Goal: Task Accomplishment & Management: Manage account settings

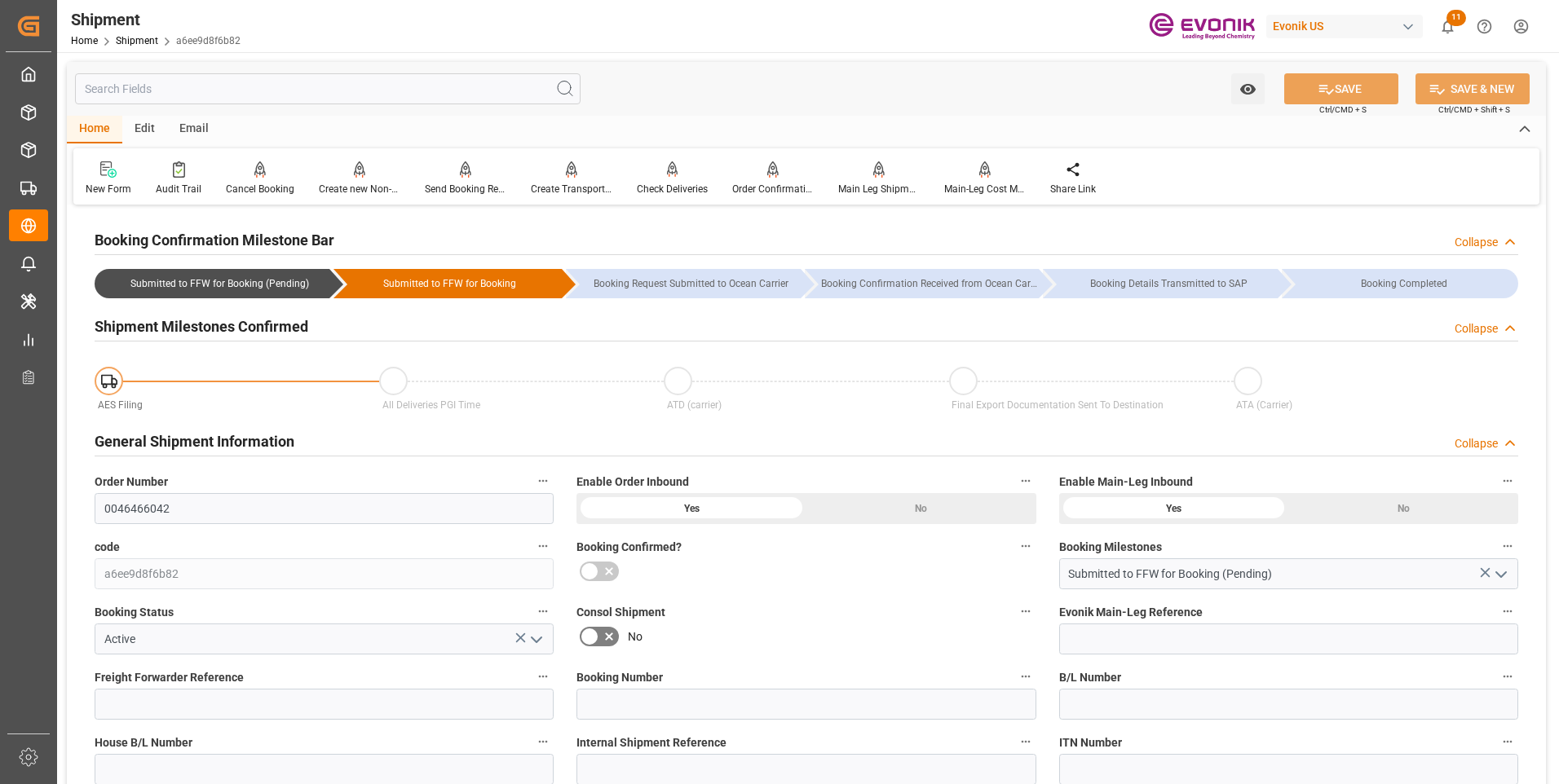
scroll to position [1060, 0]
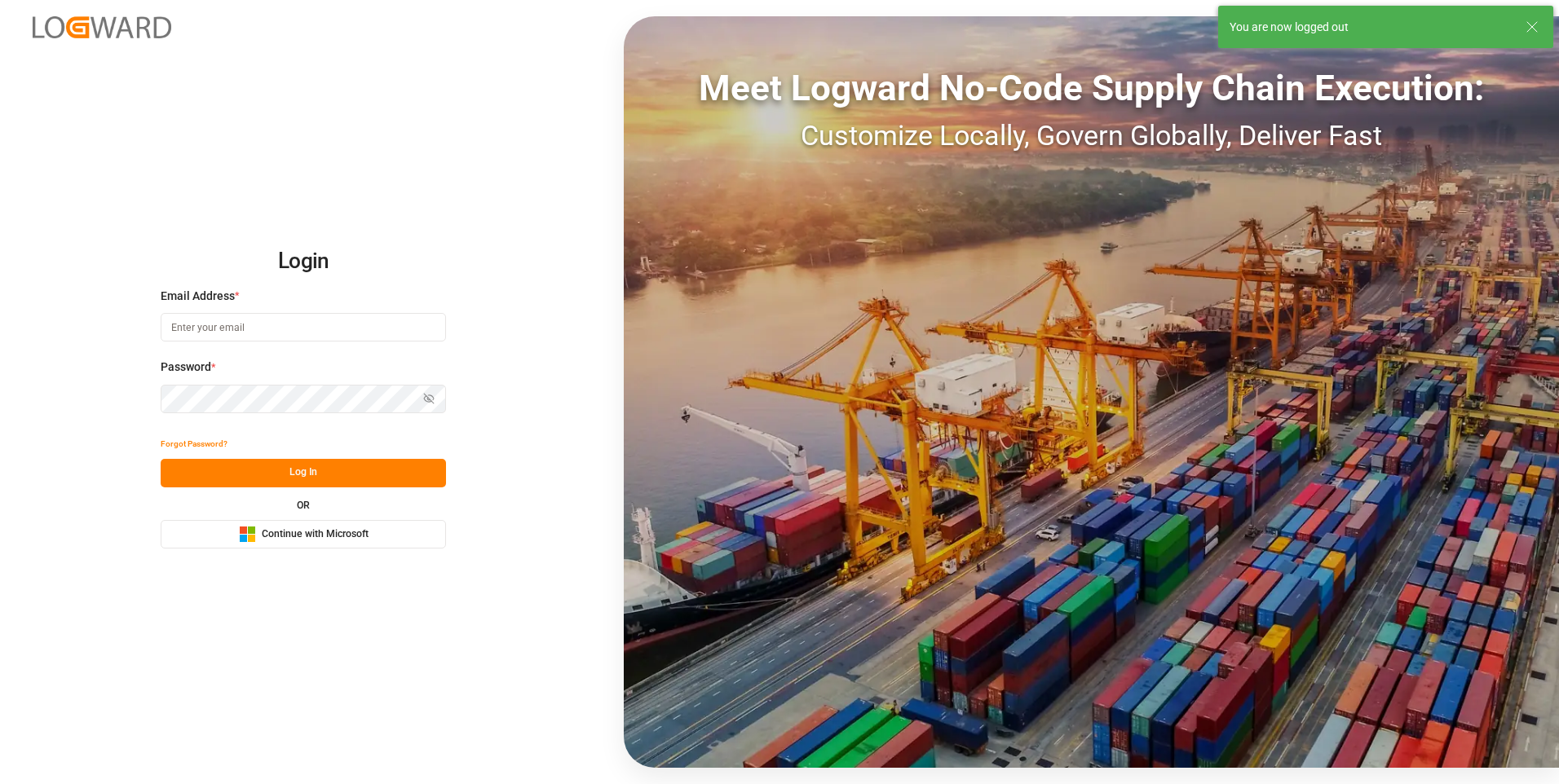
type input "[PERSON_NAME][EMAIL_ADDRESS][DOMAIN_NAME]"
click at [343, 468] on button "Log In" at bounding box center [303, 473] width 285 height 28
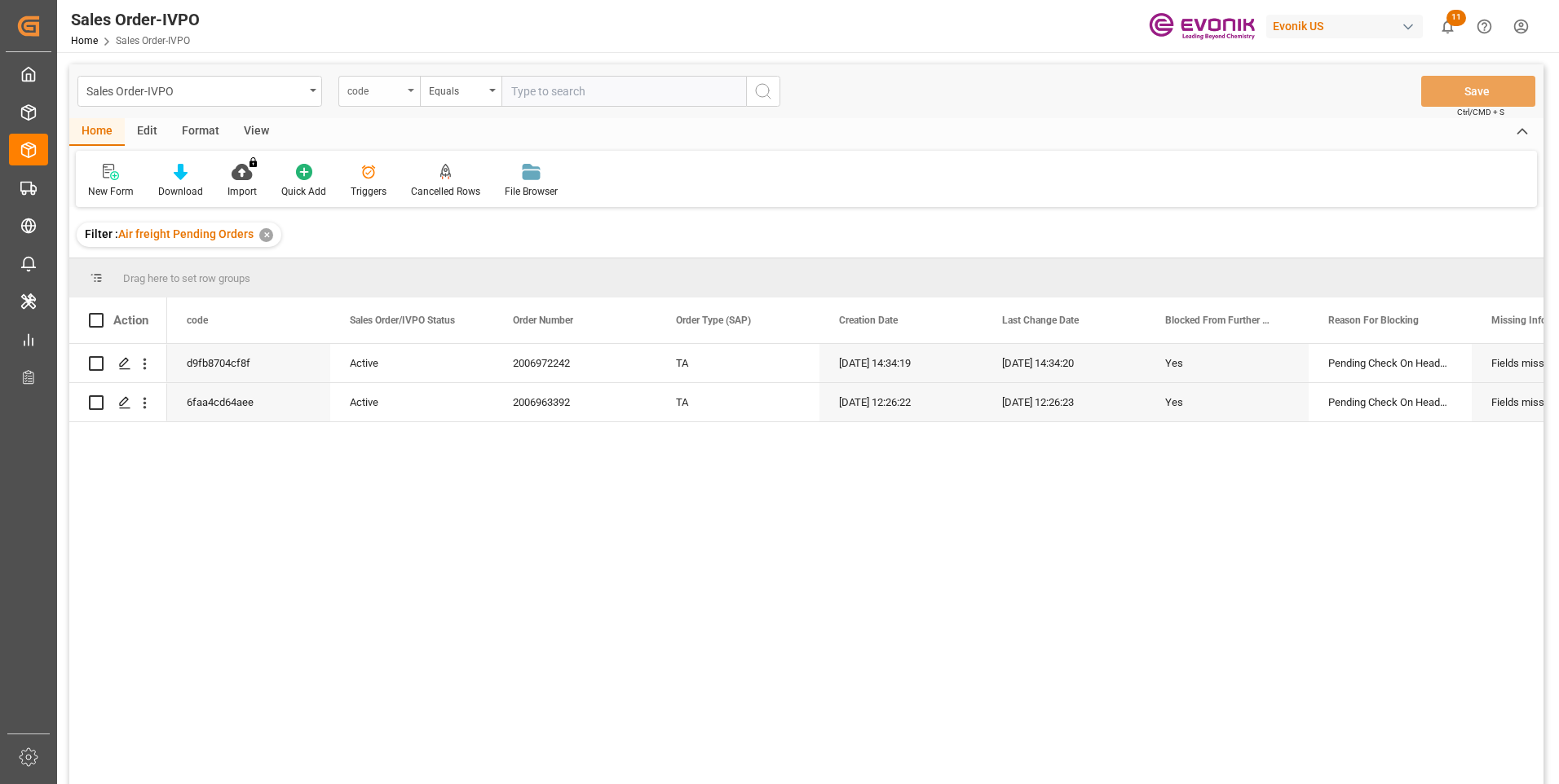
click at [396, 95] on div "code" at bounding box center [375, 89] width 55 height 19
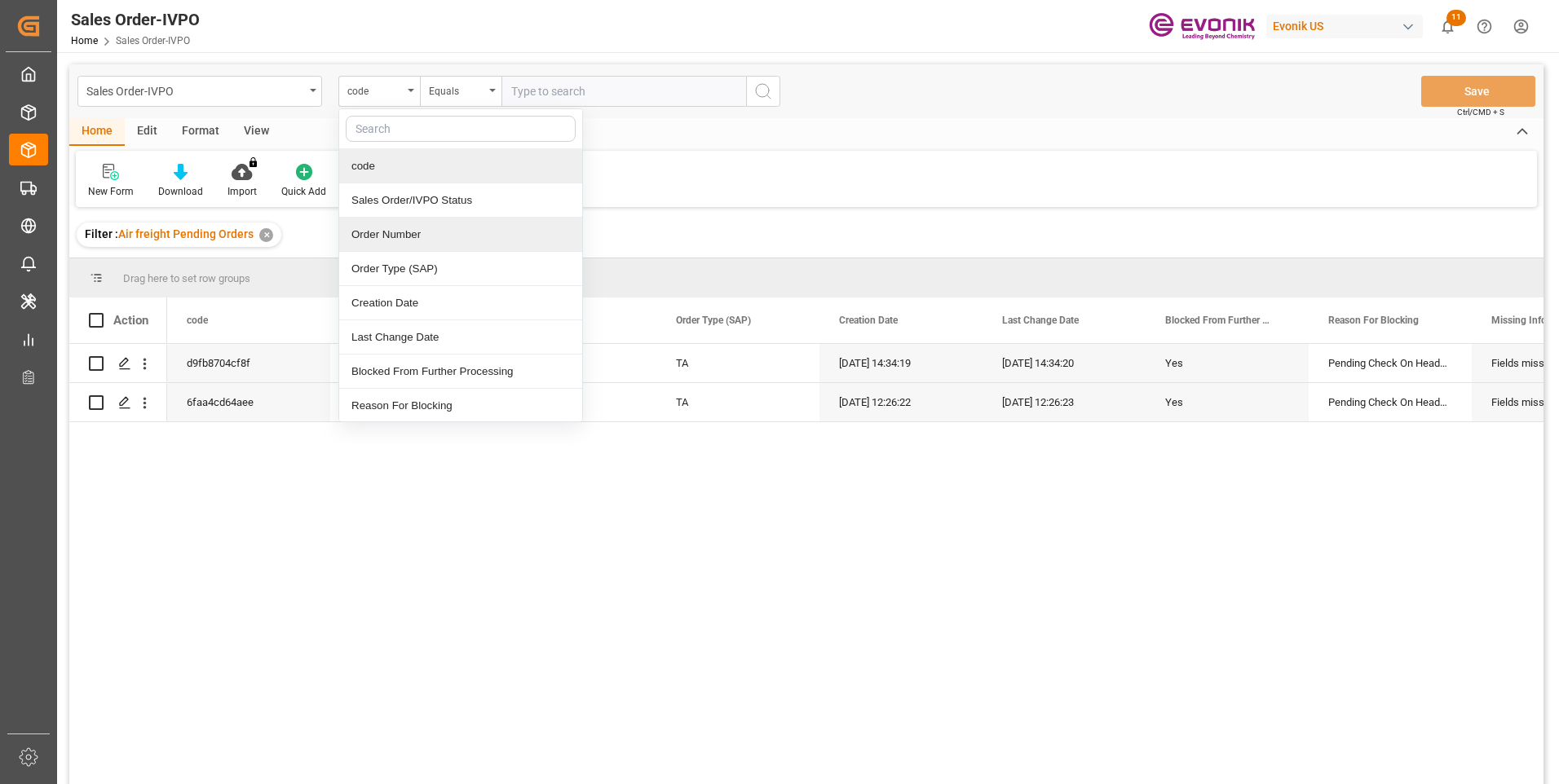
click at [375, 227] on div "Order Number" at bounding box center [461, 235] width 243 height 34
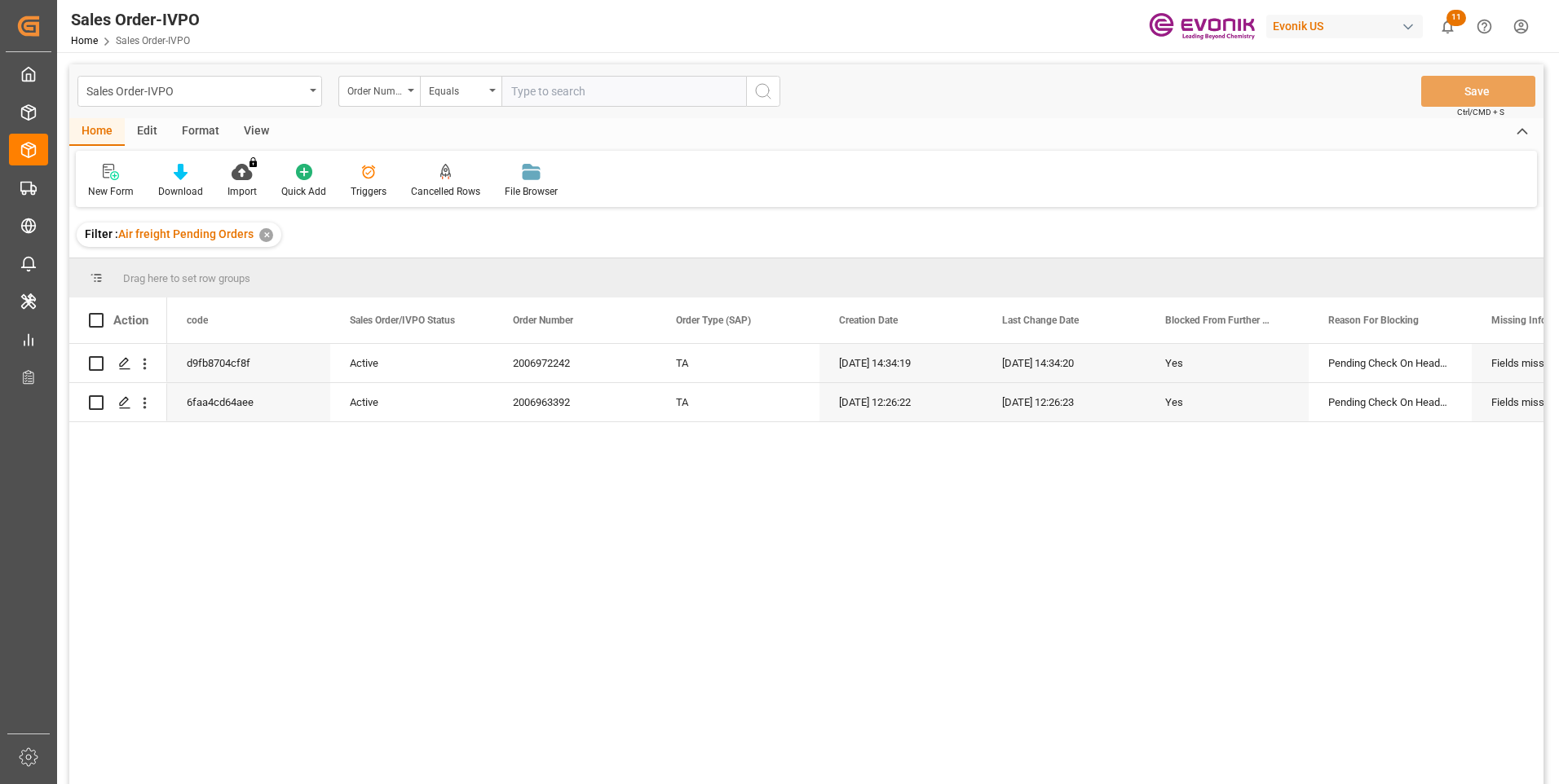
click at [546, 85] on input "text" at bounding box center [624, 91] width 245 height 31
paste input "46458876"
type input "0046458876"
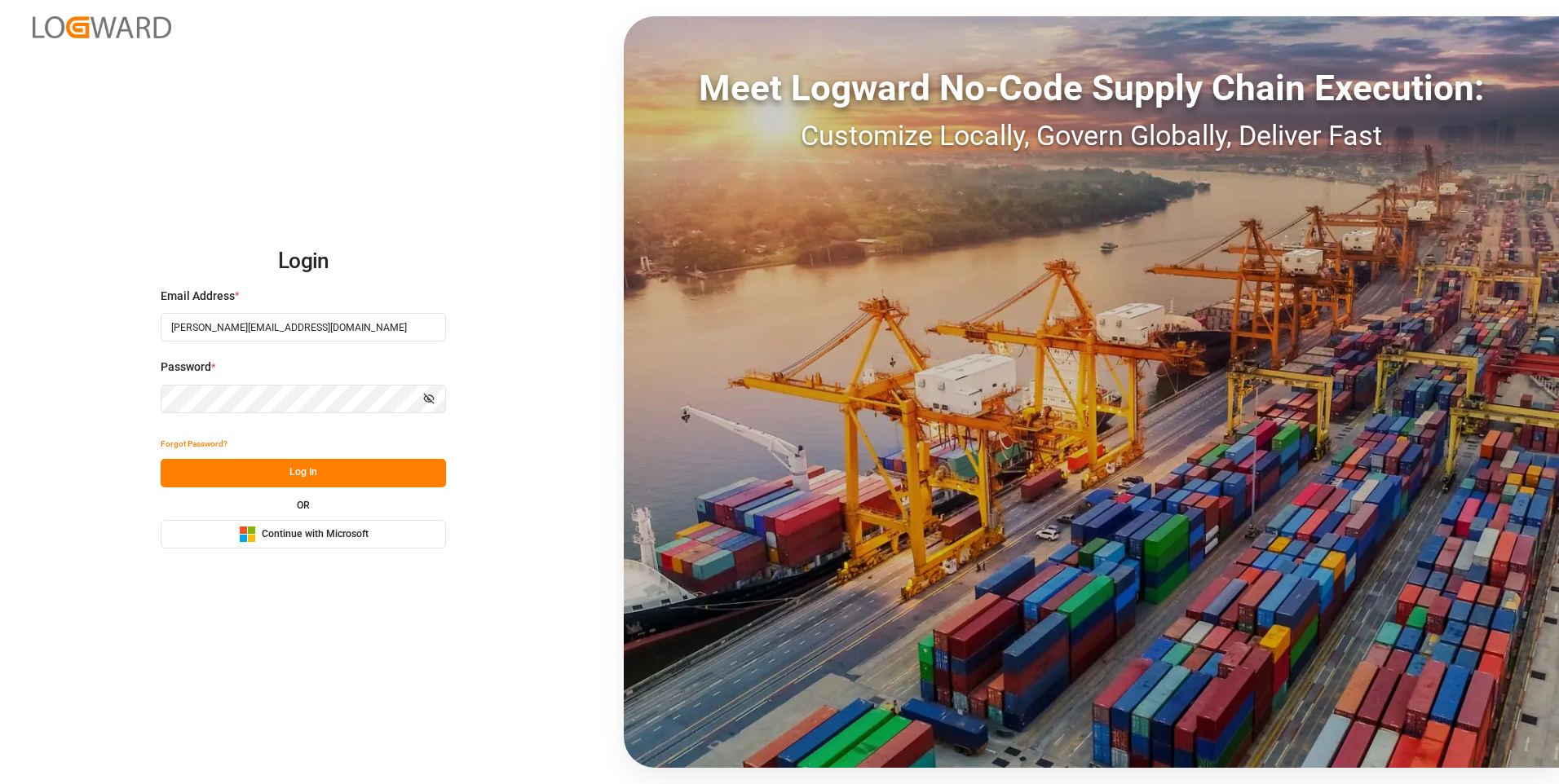
click at [290, 138] on div "Login Email Address * [PERSON_NAME][EMAIL_ADDRESS][DOMAIN_NAME] Password * Show…" at bounding box center [780, 392] width 1559 height 784
click at [280, 465] on button "Log In" at bounding box center [303, 473] width 285 height 28
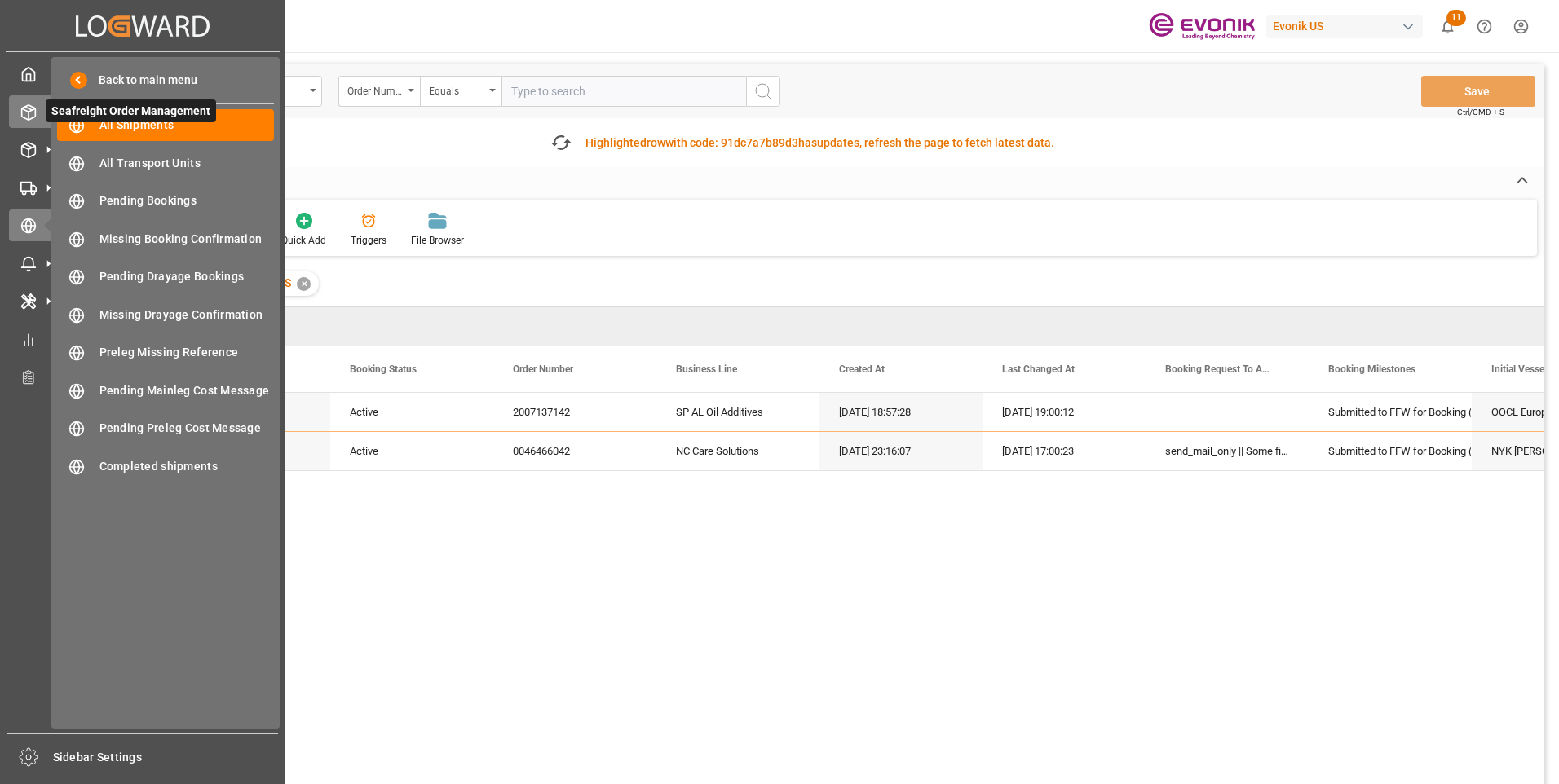
click at [32, 111] on icon at bounding box center [28, 112] width 16 height 16
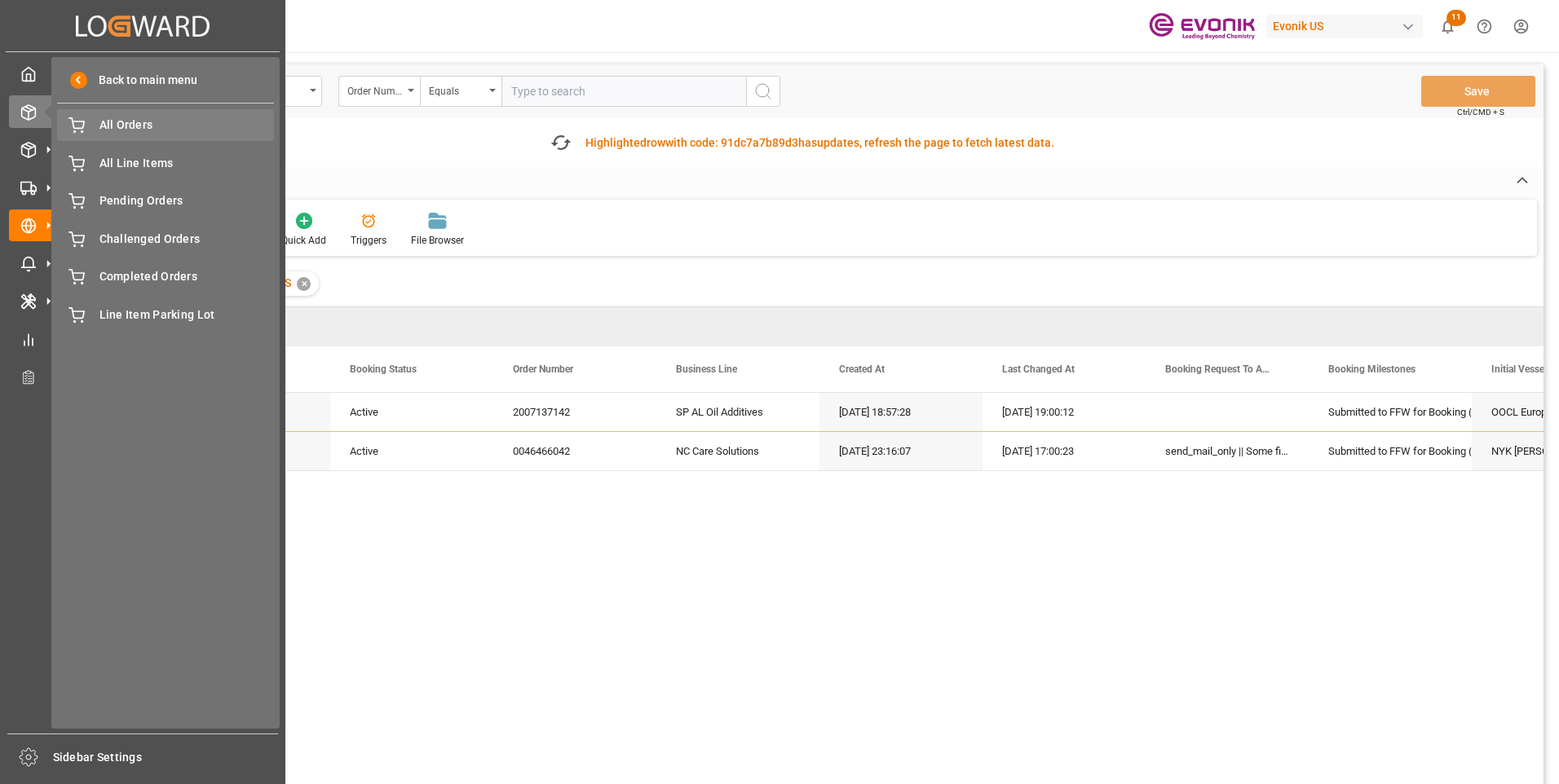
click at [150, 126] on span "All Orders" at bounding box center [187, 125] width 175 height 17
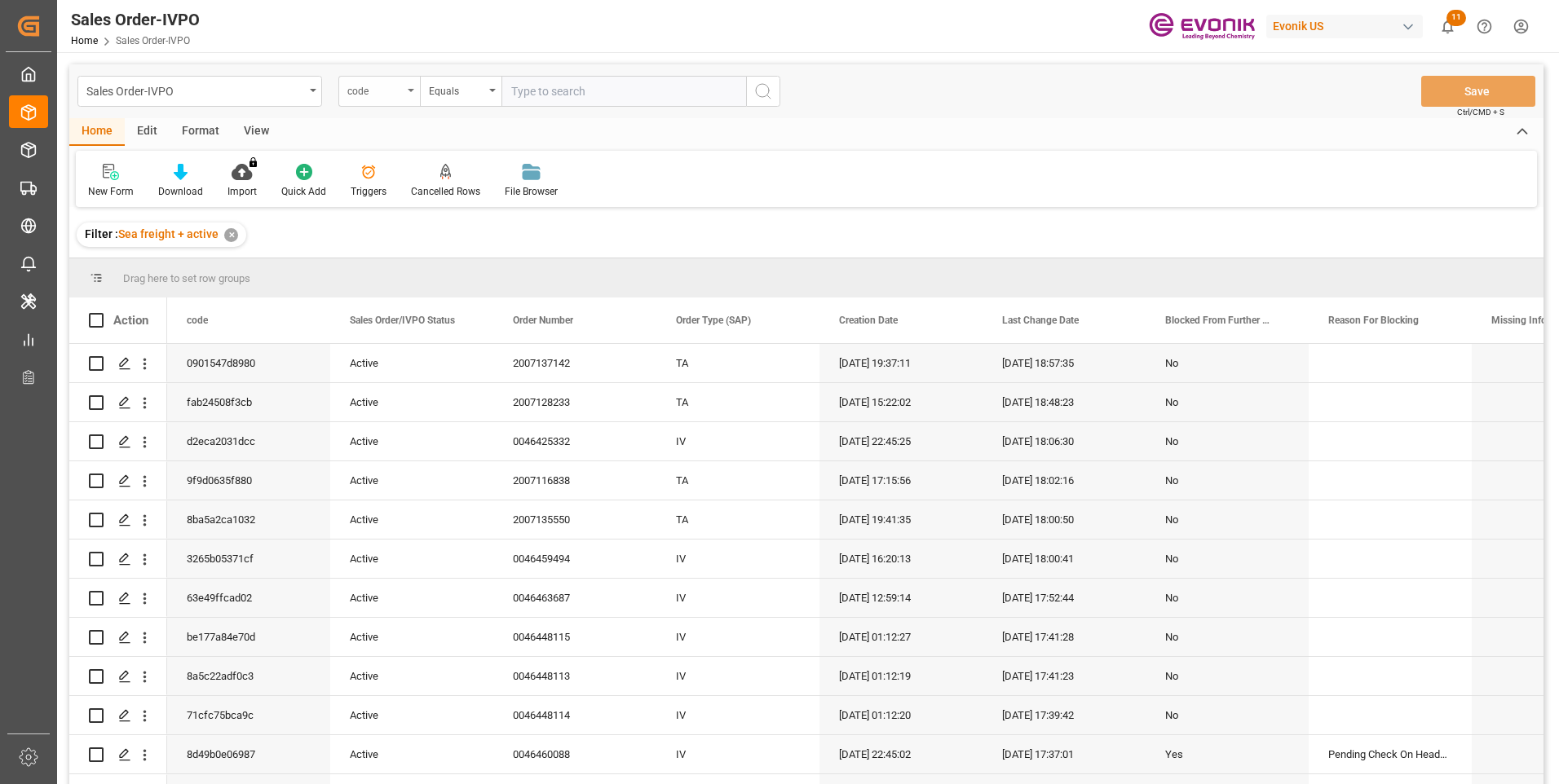
click at [388, 100] on div "code" at bounding box center [379, 91] width 82 height 31
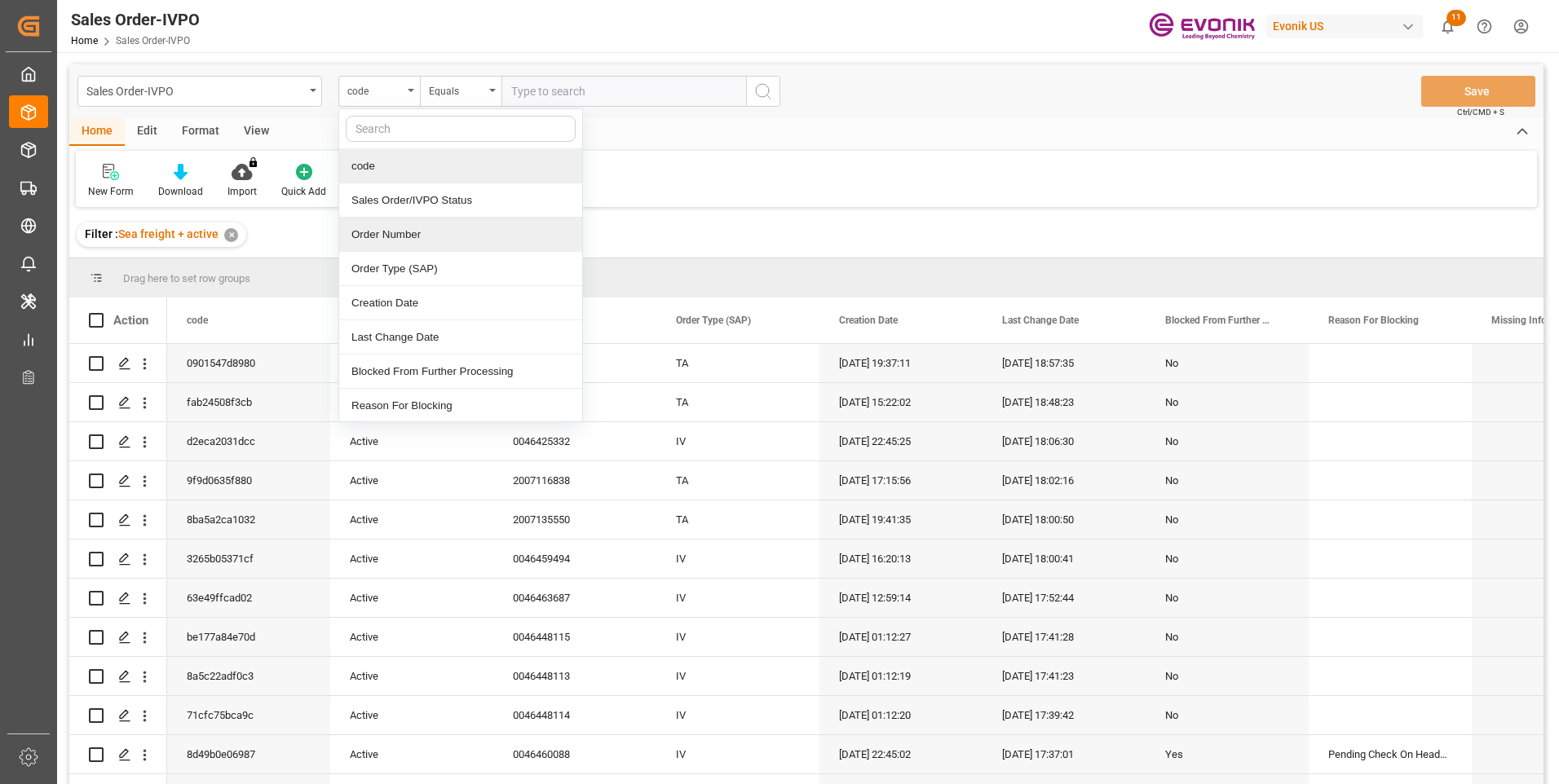
click at [370, 241] on div "Order Number" at bounding box center [461, 235] width 243 height 34
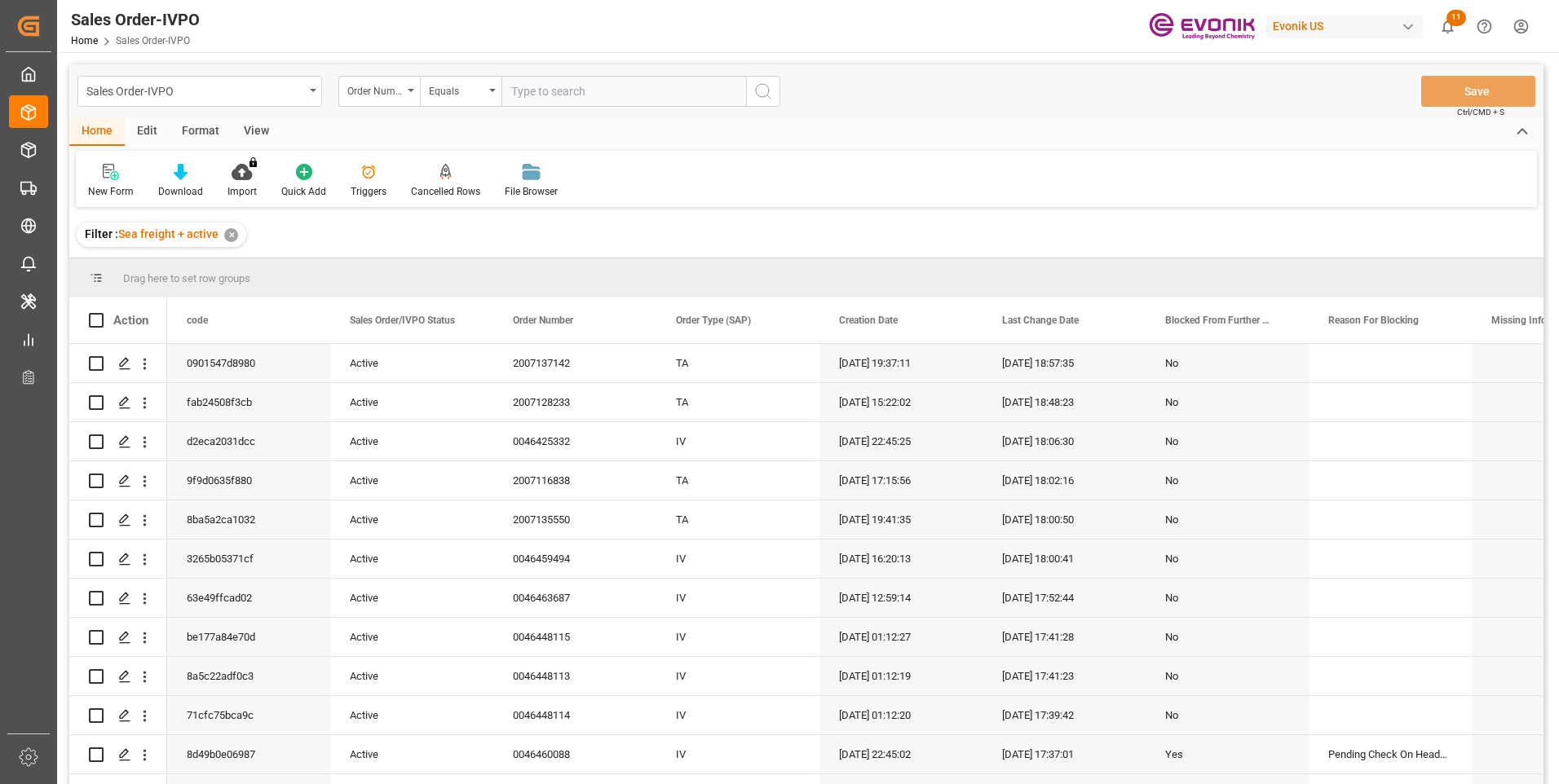
click at [588, 90] on input "text" at bounding box center [624, 91] width 245 height 31
paste input "2007139141"
type input "2007139141"
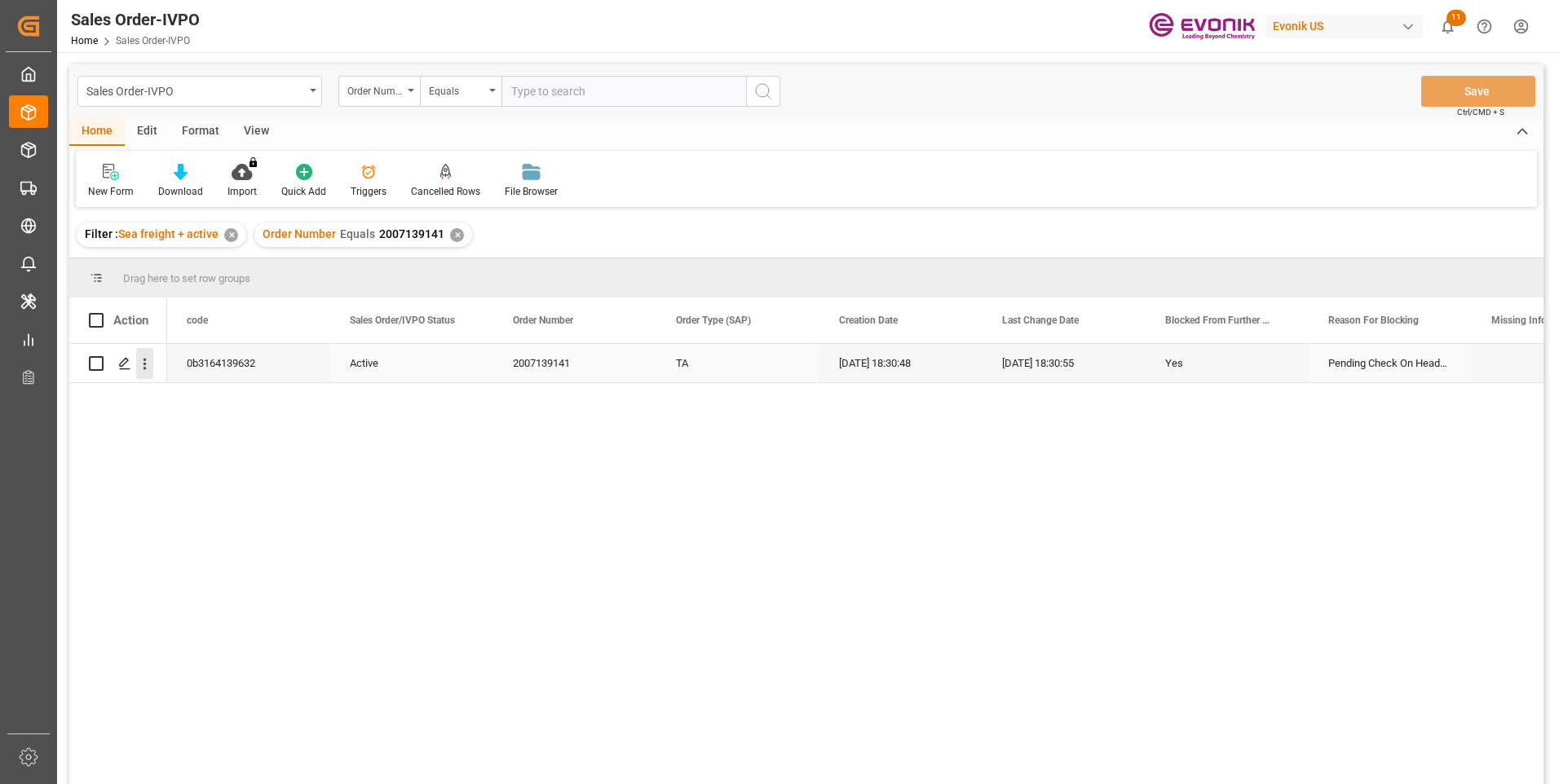
click at [138, 363] on icon "open menu" at bounding box center [145, 364] width 17 height 17
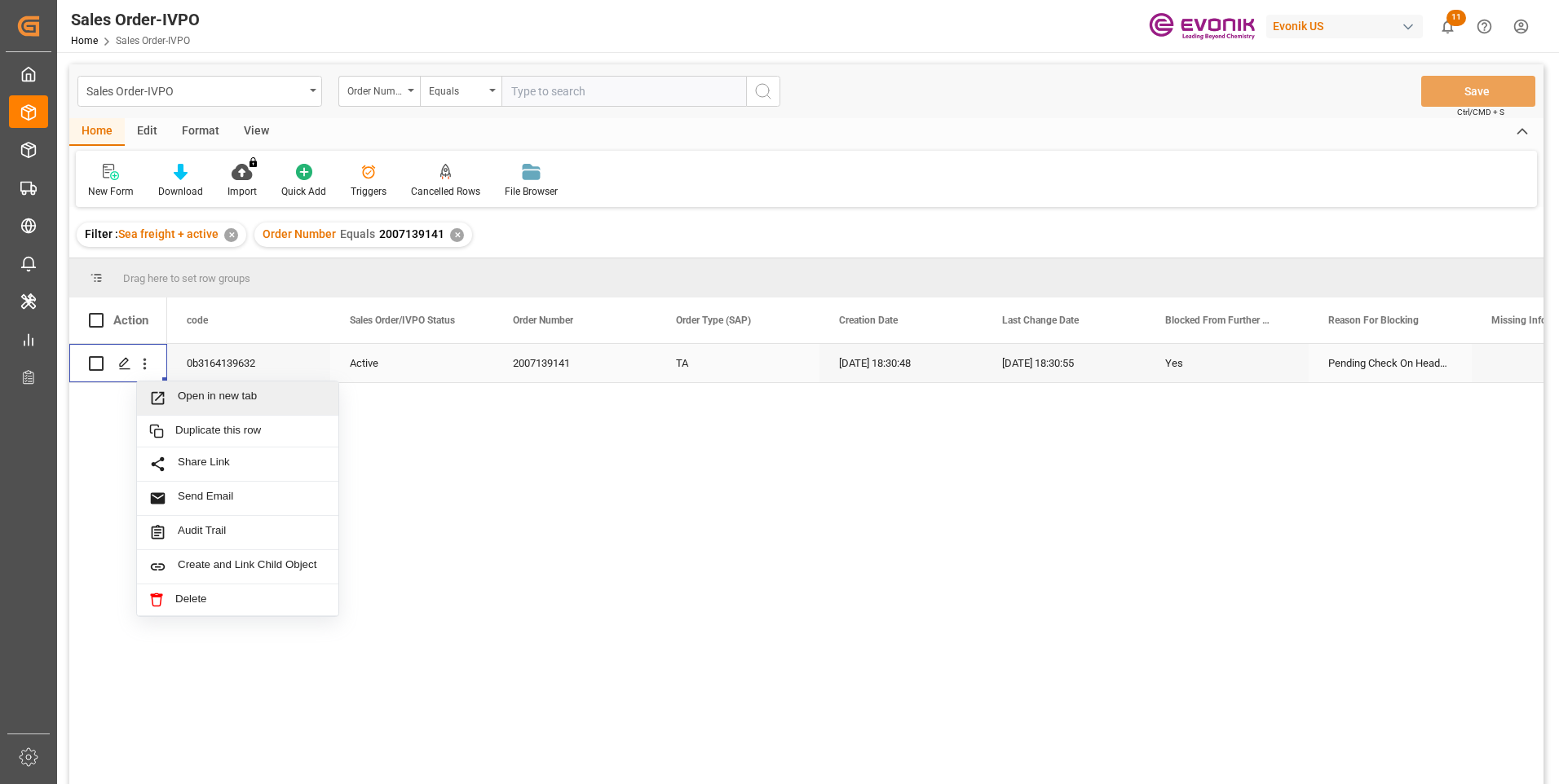
click at [181, 398] on span "Open in new tab" at bounding box center [251, 398] width 149 height 17
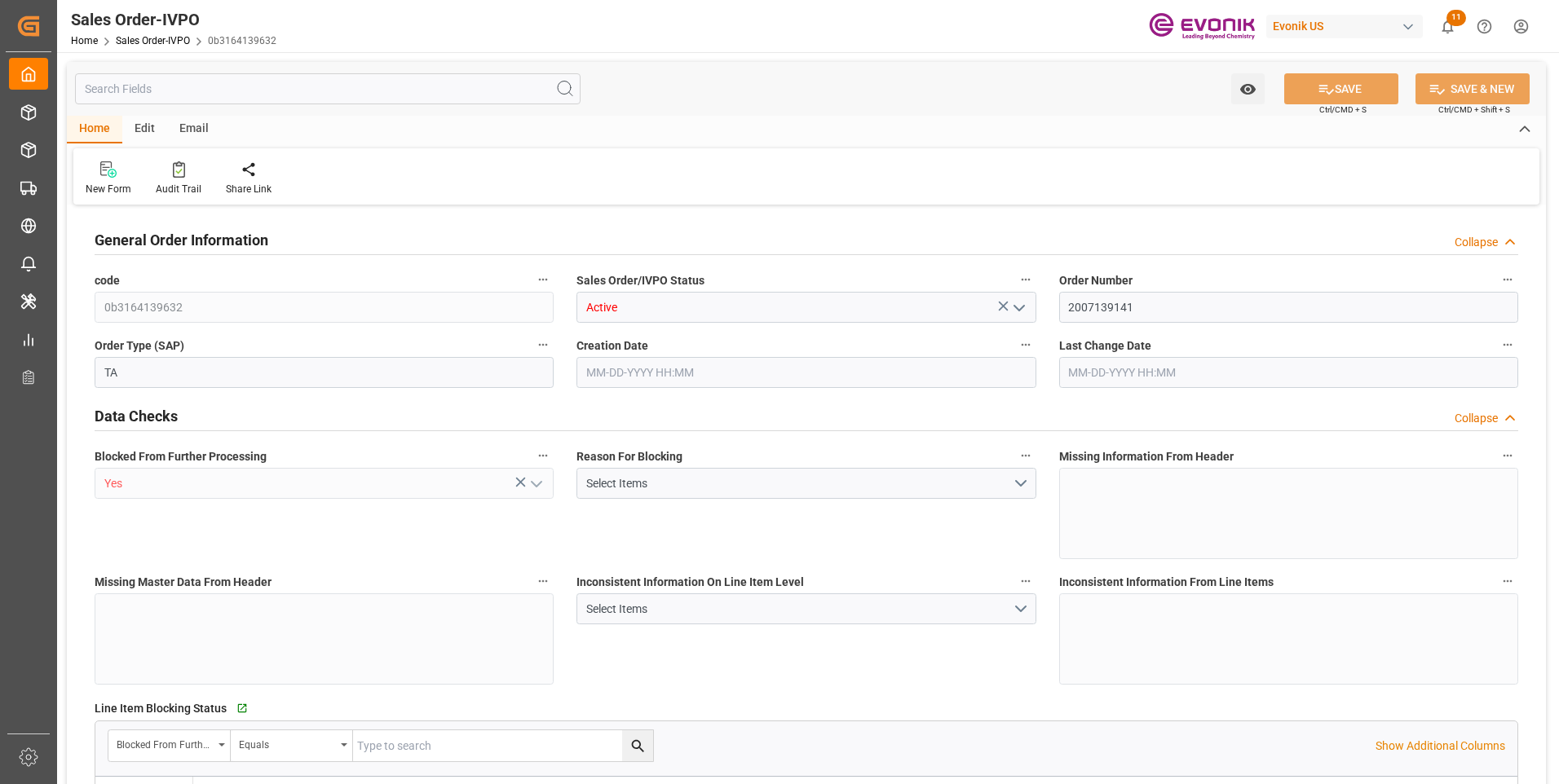
type input "BRRIO"
type input "0"
type input "1"
type input "20000"
type input "08-13-2025 18:30"
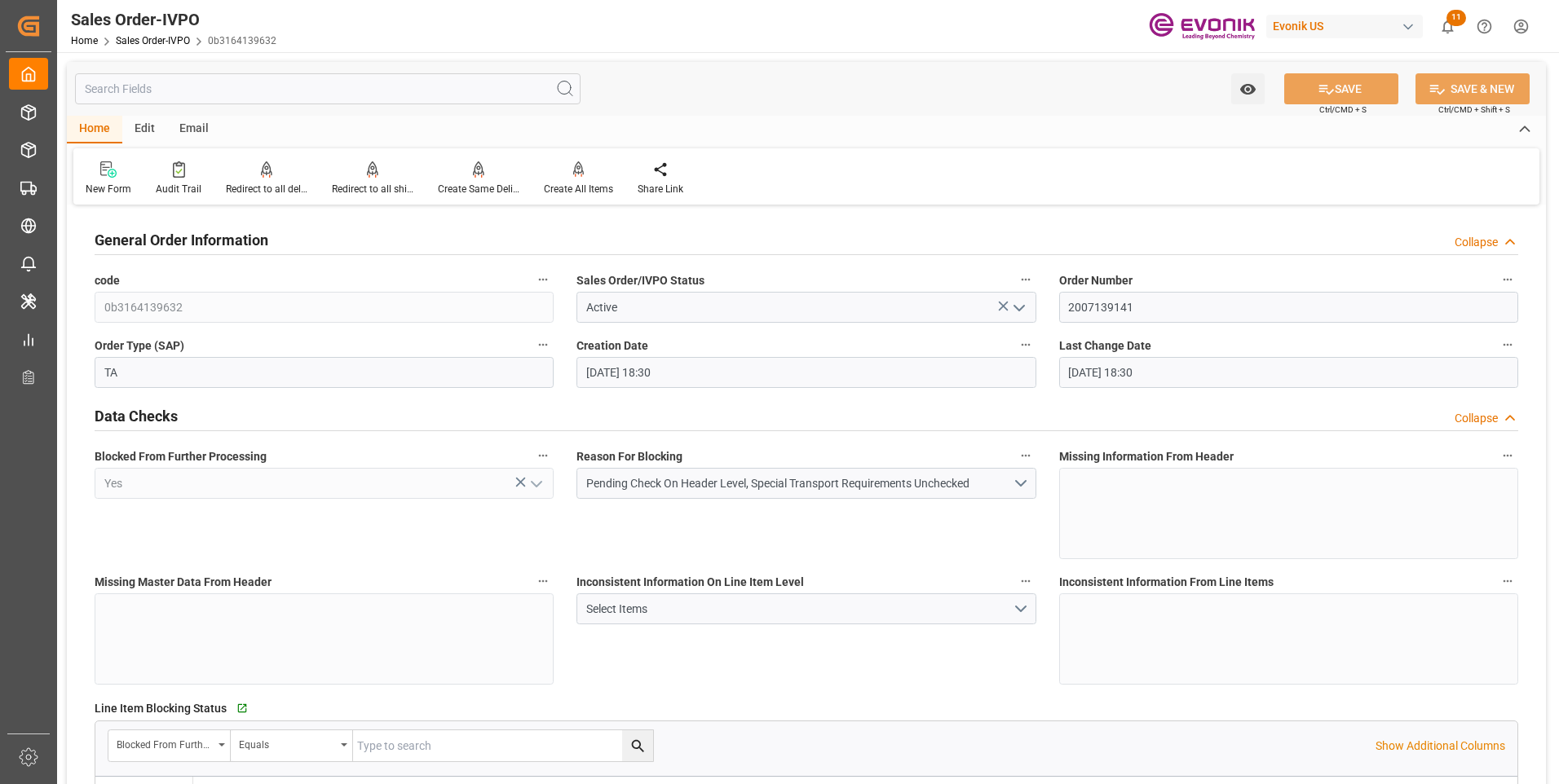
type input "08-13-2025 18:30"
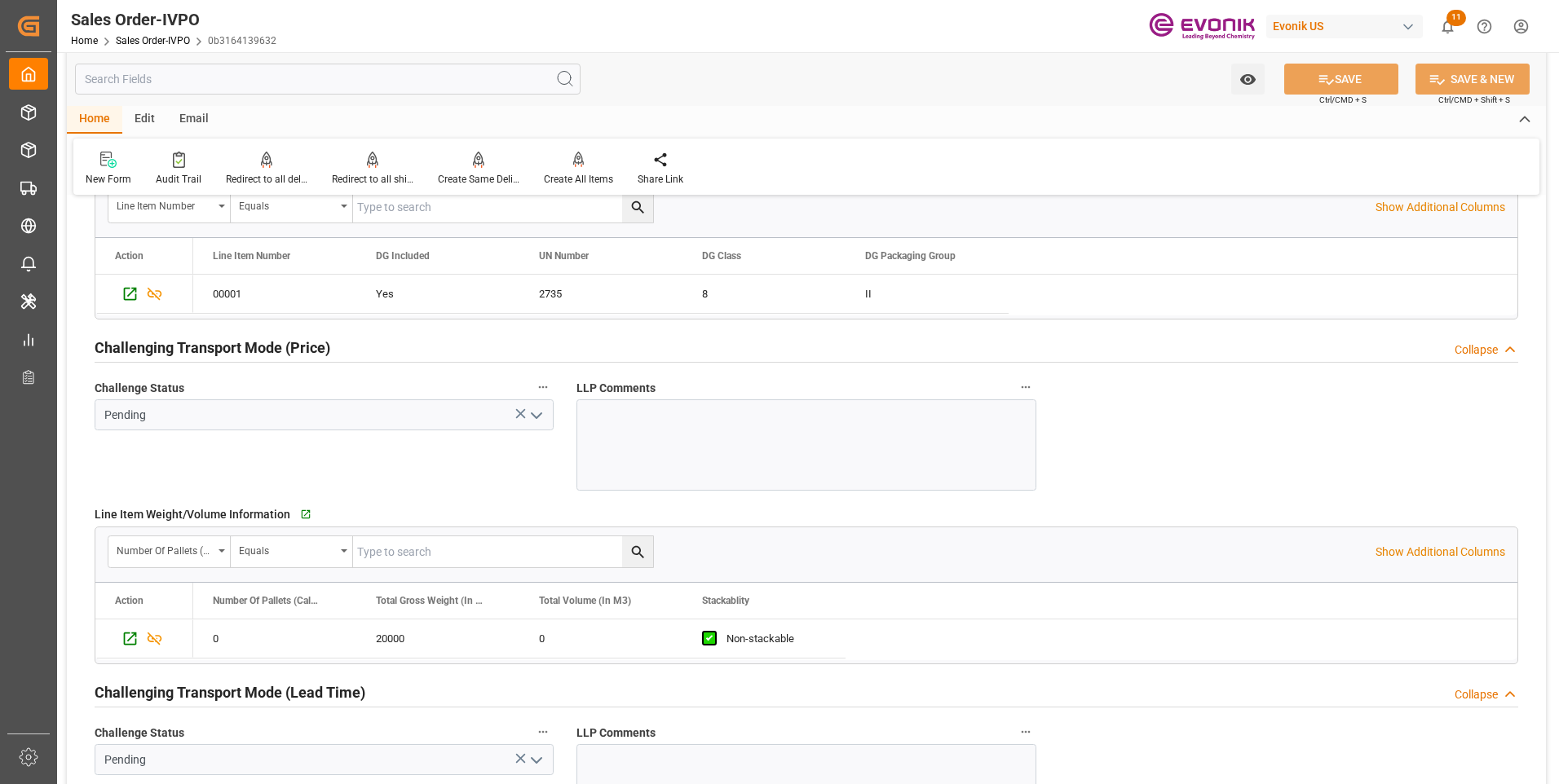
scroll to position [2038, 0]
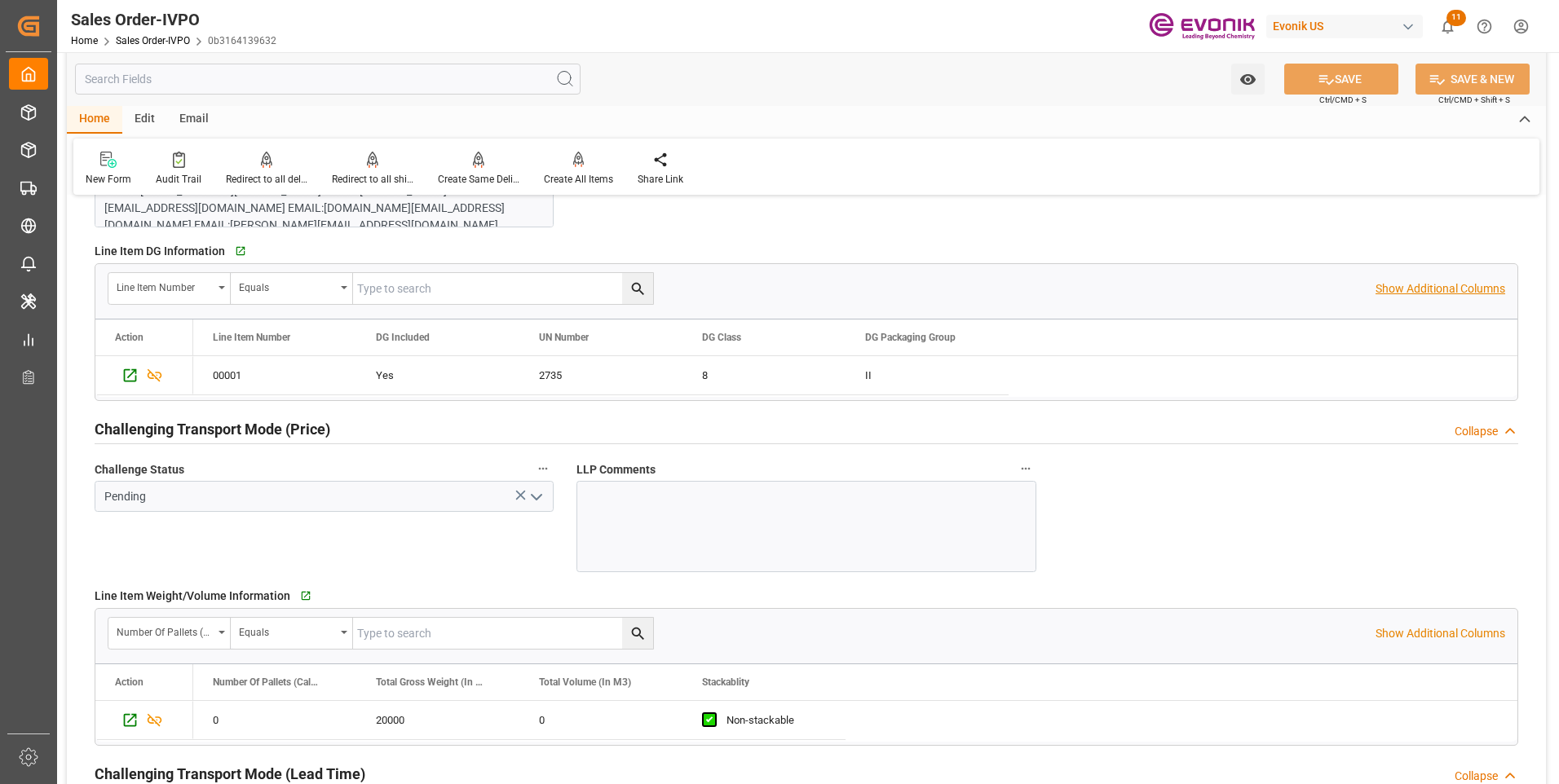
click at [1405, 287] on p "Show Additional Columns" at bounding box center [1440, 289] width 130 height 17
click at [1193, 372] on div "Active" at bounding box center [1253, 376] width 124 height 38
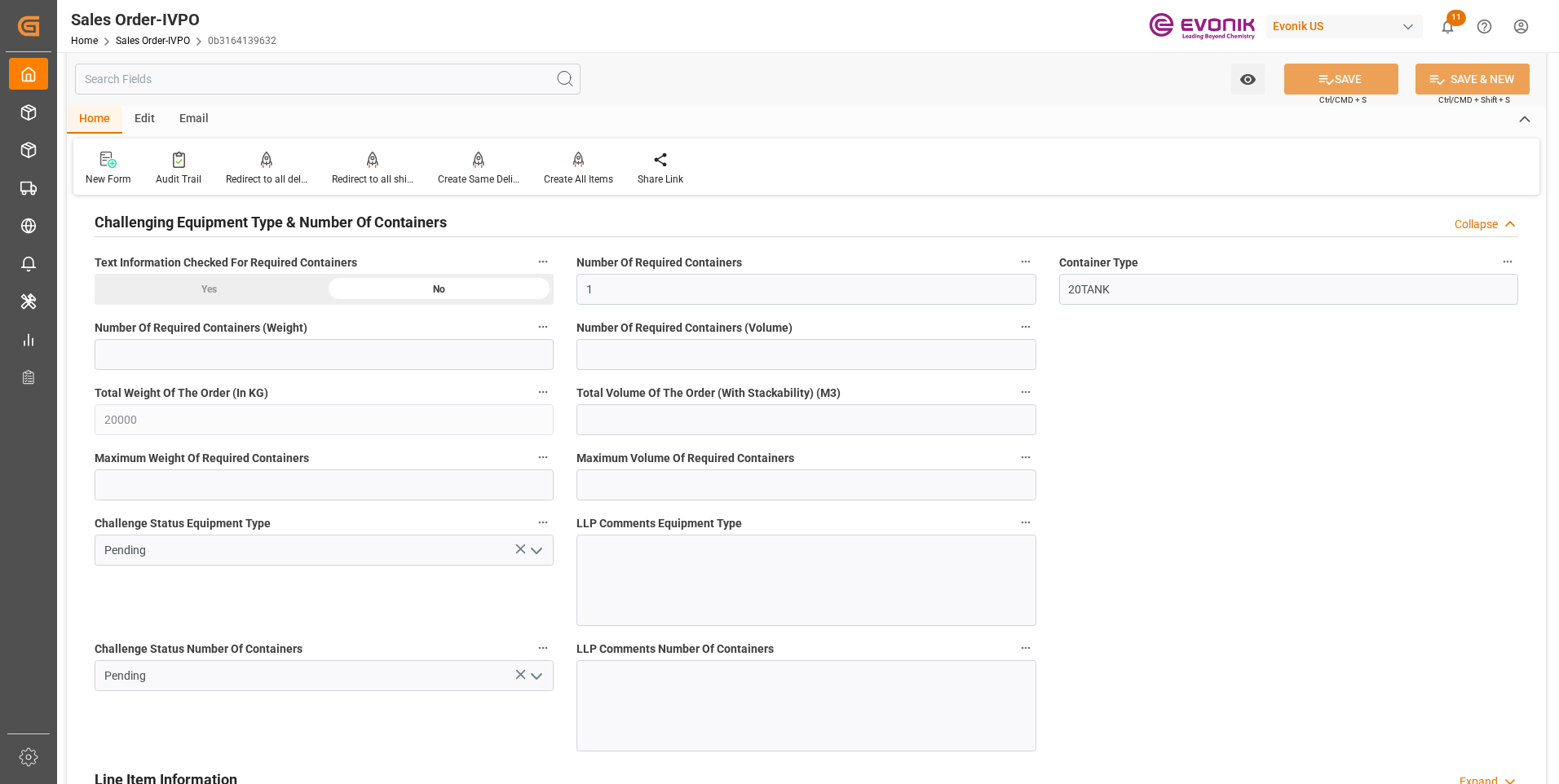
scroll to position [3017, 0]
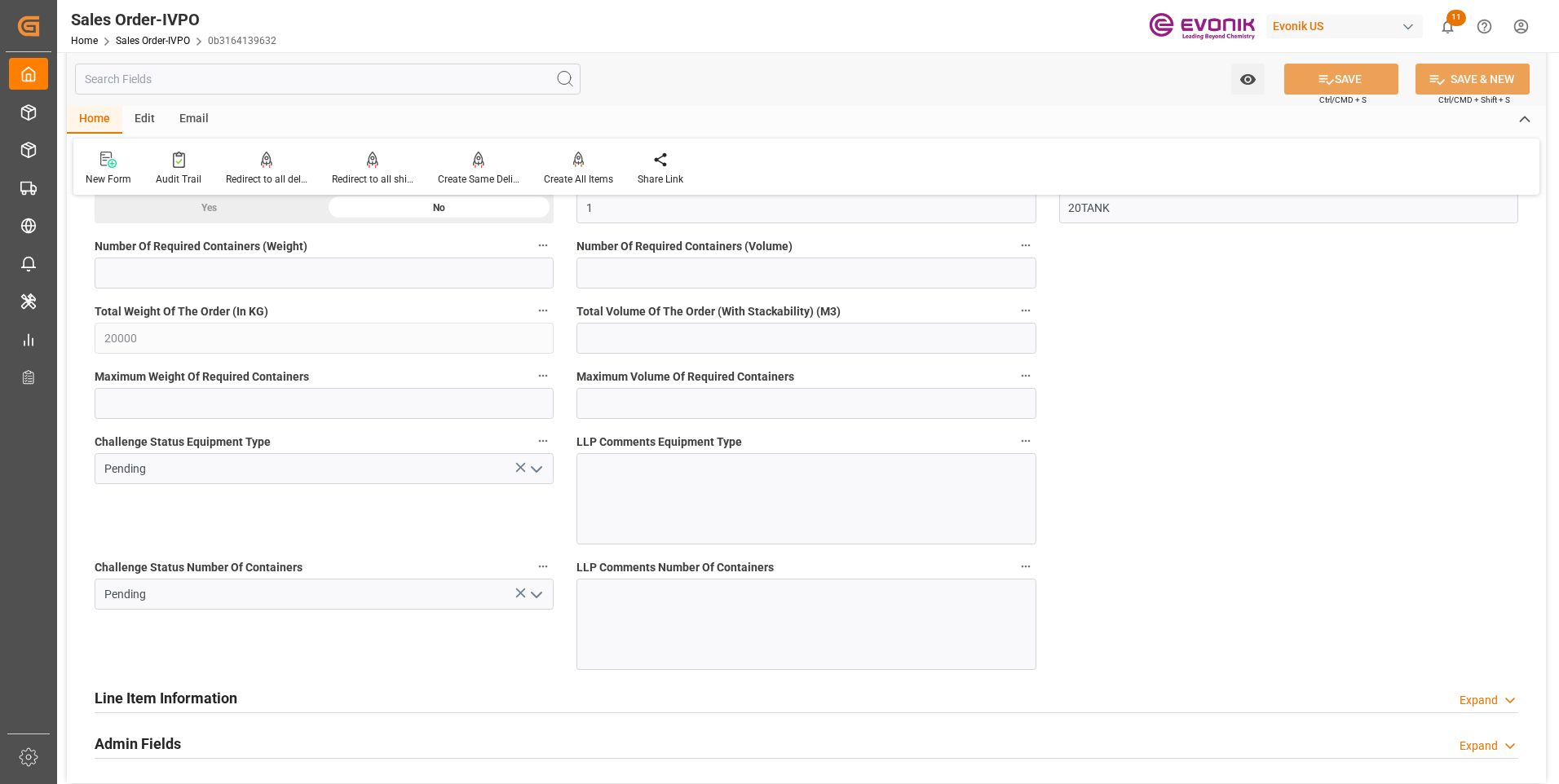
click at [539, 596] on icon "open menu" at bounding box center [537, 594] width 20 height 20
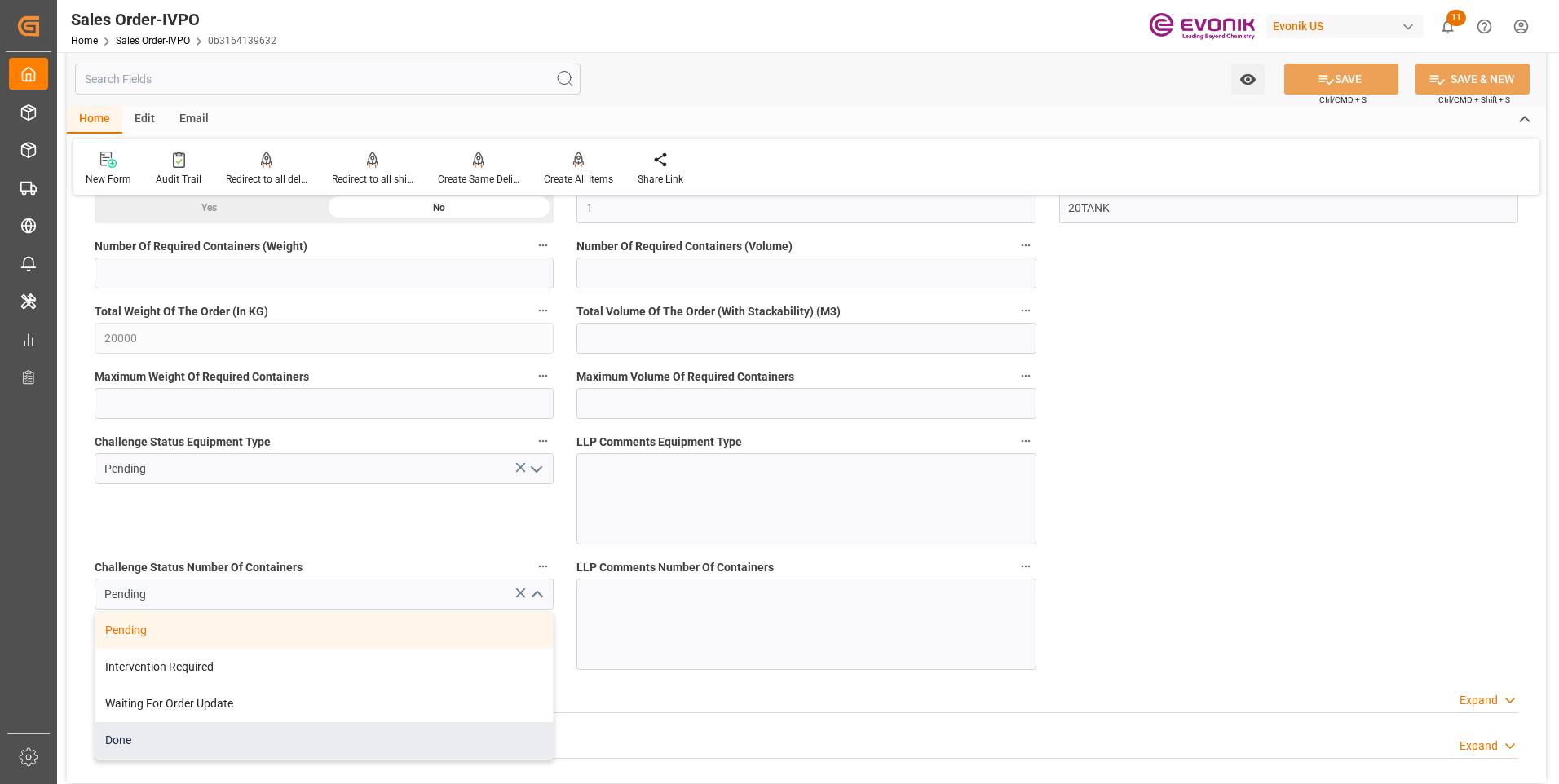
click at [170, 746] on div "Done" at bounding box center [324, 740] width 457 height 37
type input "Done"
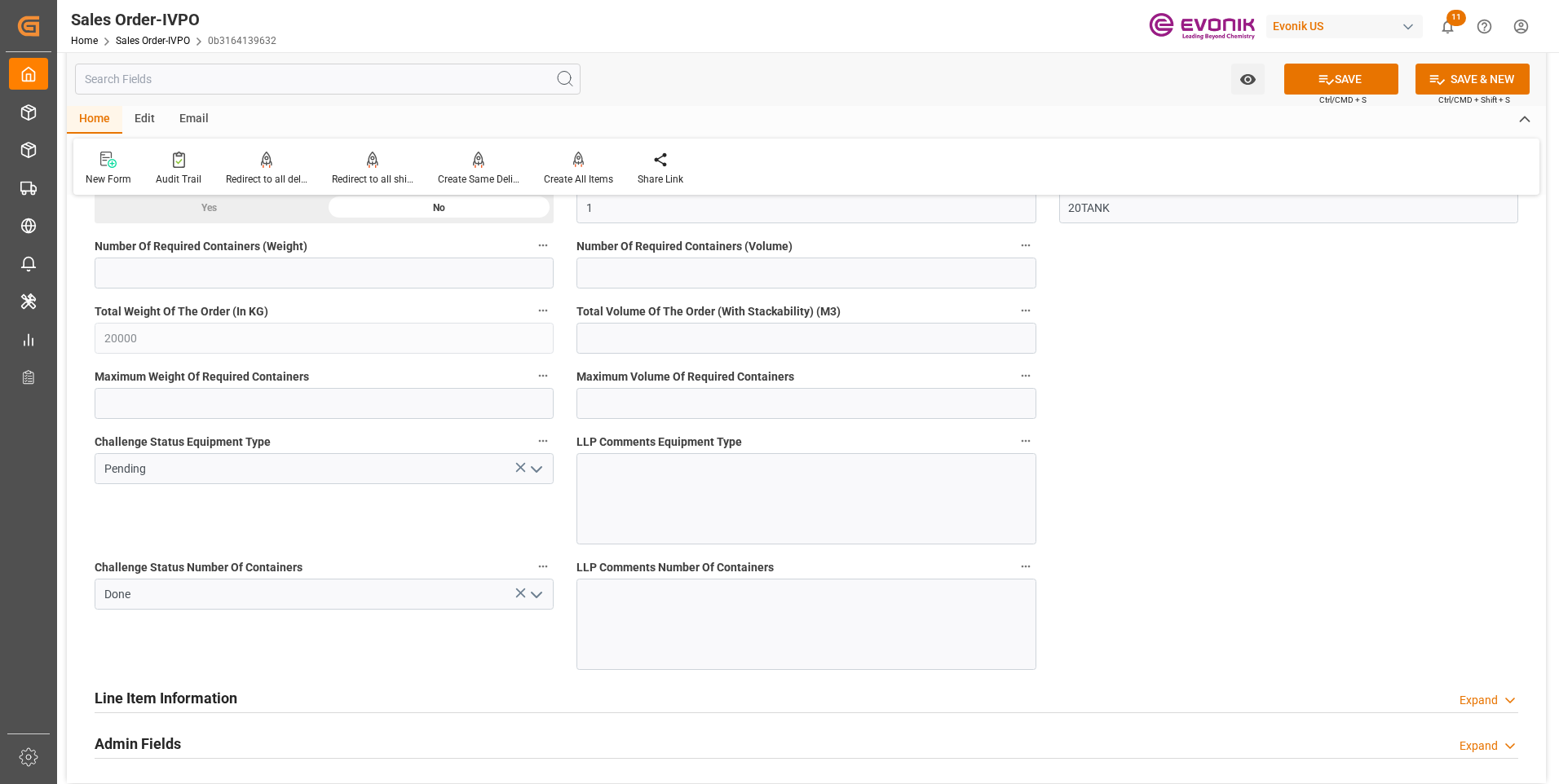
click at [531, 468] on icon "open menu" at bounding box center [537, 469] width 20 height 20
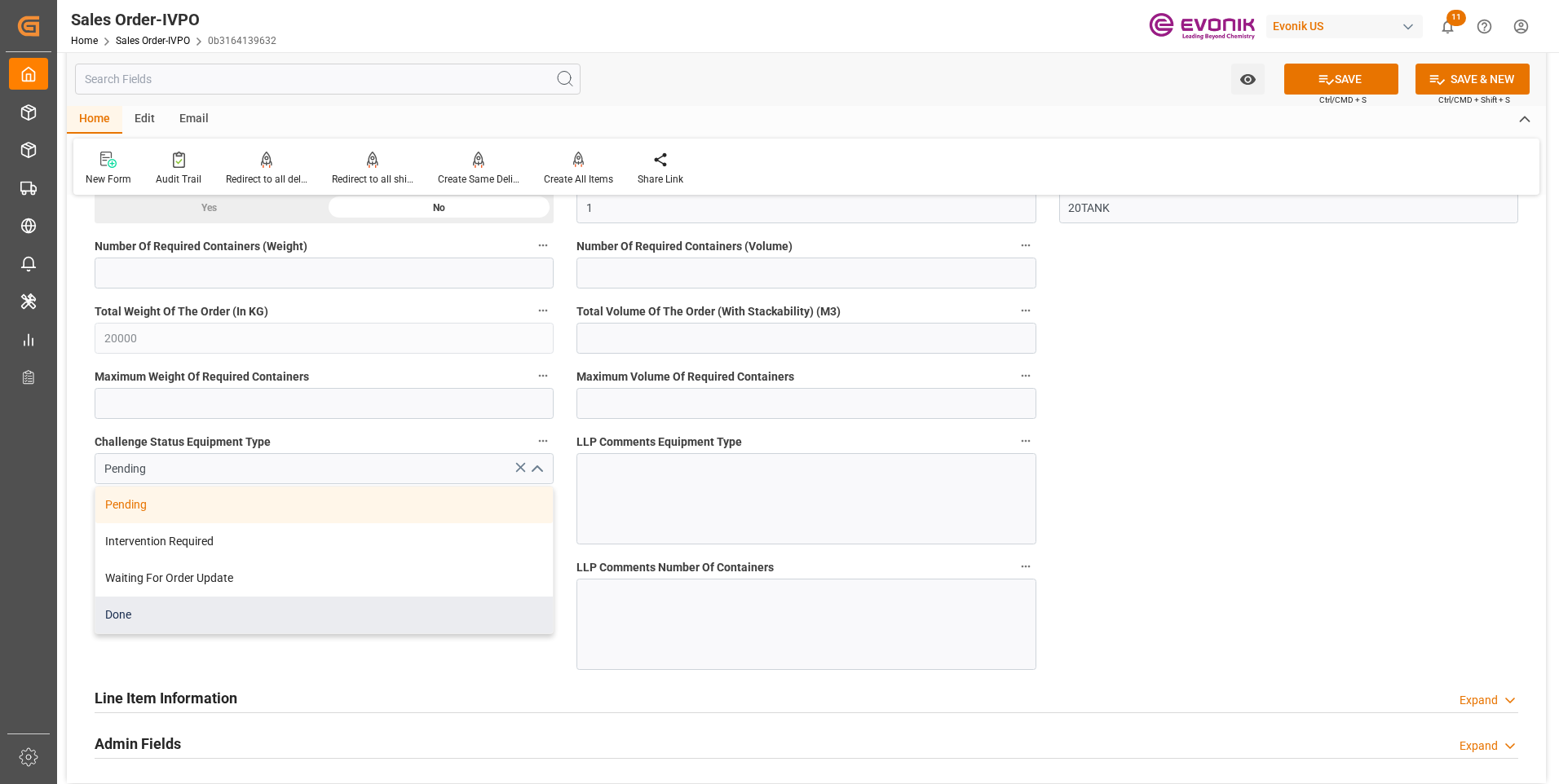
click at [146, 619] on div "Done" at bounding box center [324, 614] width 457 height 37
type input "Done"
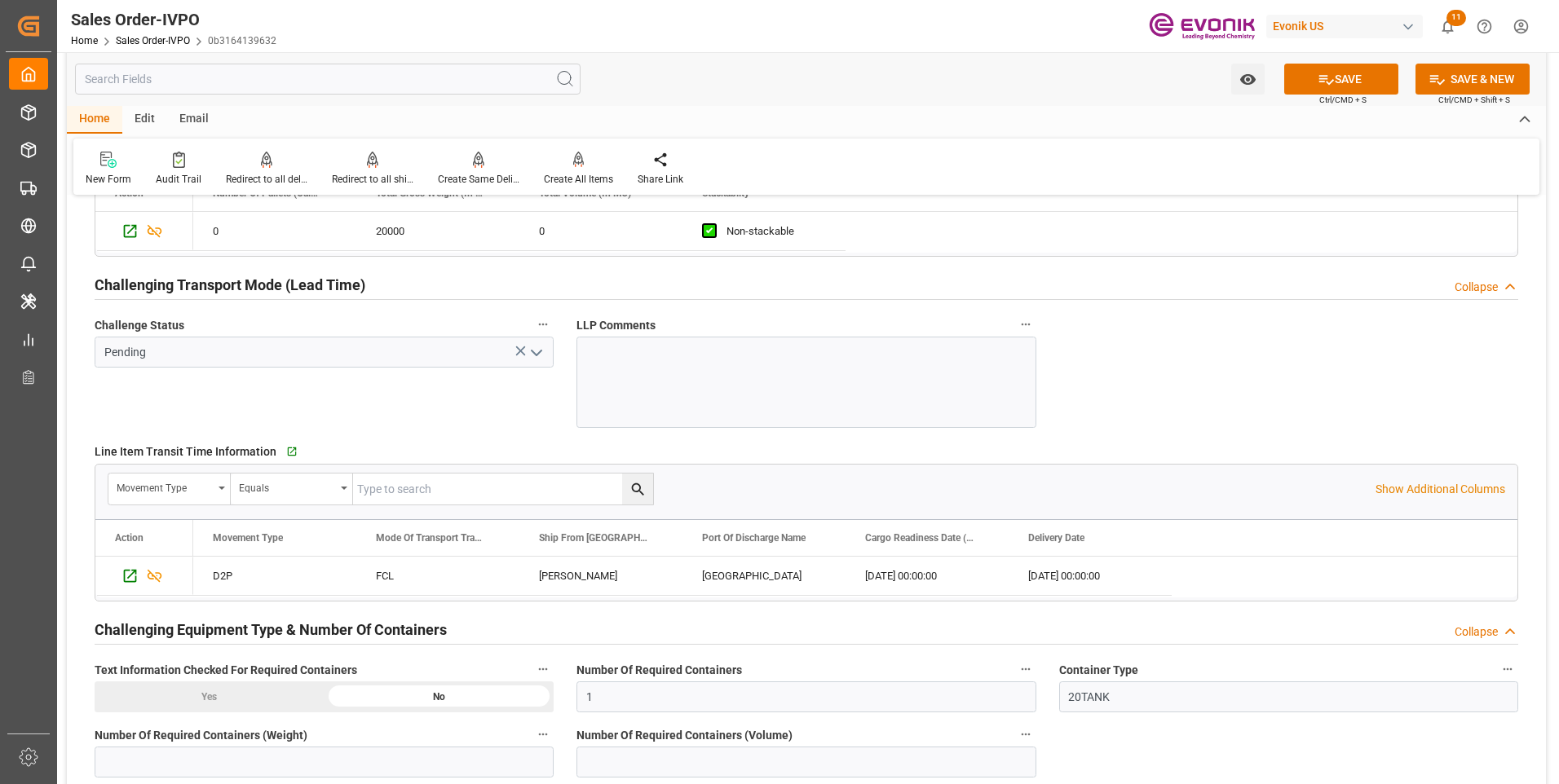
scroll to position [2283, 0]
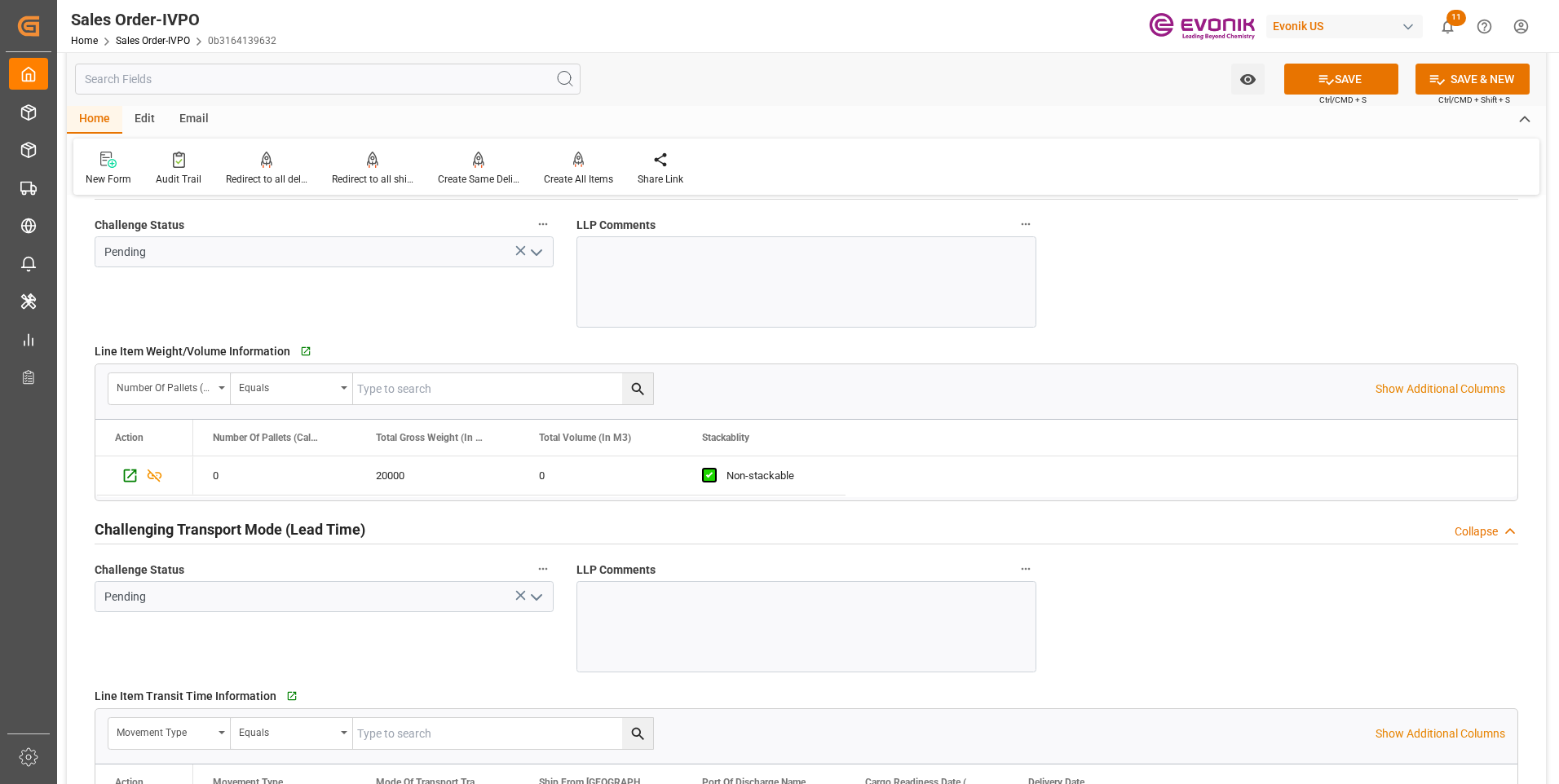
click at [533, 605] on icon "open menu" at bounding box center [537, 597] width 20 height 20
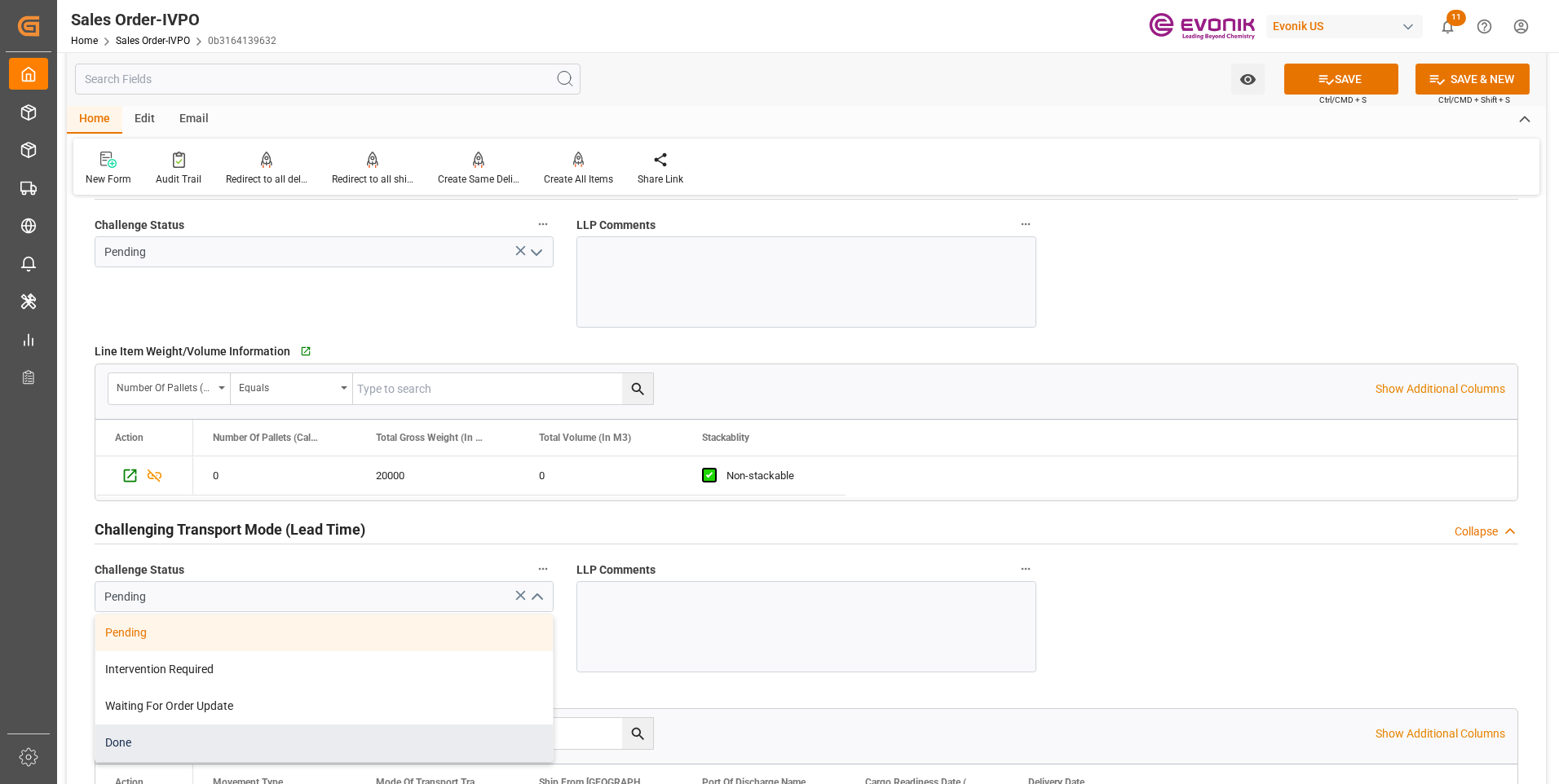
click at [173, 738] on div "Done" at bounding box center [324, 743] width 457 height 37
type input "Done"
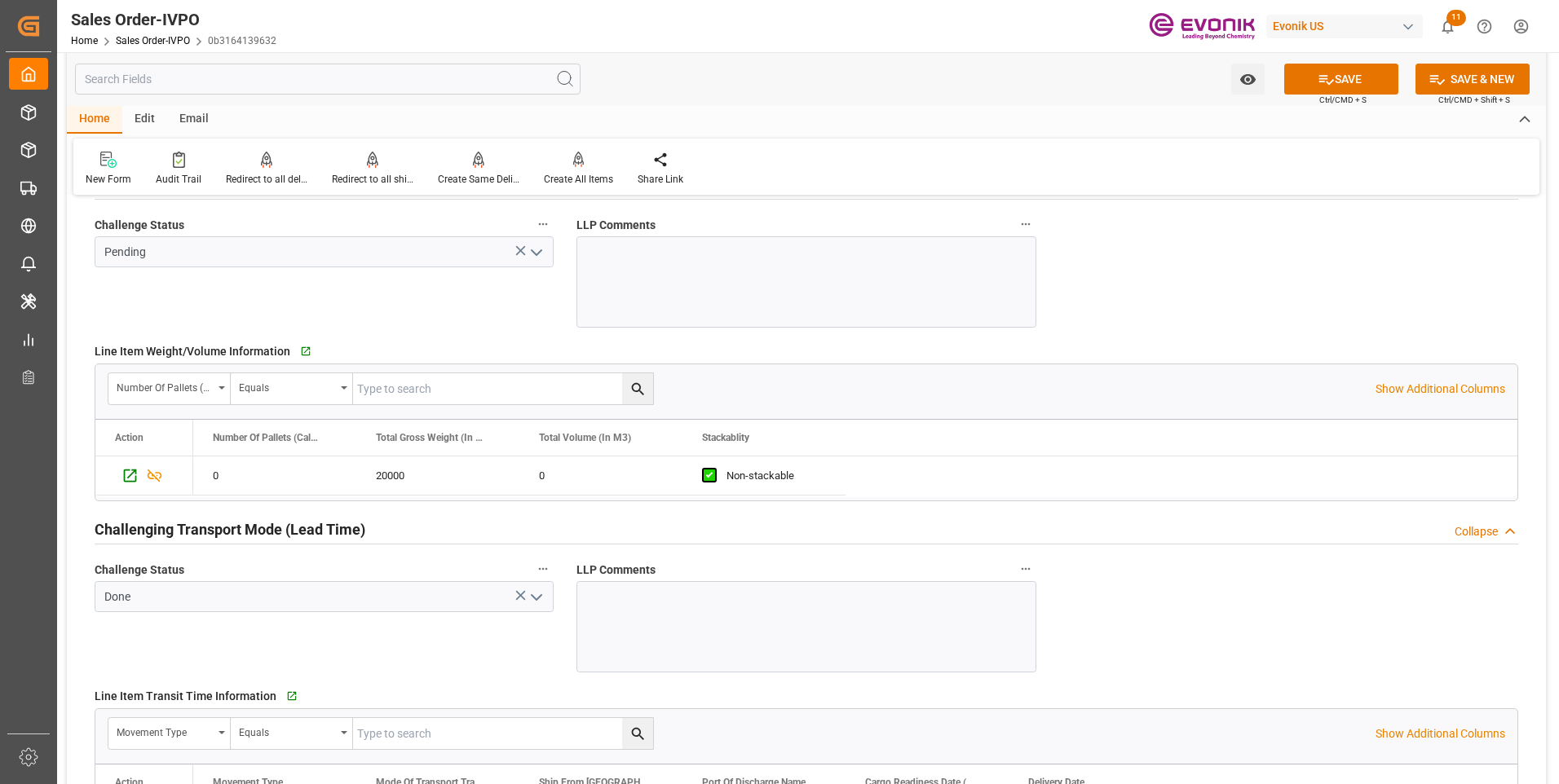
click at [538, 261] on icon "open menu" at bounding box center [537, 252] width 20 height 20
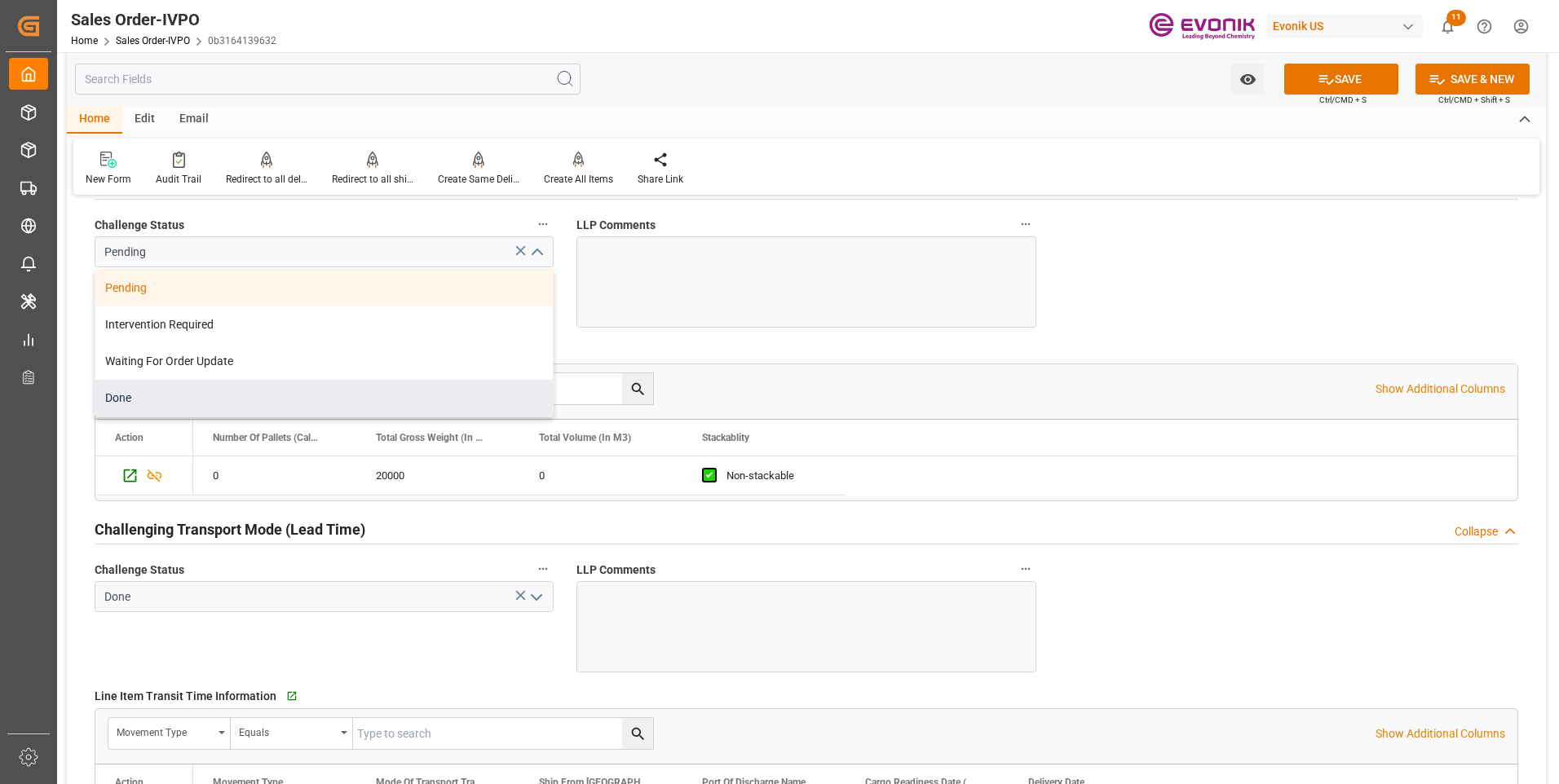
click at [200, 399] on div "Done" at bounding box center [324, 398] width 457 height 37
type input "Done"
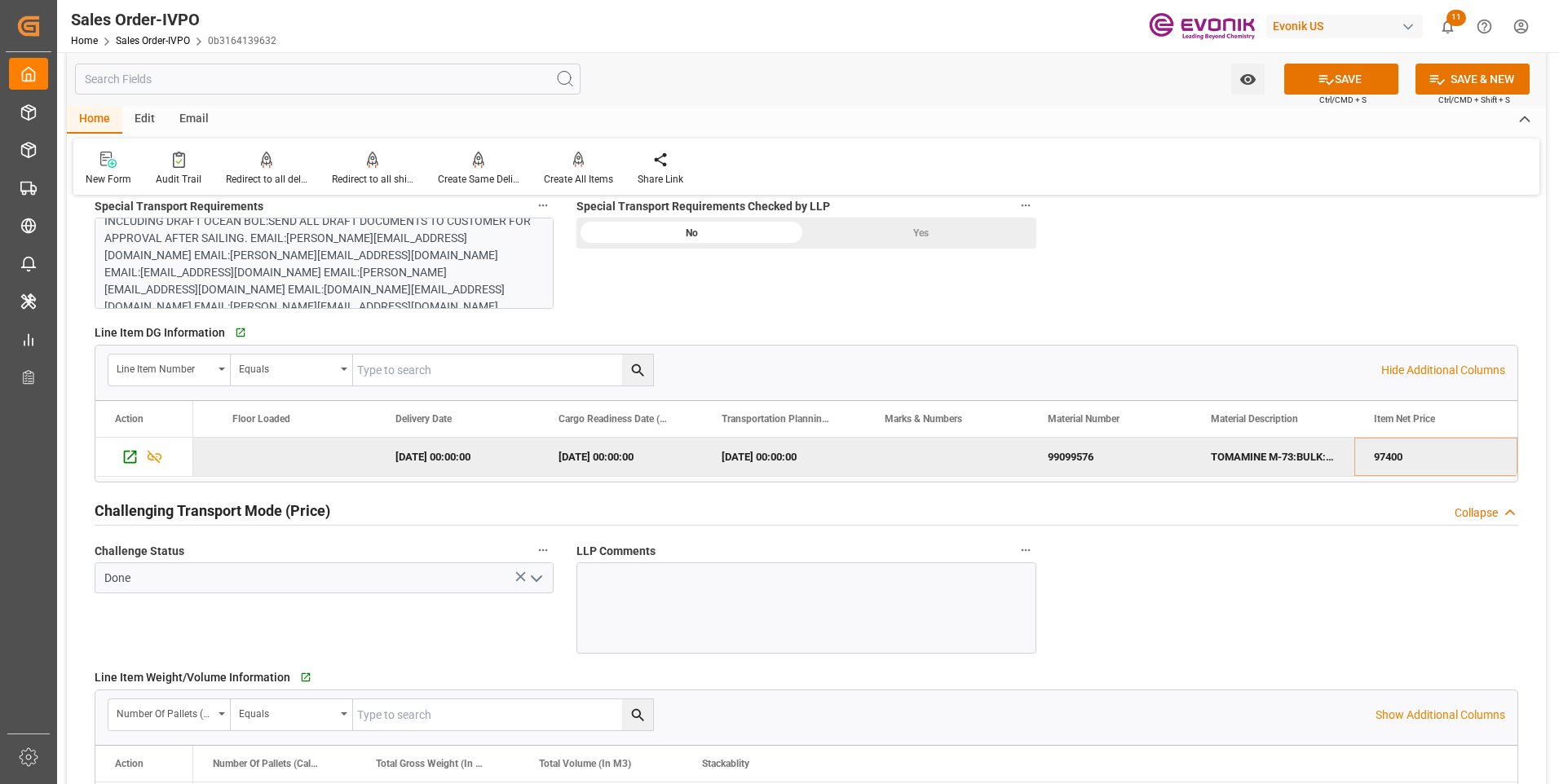
scroll to position [1794, 0]
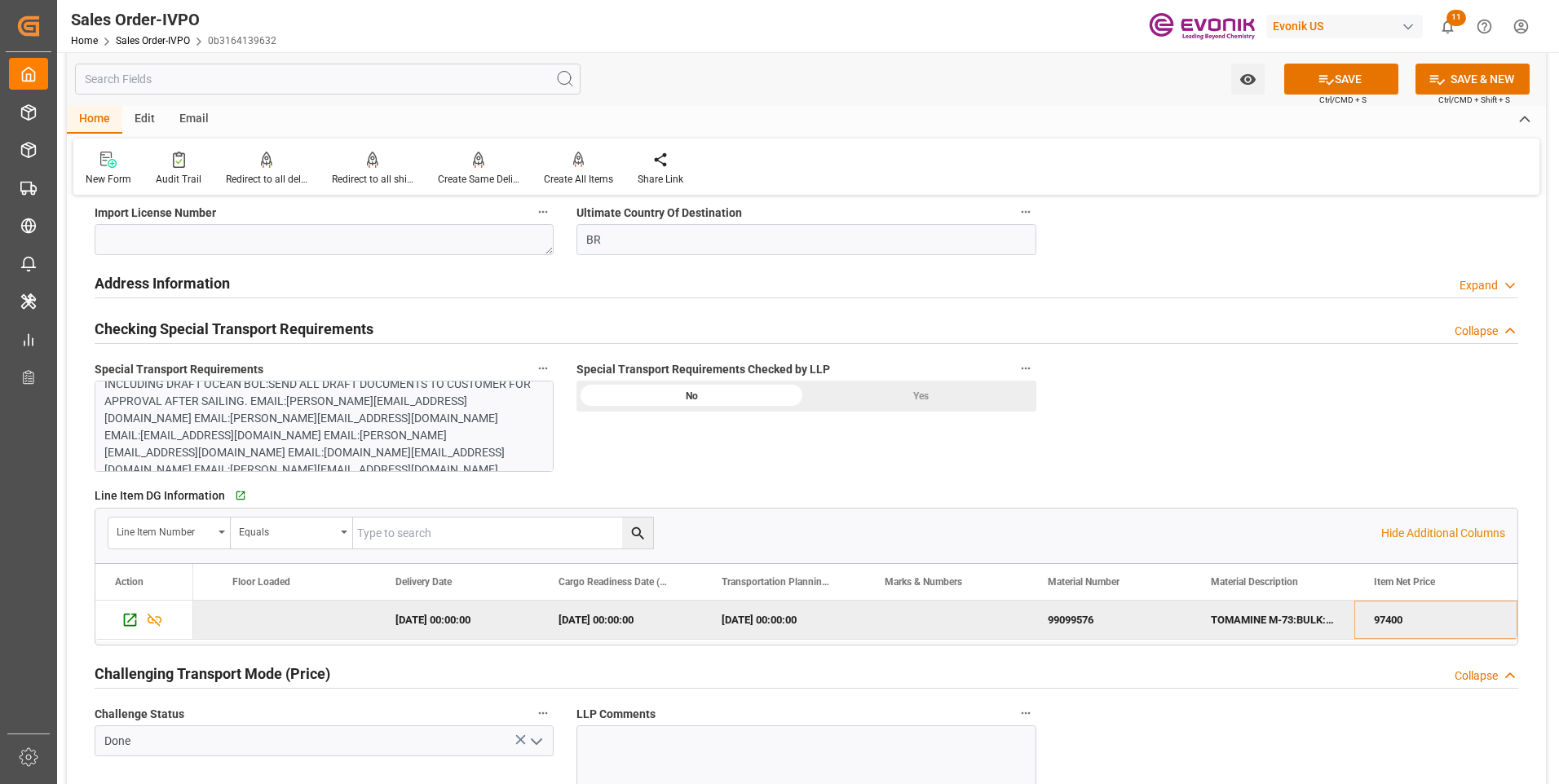
click at [941, 396] on div "Yes" at bounding box center [922, 396] width 230 height 31
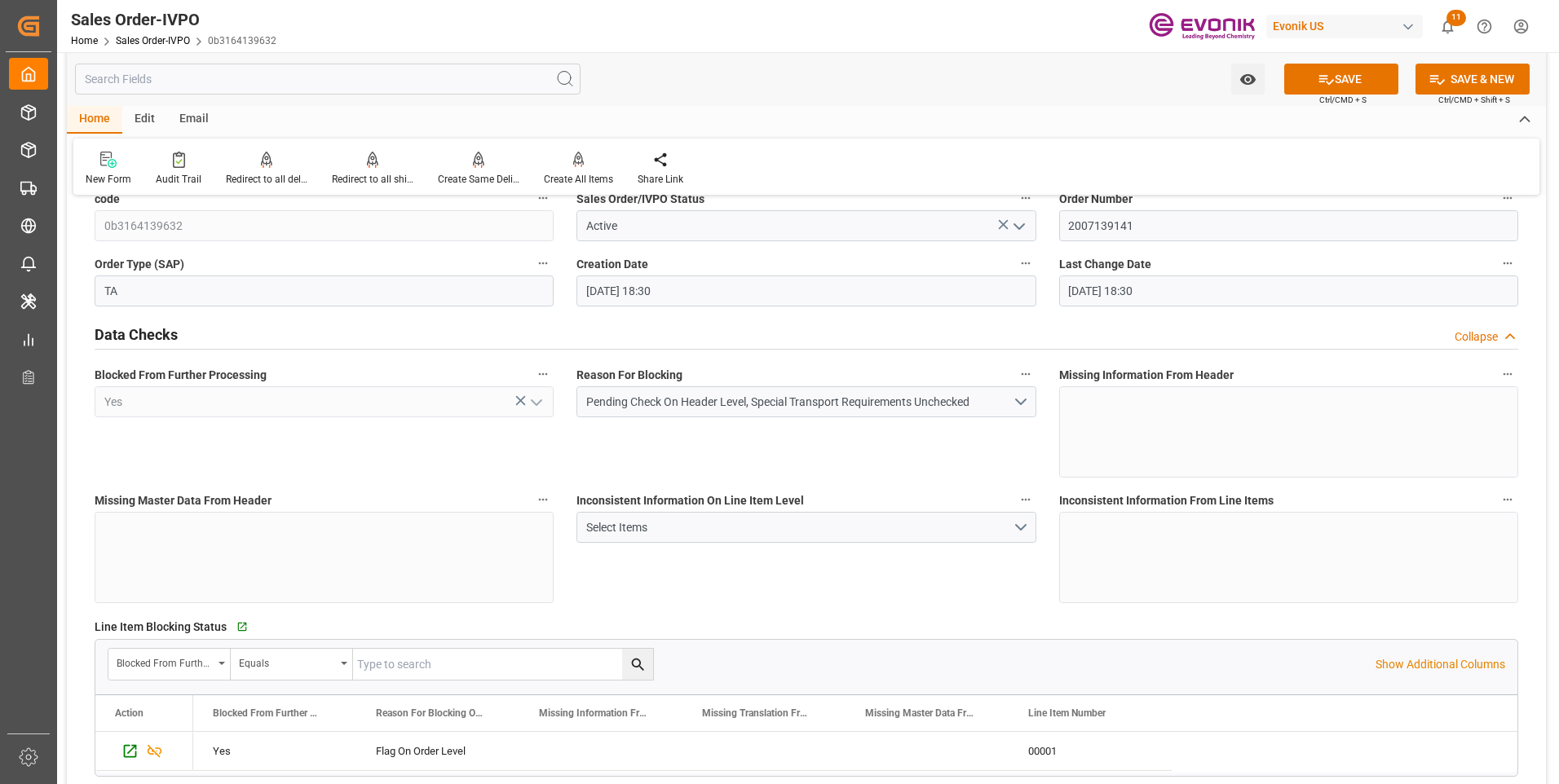
scroll to position [0, 0]
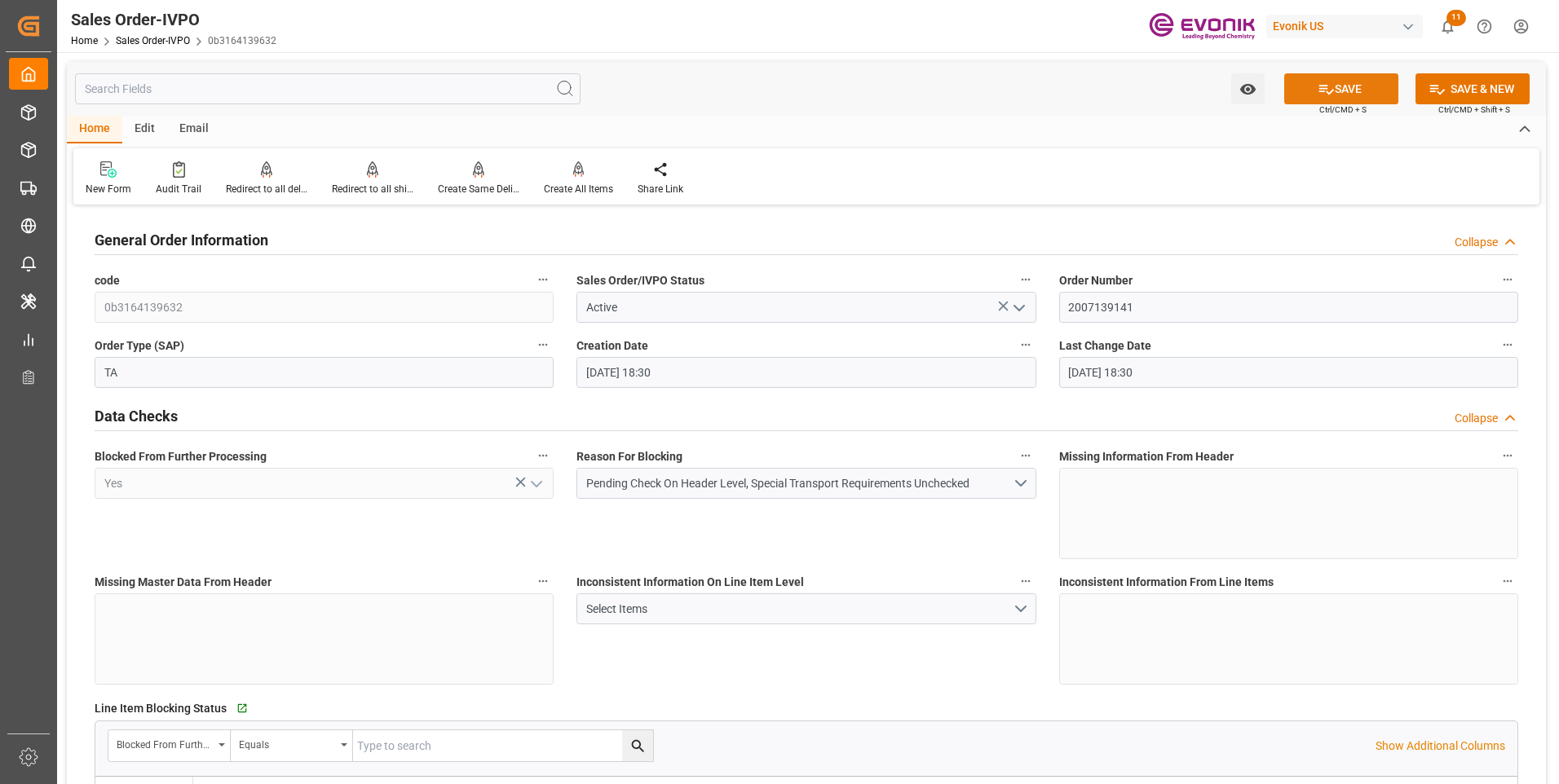
click at [1324, 91] on icon at bounding box center [1326, 89] width 14 height 9
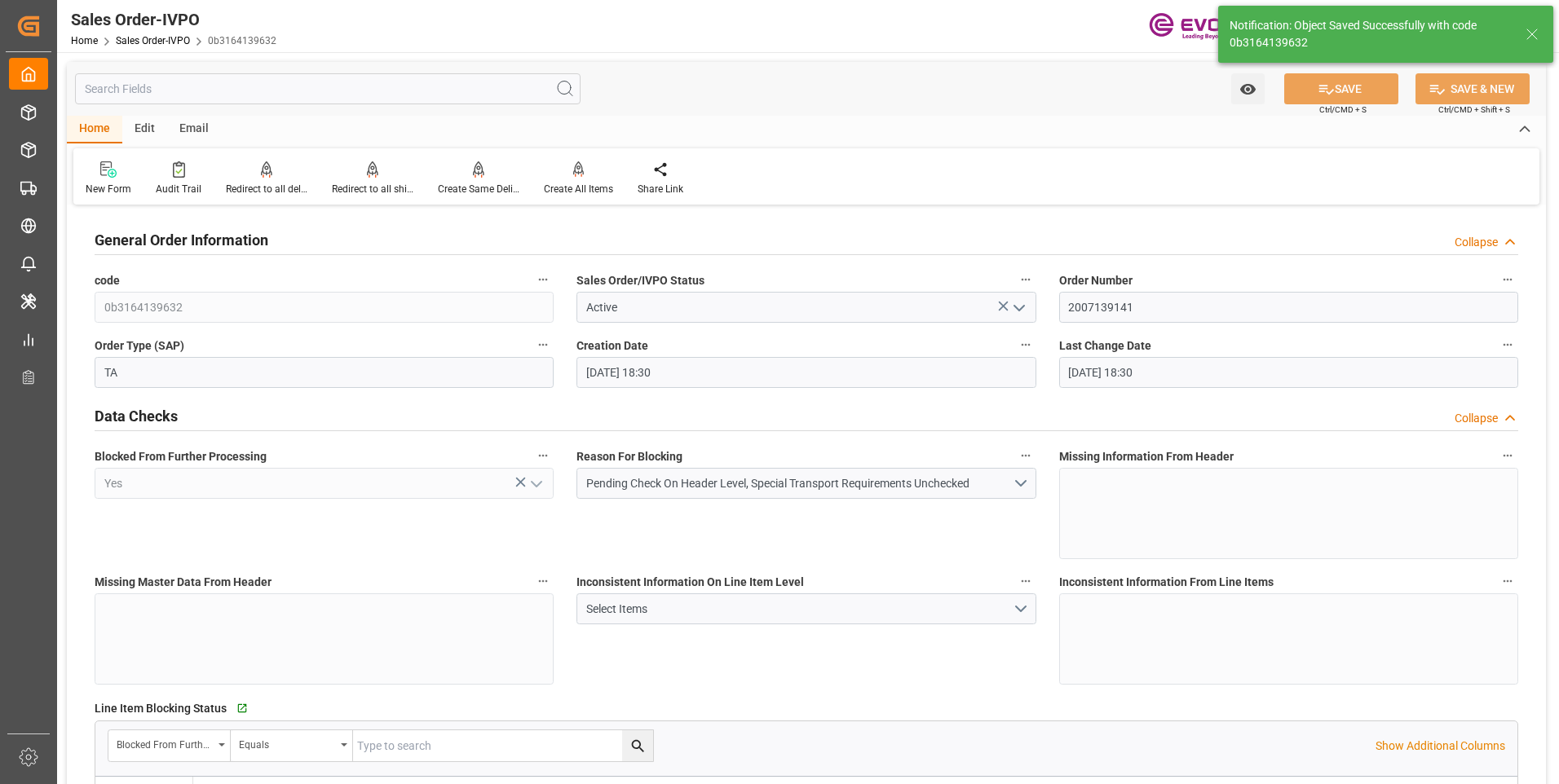
type input "08-14-2025 19:12"
type input "No"
type input "2"
type input "0"
type input "17000"
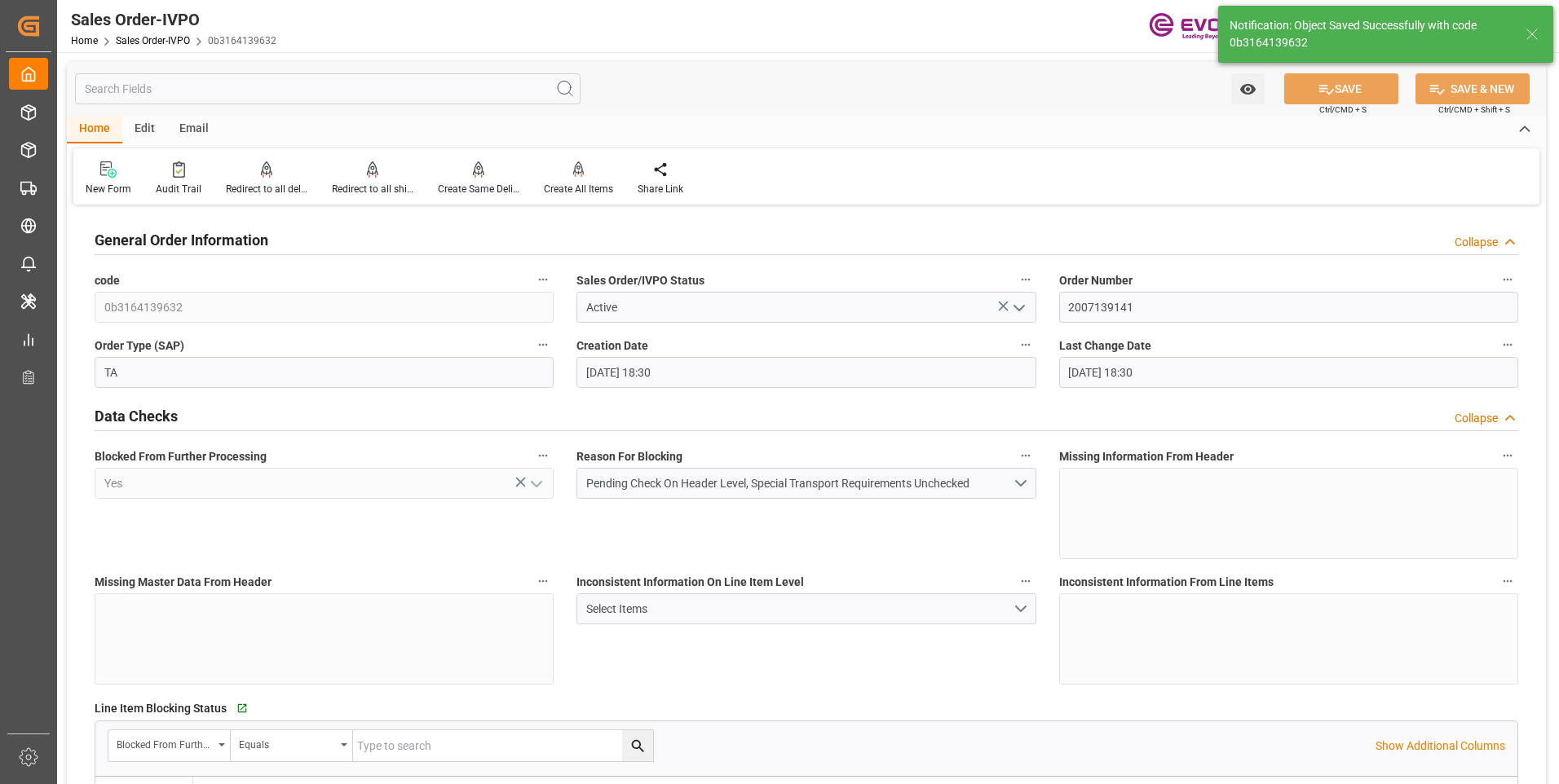
type input "30"
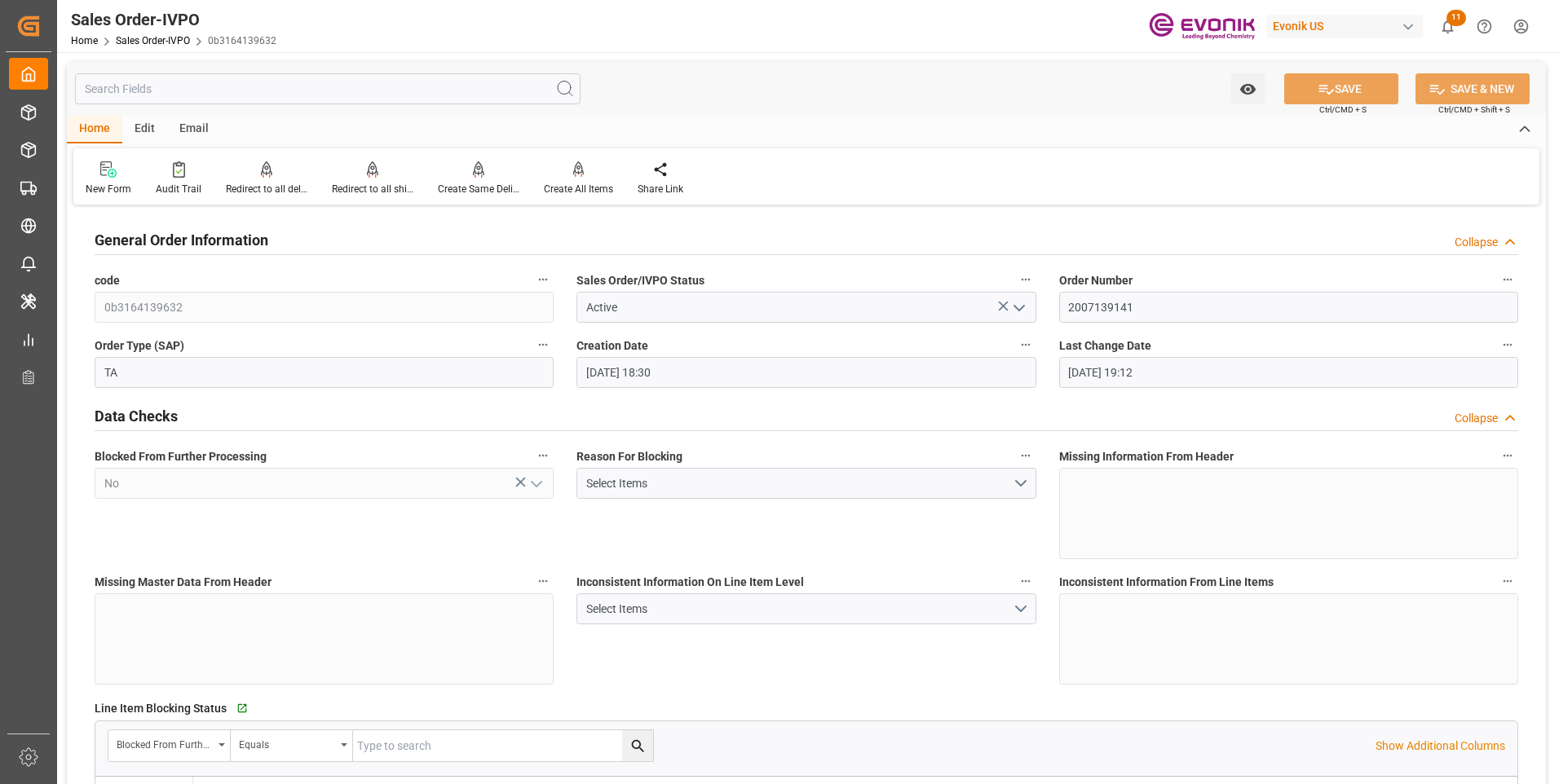
click at [560, 199] on div "New Form Audit Trail Redirect to all deliveries Redirect to all deliveries Redi…" at bounding box center [806, 176] width 1466 height 56
click at [565, 185] on div "Create All Items" at bounding box center [578, 189] width 69 height 14
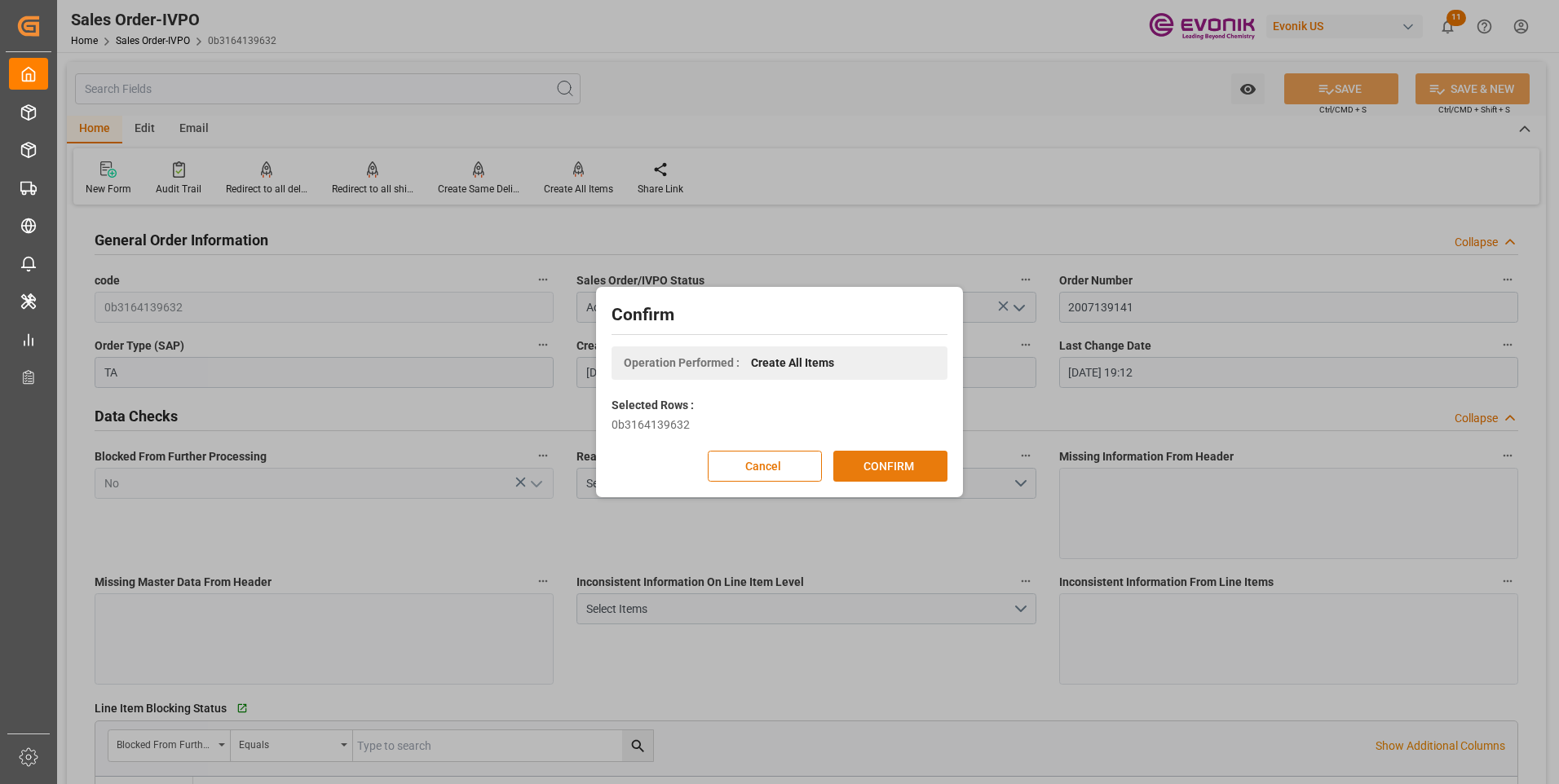
click at [886, 469] on button "CONFIRM" at bounding box center [890, 466] width 114 height 31
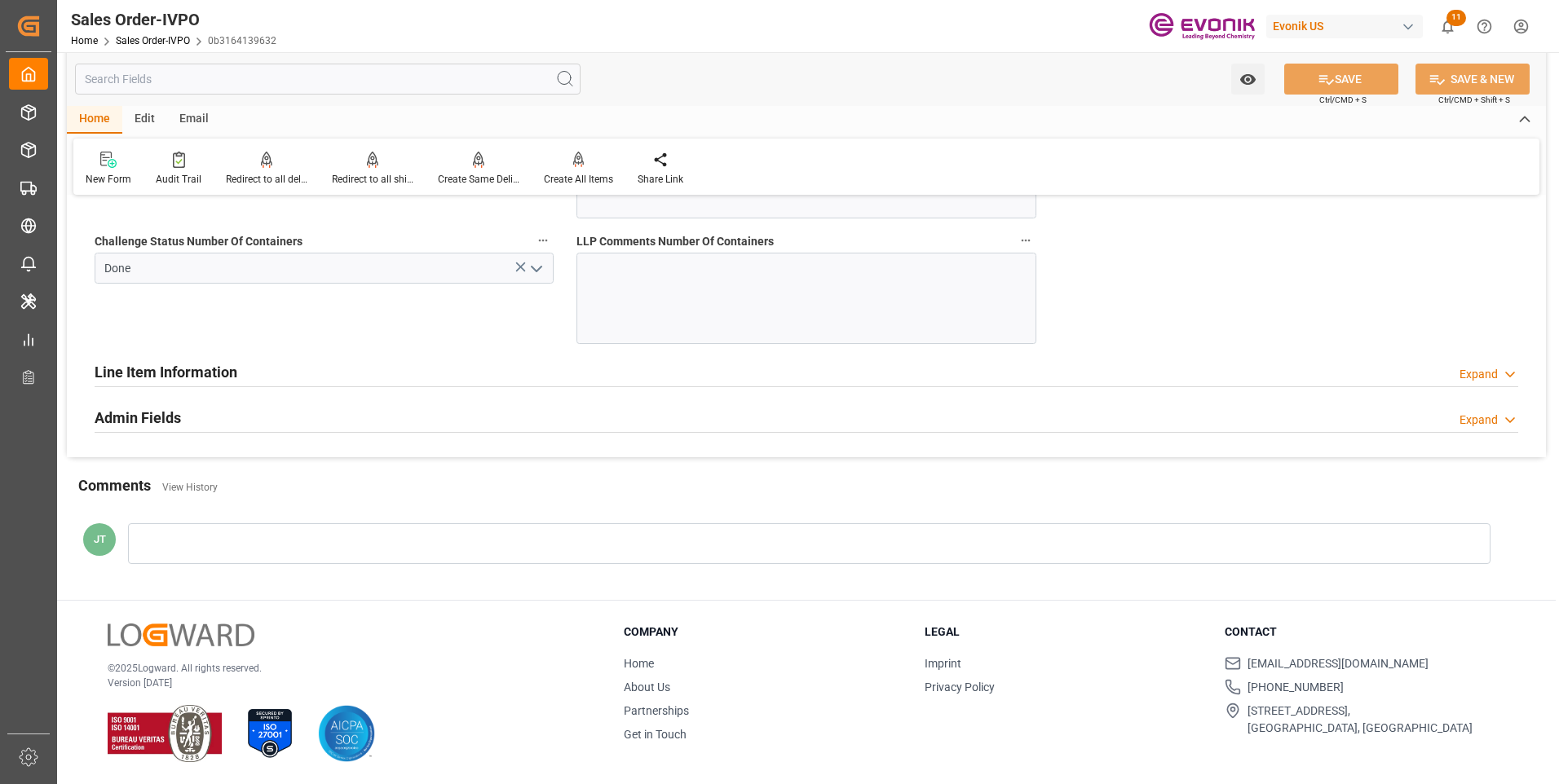
scroll to position [3344, 0]
click at [200, 364] on h2 "Line Item Information" at bounding box center [166, 371] width 142 height 22
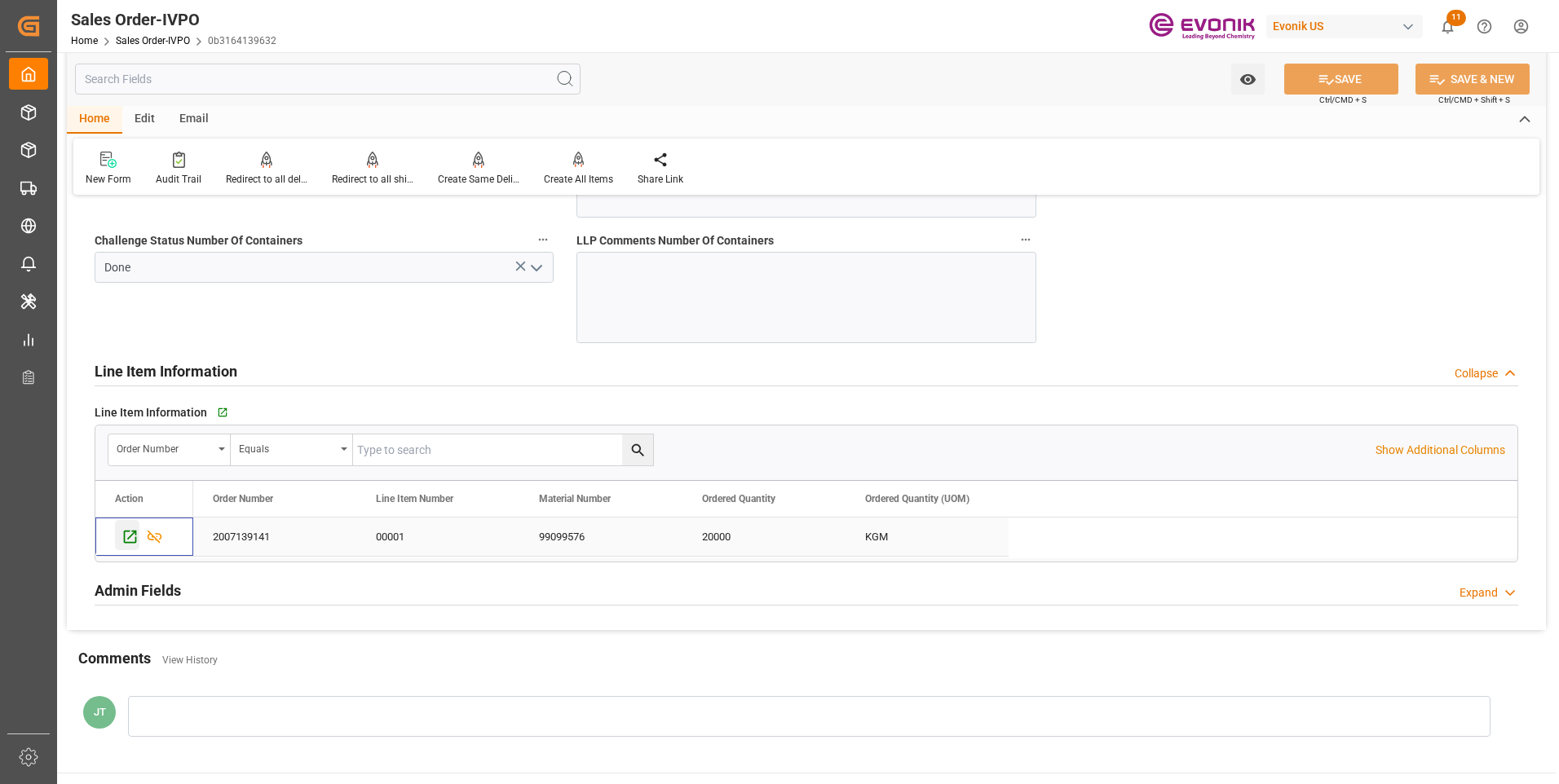
click at [128, 536] on icon "Press SPACE to select this row." at bounding box center [130, 537] width 17 height 17
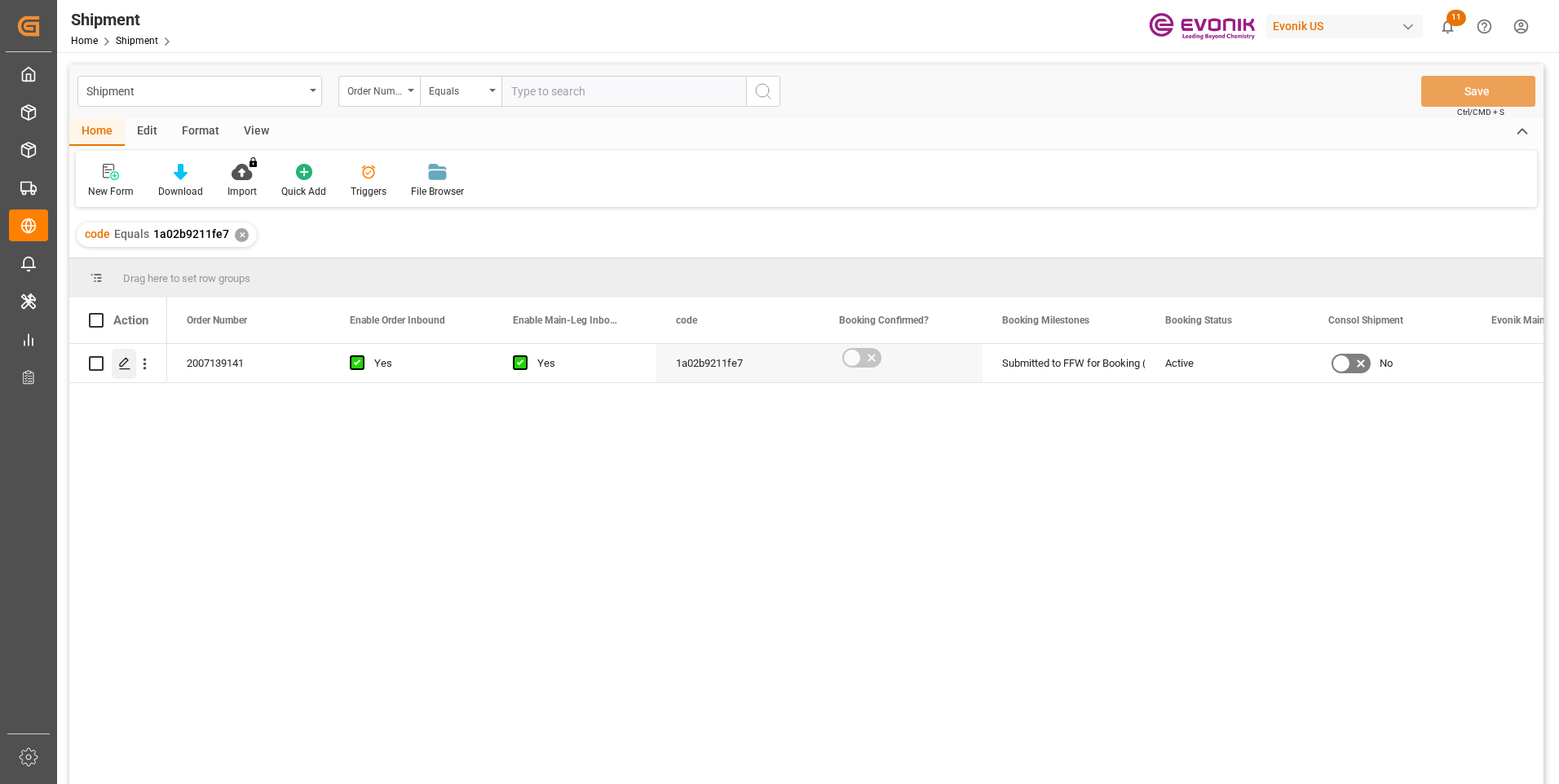
drag, startPoint x: 0, startPoint y: 0, endPoint x: 119, endPoint y: 358, distance: 377.3
click at [119, 358] on icon "Press SPACE to select this row." at bounding box center [125, 364] width 13 height 13
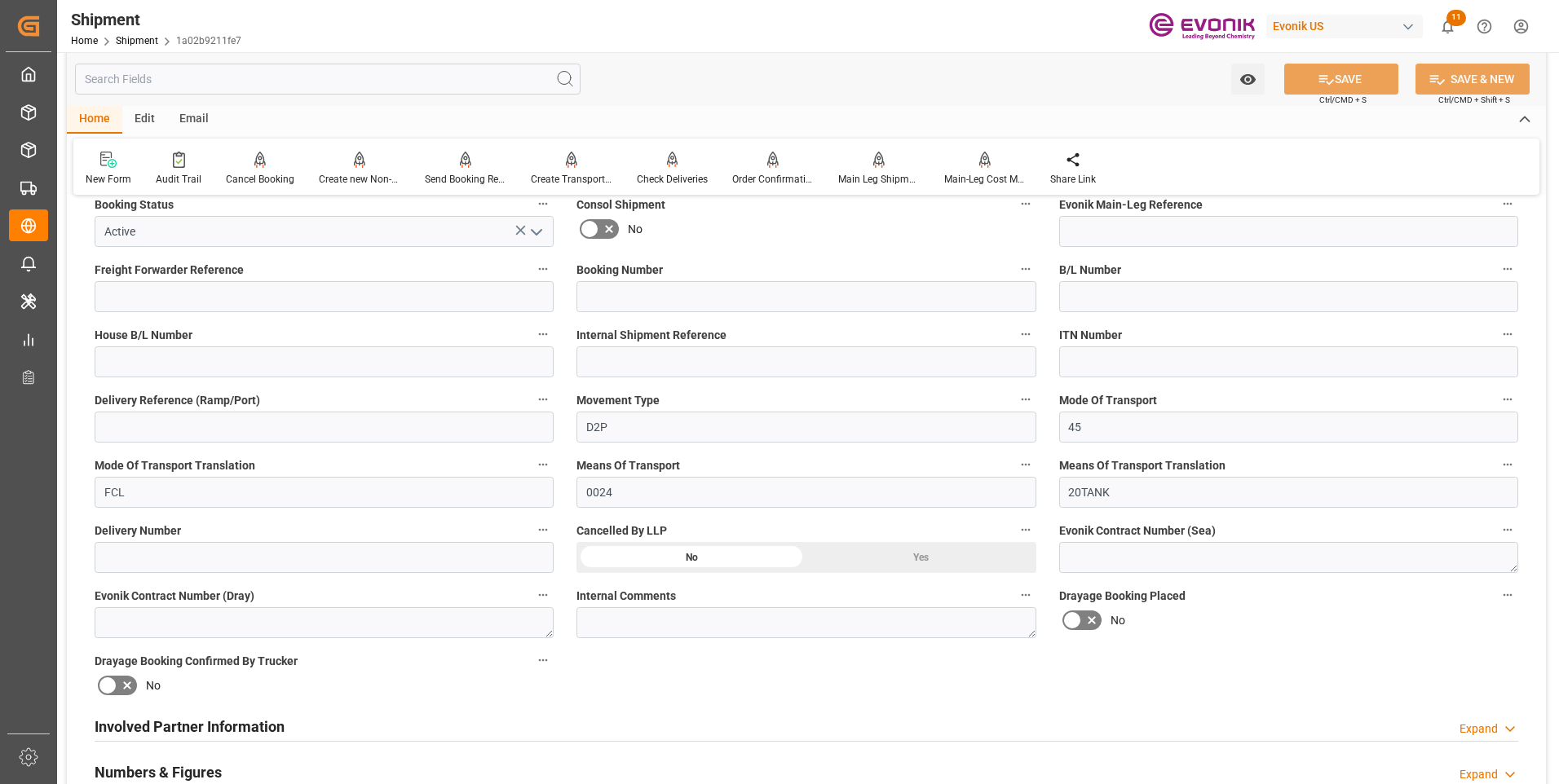
scroll to position [571, 0]
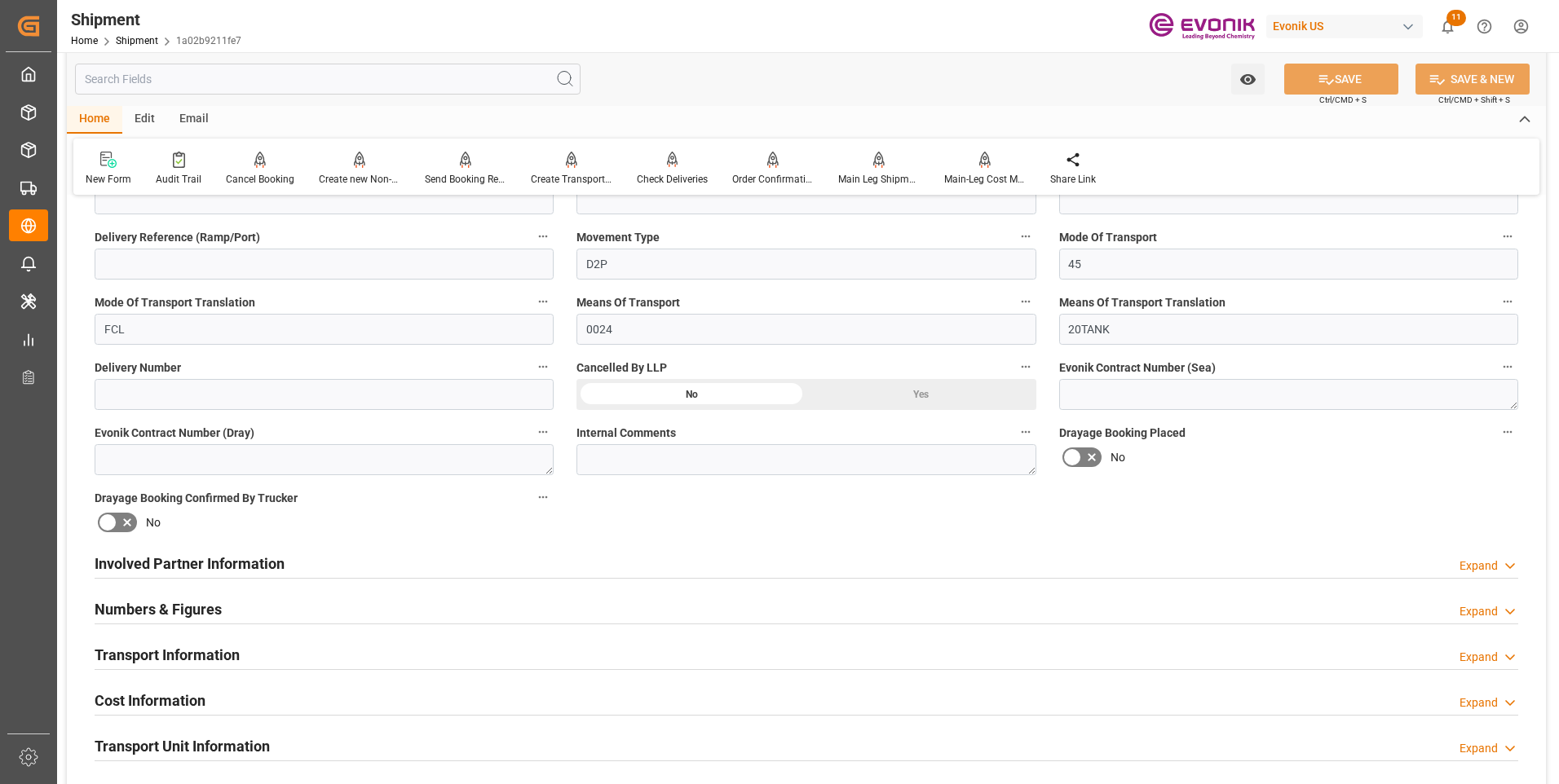
click at [621, 560] on div "Involved Partner Information Expand" at bounding box center [807, 562] width 1424 height 31
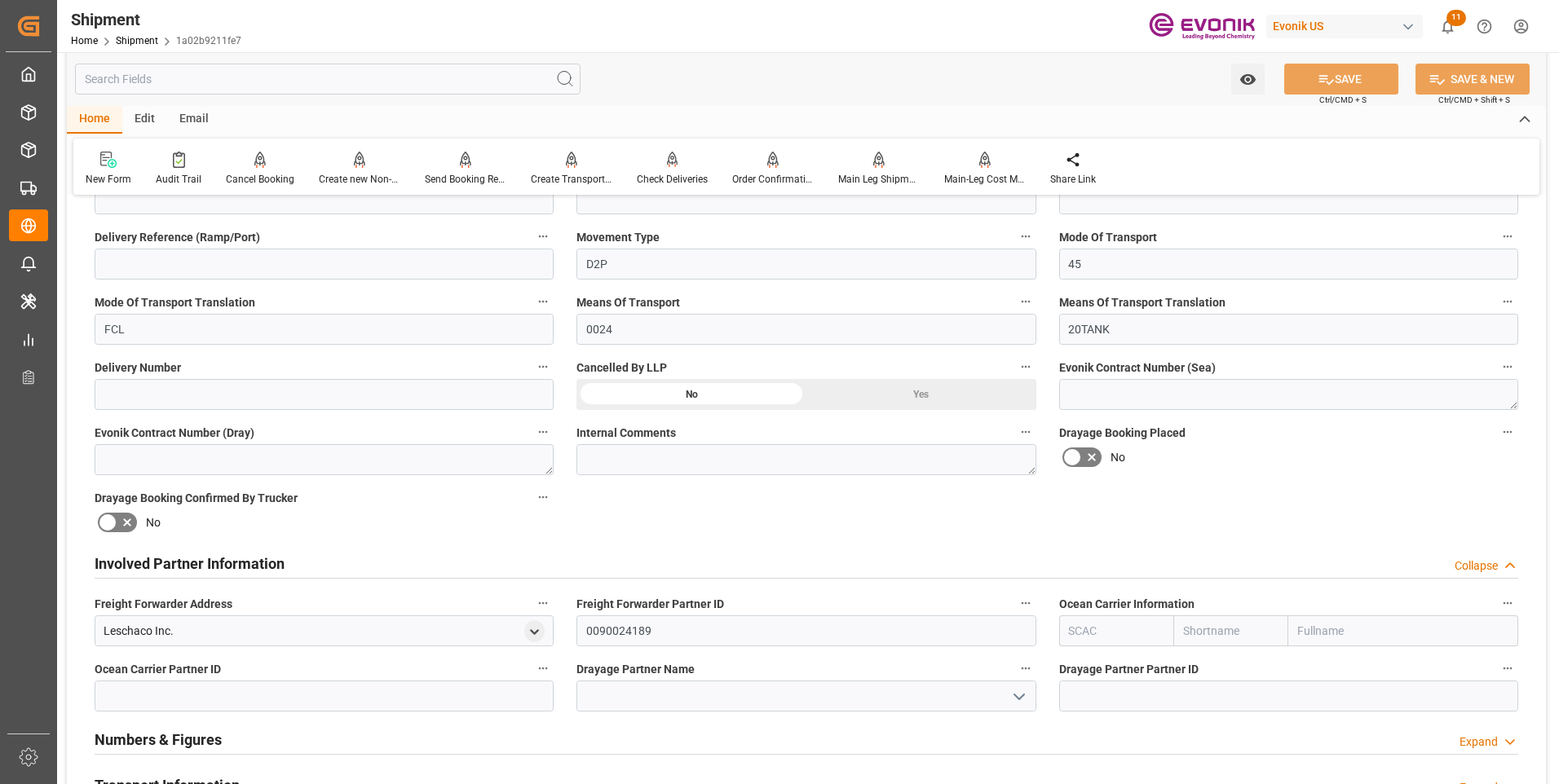
click at [1088, 626] on input "text" at bounding box center [1116, 630] width 115 height 31
click at [1073, 668] on b "ALRB" at bounding box center [1084, 667] width 28 height 13
type input "ALRB"
type input "AC Containerline"
type input "AC Containerline GmbH"
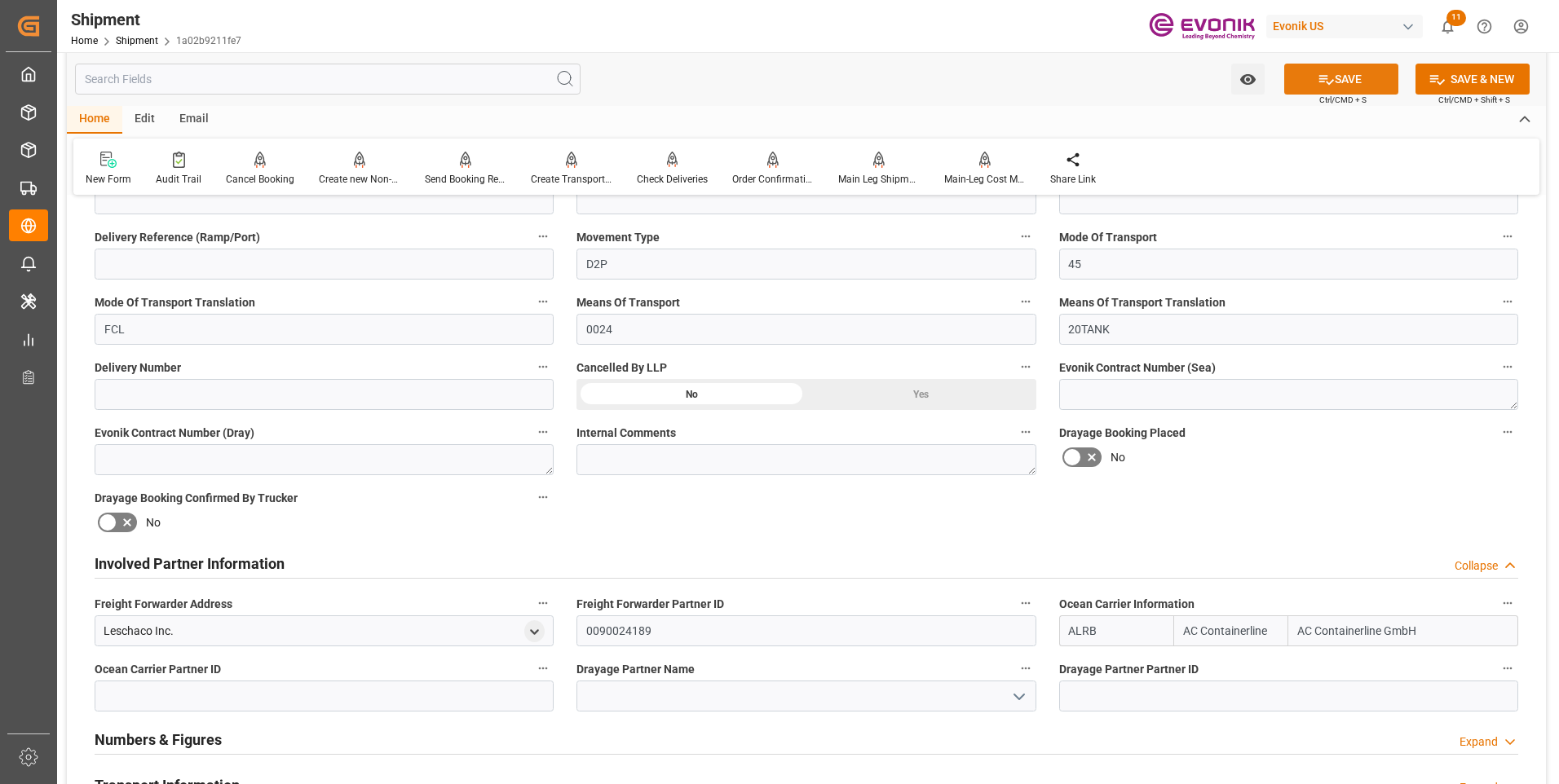
type input "ALRB"
click at [1348, 90] on button "SAVE" at bounding box center [1341, 79] width 114 height 31
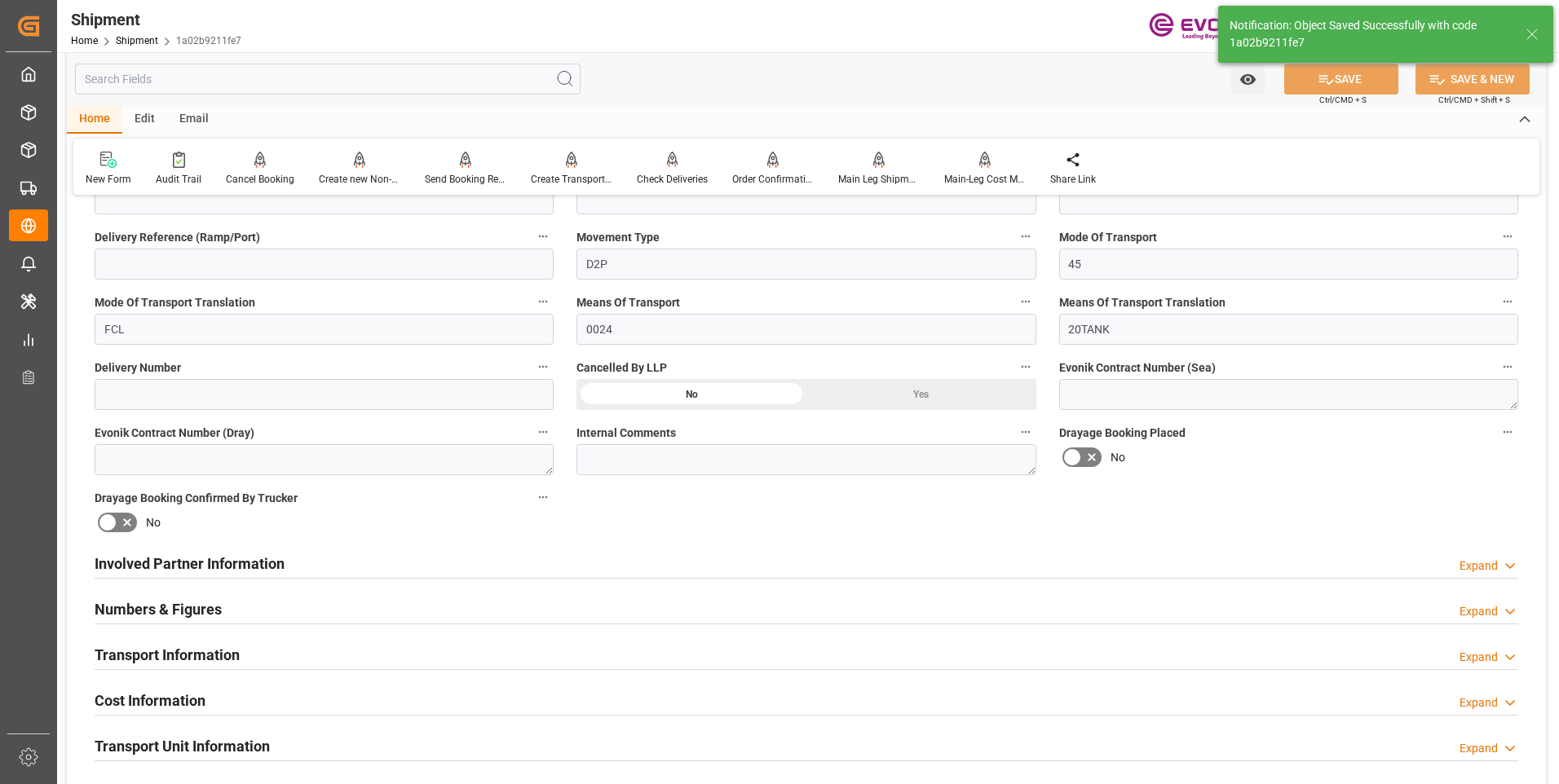
click at [556, 562] on div "Involved Partner Information Expand" at bounding box center [807, 562] width 1424 height 31
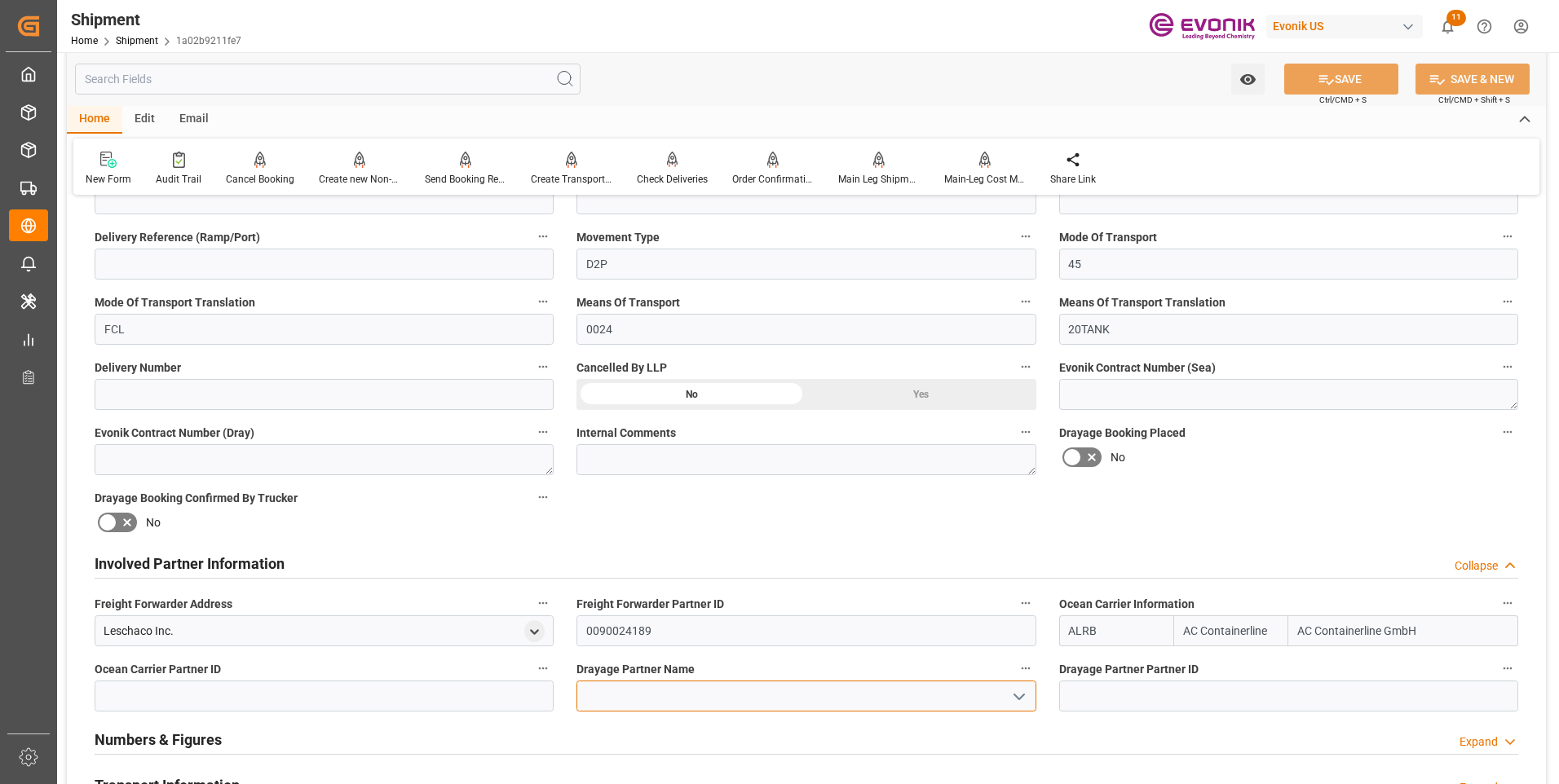
click at [637, 694] on input at bounding box center [806, 696] width 459 height 31
click at [602, 690] on input at bounding box center [806, 696] width 459 height 31
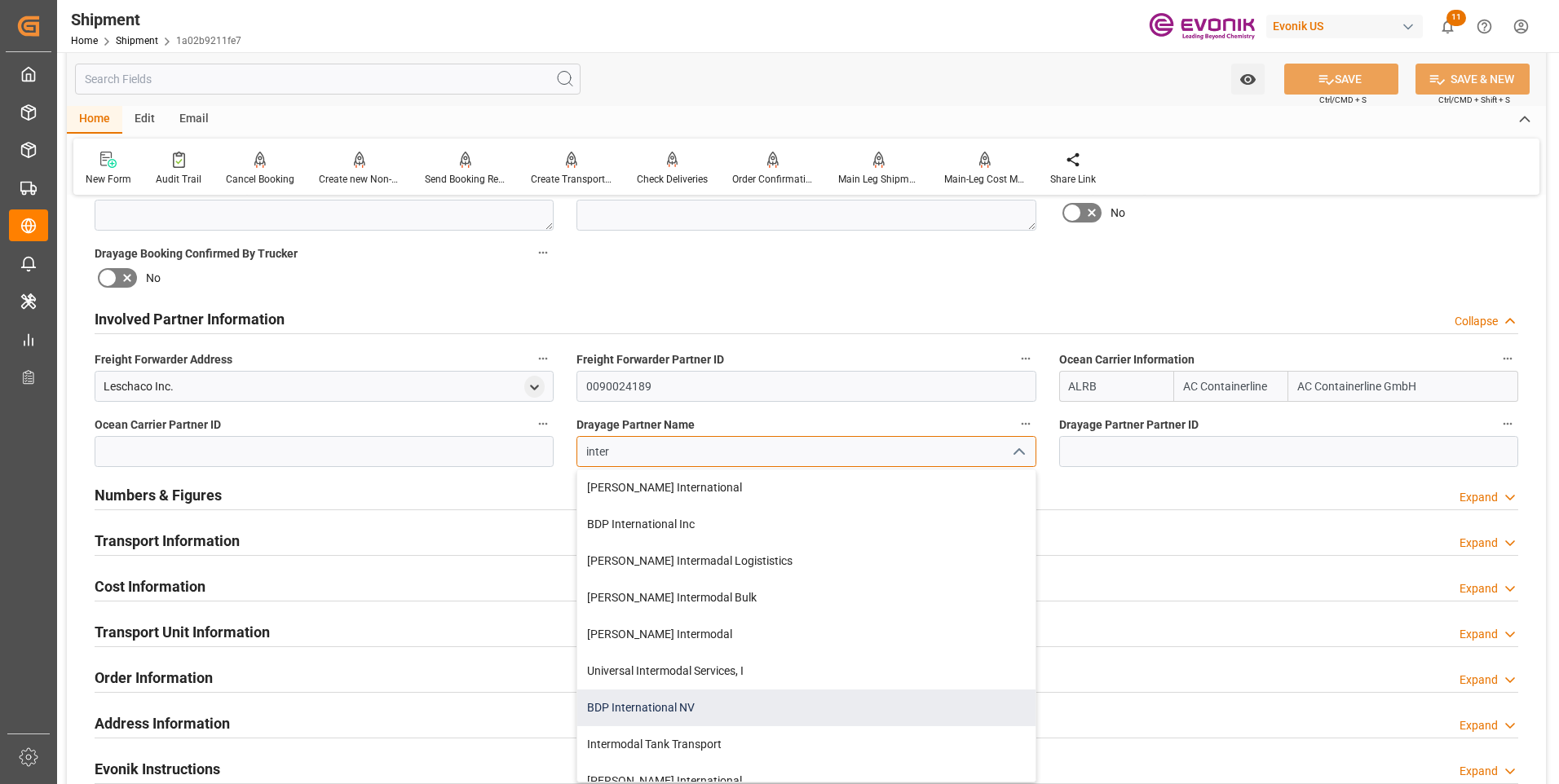
scroll to position [82, 0]
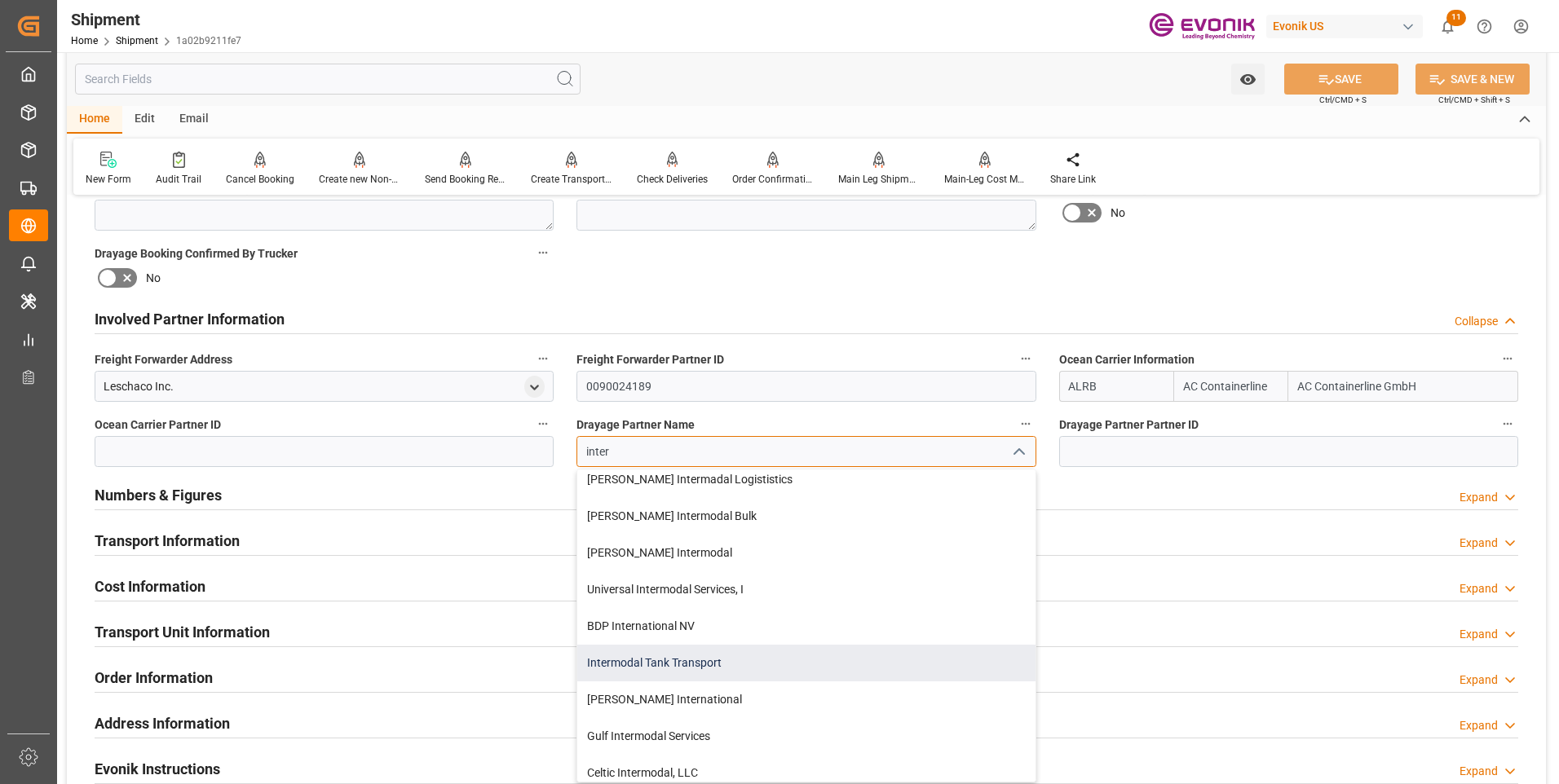
click at [655, 665] on div "Intermodal Tank Transport" at bounding box center [806, 663] width 457 height 37
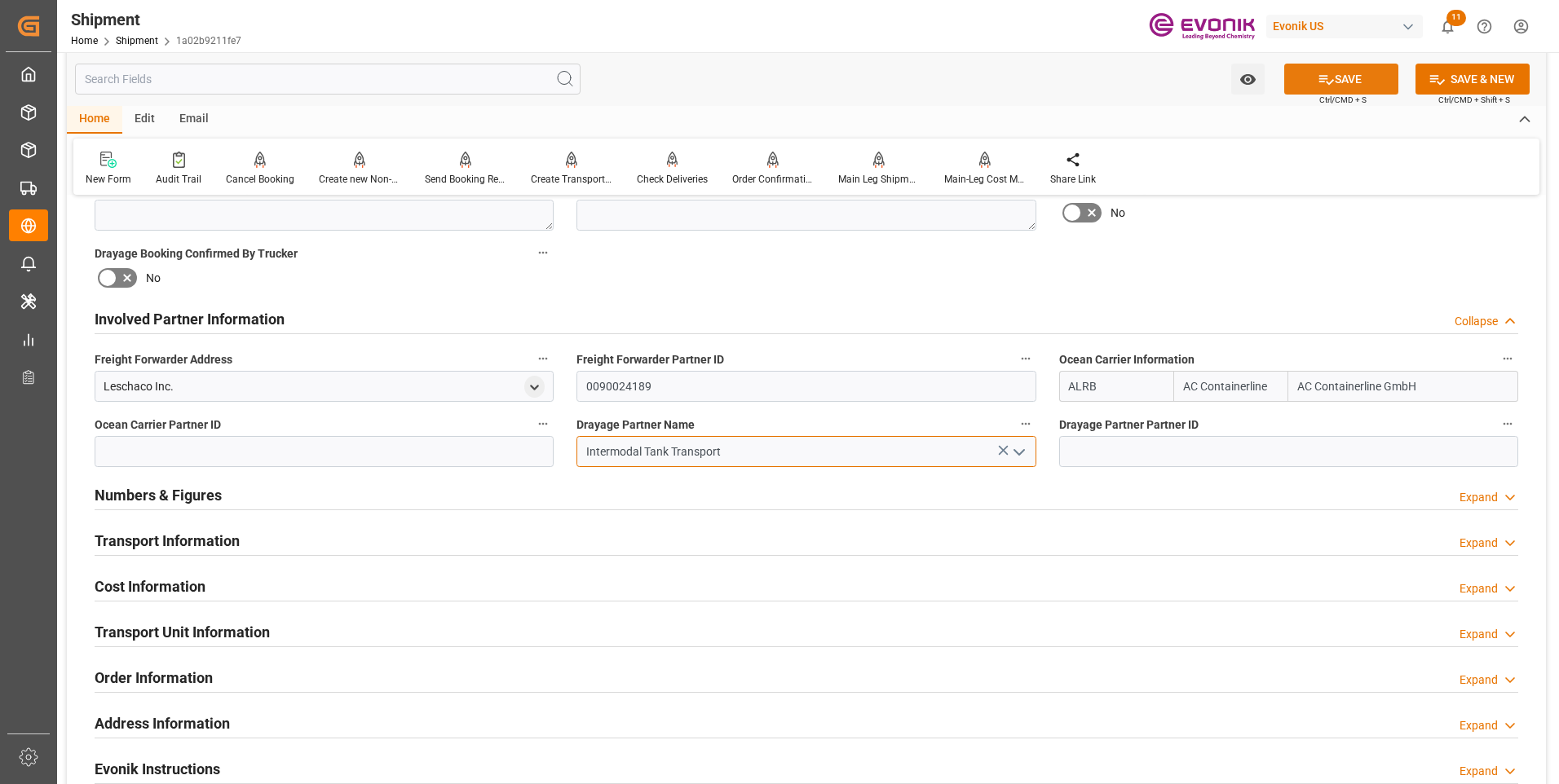
type input "Intermodal Tank Transport"
click at [1355, 88] on button "SAVE" at bounding box center [1341, 79] width 114 height 31
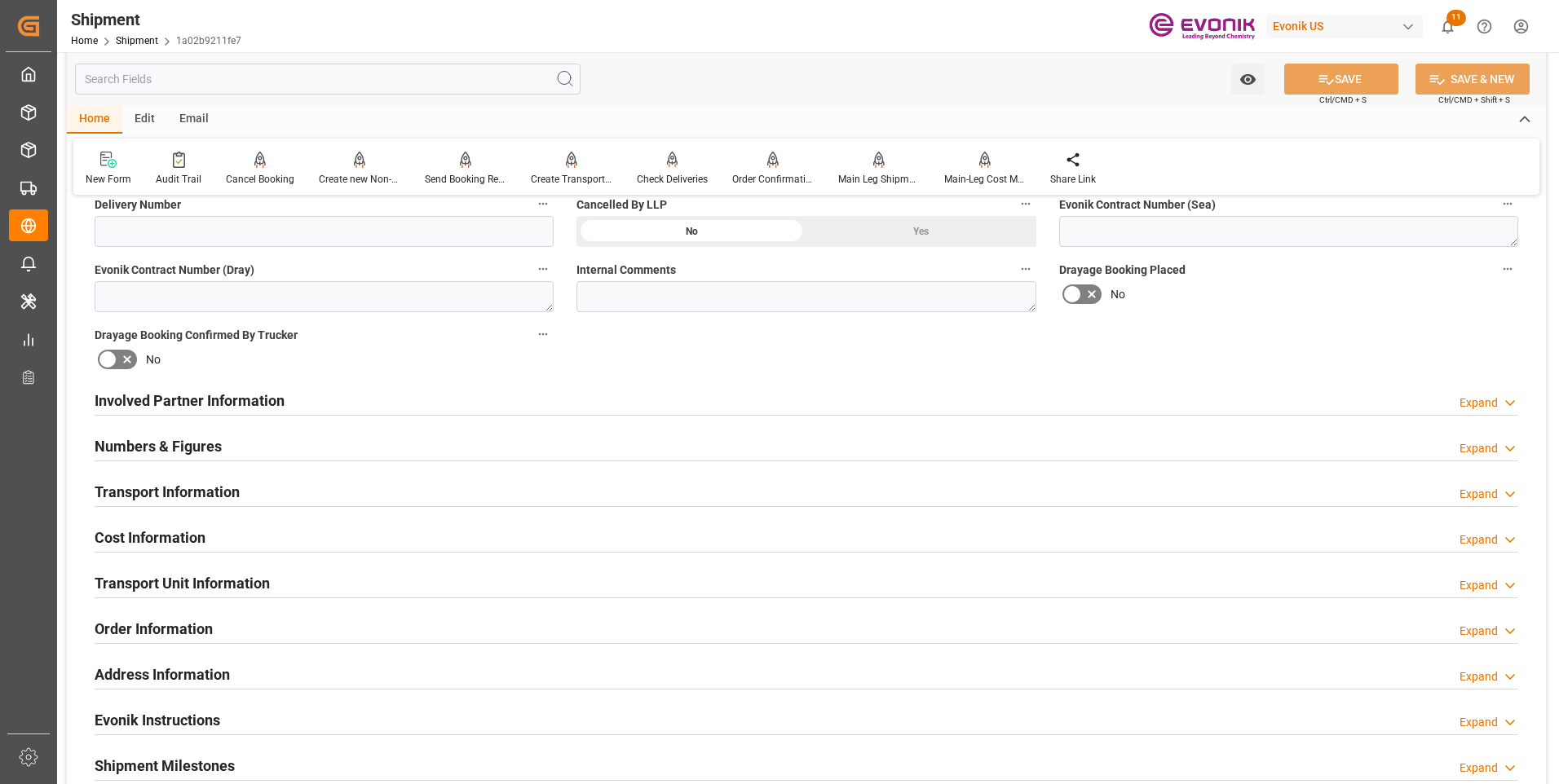
scroll to position [815, 0]
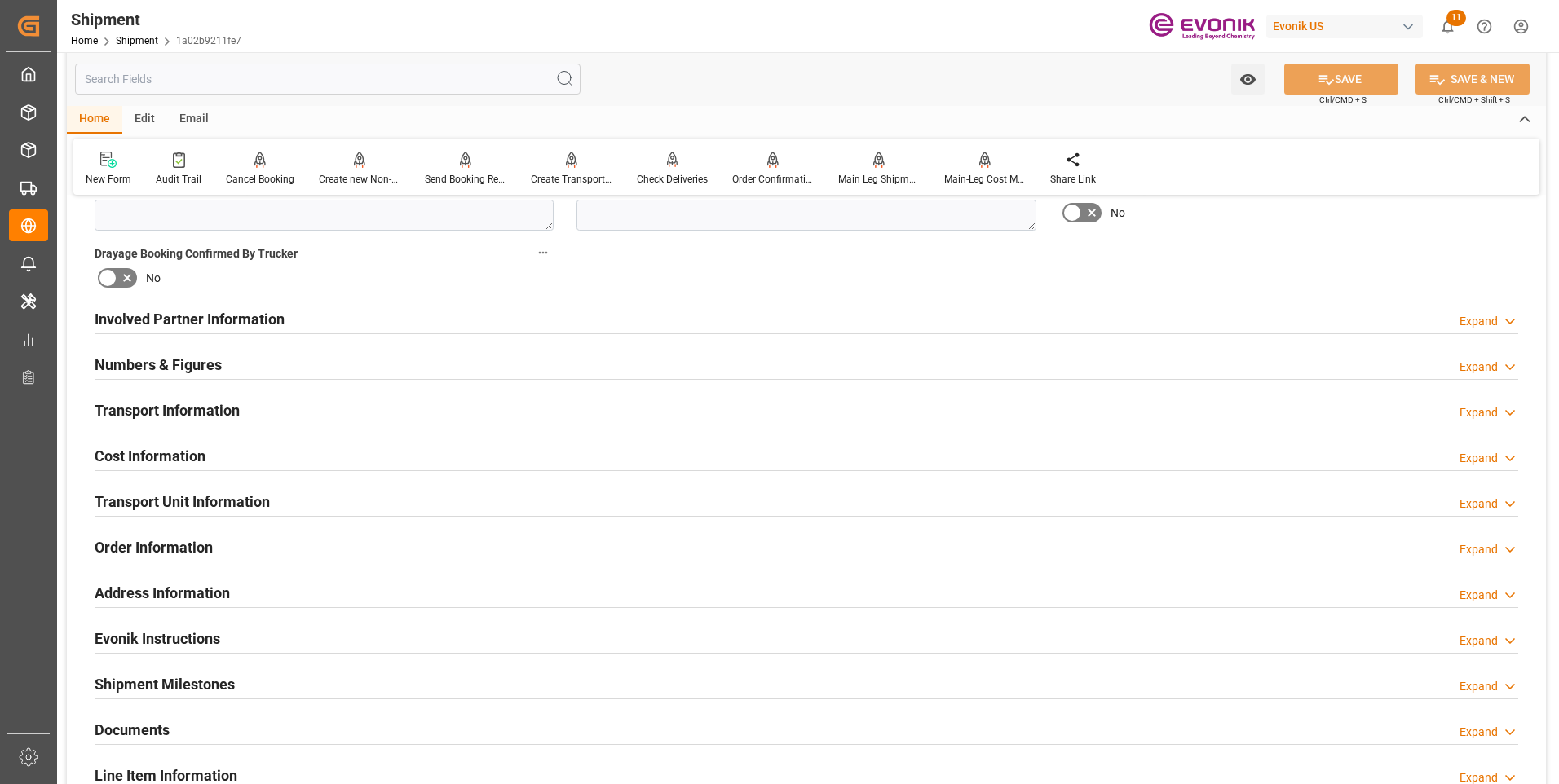
click at [534, 415] on div "Transport Information Expand" at bounding box center [807, 409] width 1424 height 31
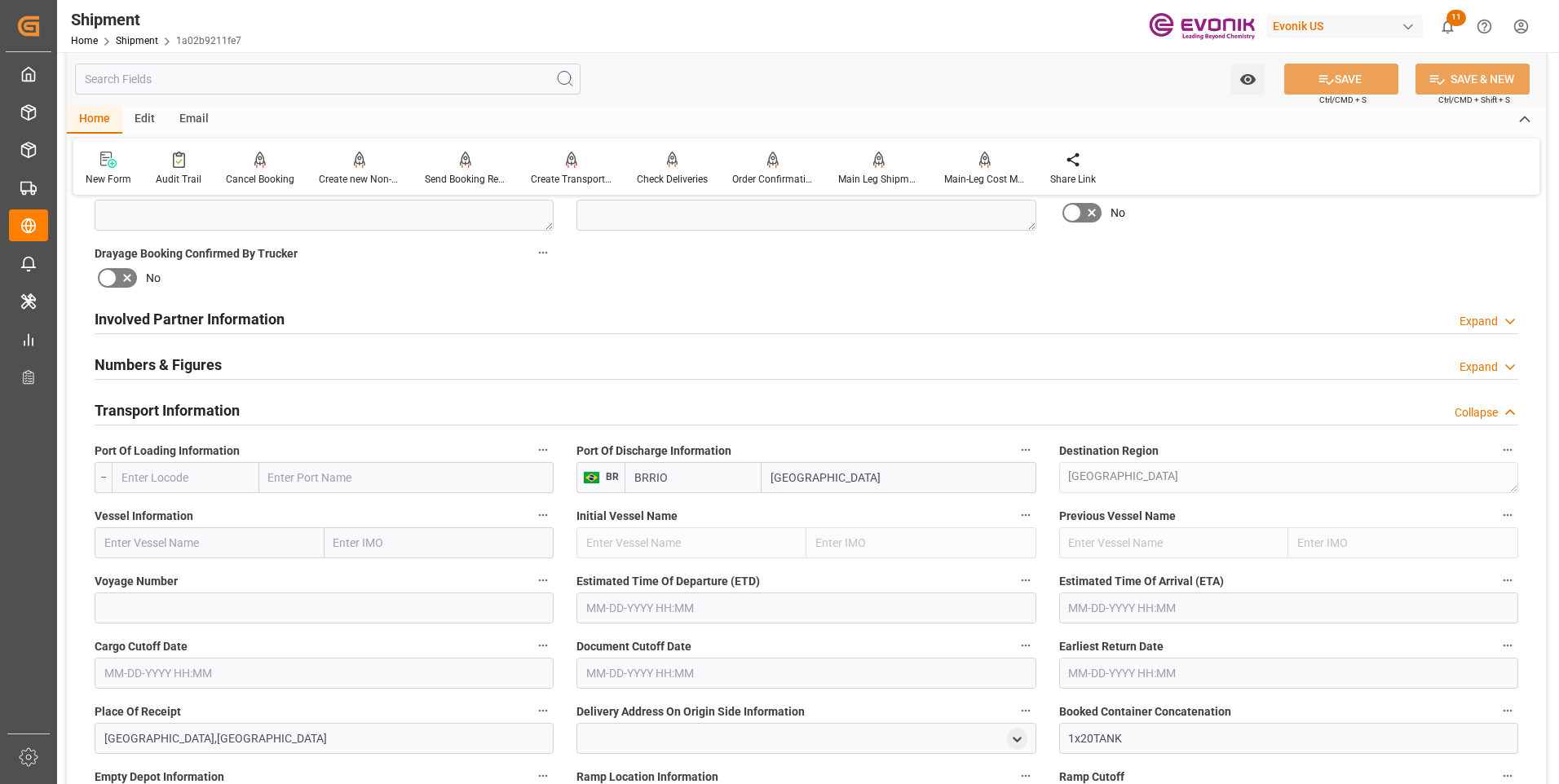
click at [164, 483] on input "text" at bounding box center [186, 478] width 148 height 31
click at [225, 483] on input "text" at bounding box center [186, 478] width 148 height 31
click at [175, 516] on span "USNYC - New York" at bounding box center [171, 514] width 98 height 13
type input "USNYC"
type input "New York"
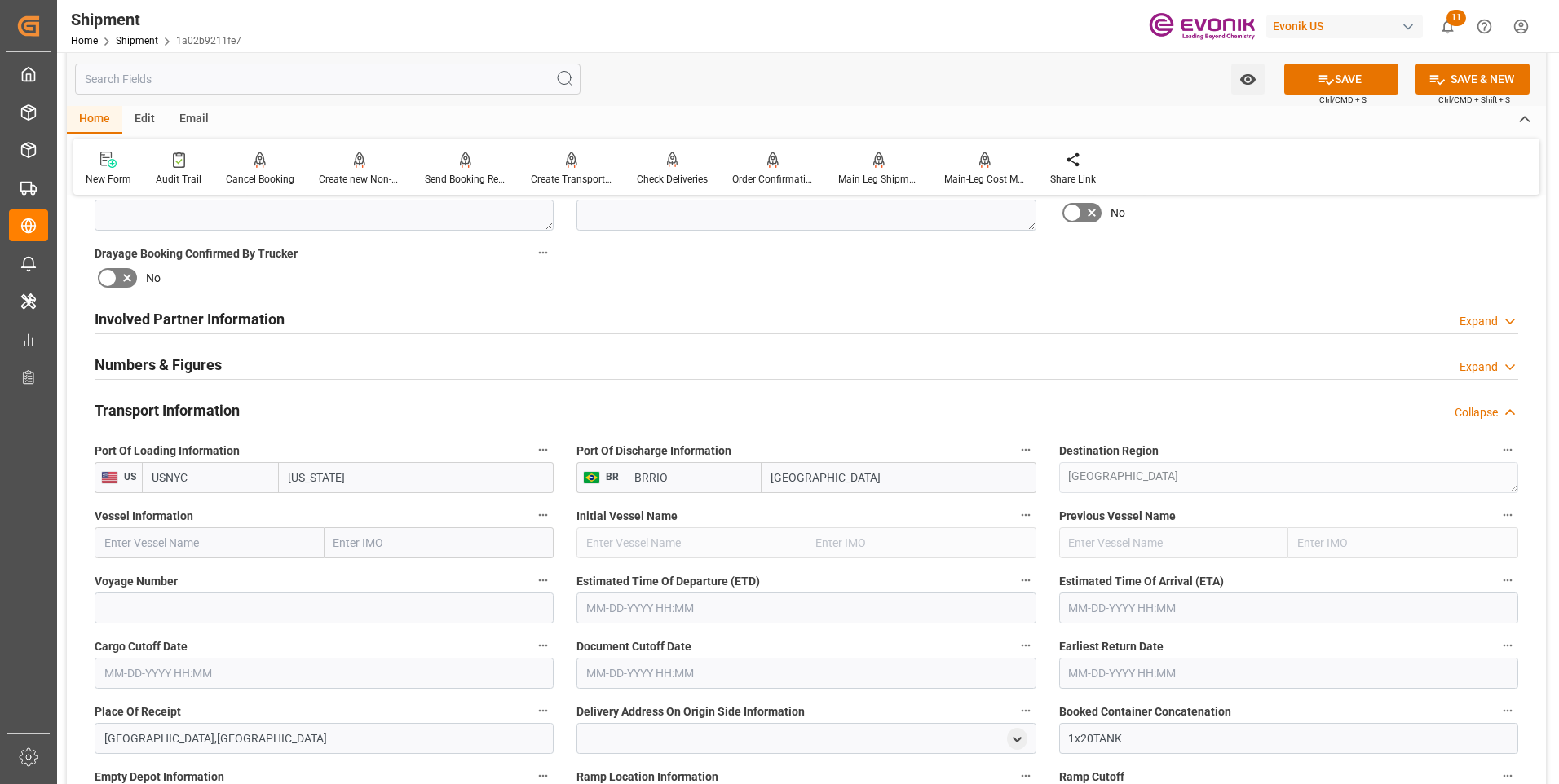
type input "USNYC"
click at [203, 539] on input "text" at bounding box center [210, 542] width 230 height 31
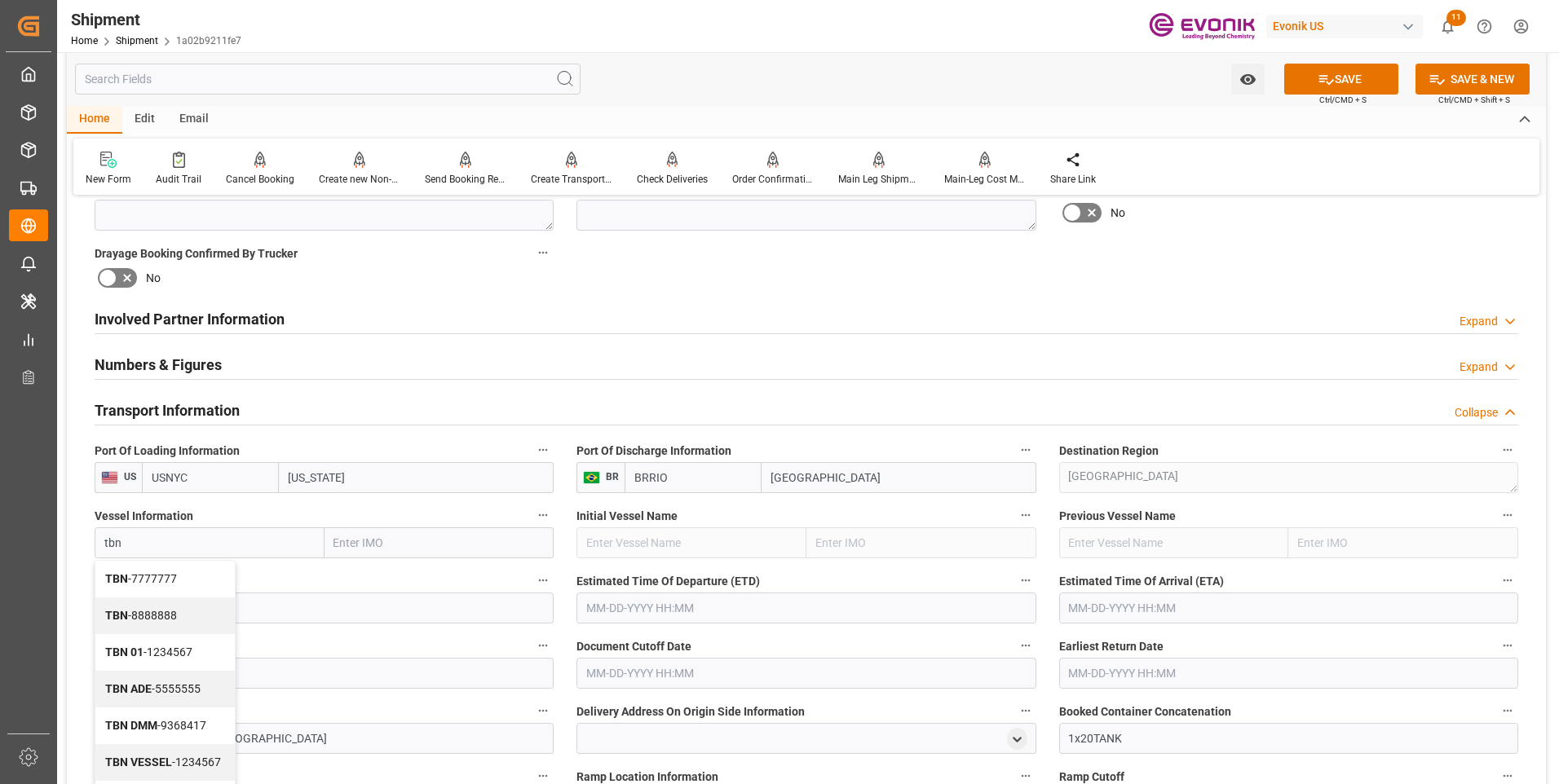
click at [168, 581] on span "TBN - 7777777" at bounding box center [141, 579] width 72 height 13
type input "TBN"
type input "7777777"
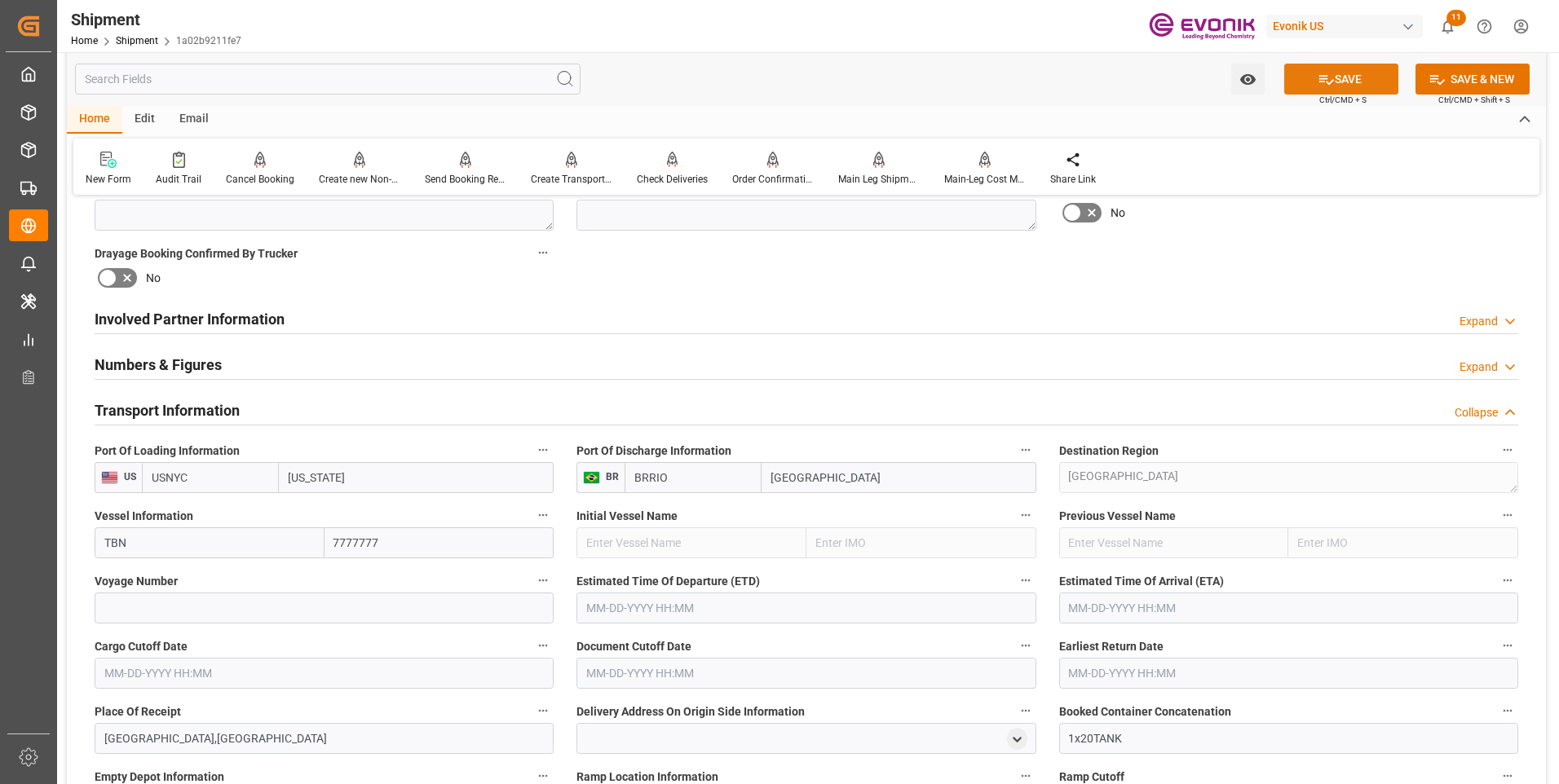
type input "TBN"
click at [1348, 80] on button "SAVE" at bounding box center [1341, 79] width 114 height 31
click at [162, 603] on input at bounding box center [324, 608] width 459 height 31
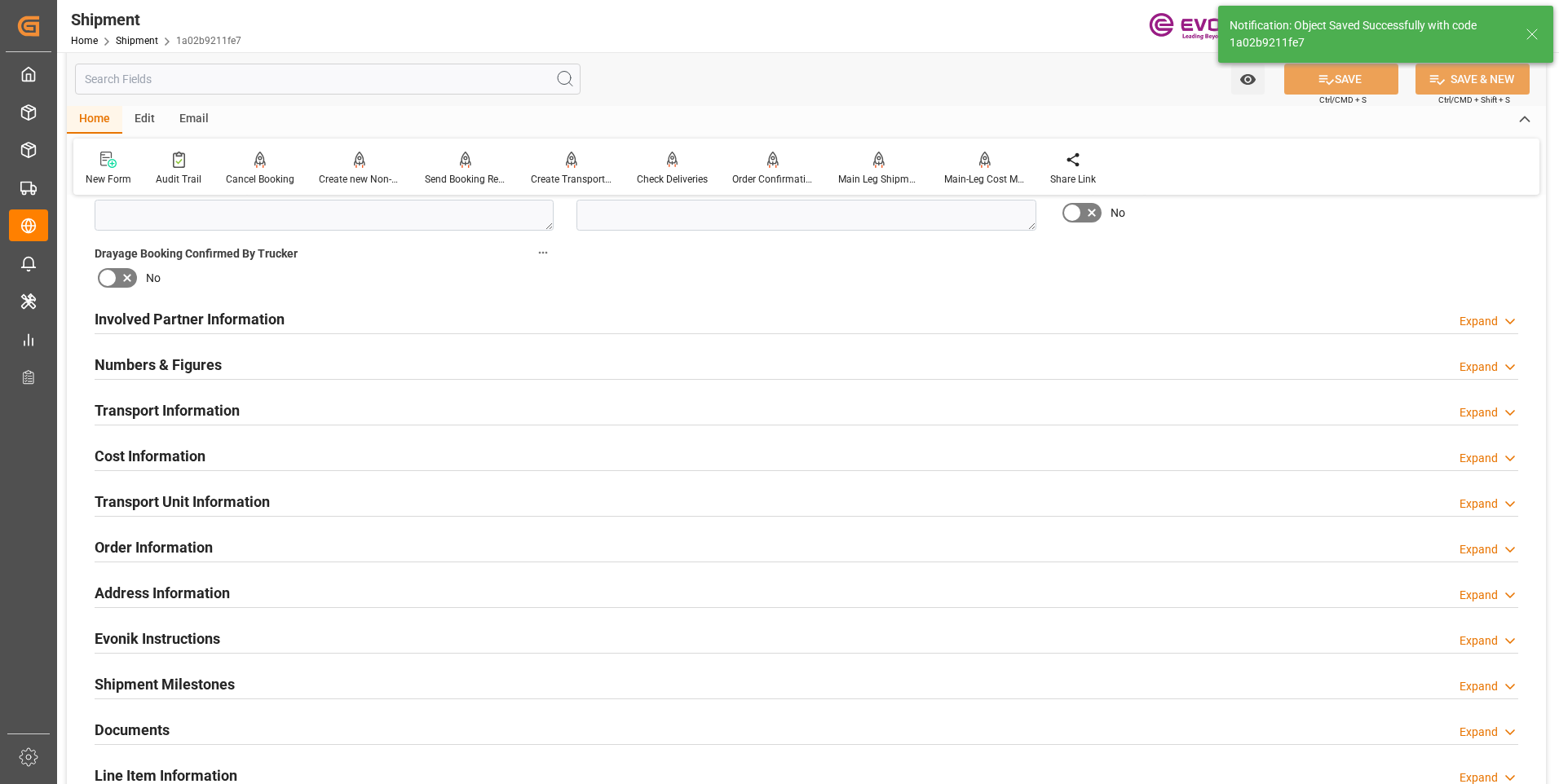
type input "TBN"
type input "7777777"
click at [210, 409] on h2 "Transport Information" at bounding box center [167, 410] width 145 height 22
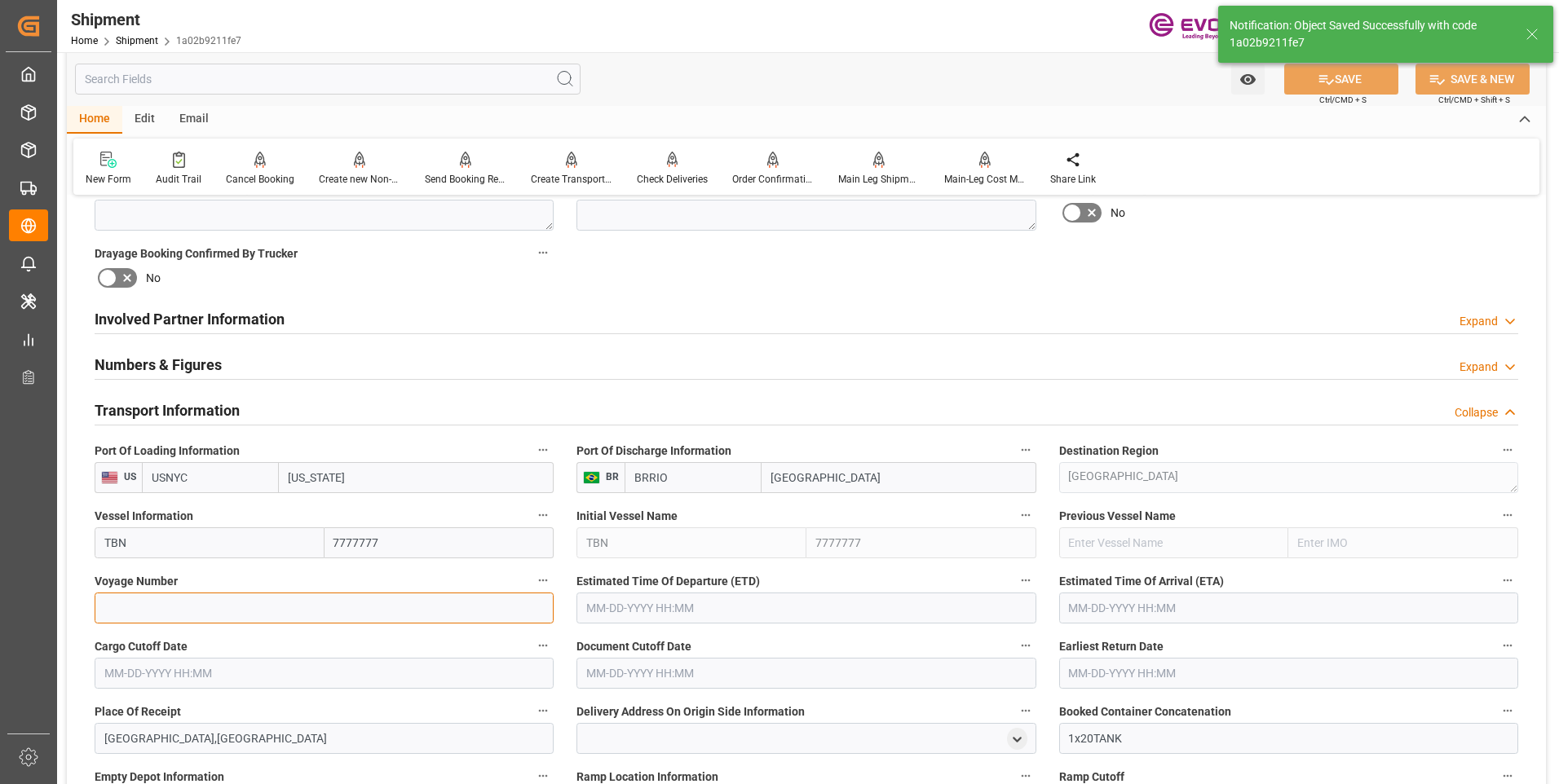
click at [125, 617] on input at bounding box center [324, 608] width 459 height 31
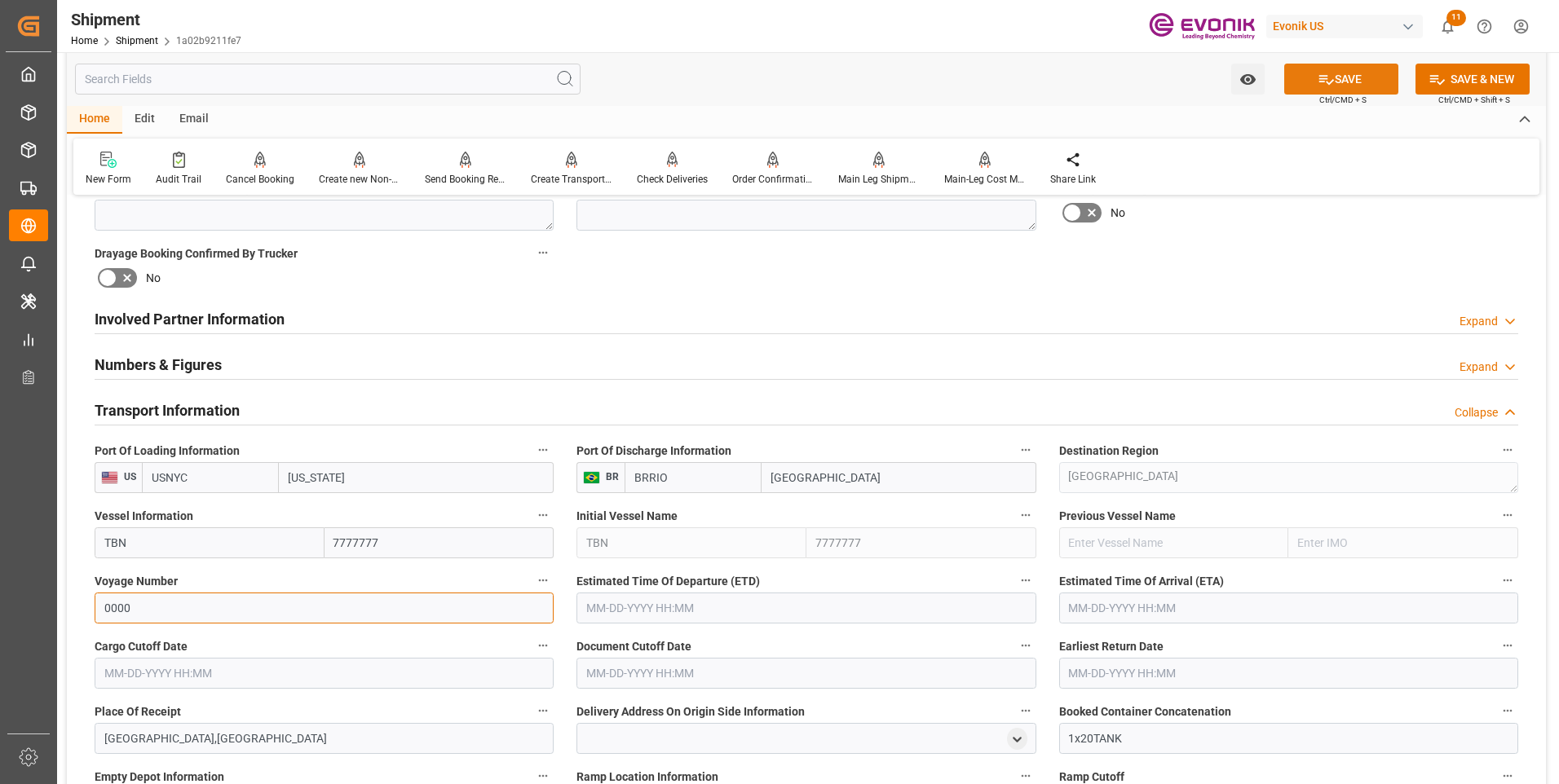
type input "0000"
click at [1351, 79] on button "SAVE" at bounding box center [1341, 79] width 114 height 31
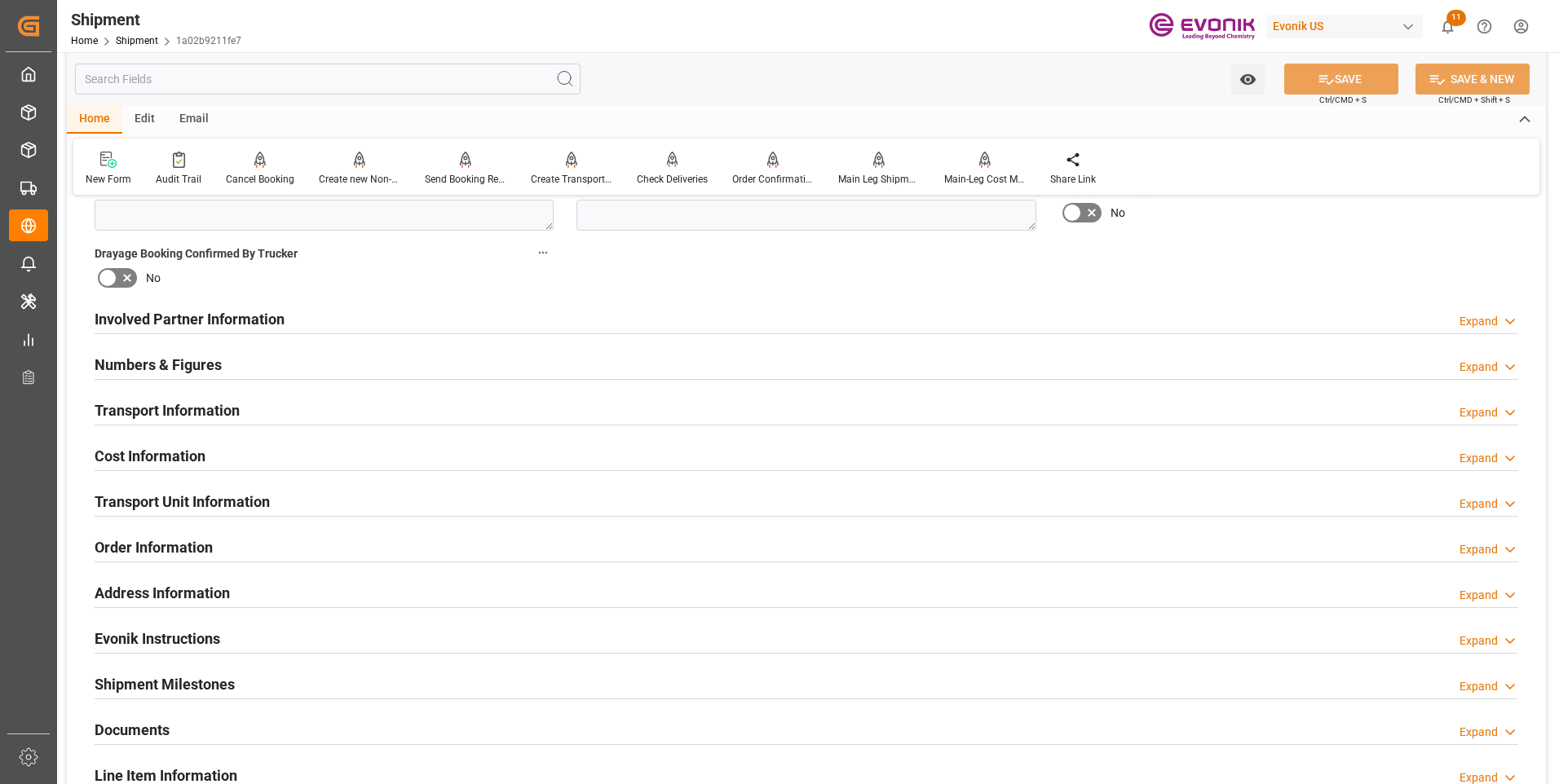
click at [335, 409] on div "Transport Information Expand" at bounding box center [807, 409] width 1424 height 31
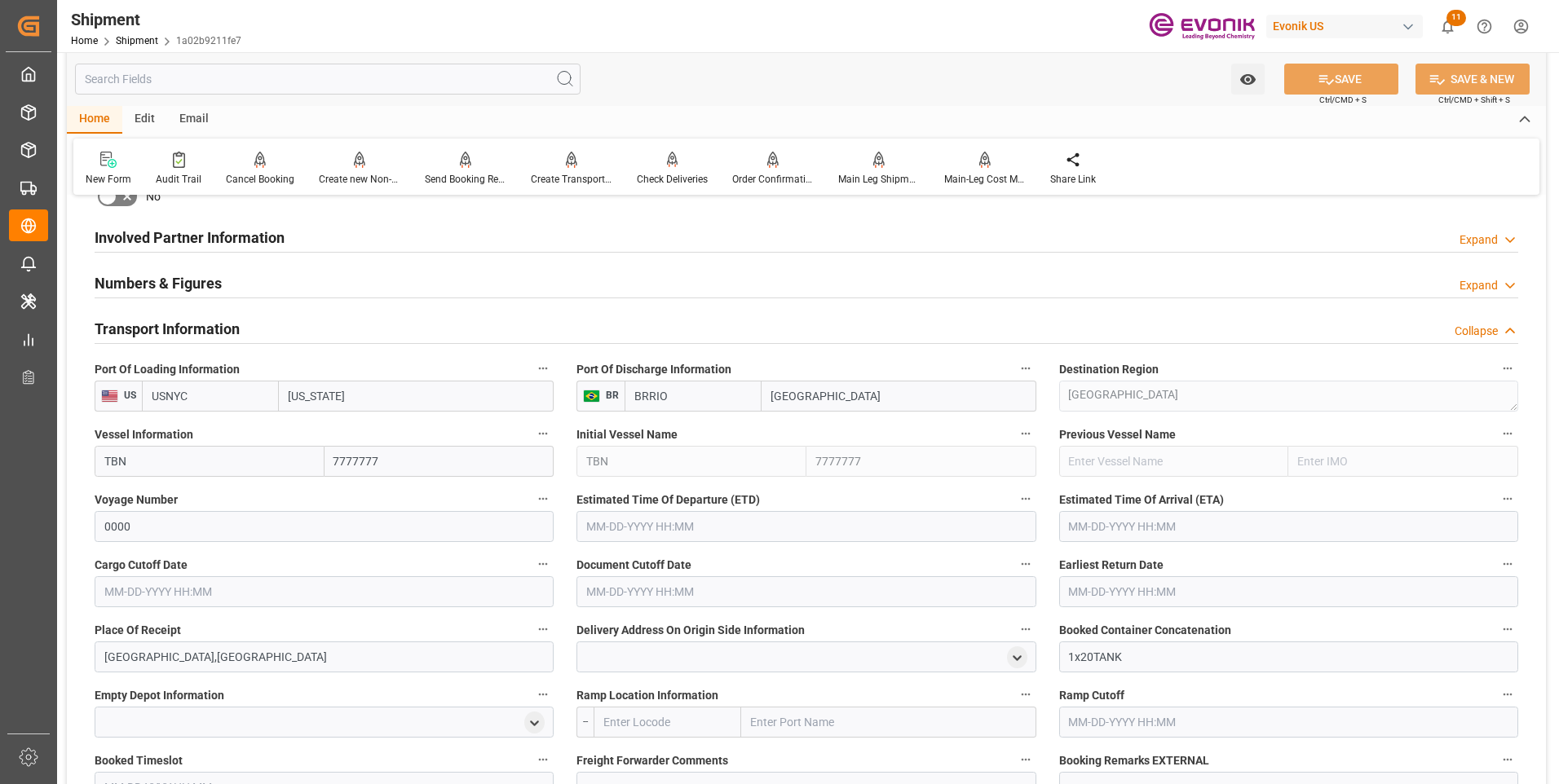
scroll to position [978, 0]
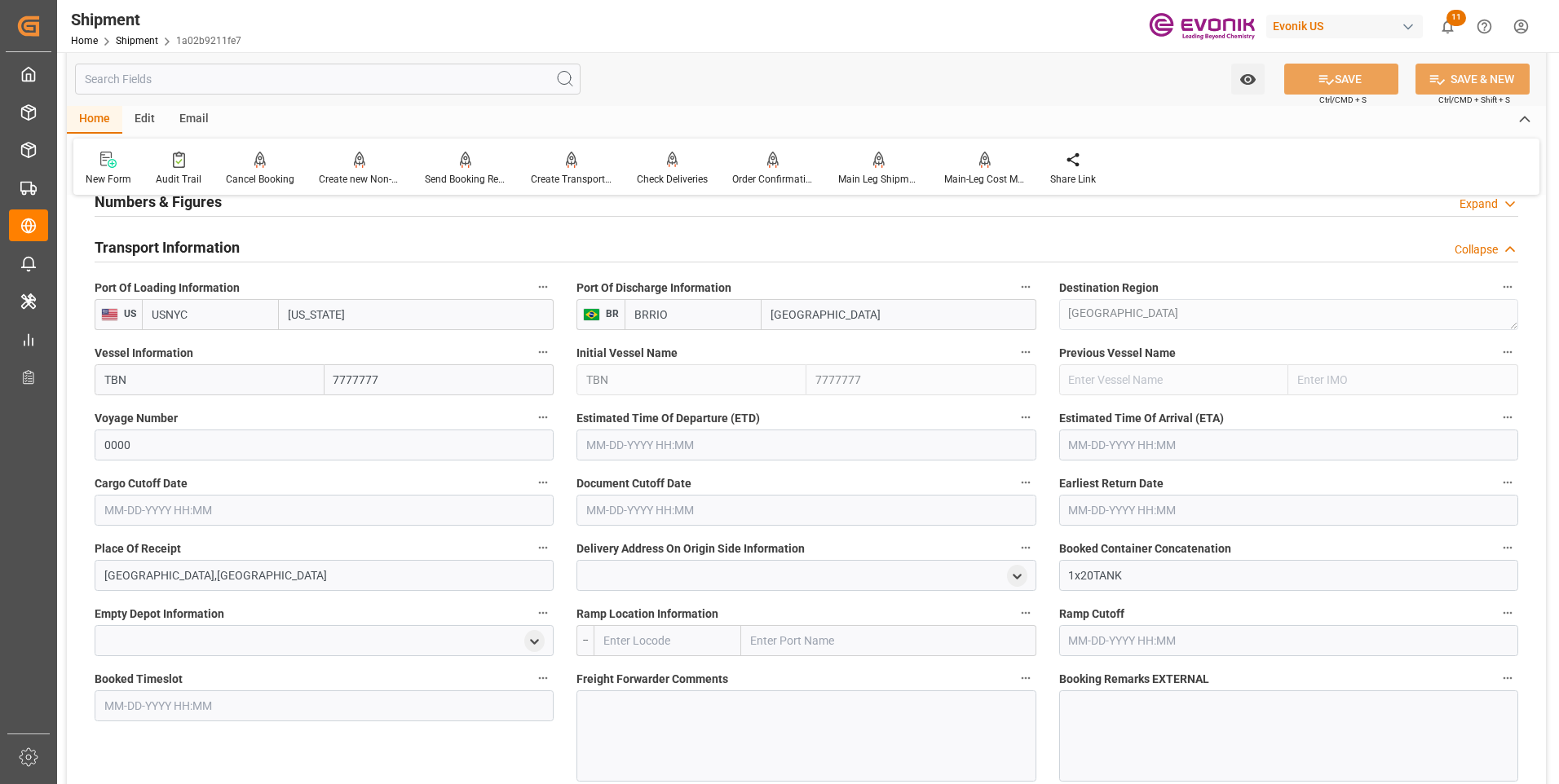
click at [613, 445] on input "text" at bounding box center [806, 445] width 459 height 31
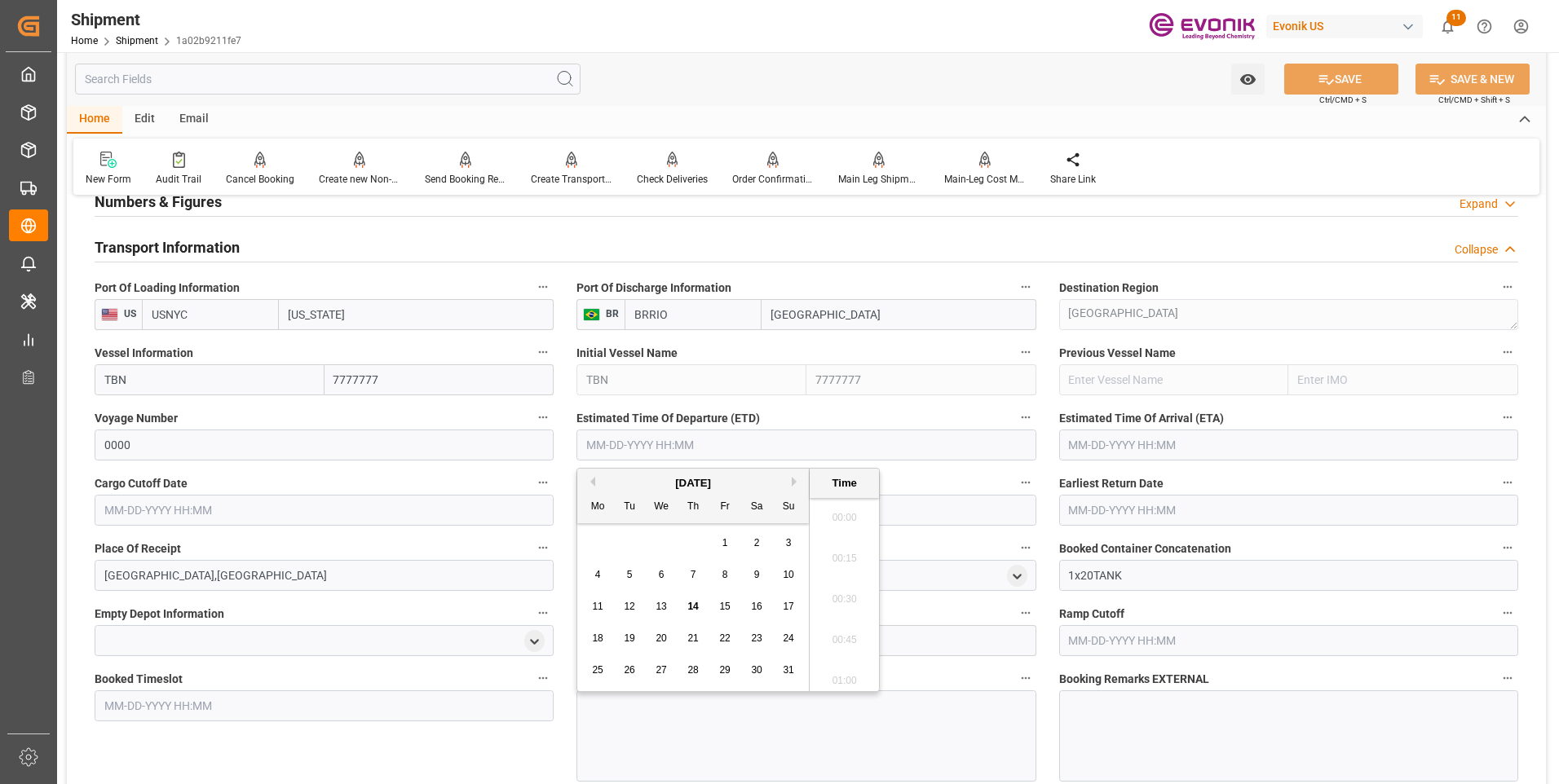
scroll to position [2411, 0]
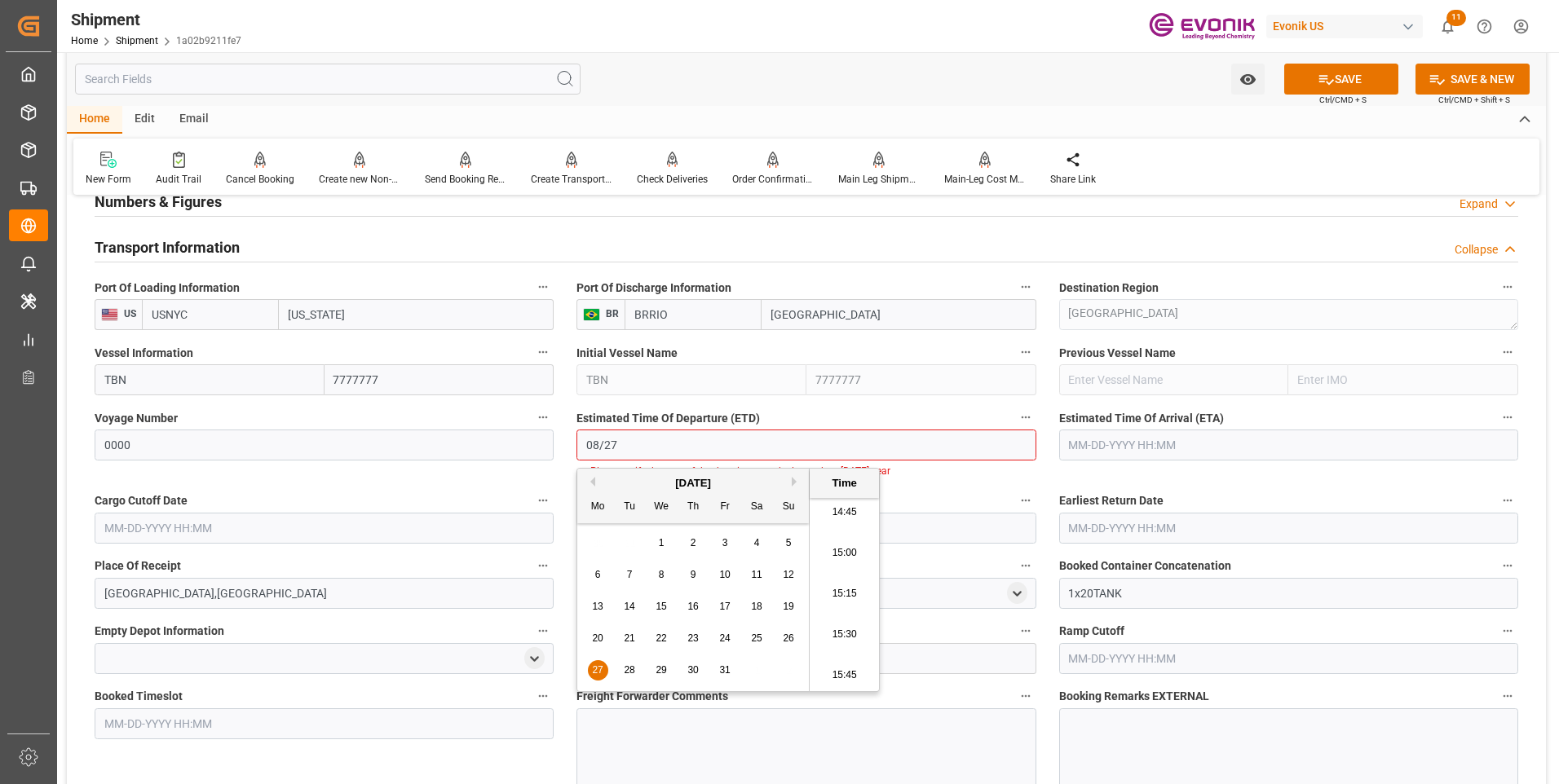
click at [626, 666] on span "28" at bounding box center [629, 670] width 10 height 11
click at [835, 602] on li "15:15" at bounding box center [844, 593] width 69 height 41
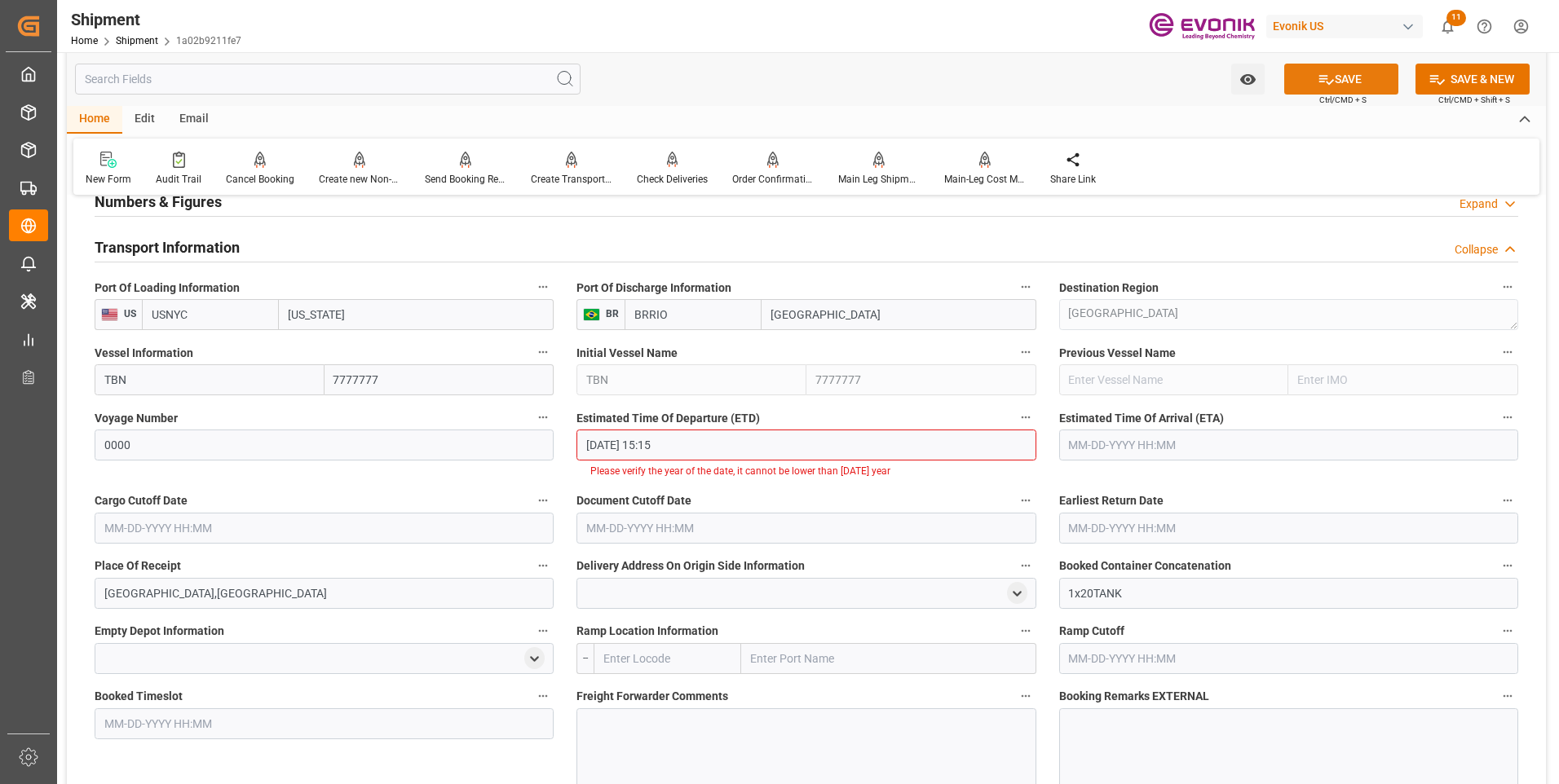
click at [1360, 81] on button "SAVE" at bounding box center [1341, 79] width 114 height 31
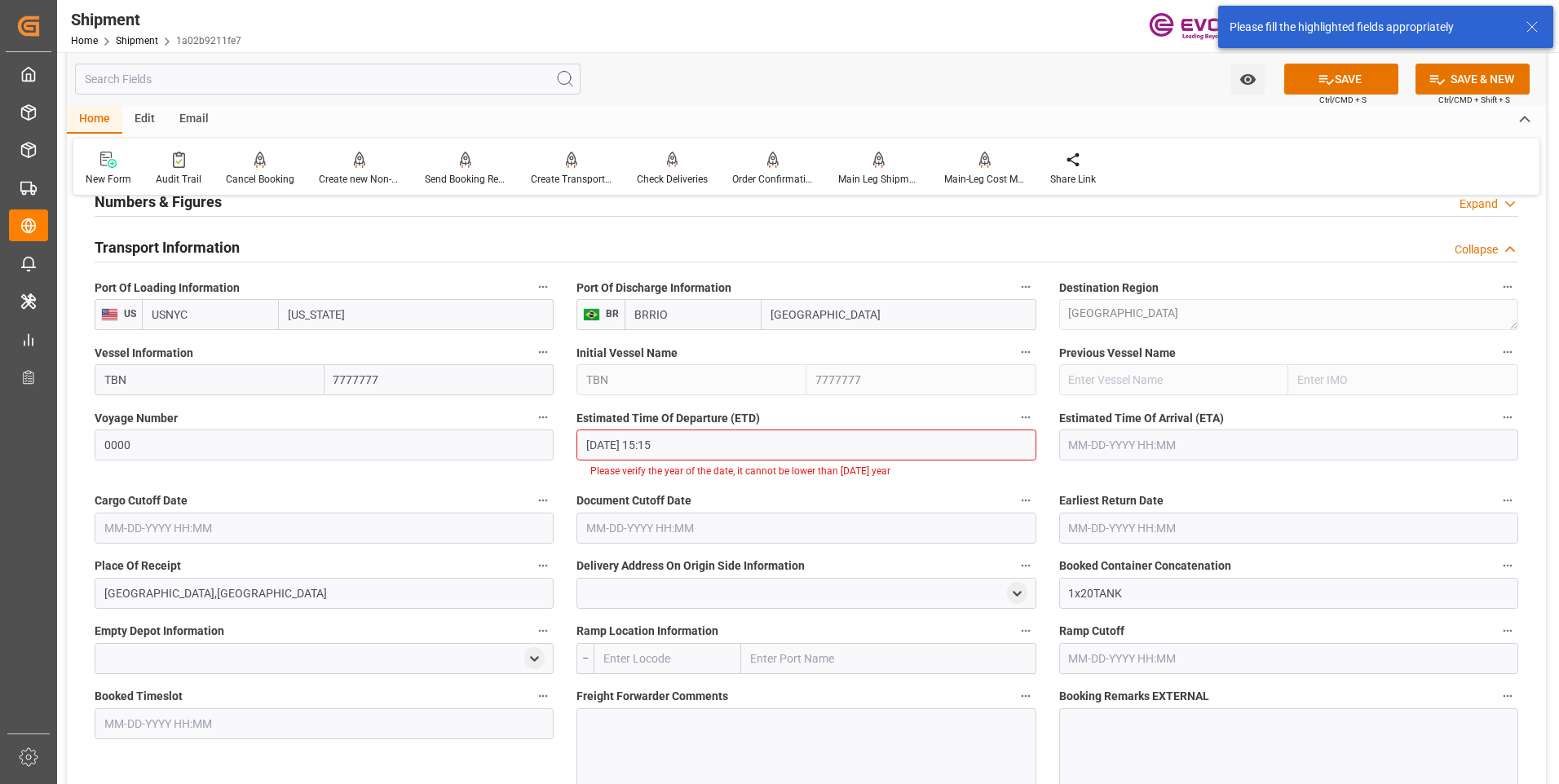
scroll to position [1004, 0]
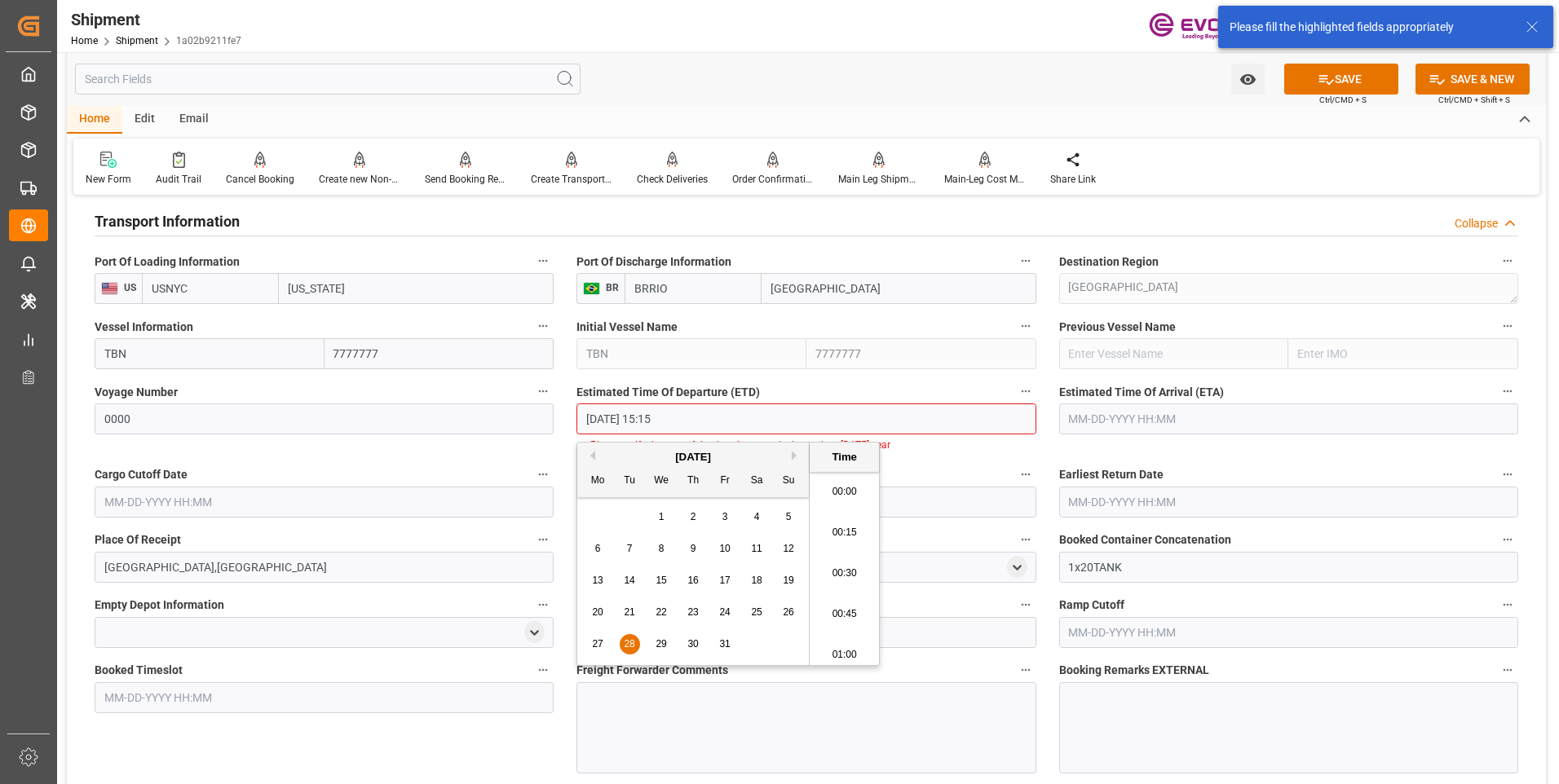
click at [644, 416] on input "08-28-2001 15:15" at bounding box center [806, 419] width 459 height 31
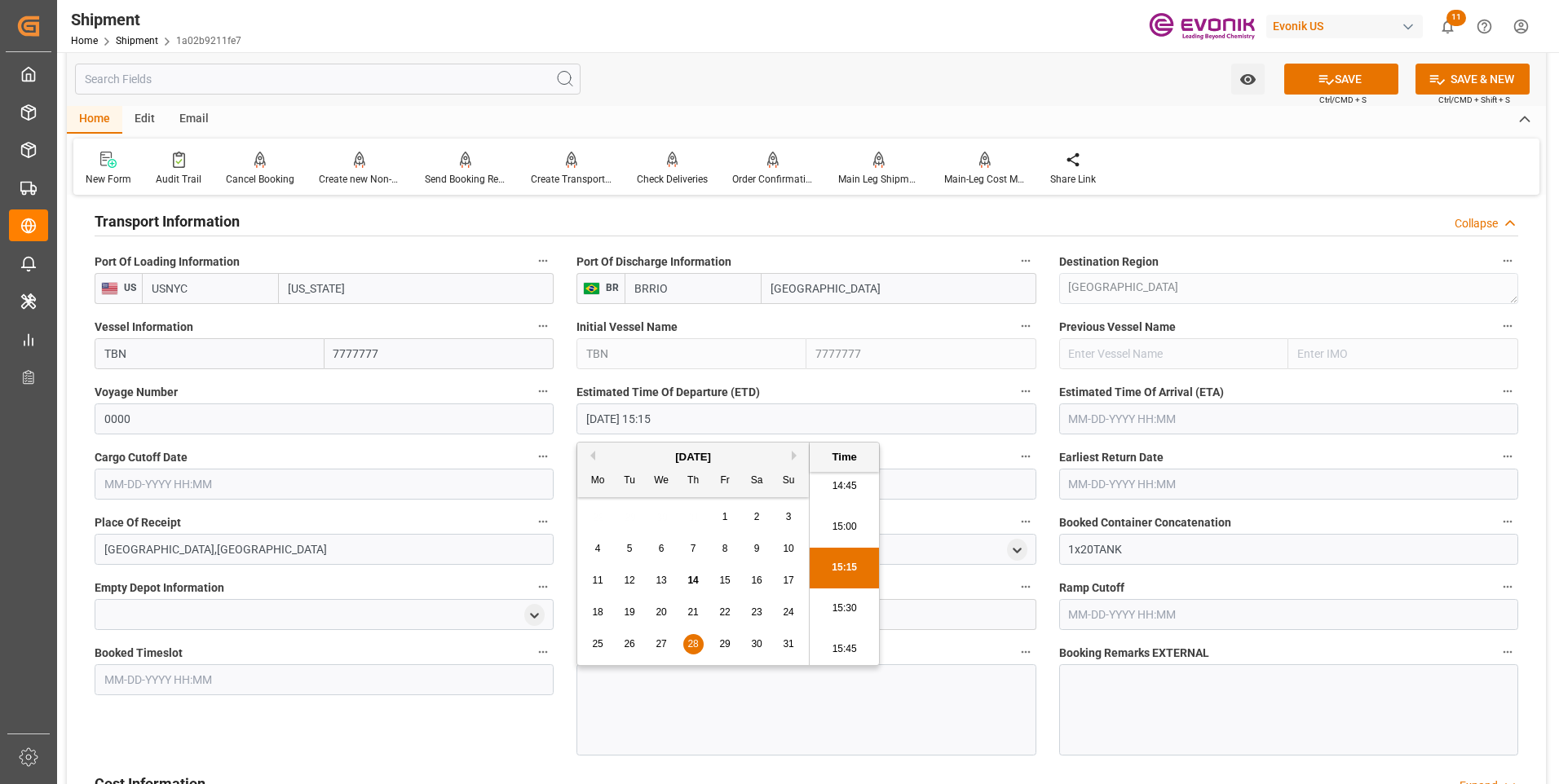
type input "08-28-2025 15:15"
click at [842, 568] on li "15:15" at bounding box center [844, 568] width 69 height 41
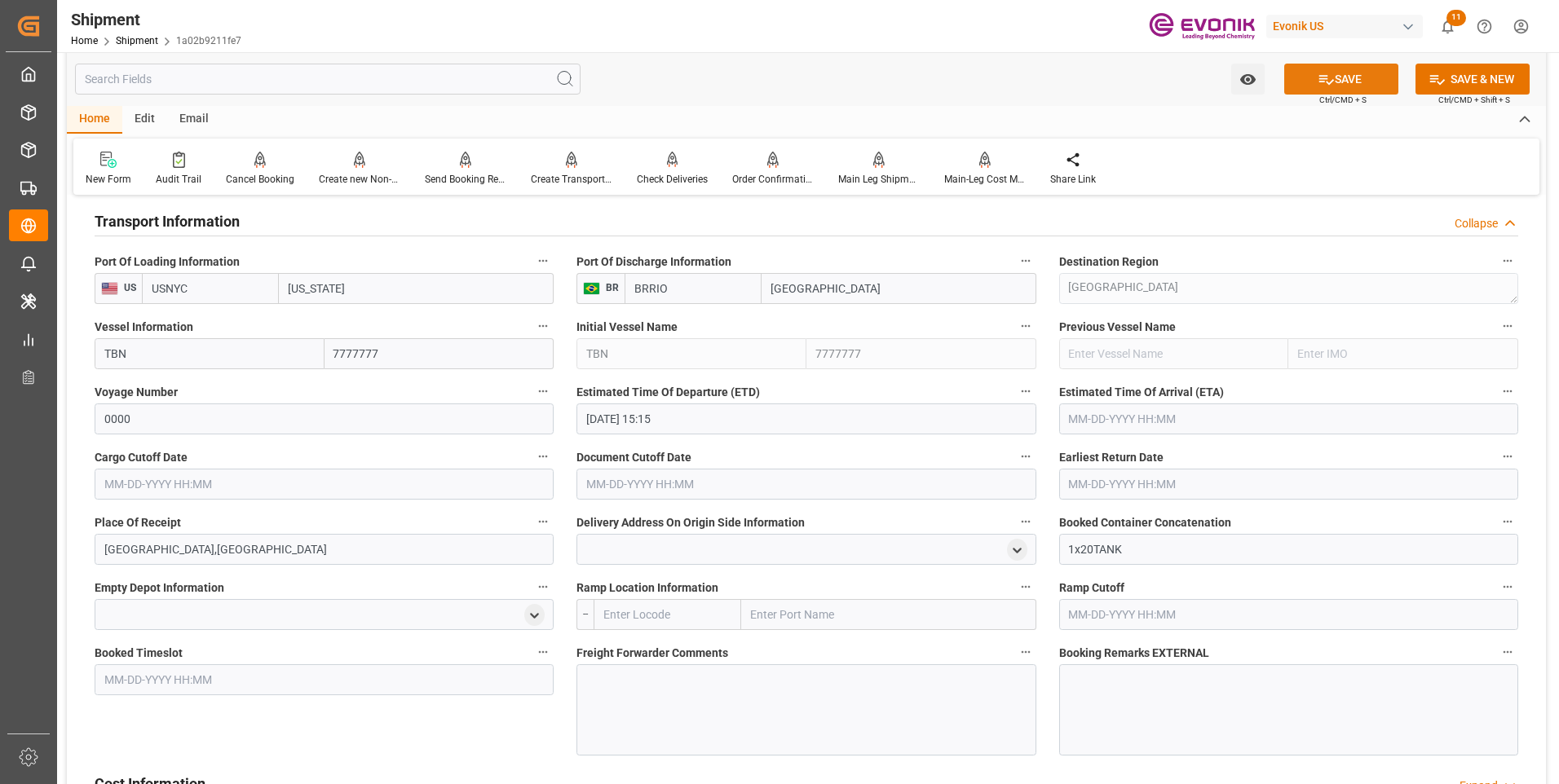
click at [1349, 83] on button "SAVE" at bounding box center [1341, 79] width 114 height 31
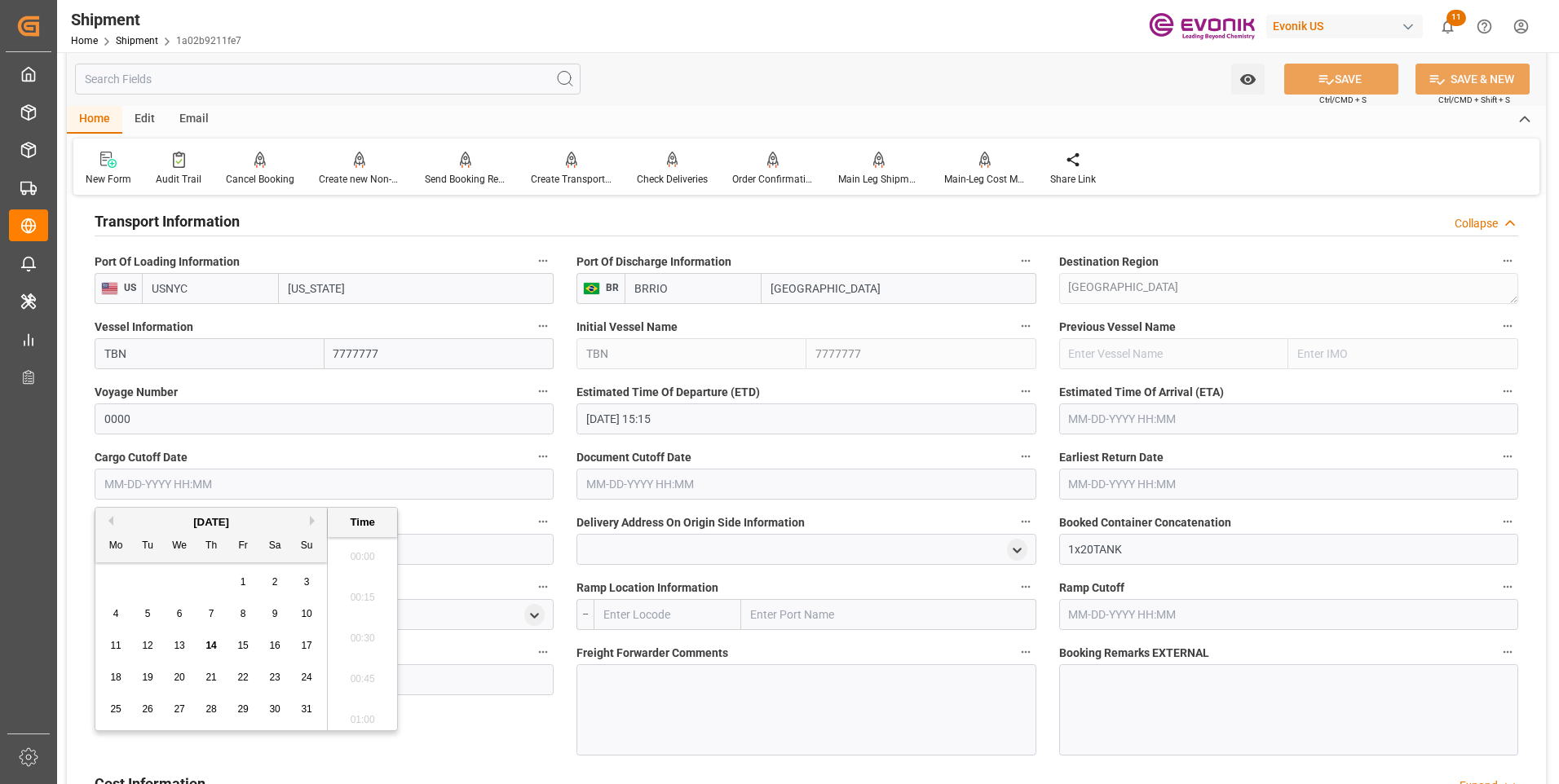
drag, startPoint x: 265, startPoint y: 479, endPoint x: 247, endPoint y: 484, distance: 18.7
drag, startPoint x: 247, startPoint y: 484, endPoint x: 195, endPoint y: 486, distance: 52.0
click at [195, 486] on input "text" at bounding box center [324, 483] width 459 height 31
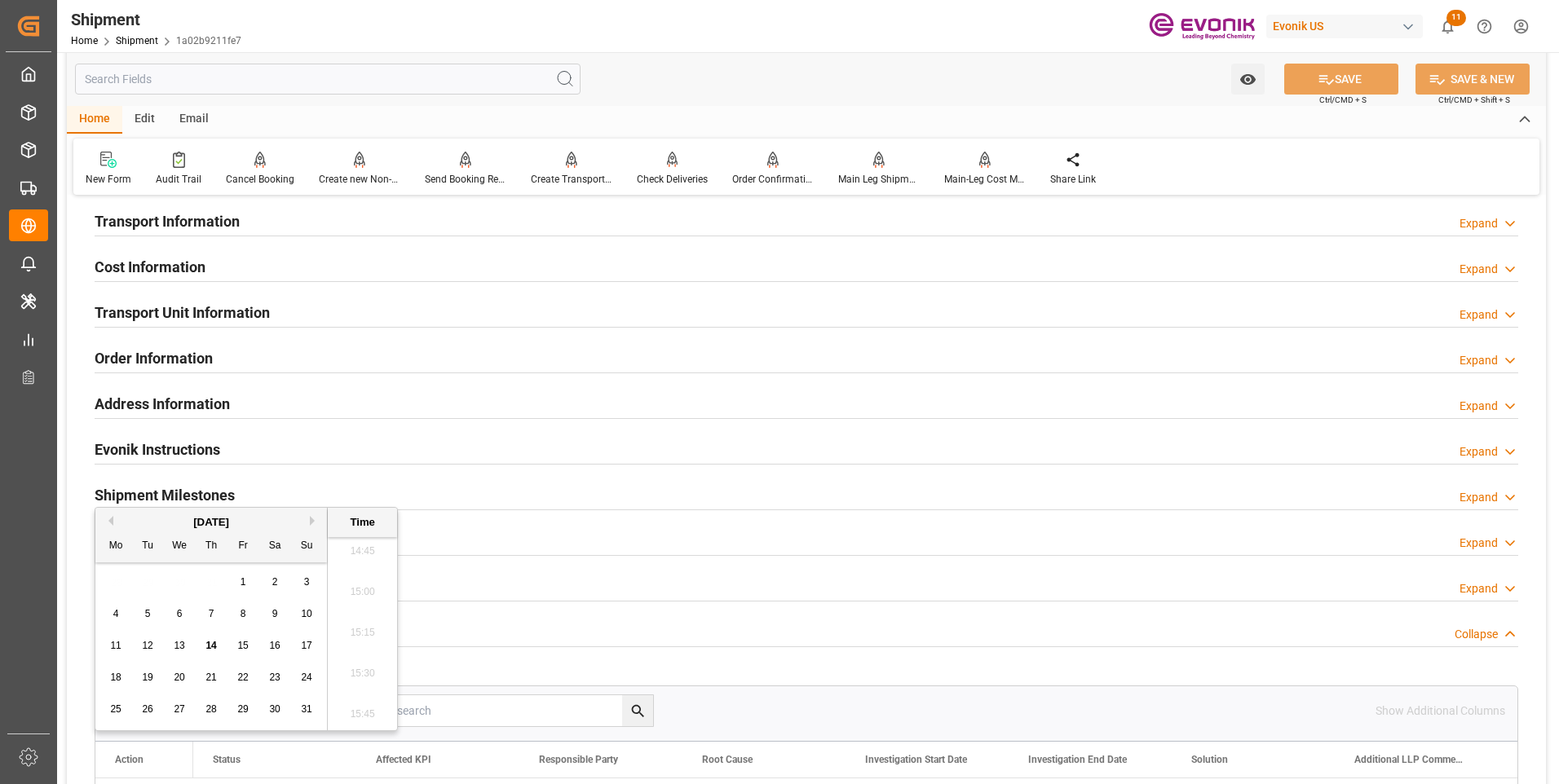
click at [238, 222] on h2 "Transport Information" at bounding box center [167, 221] width 145 height 22
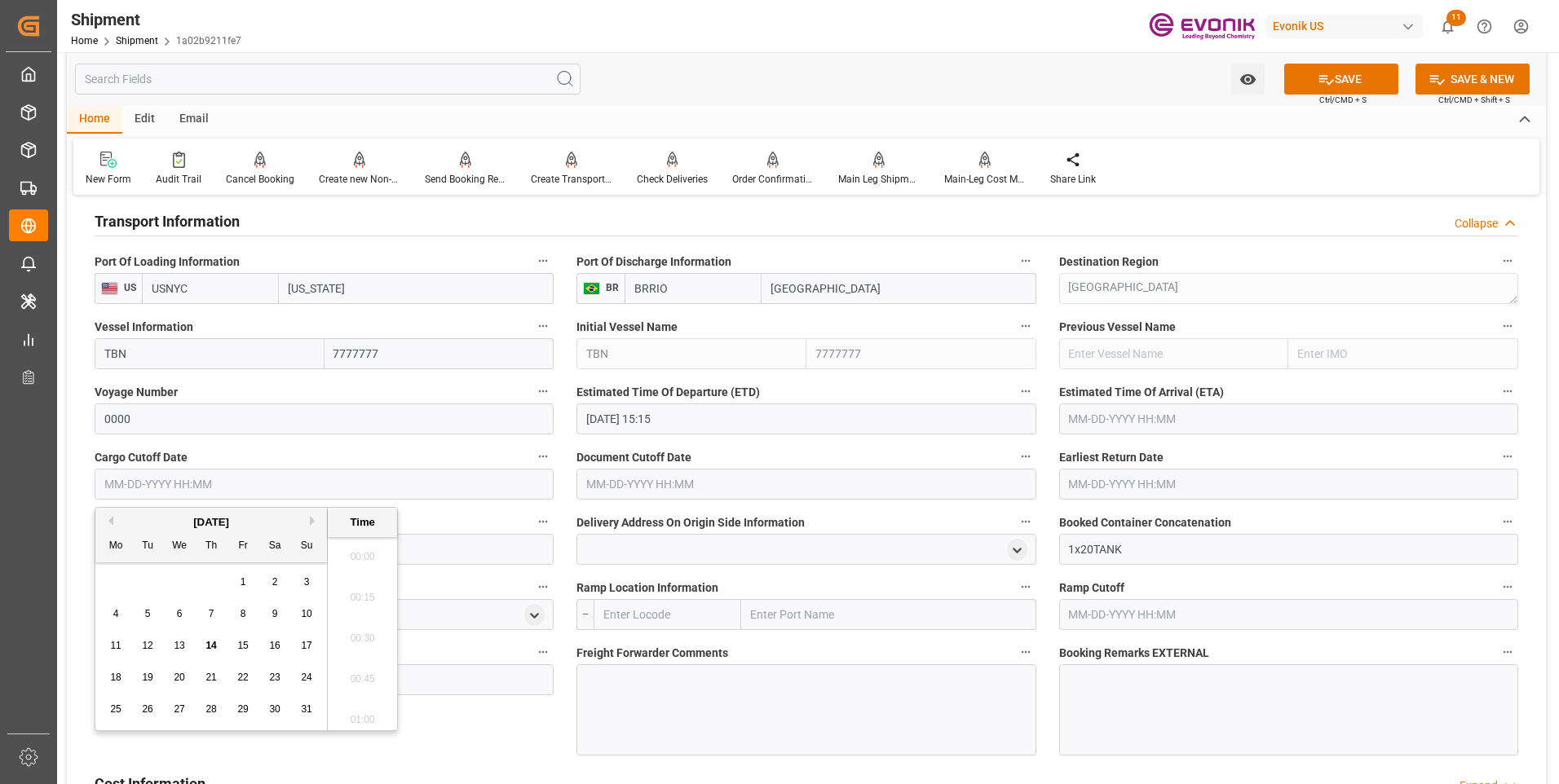
click at [185, 485] on input "text" at bounding box center [324, 483] width 459 height 31
click at [353, 632] on li "15:15" at bounding box center [362, 633] width 69 height 41
type input "08-21-2025 15:15"
drag, startPoint x: 211, startPoint y: 491, endPoint x: 79, endPoint y: 494, distance: 132.0
click at [79, 494] on div "Booking Confirmation Milestone Bar Collapse Submitted to FFW for Booking (Pendi…" at bounding box center [807, 307] width 1479 height 2203
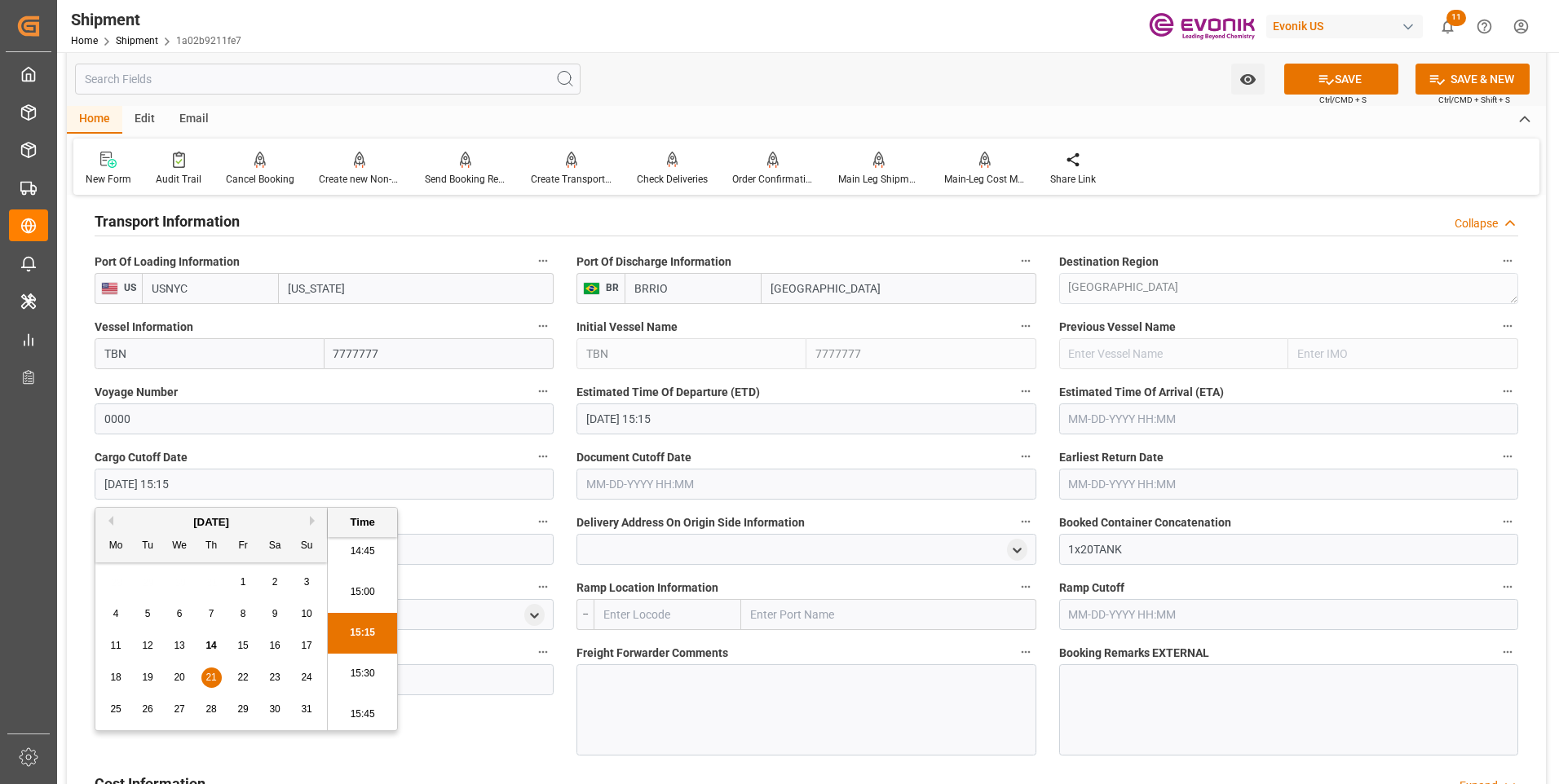
click at [637, 473] on input "text" at bounding box center [806, 483] width 459 height 31
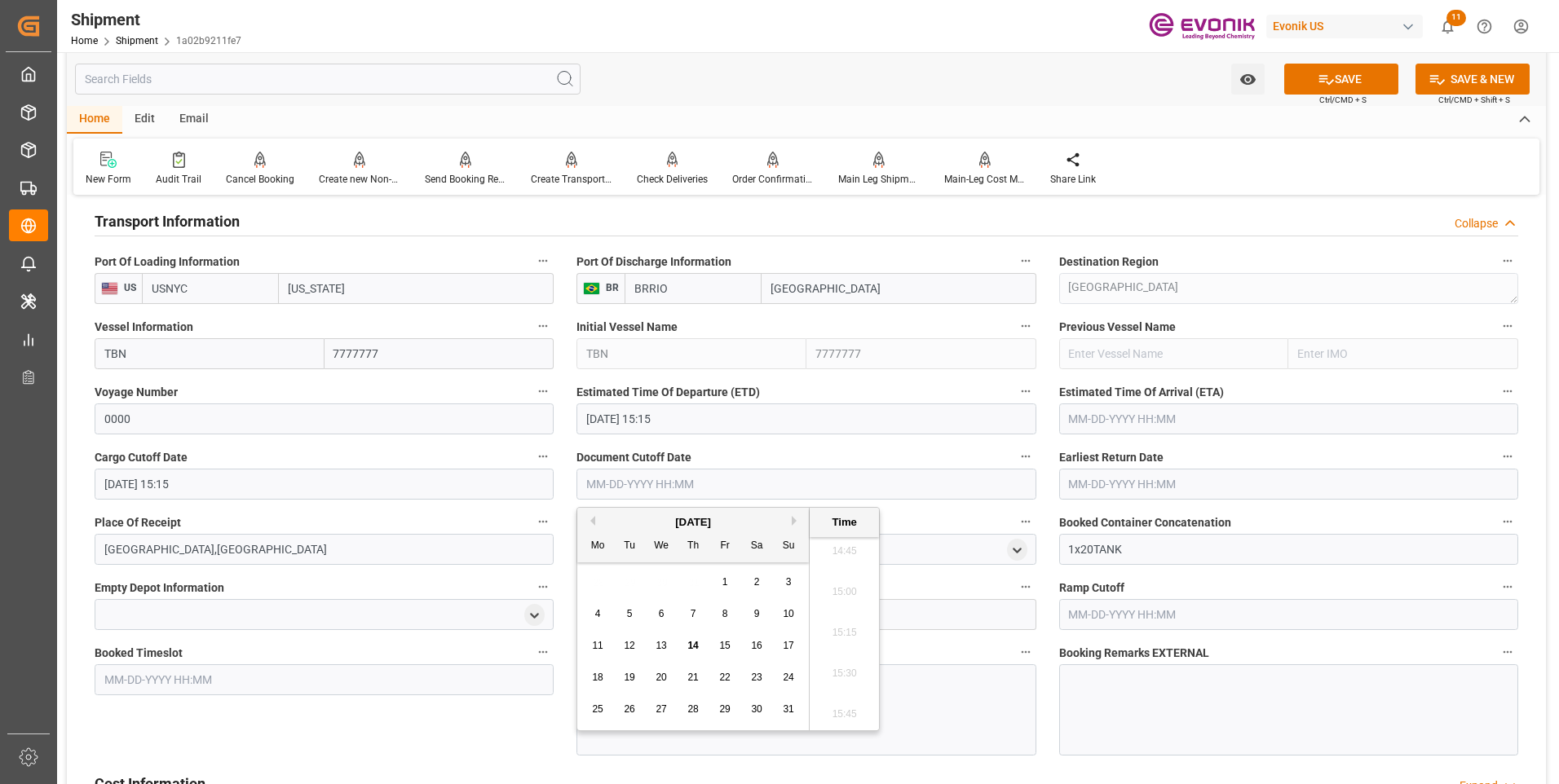
paste input "08-21-2025 15:15"
type input "08-21-2025 15:15"
click at [1113, 485] on input "text" at bounding box center [1289, 483] width 459 height 31
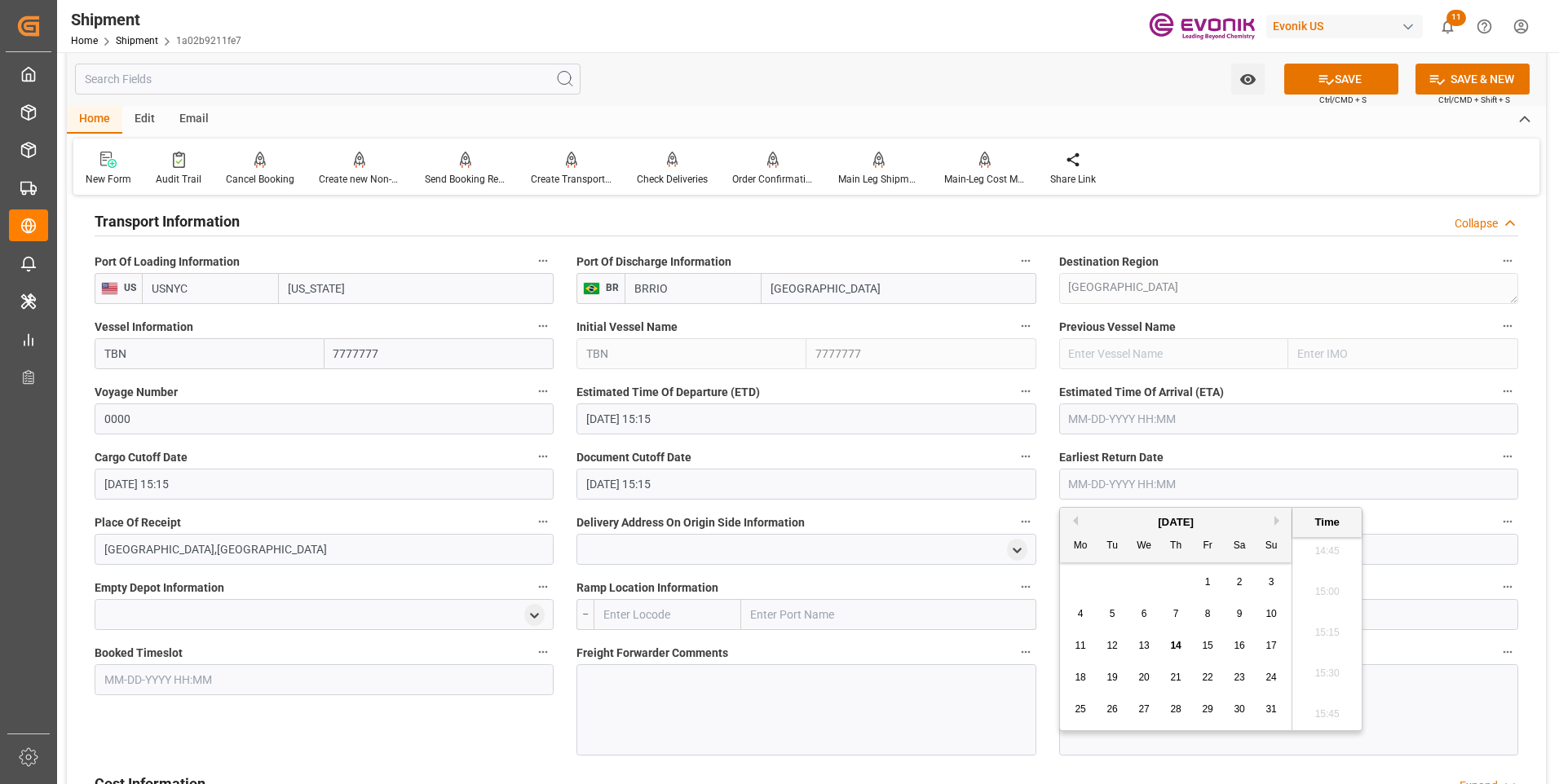
paste input "08-21-2025 15:15"
type input "08-21-2025 15:15"
click at [1319, 637] on li "15:15" at bounding box center [1327, 633] width 69 height 41
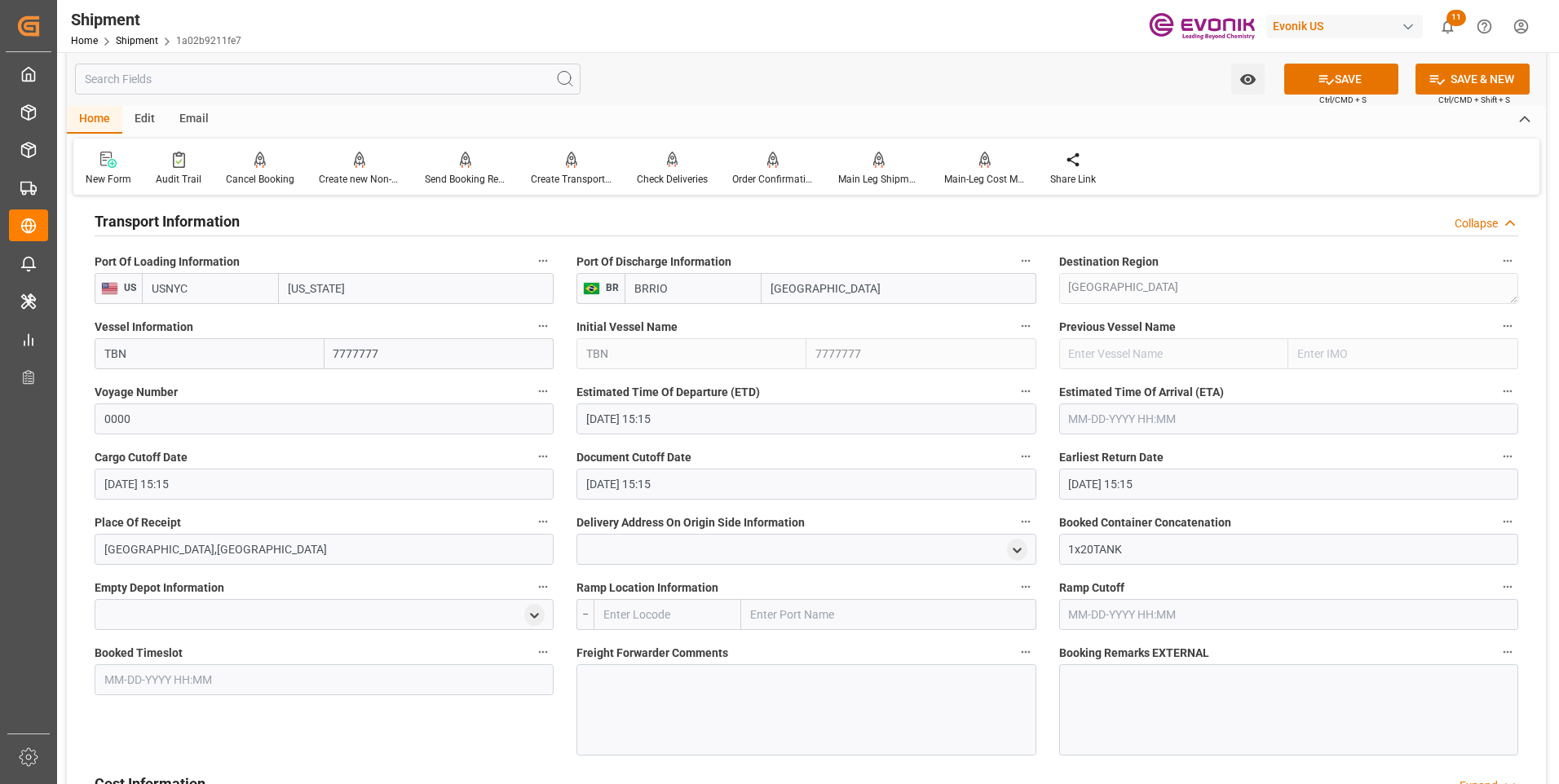
click at [1331, 95] on span "Ctrl/CMD + S" at bounding box center [1343, 100] width 47 height 12
click at [1330, 81] on icon at bounding box center [1326, 80] width 14 height 9
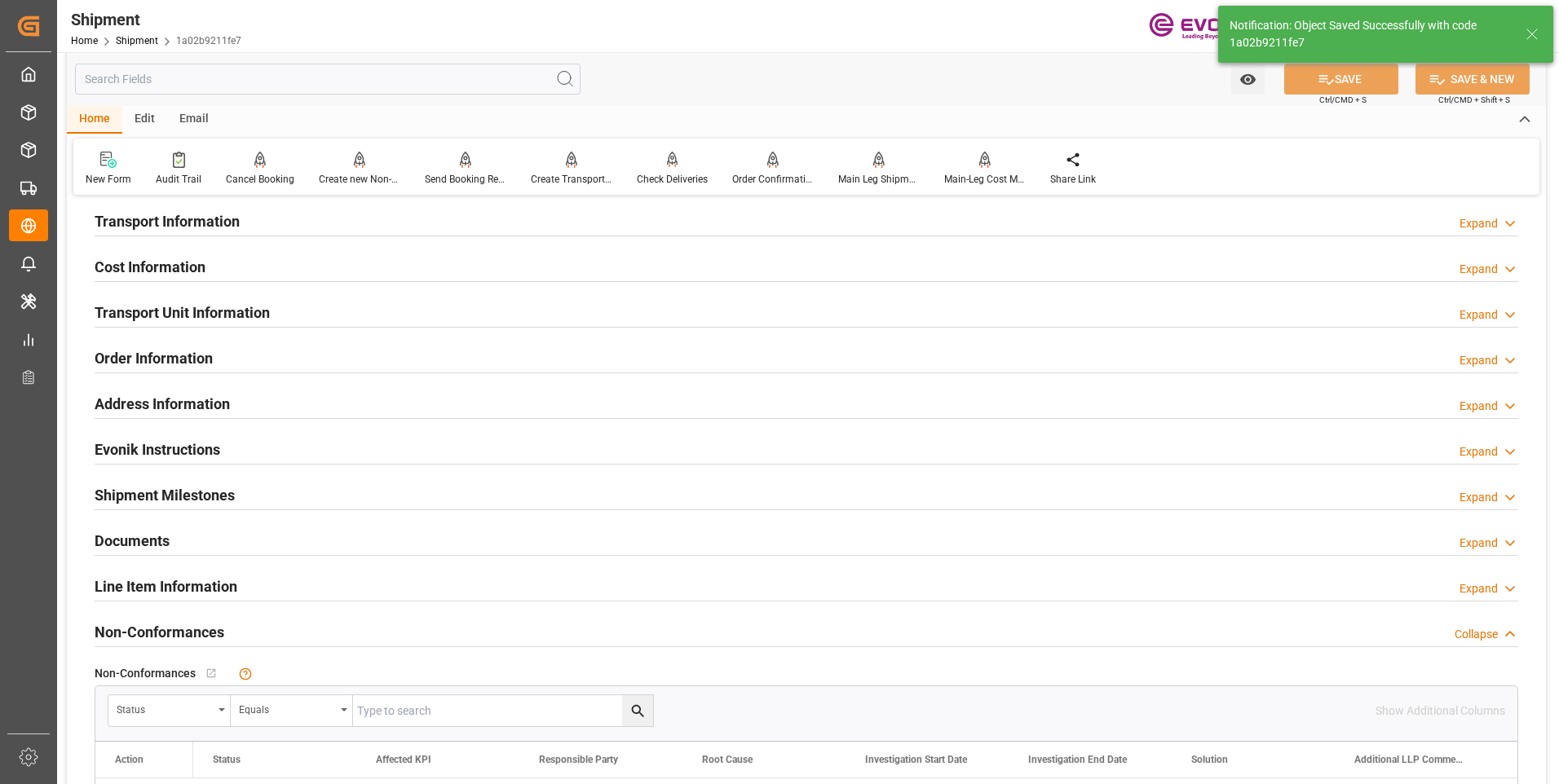
click at [478, 293] on div "Transport Unit Information Expand" at bounding box center [807, 313] width 1447 height 46
click at [486, 305] on div "Transport Unit Information Expand" at bounding box center [807, 311] width 1424 height 31
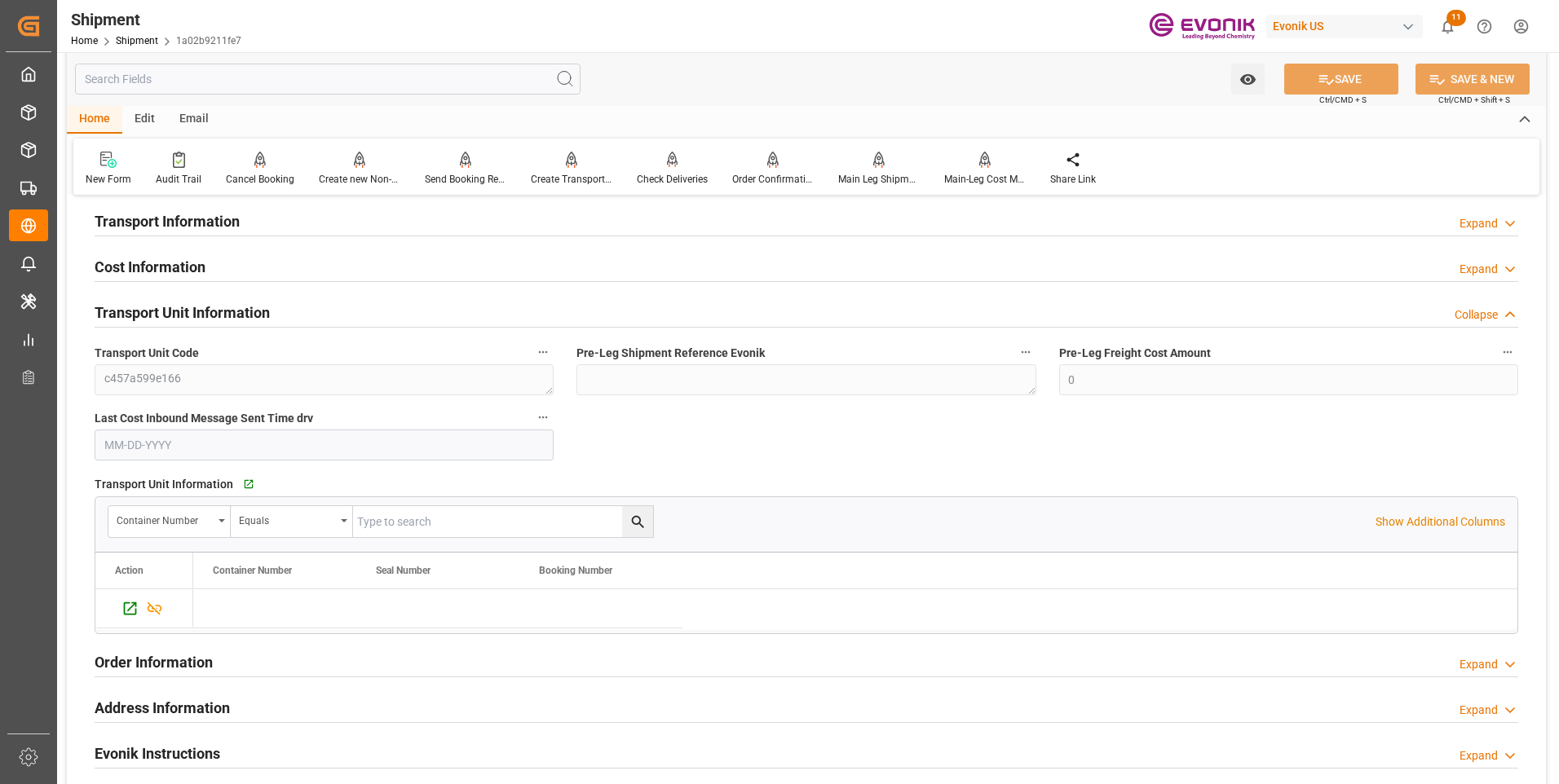
click at [481, 212] on div "Transport Information Expand" at bounding box center [807, 220] width 1424 height 31
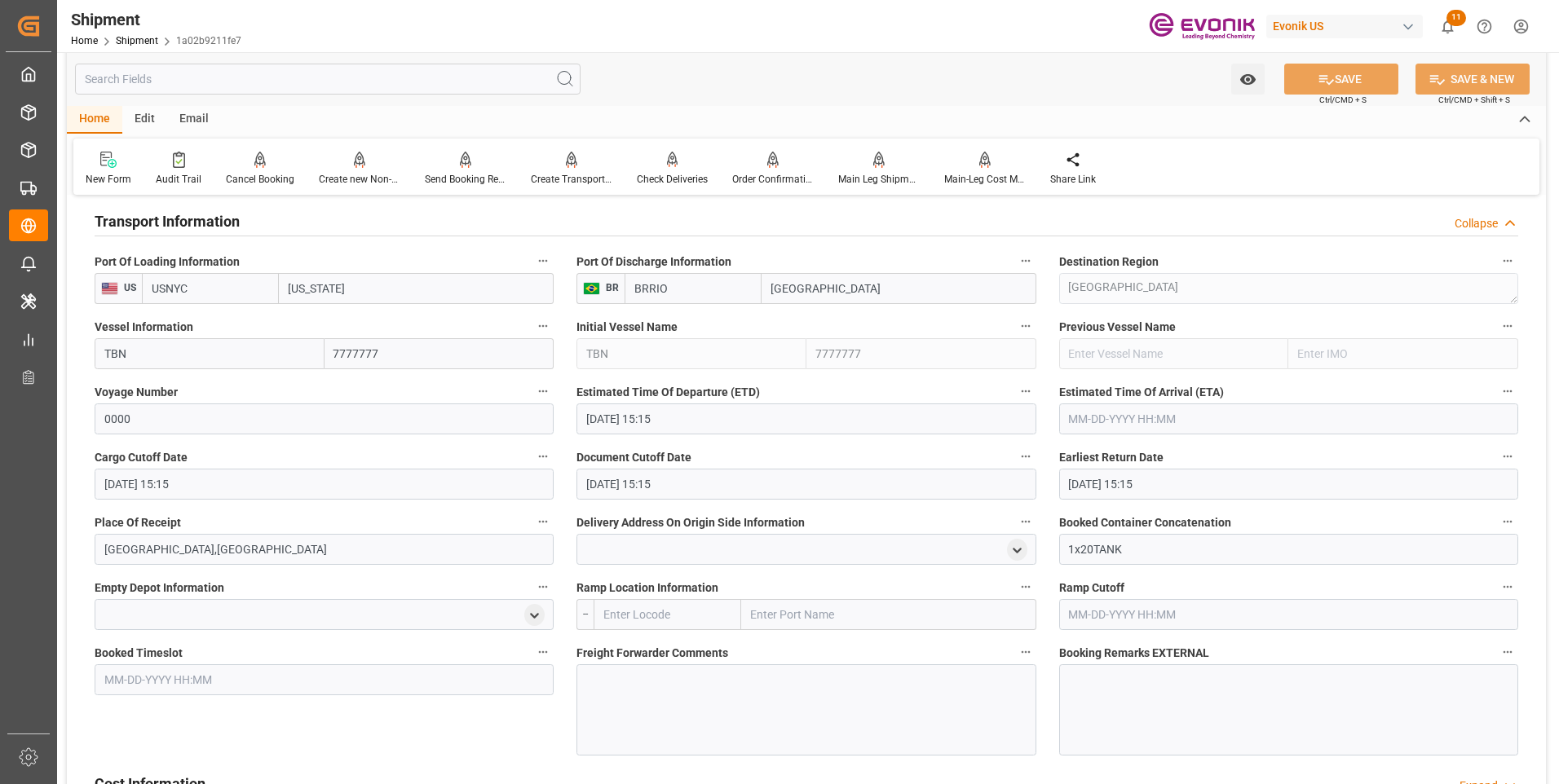
click at [1129, 410] on input "text" at bounding box center [1289, 419] width 459 height 31
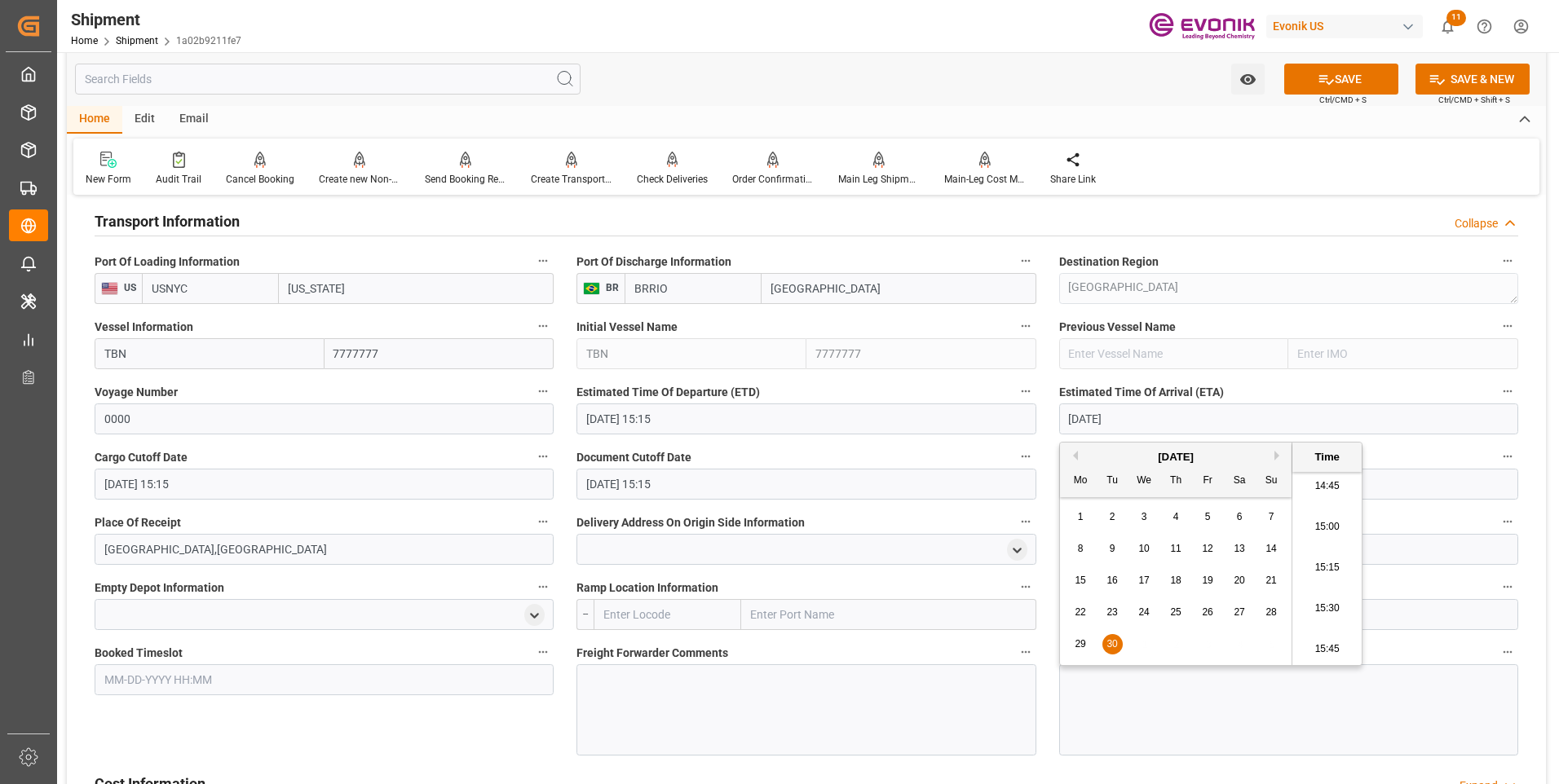
click at [1330, 609] on li "15:30" at bounding box center [1327, 609] width 69 height 41
type input "09-30-2025 15:30"
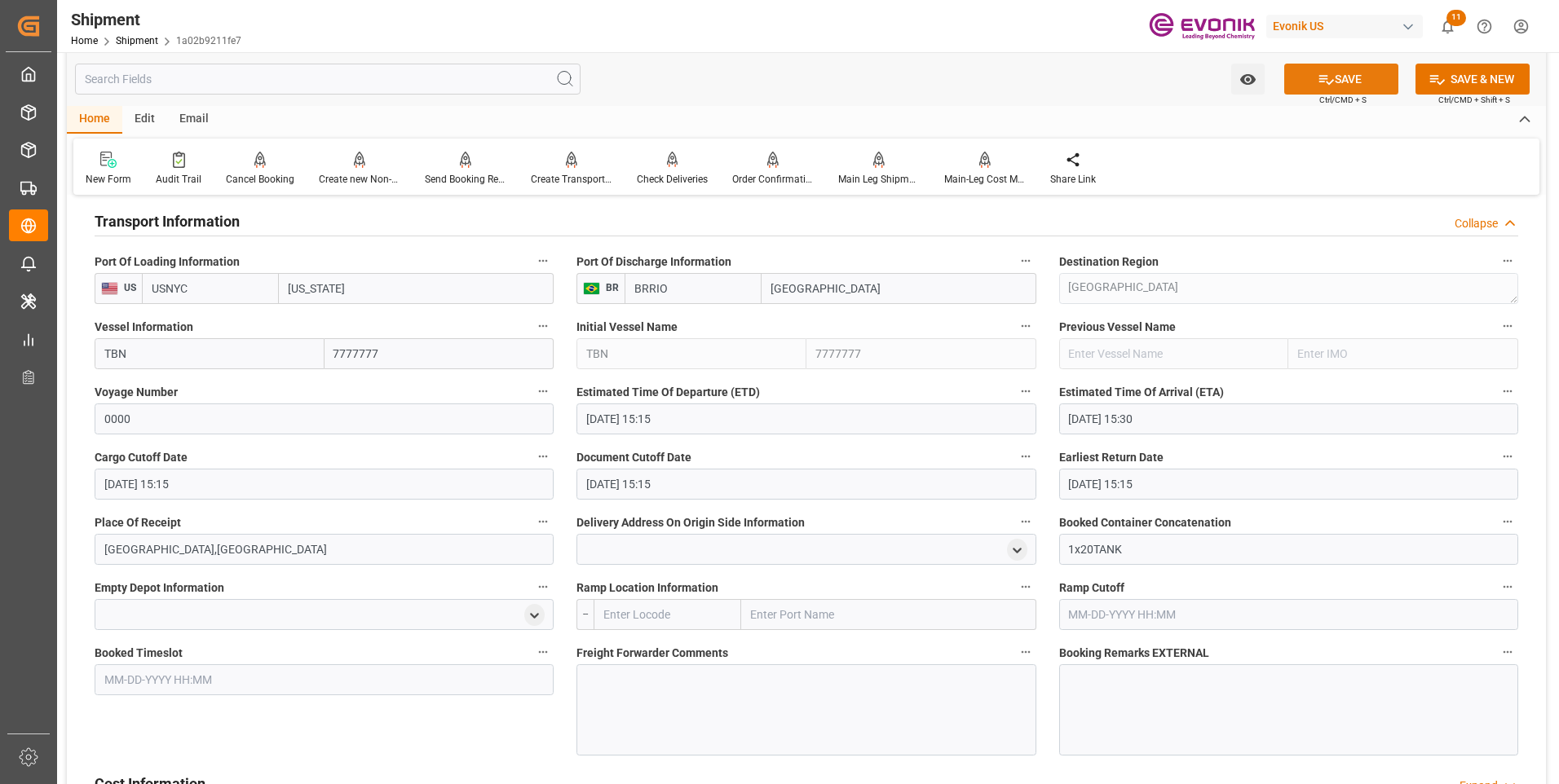
click at [1348, 72] on button "SAVE" at bounding box center [1341, 79] width 114 height 31
click at [647, 679] on div at bounding box center [806, 710] width 459 height 91
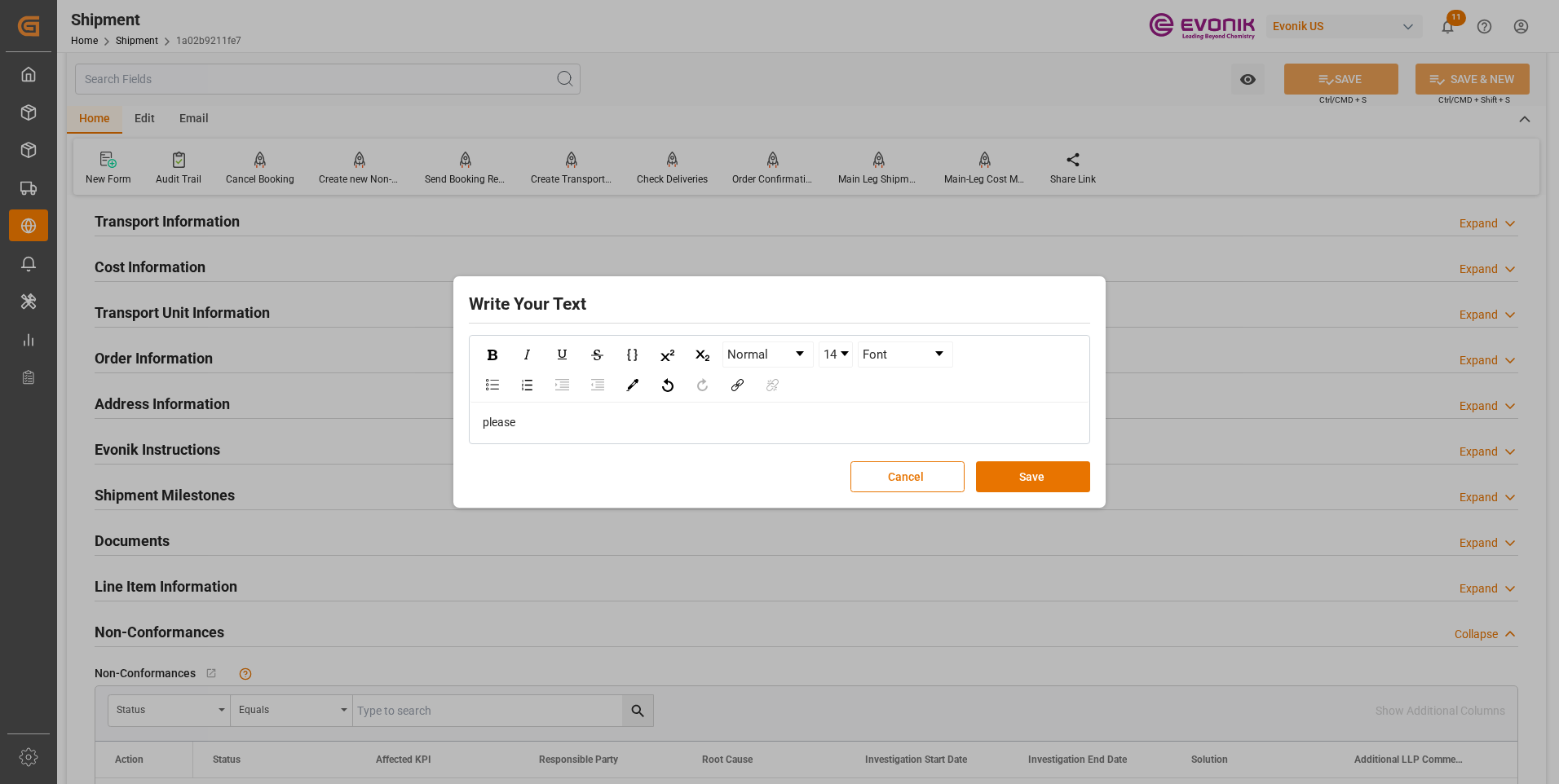
click at [566, 428] on div "please" at bounding box center [780, 423] width 595 height 17
click at [1013, 489] on button "Save" at bounding box center [1033, 477] width 114 height 31
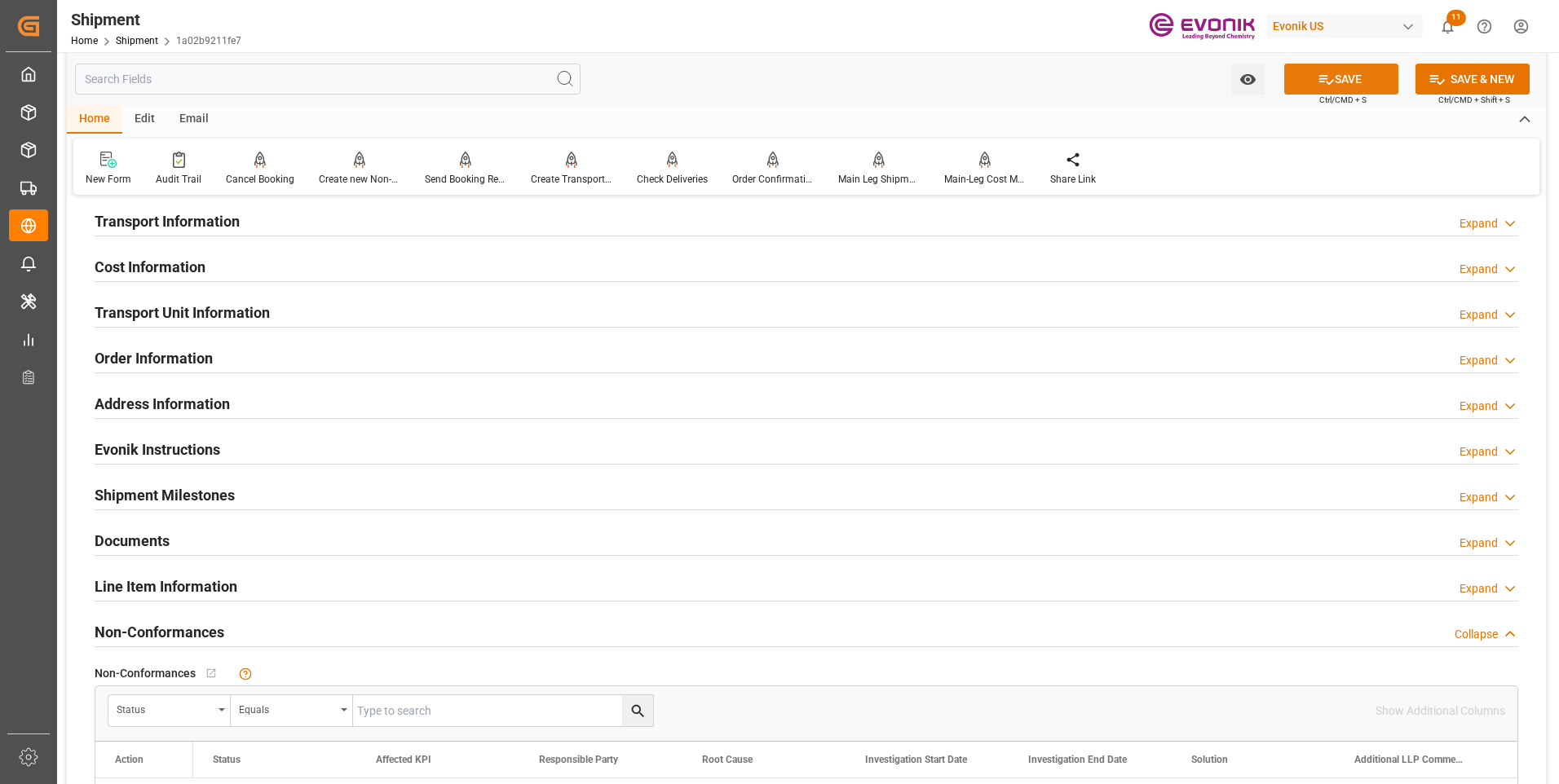
click at [1313, 69] on button "SAVE" at bounding box center [1341, 79] width 114 height 31
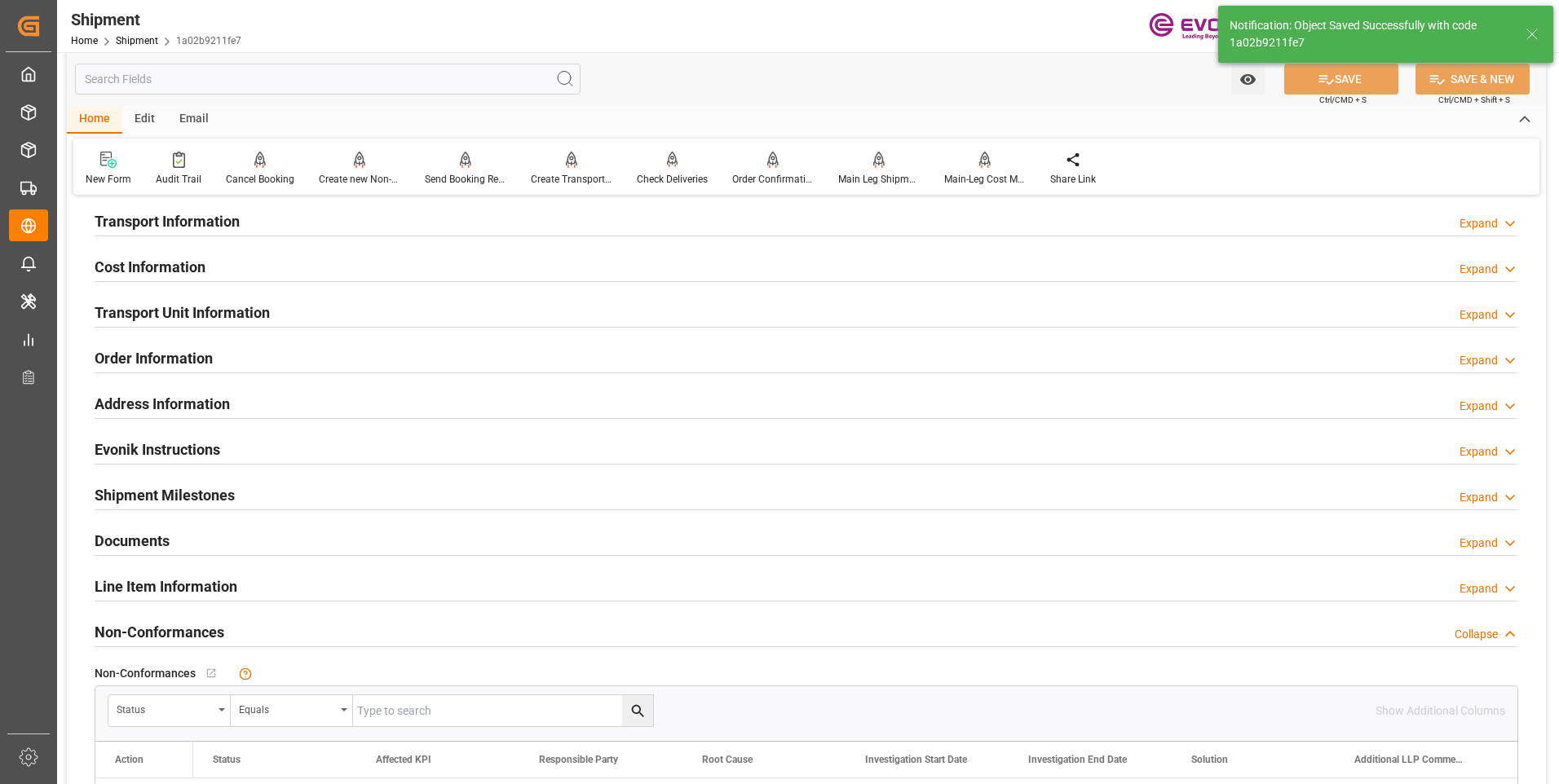
scroll to position [922, 0]
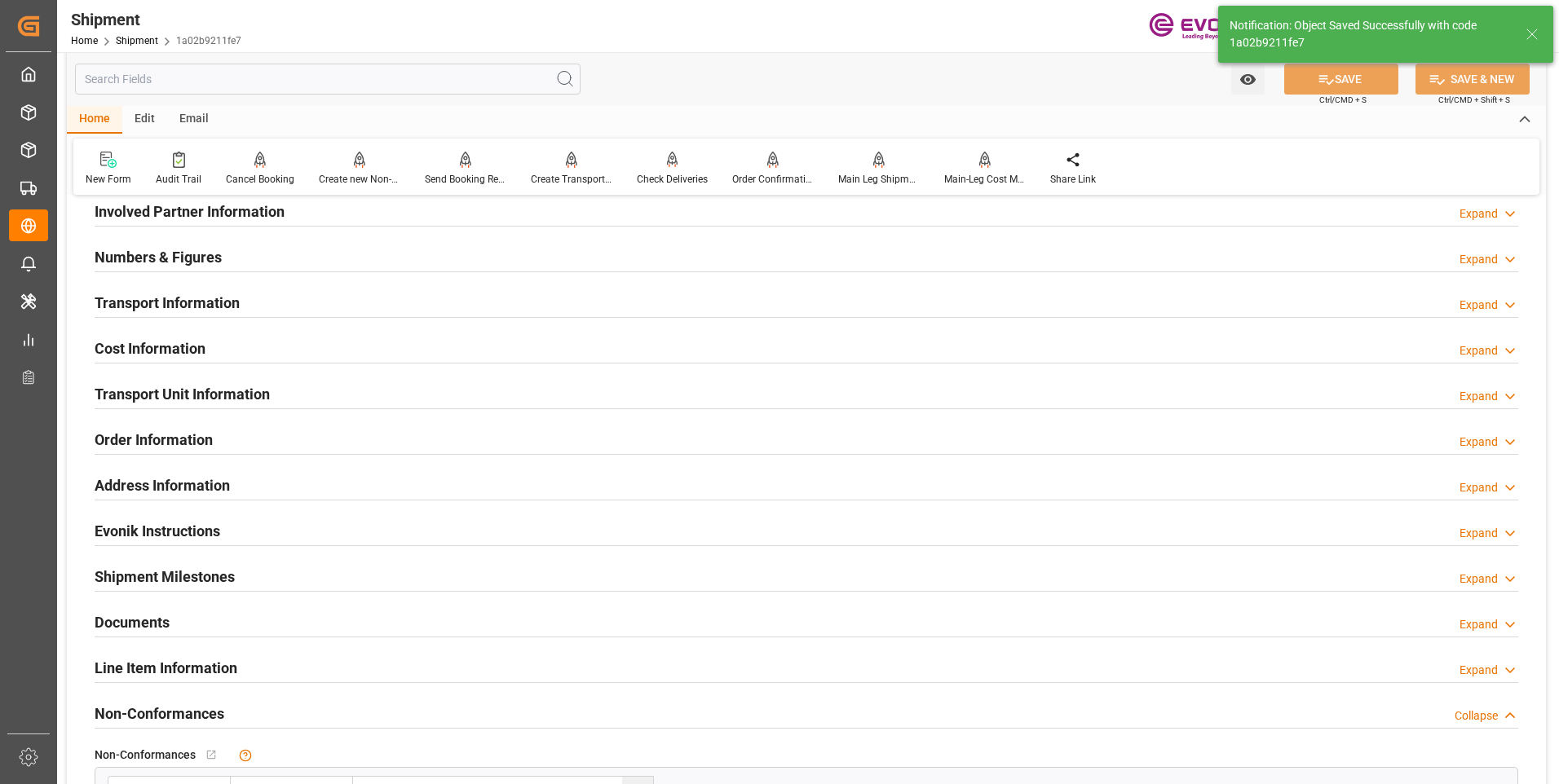
click at [201, 295] on h2 "Transport Information" at bounding box center [167, 302] width 145 height 22
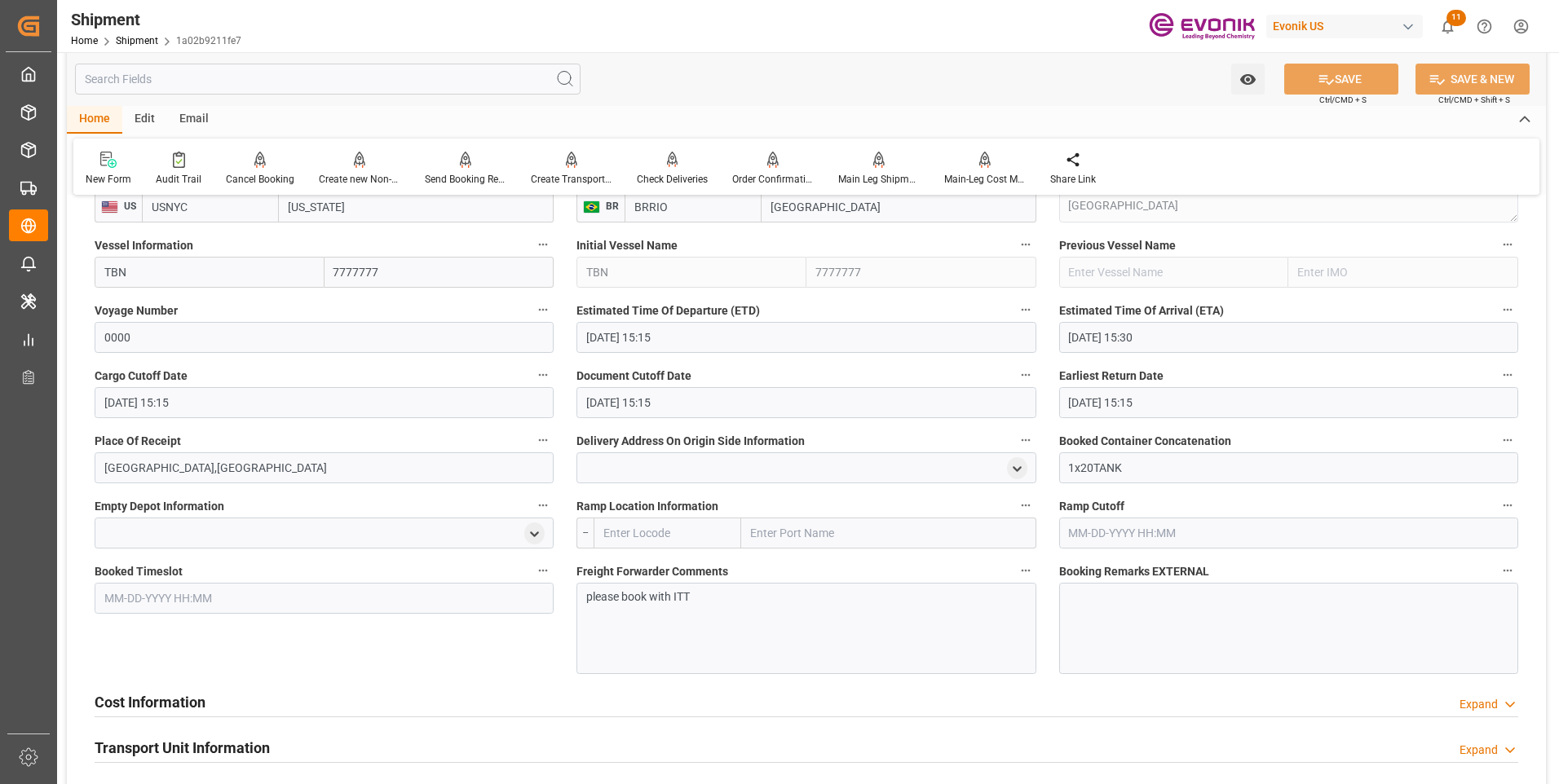
scroll to position [1167, 0]
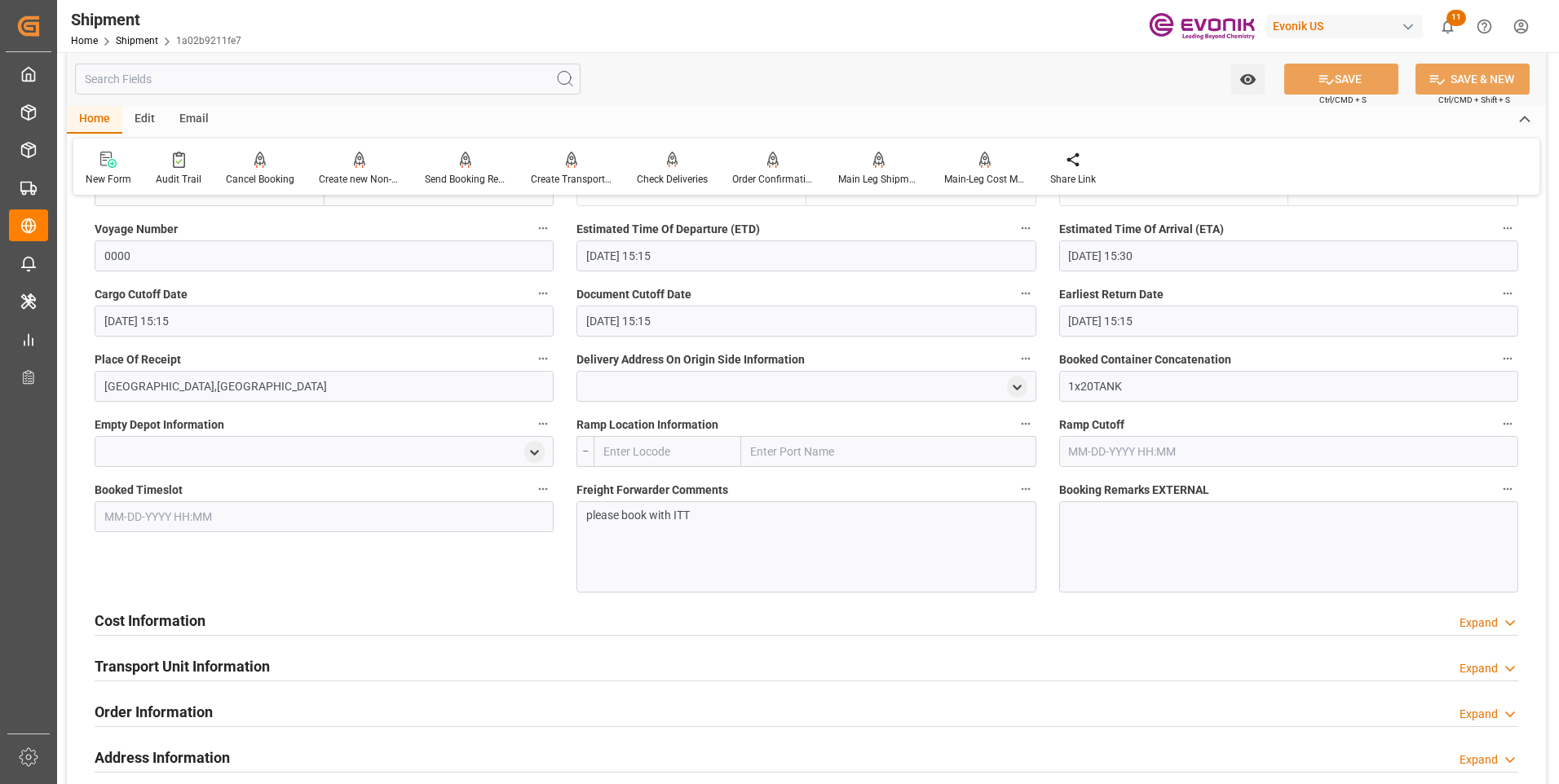
click at [237, 628] on div "Cost Information Expand" at bounding box center [807, 619] width 1424 height 31
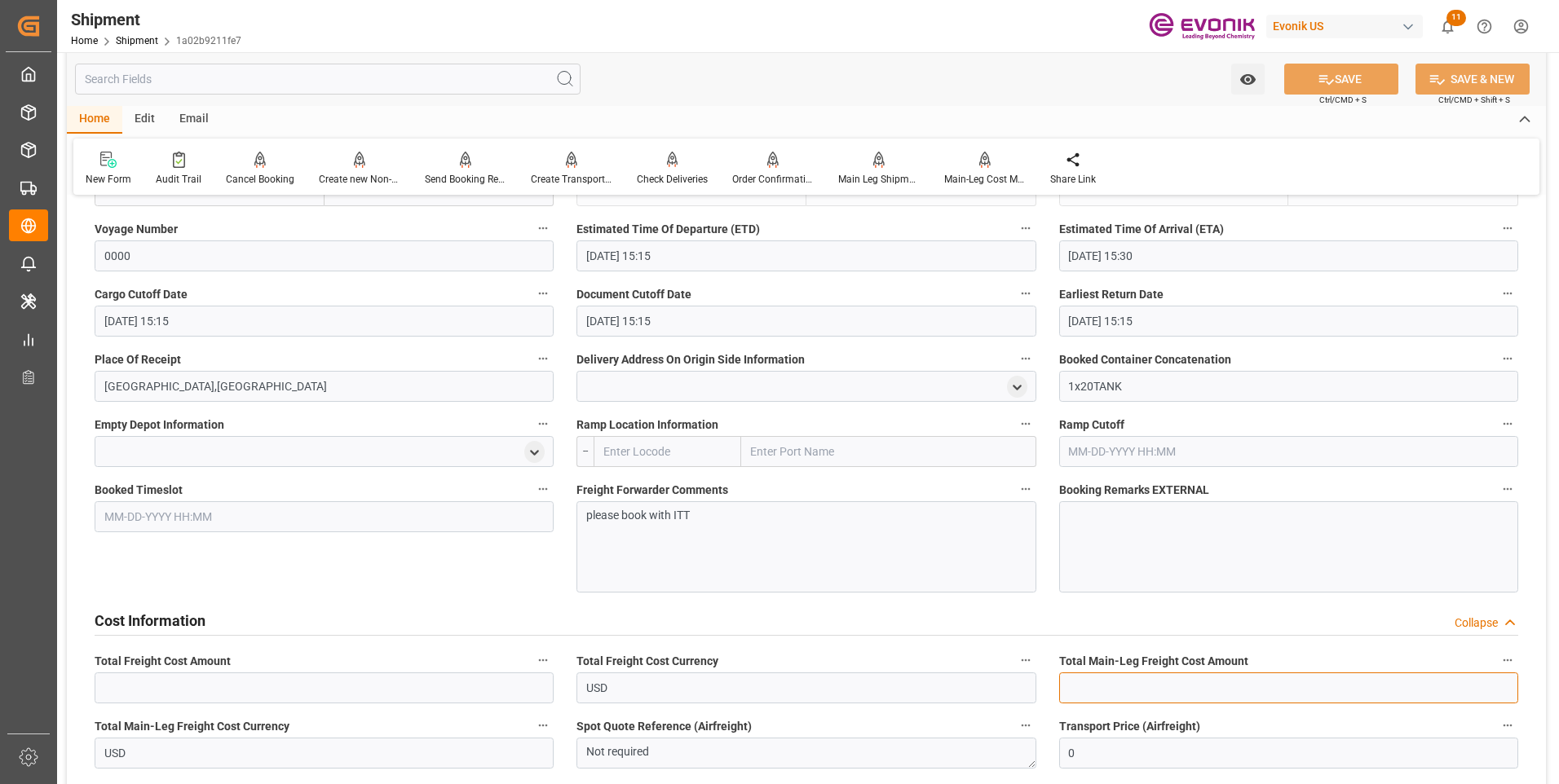
click at [1083, 688] on input "text" at bounding box center [1289, 687] width 459 height 31
drag, startPoint x: 1110, startPoint y: 689, endPoint x: 1039, endPoint y: 675, distance: 72.4
click at [1039, 675] on div "Booking Confirmation Milestone Bar Collapse Submitted to FFW for Booking (Pendi…" at bounding box center [807, 209] width 1479 height 2333
type input "4627"
click at [169, 684] on input "text" at bounding box center [324, 687] width 459 height 31
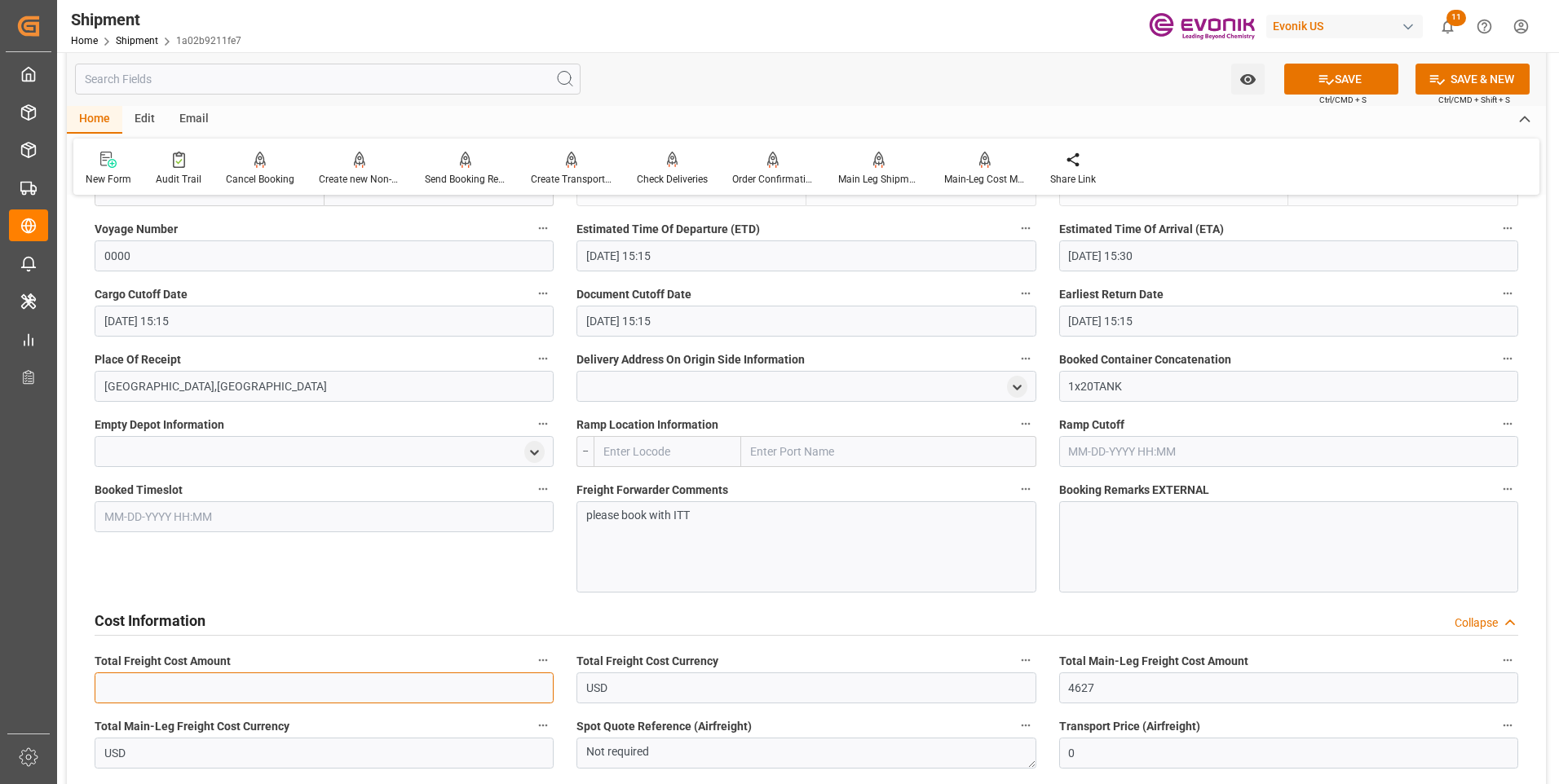
paste input "4627"
type input "4627"
click at [1348, 84] on button "SAVE" at bounding box center [1341, 79] width 114 height 31
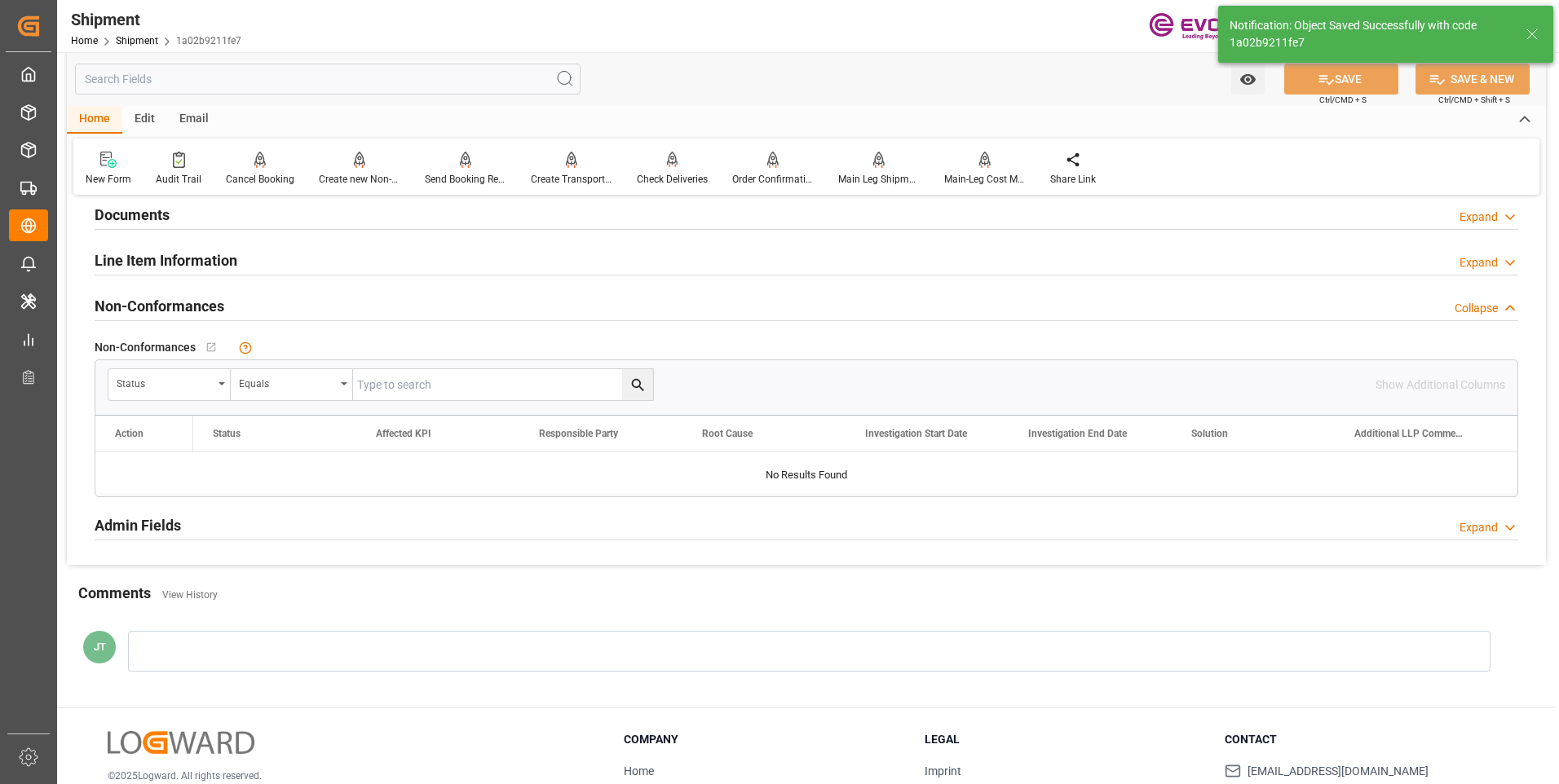
scroll to position [813, 0]
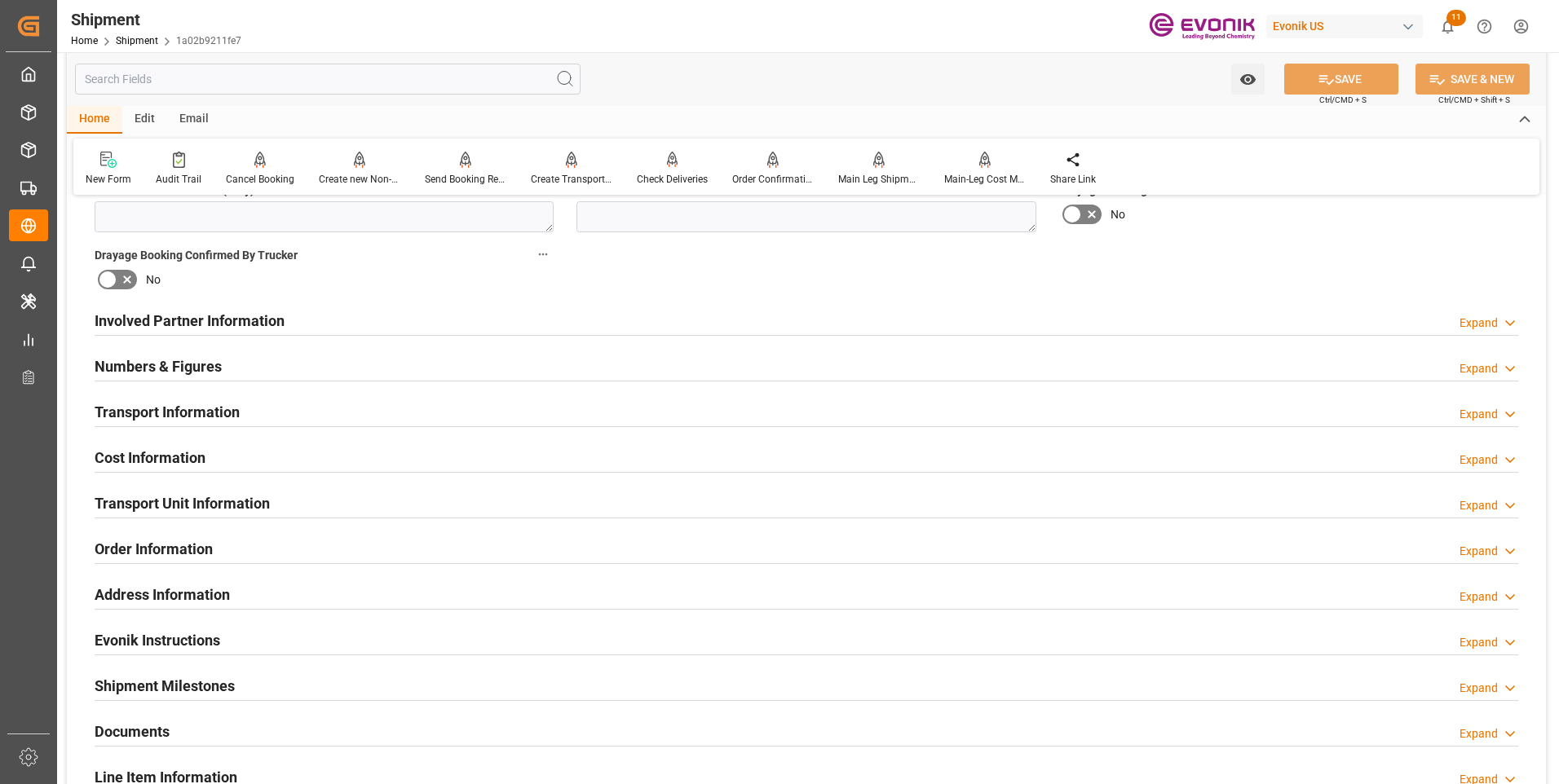
click at [304, 460] on div "Cost Information Expand" at bounding box center [807, 456] width 1424 height 31
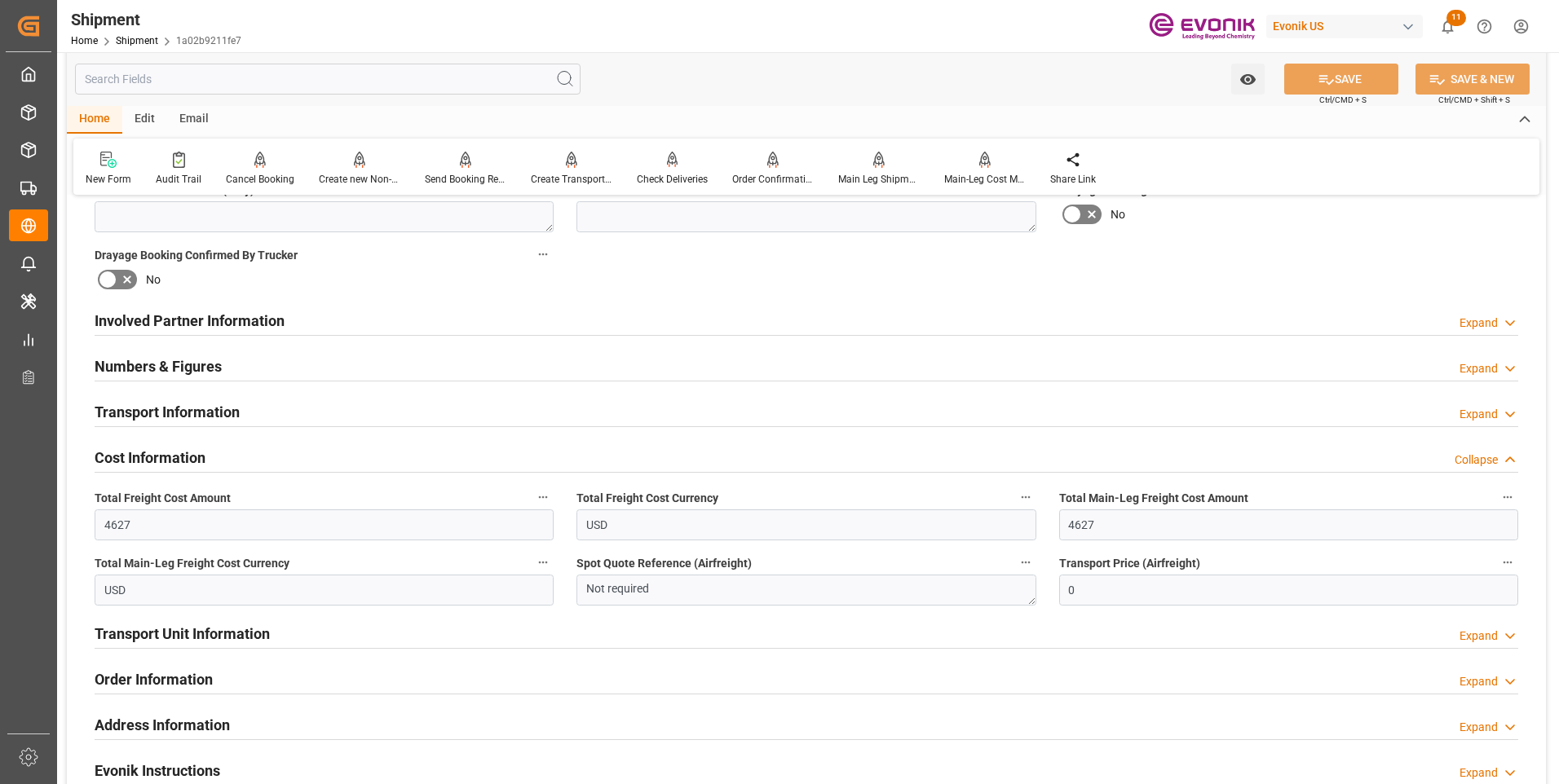
click at [256, 459] on div "Cost Information Collapse" at bounding box center [807, 456] width 1424 height 31
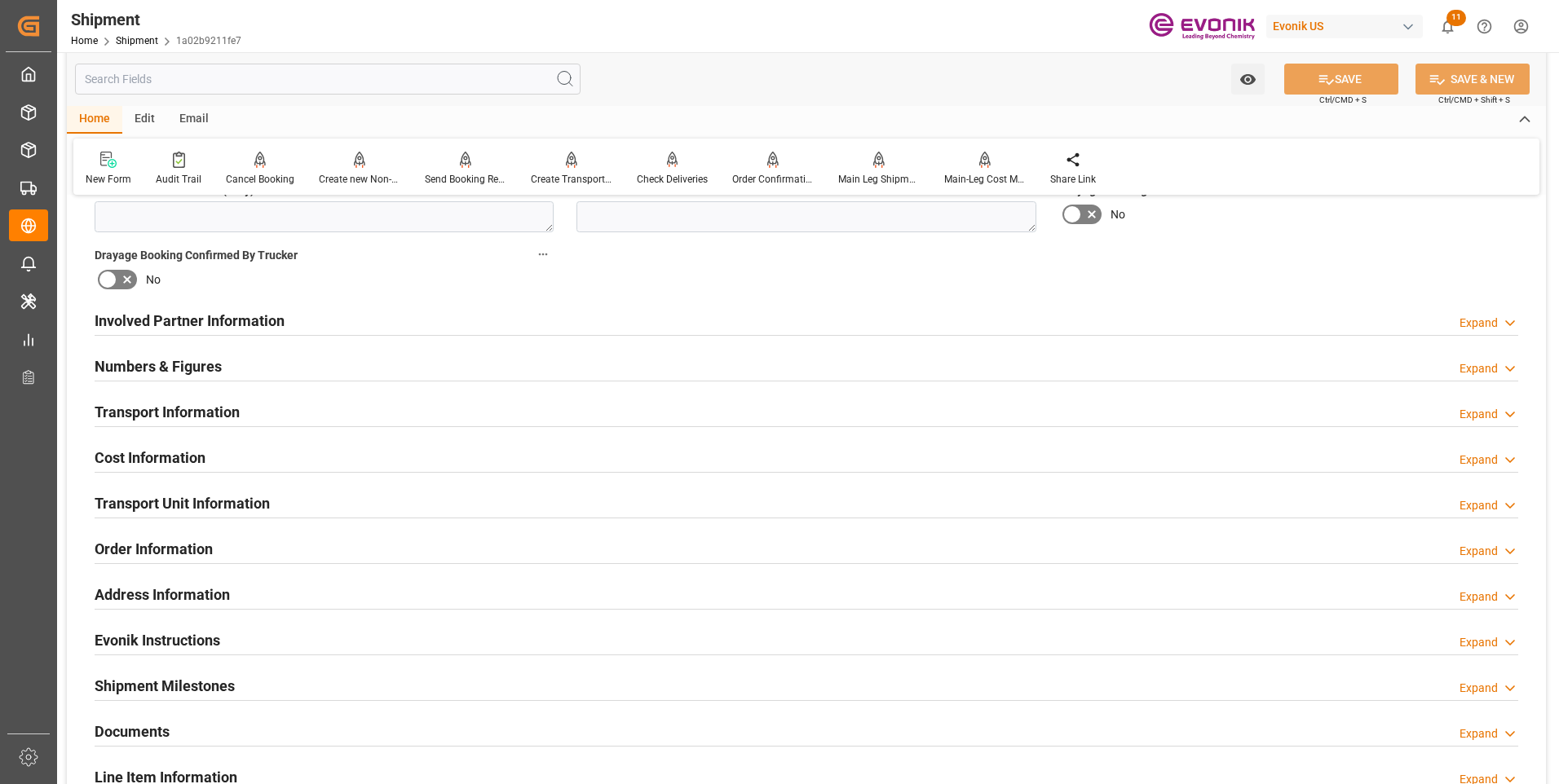
click at [211, 462] on div "Cost Information Expand" at bounding box center [807, 456] width 1424 height 31
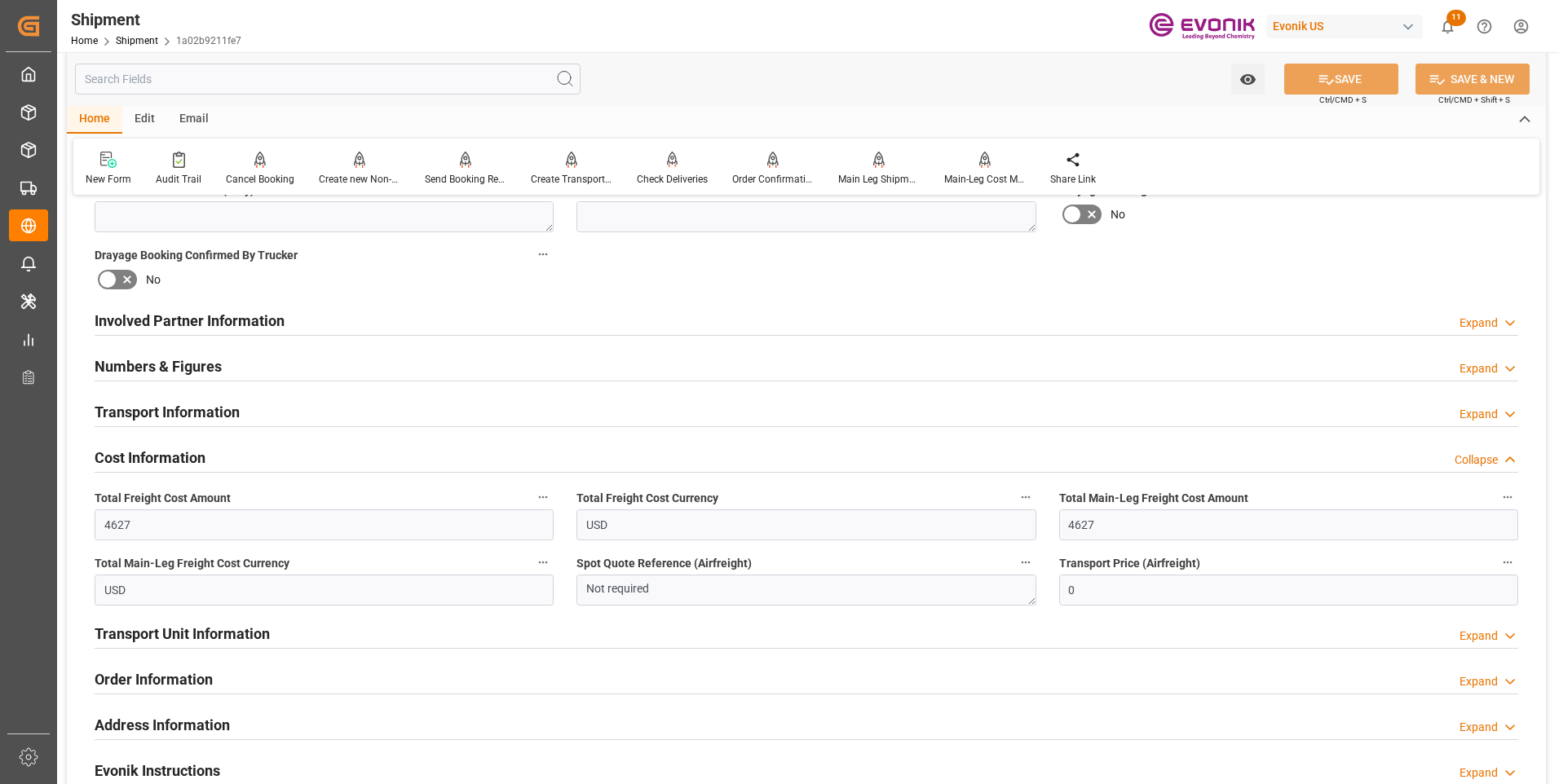
click at [203, 454] on h2 "Cost Information" at bounding box center [150, 457] width 111 height 22
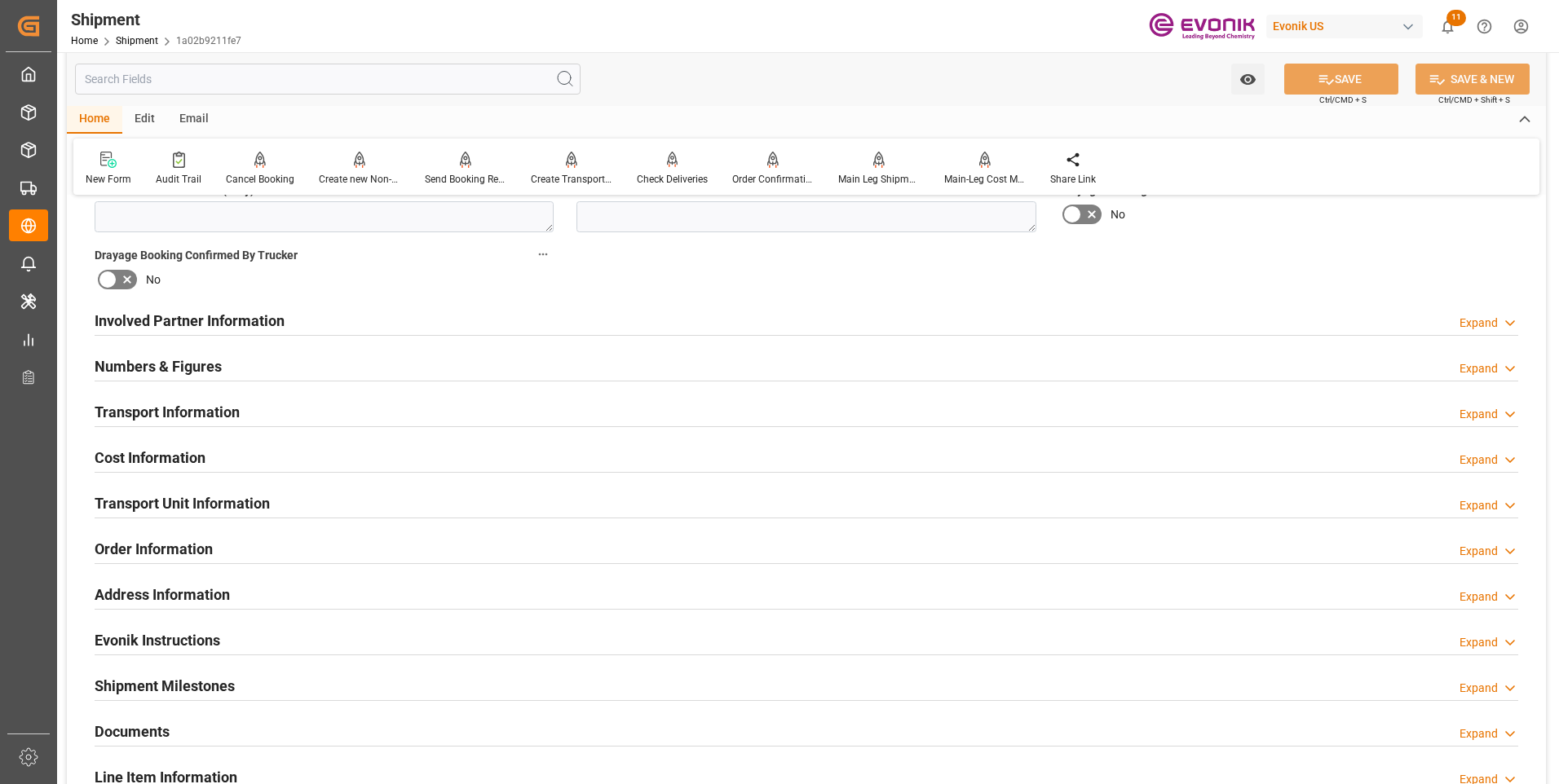
click at [213, 501] on h2 "Transport Unit Information" at bounding box center [182, 502] width 175 height 22
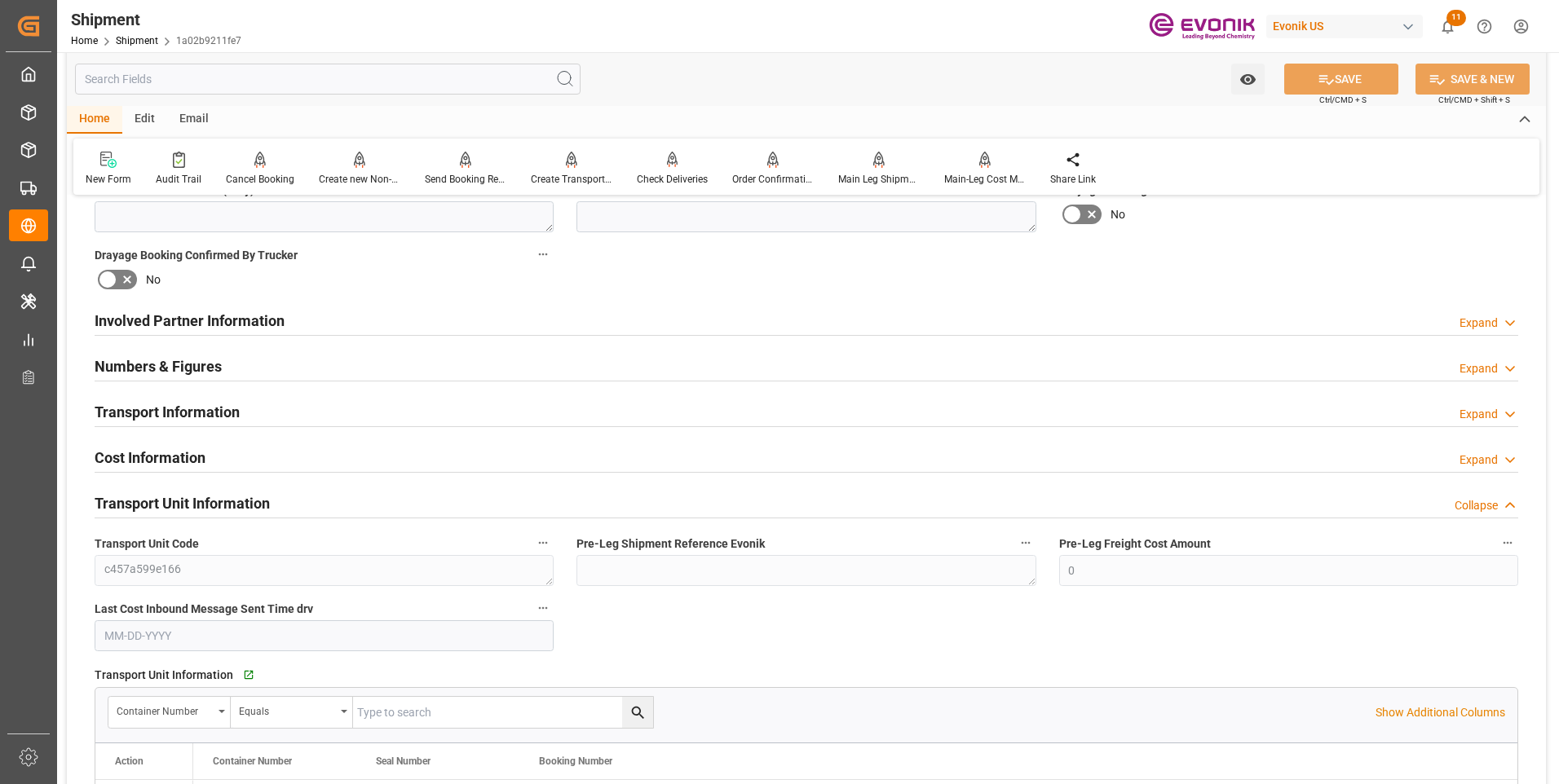
click at [210, 501] on h2 "Transport Unit Information" at bounding box center [182, 502] width 175 height 22
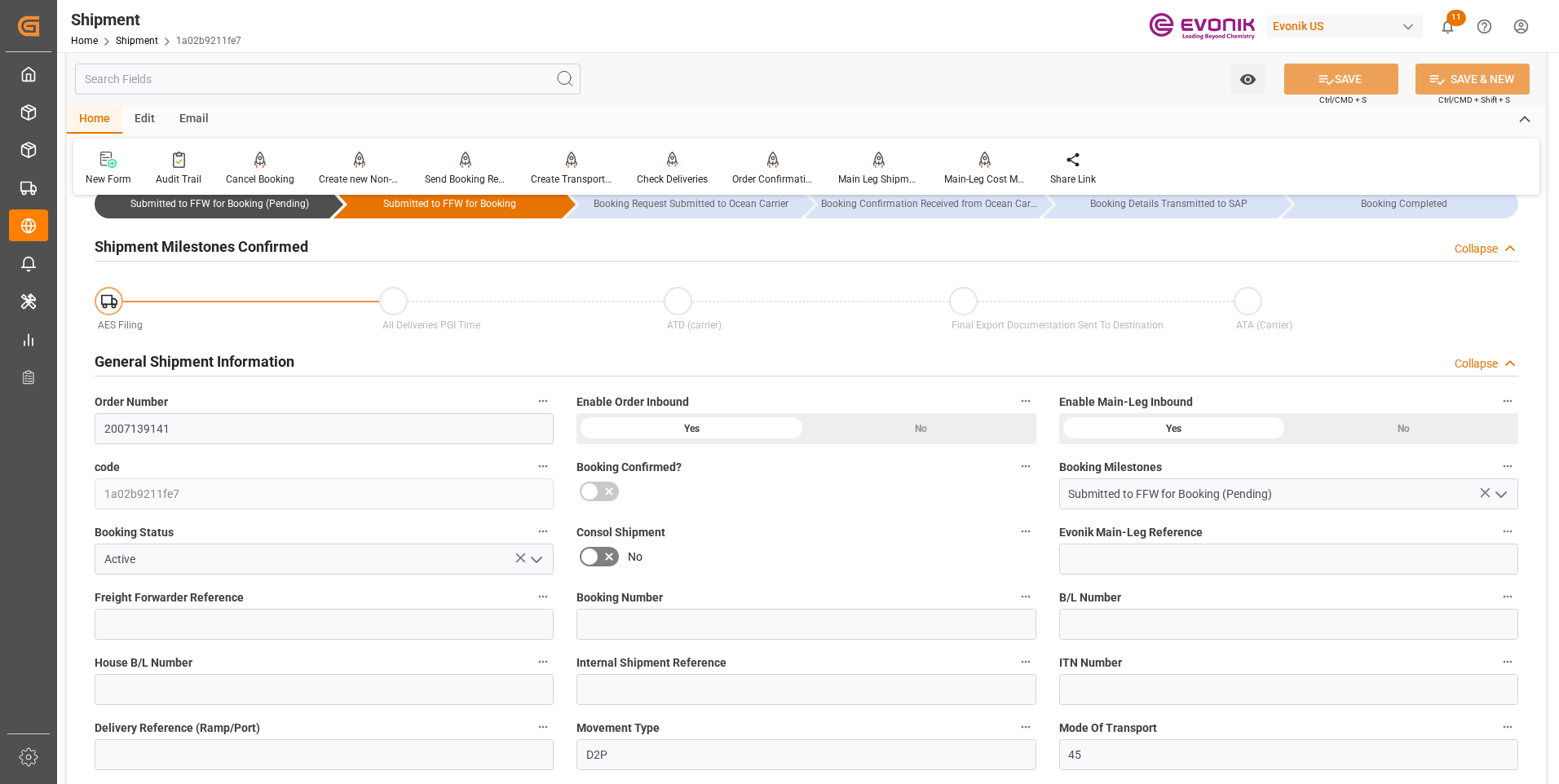
scroll to position [0, 0]
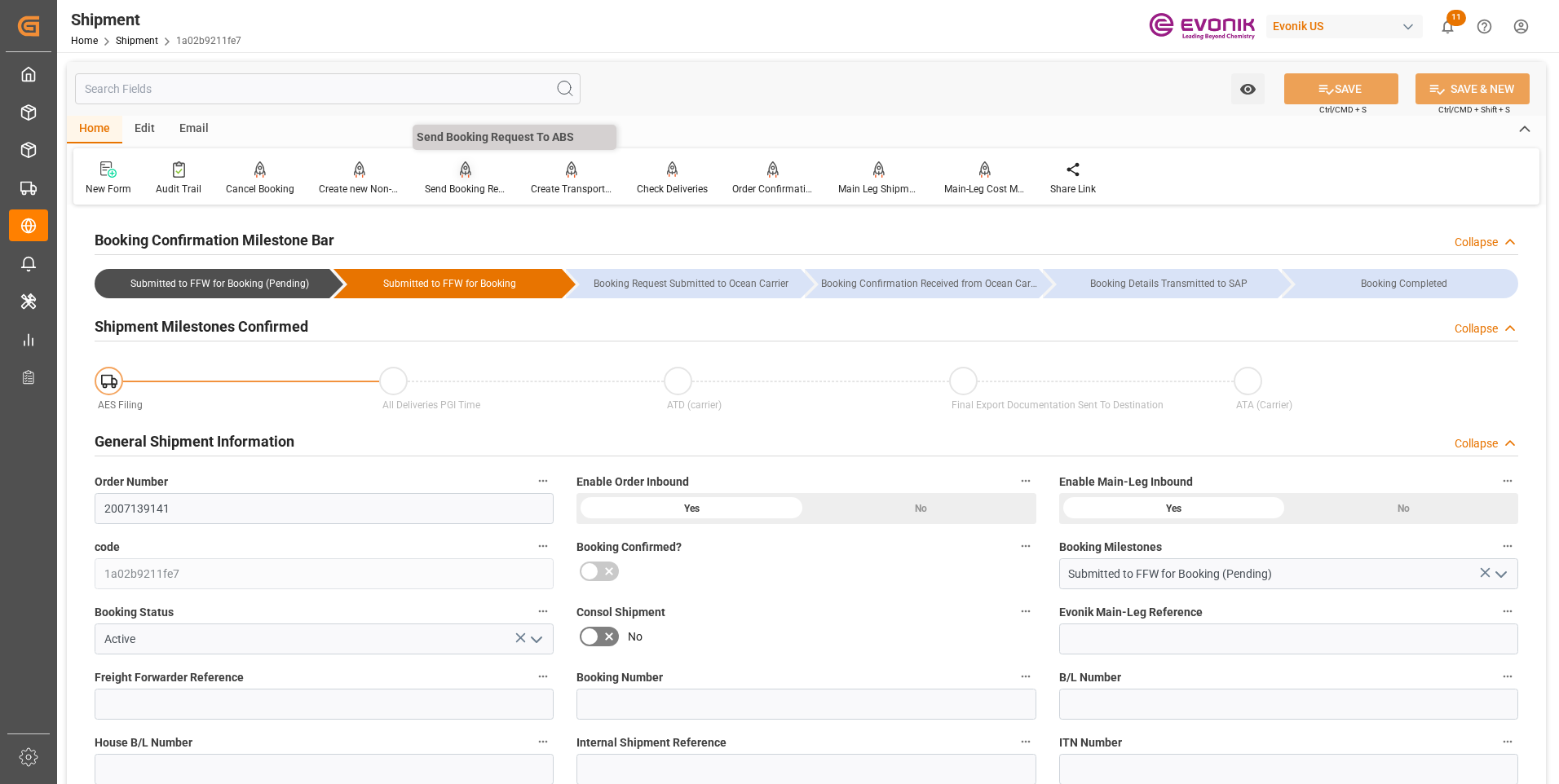
click at [450, 185] on div "Send Booking Request To ABS" at bounding box center [466, 189] width 82 height 14
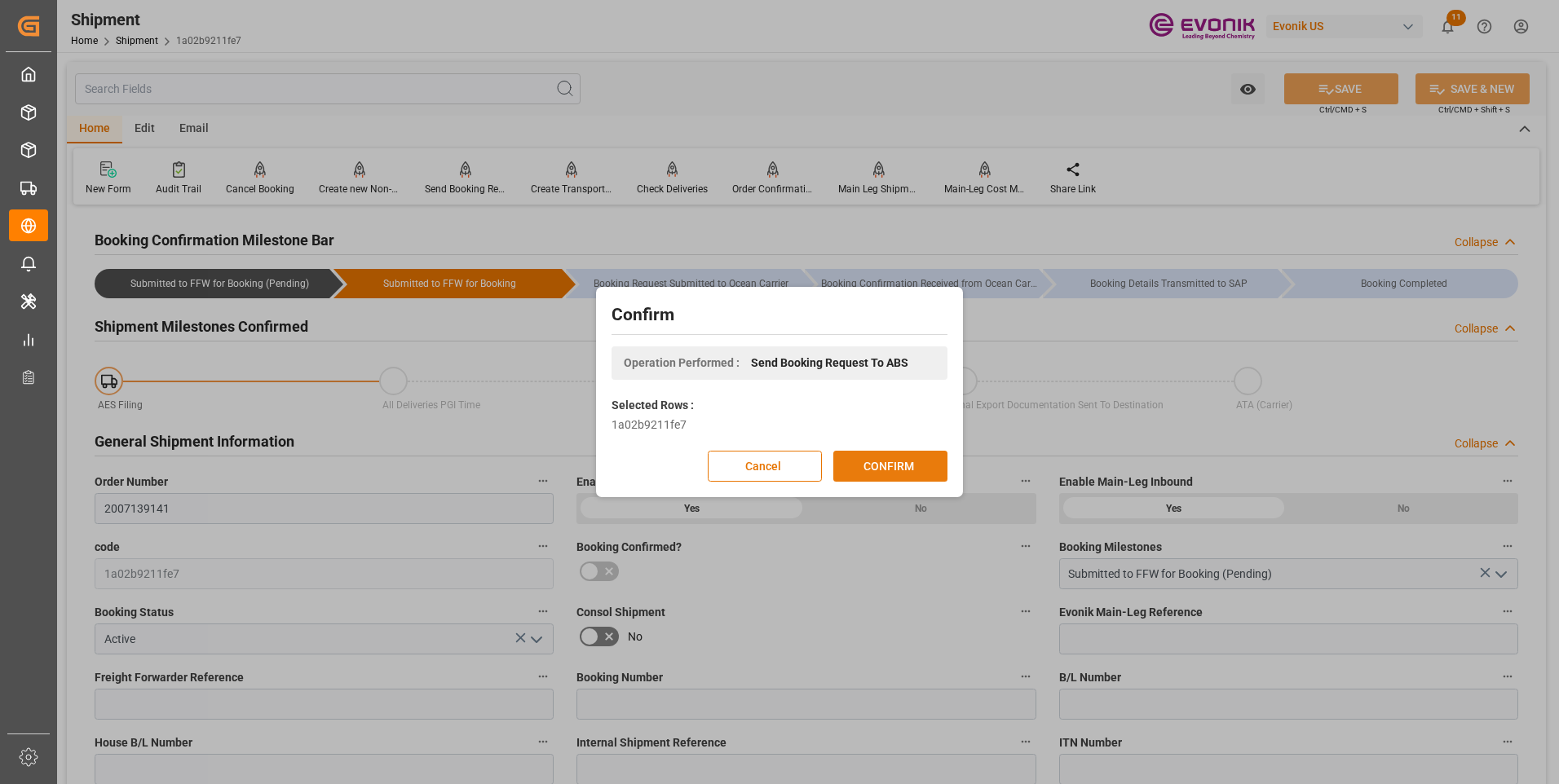
click at [872, 461] on button "CONFIRM" at bounding box center [890, 466] width 114 height 31
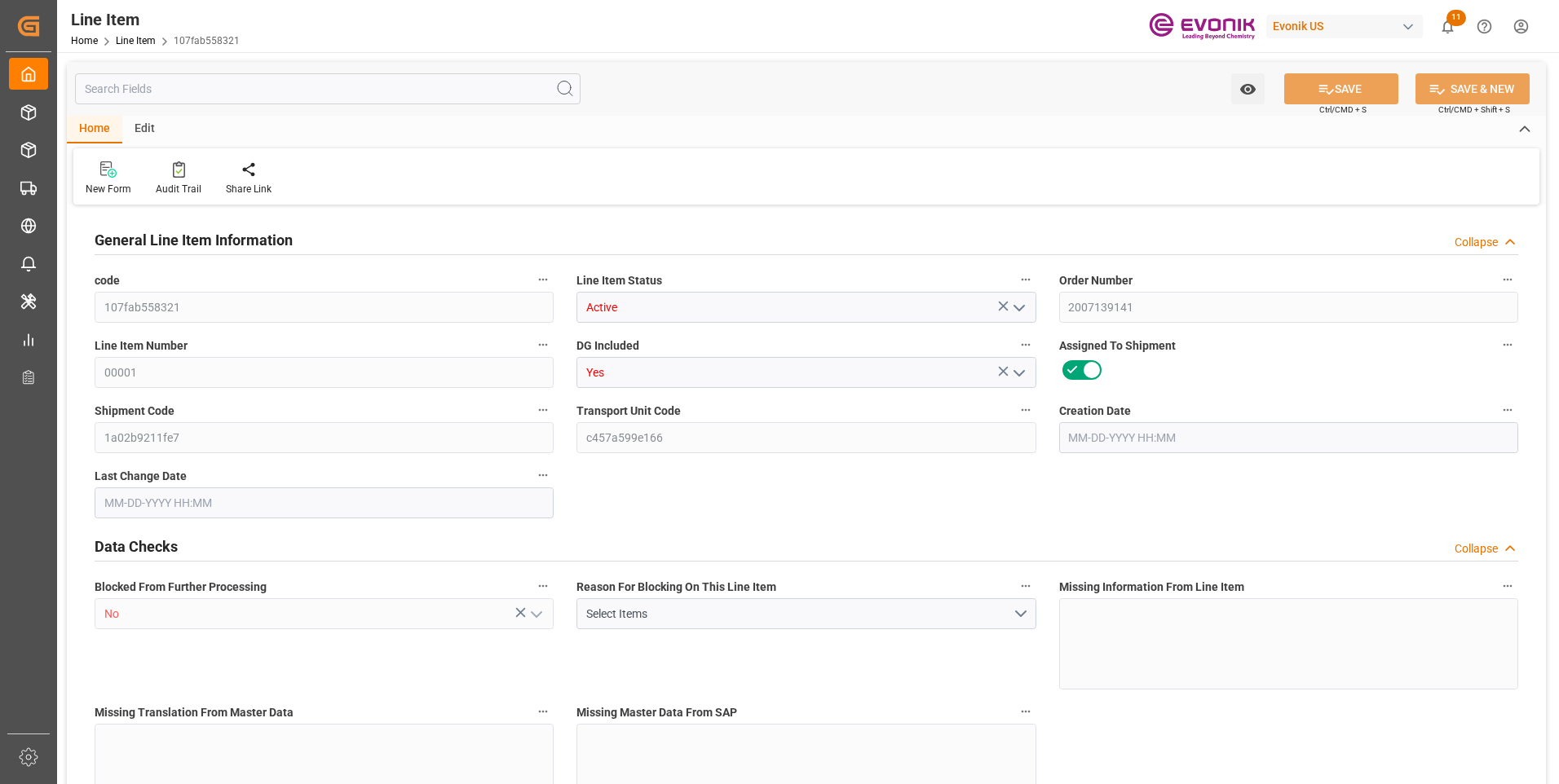
type input "0"
type input "20000"
type input "0"
type input "20000"
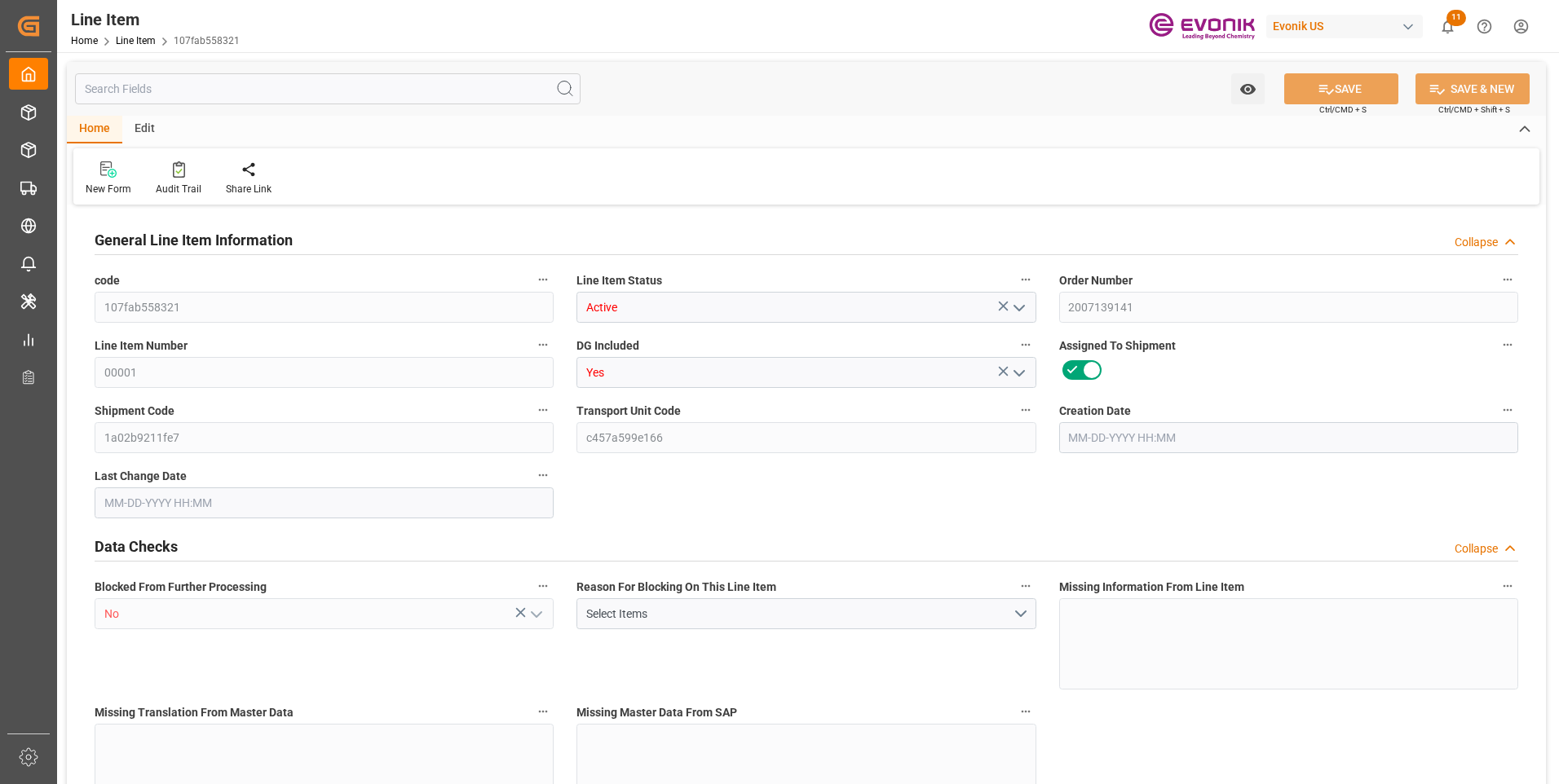
type input "97400"
type input "20000"
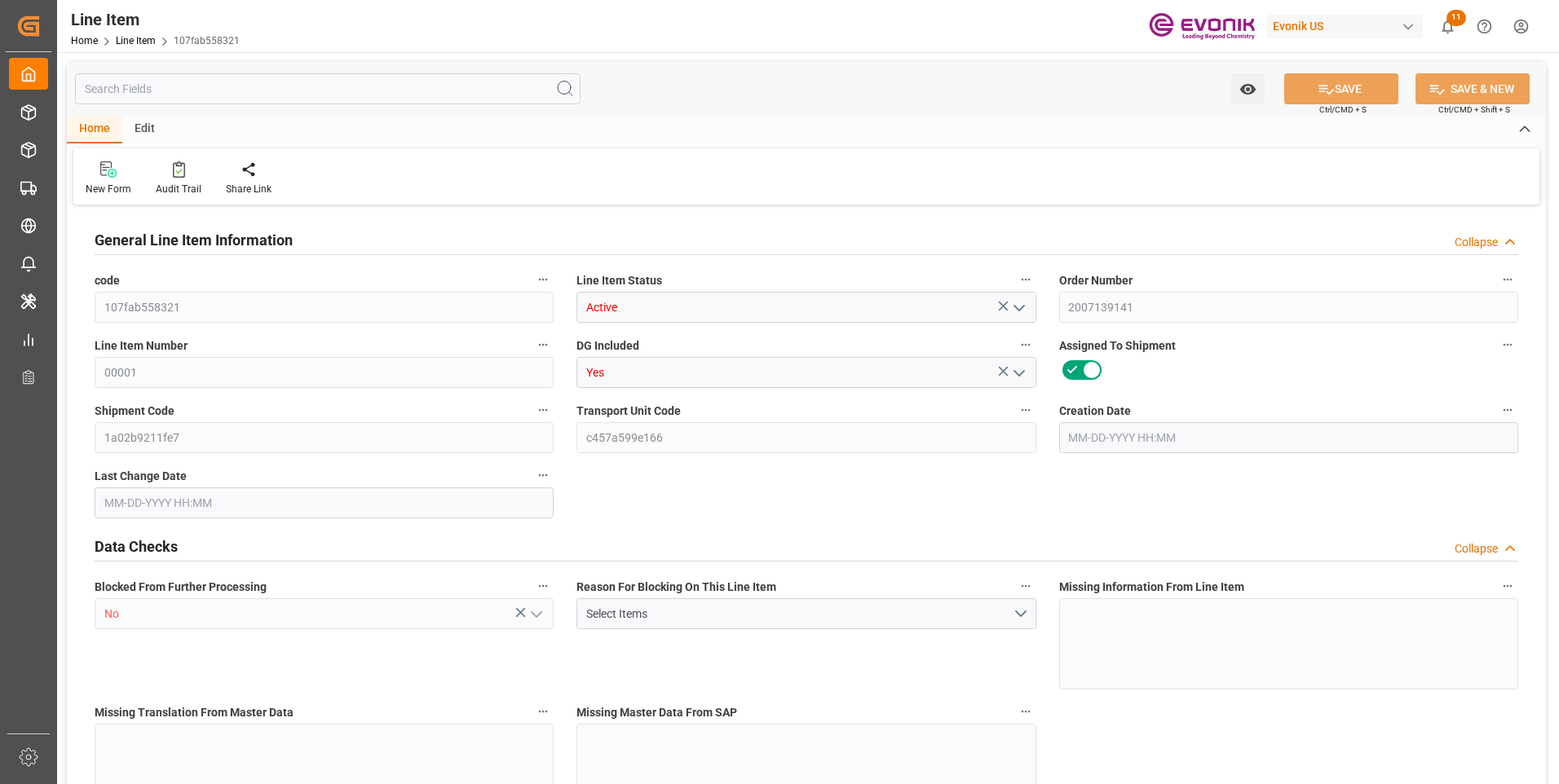
type input "20000"
type input "0"
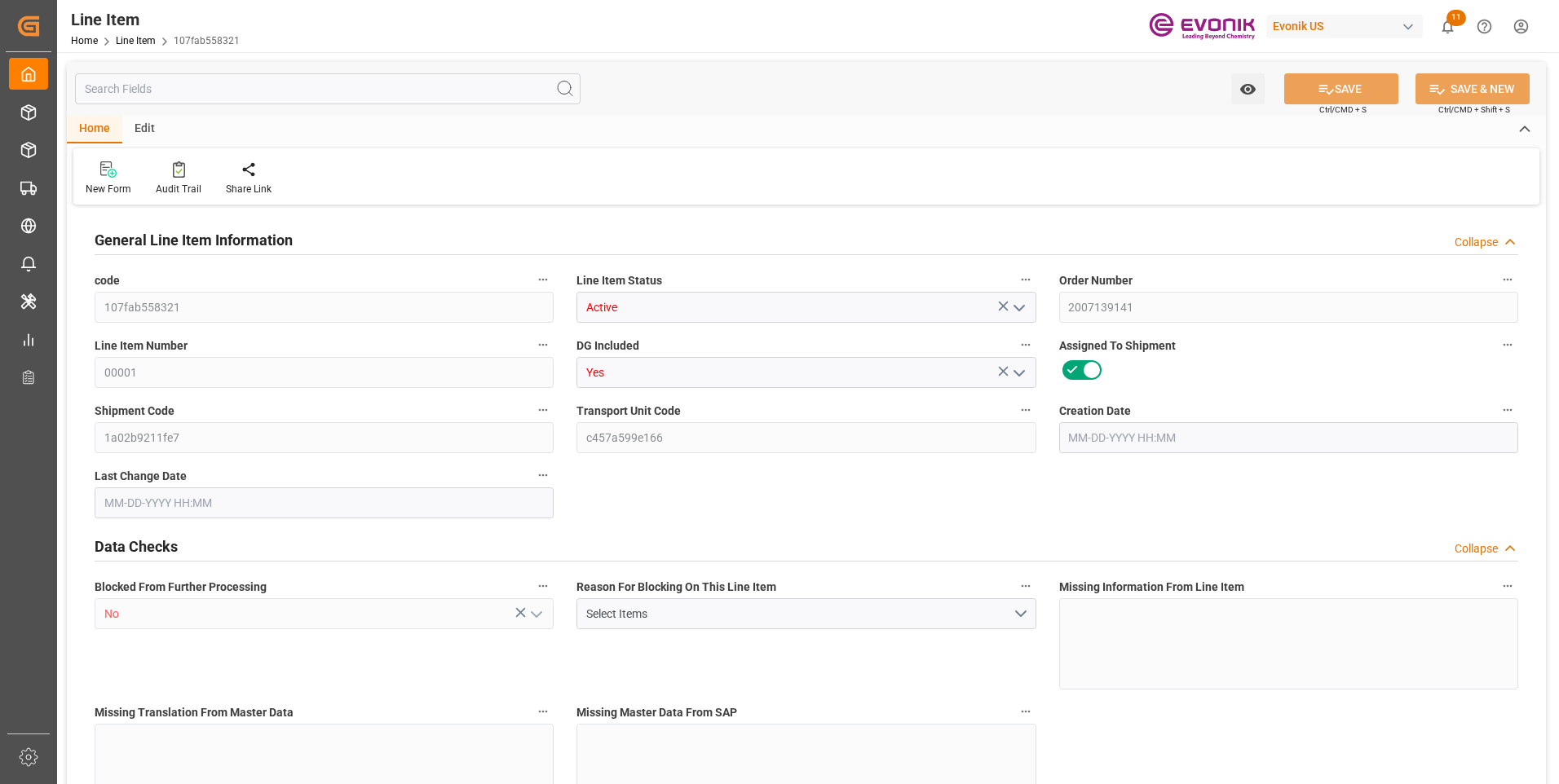
type input "0"
type input "[DATE] 18:30"
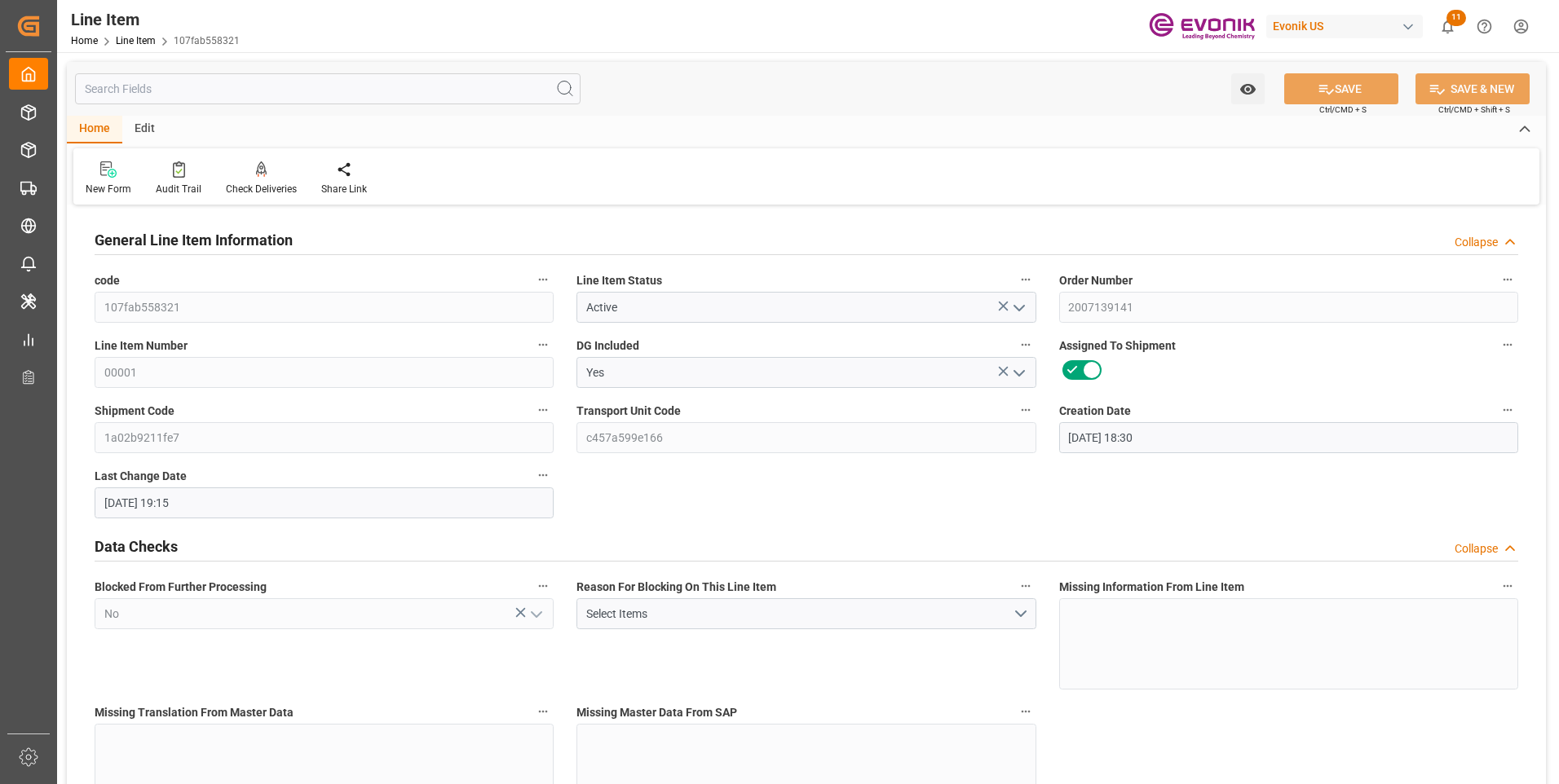
type input "[DATE] 19:15"
type input "[DATE]"
click at [283, 84] on input "text" at bounding box center [327, 88] width 505 height 31
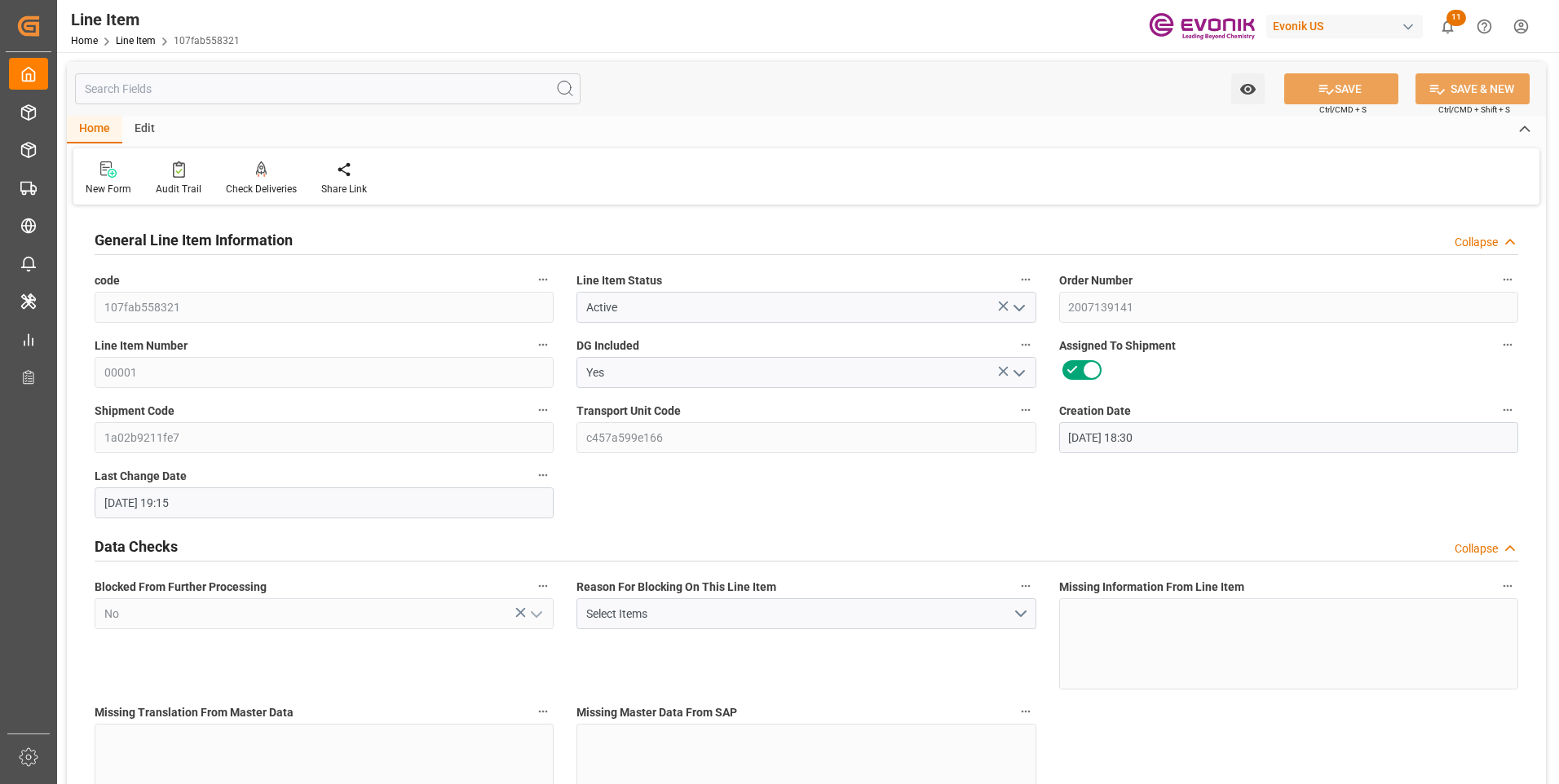
drag, startPoint x: 283, startPoint y: 84, endPoint x: 130, endPoint y: 90, distance: 153.1
click at [130, 90] on input "text" at bounding box center [327, 88] width 505 height 31
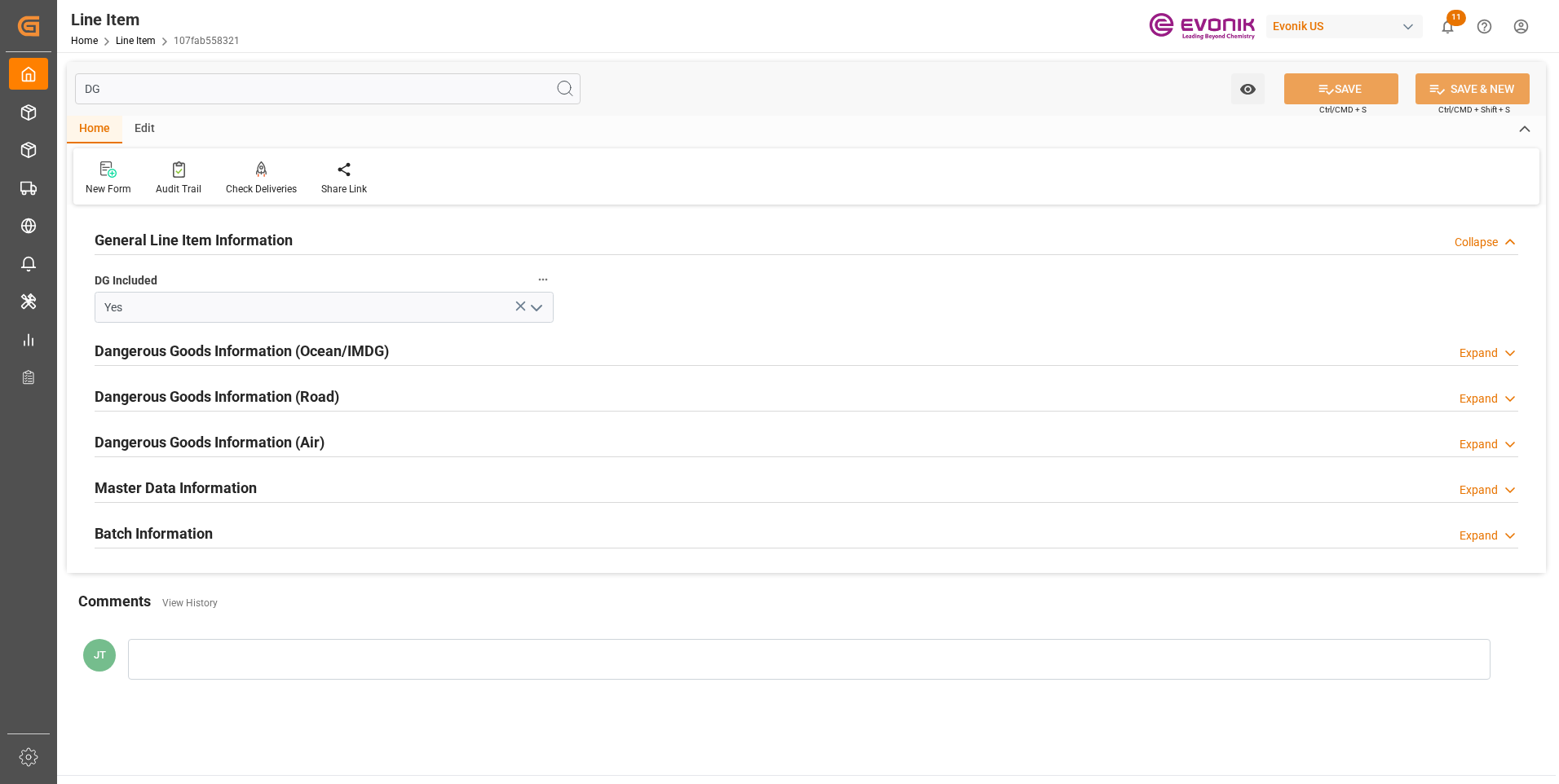
type input "DG"
click at [261, 354] on h2 "Dangerous Goods Information (Ocean/IMDG)" at bounding box center [242, 351] width 294 height 22
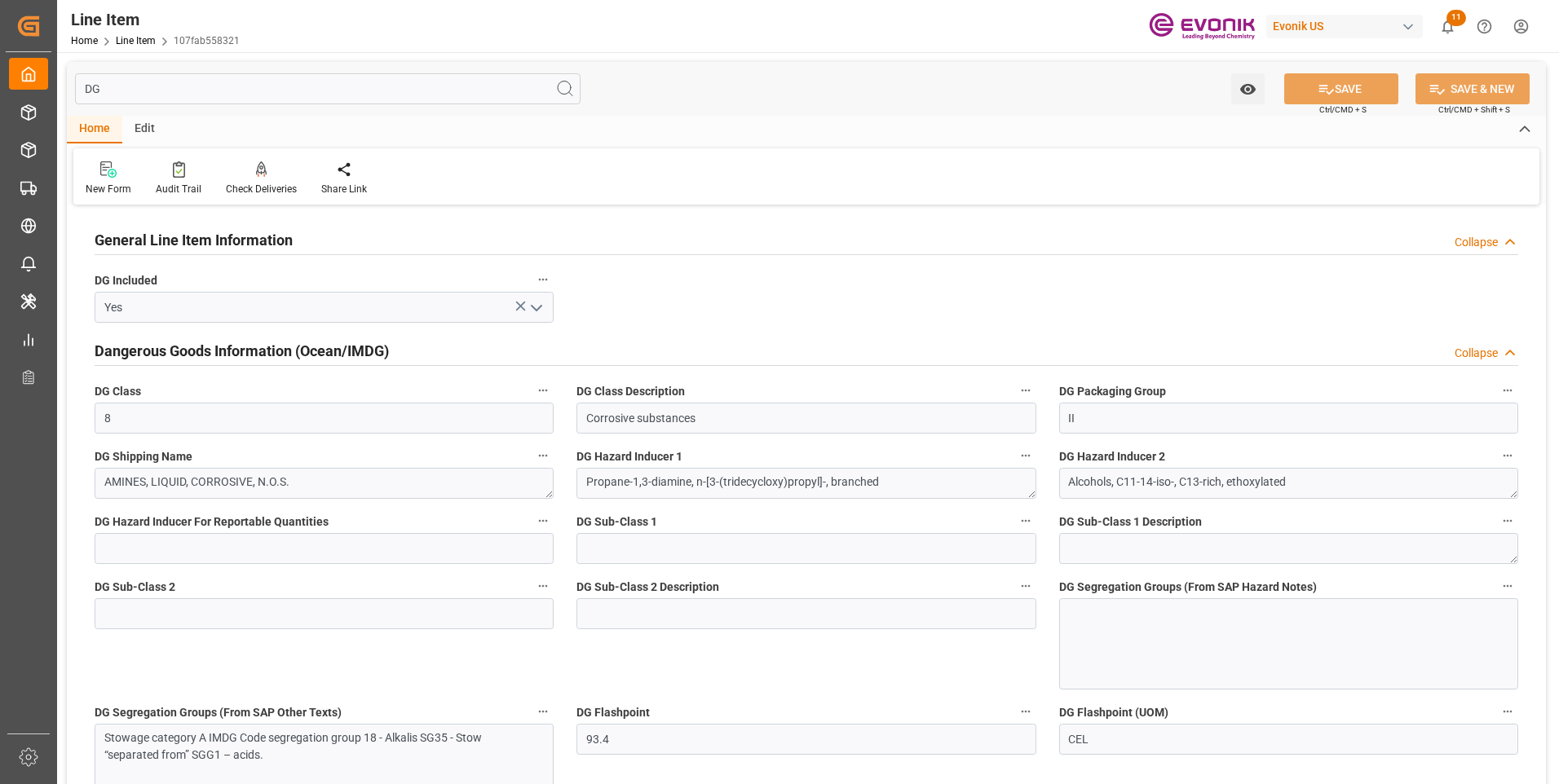
click at [1130, 629] on div at bounding box center [1289, 644] width 459 height 91
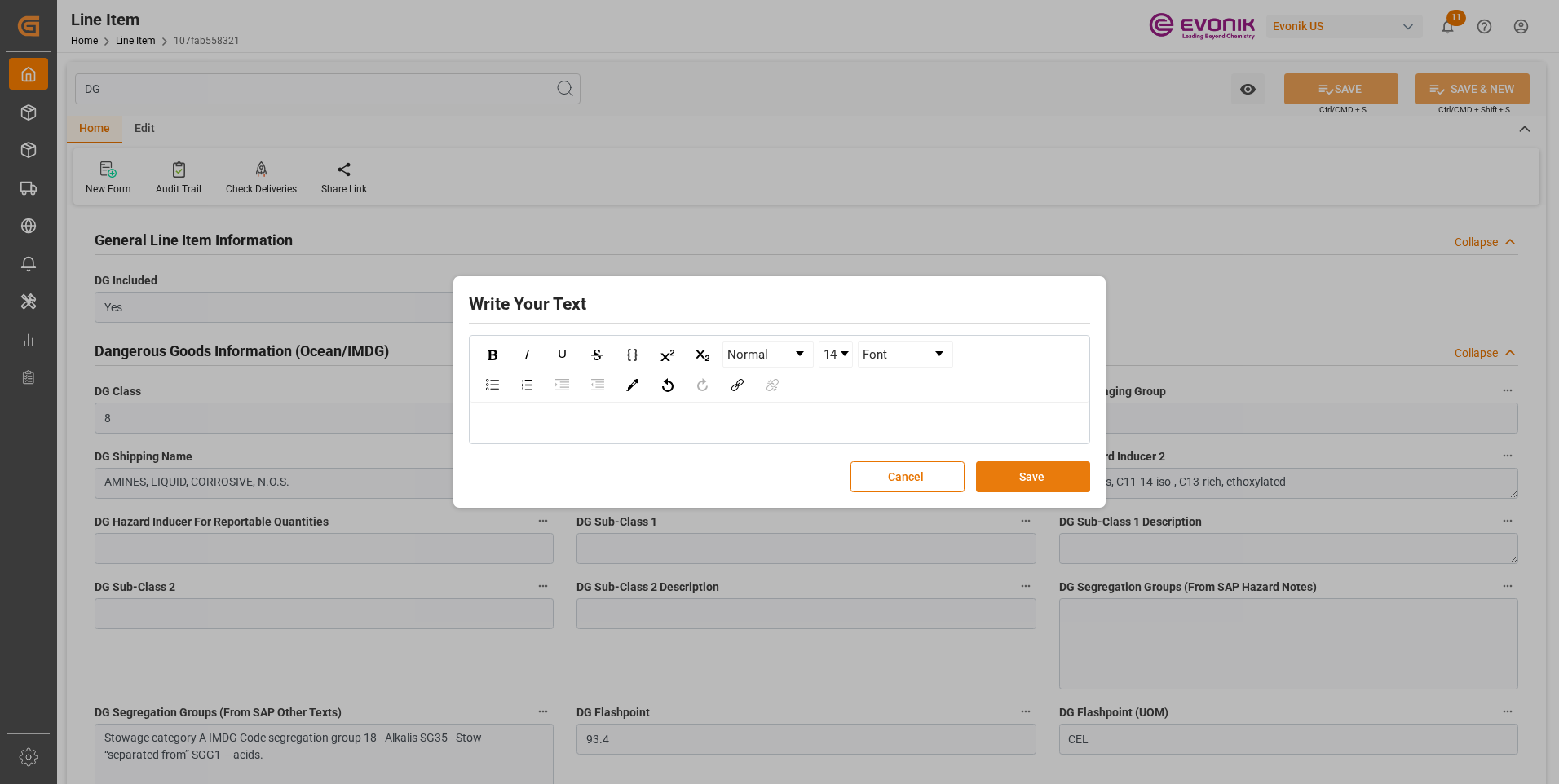
click at [1020, 481] on button "Save" at bounding box center [1033, 477] width 114 height 31
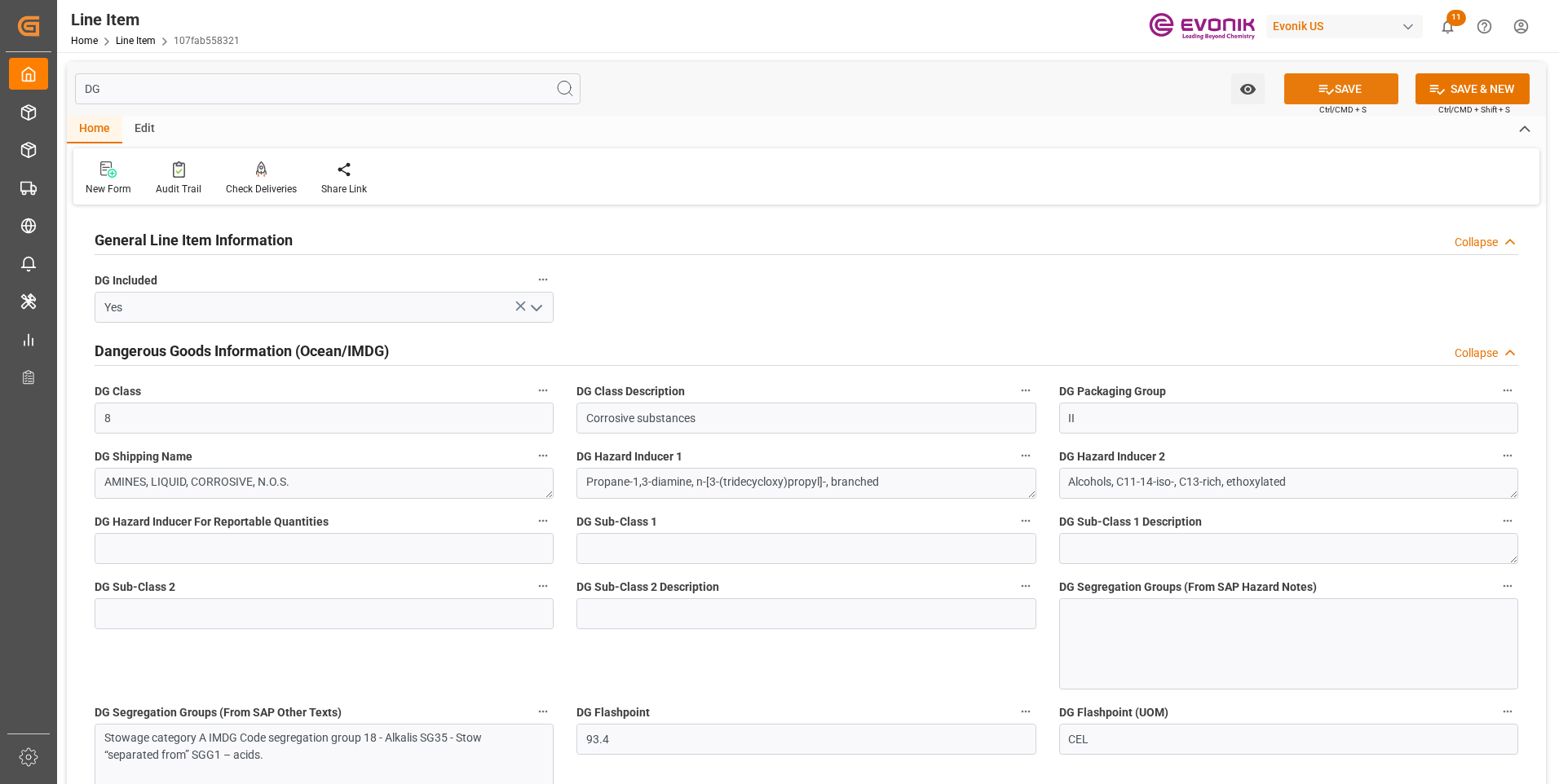
click at [1318, 86] on icon at bounding box center [1327, 89] width 17 height 17
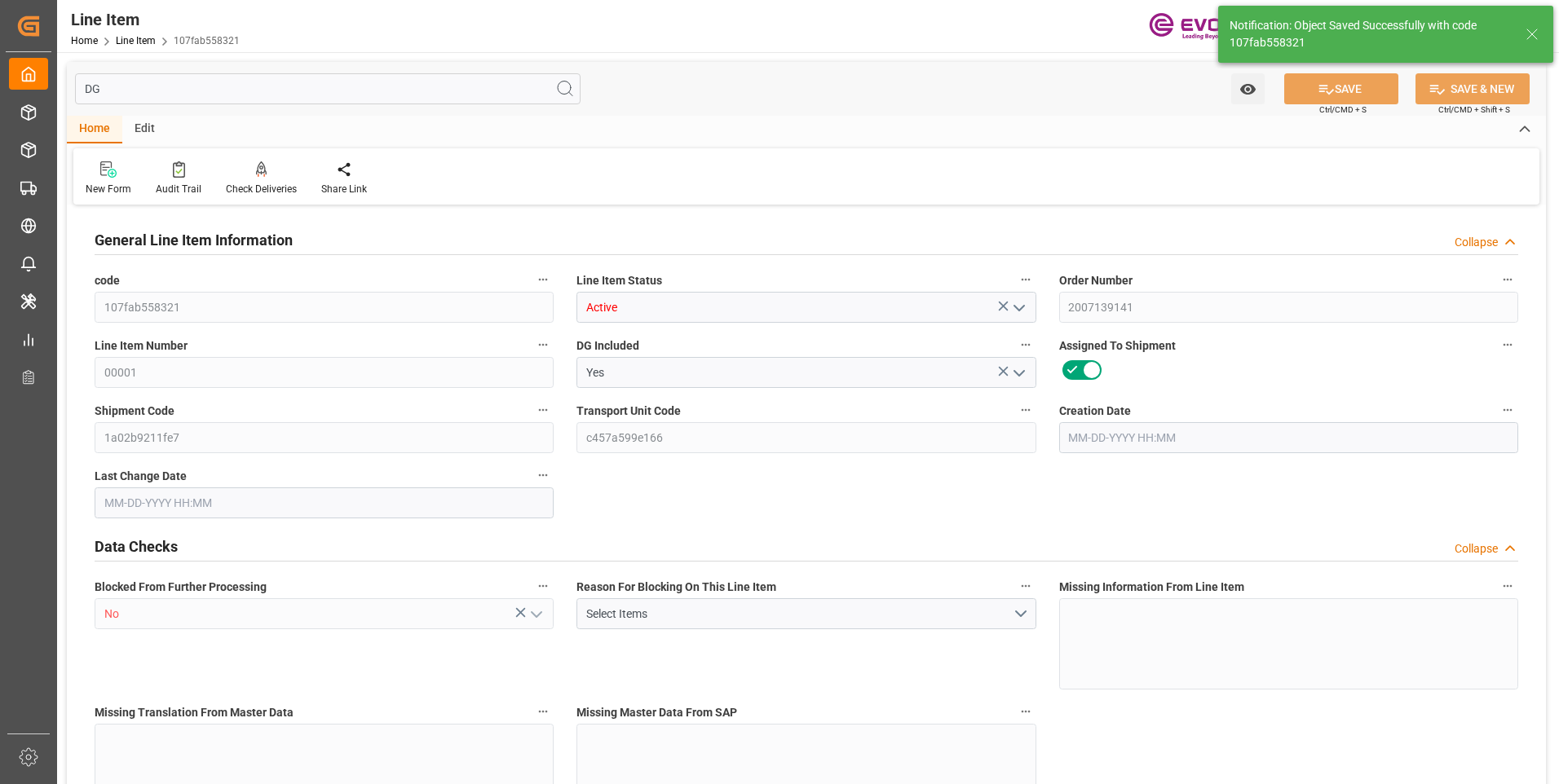
type input "0"
type input "20000"
type input "0"
type input "20000"
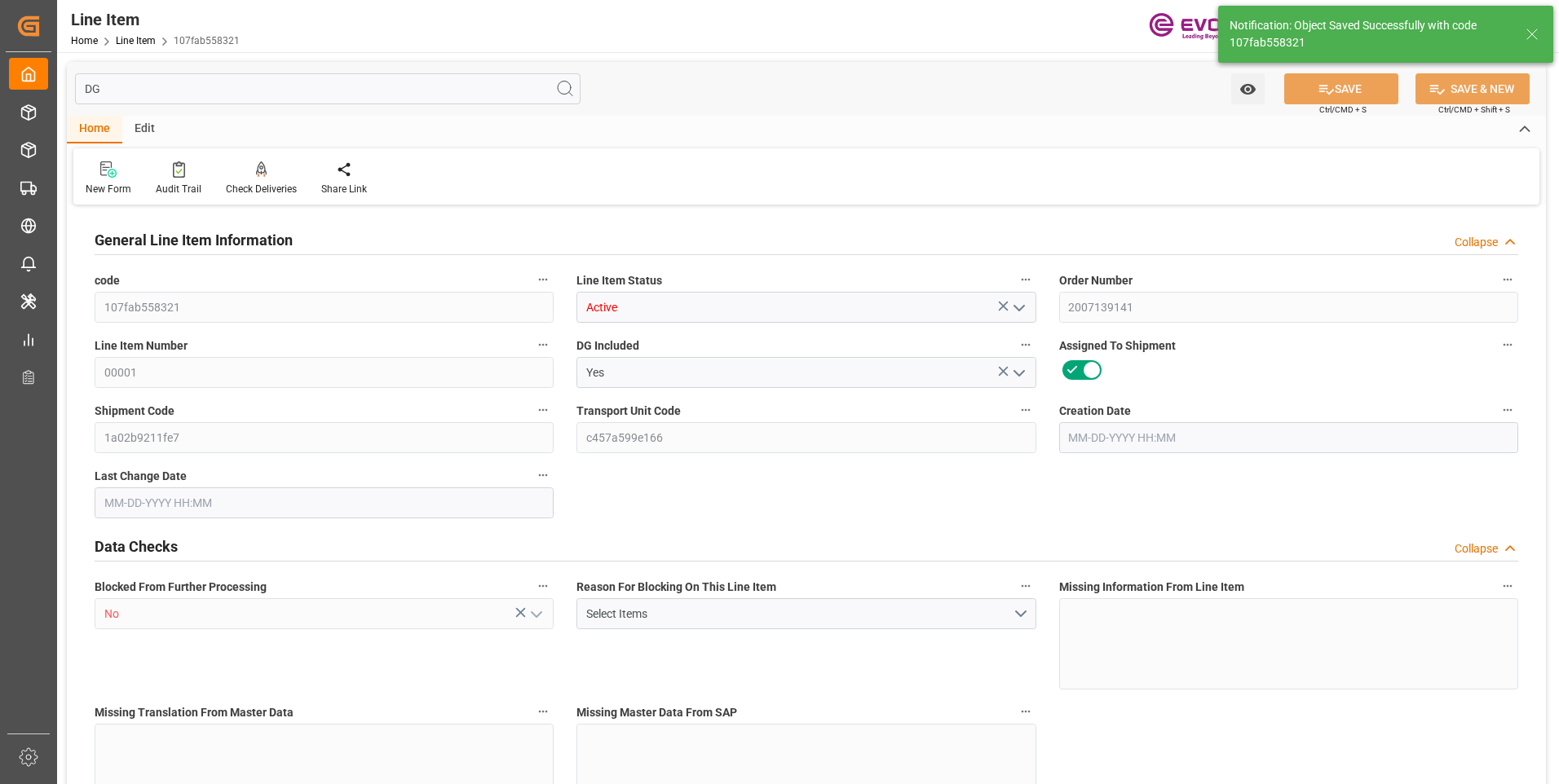
type input "97400"
type input "20000"
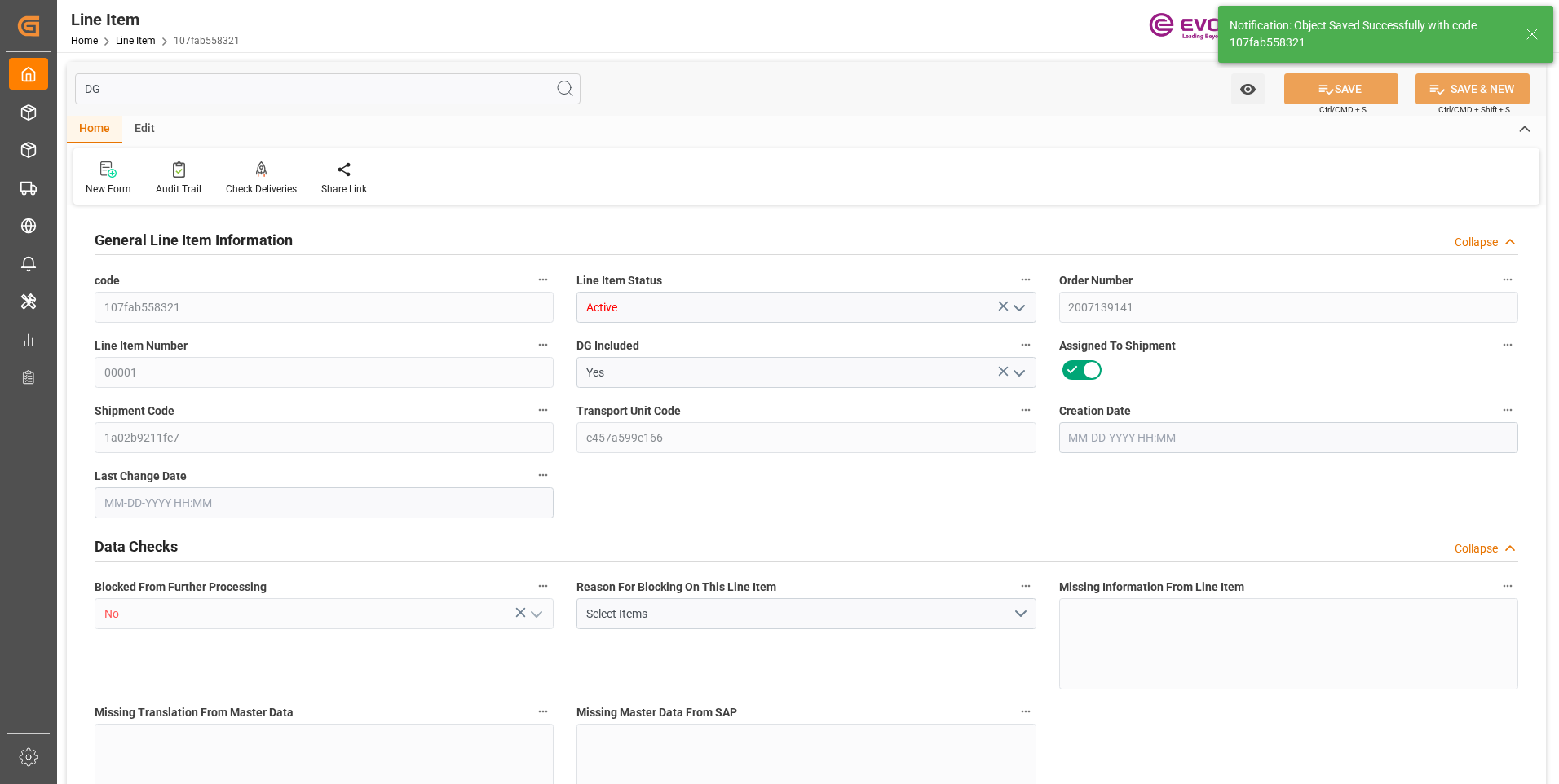
type input "20000"
type input "0"
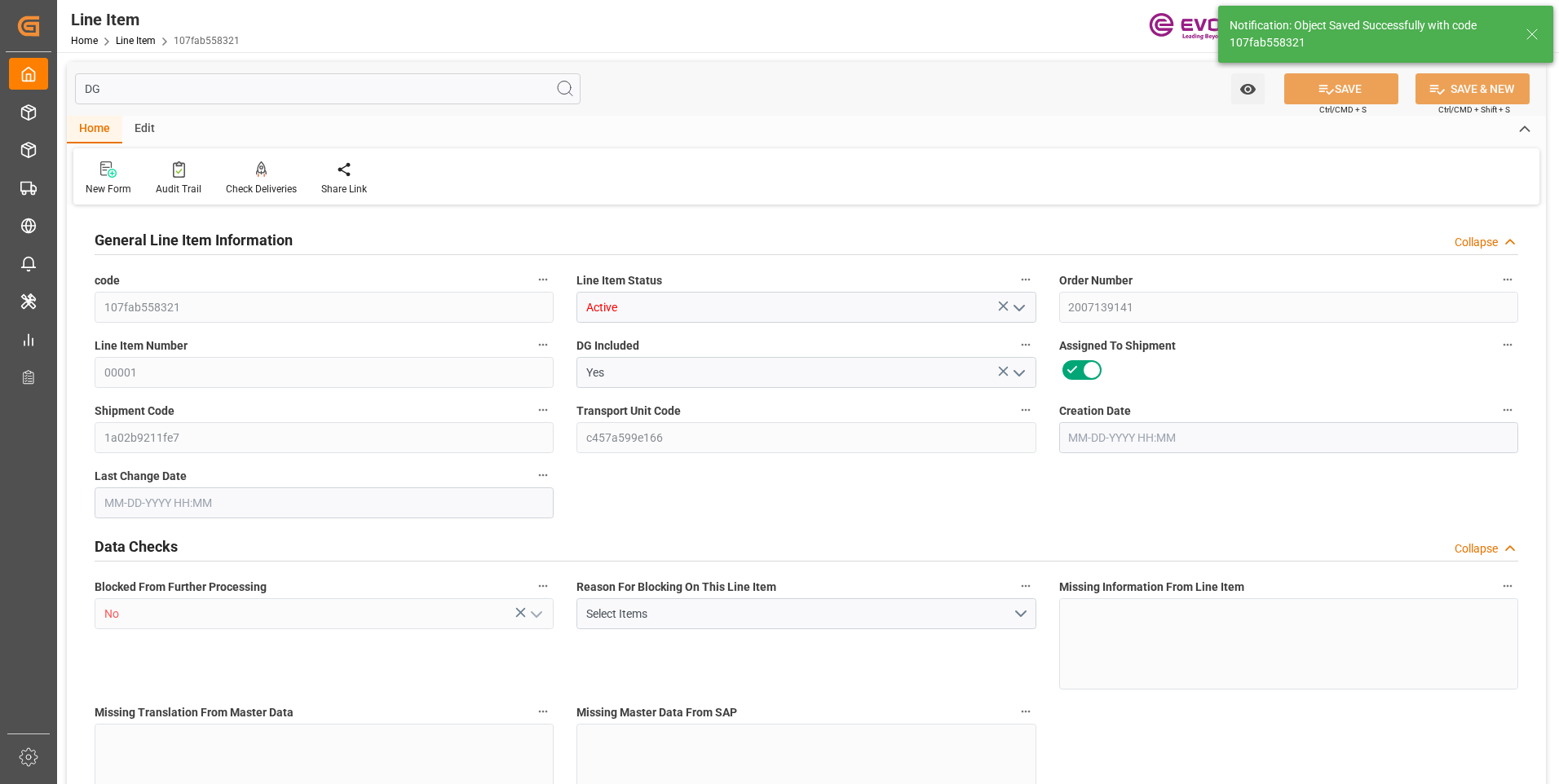
type input "0"
type input "08-13-2025 18:30"
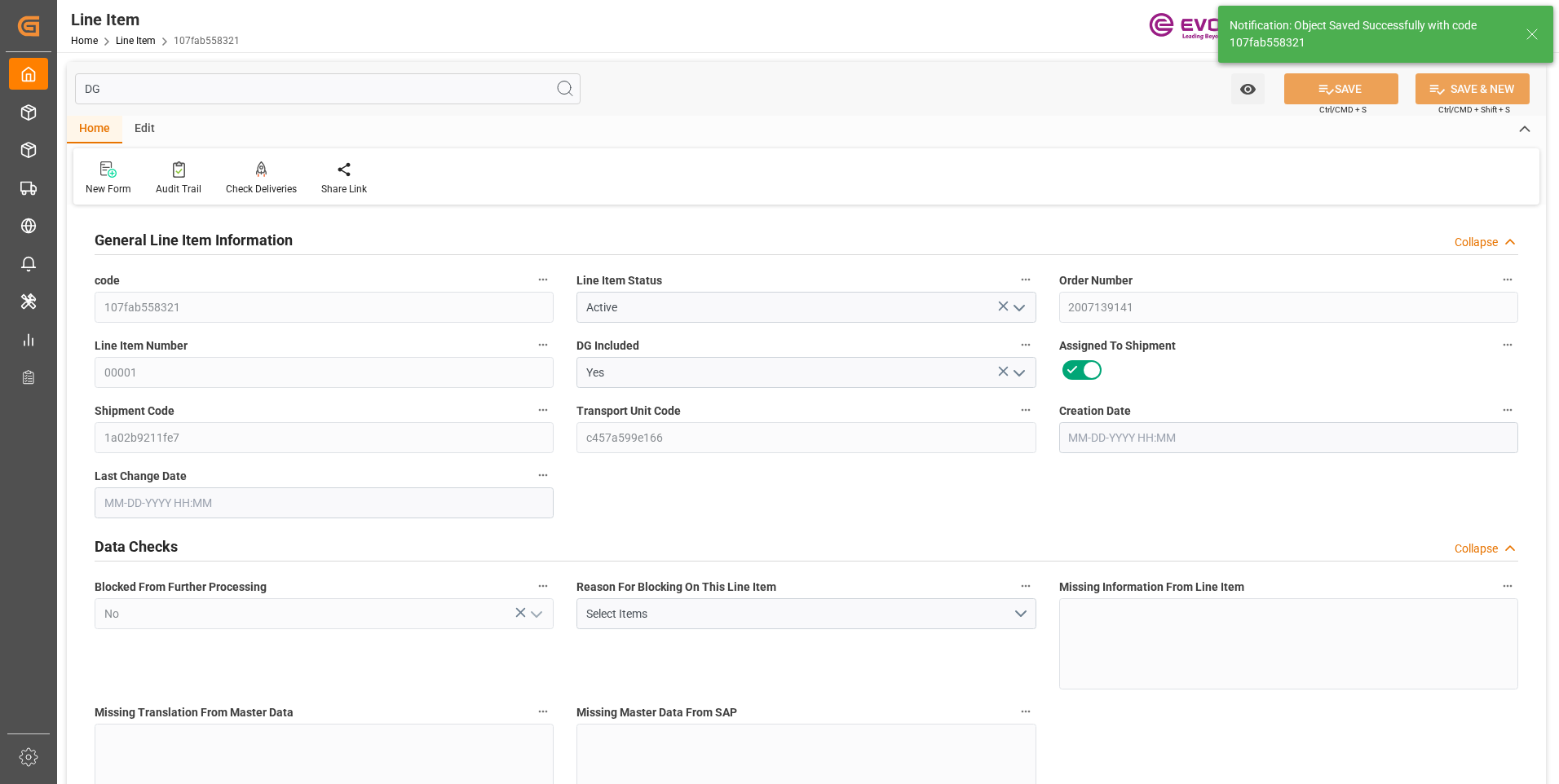
type input "[DATE] 19:42"
type input "[DATE]"
type input "08-21-2025"
type input "08-16-2025"
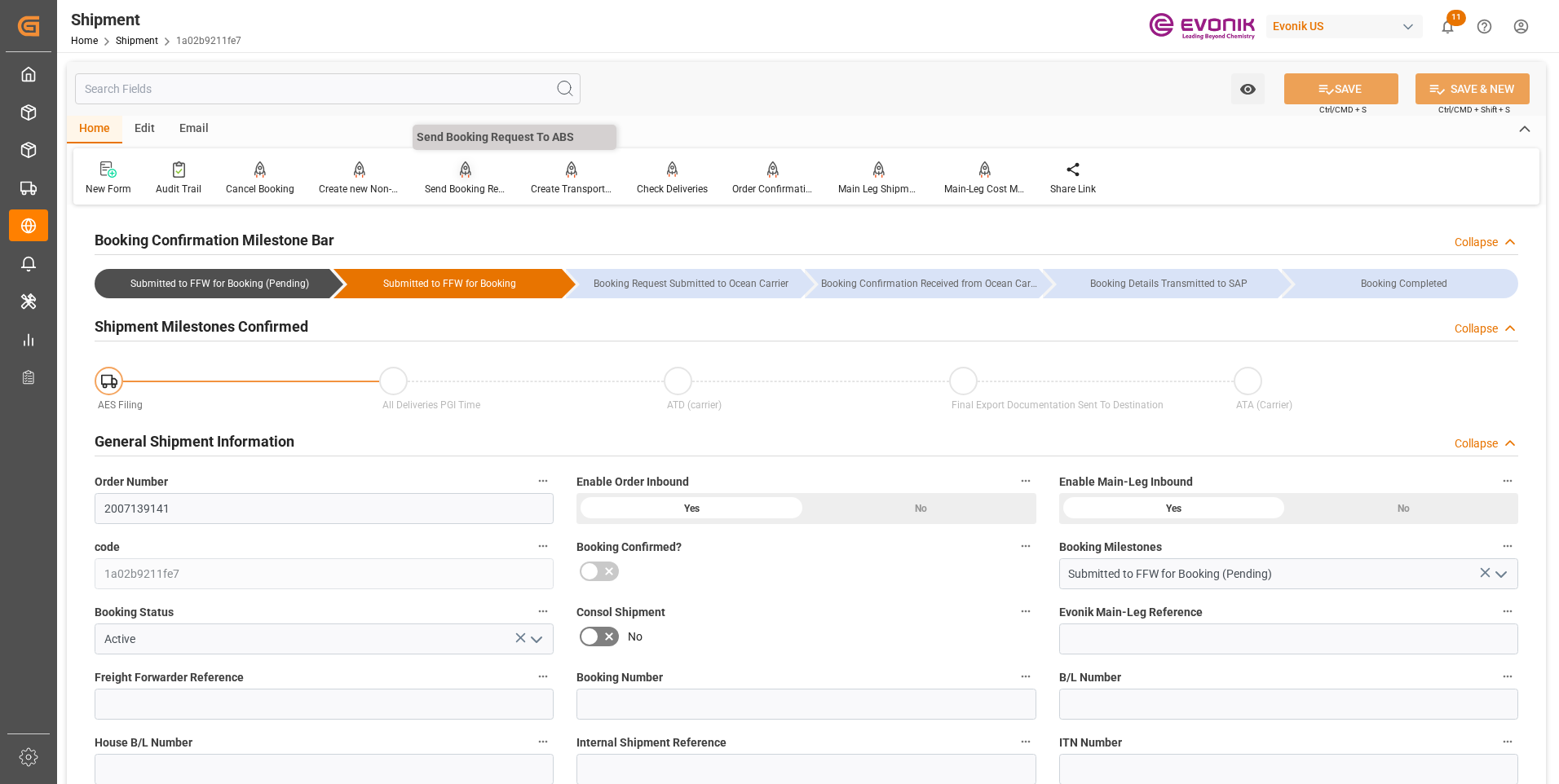
click at [450, 187] on div "Send Booking Request To ABS" at bounding box center [466, 189] width 82 height 14
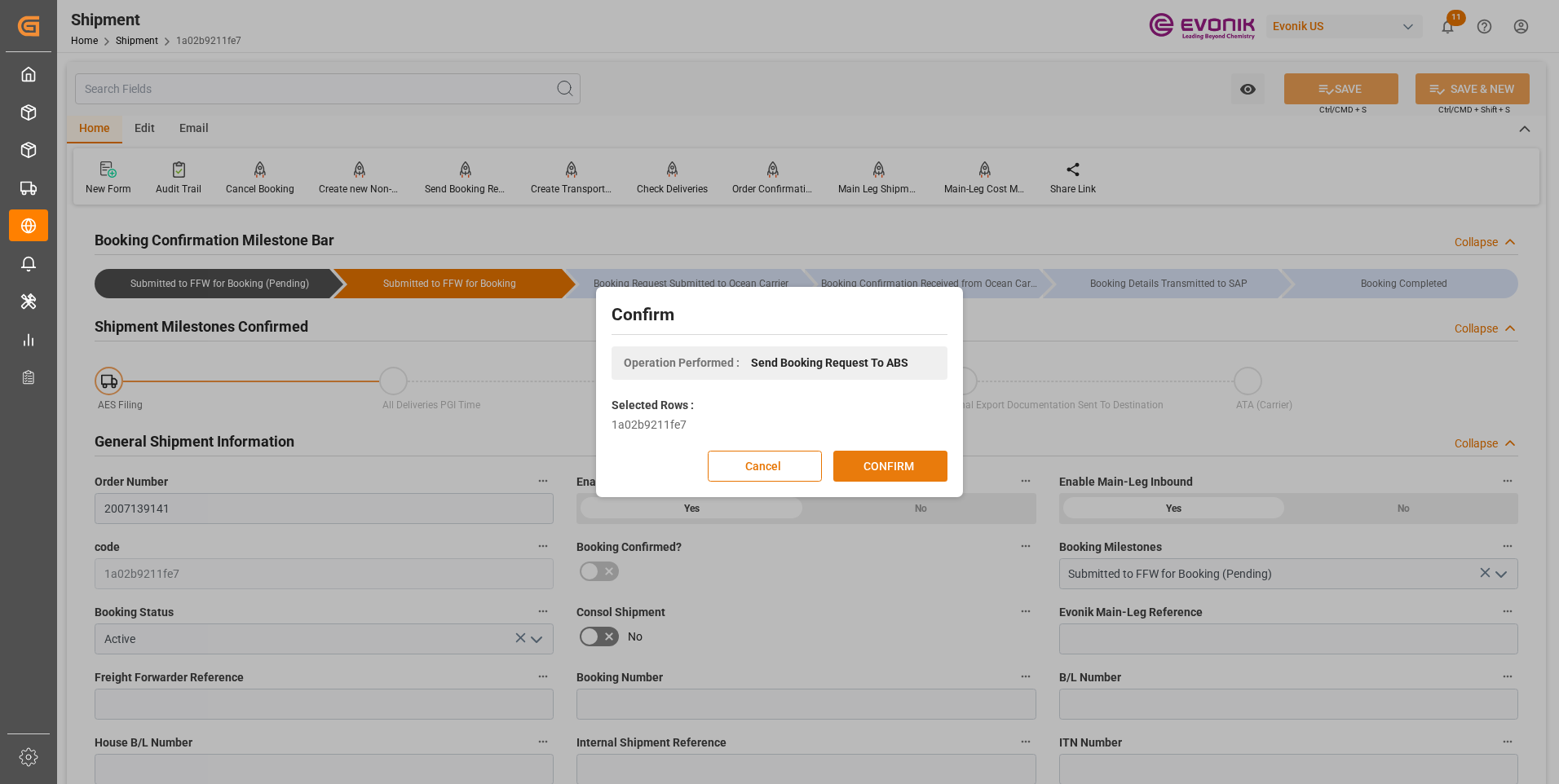
click at [877, 460] on button "CONFIRM" at bounding box center [890, 466] width 114 height 31
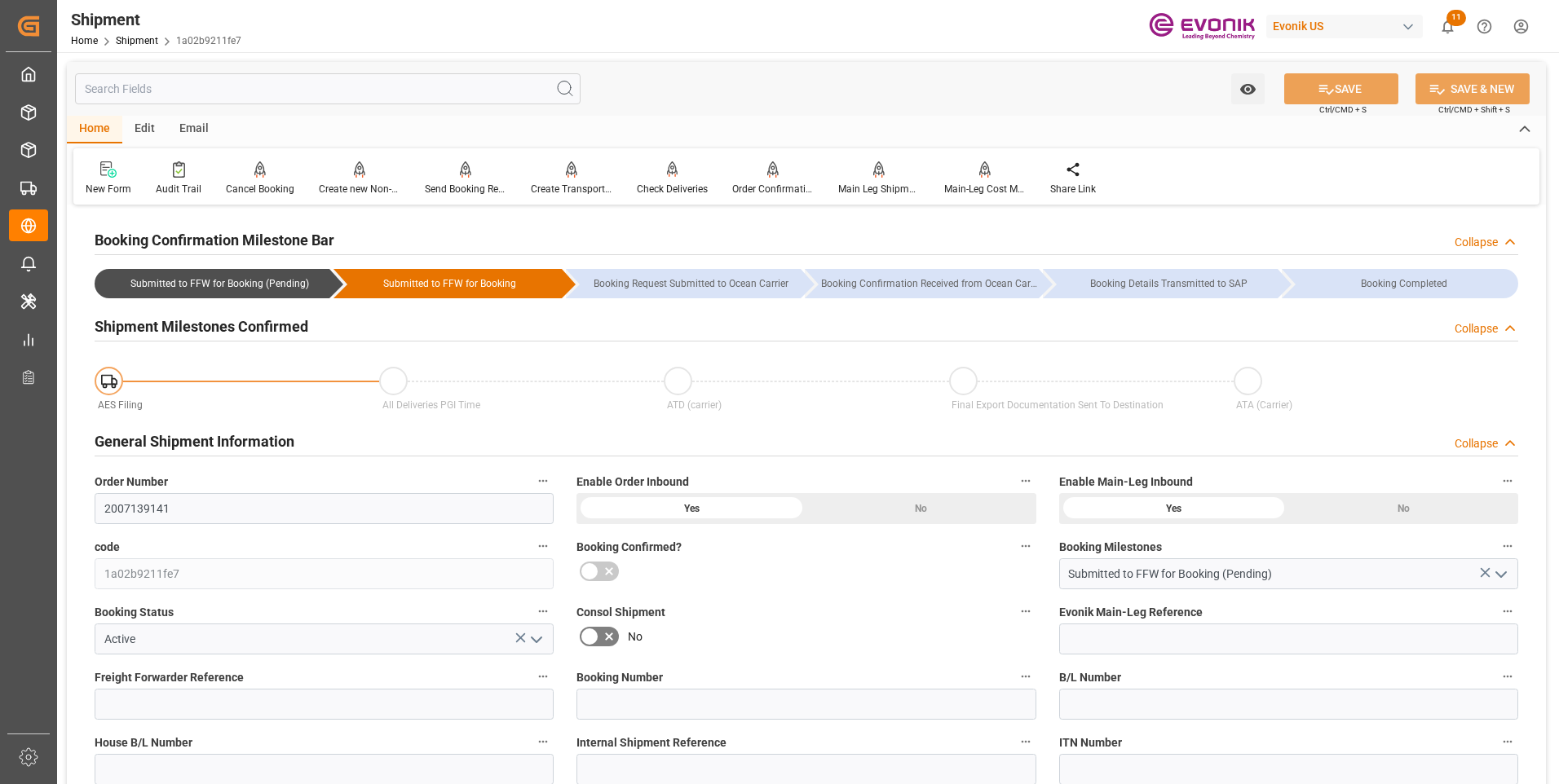
click at [486, 9] on div "Shipment Home Shipment 1a02b9211fe7 Evonik US 11 Notifications Only show unread…" at bounding box center [802, 26] width 1513 height 52
click at [248, 31] on div "Shipment Home Shipment 1a02b9211fe7 Evonik US 11 Notifications Only show unread…" at bounding box center [802, 26] width 1513 height 52
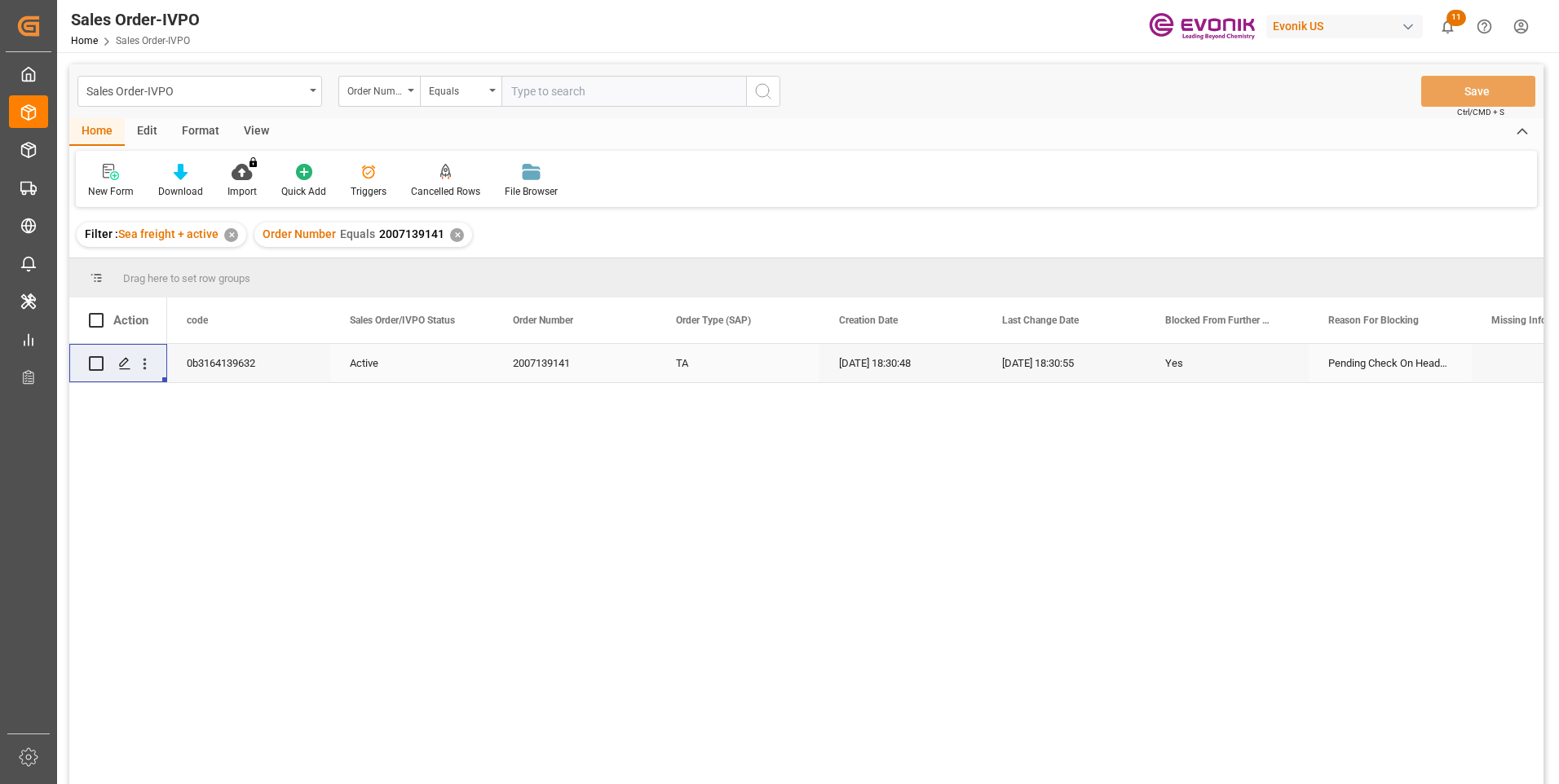
click at [544, 90] on input "text" at bounding box center [624, 91] width 245 height 31
paste input "2007139196"
type input "2007139196"
click at [761, 90] on icon "search button" at bounding box center [763, 91] width 20 height 20
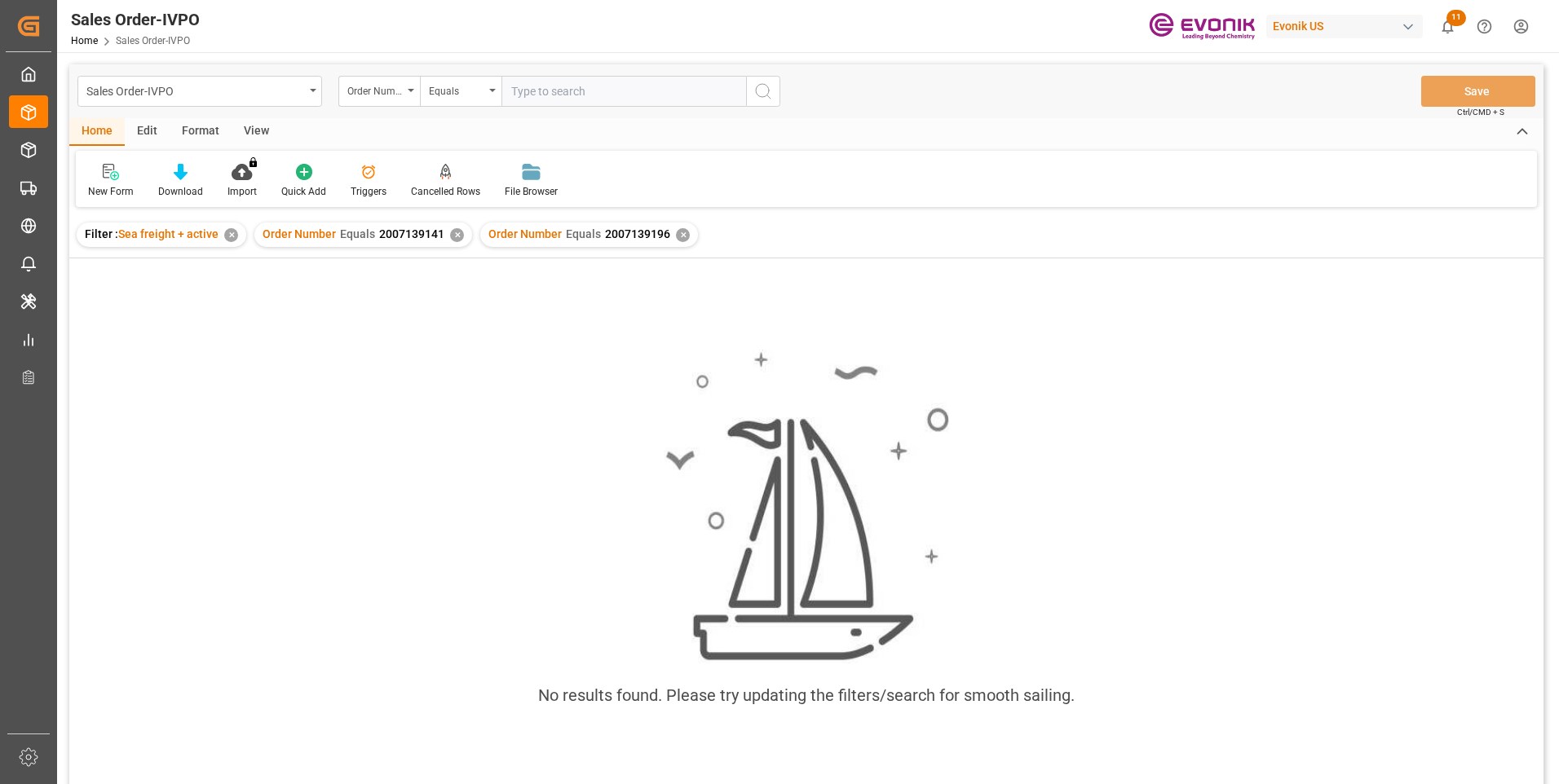
click at [451, 236] on div "✕" at bounding box center [457, 235] width 14 height 14
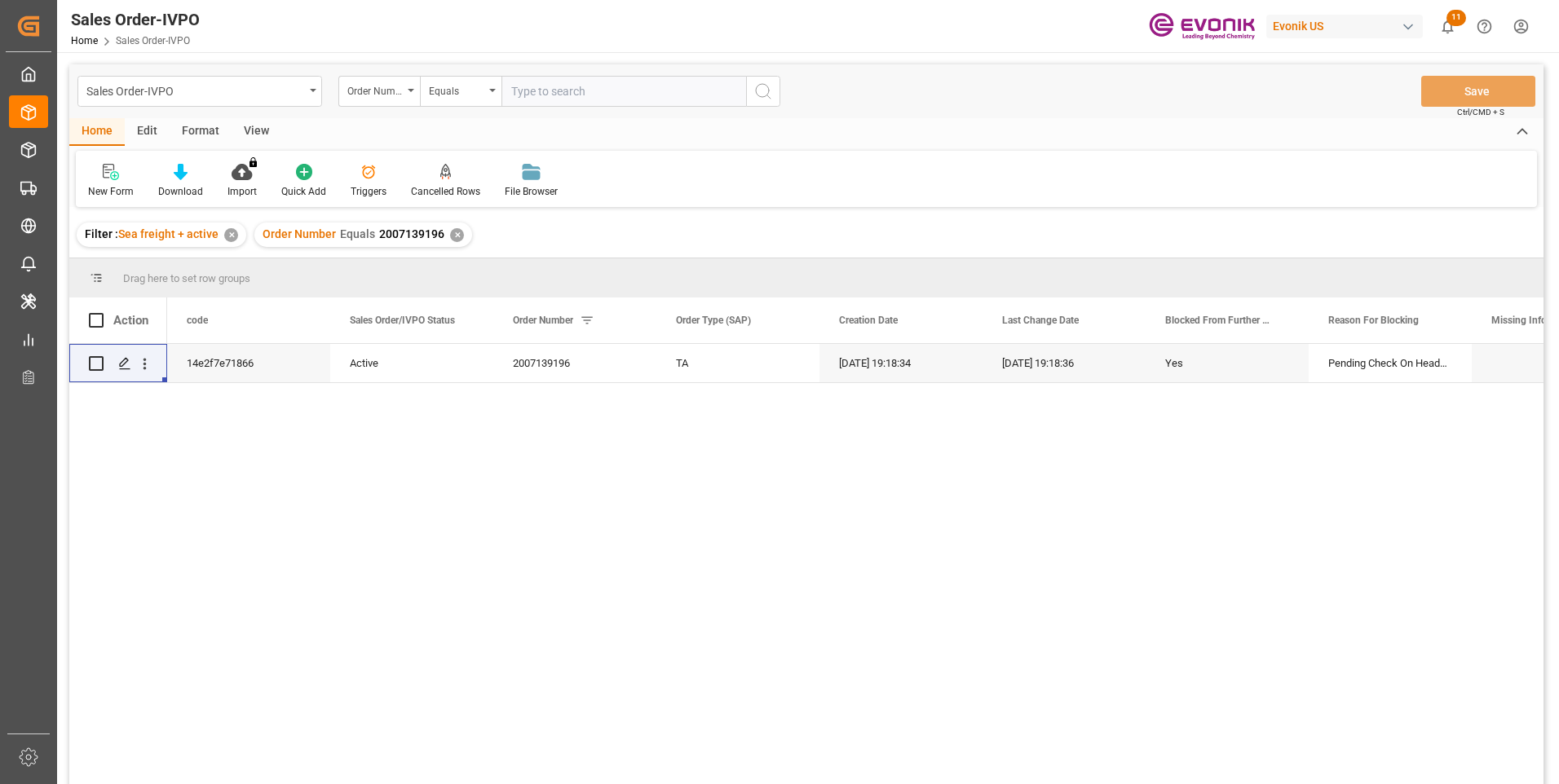
click at [538, 95] on input "text" at bounding box center [624, 91] width 245 height 31
paste input "2007139196"
type input "2007139196"
click at [760, 95] on icon "search button" at bounding box center [763, 91] width 20 height 20
click at [452, 234] on div "✕" at bounding box center [457, 235] width 14 height 14
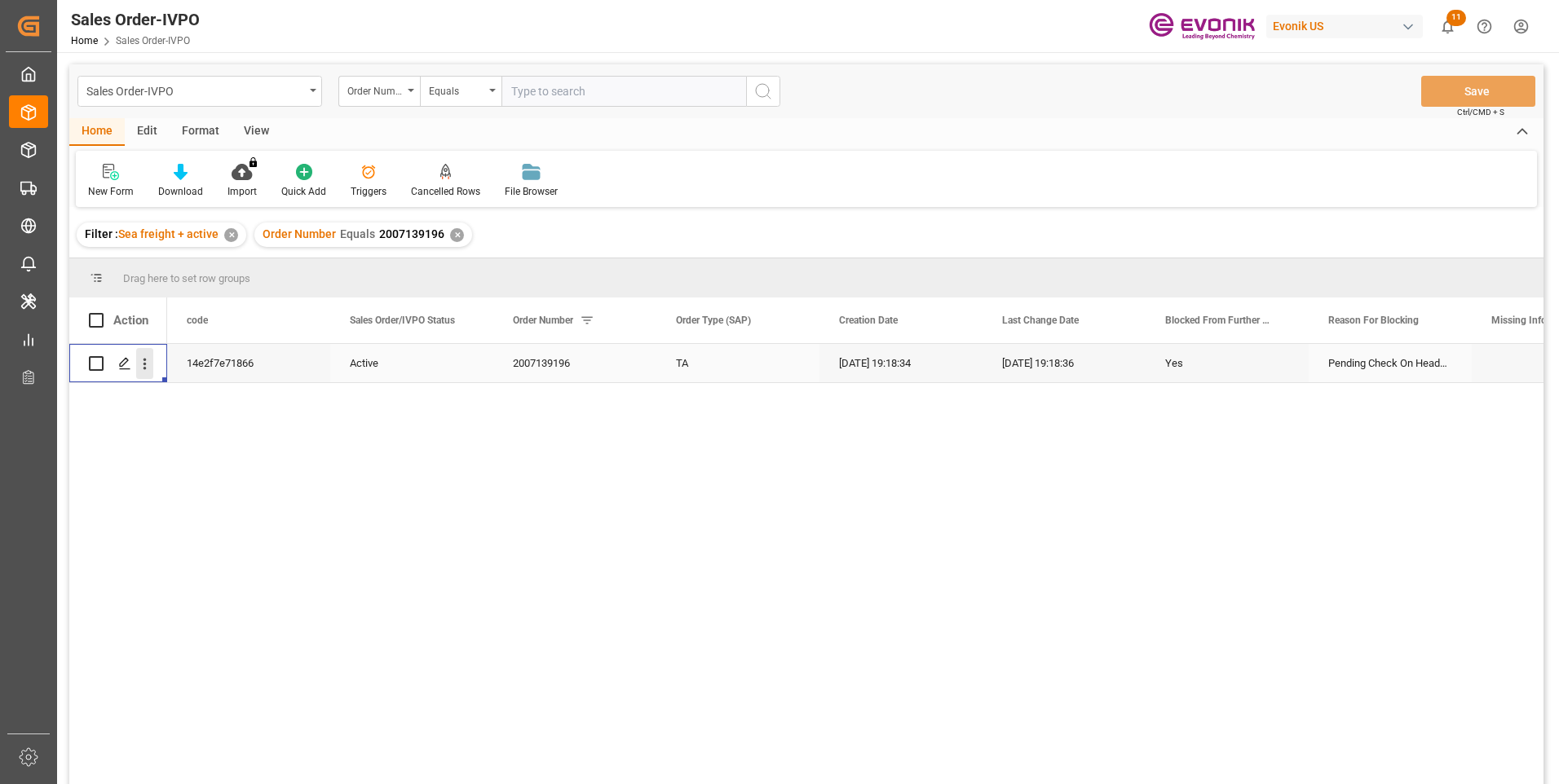
click at [149, 364] on icon "open menu" at bounding box center [145, 364] width 17 height 17
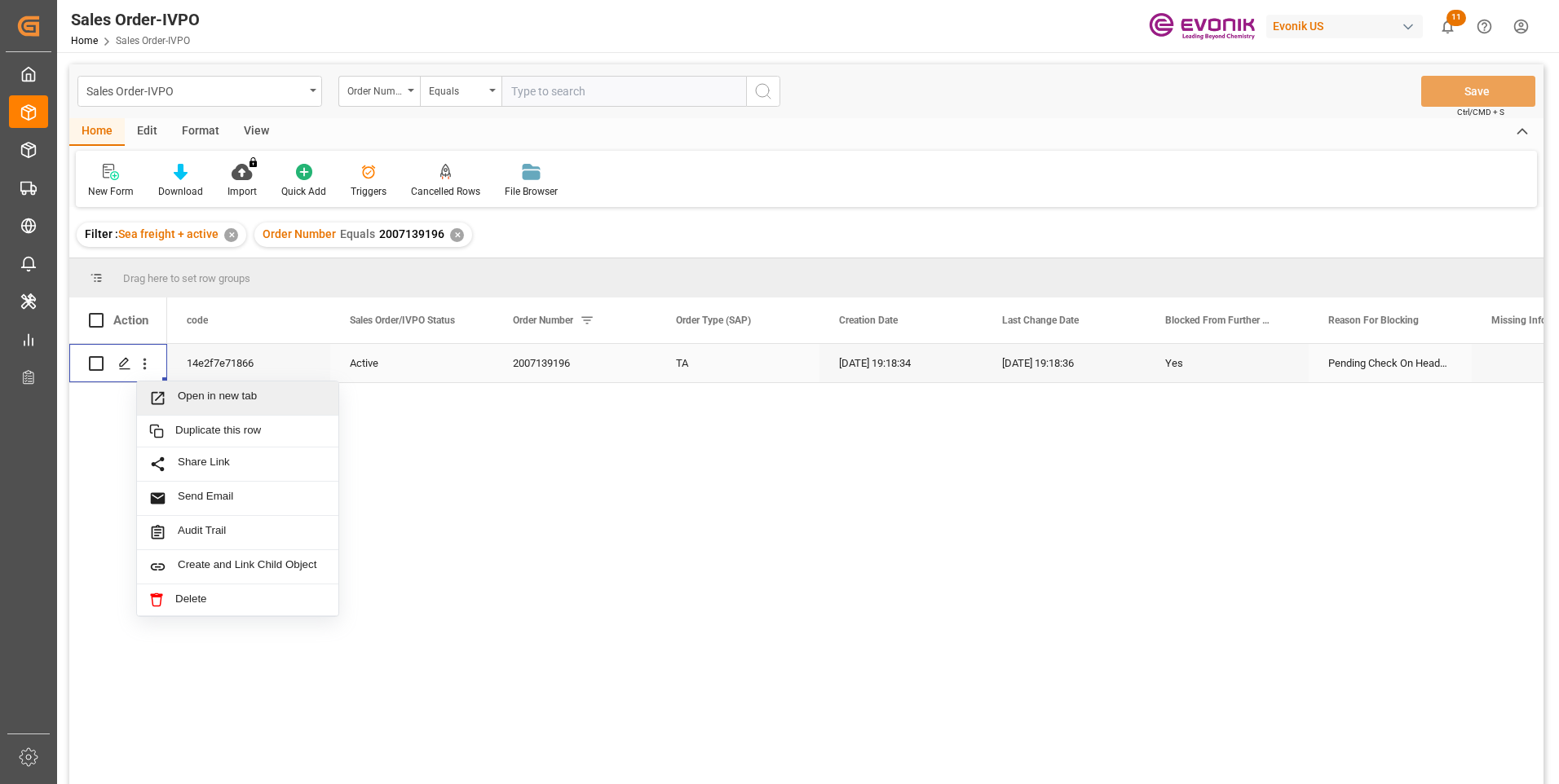
click at [238, 403] on span "Open in new tab" at bounding box center [251, 398] width 149 height 17
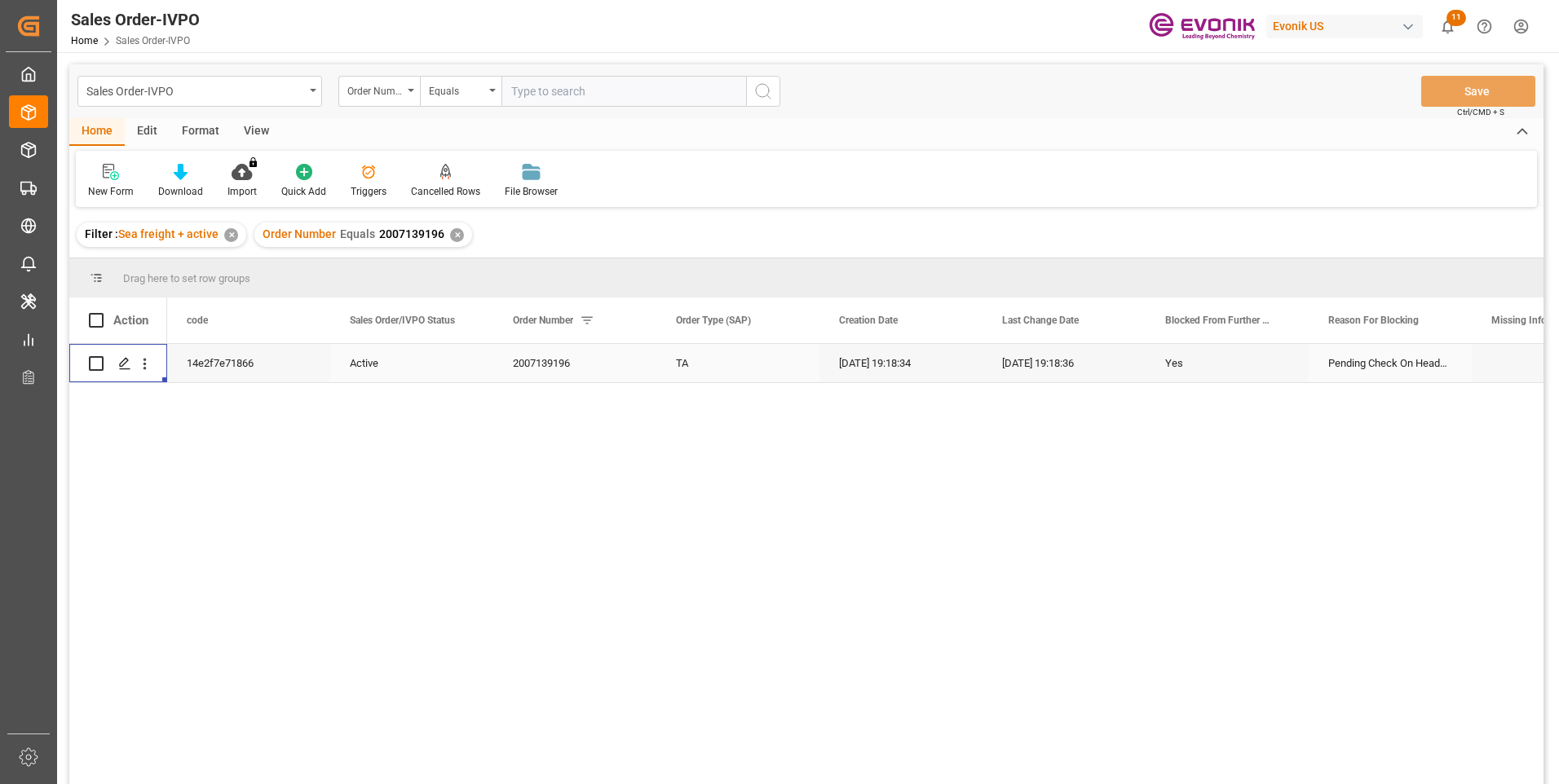
click at [574, 92] on input "text" at bounding box center [624, 91] width 245 height 31
paste input "2007139196"
type input "2007139196"
click at [765, 97] on icon "search button" at bounding box center [763, 91] width 20 height 20
click at [454, 233] on div "✕" at bounding box center [457, 235] width 14 height 14
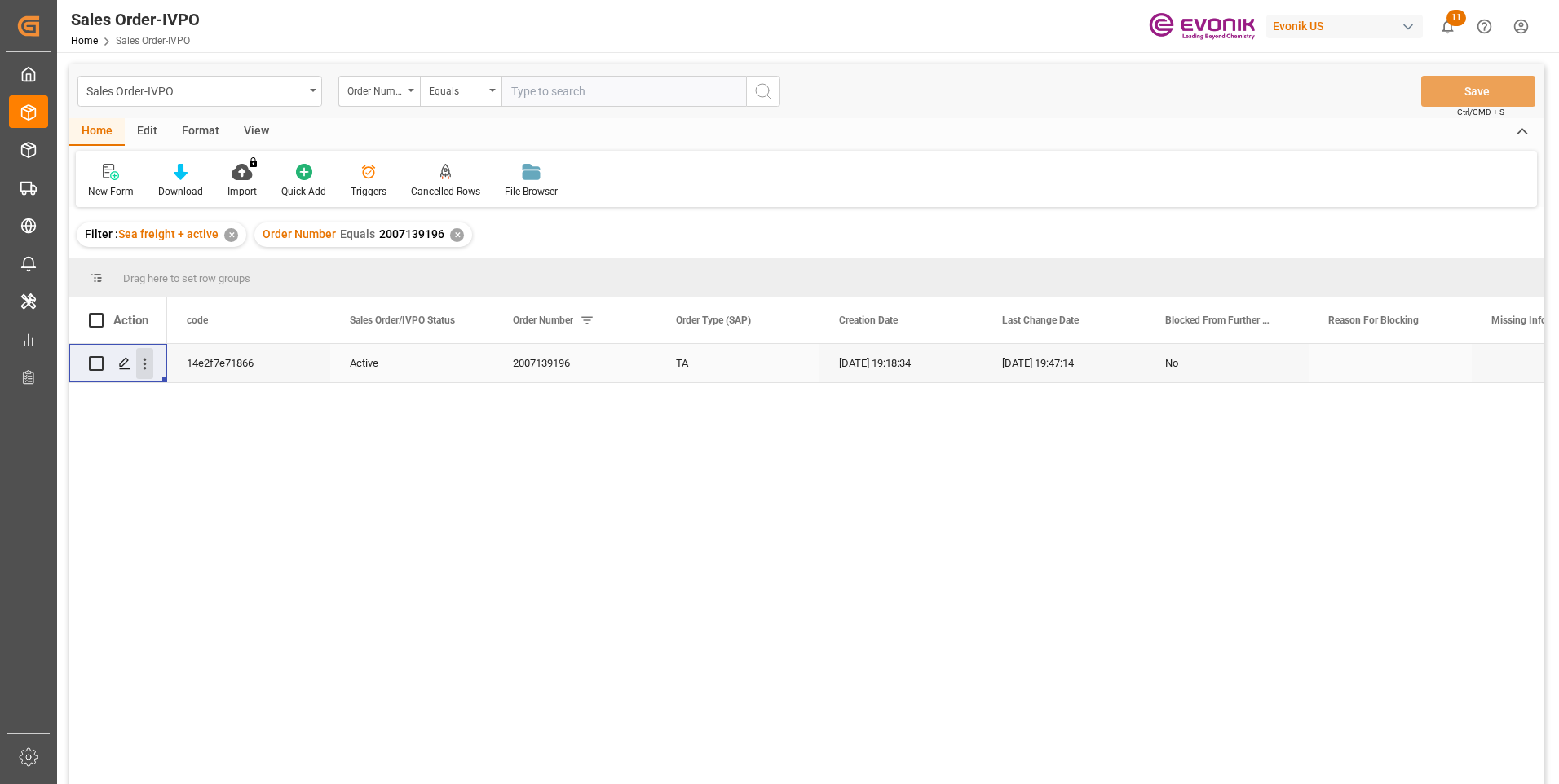
click at [142, 366] on icon "open menu" at bounding box center [145, 364] width 17 height 17
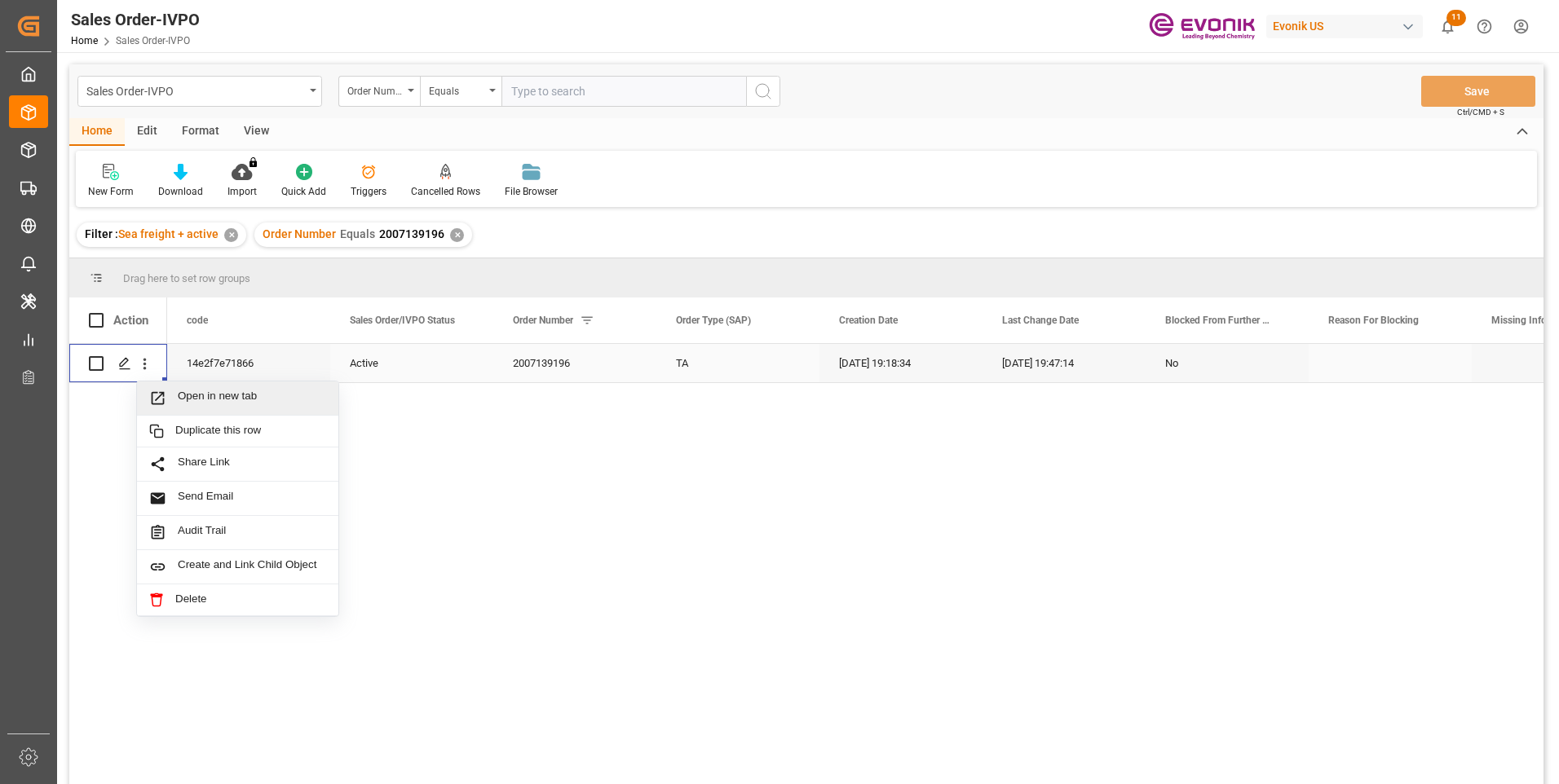
click at [200, 395] on span "Open in new tab" at bounding box center [251, 398] width 149 height 17
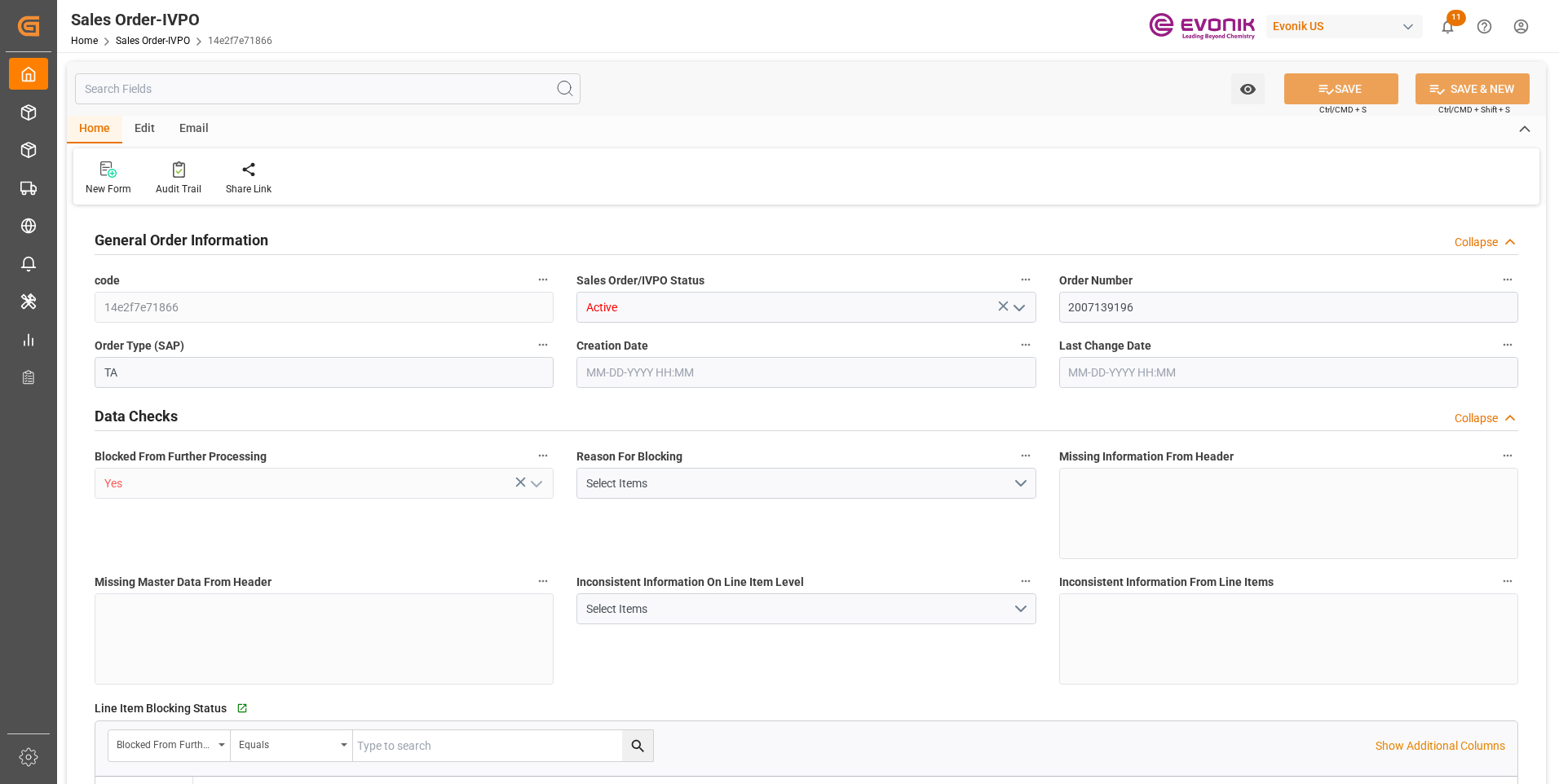
type input "BRRIO"
type input "0"
type input "1"
type input "20000"
type input "[DATE] 19:18"
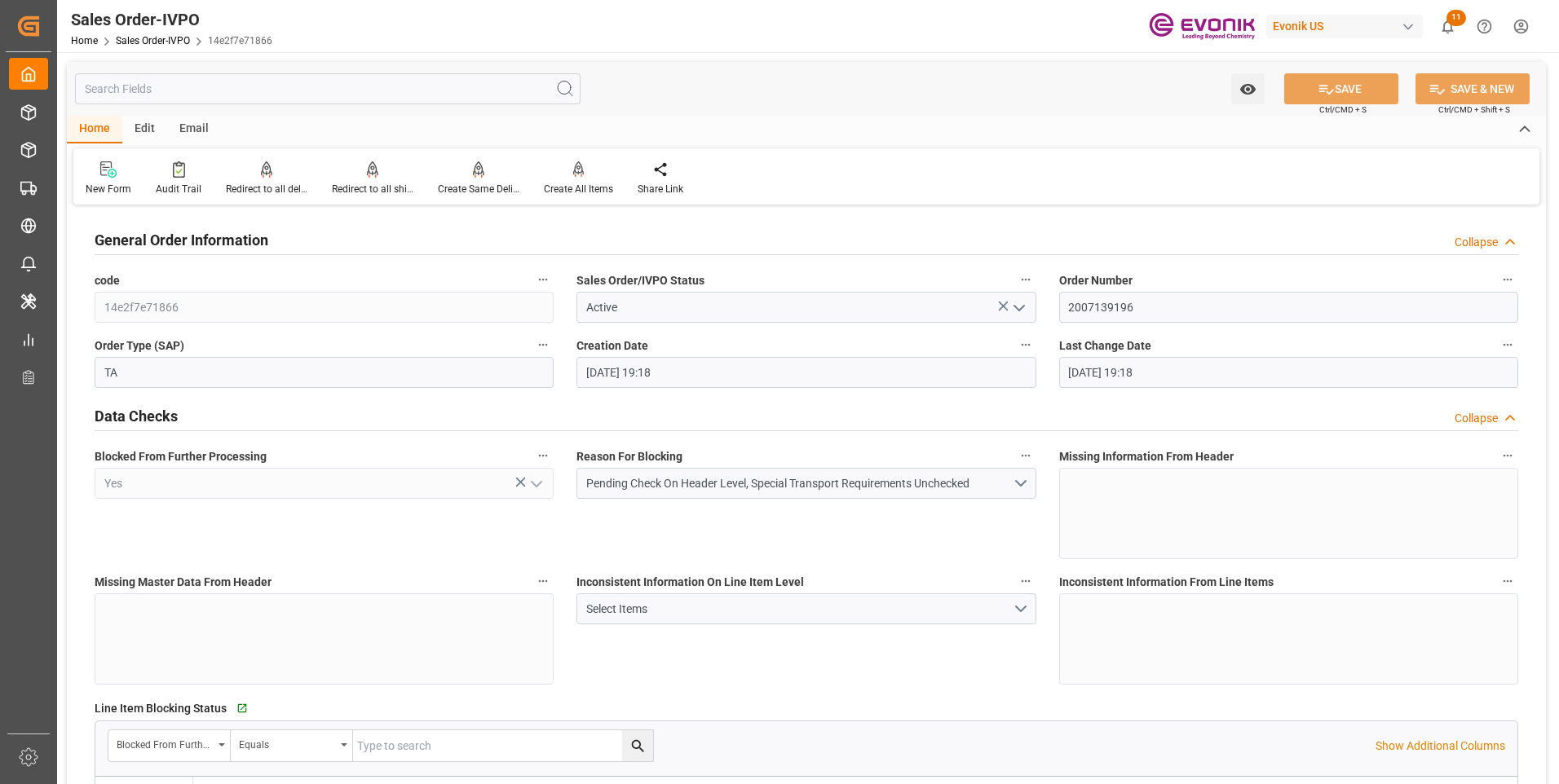
type input "[DATE] 19:18"
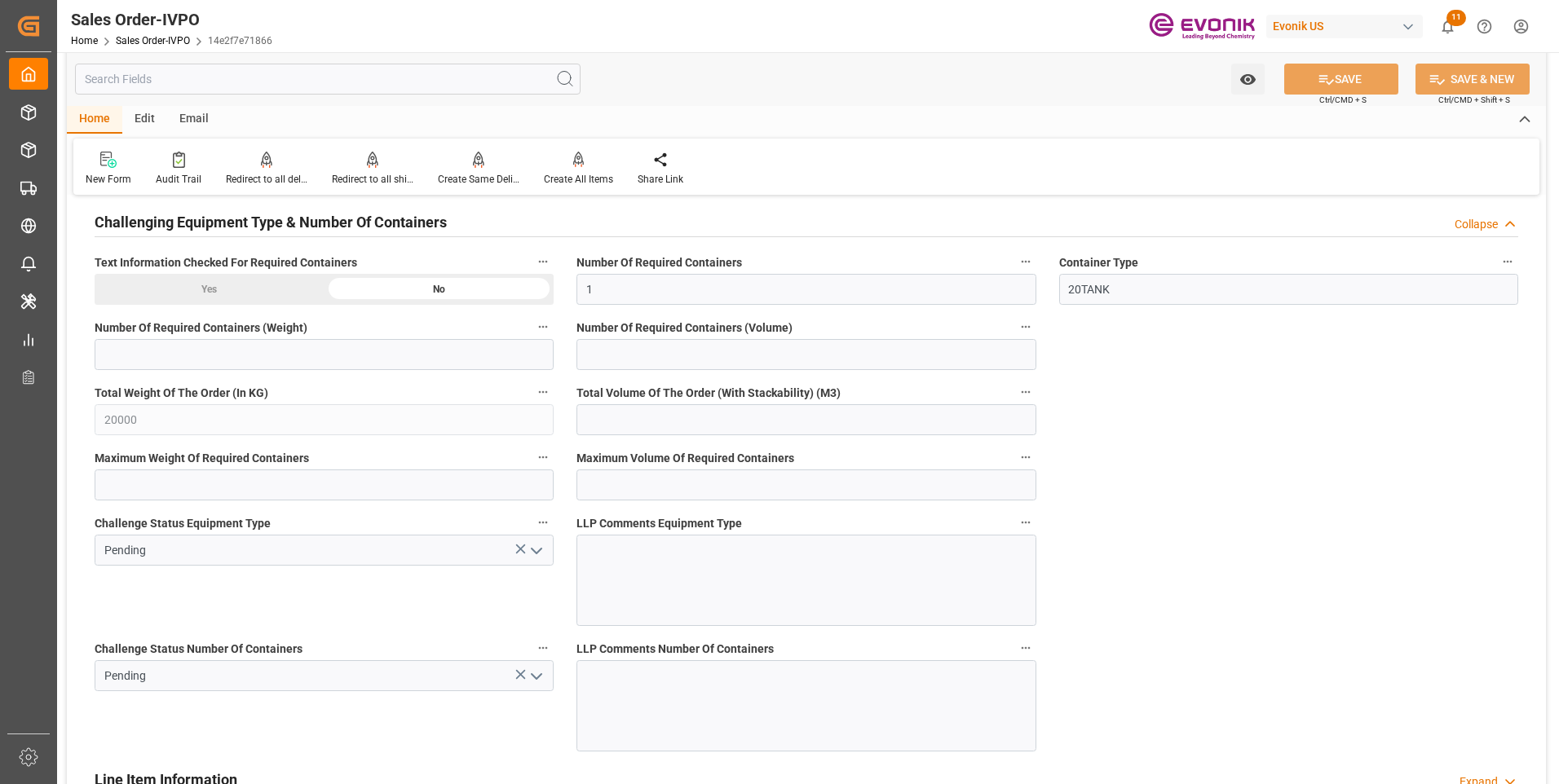
scroll to position [3098, 0]
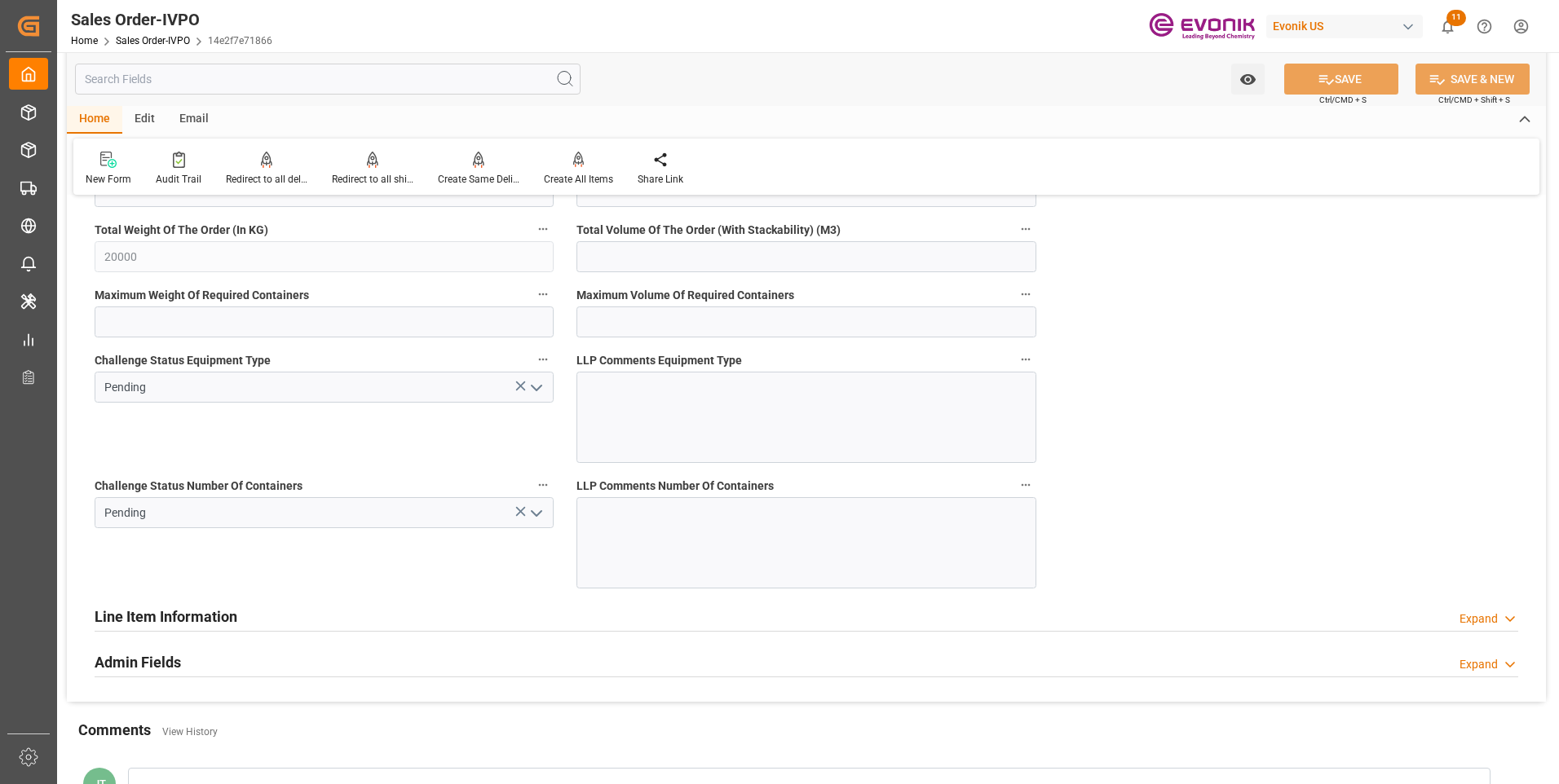
click at [536, 511] on icon "open menu" at bounding box center [537, 513] width 20 height 20
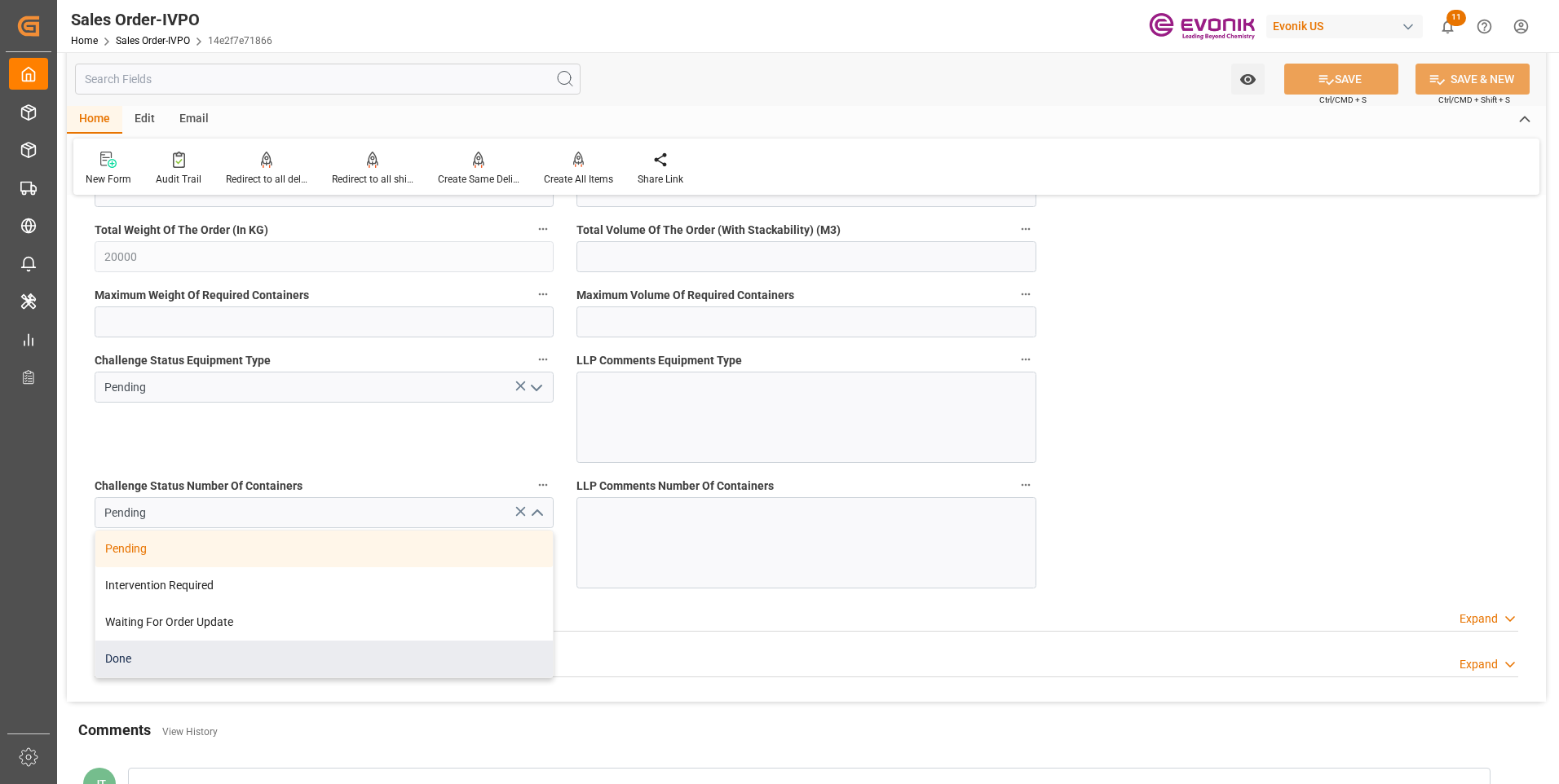
click at [275, 658] on div "Done" at bounding box center [324, 659] width 457 height 37
type input "Done"
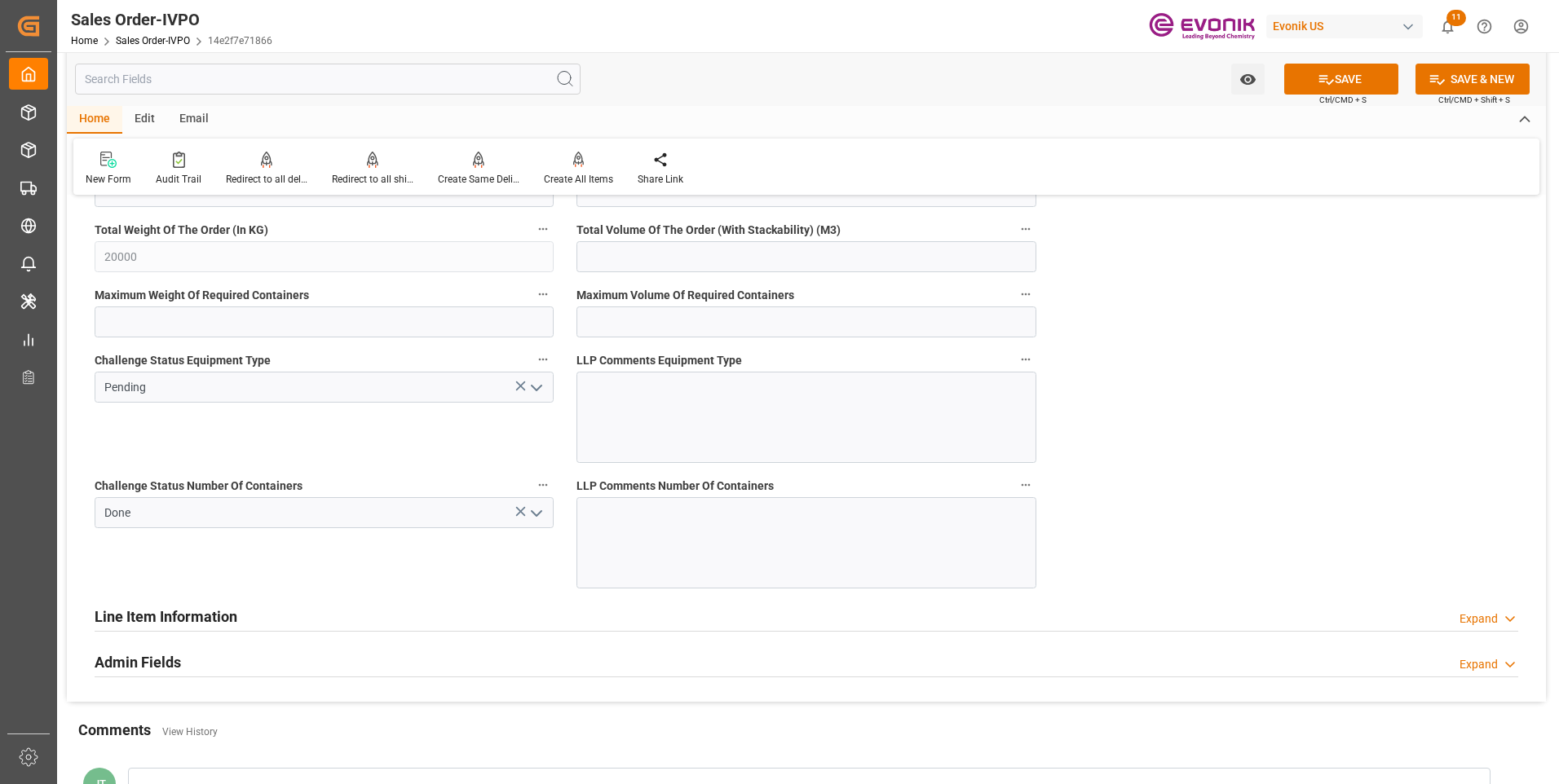
click at [534, 383] on icon "open menu" at bounding box center [537, 388] width 20 height 20
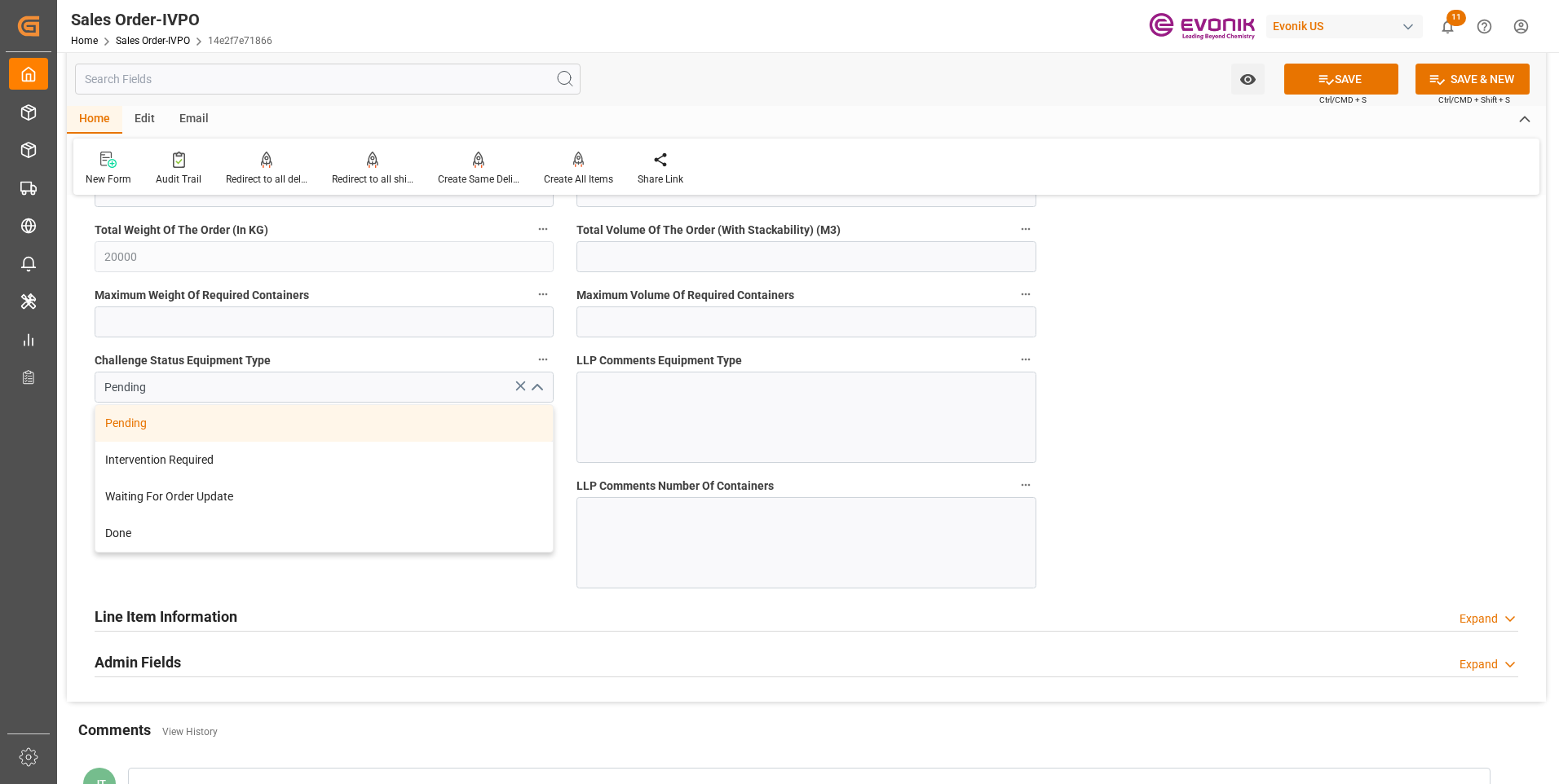
scroll to position [2935, 0]
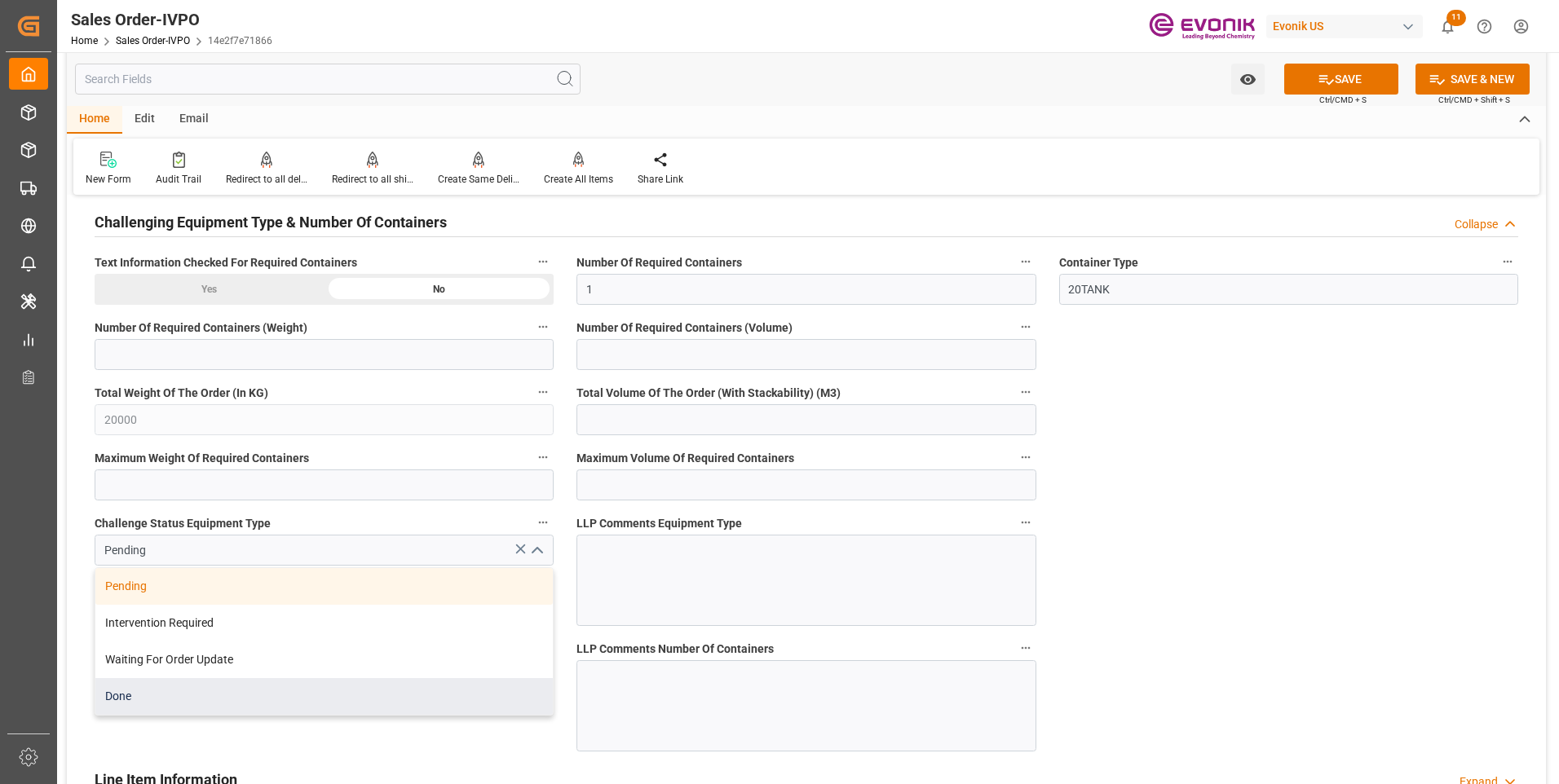
click at [146, 693] on div "Done" at bounding box center [324, 696] width 457 height 37
type input "Done"
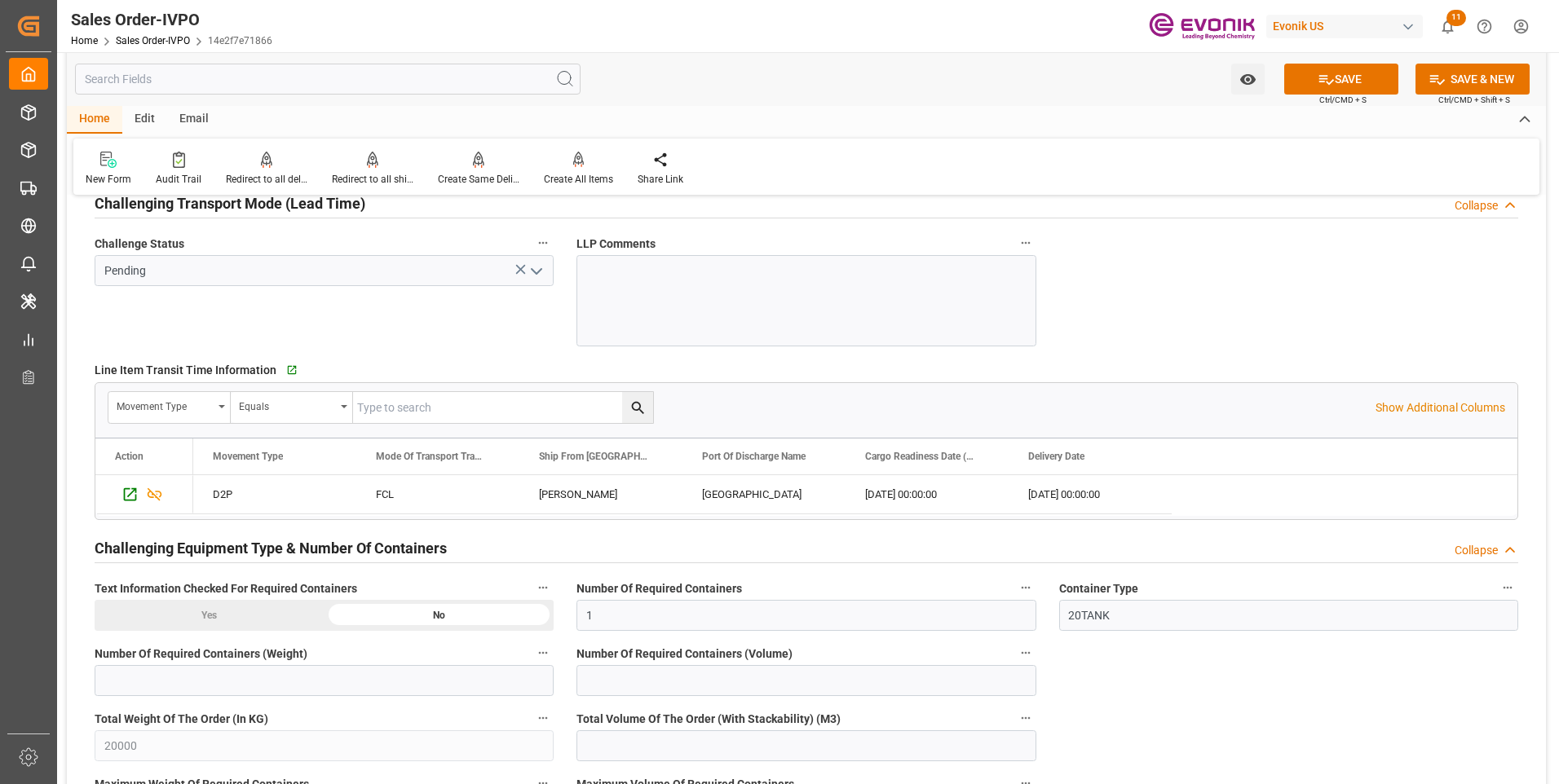
scroll to position [2446, 0]
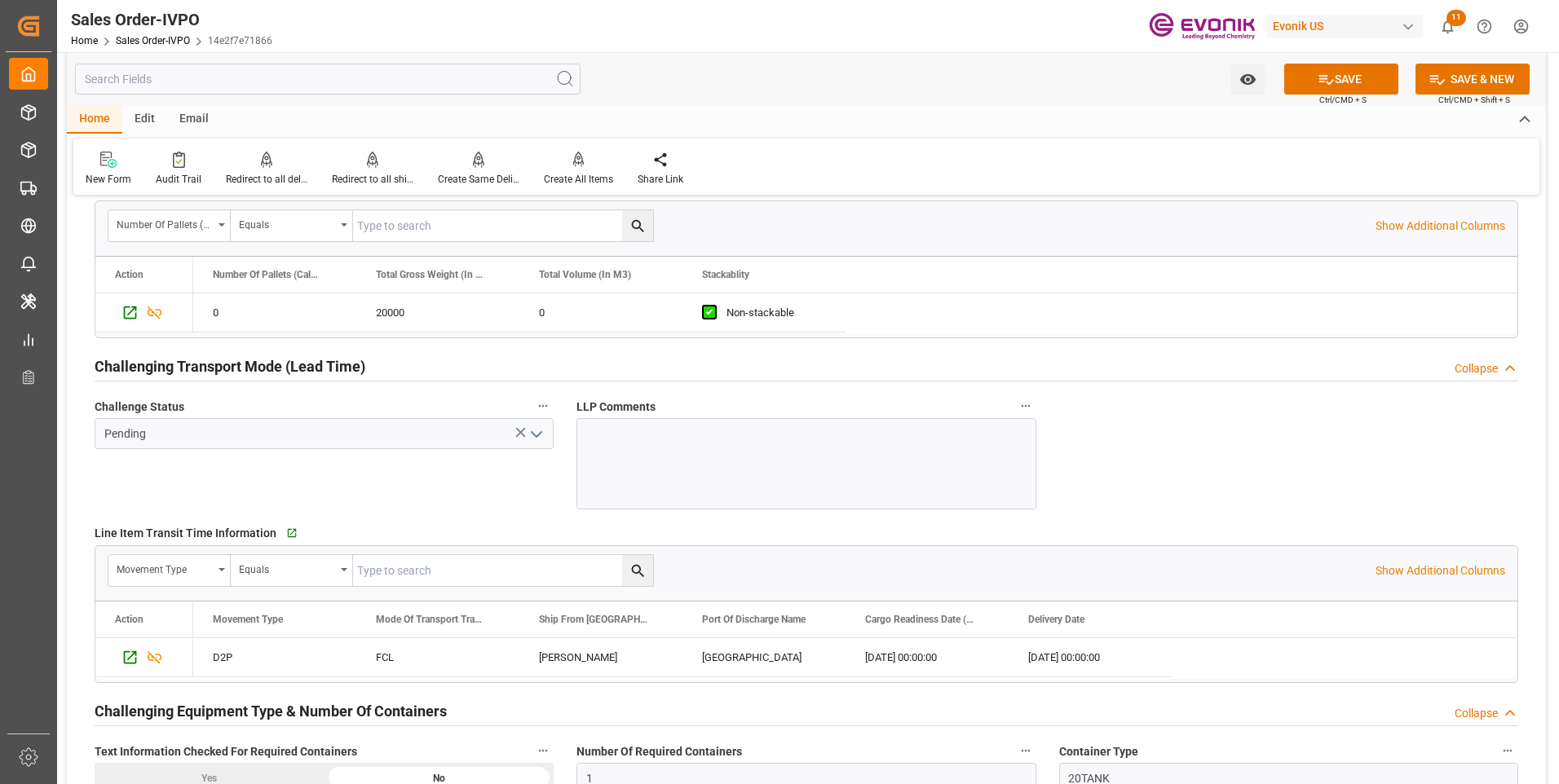
click at [539, 432] on icon "open menu" at bounding box center [537, 434] width 20 height 20
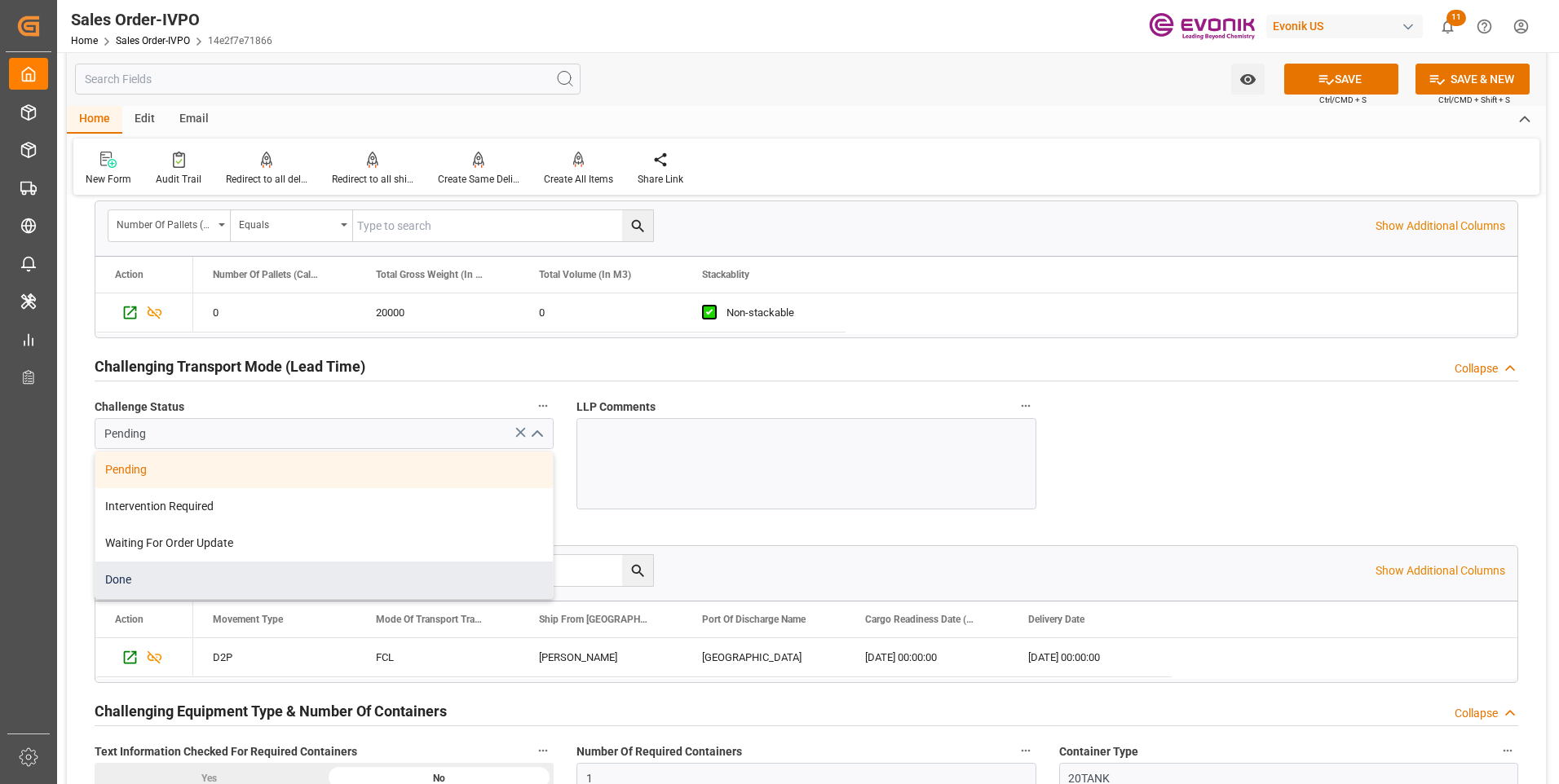
click at [240, 576] on div "Done" at bounding box center [324, 580] width 457 height 37
type input "Done"
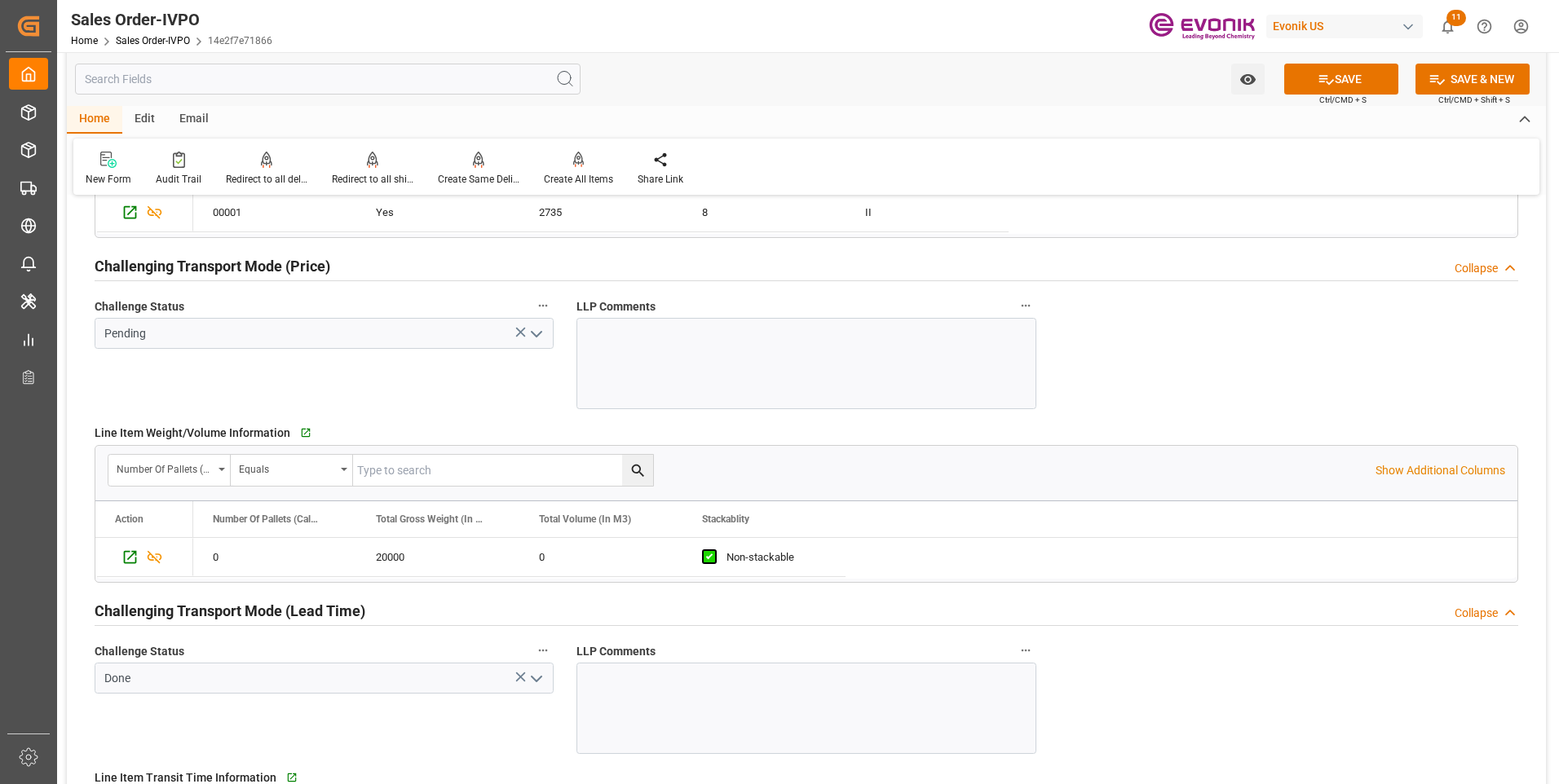
scroll to position [2120, 0]
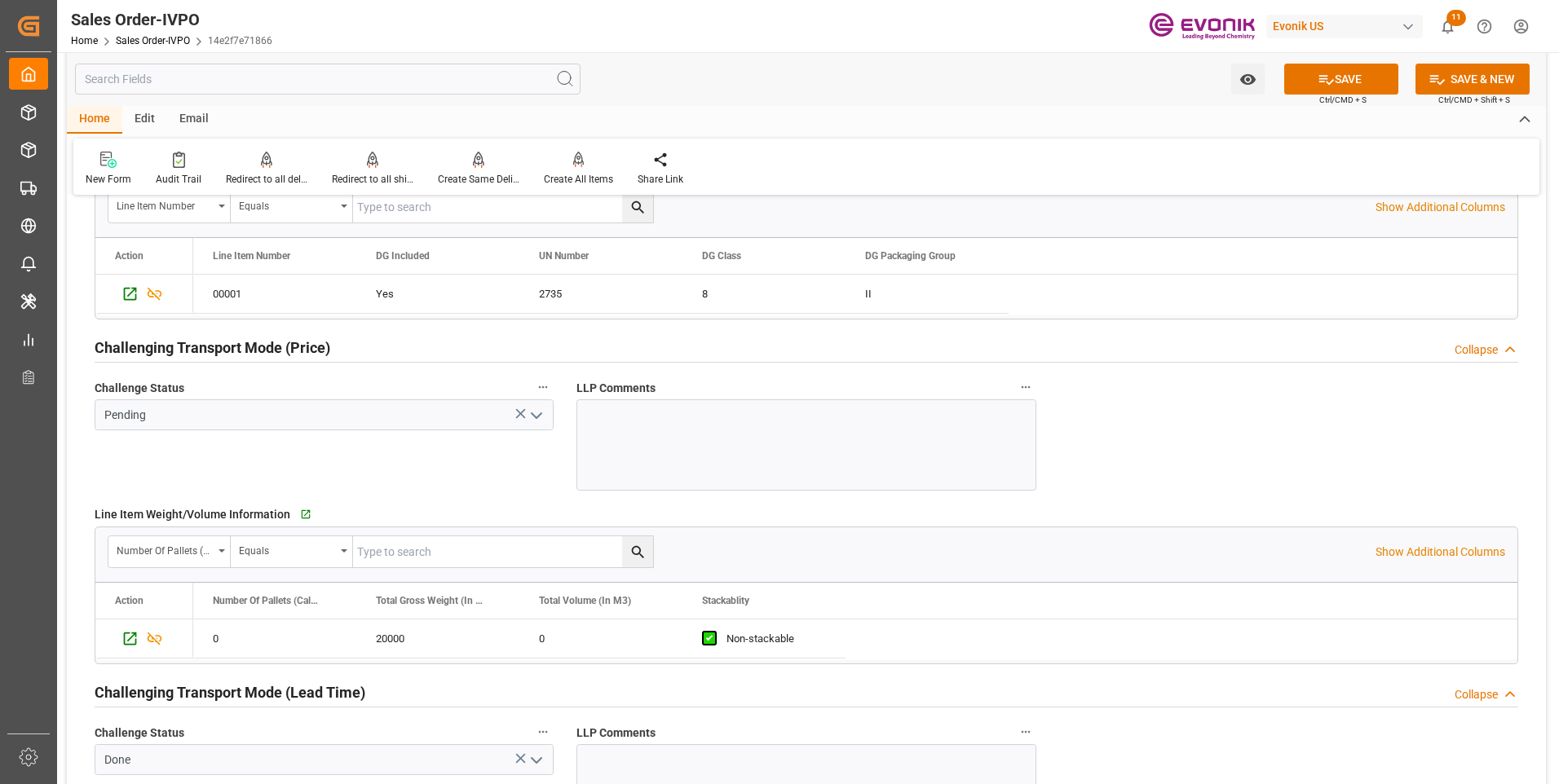
click at [533, 408] on icon "open menu" at bounding box center [537, 415] width 20 height 20
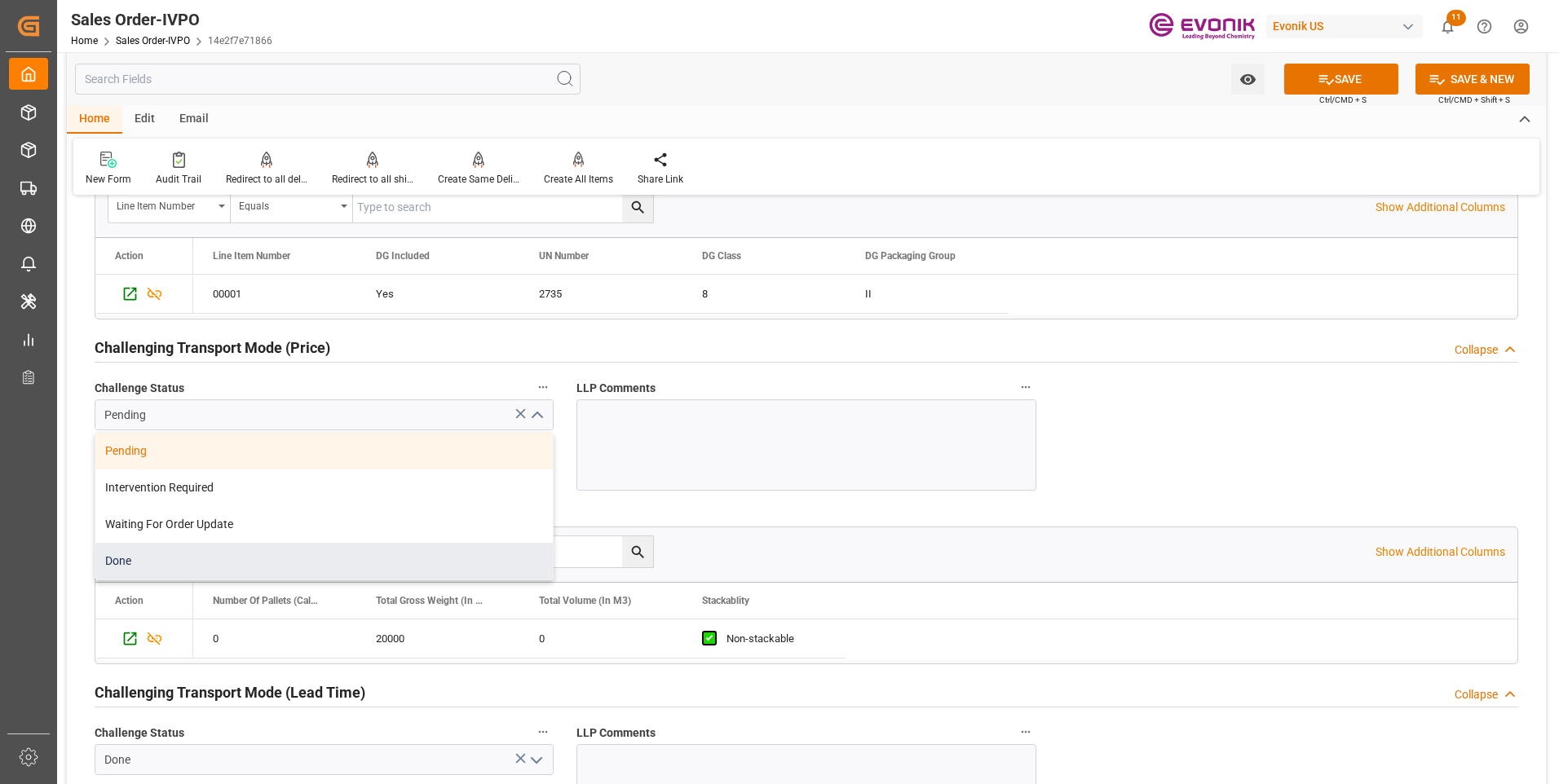
click at [126, 563] on div "Done" at bounding box center [324, 561] width 457 height 37
type input "Done"
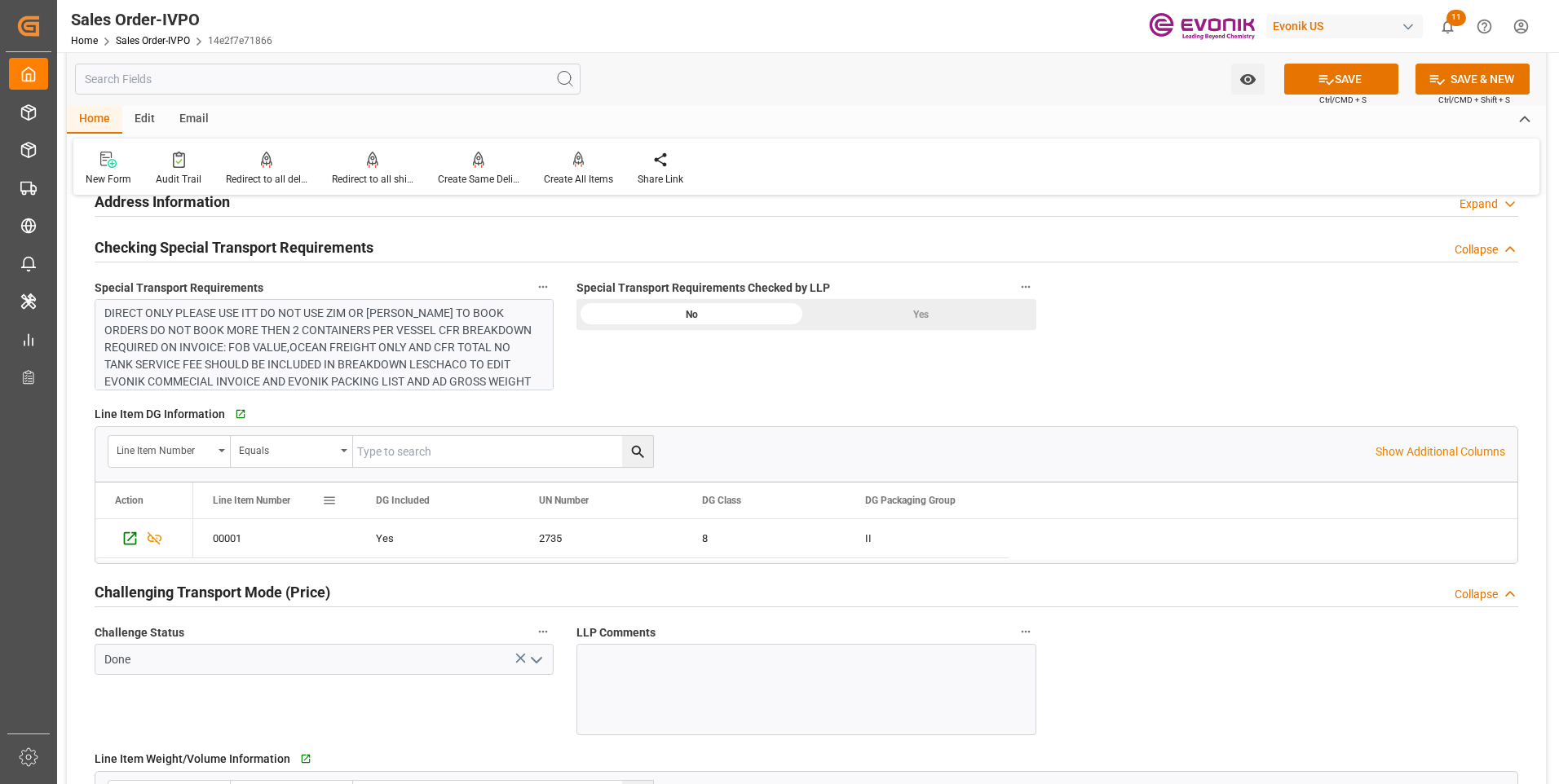
scroll to position [1794, 0]
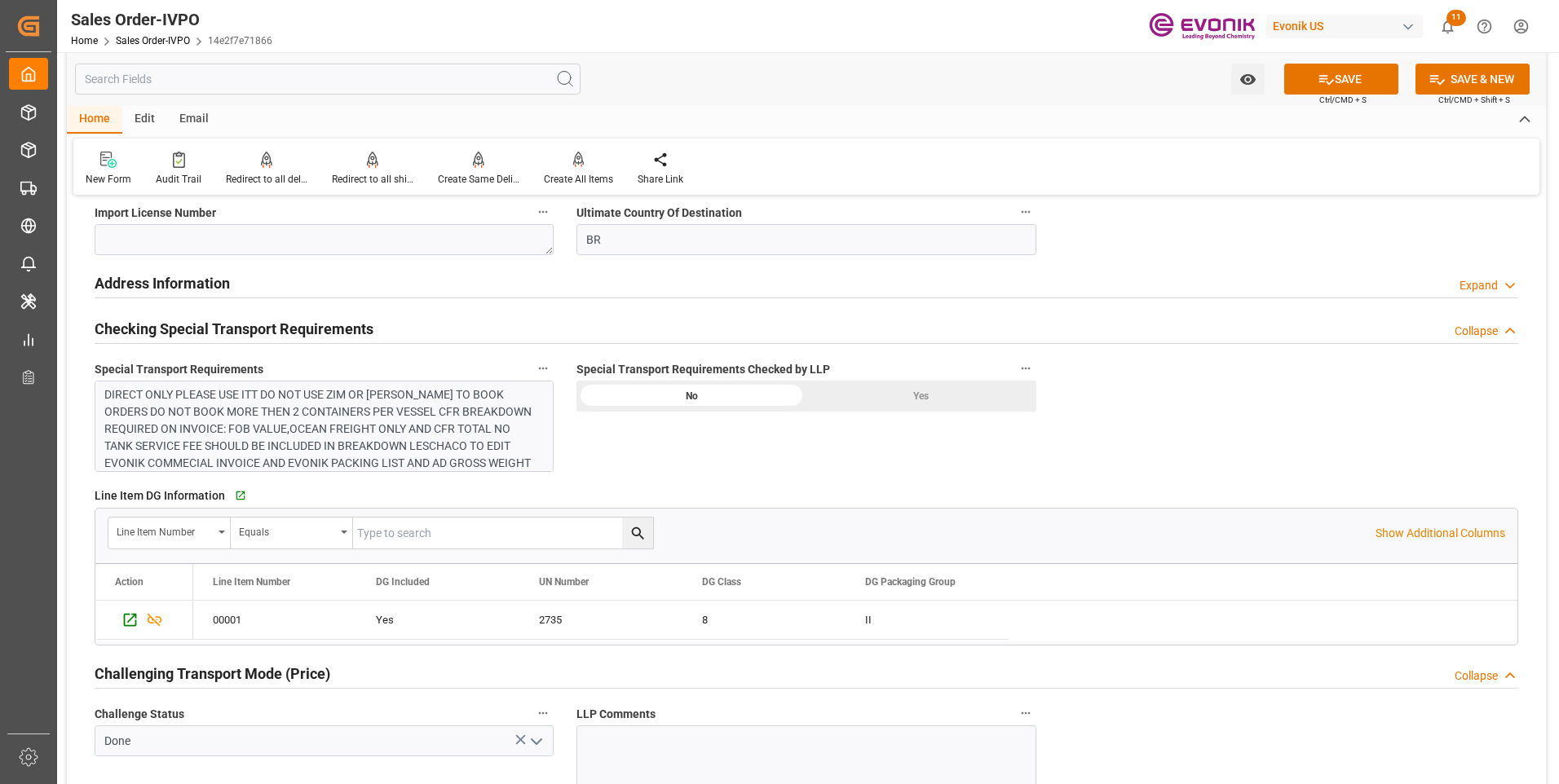
click at [910, 397] on div "Yes" at bounding box center [922, 396] width 230 height 31
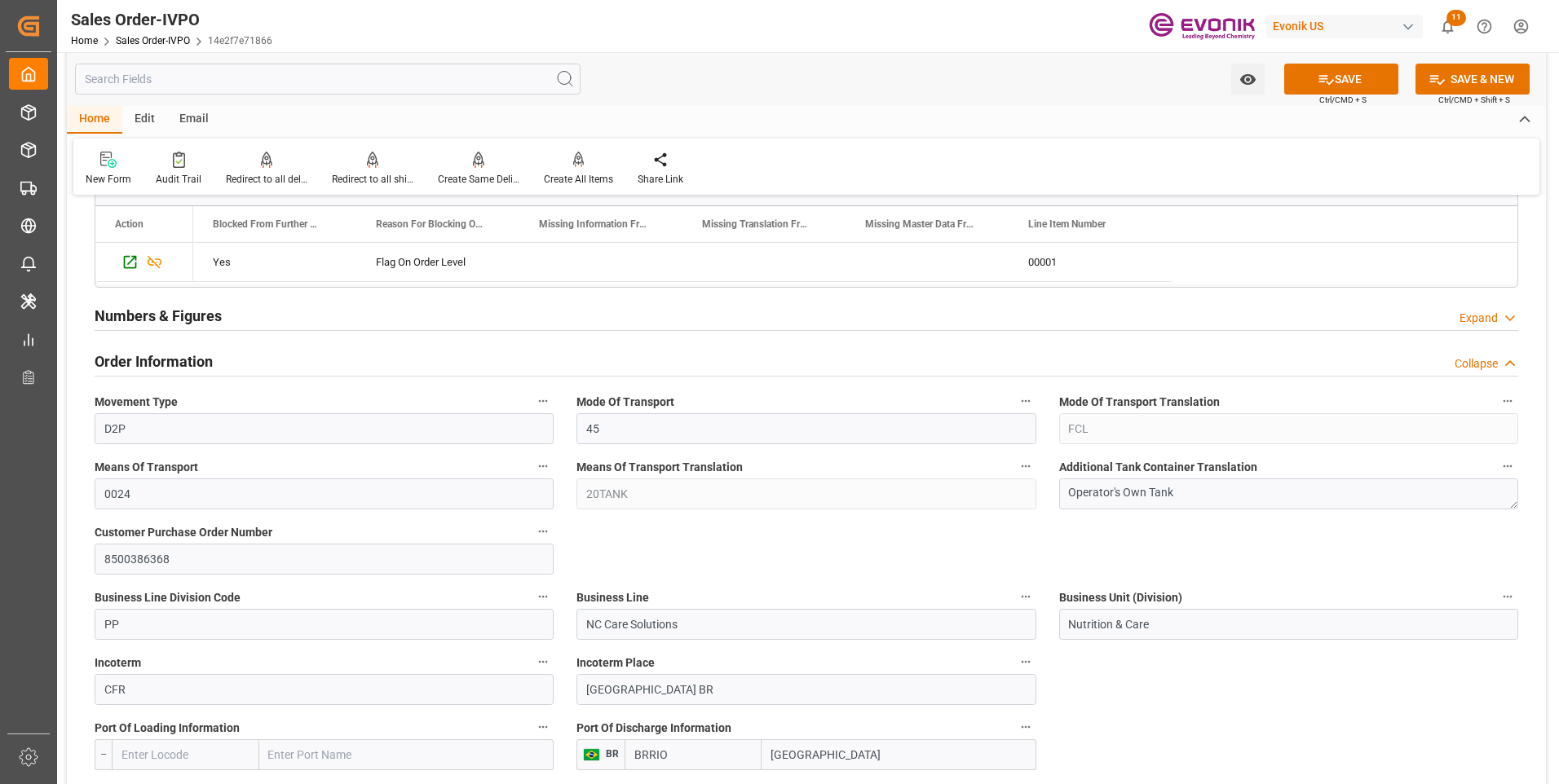
scroll to position [326, 0]
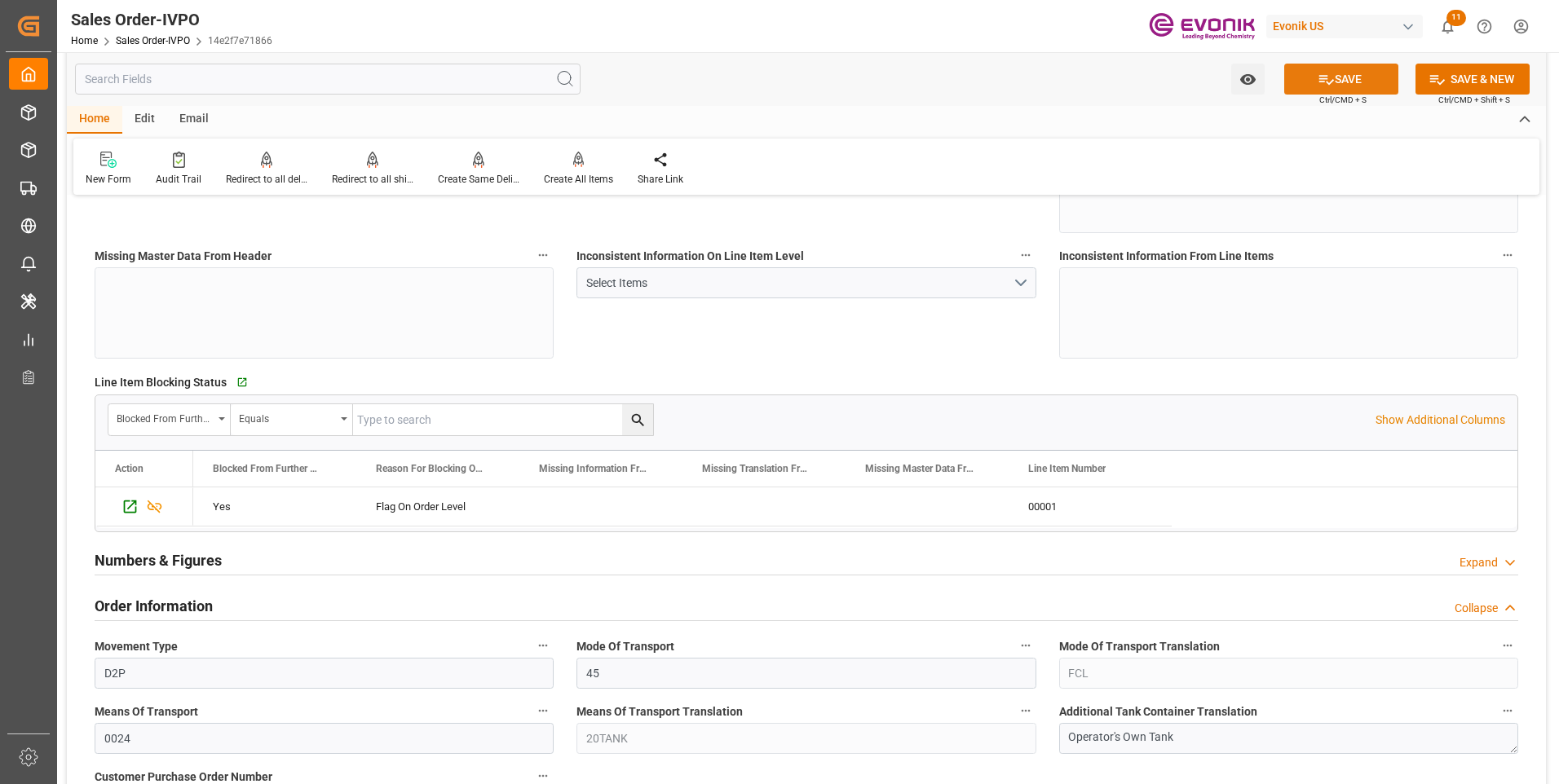
click at [1343, 79] on button "SAVE" at bounding box center [1341, 79] width 114 height 31
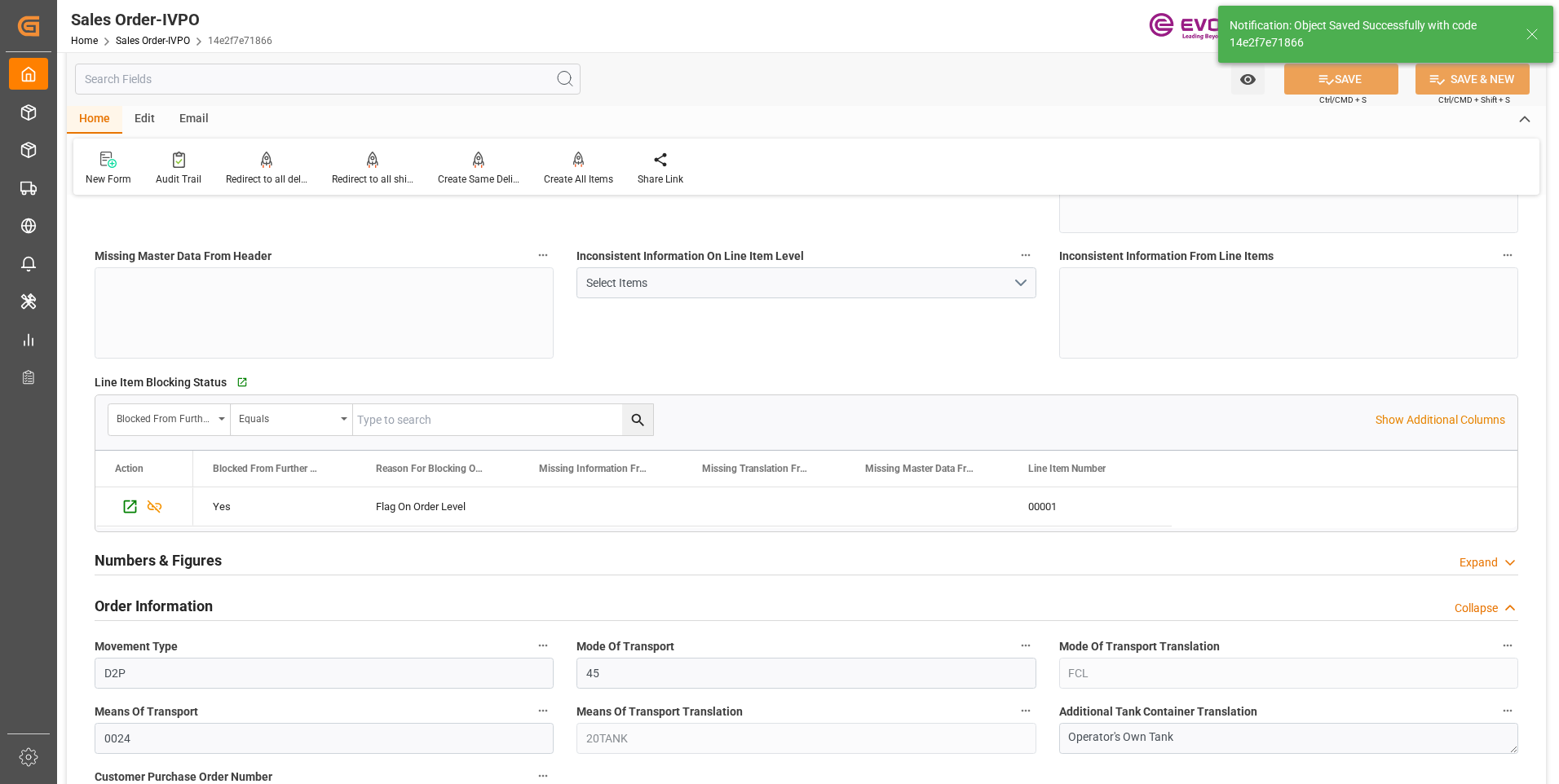
type input "08-14-2025 19:47"
type input "No"
type input "2"
type input "0"
type input "17000"
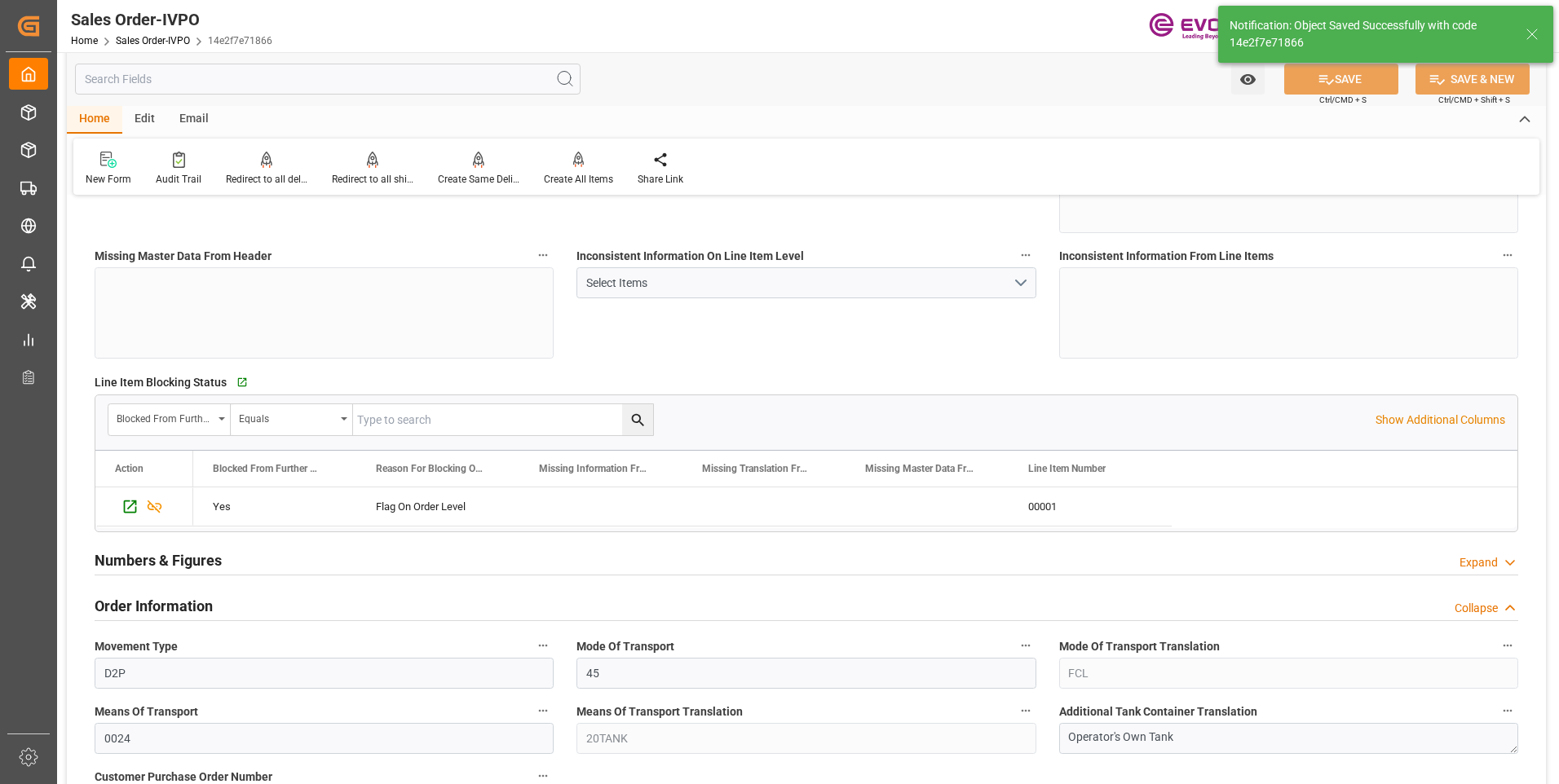
type input "30"
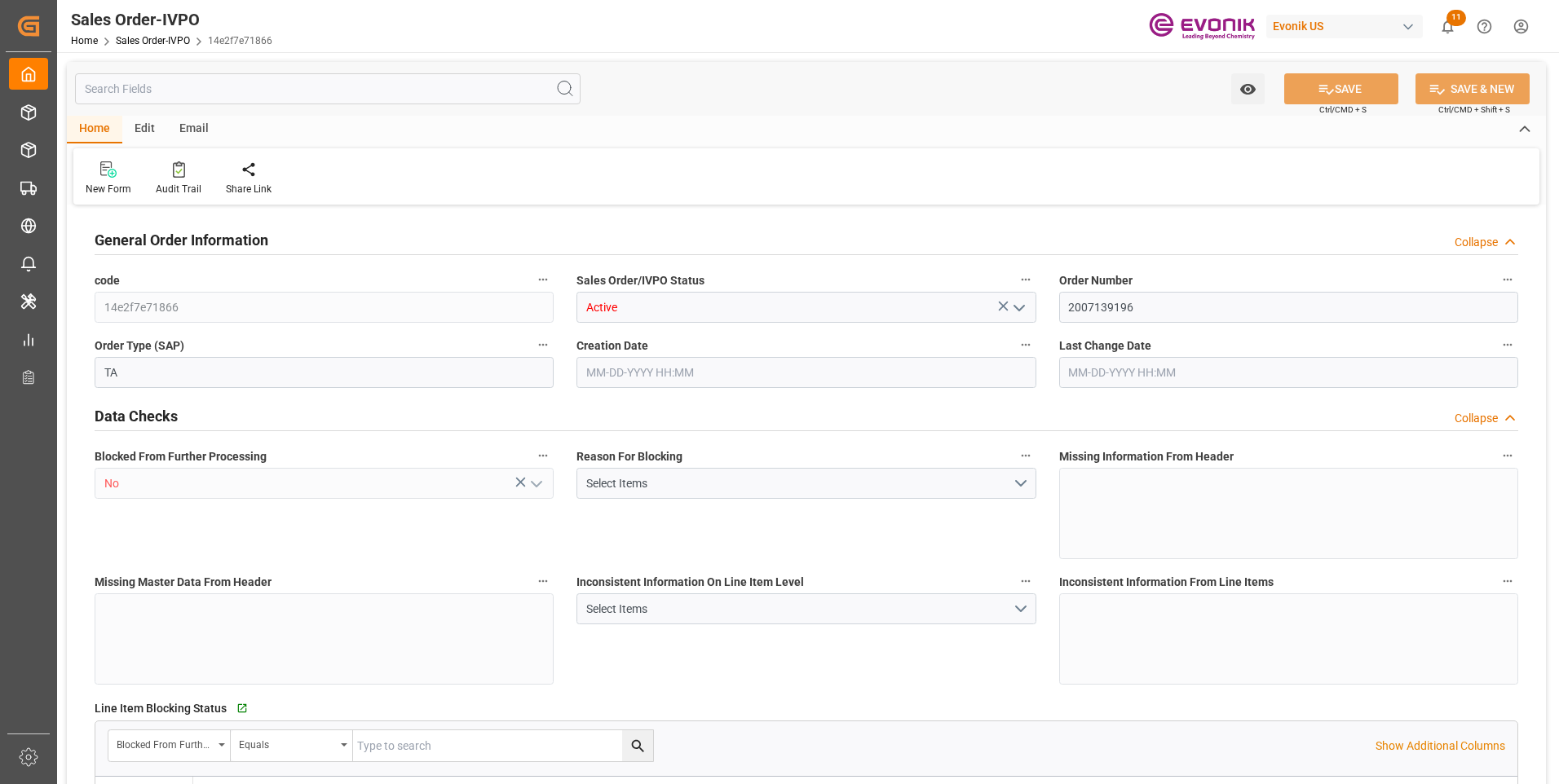
type input "BRRIO"
type input "0"
type input "1"
type input "2"
type input "20000"
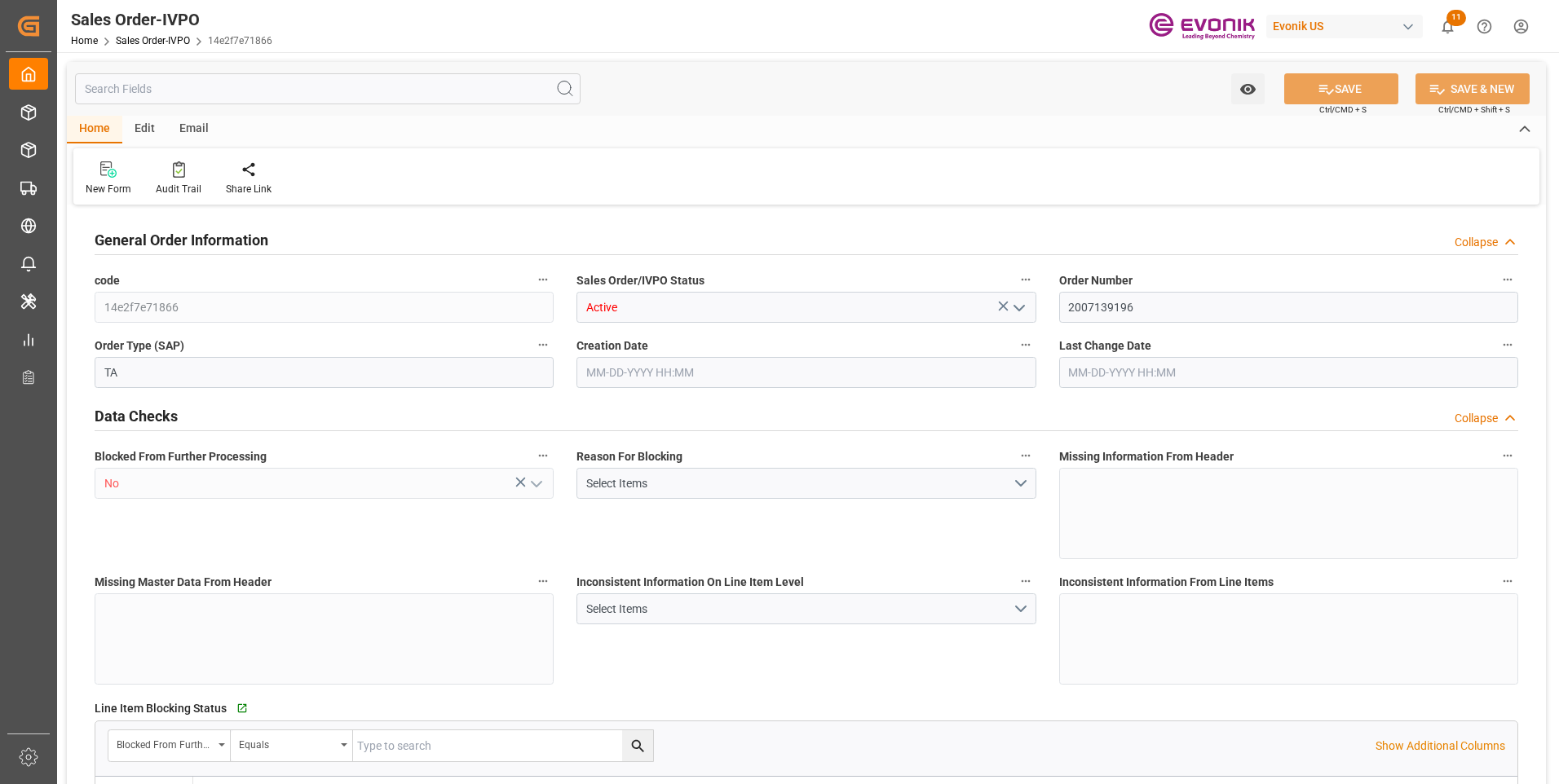
type input "0"
type input "17000"
type input "30"
type input "[DATE] 19:18"
type input "[DATE] 19:47"
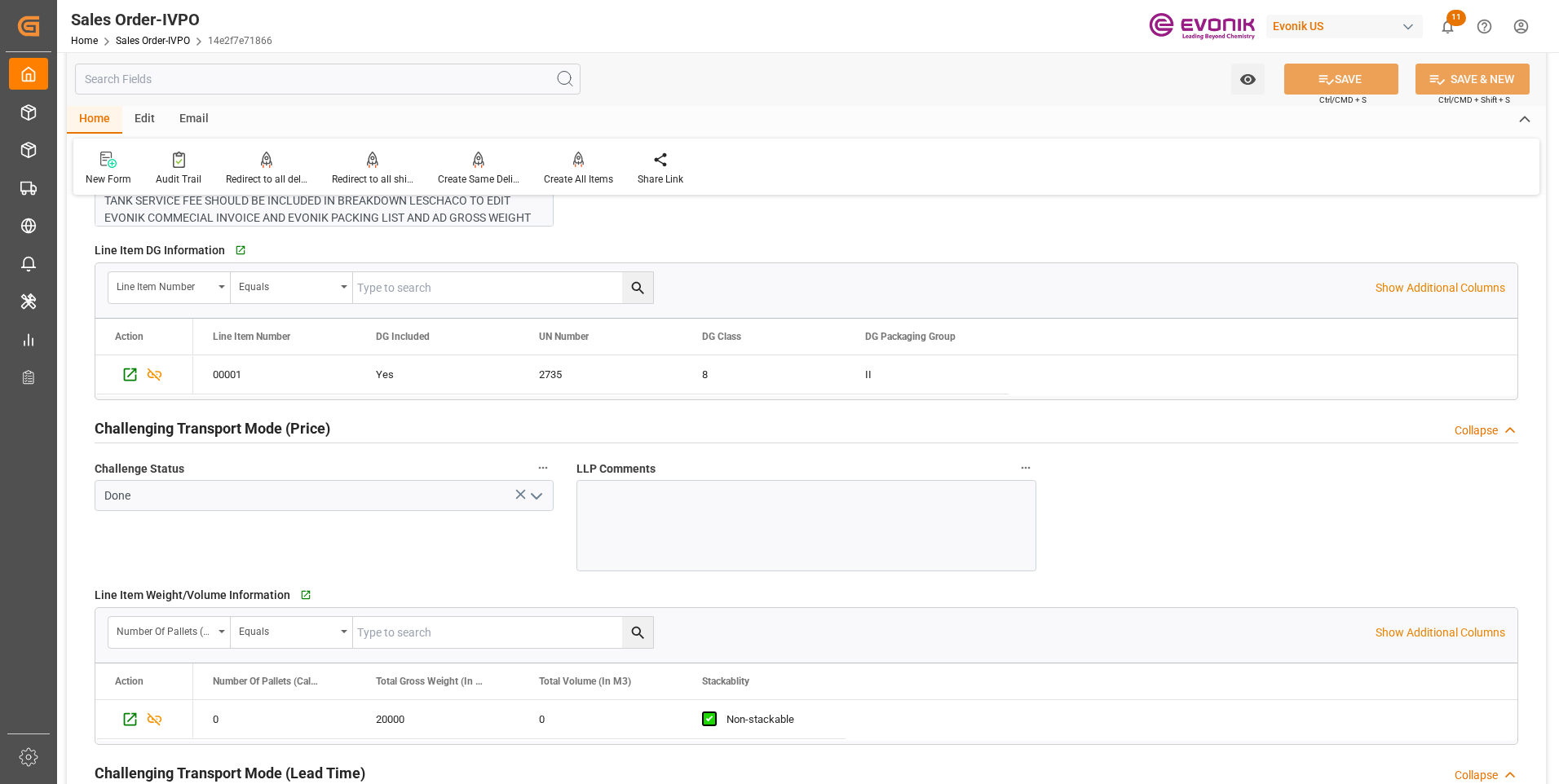
scroll to position [1713, 0]
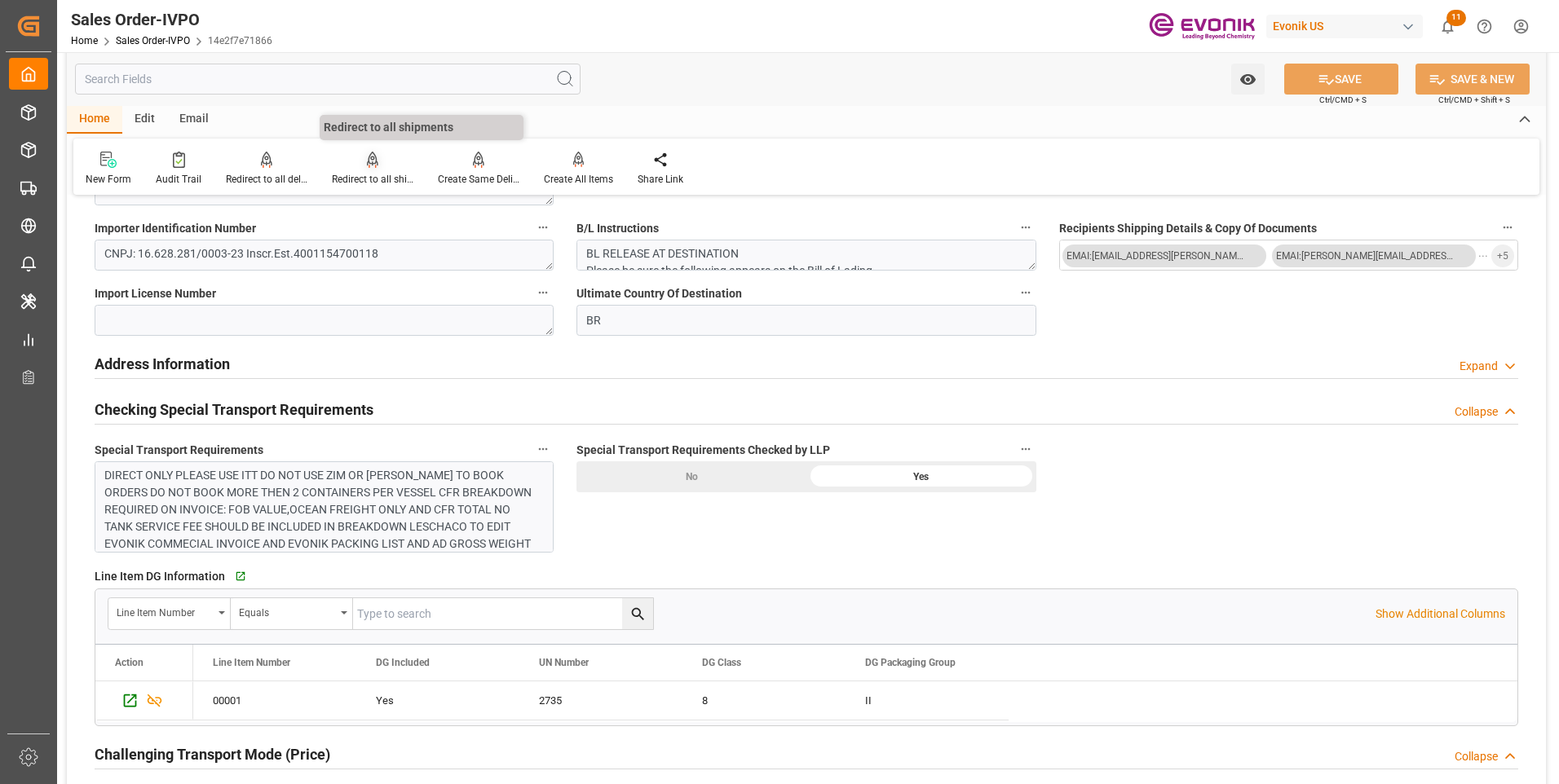
click at [370, 172] on div "Redirect to all shipments" at bounding box center [373, 178] width 82 height 14
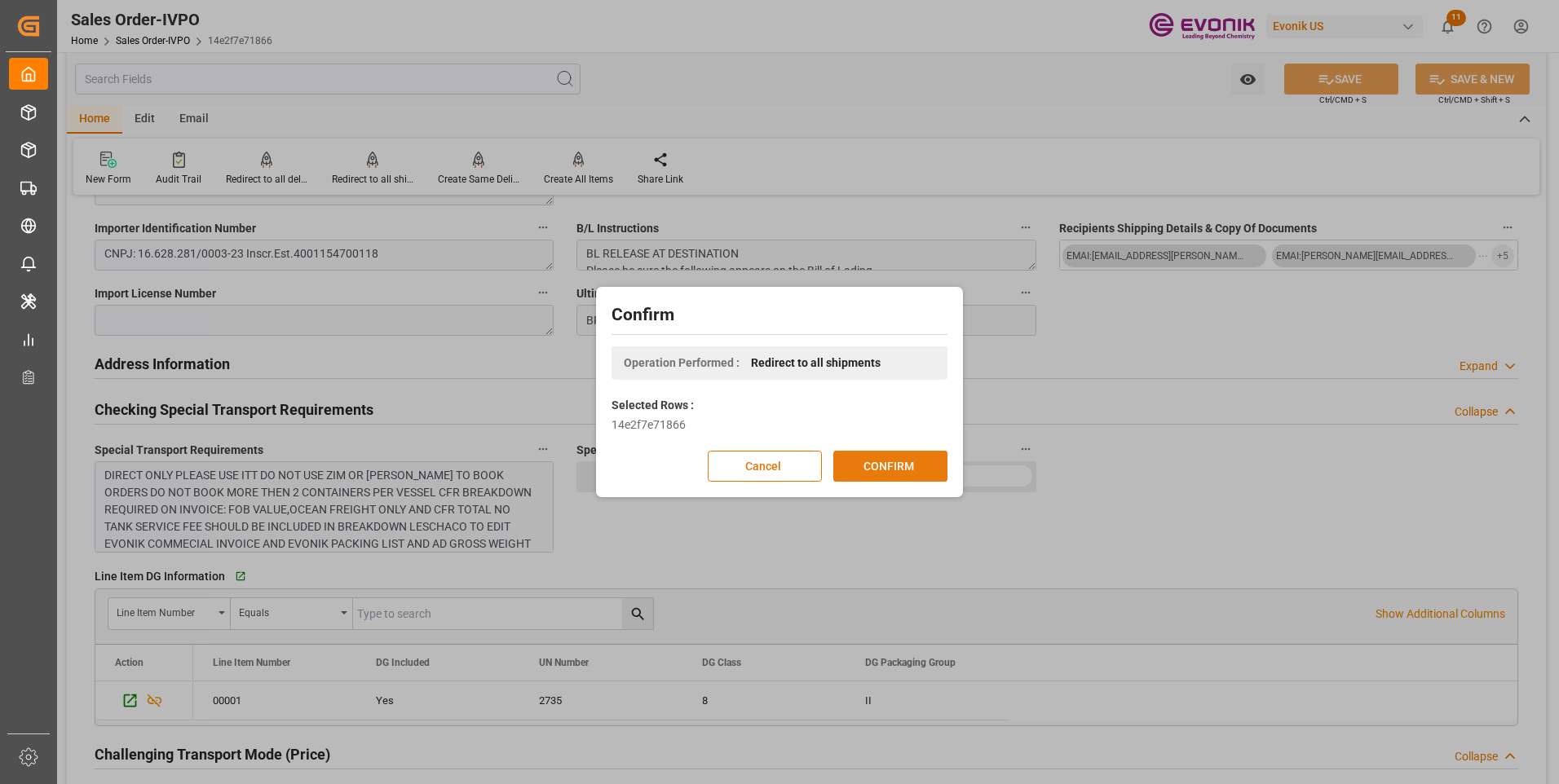
click at [886, 473] on button "CONFIRM" at bounding box center [890, 466] width 114 height 31
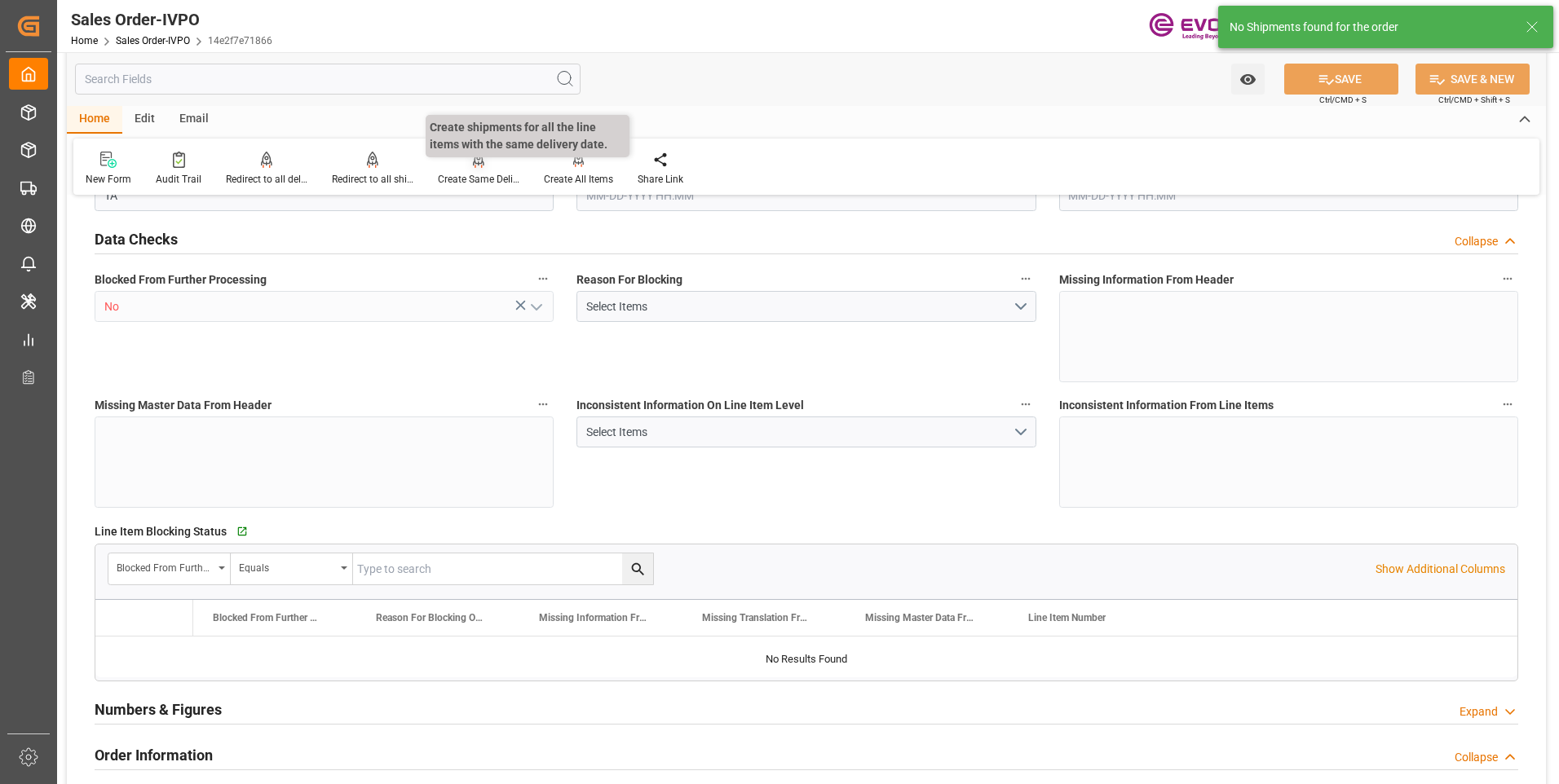
type input "BRRIO"
type input "0"
type input "1"
type input "2"
type input "20000"
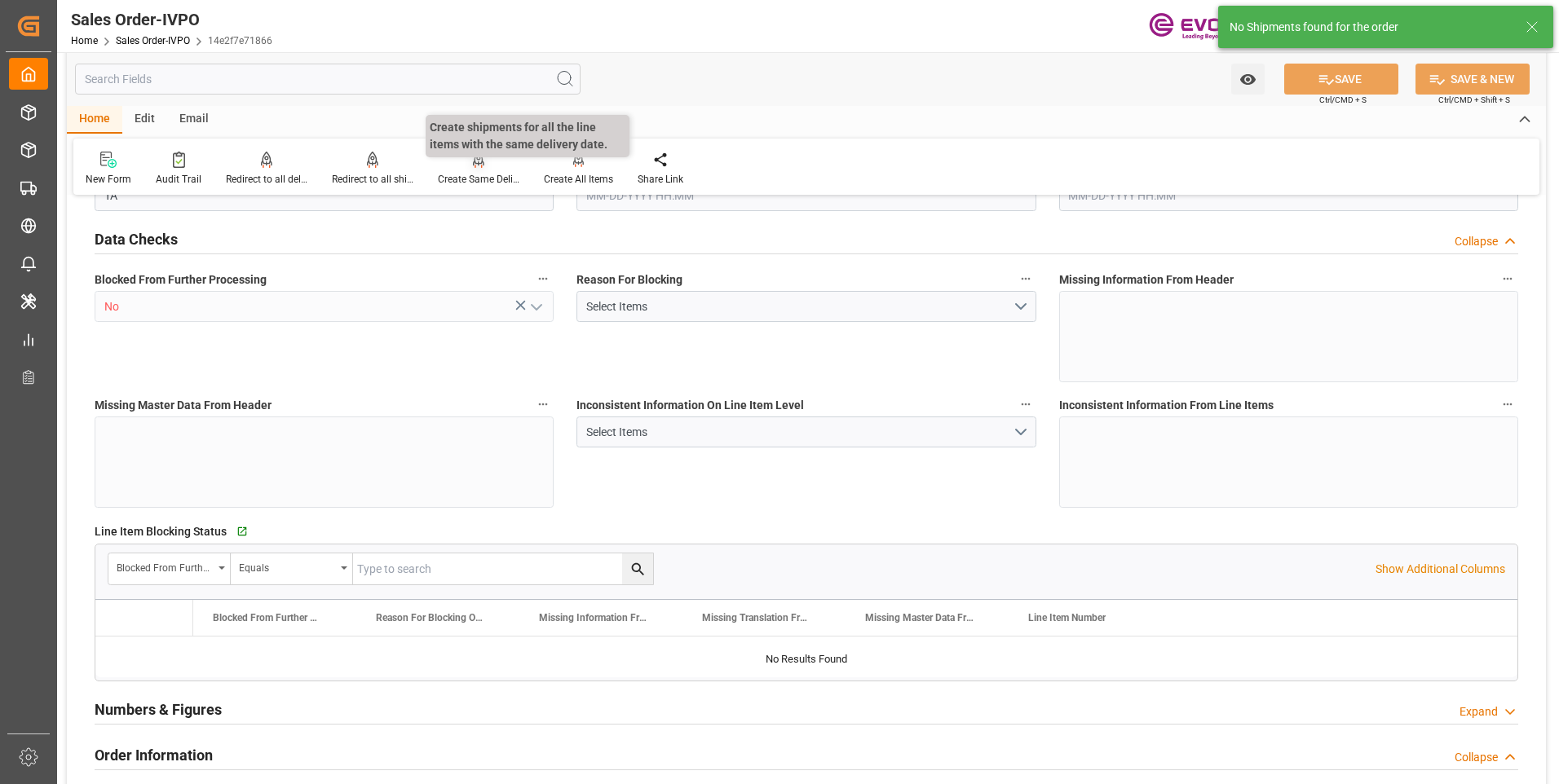
type input "0"
type input "17000"
type input "30"
type input "[DATE] 19:18"
type input "[DATE] 19:47"
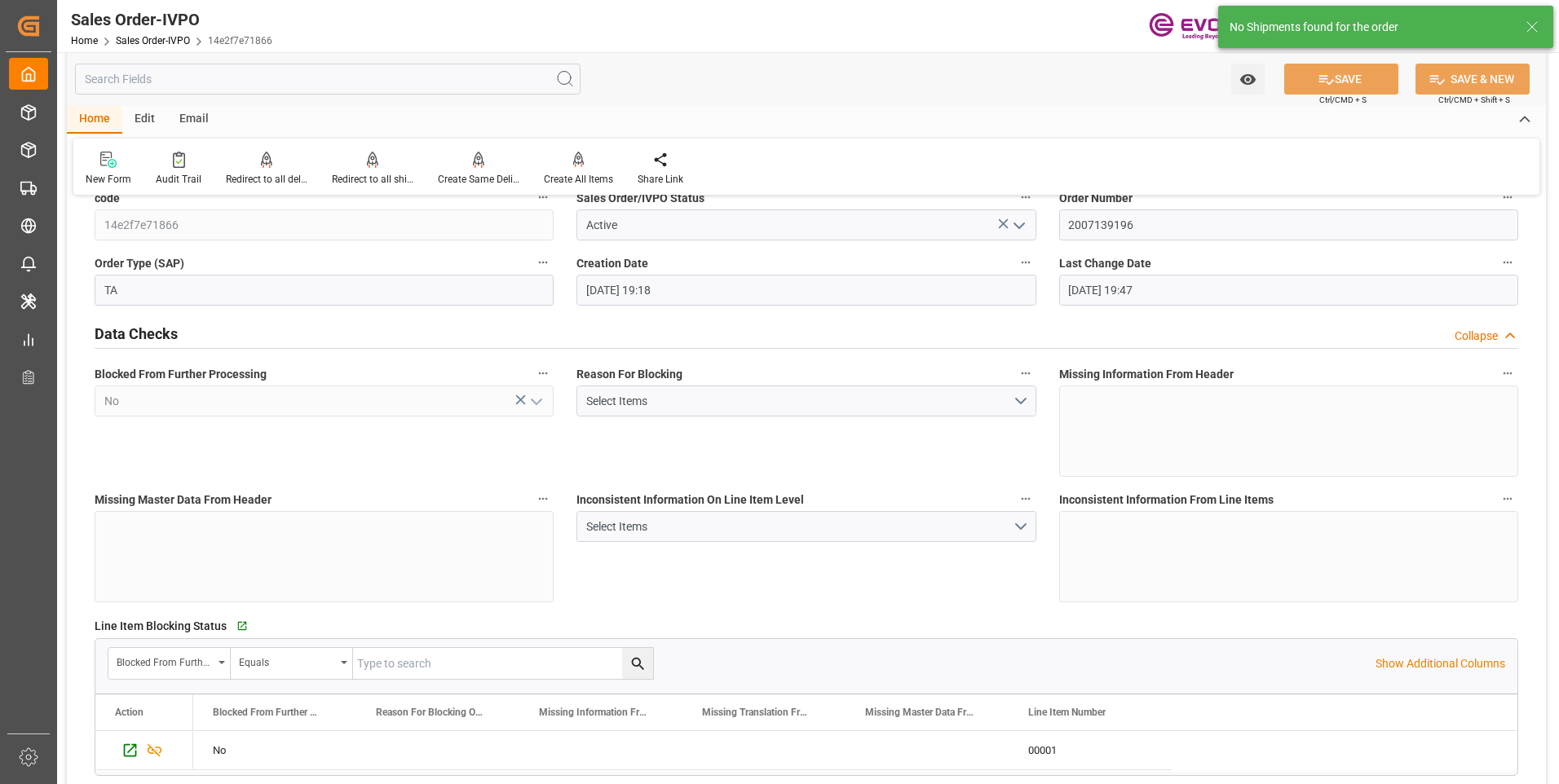
scroll to position [0, 0]
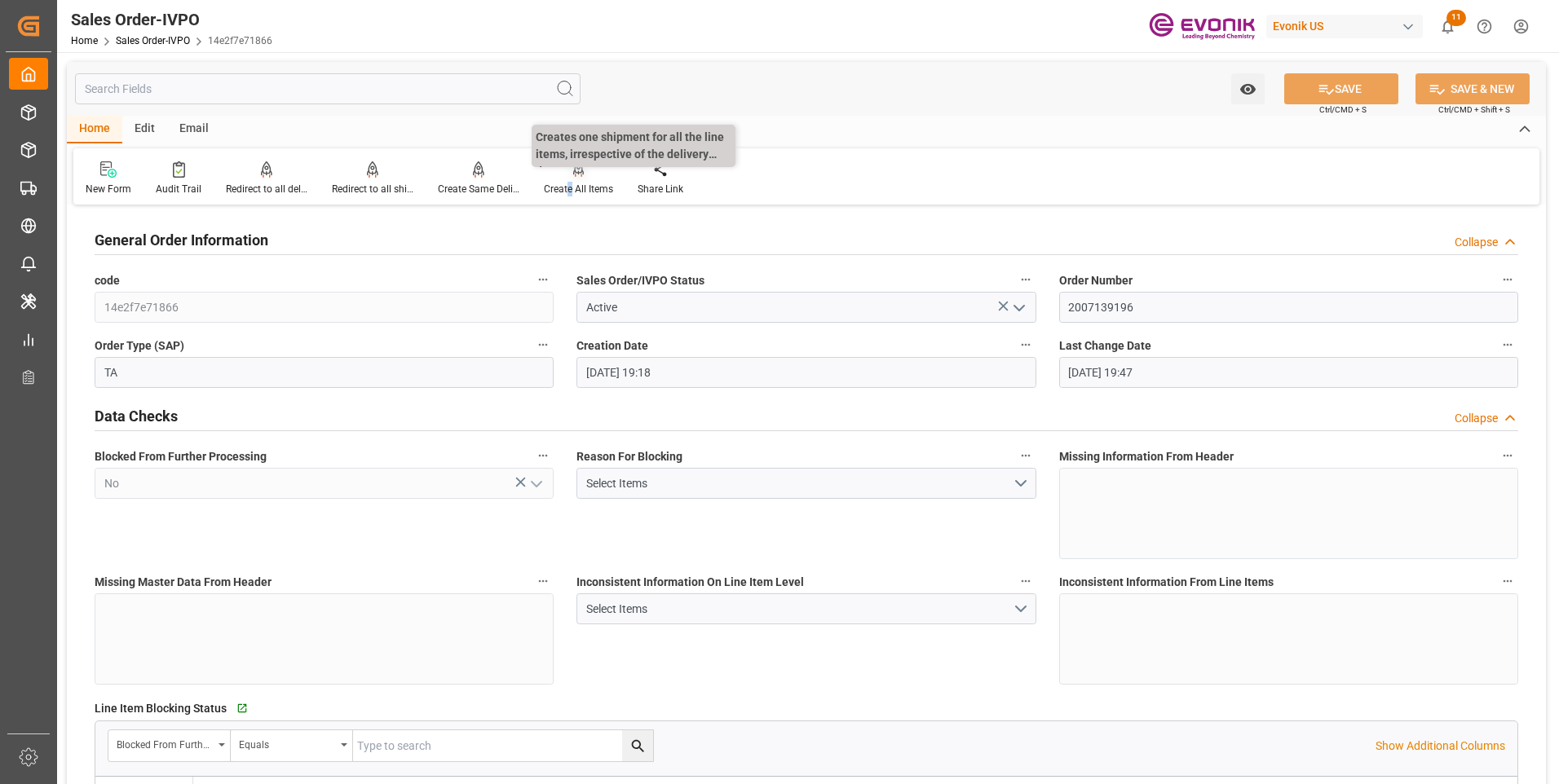
click at [568, 178] on div "Create All Items" at bounding box center [578, 178] width 94 height 36
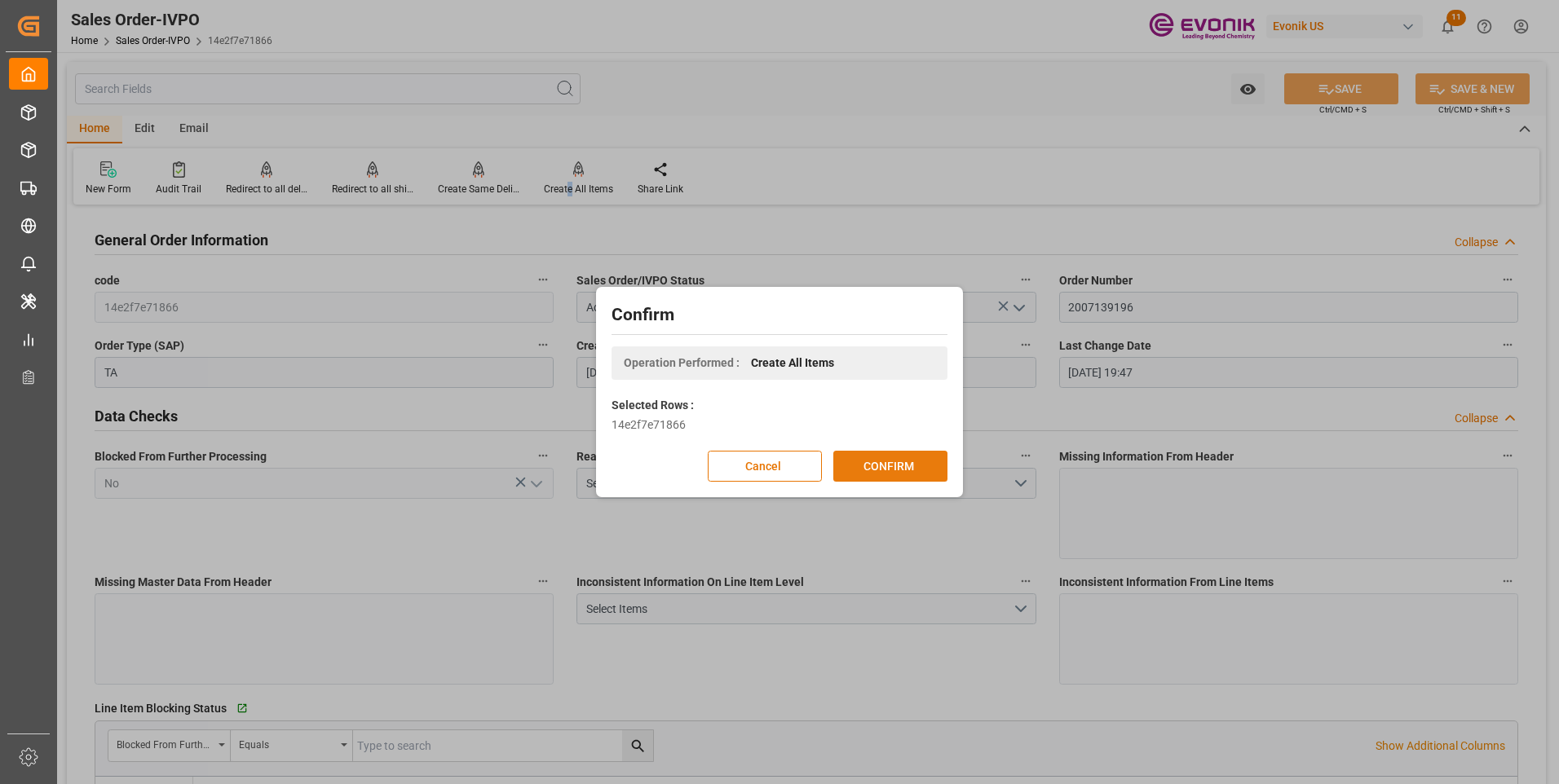
click at [863, 467] on button "CONFIRM" at bounding box center [890, 466] width 114 height 31
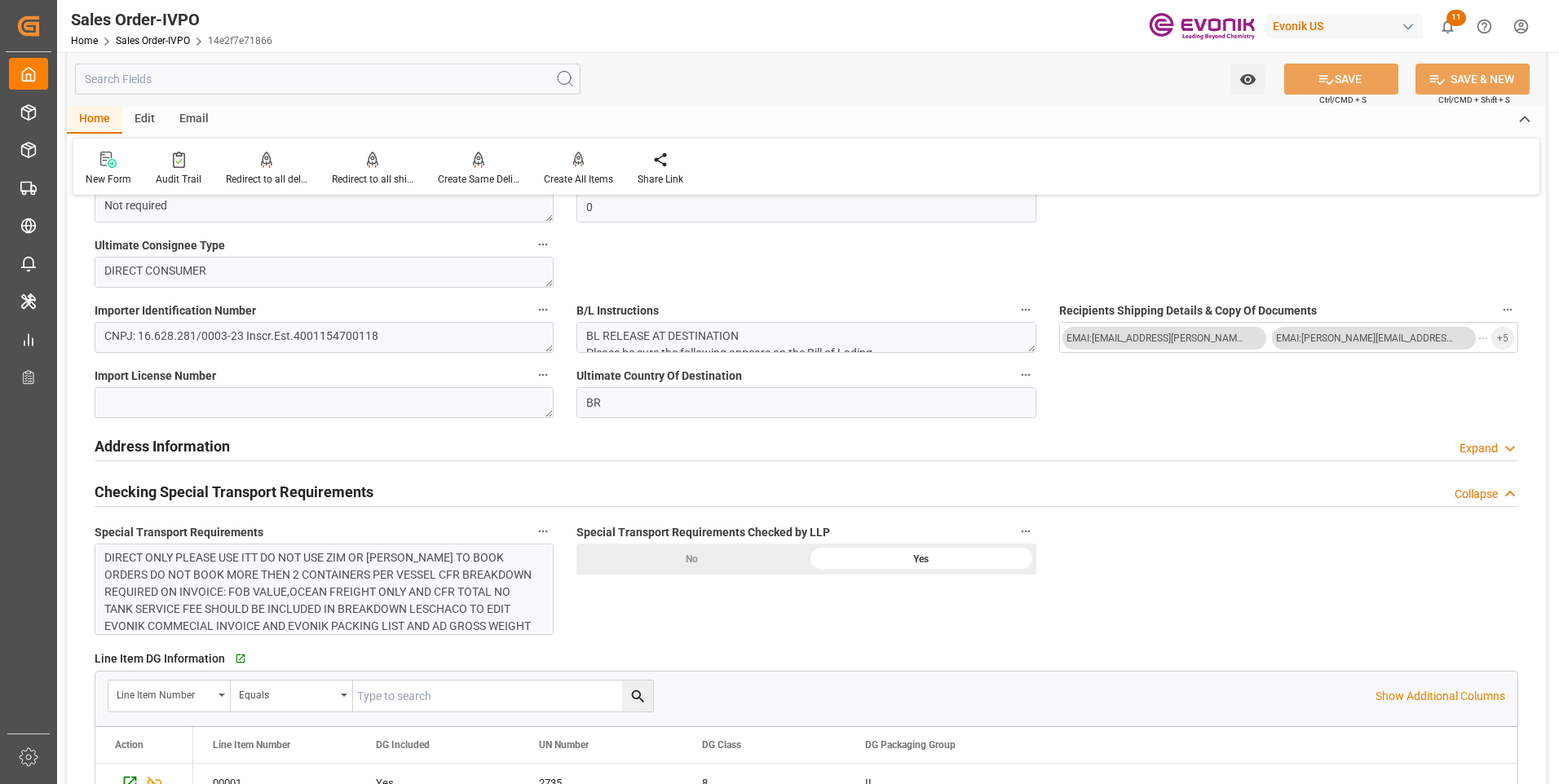
scroll to position [1386, 0]
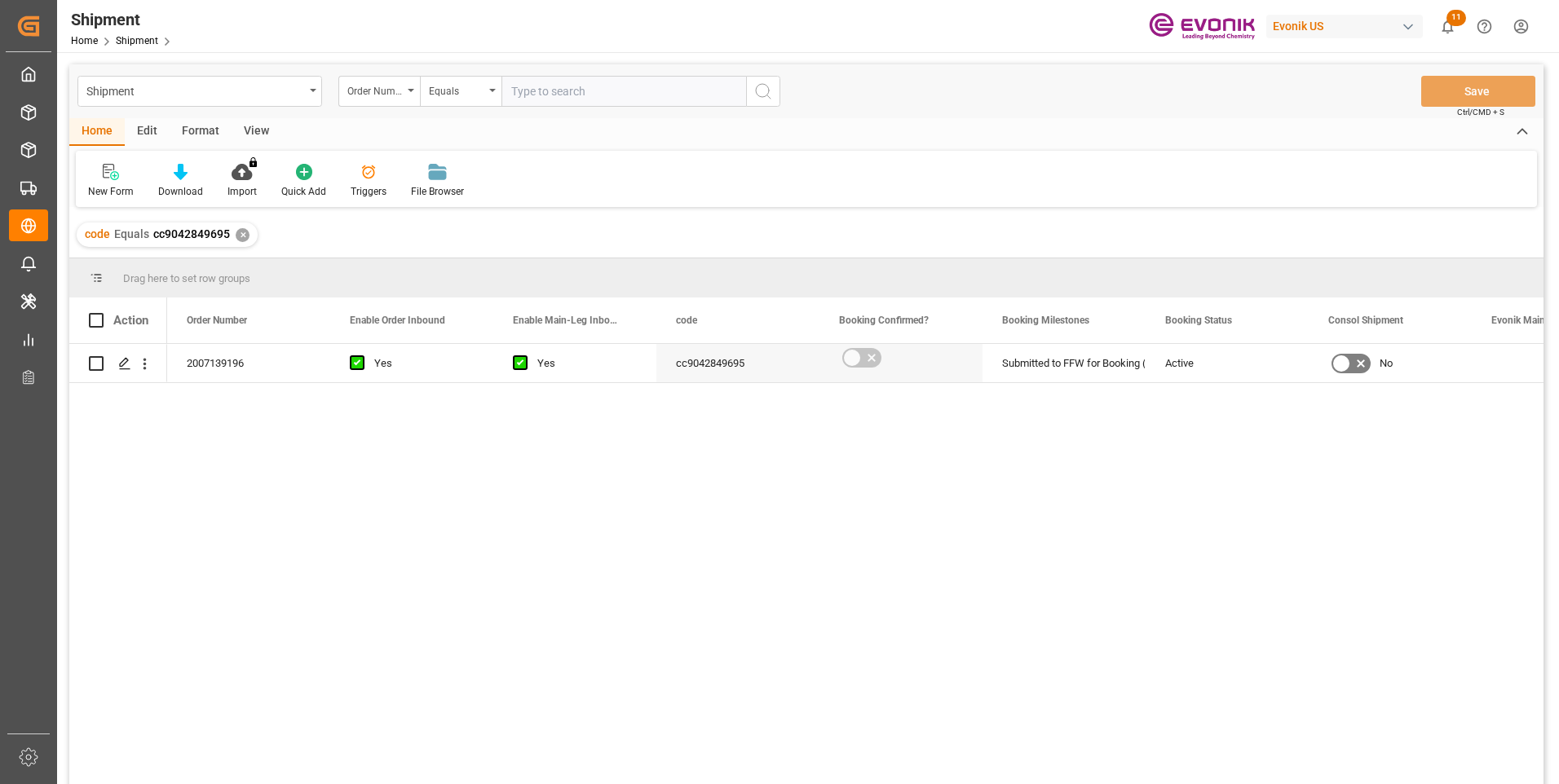
click at [179, 447] on div "2007139196 Yes Yes cc9042849695 Submitted to FFW for Booking (Pending) Active No" at bounding box center [855, 570] width 1377 height 451
click at [142, 369] on icon "open menu" at bounding box center [145, 364] width 17 height 17
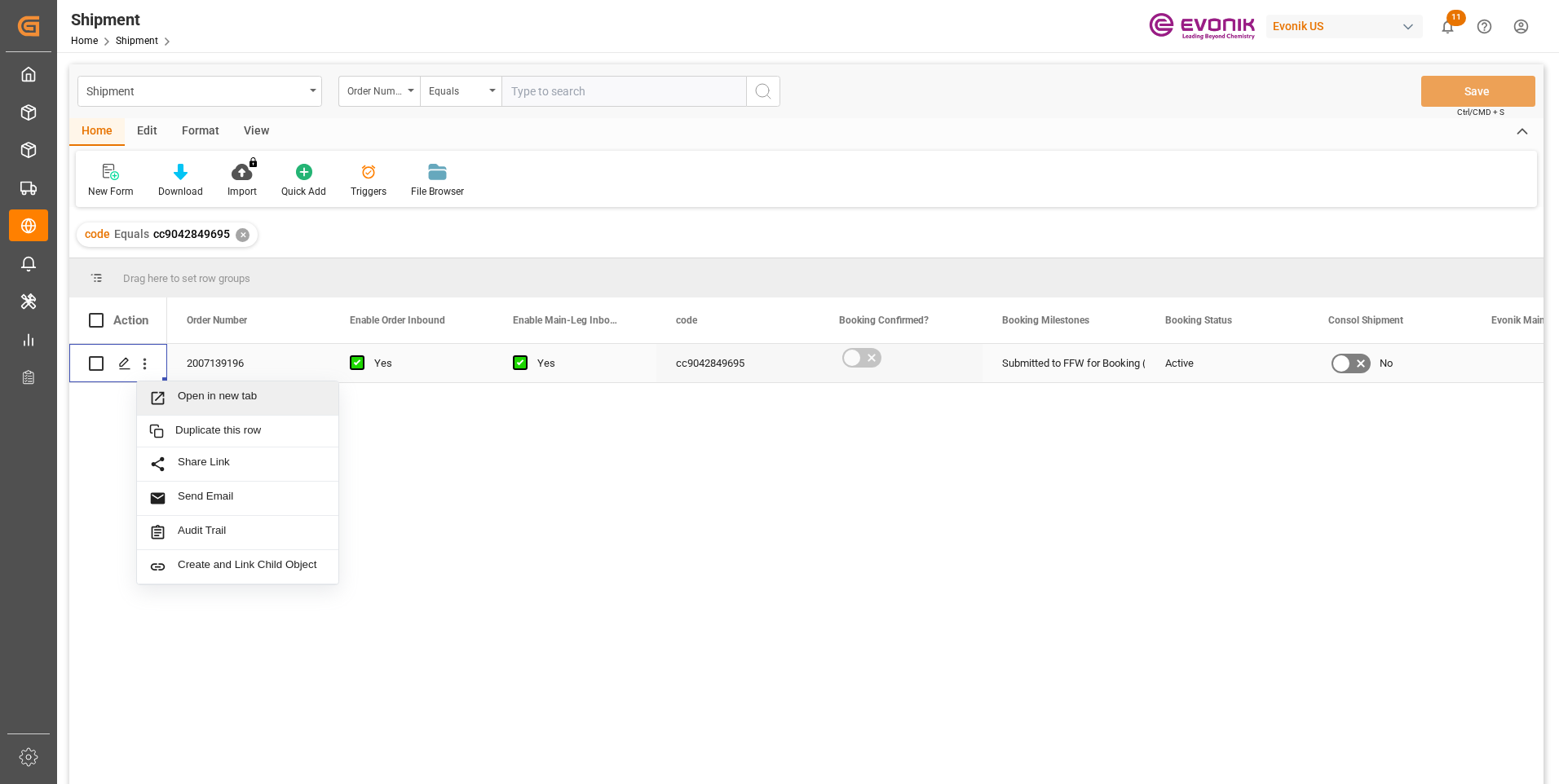
click at [197, 399] on span "Open in new tab" at bounding box center [251, 398] width 149 height 17
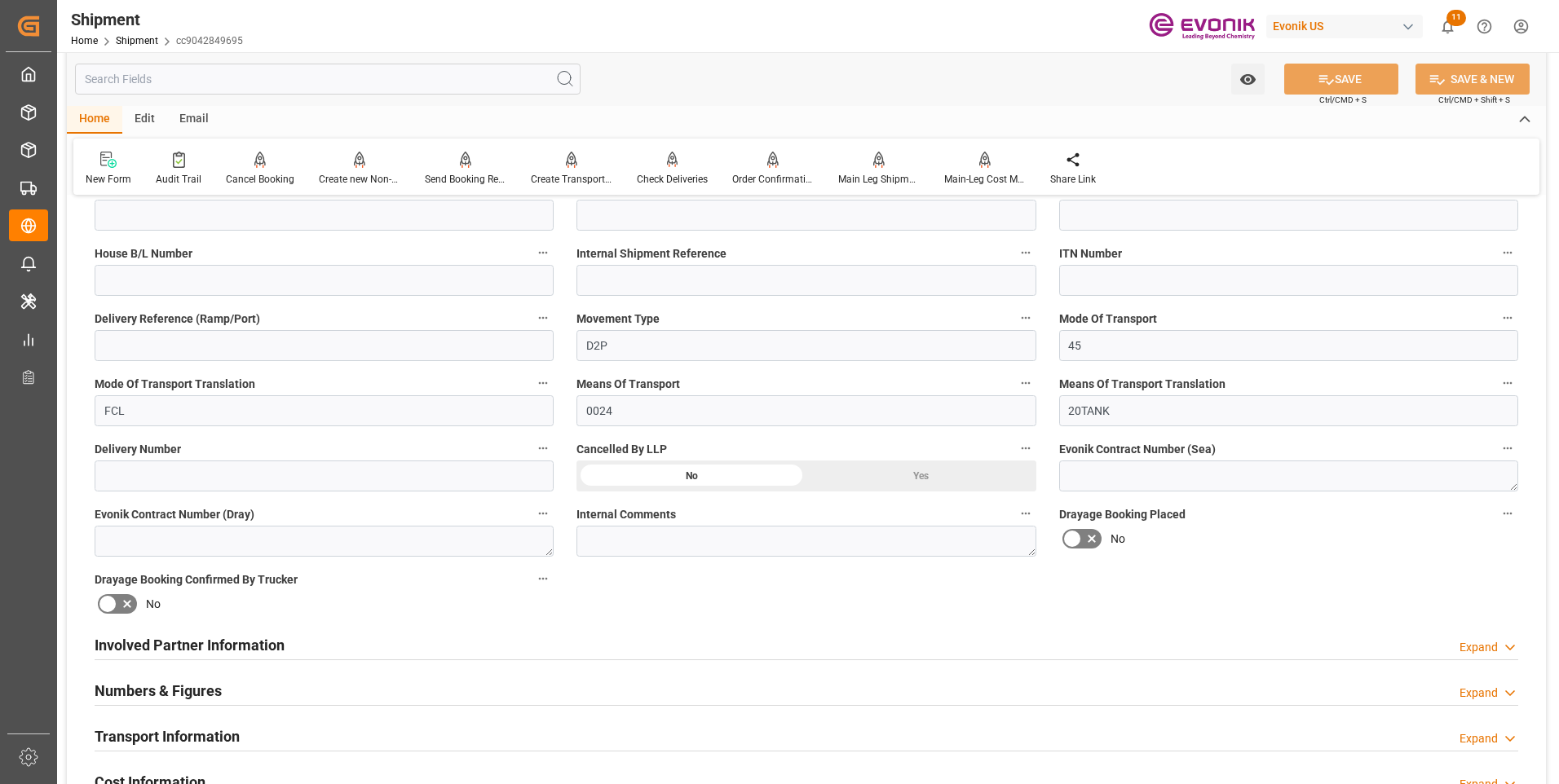
scroll to position [652, 0]
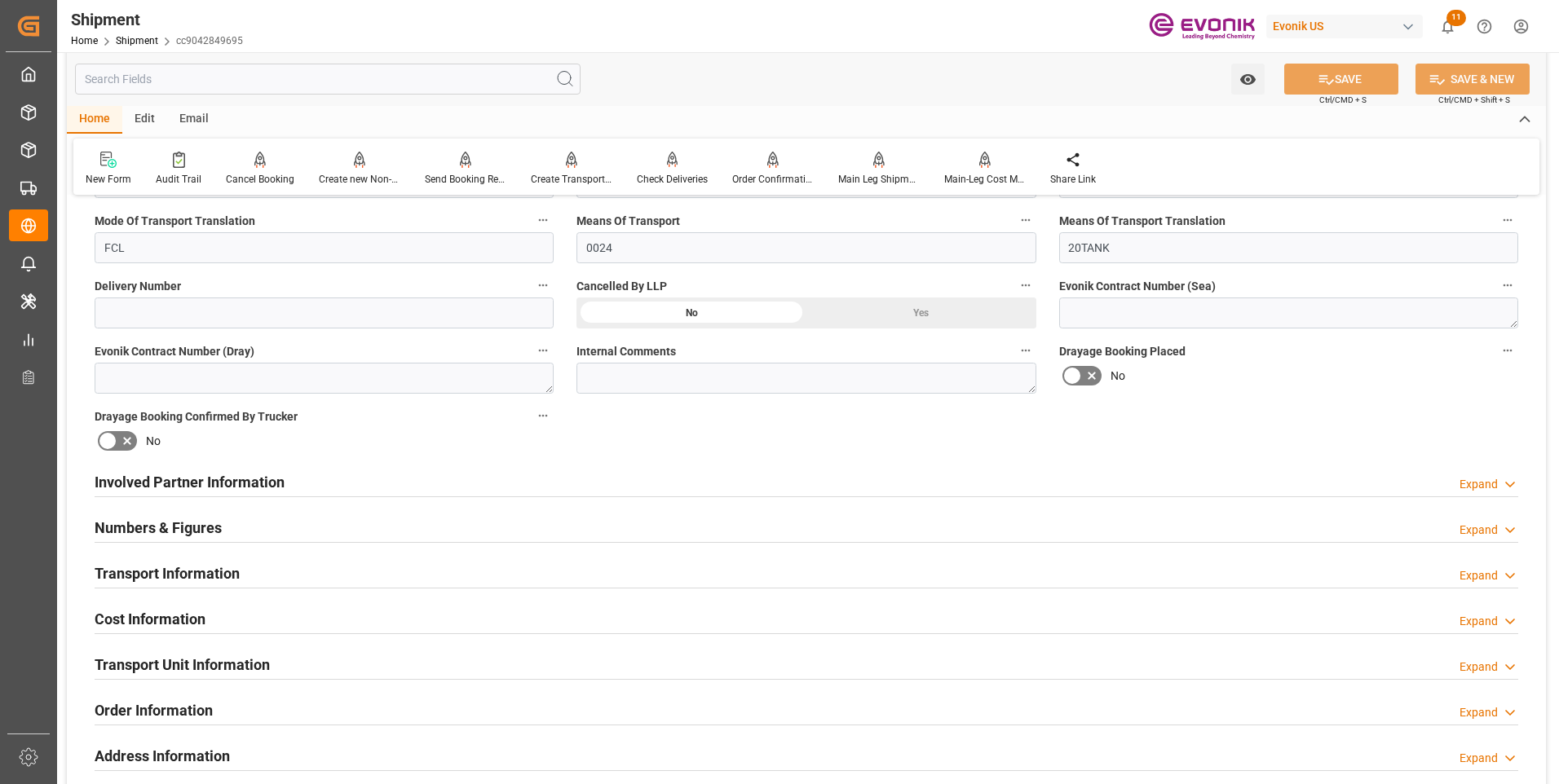
click at [259, 482] on h2 "Involved Partner Information" at bounding box center [190, 482] width 190 height 22
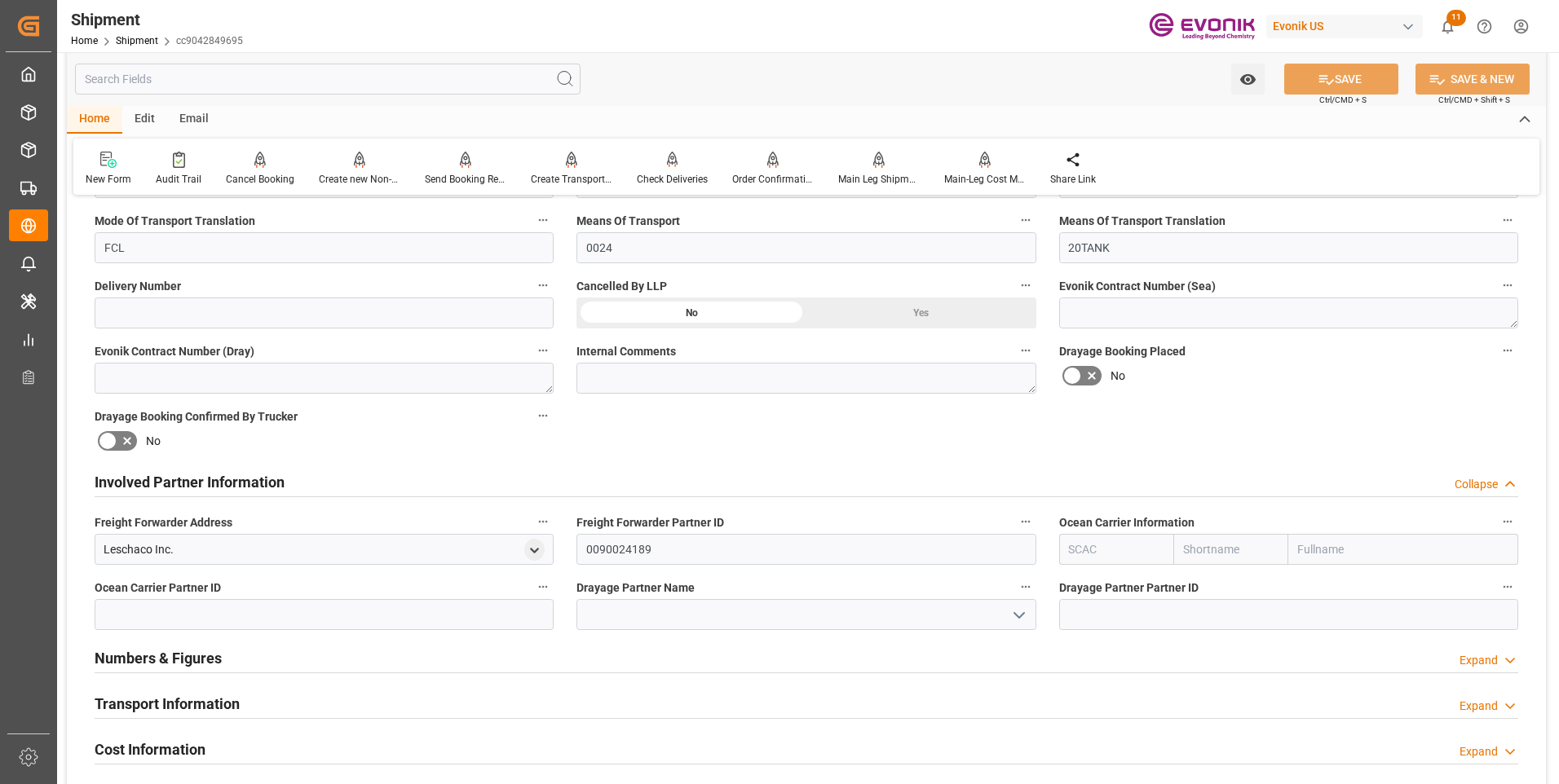
click at [1086, 547] on input "text" at bounding box center [1116, 549] width 115 height 31
click at [1090, 596] on div "ALRB" at bounding box center [1084, 586] width 48 height 37
type input "ALRB"
type input "AC Containerline"
type input "AC Containerline GmbH"
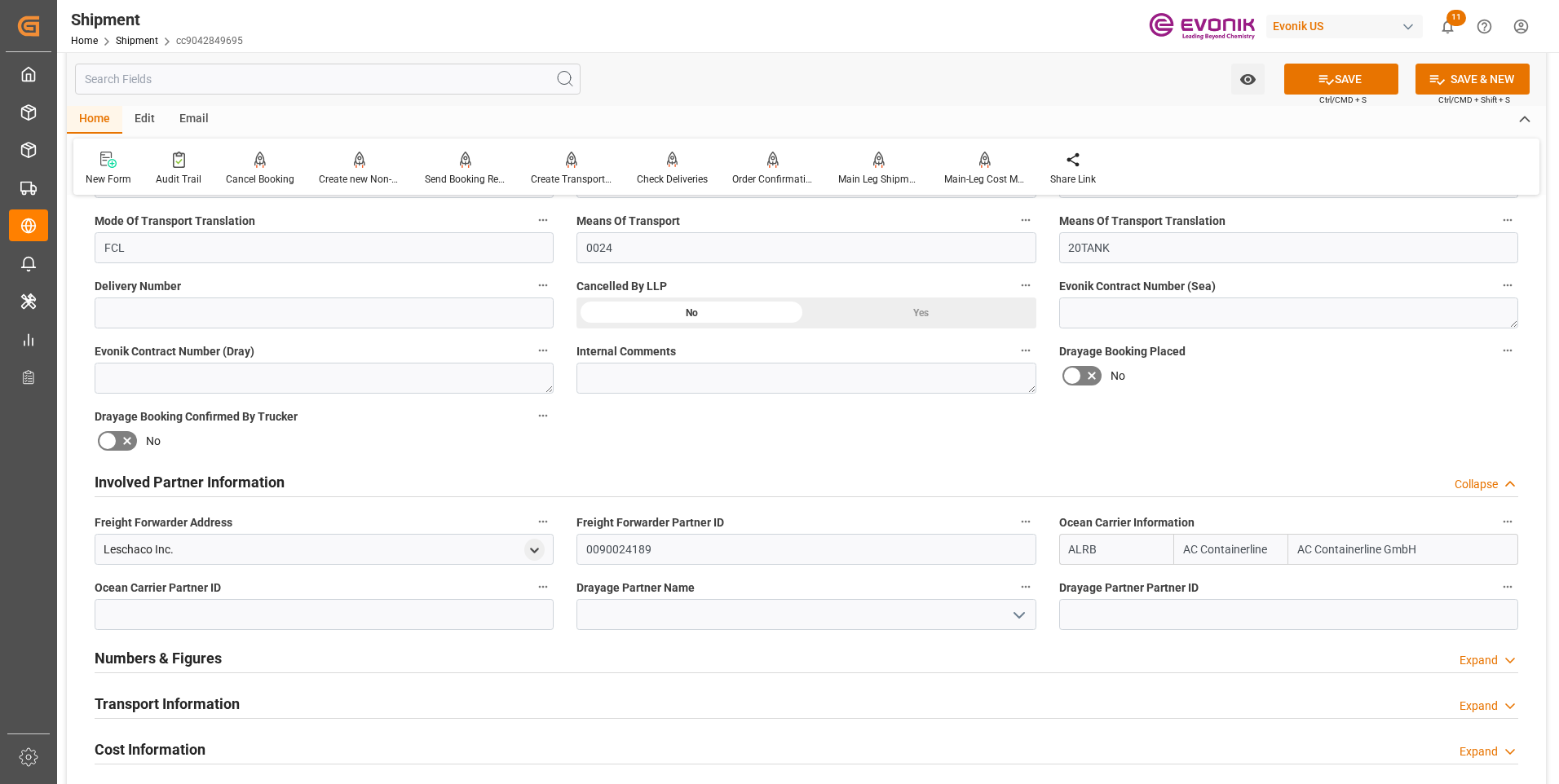
type input "ALRB"
click at [822, 607] on input at bounding box center [806, 614] width 459 height 31
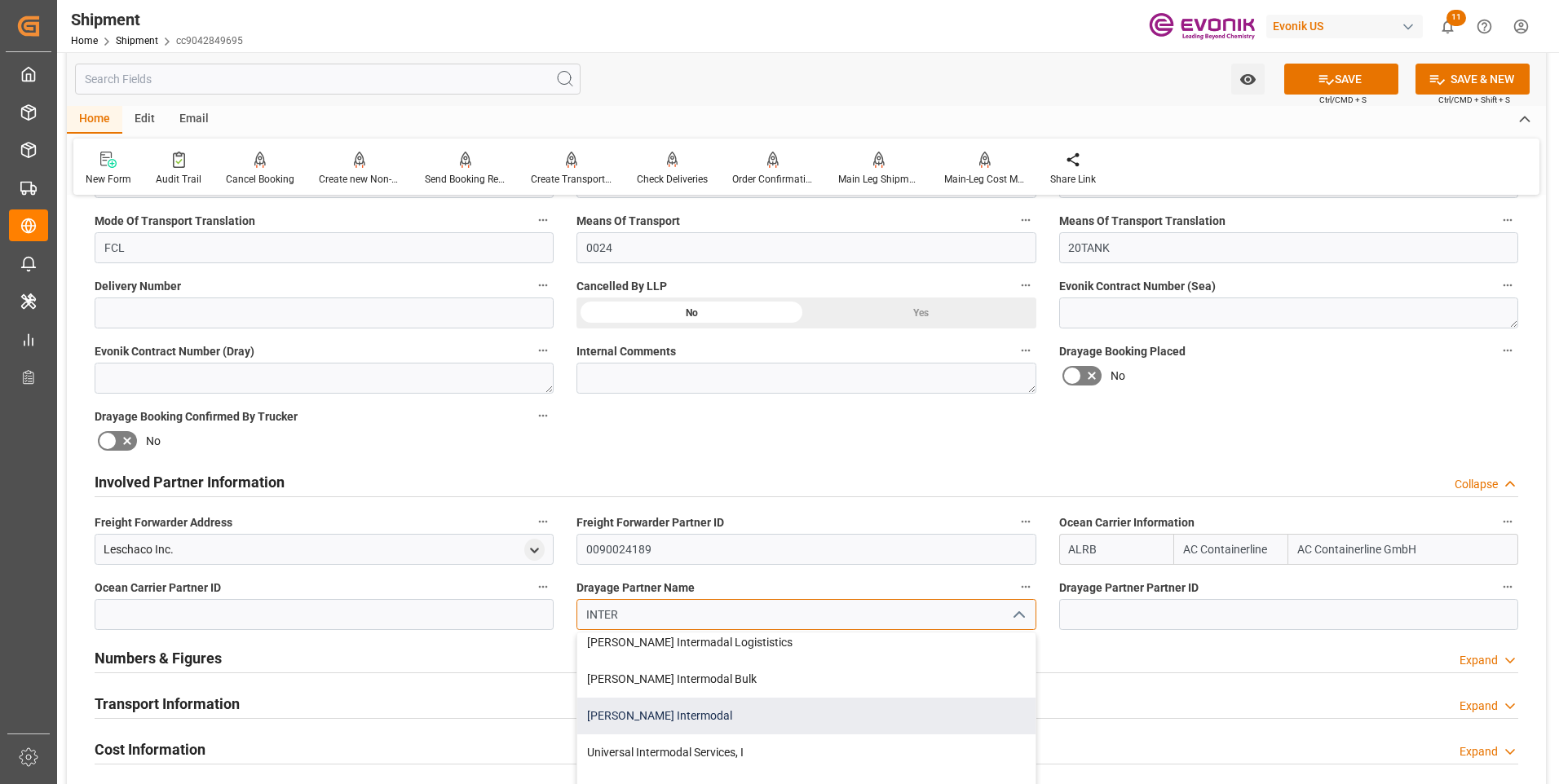
scroll to position [163, 0]
type input "INTER"
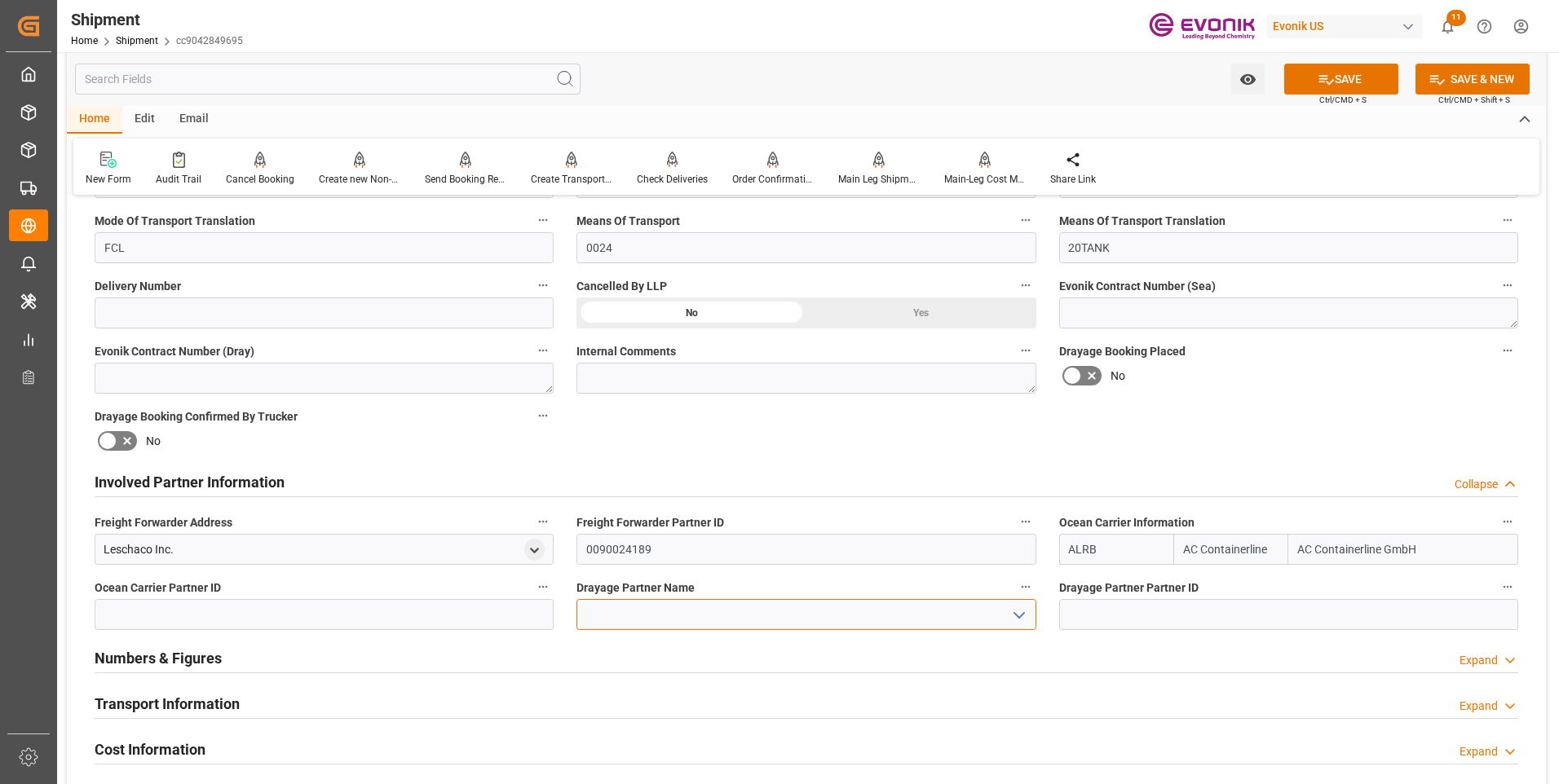
click at [604, 612] on input at bounding box center [806, 614] width 459 height 31
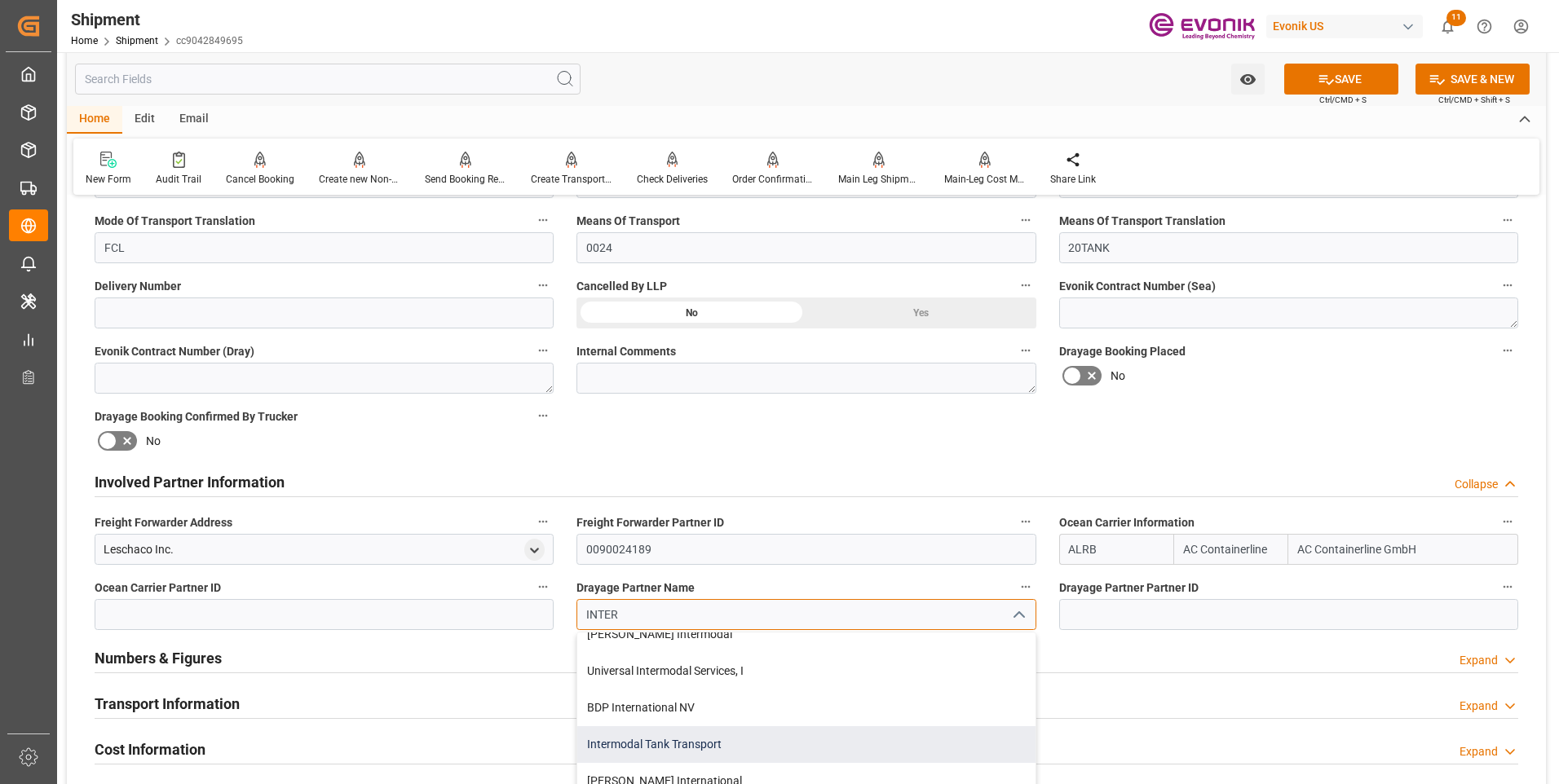
click at [667, 738] on div "Intermodal Tank Transport" at bounding box center [806, 744] width 457 height 37
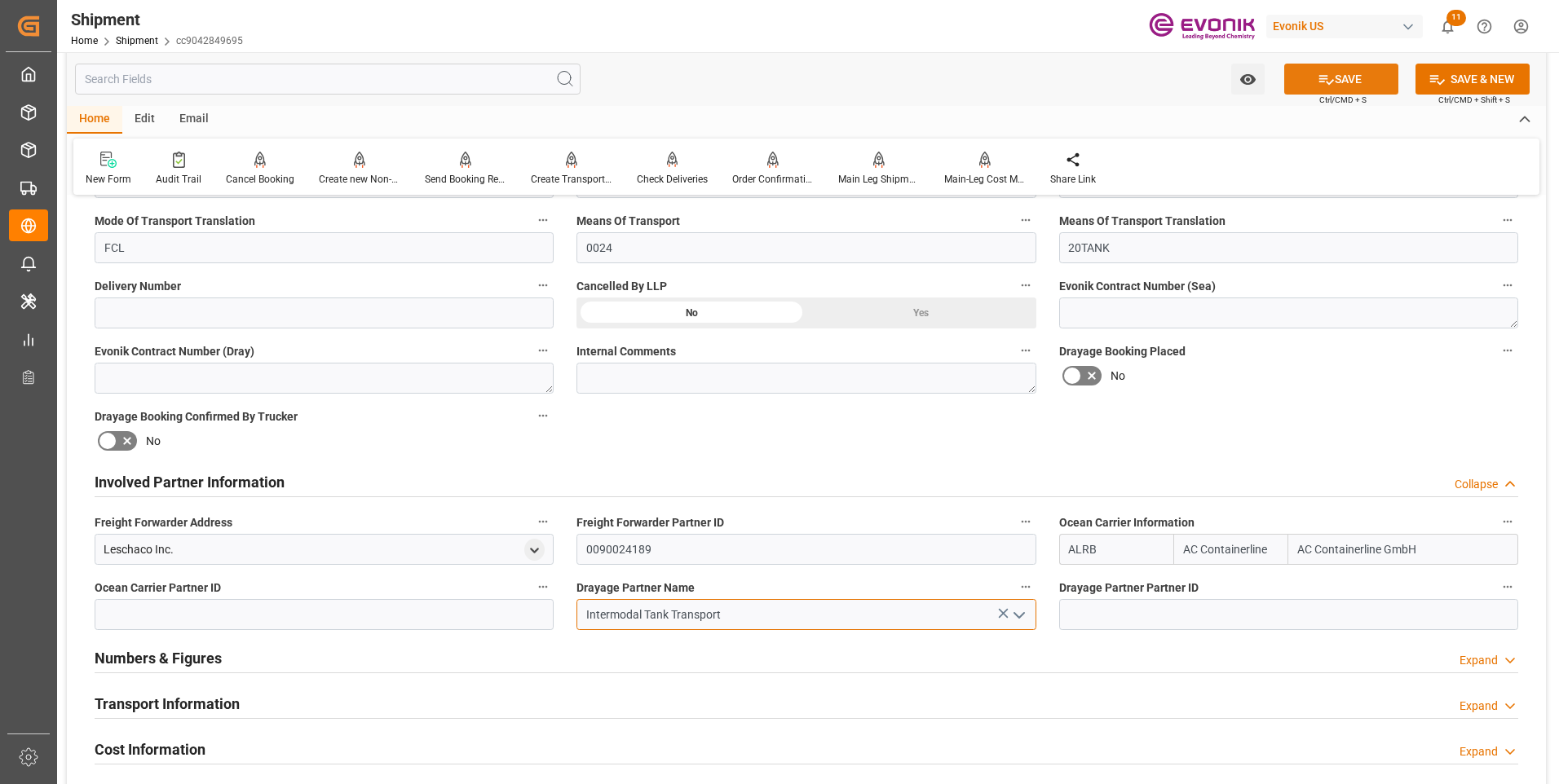
type input "Intermodal Tank Transport"
click at [1332, 81] on button "SAVE" at bounding box center [1341, 79] width 114 height 31
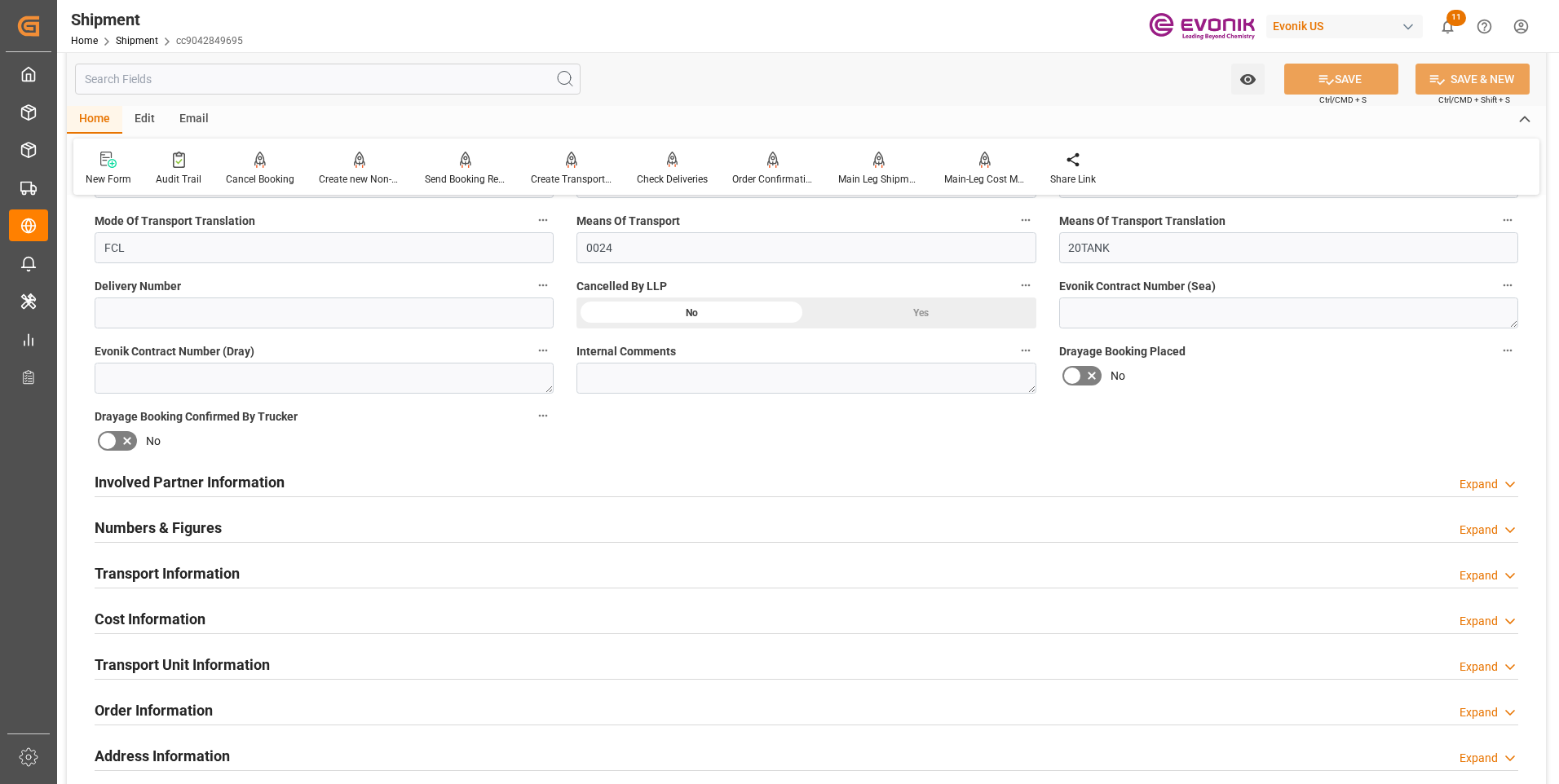
click at [409, 486] on div "Involved Partner Information Expand" at bounding box center [807, 481] width 1424 height 31
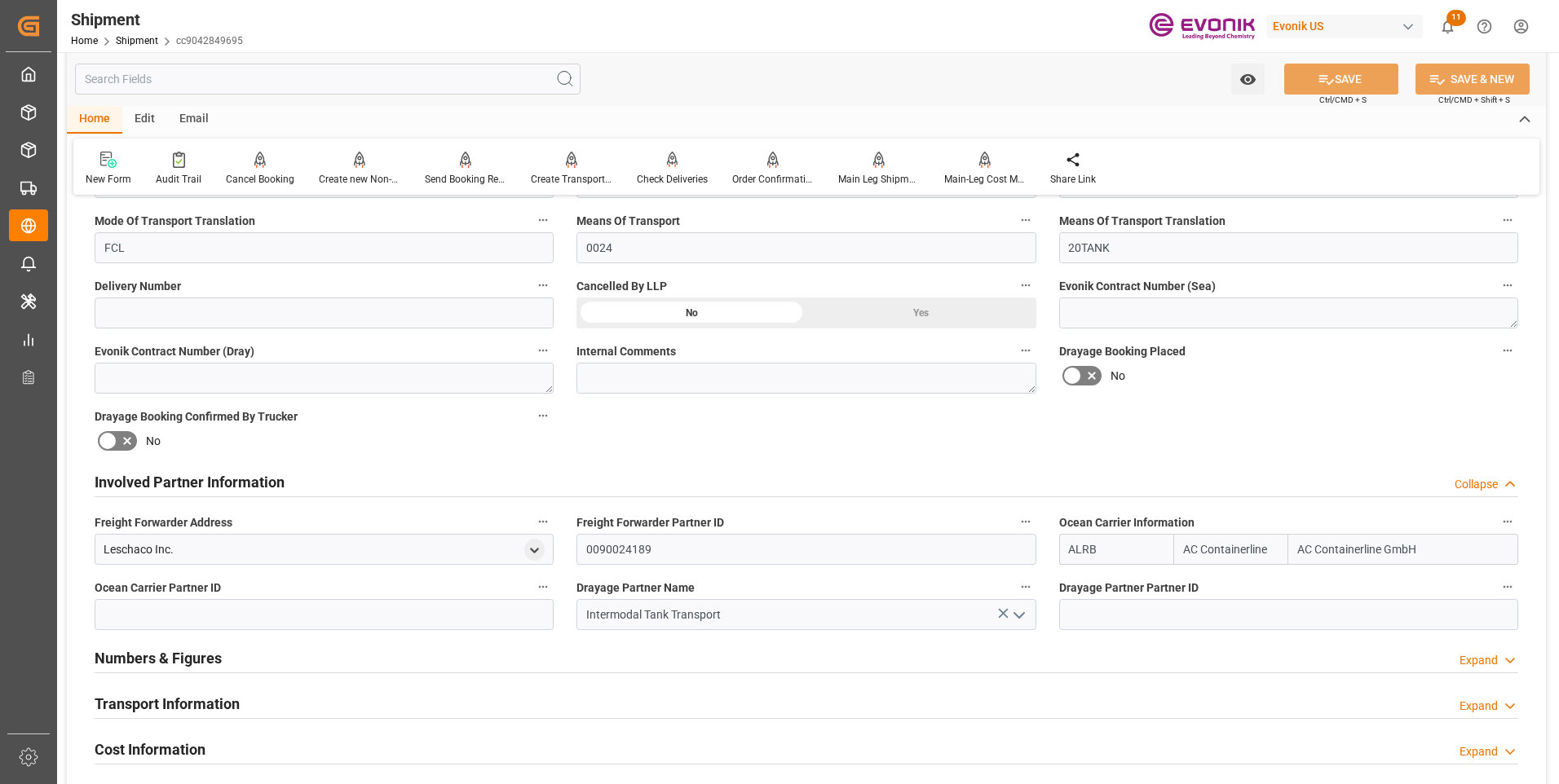
click at [481, 702] on div "Transport Information Expand" at bounding box center [807, 702] width 1424 height 31
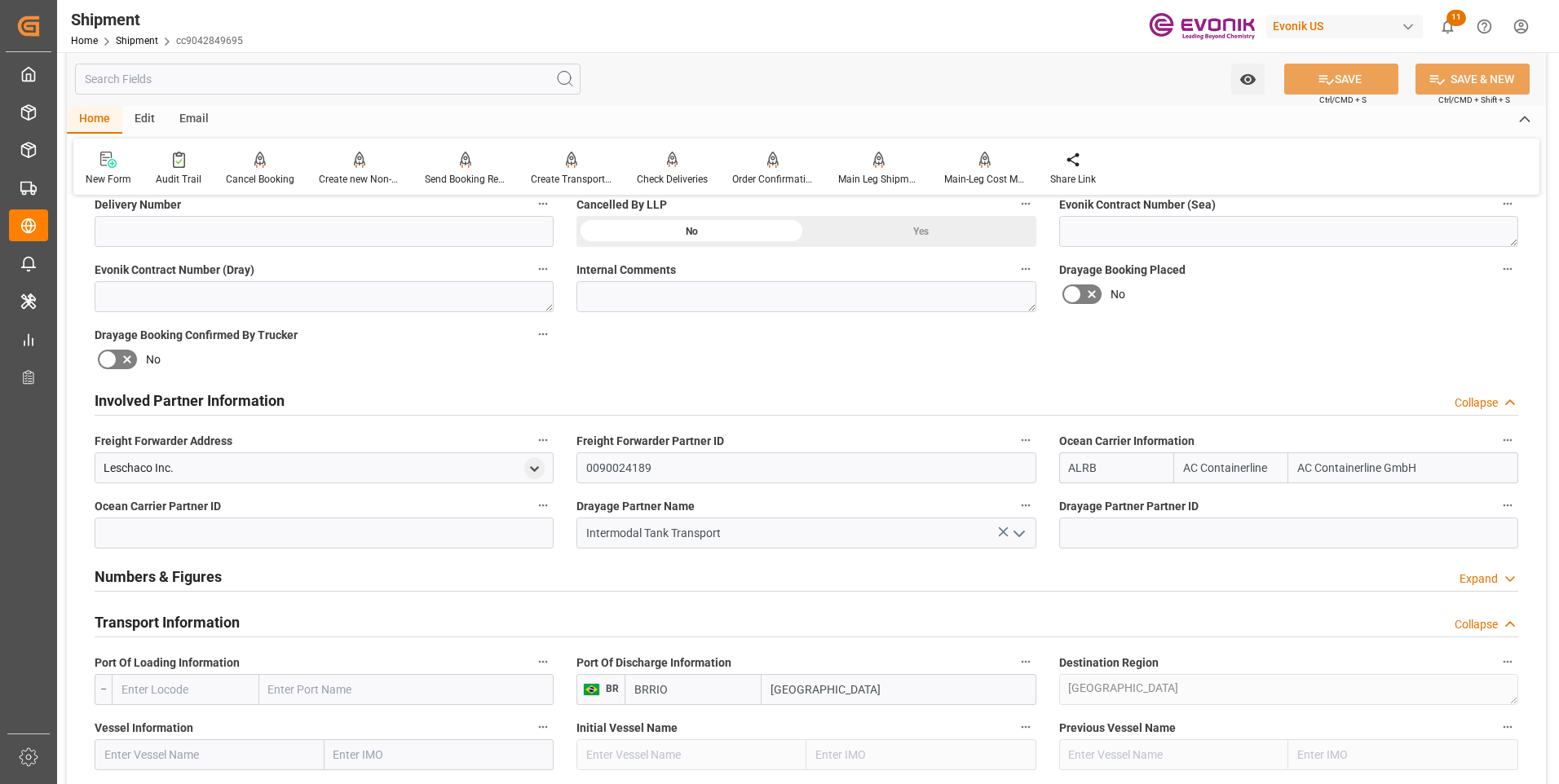
scroll to position [815, 0]
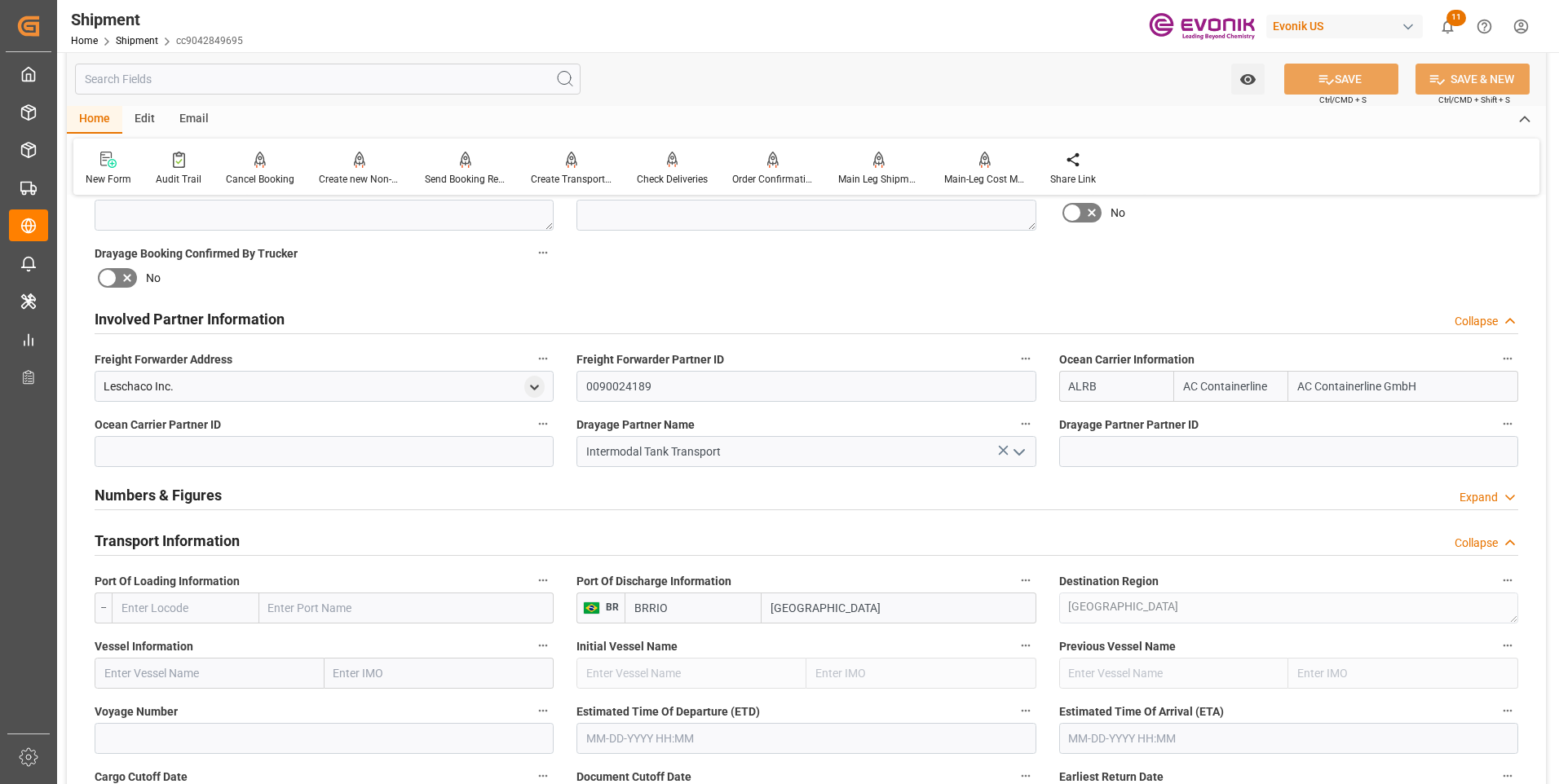
click at [205, 611] on input "text" at bounding box center [186, 608] width 148 height 31
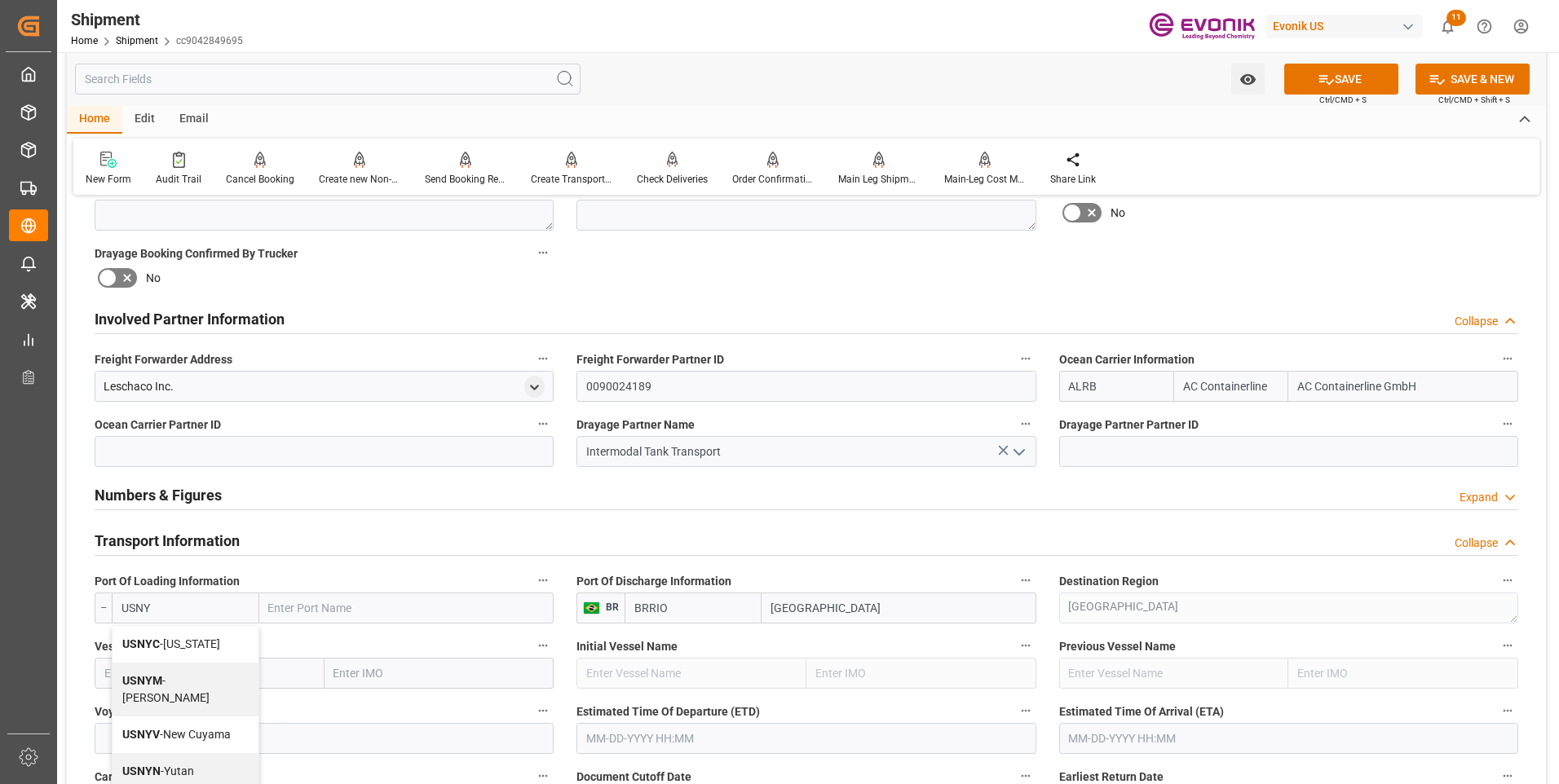
type input "USNYC"
click at [175, 644] on span "USNYC - New York" at bounding box center [171, 644] width 98 height 13
type input "New York"
type input "USNYC"
click at [172, 673] on input "text" at bounding box center [210, 673] width 230 height 31
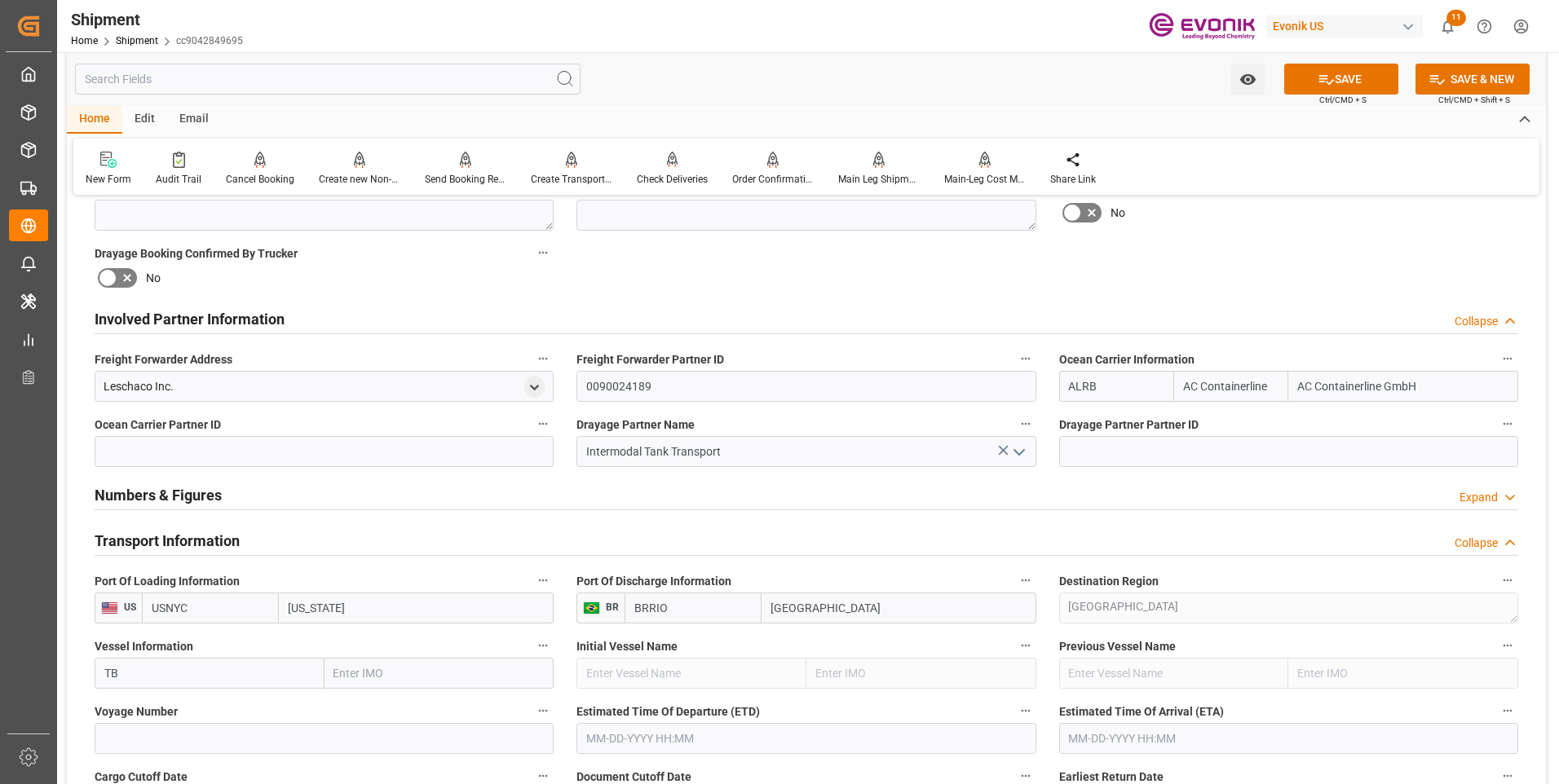
type input "TBN"
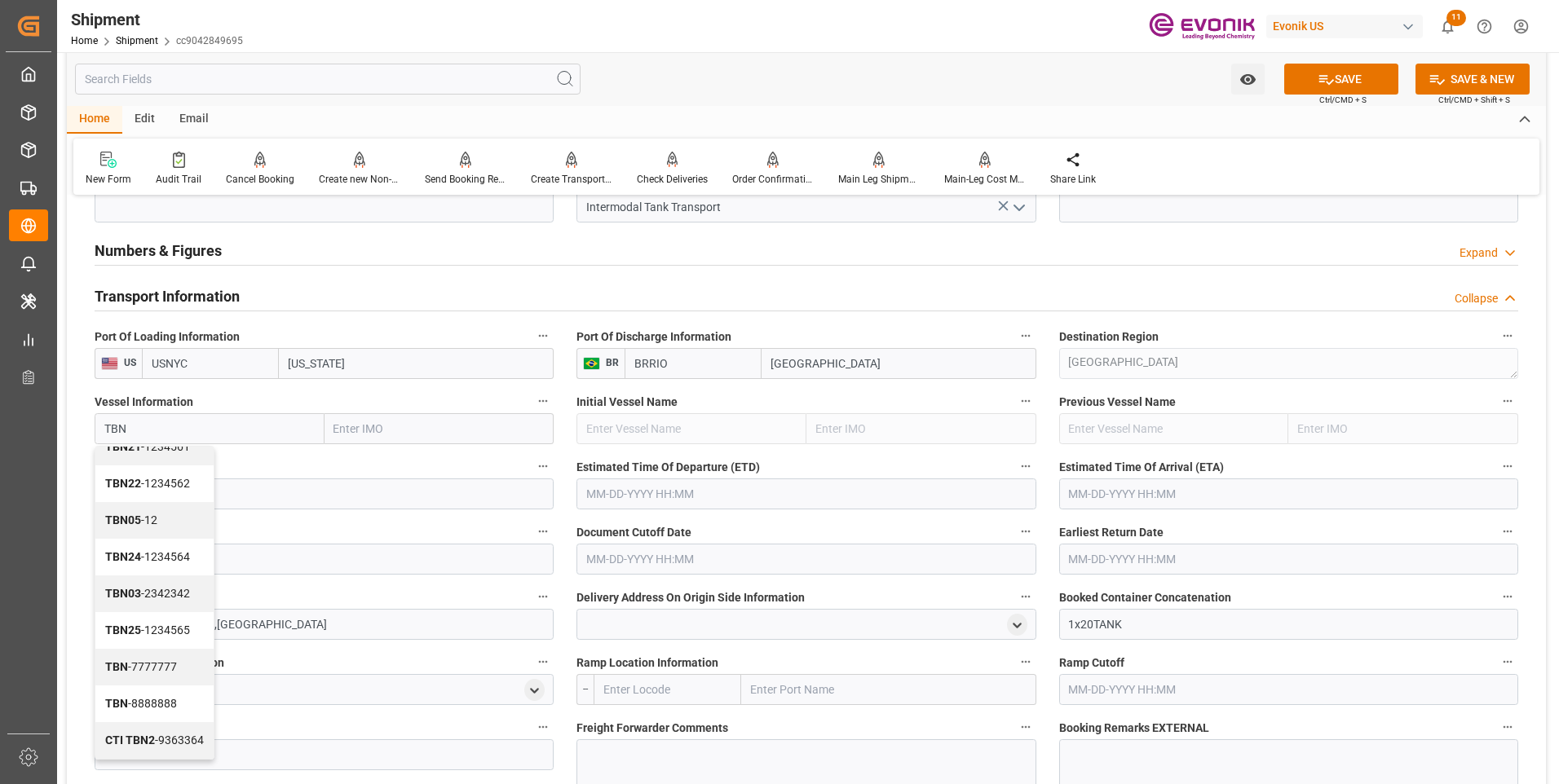
scroll to position [1141, 0]
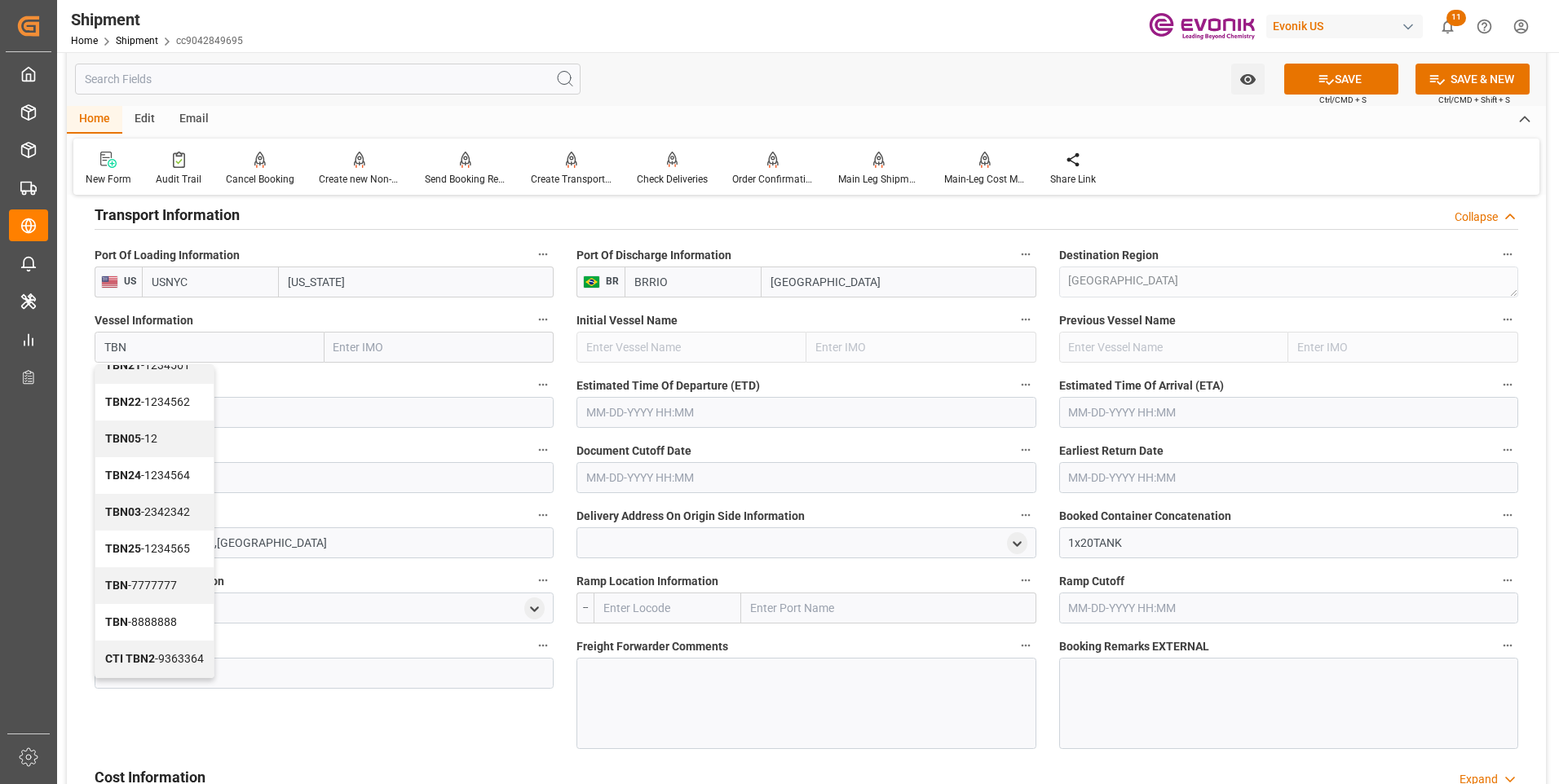
click at [141, 593] on div "TBN - 7777777" at bounding box center [155, 586] width 119 height 37
type input "7777777"
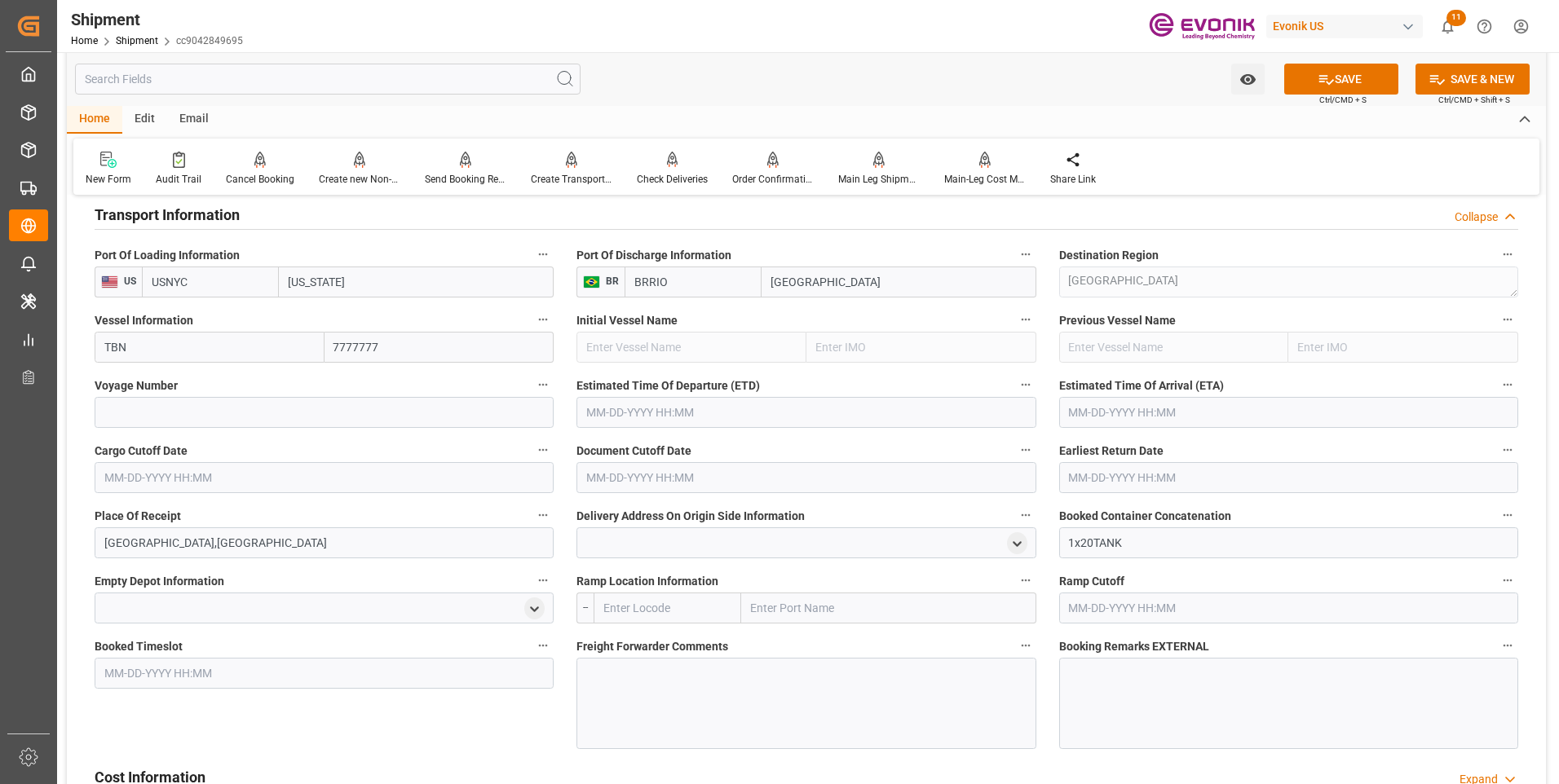
type input "TBN"
click at [229, 415] on input at bounding box center [324, 412] width 459 height 31
type input "0000"
click at [1337, 77] on button "SAVE" at bounding box center [1341, 79] width 114 height 31
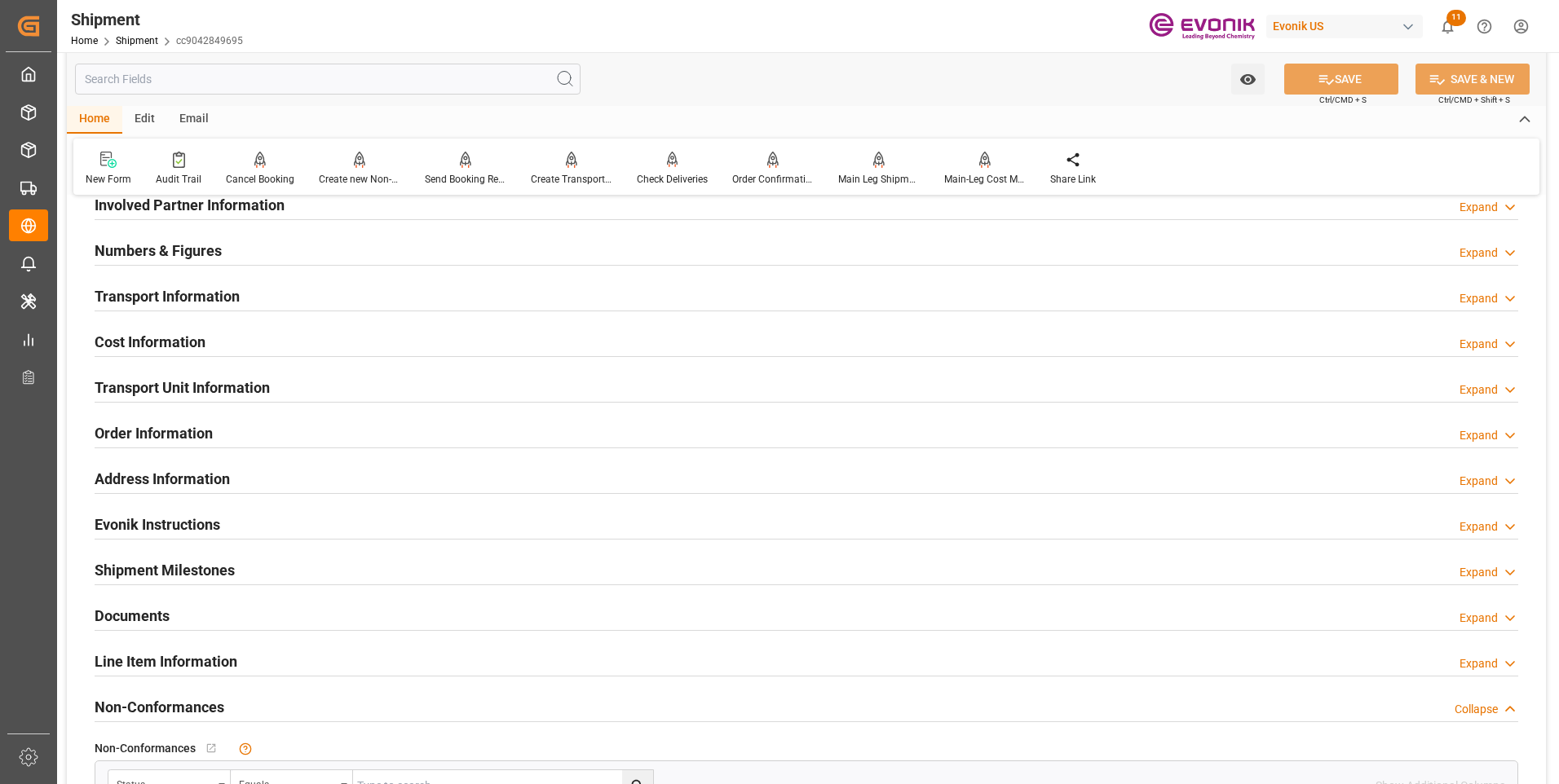
scroll to position [766, 0]
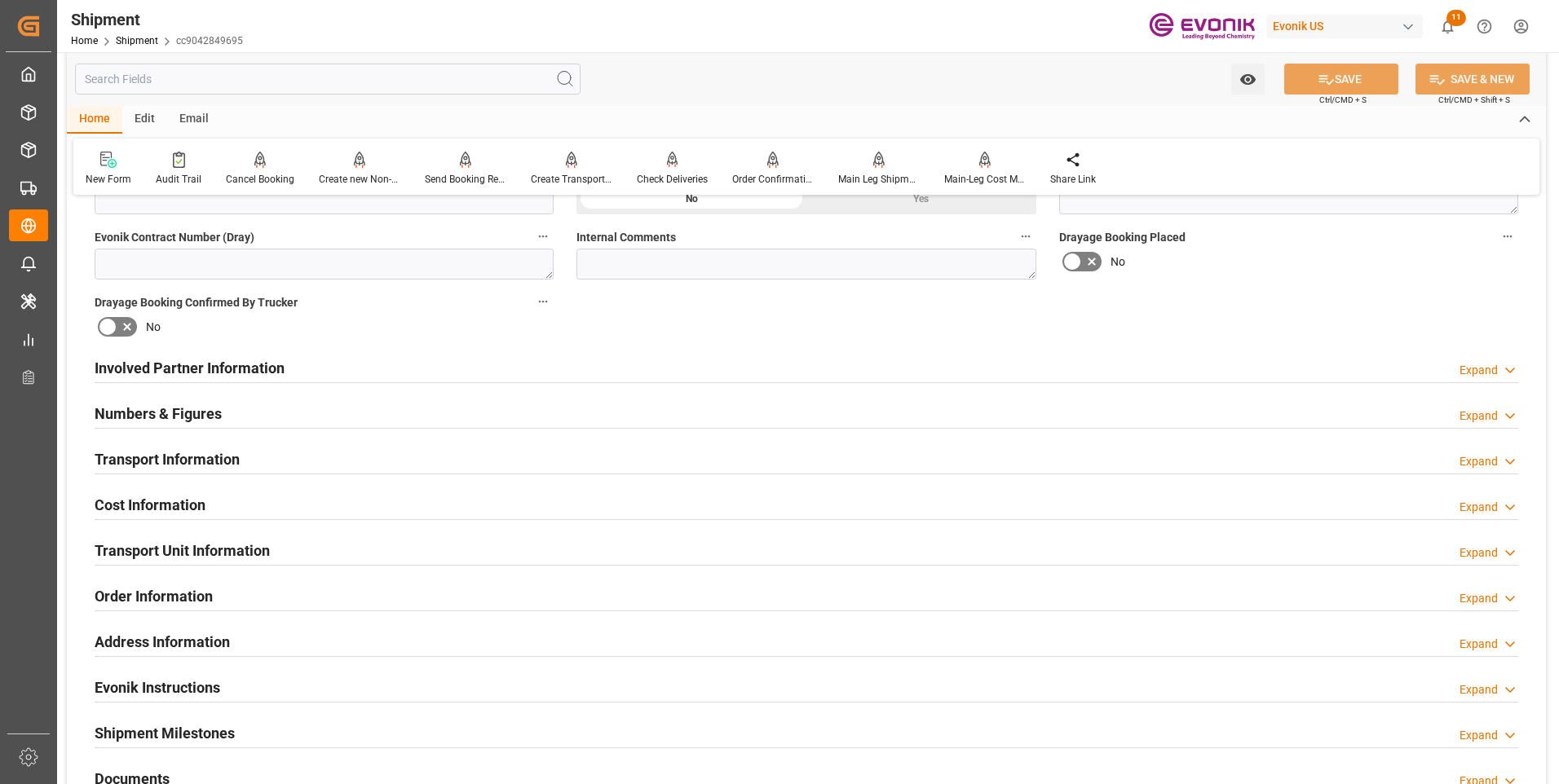
click at [275, 458] on div "Transport Information Expand" at bounding box center [807, 458] width 1424 height 31
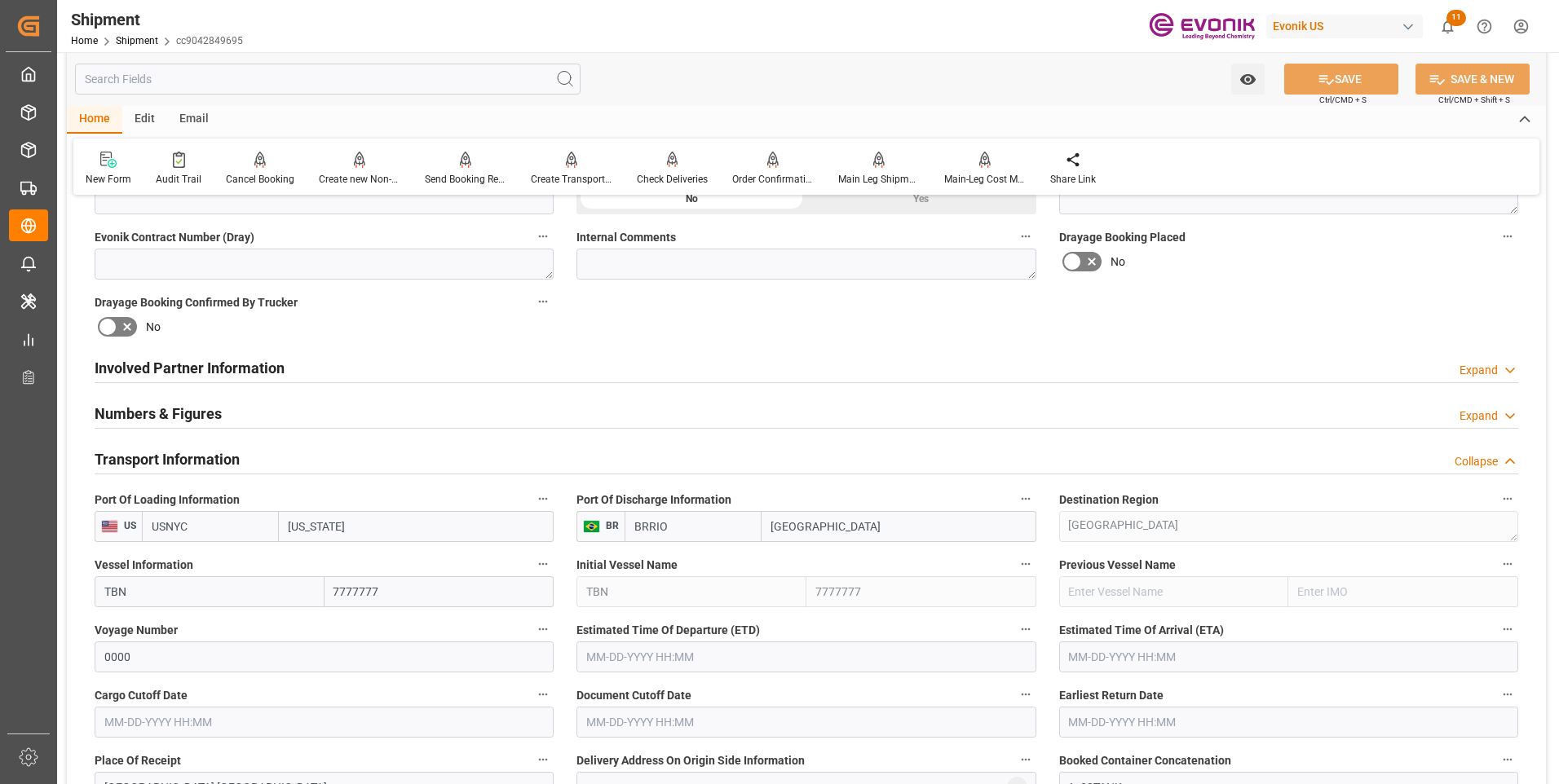
click at [657, 657] on input "text" at bounding box center [806, 657] width 459 height 31
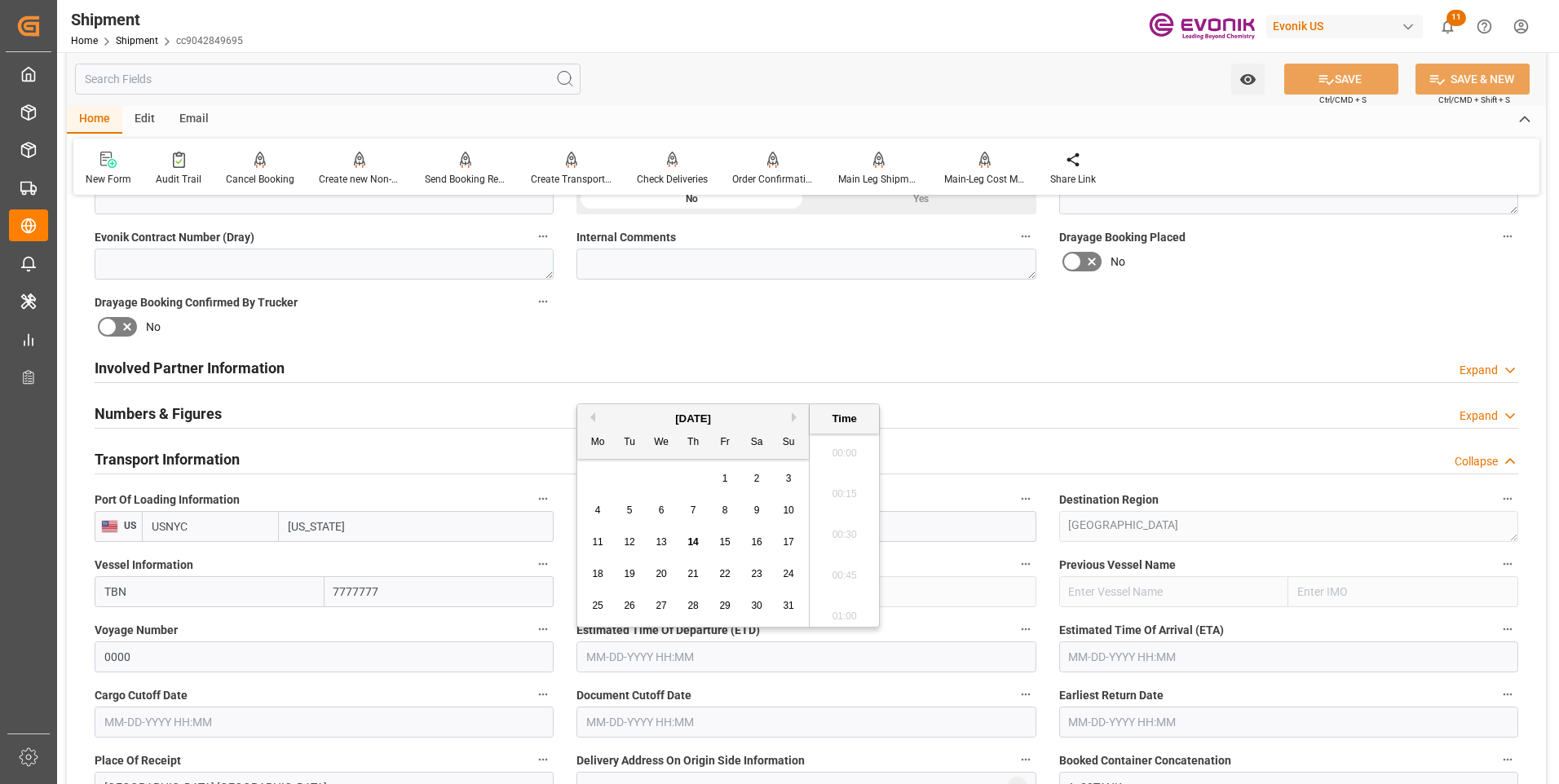
scroll to position [2492, 0]
drag, startPoint x: 1394, startPoint y: 298, endPoint x: 1243, endPoint y: 310, distance: 151.5
click at [1394, 298] on div "Booking Confirmation Milestone Bar Collapse Submitted to FFW for Booking (Pendi…" at bounding box center [807, 545] width 1479 height 2203
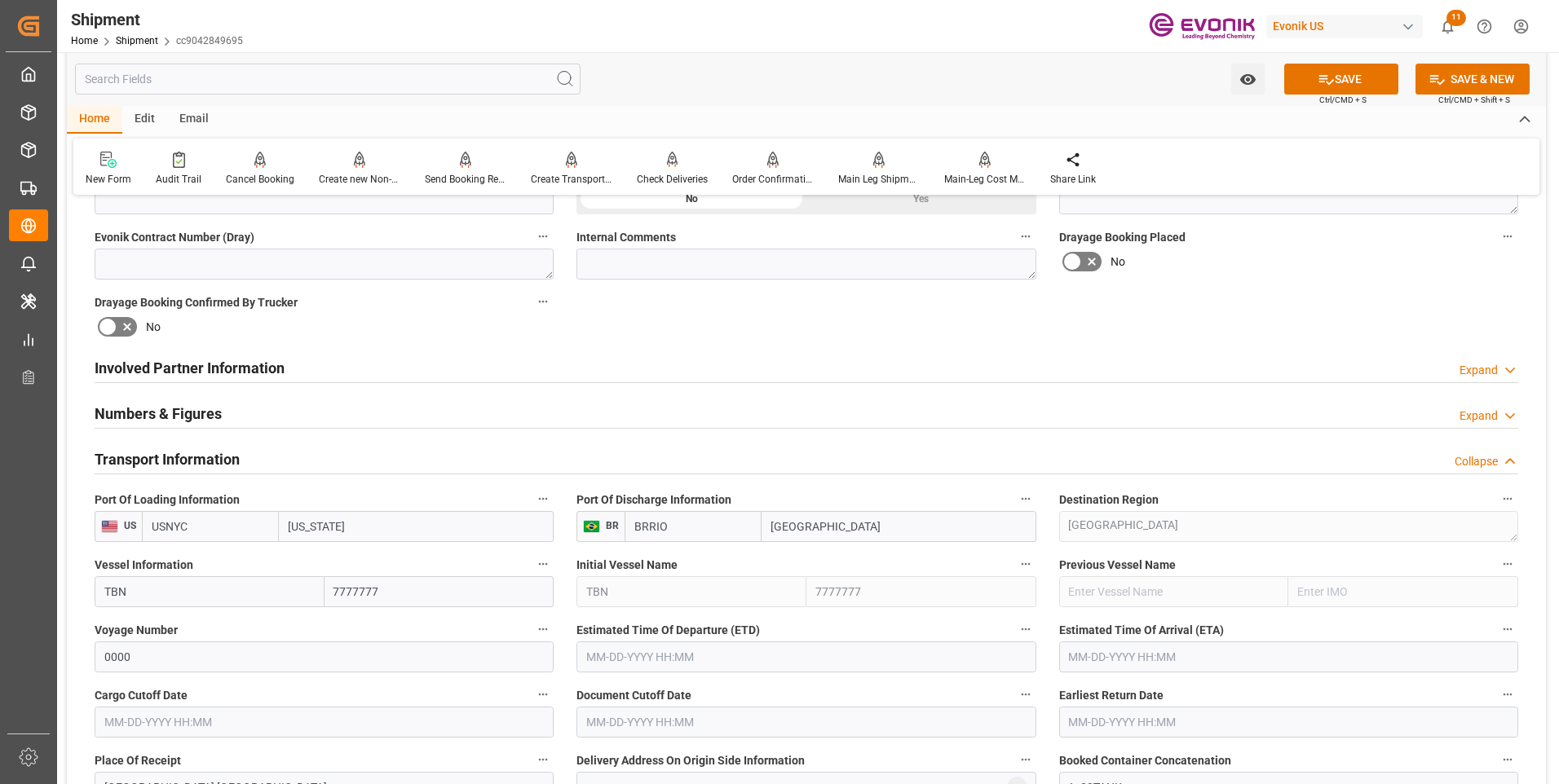
scroll to position [684, 0]
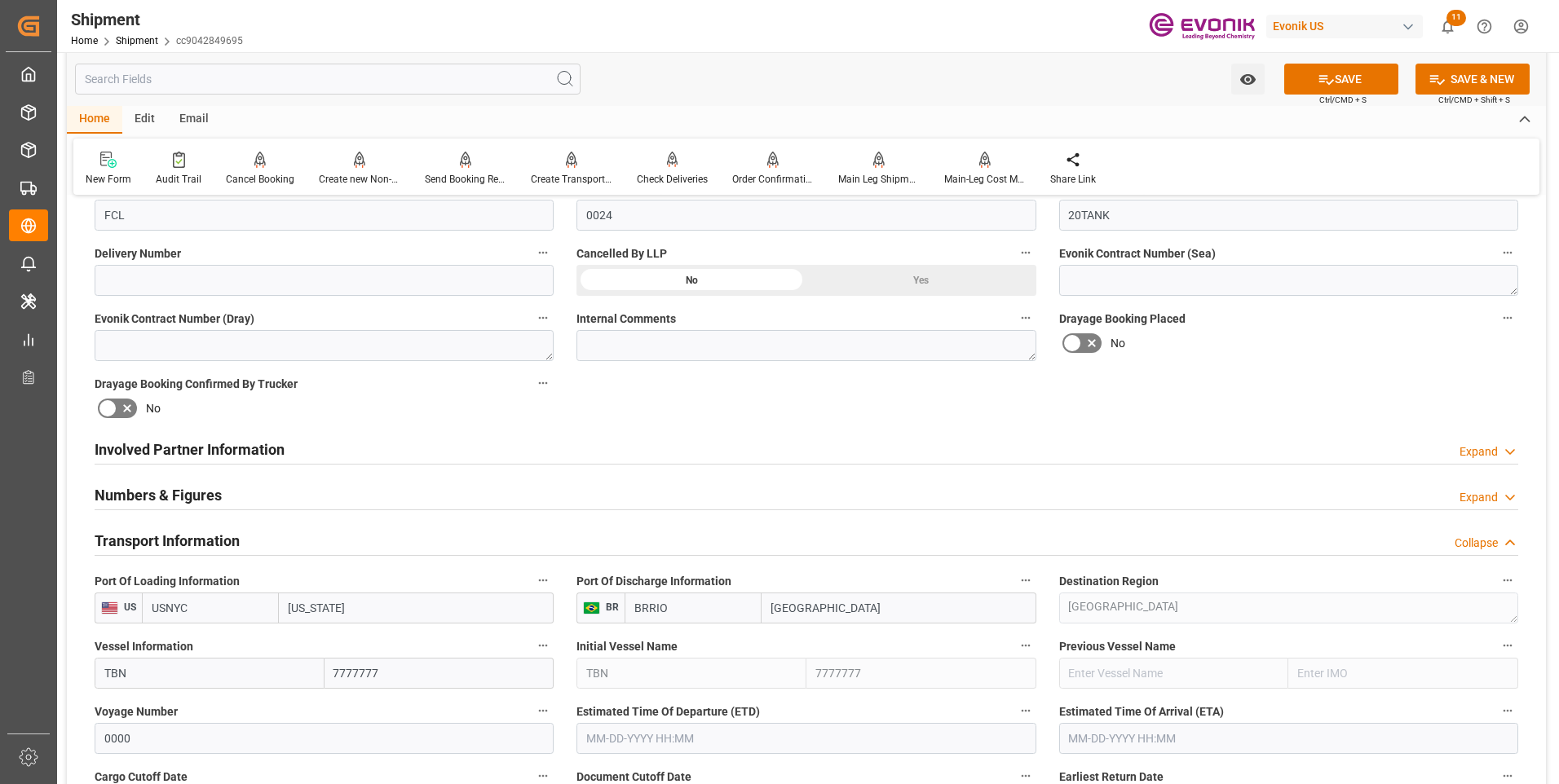
drag, startPoint x: 538, startPoint y: 405, endPoint x: 971, endPoint y: 393, distance: 433.2
click at [971, 393] on div "Booking Confirmation Milestone Bar Collapse Submitted to FFW for Booking (Pendi…" at bounding box center [807, 627] width 1479 height 2203
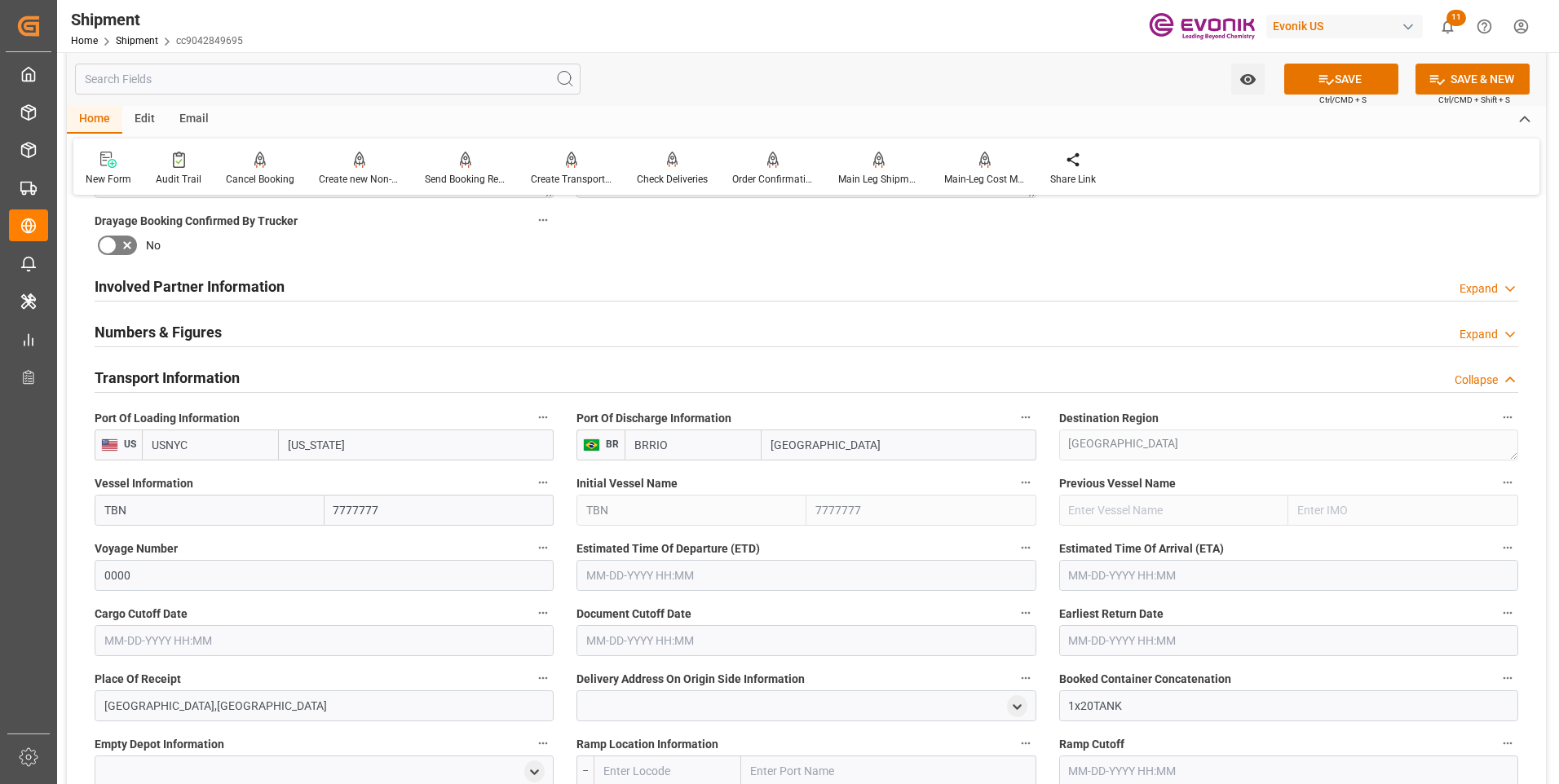
click at [644, 558] on label "Estimated Time Of Departure (ETD)" at bounding box center [806, 549] width 459 height 23
click at [1016, 558] on button "Estimated Time Of Departure (ETD)" at bounding box center [1026, 548] width 21 height 21
click at [609, 577] on div at bounding box center [780, 392] width 1559 height 784
click at [1370, 82] on button "SAVE" at bounding box center [1341, 79] width 114 height 31
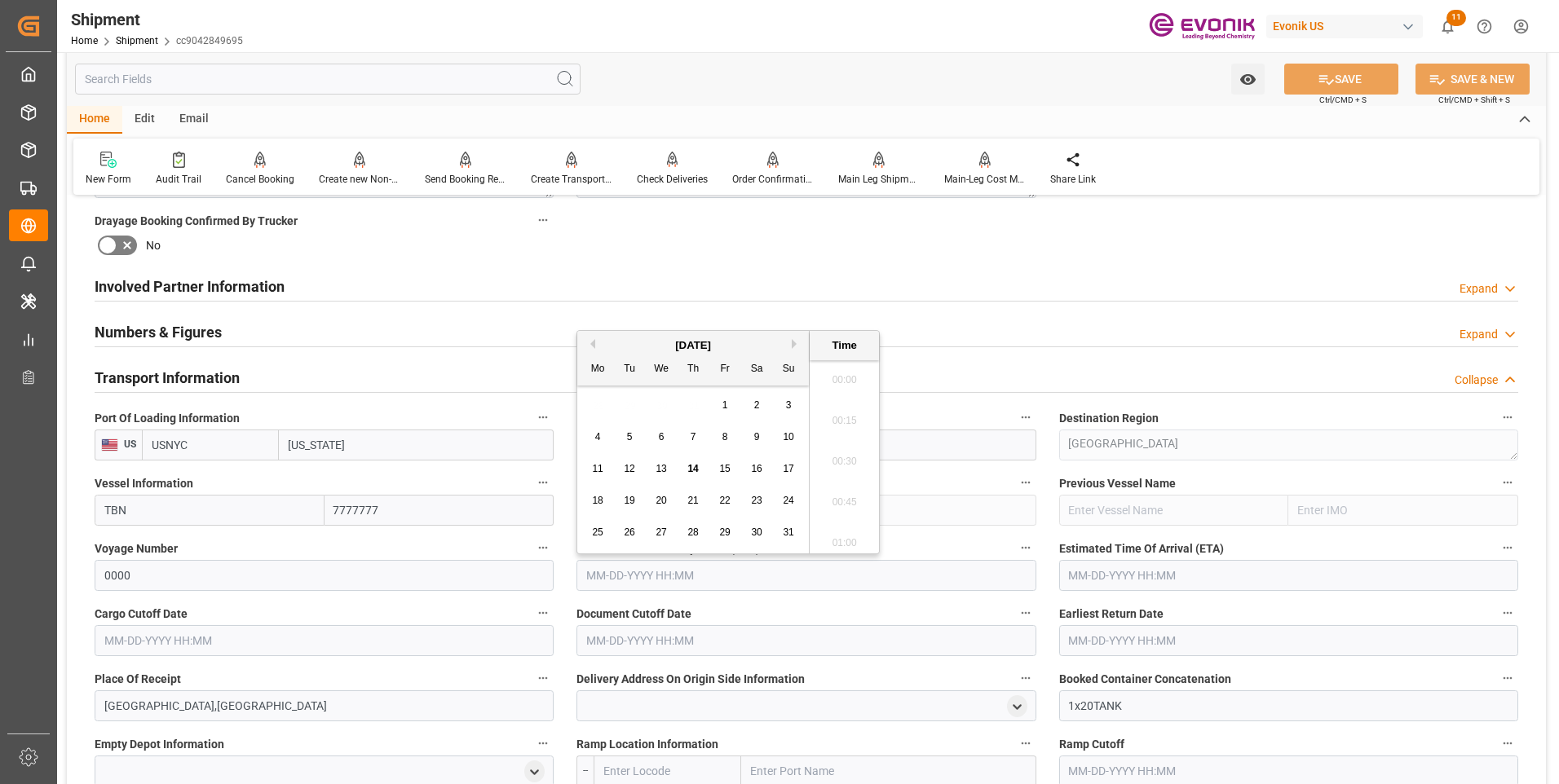
click at [627, 571] on input "text" at bounding box center [806, 575] width 459 height 31
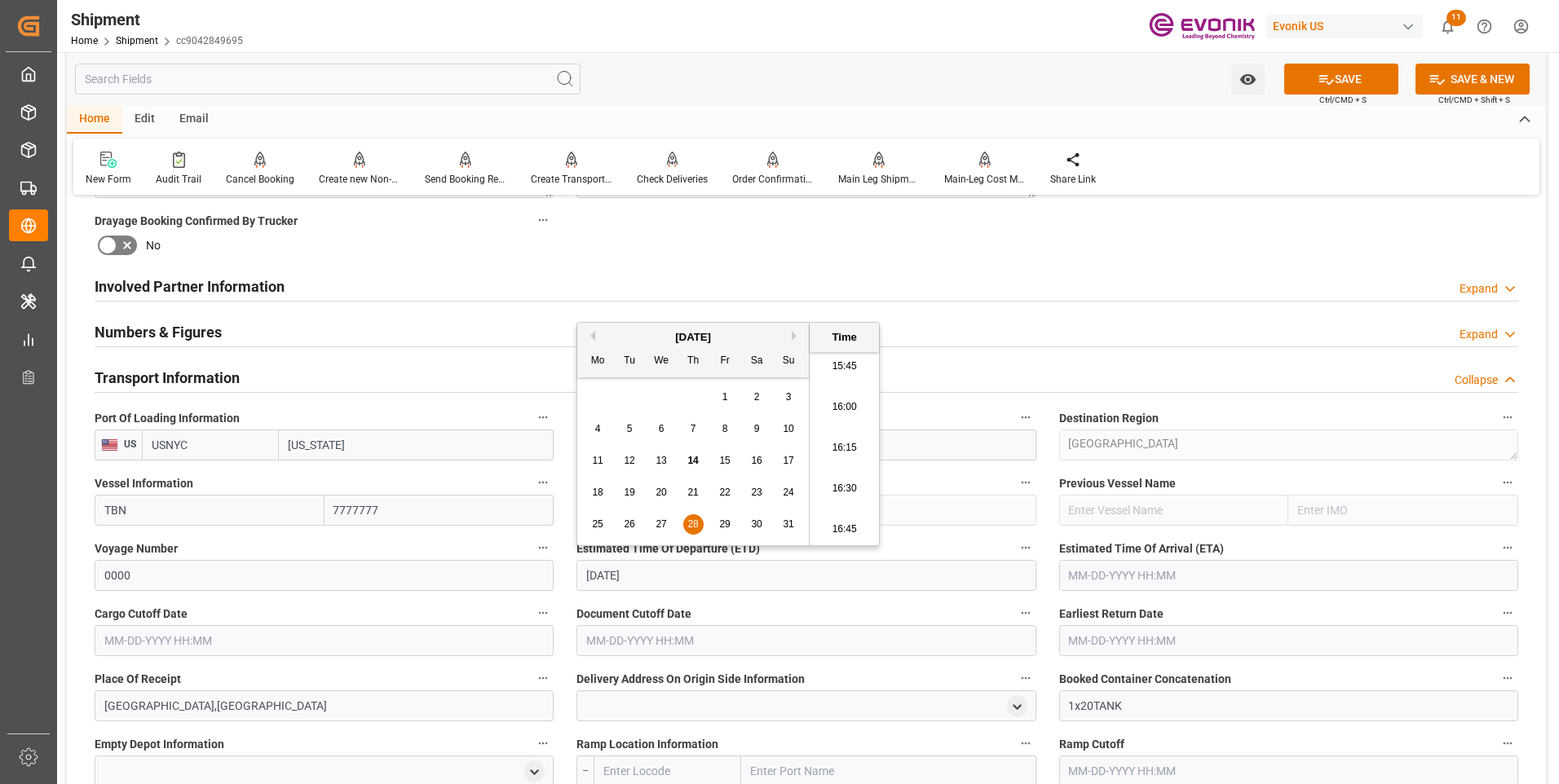
click at [835, 447] on li "16:15" at bounding box center [844, 447] width 69 height 41
type input "08-28-2025 16:15"
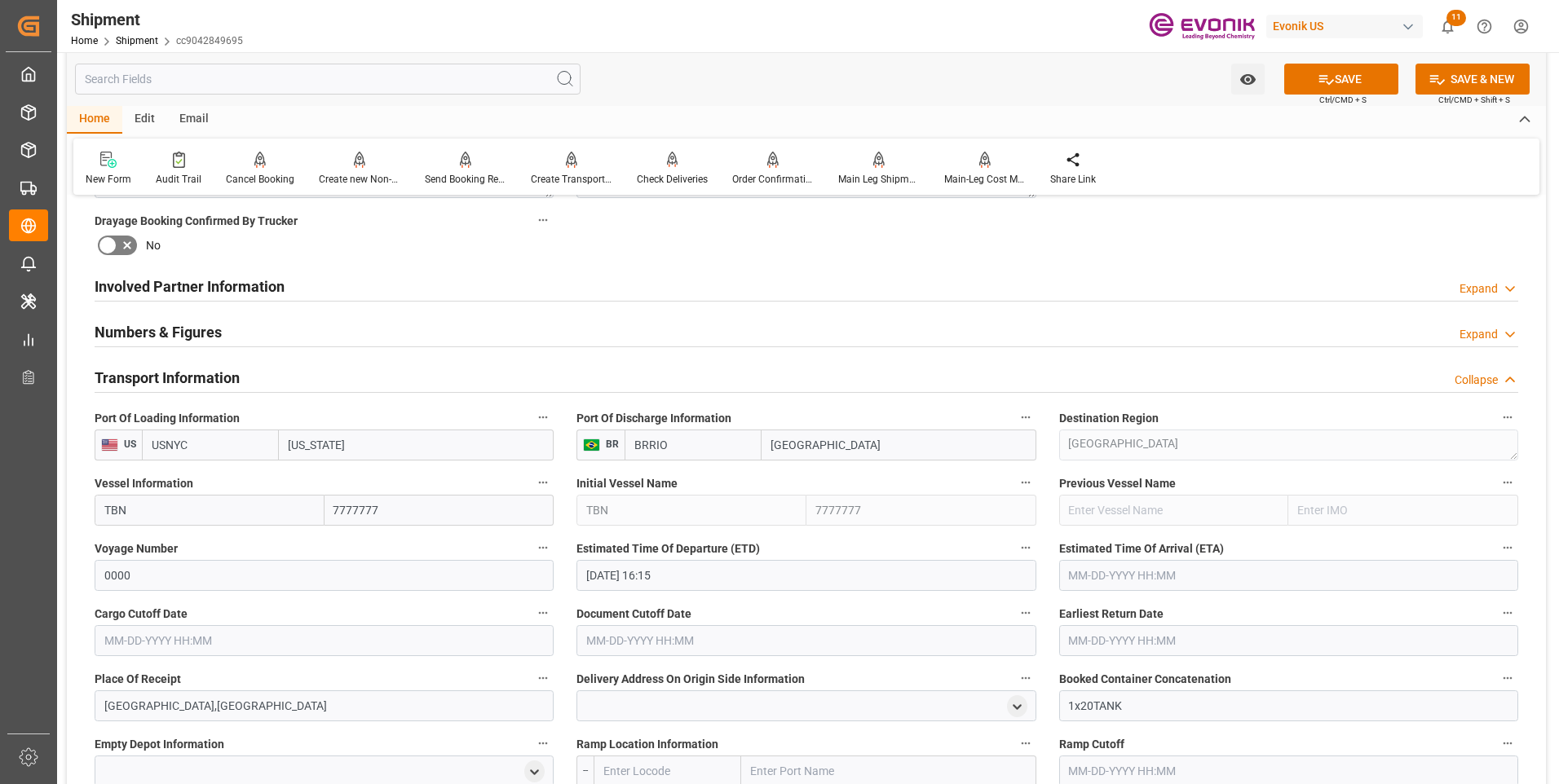
click at [1101, 576] on input "text" at bounding box center [1289, 575] width 459 height 31
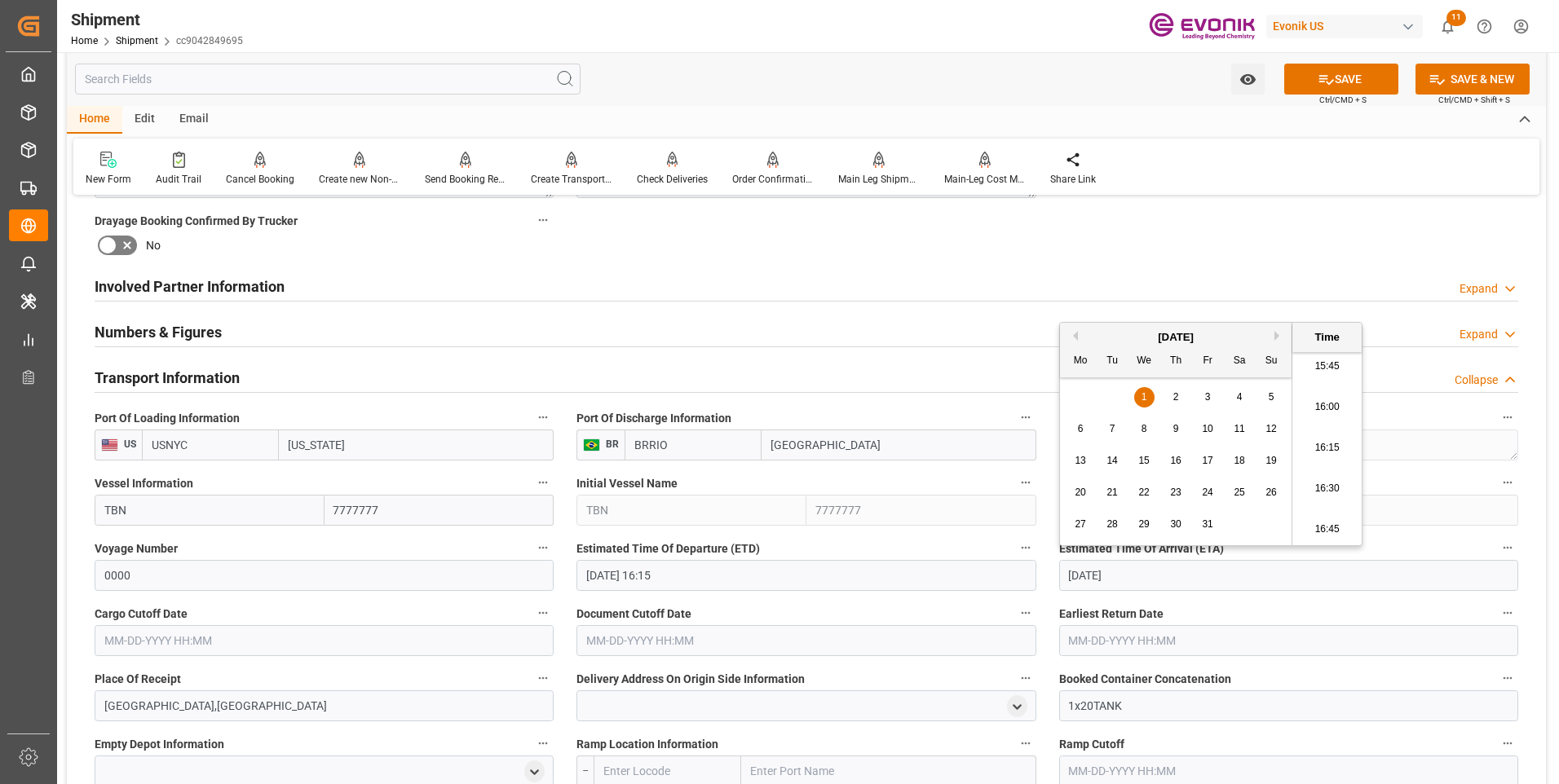
click at [1319, 446] on li "16:15" at bounding box center [1327, 447] width 69 height 41
type input "10-01-2025 16:15"
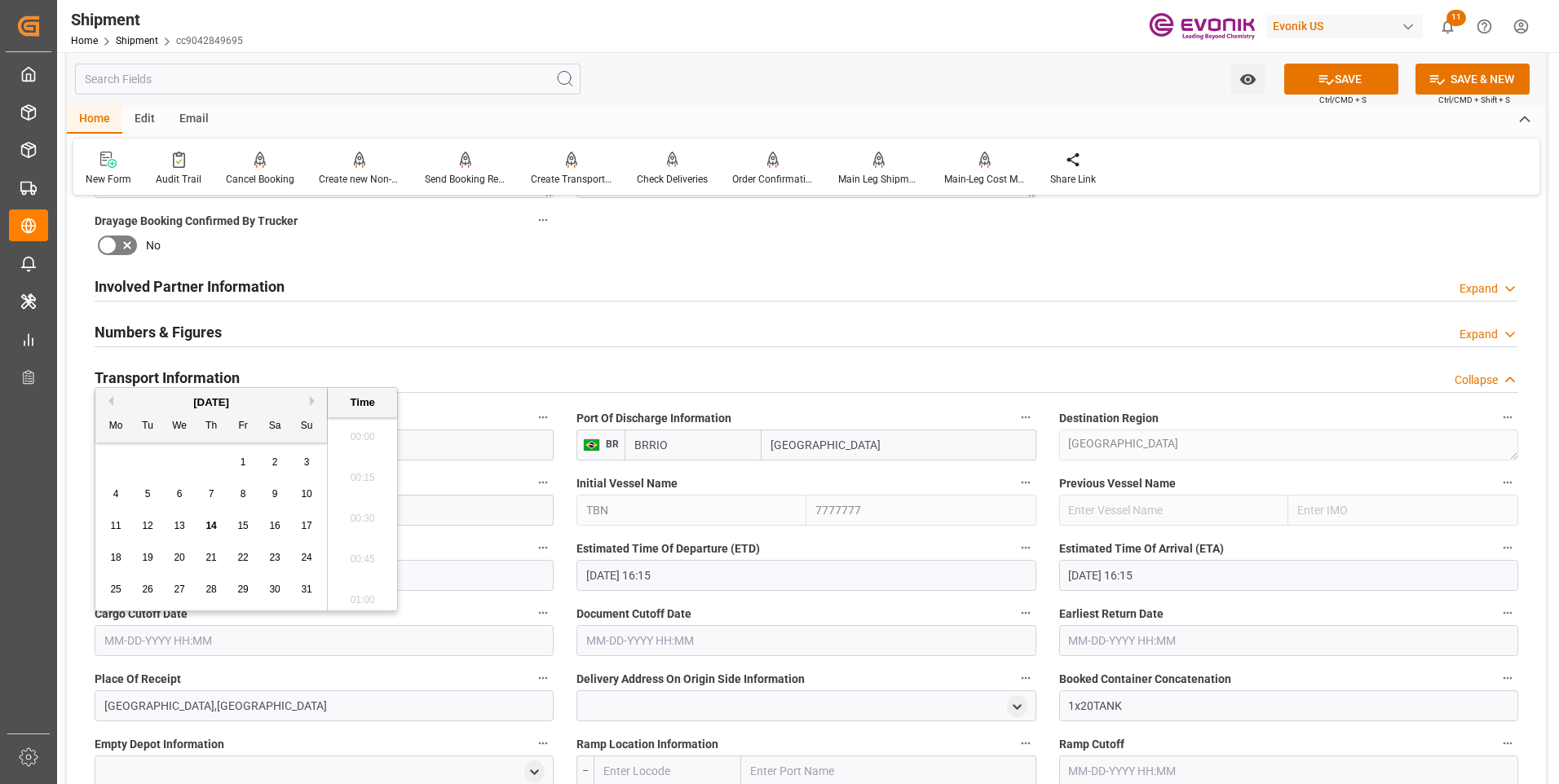
click at [229, 640] on input "text" at bounding box center [324, 641] width 459 height 31
click at [354, 549] on li "16:30" at bounding box center [362, 554] width 69 height 41
type input "08-22-2025 16:30"
drag, startPoint x: 201, startPoint y: 638, endPoint x: 67, endPoint y: 638, distance: 134.0
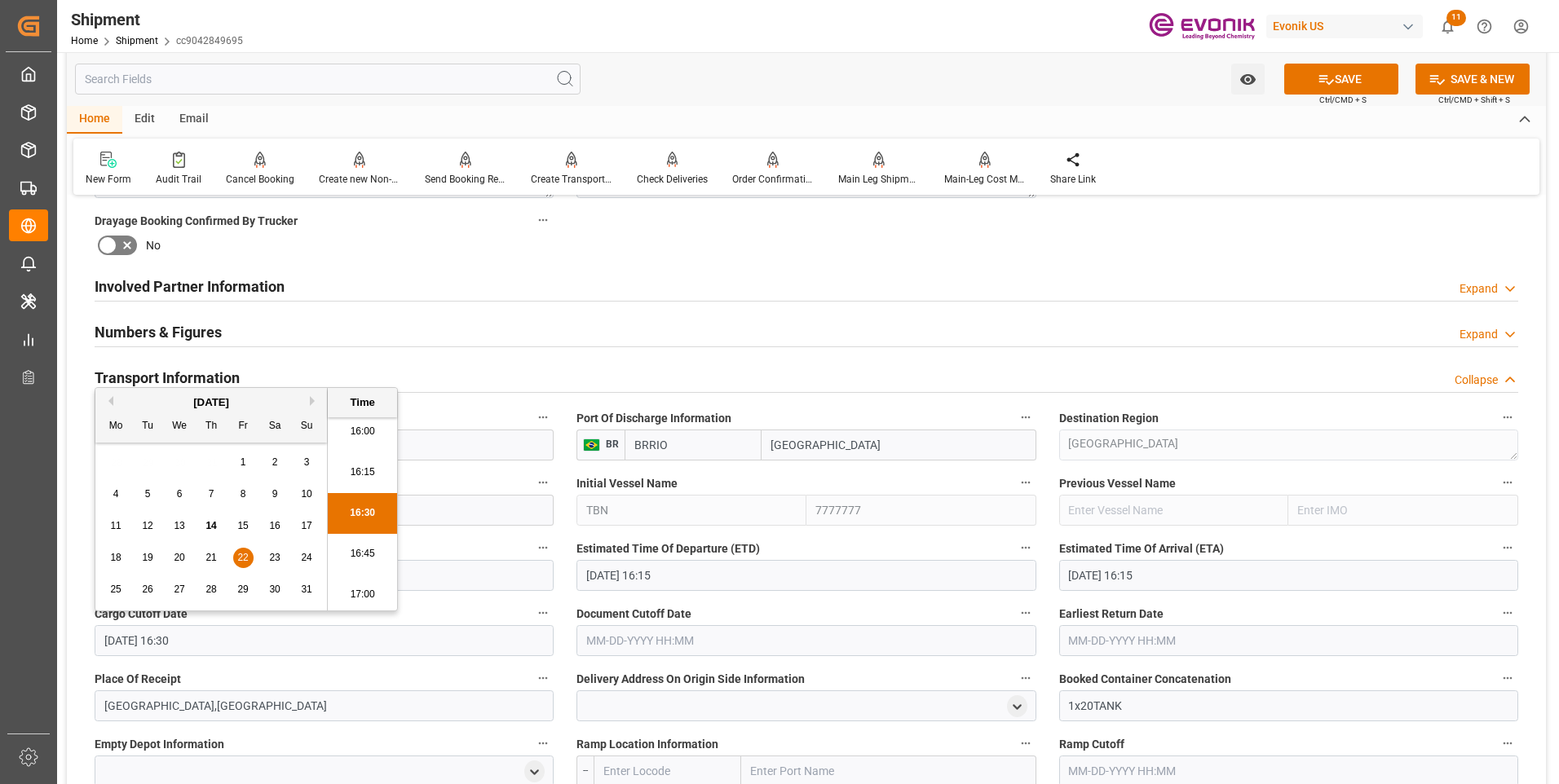
click at [67, 638] on div "Booking Confirmation Milestone Bar Collapse Submitted to FFW for Booking (Pendi…" at bounding box center [807, 464] width 1479 height 2203
click at [659, 642] on input "text" at bounding box center [806, 641] width 459 height 31
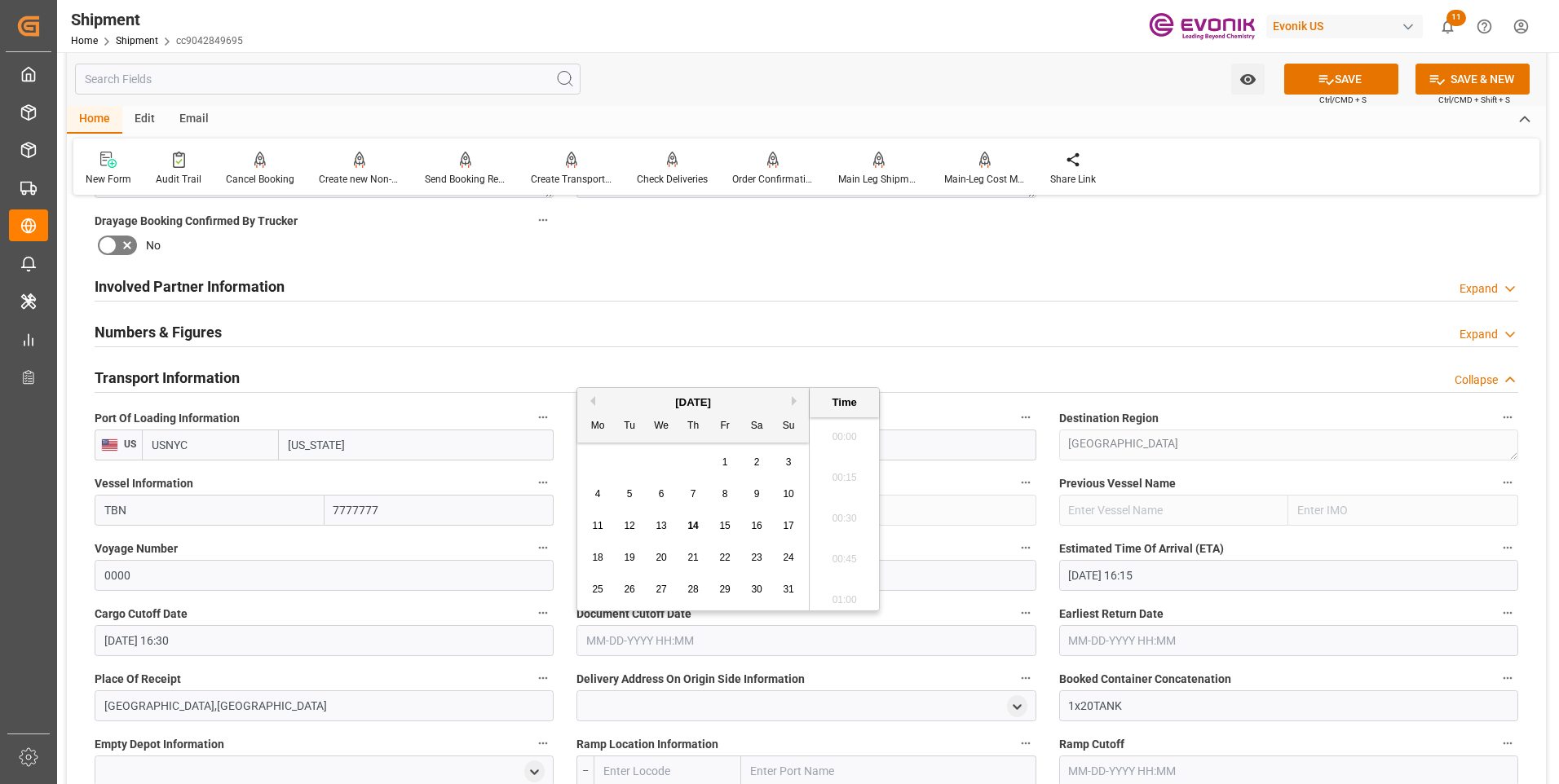
scroll to position [2574, 0]
paste input "08-22-2025 16:30"
type input "08-22-2025 16:30"
click at [1084, 640] on input "text" at bounding box center [1289, 641] width 459 height 31
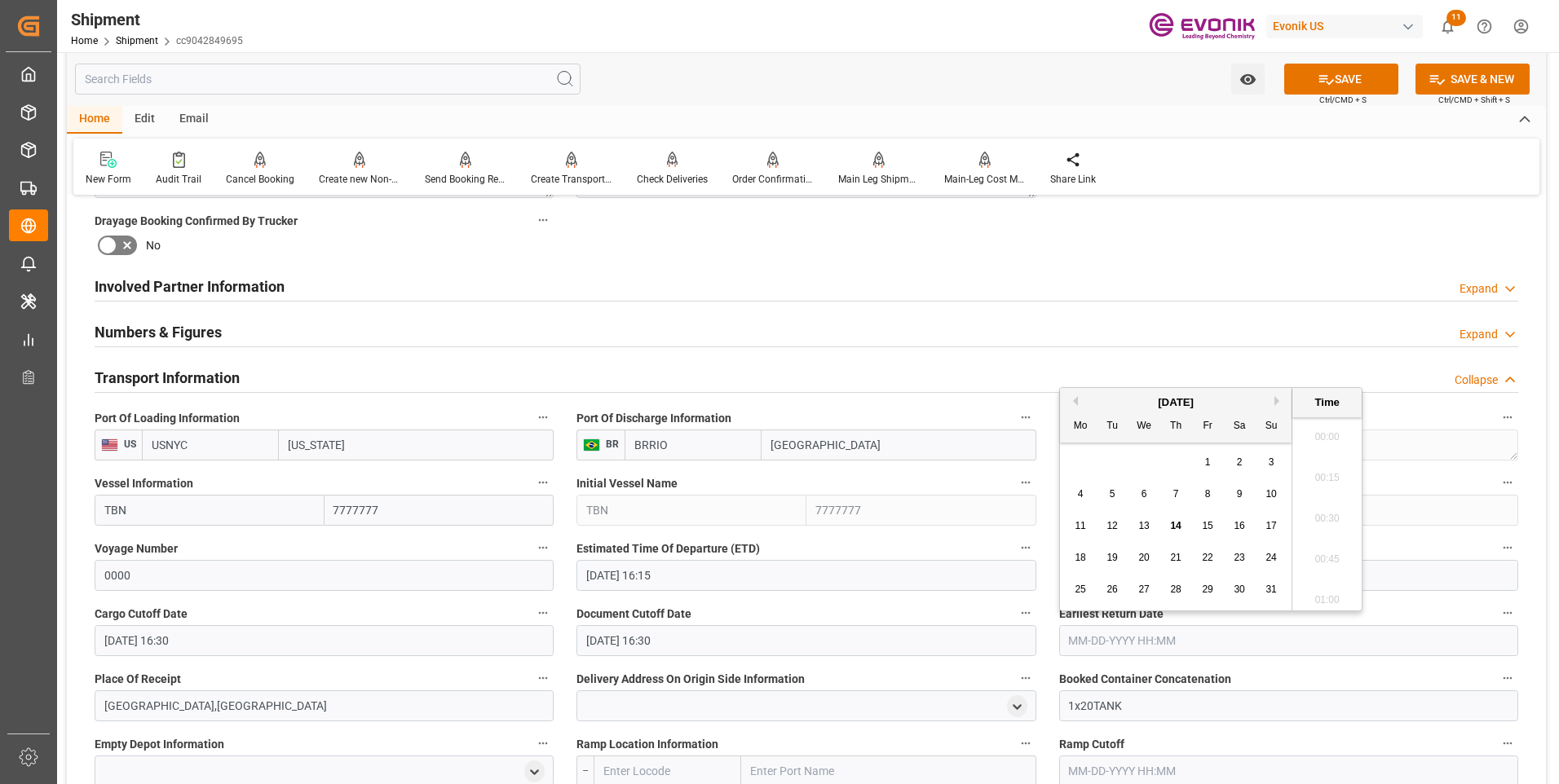
paste input "08-22-2025 16:30"
type input "08-22-2025 16:30"
click at [1309, 554] on li "16:30" at bounding box center [1327, 554] width 69 height 41
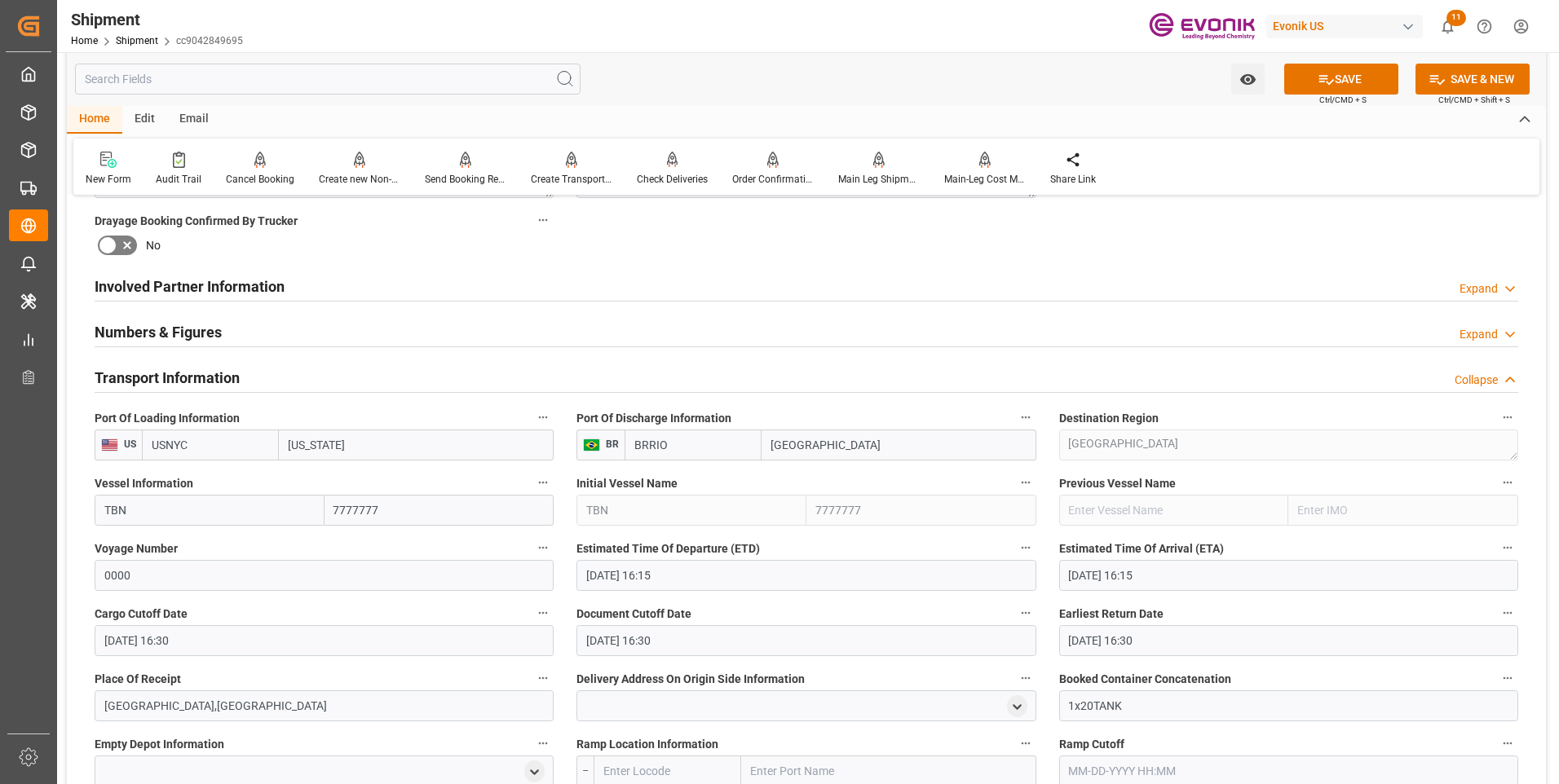
scroll to position [1011, 0]
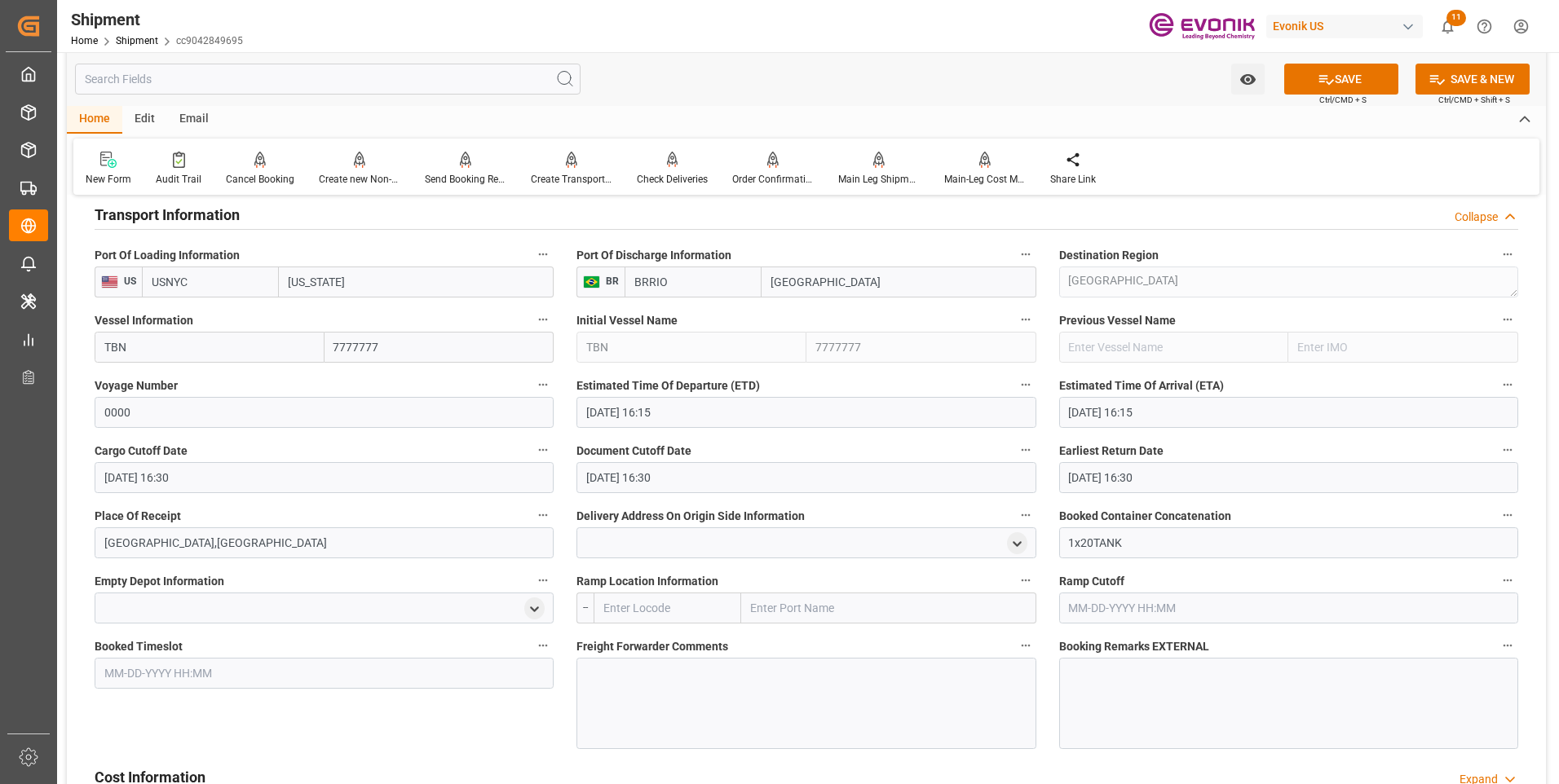
click at [651, 681] on div at bounding box center [806, 703] width 459 height 91
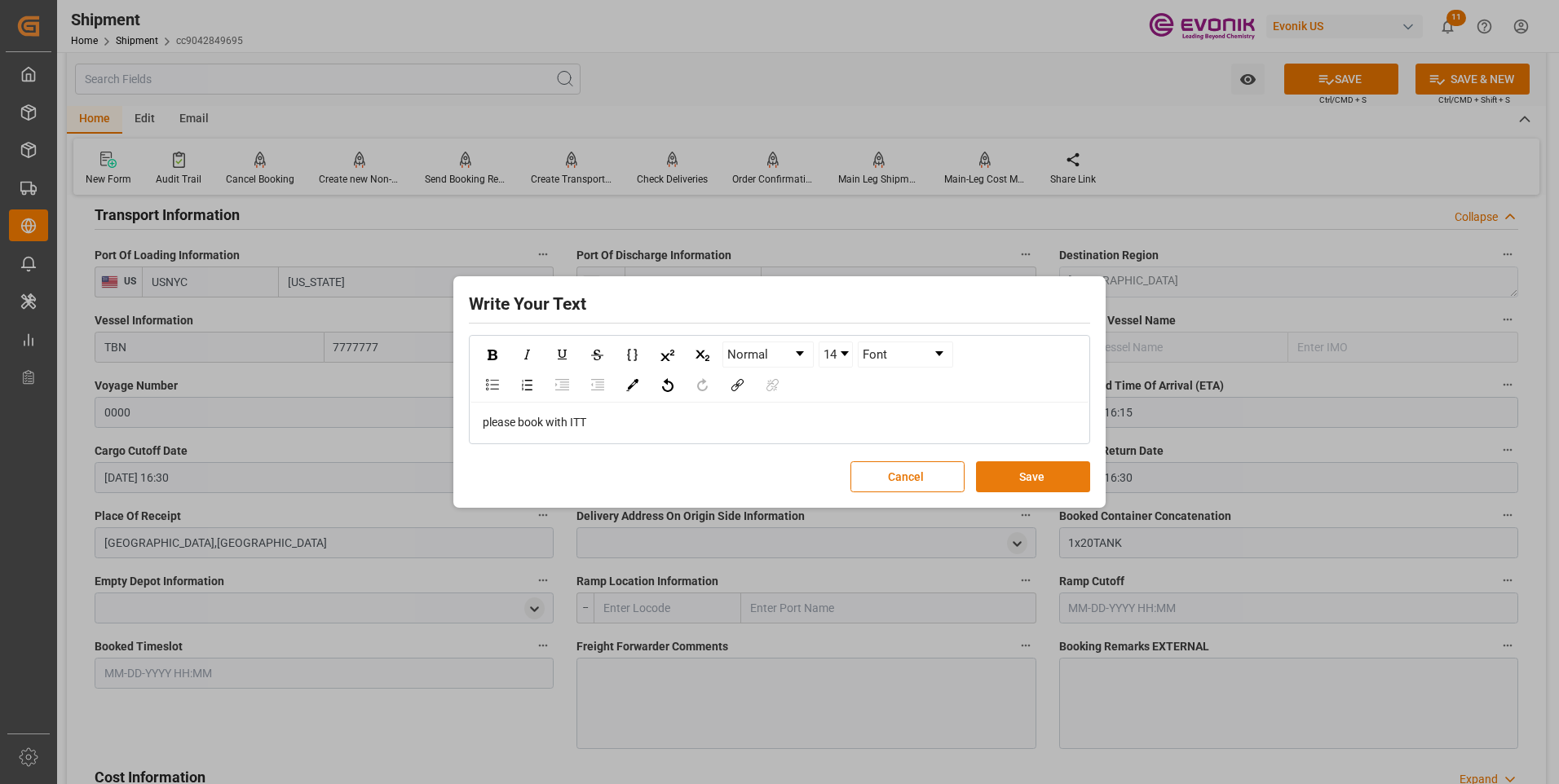
click at [1028, 477] on button "Save" at bounding box center [1033, 477] width 114 height 31
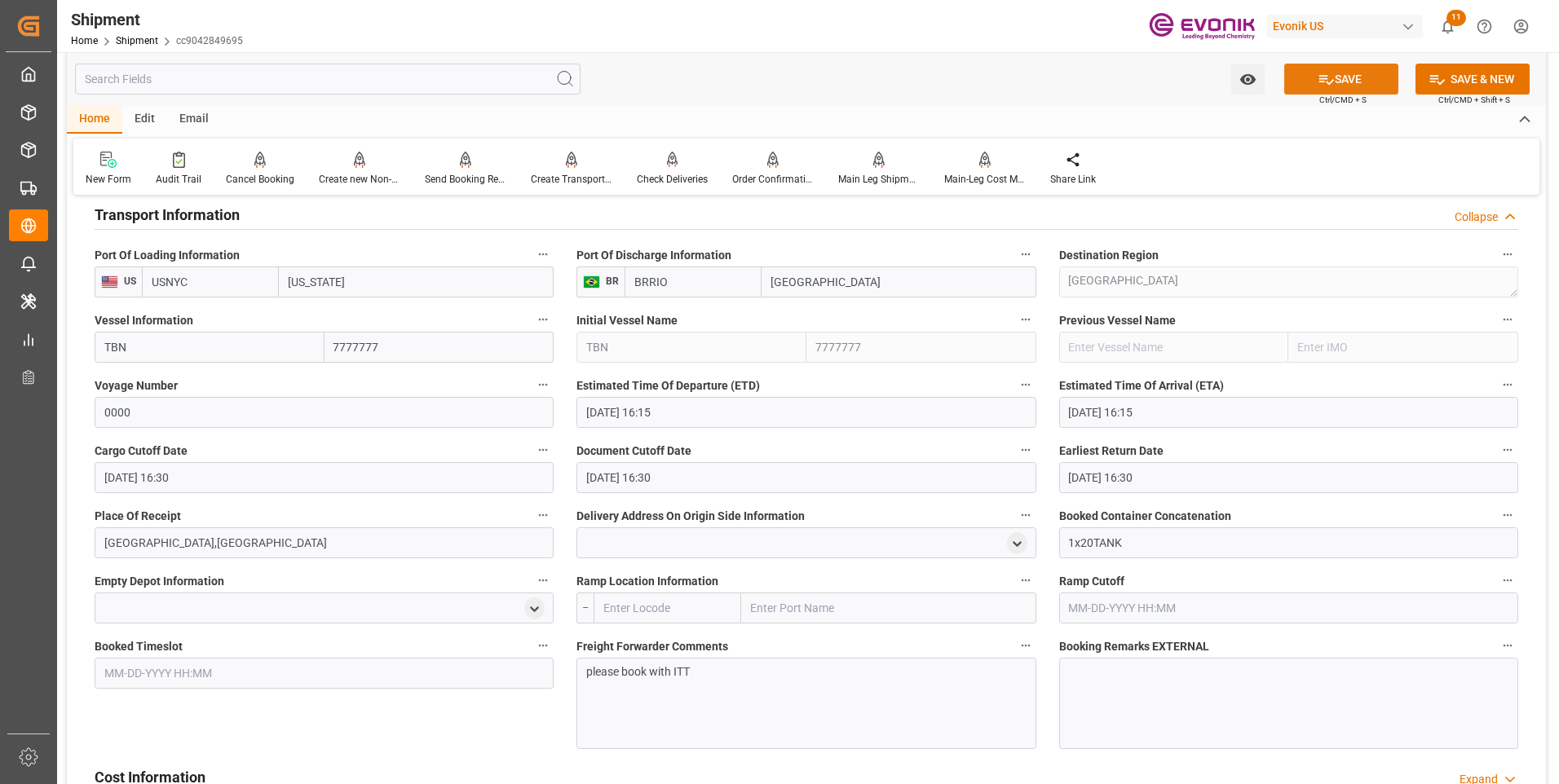
click at [1348, 75] on button "SAVE" at bounding box center [1341, 79] width 114 height 31
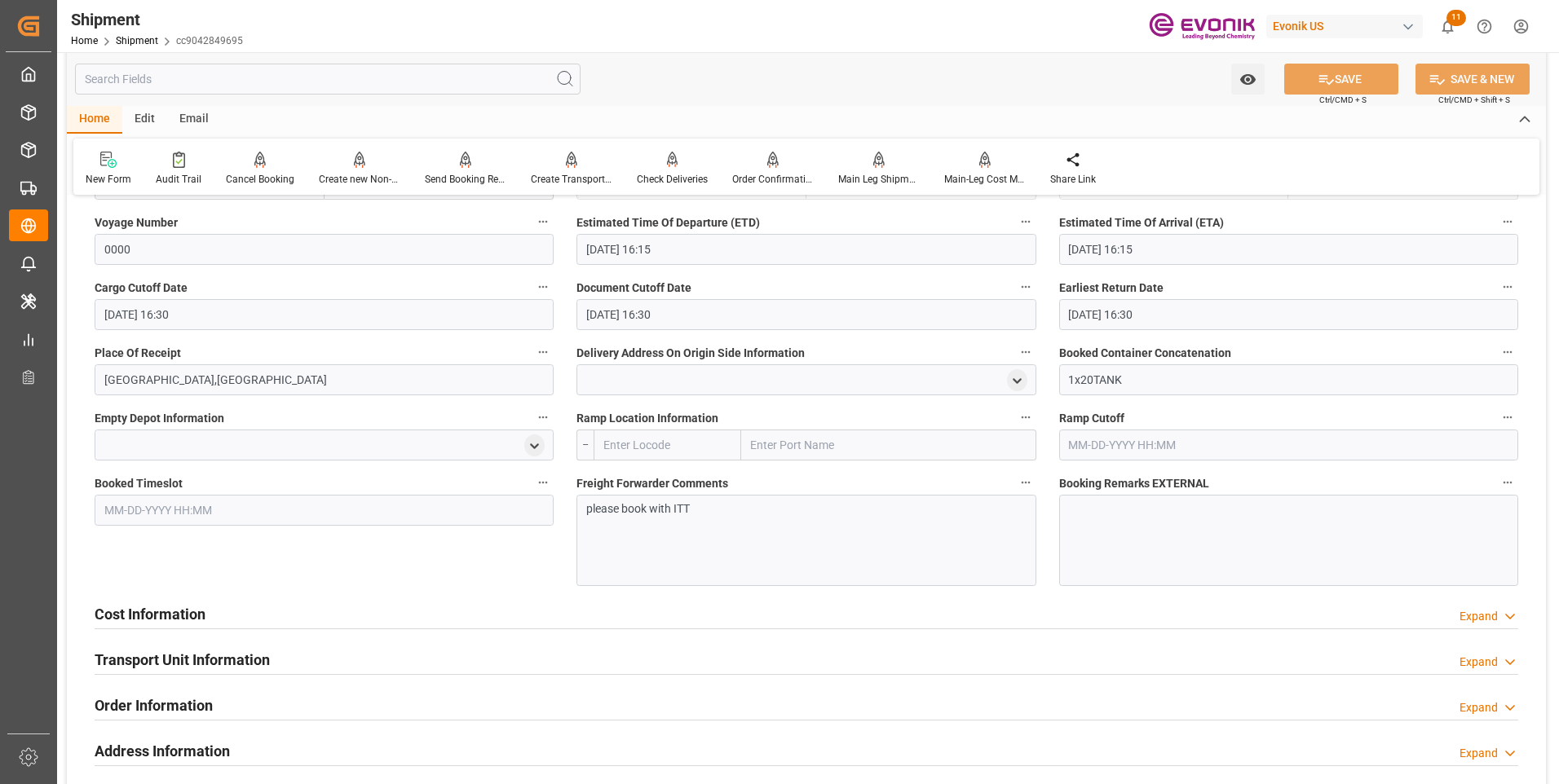
scroll to position [1255, 0]
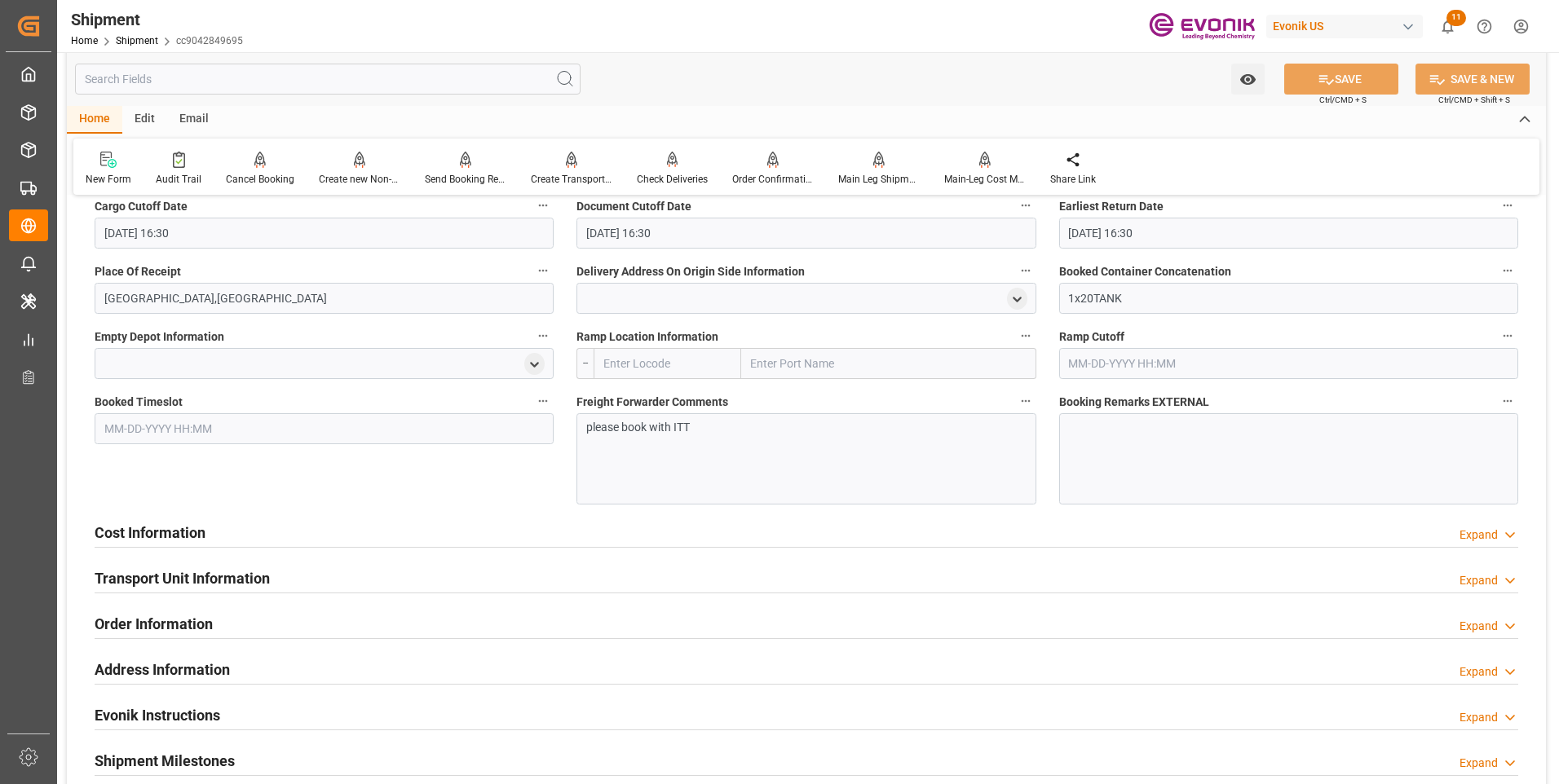
click at [585, 526] on div "Cost Information Expand" at bounding box center [807, 531] width 1424 height 31
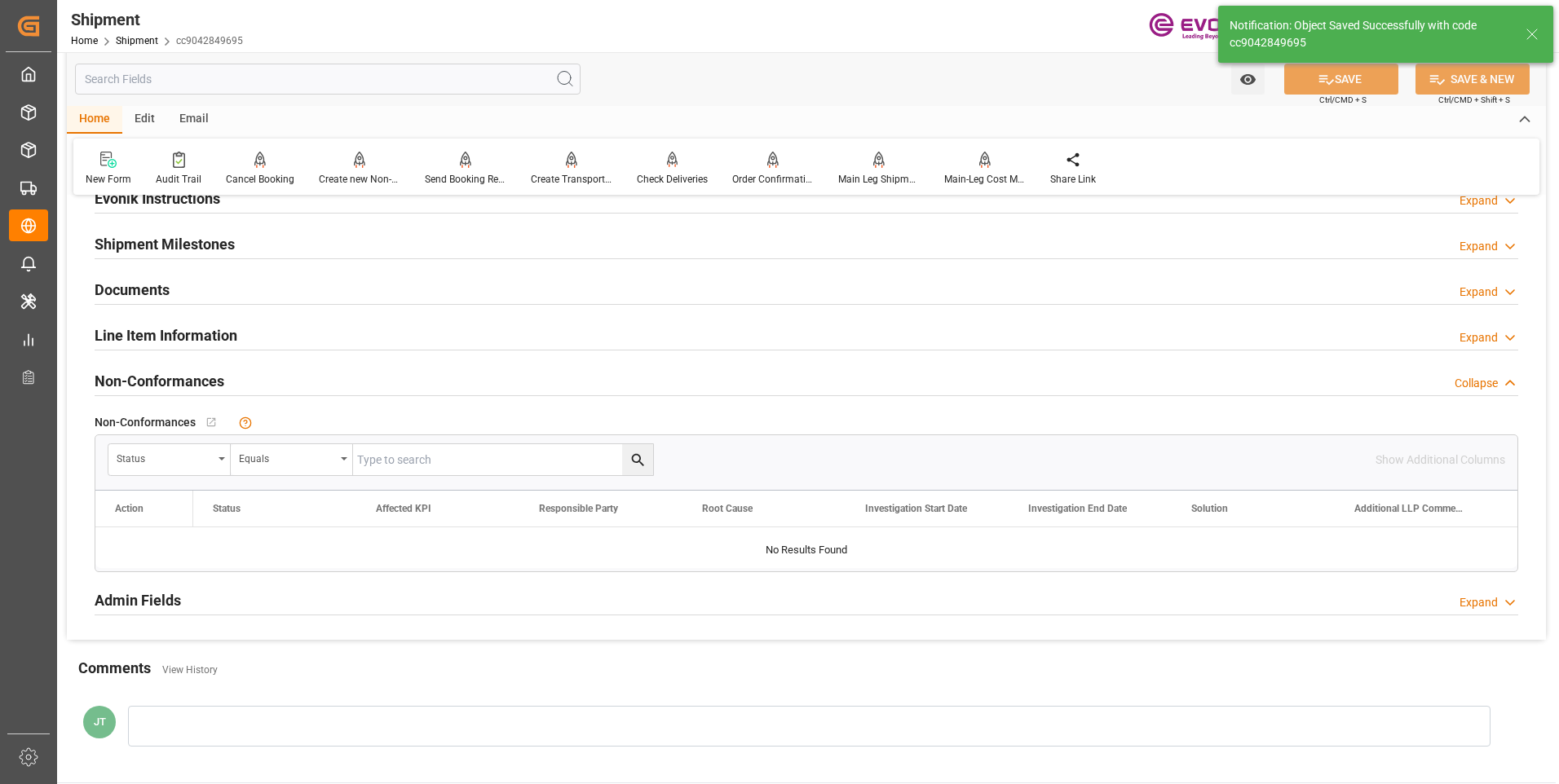
scroll to position [738, 0]
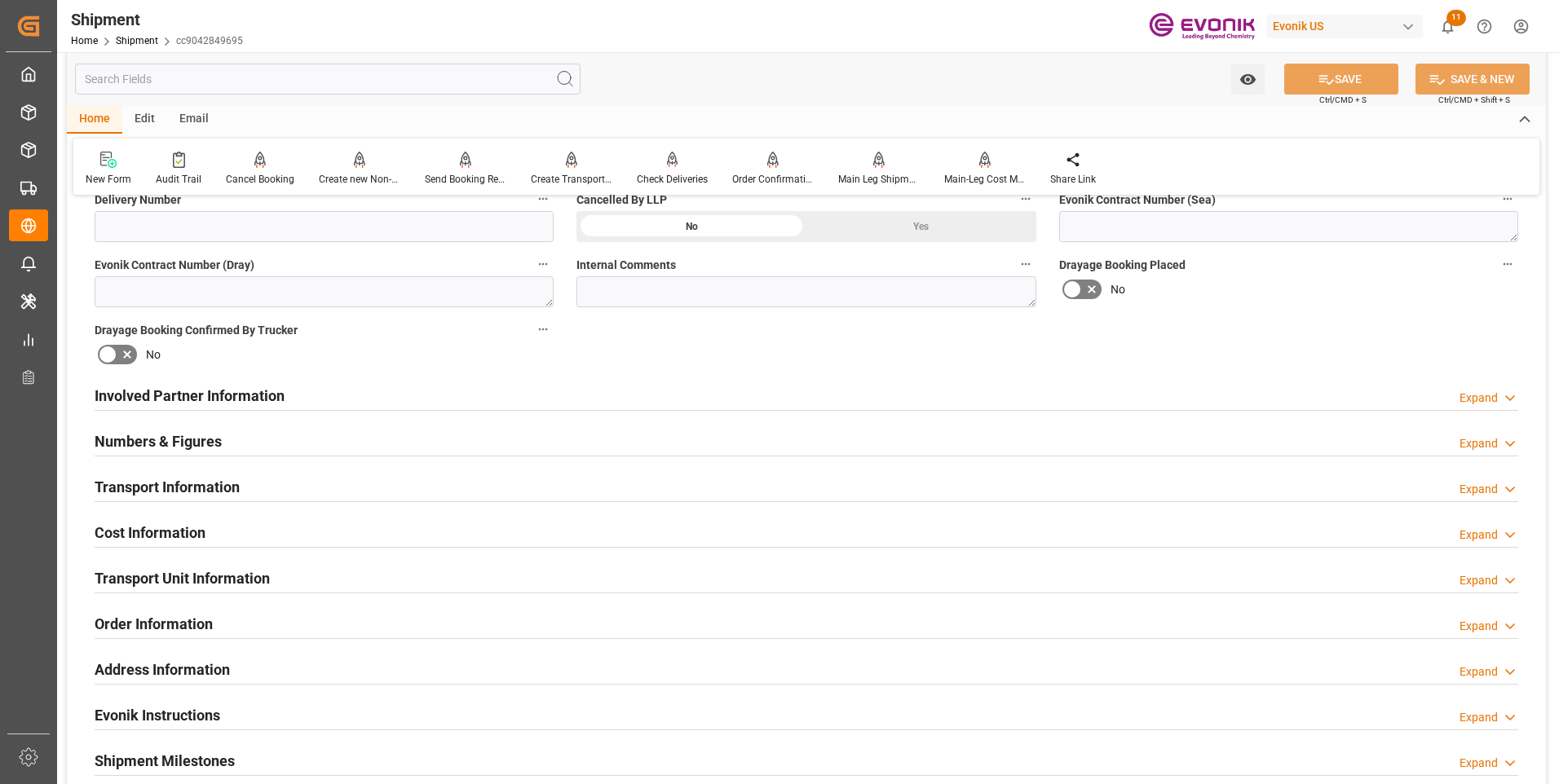
click at [68, 352] on div "Booking Confirmation Milestone Bar Collapse Submitted to FFW for Booking (Pendi…" at bounding box center [807, 314] width 1479 height 1686
click at [297, 392] on div "Involved Partner Information Expand" at bounding box center [807, 394] width 1424 height 31
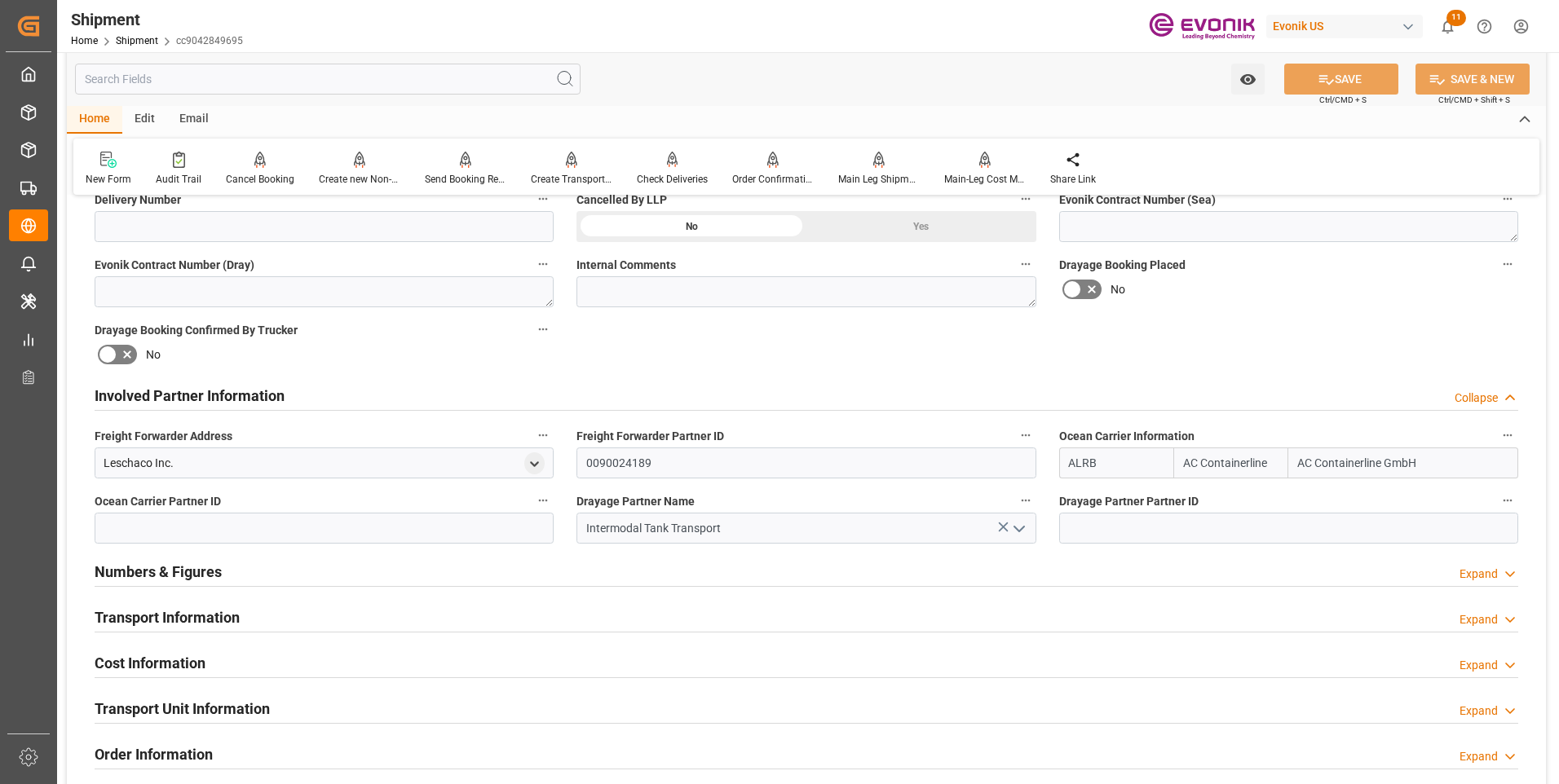
scroll to position [869, 0]
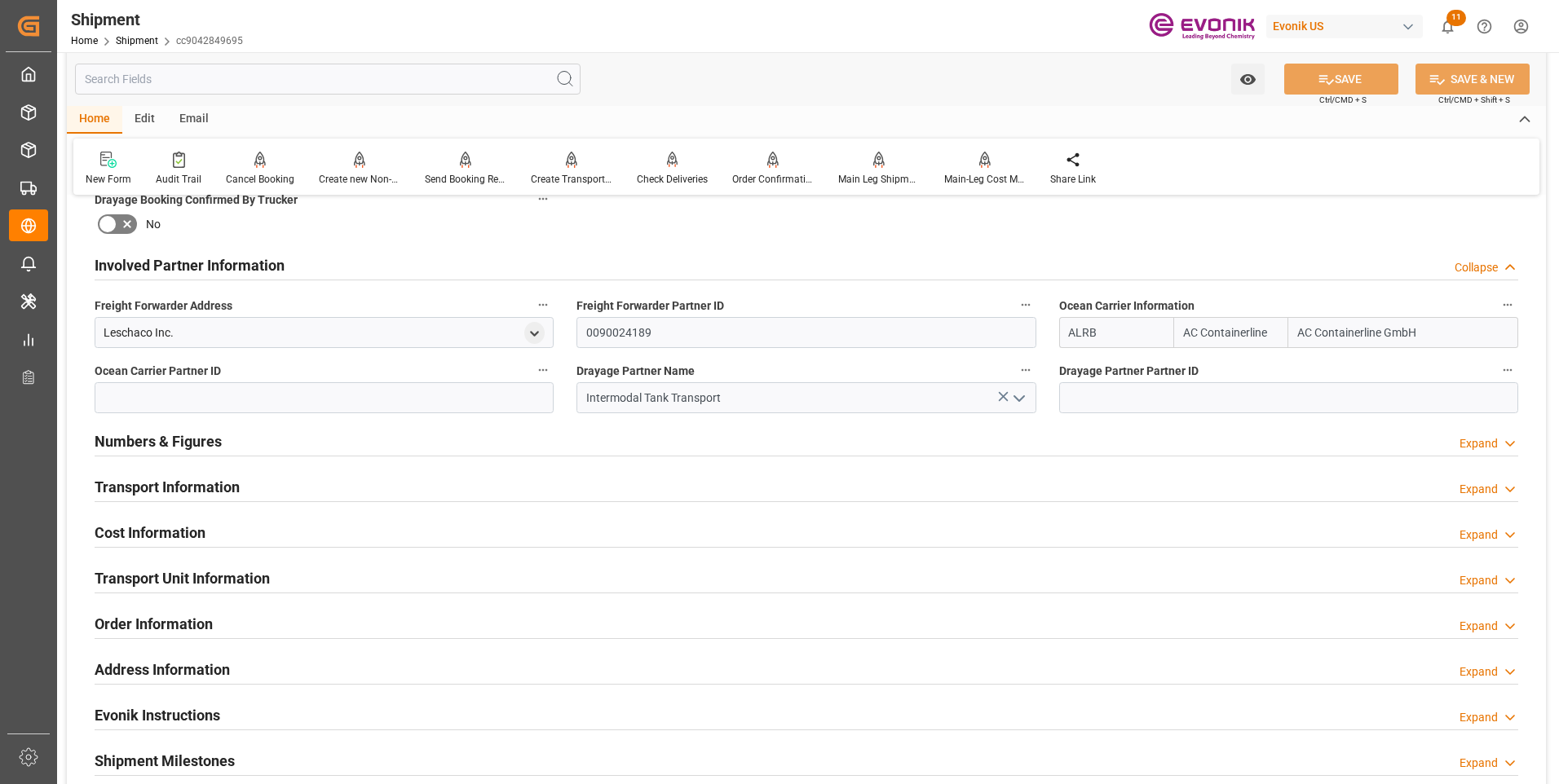
click at [299, 488] on div "Transport Information Expand" at bounding box center [807, 485] width 1424 height 31
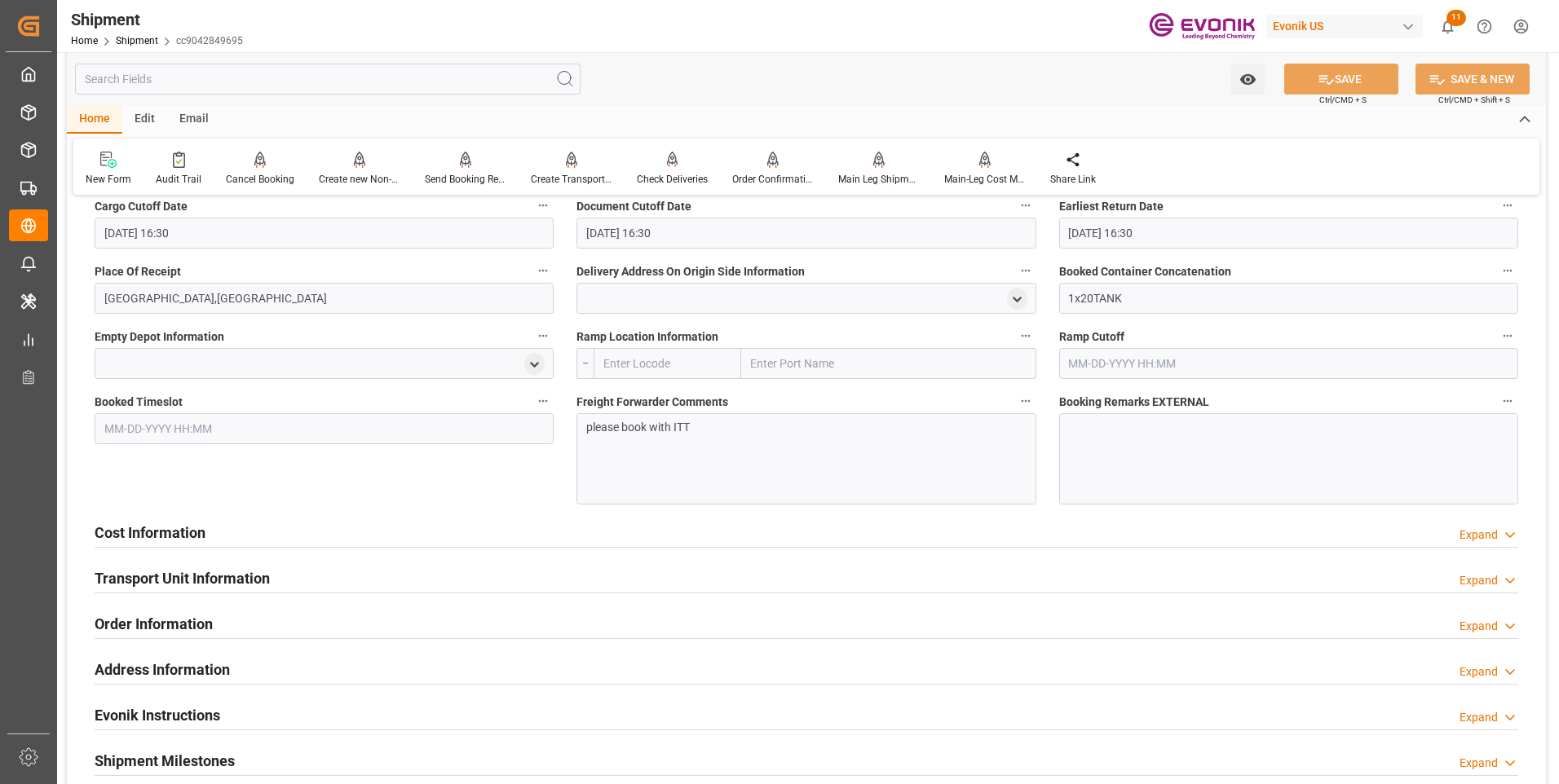
click at [304, 536] on div "Cost Information Expand" at bounding box center [807, 531] width 1424 height 31
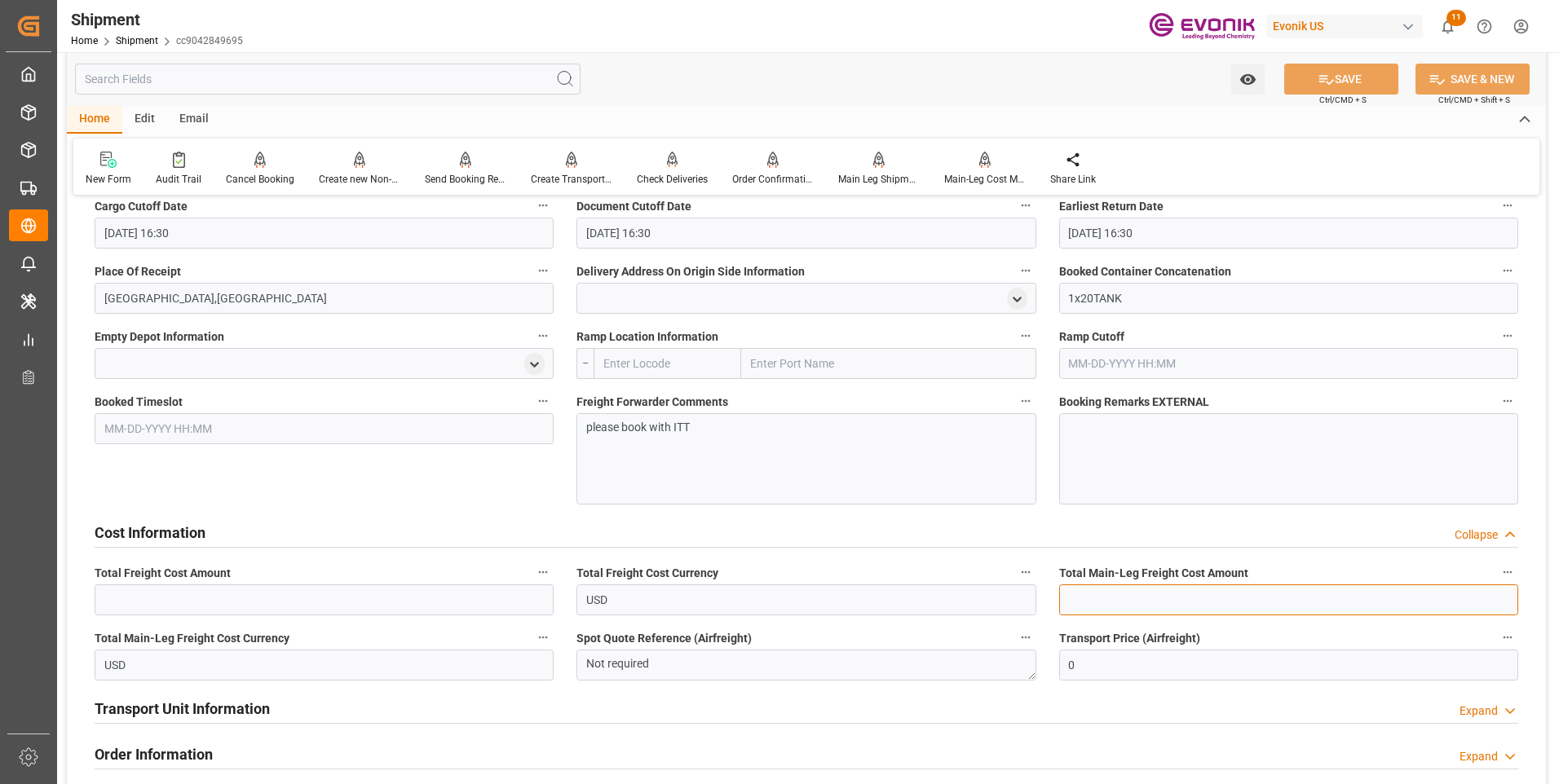
click at [1112, 596] on input "text" at bounding box center [1289, 600] width 459 height 31
paste input "4627"
type input "4627"
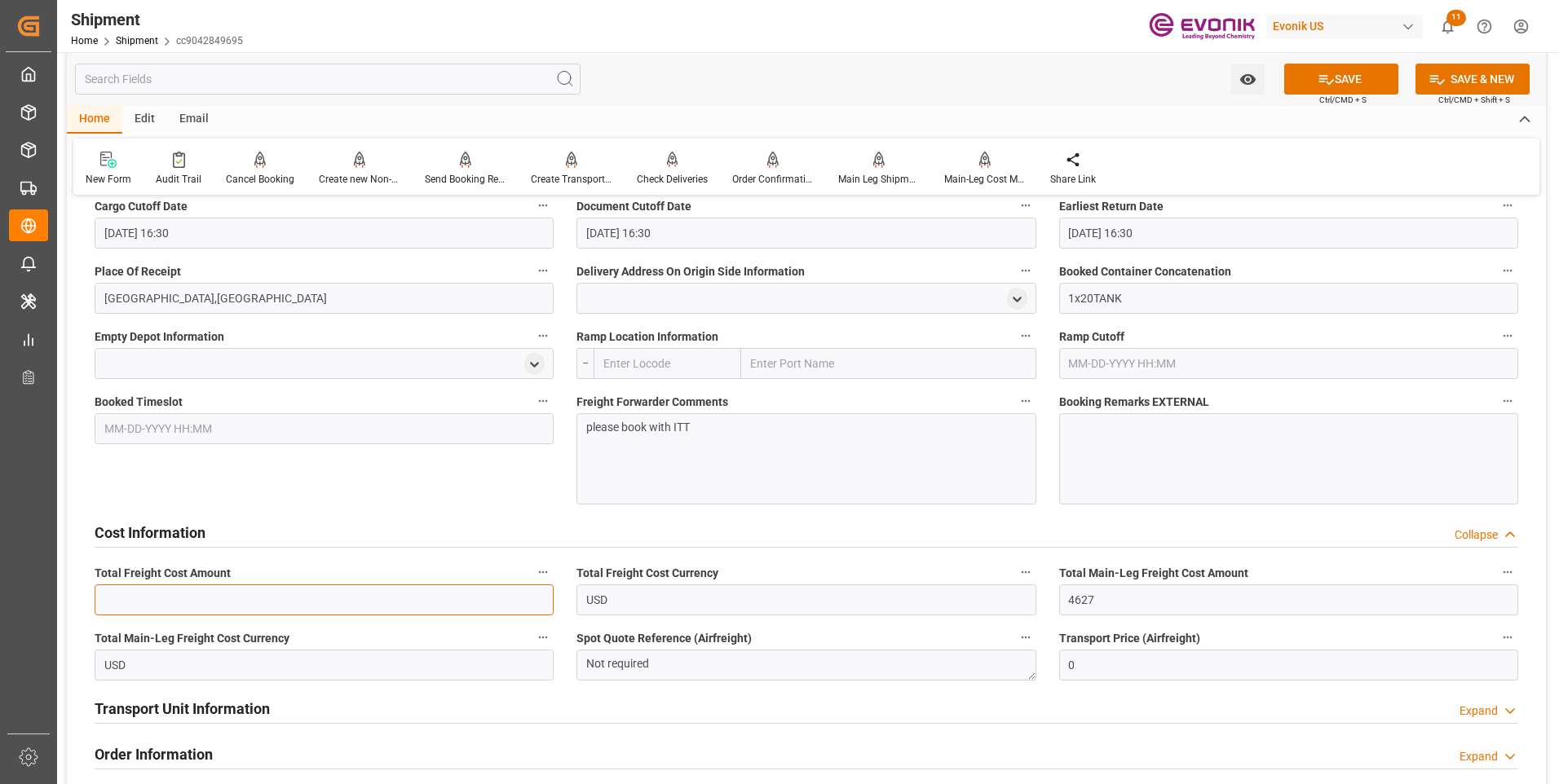
click at [236, 609] on input "text" at bounding box center [324, 600] width 459 height 31
paste input "4627"
type input "4627"
click at [1336, 83] on button "SAVE" at bounding box center [1341, 79] width 114 height 31
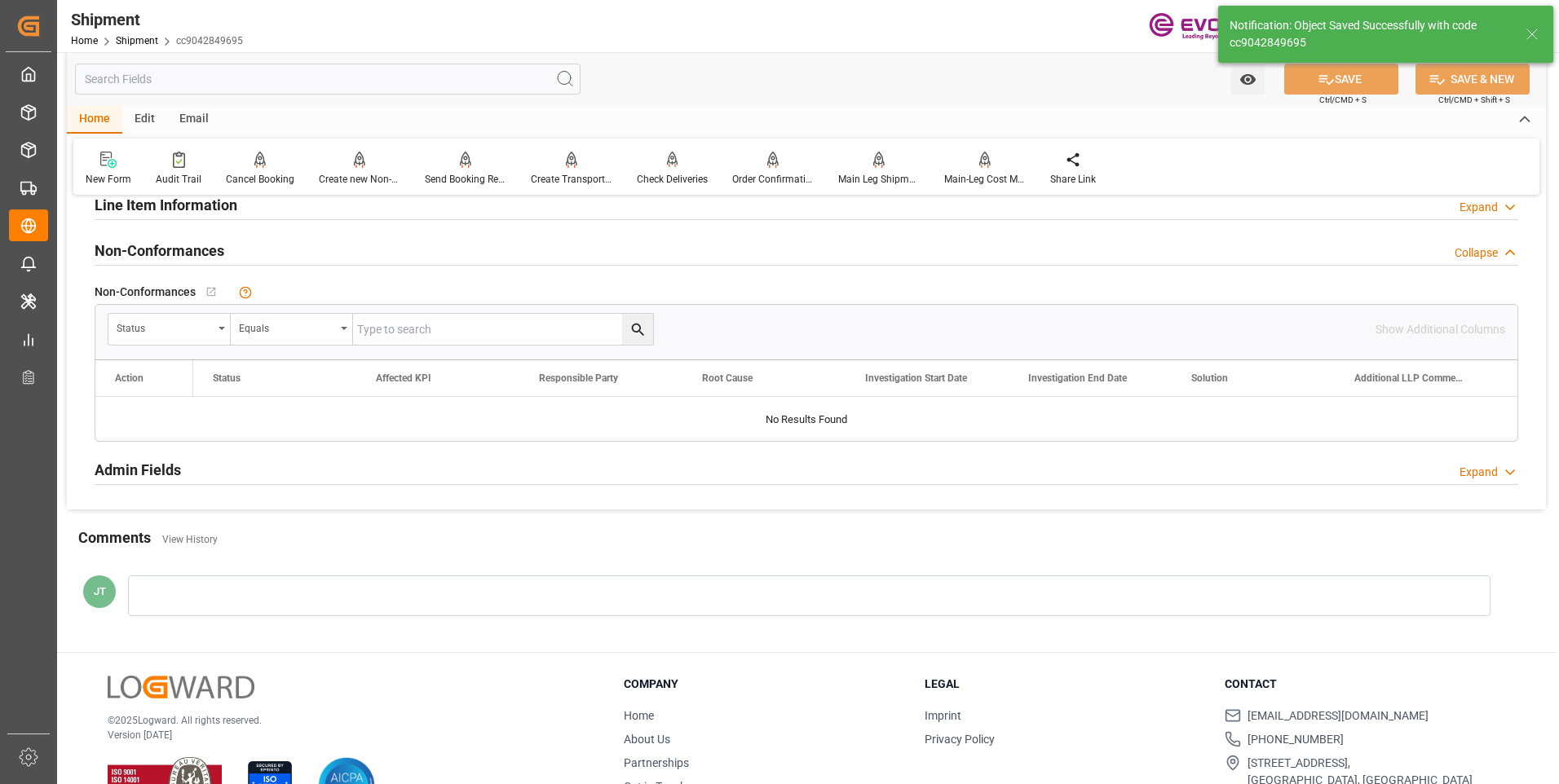
scroll to position [738, 0]
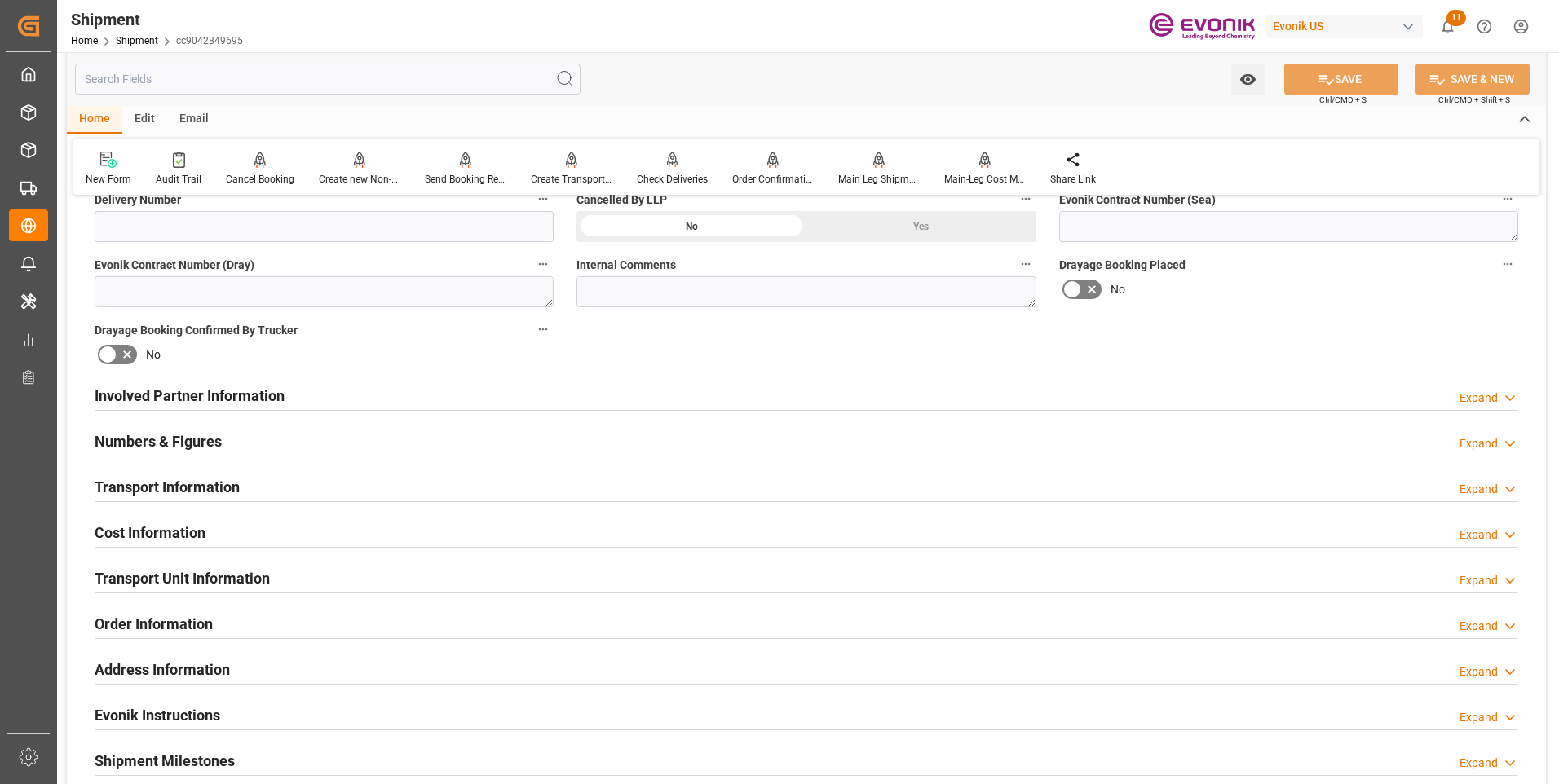
click at [523, 392] on div "Involved Partner Information Expand" at bounding box center [807, 394] width 1424 height 31
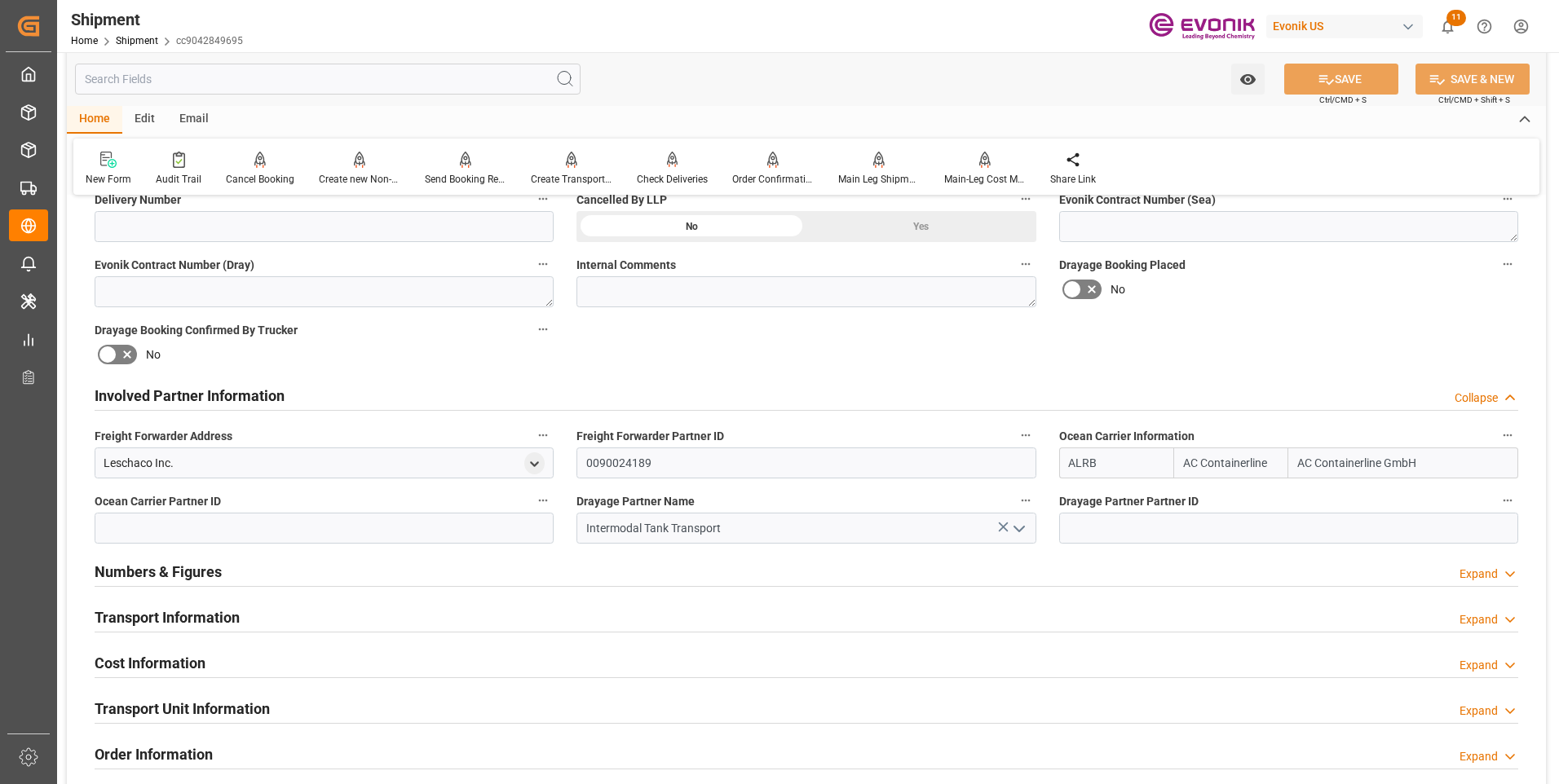
scroll to position [869, 0]
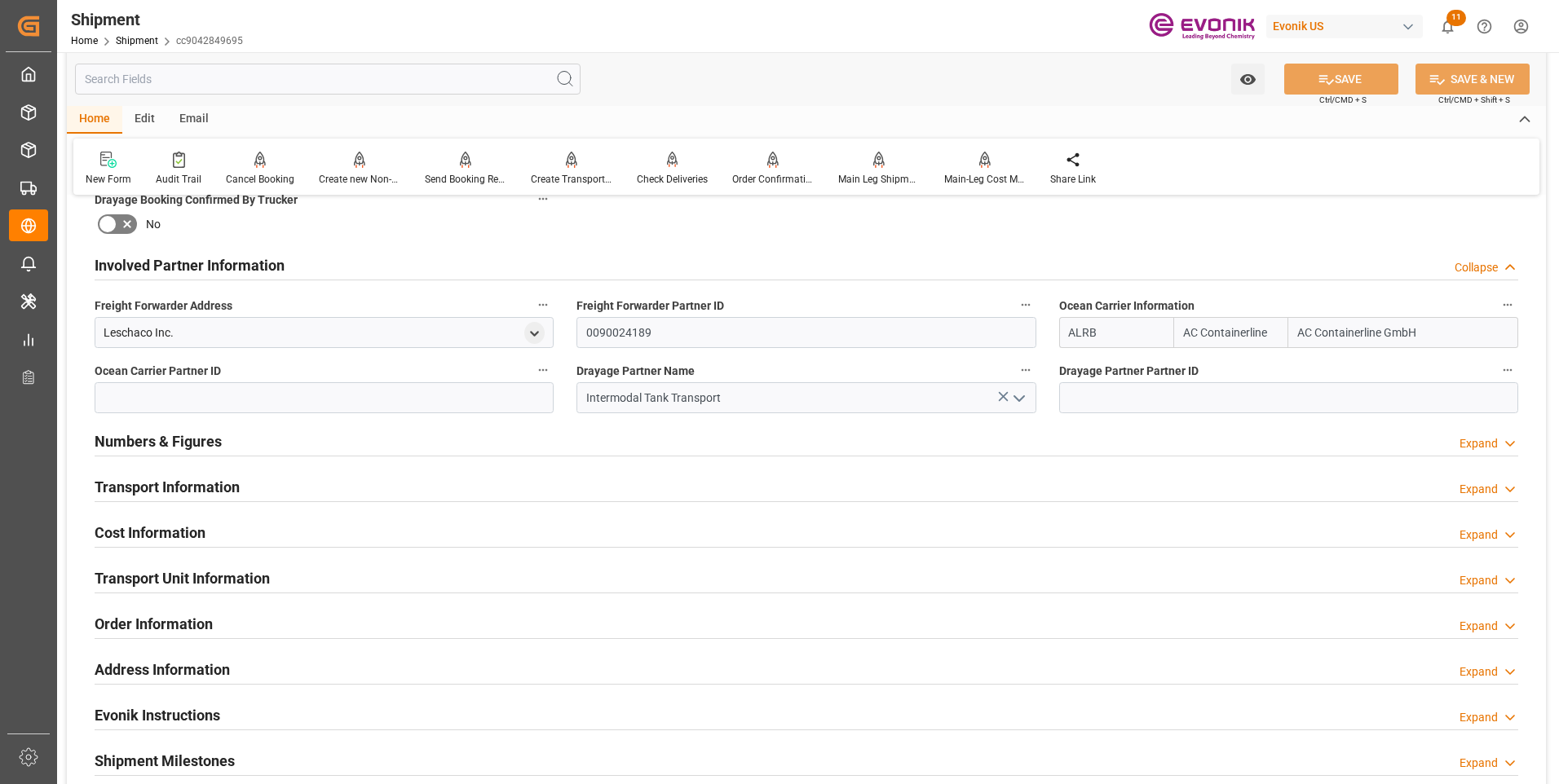
click at [522, 449] on div "Numbers & Figures Expand" at bounding box center [807, 440] width 1424 height 31
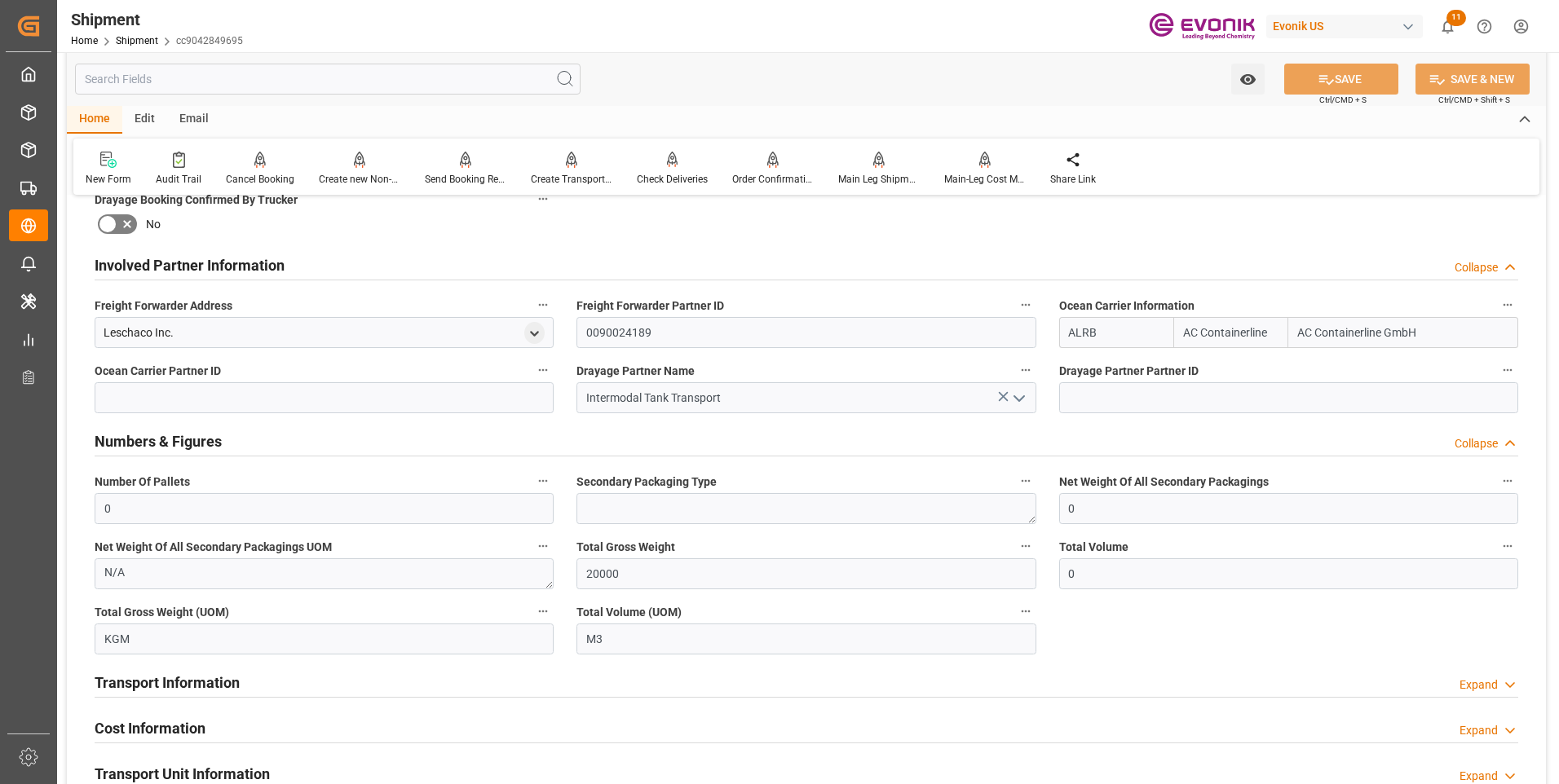
scroll to position [1065, 0]
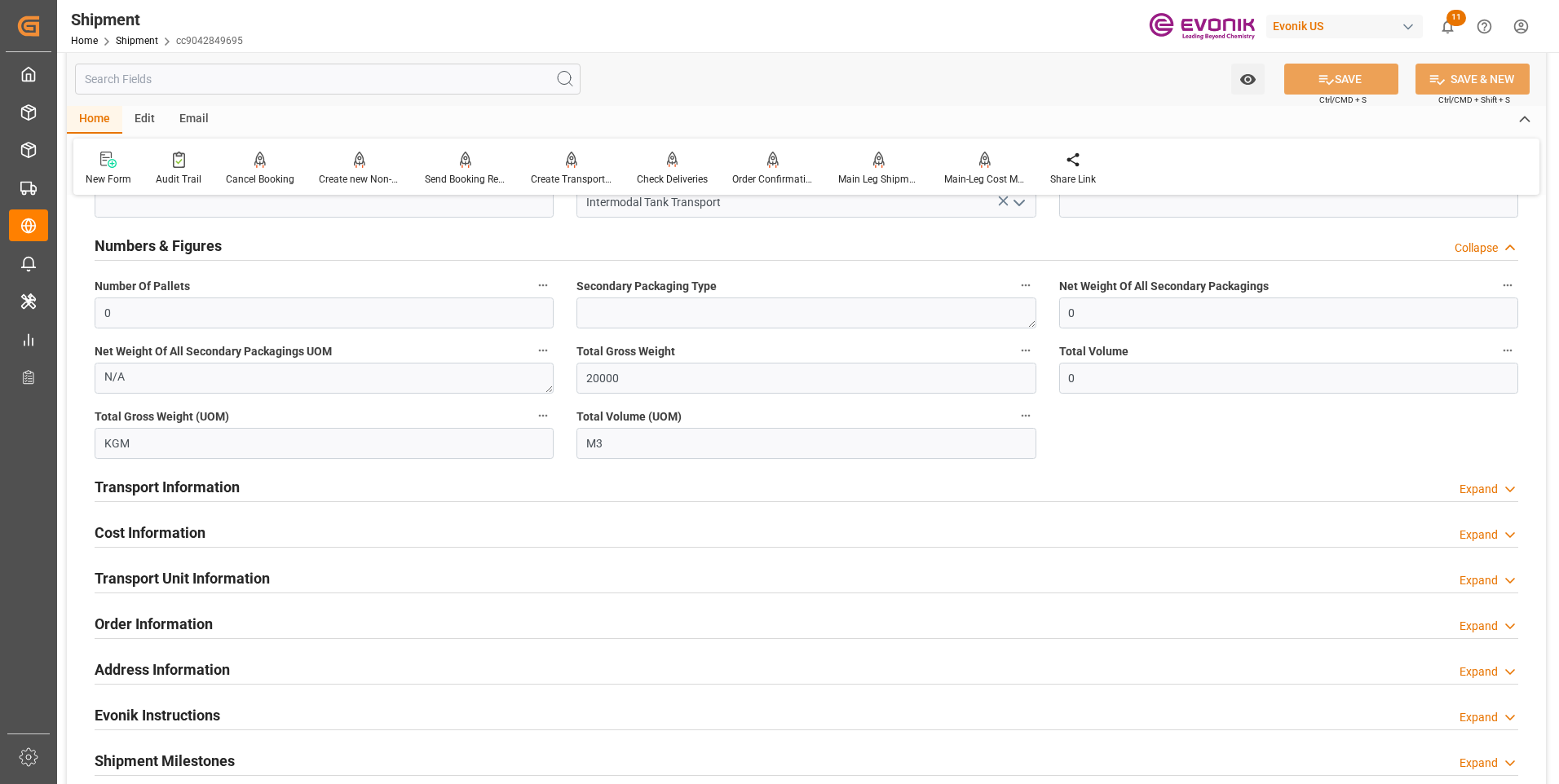
click at [522, 484] on div "Transport Information Expand" at bounding box center [807, 485] width 1424 height 31
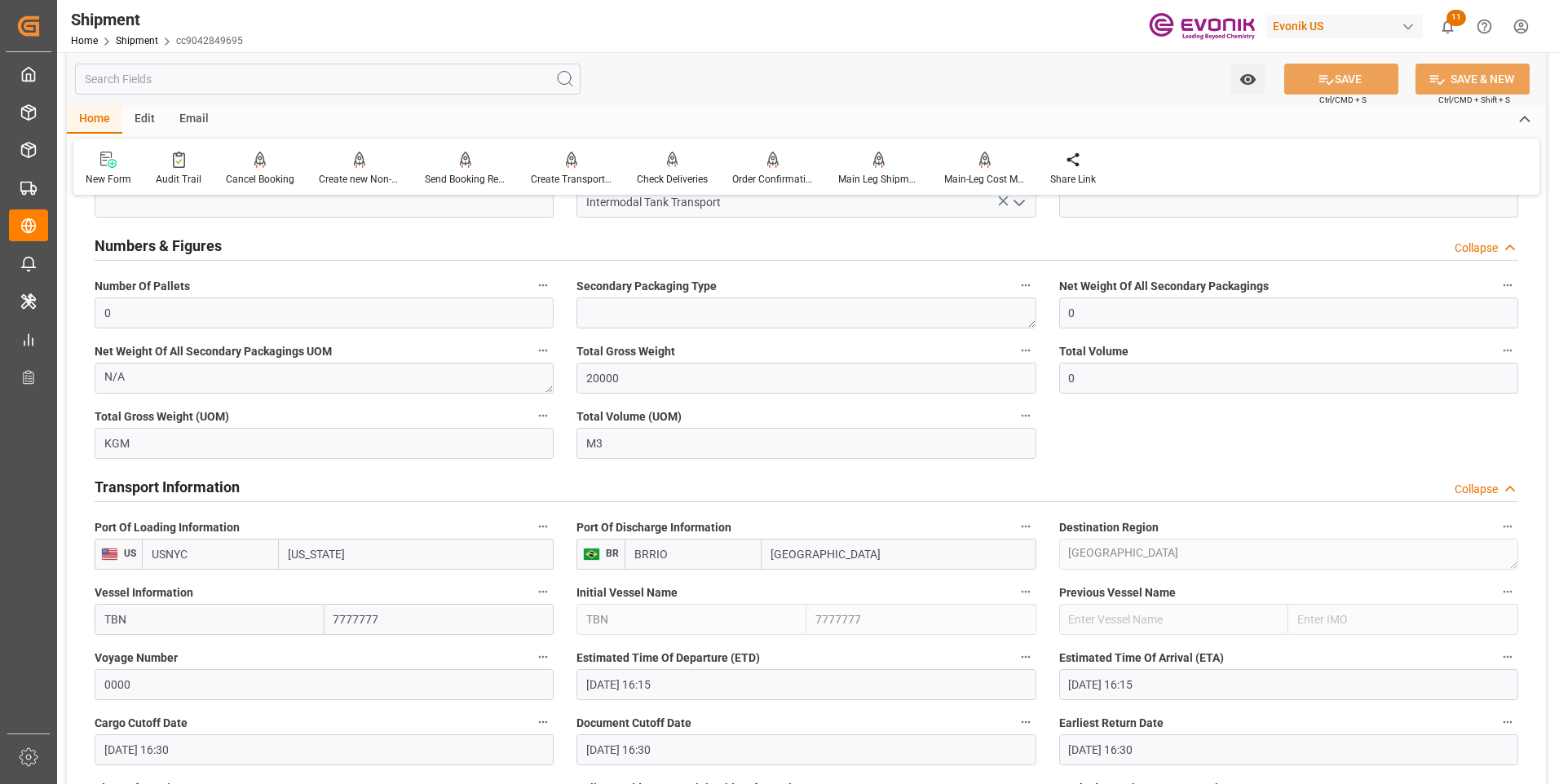
scroll to position [1581, 0]
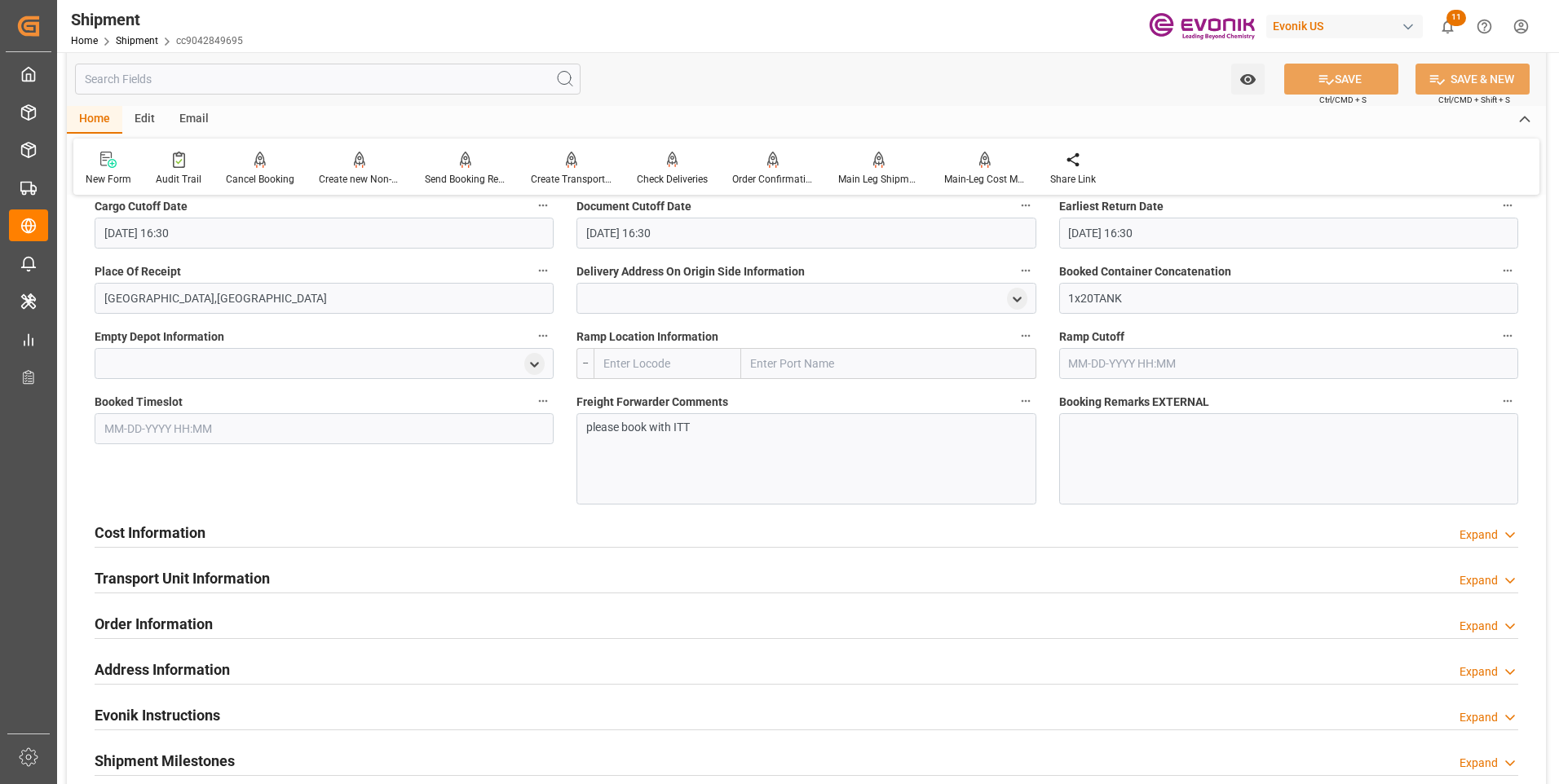
click at [458, 536] on div "Cost Information Expand" at bounding box center [807, 531] width 1424 height 31
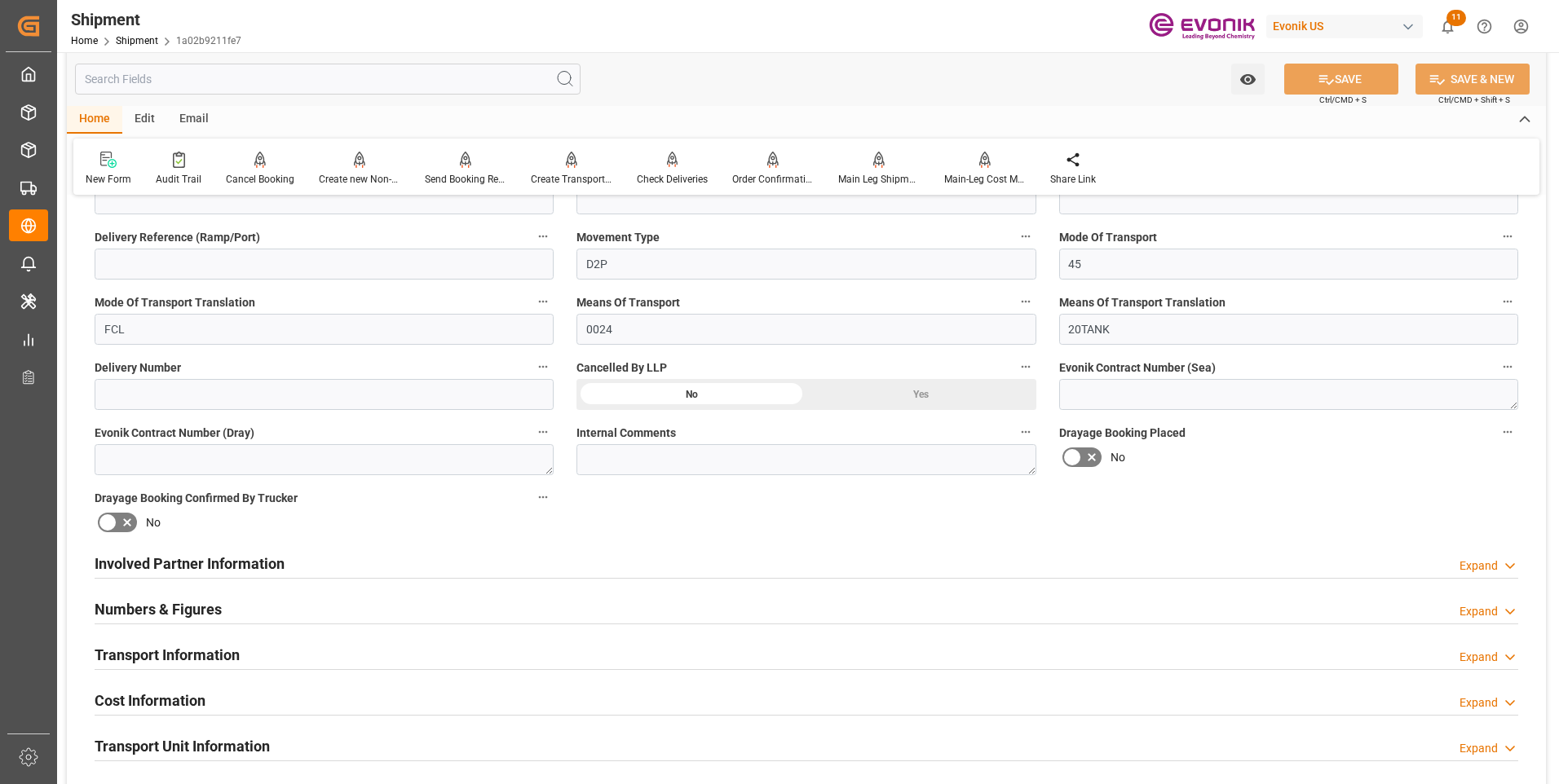
scroll to position [734, 0]
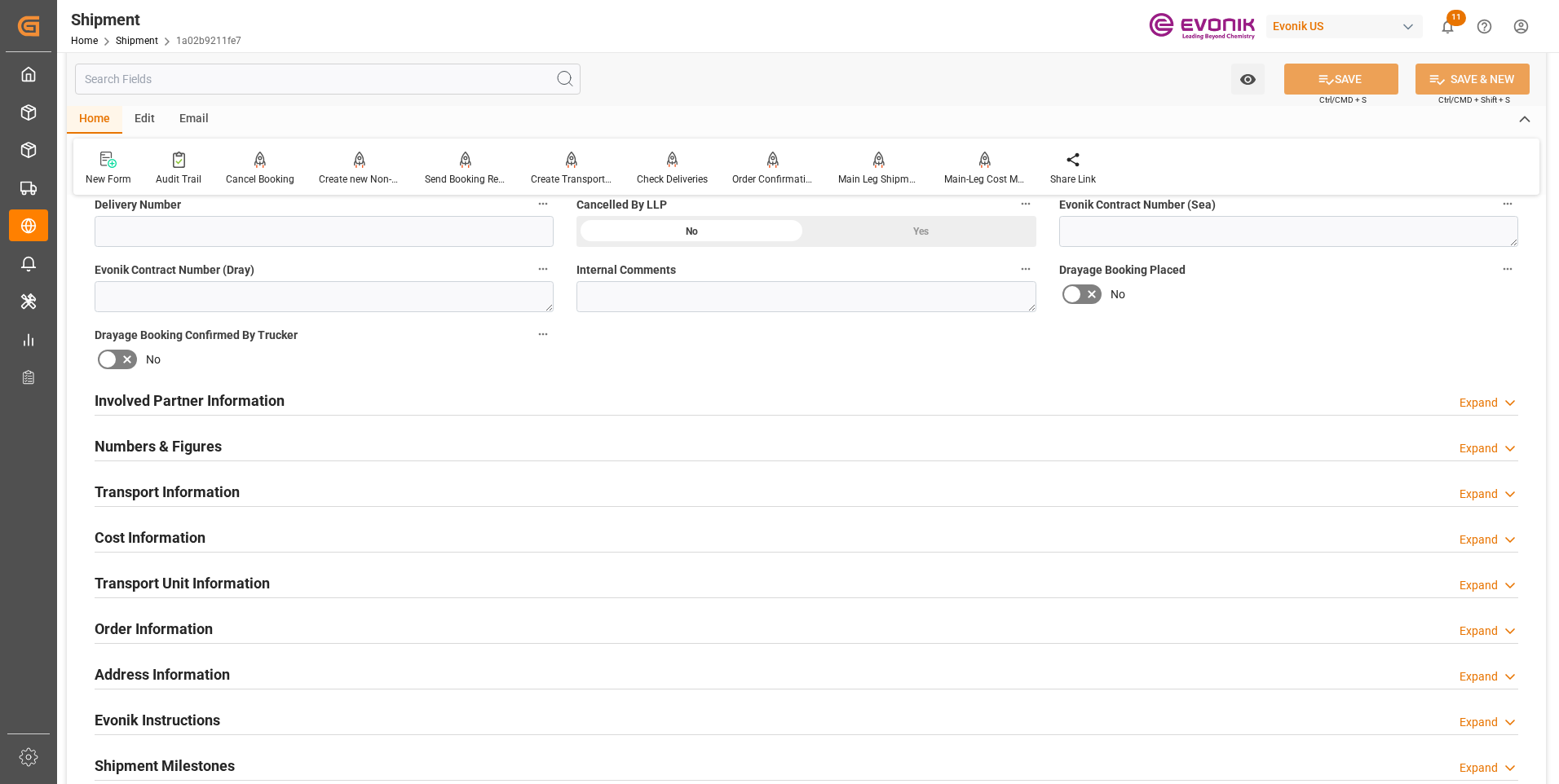
click at [326, 525] on div "Cost Information Expand" at bounding box center [807, 537] width 1424 height 31
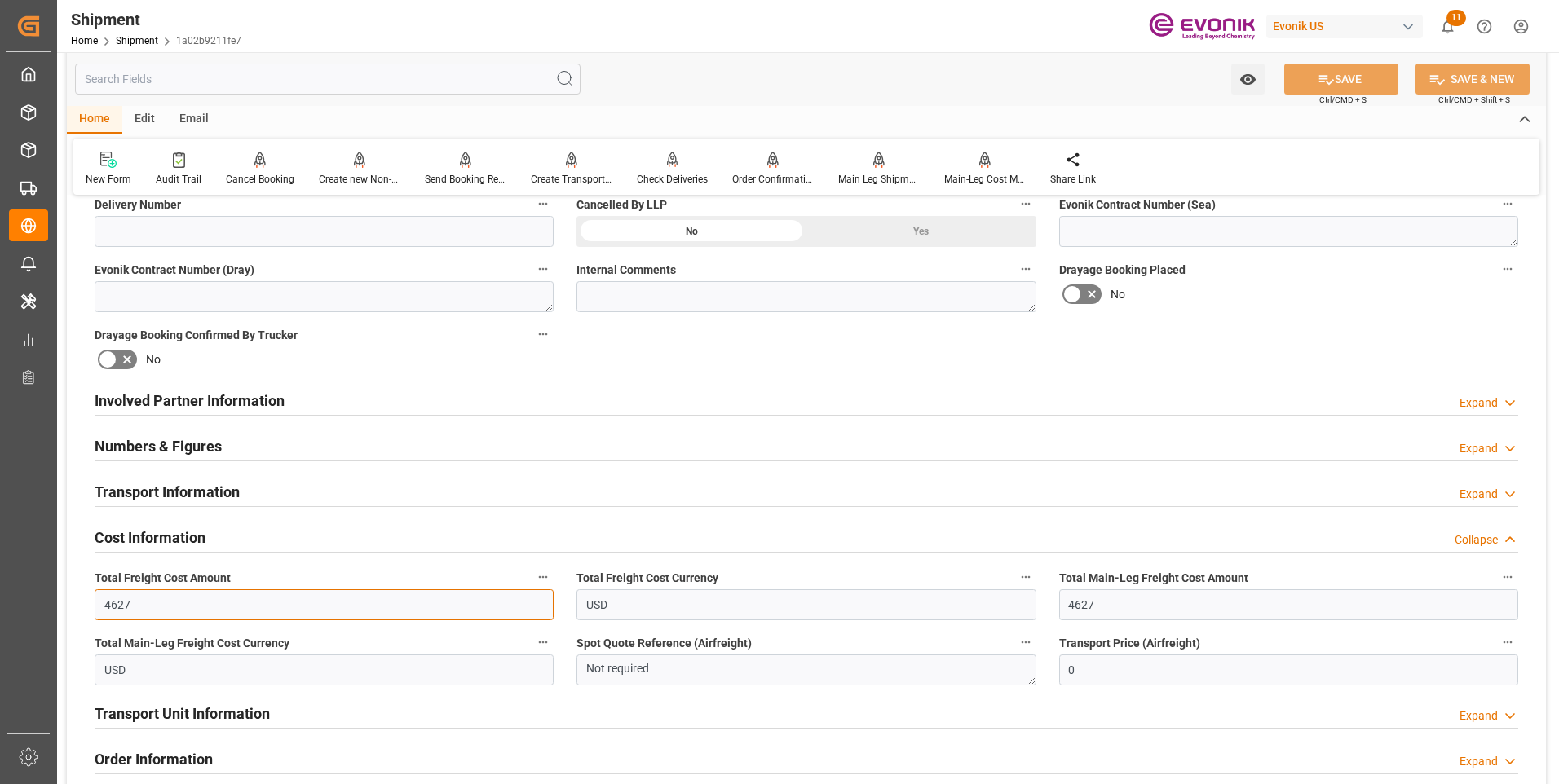
drag, startPoint x: 147, startPoint y: 616, endPoint x: 101, endPoint y: 601, distance: 48.4
click at [83, 611] on div "Booking Confirmation Milestone Bar Collapse Submitted to FFW for Booking (Pendi…" at bounding box center [807, 384] width 1479 height 1816
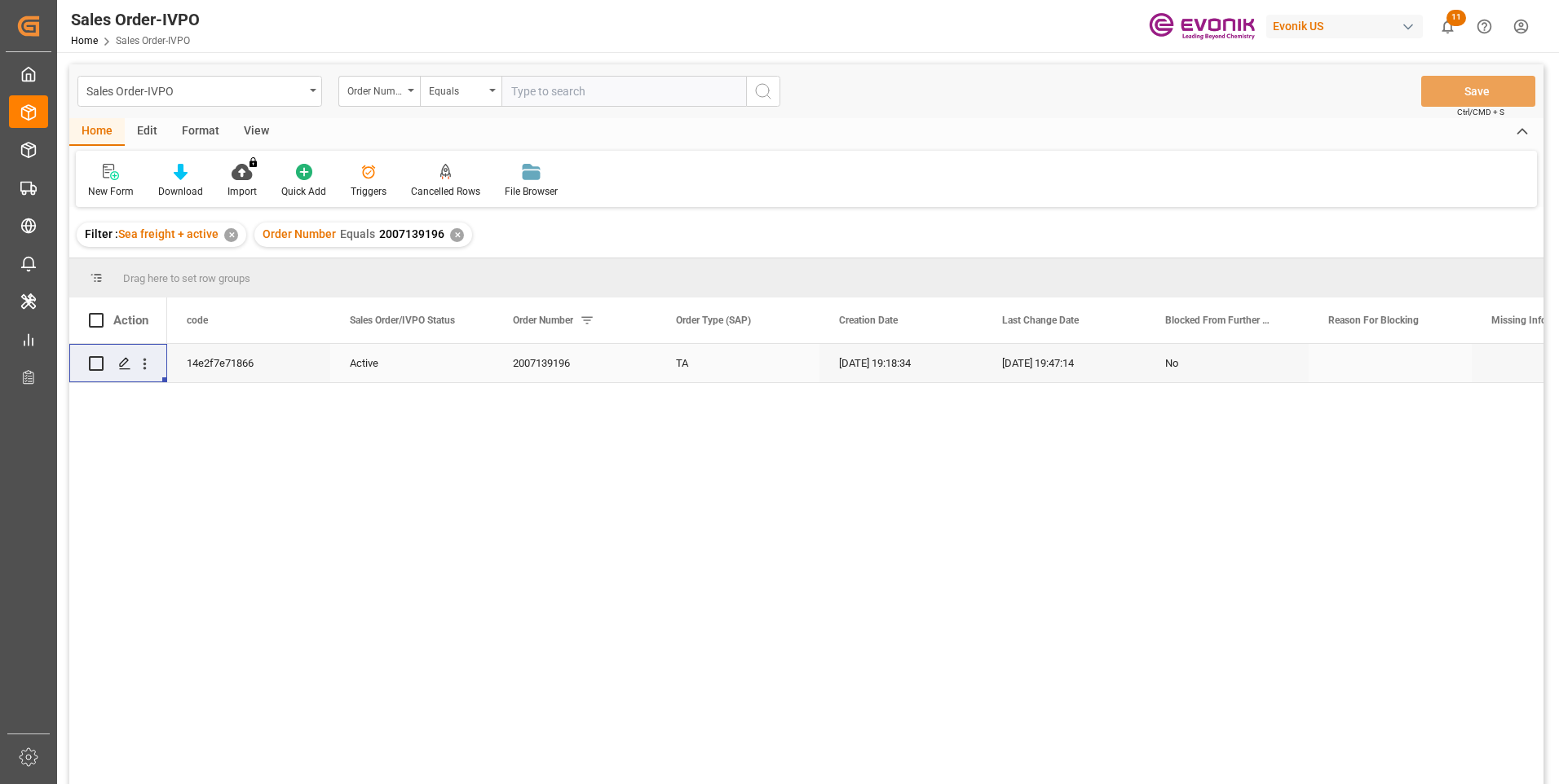
click at [566, 83] on input "text" at bounding box center [624, 91] width 245 height 31
paste input "2007139140"
type input "2007139140"
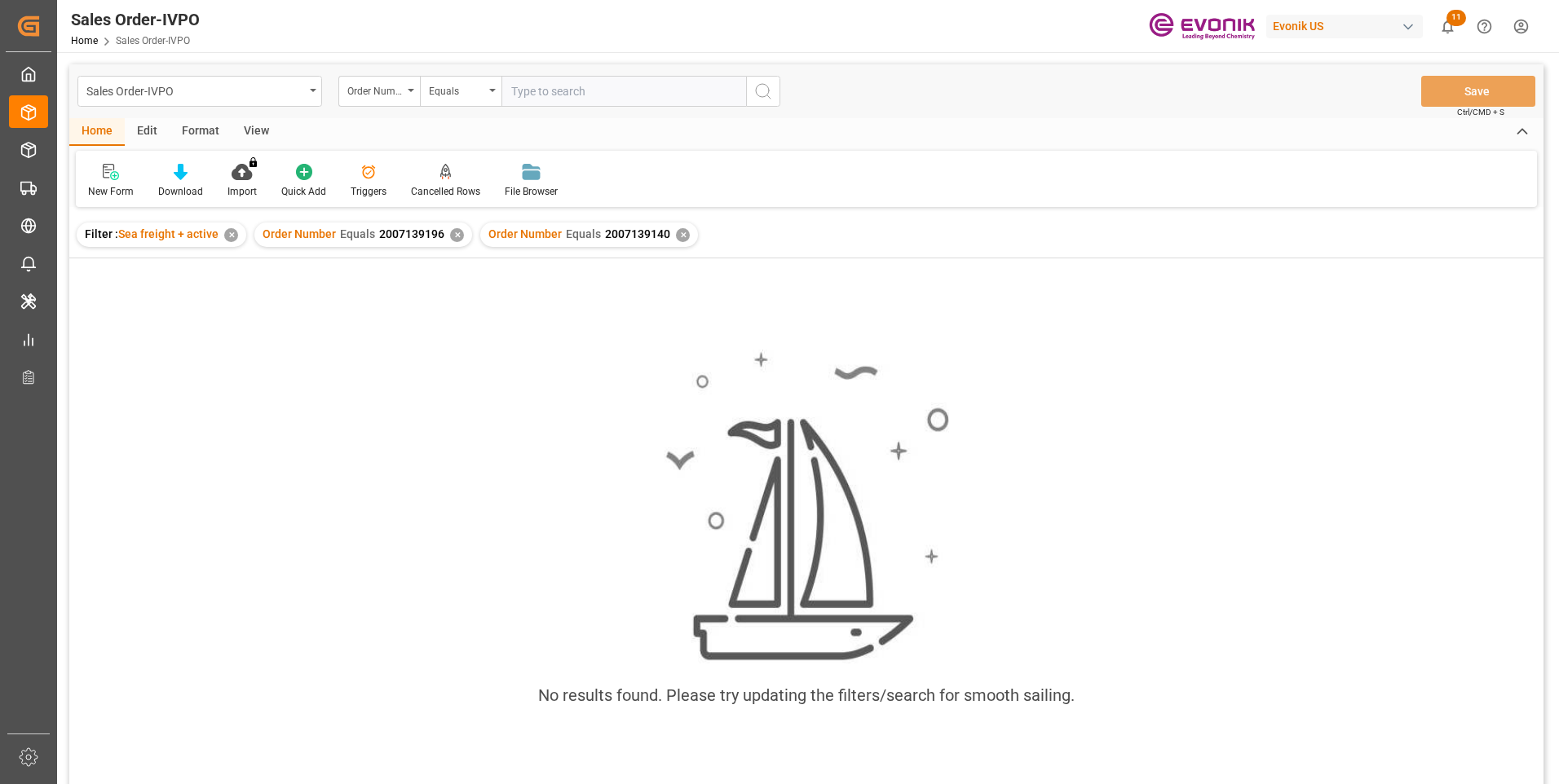
click at [676, 237] on div "✕" at bounding box center [683, 235] width 14 height 14
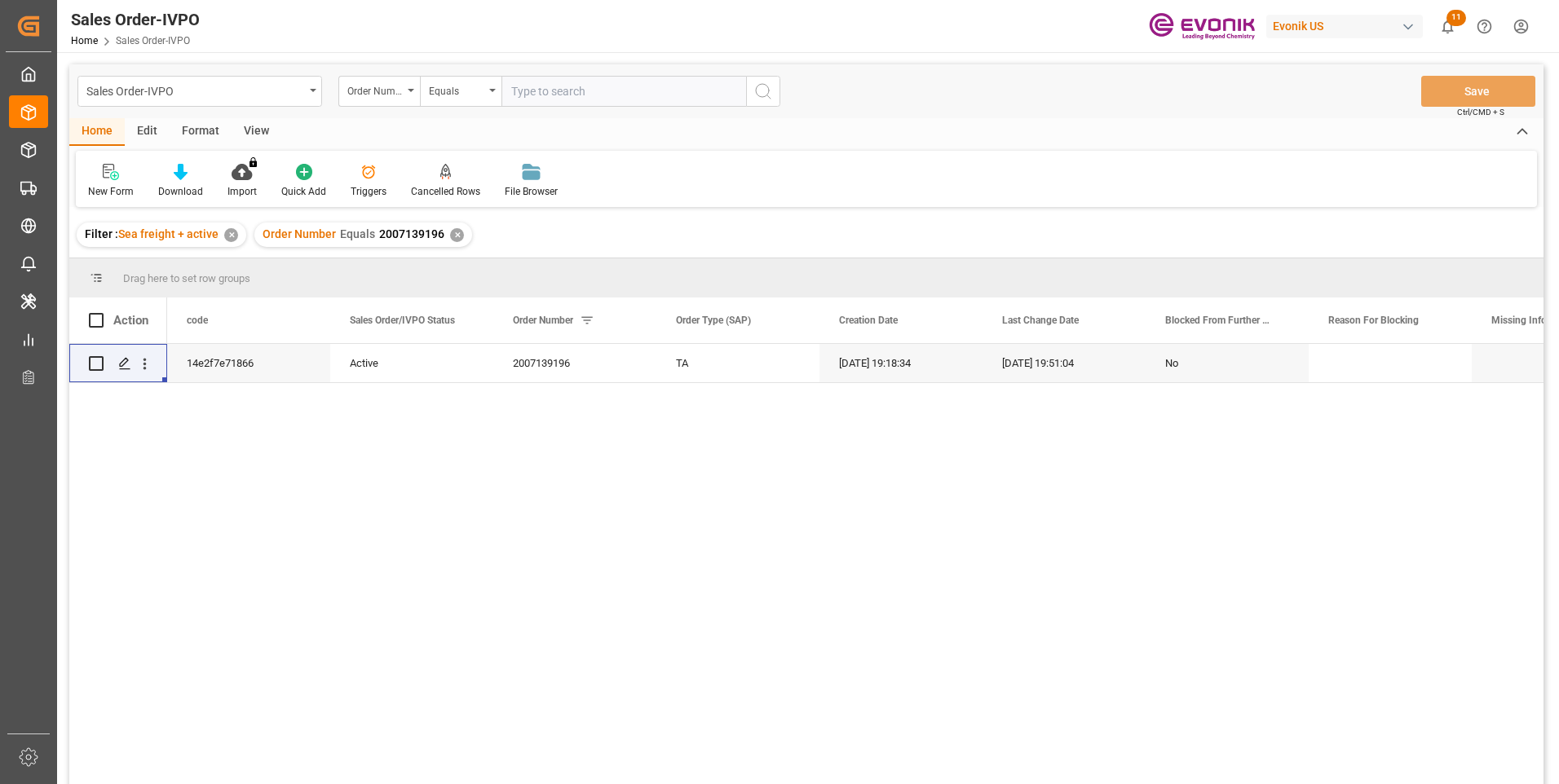
click at [459, 233] on div "✕" at bounding box center [457, 235] width 14 height 14
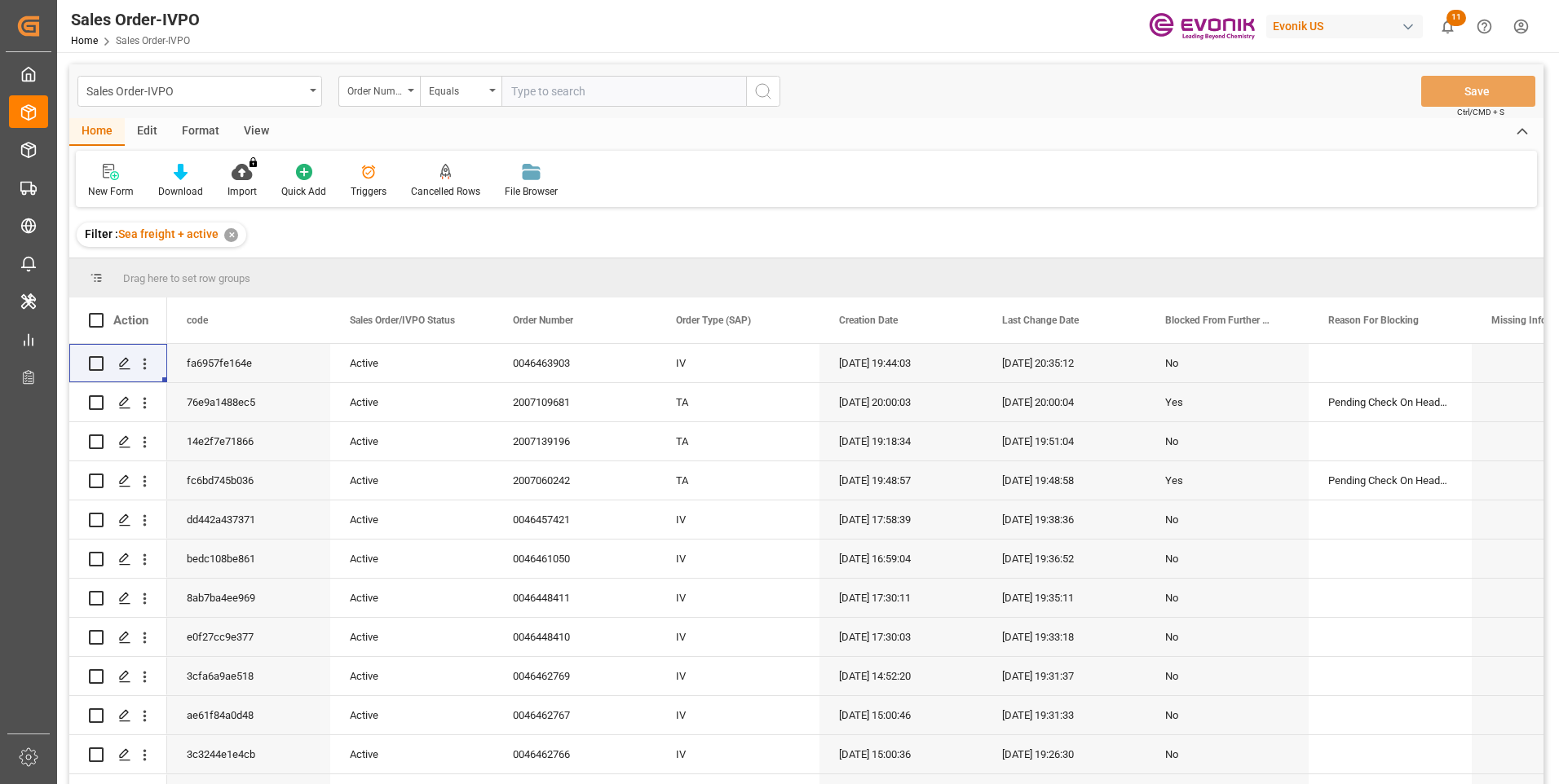
click at [536, 91] on input "text" at bounding box center [624, 91] width 245 height 31
paste input "2007139140"
type input "2007139140"
click at [760, 100] on icon "search button" at bounding box center [763, 91] width 20 height 20
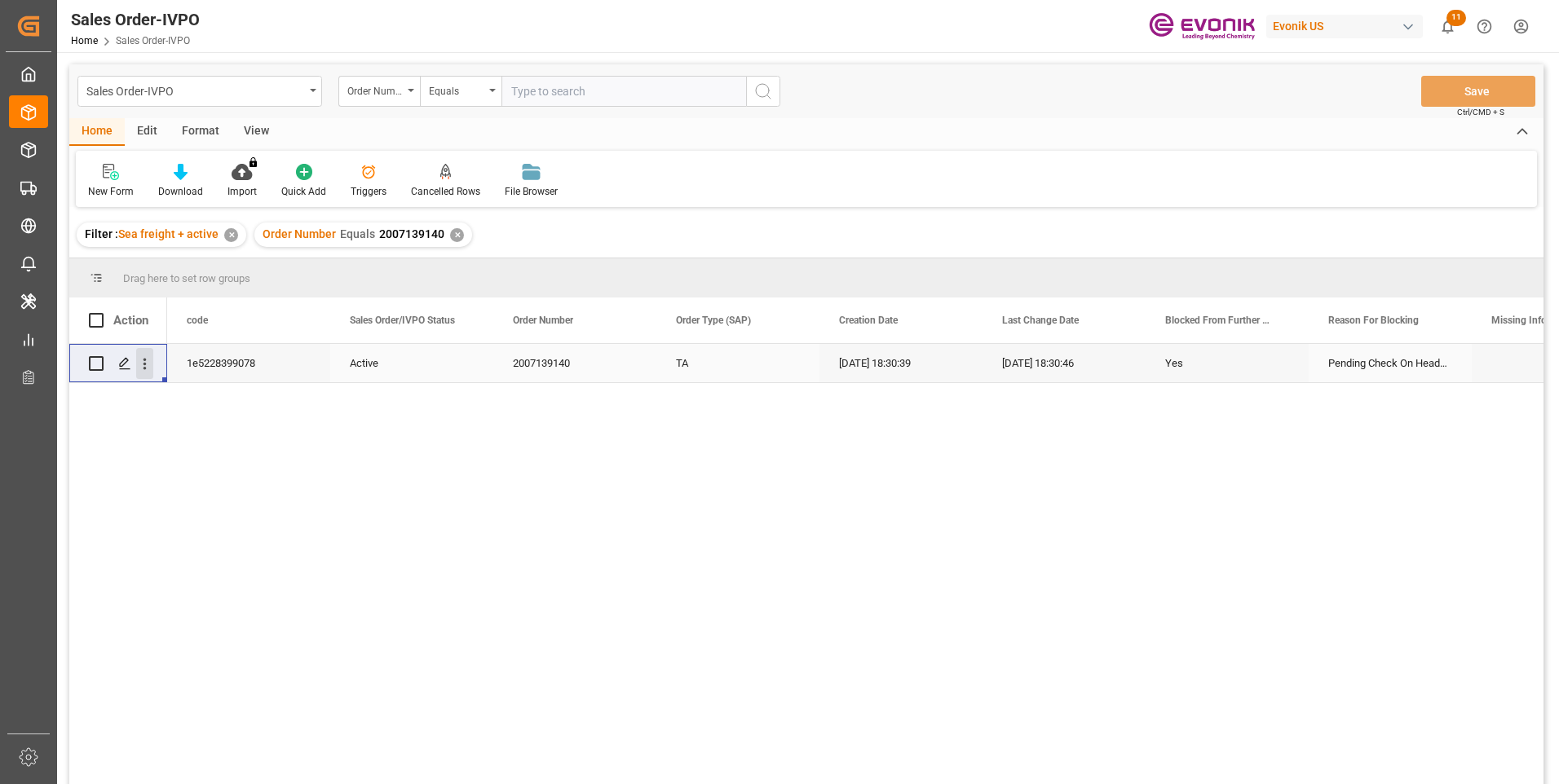
click at [151, 360] on icon "open menu" at bounding box center [145, 364] width 17 height 17
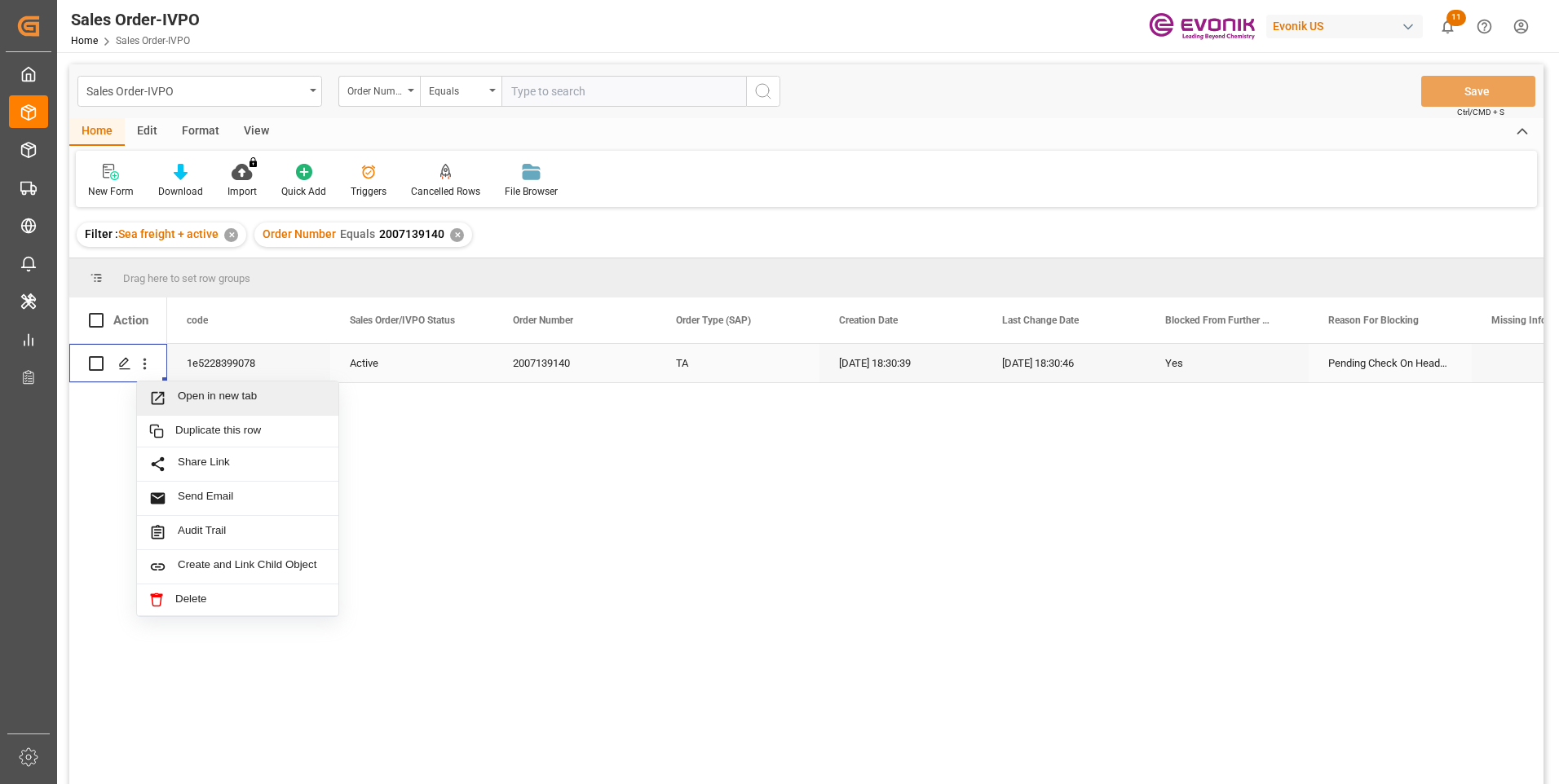
click at [204, 396] on span "Open in new tab" at bounding box center [251, 398] width 149 height 17
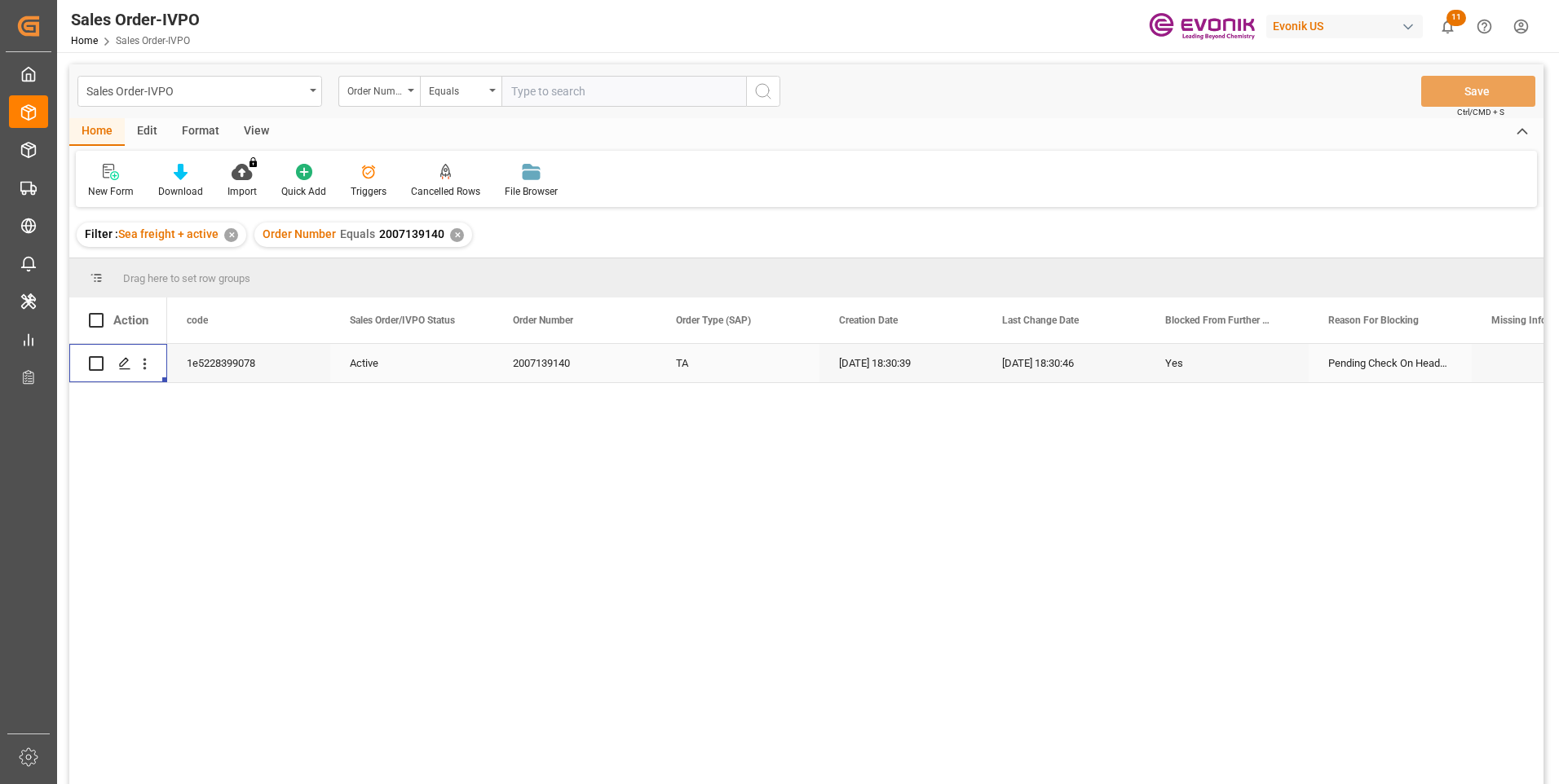
click at [528, 94] on input "text" at bounding box center [624, 91] width 245 height 31
paste input "2007139197"
type input "2007139197"
click at [761, 90] on icon "search button" at bounding box center [763, 91] width 20 height 20
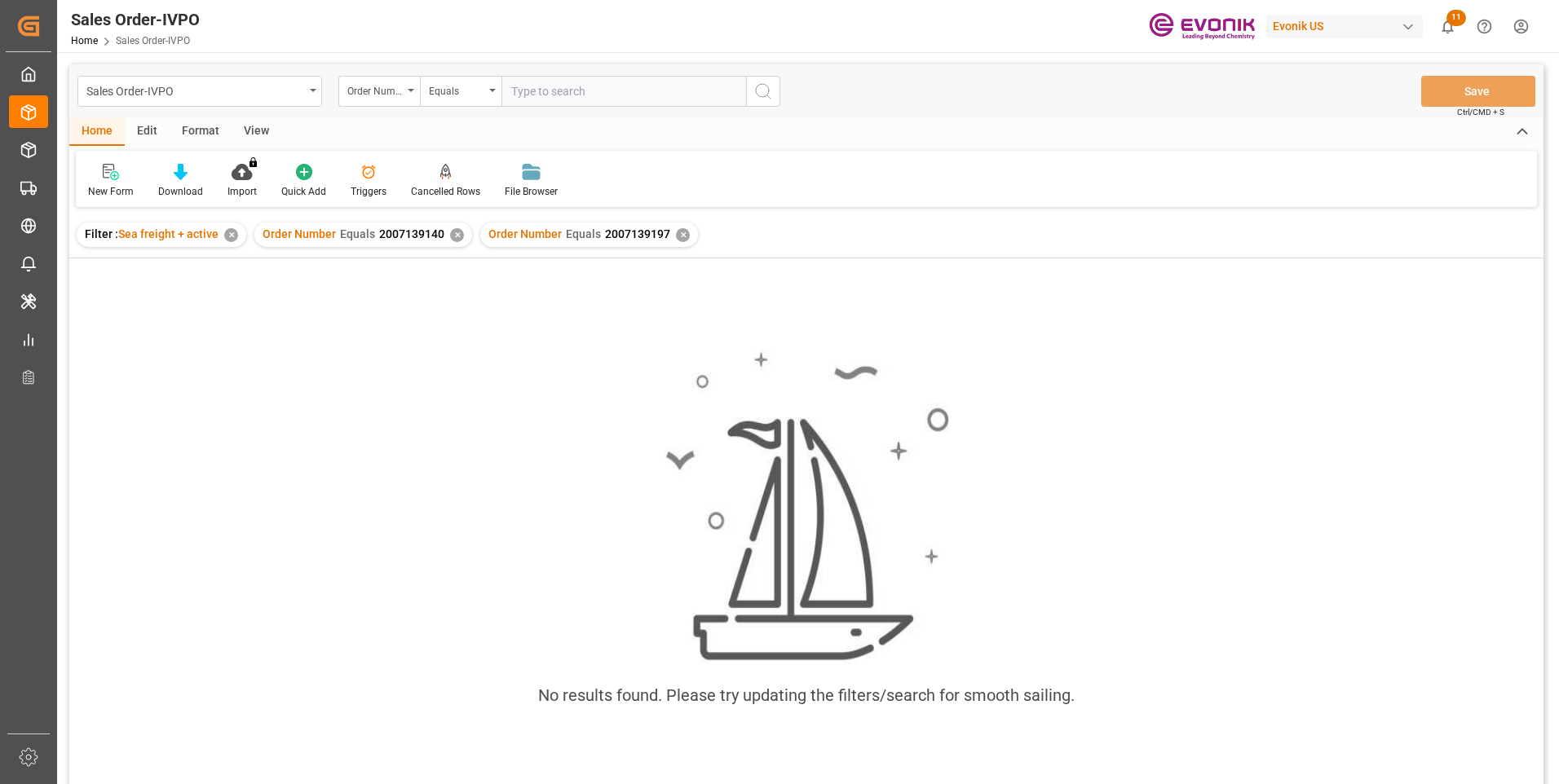
click at [454, 236] on div "✕" at bounding box center [457, 235] width 14 height 14
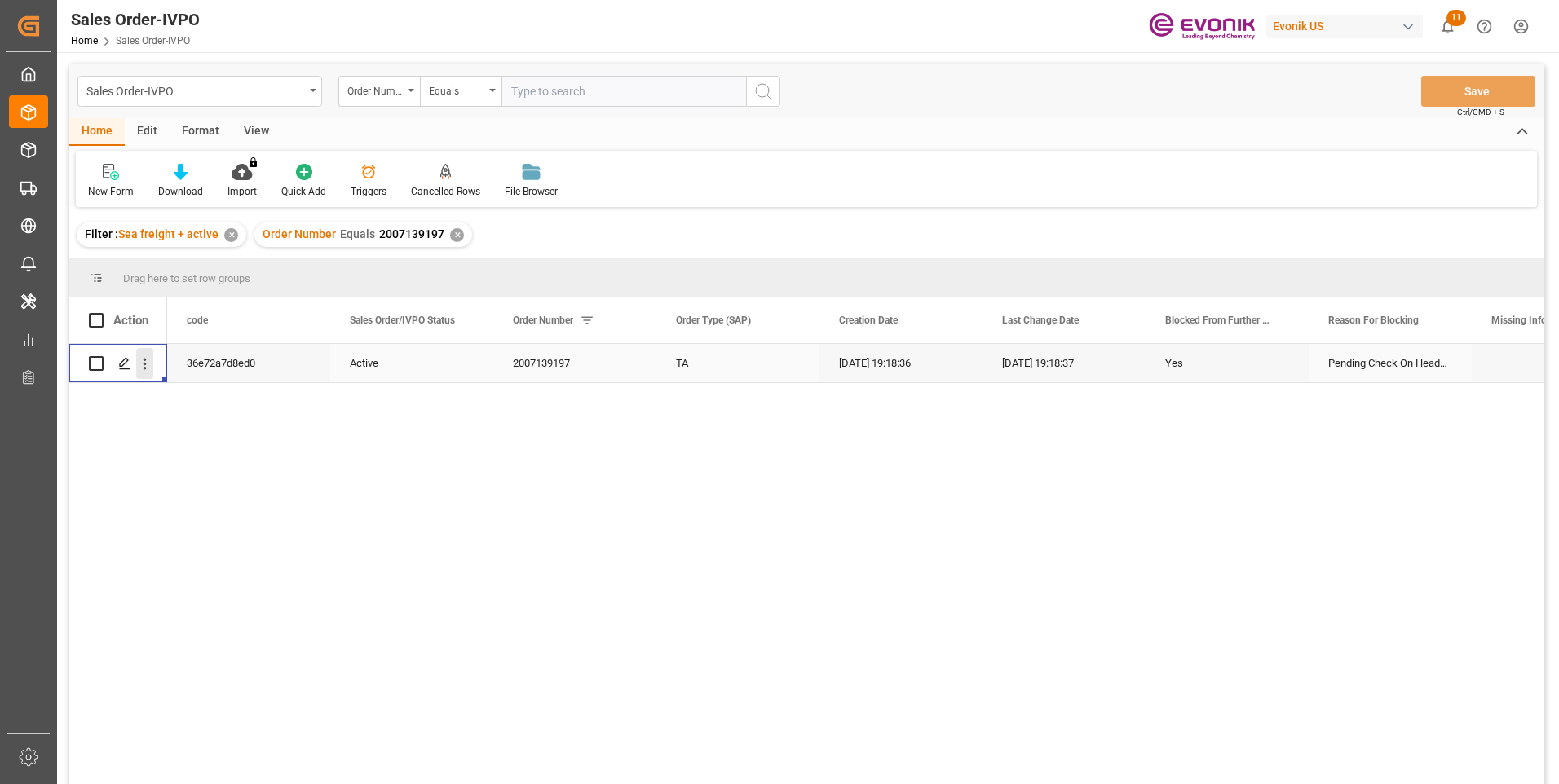
click at [148, 364] on icon "open menu" at bounding box center [145, 364] width 17 height 17
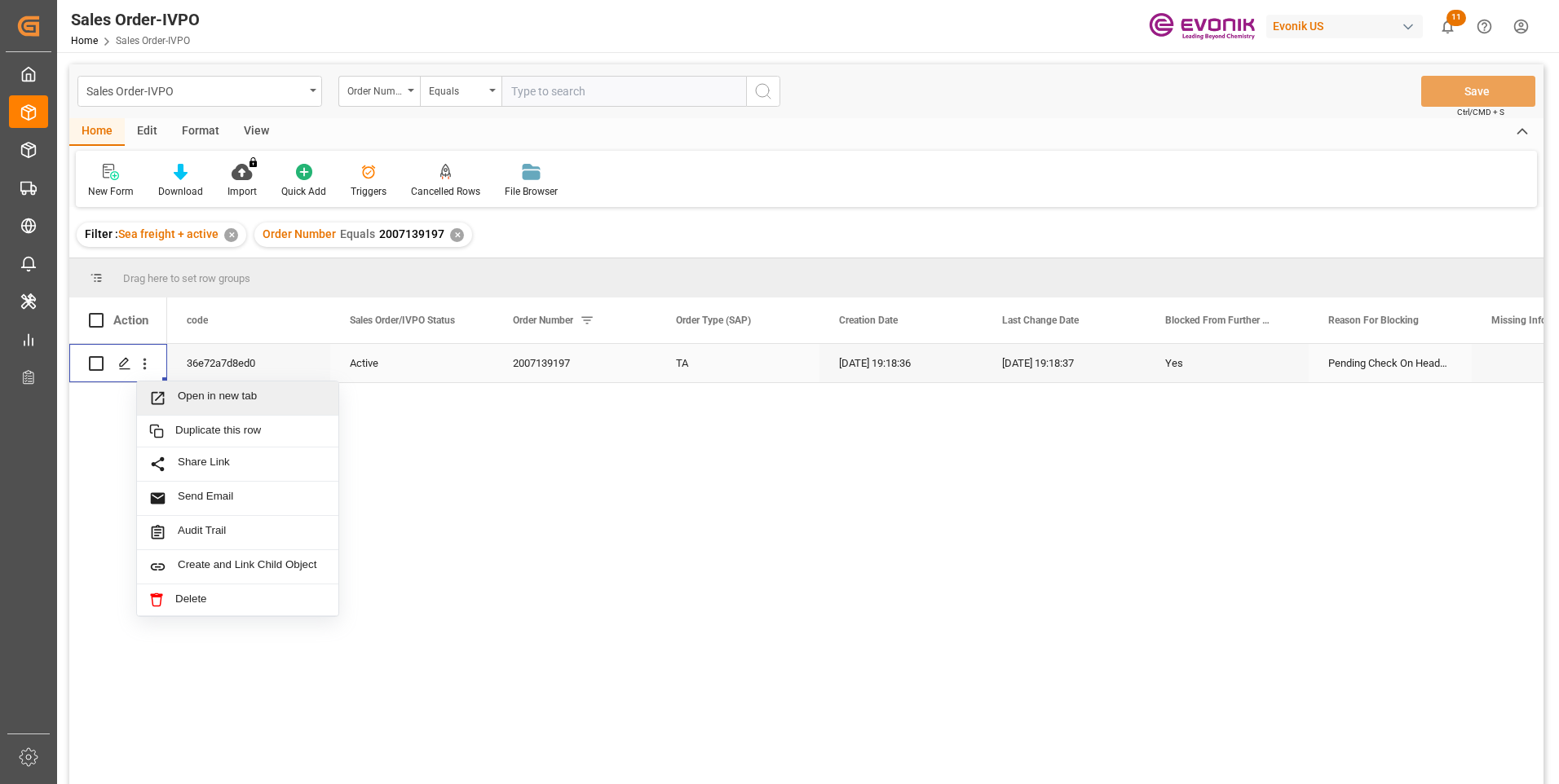
click at [207, 399] on span "Open in new tab" at bounding box center [251, 398] width 149 height 17
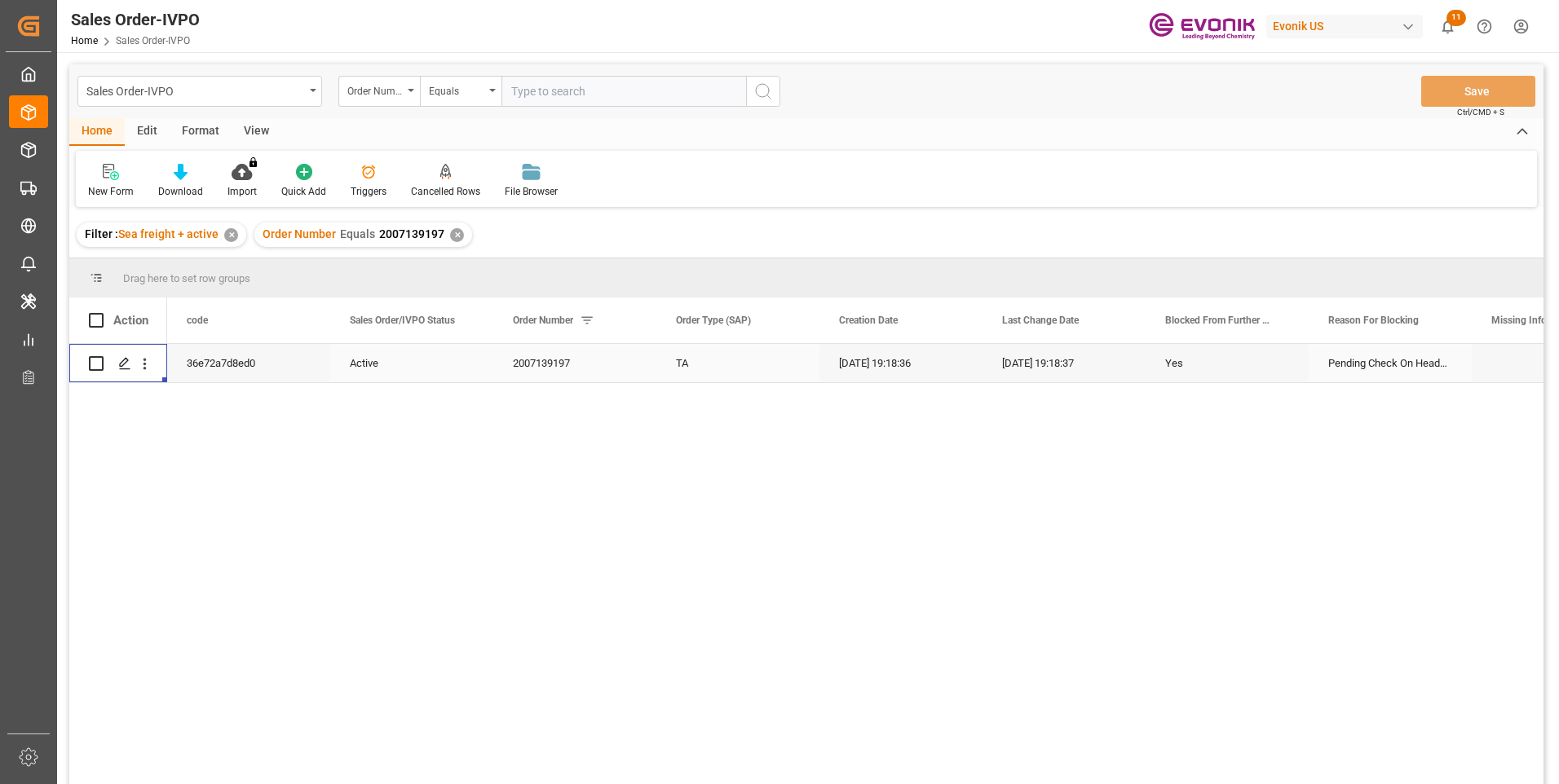
click at [604, 88] on input "text" at bounding box center [624, 91] width 245 height 31
paste input "0046464010"
type input "0046464010"
click at [760, 90] on icon "search button" at bounding box center [763, 91] width 20 height 20
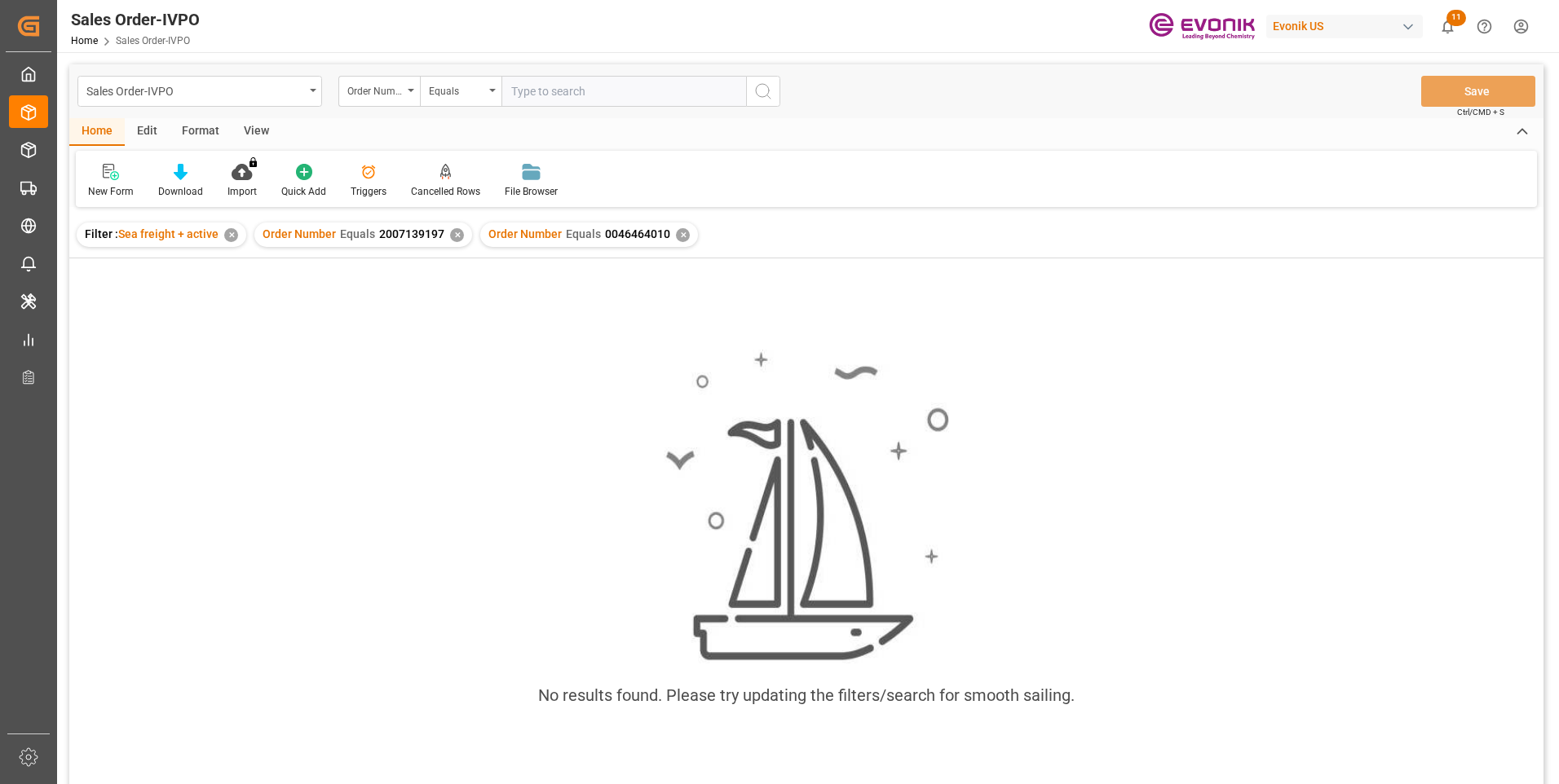
click at [455, 235] on div "✕" at bounding box center [457, 235] width 14 height 14
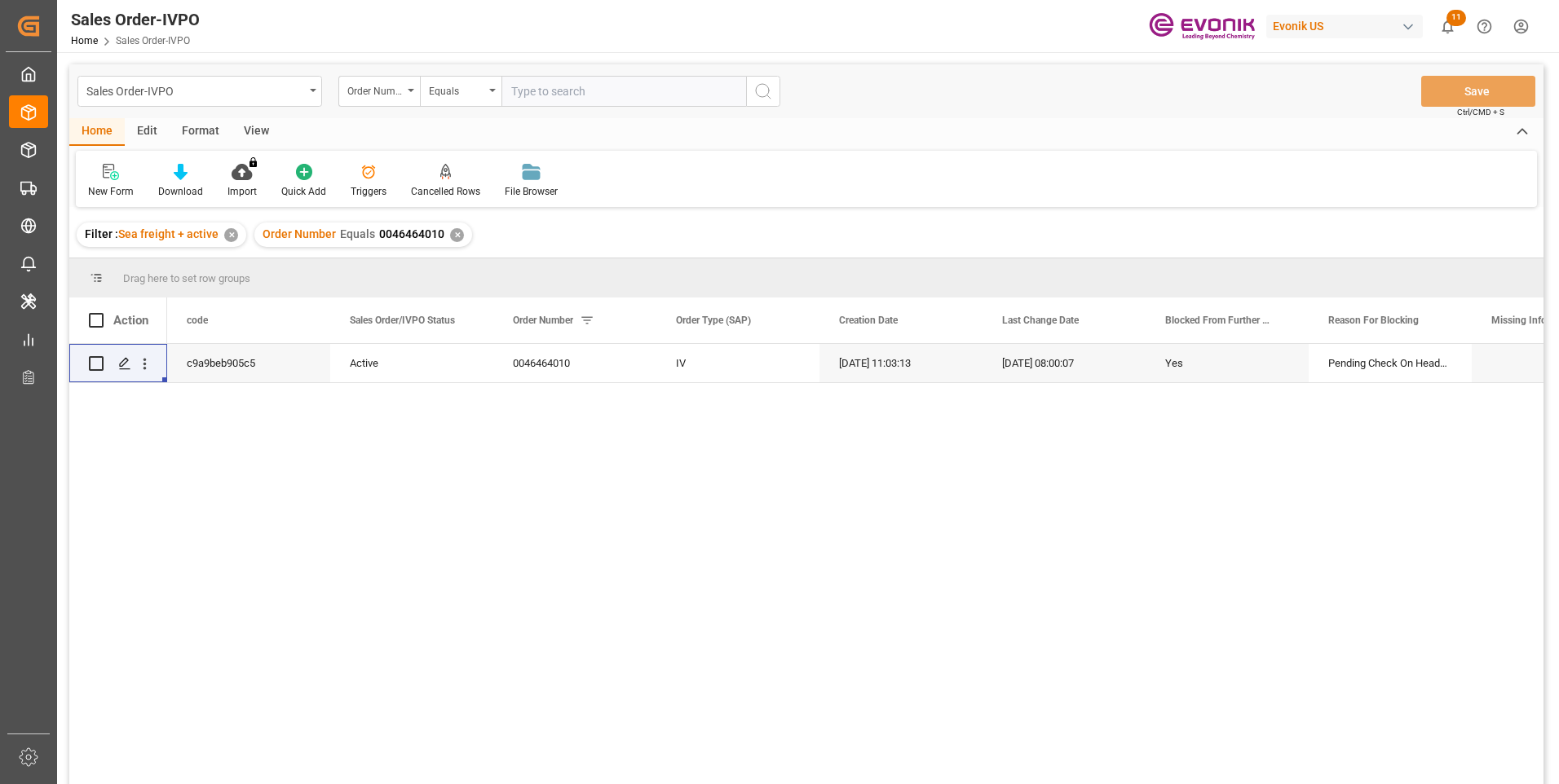
click at [601, 91] on input "text" at bounding box center [624, 91] width 245 height 31
paste input "0046464010"
type input "0046464010"
click at [765, 88] on icon "search button" at bounding box center [763, 91] width 20 height 20
click at [456, 237] on div "✕" at bounding box center [457, 235] width 14 height 14
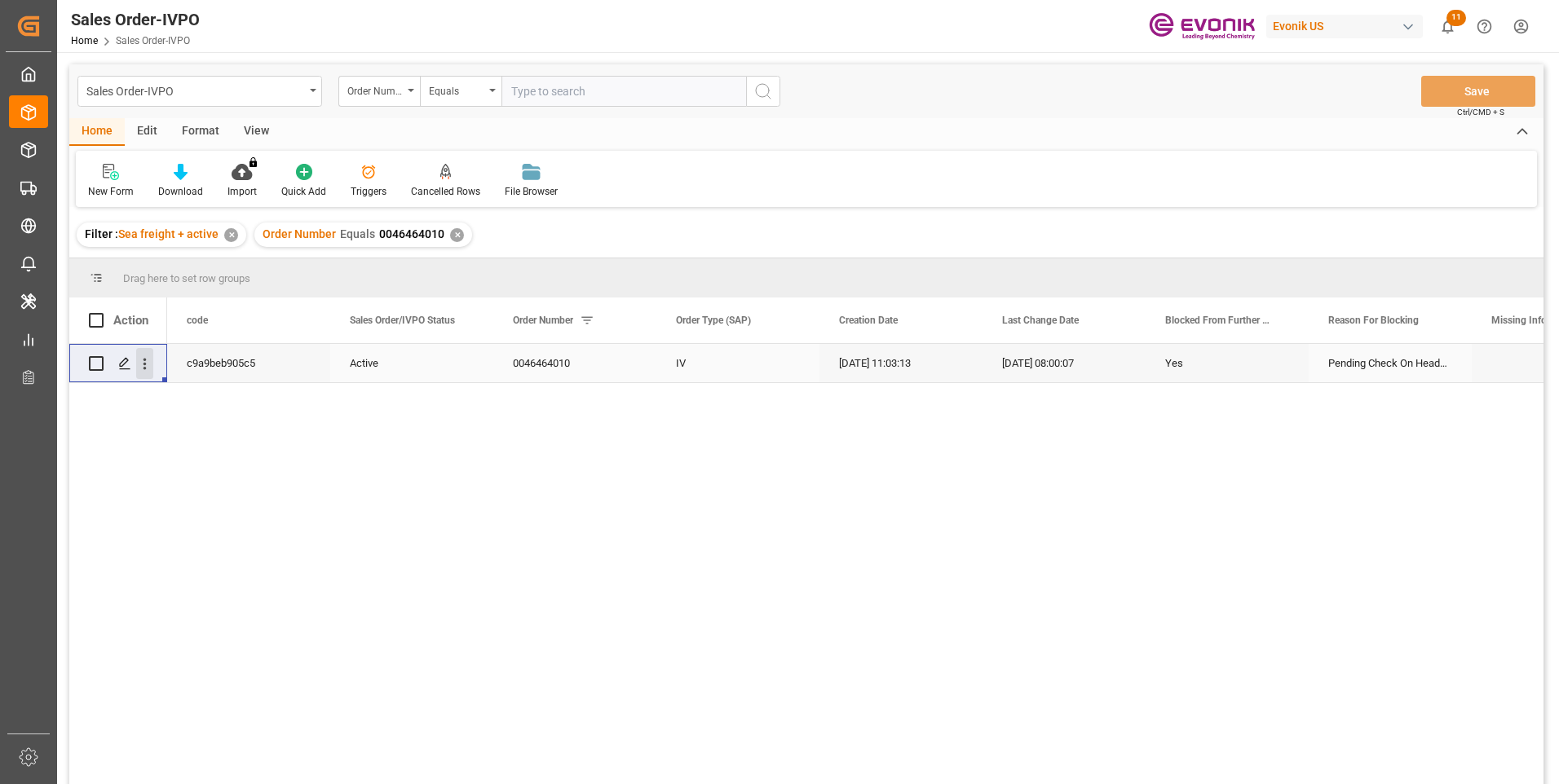
click at [142, 369] on icon "open menu" at bounding box center [145, 364] width 17 height 17
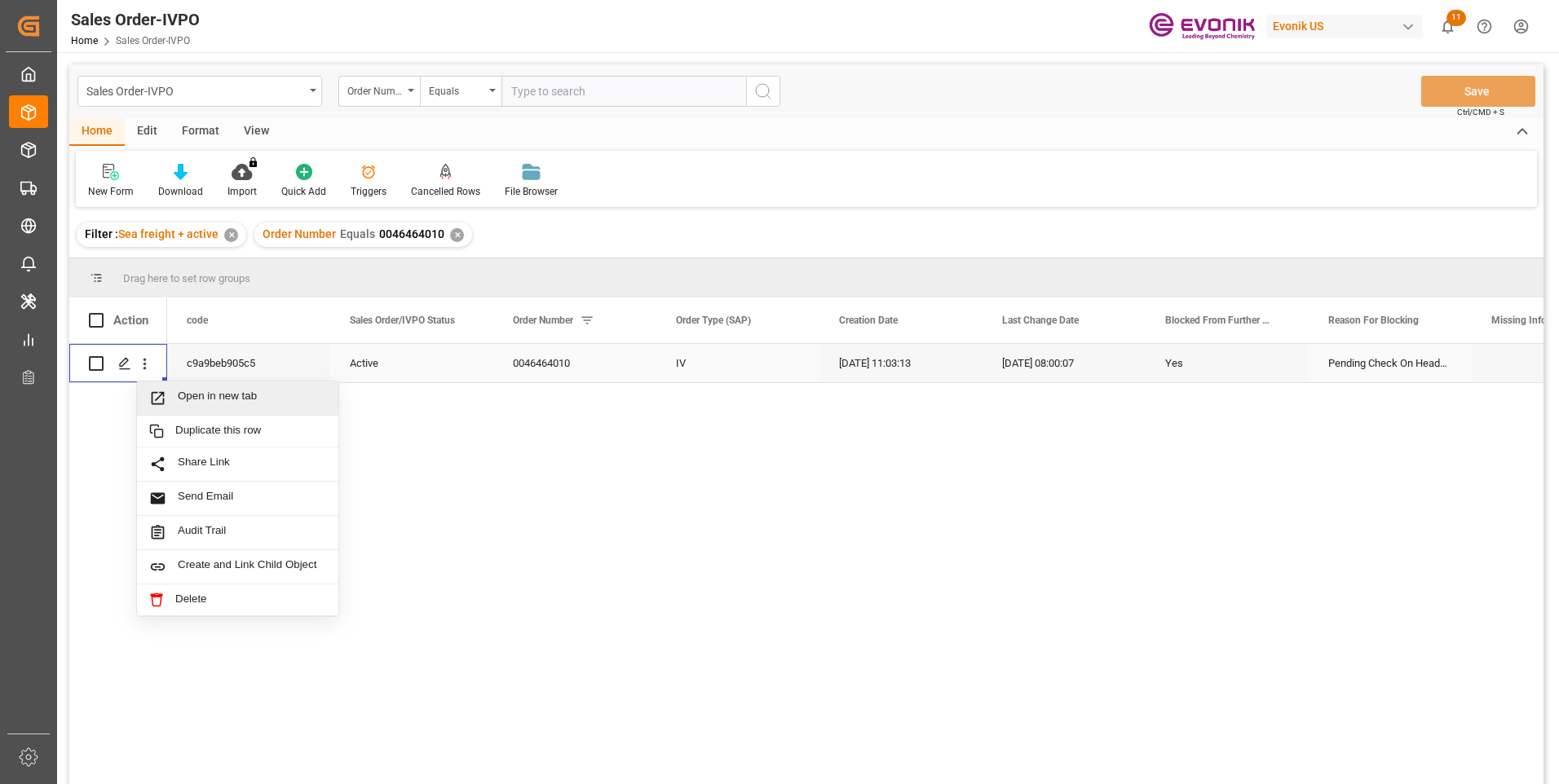
click at [211, 398] on span "Open in new tab" at bounding box center [251, 398] width 149 height 17
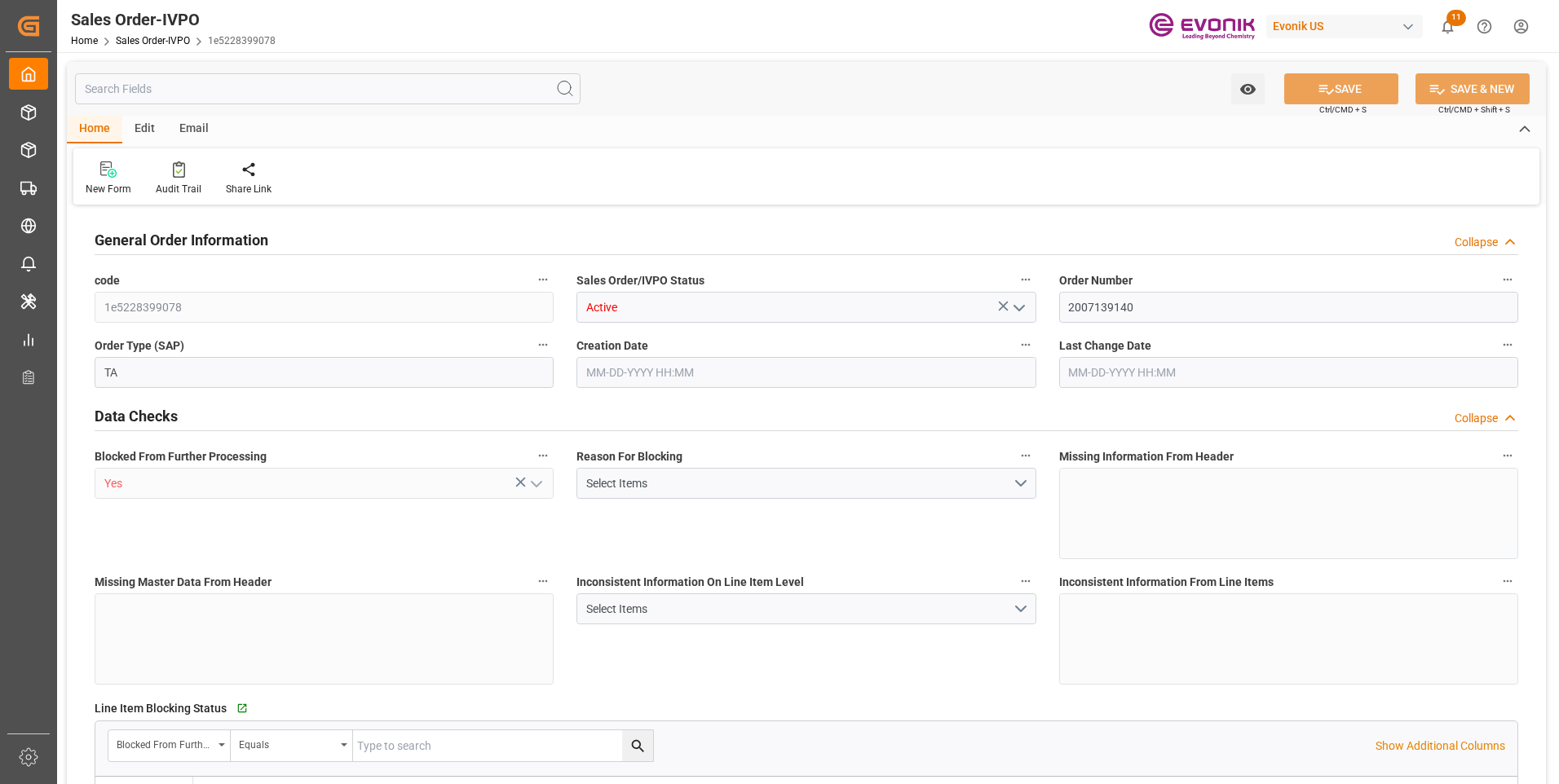
type input "BRRIO"
type input "0"
type input "1"
type input "20000"
type input "[DATE] 18:30"
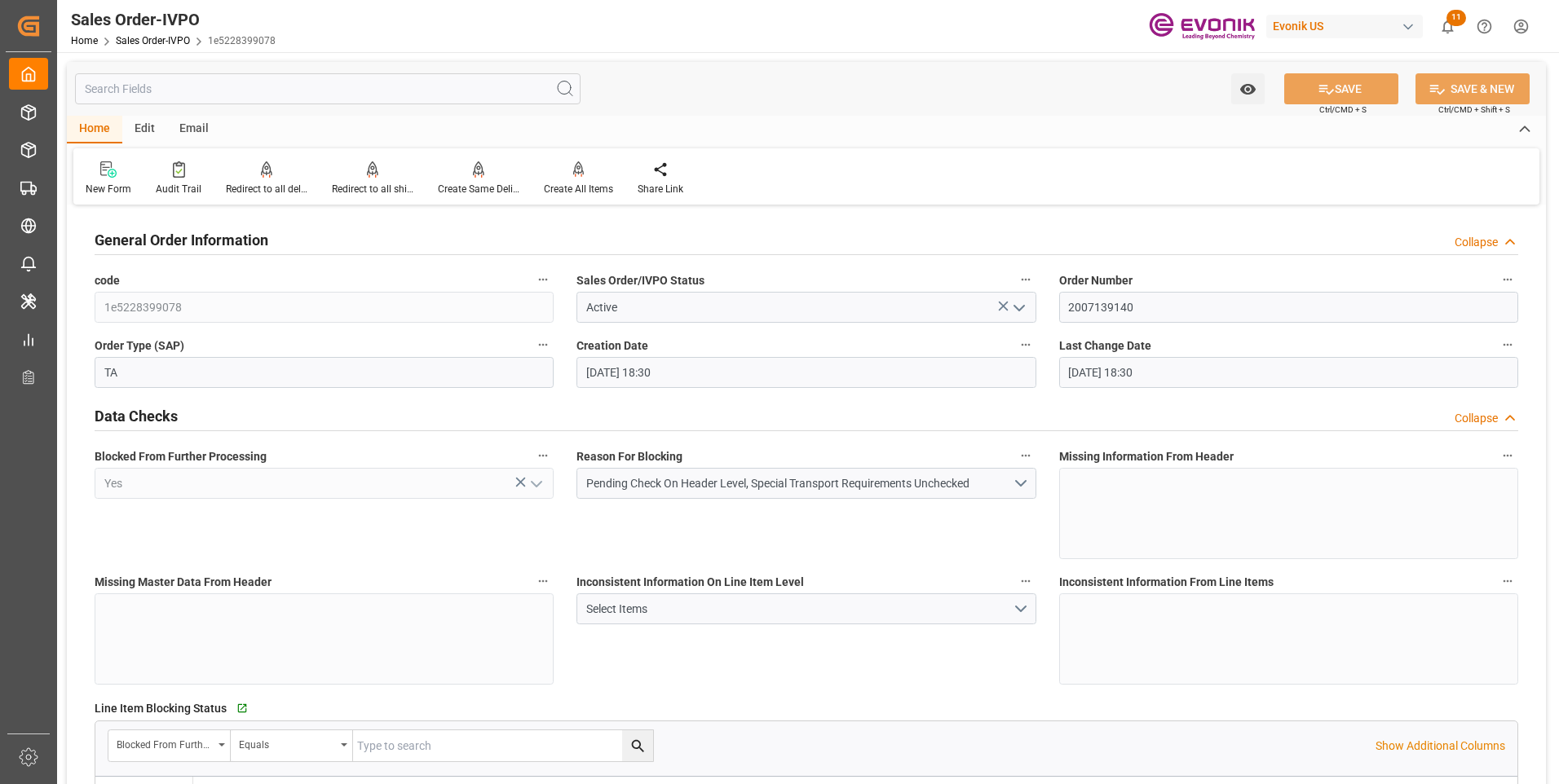
type input "[DATE] 18:30"
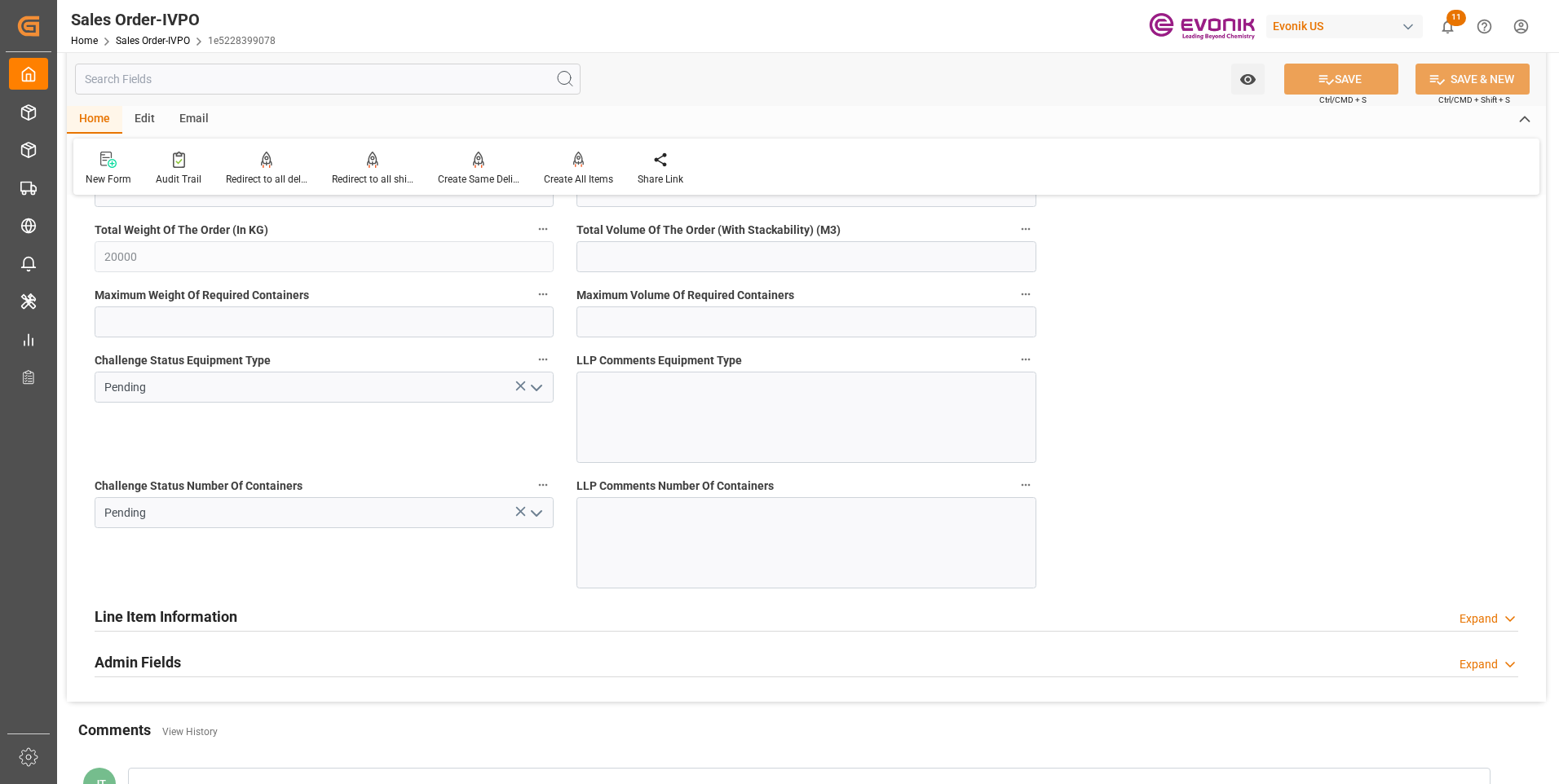
scroll to position [3180, 0]
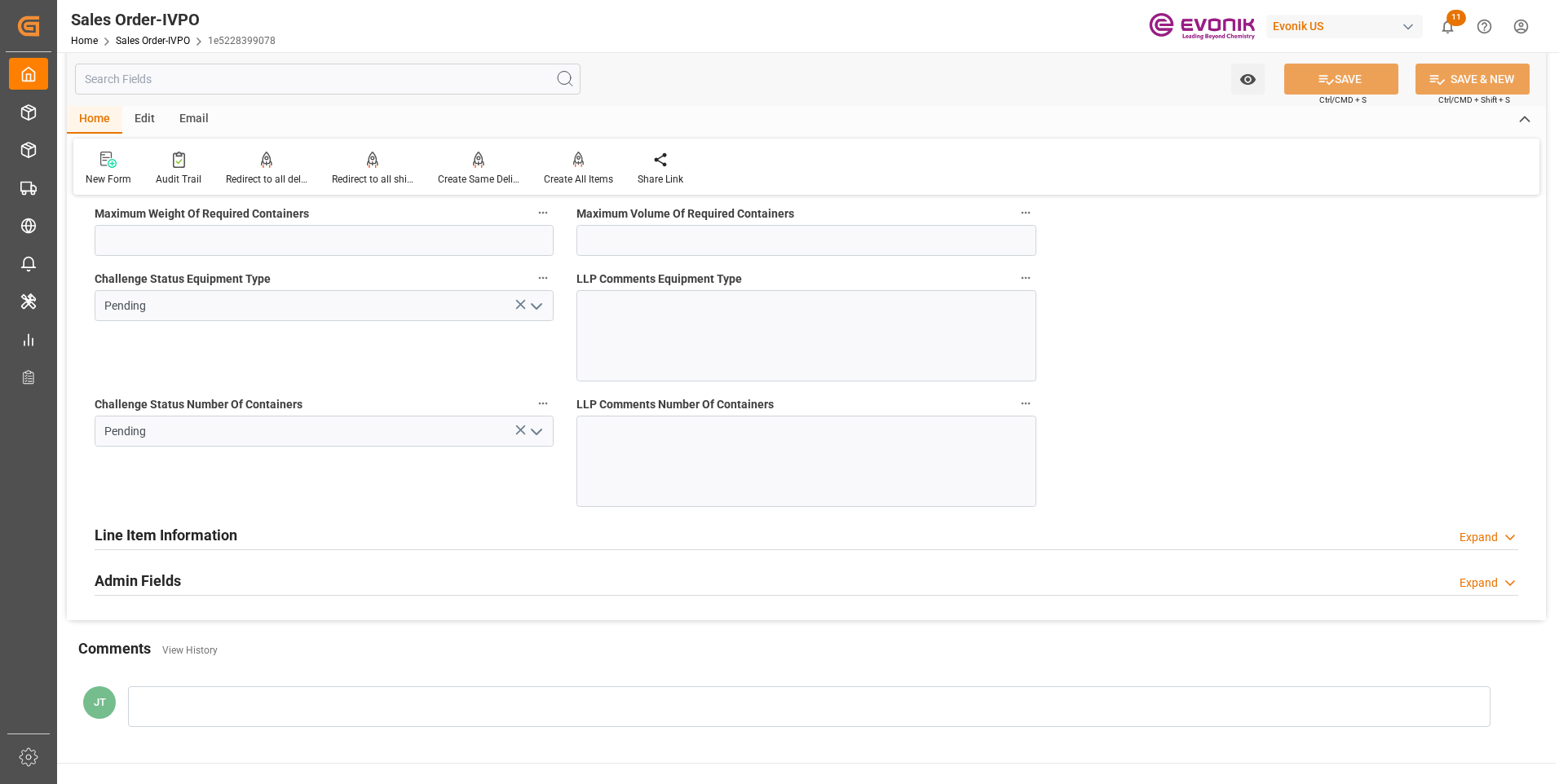
click at [535, 429] on icon "open menu" at bounding box center [537, 431] width 20 height 20
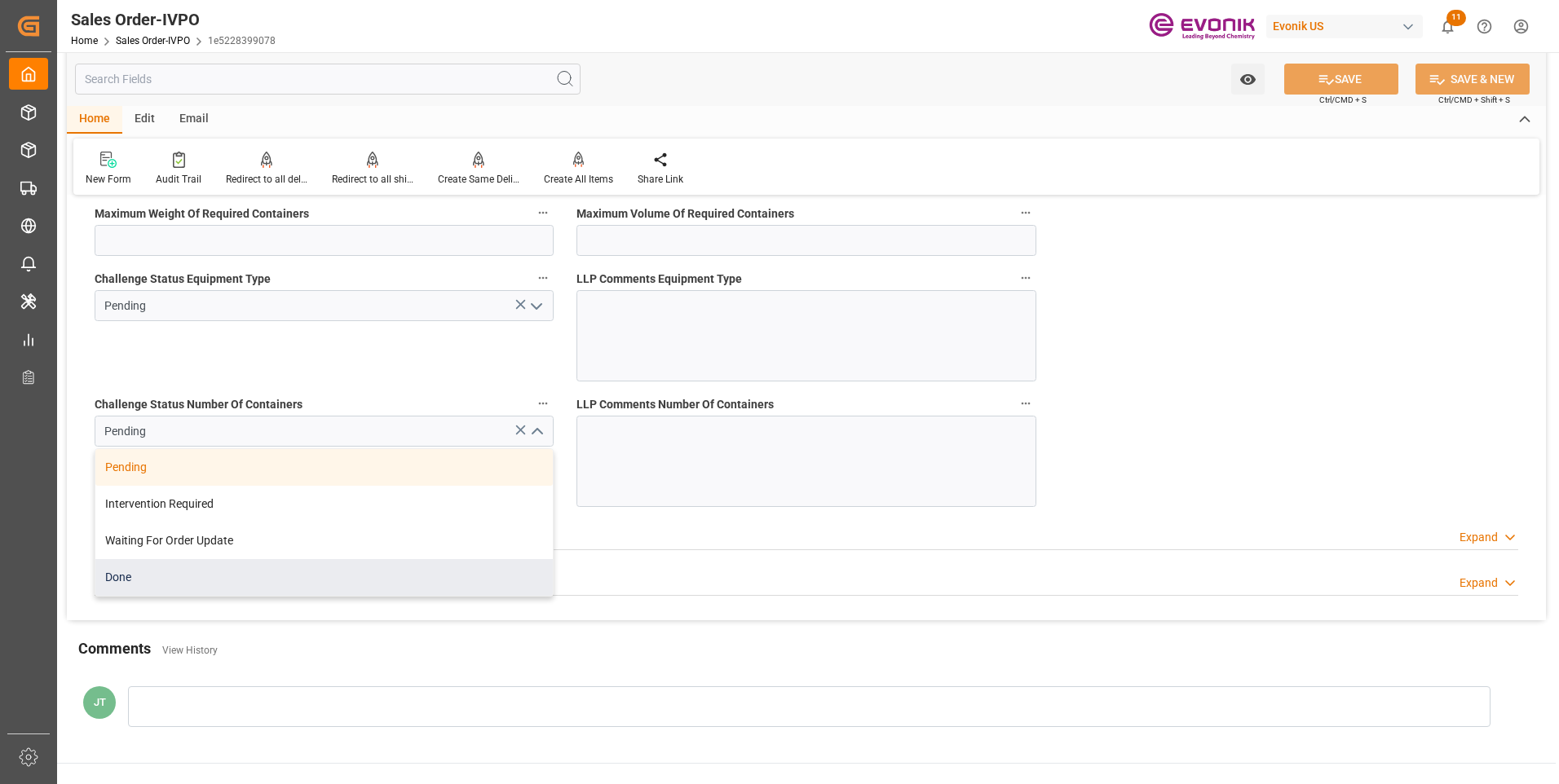
click at [174, 574] on div "Done" at bounding box center [324, 577] width 457 height 37
type input "Done"
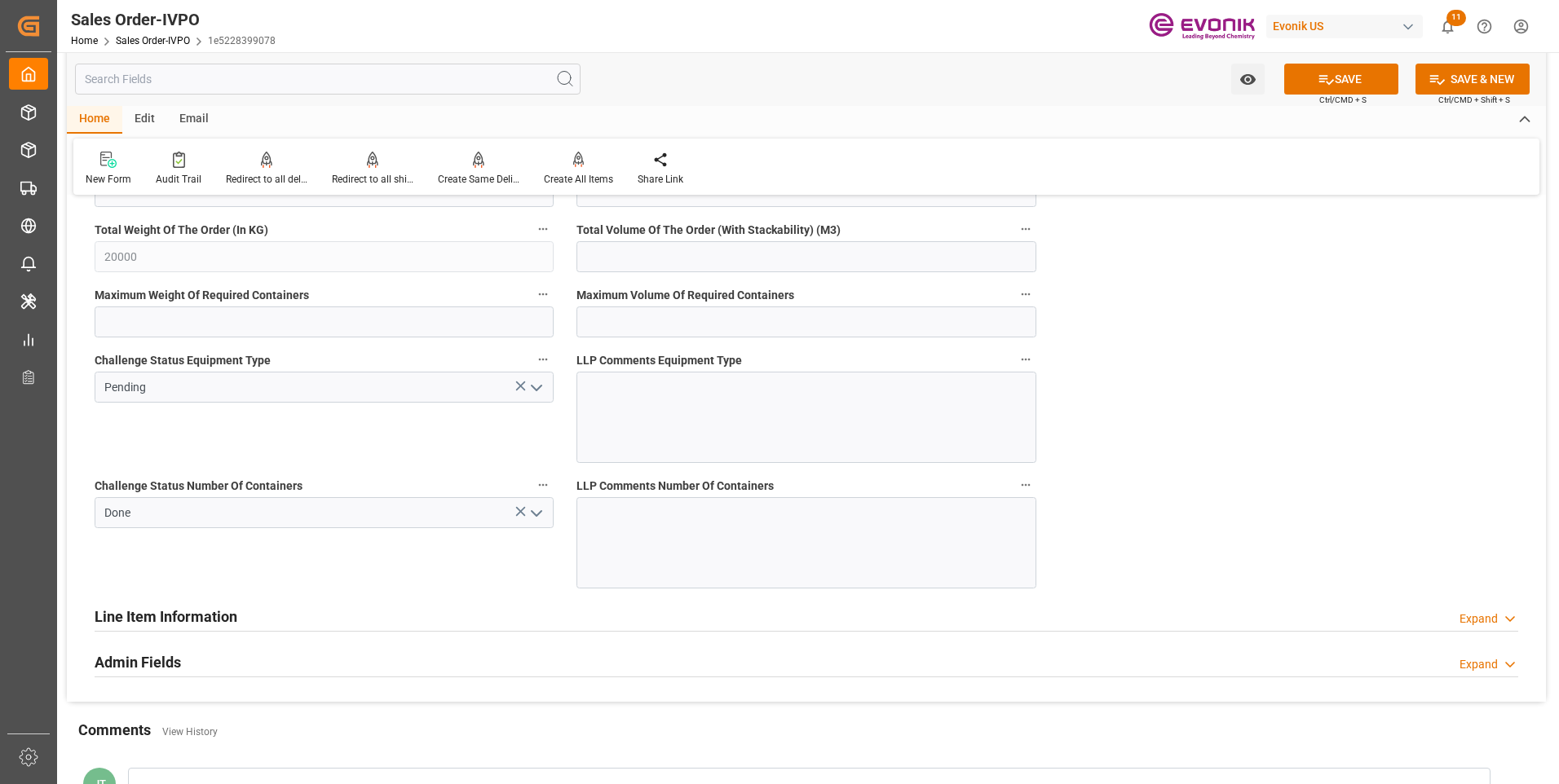
scroll to position [3017, 0]
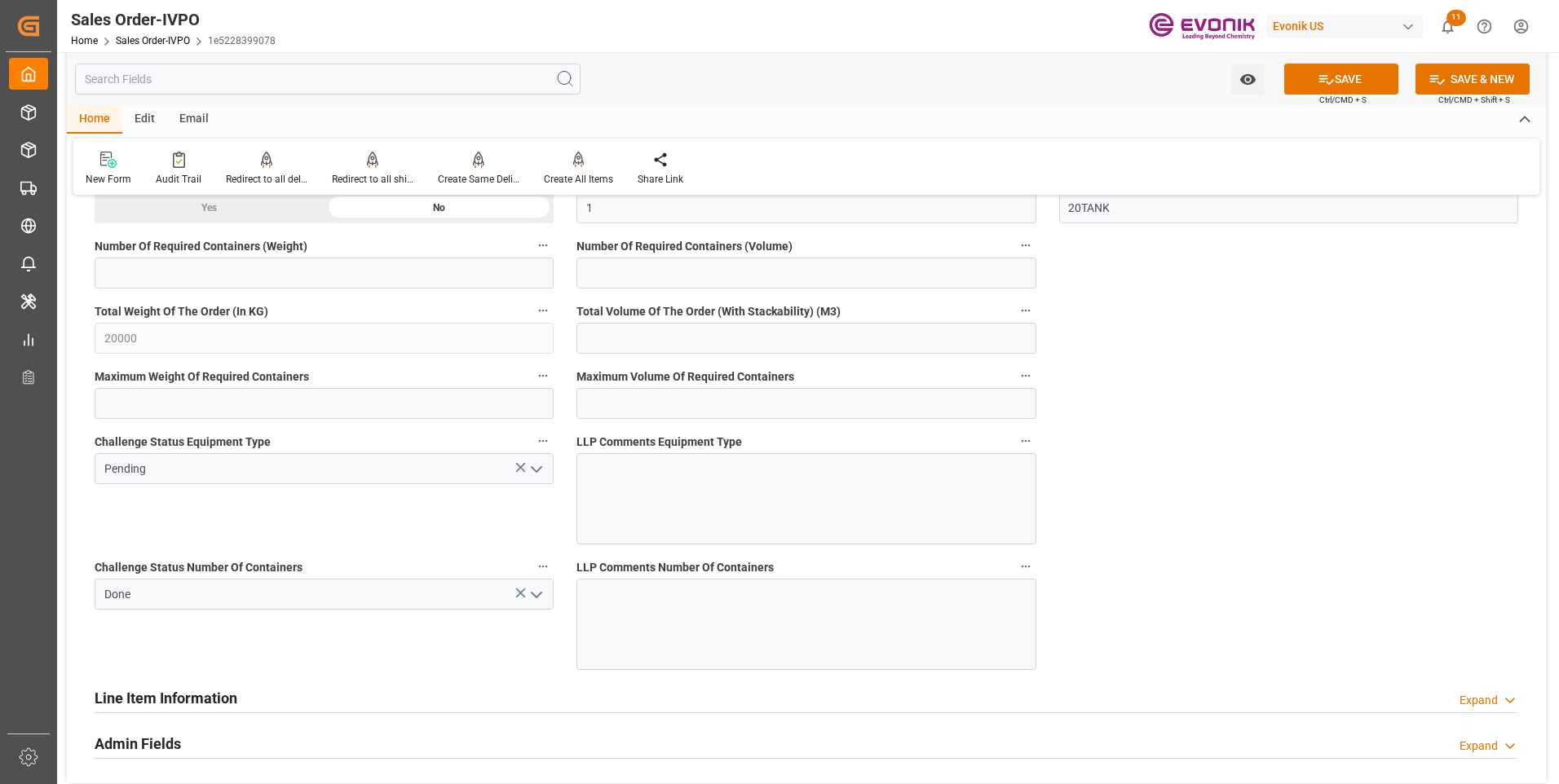
click at [539, 467] on icon "open menu" at bounding box center [537, 469] width 20 height 20
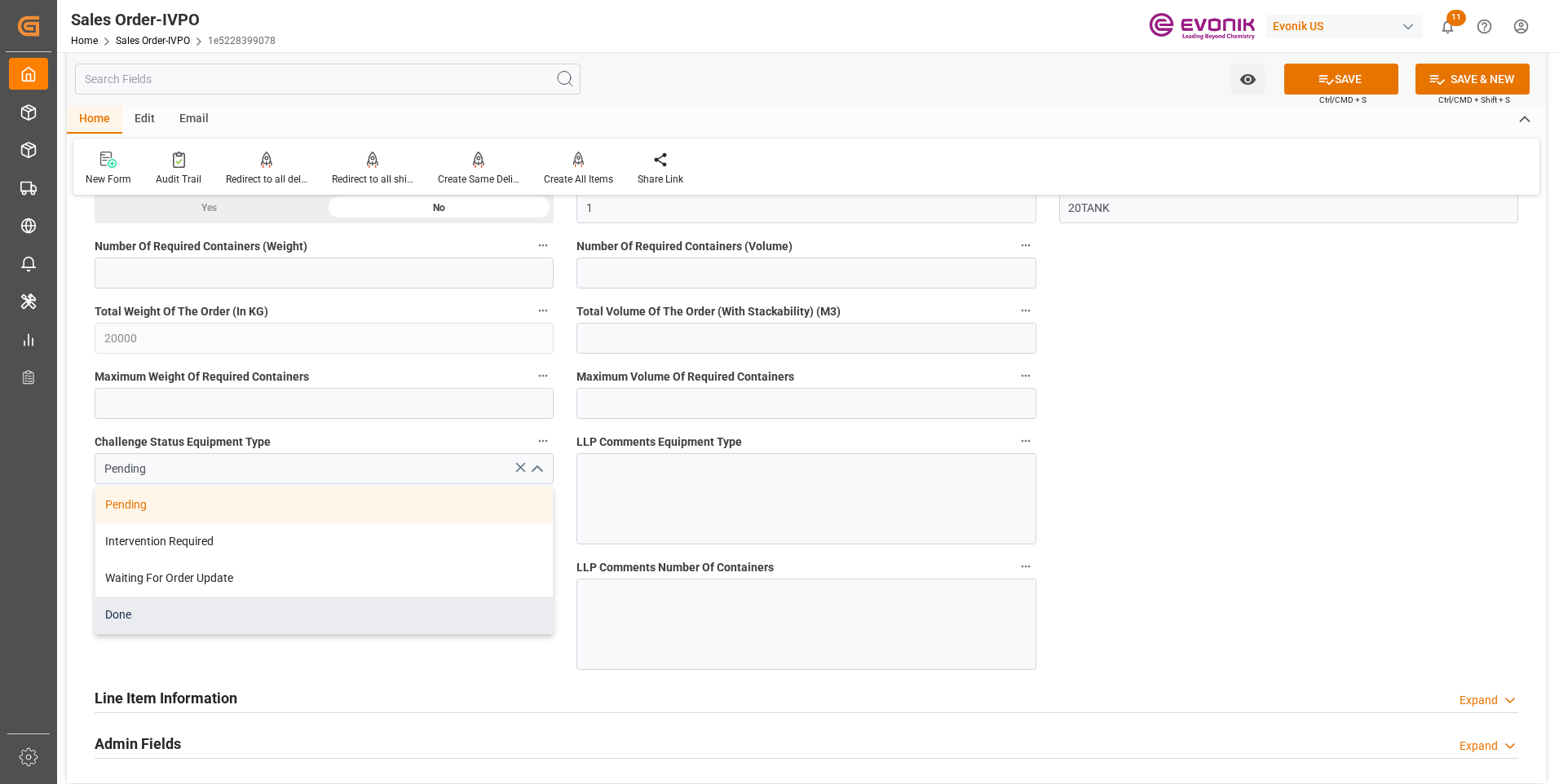
click at [175, 619] on div "Done" at bounding box center [324, 614] width 457 height 37
type input "Done"
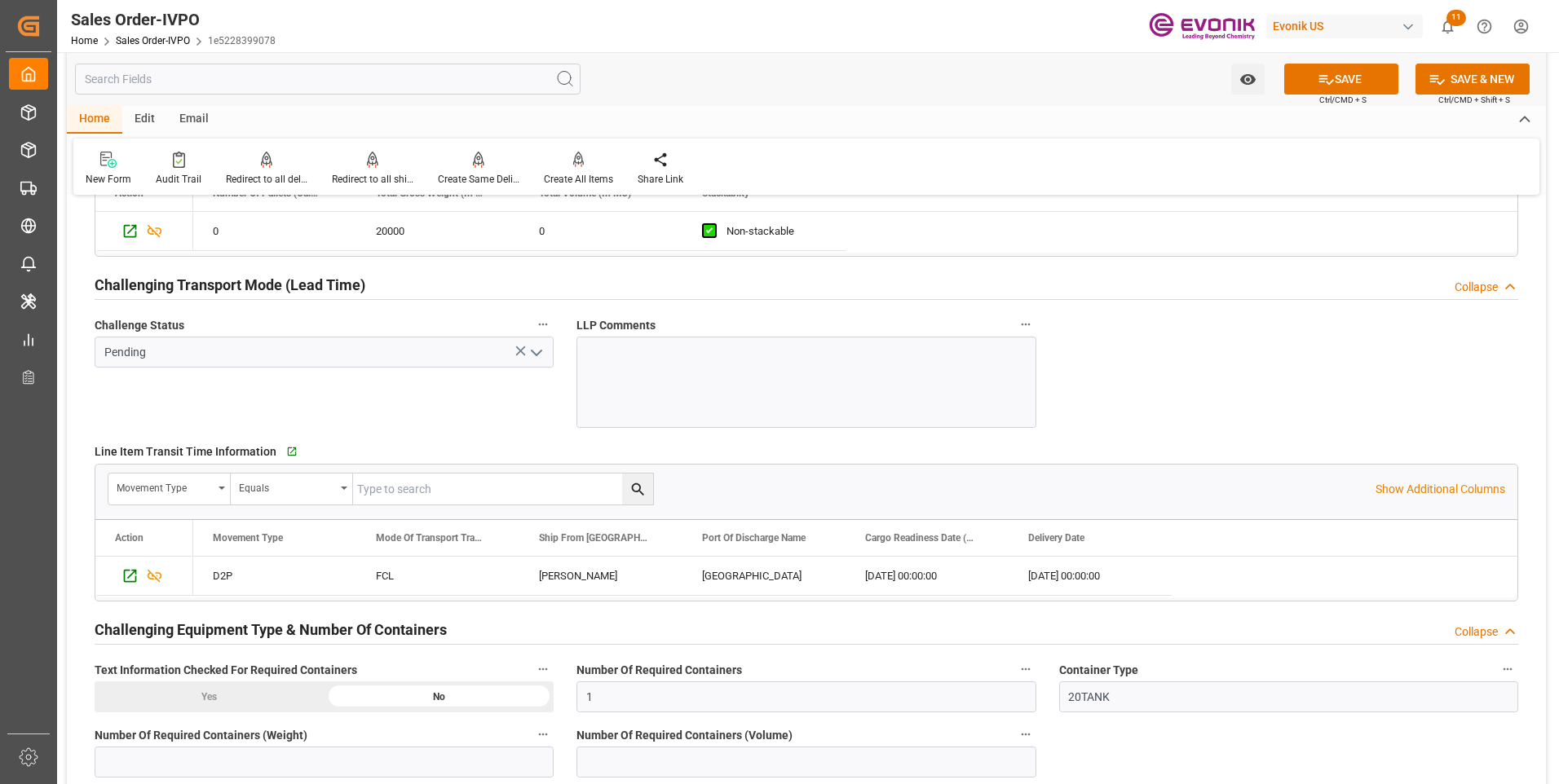
scroll to position [2446, 0]
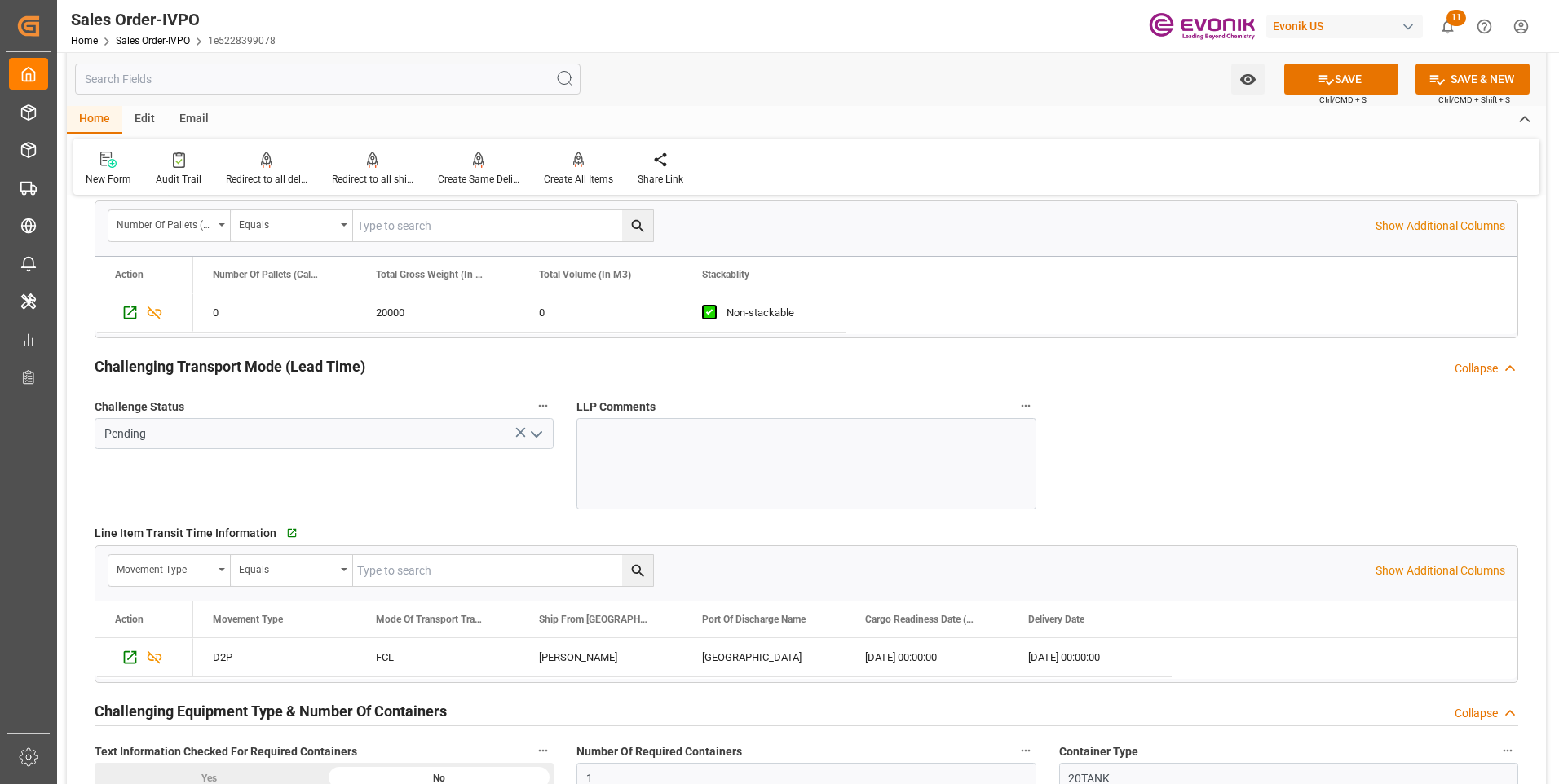
click at [539, 437] on icon "open menu" at bounding box center [537, 434] width 20 height 20
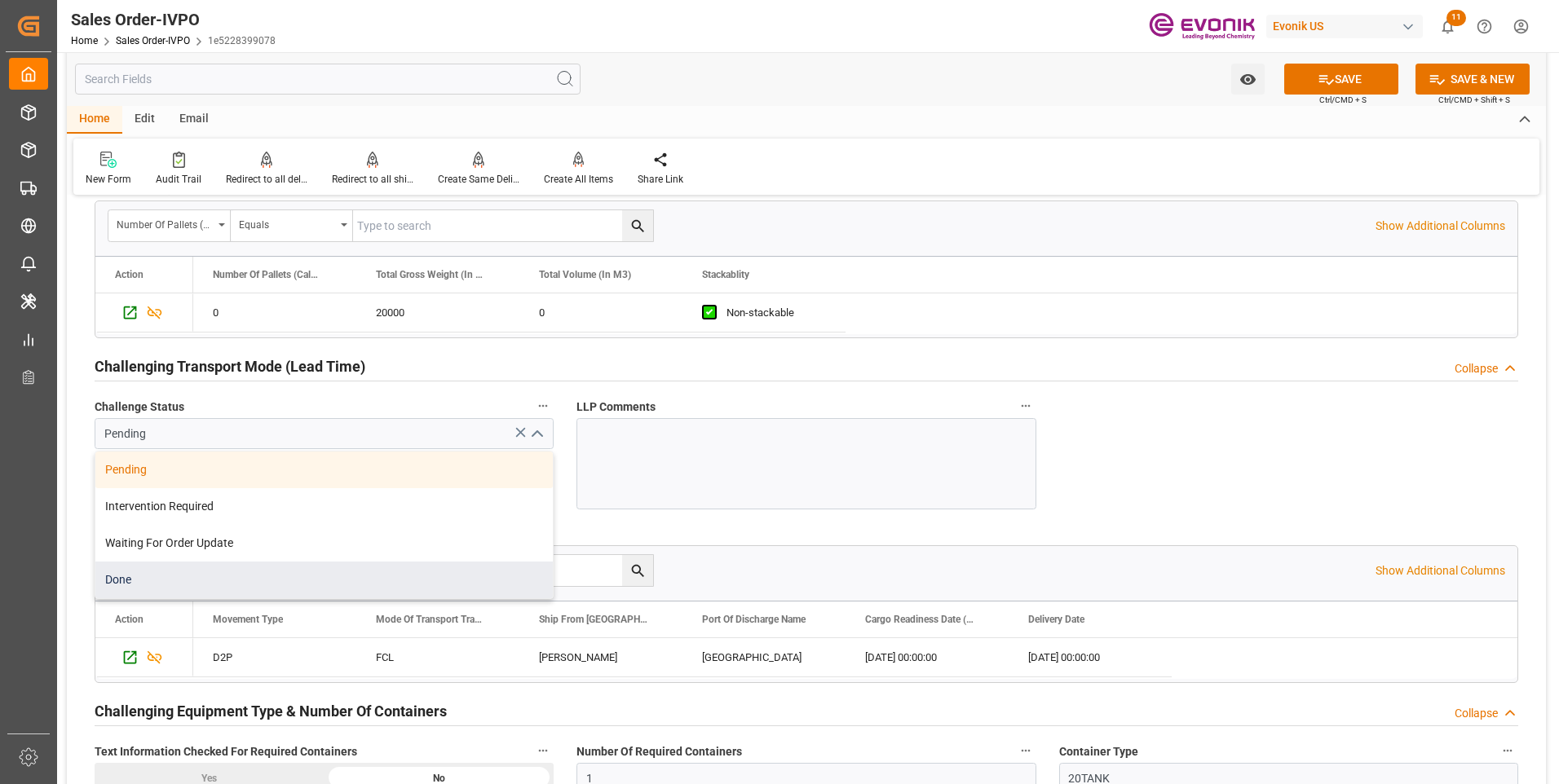
click at [172, 575] on div "Done" at bounding box center [324, 580] width 457 height 37
type input "Done"
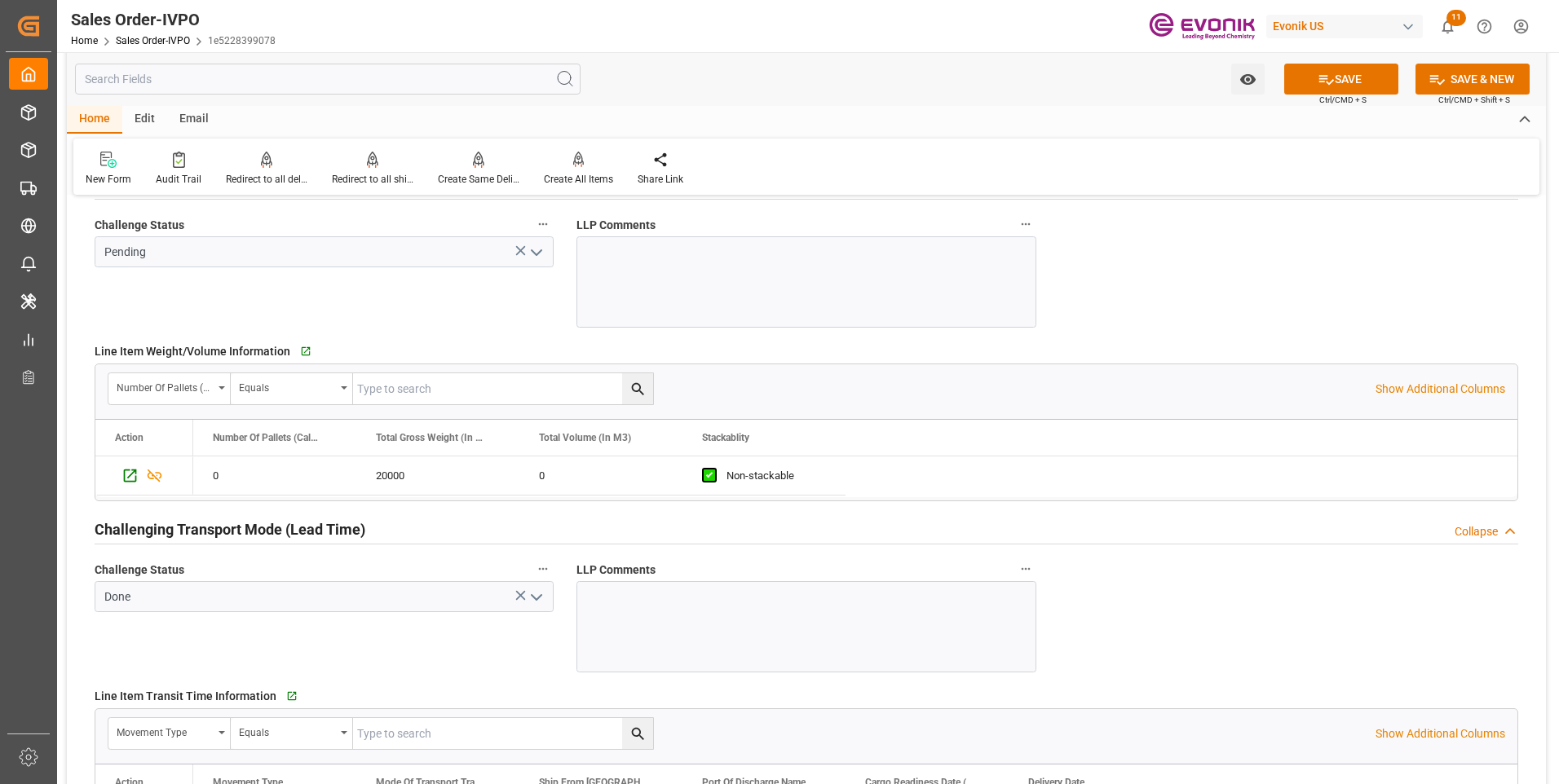
scroll to position [2201, 0]
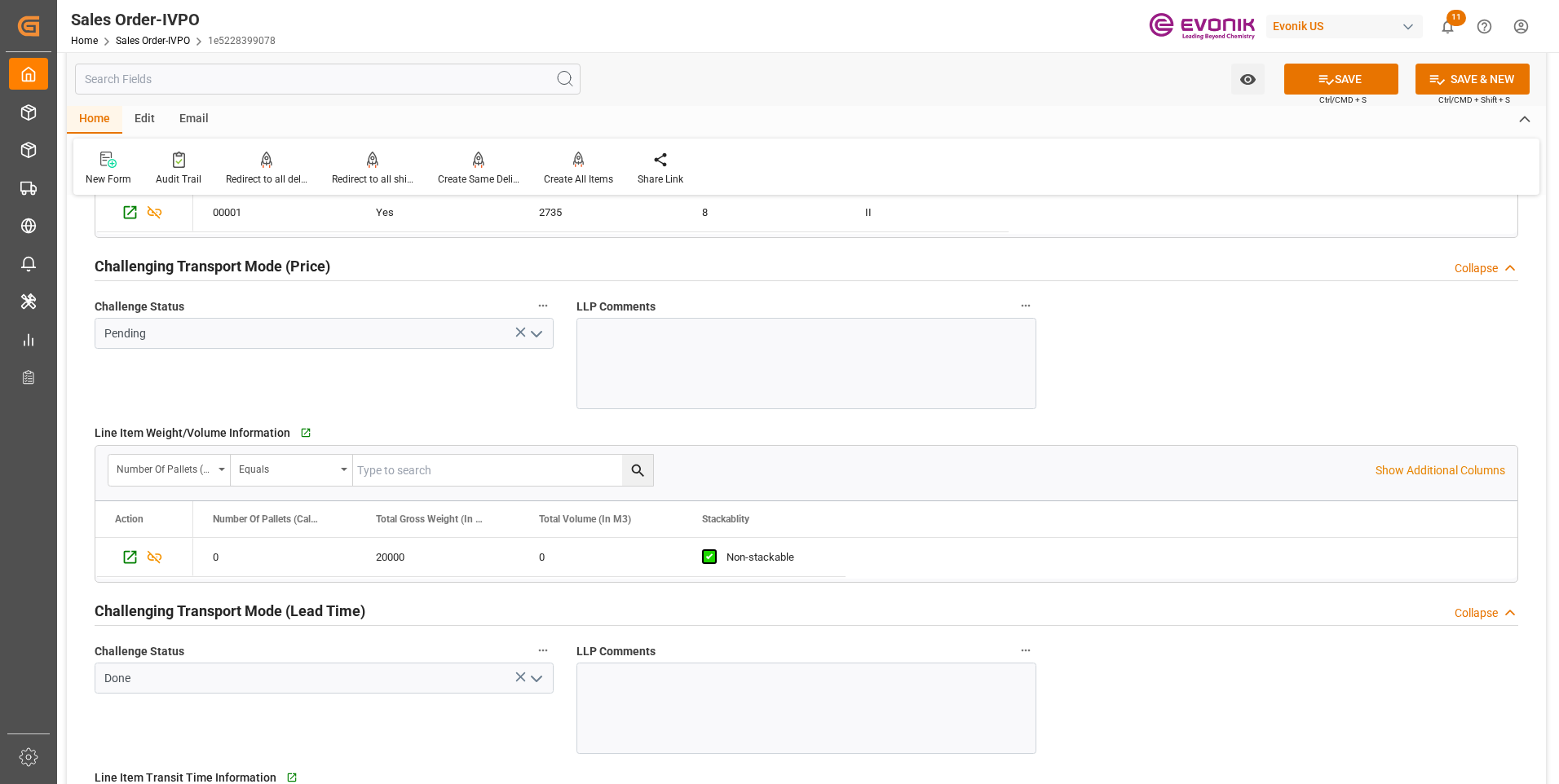
click at [533, 334] on polyline "open menu" at bounding box center [537, 334] width 9 height 5
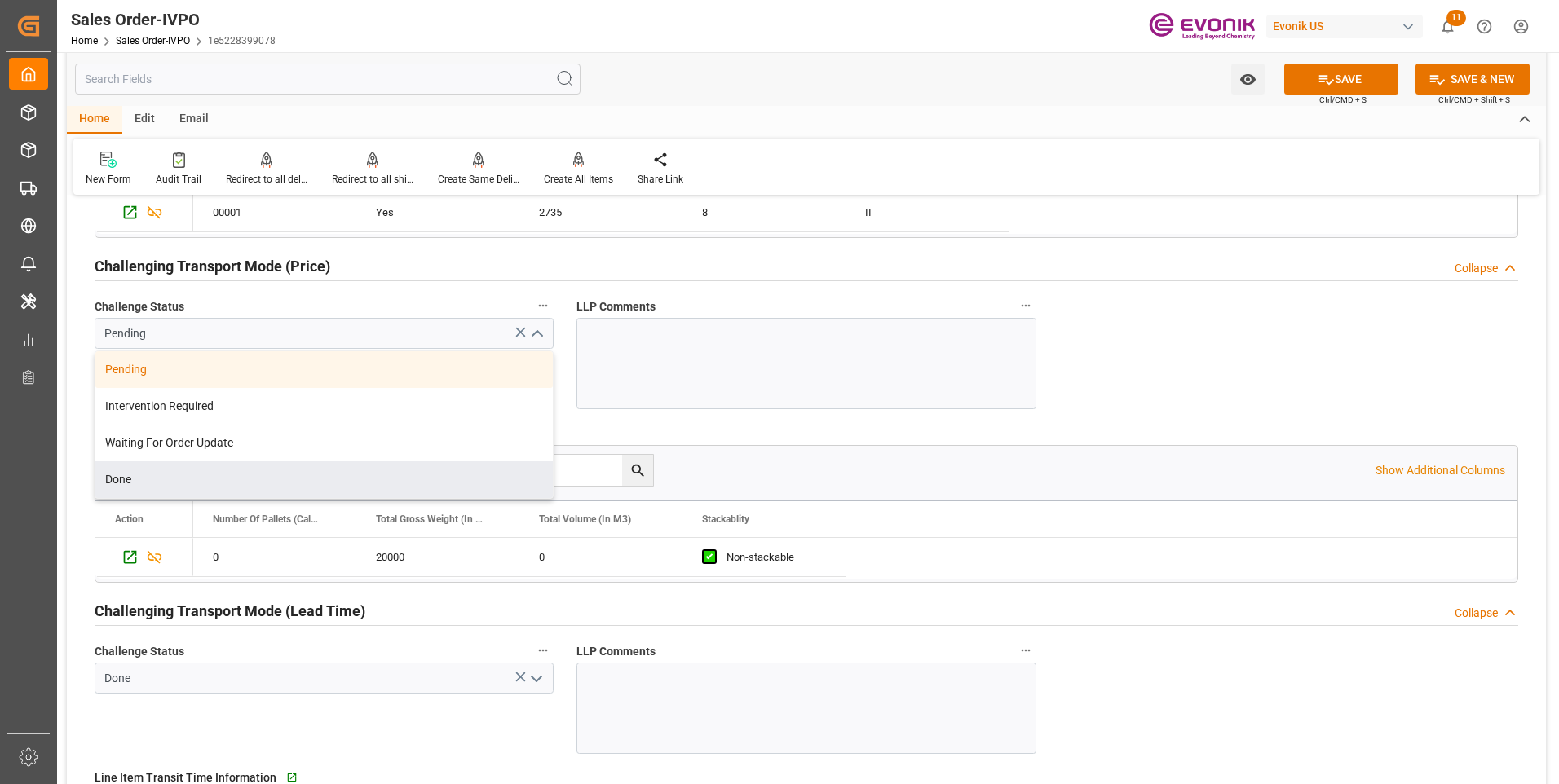
click at [211, 474] on div "Done" at bounding box center [324, 480] width 457 height 37
type input "Done"
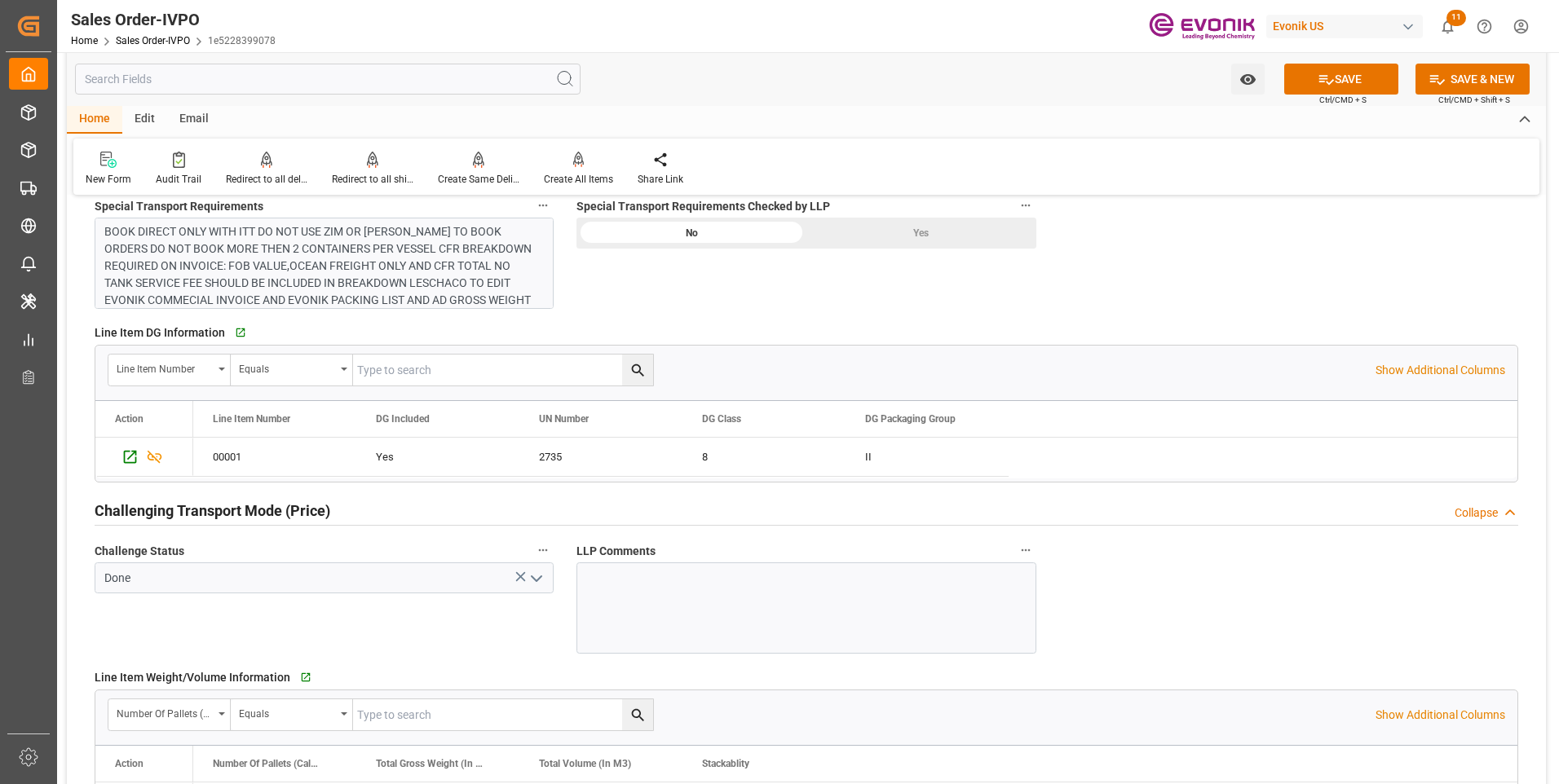
scroll to position [1875, 0]
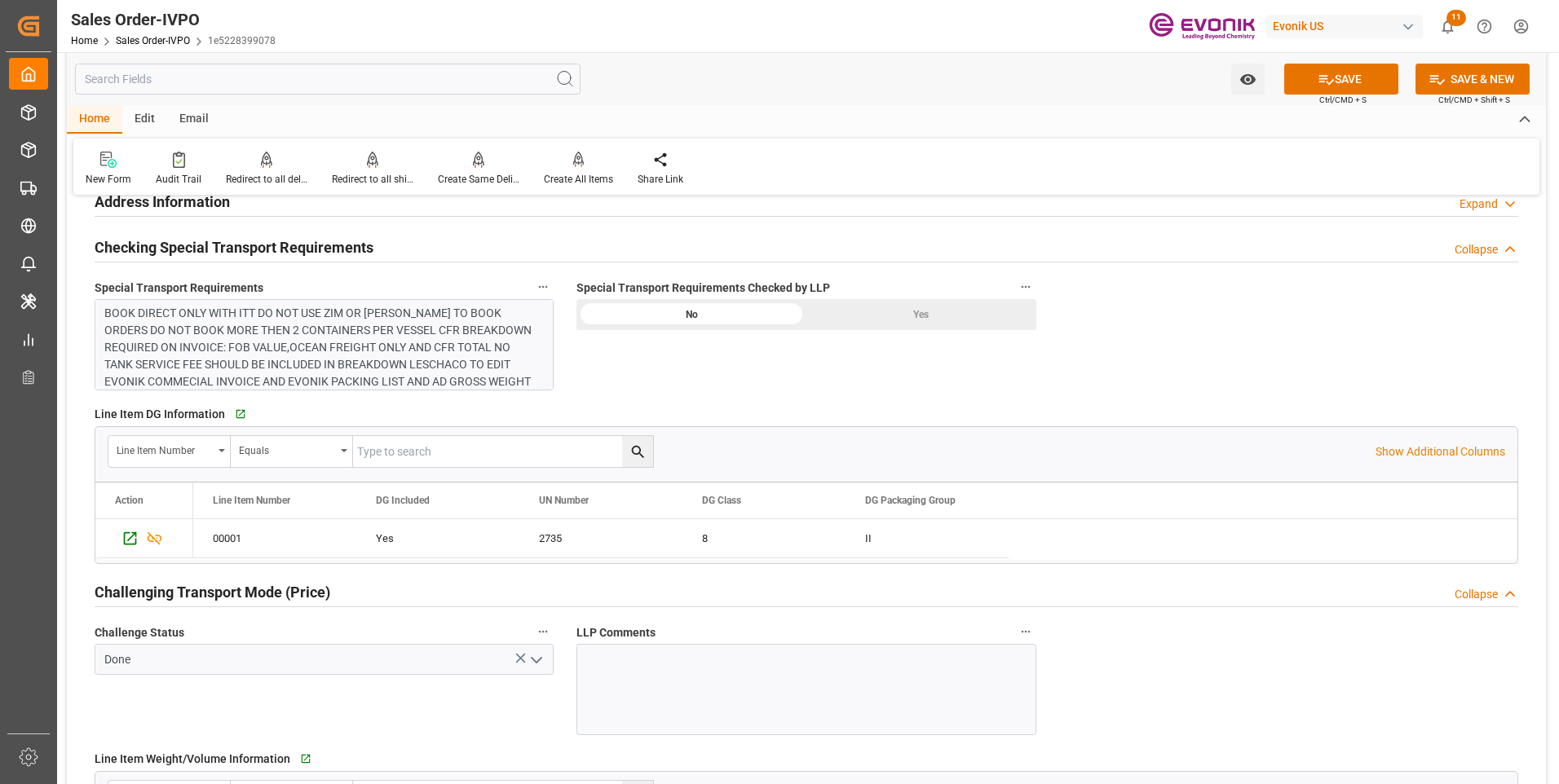
click at [933, 312] on div "Yes" at bounding box center [922, 315] width 230 height 31
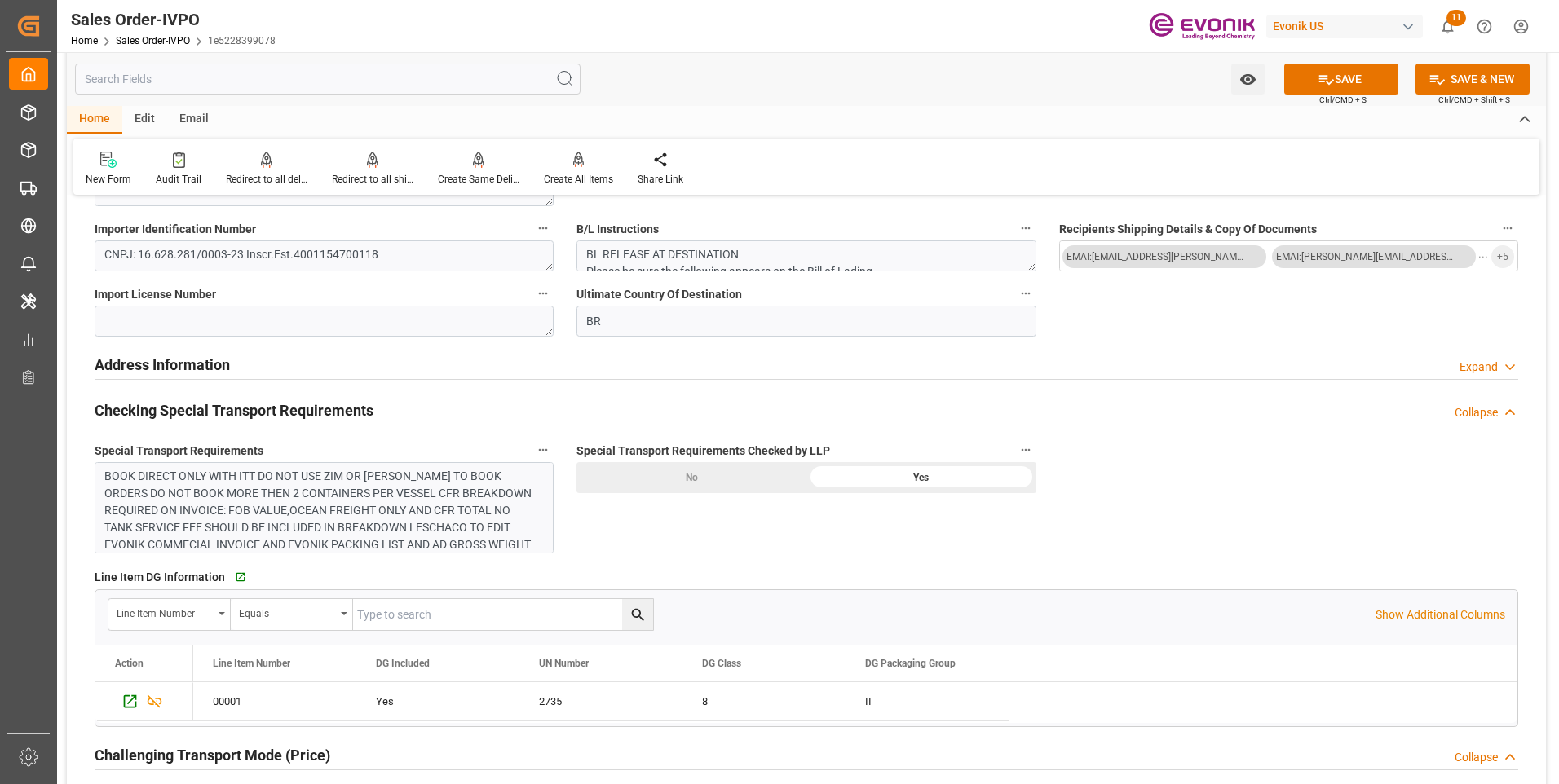
scroll to position [1631, 0]
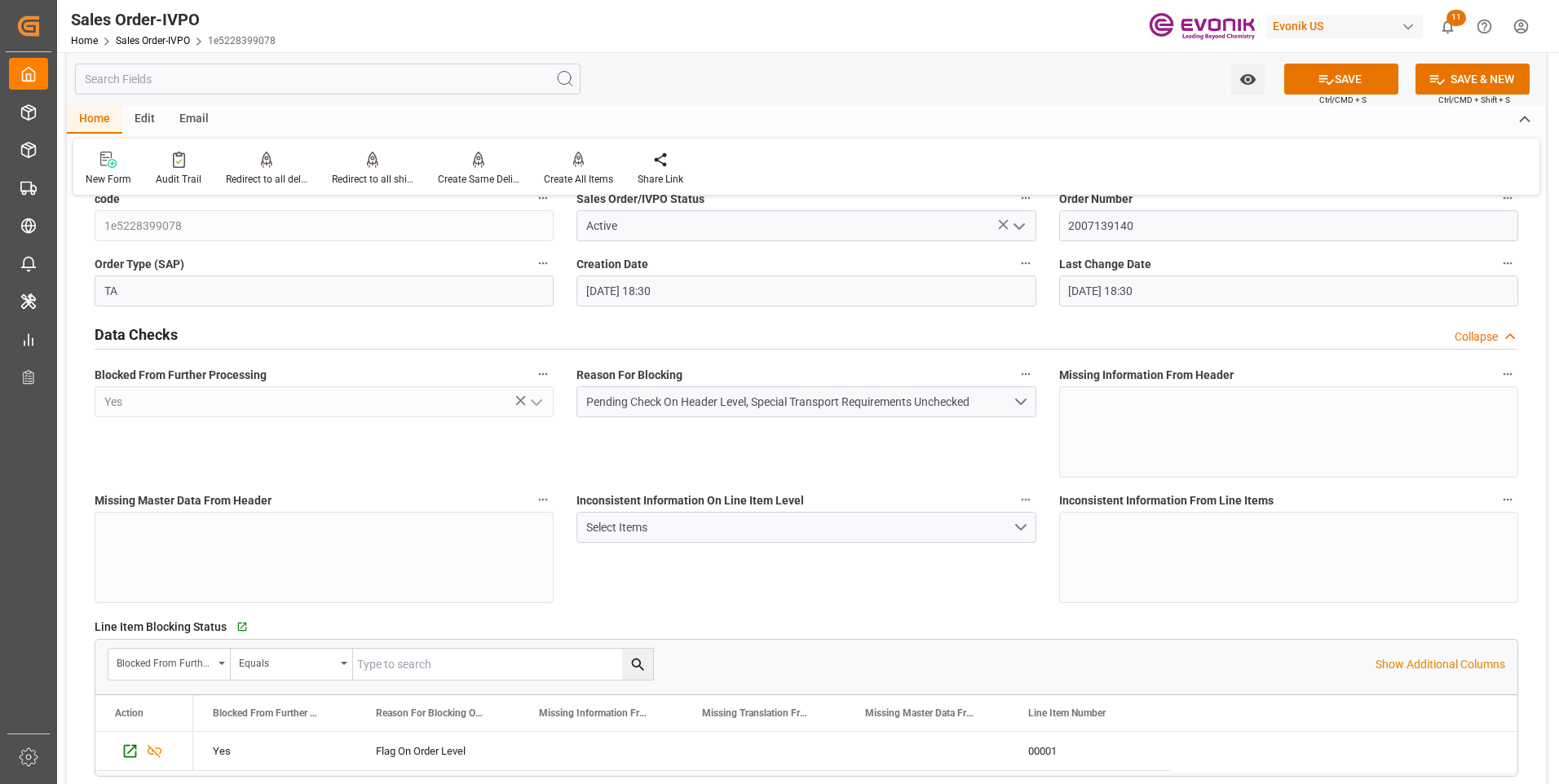
click at [1368, 257] on label "Last Change Date" at bounding box center [1289, 264] width 459 height 23
click at [1497, 257] on button "Last Change Date" at bounding box center [1508, 264] width 21 height 21
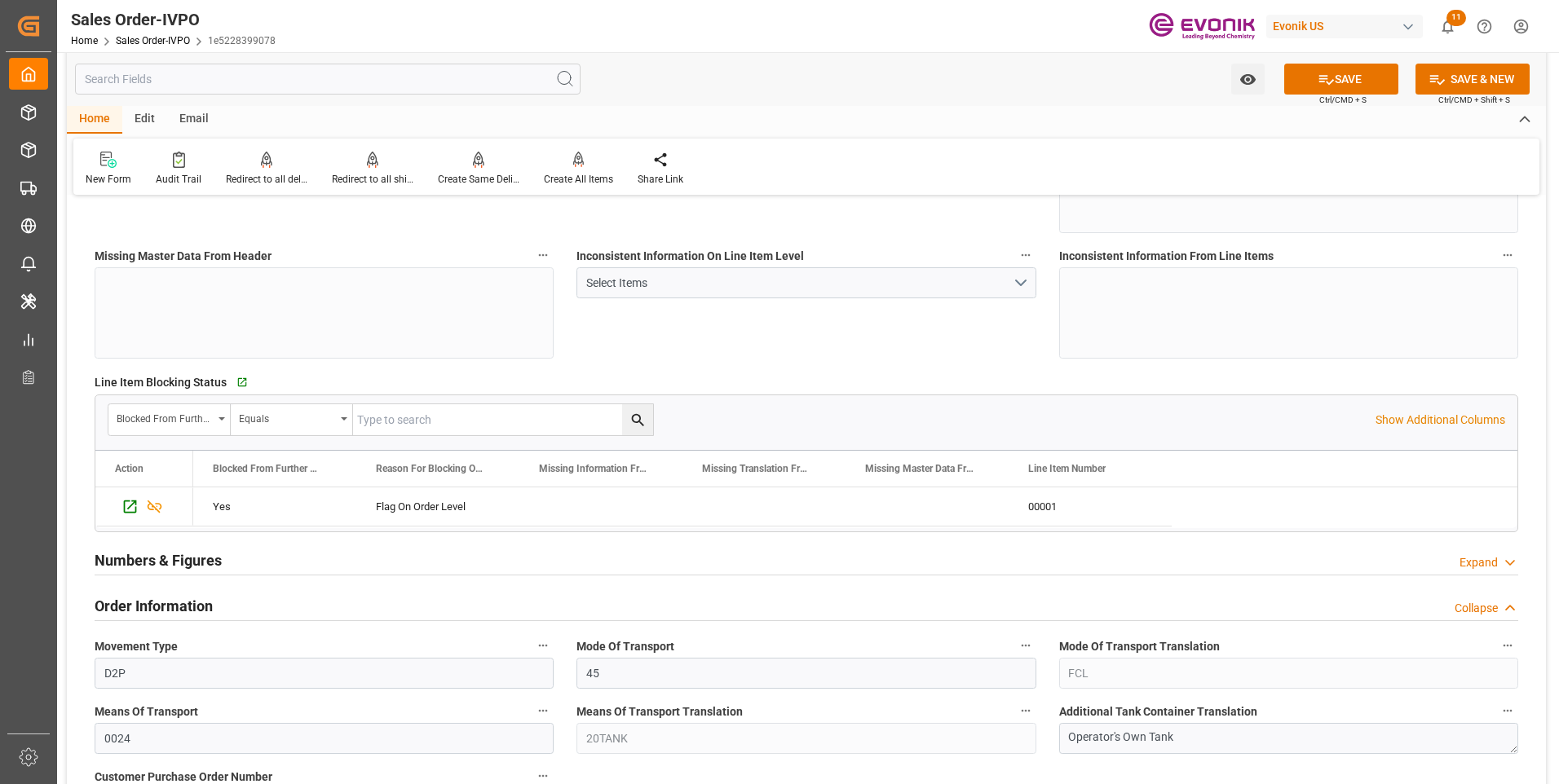
scroll to position [0, 0]
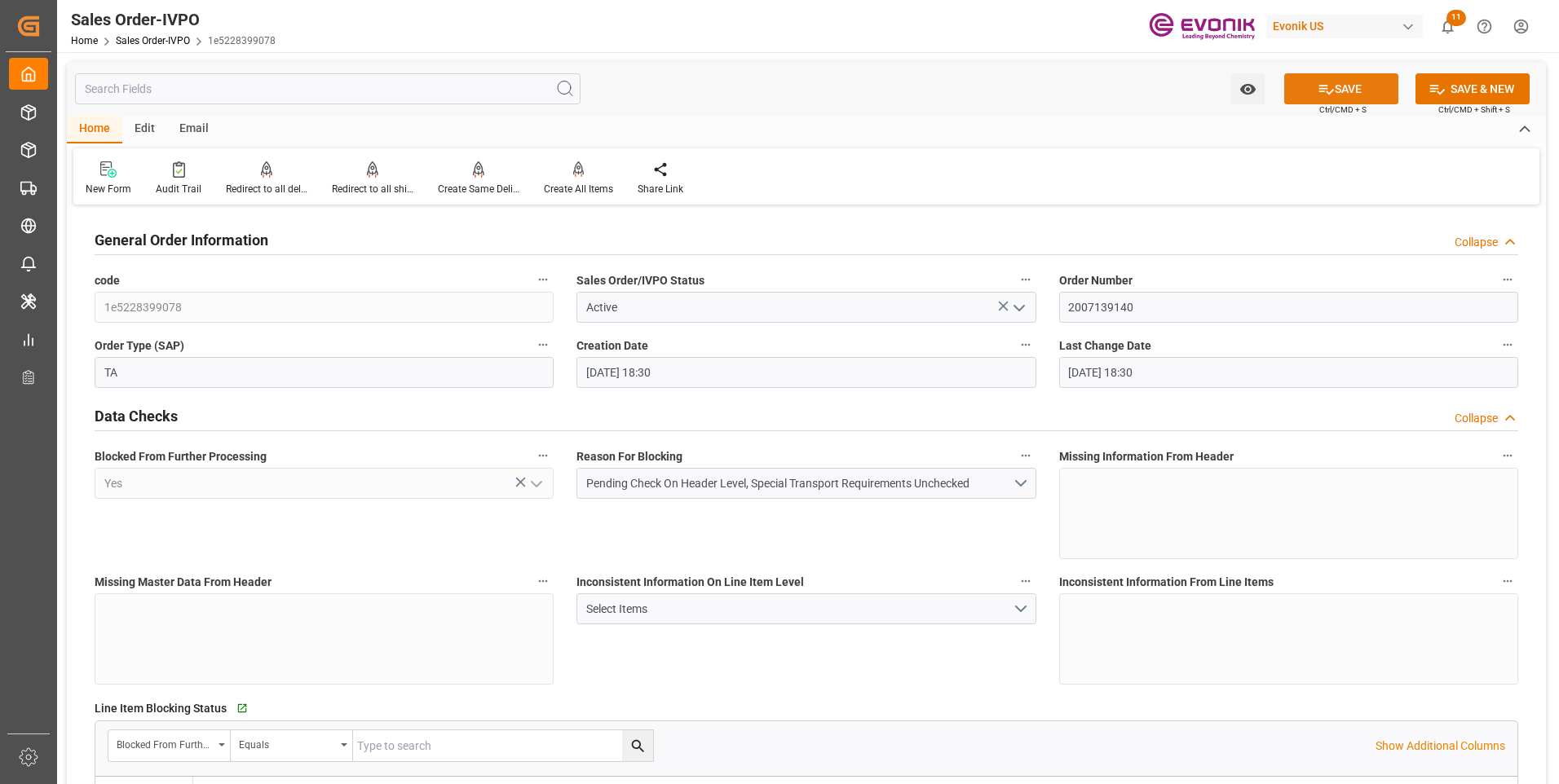
click at [1320, 93] on icon at bounding box center [1327, 89] width 17 height 17
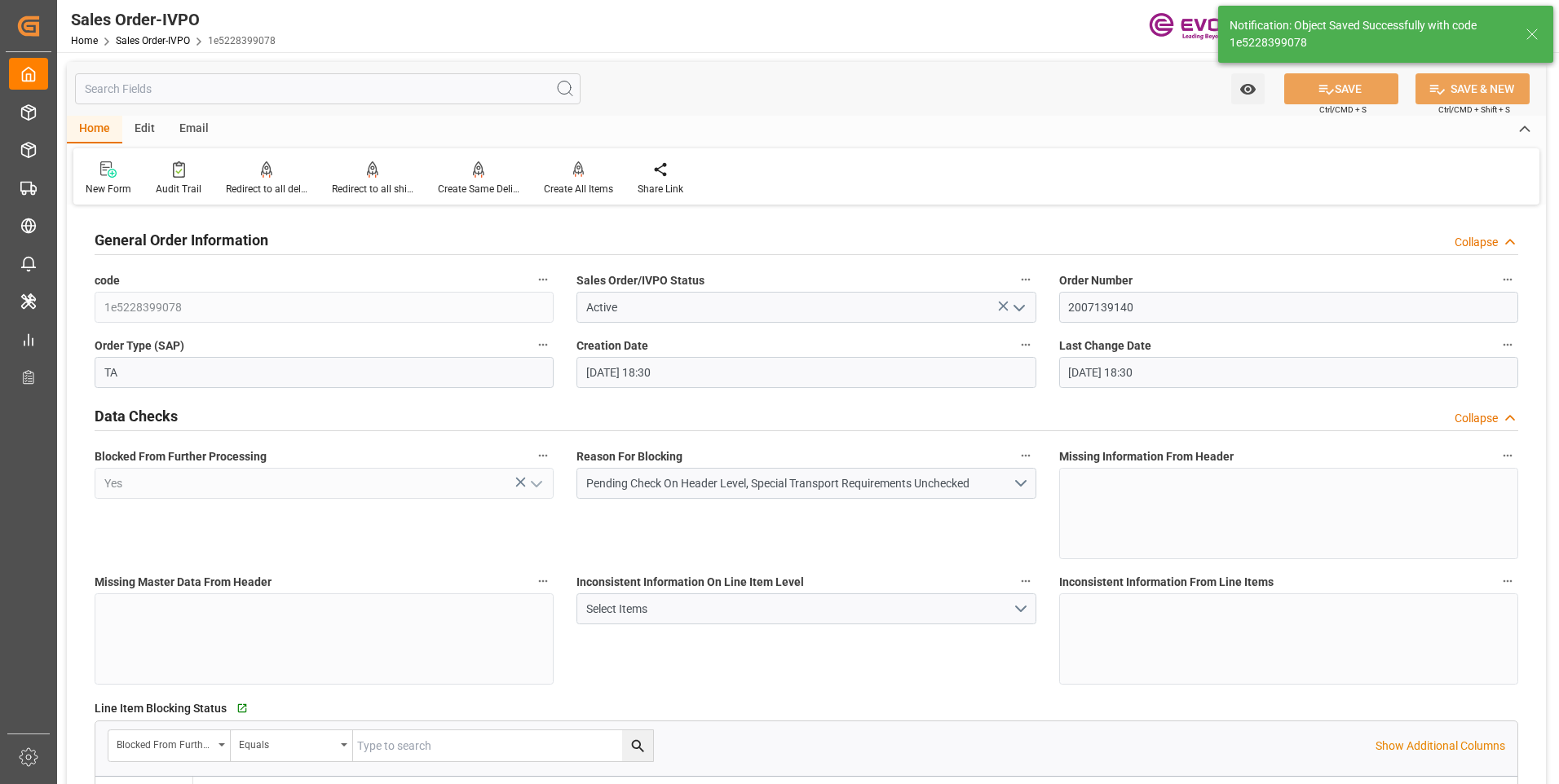
type input "[DATE] 20:37"
type input "No"
type input "2"
type input "0"
type input "17000"
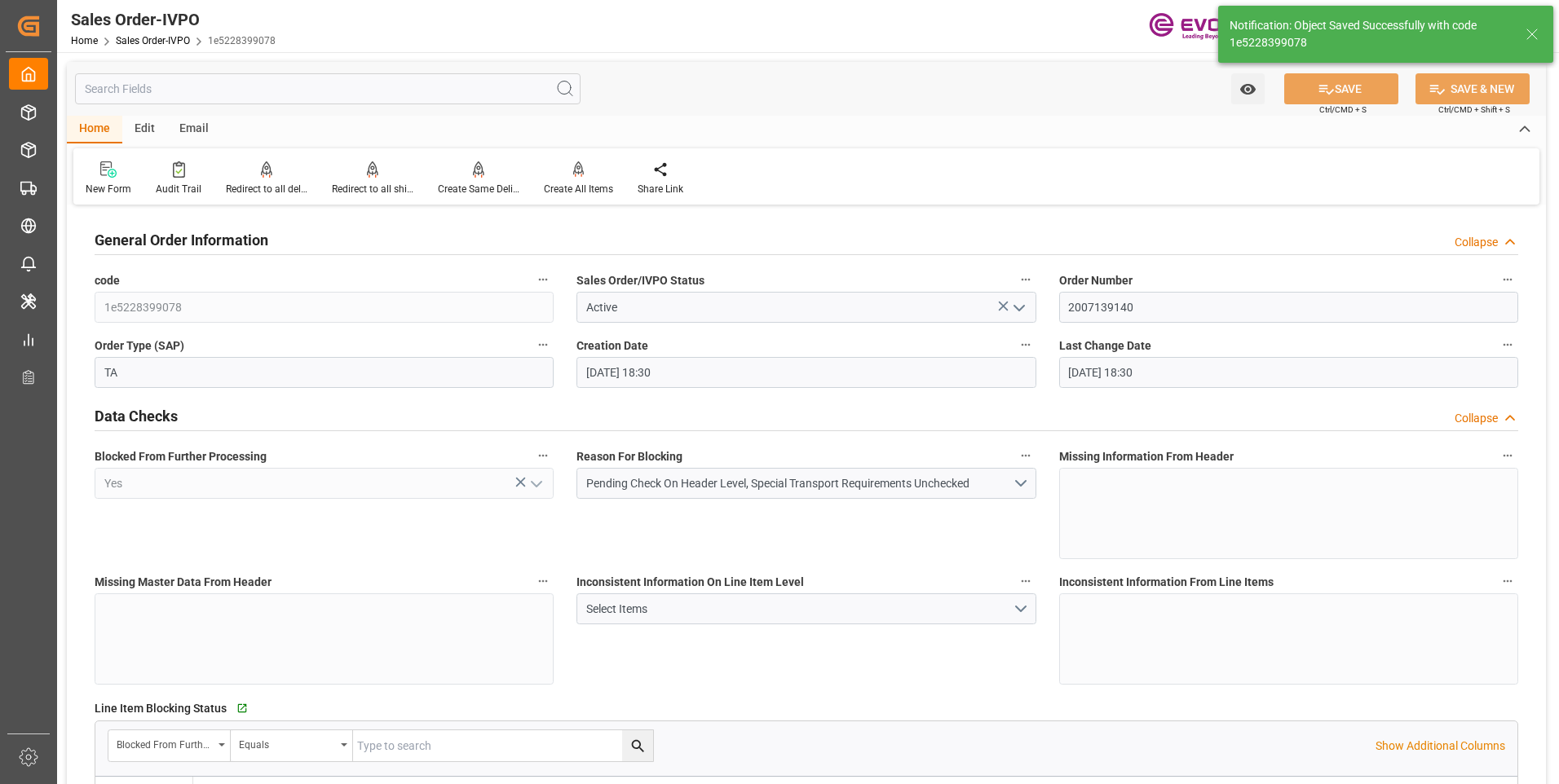
type input "30"
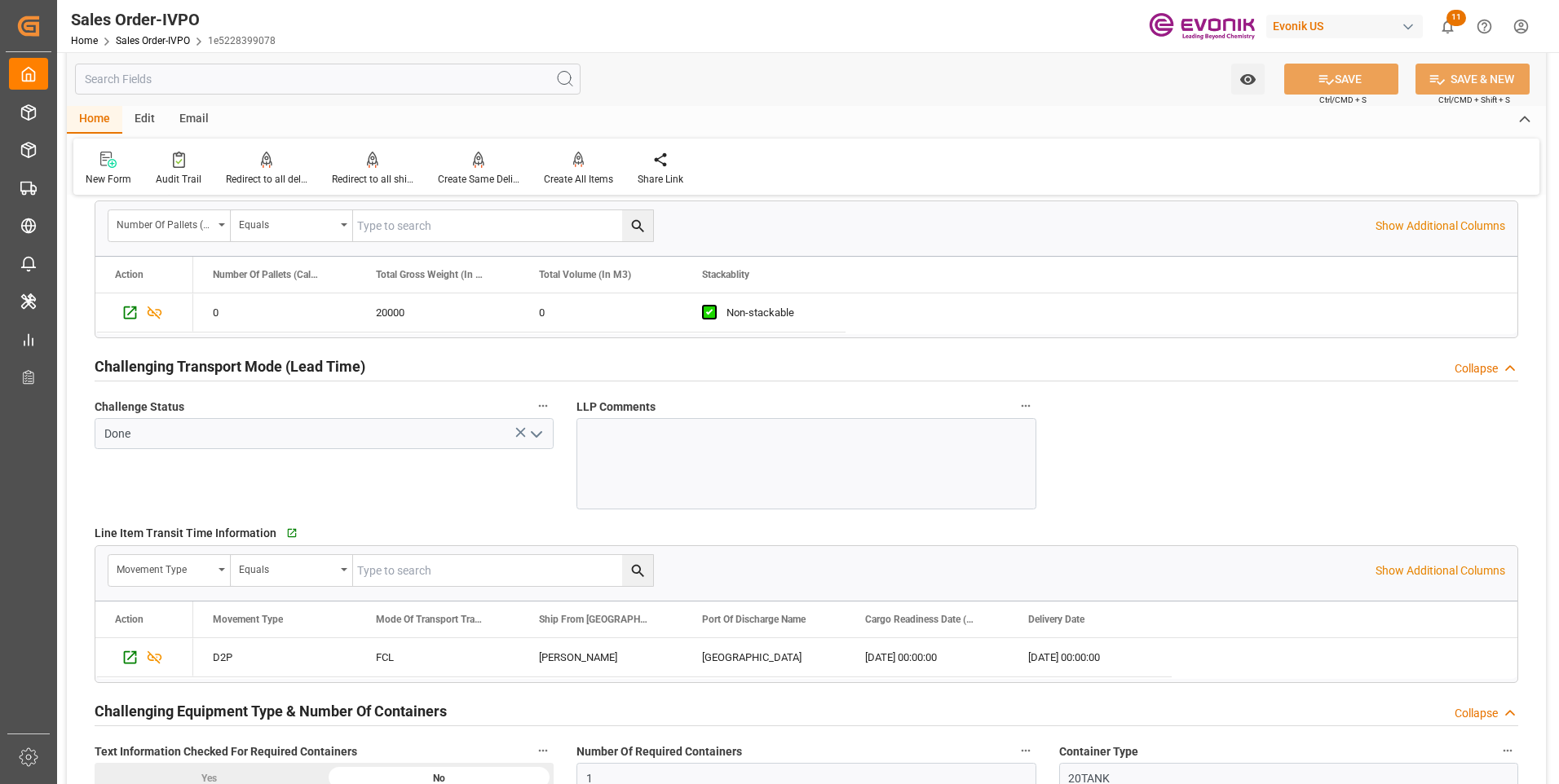
scroll to position [2527, 0]
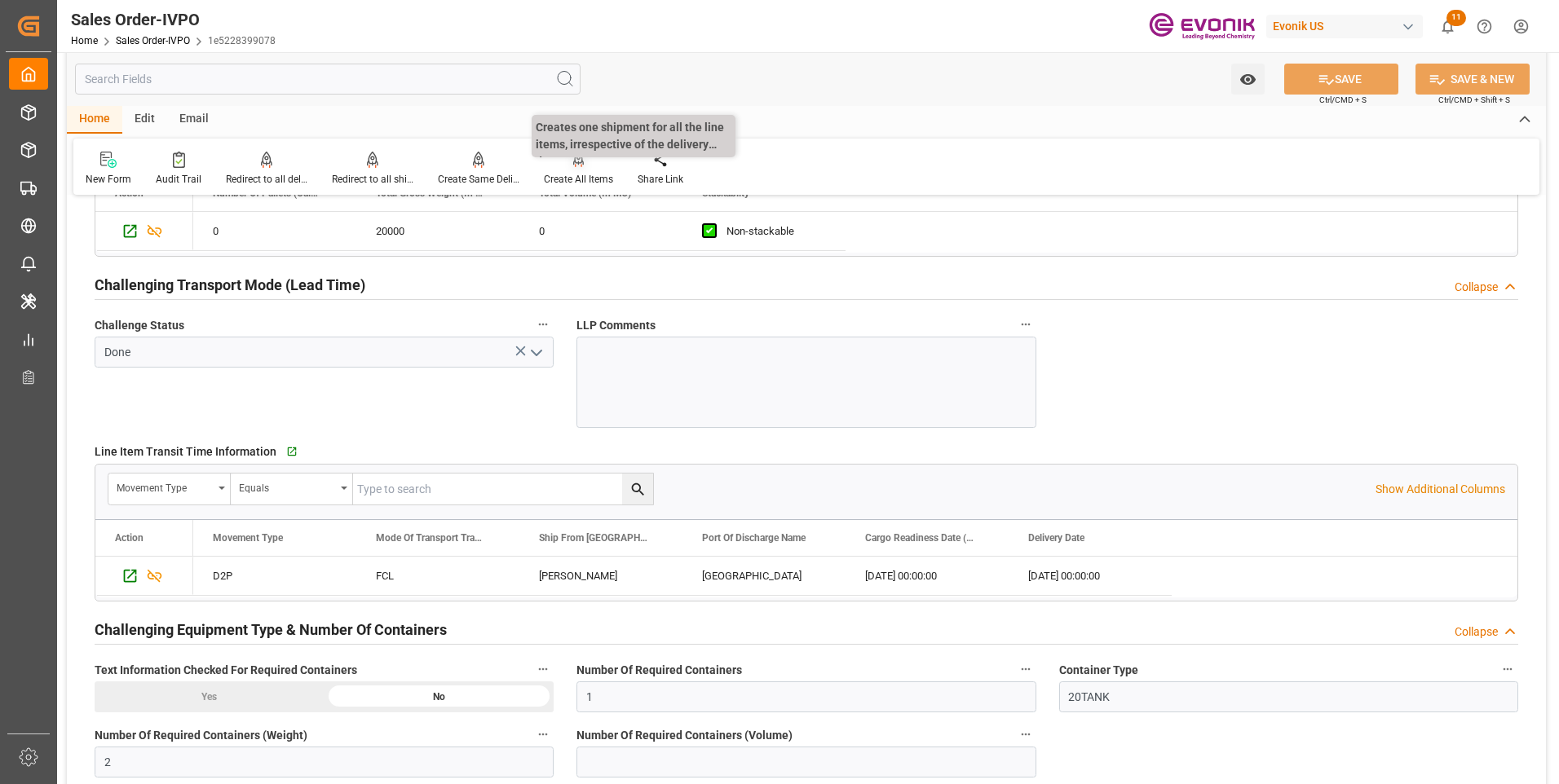
click at [554, 174] on div "Create All Items" at bounding box center [578, 178] width 69 height 14
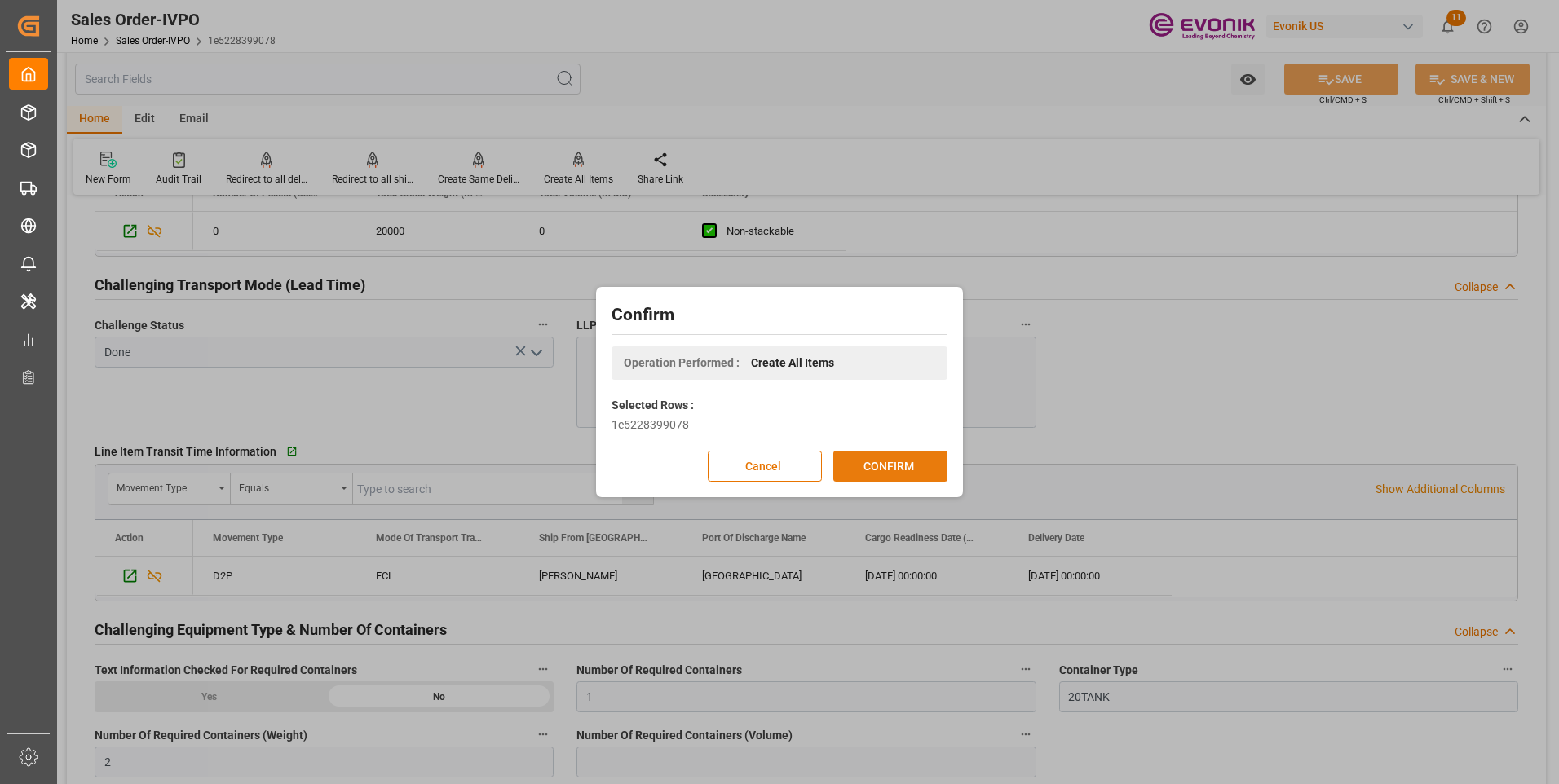
click at [857, 457] on button "CONFIRM" at bounding box center [890, 466] width 114 height 31
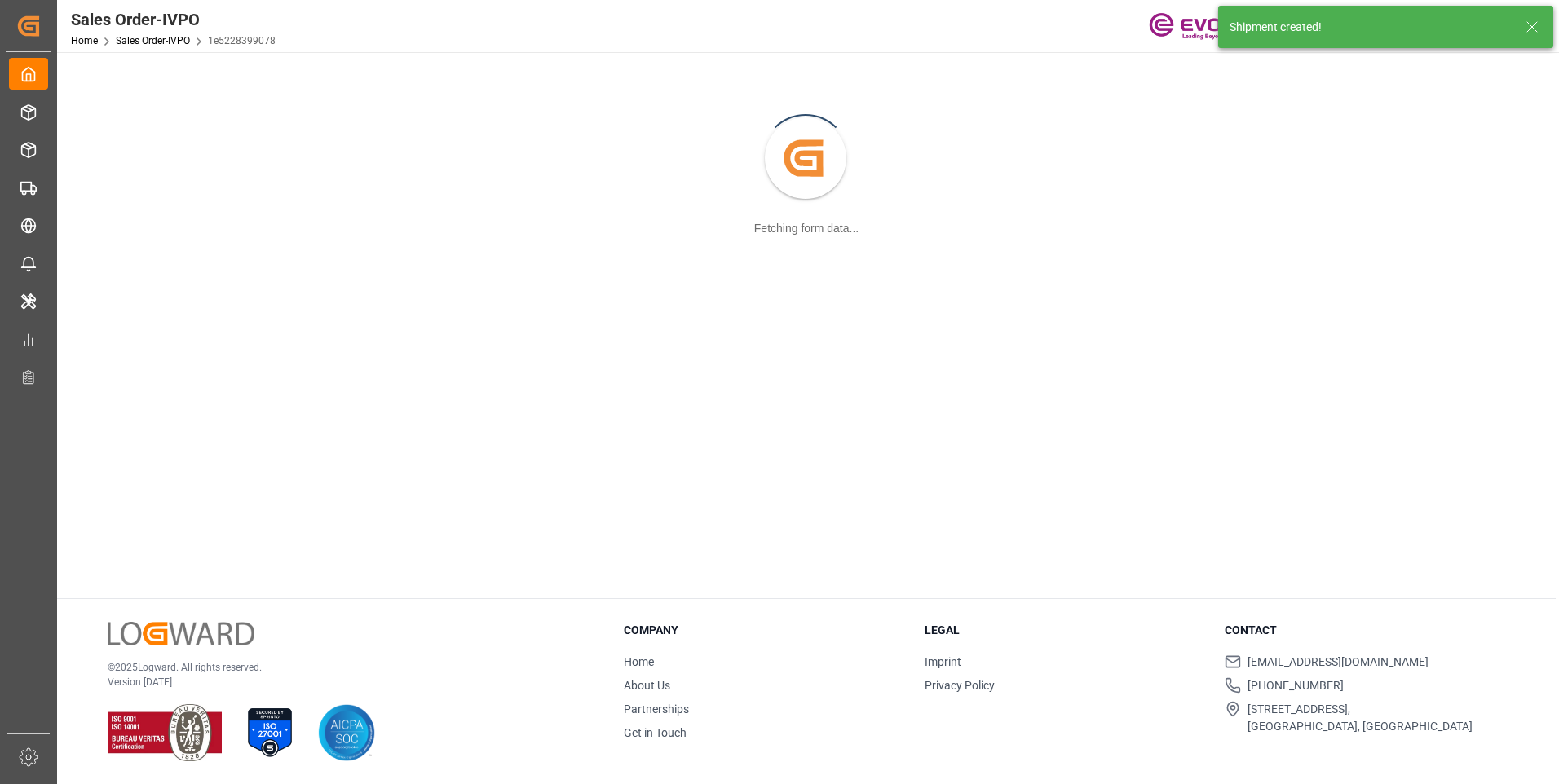
scroll to position [177, 0]
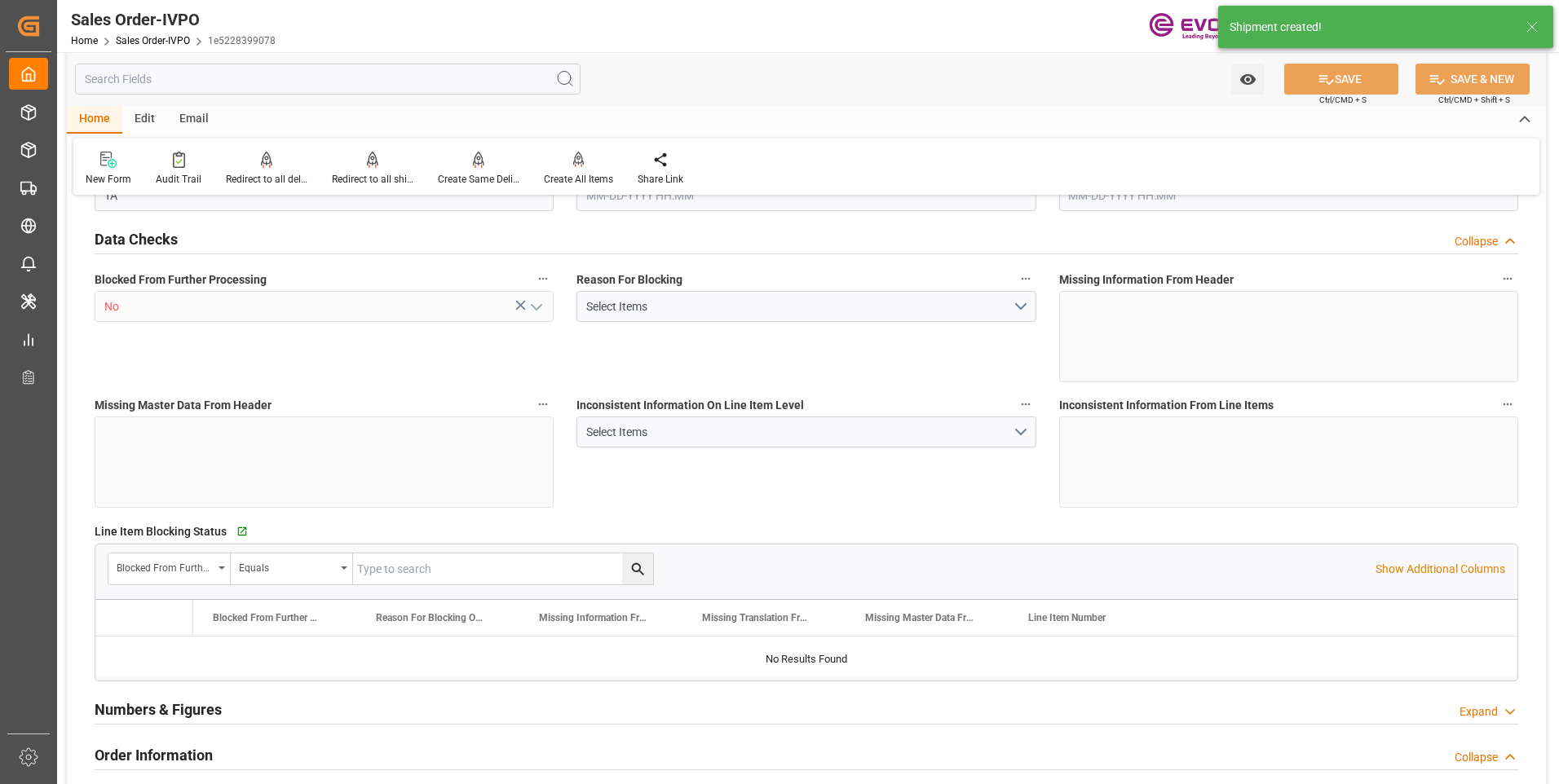
type input "BRRIO"
type input "0"
type input "1"
type input "2"
type input "20000"
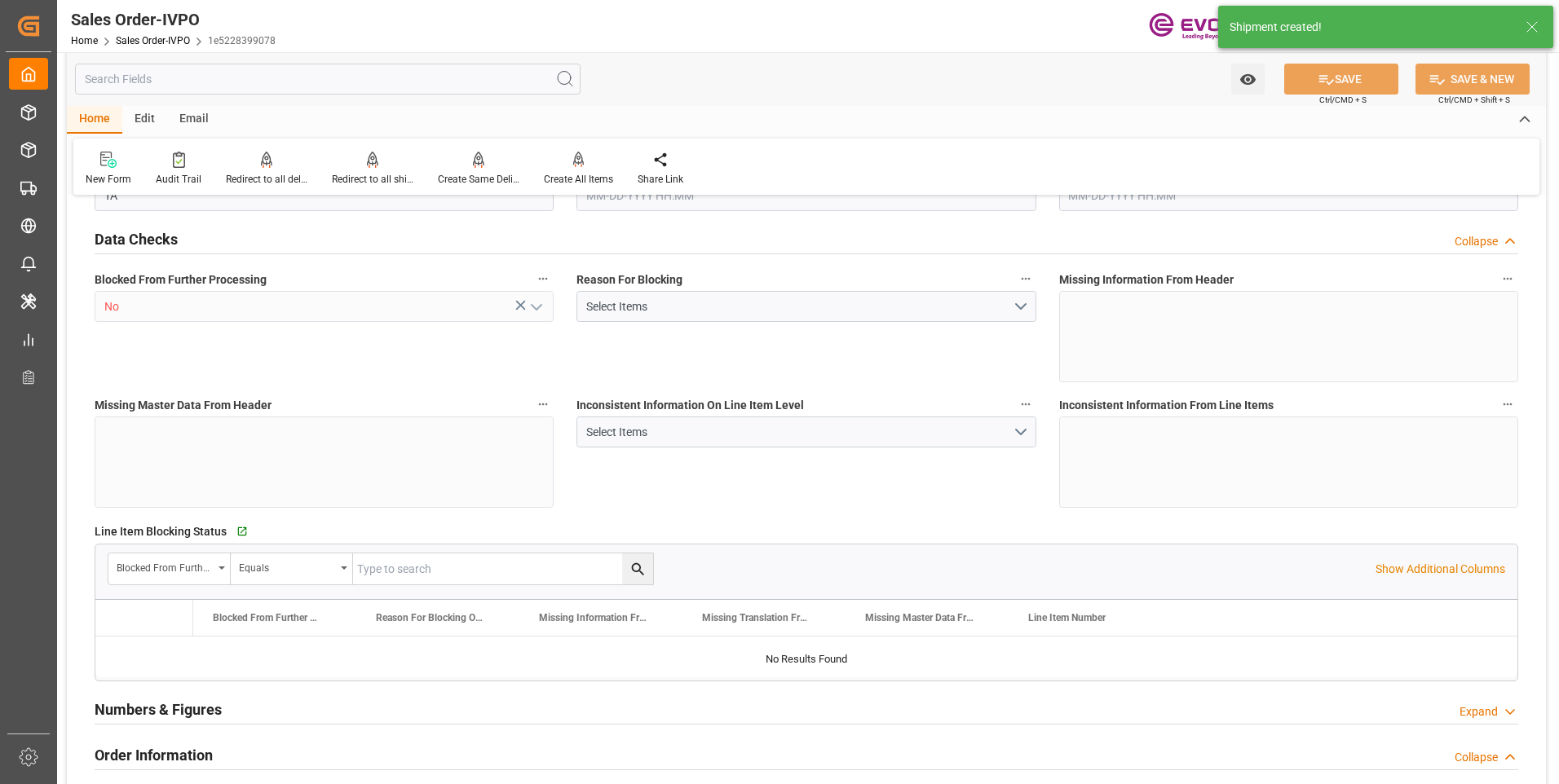
type input "0"
type input "17000"
type input "30"
type input "[DATE] 18:30"
type input "[DATE] 20:38"
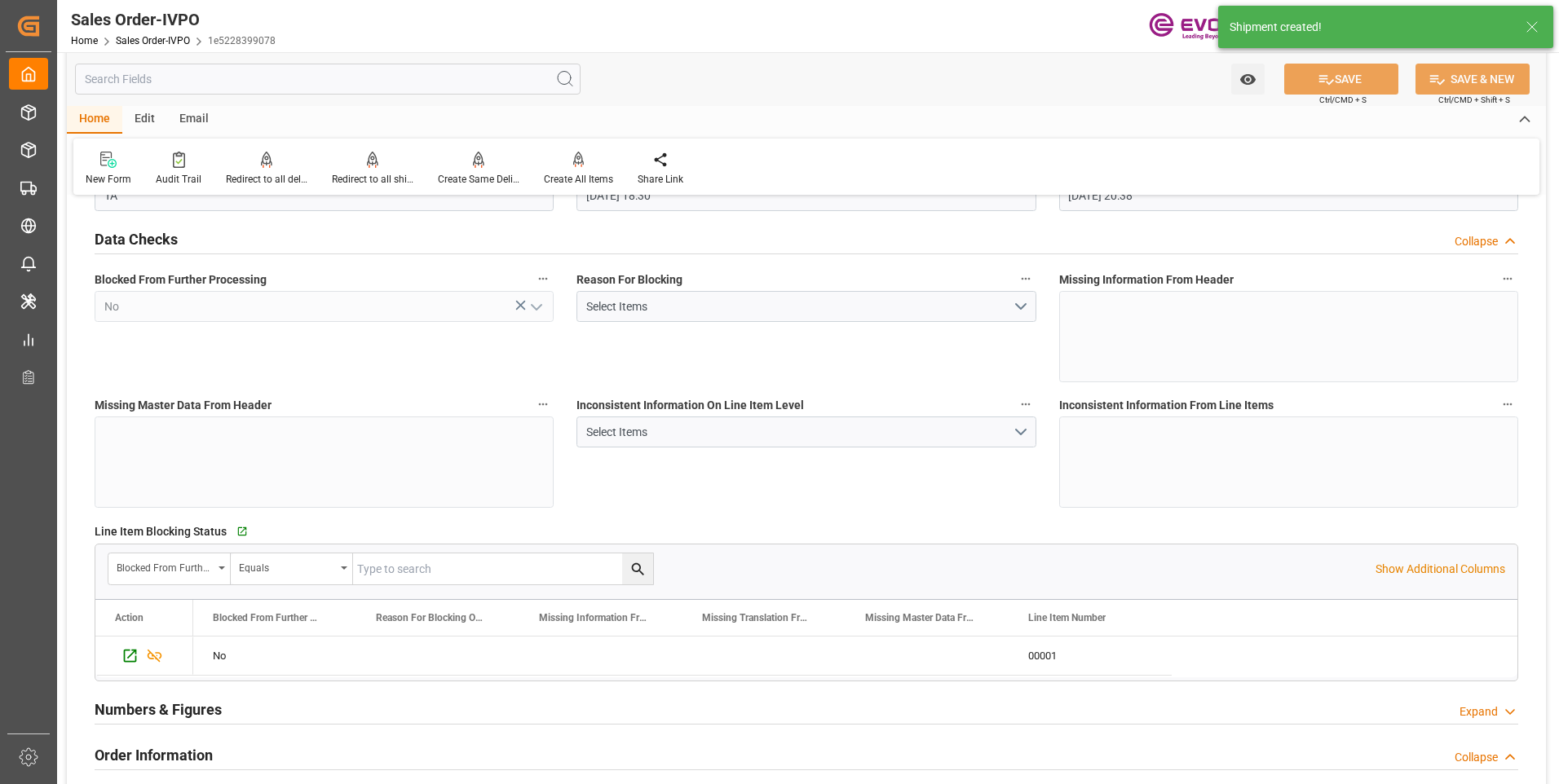
scroll to position [2527, 0]
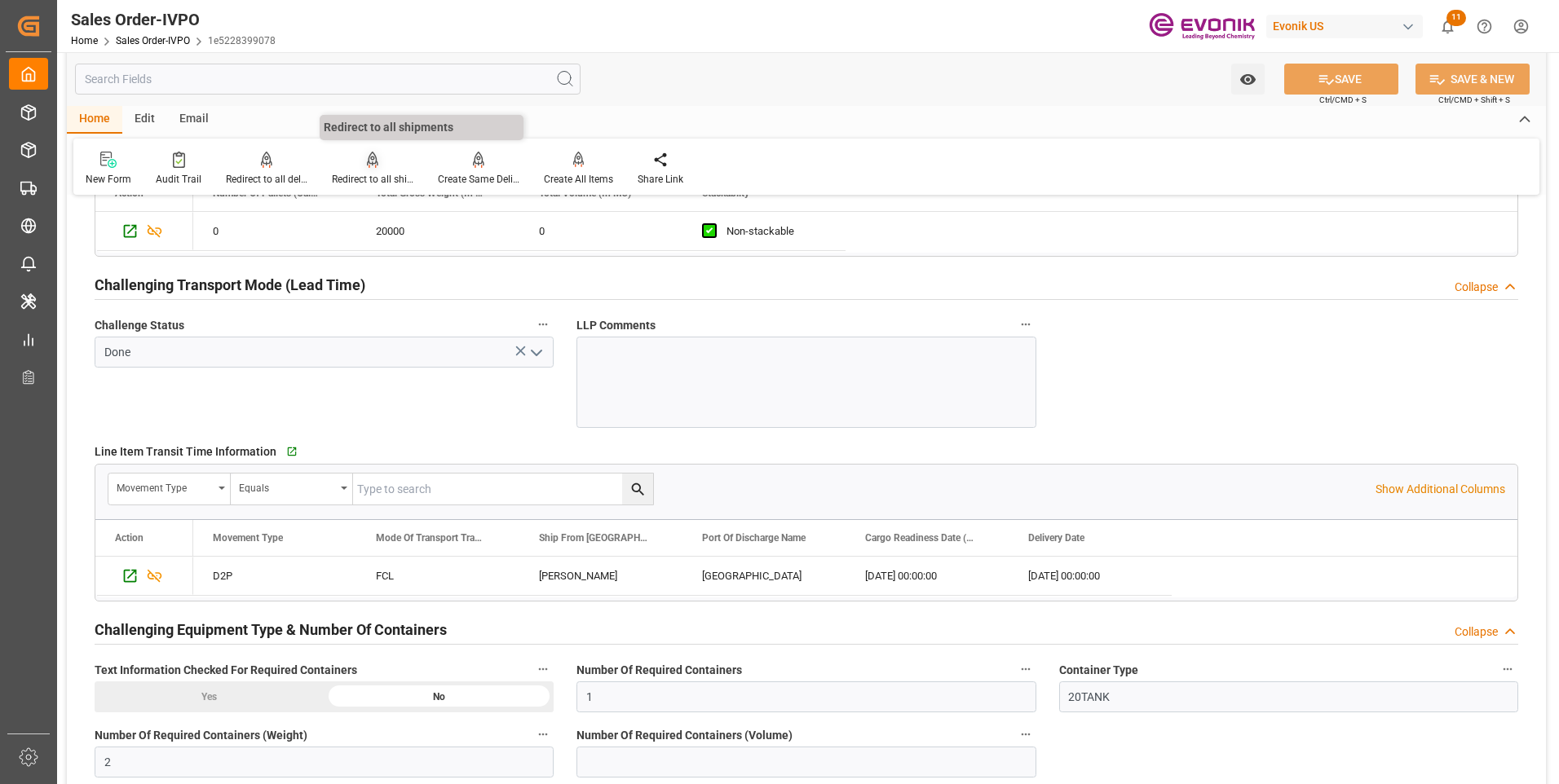
click at [374, 174] on div "Redirect to all shipments" at bounding box center [373, 178] width 82 height 14
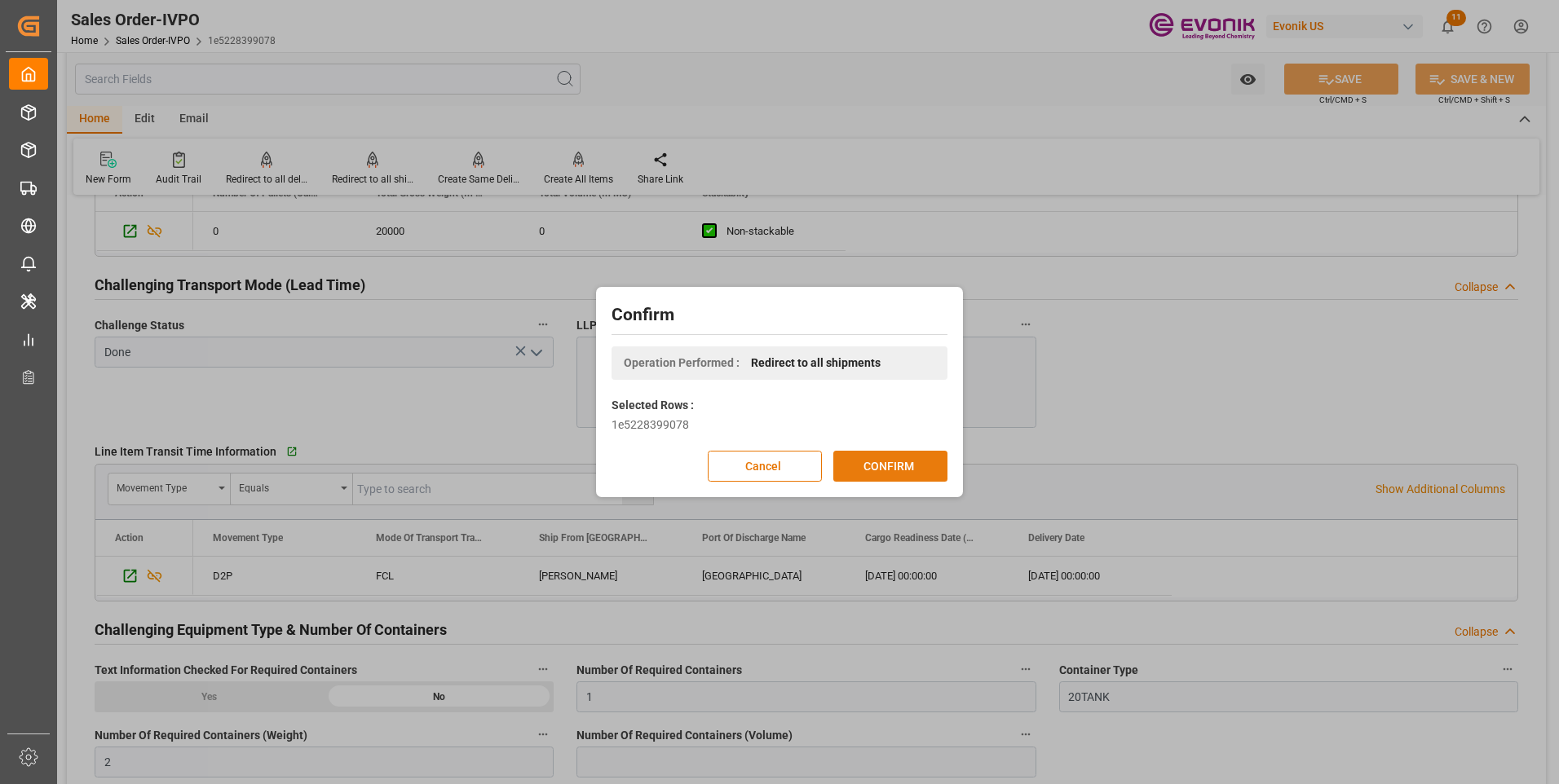
click at [884, 463] on button "CONFIRM" at bounding box center [890, 466] width 114 height 31
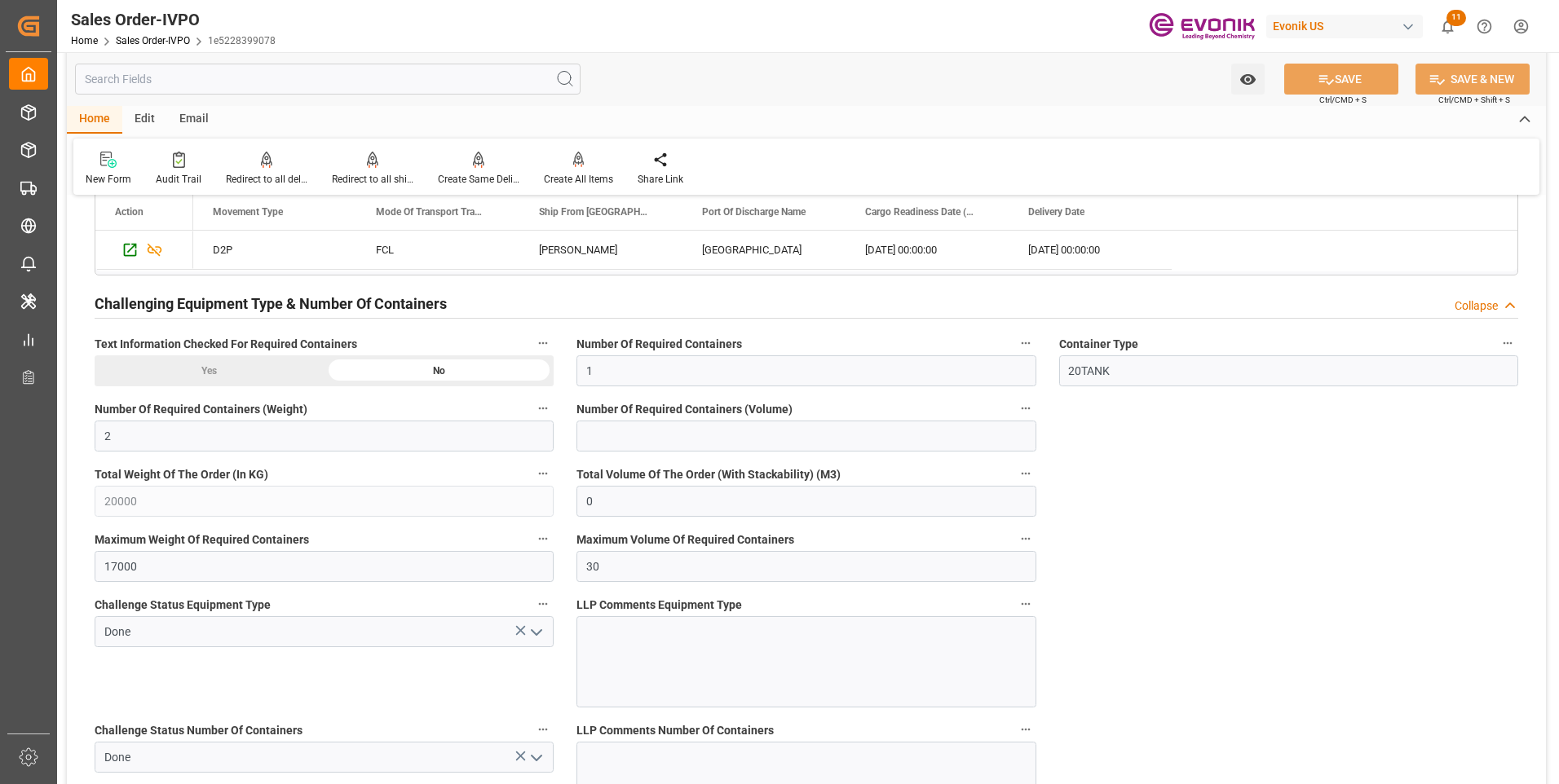
scroll to position [3017, 0]
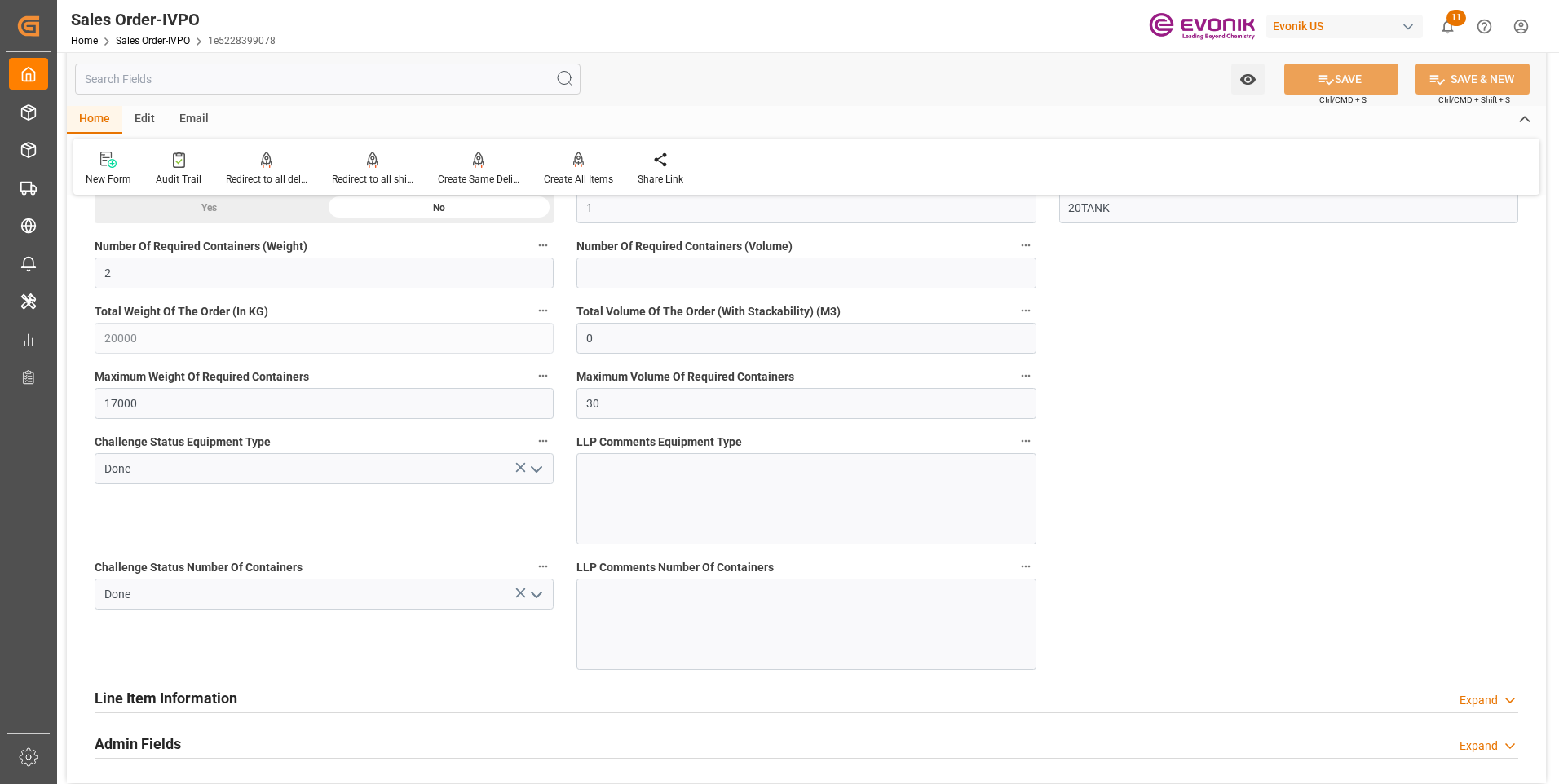
click at [119, 695] on h2 "Line Item Information" at bounding box center [166, 698] width 142 height 22
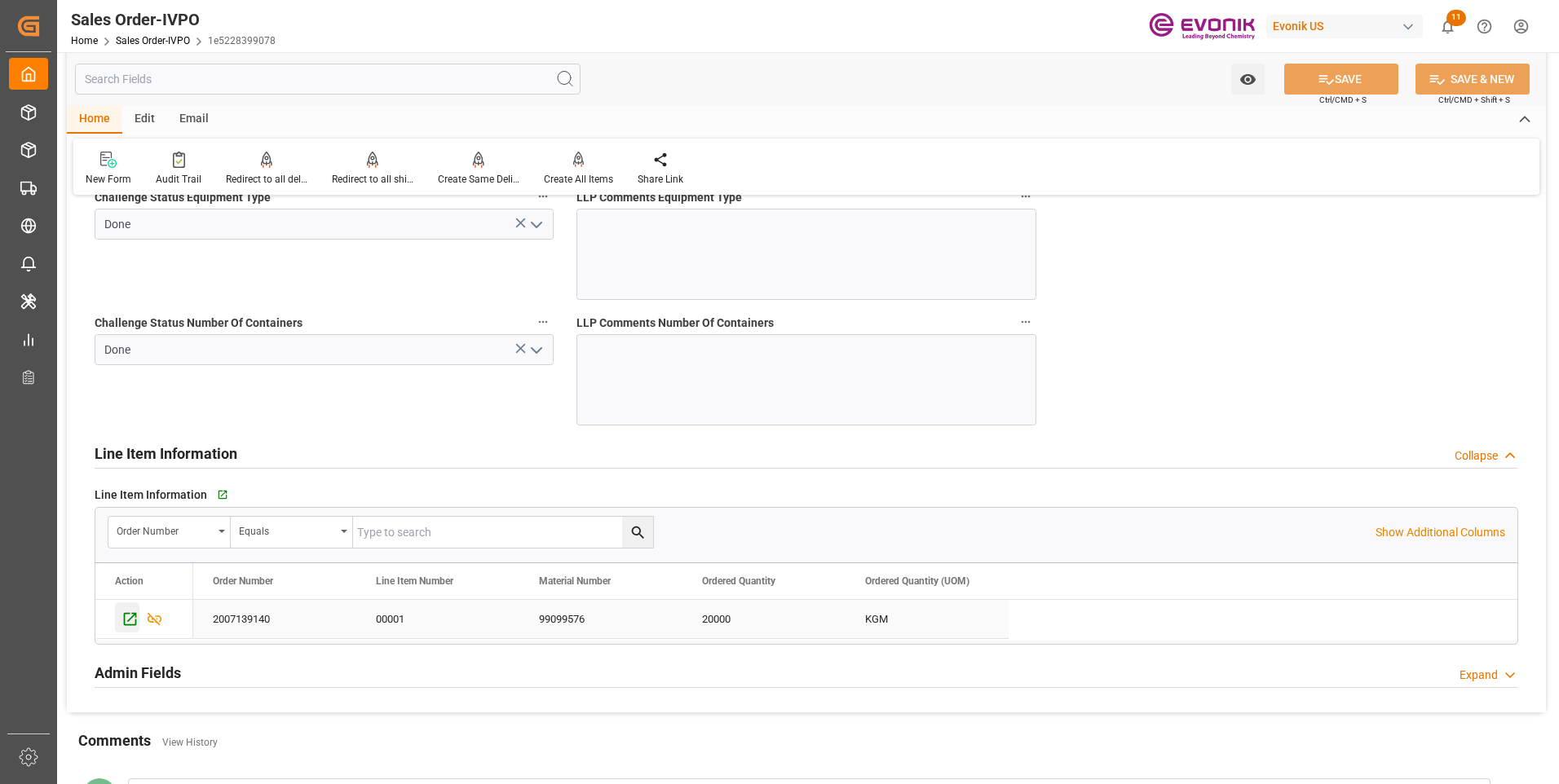
click at [126, 620] on icon "Press SPACE to select this row." at bounding box center [130, 619] width 17 height 17
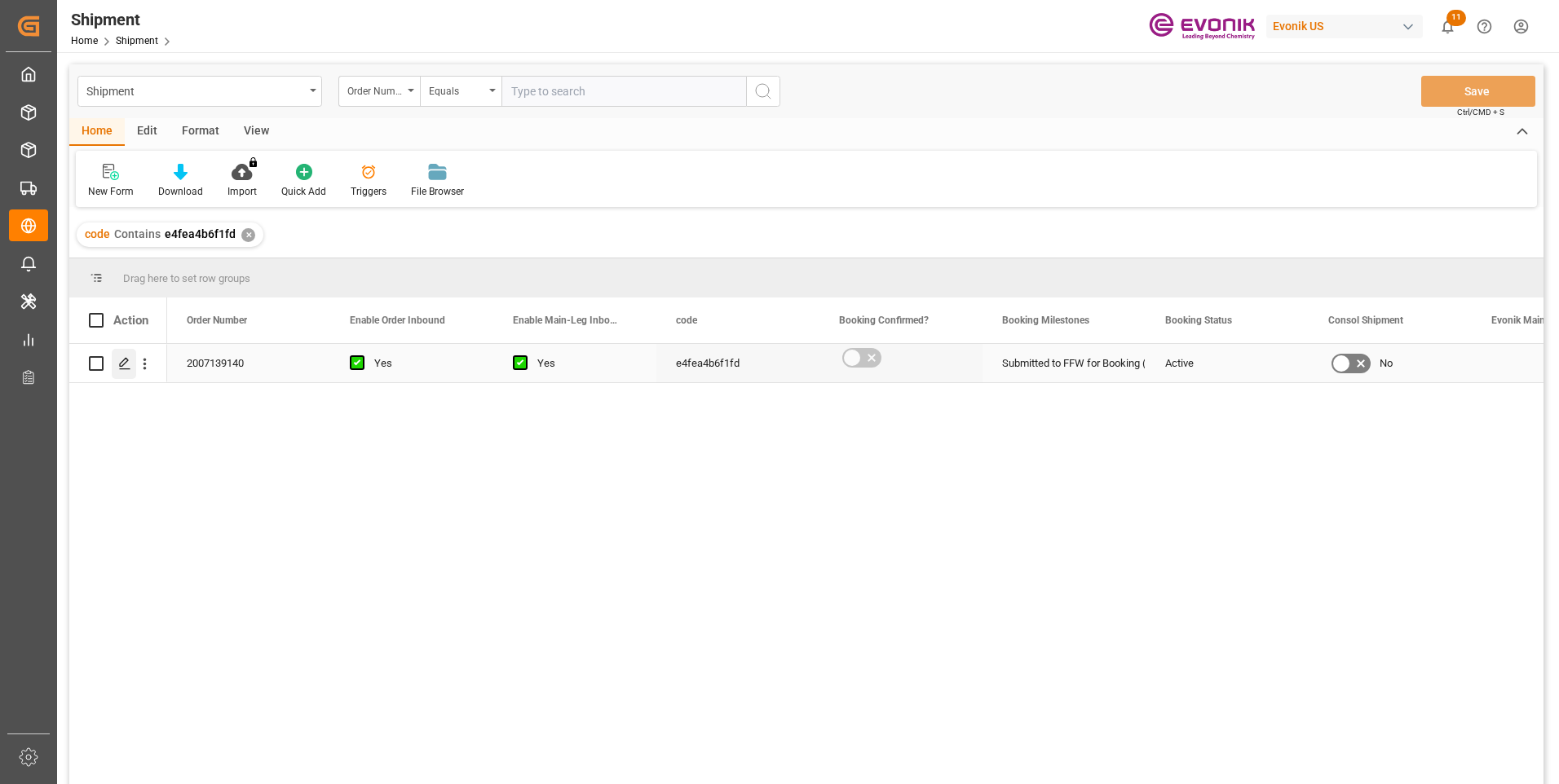
click at [126, 361] on icon "Press SPACE to select this row." at bounding box center [125, 364] width 13 height 13
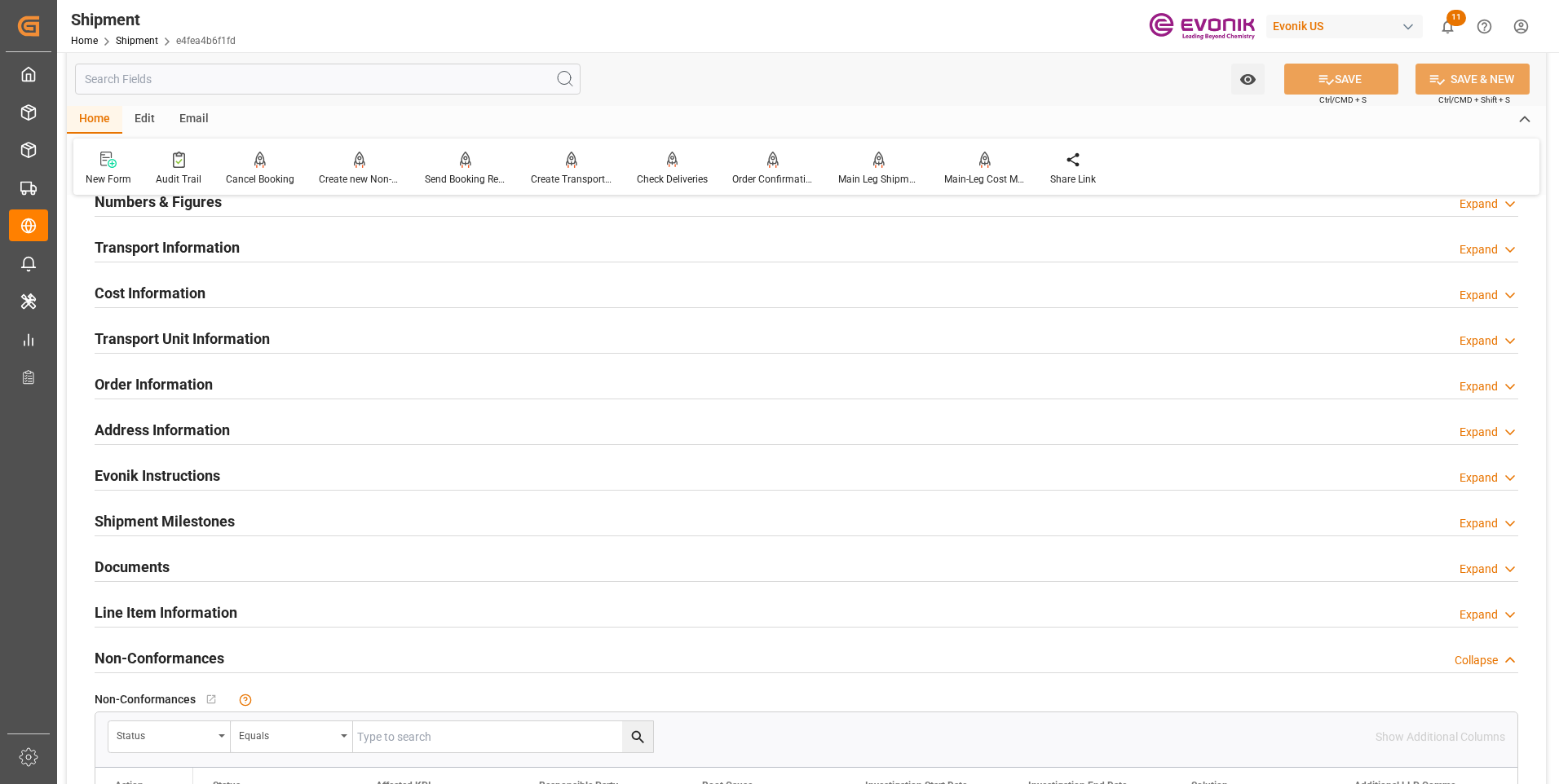
scroll to position [897, 0]
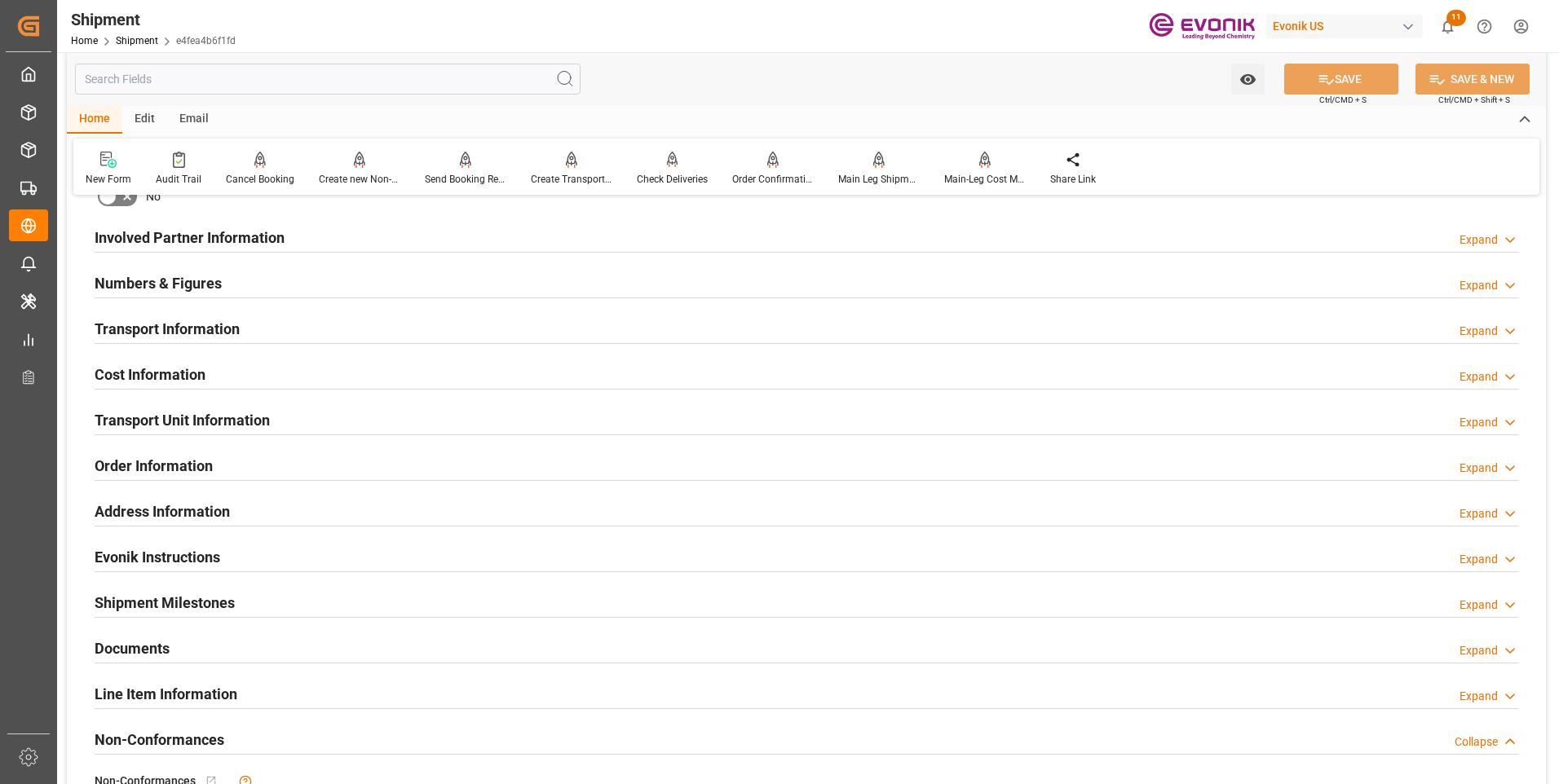
click at [444, 240] on div "Involved Partner Information Expand" at bounding box center [807, 236] width 1424 height 31
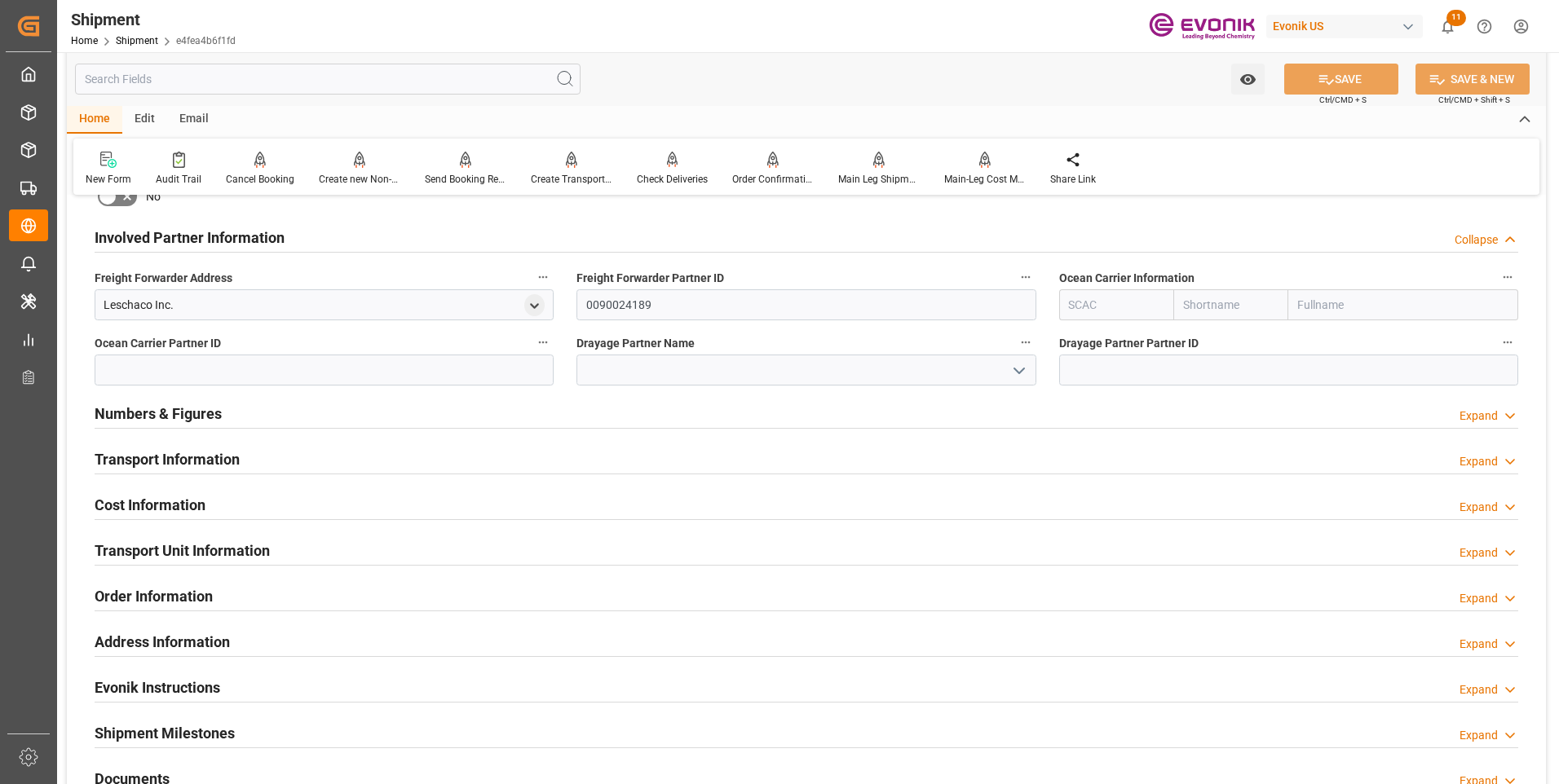
click at [1084, 301] on input "text" at bounding box center [1116, 304] width 115 height 31
click at [1088, 345] on b "ALRB" at bounding box center [1084, 341] width 28 height 13
type input "ALRB"
type input "AC Containerline"
type input "AC Containerline GmbH"
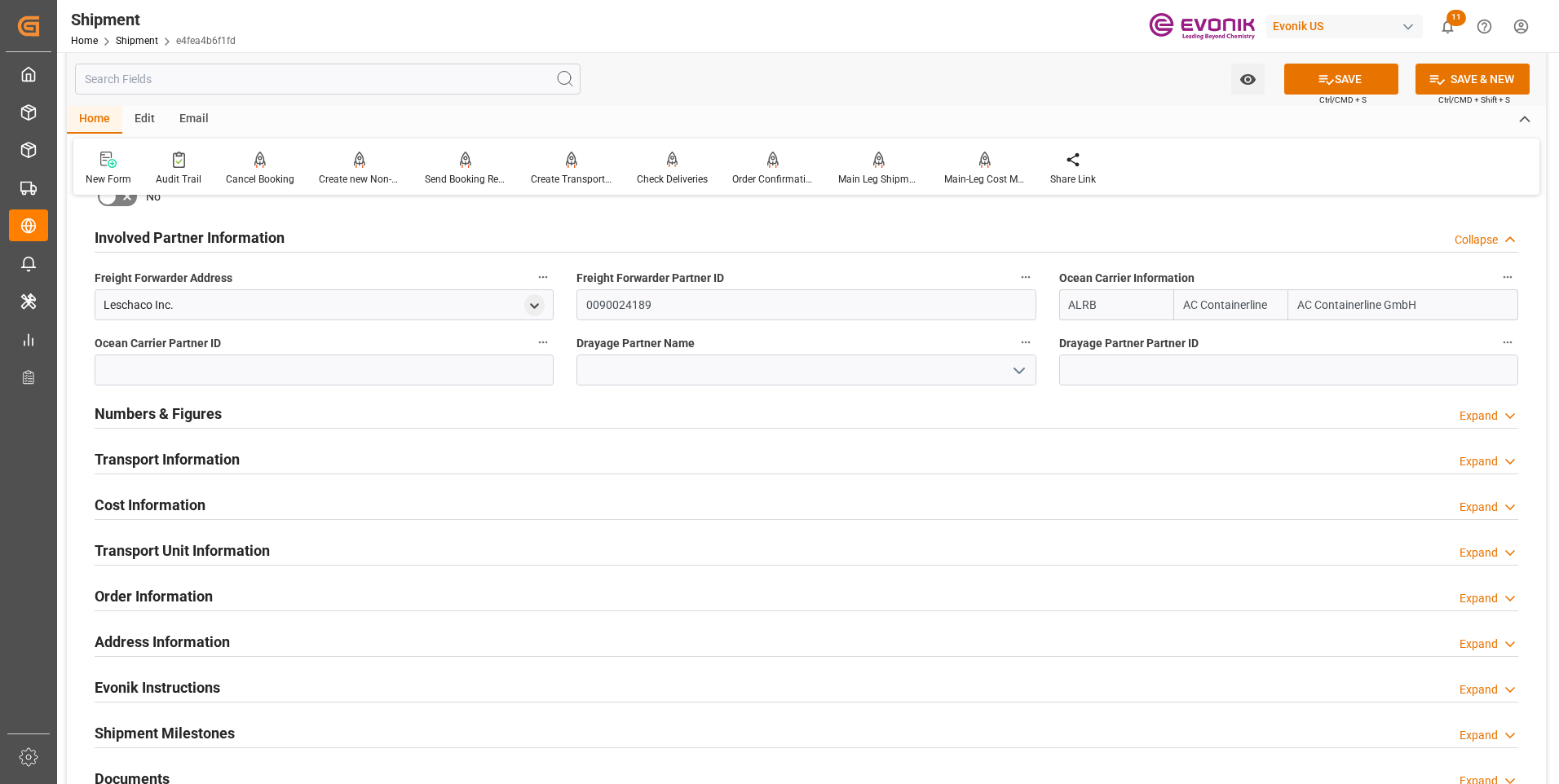
type input "ALRB"
click at [778, 374] on input at bounding box center [806, 370] width 459 height 31
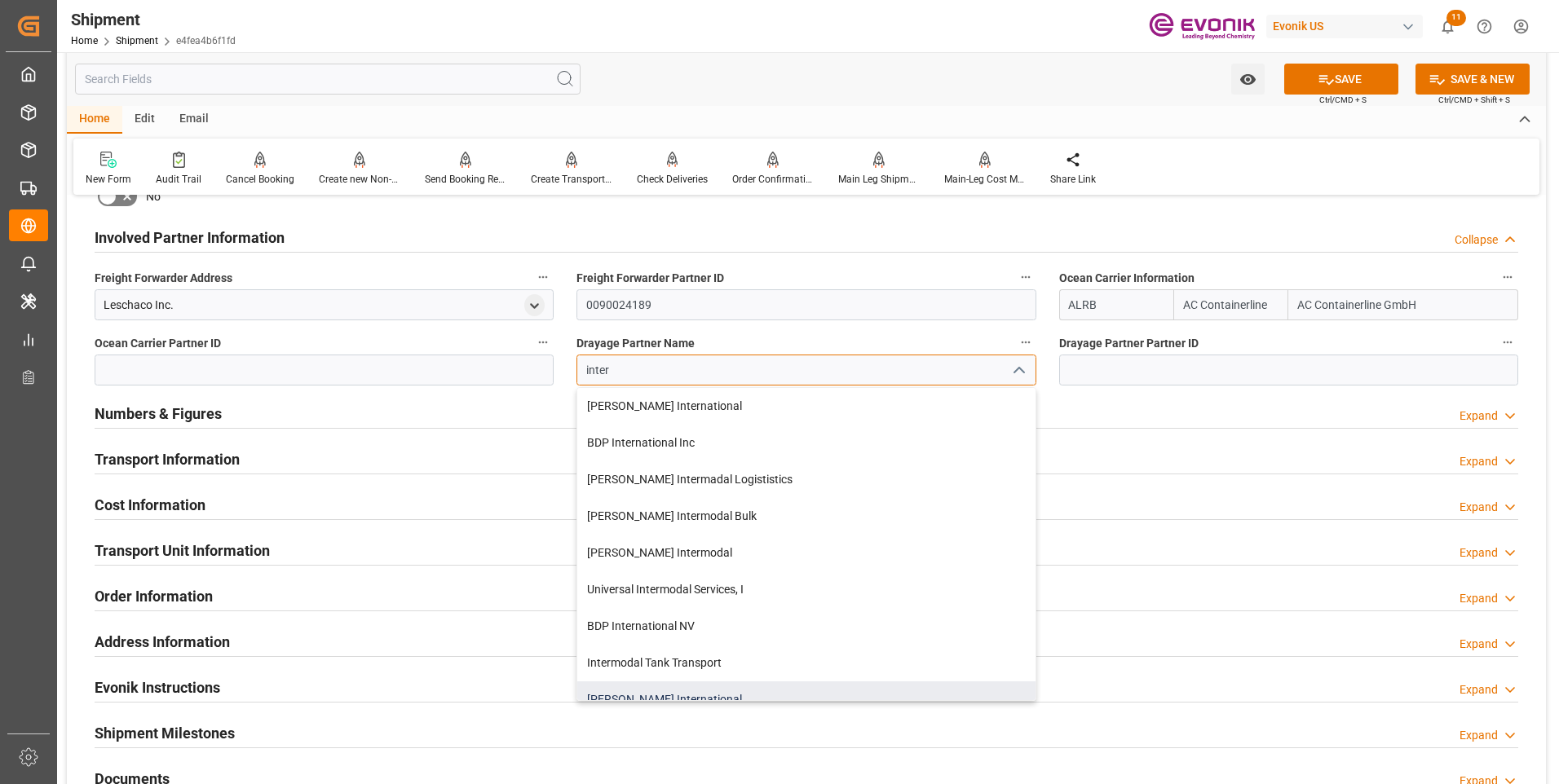
scroll to position [82, 0]
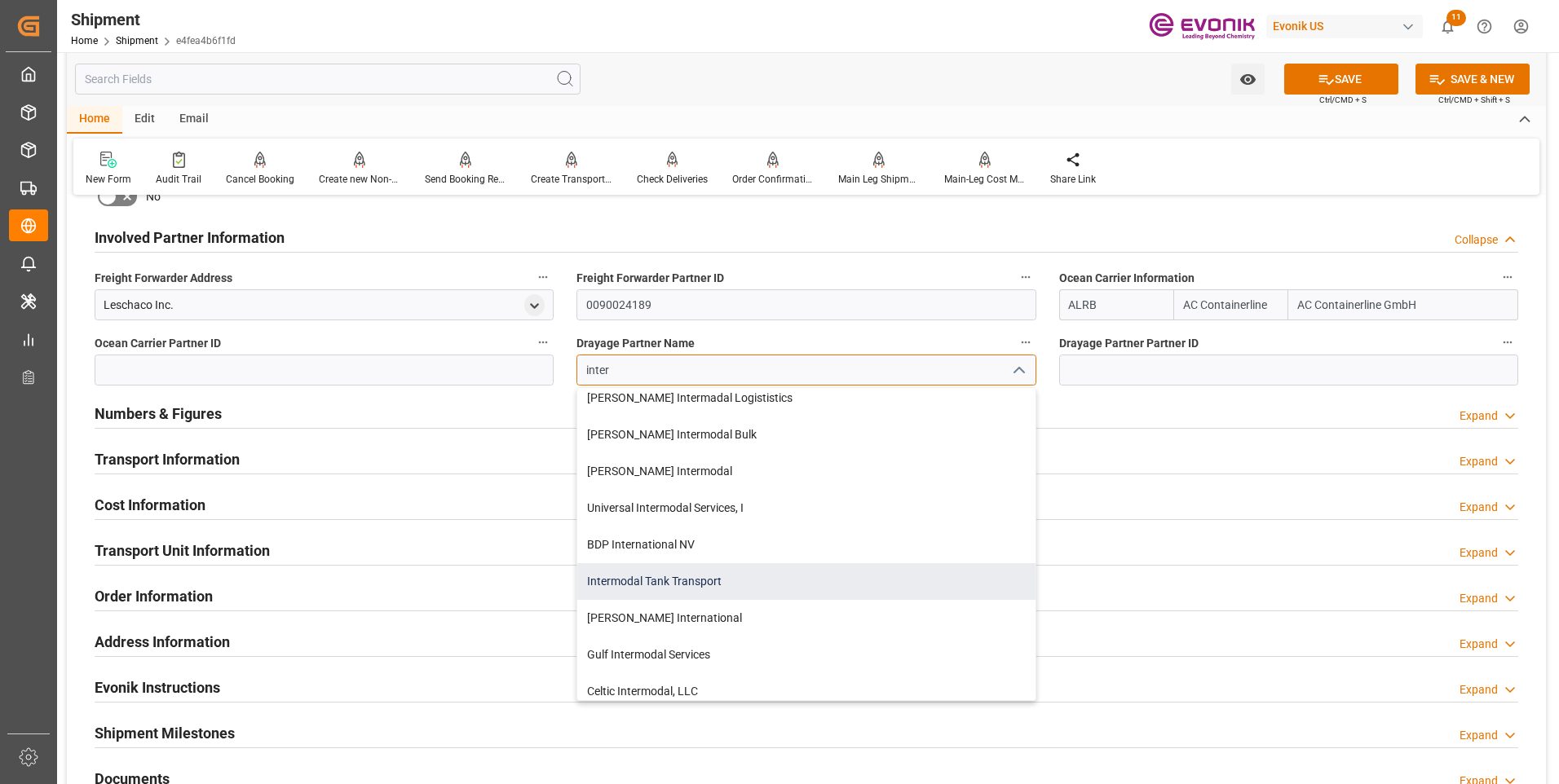
click at [669, 586] on div "Intermodal Tank Transport" at bounding box center [806, 581] width 457 height 37
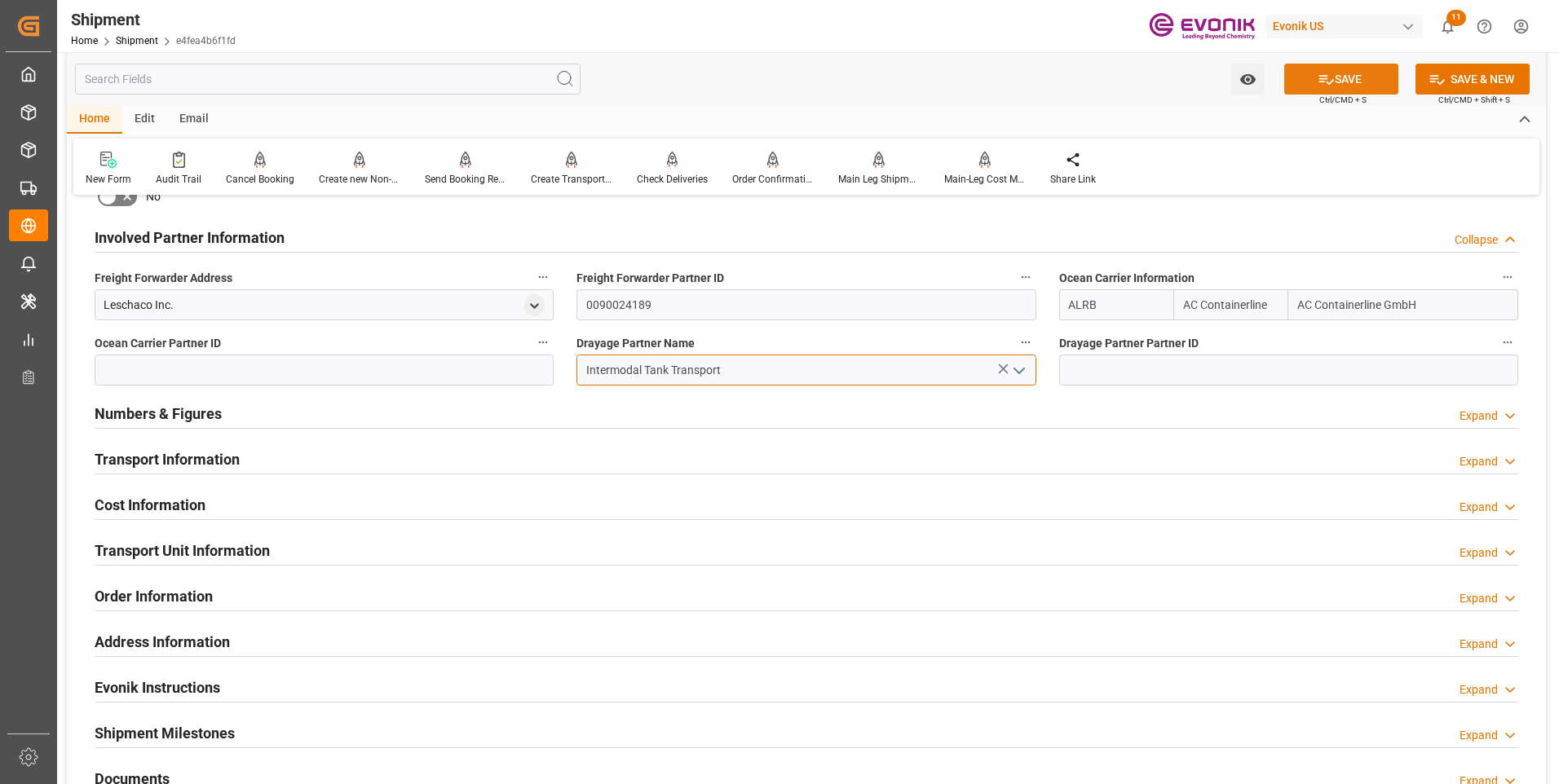
type input "Intermodal Tank Transport"
click at [1348, 87] on button "SAVE" at bounding box center [1341, 79] width 114 height 31
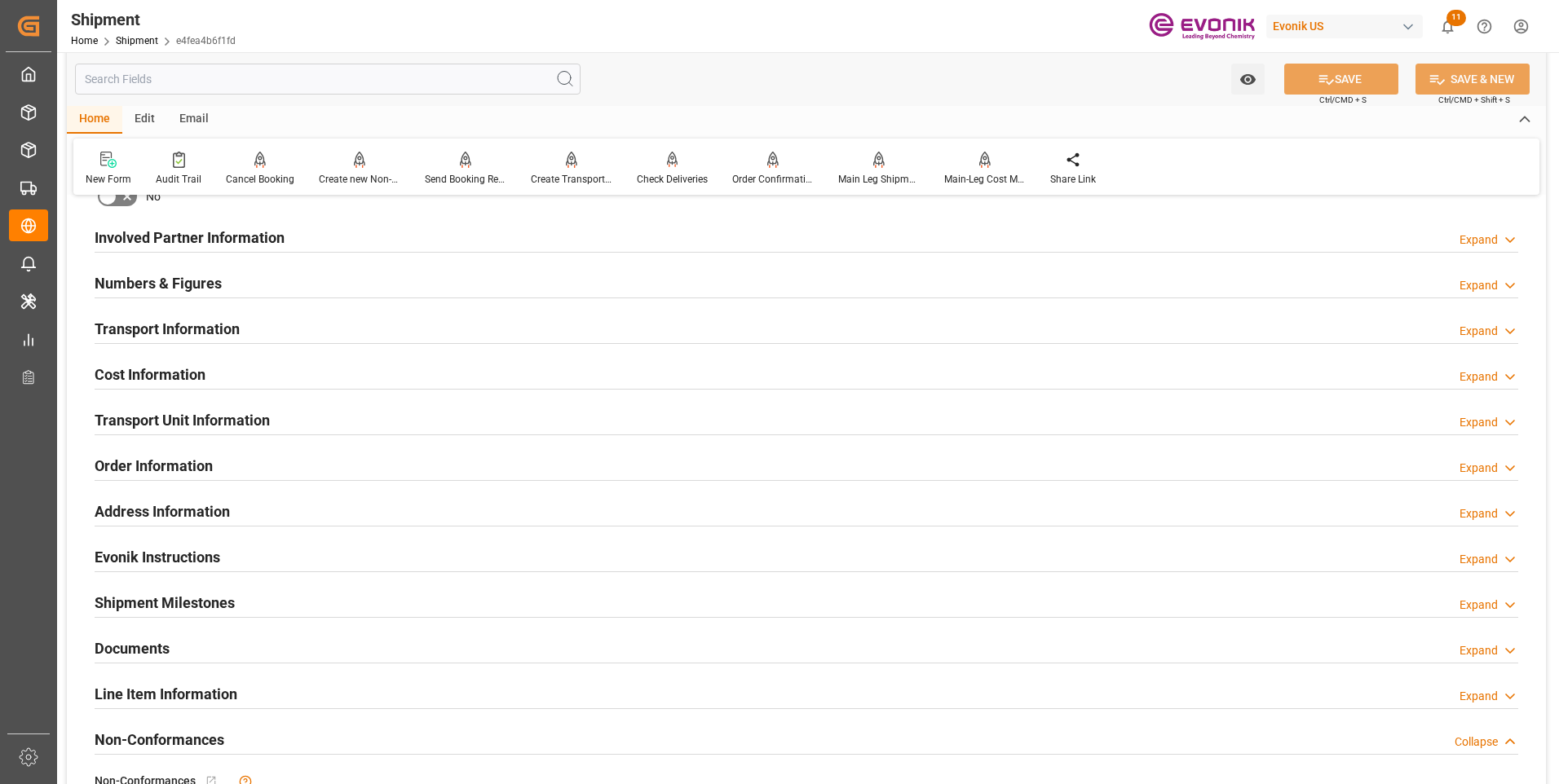
click at [364, 328] on div "Transport Information Expand" at bounding box center [807, 327] width 1424 height 31
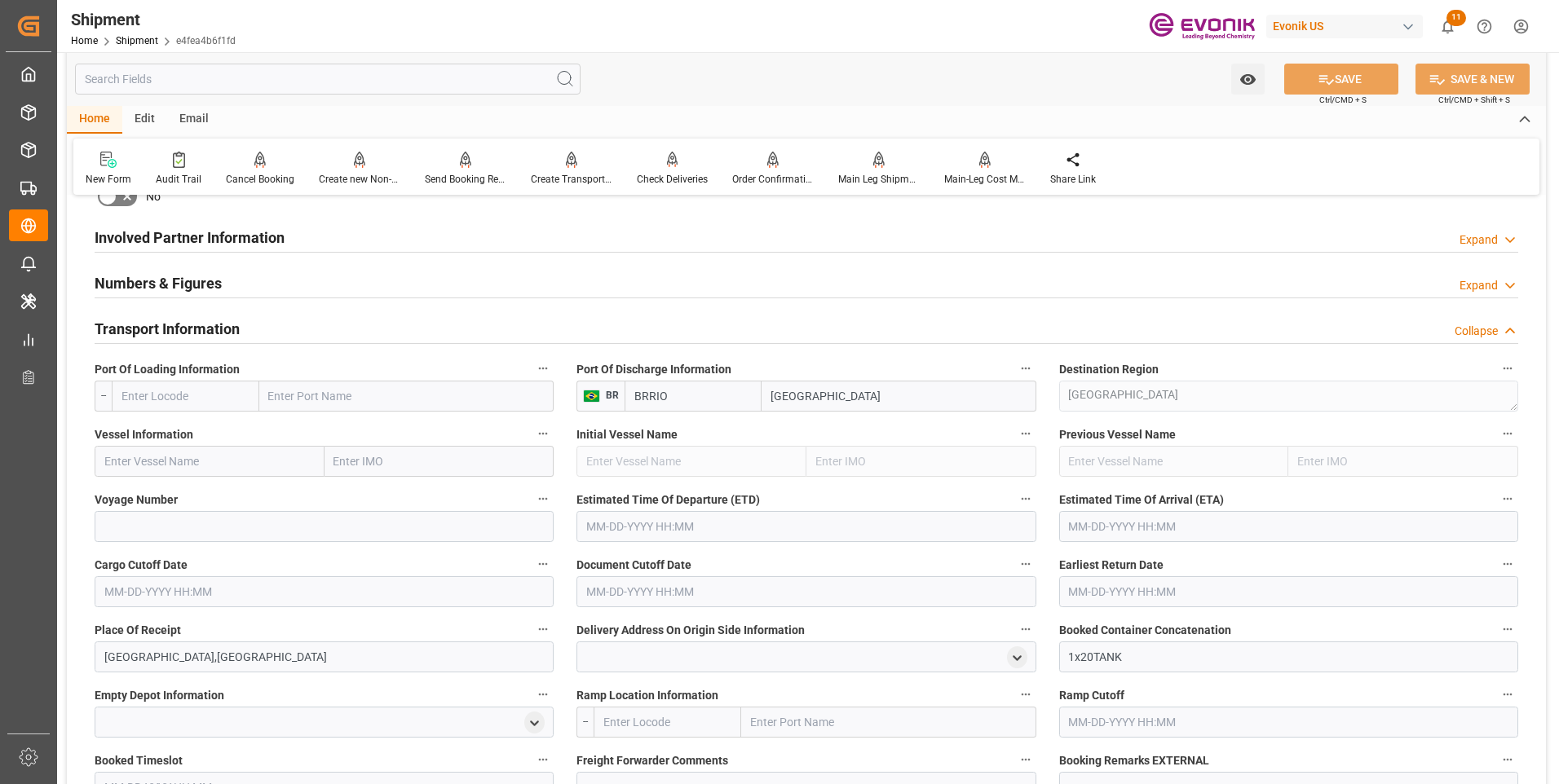
click at [316, 241] on div "Involved Partner Information Expand" at bounding box center [807, 236] width 1424 height 31
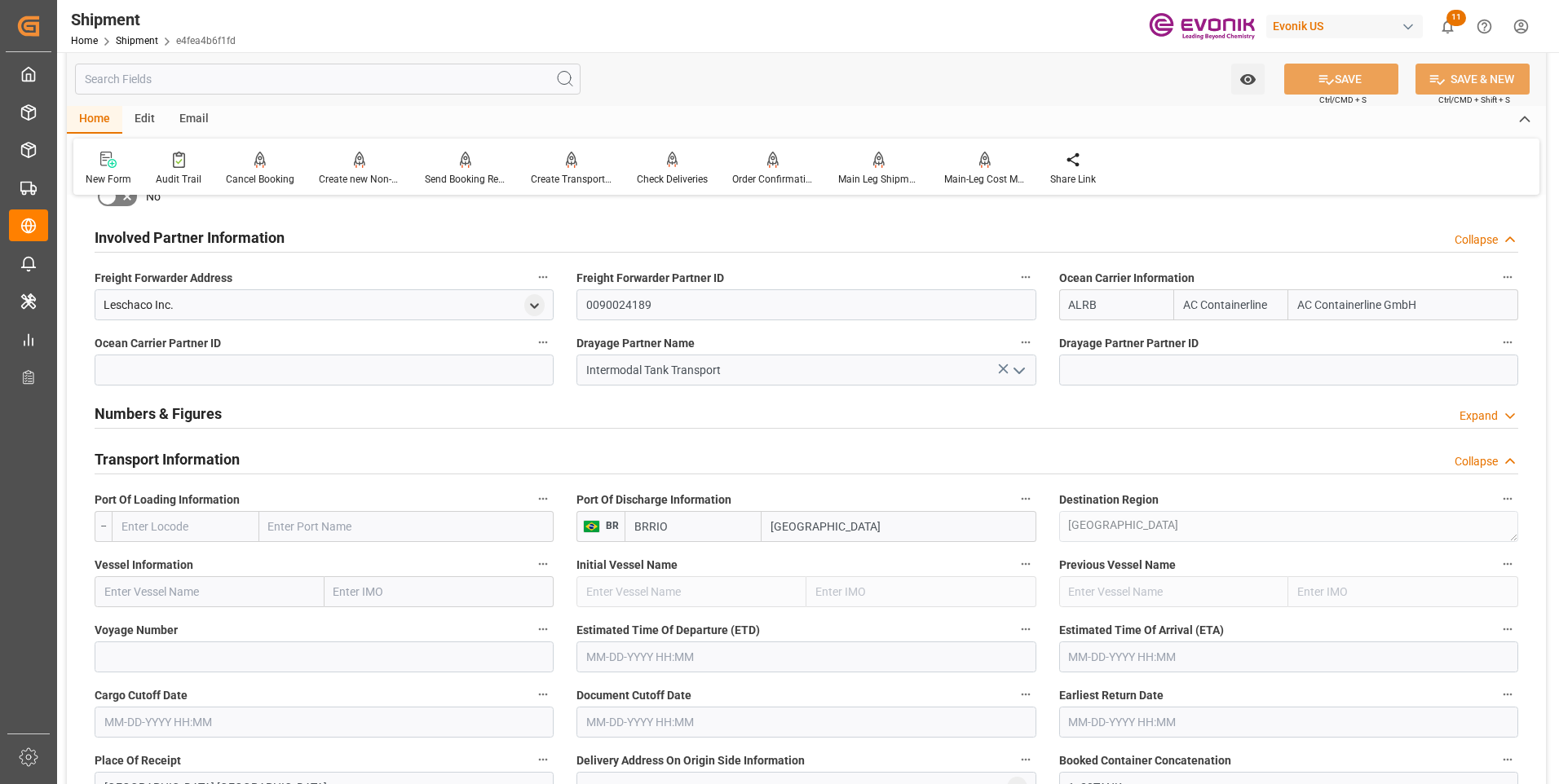
click at [224, 533] on input "text" at bounding box center [186, 526] width 148 height 31
click at [193, 524] on input "text" at bounding box center [186, 526] width 148 height 31
click at [175, 566] on span "USNYC - New York" at bounding box center [171, 562] width 98 height 13
type input "USNYC"
type input "New York"
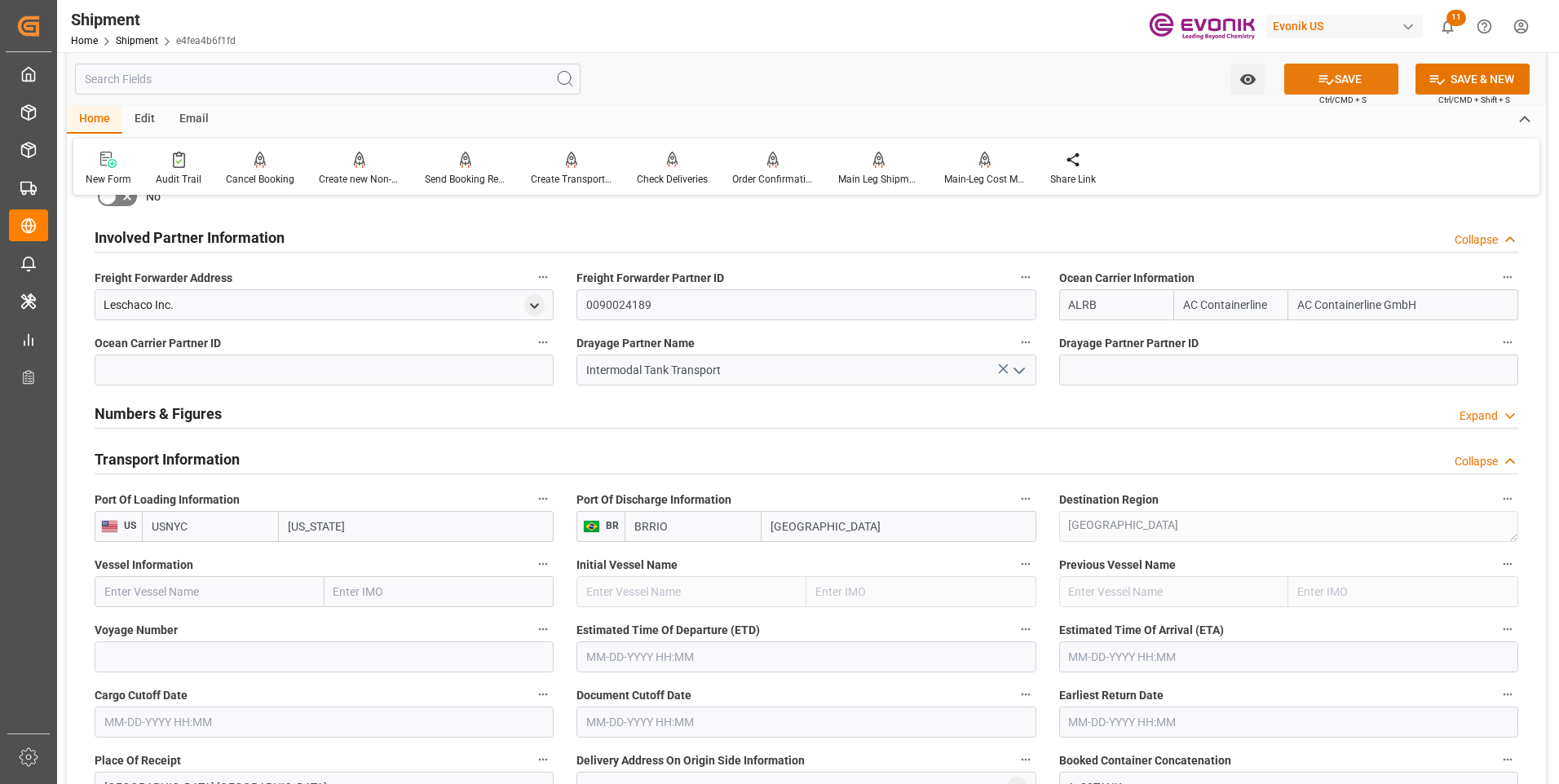
type input "USNYC"
click at [1360, 84] on button "SAVE" at bounding box center [1341, 79] width 114 height 31
click at [177, 581] on input "text" at bounding box center [210, 592] width 230 height 31
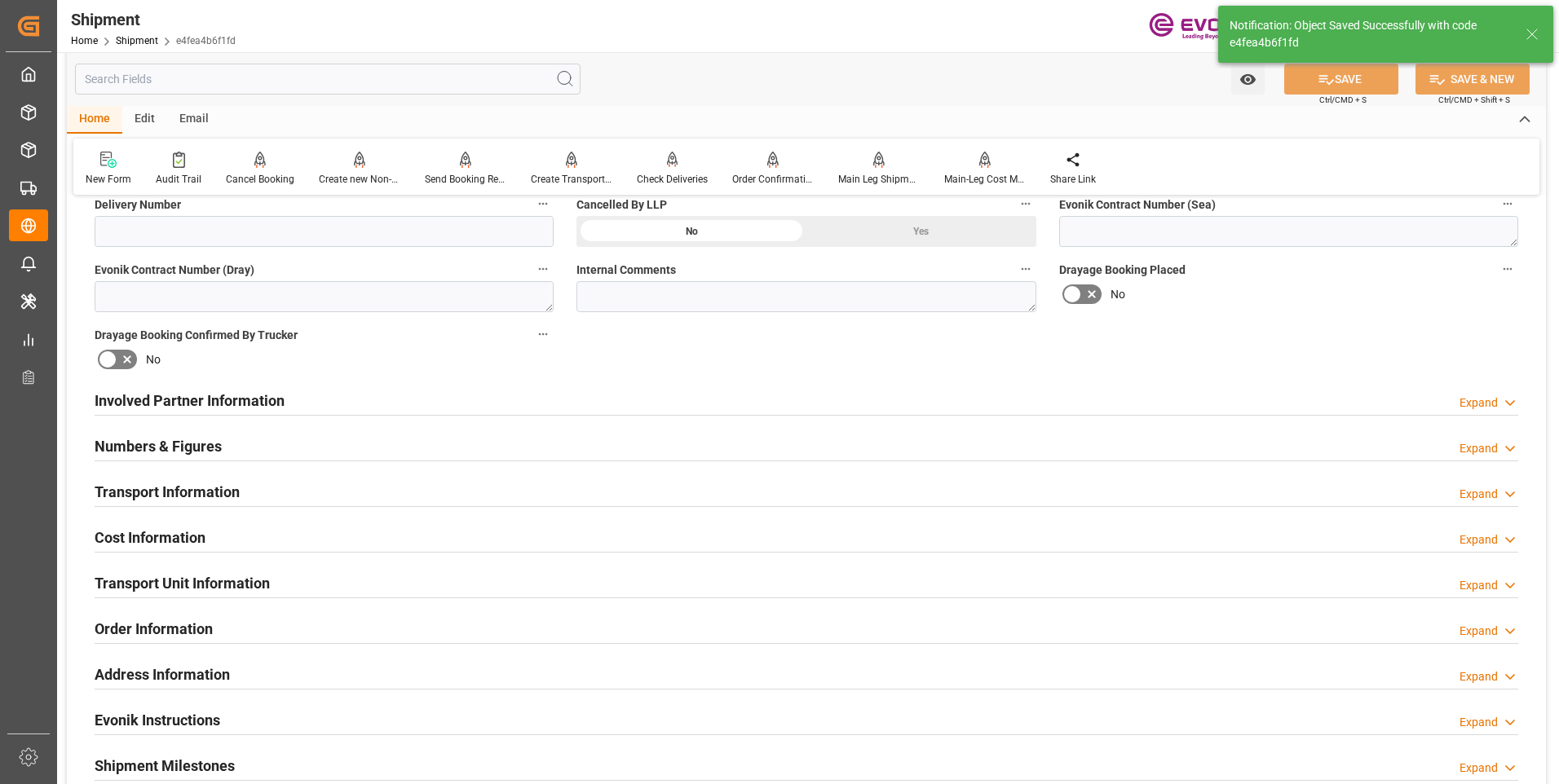
scroll to position [652, 0]
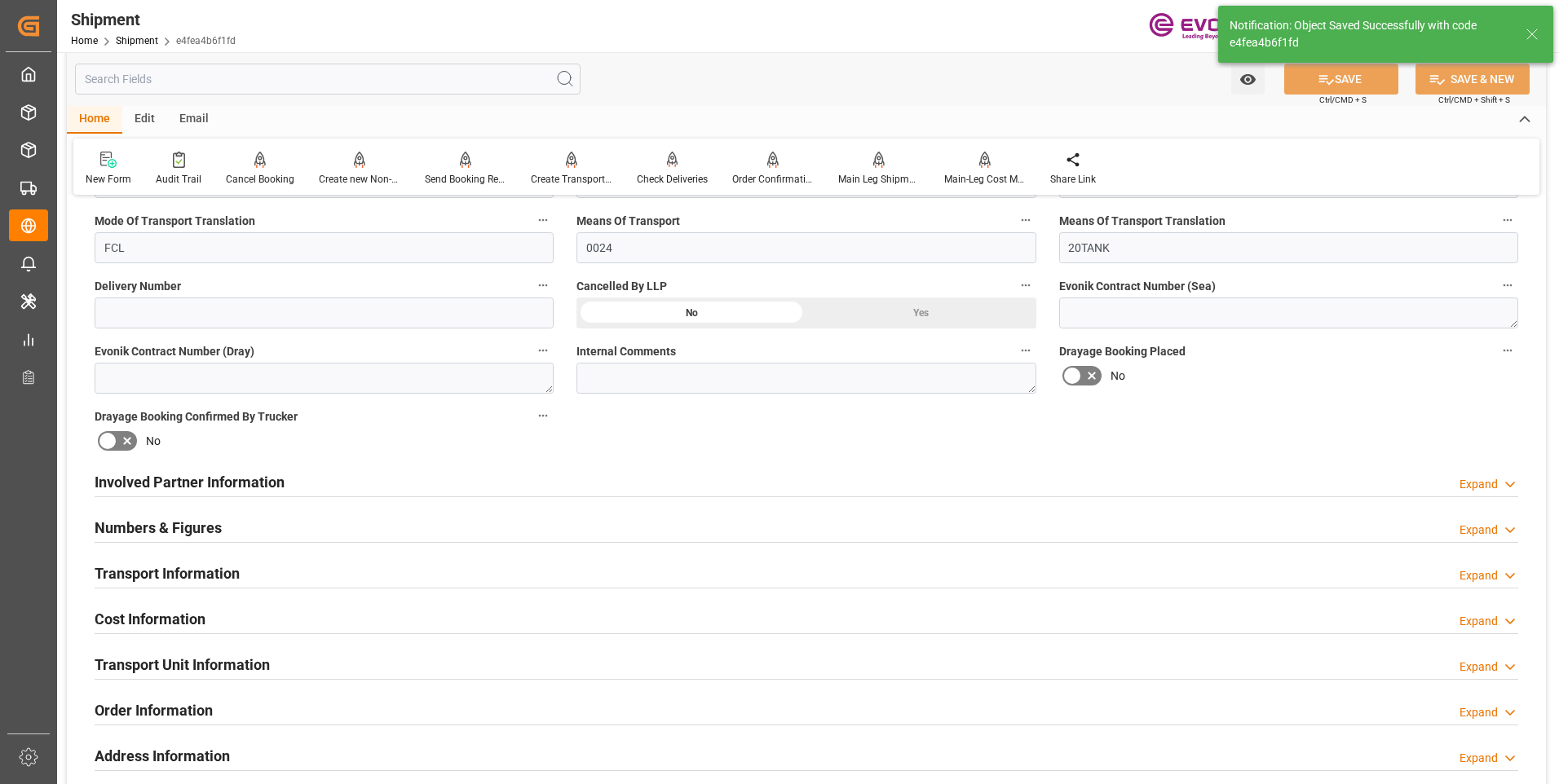
click at [197, 575] on h2 "Transport Information" at bounding box center [167, 573] width 145 height 22
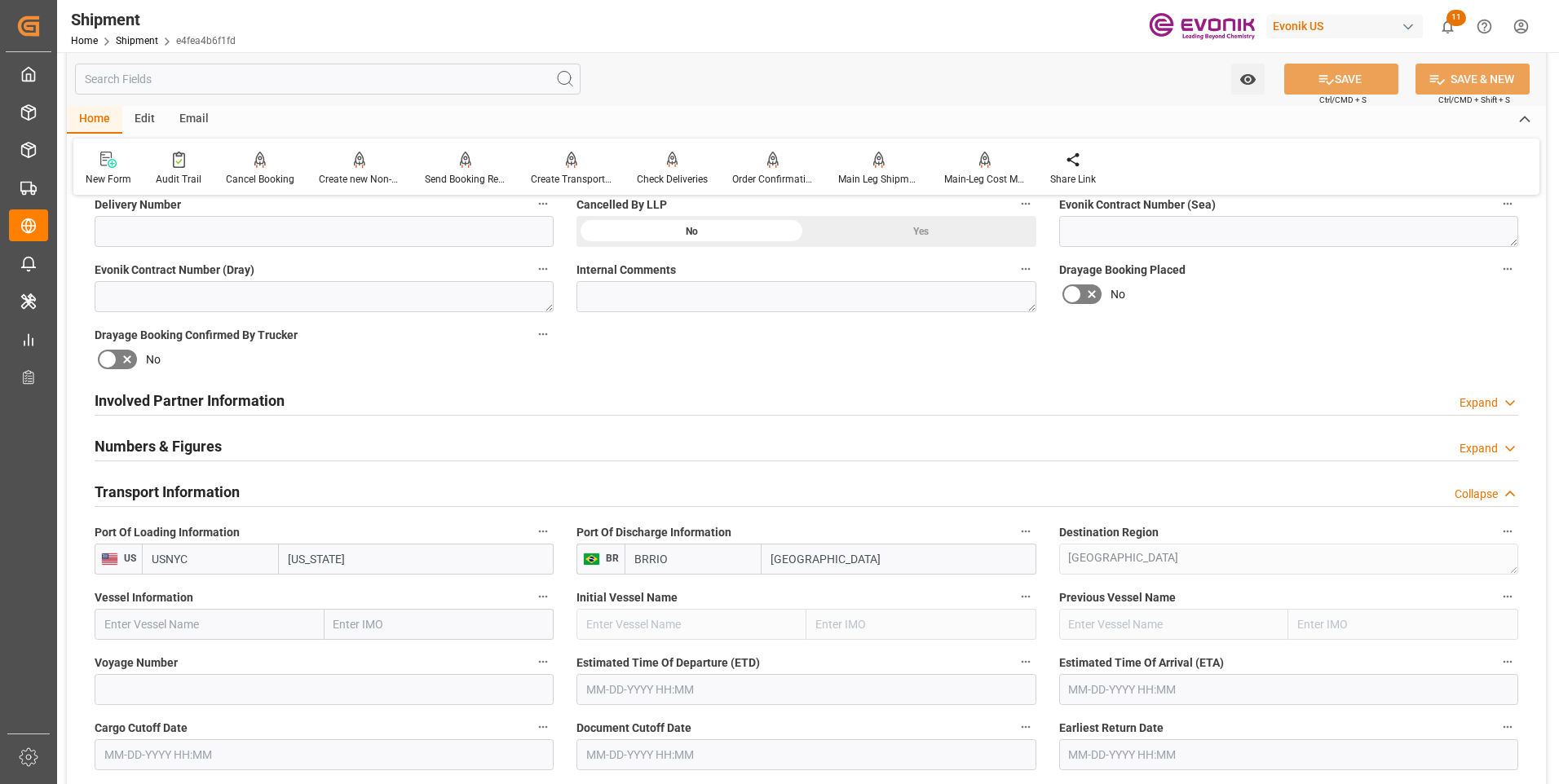
scroll to position [815, 0]
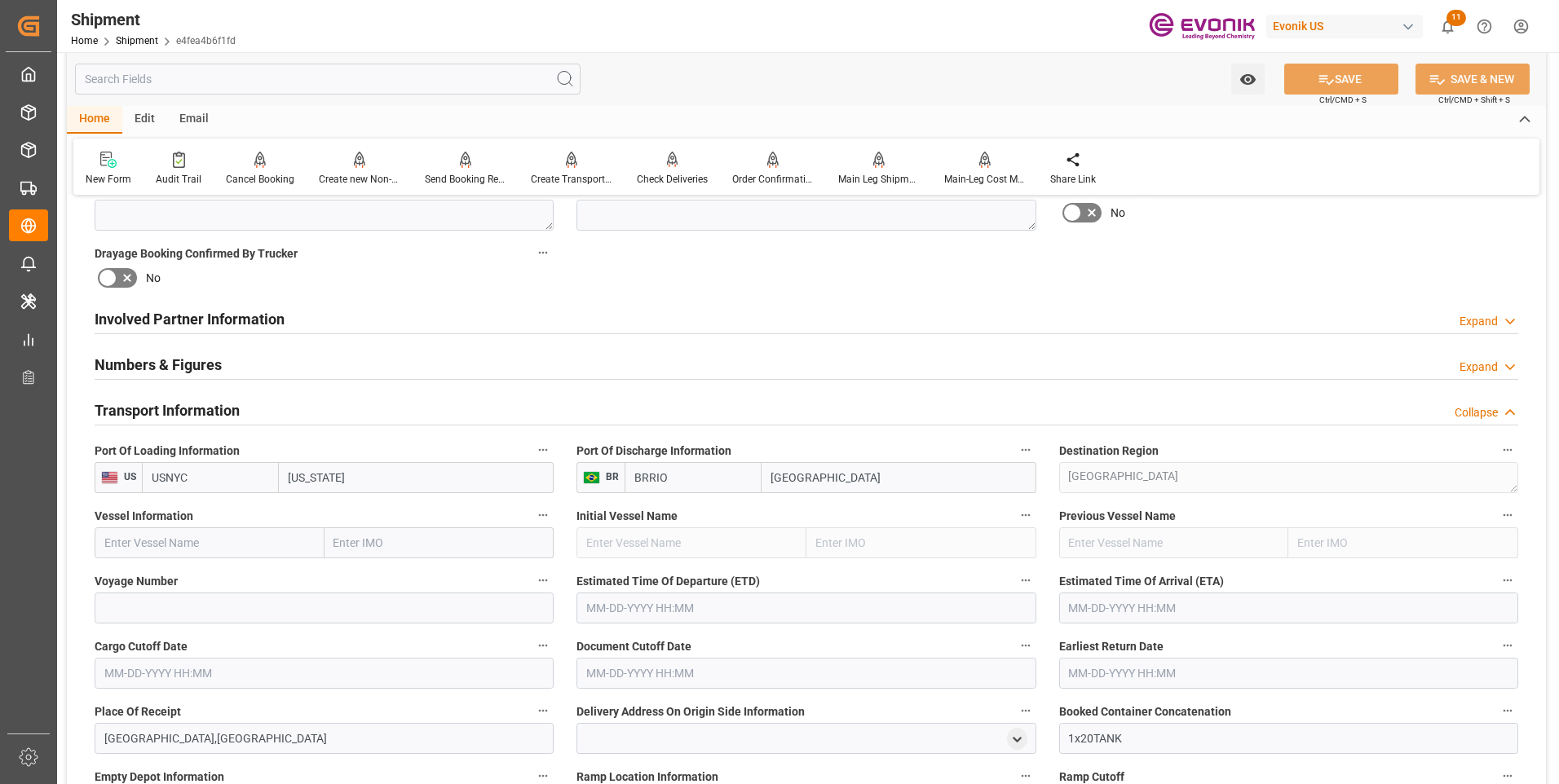
click at [170, 546] on input "text" at bounding box center [210, 542] width 230 height 31
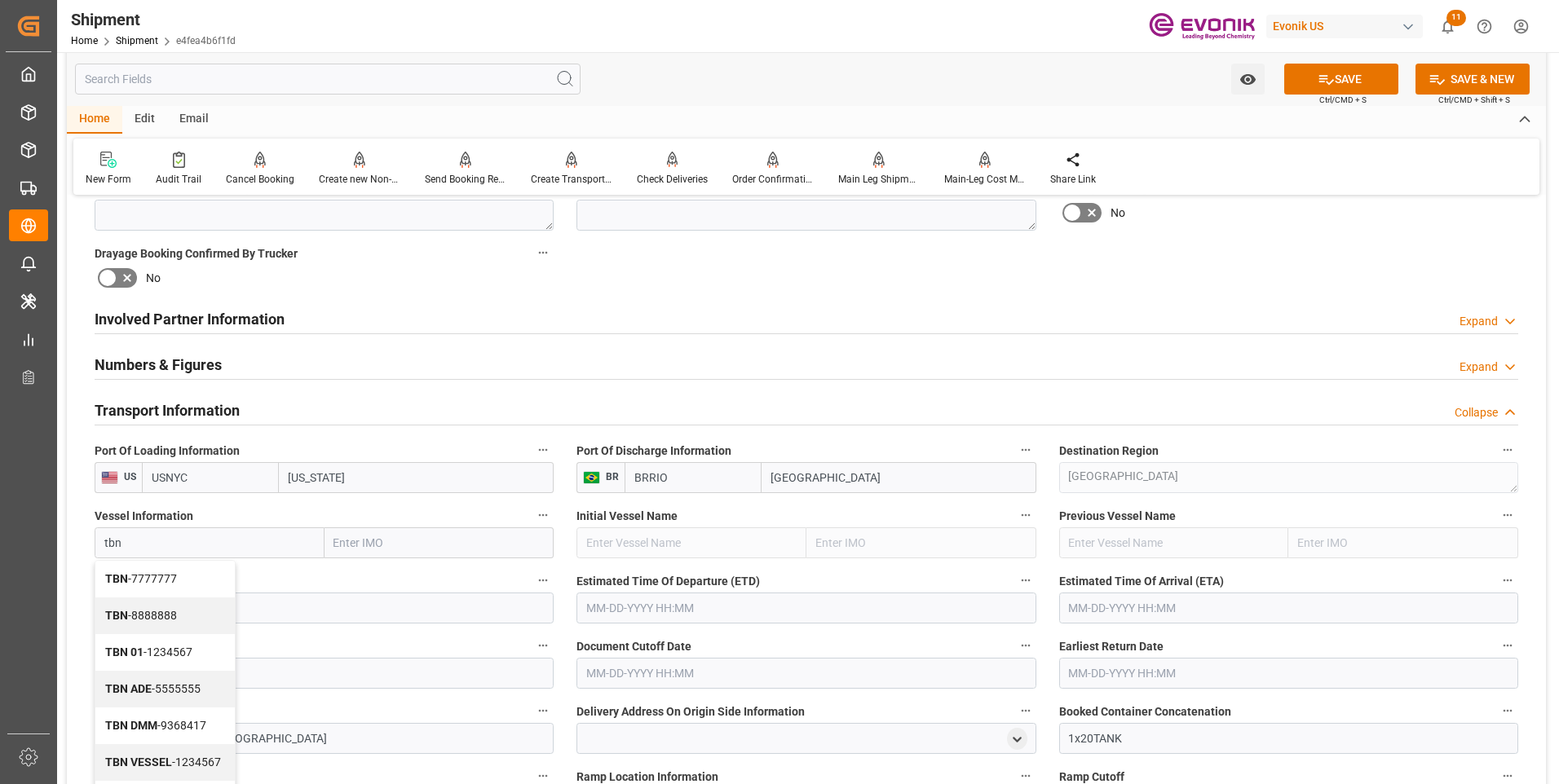
click at [155, 583] on span "TBN - 7777777" at bounding box center [141, 579] width 72 height 13
type input "TBN"
type input "7777777"
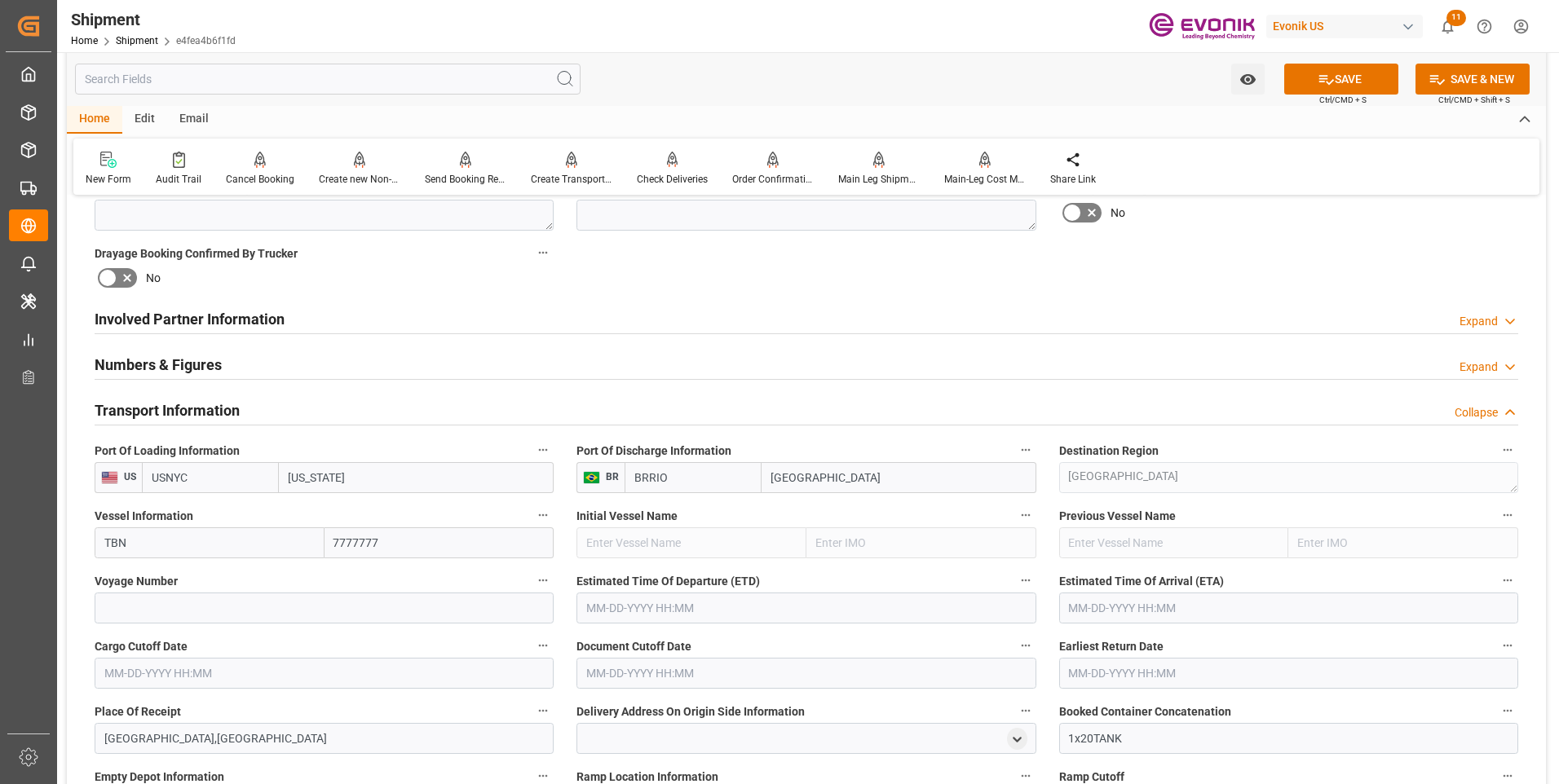
type input "TBN"
click at [156, 603] on input at bounding box center [324, 608] width 459 height 31
type input "0000"
click at [1348, 76] on button "SAVE" at bounding box center [1341, 79] width 114 height 31
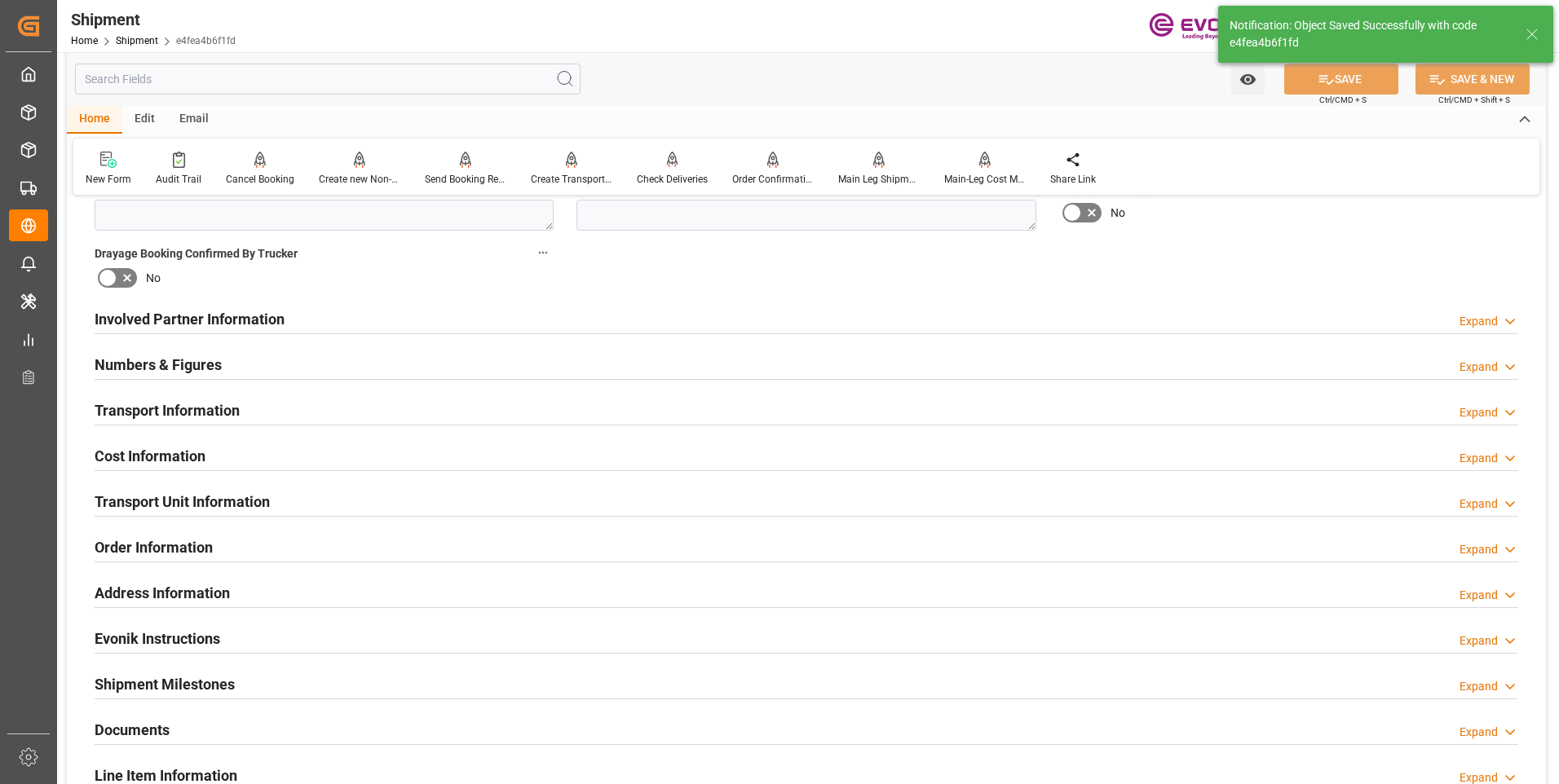
click at [347, 497] on div "Transport Unit Information Expand" at bounding box center [807, 501] width 1424 height 31
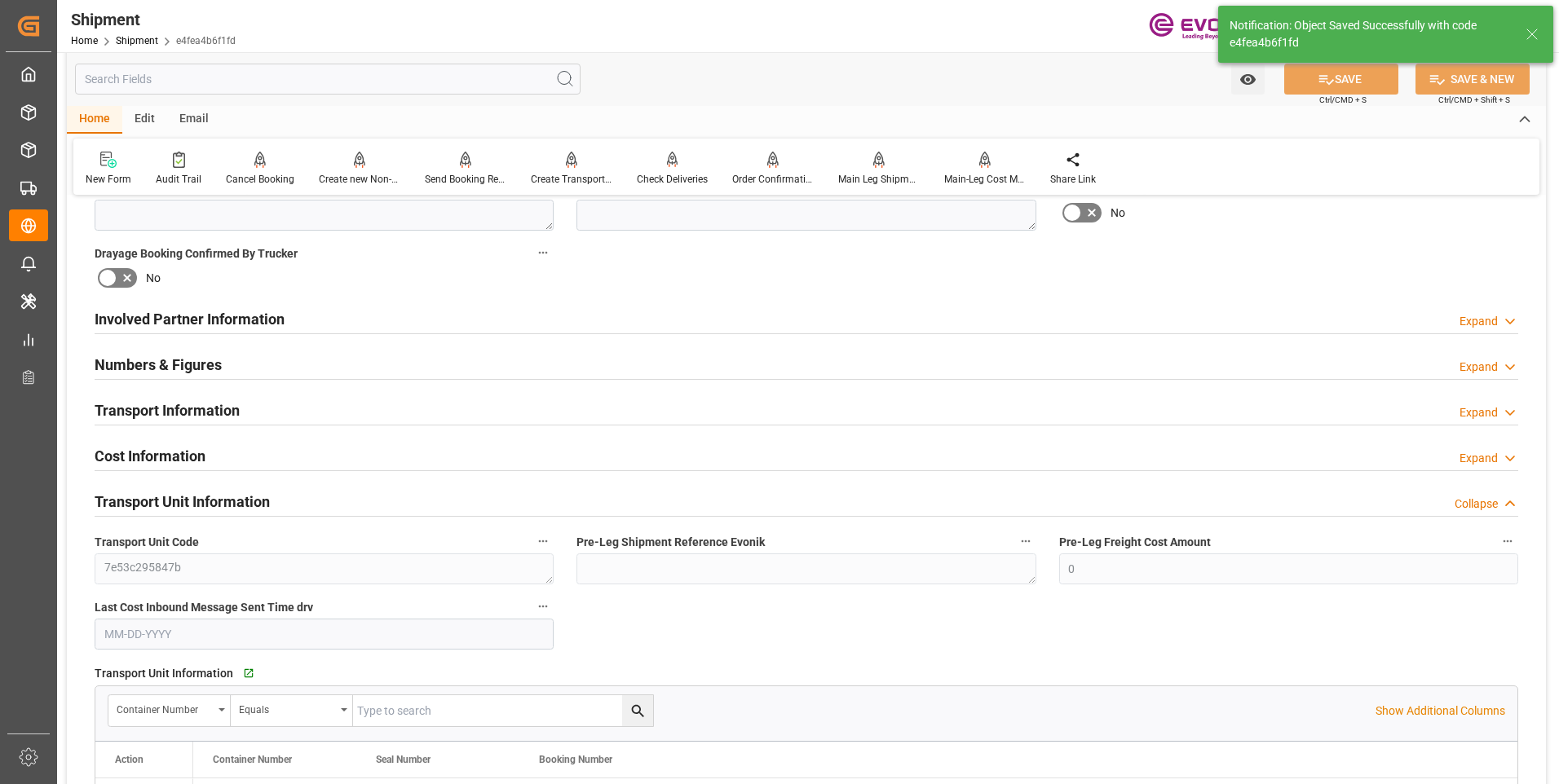
click at [455, 511] on div "Transport Unit Information Collapse" at bounding box center [807, 501] width 1424 height 31
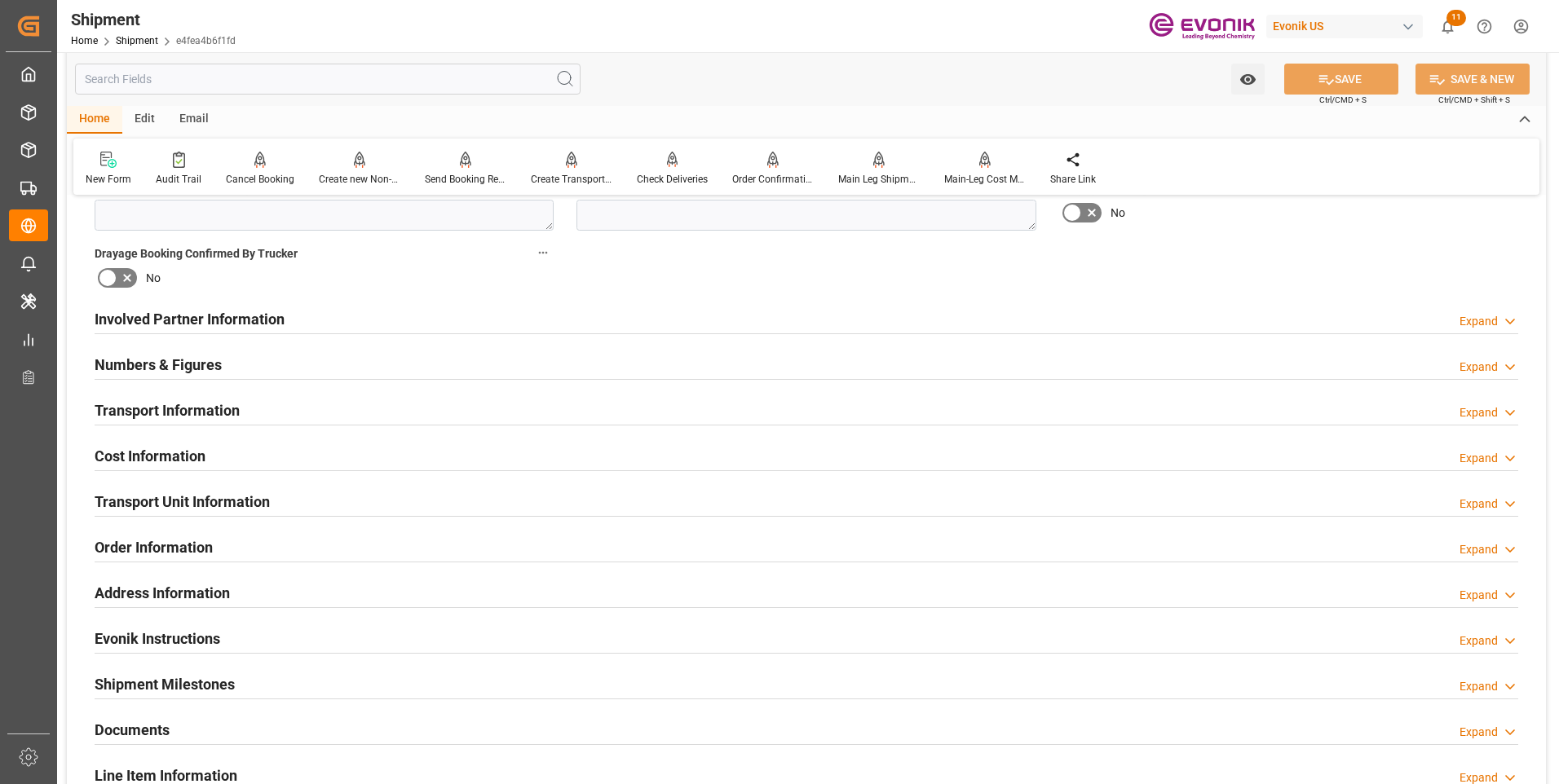
click at [365, 416] on div "Transport Information Expand" at bounding box center [807, 409] width 1424 height 31
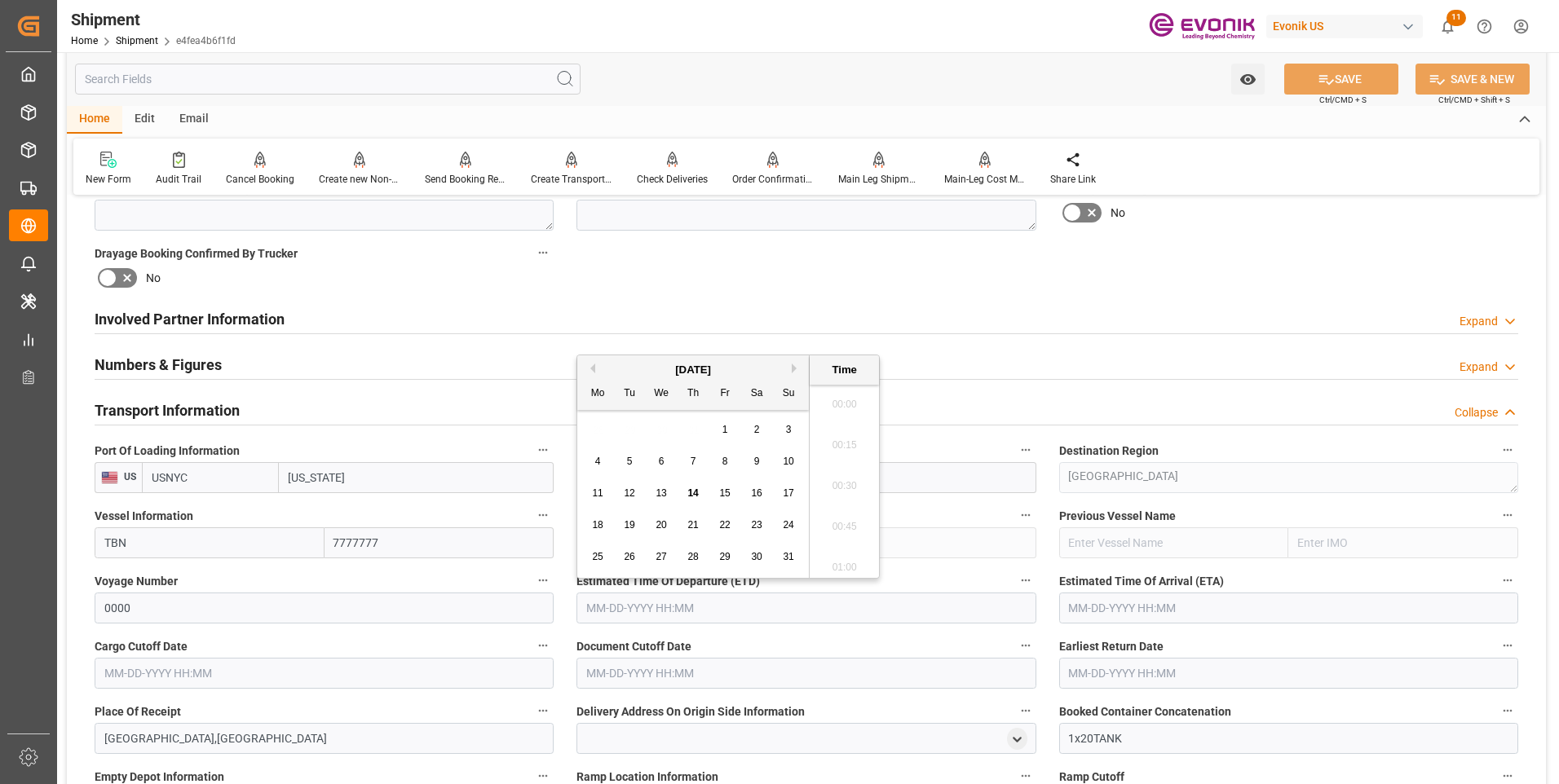
click at [633, 597] on input "text" at bounding box center [806, 608] width 459 height 31
click at [644, 607] on input "text" at bounding box center [806, 608] width 459 height 31
click at [833, 520] on li "16:45" at bounding box center [844, 521] width 69 height 41
type input "08-29-2025 16:45"
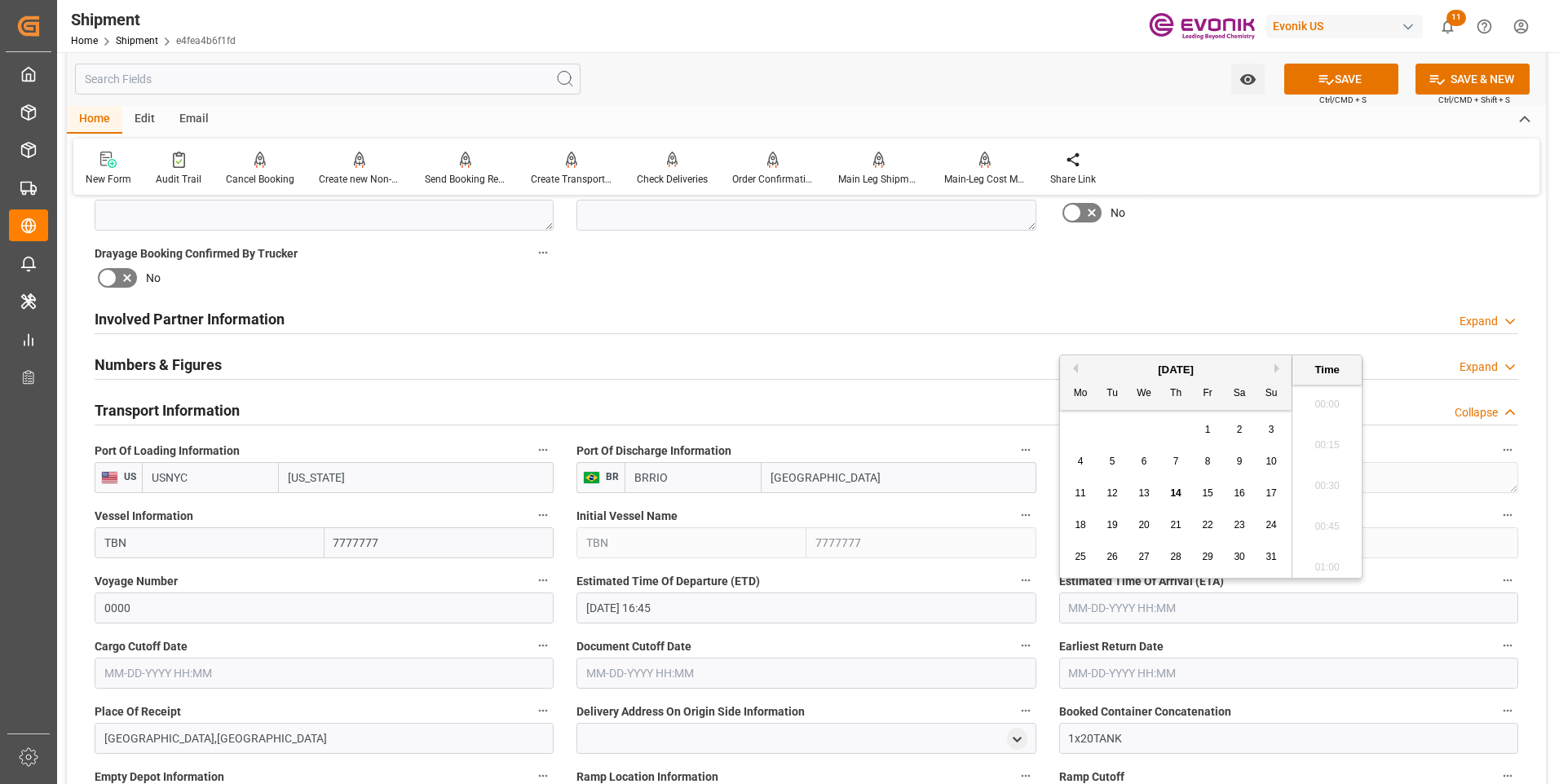
click at [1100, 607] on input "text" at bounding box center [1289, 608] width 459 height 31
click at [1328, 469] on li "16:30" at bounding box center [1327, 481] width 69 height 41
type input "09-30-2025 16:30"
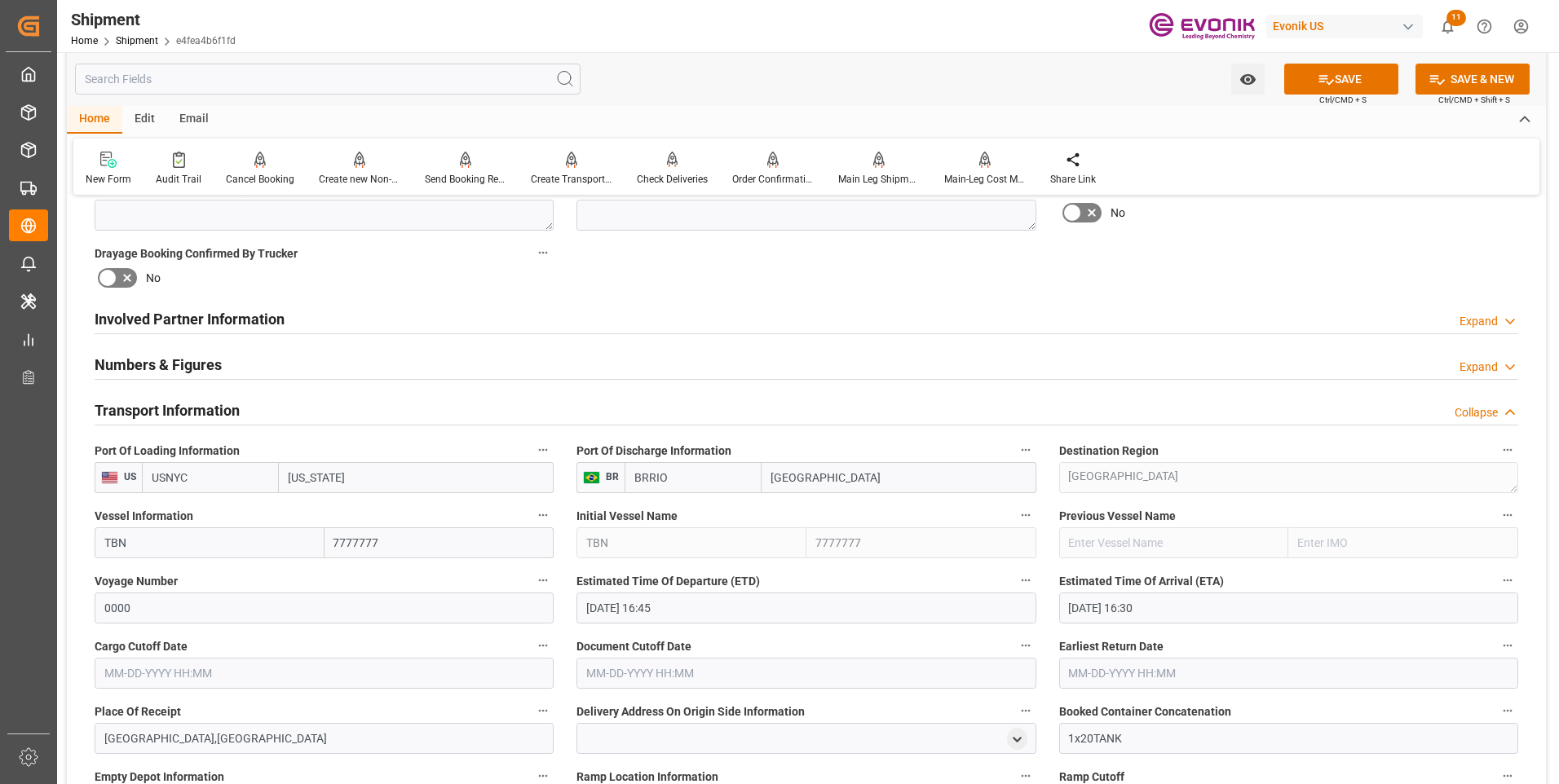
click at [240, 684] on input "text" at bounding box center [324, 673] width 459 height 31
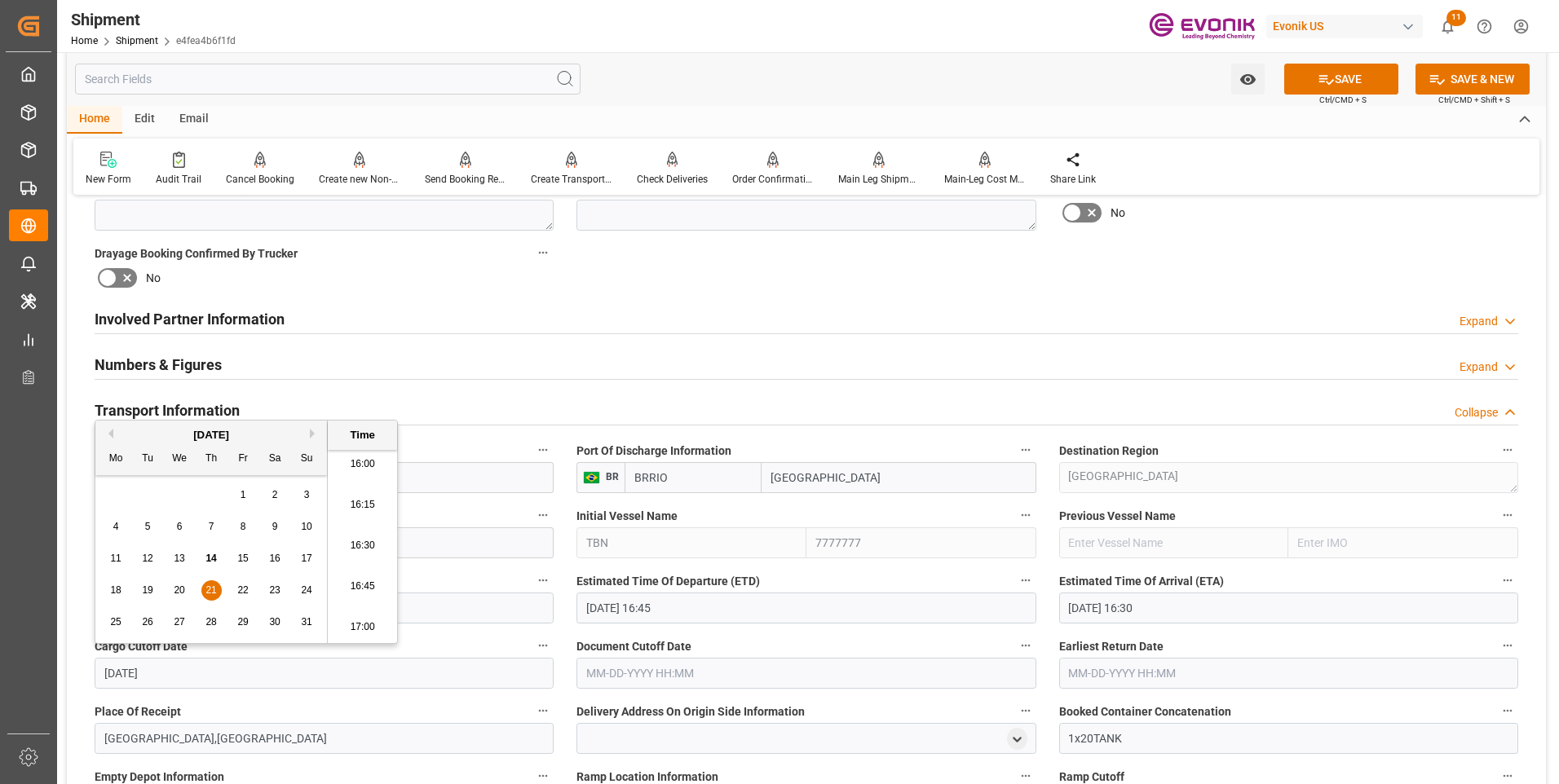
click at [357, 578] on li "16:45" at bounding box center [362, 587] width 69 height 41
type input "08-21-2025 16:45"
drag, startPoint x: 201, startPoint y: 672, endPoint x: 83, endPoint y: 669, distance: 118.0
click at [83, 669] on div "Booking Confirmation Milestone Bar Collapse Submitted to FFW for Booking (Pendi…" at bounding box center [807, 496] width 1479 height 2203
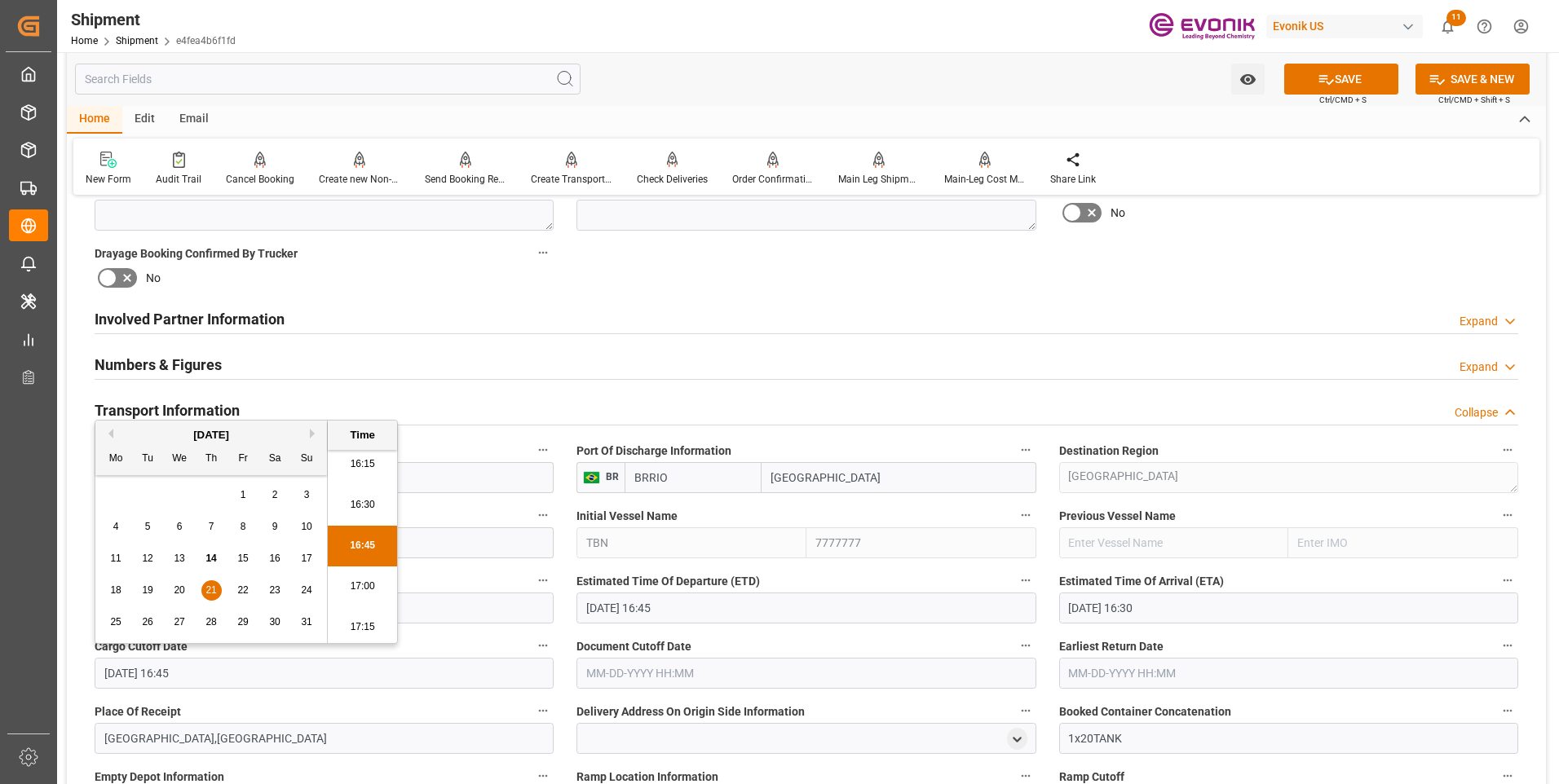
click at [660, 670] on input "text" at bounding box center [806, 673] width 459 height 31
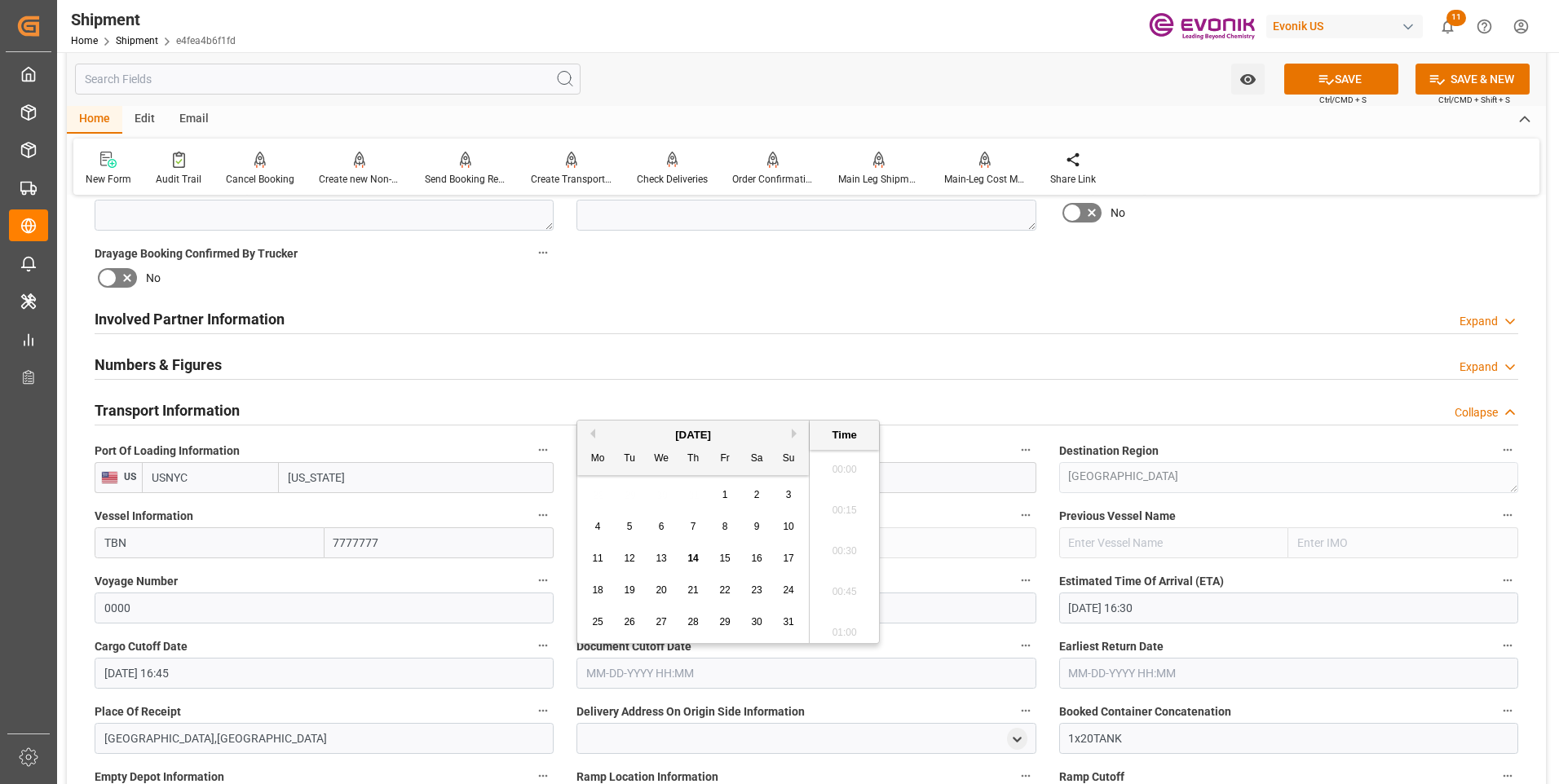
paste input "08-21-2025 16:45"
type input "08-21-2025 16:45"
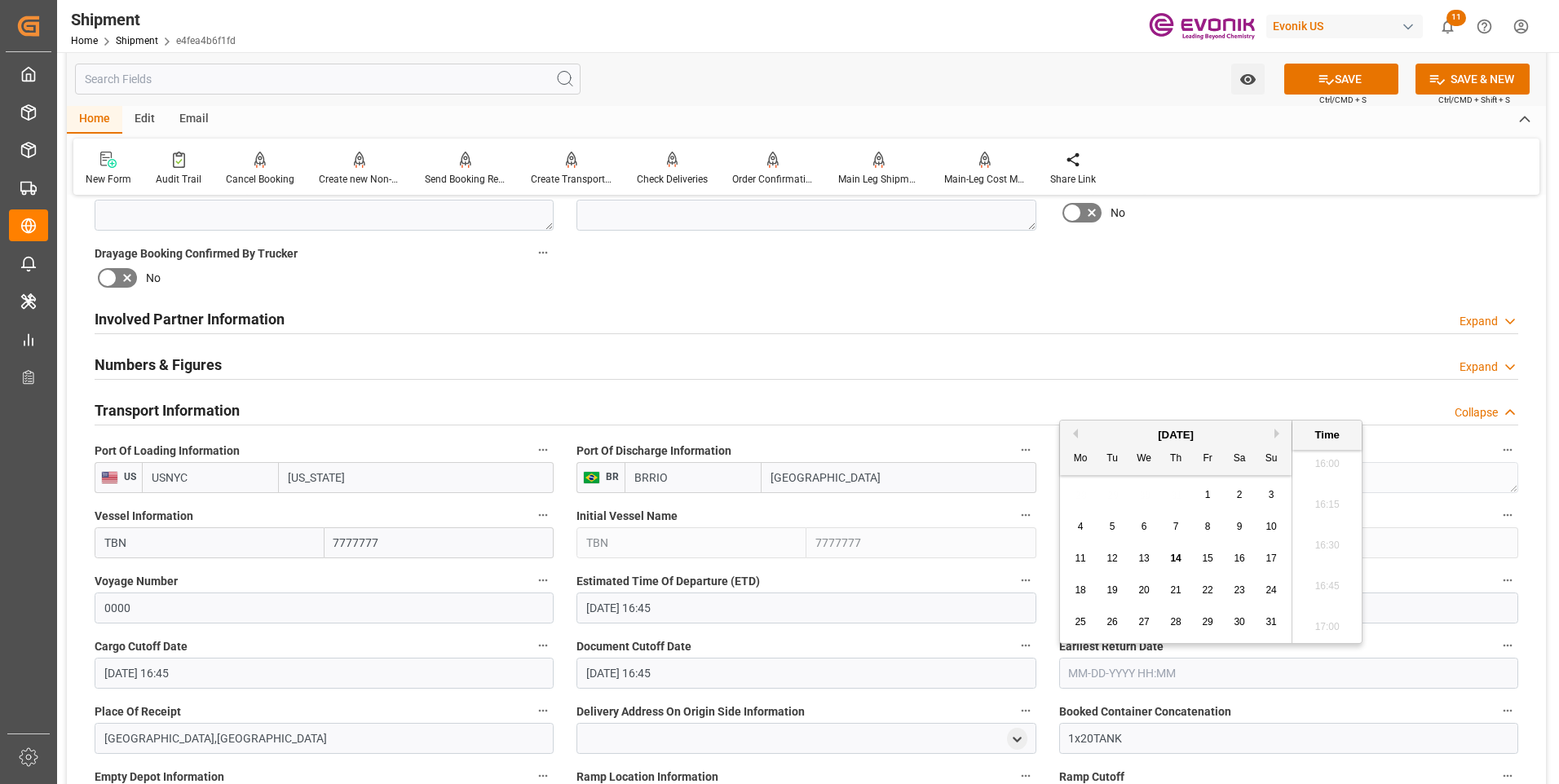
click at [898, 29] on div "Shipment Home Shipment e4fea4b6f1fd Evonik US 11 Notifications Only show unread…" at bounding box center [802, 26] width 1513 height 52
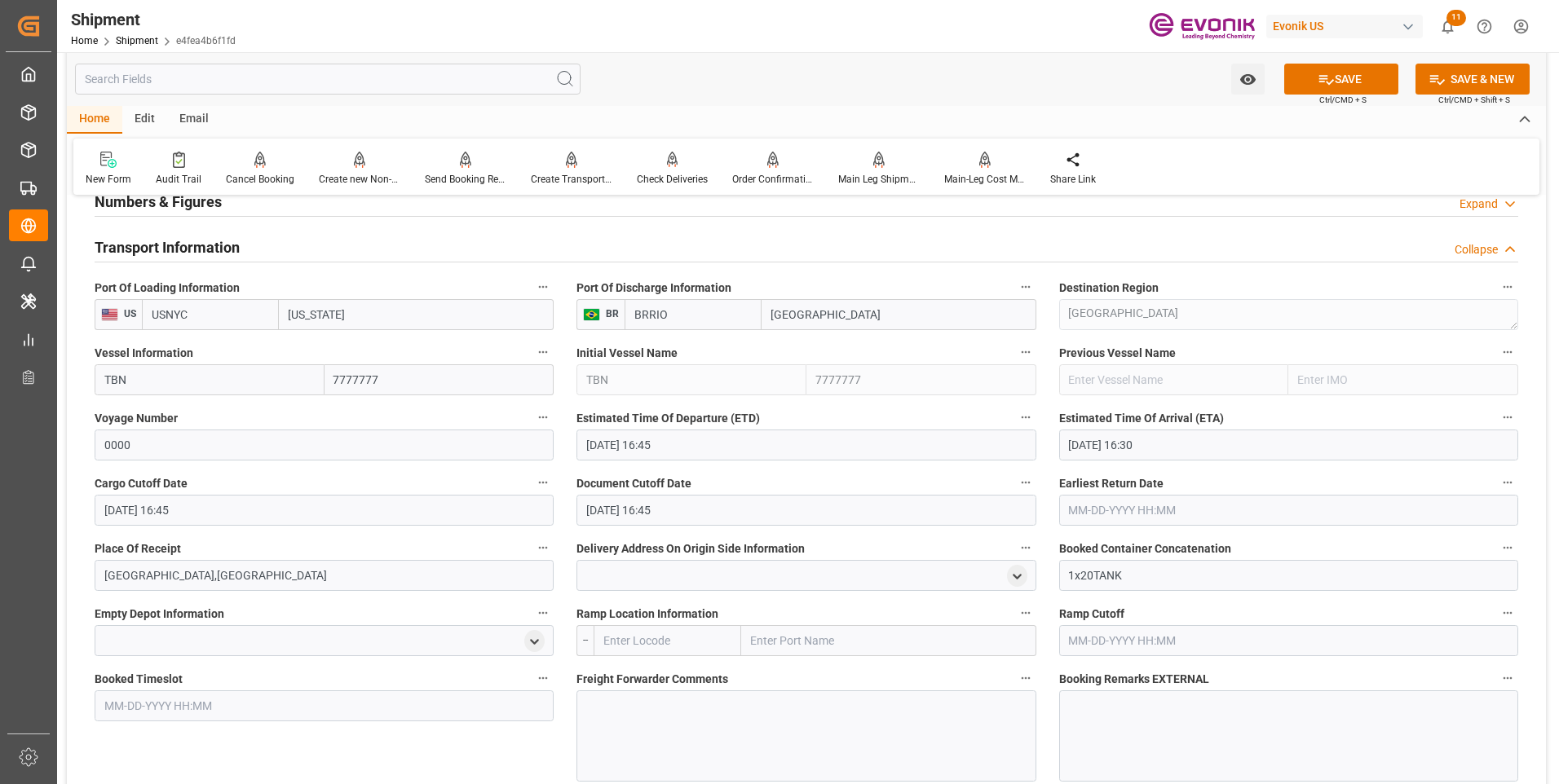
scroll to position [1141, 0]
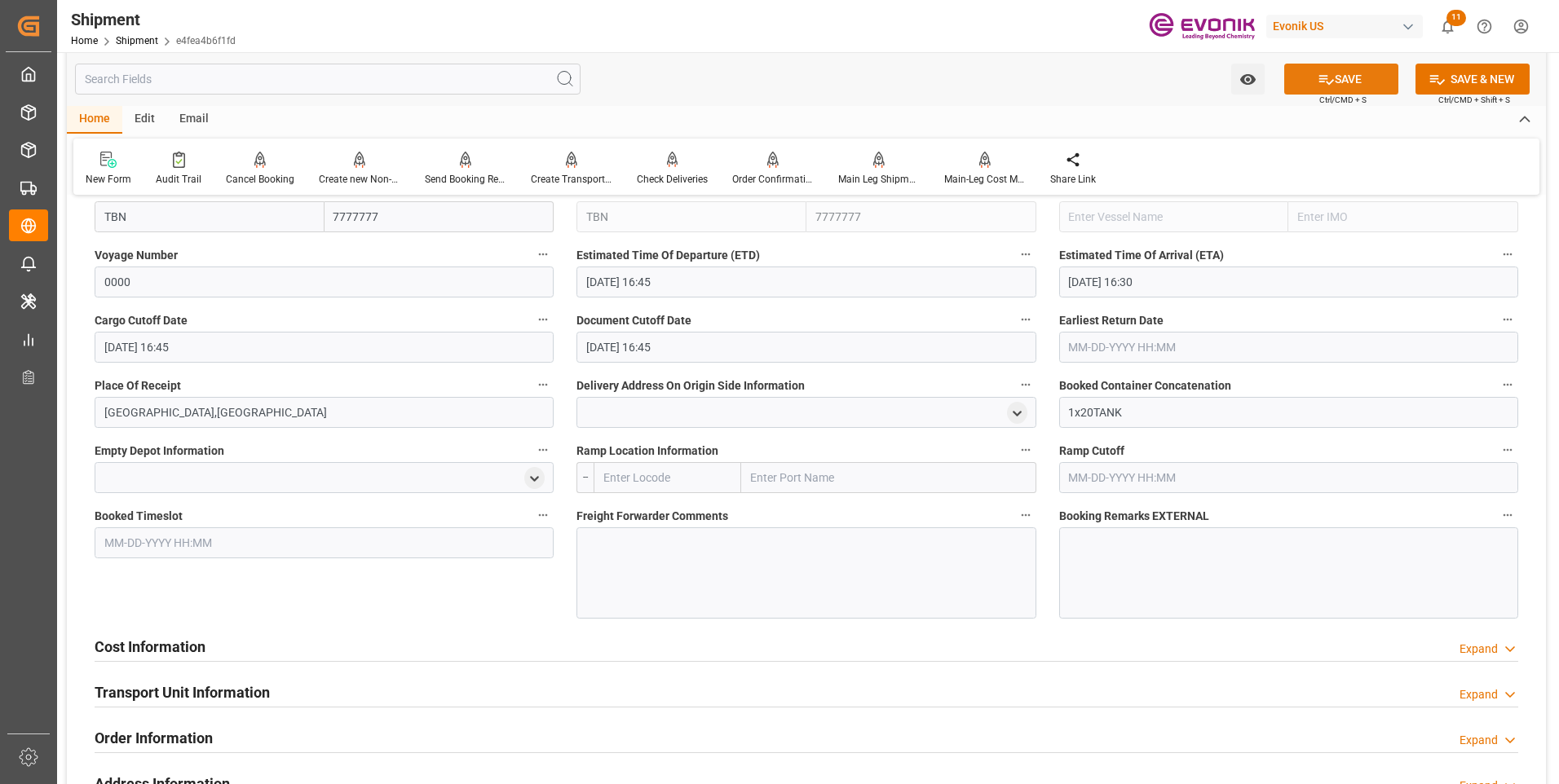
click at [1362, 78] on button "SAVE" at bounding box center [1341, 79] width 114 height 31
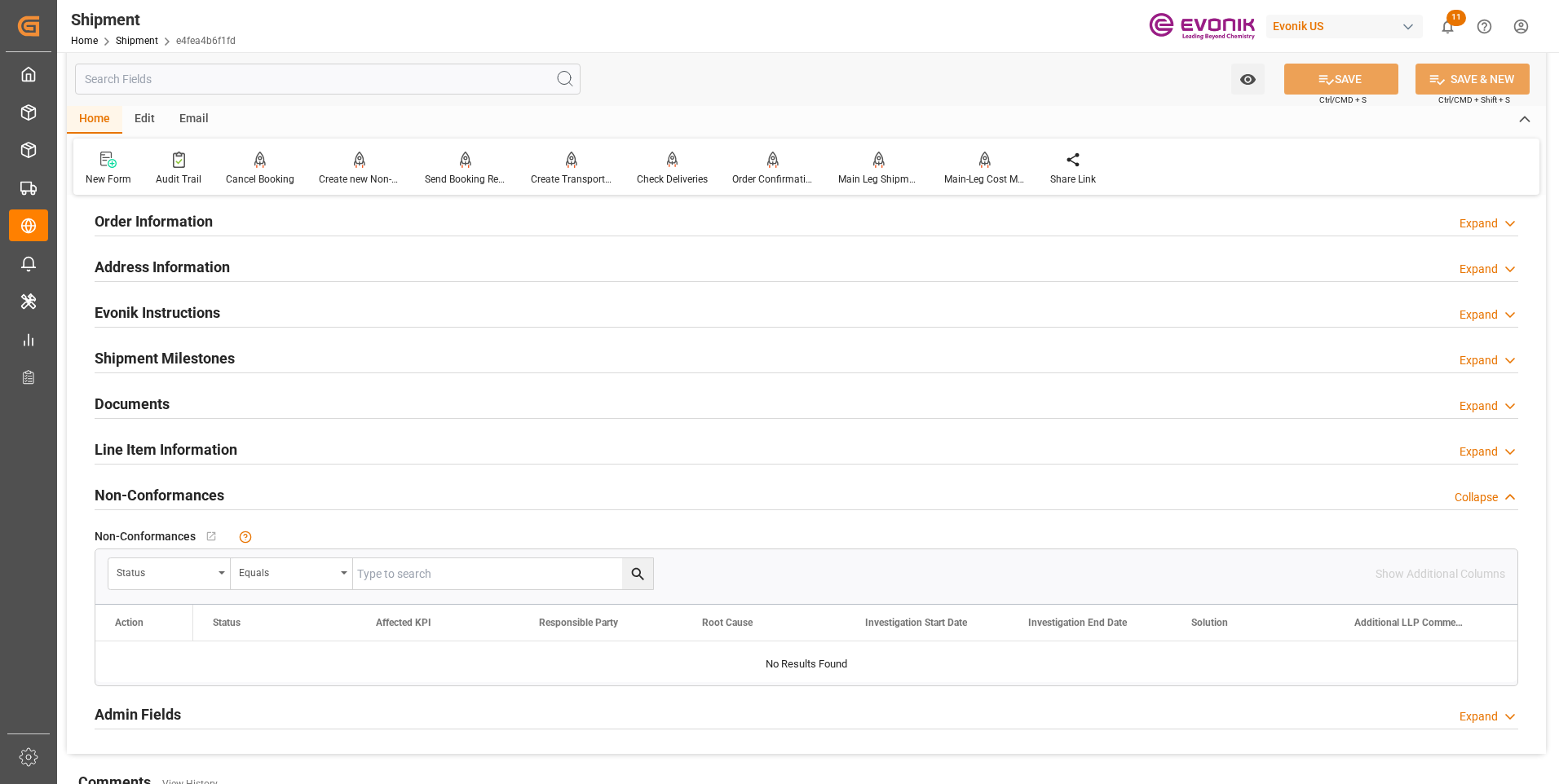
scroll to position [1060, 0]
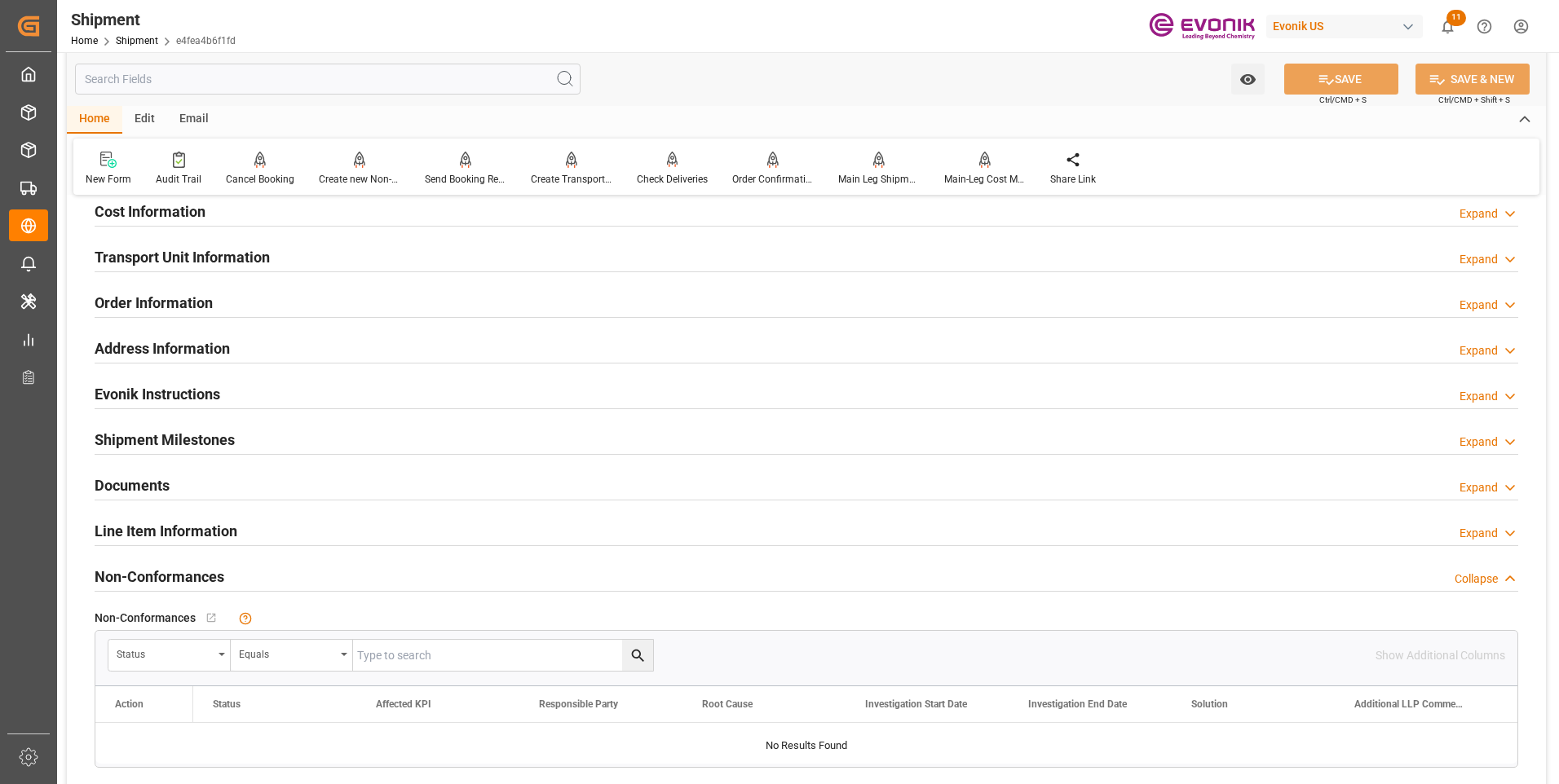
click at [344, 253] on div "Transport Unit Information Expand" at bounding box center [807, 256] width 1424 height 31
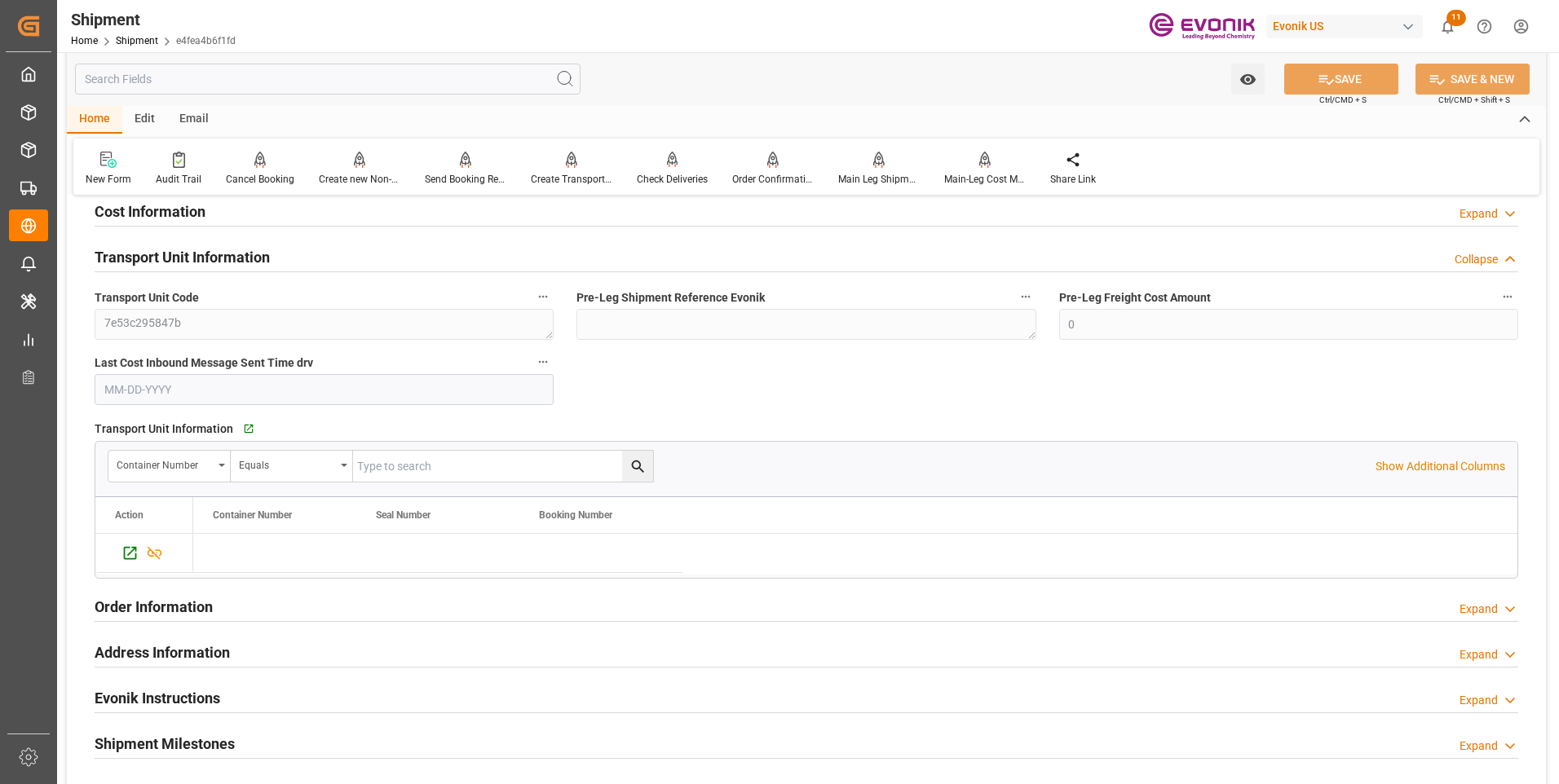
click at [291, 253] on div "Transport Unit Information Collapse" at bounding box center [807, 256] width 1424 height 31
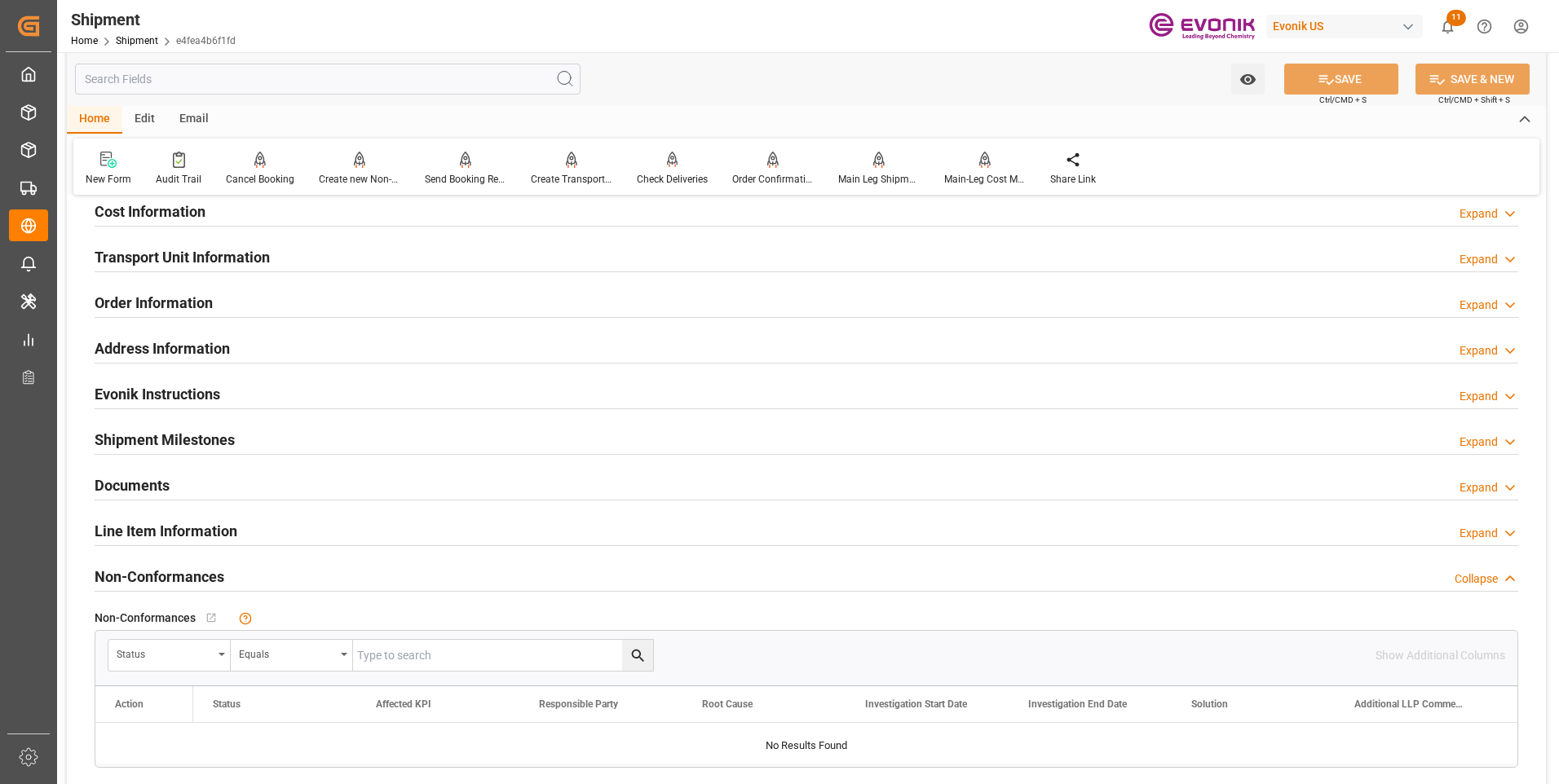
click at [312, 302] on div "Order Information Expand" at bounding box center [807, 301] width 1424 height 31
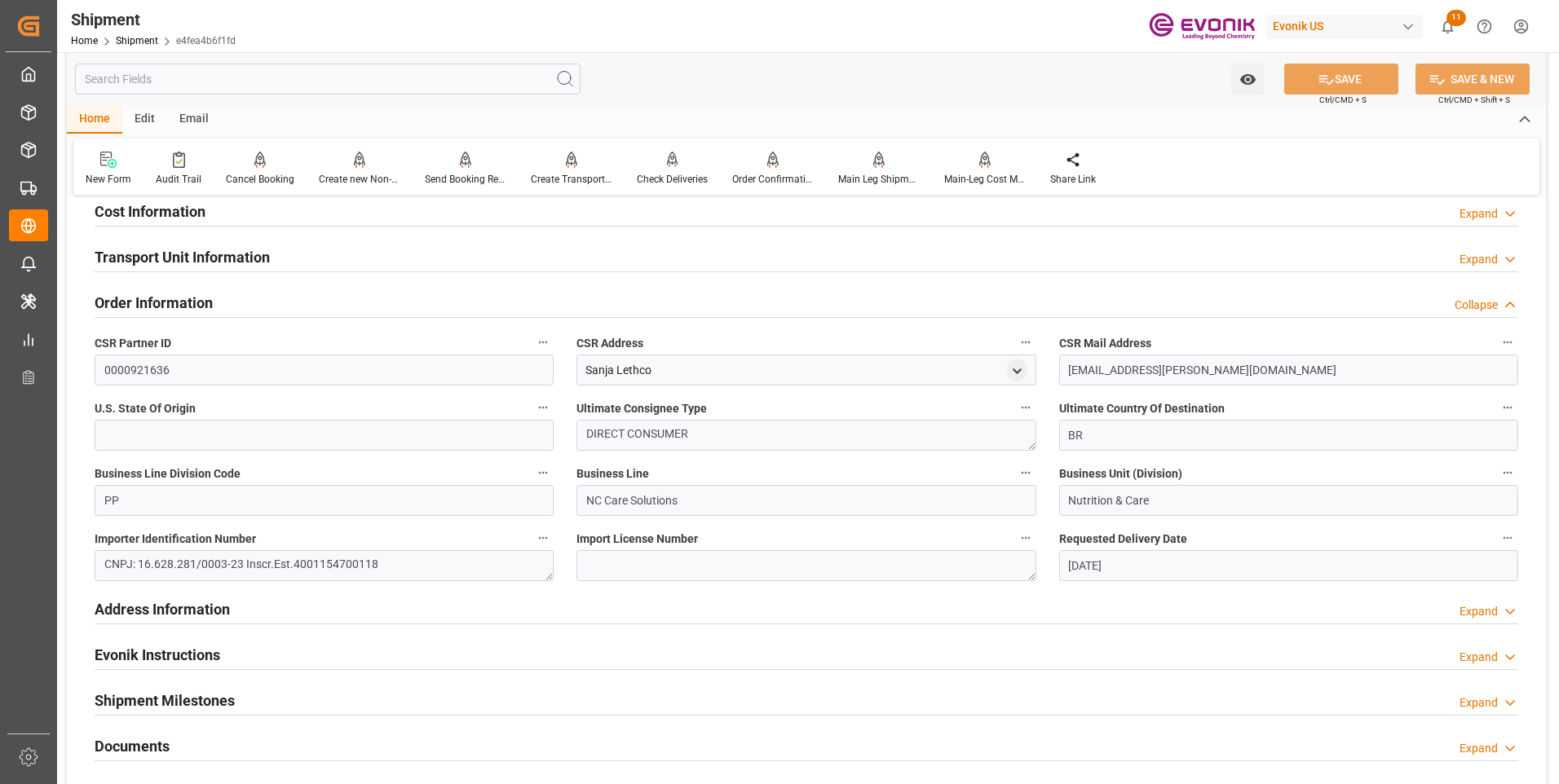
click at [312, 302] on div "Order Information Collapse" at bounding box center [807, 301] width 1424 height 31
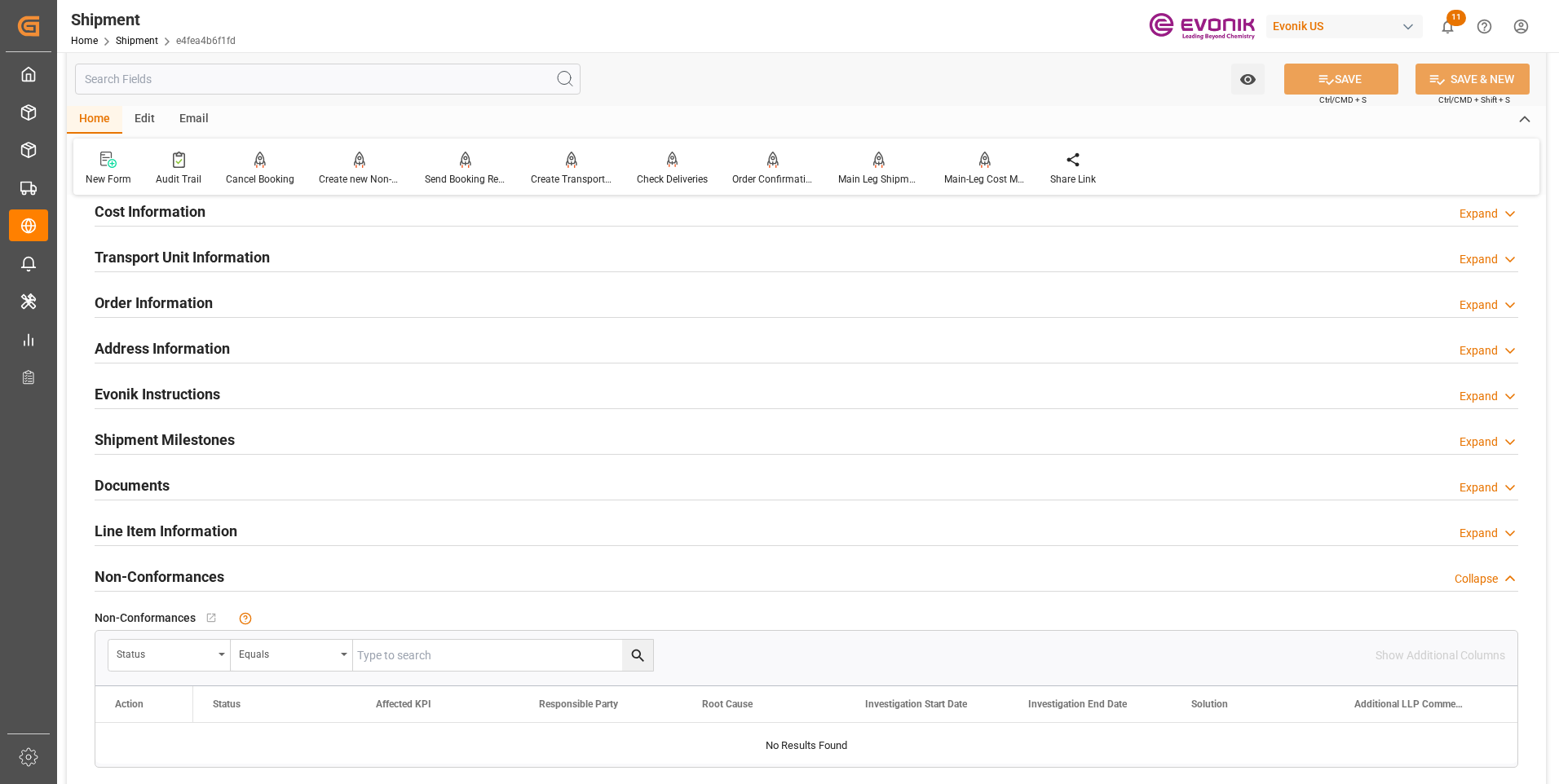
scroll to position [897, 0]
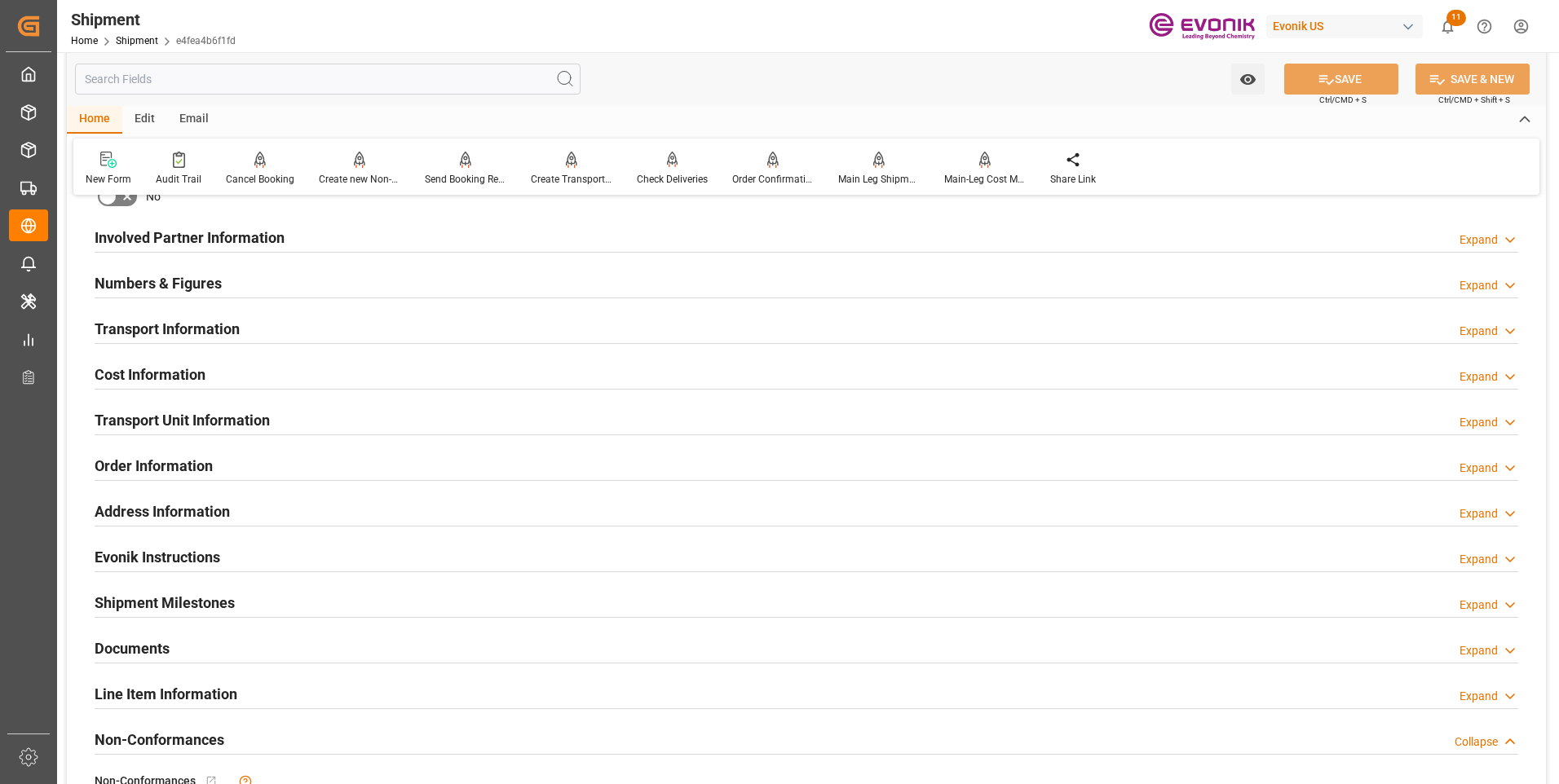
click at [302, 334] on div "Transport Information Expand" at bounding box center [807, 327] width 1424 height 31
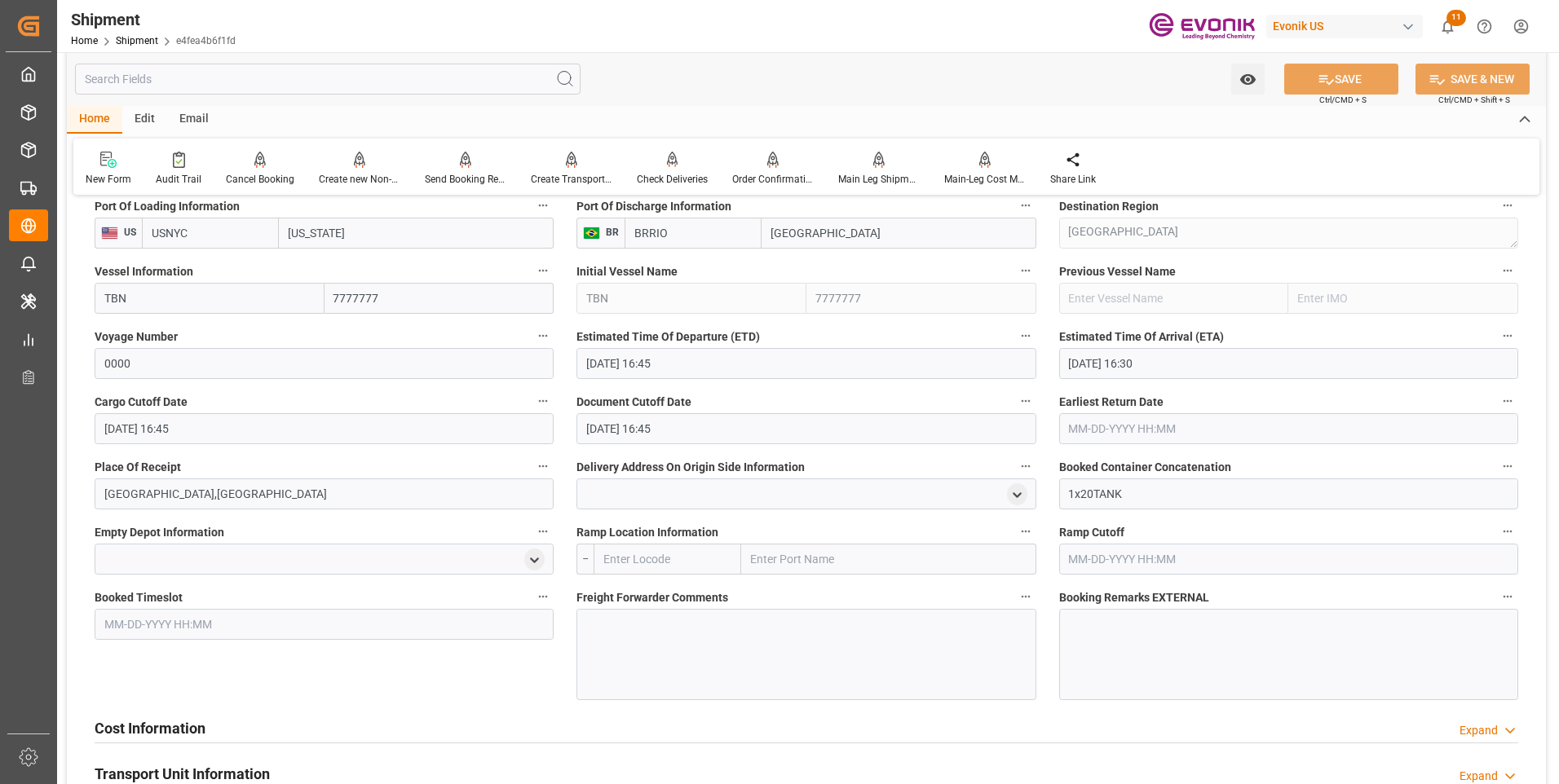
scroll to position [1141, 0]
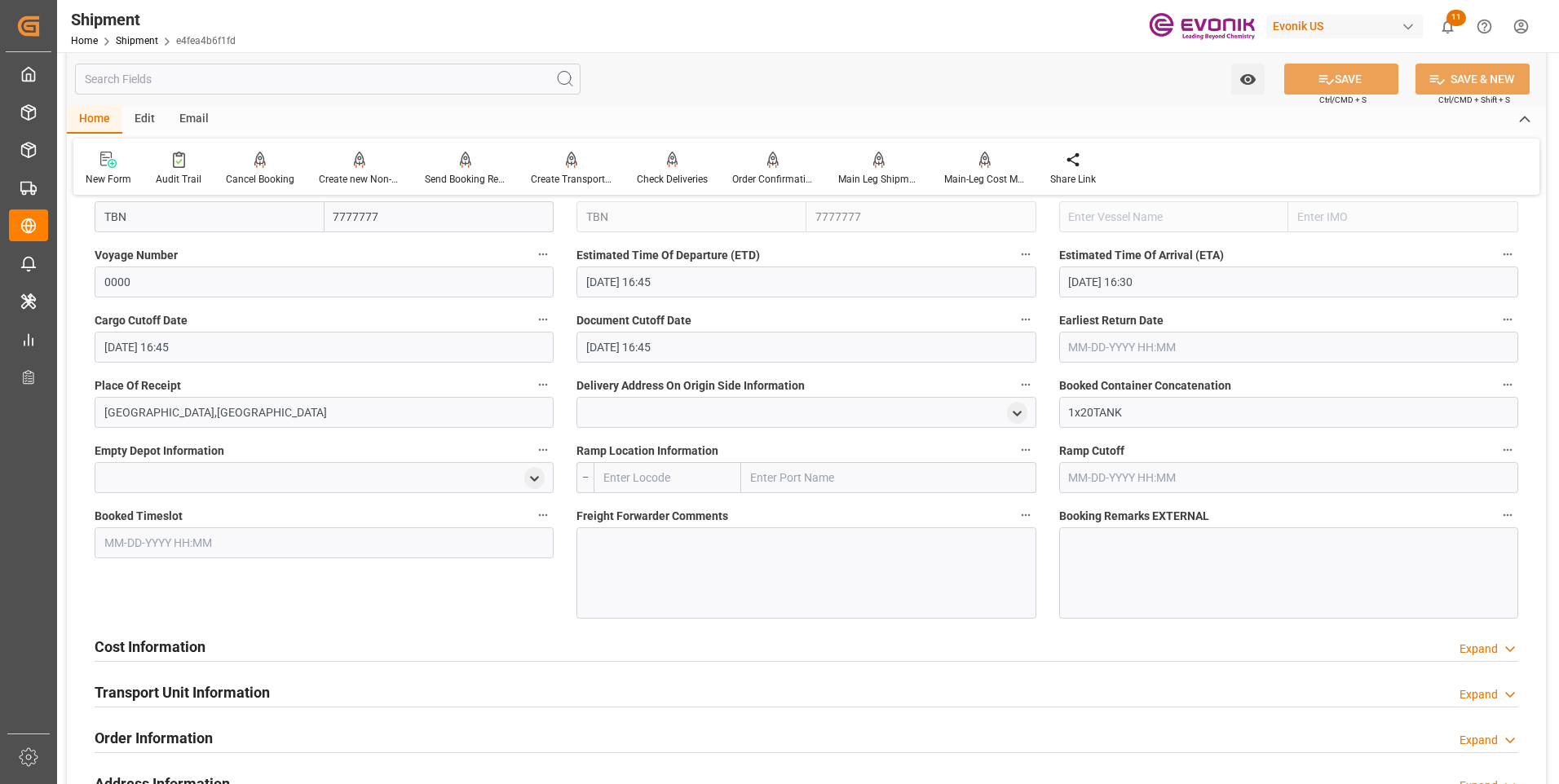
click at [747, 540] on div at bounding box center [806, 573] width 459 height 91
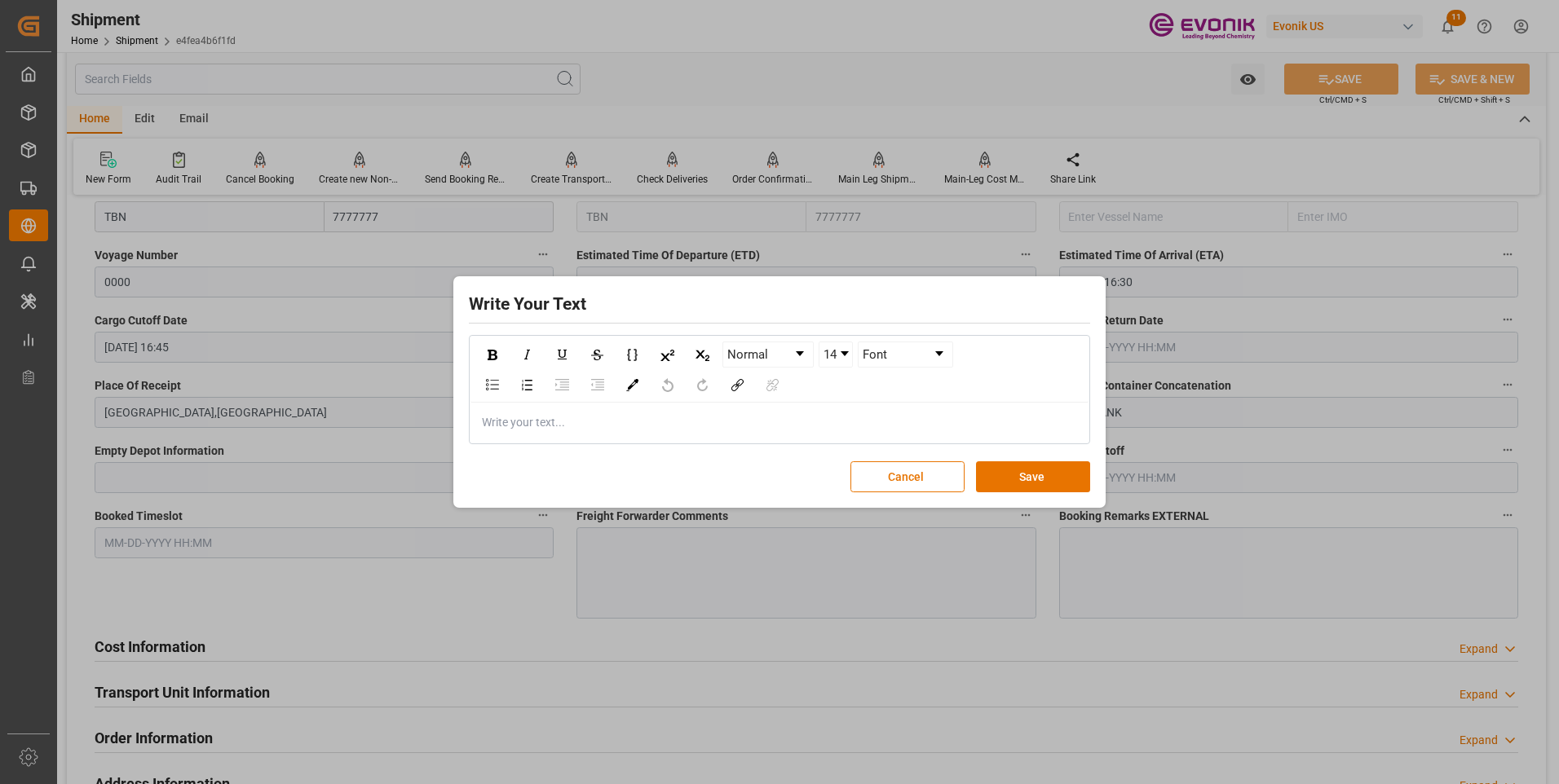
click at [721, 564] on div "Write Your Text Normal 14 Font Write your text... Cancel Save" at bounding box center [780, 392] width 1559 height 784
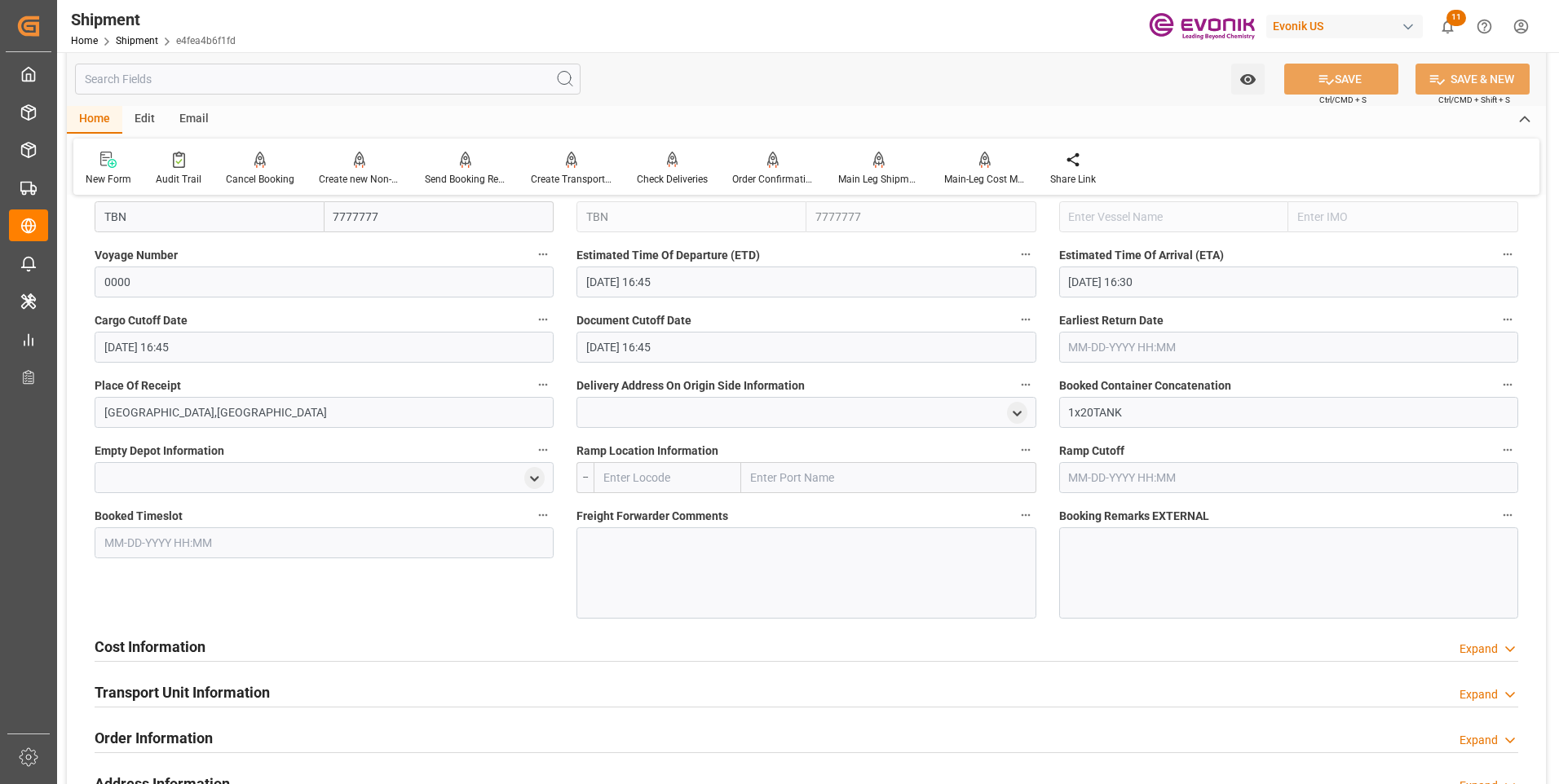
click at [690, 572] on div at bounding box center [806, 573] width 459 height 91
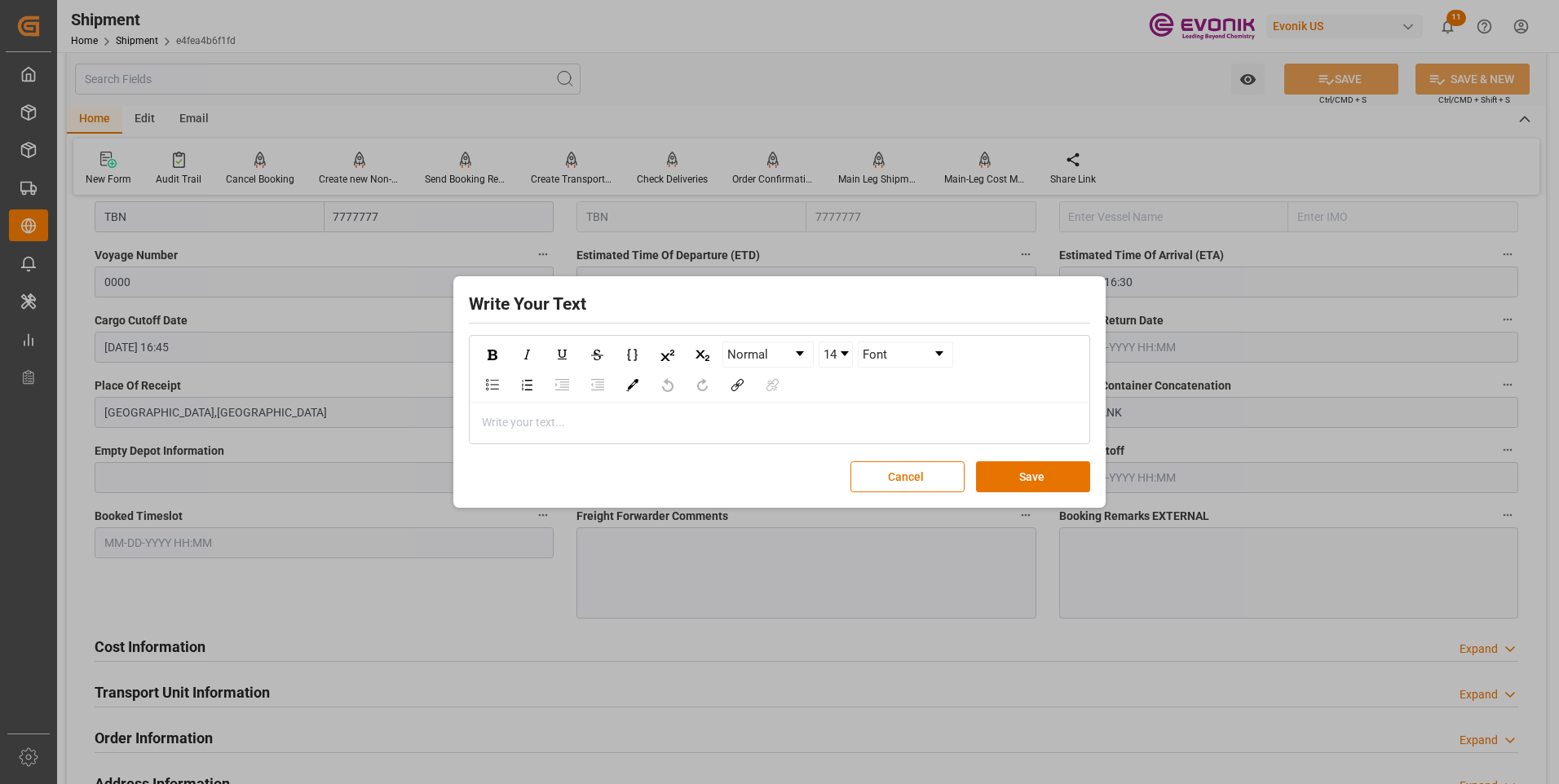
click at [783, 420] on div "rdw-editor" at bounding box center [780, 423] width 595 height 17
click at [1011, 474] on button "Save" at bounding box center [1033, 477] width 114 height 31
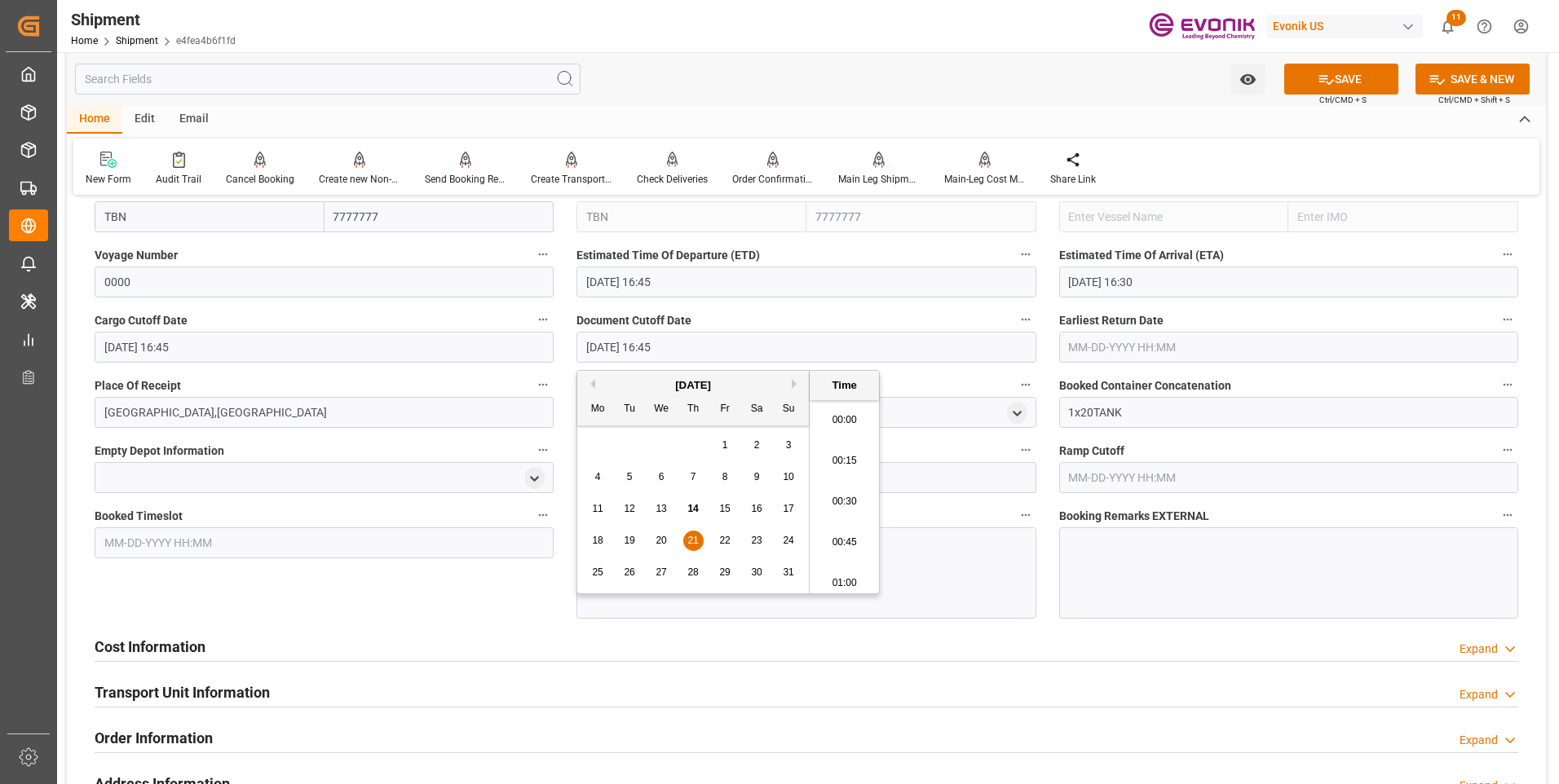
scroll to position [2655, 0]
drag, startPoint x: 575, startPoint y: 337, endPoint x: 511, endPoint y: 337, distance: 64.0
click at [511, 337] on div "Booking Confirmation Milestone Bar Collapse Submitted to FFW for Booking (Pendi…" at bounding box center [807, 170] width 1479 height 2203
click at [1075, 339] on input "text" at bounding box center [1289, 347] width 459 height 31
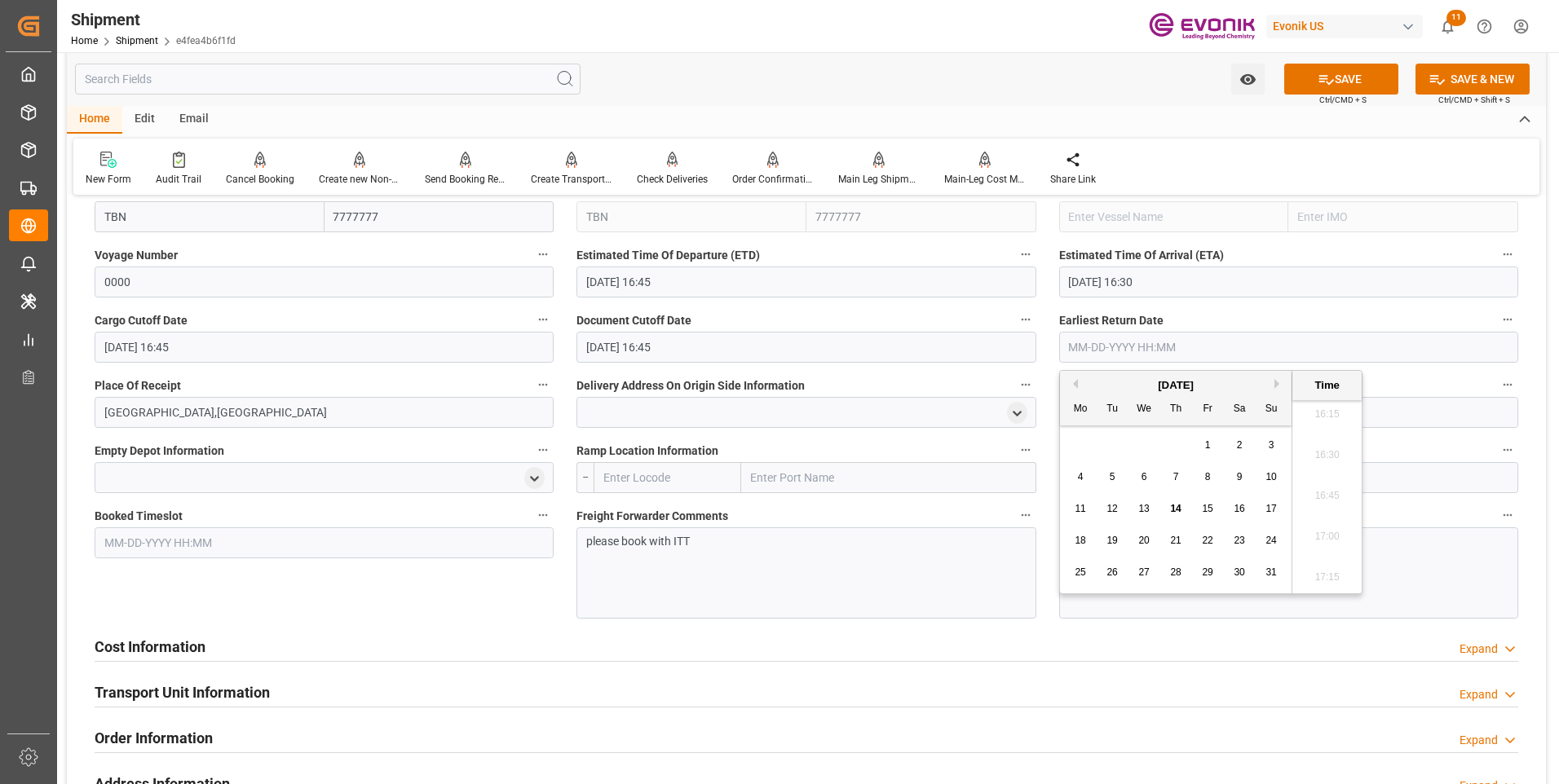
paste input "08-21-2025 16:45"
type input "08-21-2025 16:45"
click at [1330, 493] on li "16:45" at bounding box center [1327, 496] width 69 height 41
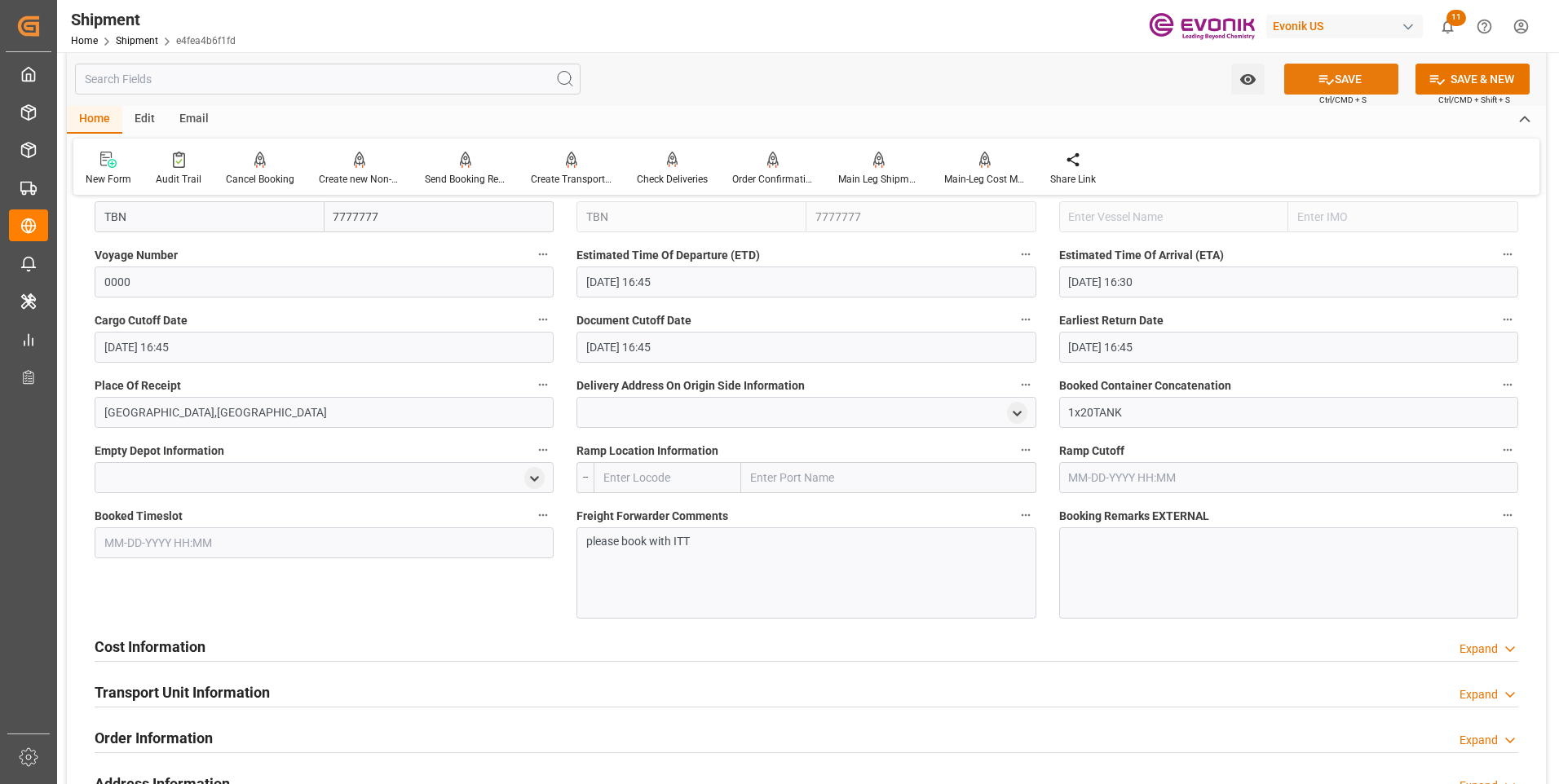
click at [1353, 76] on button "SAVE" at bounding box center [1341, 79] width 114 height 31
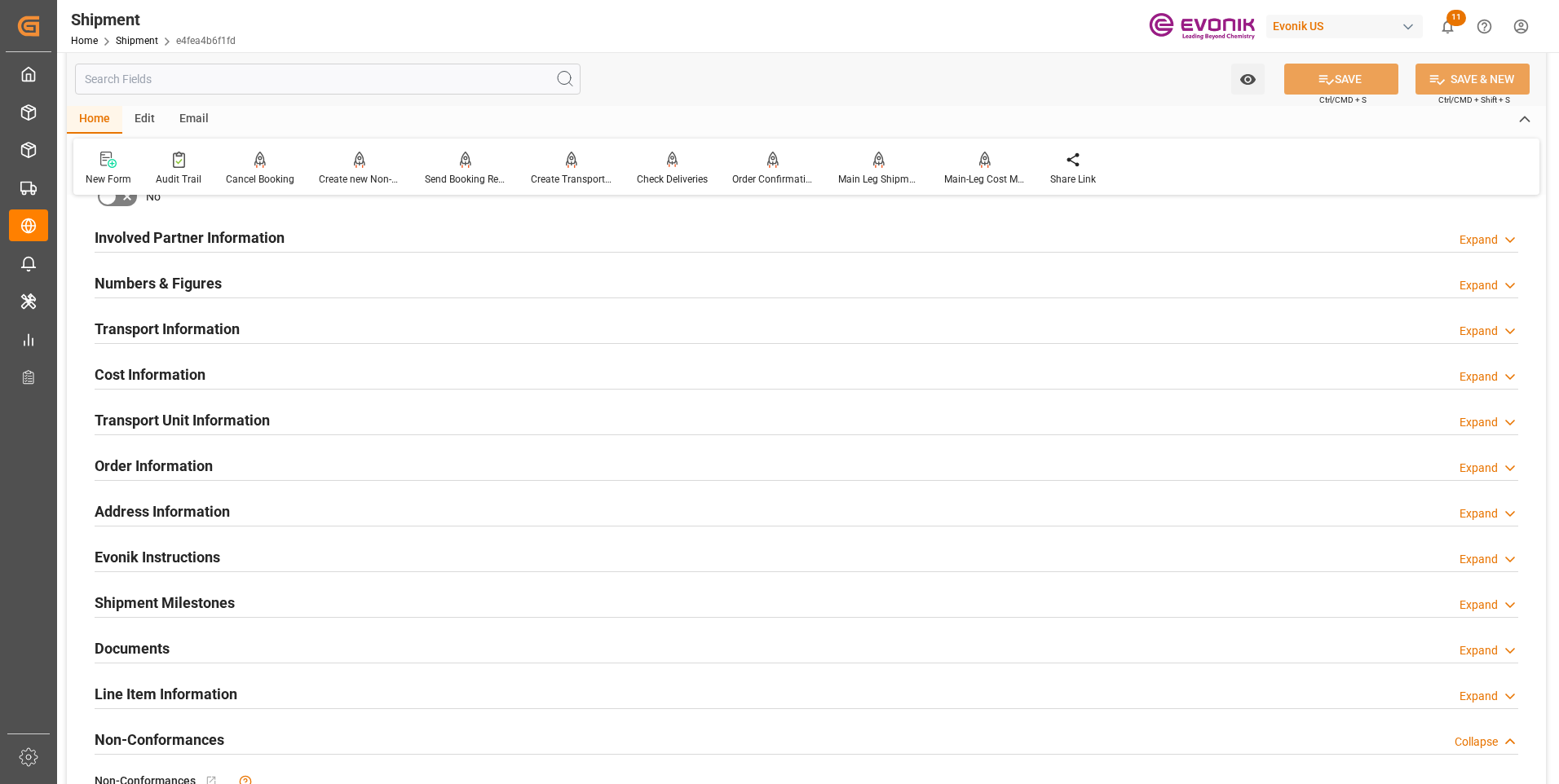
scroll to position [815, 0]
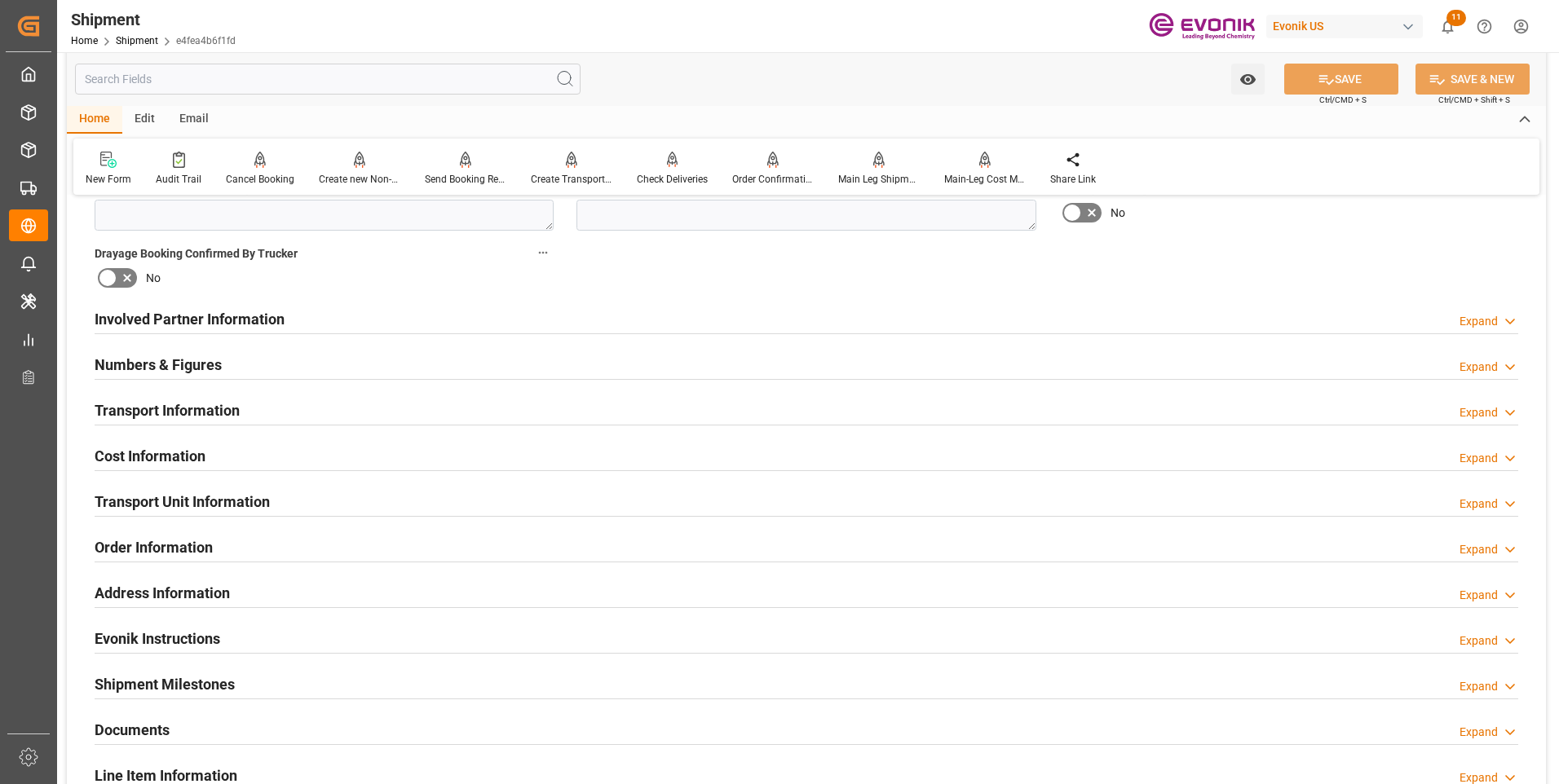
click at [338, 414] on div "Transport Information Expand" at bounding box center [807, 409] width 1424 height 31
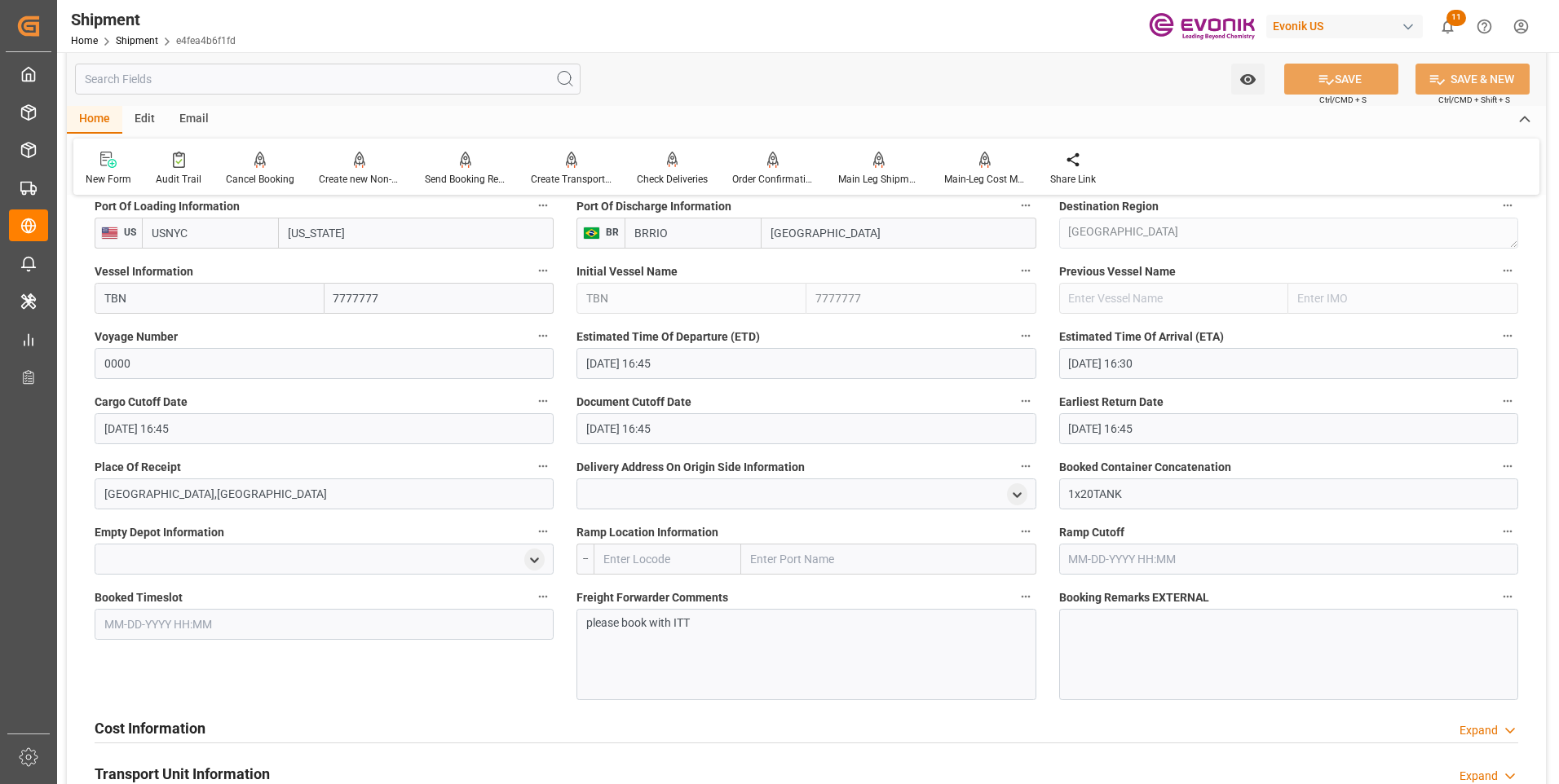
scroll to position [1141, 0]
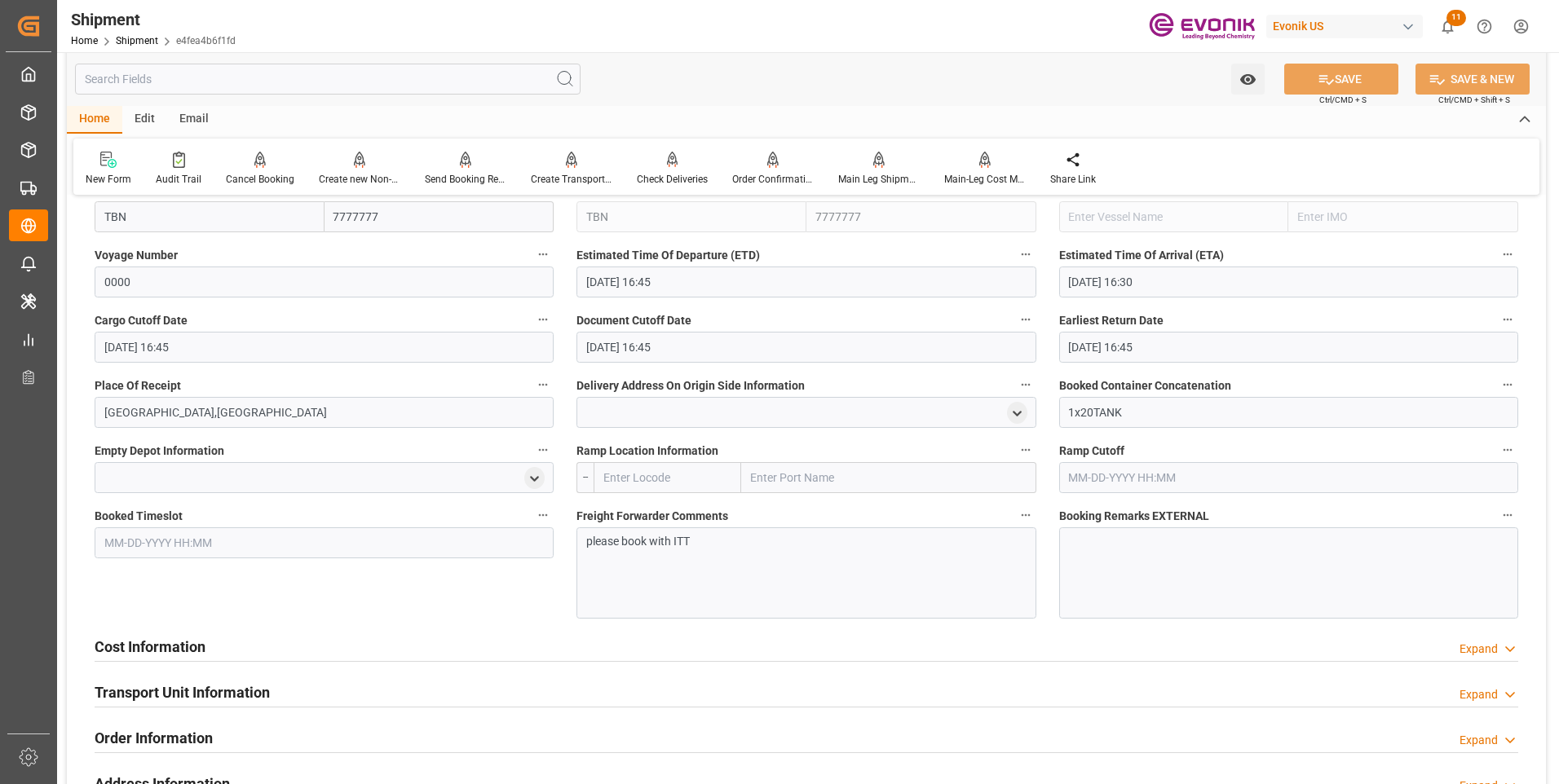
click at [173, 652] on h2 "Cost Information" at bounding box center [150, 647] width 111 height 22
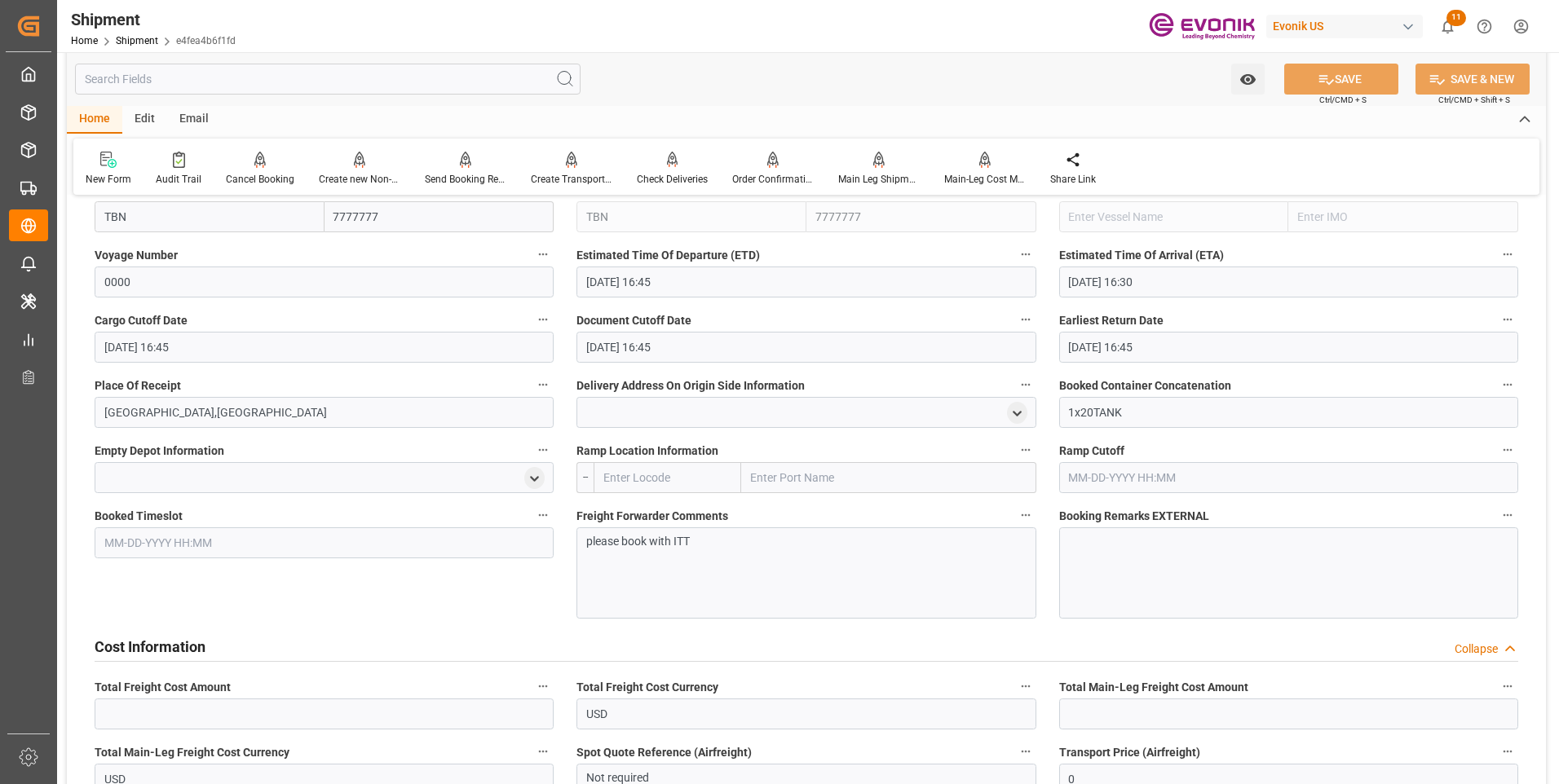
scroll to position [1304, 0]
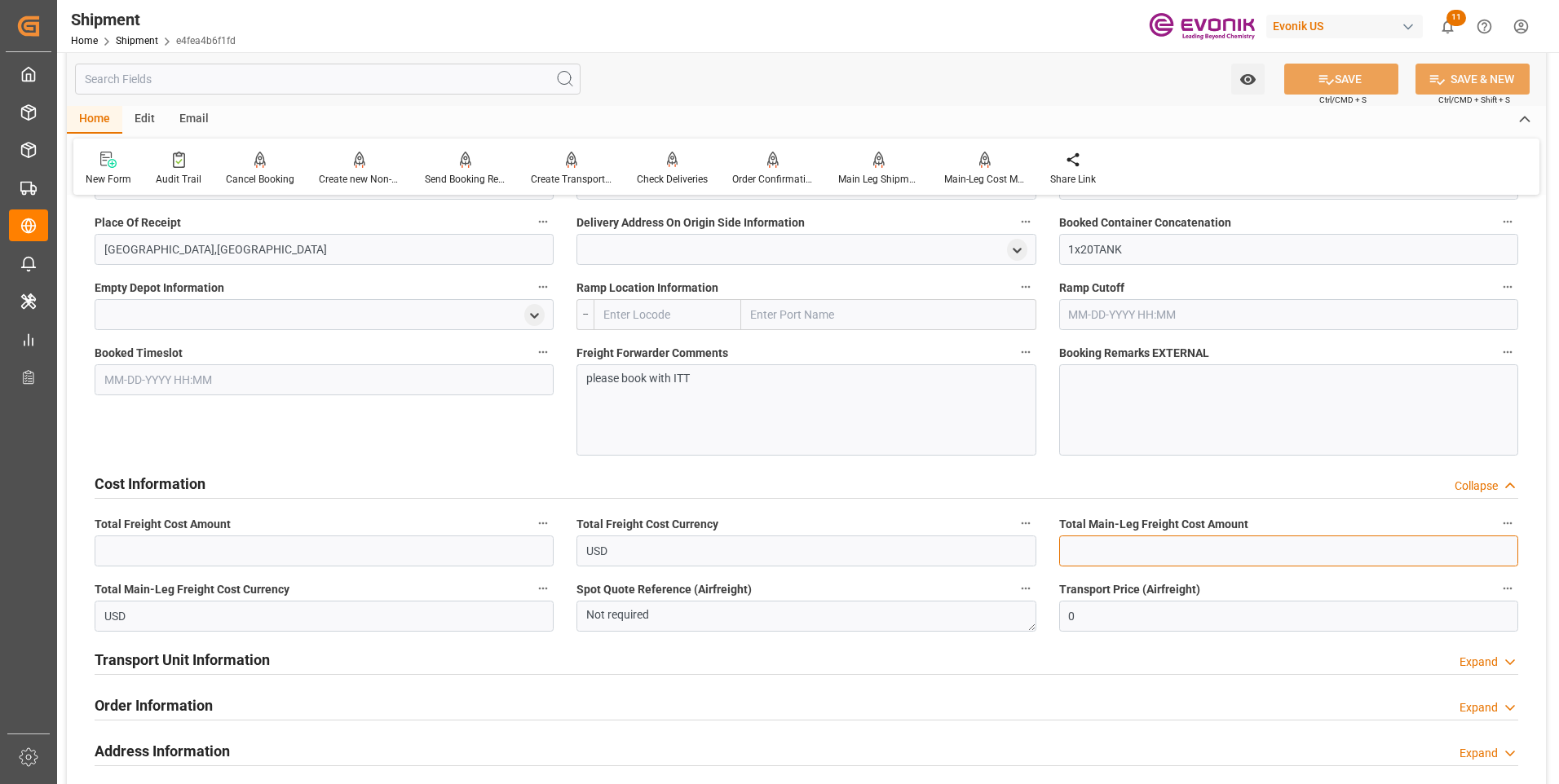
click at [1114, 541] on input "text" at bounding box center [1289, 551] width 459 height 31
drag, startPoint x: 1108, startPoint y: 547, endPoint x: 975, endPoint y: 546, distance: 133.0
click at [975, 546] on div "Booking Confirmation Milestone Bar Collapse Submitted to FFW for Booking (Pendi…" at bounding box center [807, 71] width 1479 height 2333
type input "4627"
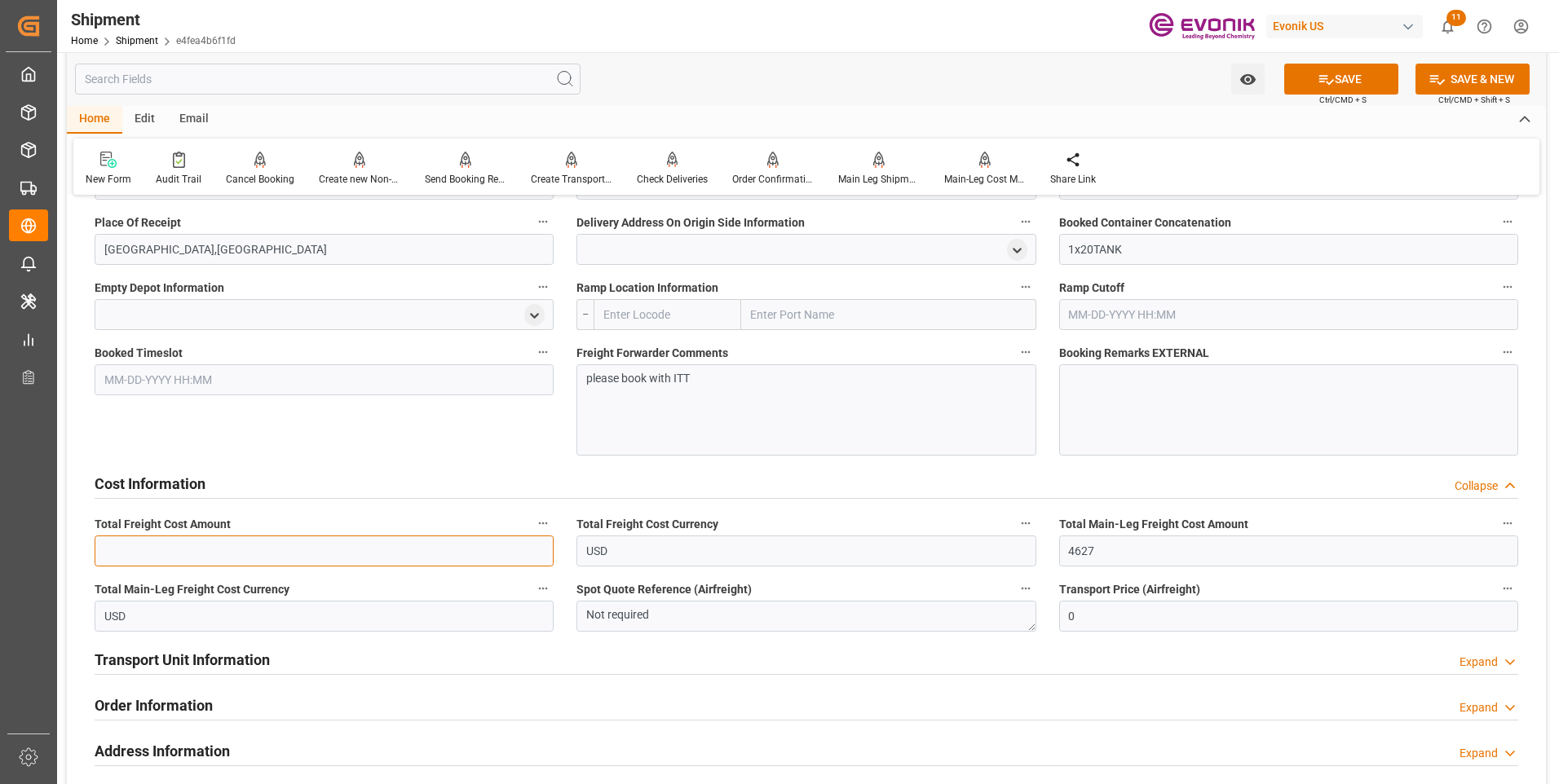
click at [247, 551] on input "text" at bounding box center [324, 551] width 459 height 31
paste input "4627"
type input "4627"
click at [1343, 67] on button "SAVE" at bounding box center [1341, 79] width 114 height 31
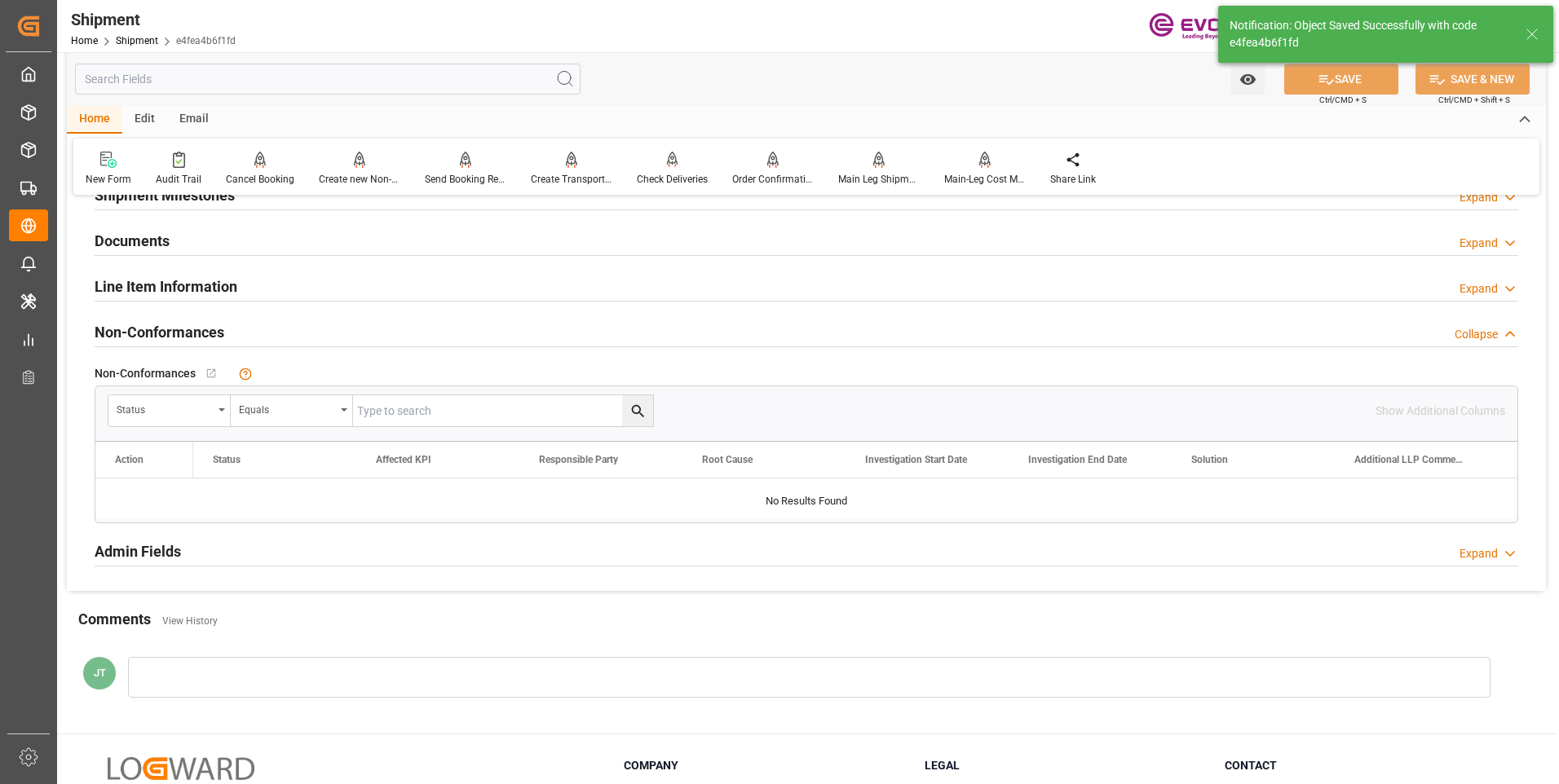
scroll to position [788, 0]
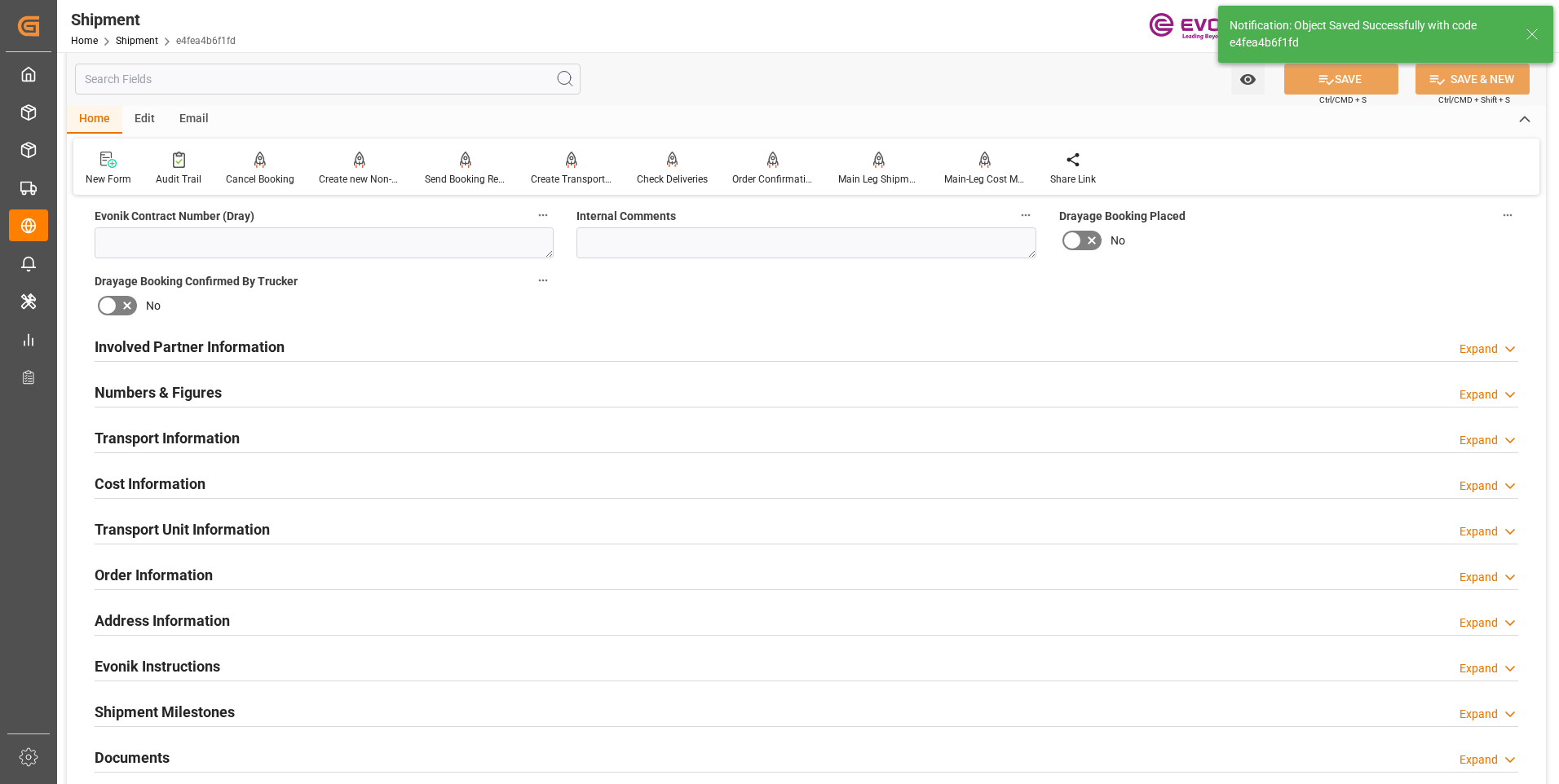
click at [492, 346] on div "Involved Partner Information Expand" at bounding box center [807, 345] width 1424 height 31
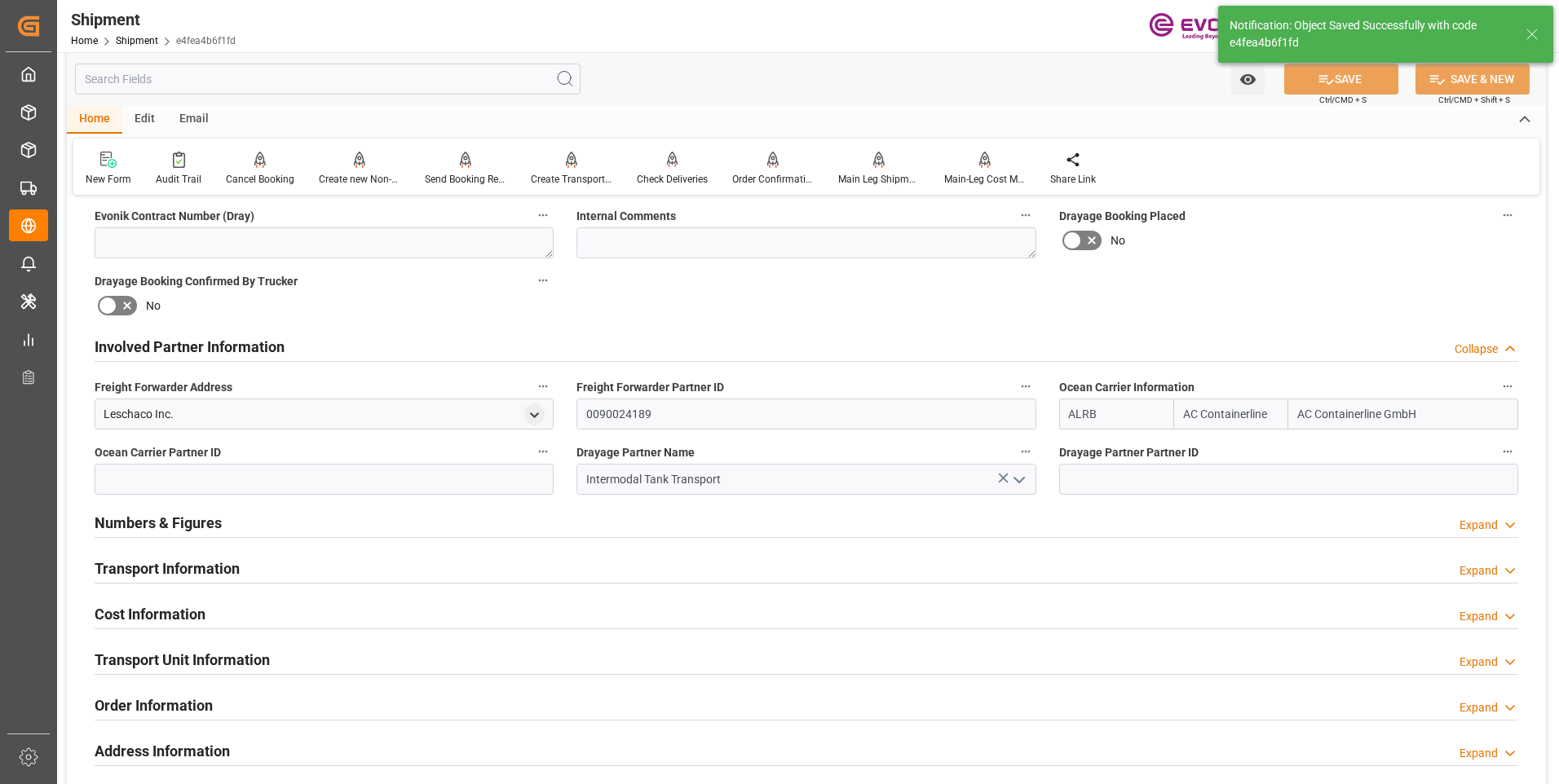
scroll to position [918, 0]
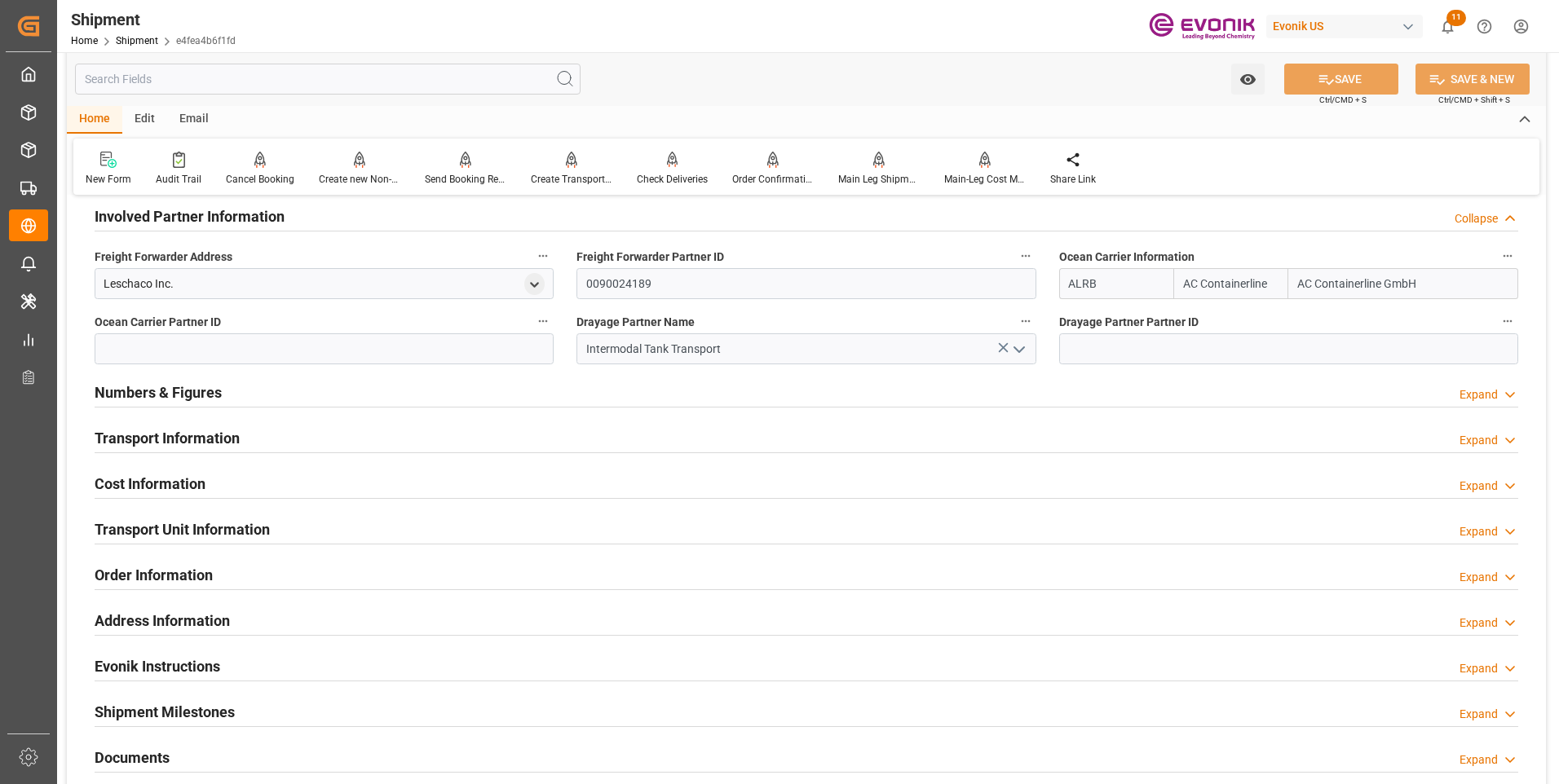
click at [279, 438] on div "Transport Information Expand" at bounding box center [807, 437] width 1424 height 31
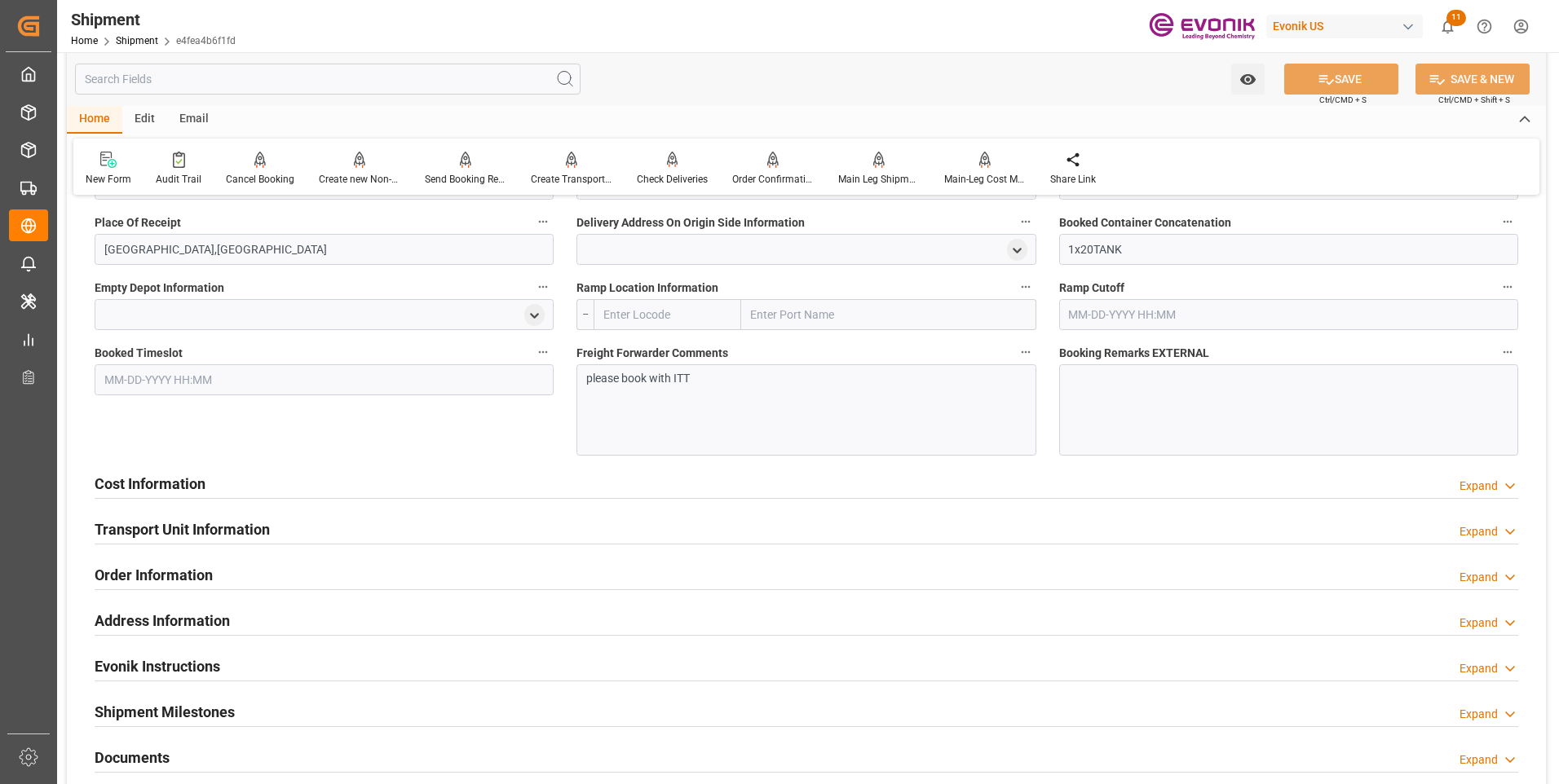
click at [173, 484] on h2 "Cost Information" at bounding box center [150, 483] width 111 height 22
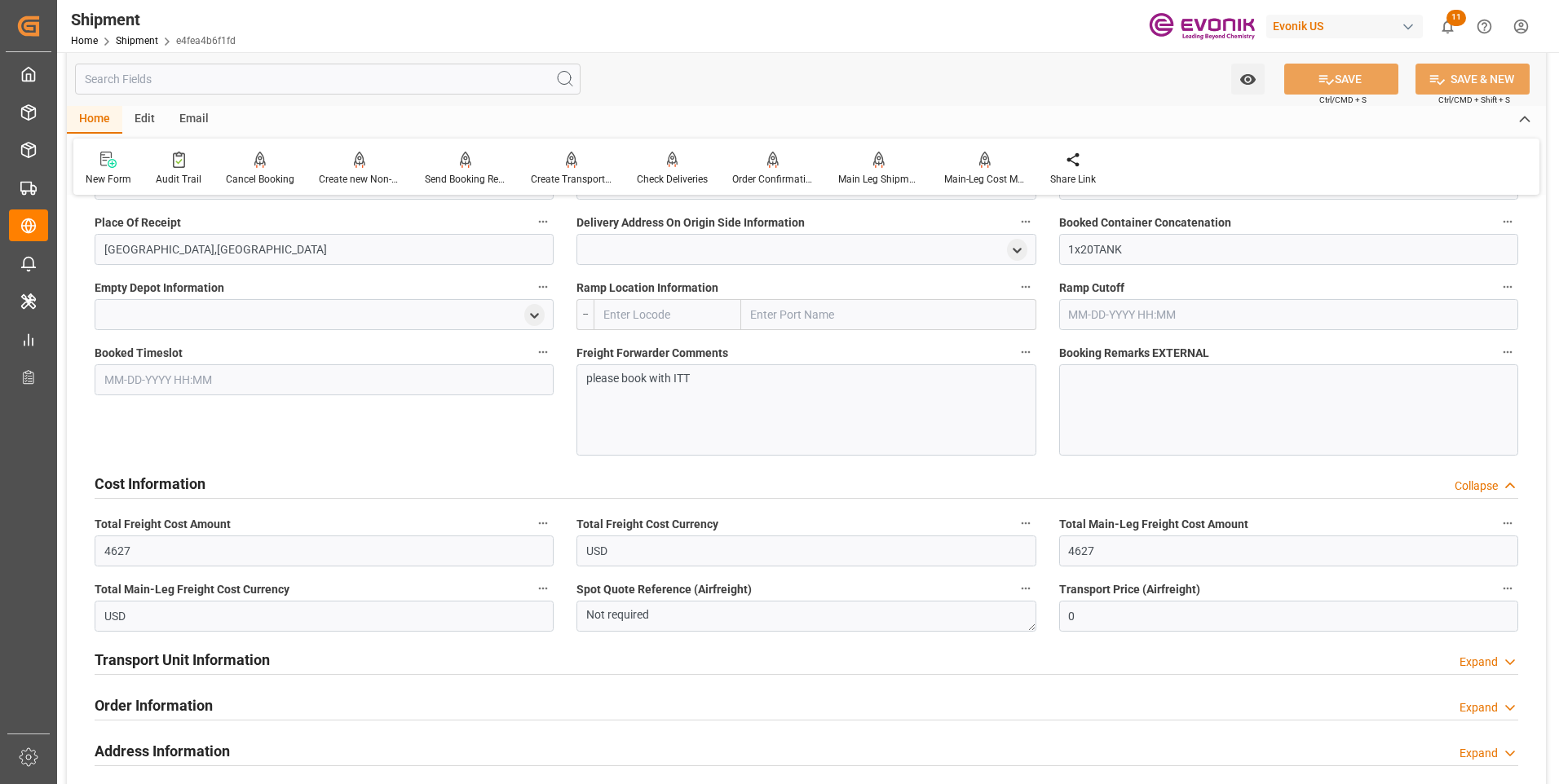
scroll to position [1517, 0]
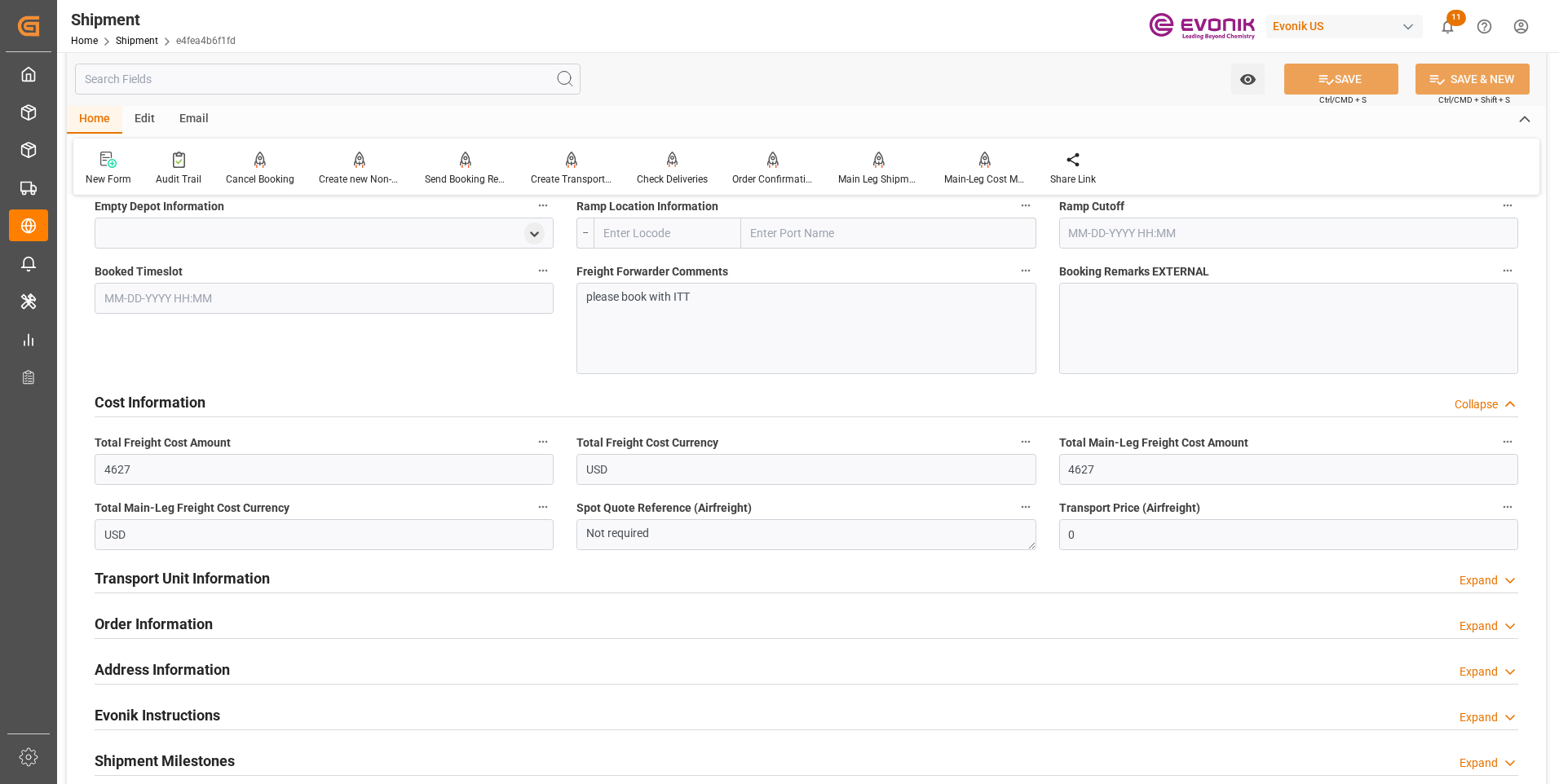
click at [247, 577] on h2 "Transport Unit Information" at bounding box center [182, 578] width 175 height 22
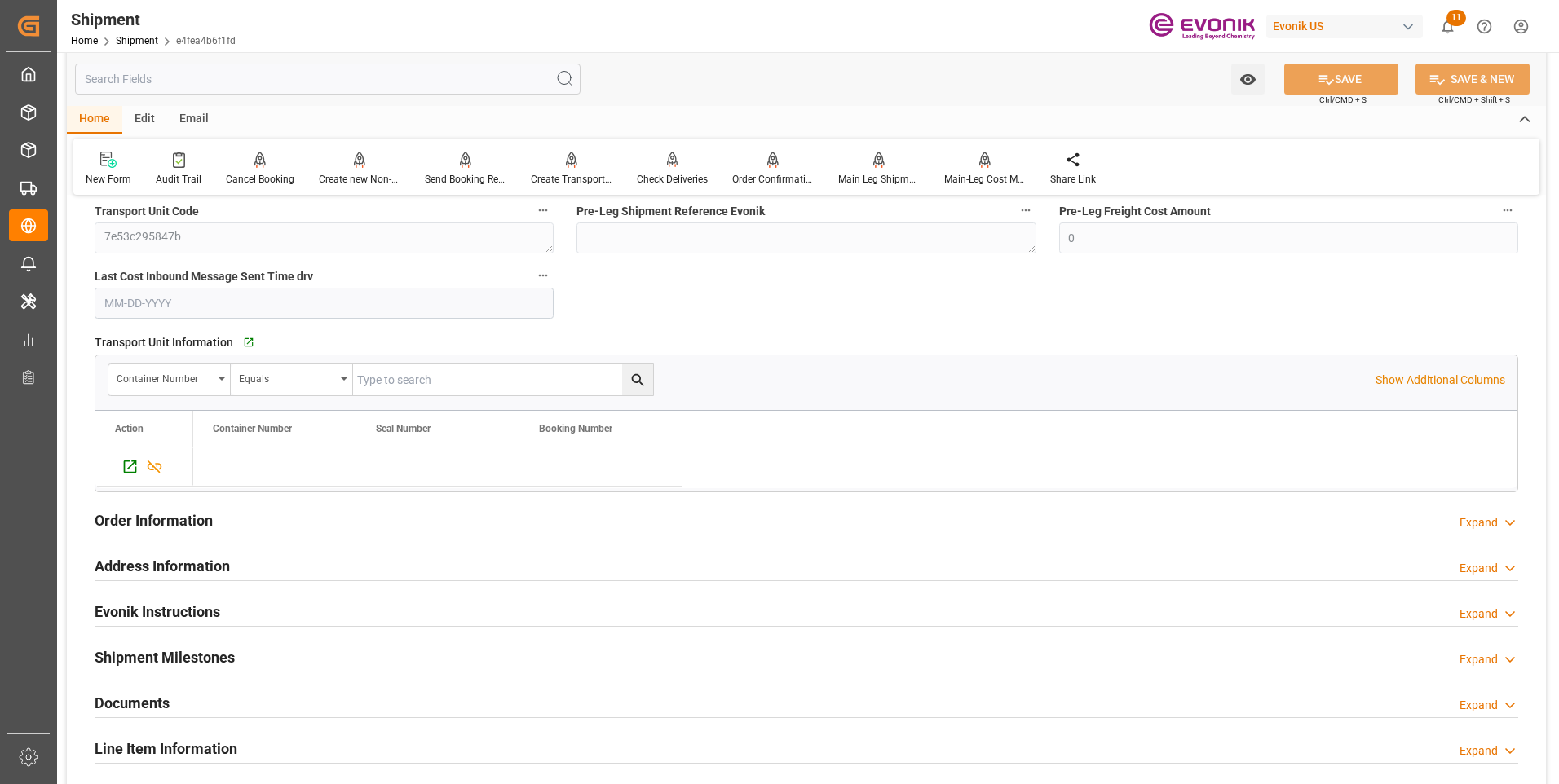
scroll to position [2006, 0]
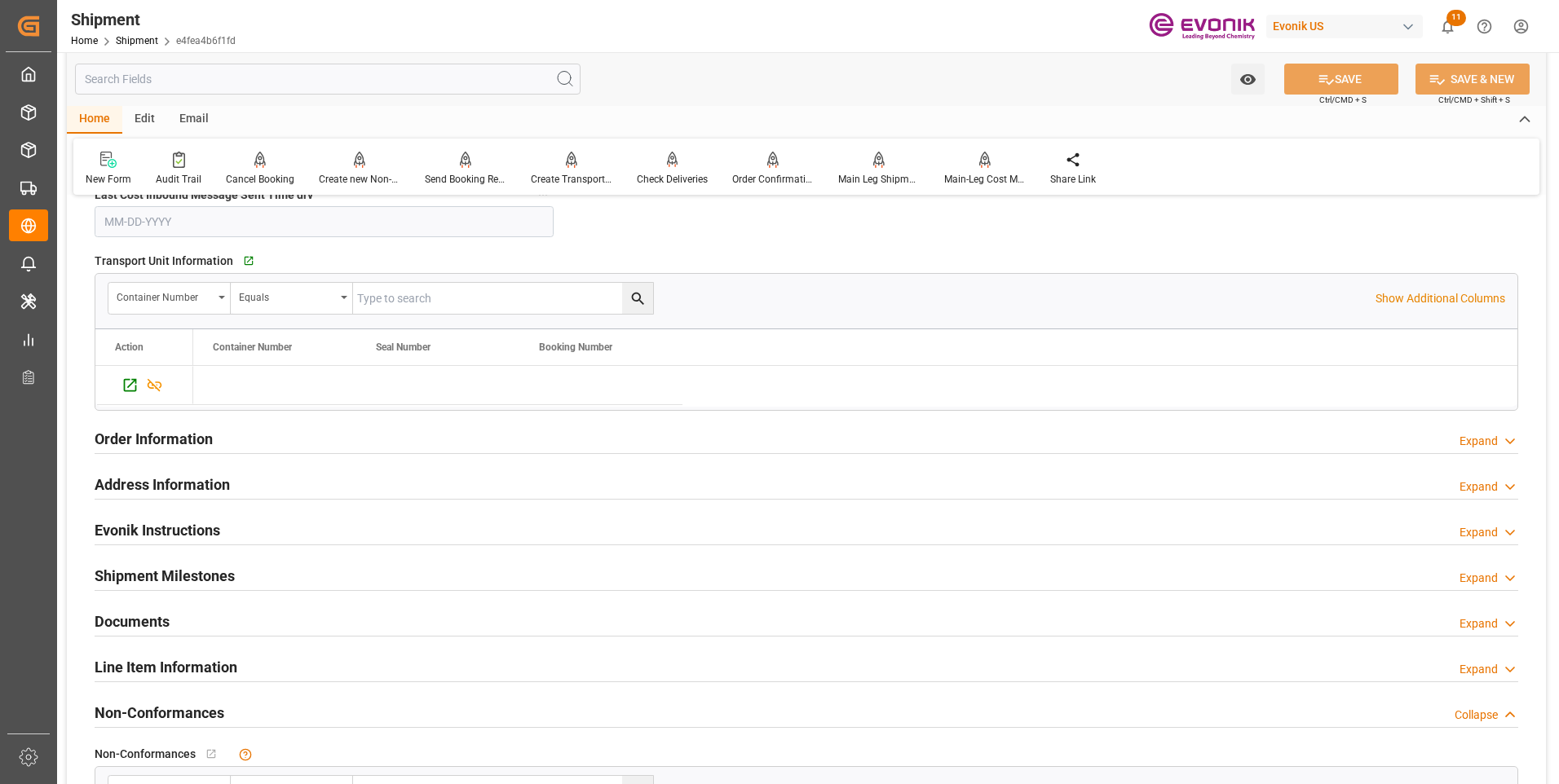
click at [173, 440] on h2 "Order Information" at bounding box center [154, 438] width 119 height 22
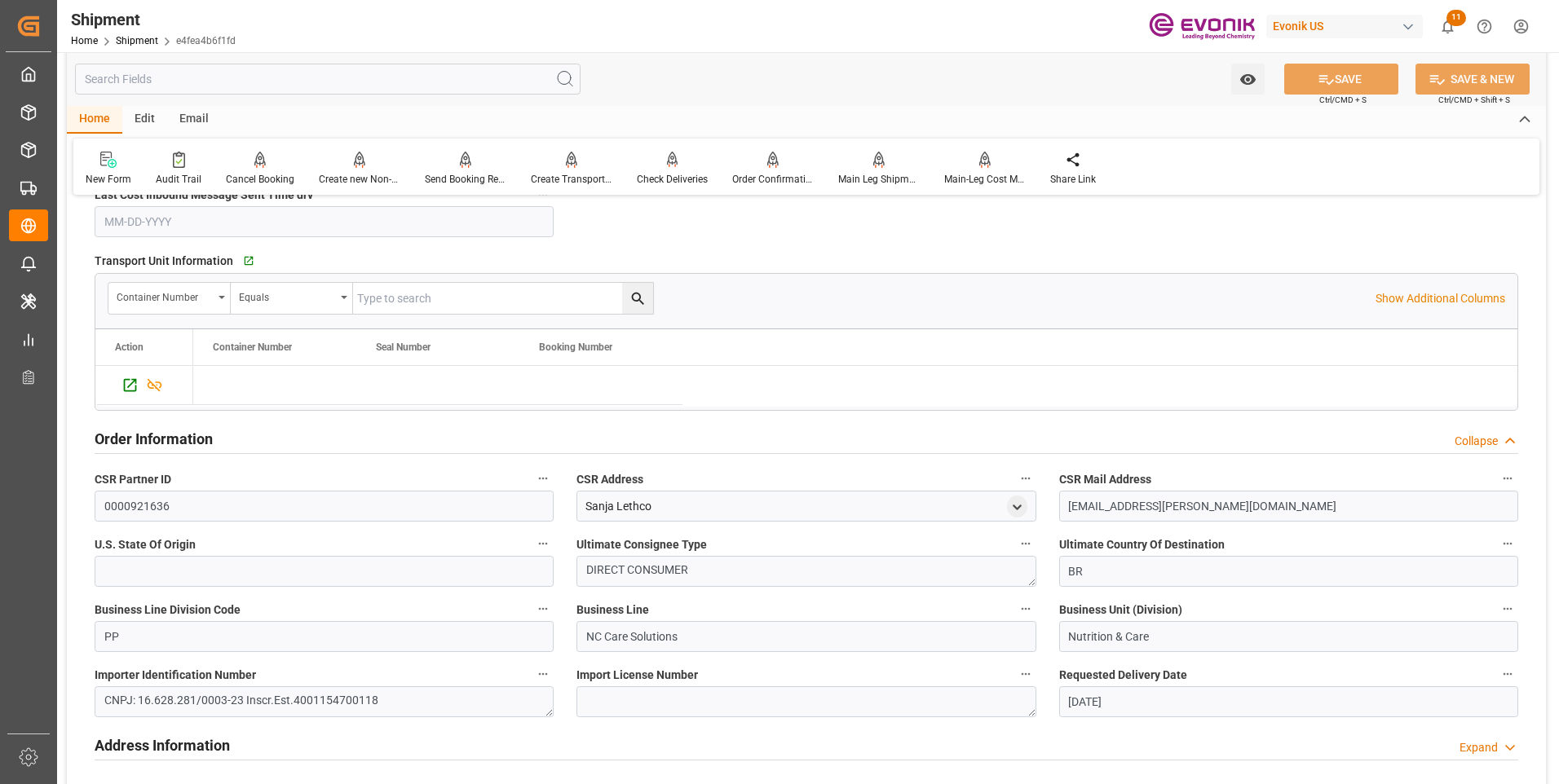
click at [227, 436] on div "Order Information Collapse" at bounding box center [807, 437] width 1424 height 31
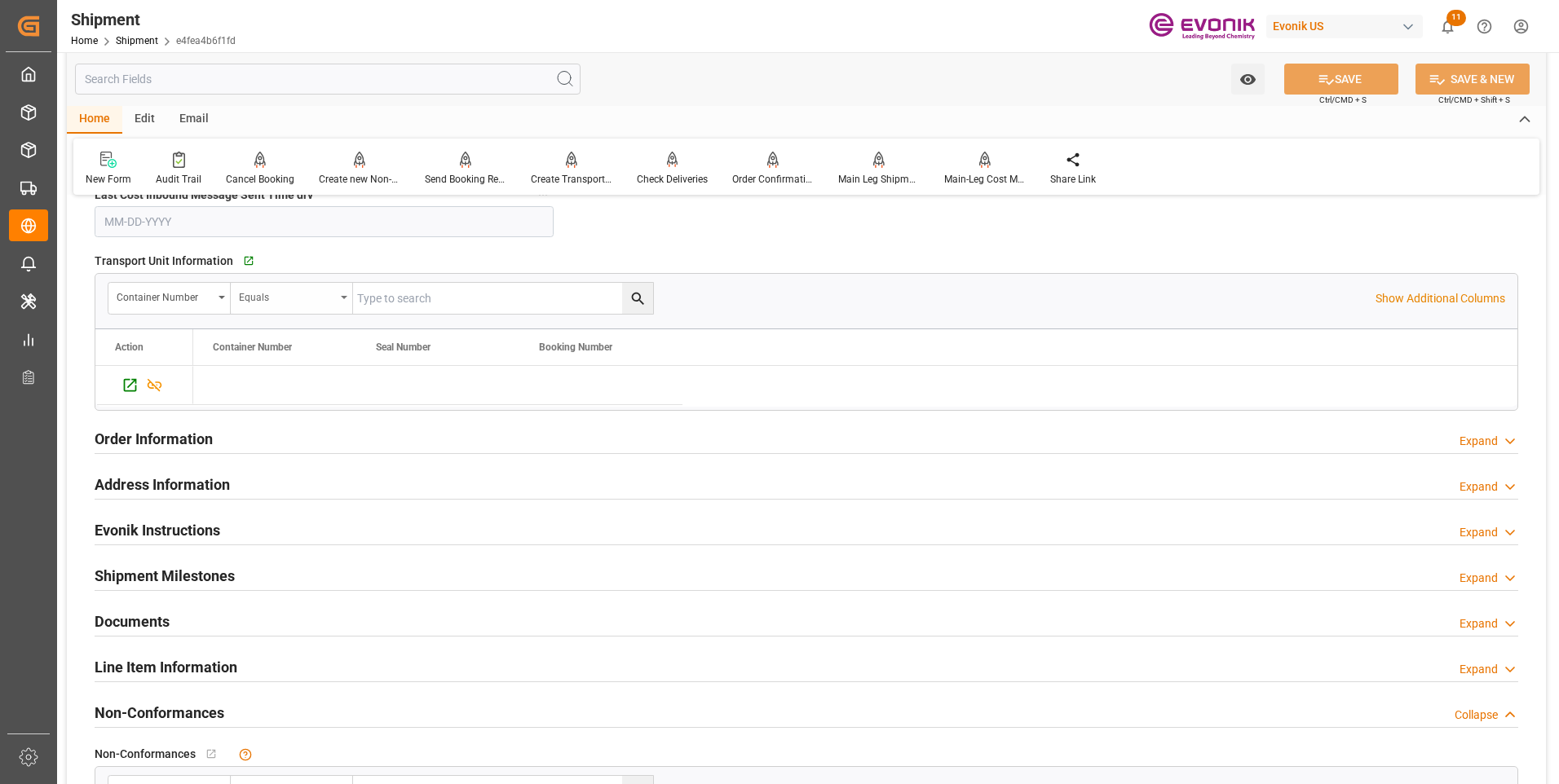
scroll to position [1761, 0]
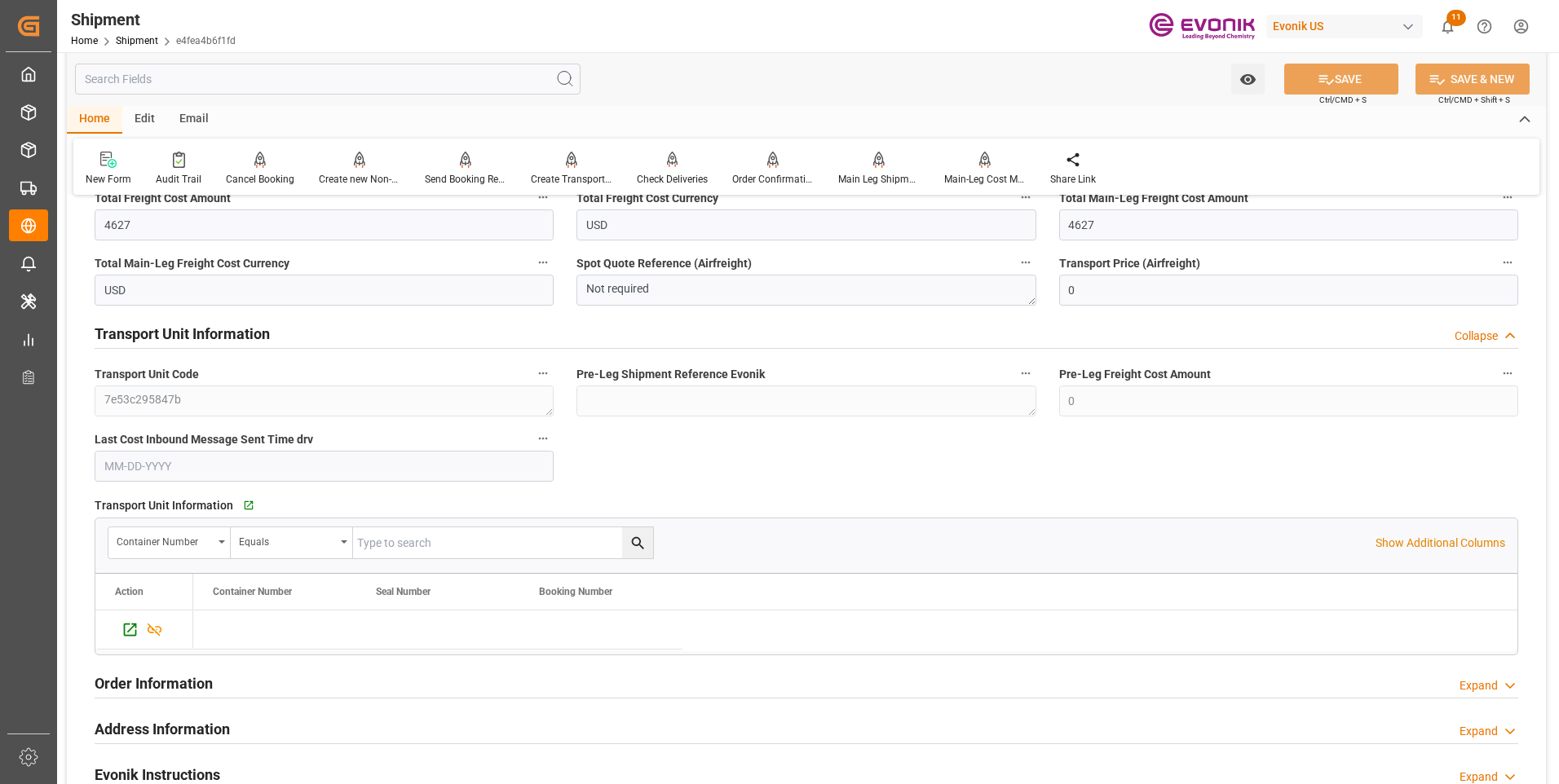
click at [284, 337] on div "Transport Unit Information Collapse" at bounding box center [807, 333] width 1424 height 31
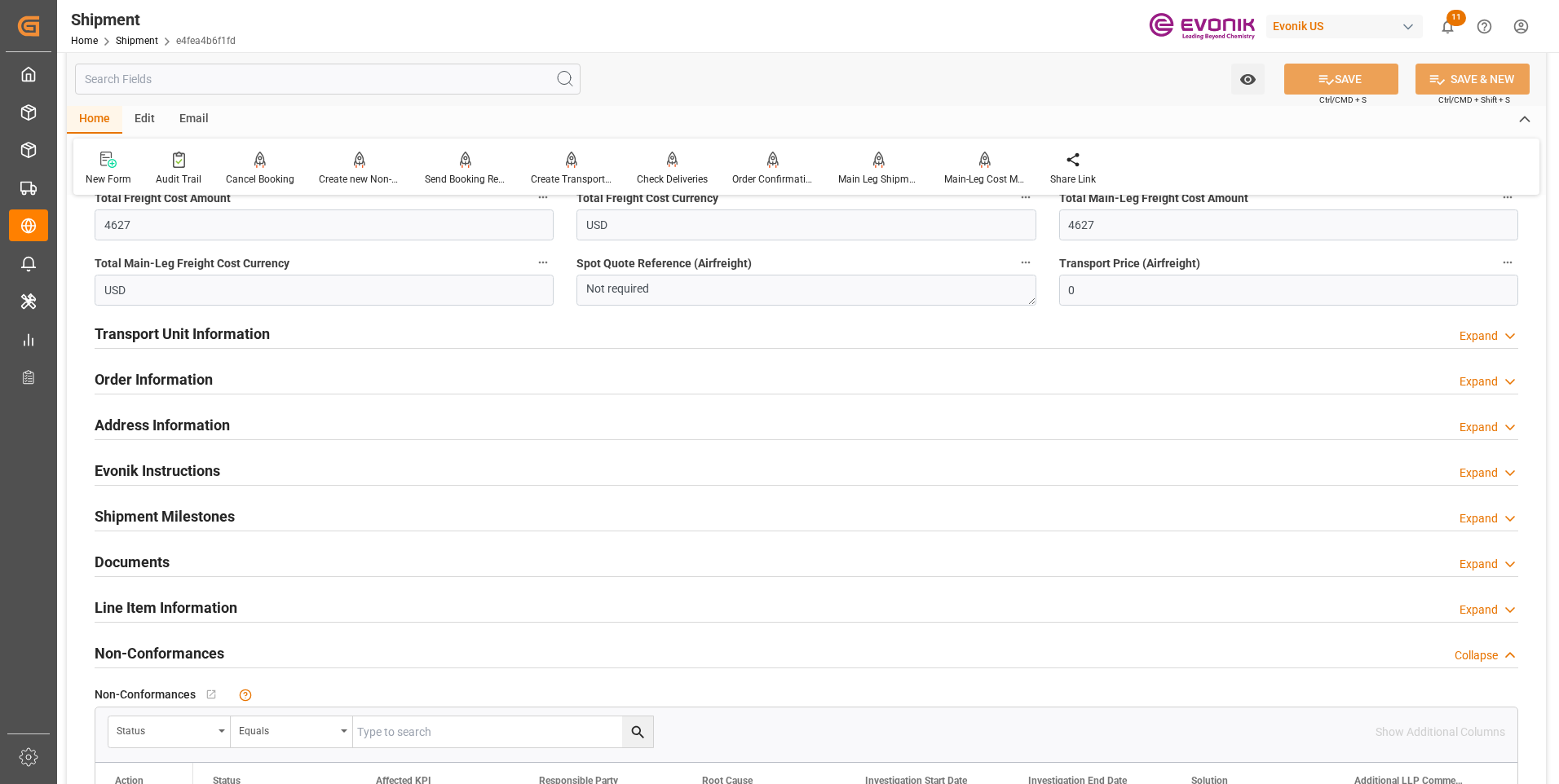
scroll to position [1680, 0]
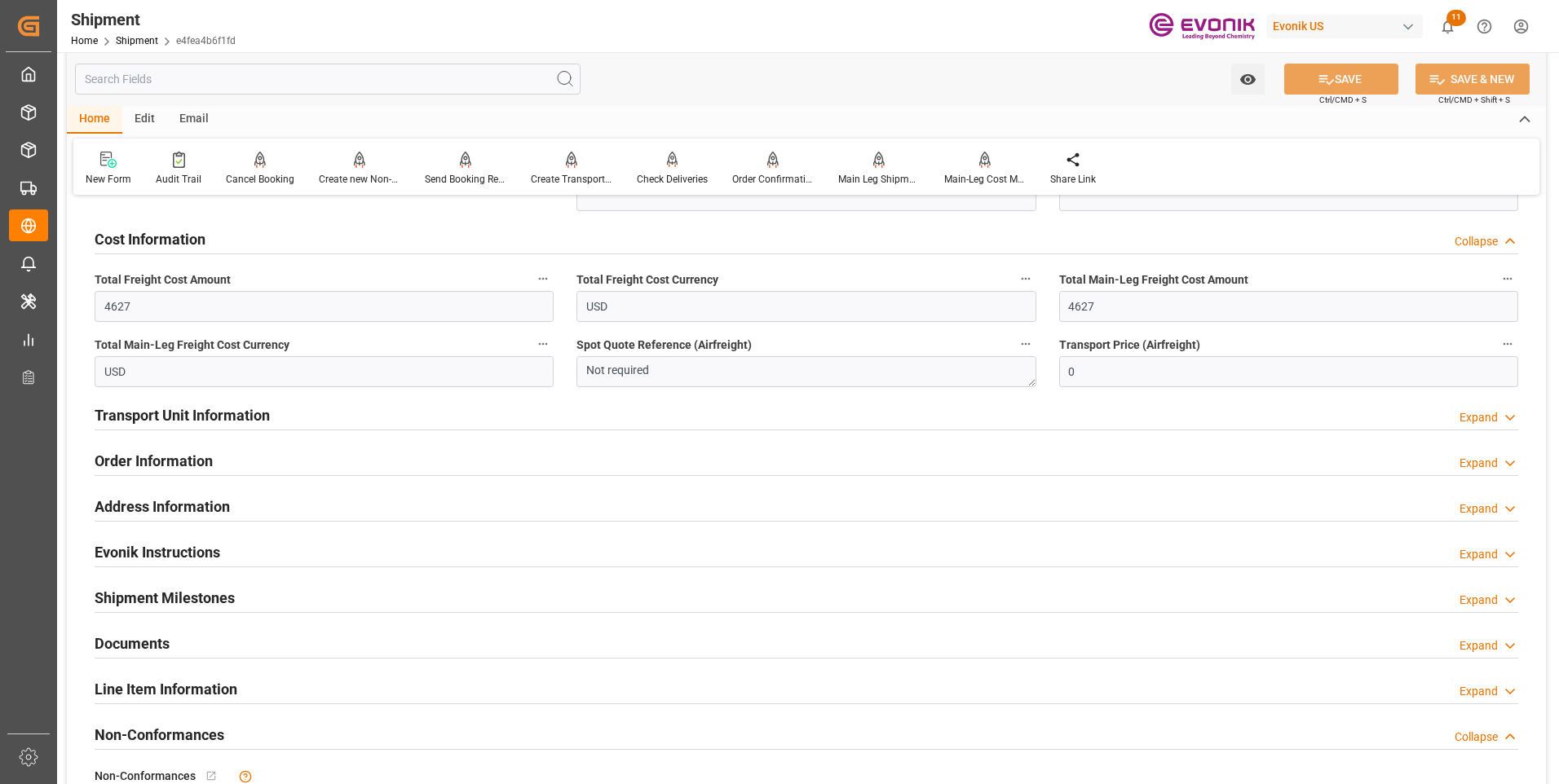
click at [487, 246] on div "Cost Information Collapse" at bounding box center [807, 238] width 1424 height 31
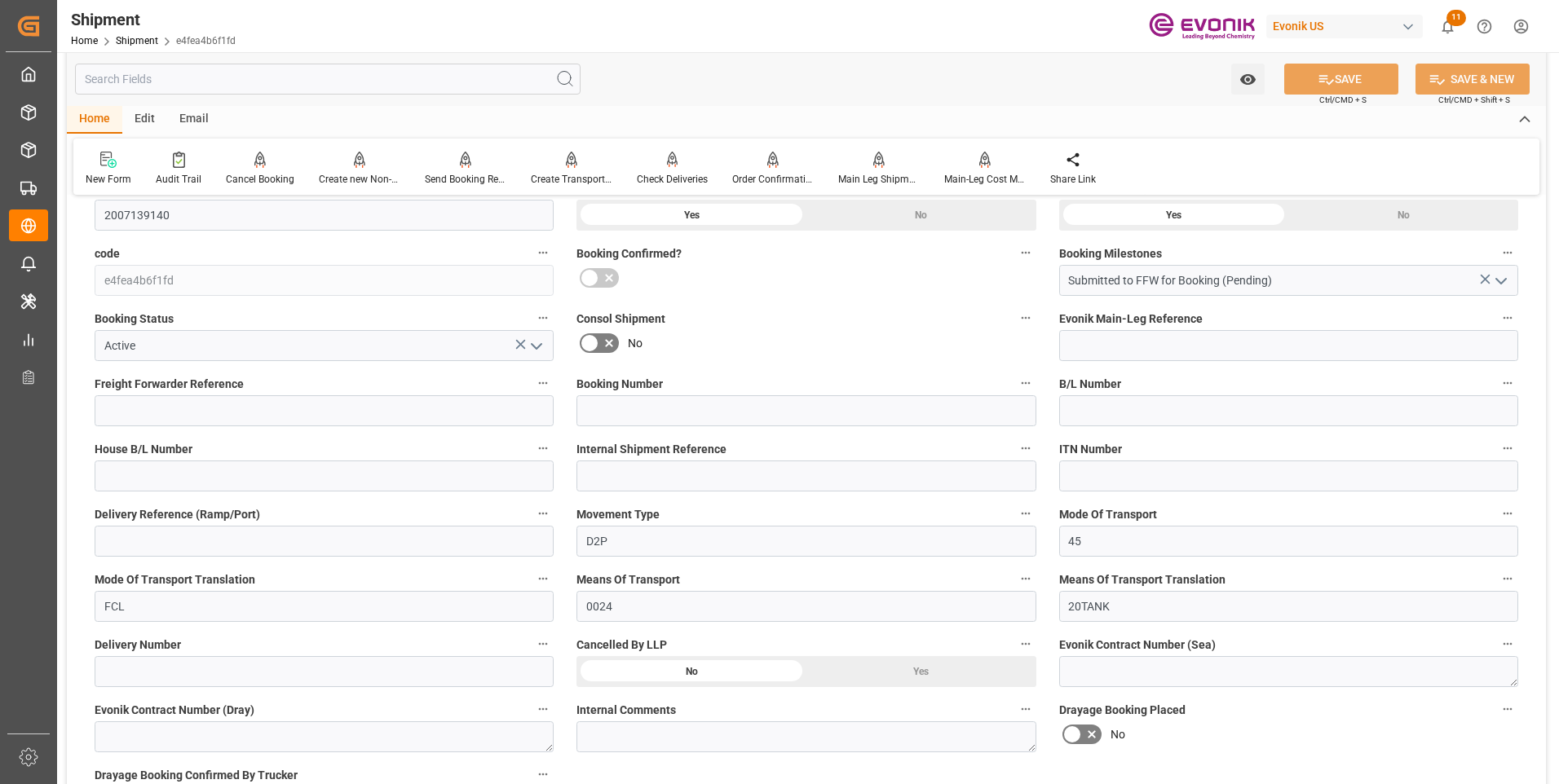
scroll to position [0, 0]
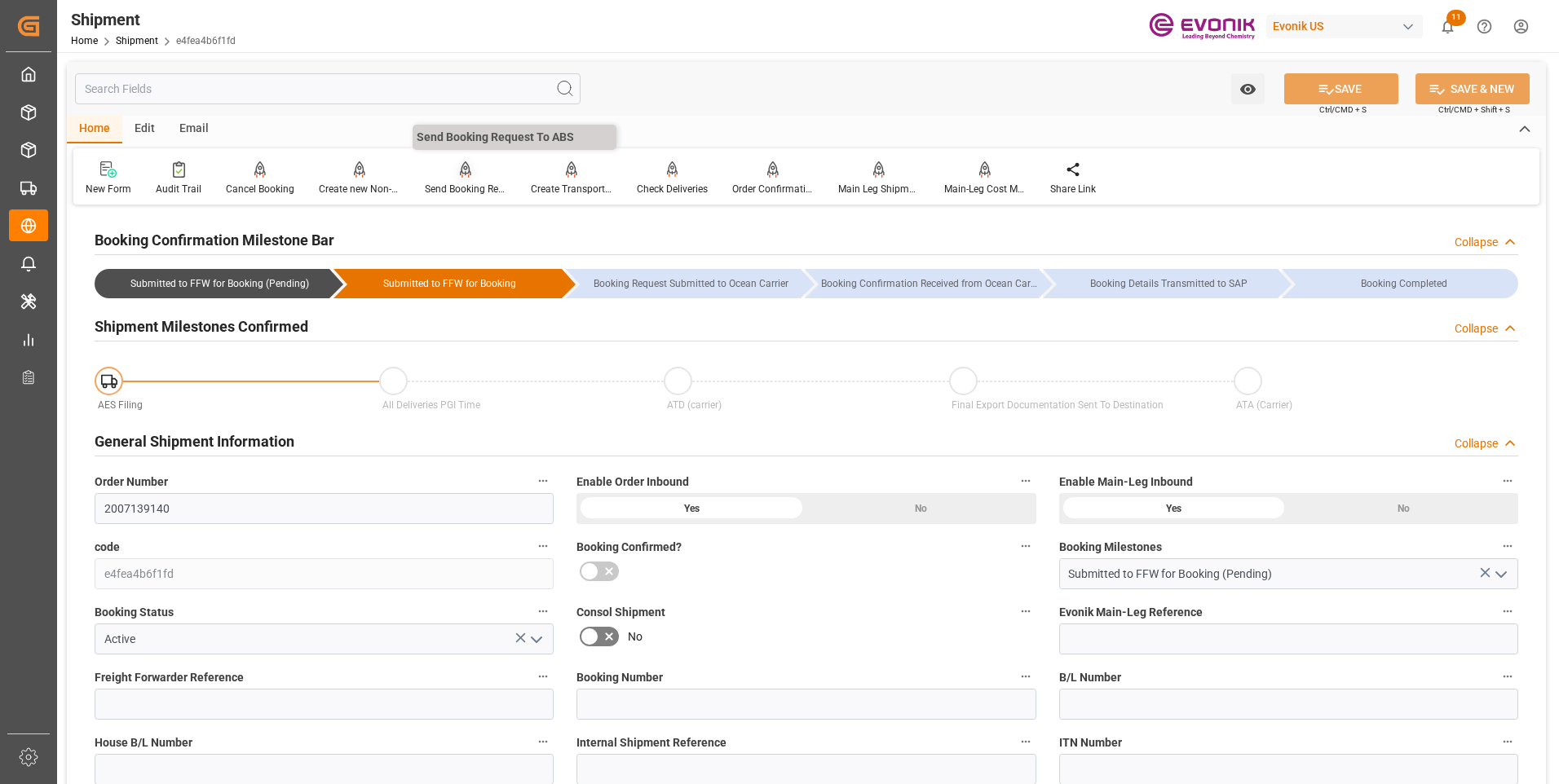
click at [448, 186] on div "Send Booking Request To ABS" at bounding box center [466, 189] width 82 height 14
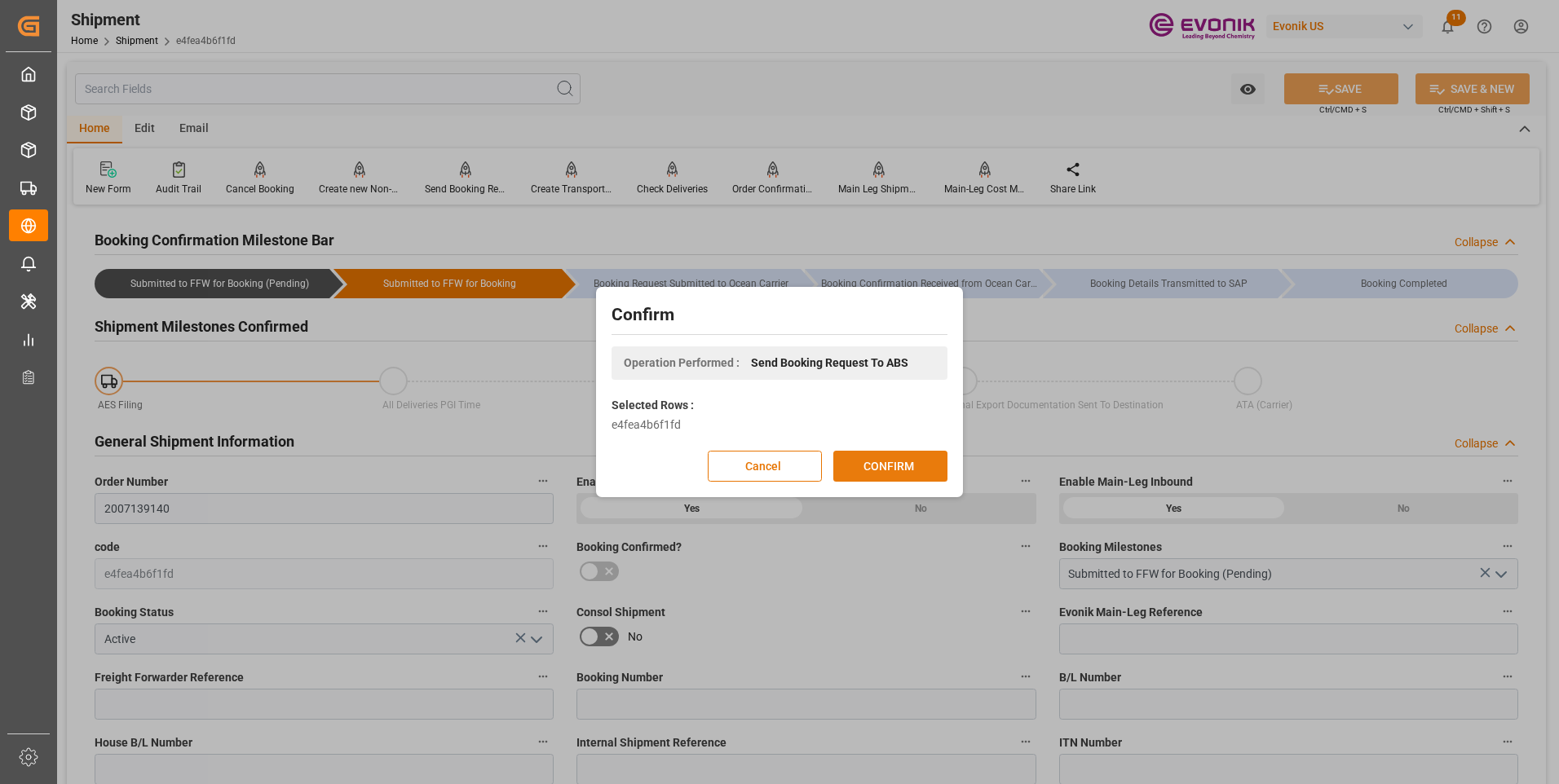
click at [889, 460] on button "CONFIRM" at bounding box center [890, 466] width 114 height 31
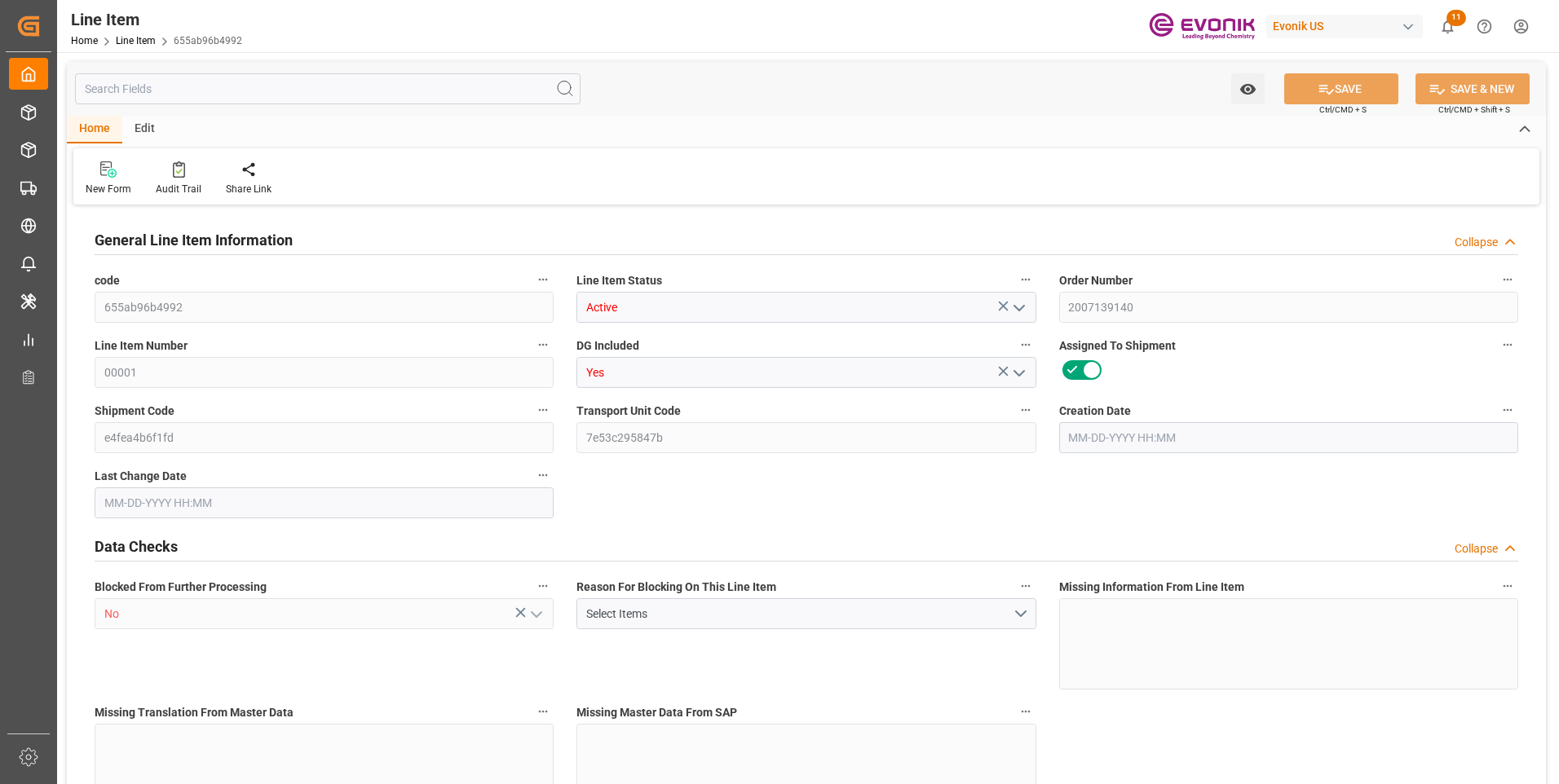
type input "0"
type input "20000"
type input "0"
type input "20000"
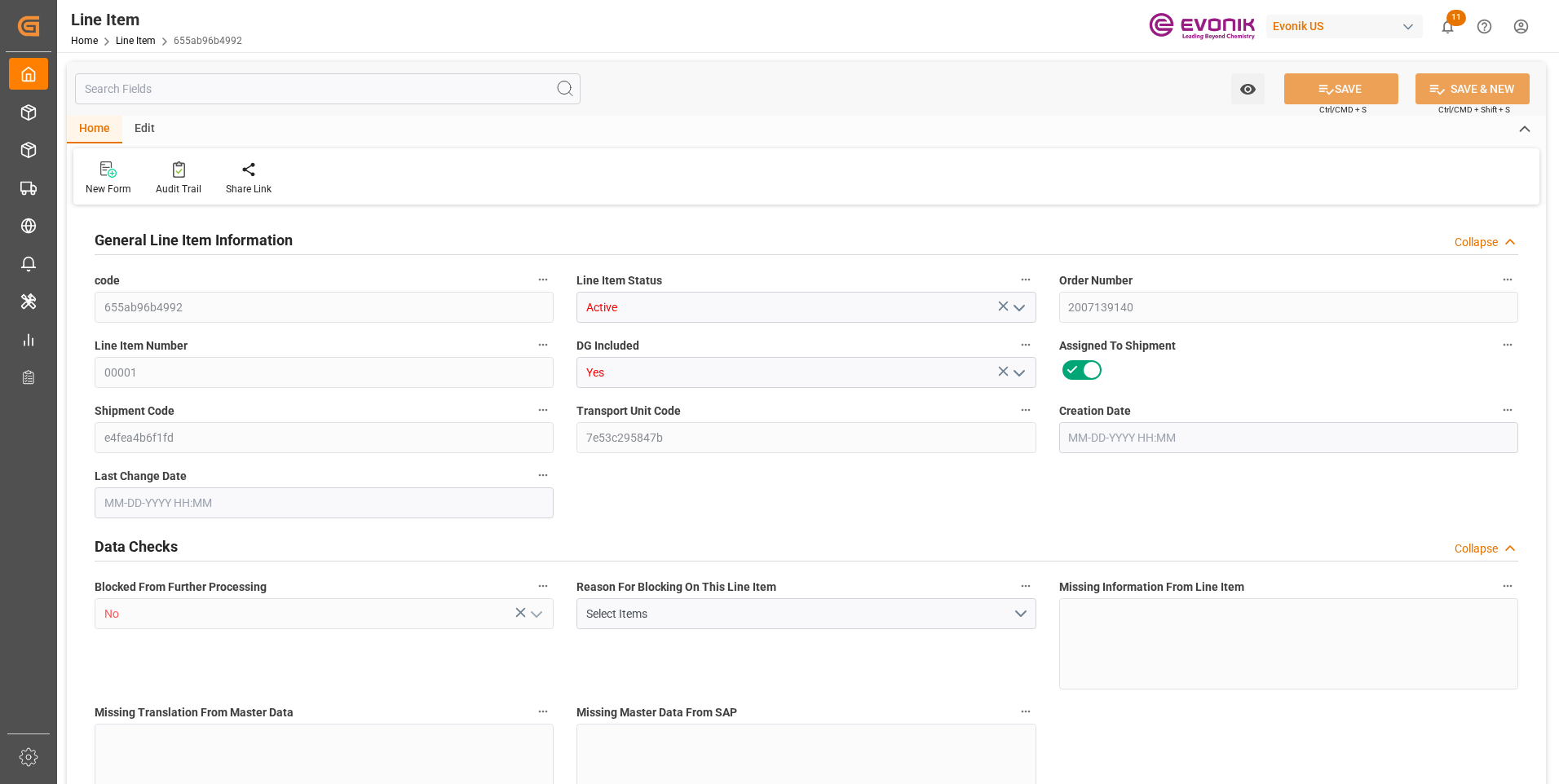
type input "97400"
type input "20000"
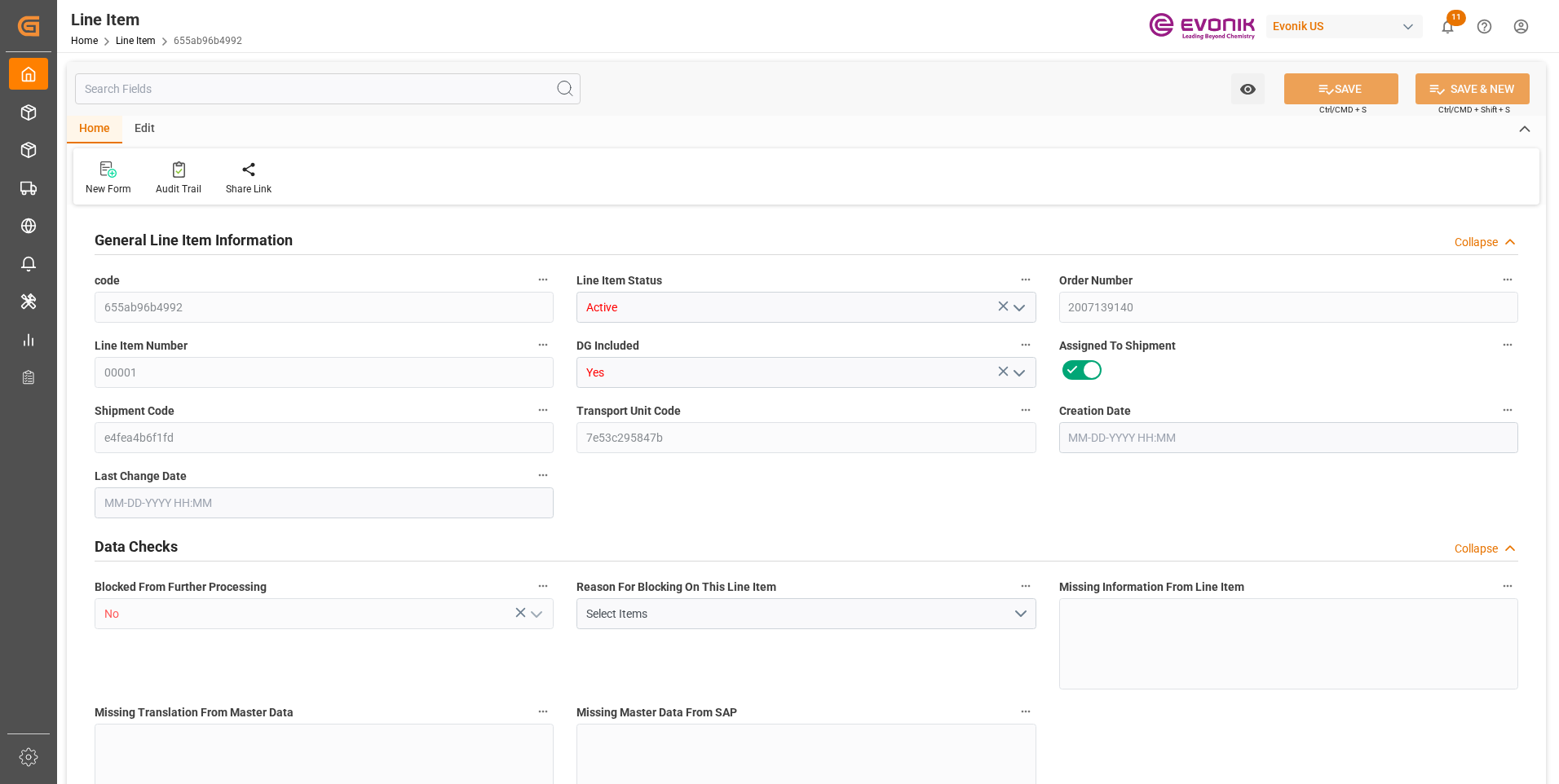
type input "20000"
type input "0"
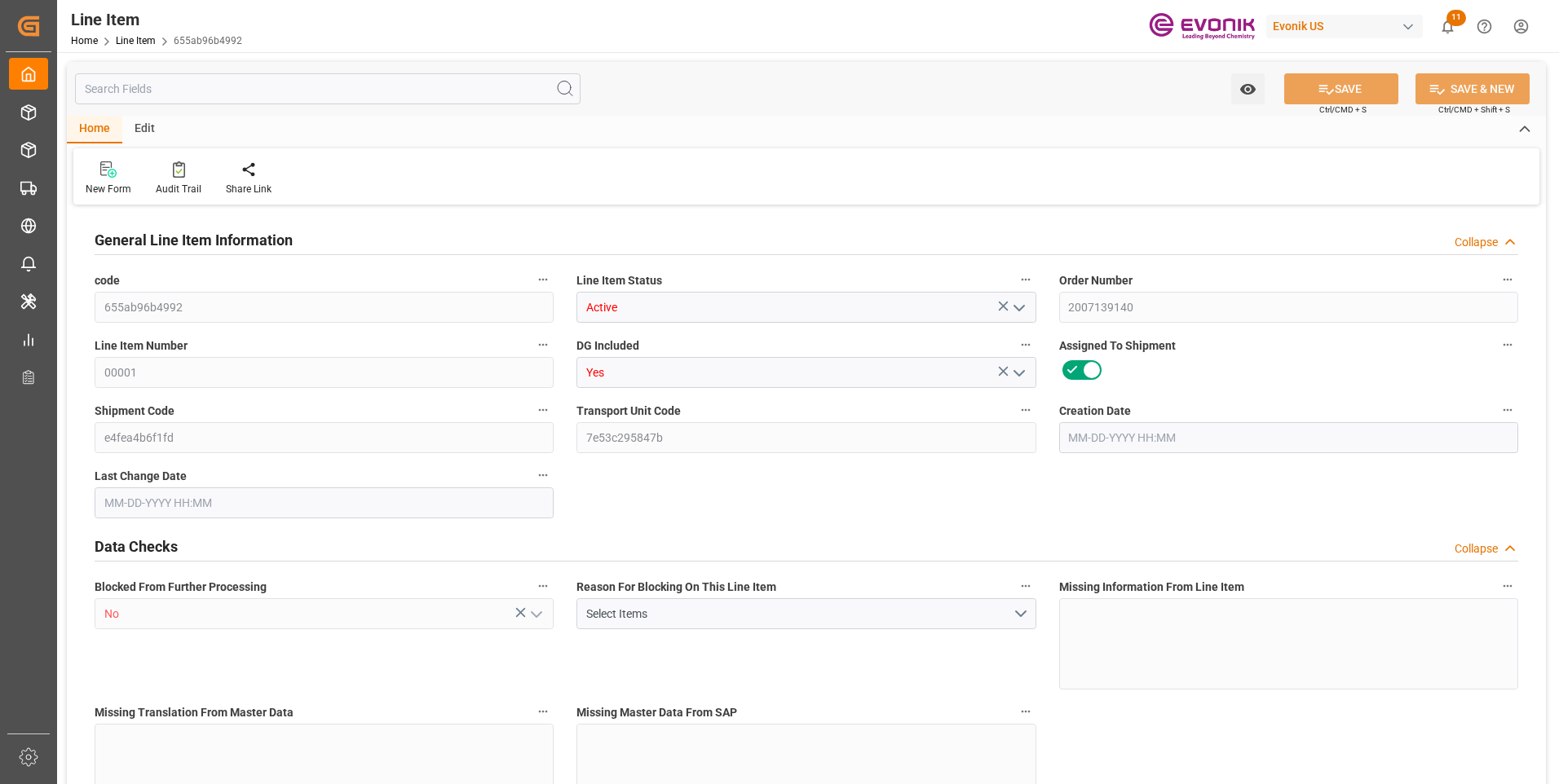
type input "0"
type input "[DATE] 18:30"
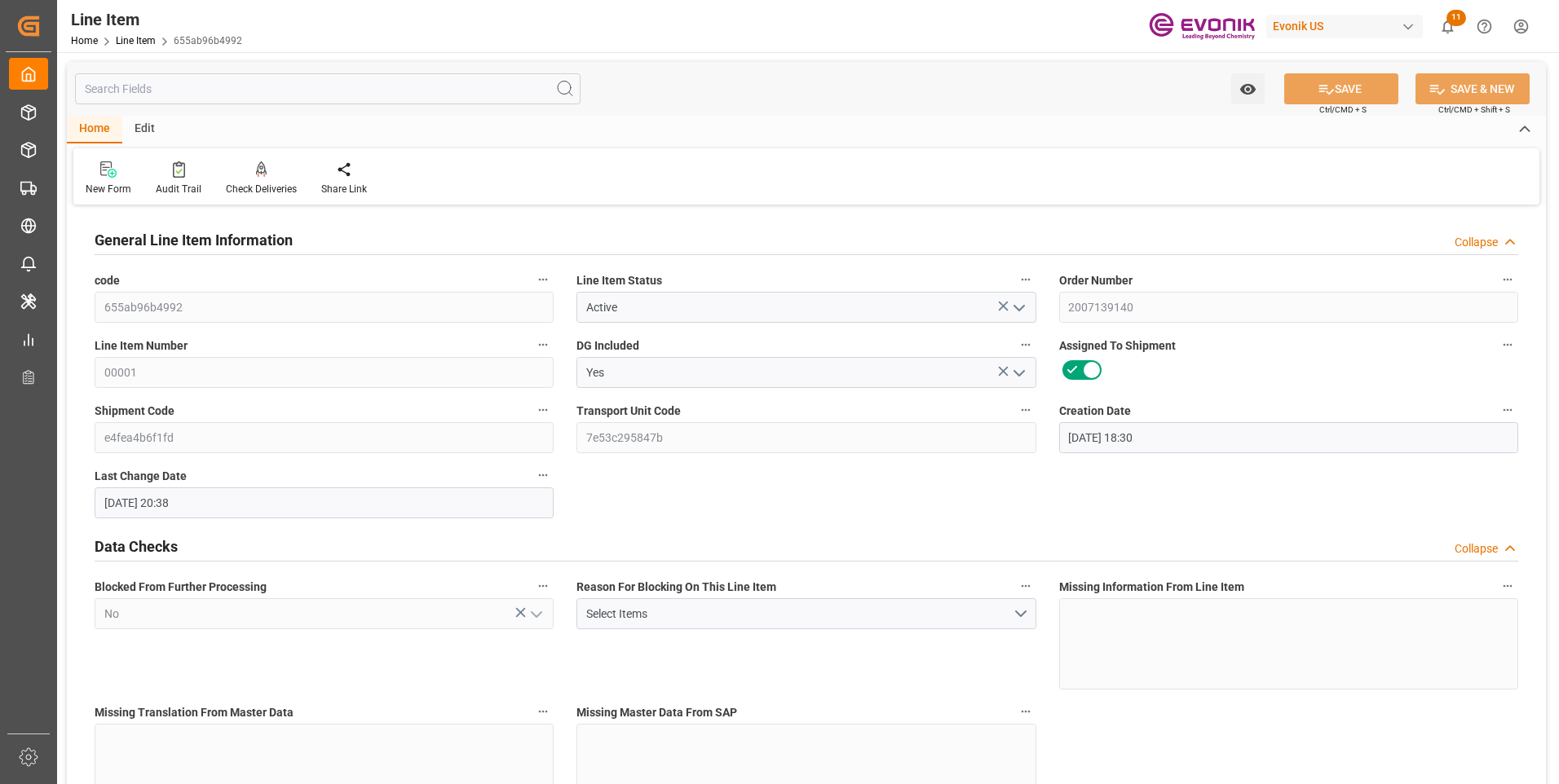
type input "[DATE] 20:38"
type input "[DATE]"
click at [157, 88] on input "text" at bounding box center [327, 88] width 505 height 31
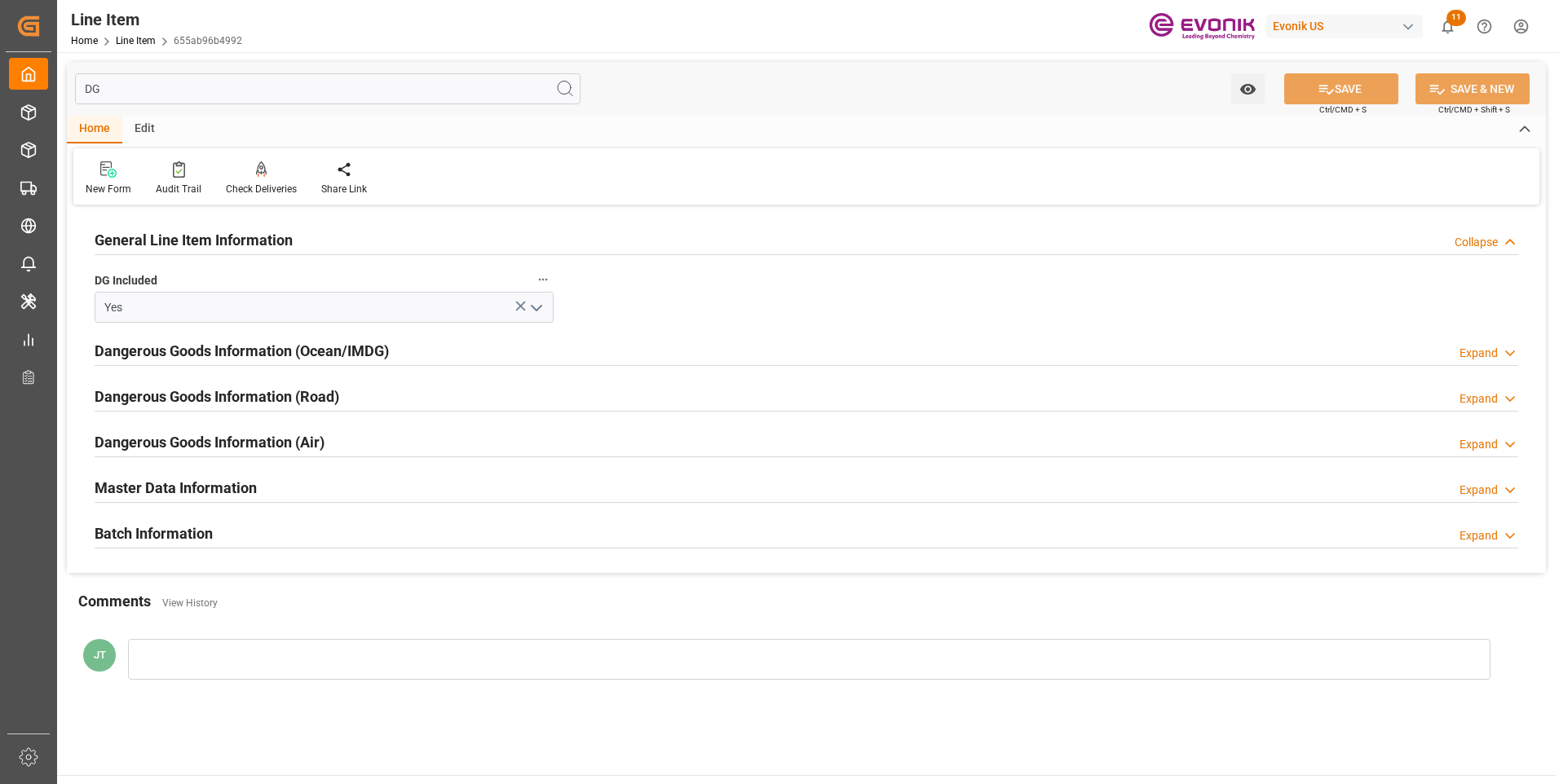
type input "DG"
click at [369, 340] on h2 "Dangerous Goods Information (Ocean/IMDG)" at bounding box center [242, 351] width 294 height 22
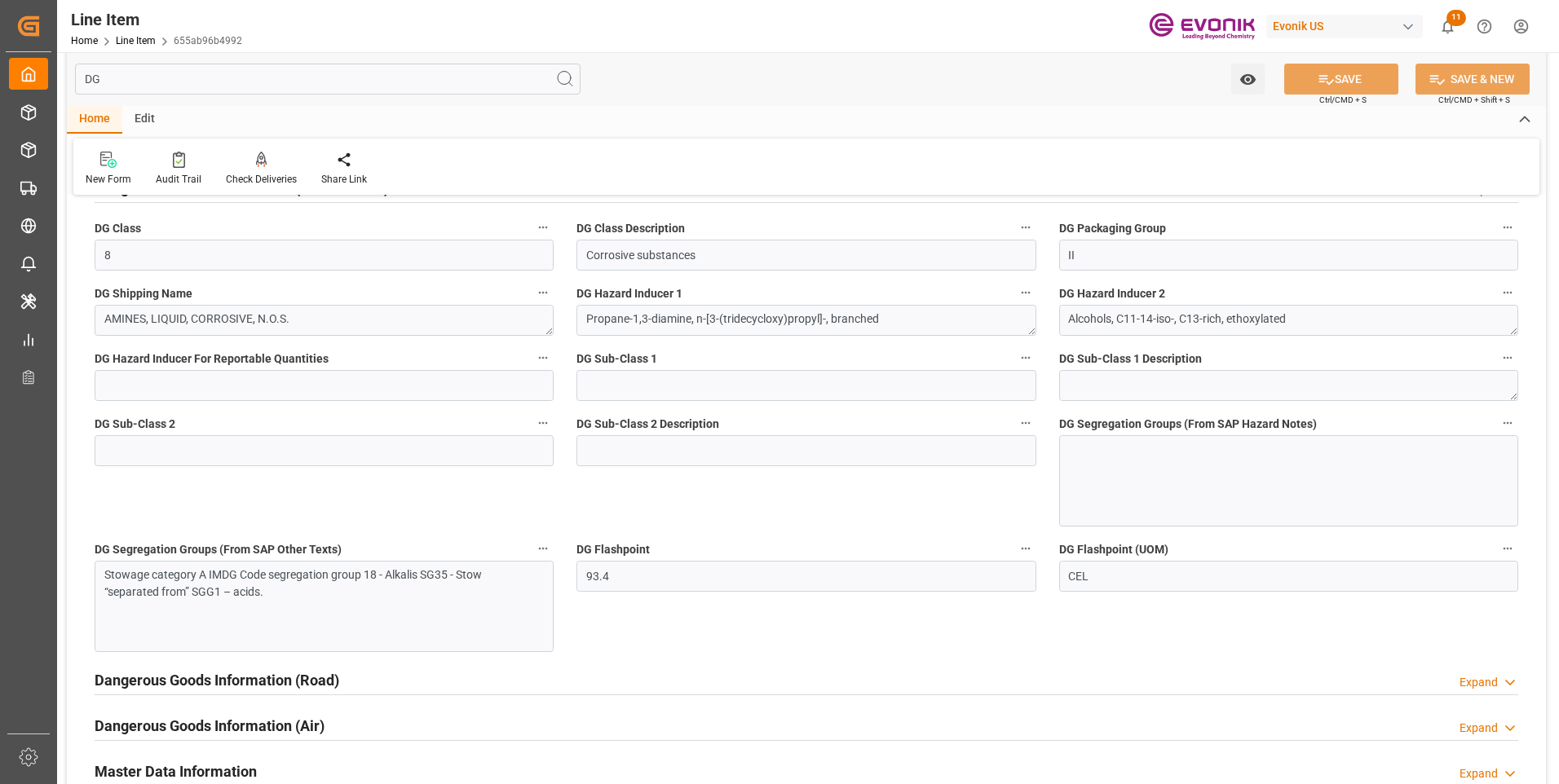
scroll to position [245, 0]
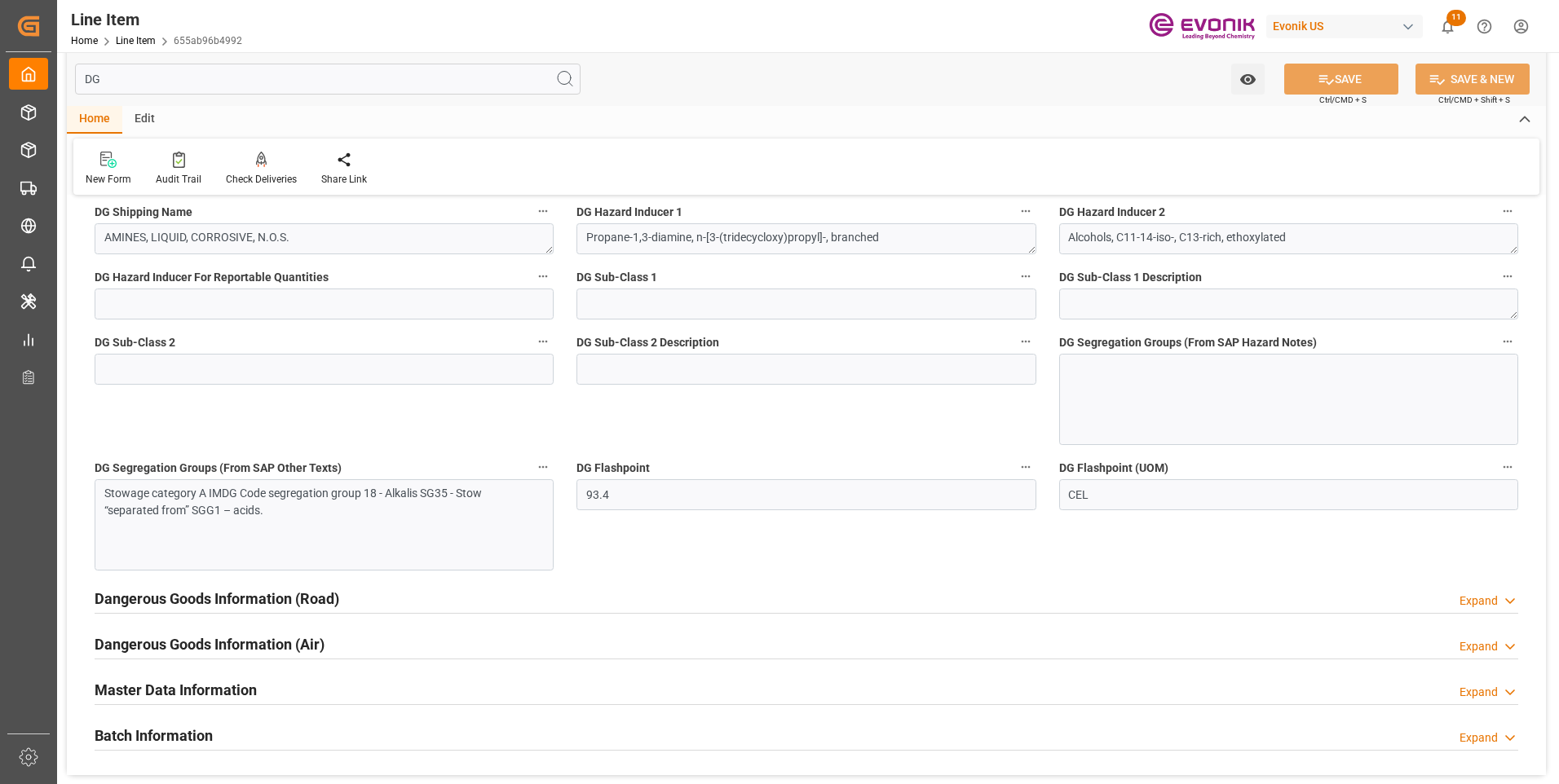
click at [1151, 373] on div at bounding box center [1289, 399] width 459 height 91
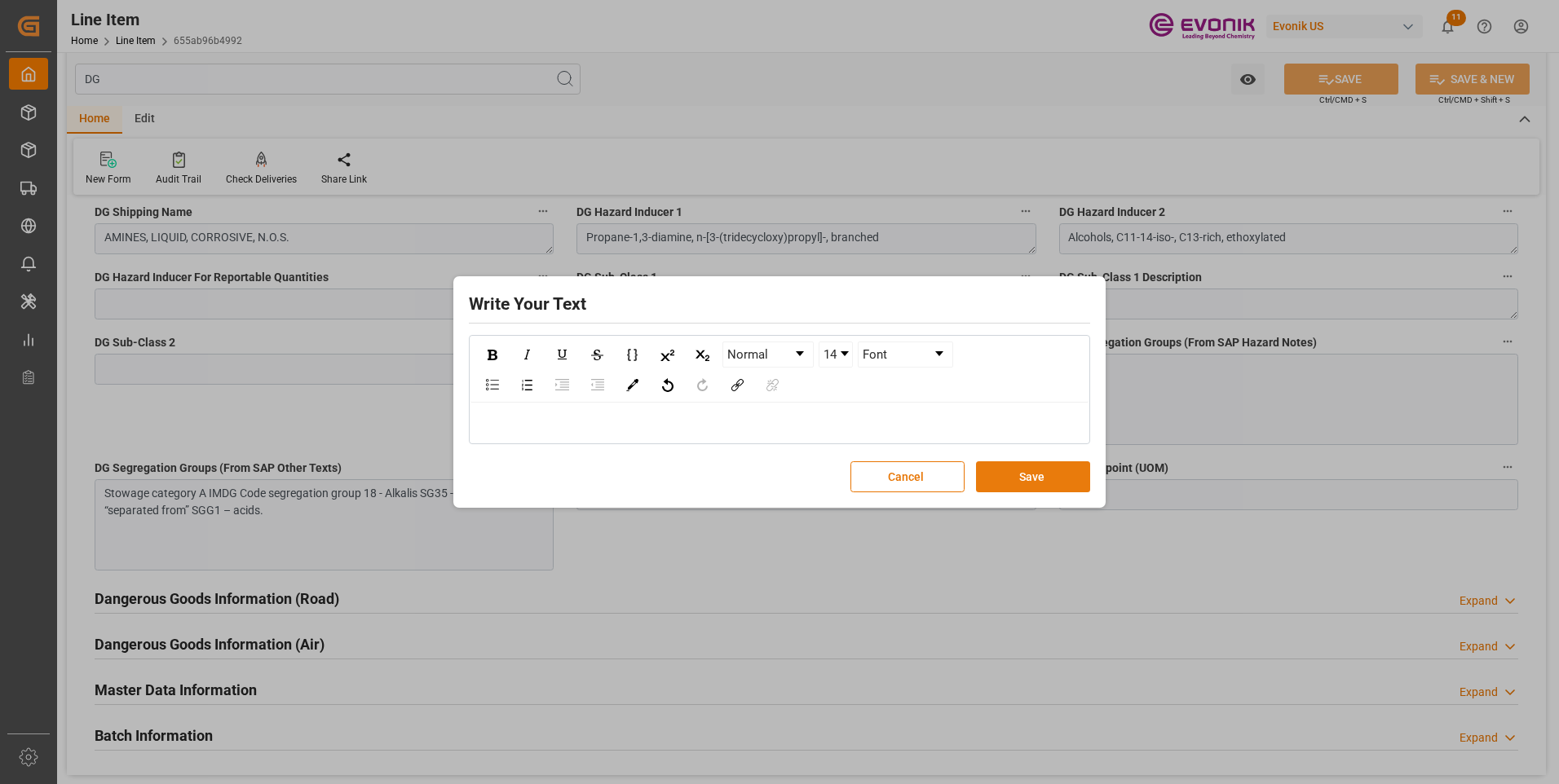
click at [1021, 469] on button "Save" at bounding box center [1033, 477] width 114 height 31
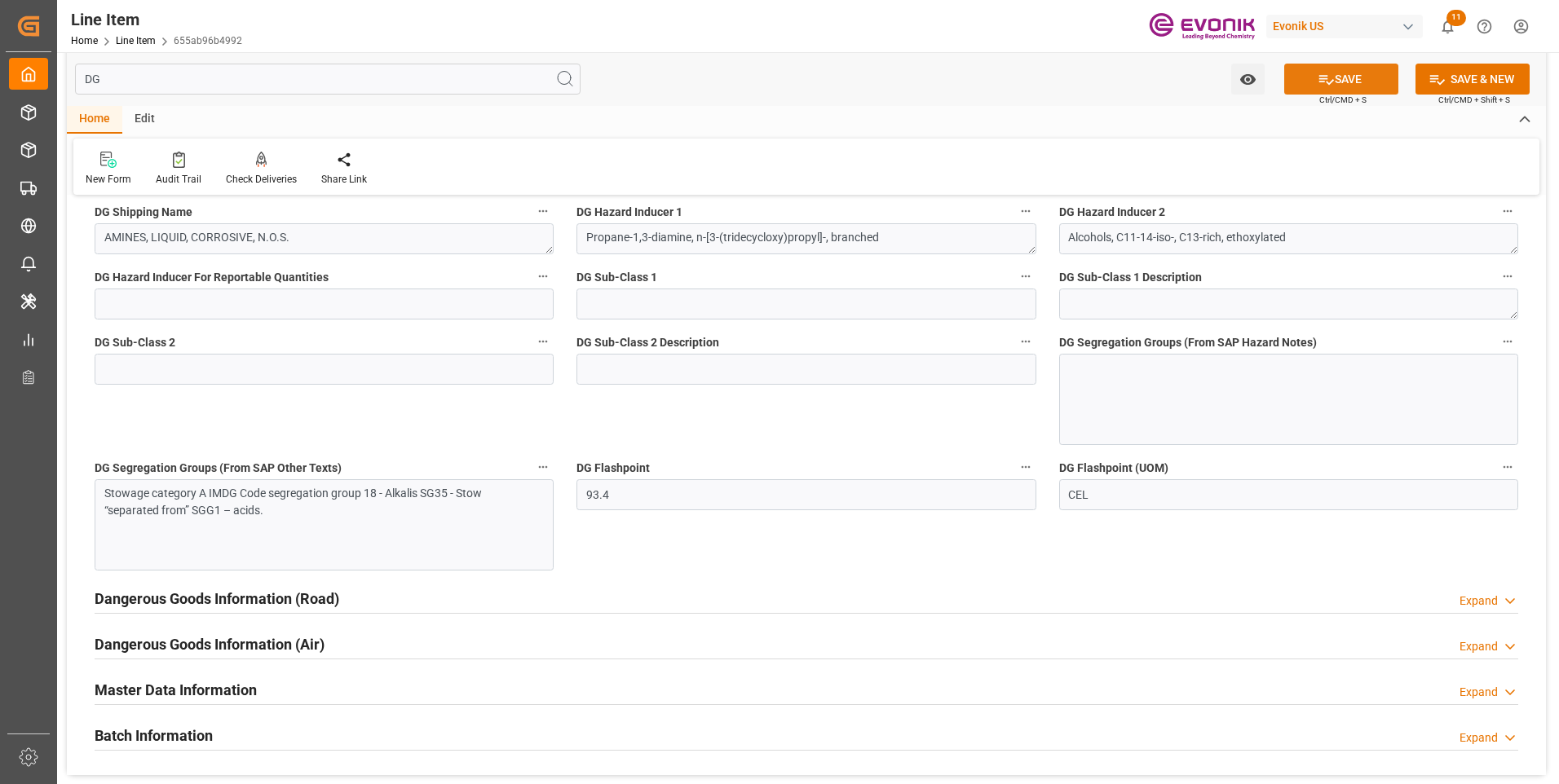
click at [1333, 81] on button "SAVE" at bounding box center [1341, 79] width 114 height 31
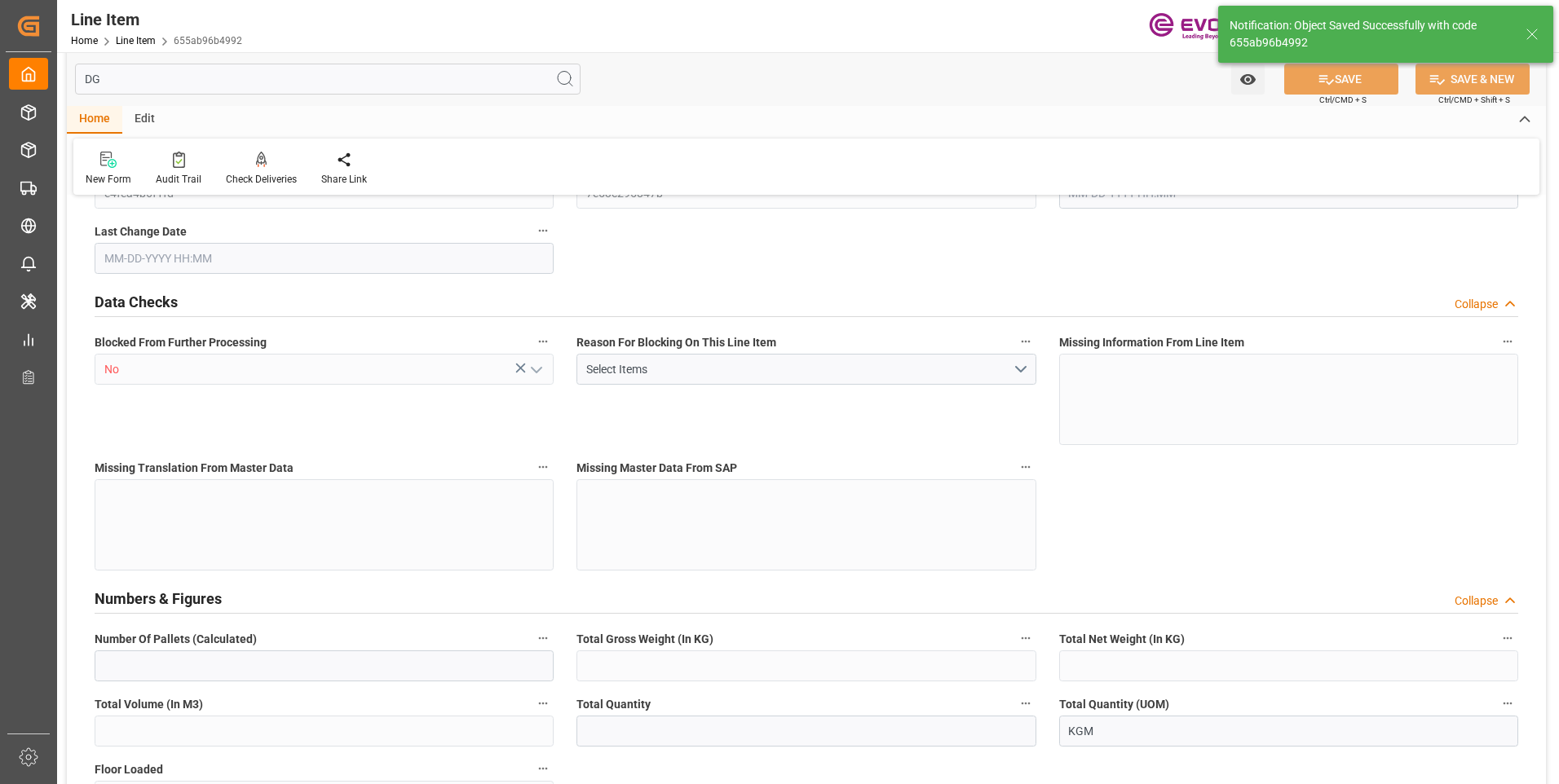
type input "0"
type input "20000"
type input "0"
type input "20000"
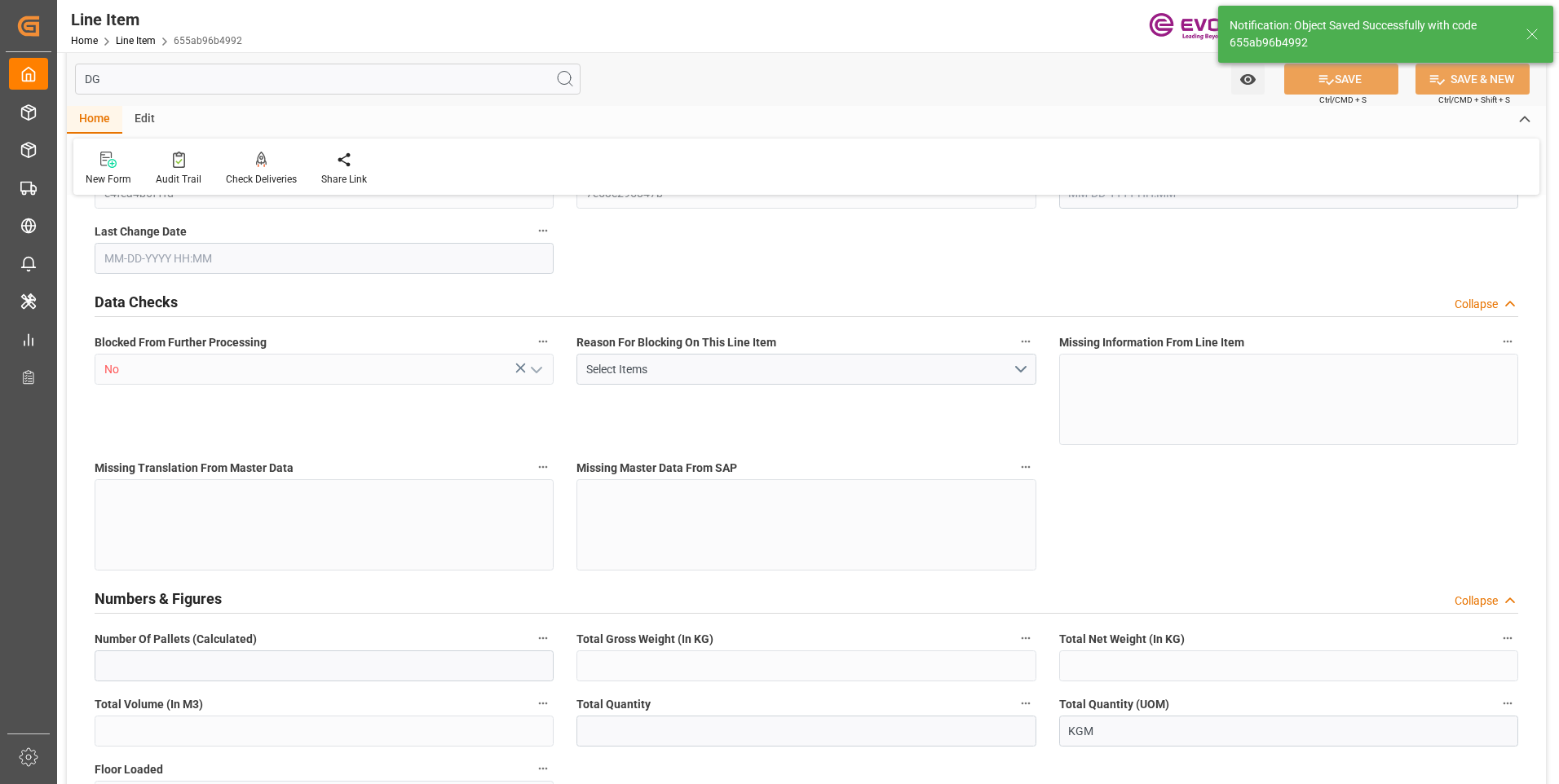
type input "97400"
type input "20000"
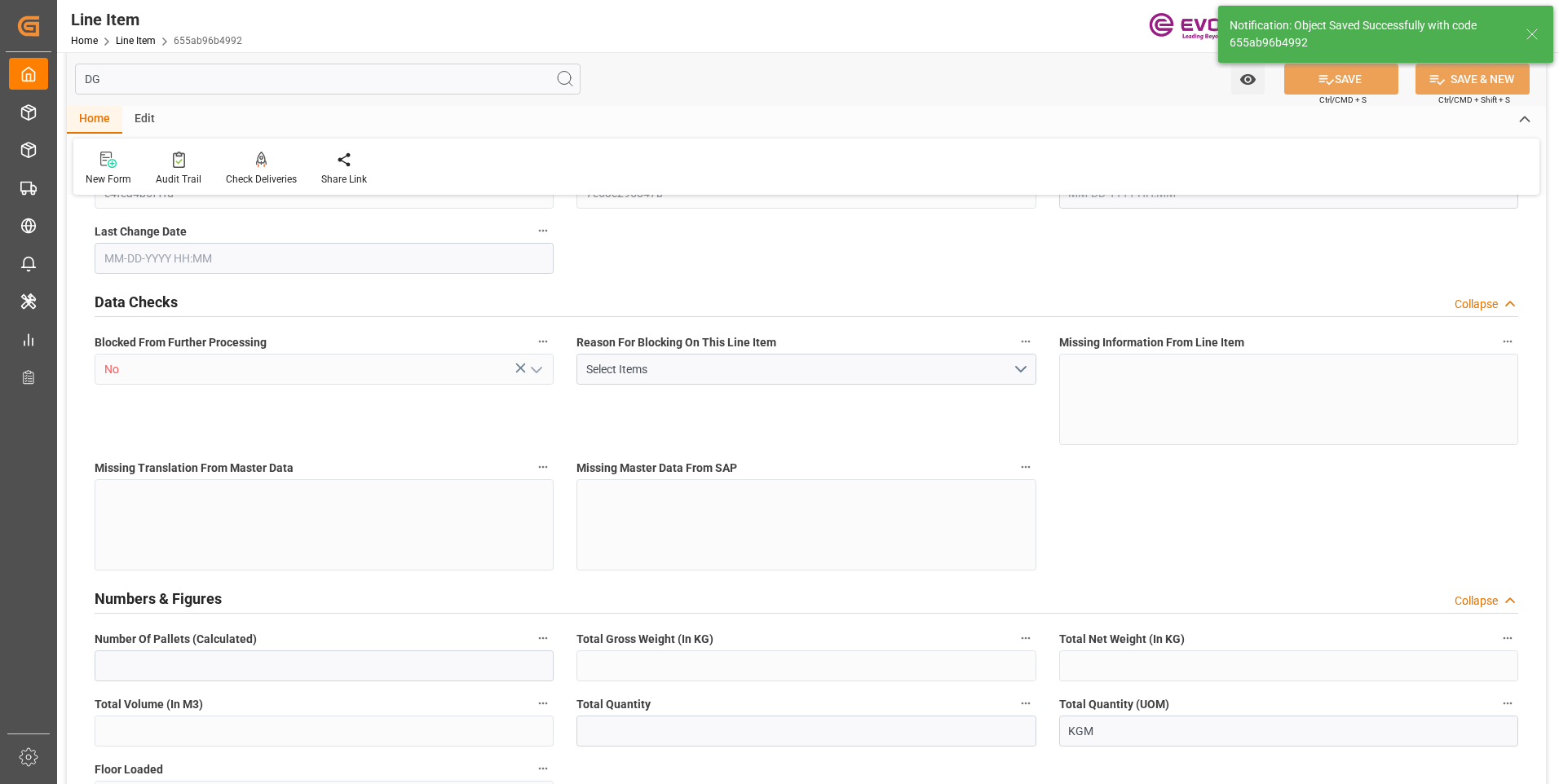
type input "20000"
type input "0"
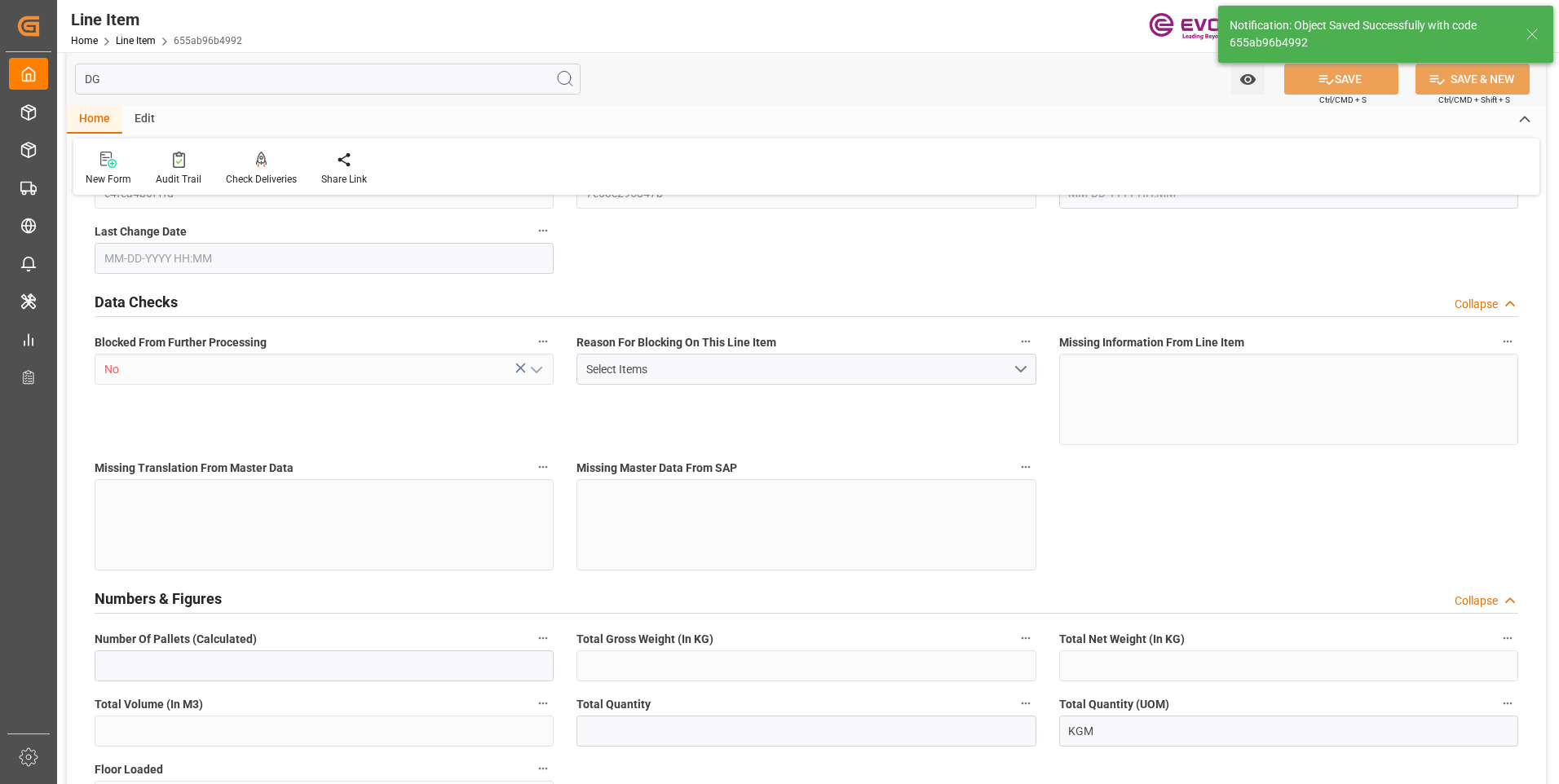
type input "0"
type input "08-13-2025 18:30"
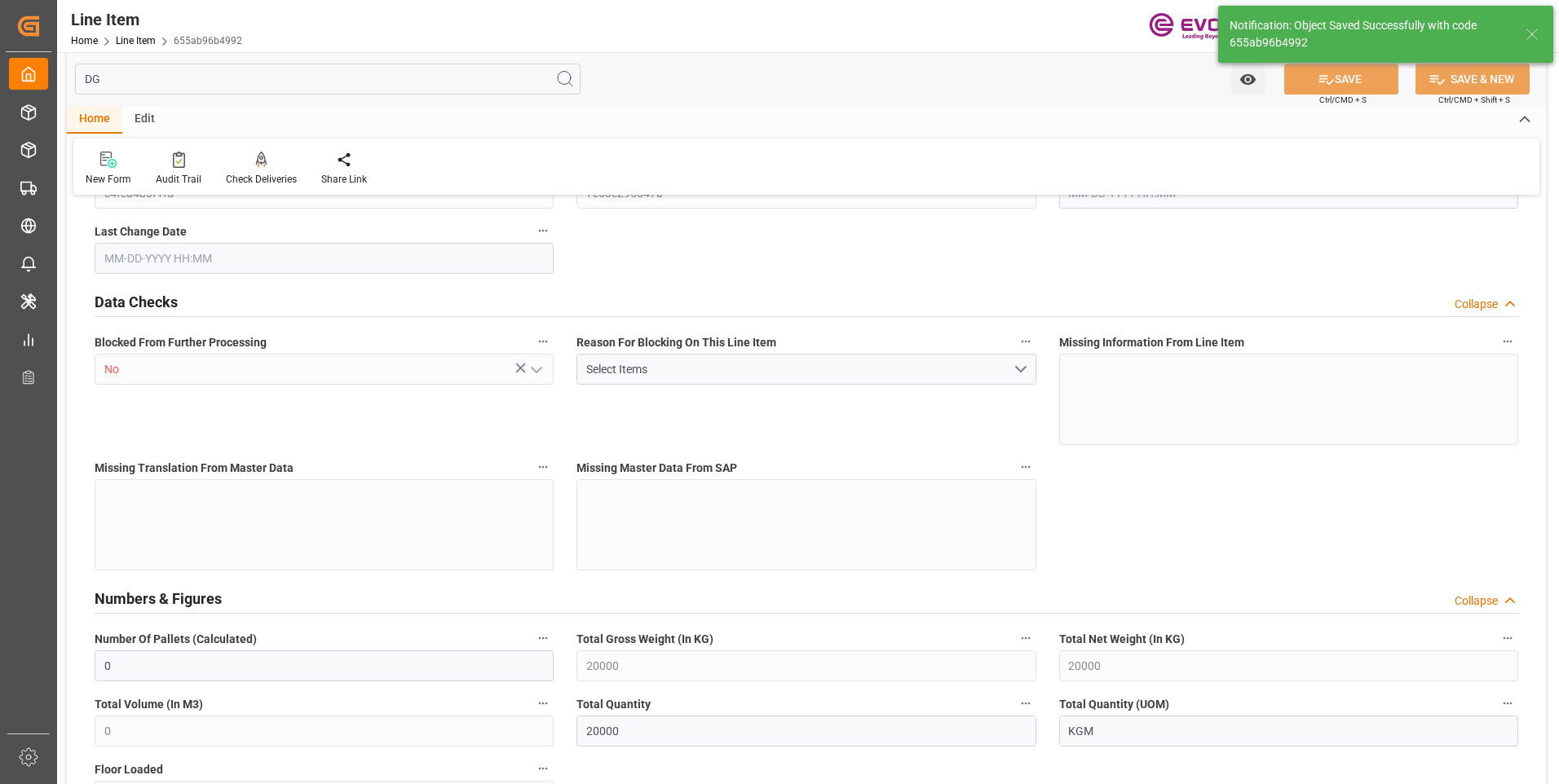
type input "[DATE] 20:54"
type input "[DATE]"
type input "08-21-2025"
type input "08-16-2025"
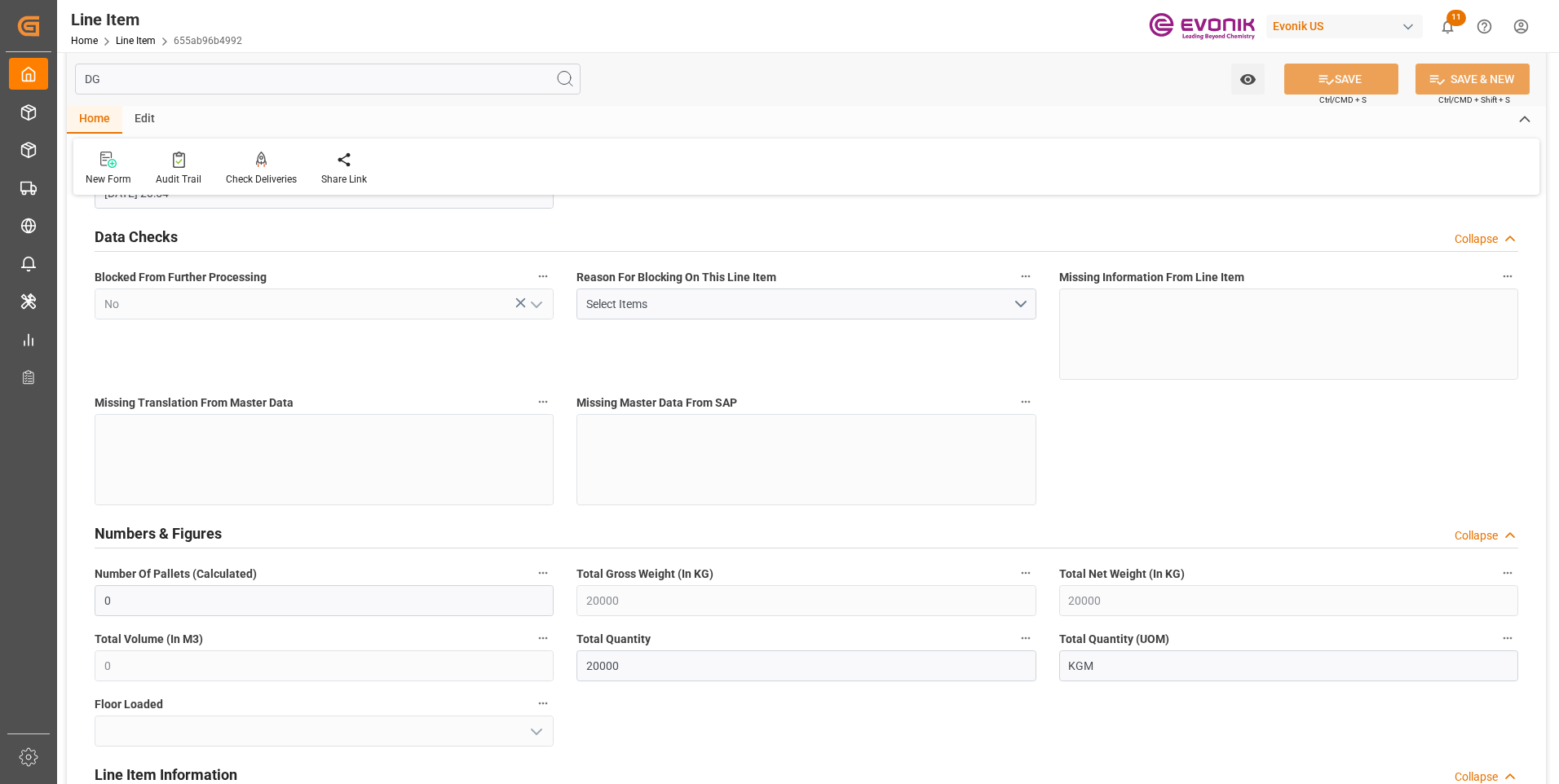
click at [210, 74] on input "DG" at bounding box center [327, 79] width 505 height 31
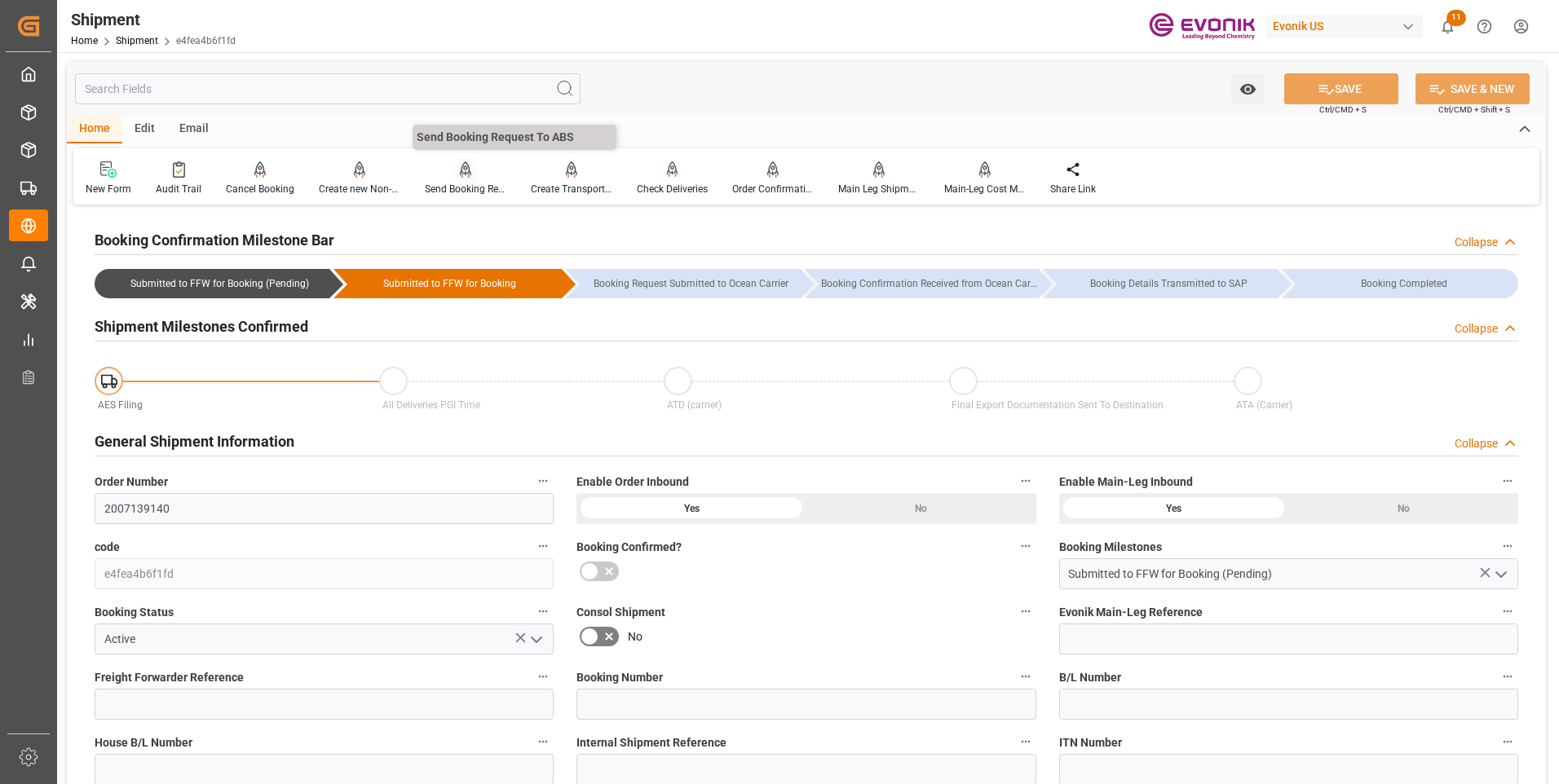
click at [434, 184] on div "Send Booking Request To ABS" at bounding box center [466, 189] width 82 height 14
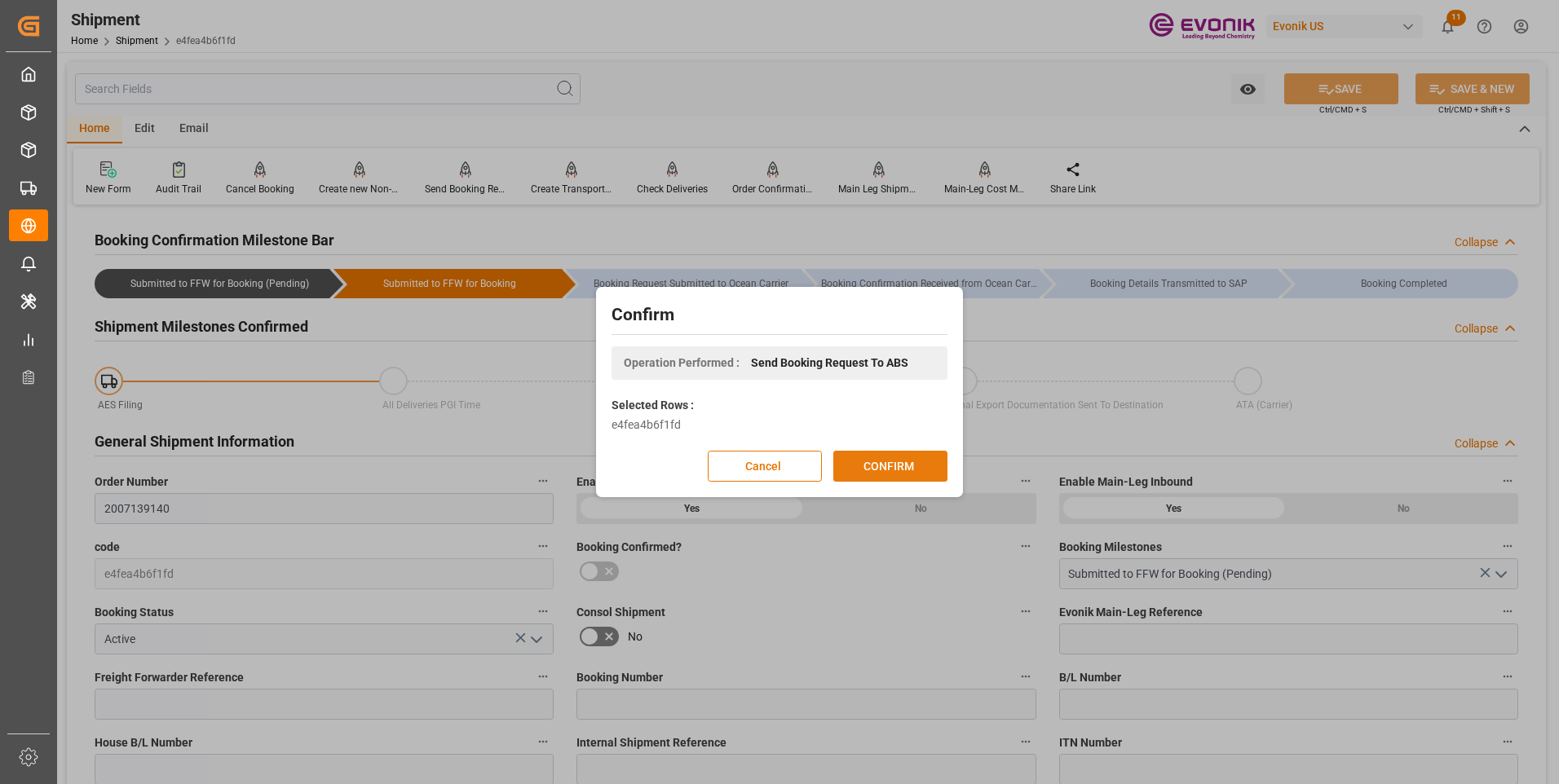
click at [874, 469] on button "CONFIRM" at bounding box center [890, 466] width 114 height 31
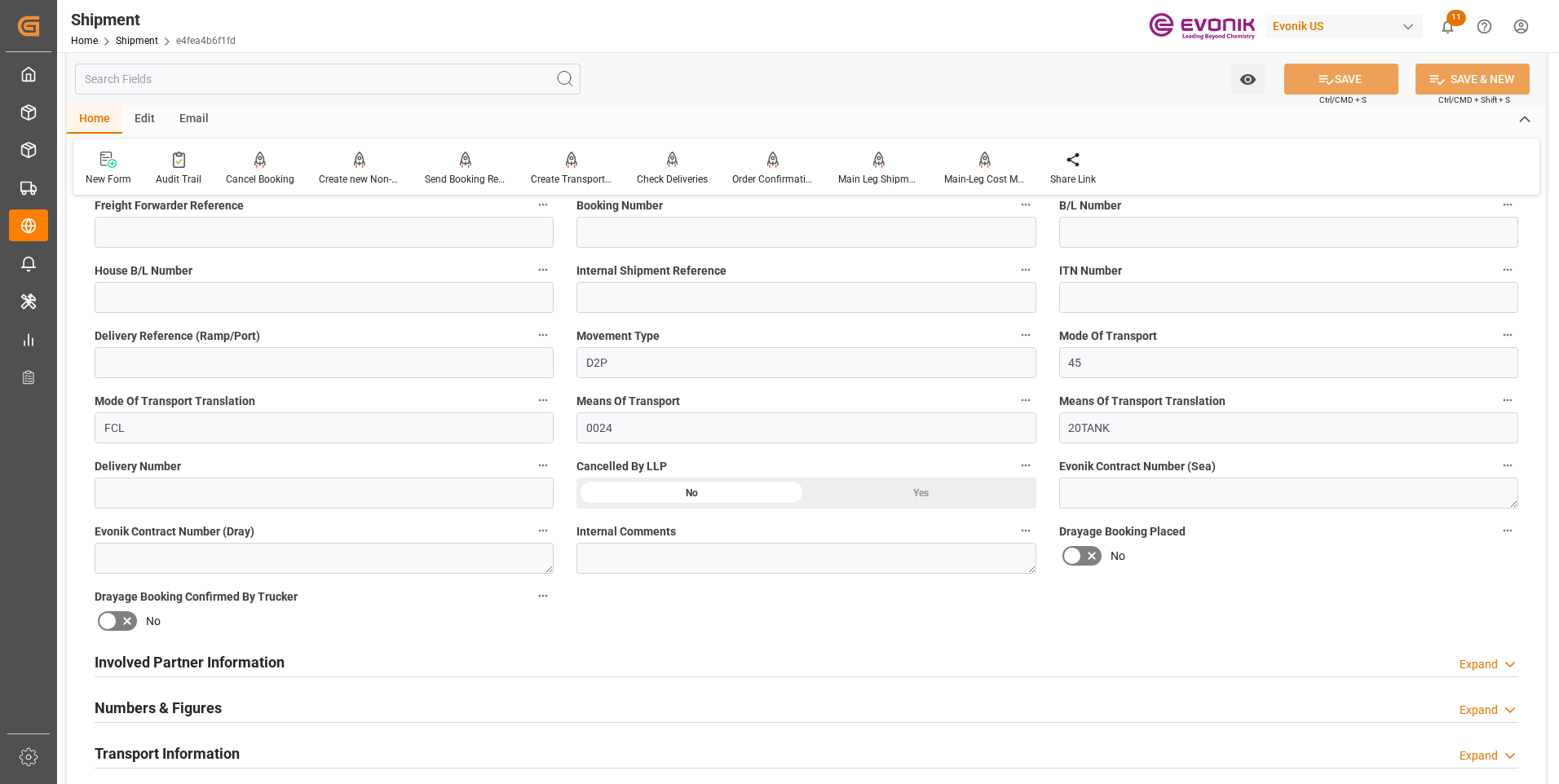
scroll to position [554, 0]
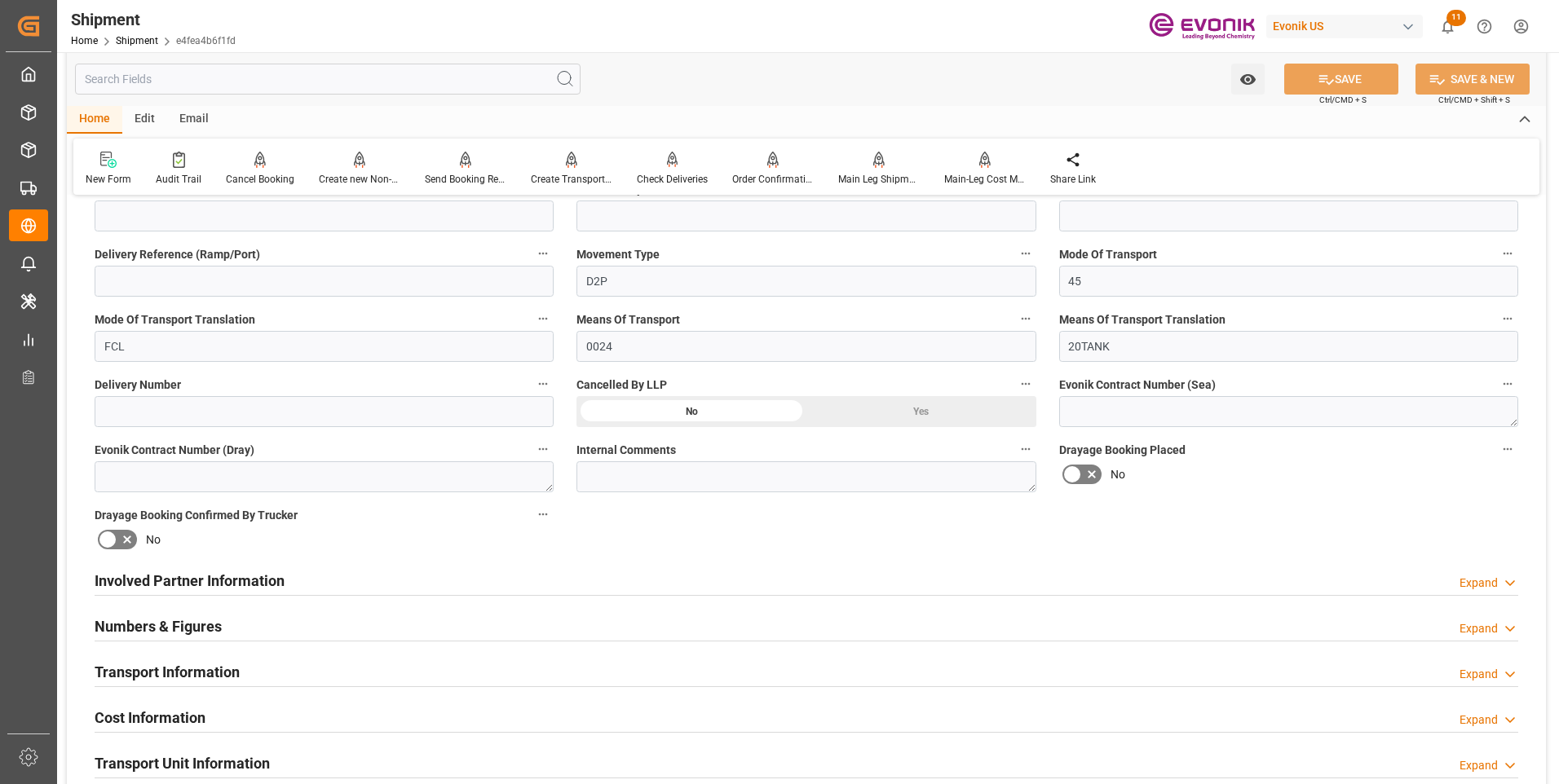
click at [435, 571] on div "Involved Partner Information Expand" at bounding box center [807, 579] width 1424 height 31
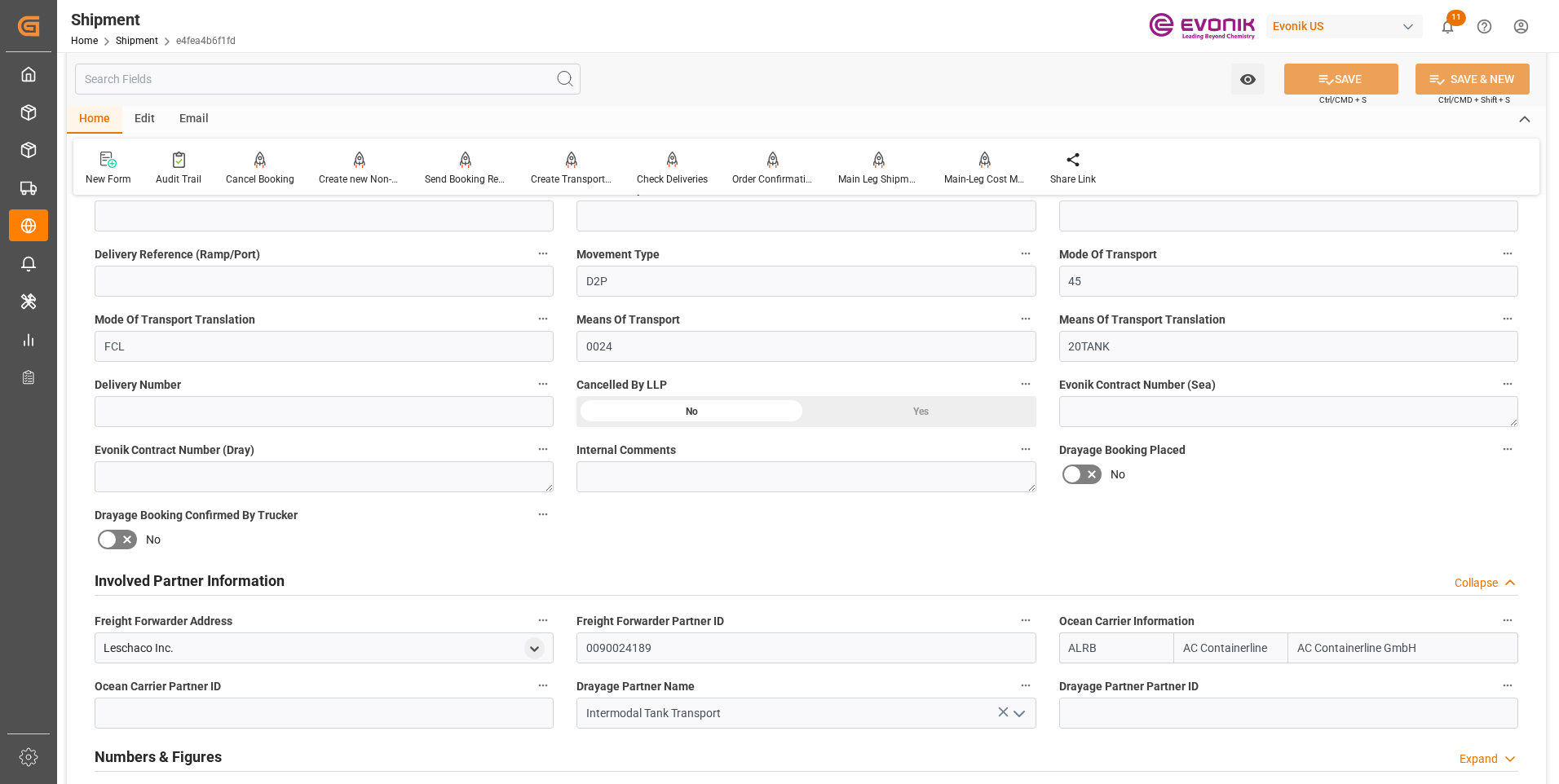
click at [435, 571] on div "Involved Partner Information Collapse" at bounding box center [807, 579] width 1424 height 31
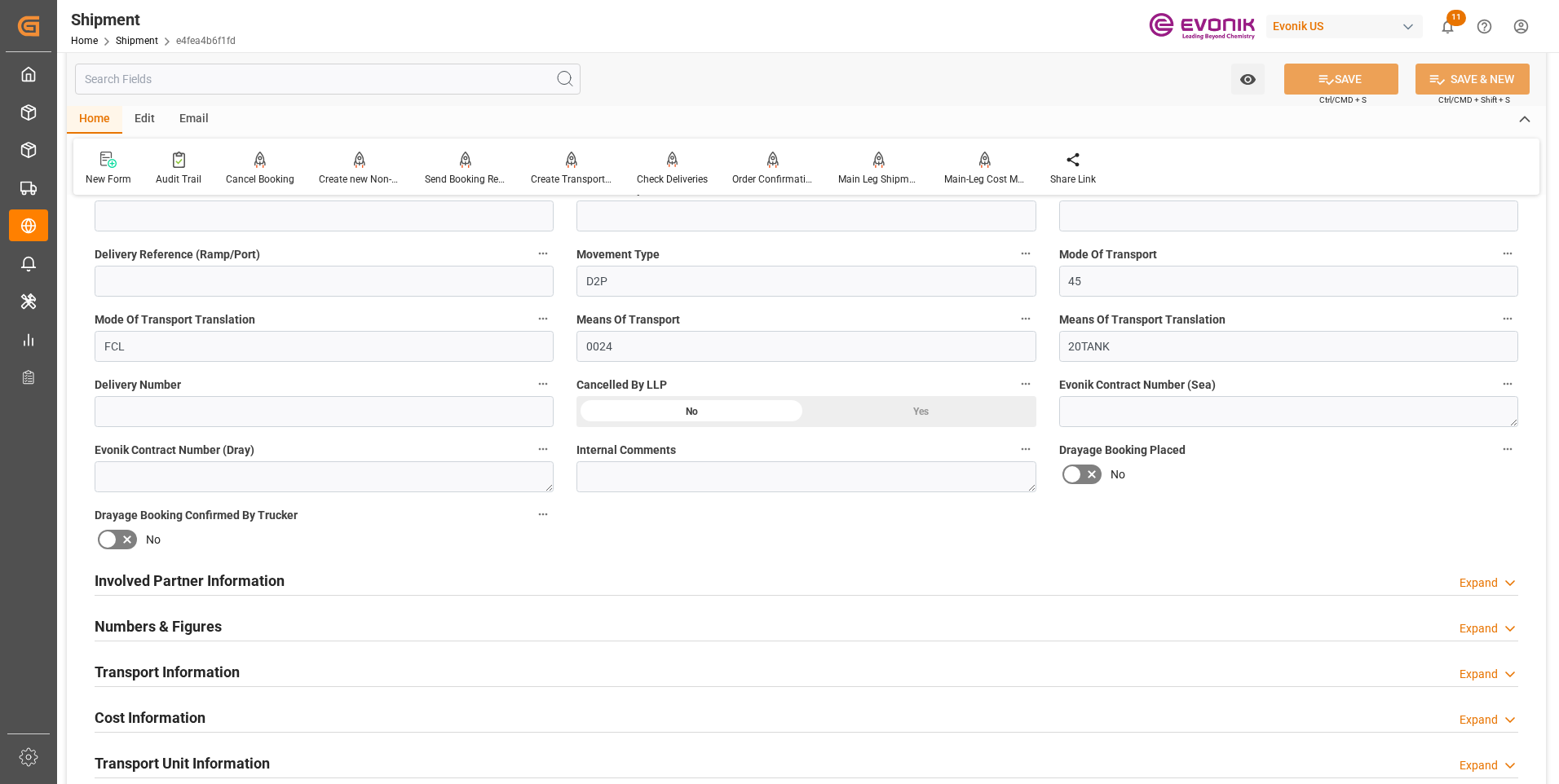
drag, startPoint x: 435, startPoint y: 571, endPoint x: 283, endPoint y: 579, distance: 152.2
click at [283, 579] on h2 "Involved Partner Information" at bounding box center [190, 580] width 190 height 22
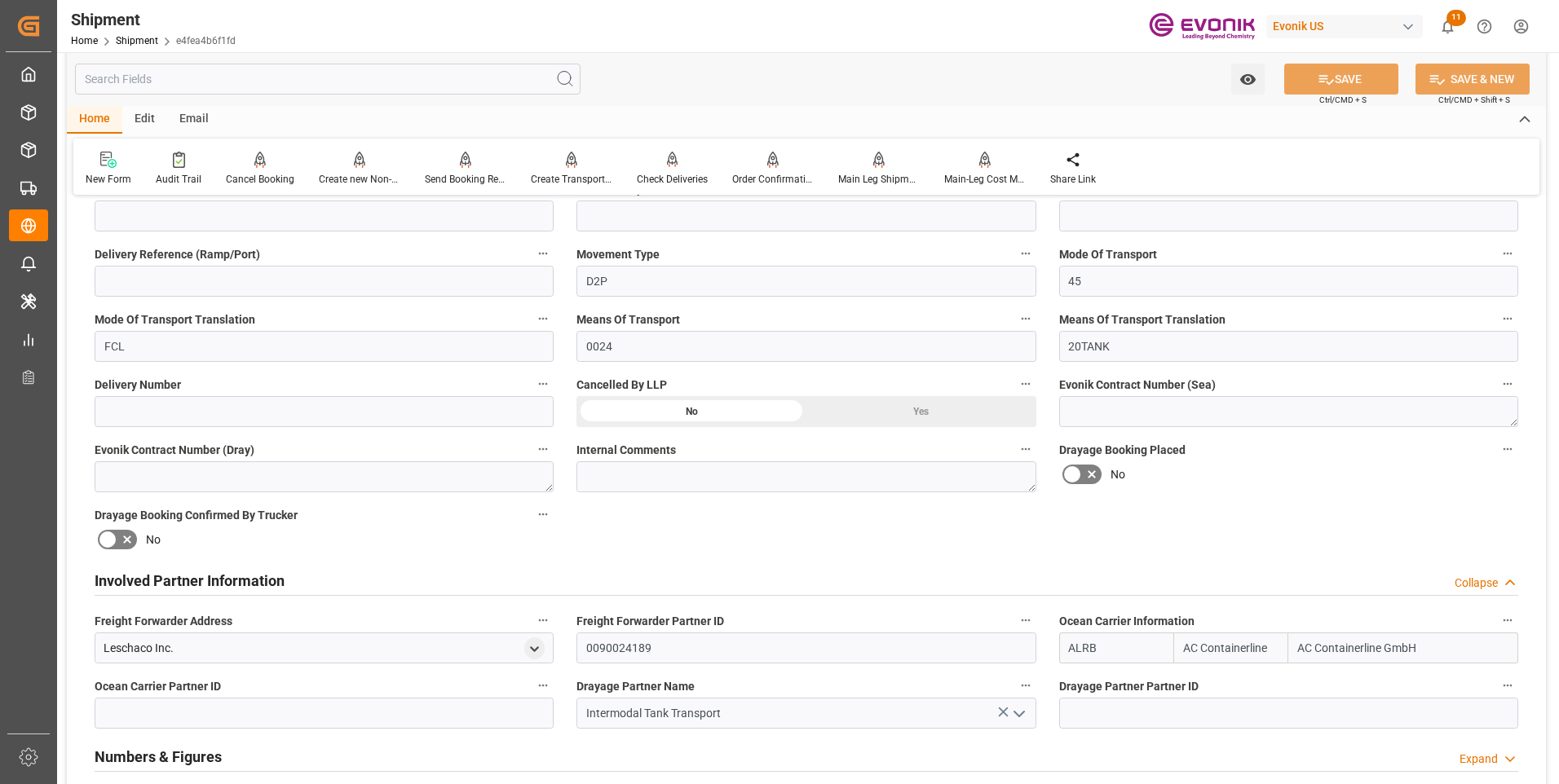
click at [328, 581] on div "Involved Partner Information Collapse" at bounding box center [807, 579] width 1424 height 31
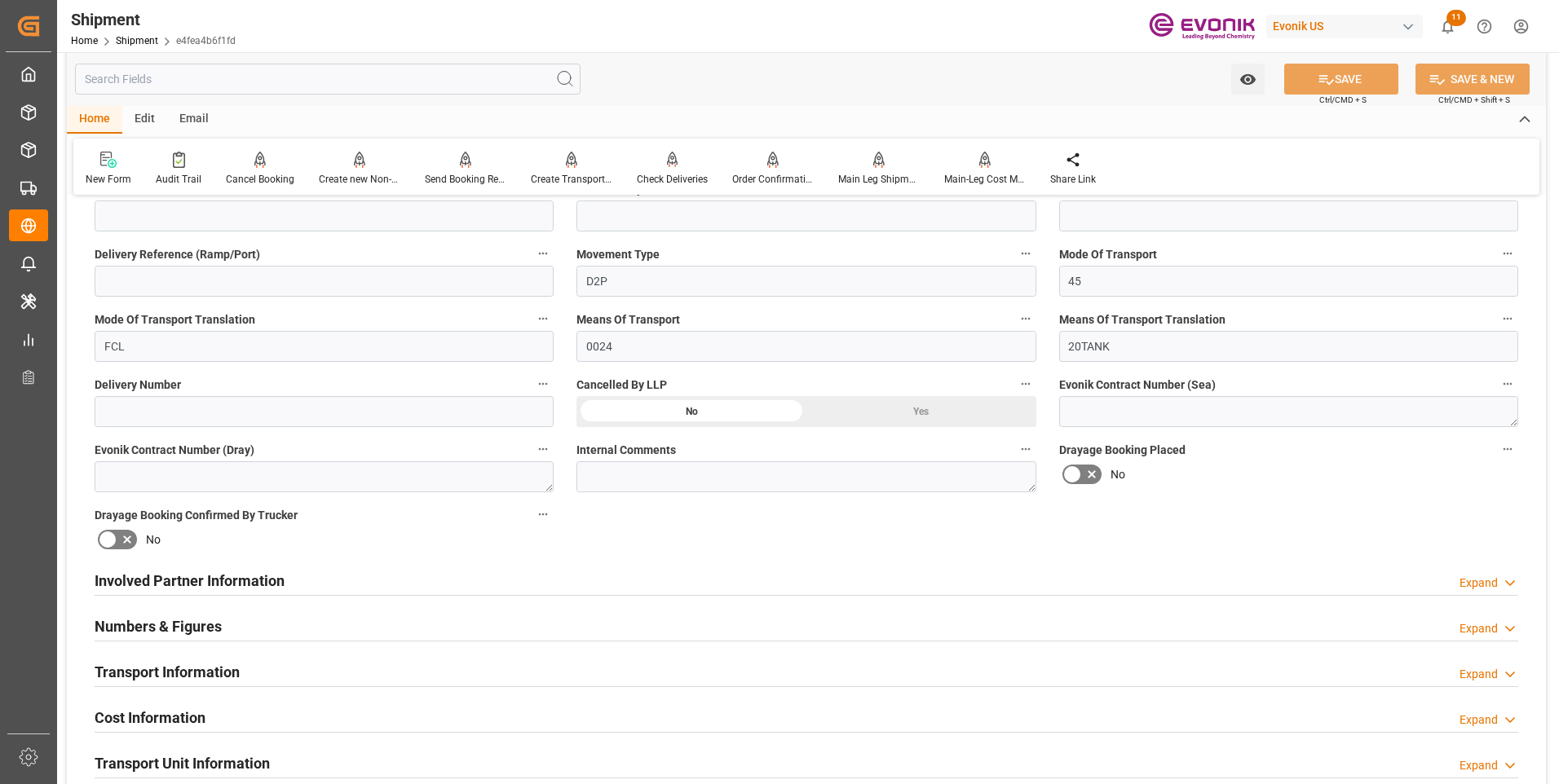
click at [324, 582] on div "Involved Partner Information Expand" at bounding box center [807, 579] width 1424 height 31
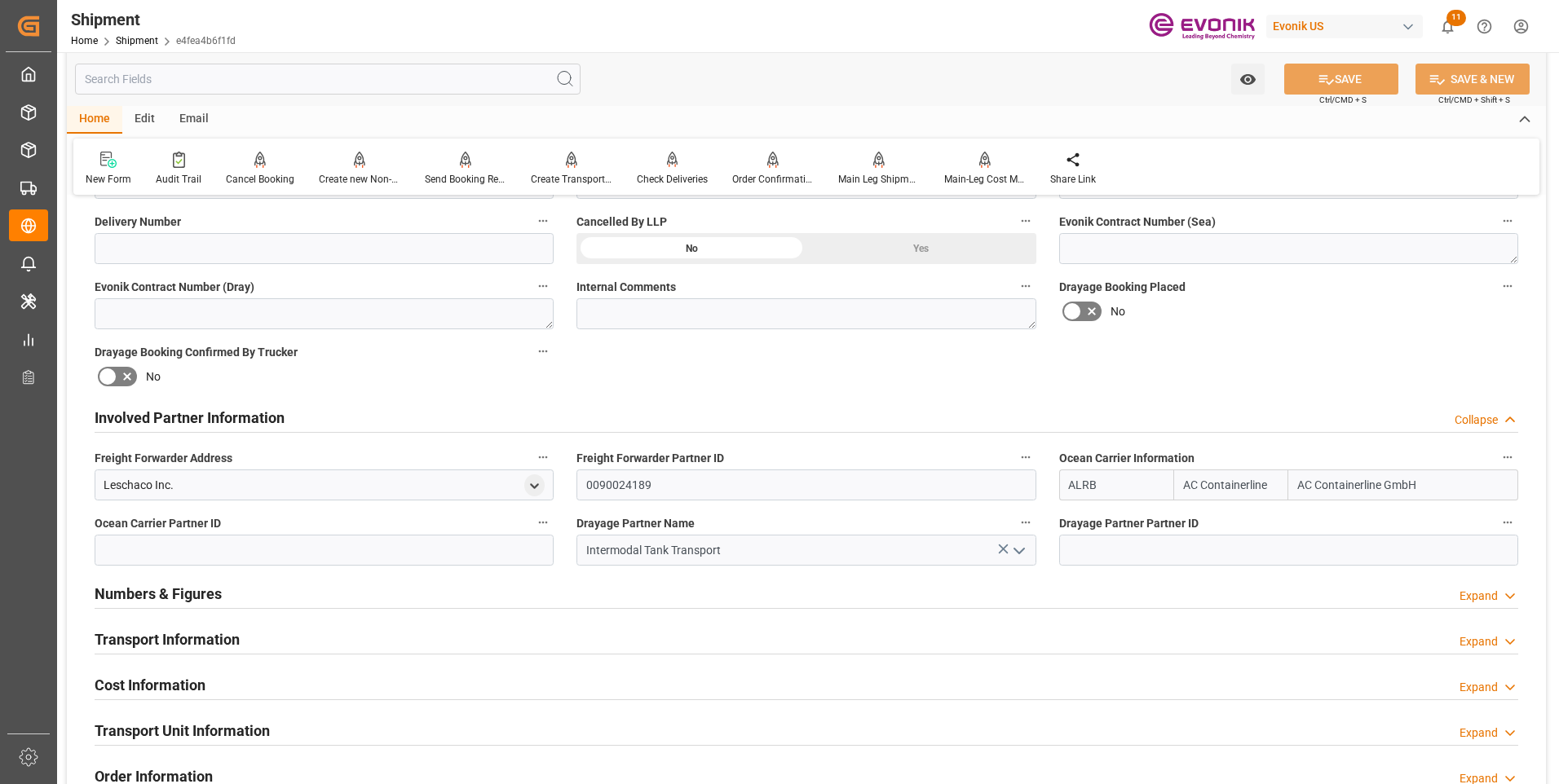
scroll to position [798, 0]
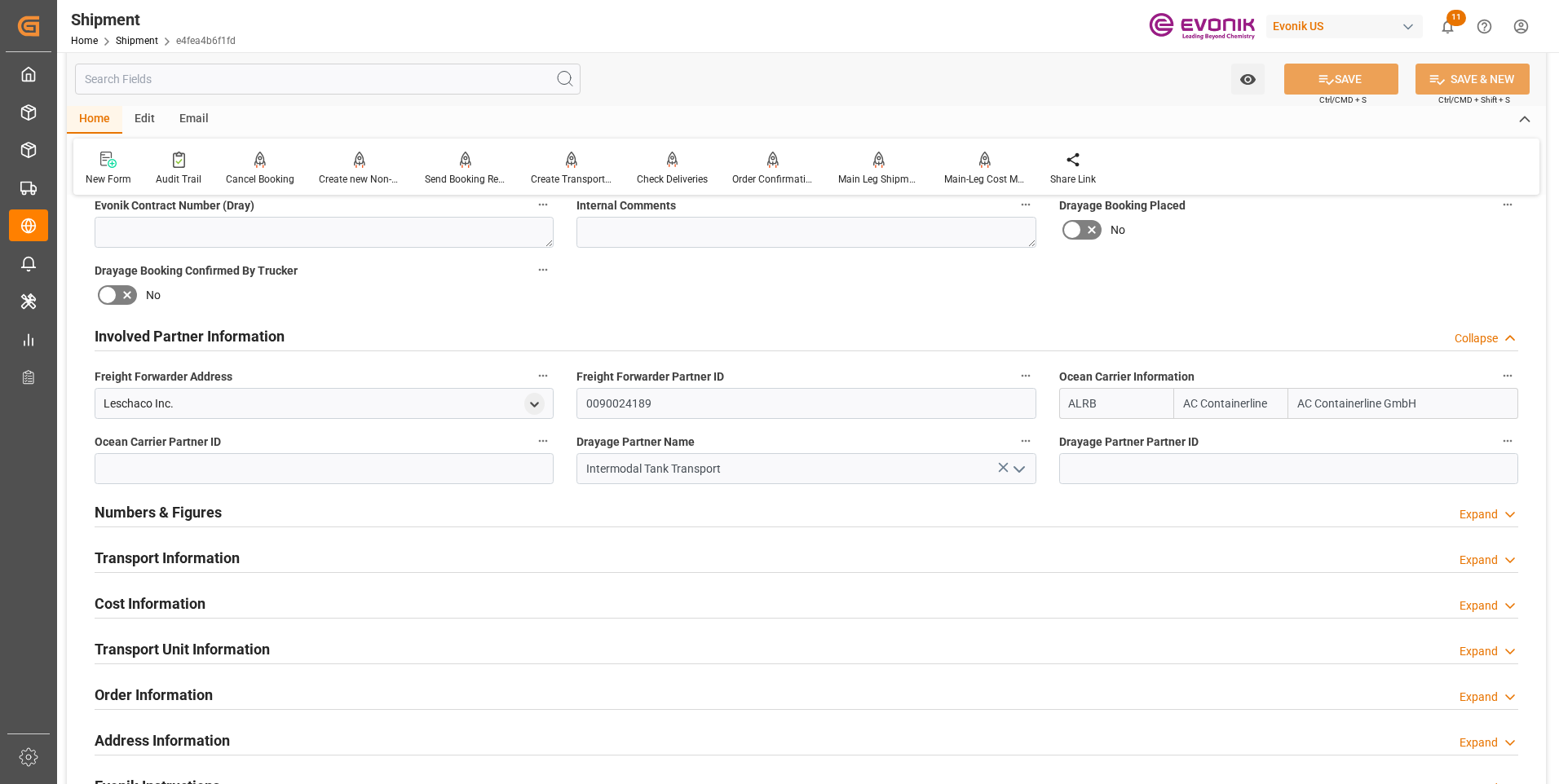
click at [285, 556] on div "Transport Information Expand" at bounding box center [807, 556] width 1424 height 31
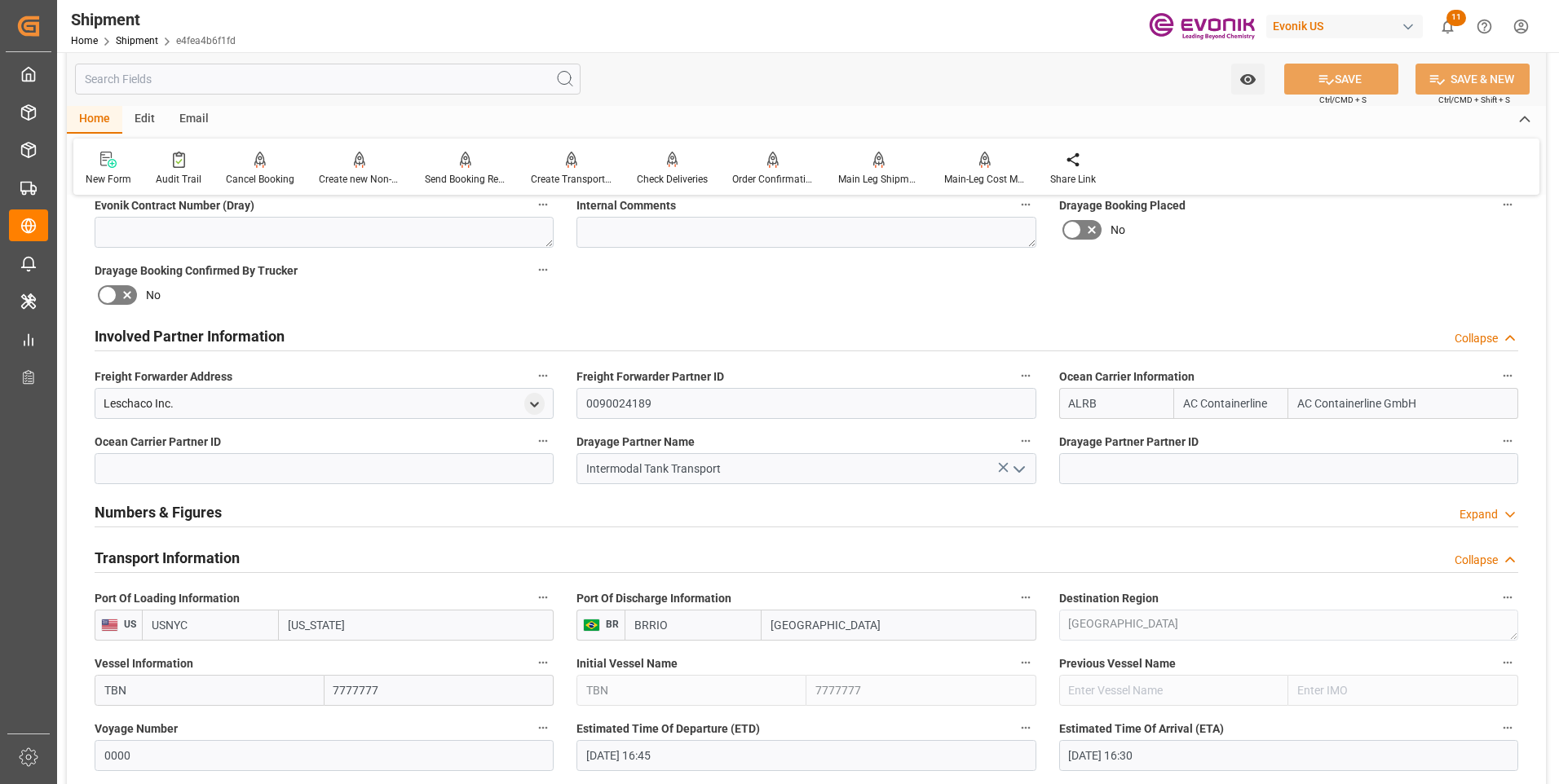
click at [285, 556] on div "Transport Information Collapse" at bounding box center [807, 556] width 1424 height 31
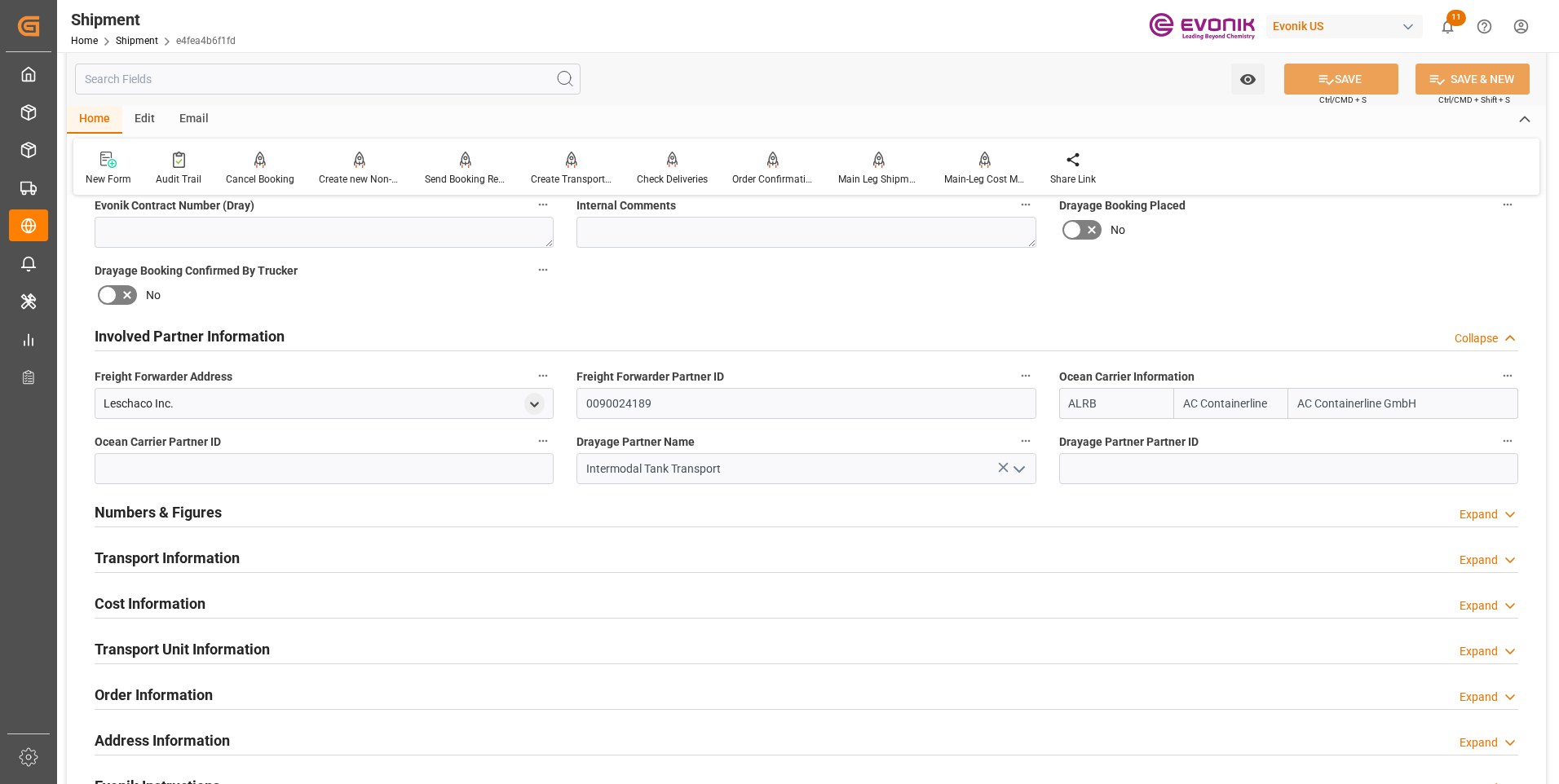
click at [262, 603] on div "Cost Information Expand" at bounding box center [807, 602] width 1424 height 31
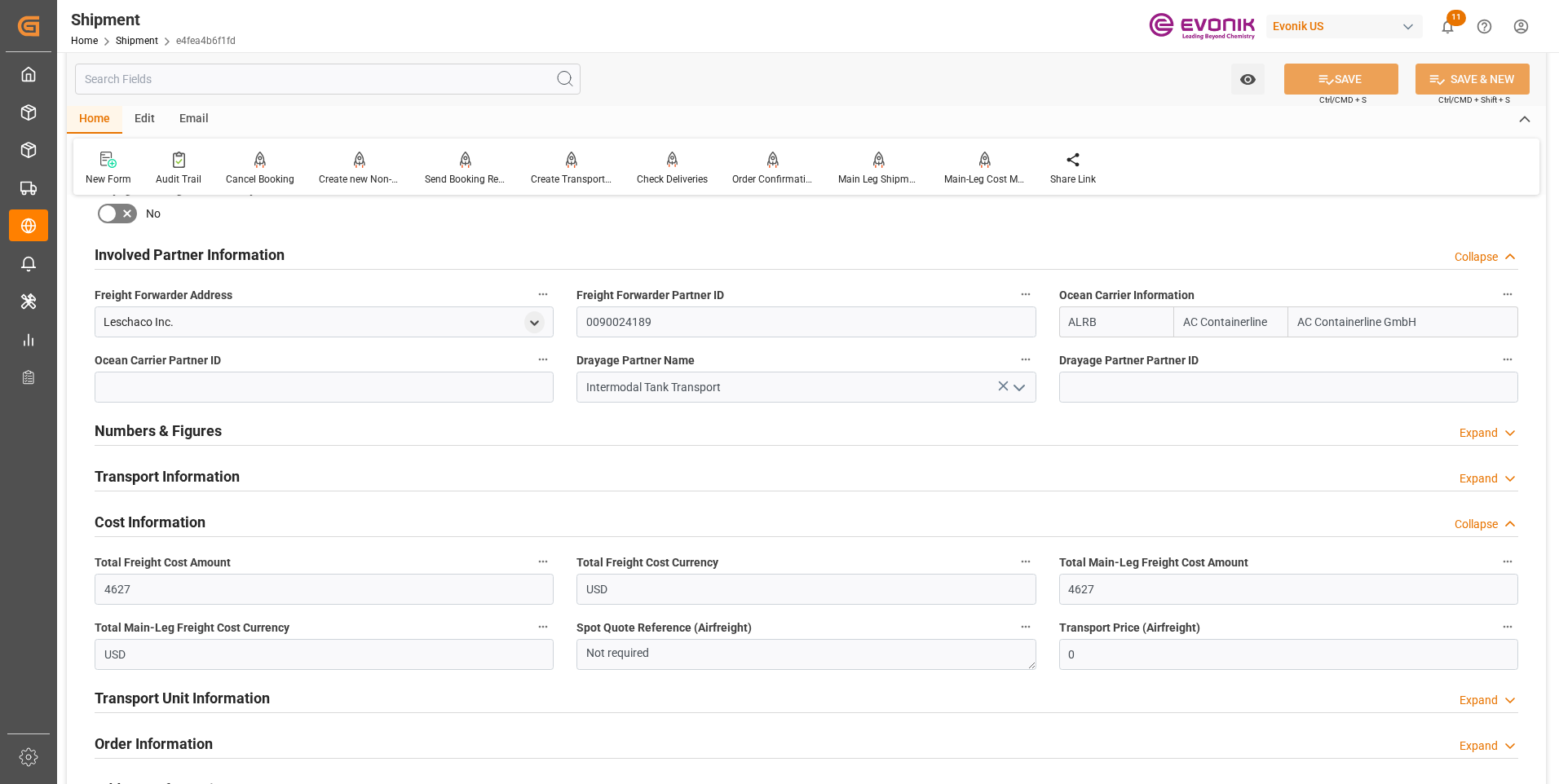
scroll to position [1043, 0]
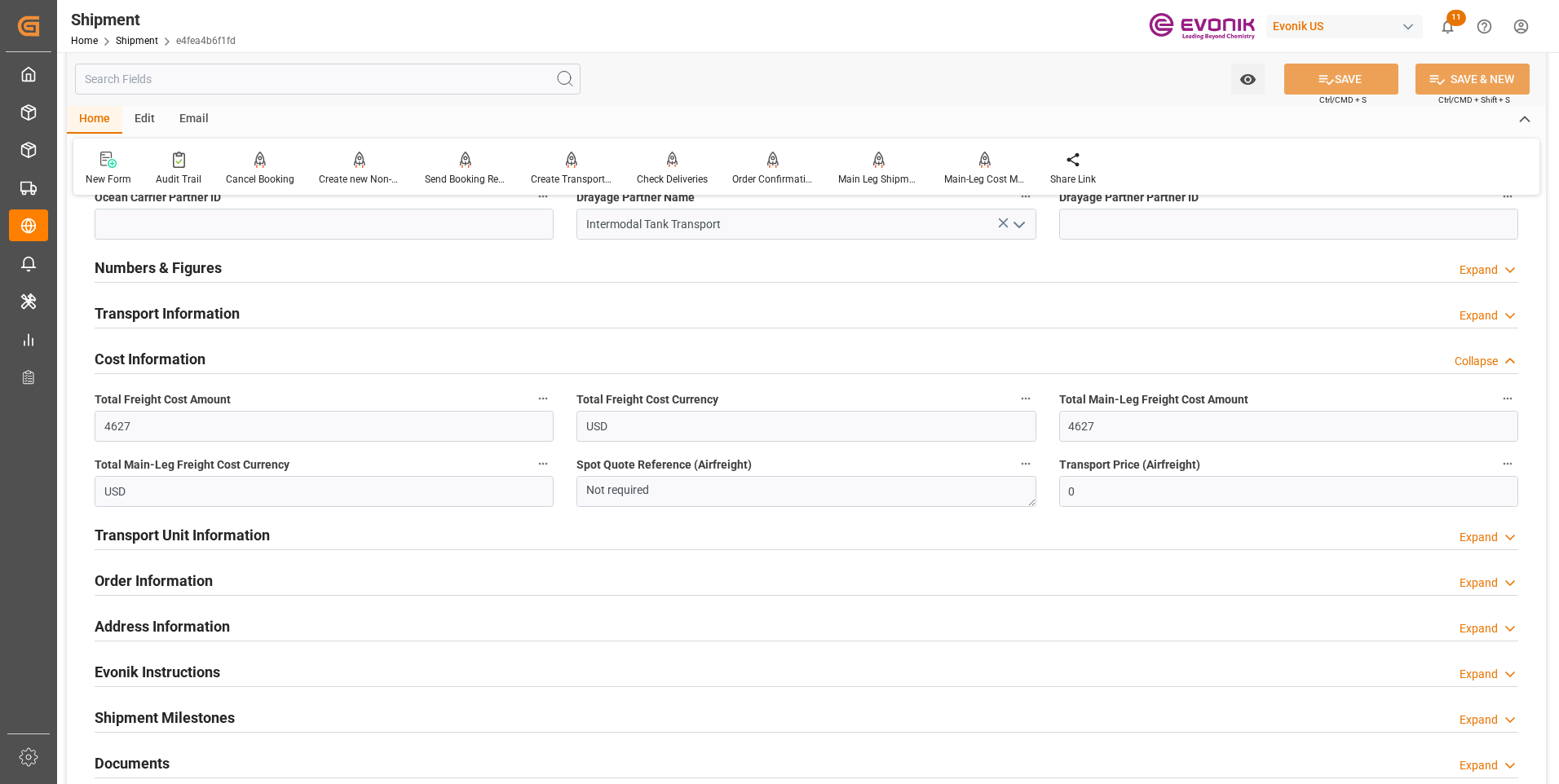
click at [265, 540] on h2 "Transport Unit Information" at bounding box center [182, 535] width 175 height 22
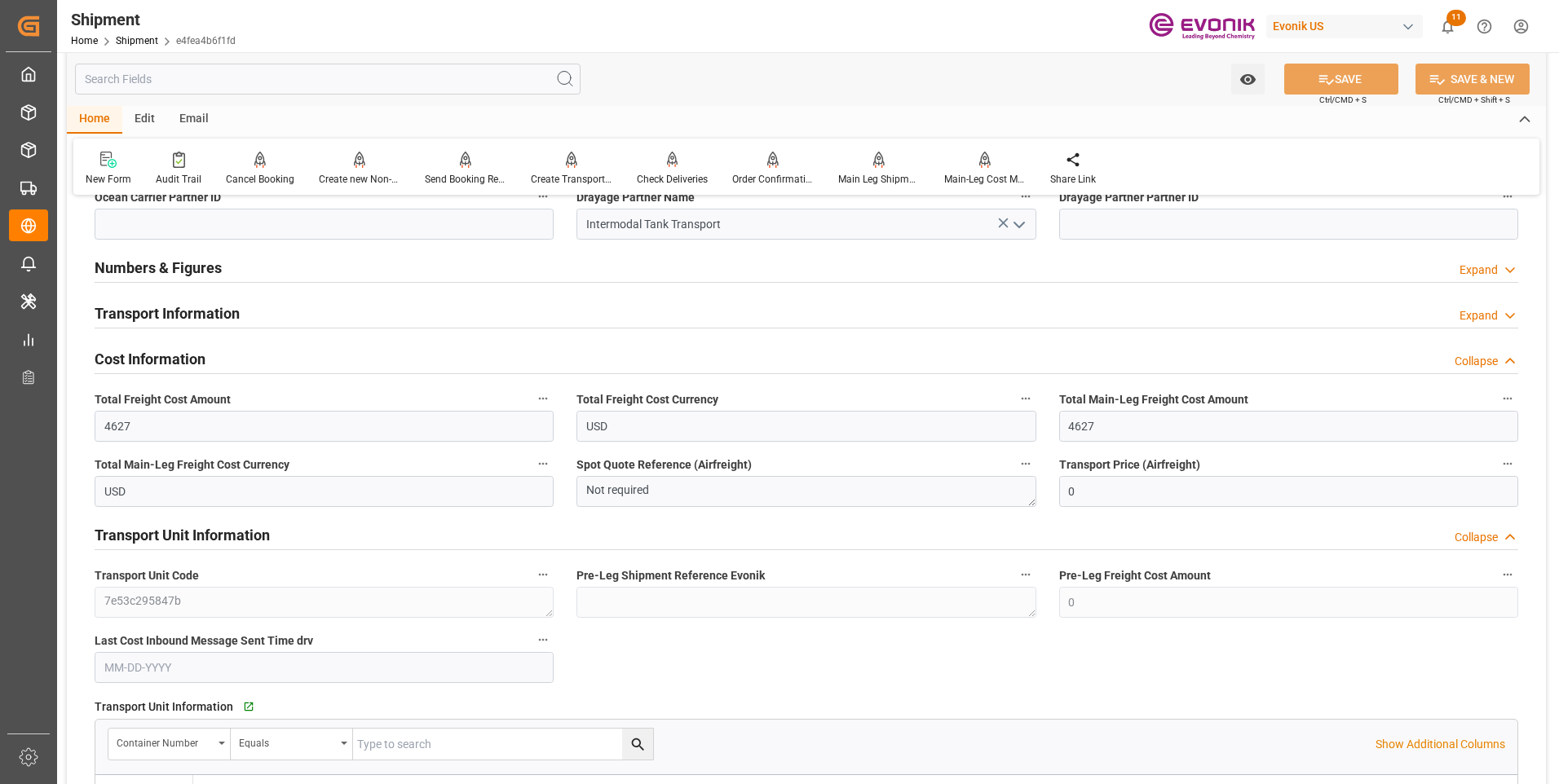
click at [265, 535] on h2 "Transport Unit Information" at bounding box center [182, 535] width 175 height 22
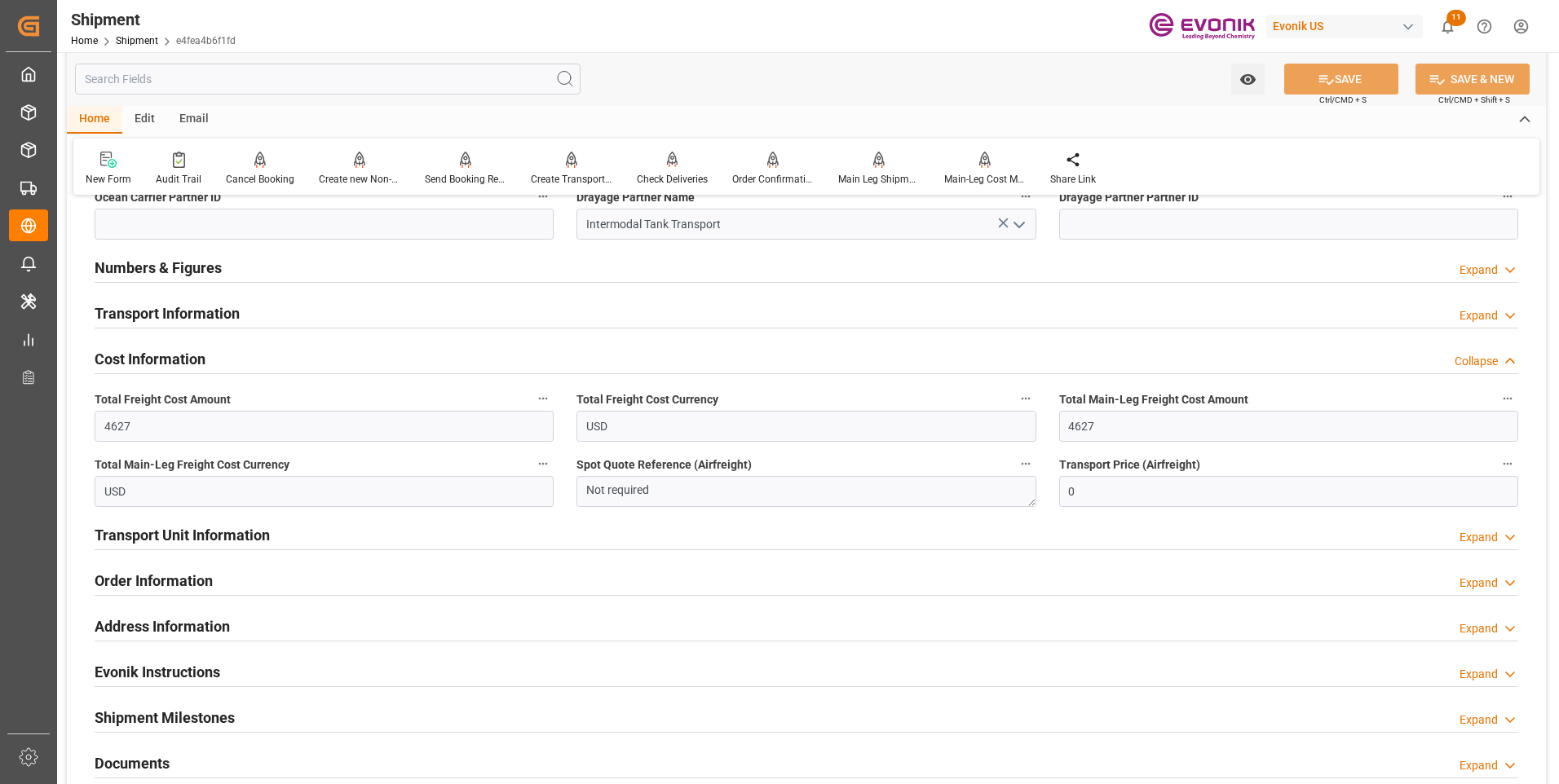
click at [1540, 269] on div "Booking Confirmation Milestone Bar Collapse Submitted to FFW for Booking (Pendi…" at bounding box center [807, 140] width 1479 height 1947
click at [465, 177] on div "Send Booking Request To ABS" at bounding box center [466, 178] width 82 height 14
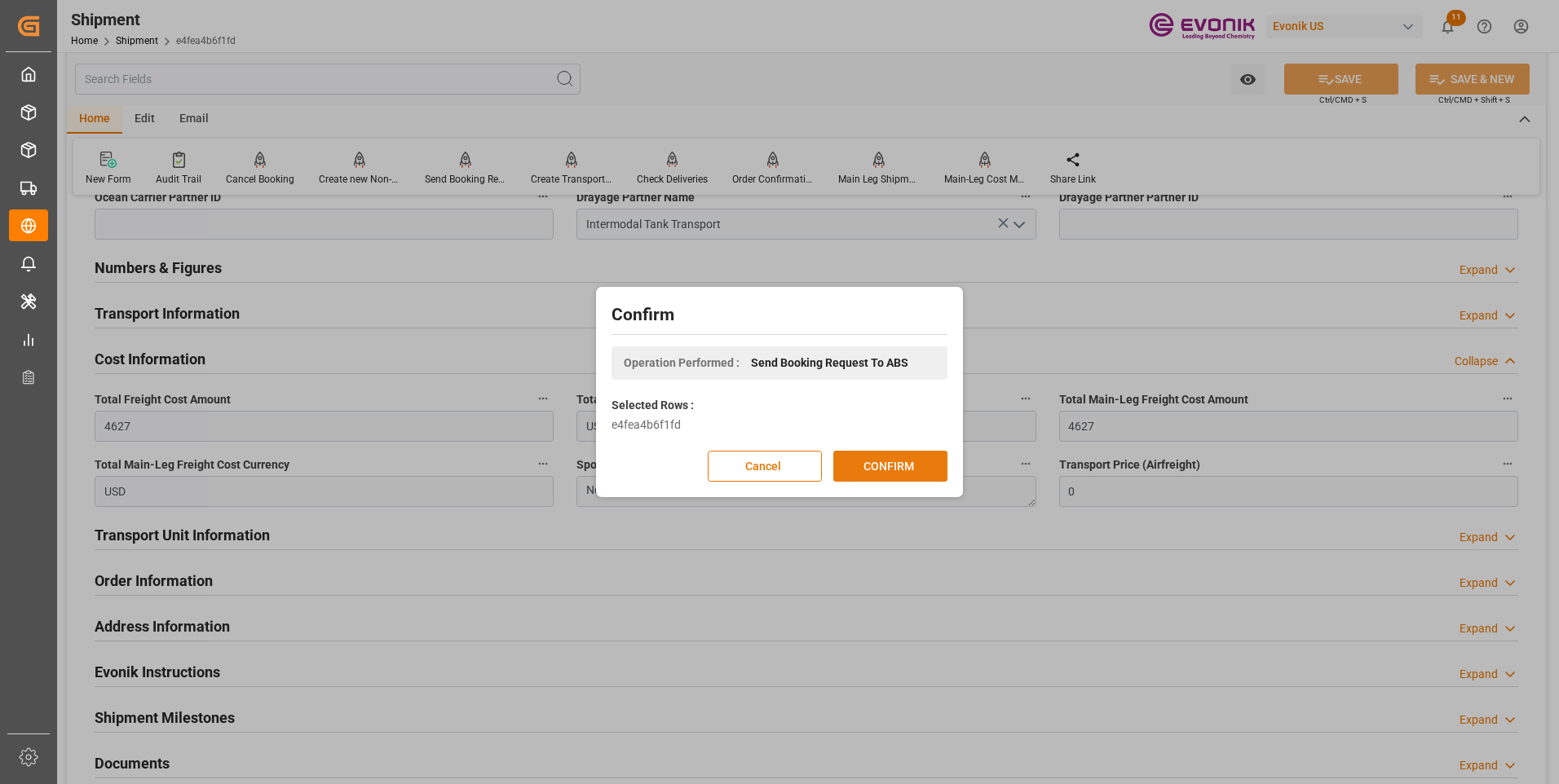
click at [897, 464] on button "CONFIRM" at bounding box center [890, 466] width 114 height 31
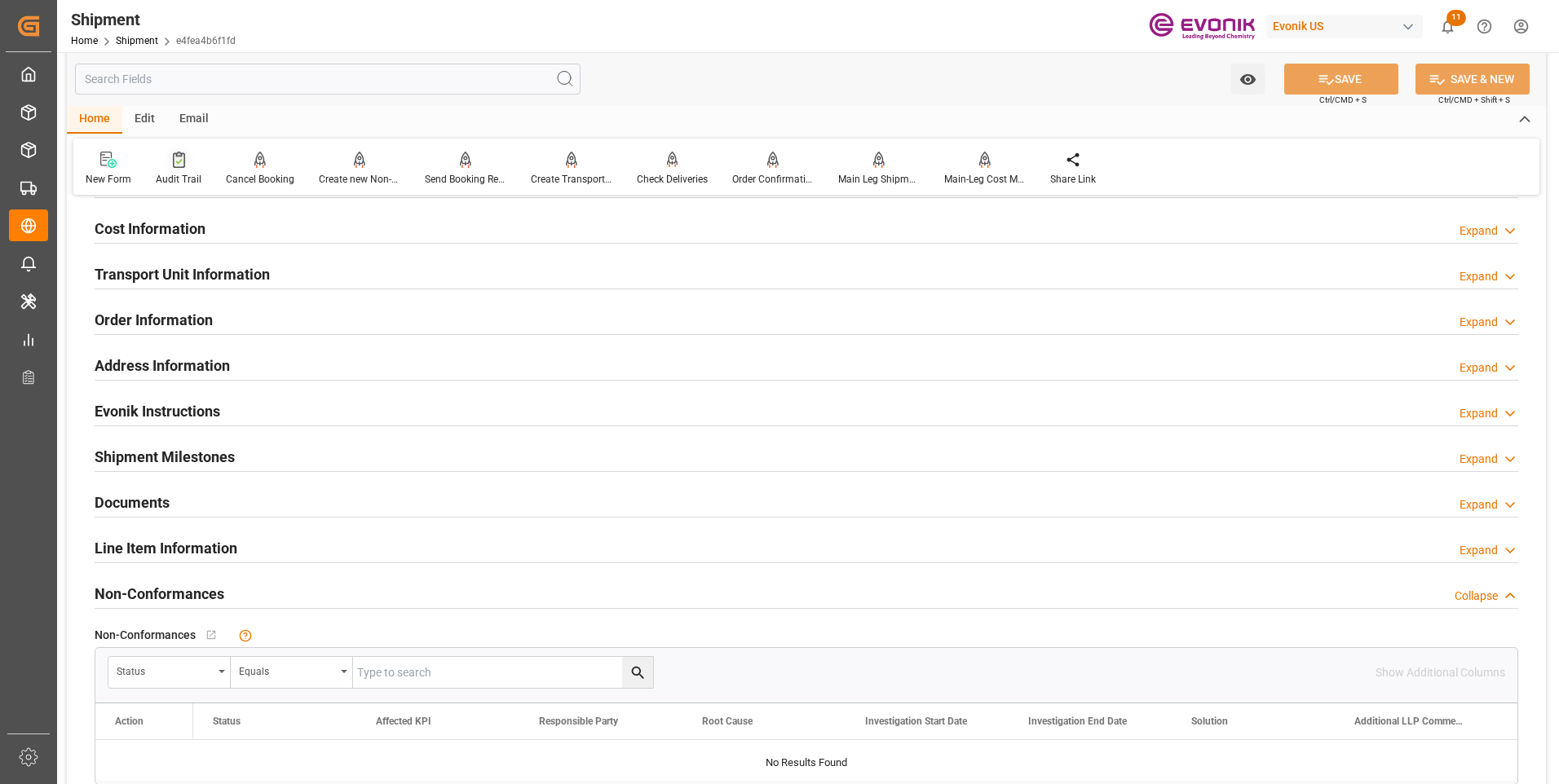
click at [177, 174] on div "Audit Trail" at bounding box center [178, 178] width 46 height 14
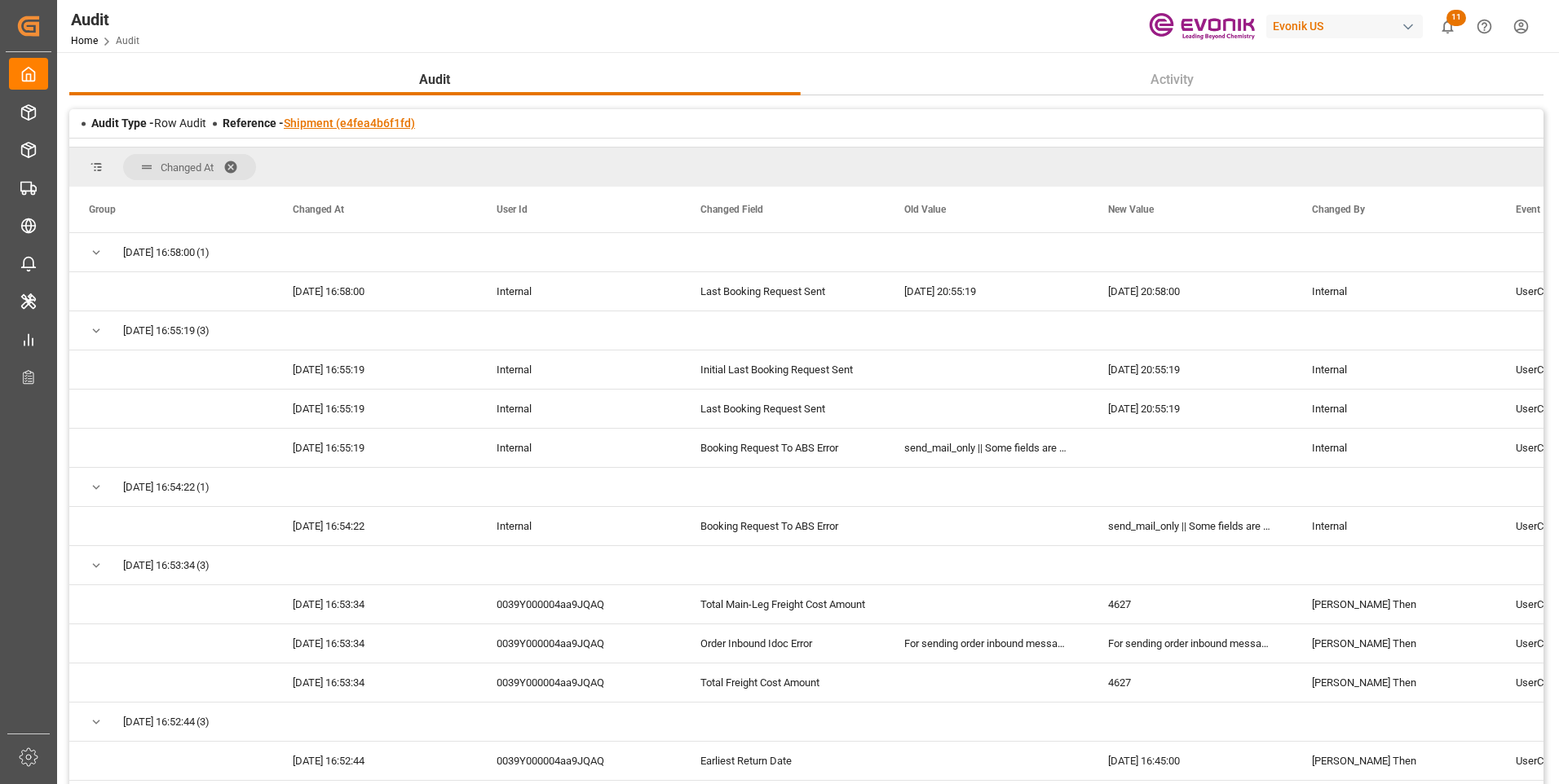
click at [329, 124] on link "Shipment (e4fea4b6f1fd)" at bounding box center [349, 123] width 131 height 13
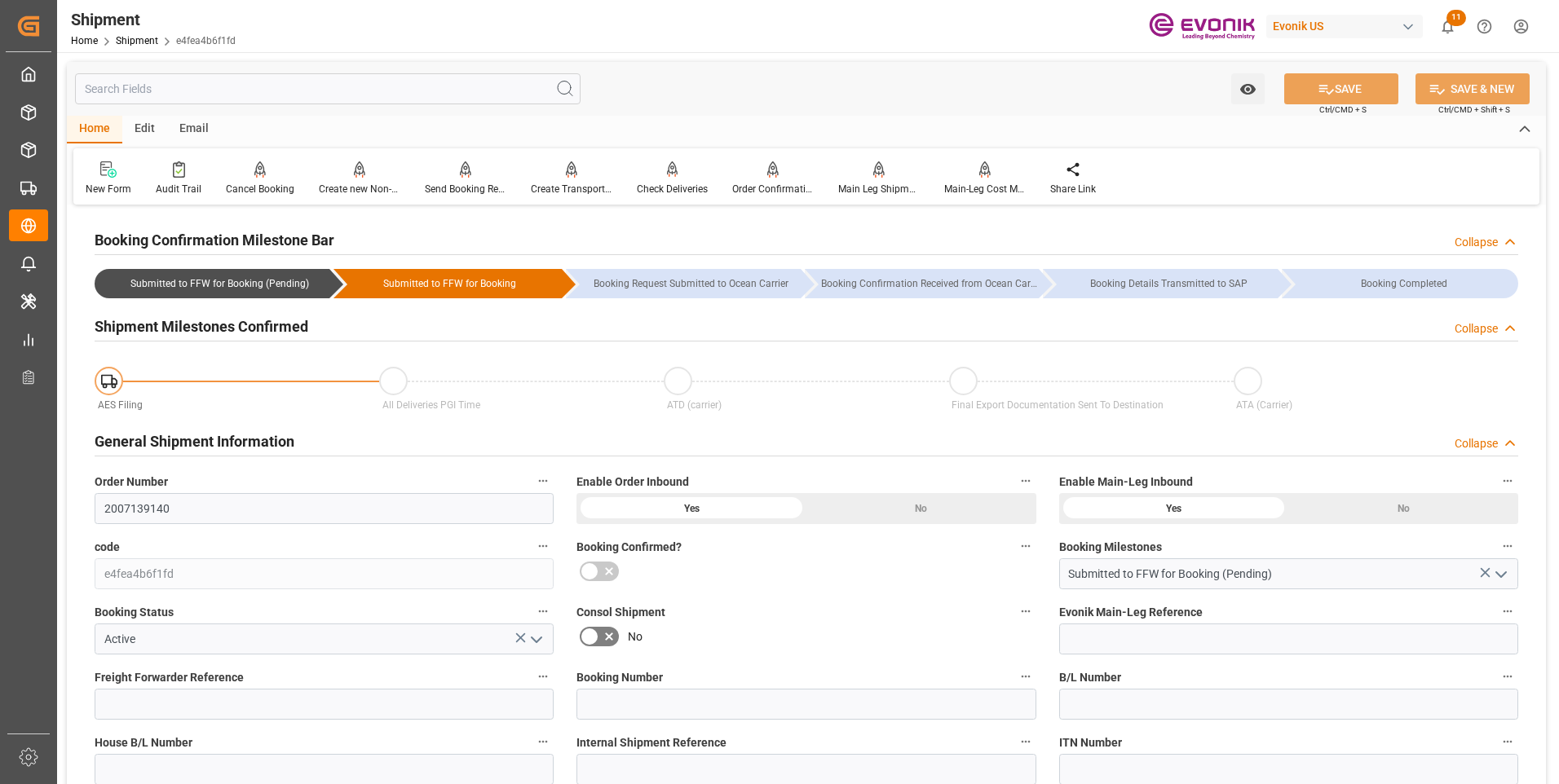
click at [328, 94] on input "text" at bounding box center [327, 88] width 505 height 31
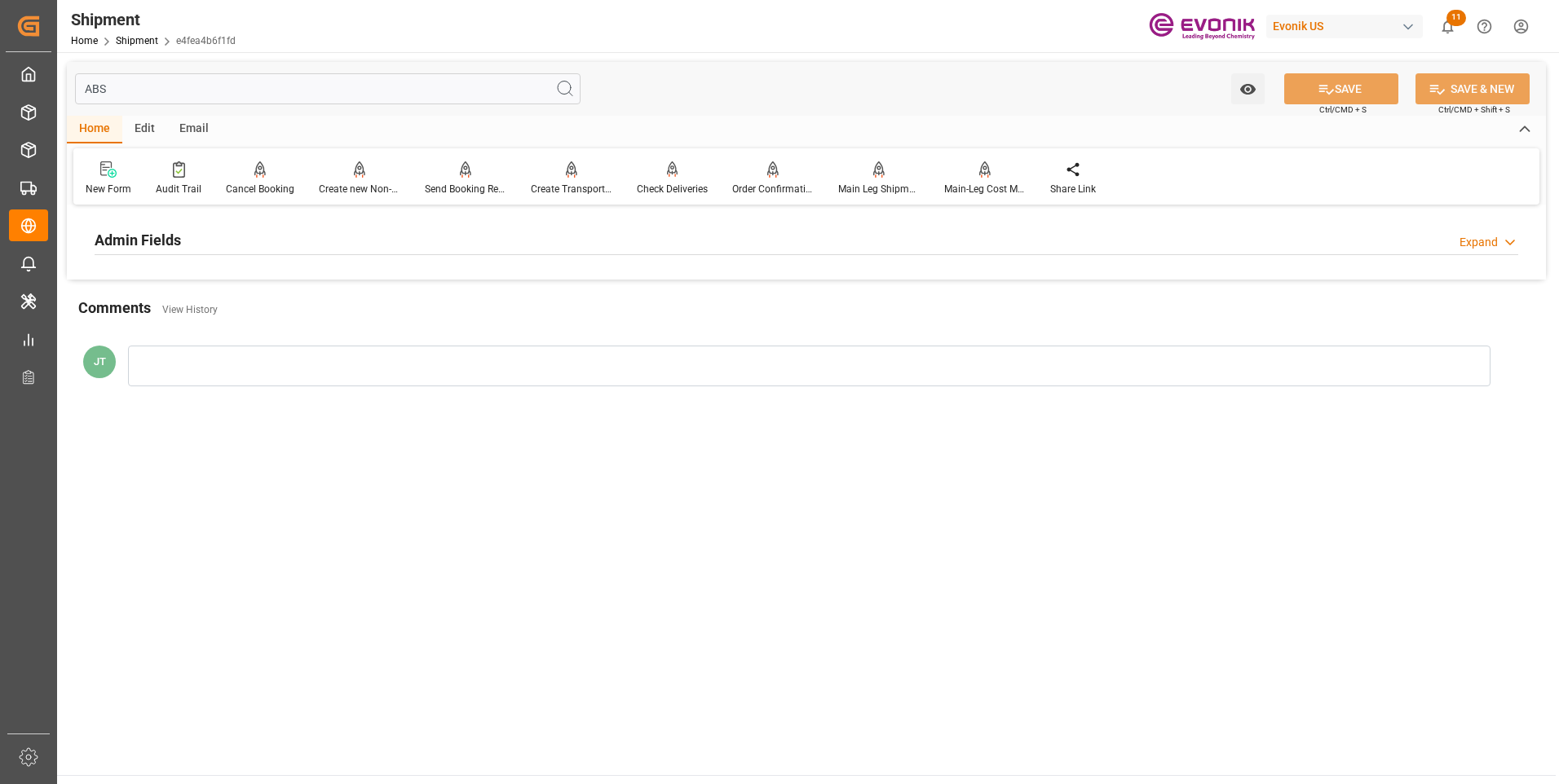
type input "ABS"
click at [203, 241] on div "Admin Fields Expand" at bounding box center [807, 239] width 1424 height 31
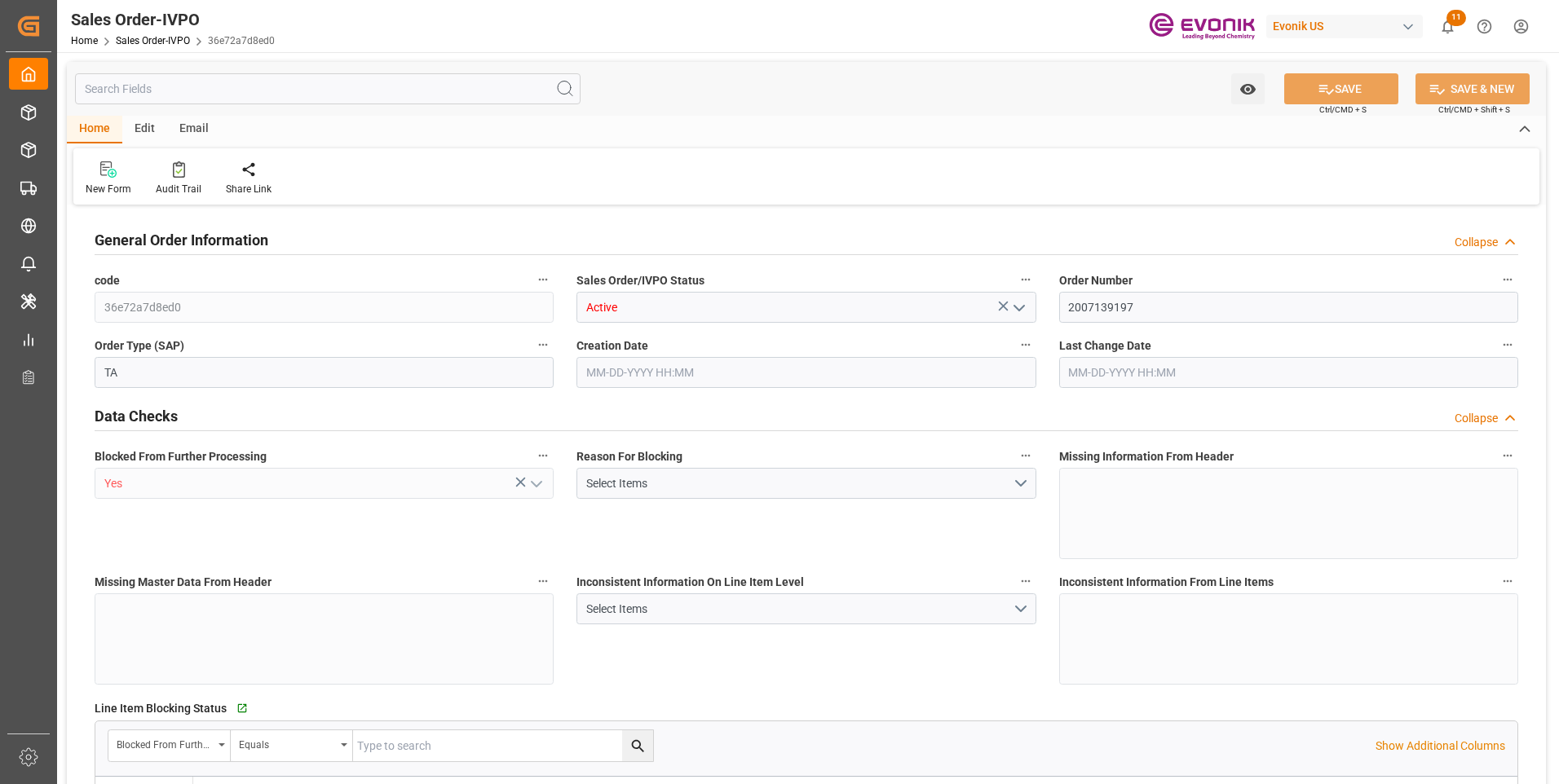
type input "BRRIO"
type input "0"
type input "1"
type input "20000"
type input "[DATE] 19:18"
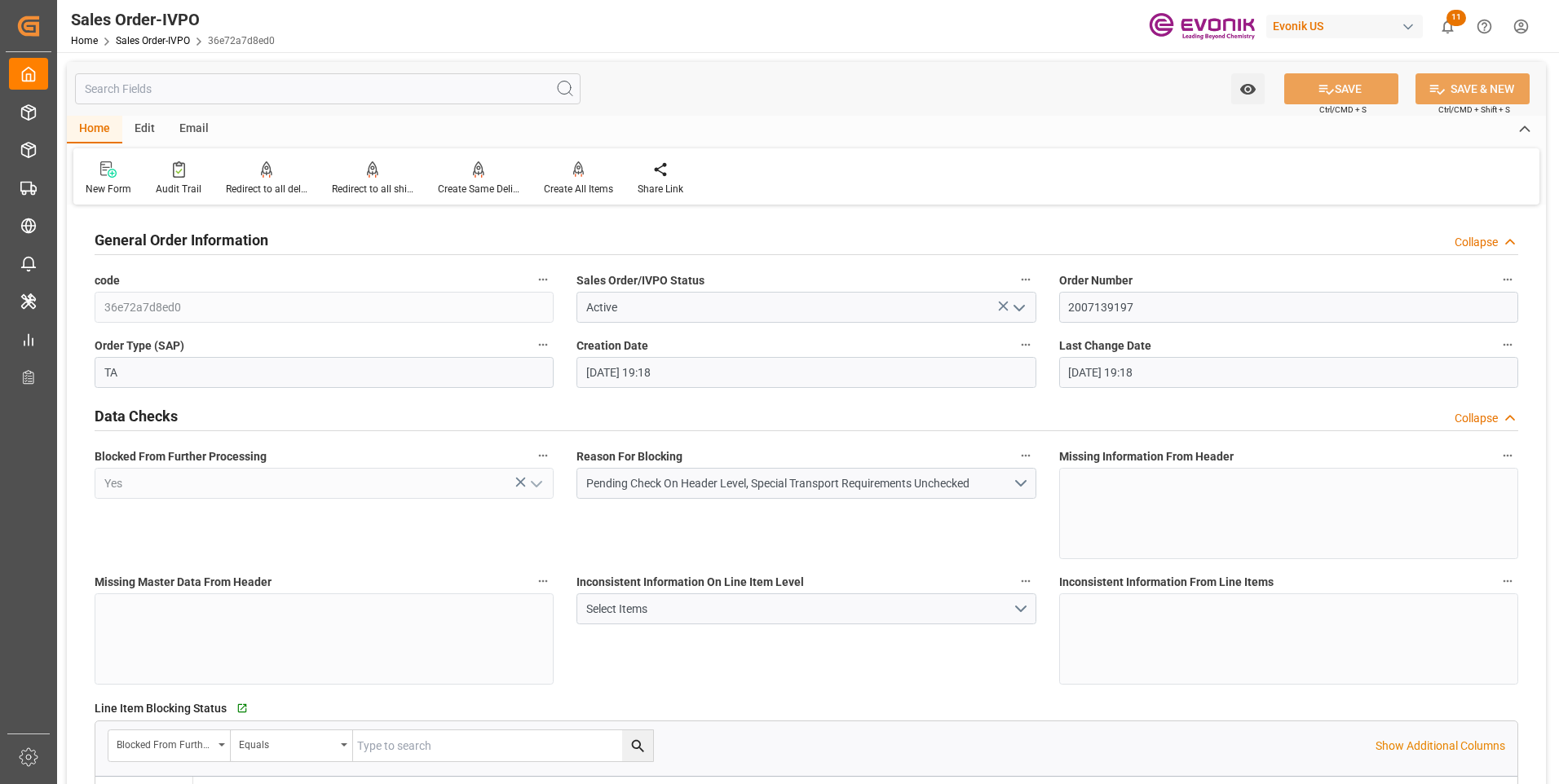
type input "[DATE] 19:18"
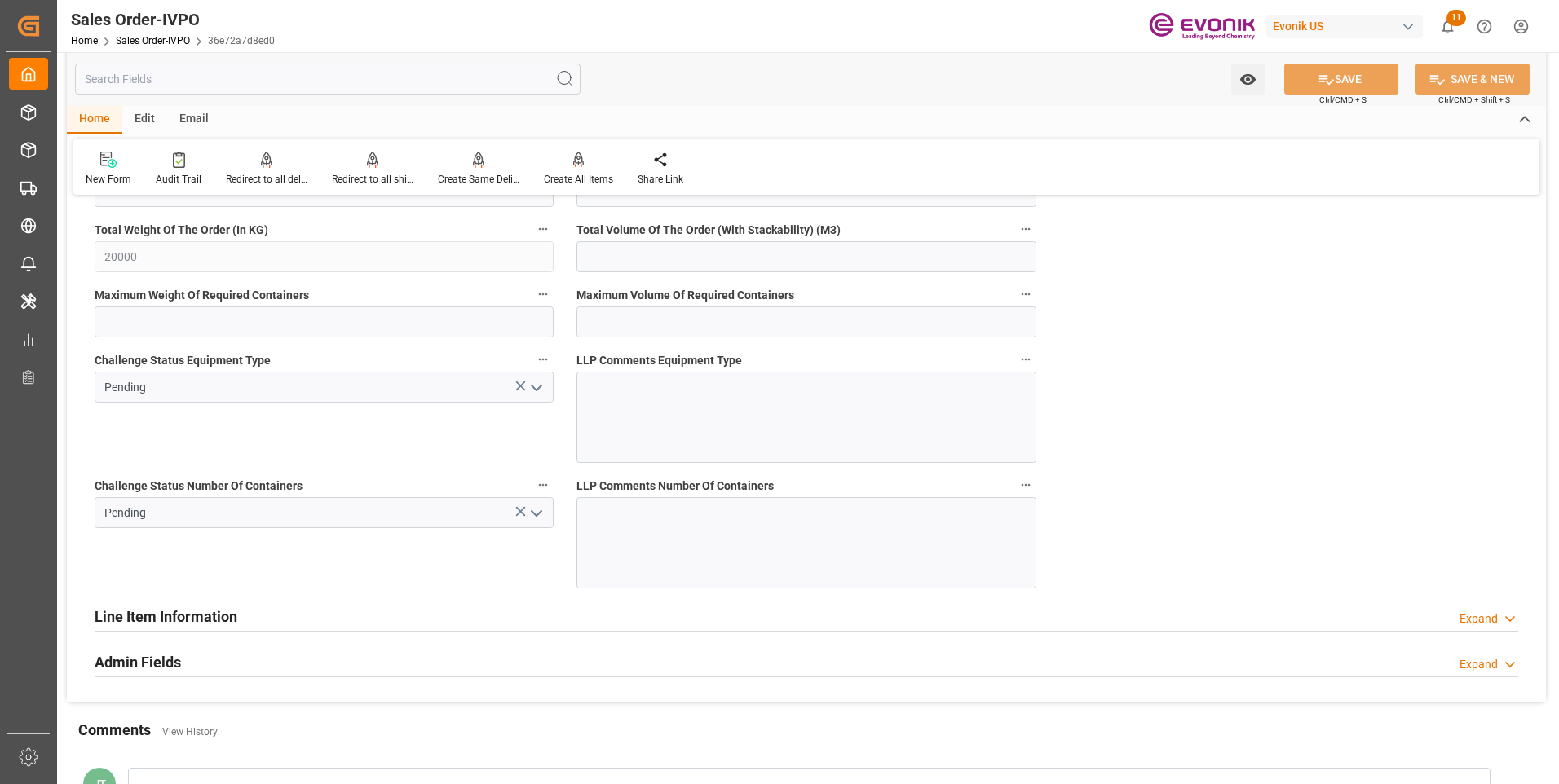
scroll to position [3261, 0]
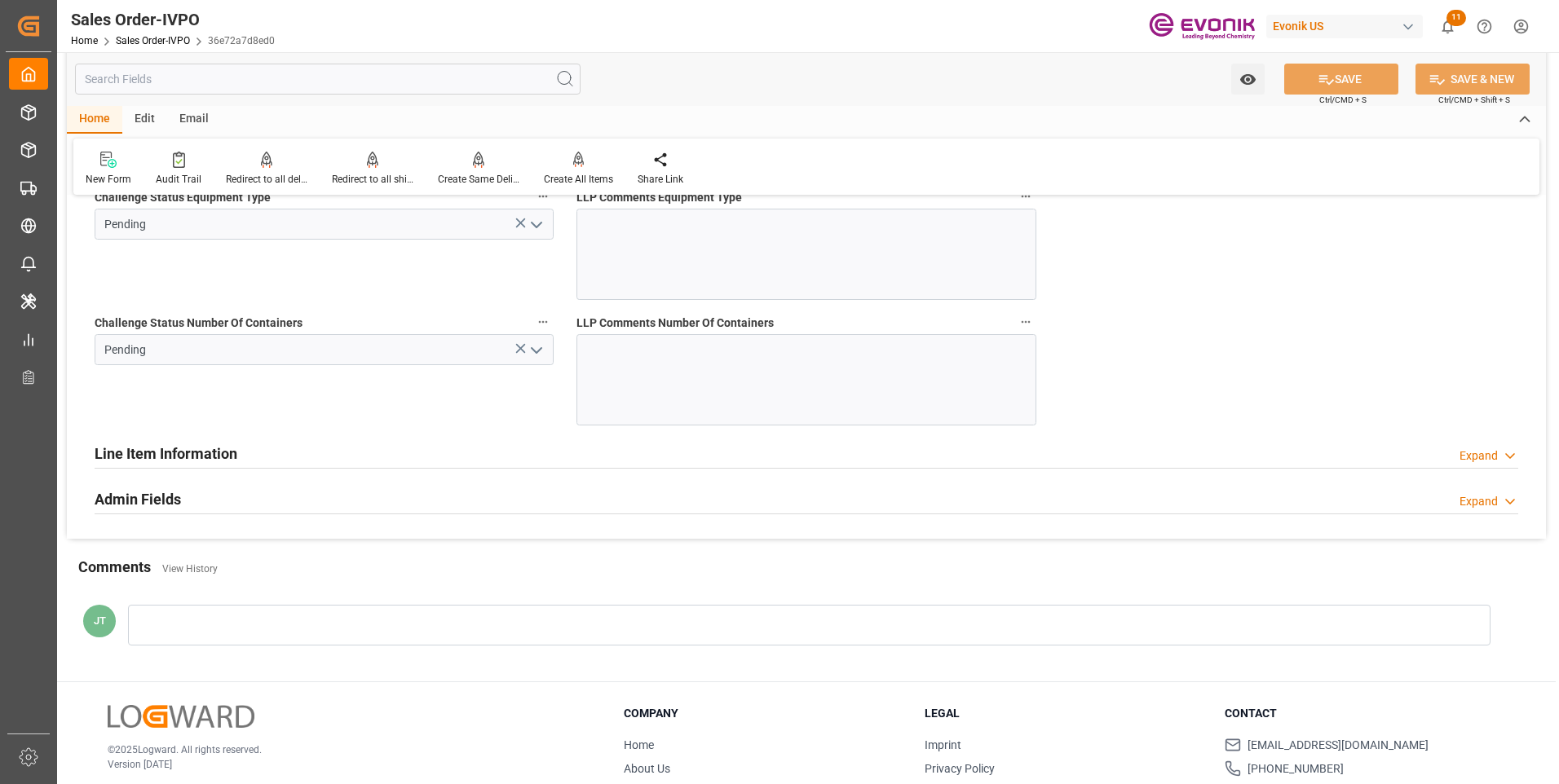
click at [537, 348] on icon "open menu" at bounding box center [537, 350] width 20 height 20
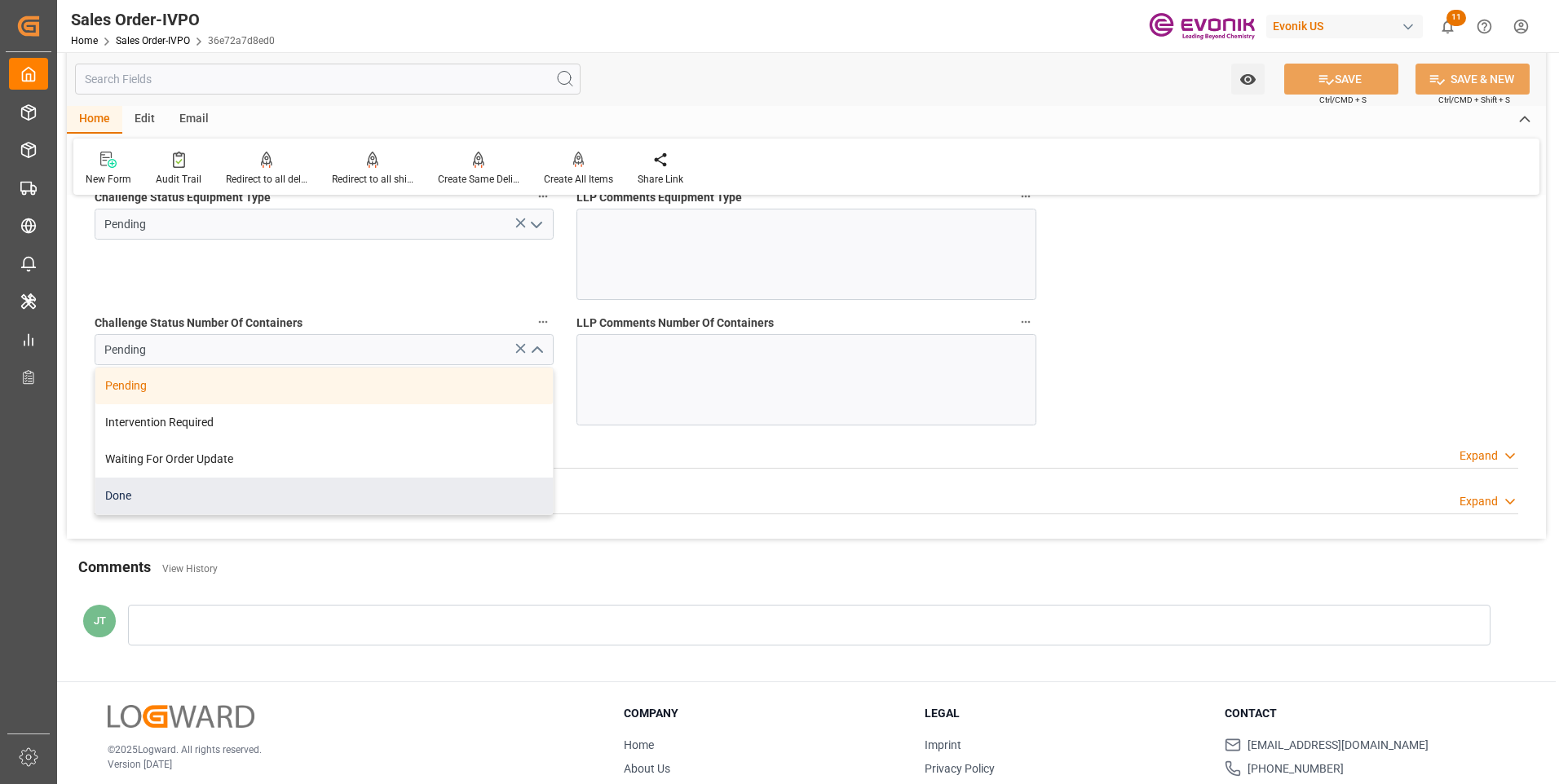
click at [191, 492] on div "Done" at bounding box center [324, 496] width 457 height 37
type input "Done"
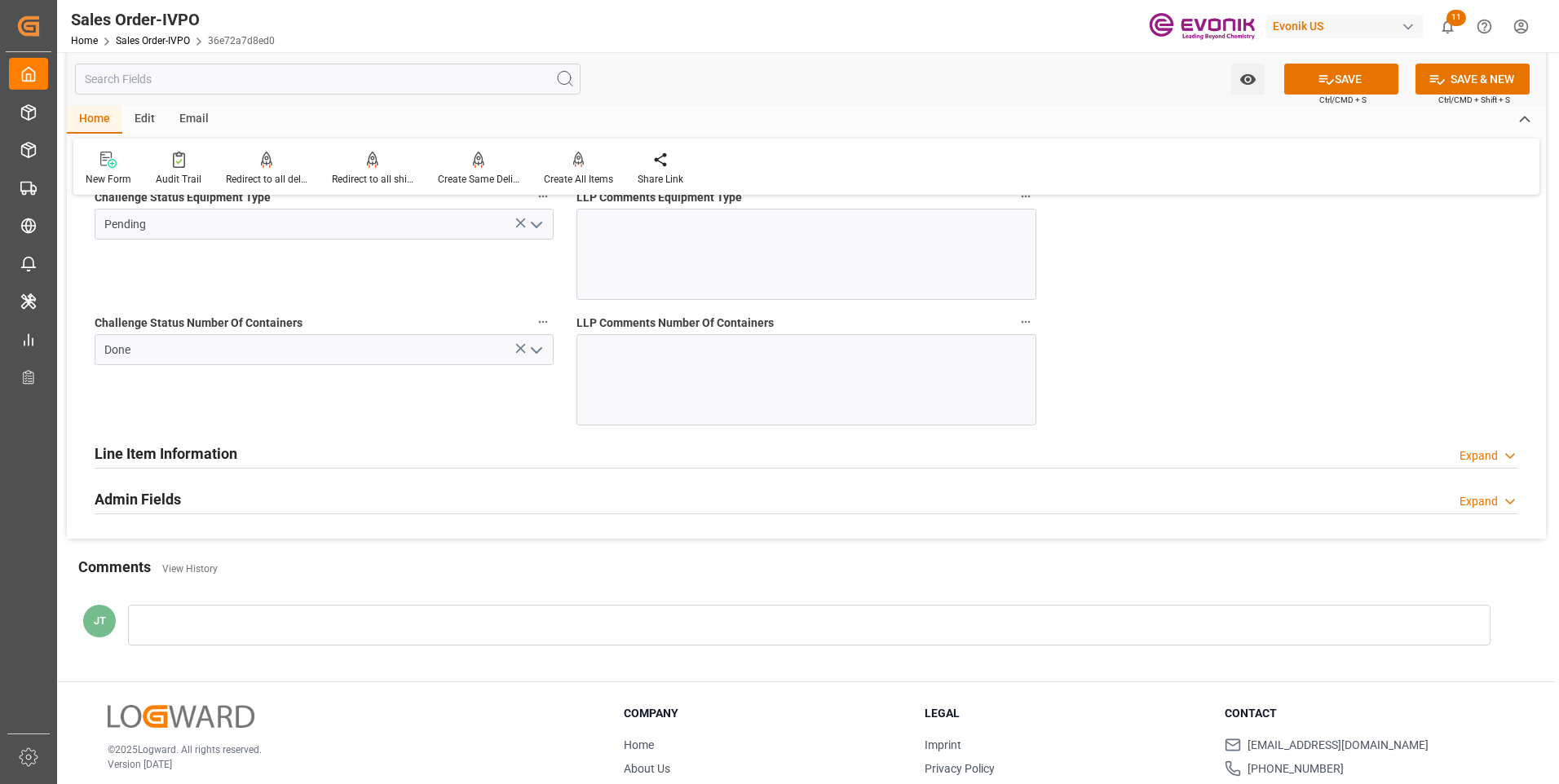
scroll to position [3098, 0]
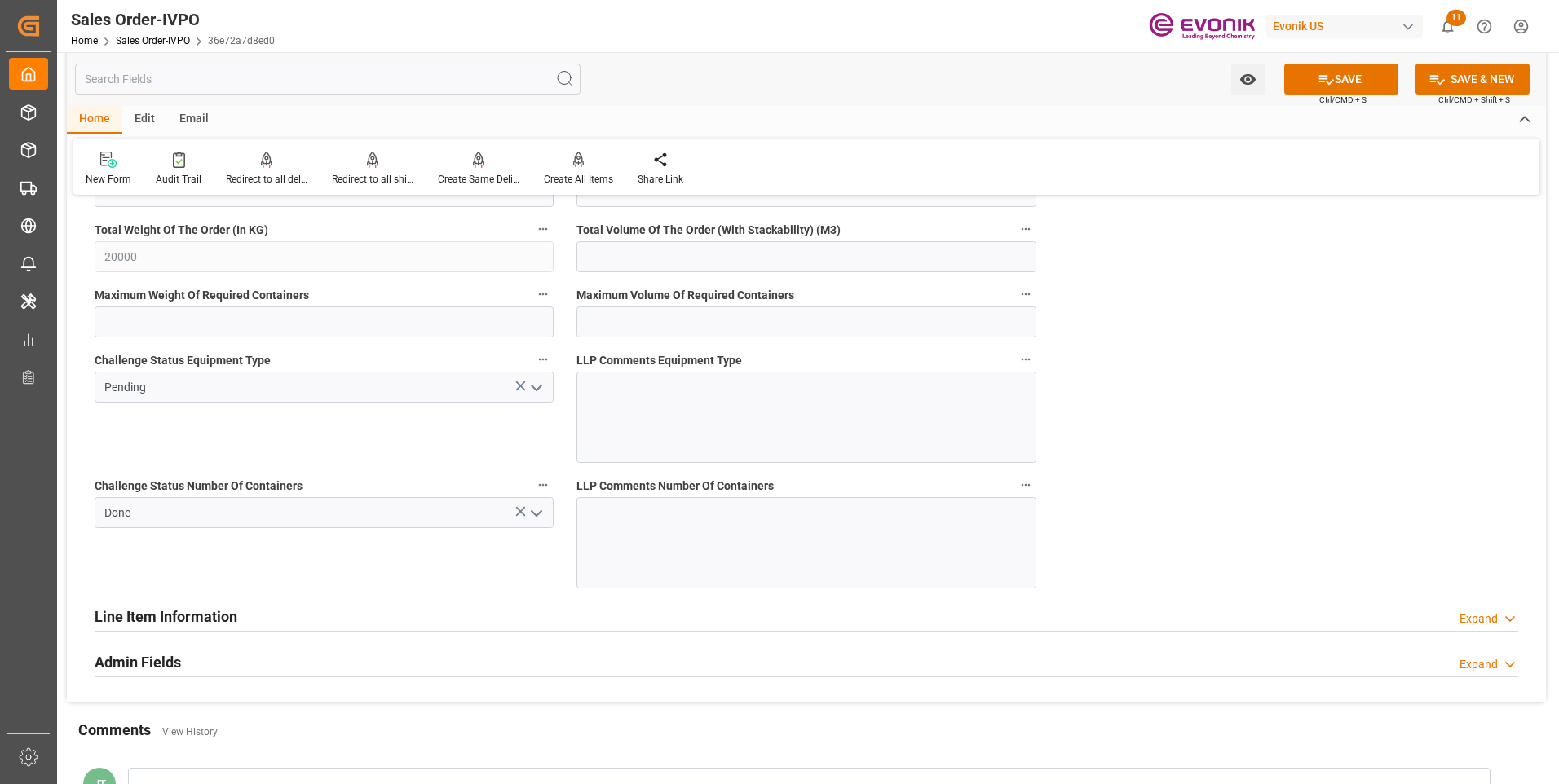
click at [530, 388] on icon "open menu" at bounding box center [537, 388] width 20 height 20
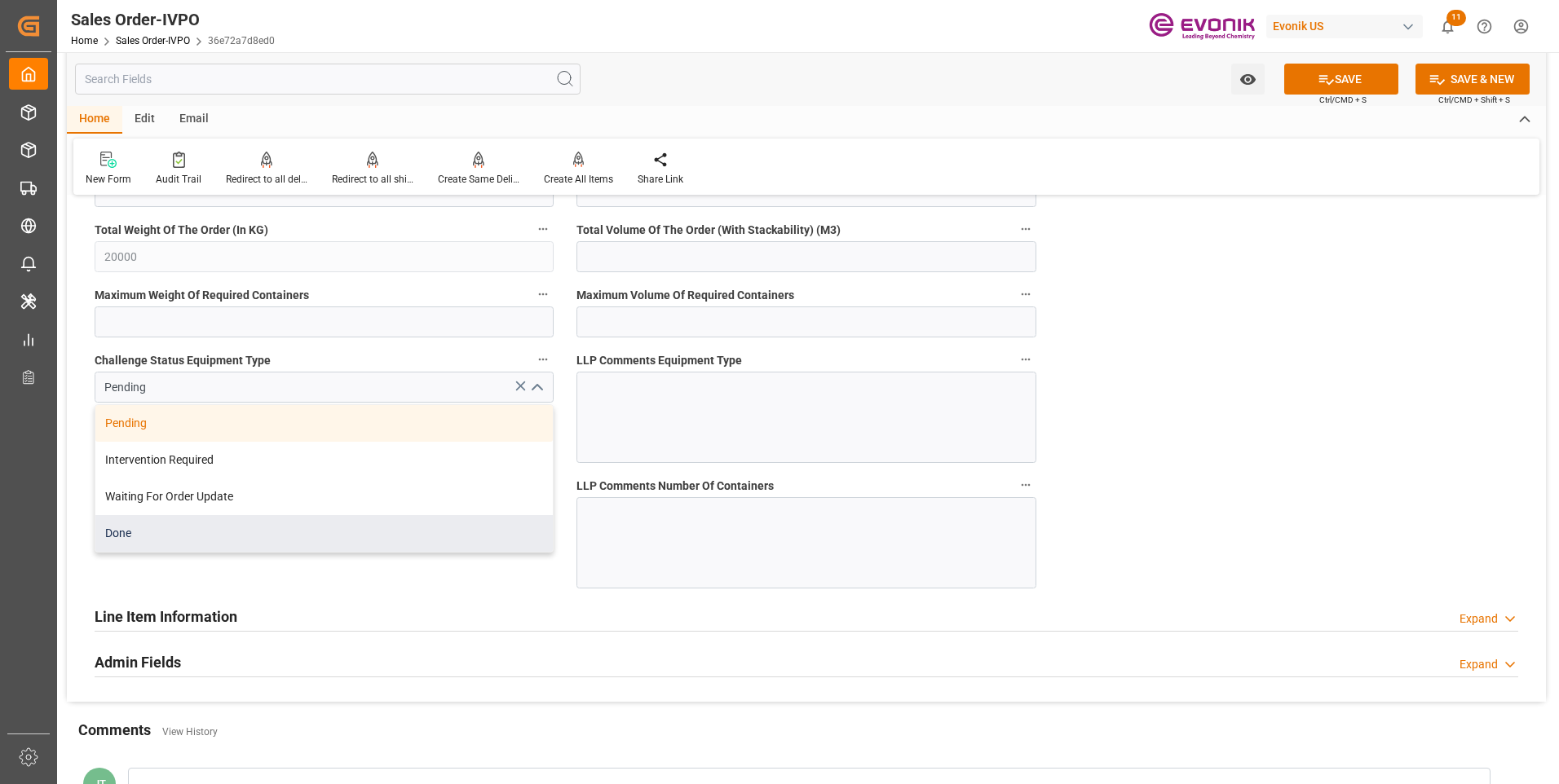
click at [160, 535] on div "Done" at bounding box center [324, 534] width 457 height 37
type input "Done"
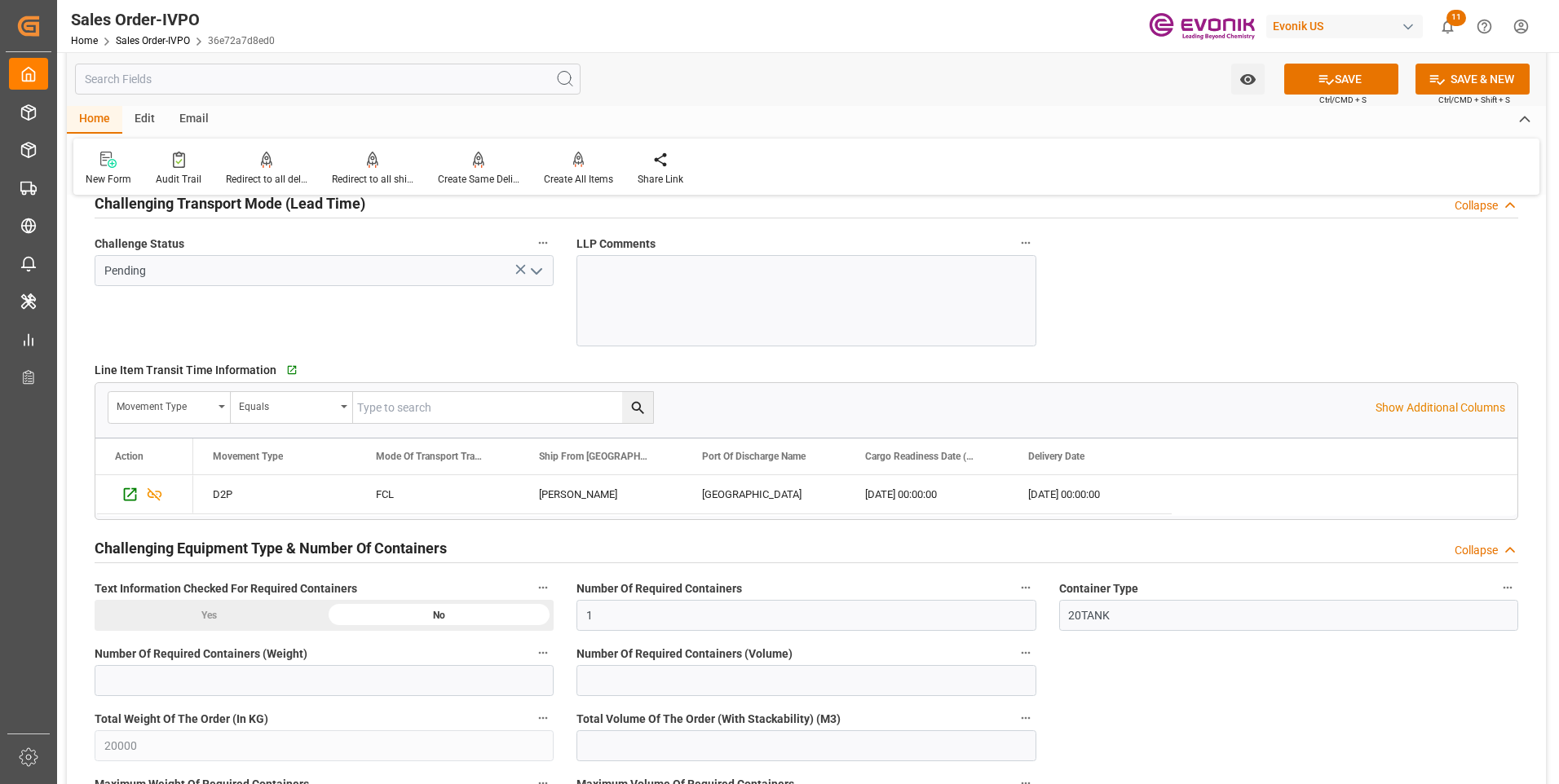
scroll to position [2527, 0]
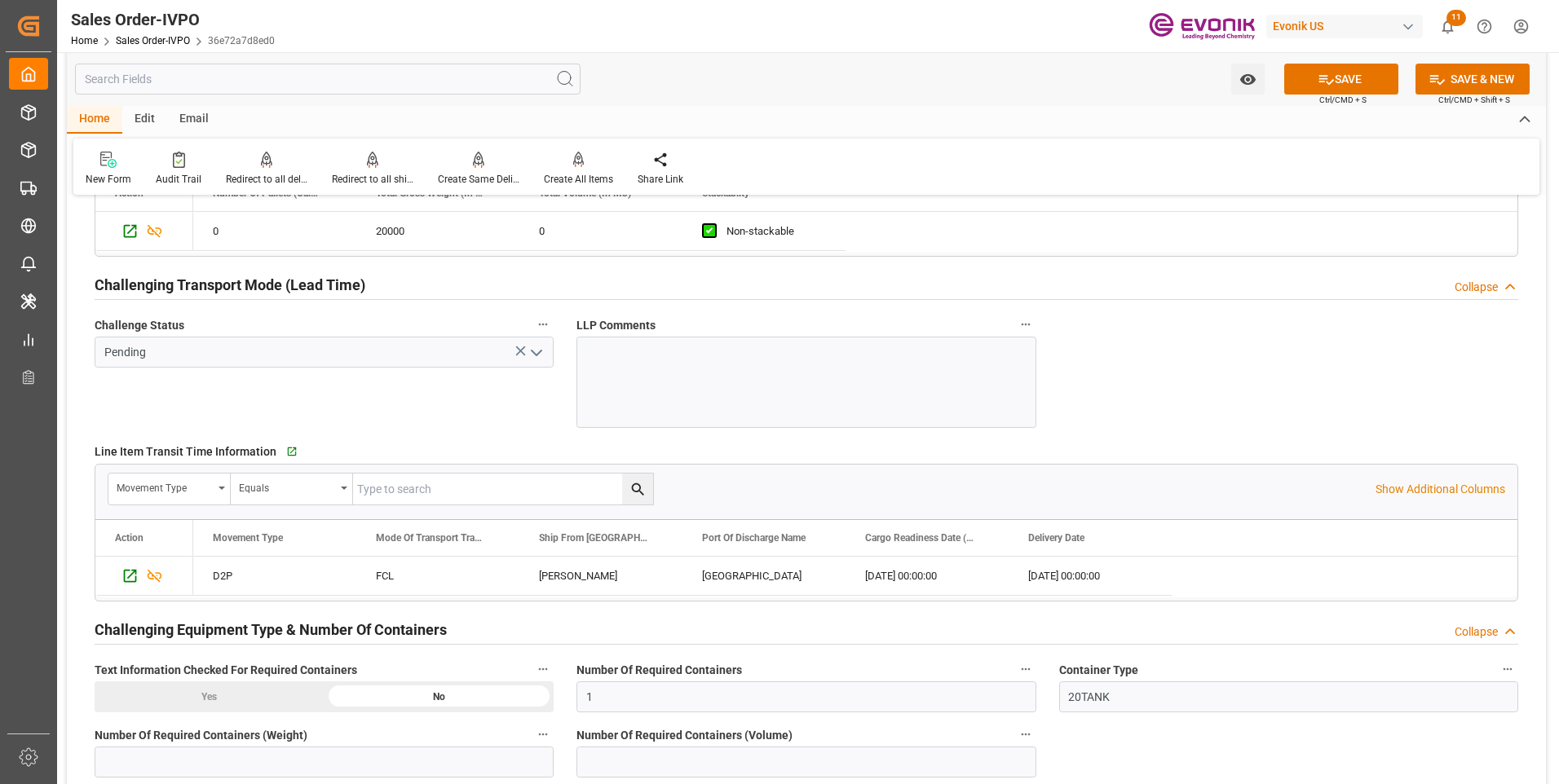
click at [533, 354] on icon "open menu" at bounding box center [537, 353] width 20 height 20
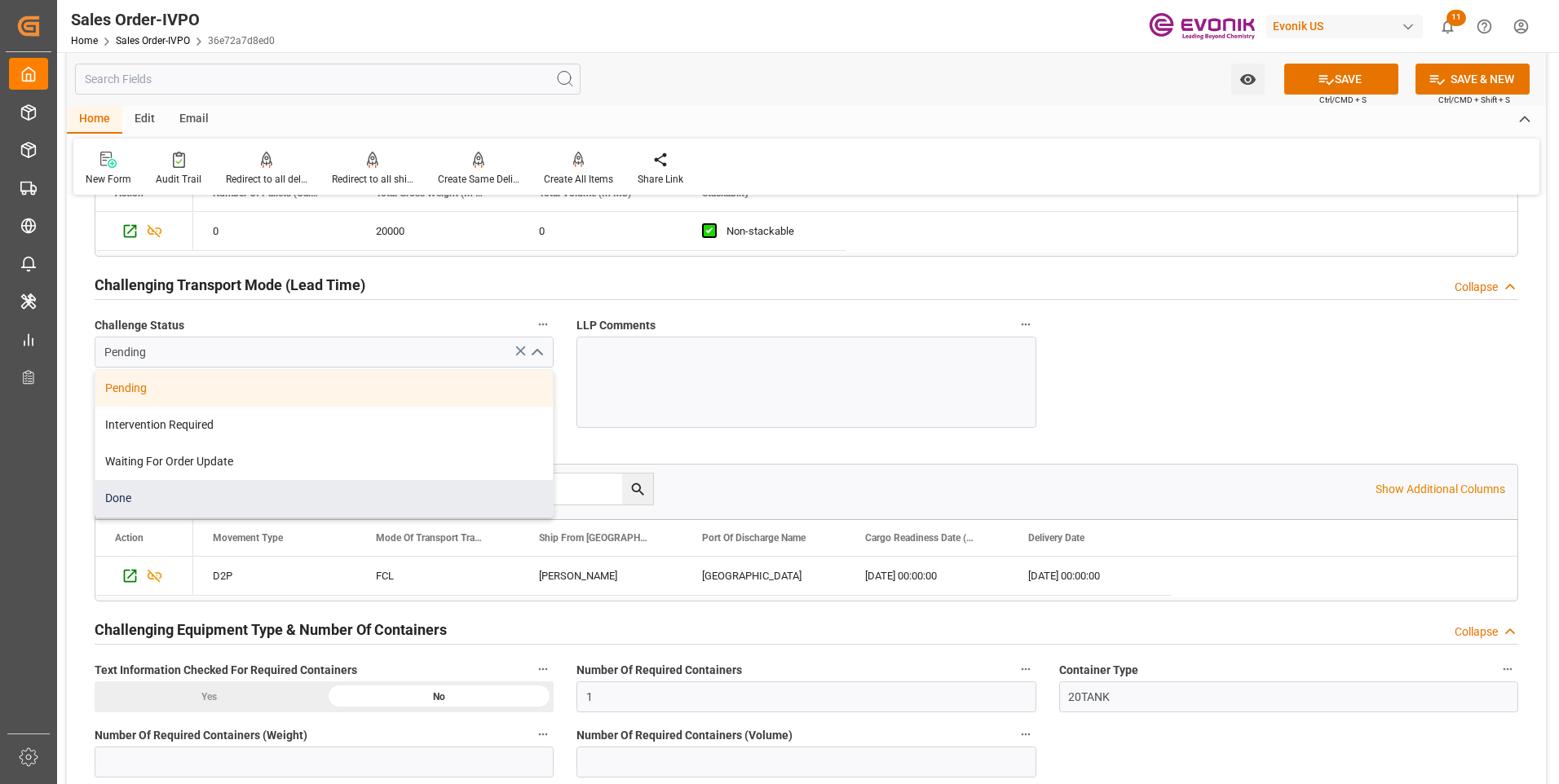
click at [212, 491] on div "Done" at bounding box center [324, 499] width 457 height 37
type input "Done"
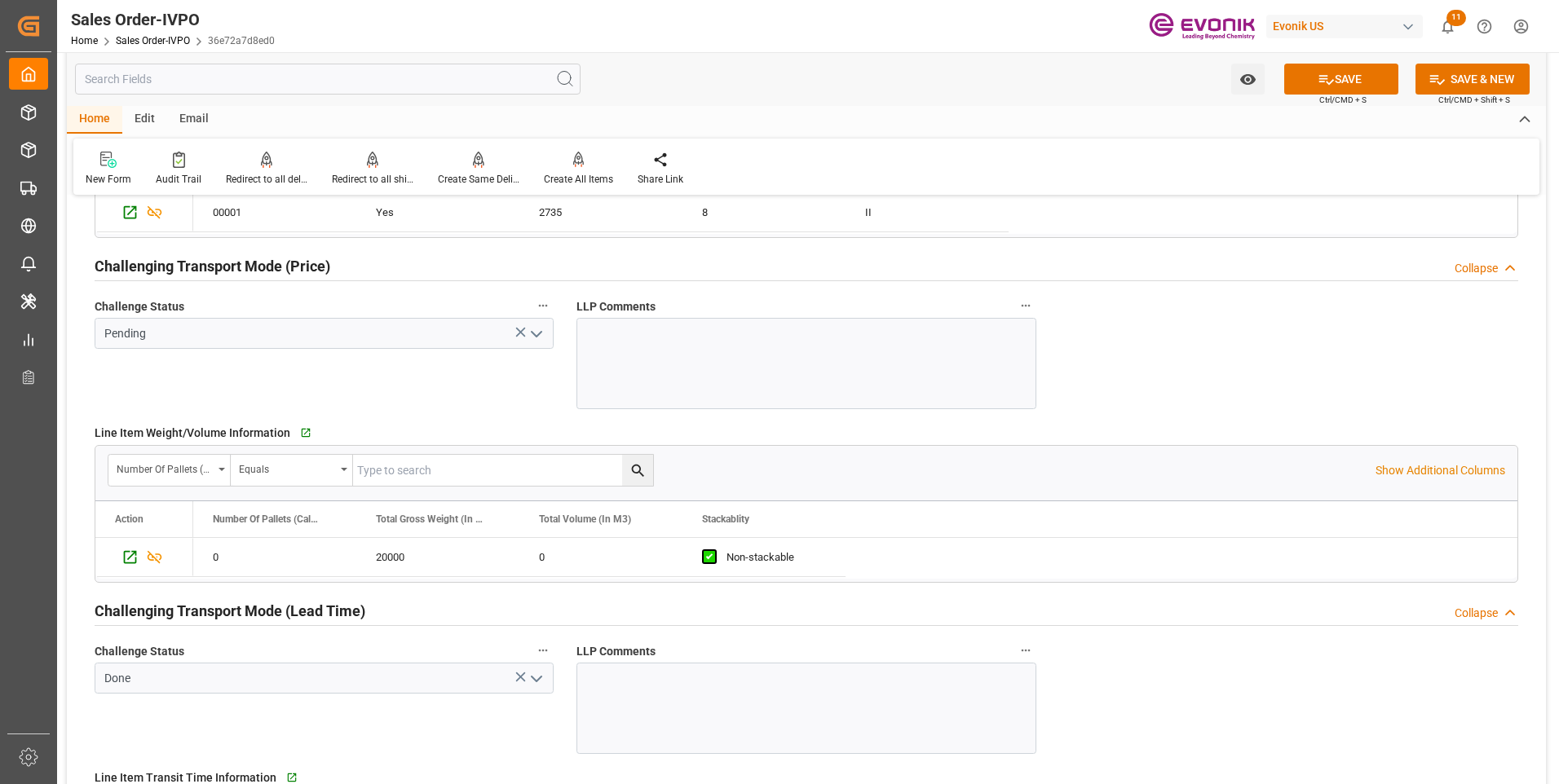
scroll to position [2120, 0]
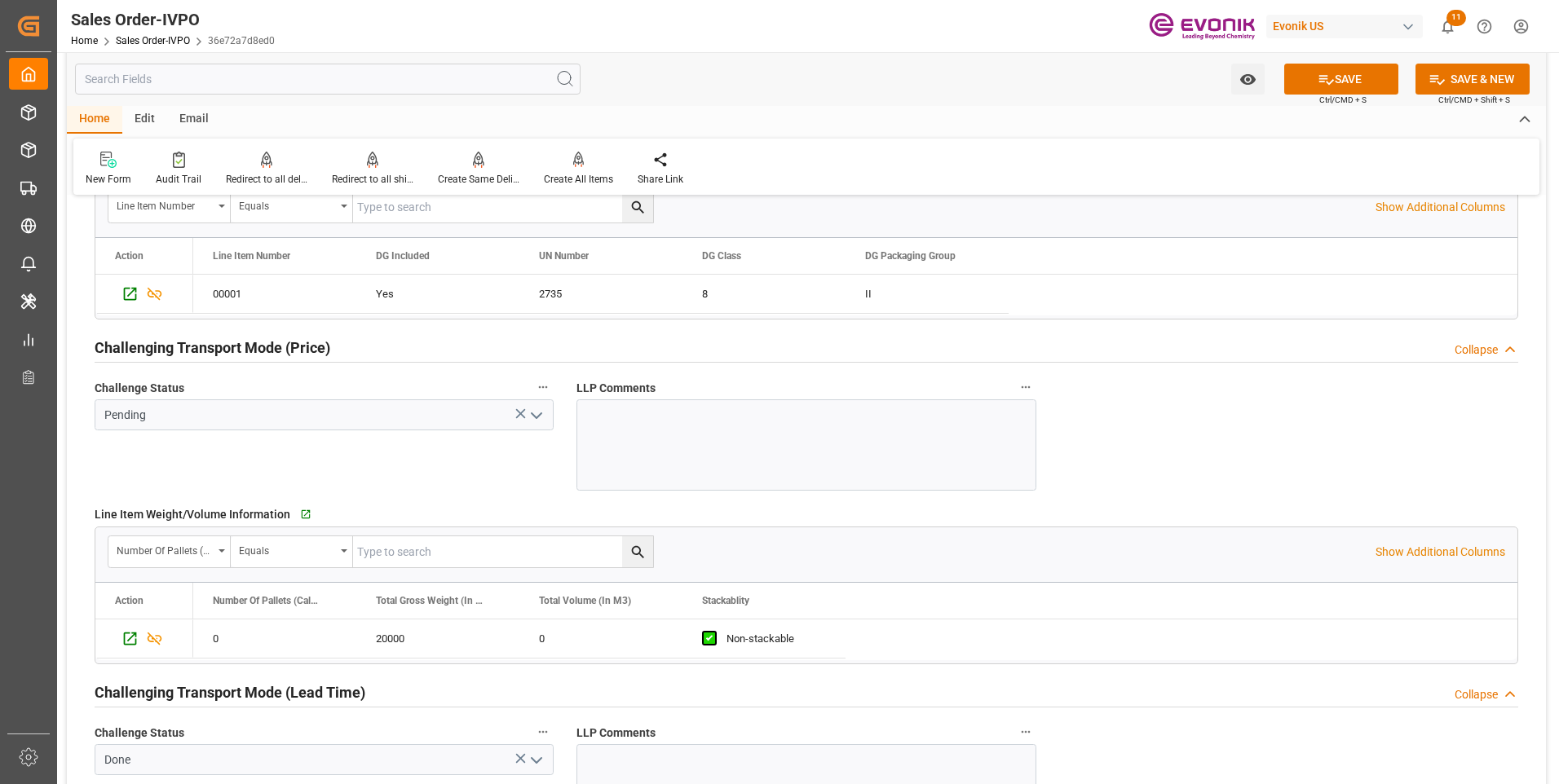
click at [536, 419] on icon "open menu" at bounding box center [537, 415] width 20 height 20
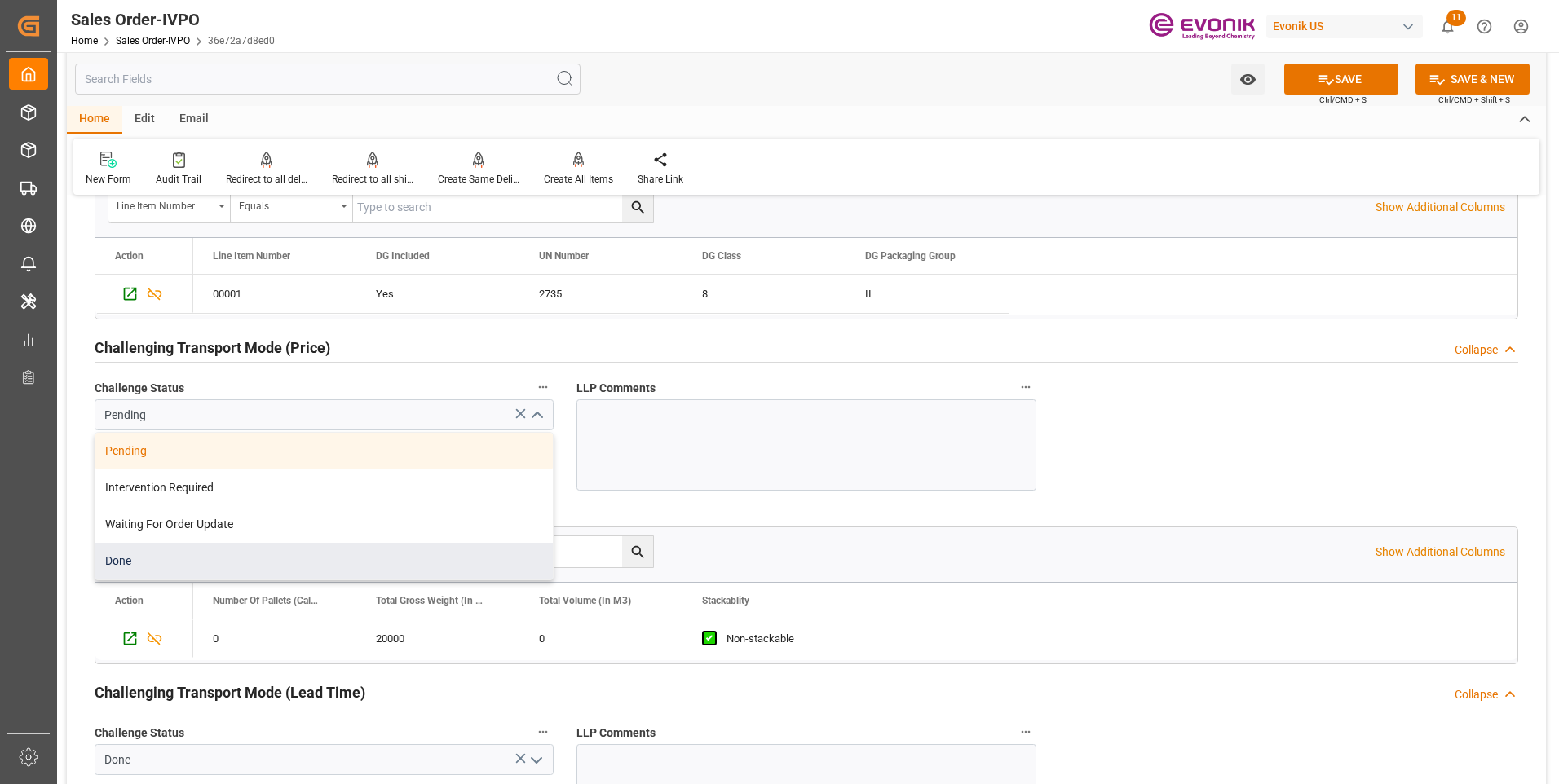
click at [192, 573] on div "Done" at bounding box center [324, 561] width 457 height 37
type input "Done"
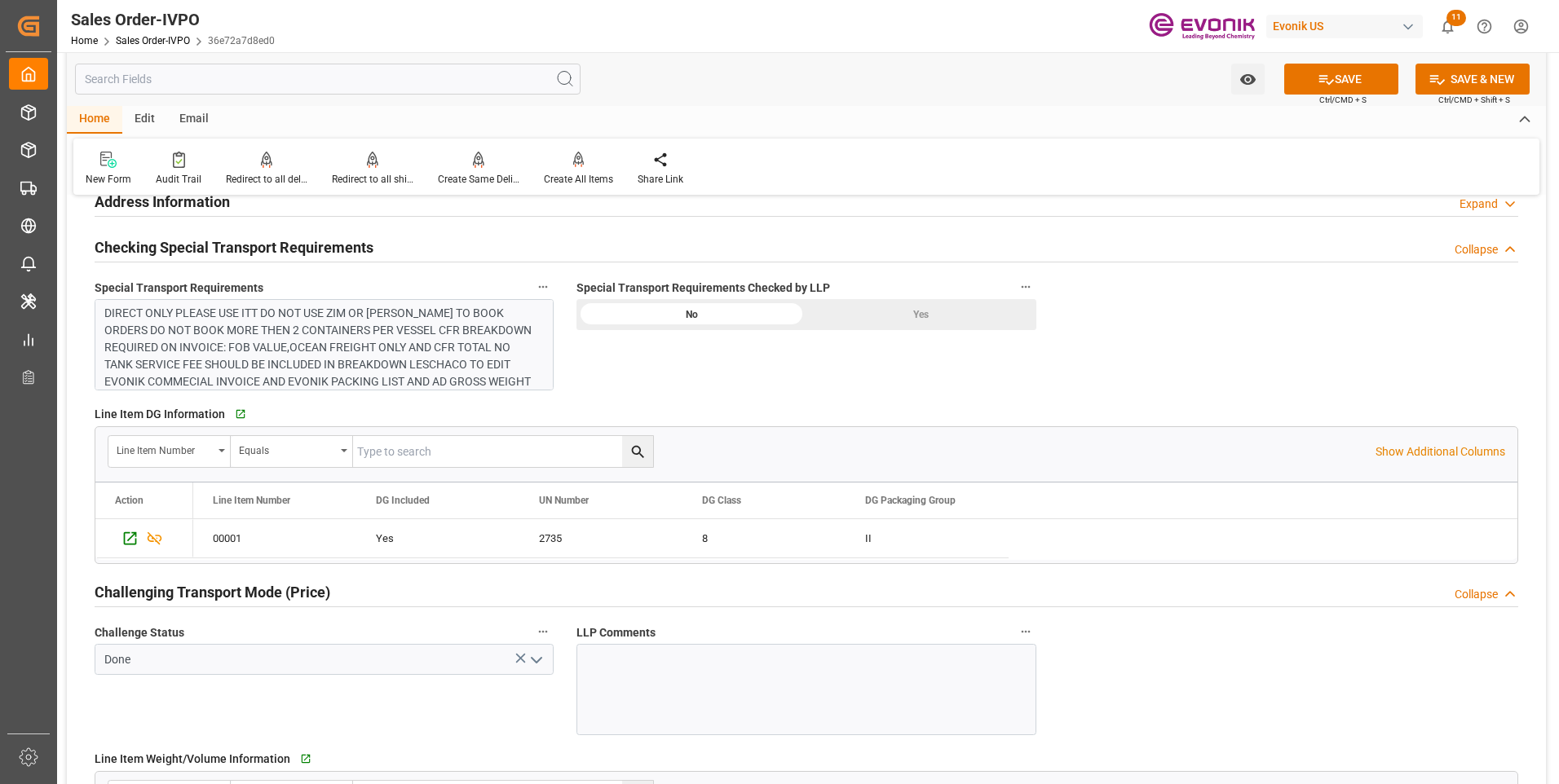
scroll to position [1712, 0]
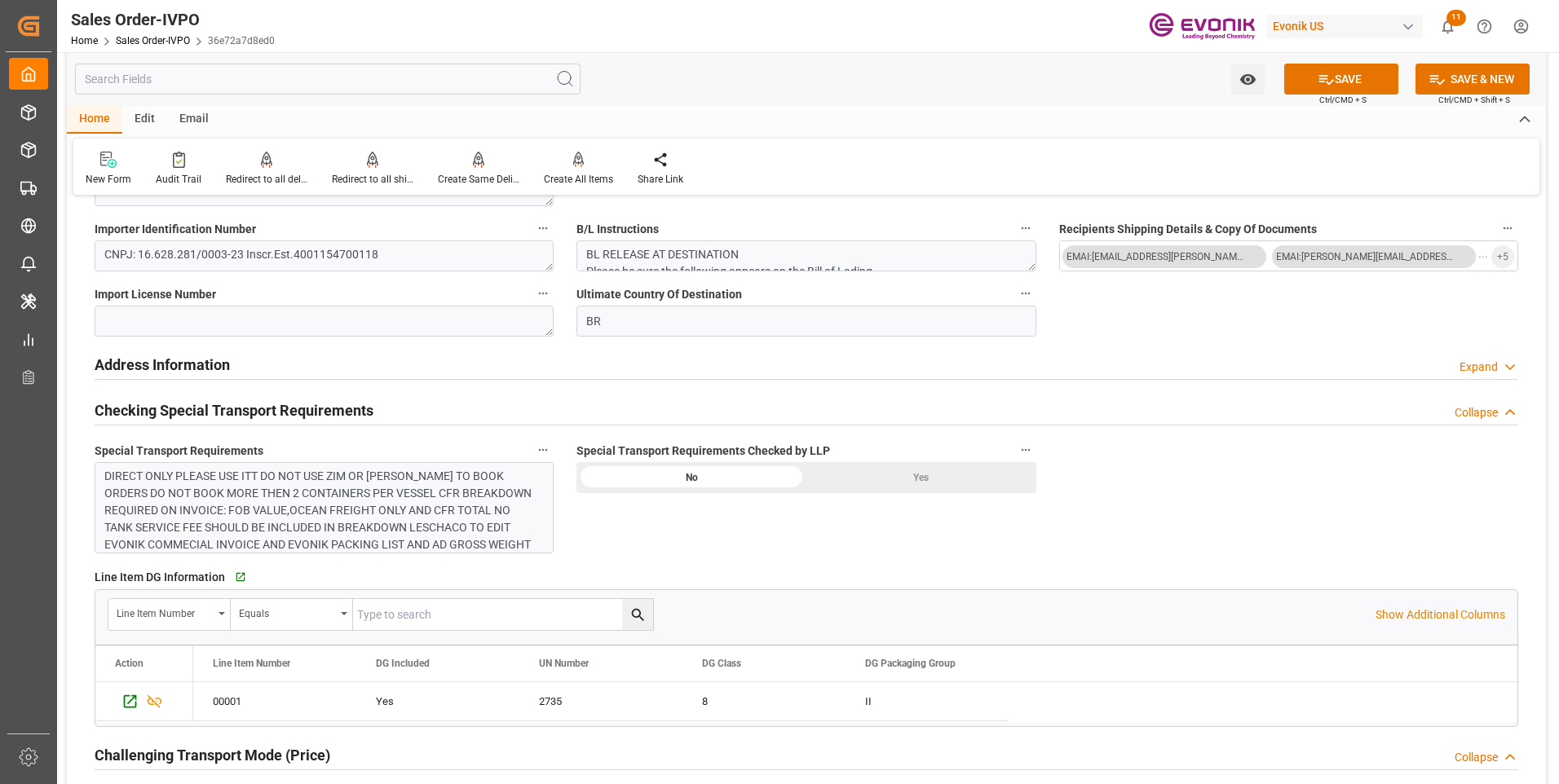
click at [911, 486] on div "Yes" at bounding box center [922, 478] width 230 height 31
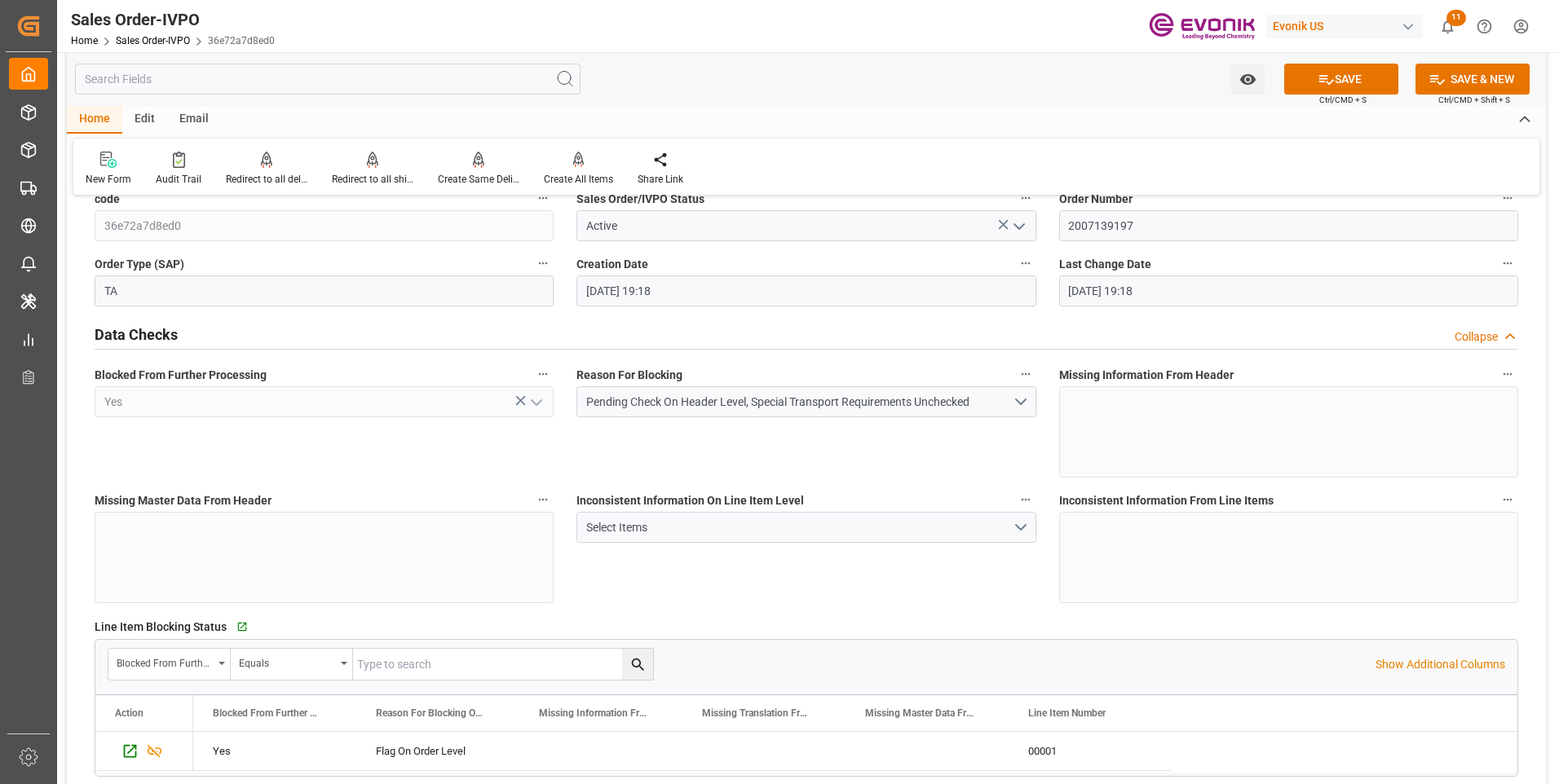
scroll to position [0, 0]
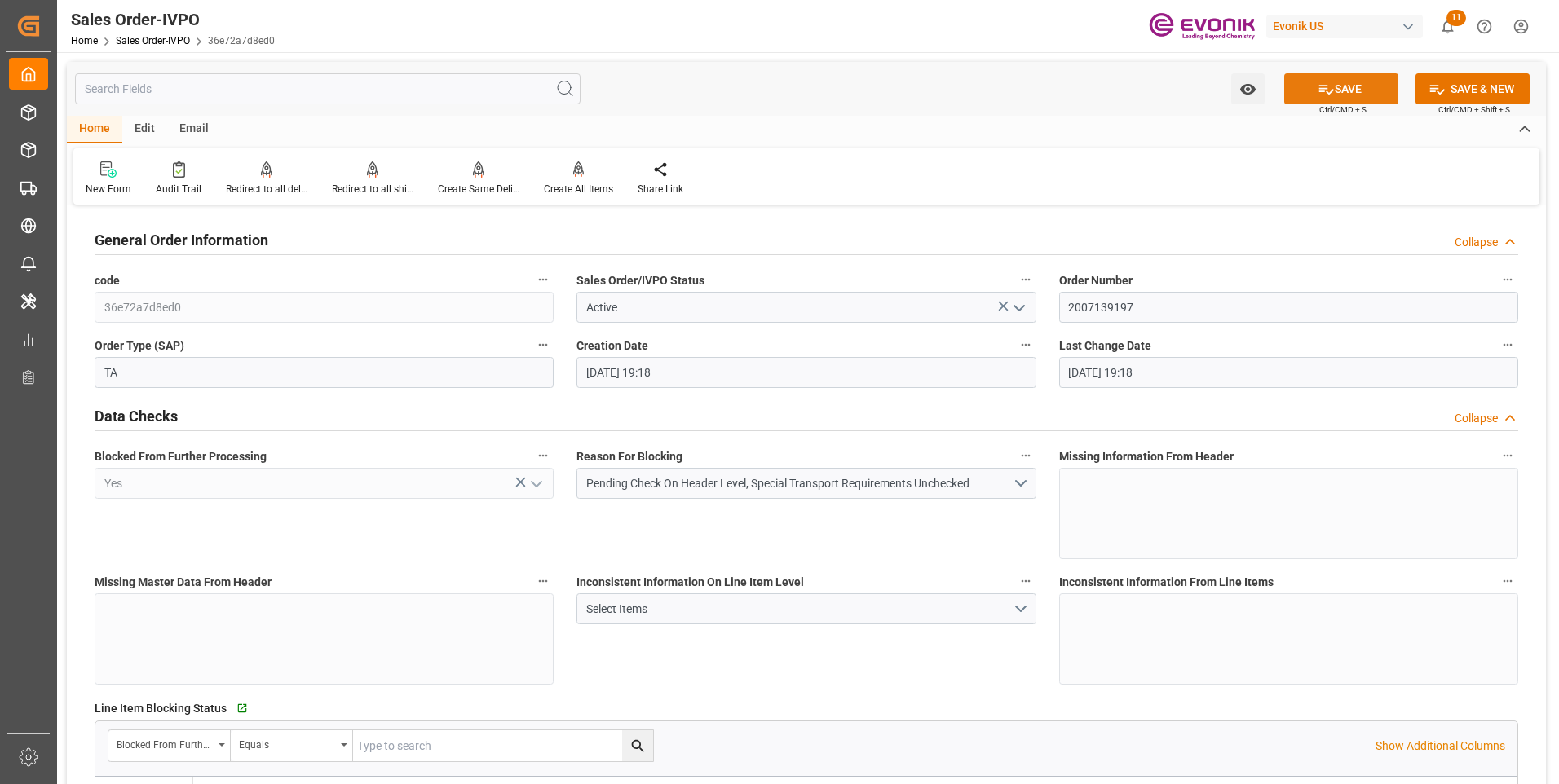
click at [1349, 89] on button "SAVE" at bounding box center [1341, 88] width 114 height 31
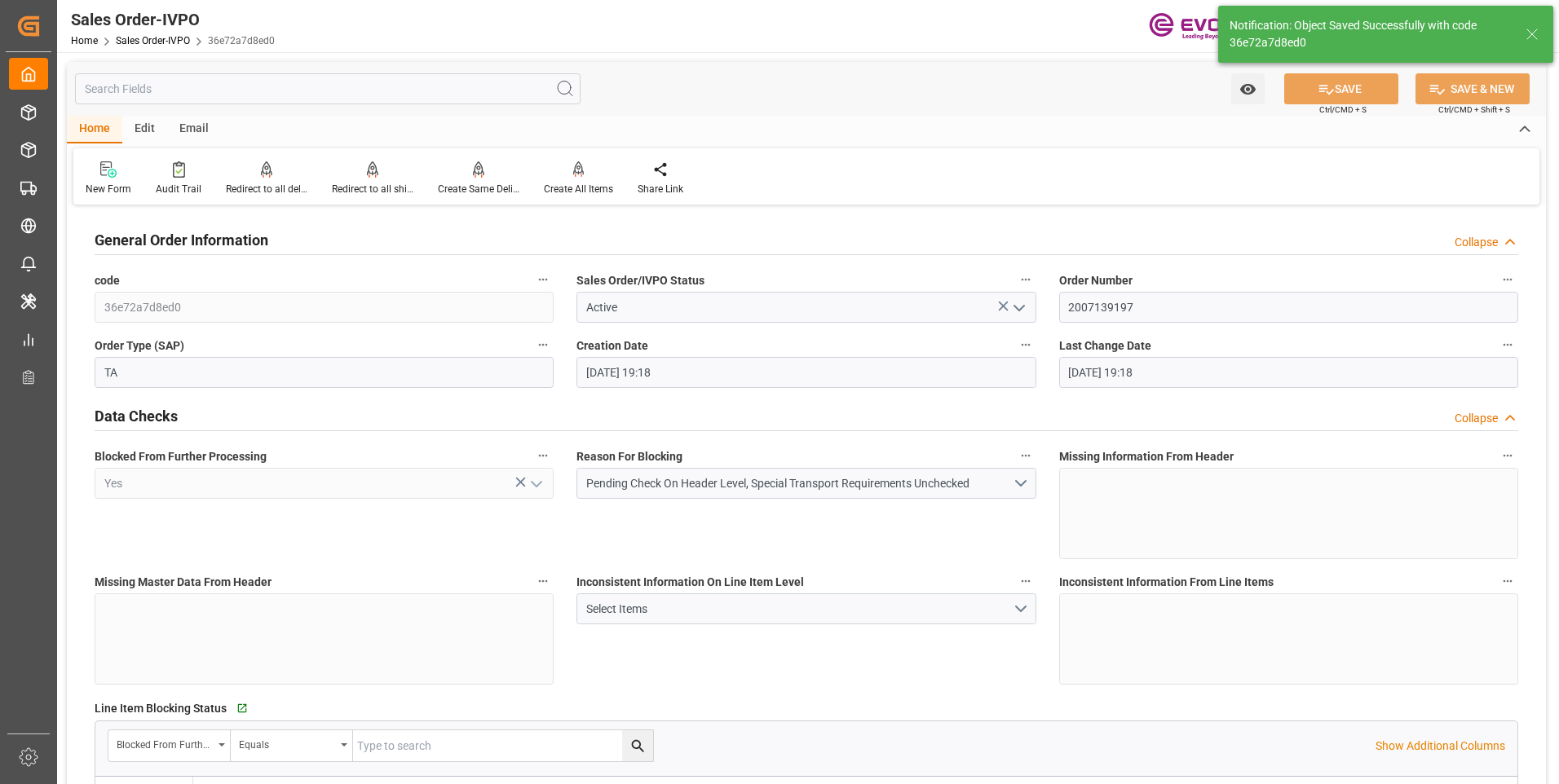
type input "08-14-2025 21:01"
type input "No"
type input "2"
type input "0"
type input "17000"
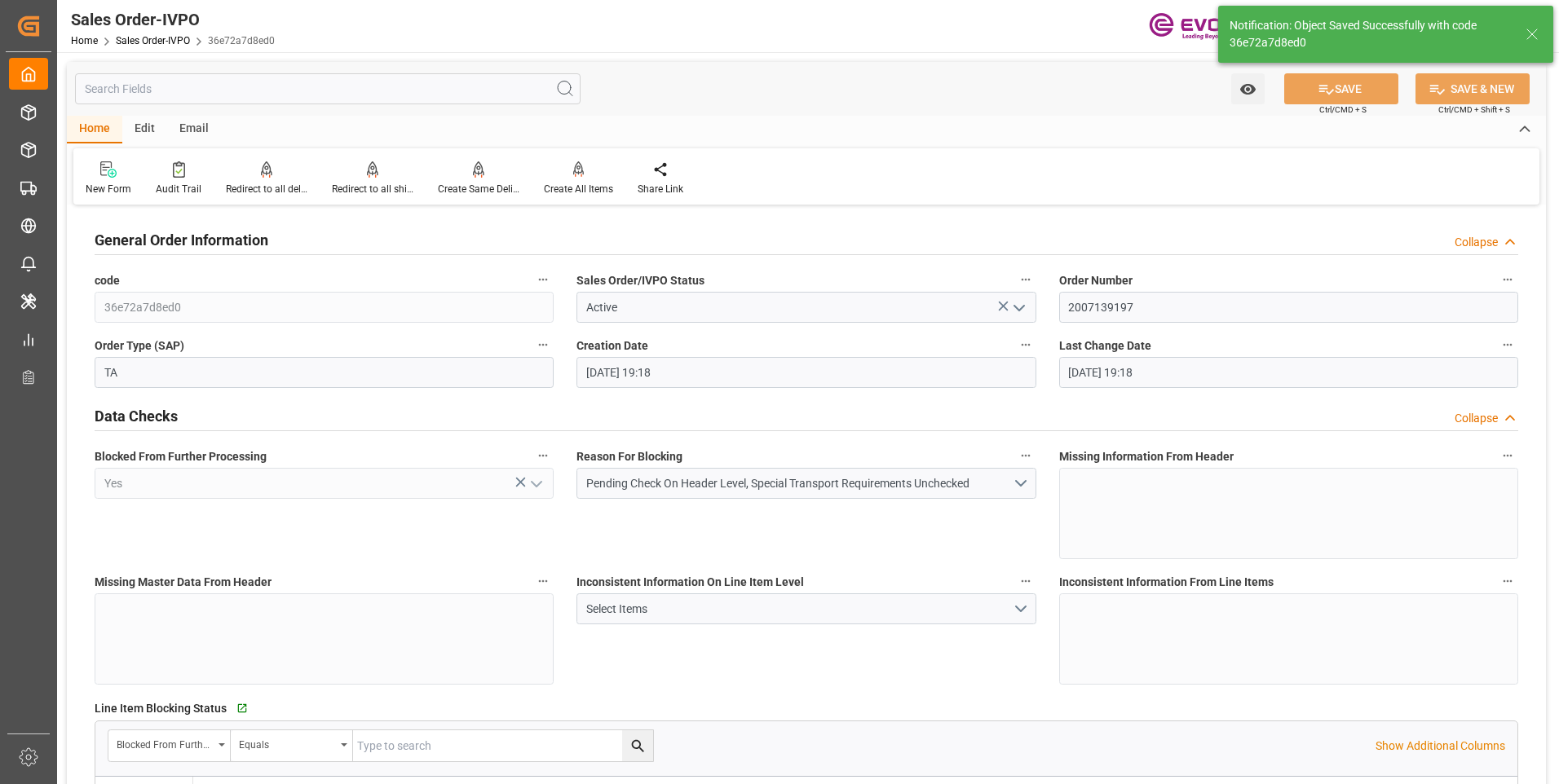
type input "30"
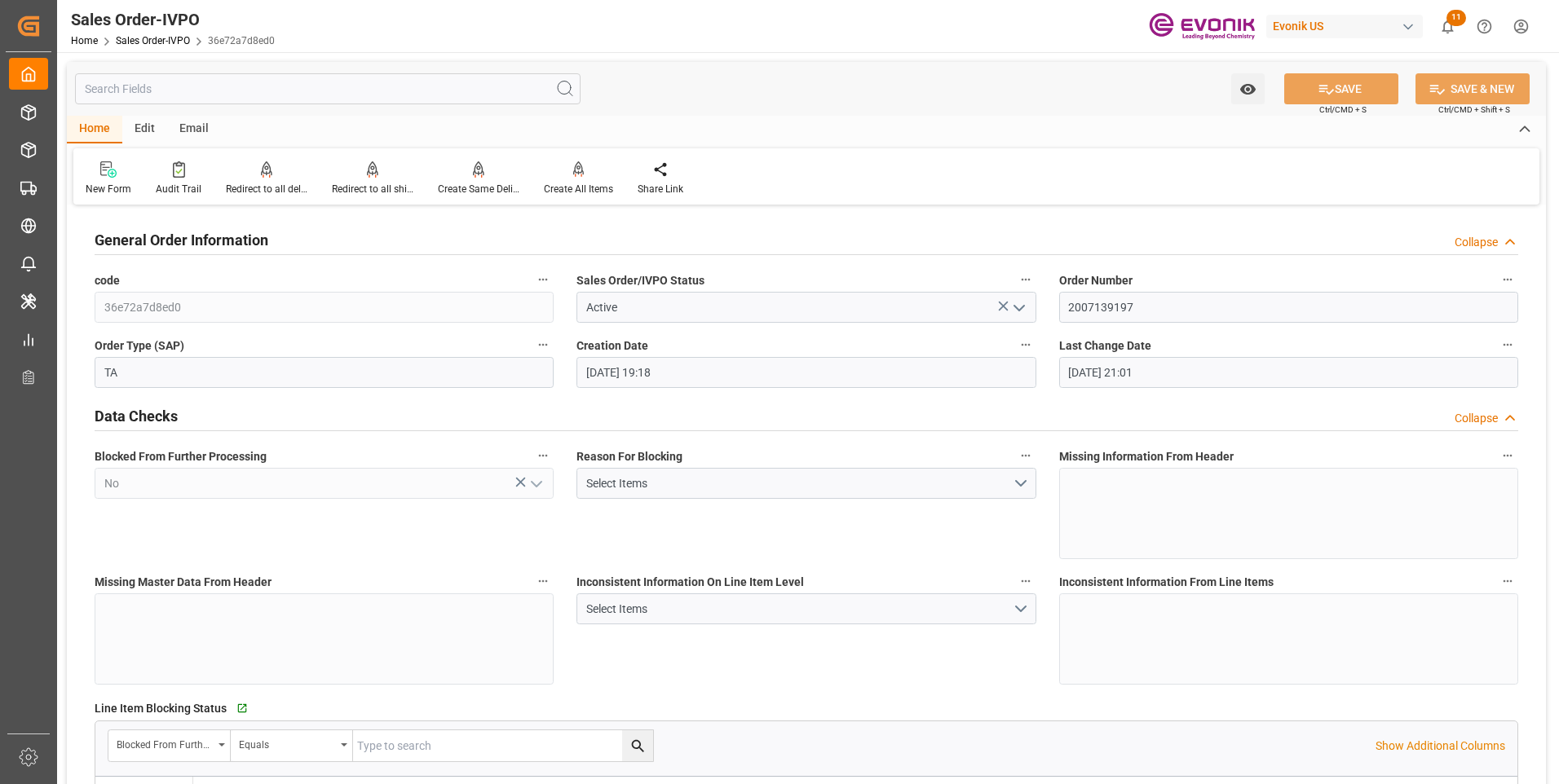
drag, startPoint x: 489, startPoint y: 328, endPoint x: 446, endPoint y: 344, distance: 45.9
click at [586, 161] on p "Creates one shipment for all the line items, irrespective of the delivery date." at bounding box center [633, 146] width 204 height 43
click at [585, 184] on div "Create All Items" at bounding box center [578, 189] width 69 height 14
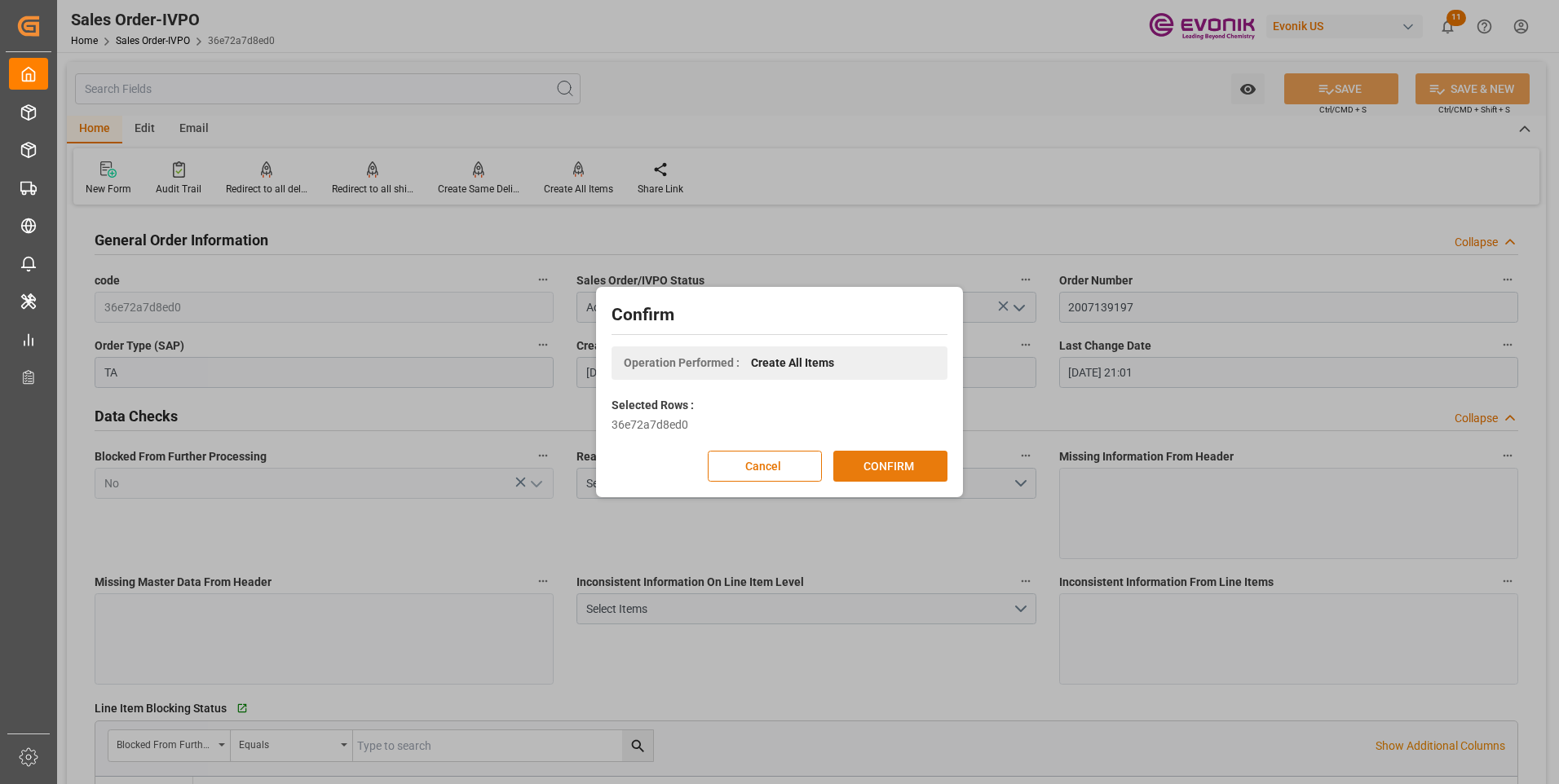
click at [876, 457] on button "CONFIRM" at bounding box center [890, 466] width 114 height 31
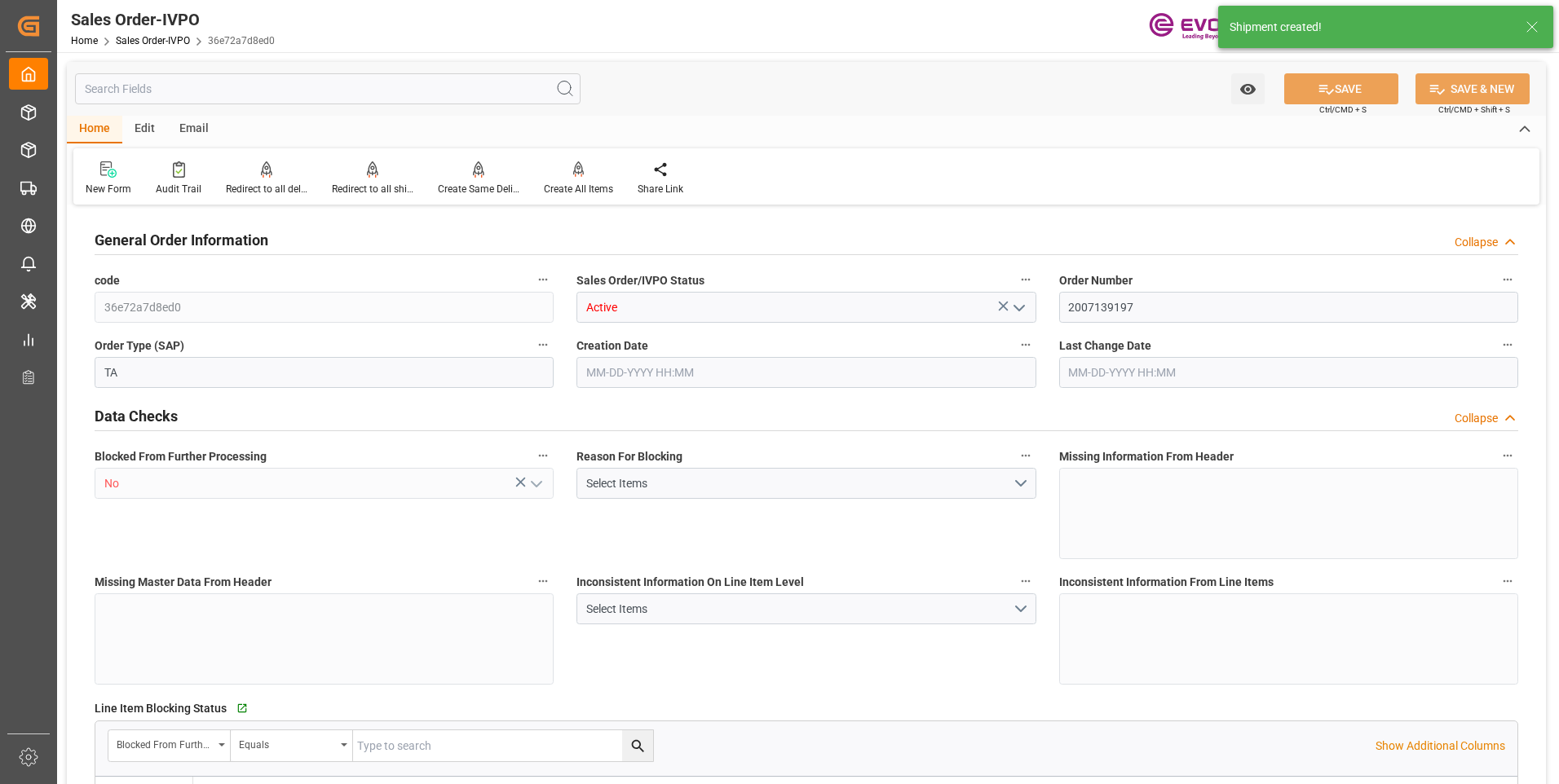
type input "BRRIO"
type input "0"
type input "1"
type input "2"
type input "20000"
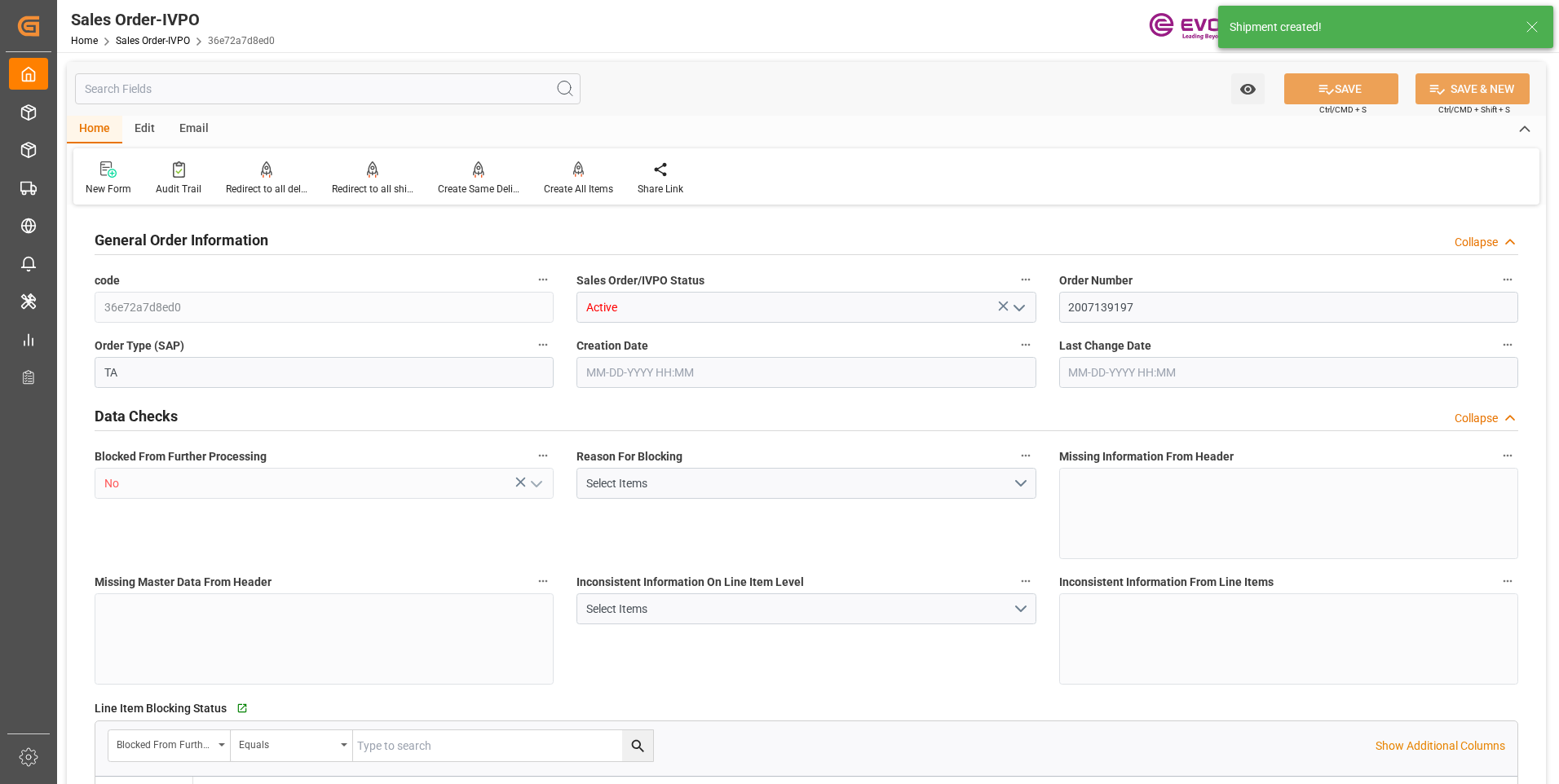
type input "0"
type input "17000"
type input "30"
type input "08-13-2025 19:18"
type input "08-14-2025 21:02"
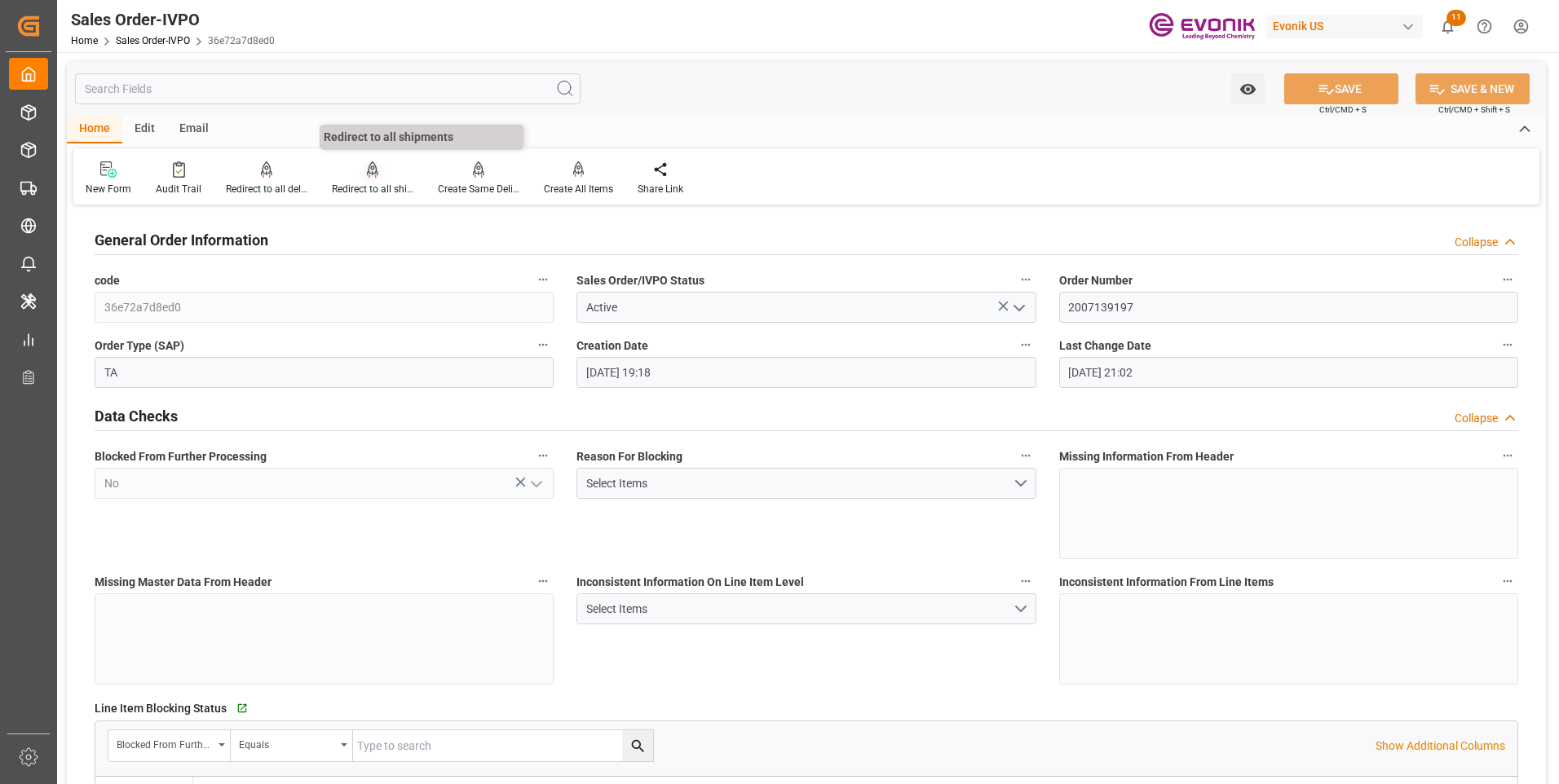
click at [372, 190] on div "Redirect to all shipments" at bounding box center [373, 189] width 82 height 14
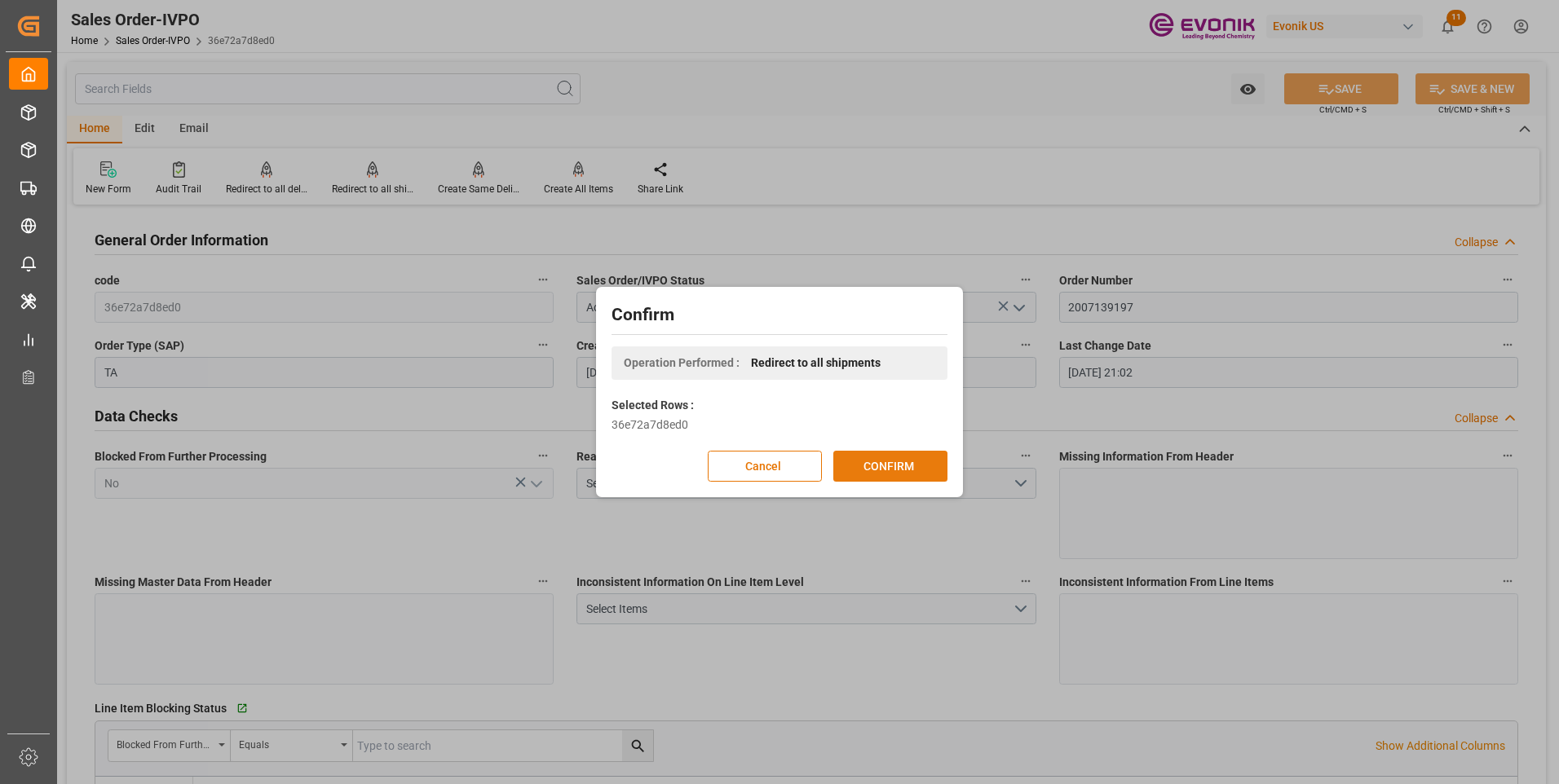
click at [848, 466] on button "CONFIRM" at bounding box center [890, 466] width 114 height 31
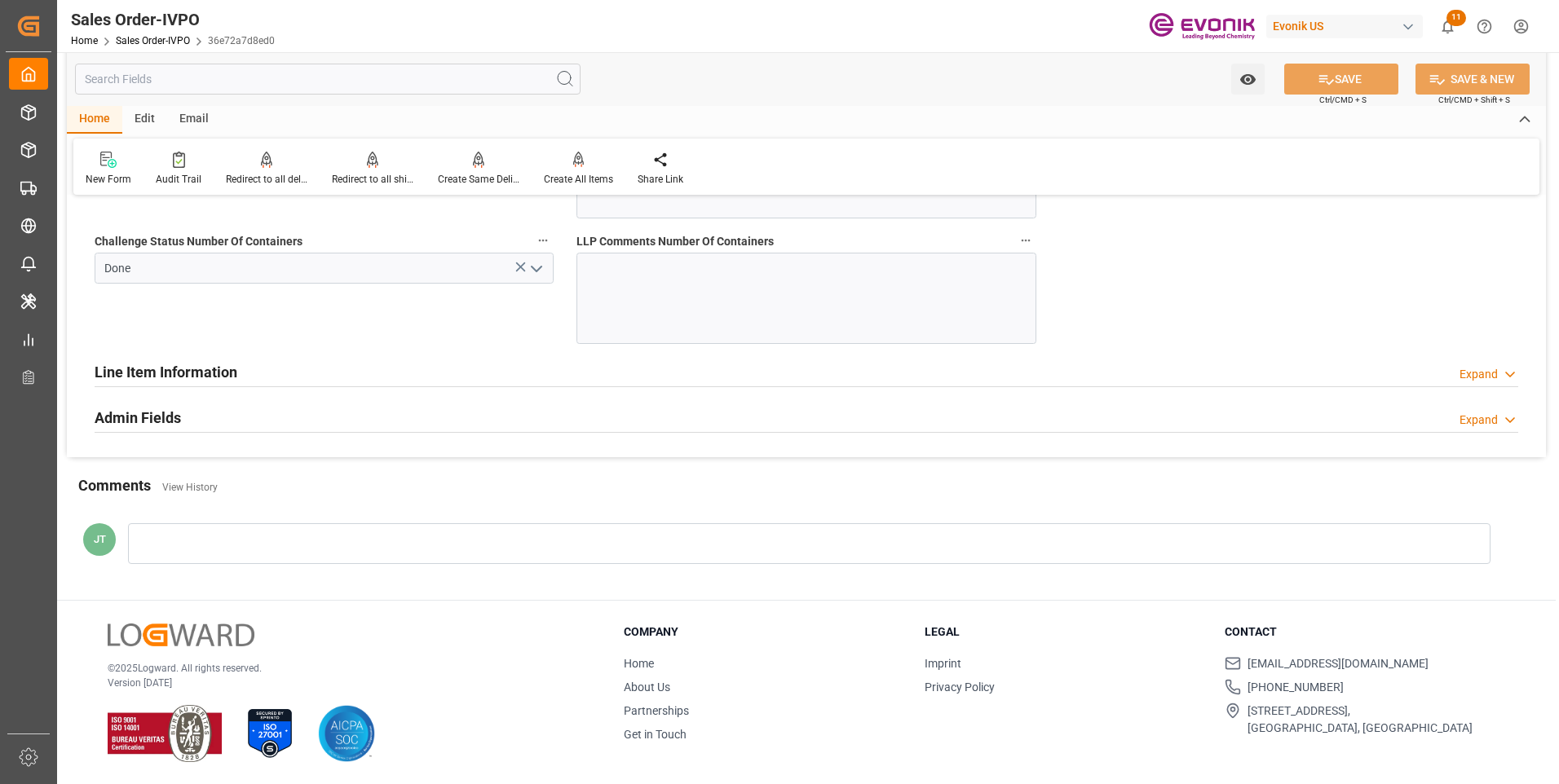
scroll to position [3344, 0]
click at [267, 372] on div "Line Item Information Expand" at bounding box center [807, 370] width 1424 height 31
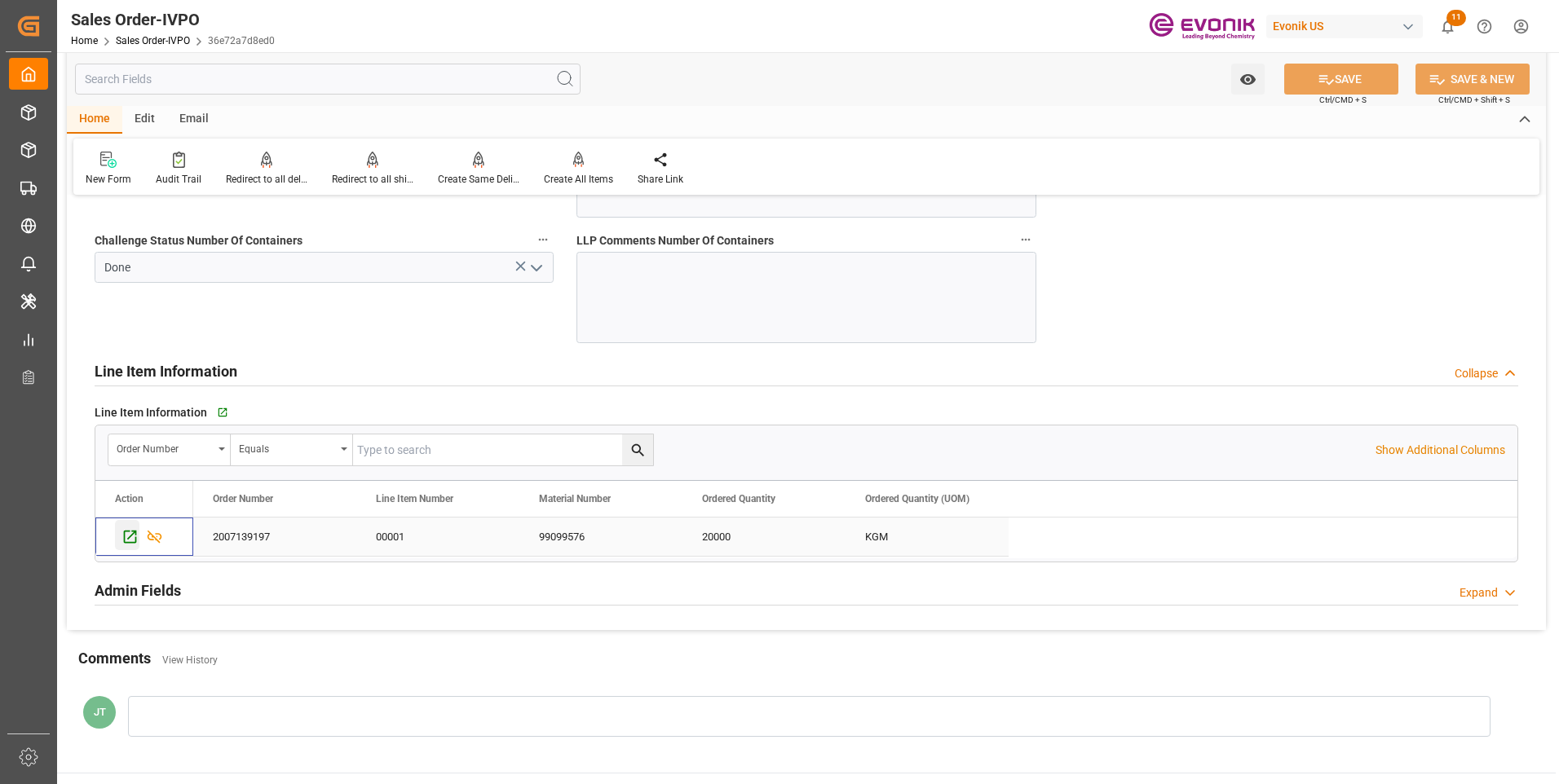
click at [131, 536] on icon "Press SPACE to select this row." at bounding box center [130, 537] width 17 height 17
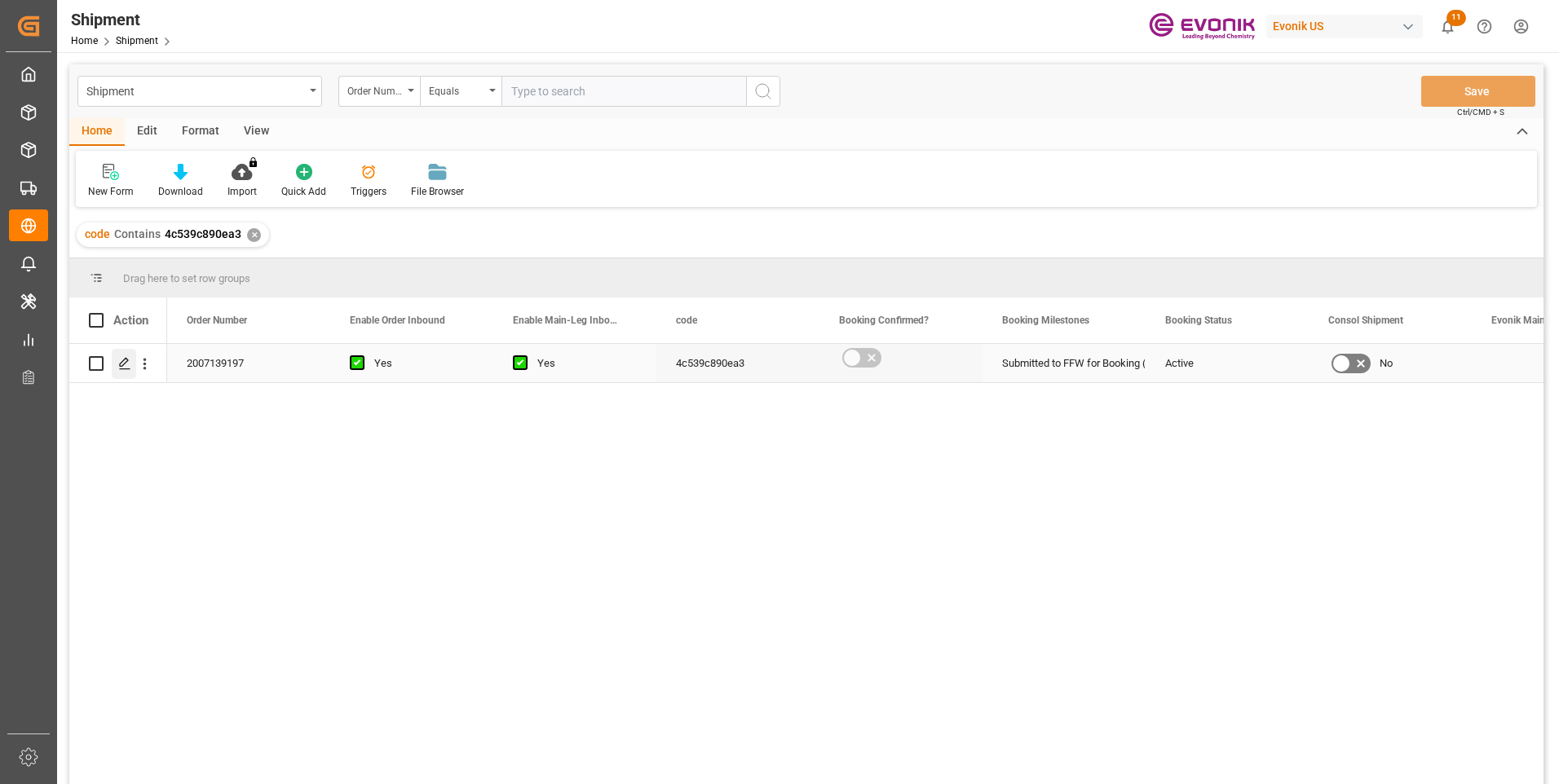
click at [128, 368] on icon "Press SPACE to select this row." at bounding box center [125, 364] width 13 height 13
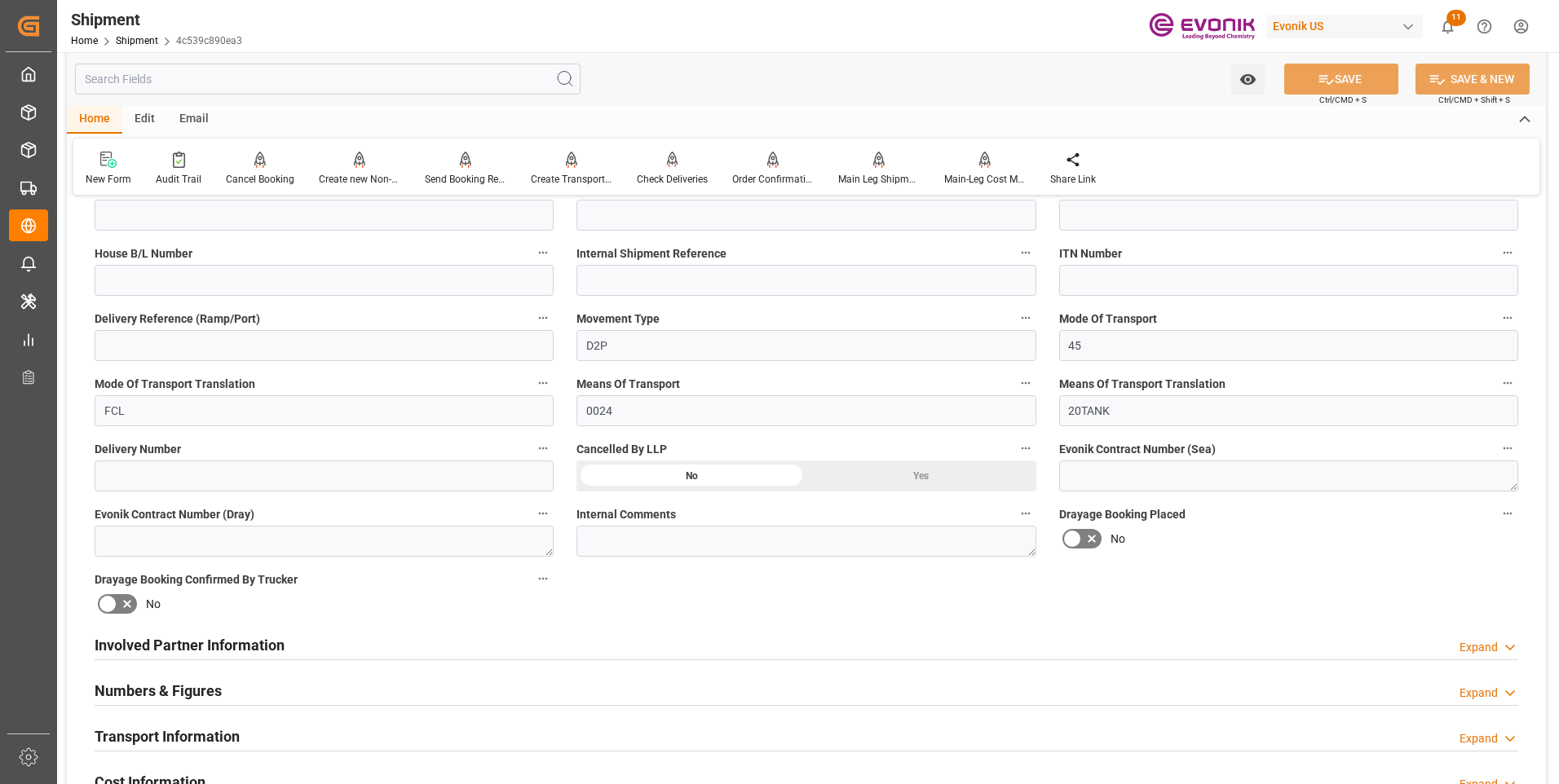
scroll to position [734, 0]
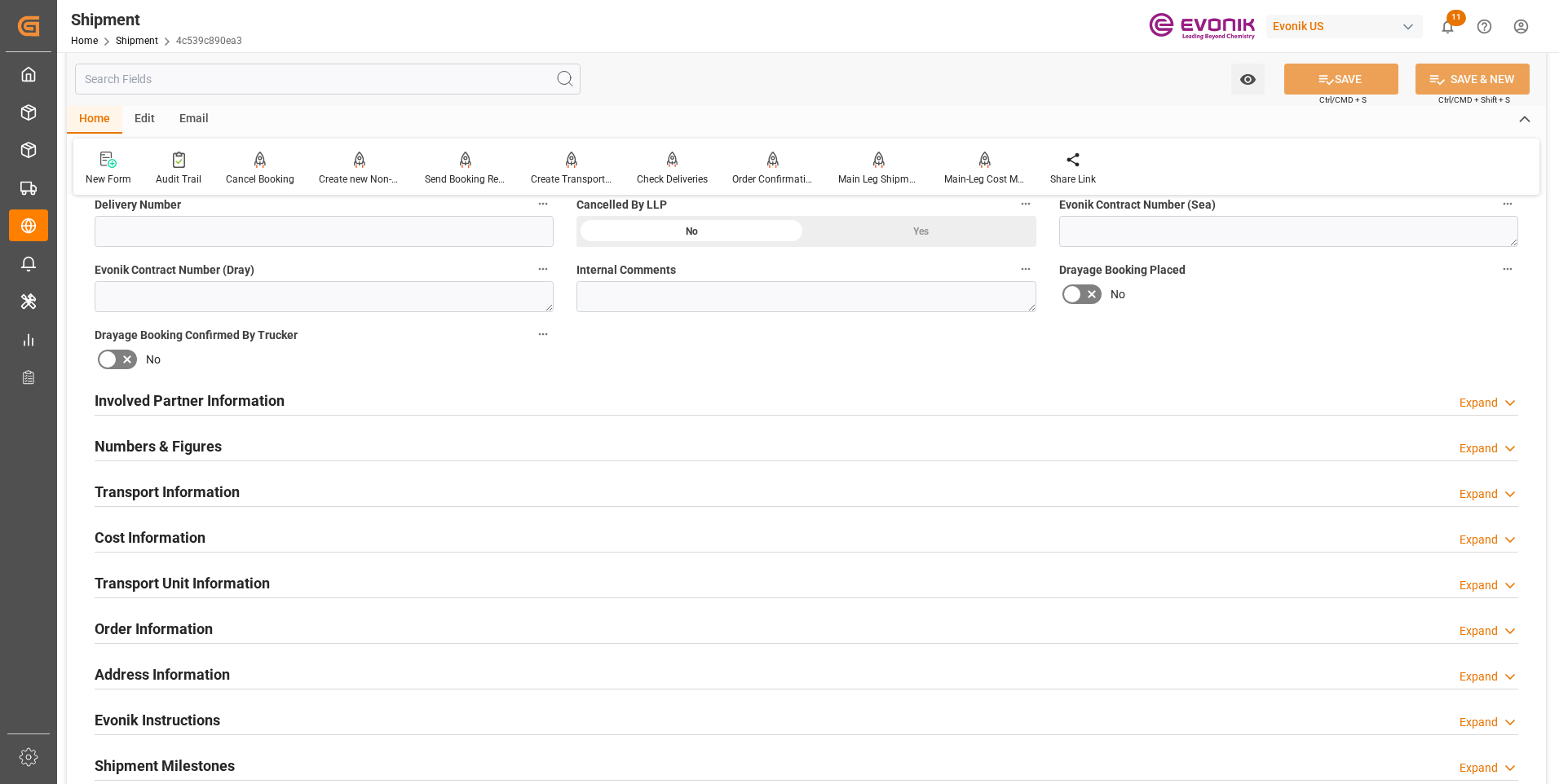
click at [579, 402] on div "Involved Partner Information Expand" at bounding box center [807, 399] width 1424 height 31
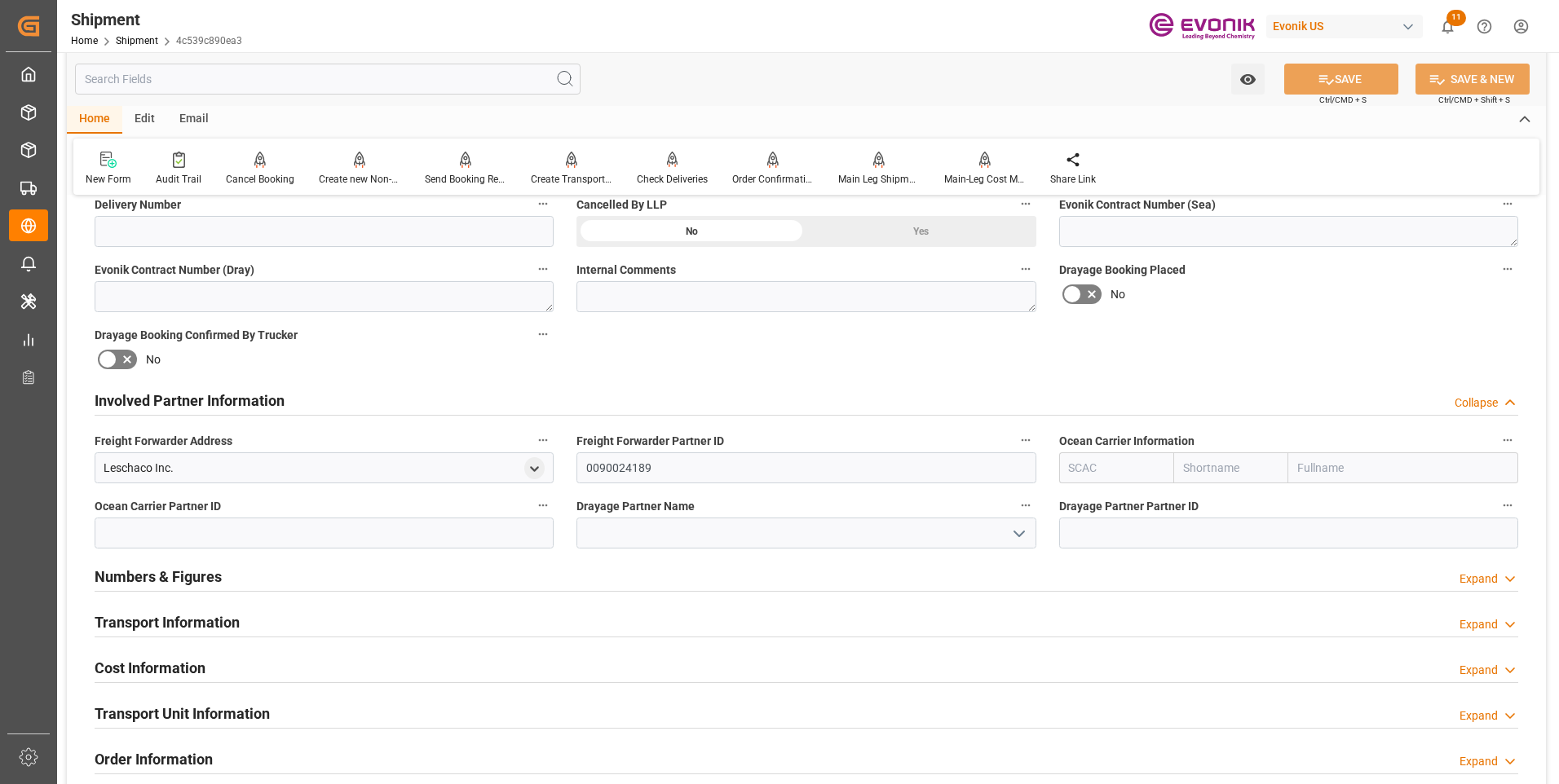
click at [1127, 475] on input "text" at bounding box center [1116, 467] width 115 height 31
type input "ALRB"
click at [1073, 502] on b "ALRB" at bounding box center [1084, 504] width 28 height 13
type input "AC Containerline"
type input "AC Containerline GmbH"
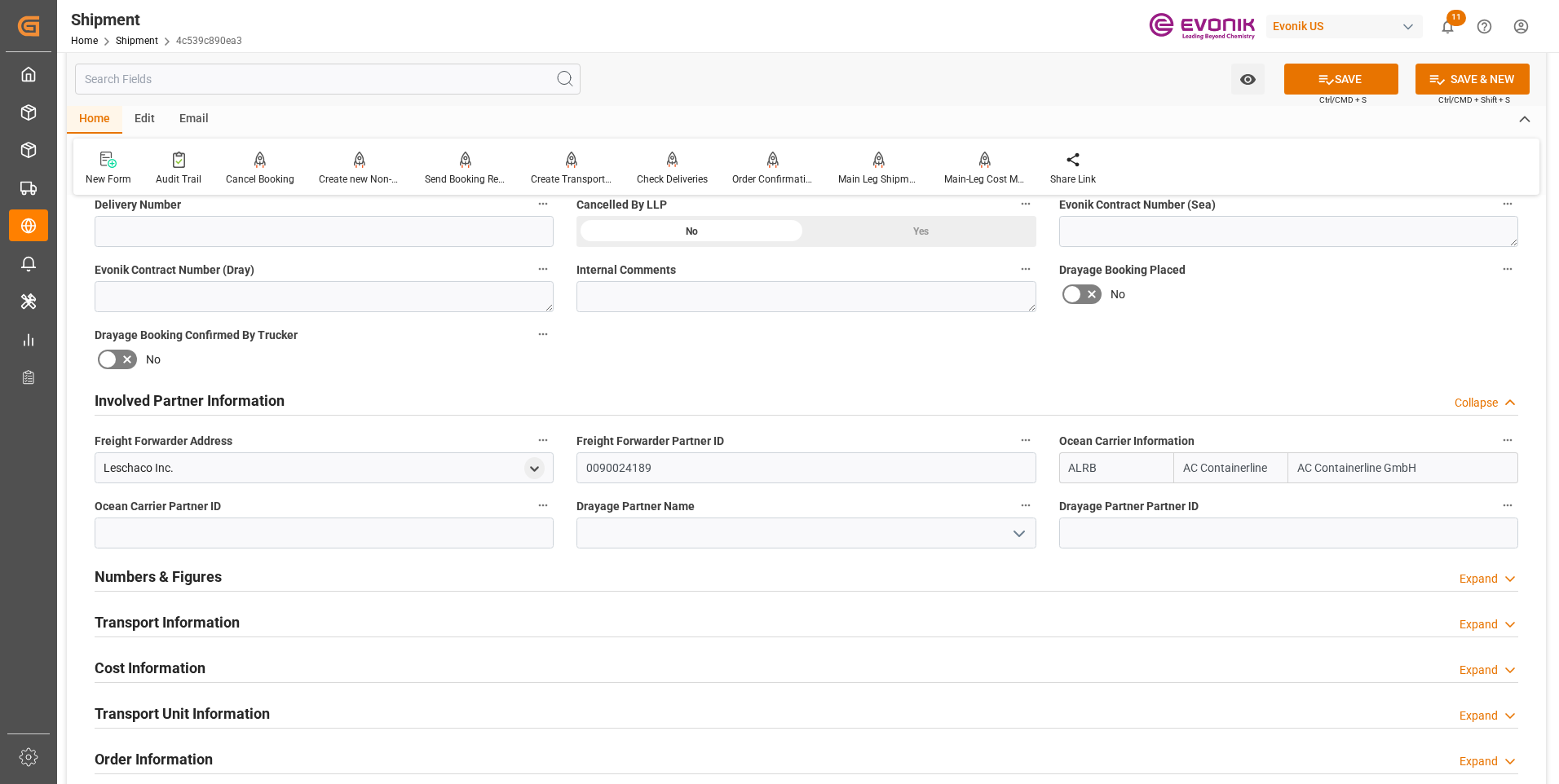
type input "ALRB"
click at [725, 529] on input at bounding box center [806, 533] width 459 height 31
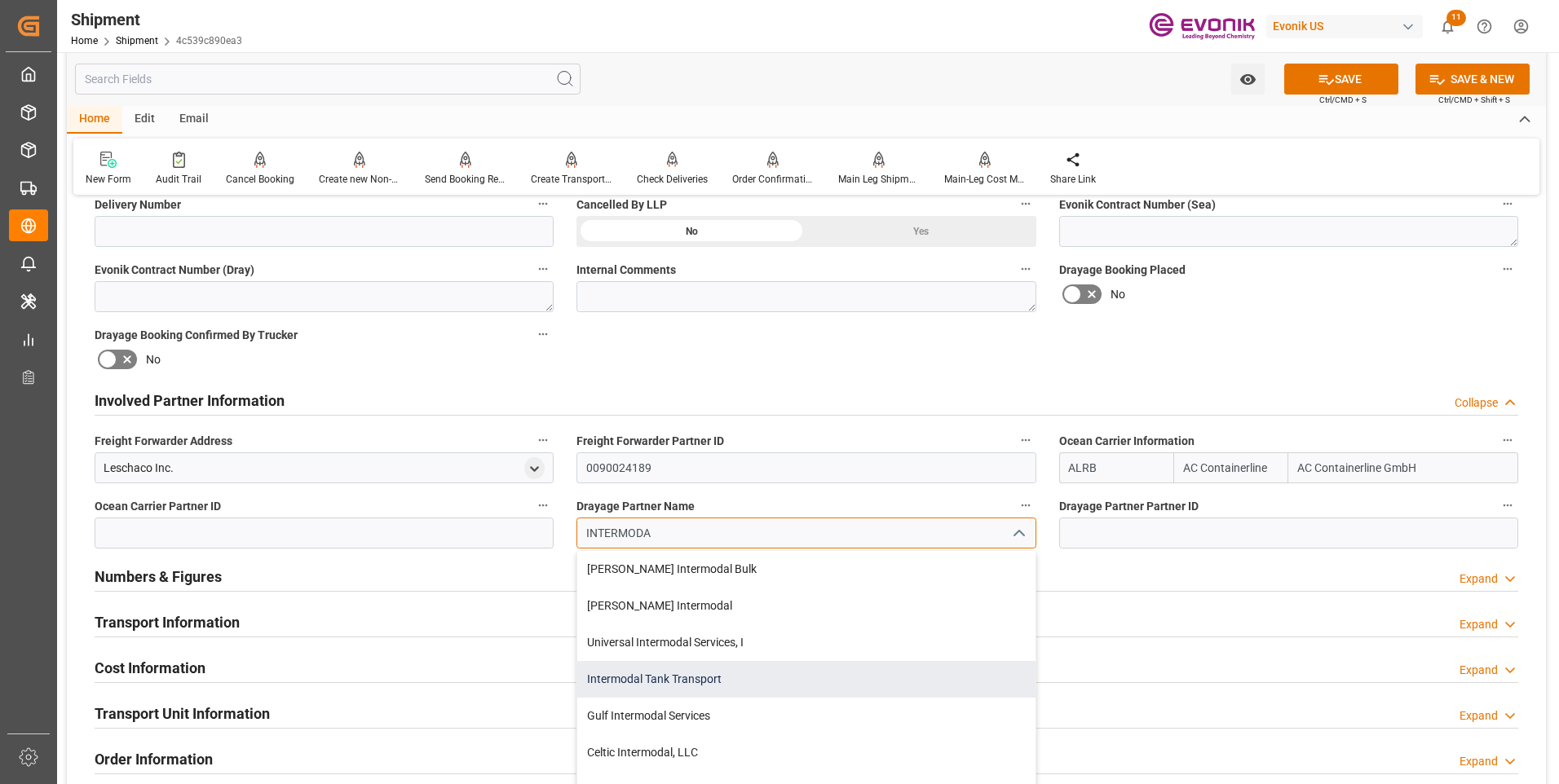
click at [674, 674] on div "Intermodal Tank Transport" at bounding box center [806, 679] width 457 height 37
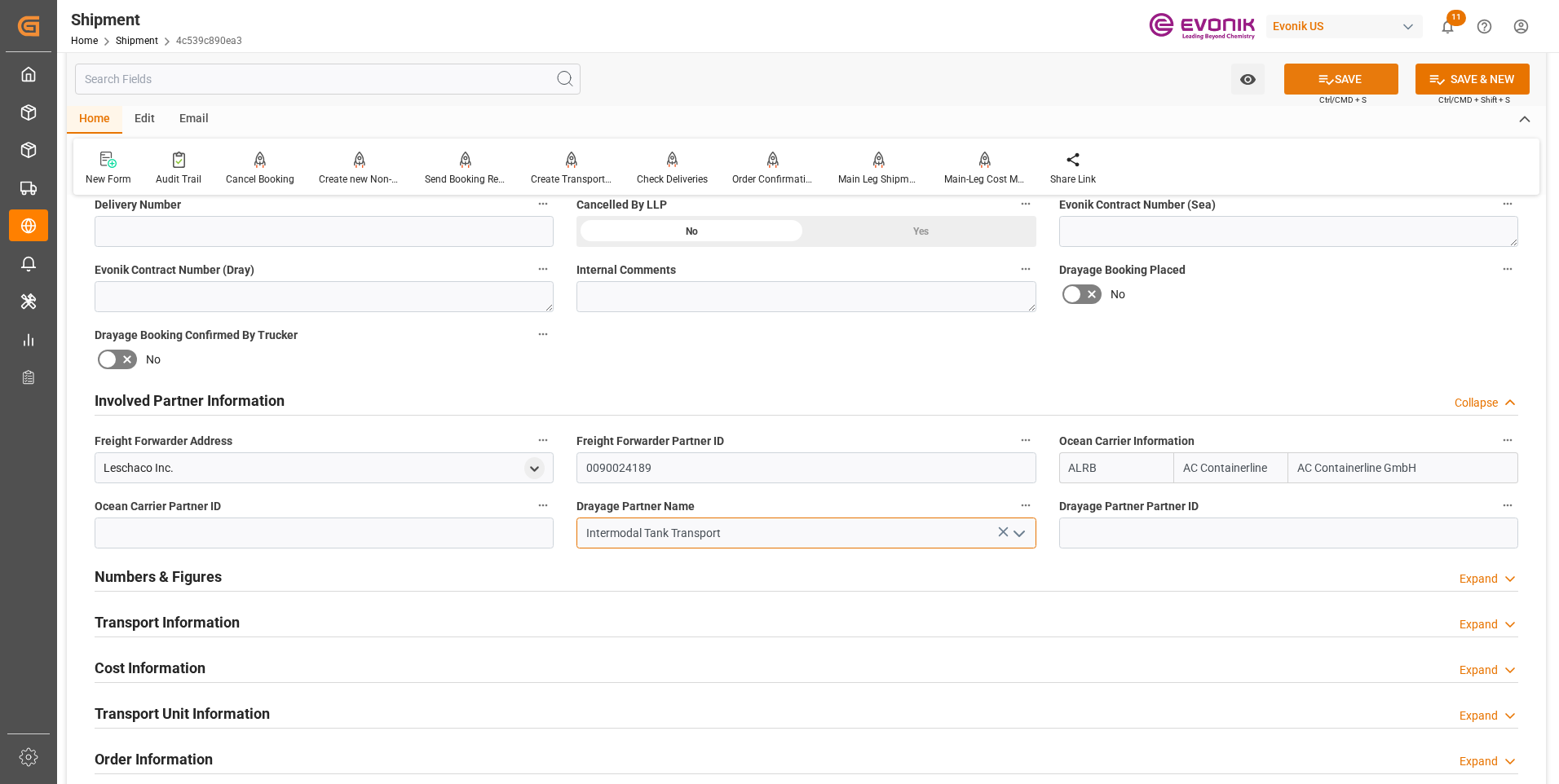
type input "Intermodal Tank Transport"
click at [1336, 72] on button "SAVE" at bounding box center [1341, 79] width 114 height 31
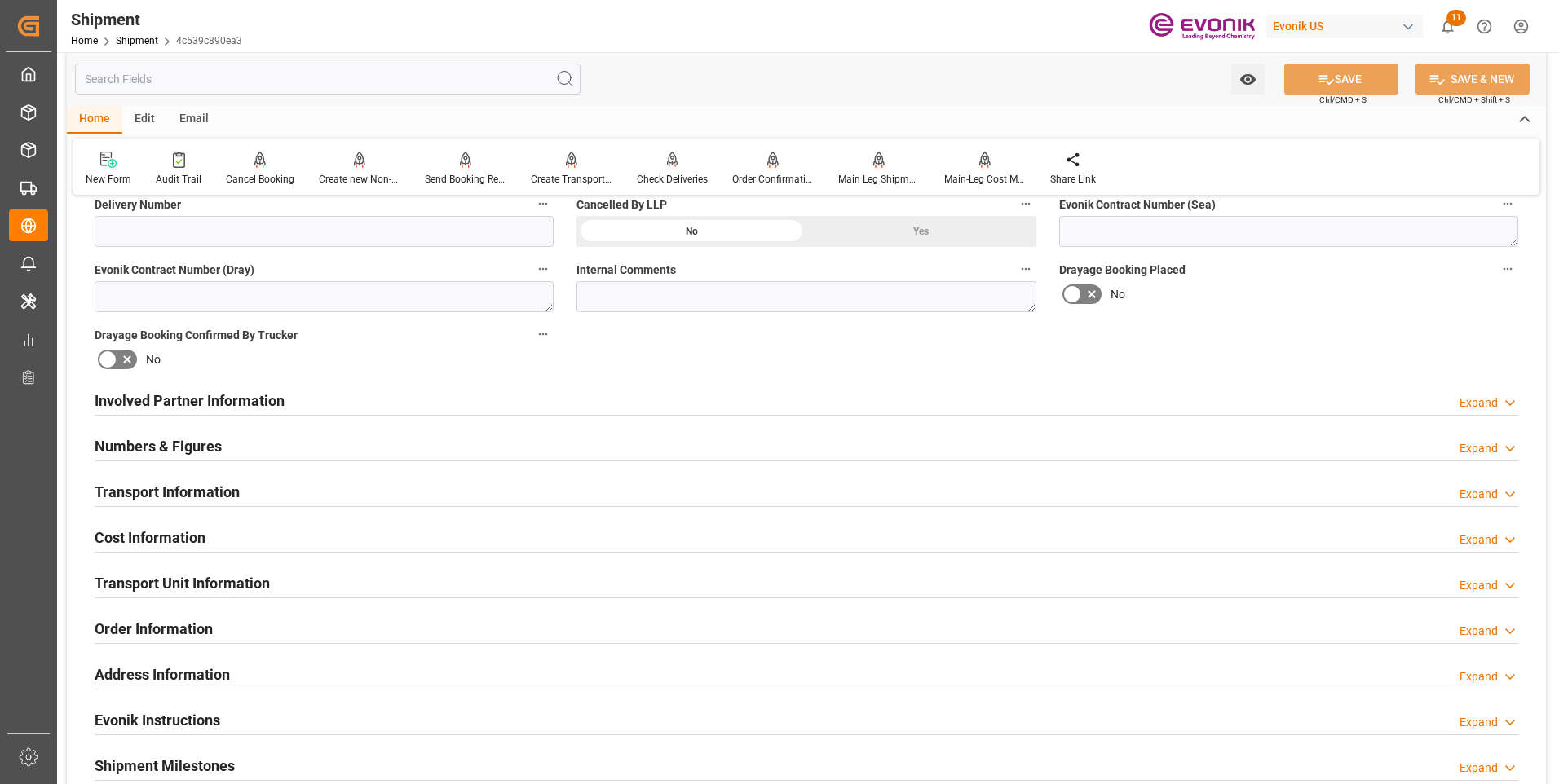
click at [454, 406] on div "Involved Partner Information Expand" at bounding box center [807, 399] width 1424 height 31
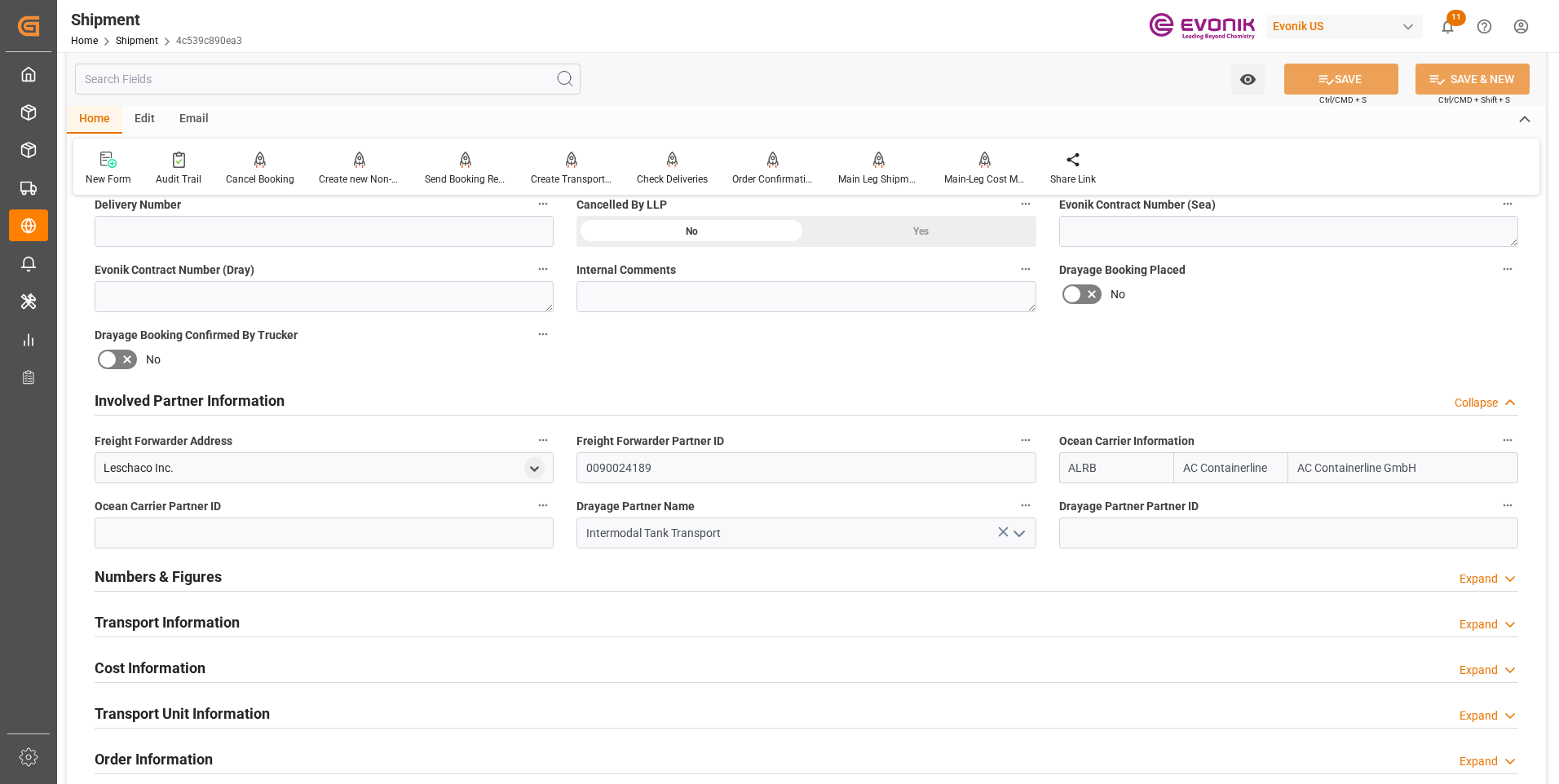
click at [471, 629] on div "Transport Information Expand" at bounding box center [807, 621] width 1424 height 31
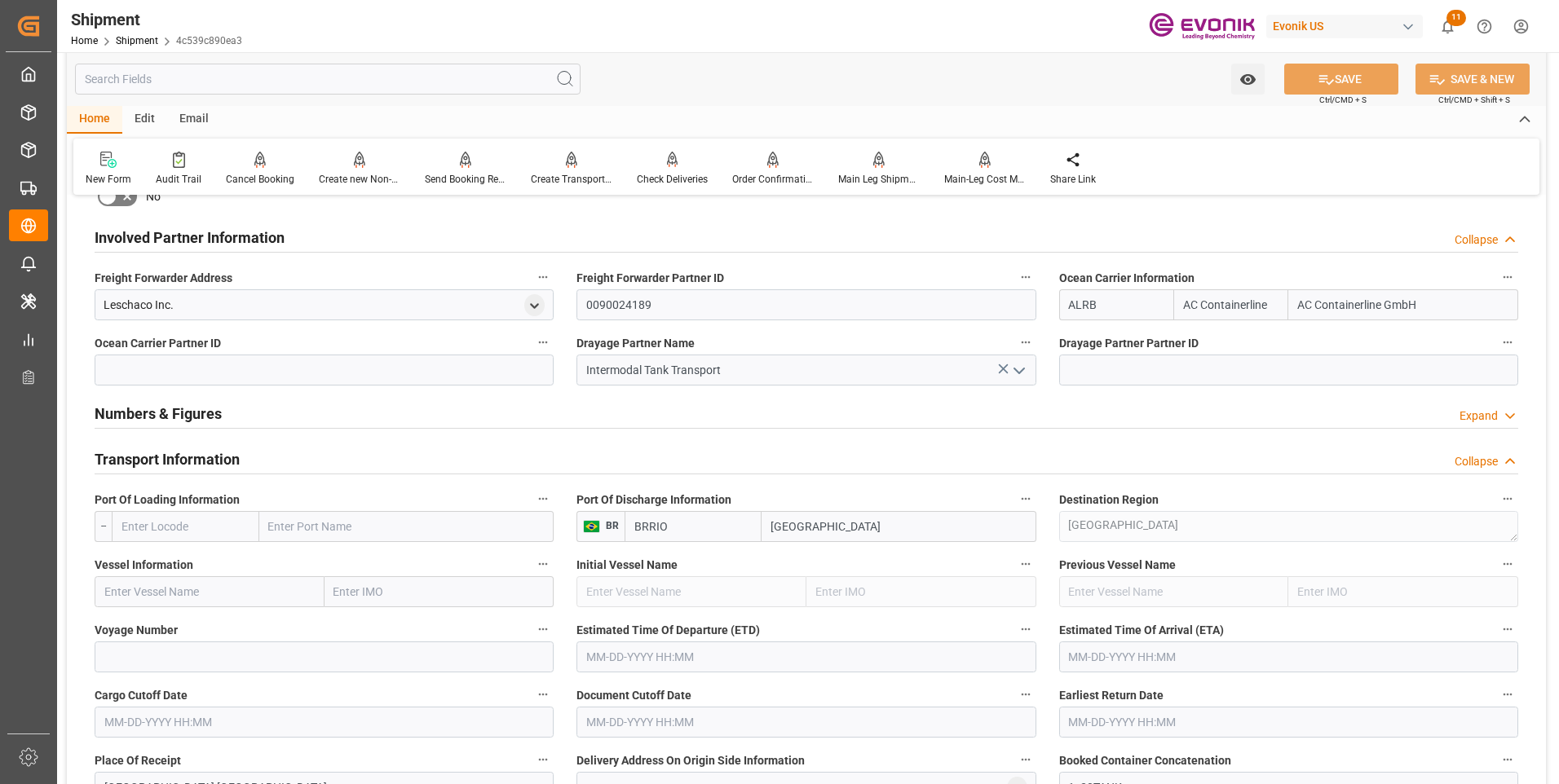
scroll to position [978, 0]
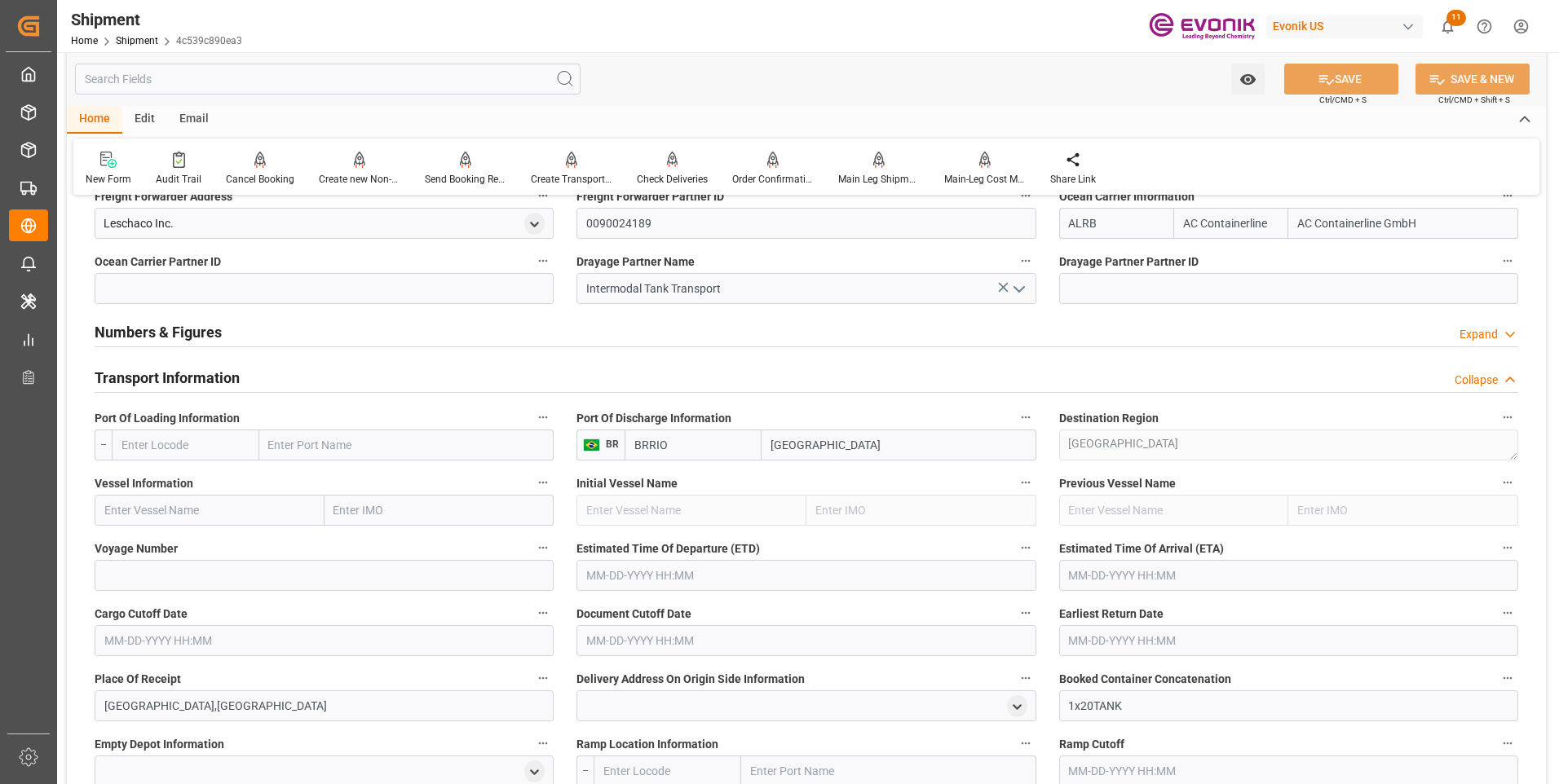
click at [166, 446] on input "text" at bounding box center [186, 445] width 148 height 31
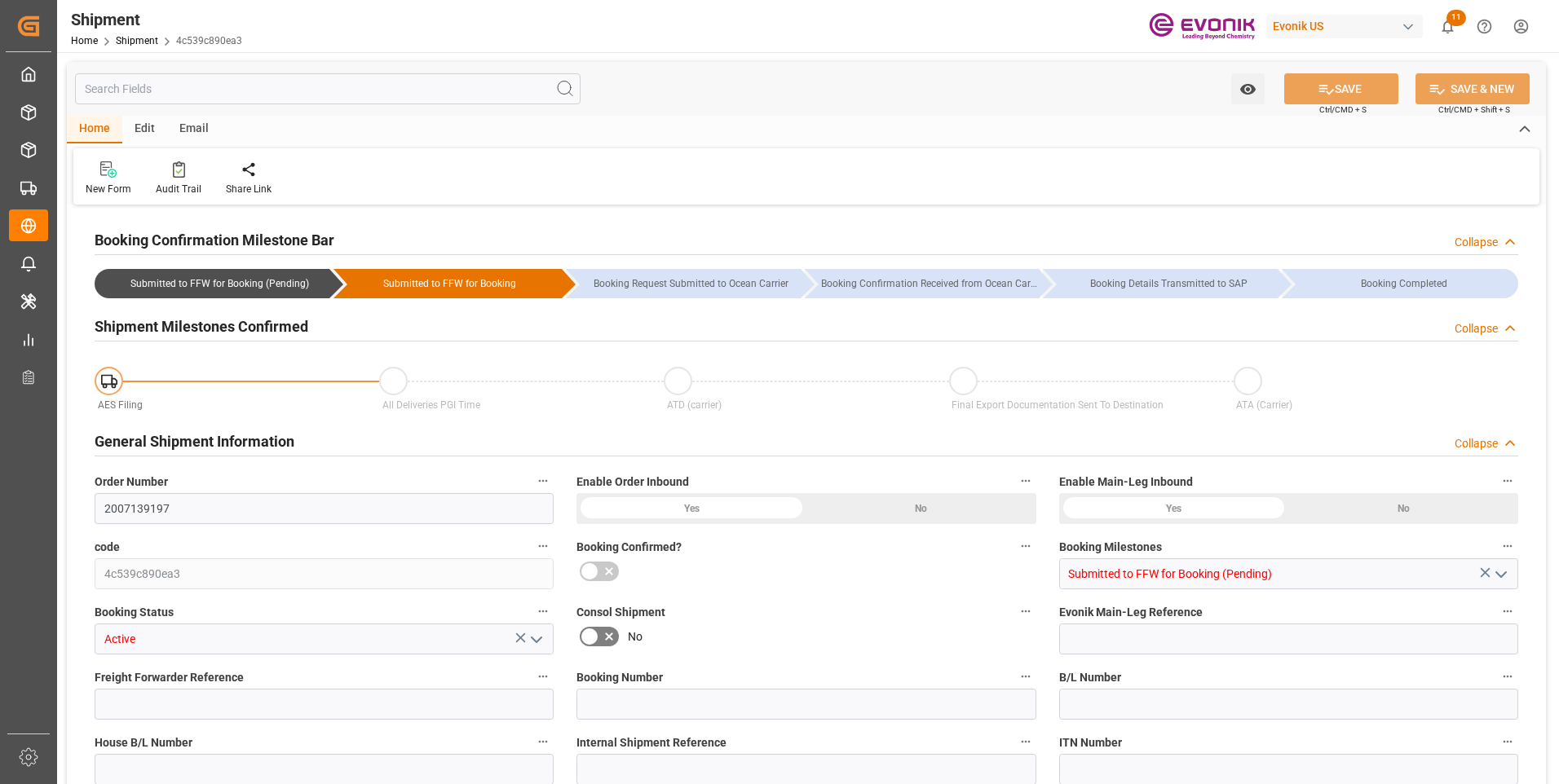
type input "AC Containerline"
type input "AC Containerline GmbH"
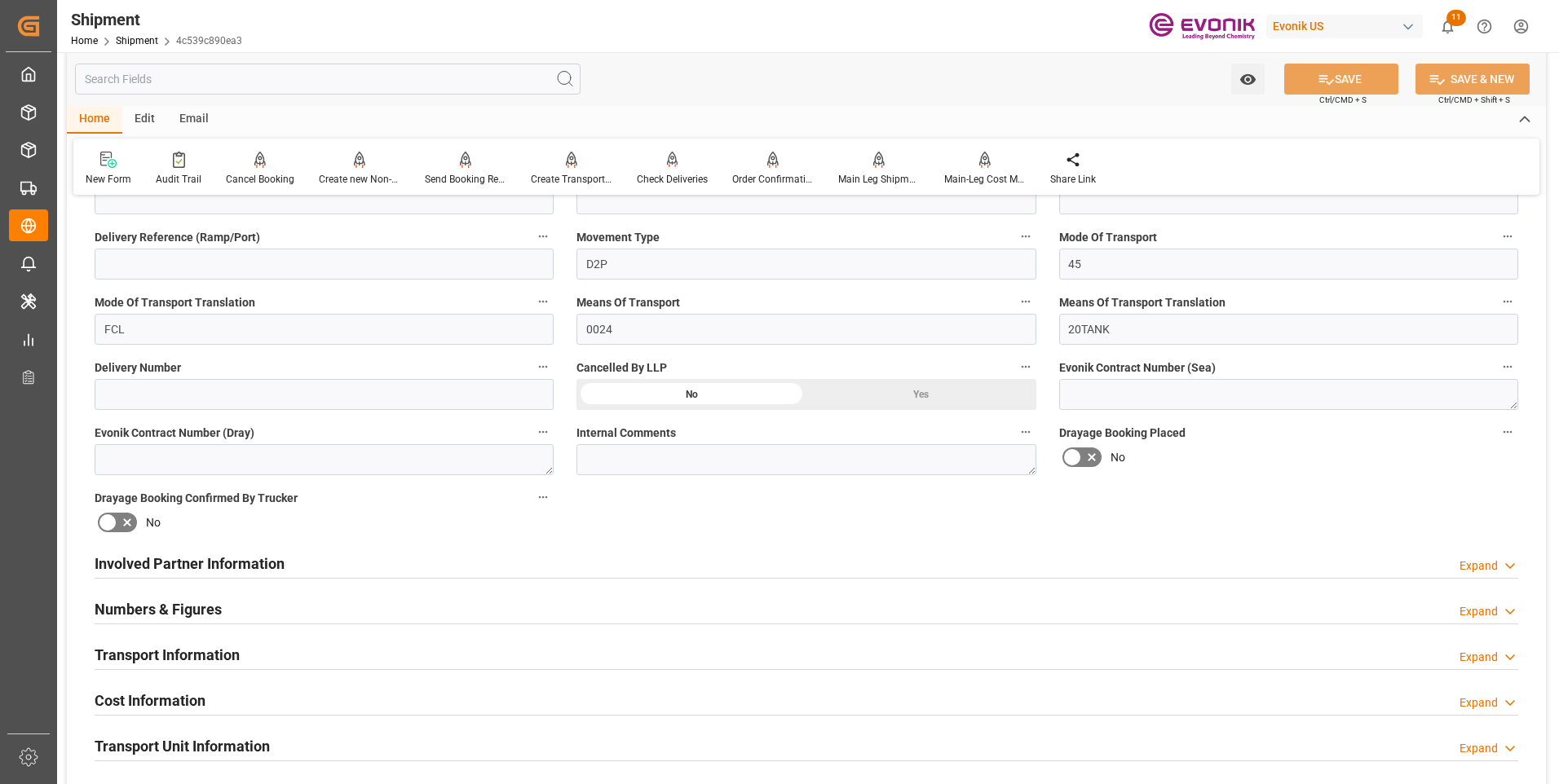
scroll to position [652, 0]
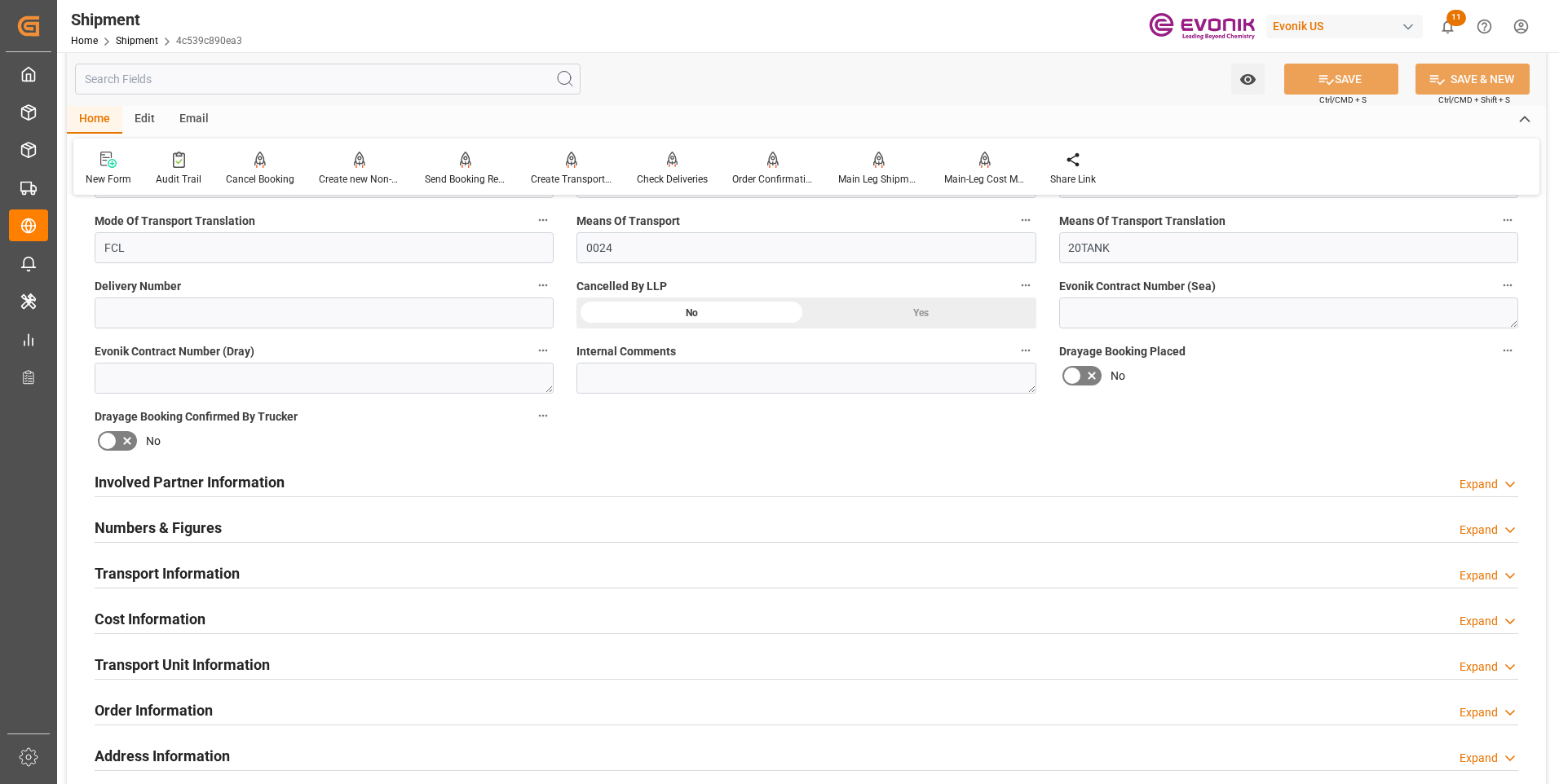
click at [302, 483] on div "Involved Partner Information Expand" at bounding box center [807, 481] width 1424 height 31
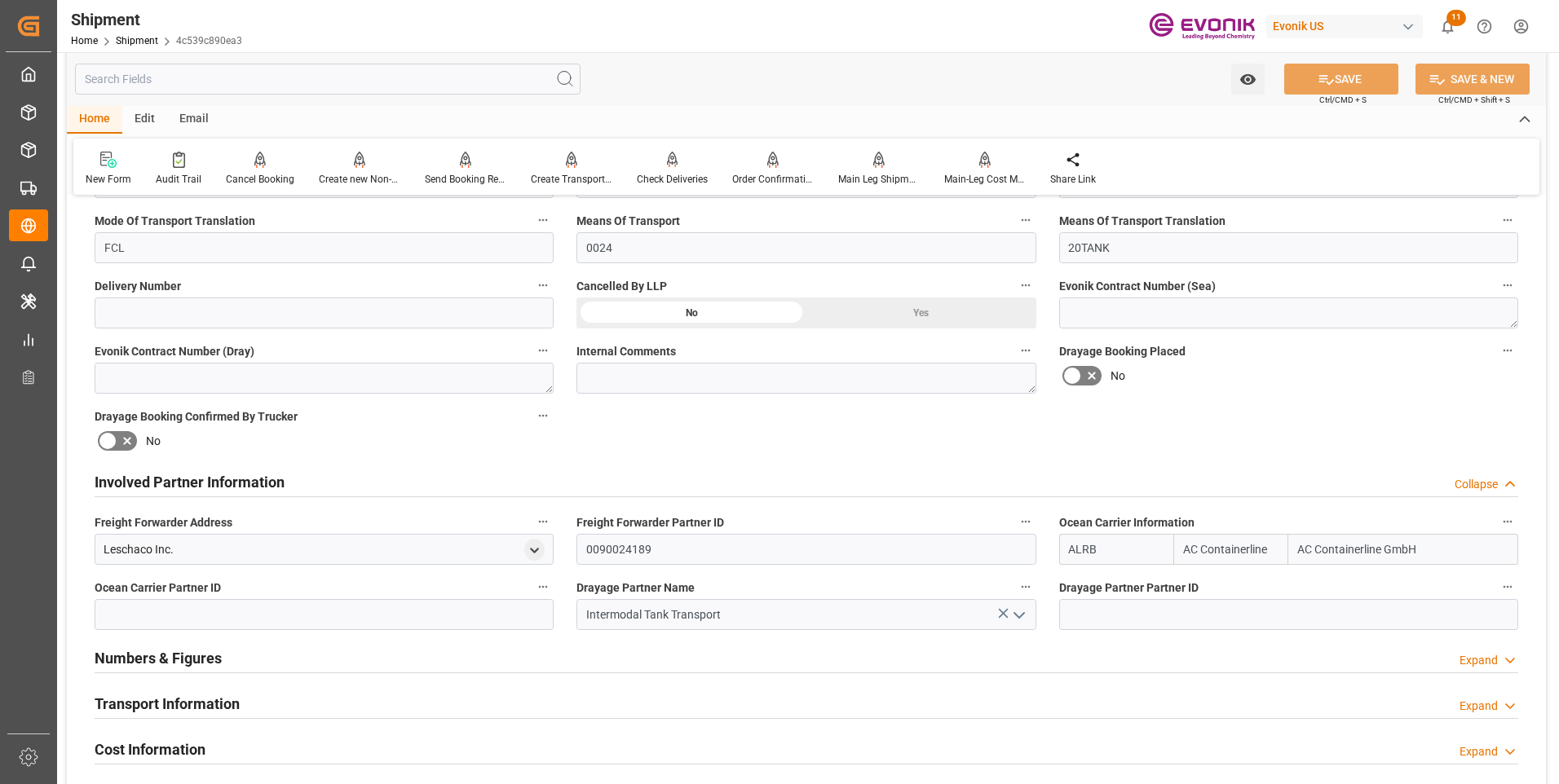
click at [333, 708] on div "Transport Information Expand" at bounding box center [807, 702] width 1424 height 31
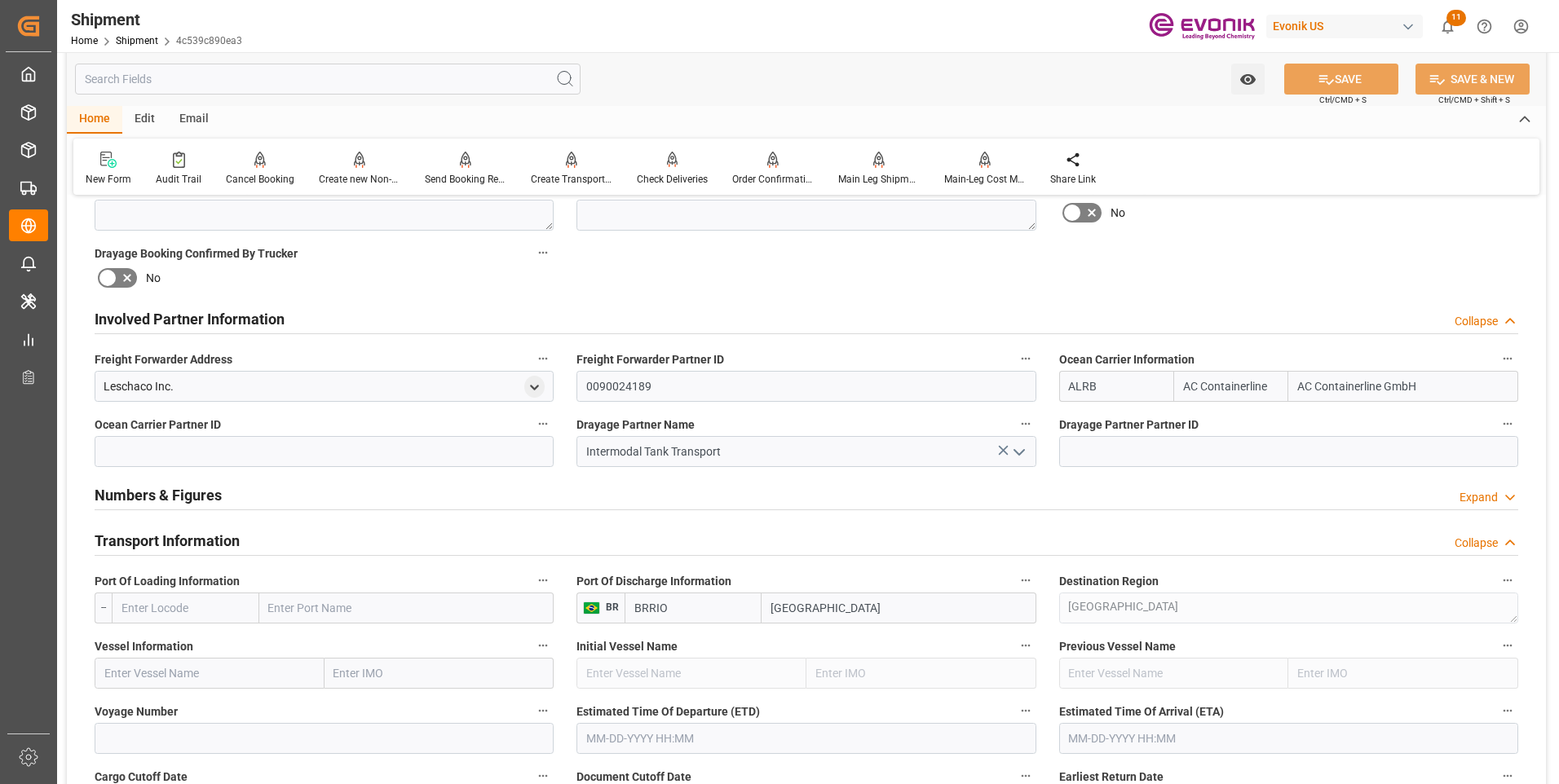
scroll to position [897, 0]
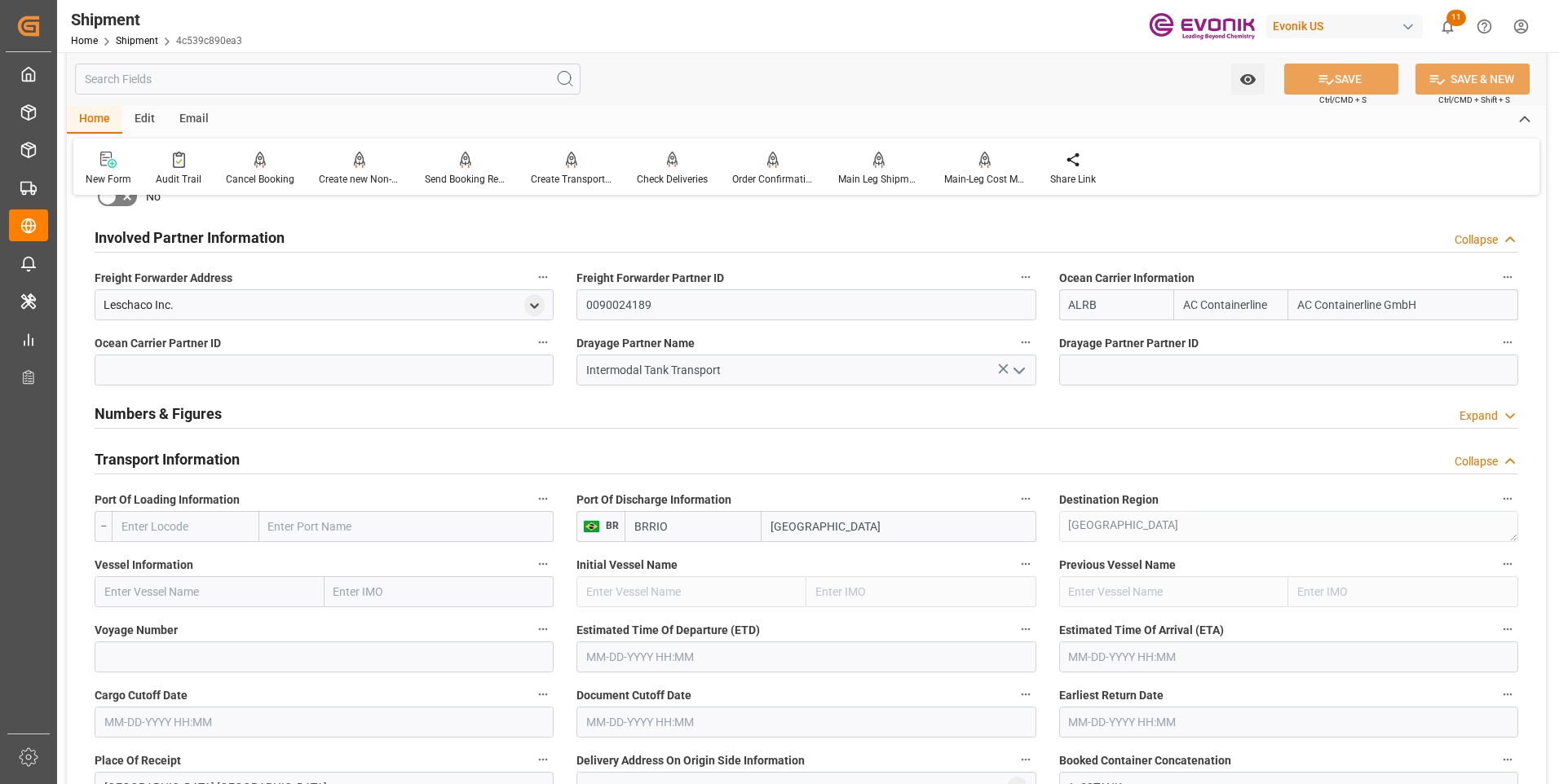
click at [181, 525] on input "text" at bounding box center [186, 526] width 148 height 31
type input "USNYC"
click at [151, 563] on b "USNYC" at bounding box center [141, 562] width 38 height 13
type input "New York"
type input "USNYC"
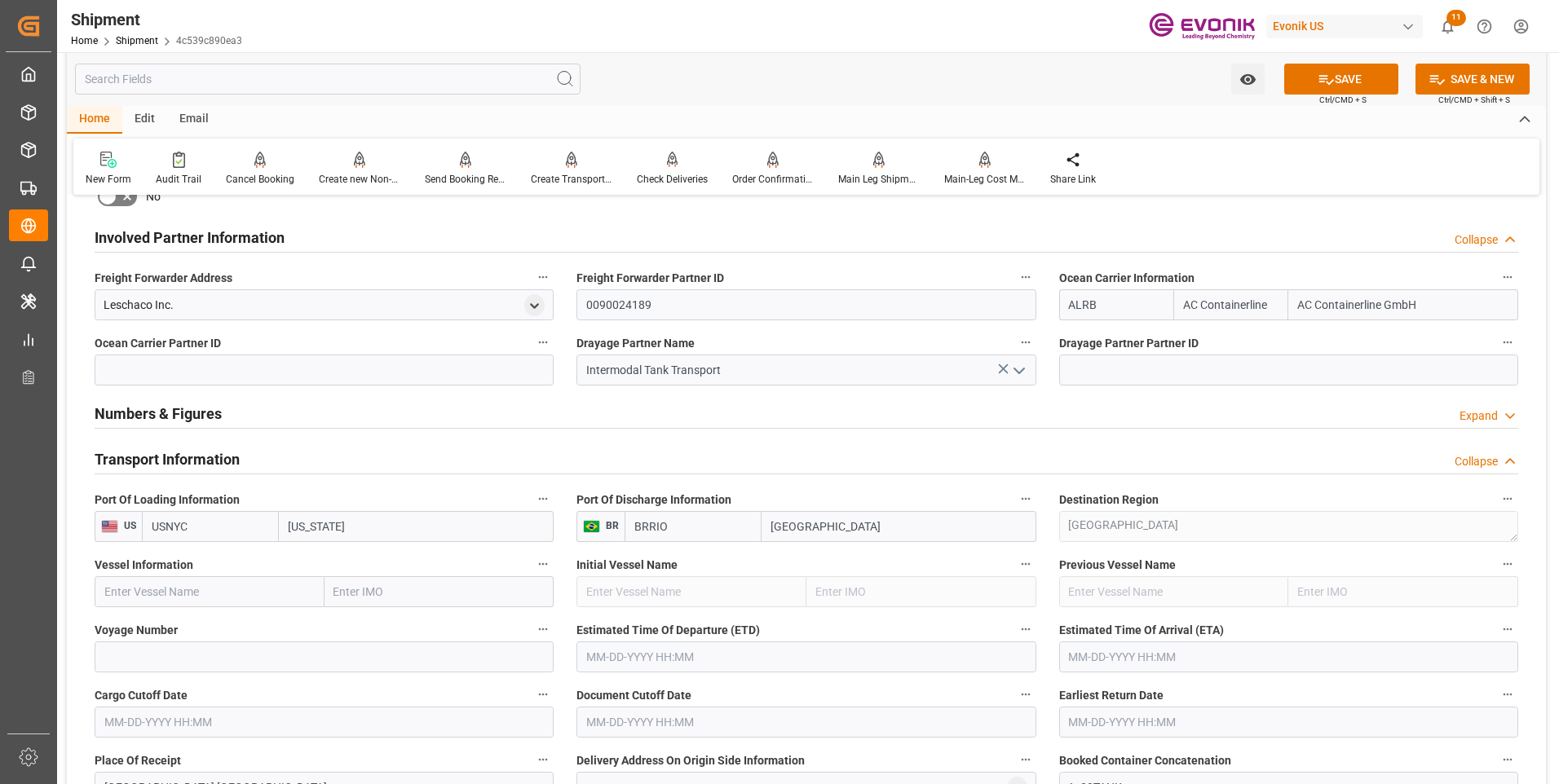
click at [172, 593] on input "text" at bounding box center [210, 592] width 230 height 31
type input "TBN"
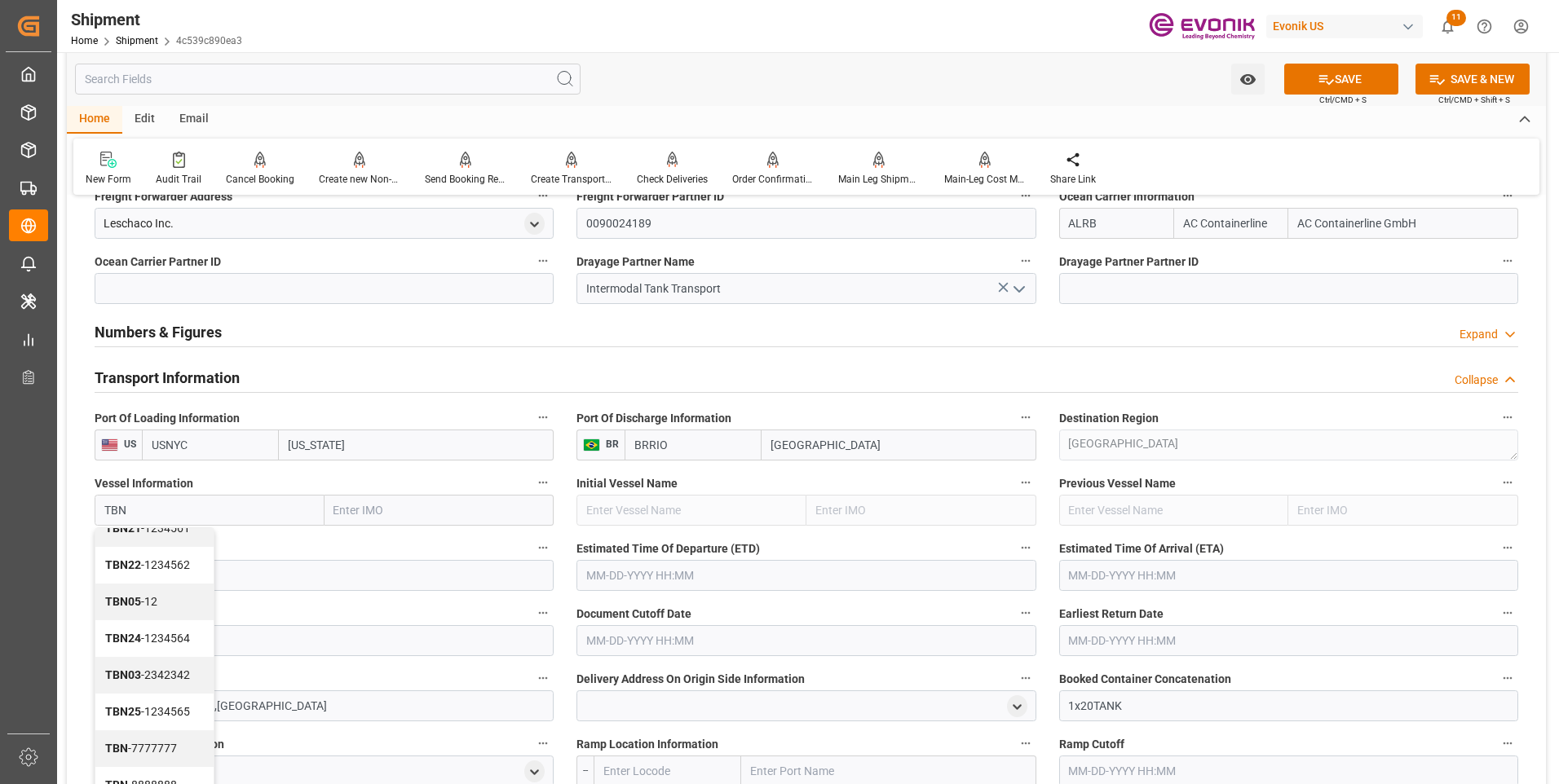
scroll to position [1060, 0]
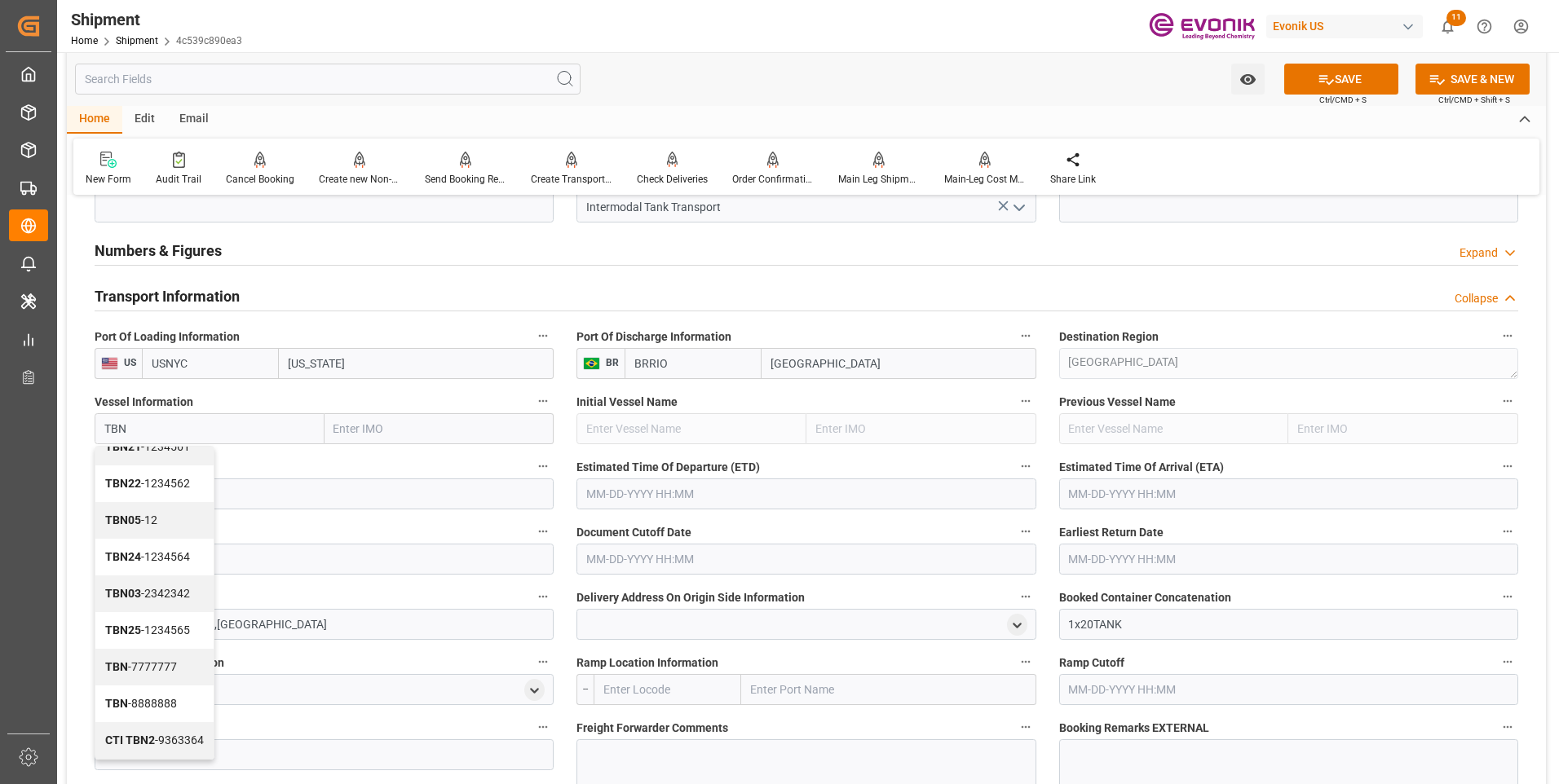
click at [138, 666] on span "TBN - 7777777" at bounding box center [141, 667] width 72 height 13
type input "7777777"
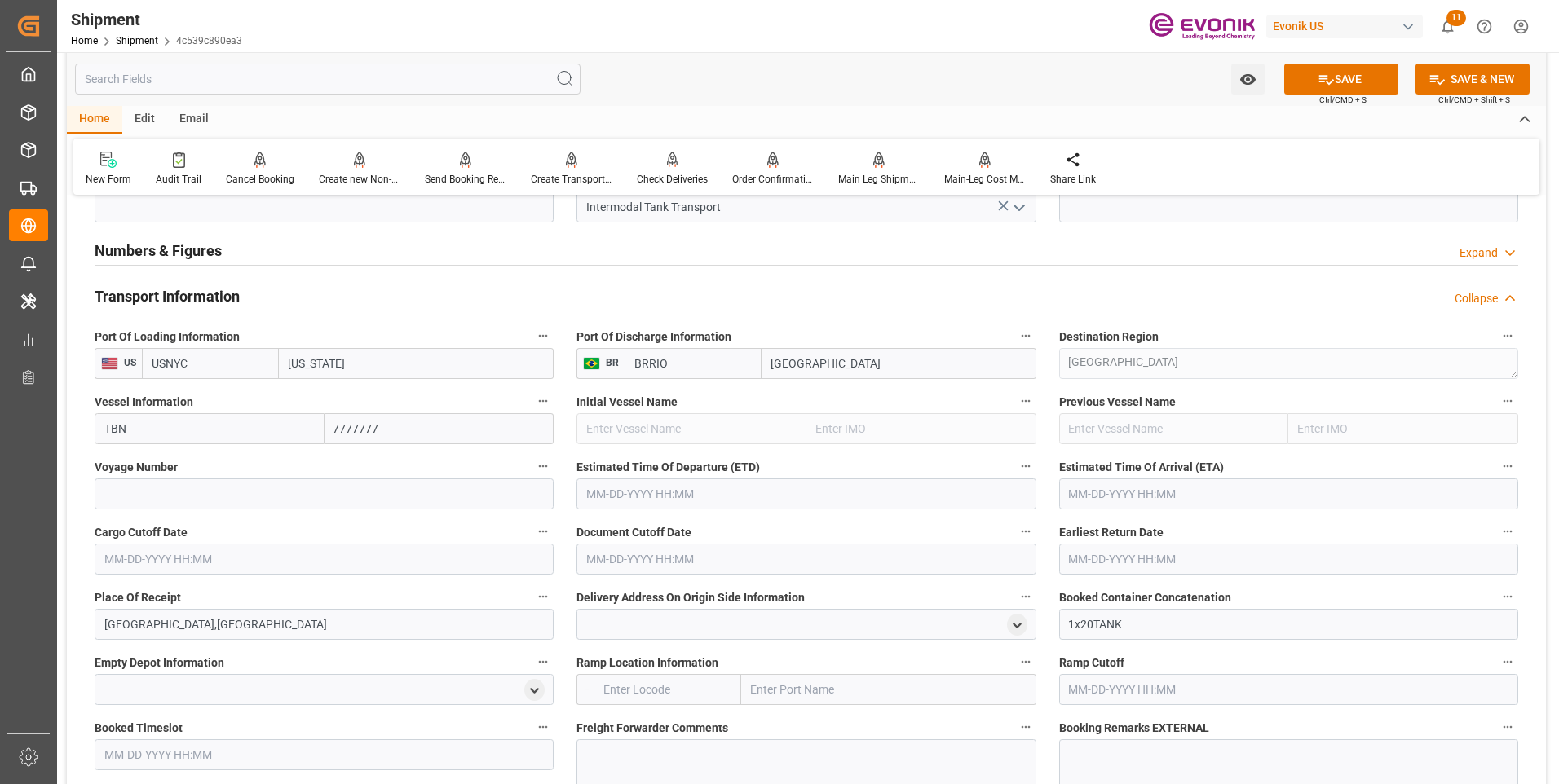
type input "TBN"
click at [139, 495] on input at bounding box center [324, 494] width 459 height 31
type input "0000"
click at [1322, 72] on icon at bounding box center [1327, 80] width 17 height 17
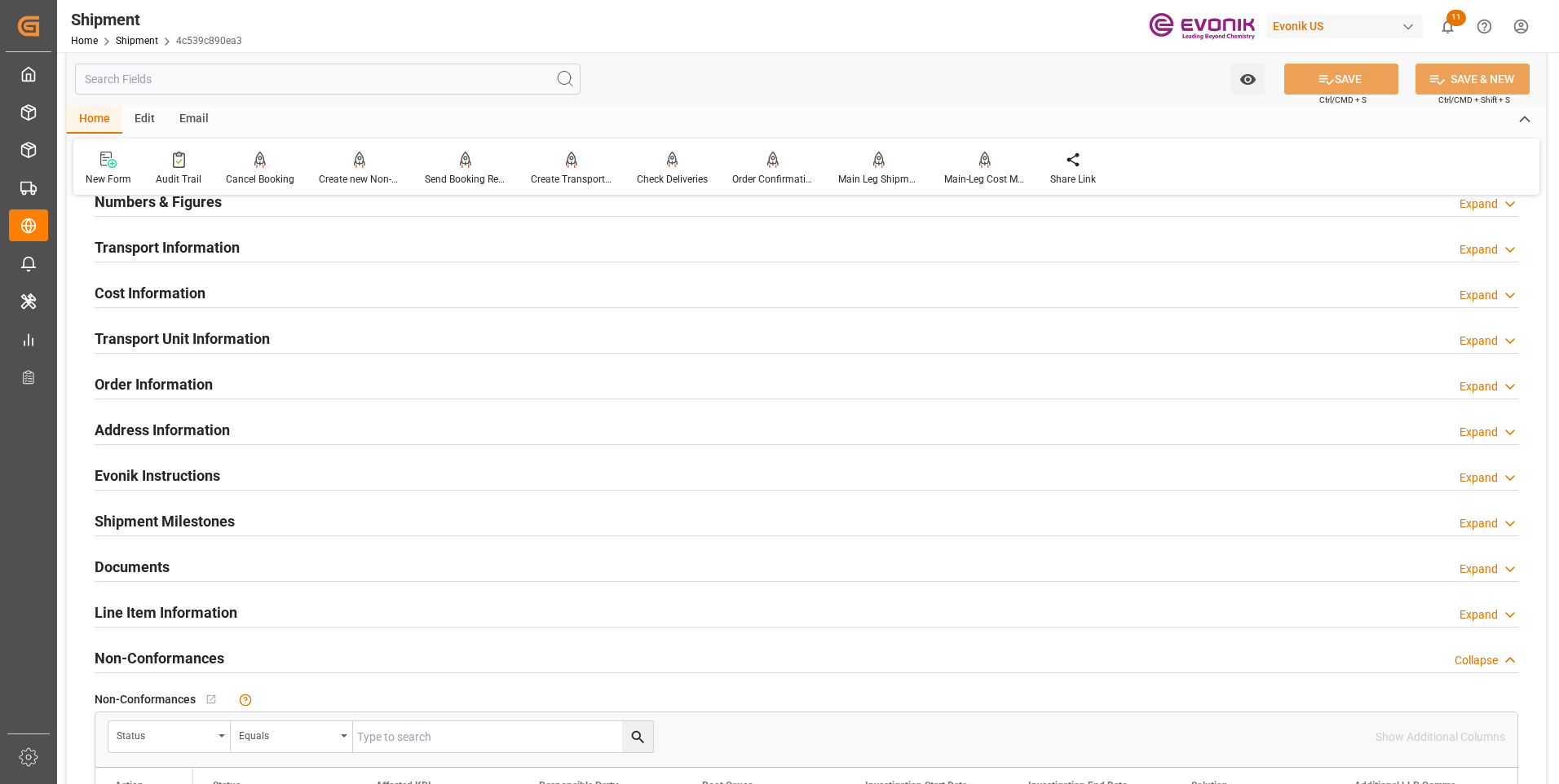
scroll to position [897, 0]
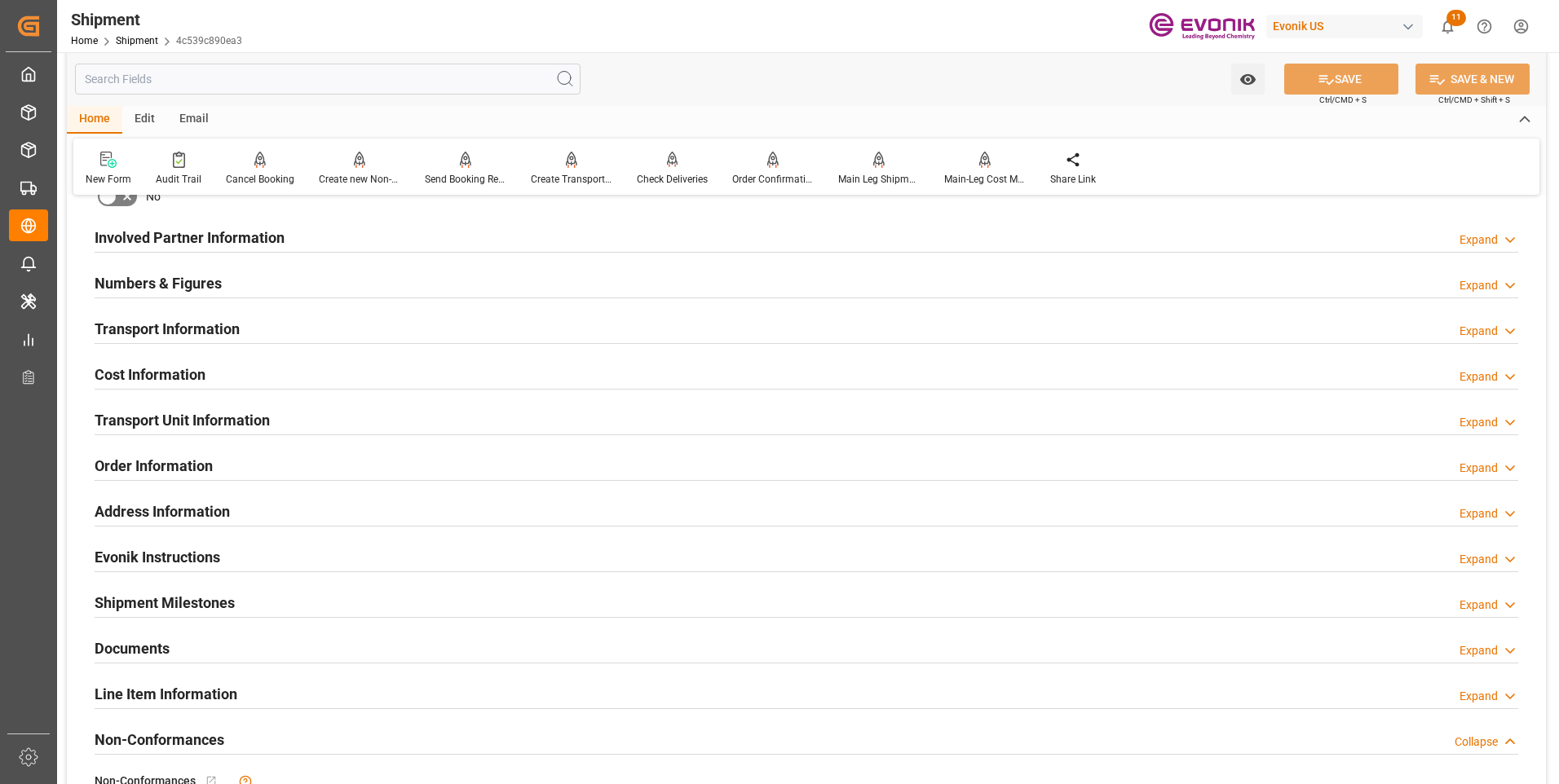
click at [330, 338] on div "Transport Information Expand" at bounding box center [807, 327] width 1424 height 31
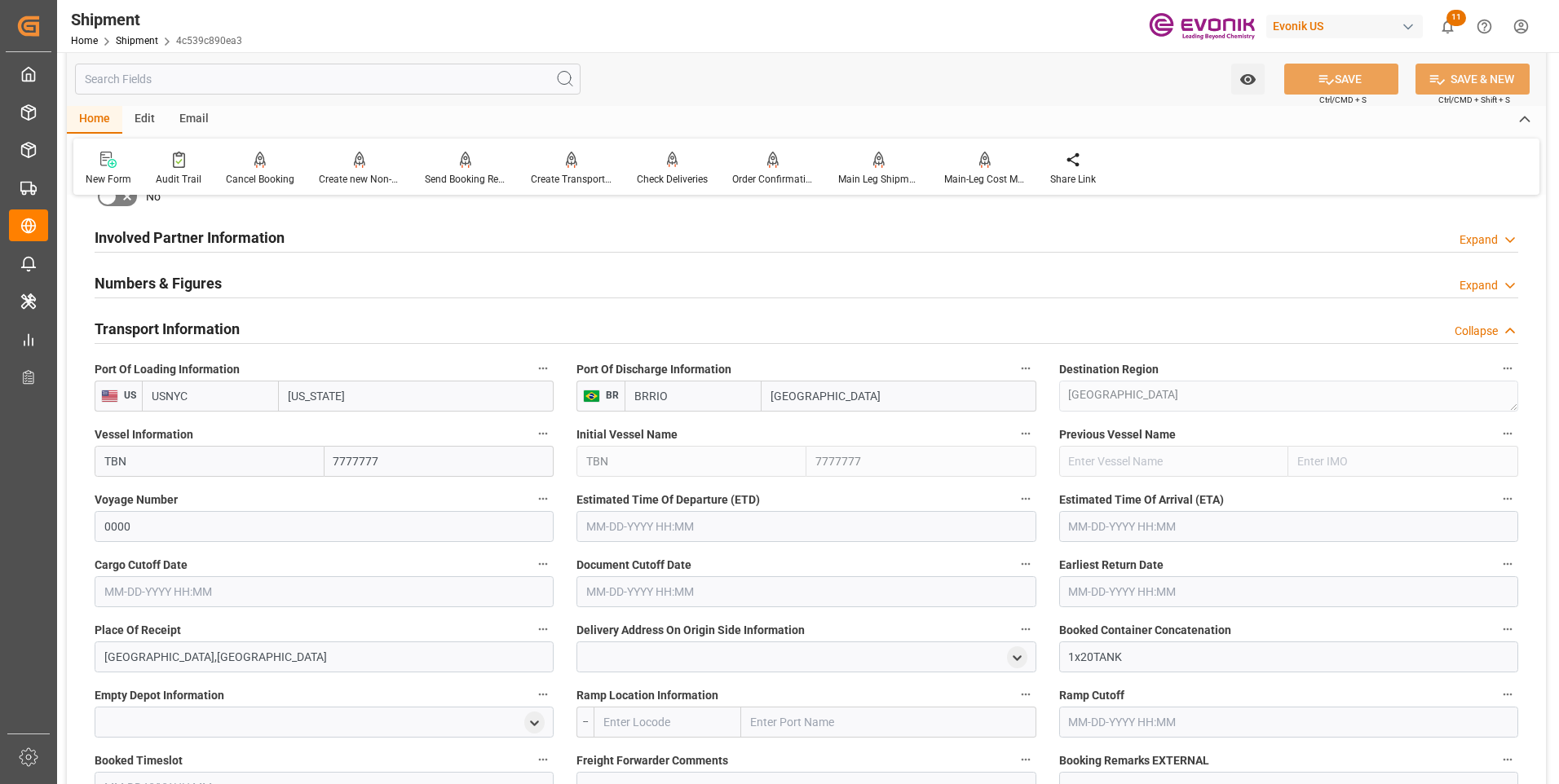
click at [608, 521] on input "text" at bounding box center [806, 526] width 459 height 31
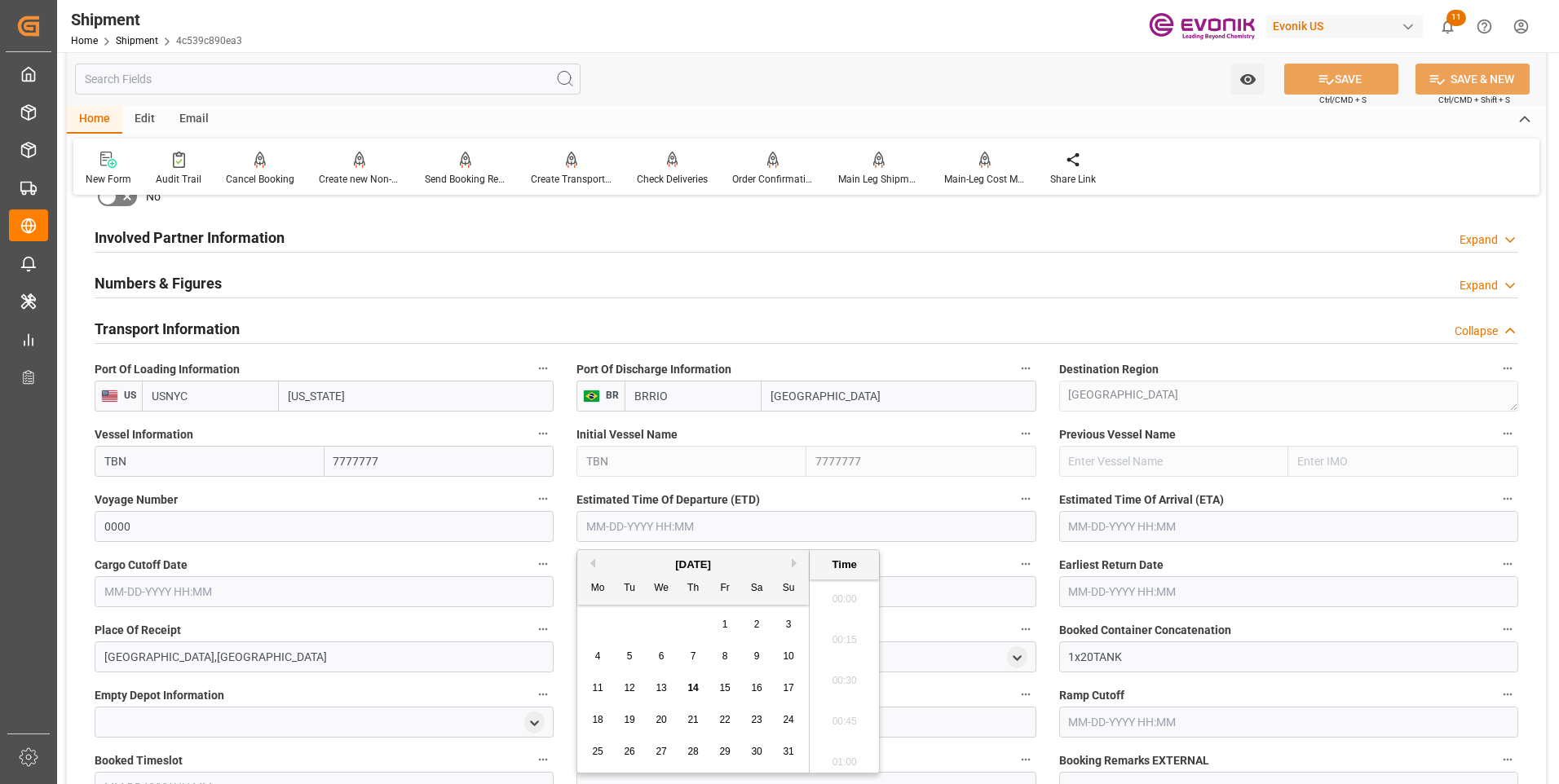
scroll to position [2696, 0]
click at [632, 522] on input "text" at bounding box center [806, 526] width 459 height 31
click at [793, 562] on button "Next Month" at bounding box center [797, 563] width 9 height 9
click at [691, 626] on span "4" at bounding box center [693, 625] width 6 height 11
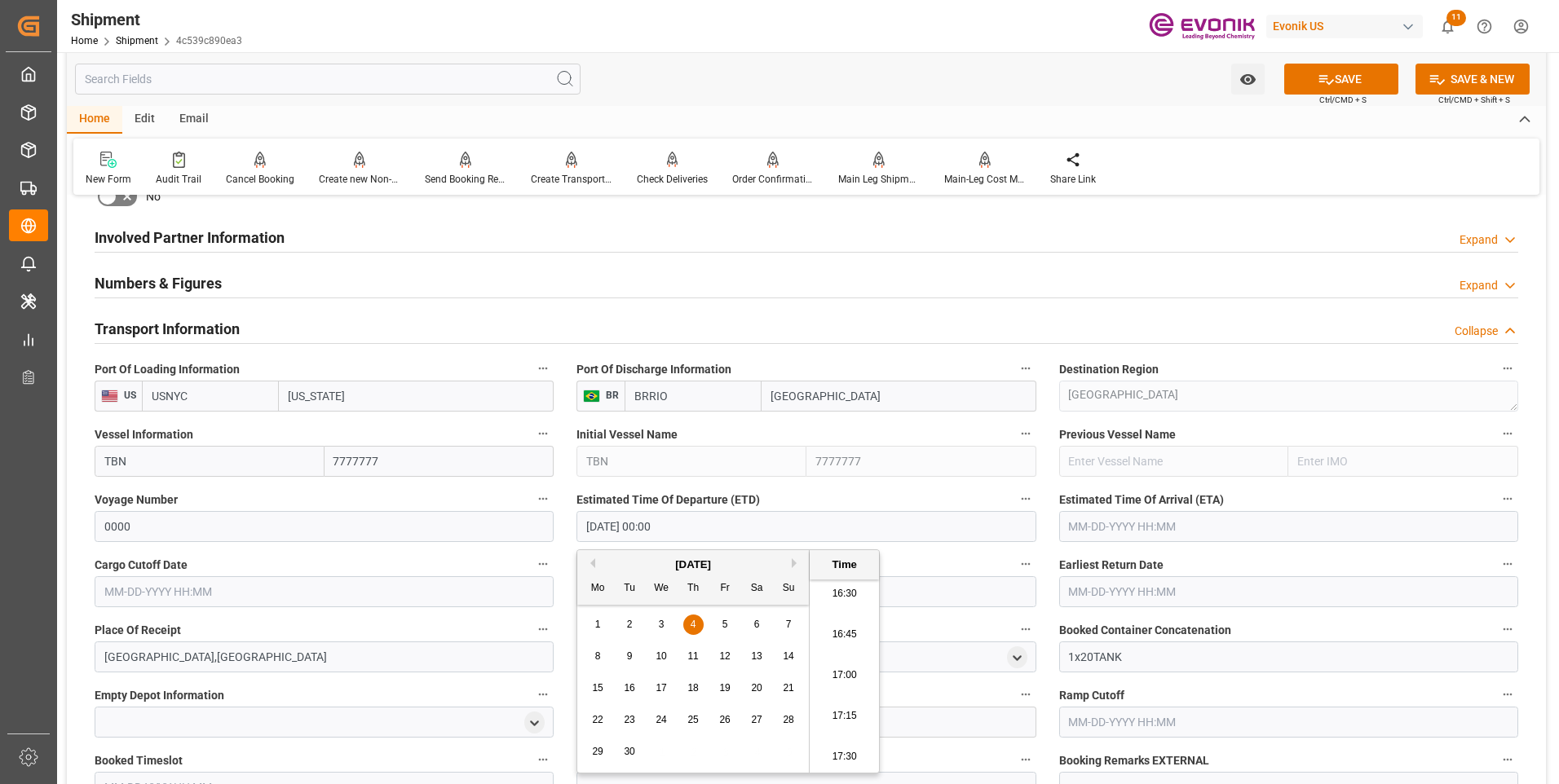
click at [835, 634] on li "16:45" at bounding box center [844, 634] width 69 height 41
type input "[DATE] 16:45"
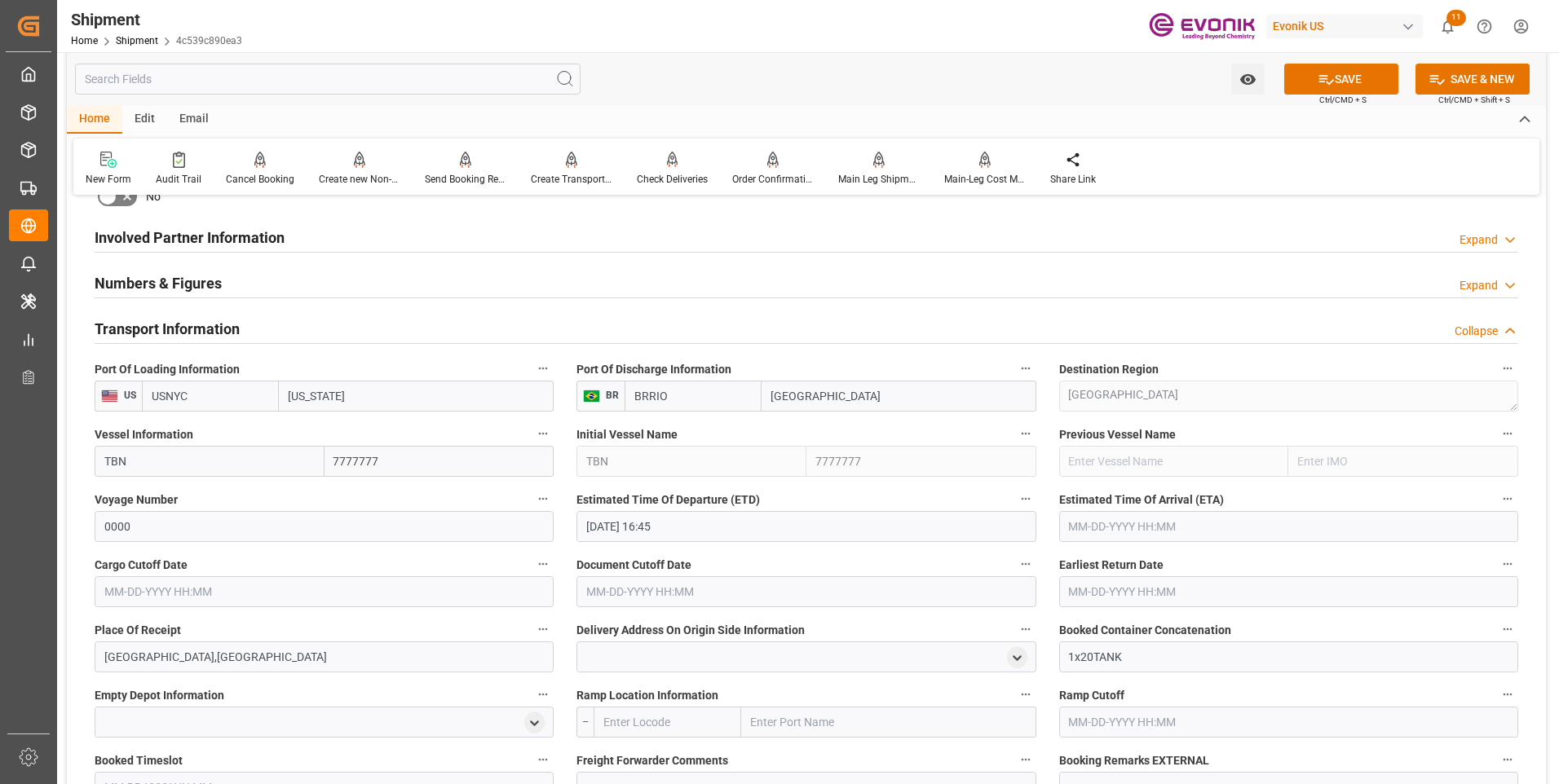
click at [468, 589] on input "text" at bounding box center [324, 592] width 459 height 31
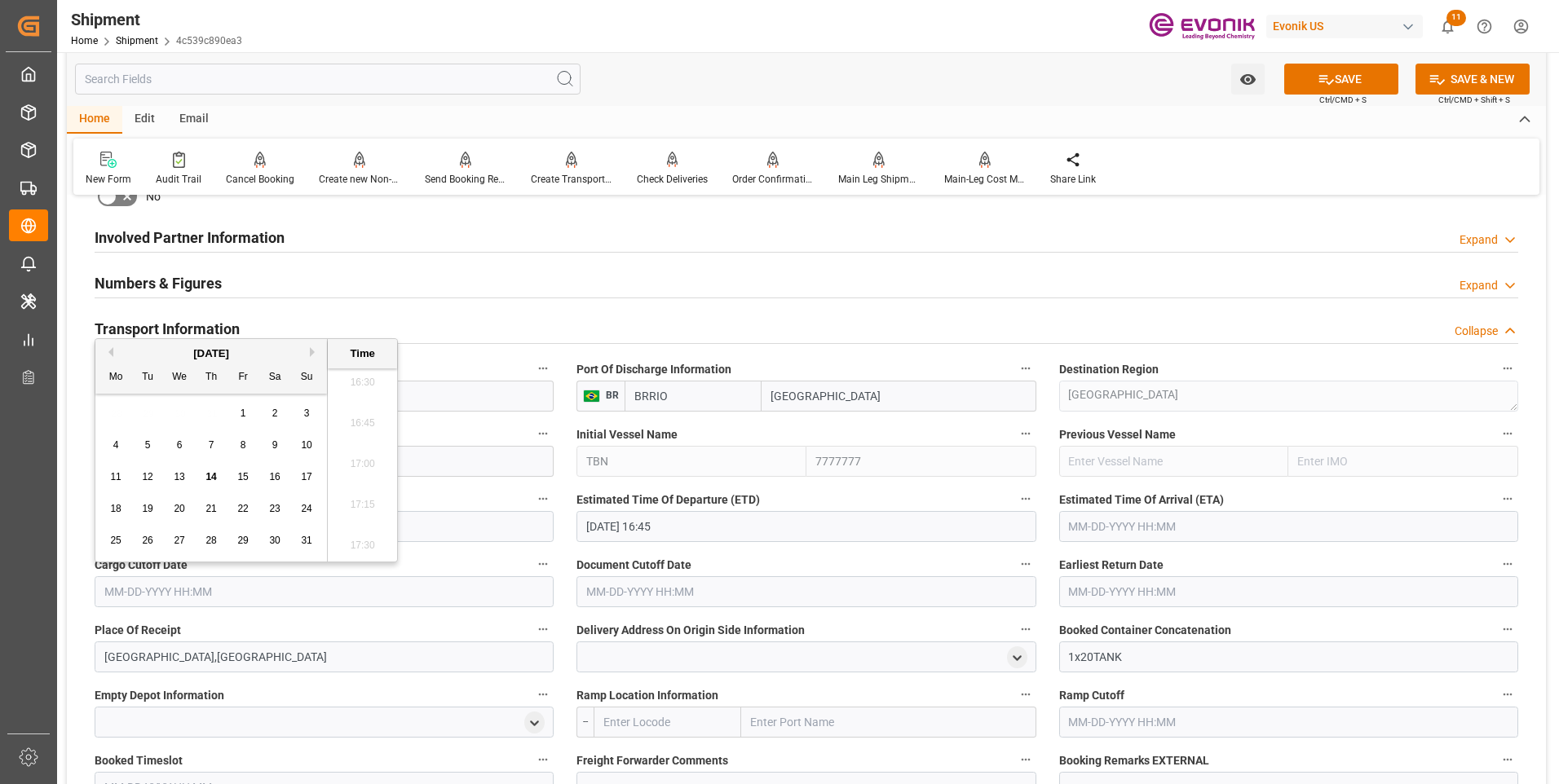
click at [217, 543] on div "28" at bounding box center [211, 541] width 20 height 20
click at [350, 509] on li "17:15" at bounding box center [362, 505] width 69 height 41
type input "08-28-2025 17:15"
drag, startPoint x: 209, startPoint y: 596, endPoint x: 49, endPoint y: 591, distance: 160.1
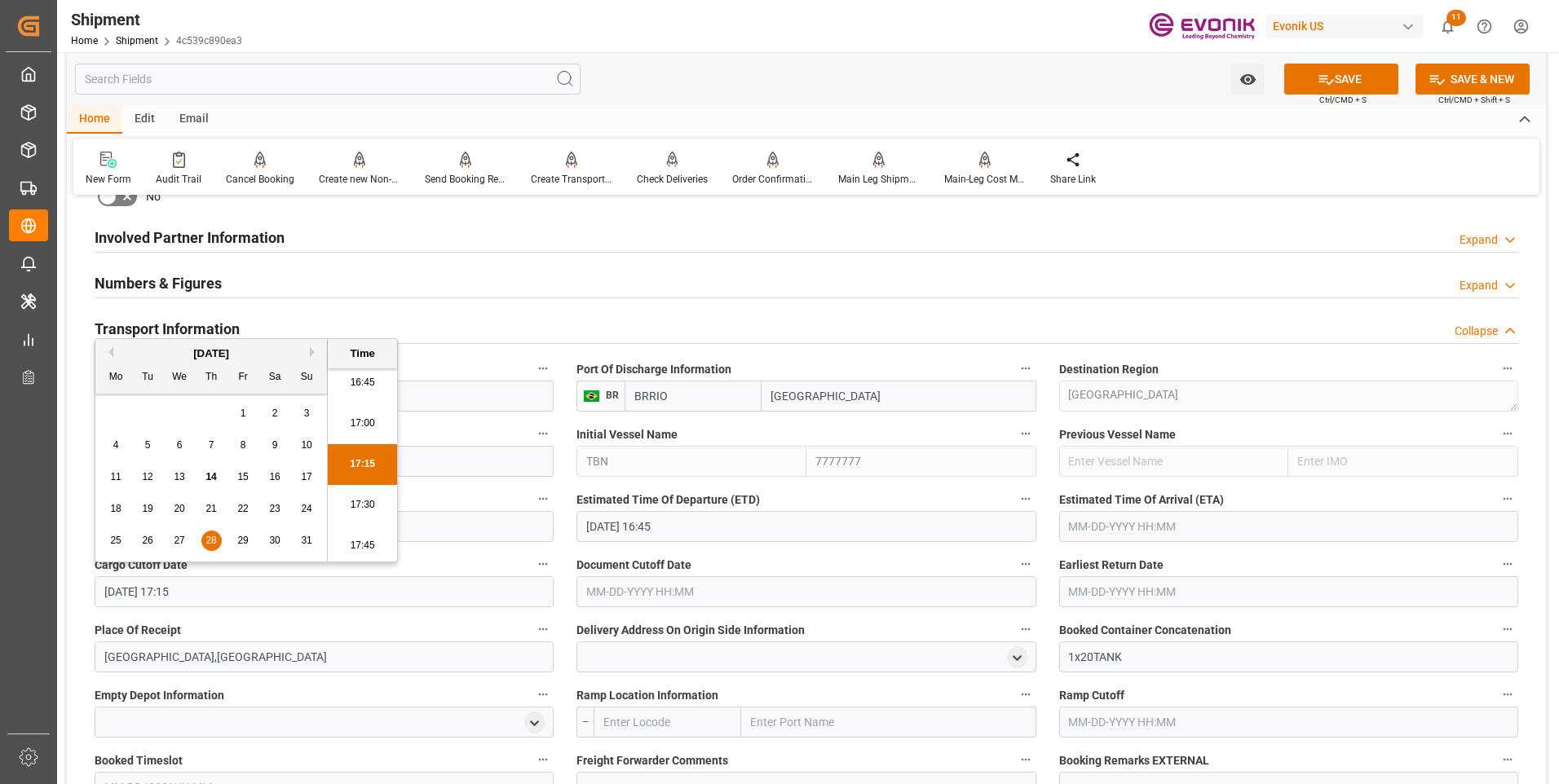
click at [49, 591] on div "Created by potrace 1.15, written by Peter Selinger 2001-2017 Created by potrace…" at bounding box center [780, 392] width 1559 height 784
click at [595, 585] on input "text" at bounding box center [806, 592] width 459 height 31
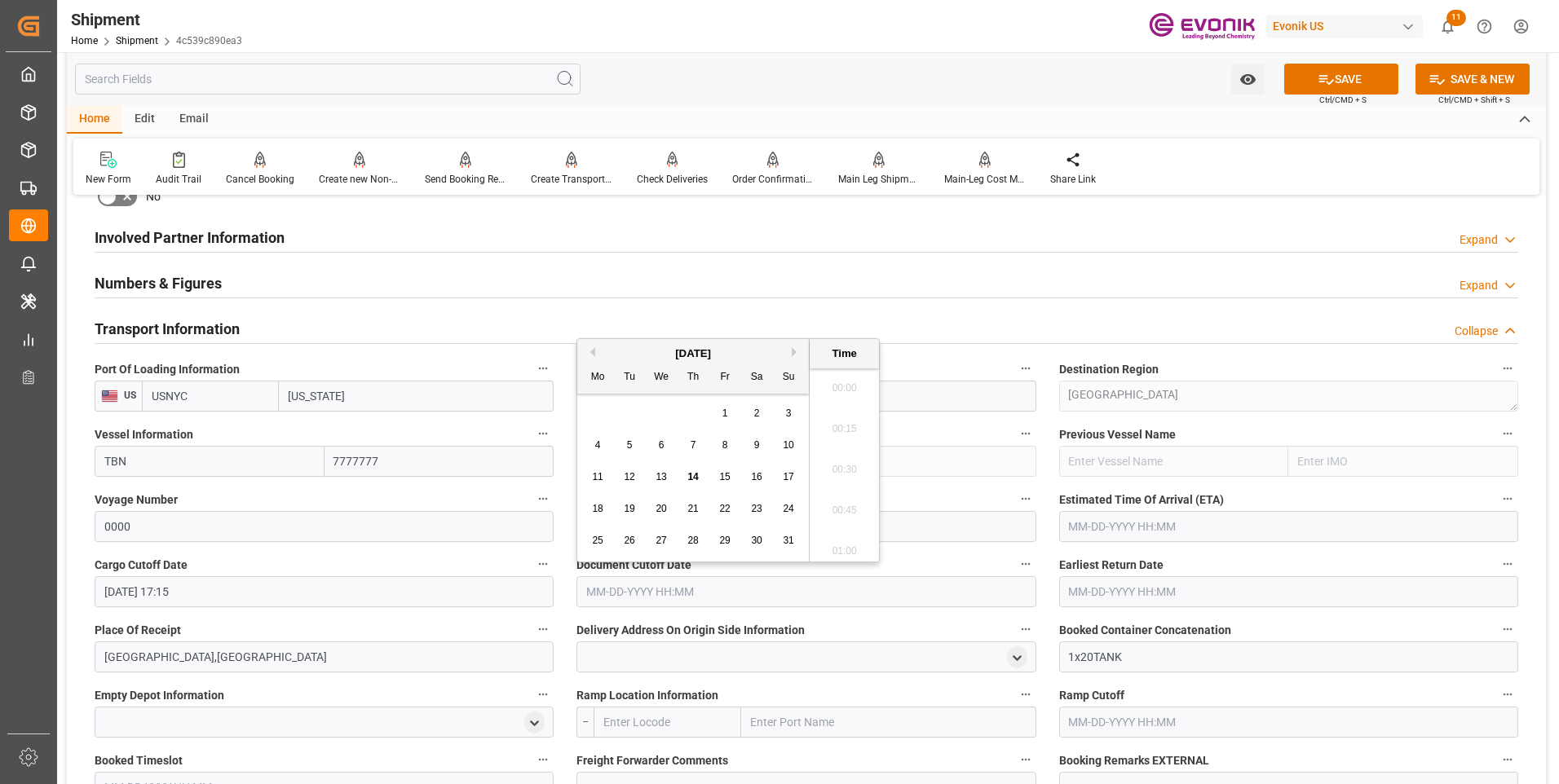
scroll to position [2696, 0]
paste input "08-28-2025 17:15"
type input "08-28-2025 17:15"
click at [1116, 591] on input "text" at bounding box center [1289, 592] width 459 height 31
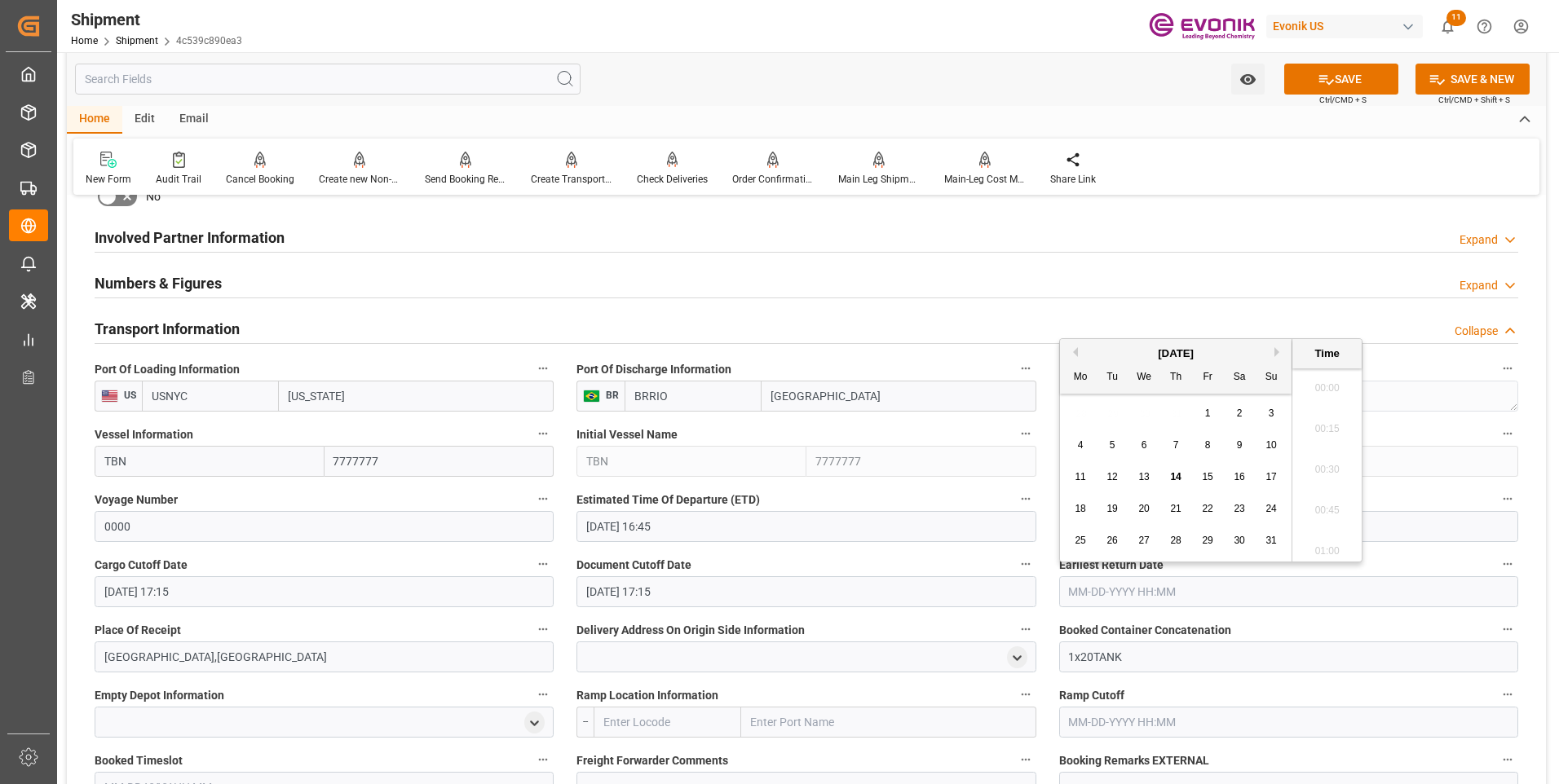
paste input "08-28-2025 17:15"
type input "08-28-2025 17:15"
click at [1313, 497] on li "17:15" at bounding box center [1327, 505] width 69 height 41
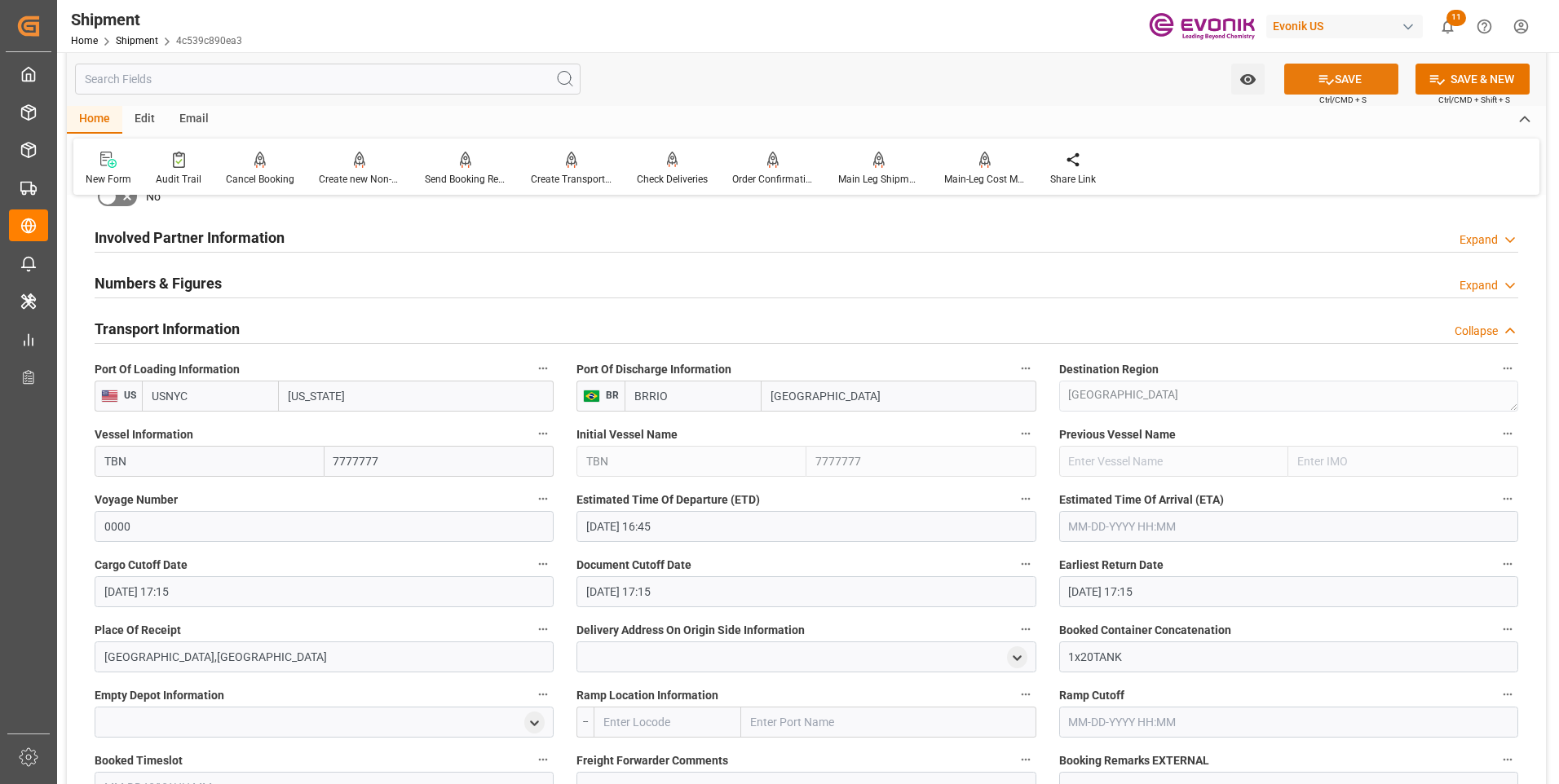
click at [1336, 93] on div "SAVE Ctrl/CMD + S" at bounding box center [1341, 79] width 149 height 31
drag, startPoint x: 1336, startPoint y: 93, endPoint x: 1335, endPoint y: 84, distance: 9.1
click at [1335, 84] on button "SAVE" at bounding box center [1341, 79] width 114 height 31
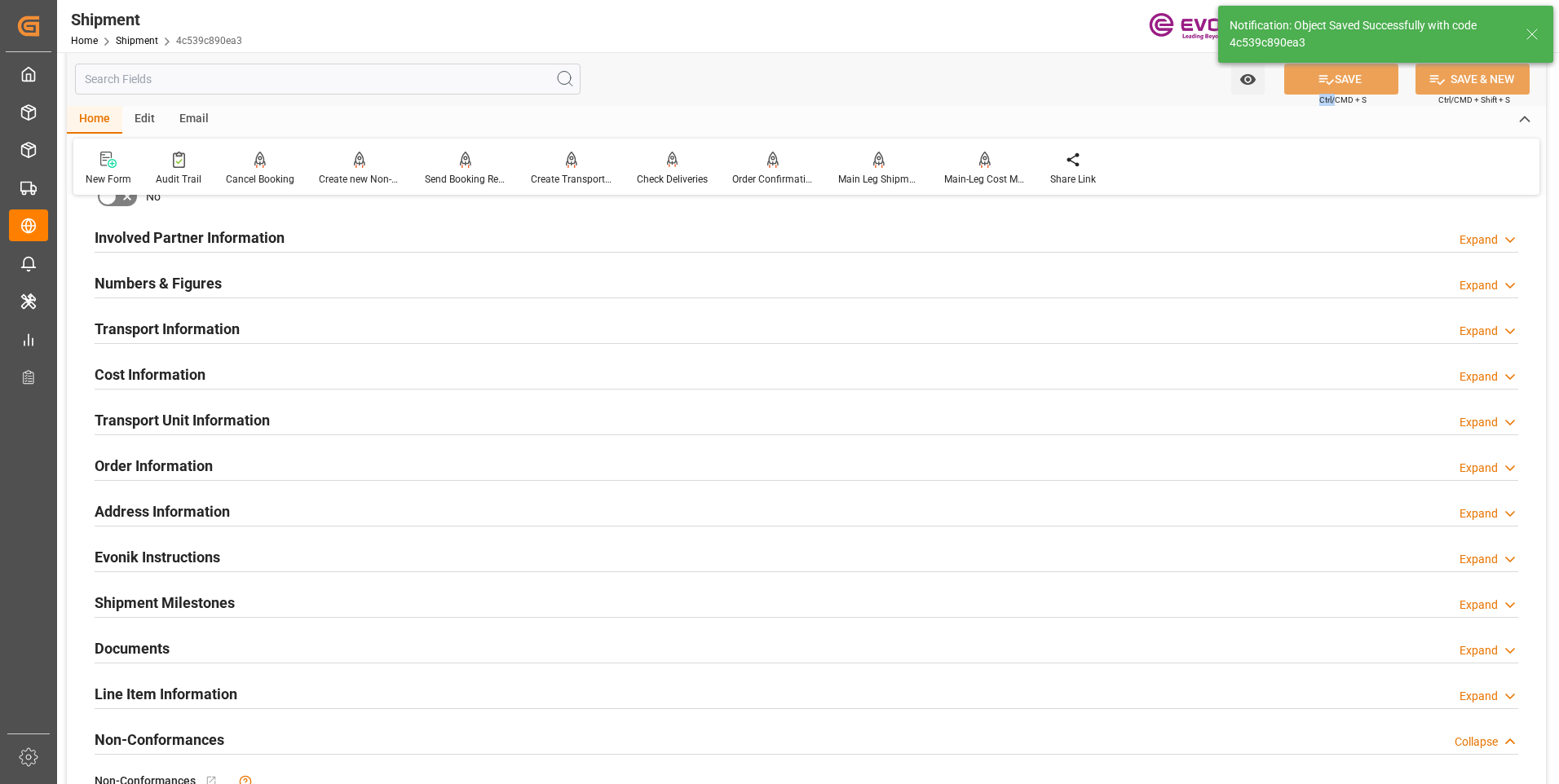
click at [652, 335] on div "Transport Information Expand" at bounding box center [807, 327] width 1424 height 31
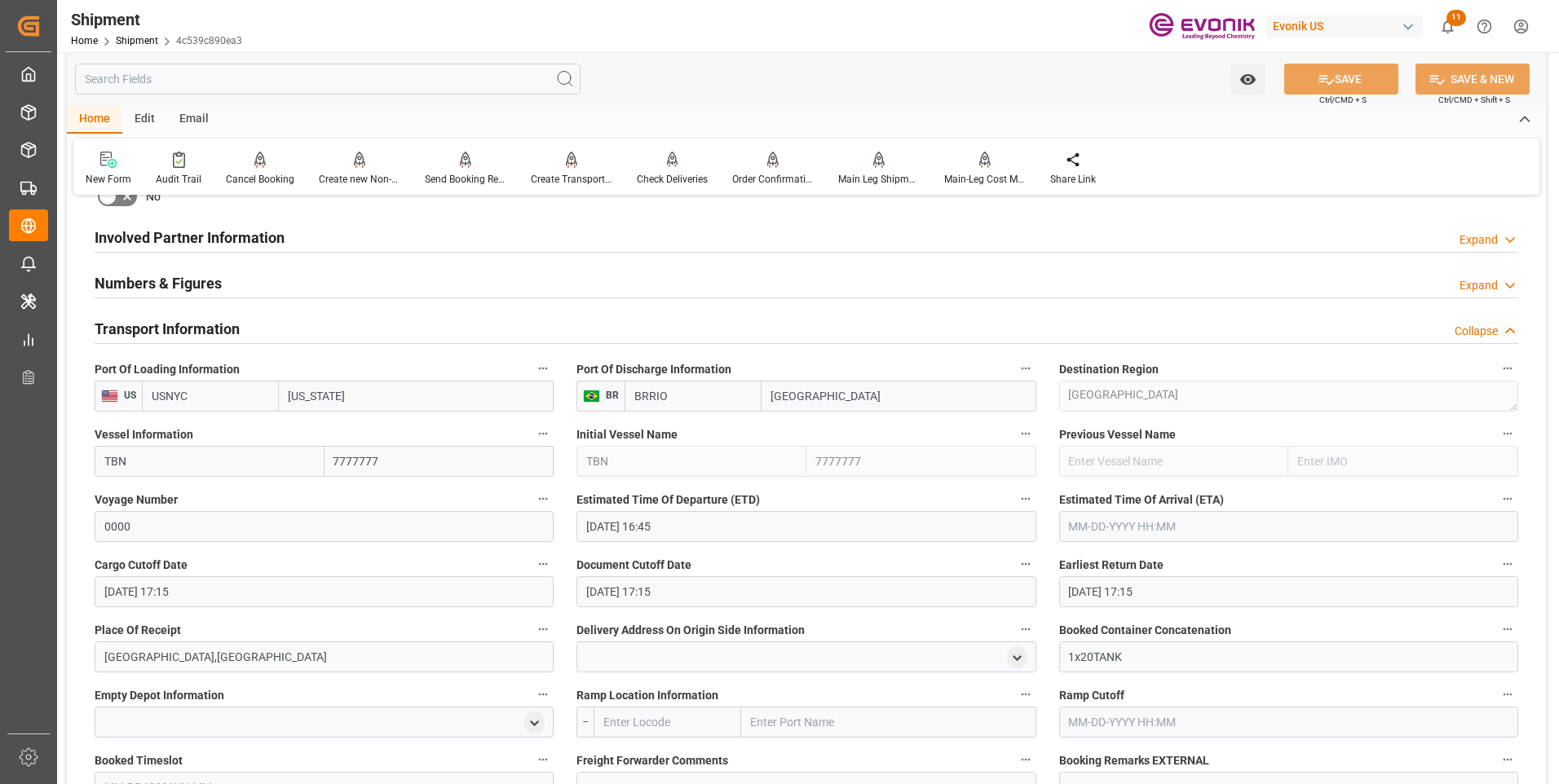
click at [1132, 527] on input "text" at bounding box center [1289, 526] width 459 height 31
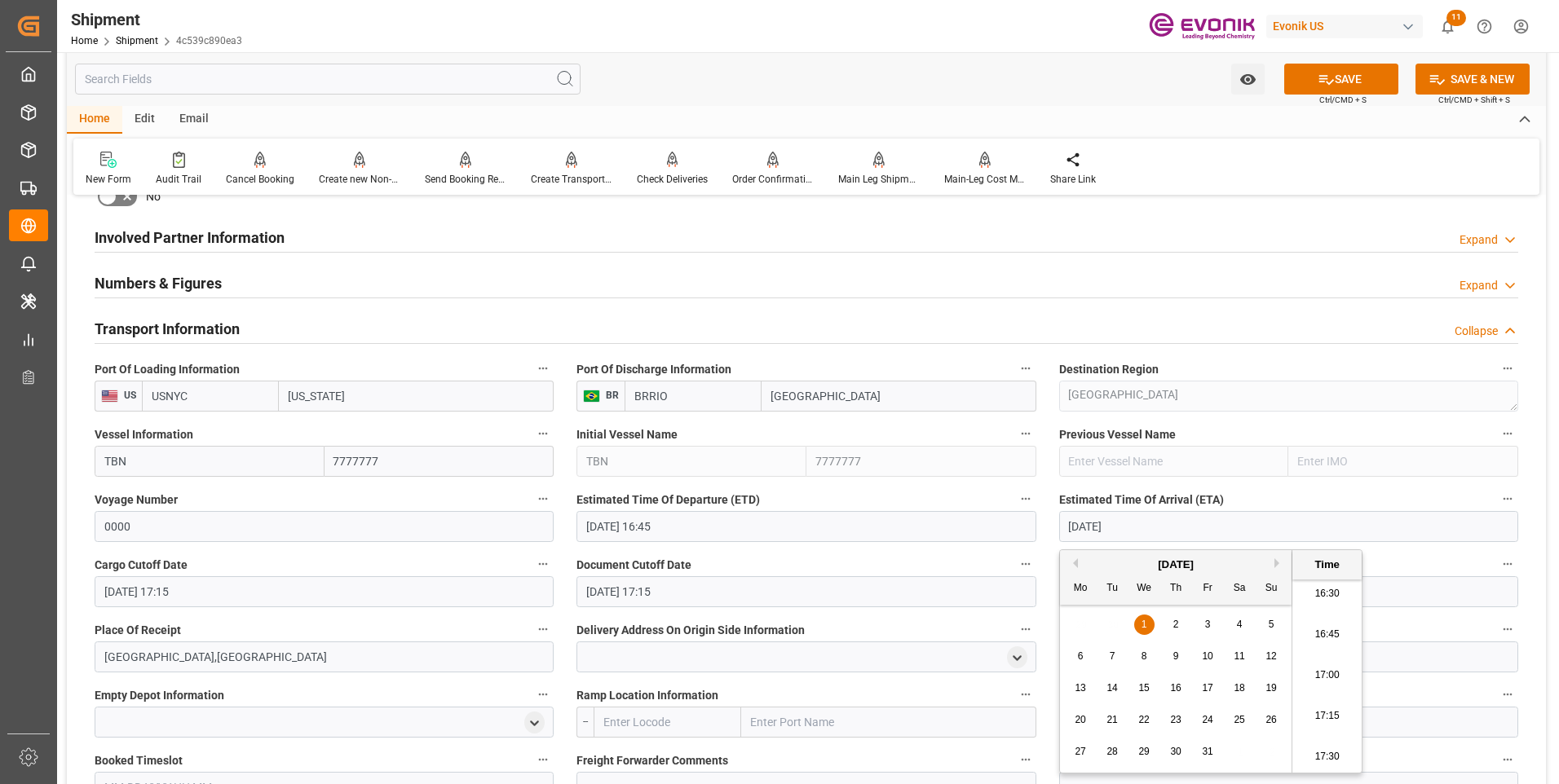
click at [1312, 665] on li "17:00" at bounding box center [1327, 675] width 69 height 41
type input "10-01-2025 17:00"
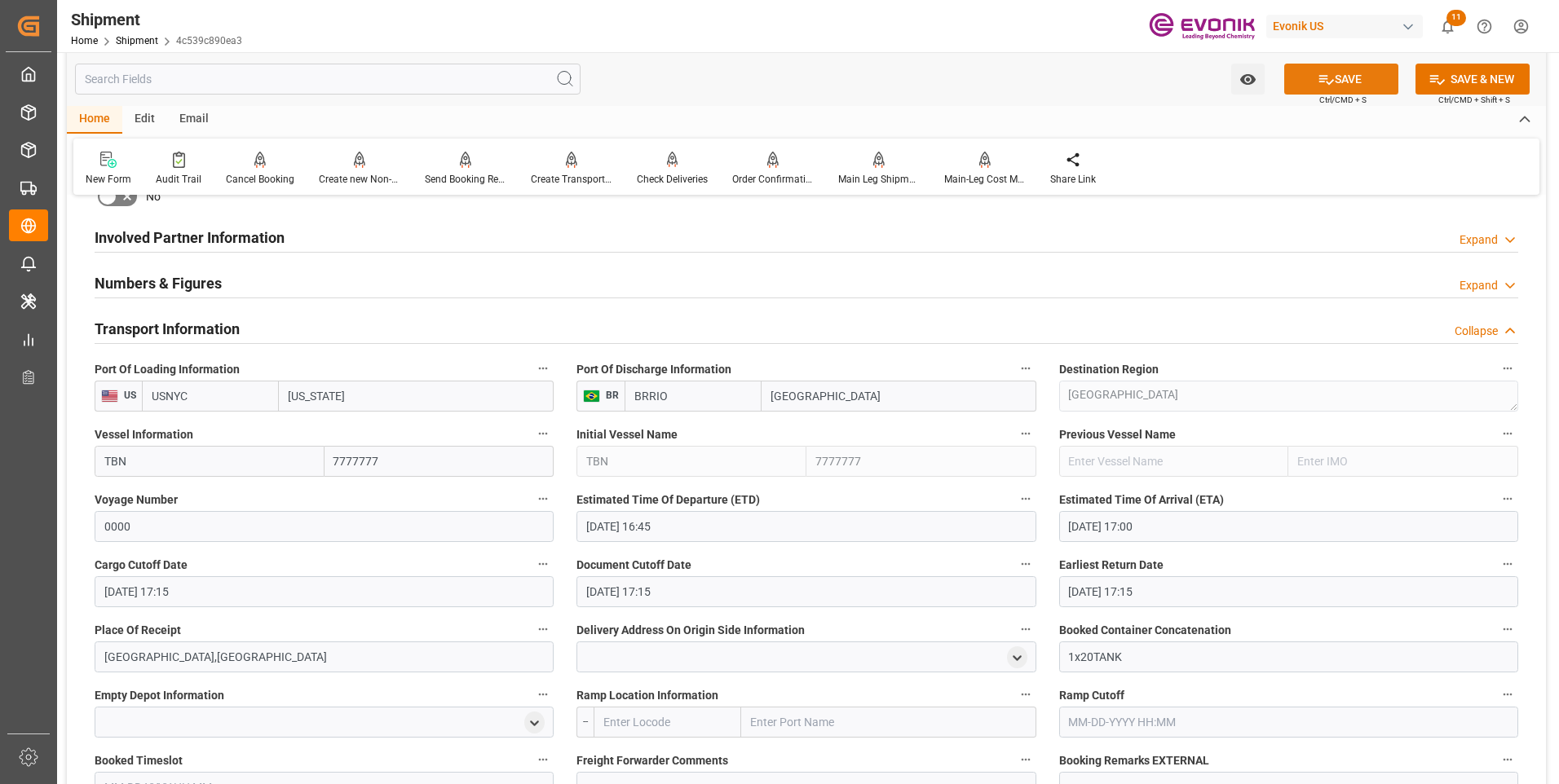
click at [1347, 82] on button "SAVE" at bounding box center [1341, 79] width 114 height 31
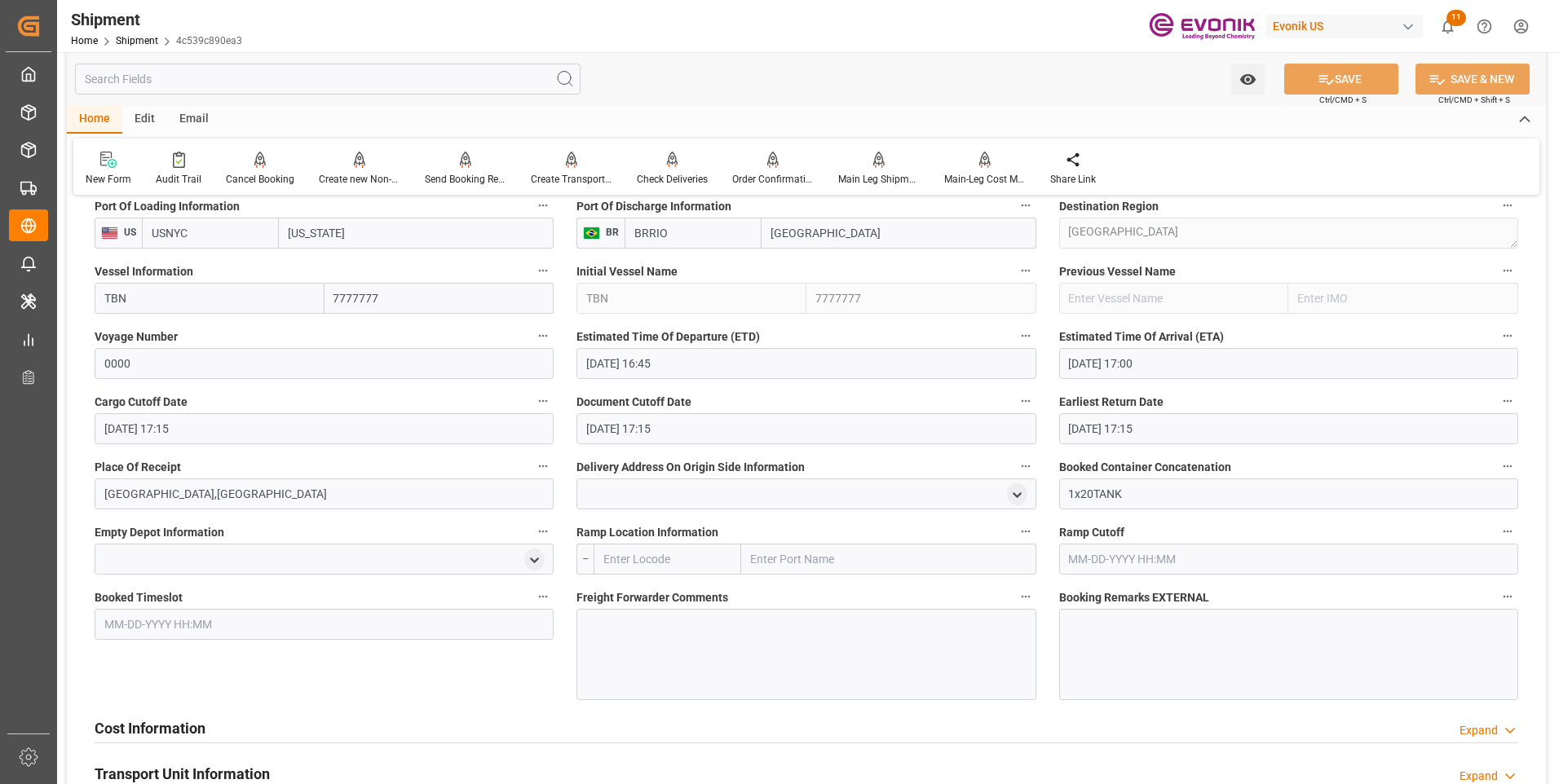
scroll to position [1223, 0]
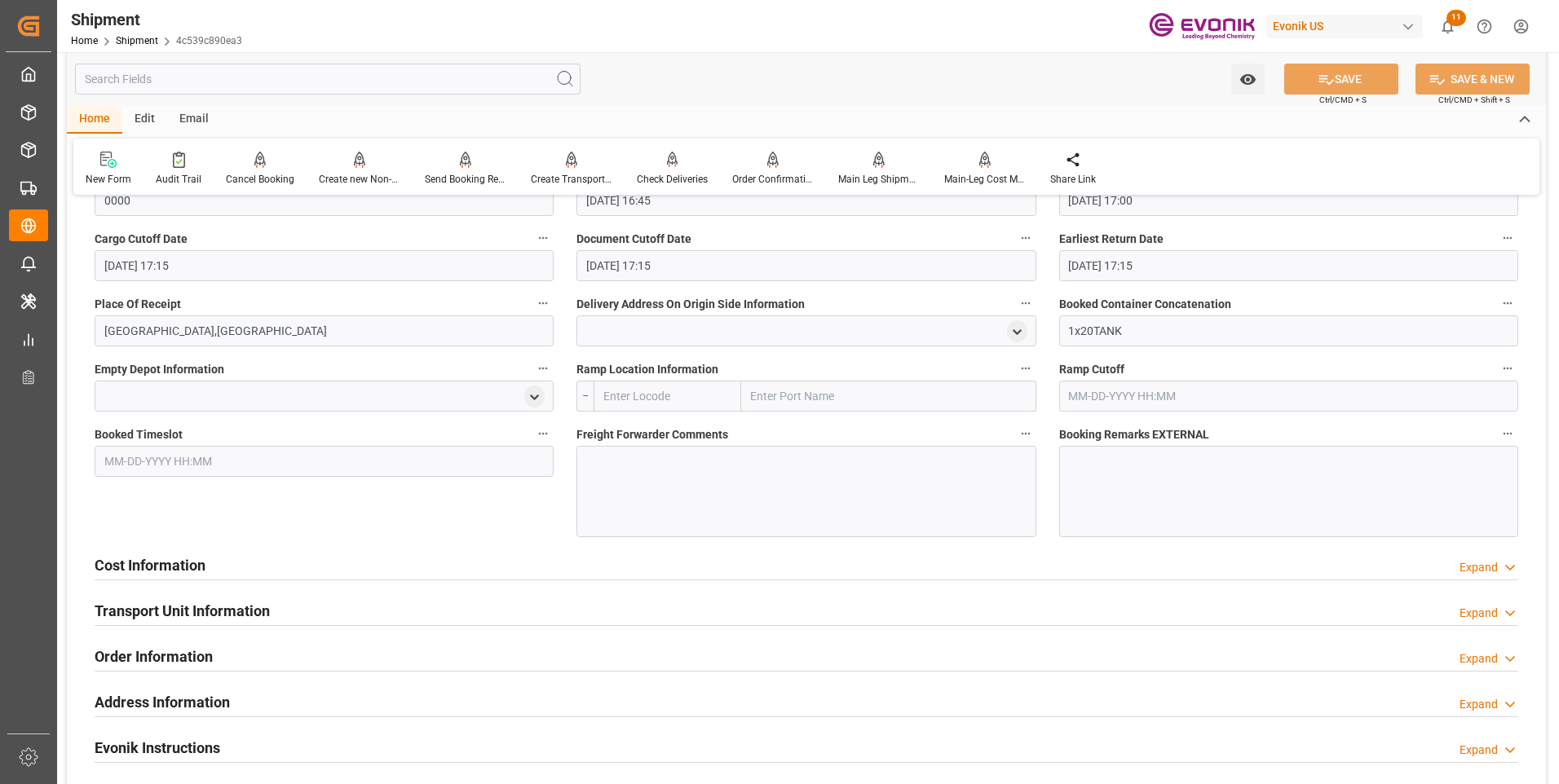
click at [808, 468] on div at bounding box center [806, 491] width 459 height 91
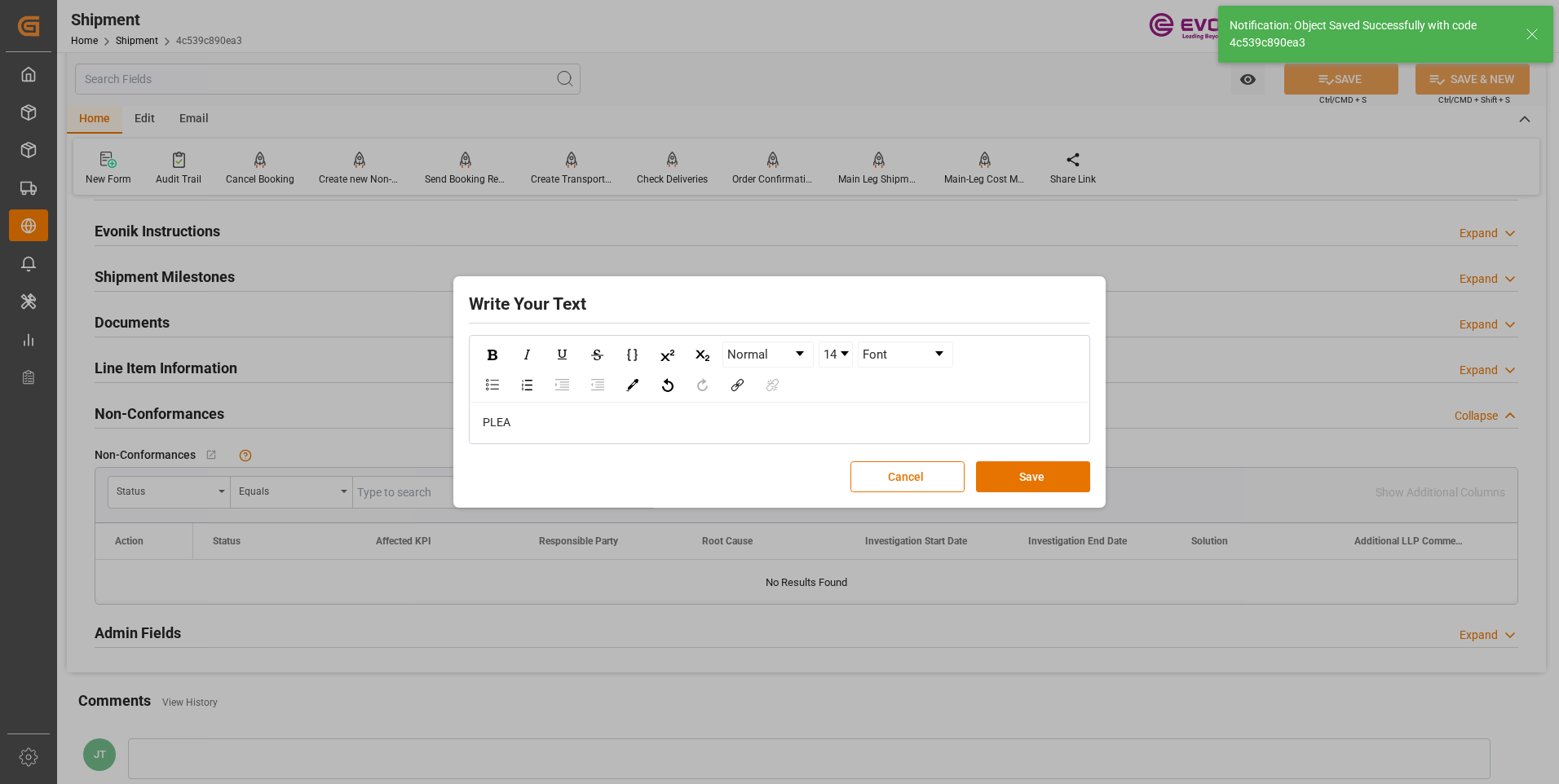
scroll to position [706, 0]
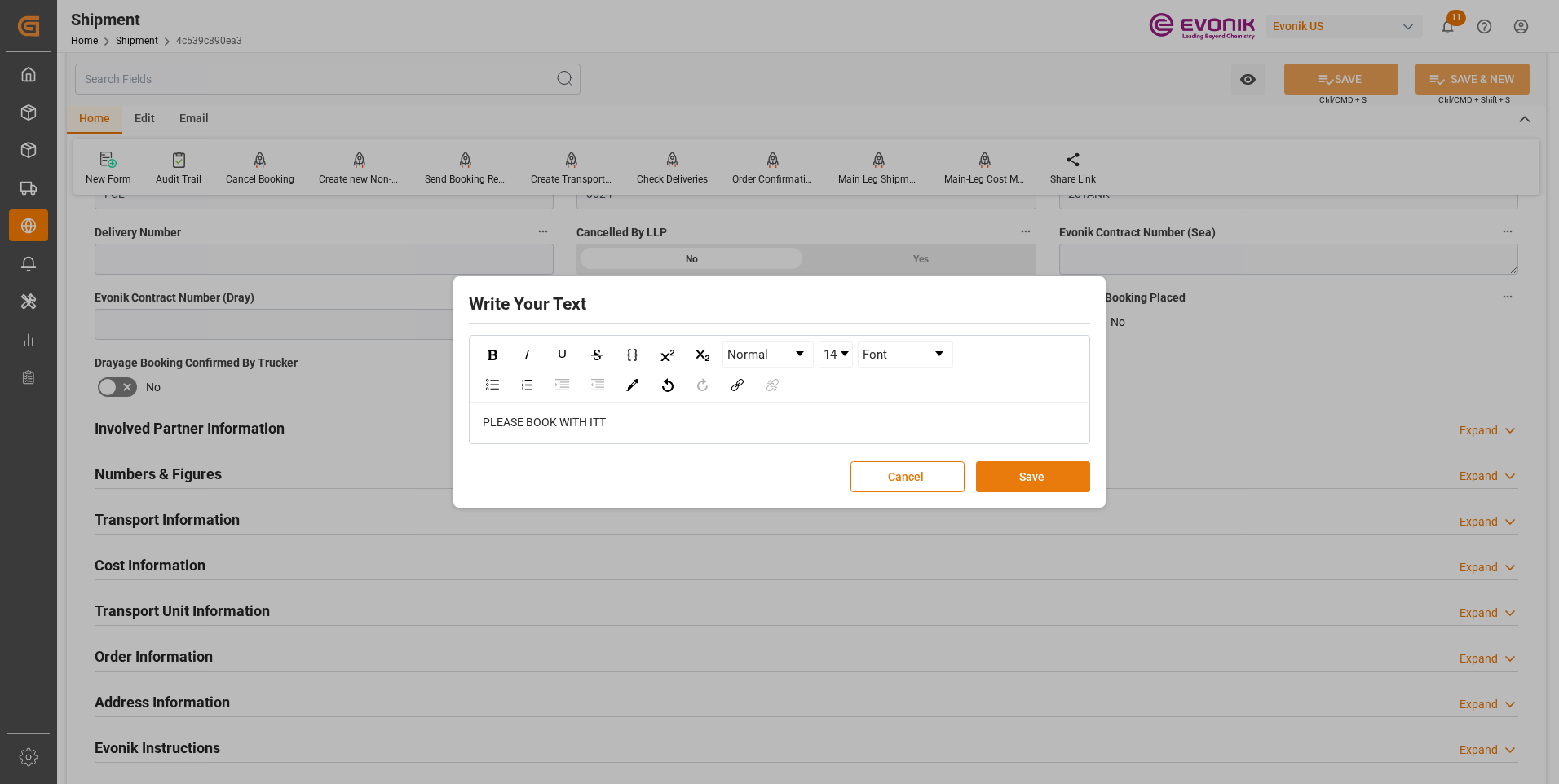
click at [1034, 471] on button "Save" at bounding box center [1033, 477] width 114 height 31
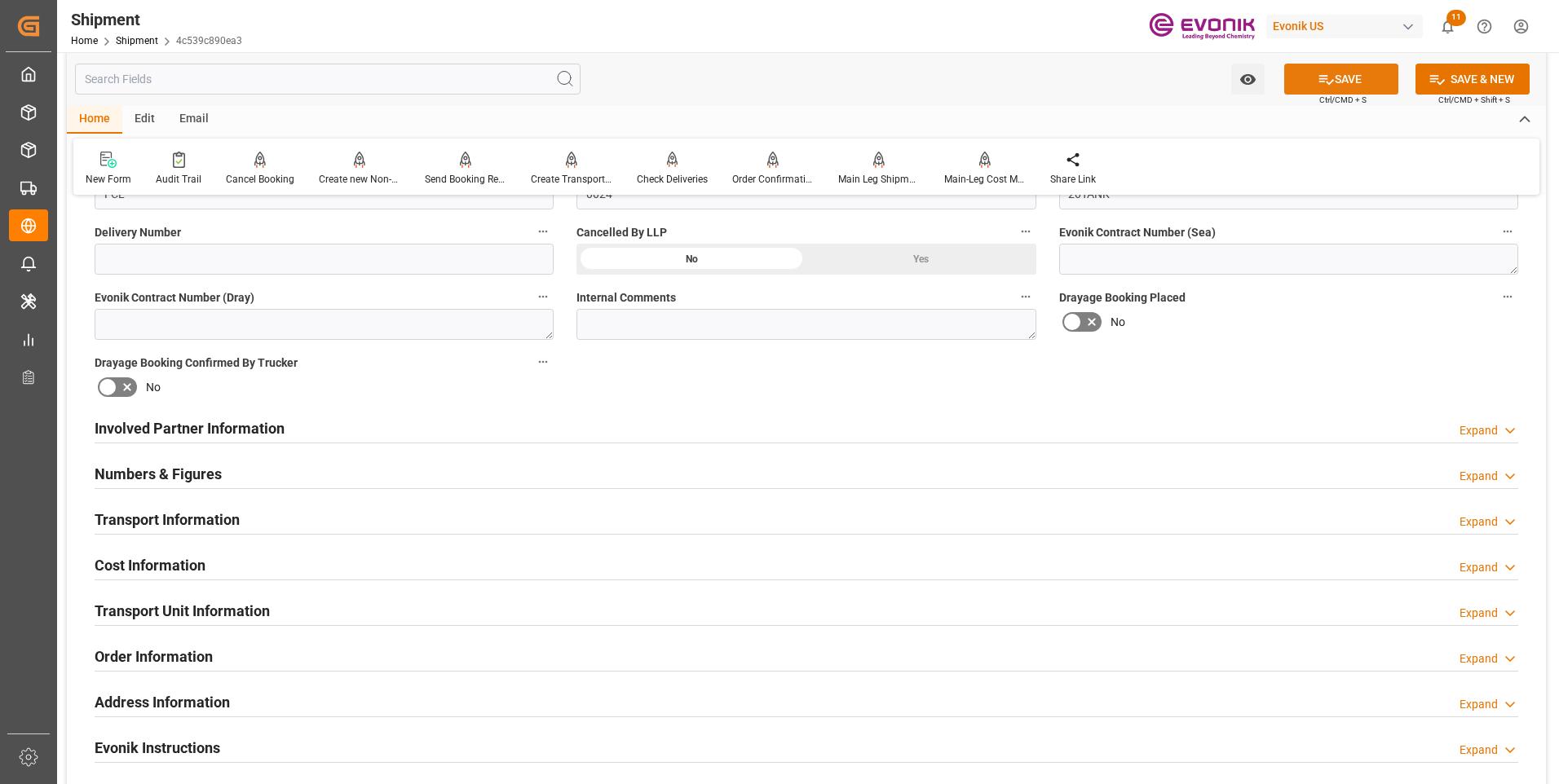
click at [1345, 83] on button "SAVE" at bounding box center [1341, 79] width 114 height 31
click at [257, 431] on h2 "Involved Partner Information" at bounding box center [190, 428] width 190 height 22
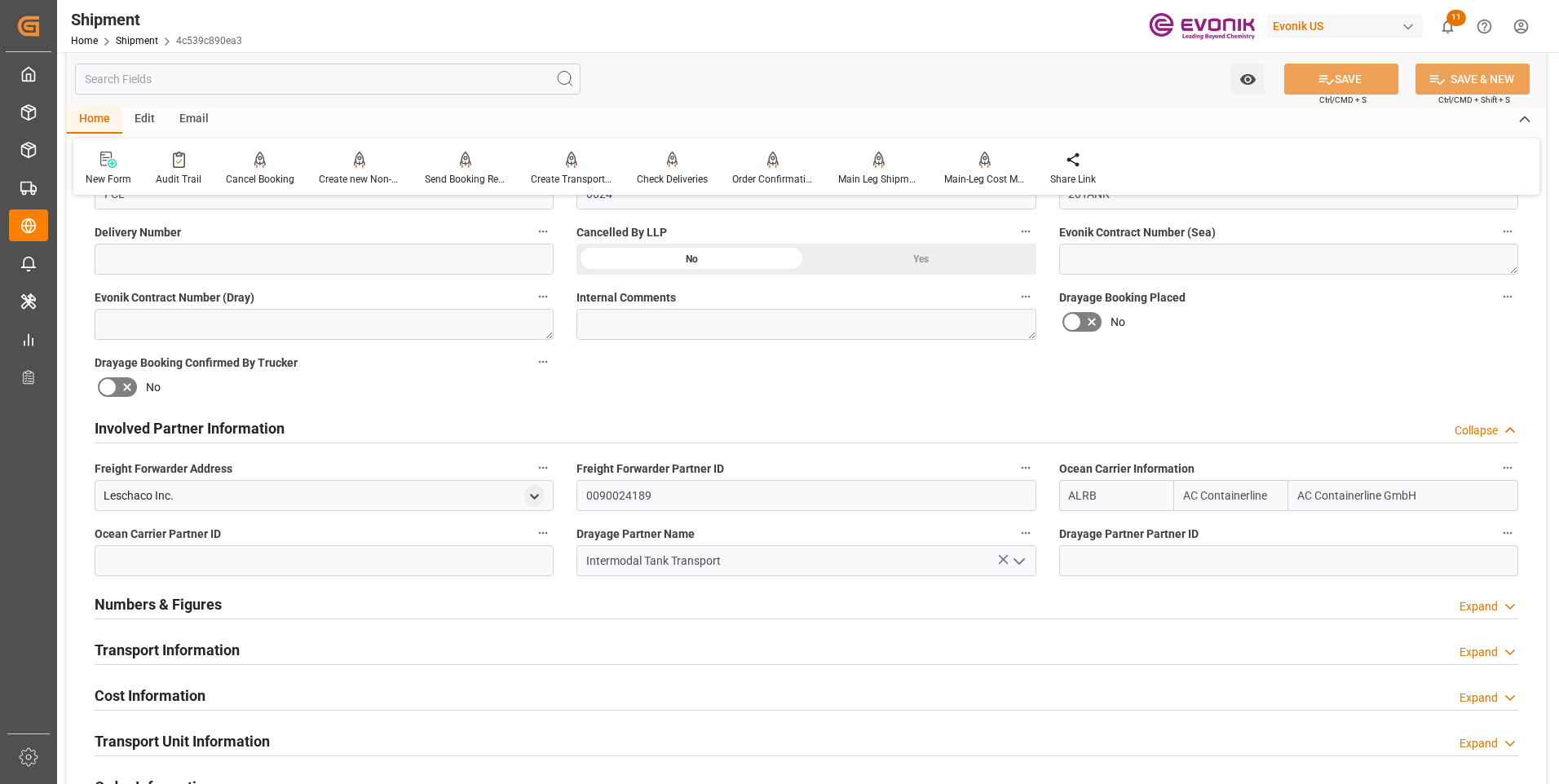
click at [237, 596] on div "Numbers & Figures Expand" at bounding box center [807, 603] width 1424 height 31
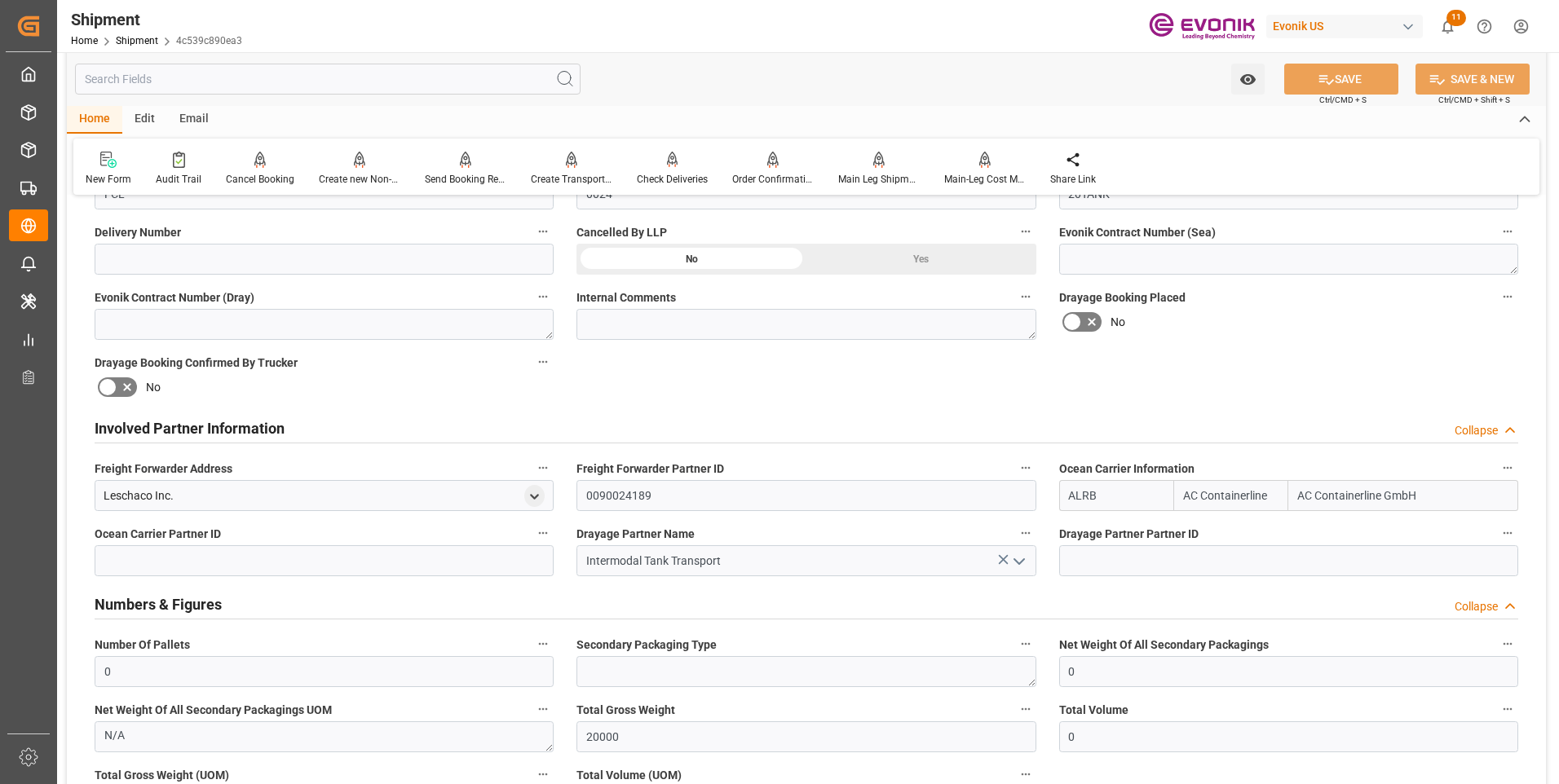
click at [238, 596] on div "Numbers & Figures Collapse" at bounding box center [807, 603] width 1424 height 31
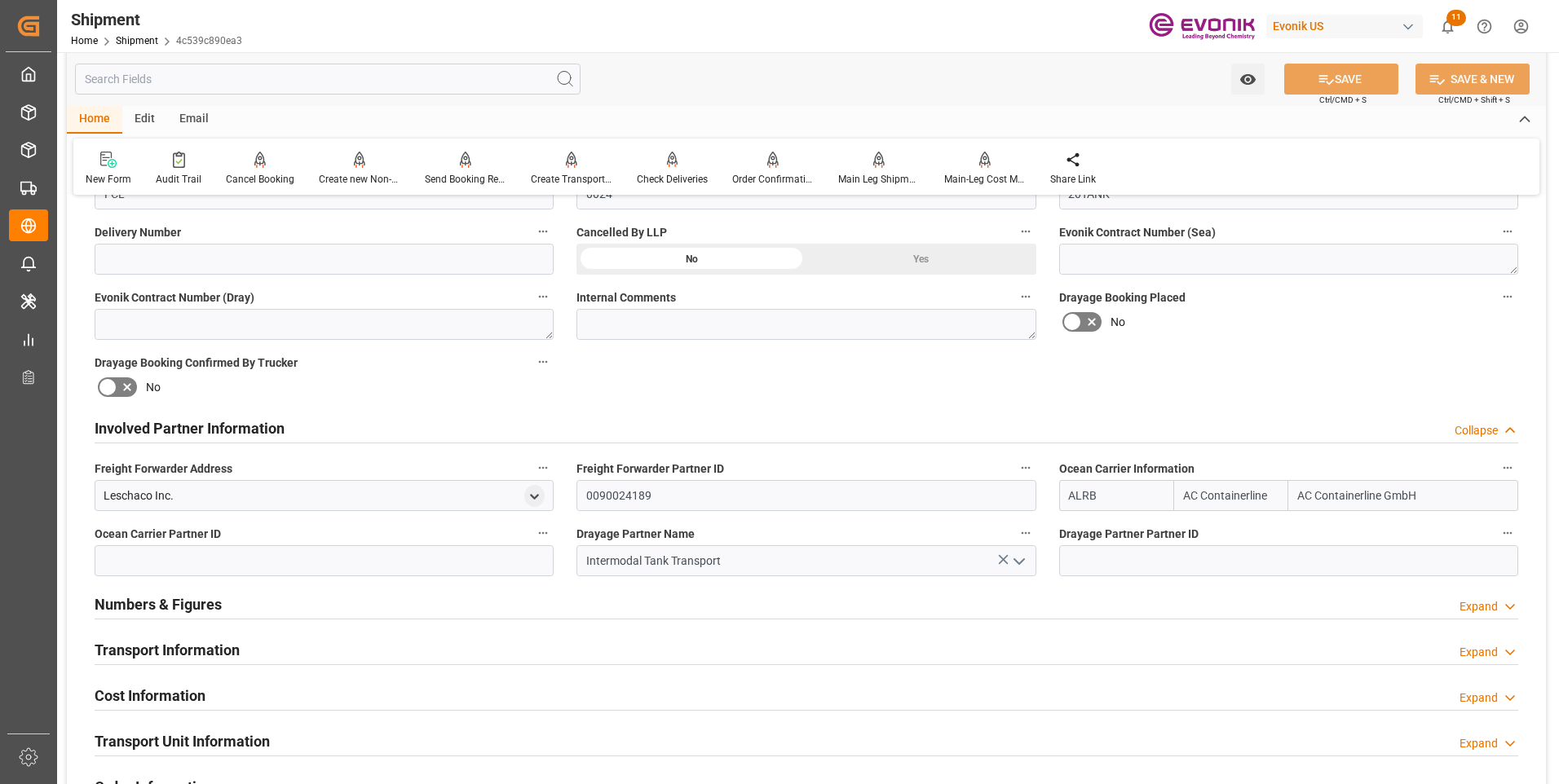
click at [262, 637] on div "Transport Information Expand" at bounding box center [807, 648] width 1424 height 31
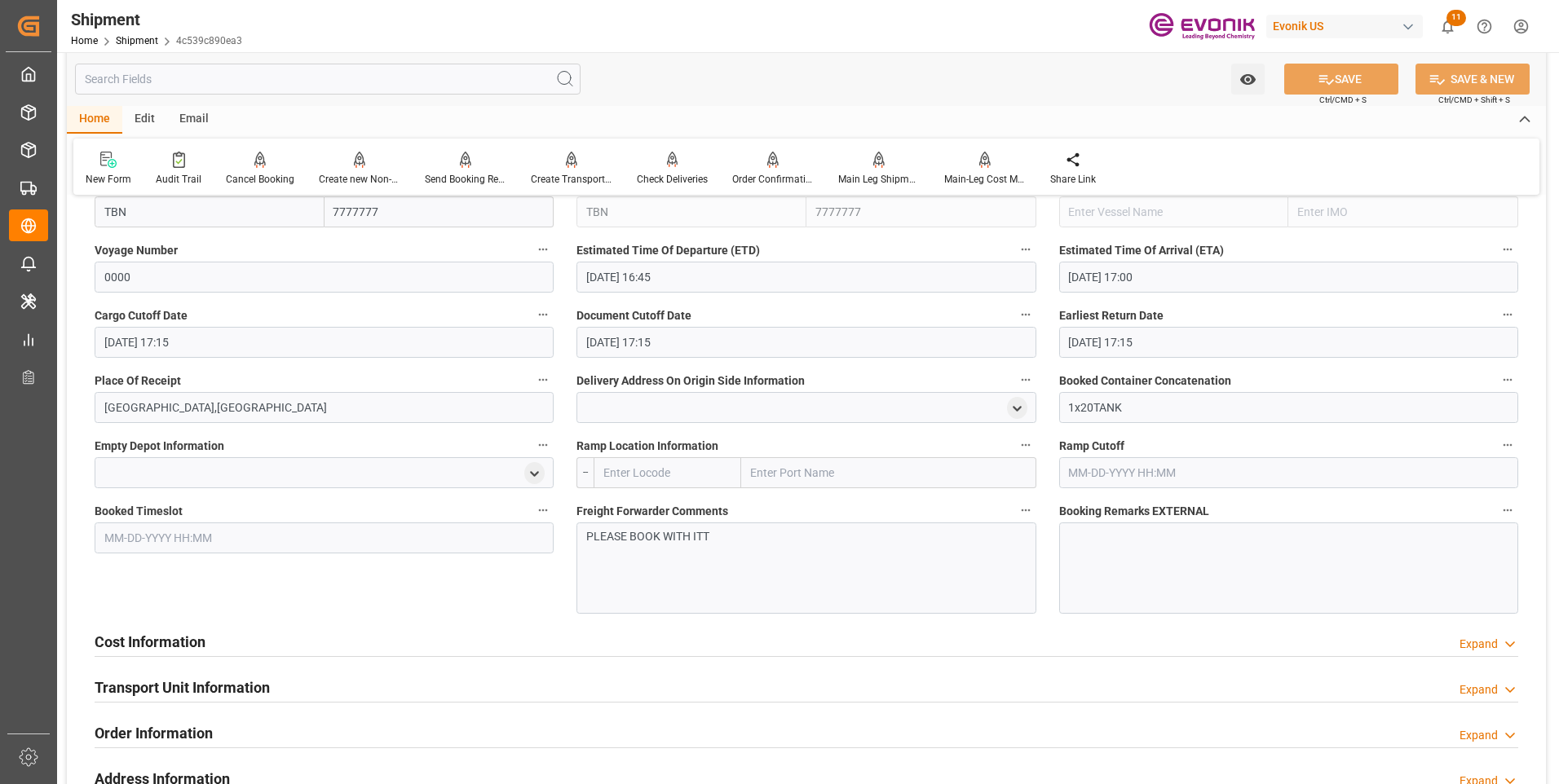
scroll to position [1440, 0]
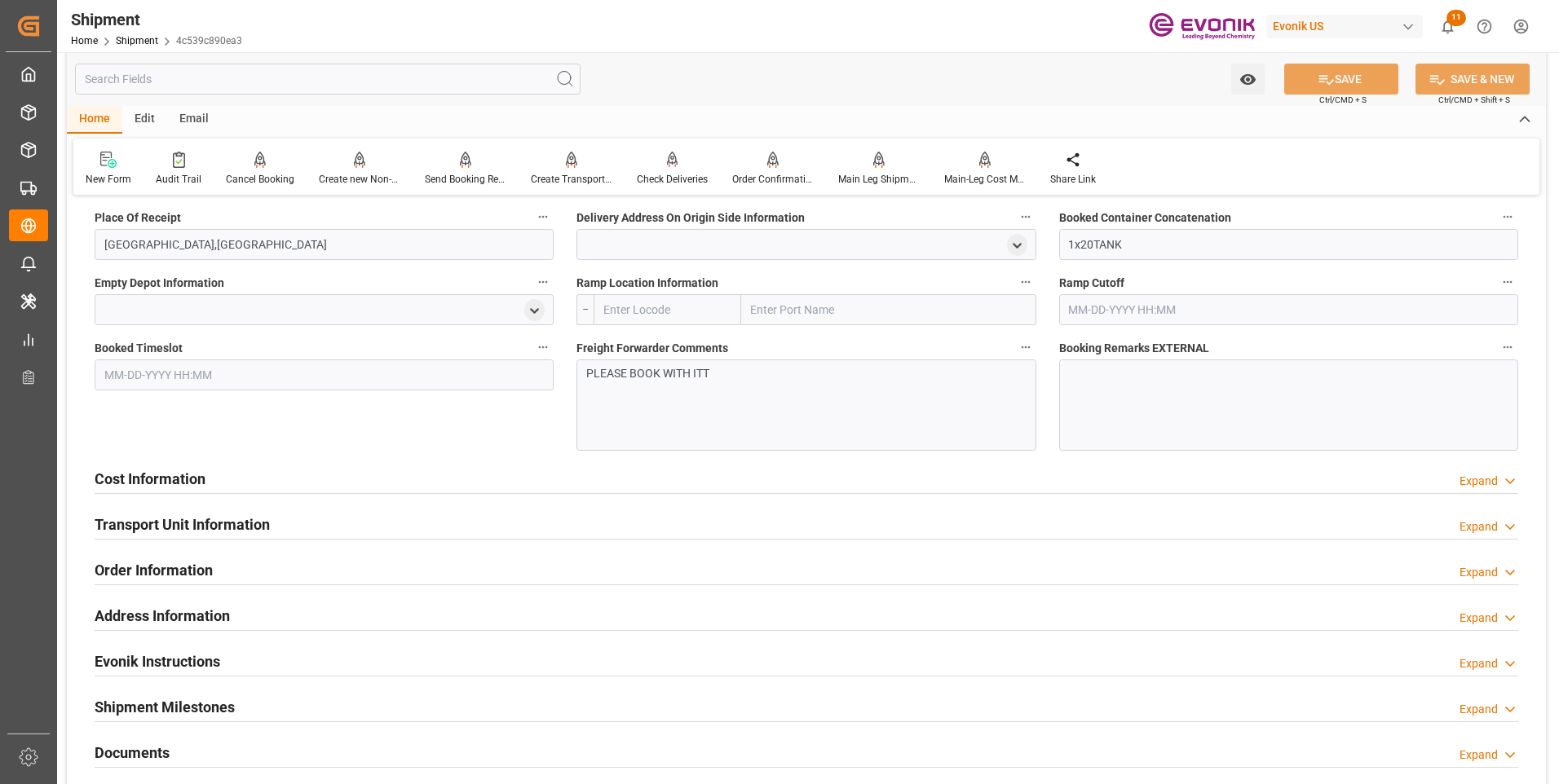
click at [175, 485] on h2 "Cost Information" at bounding box center [150, 479] width 111 height 22
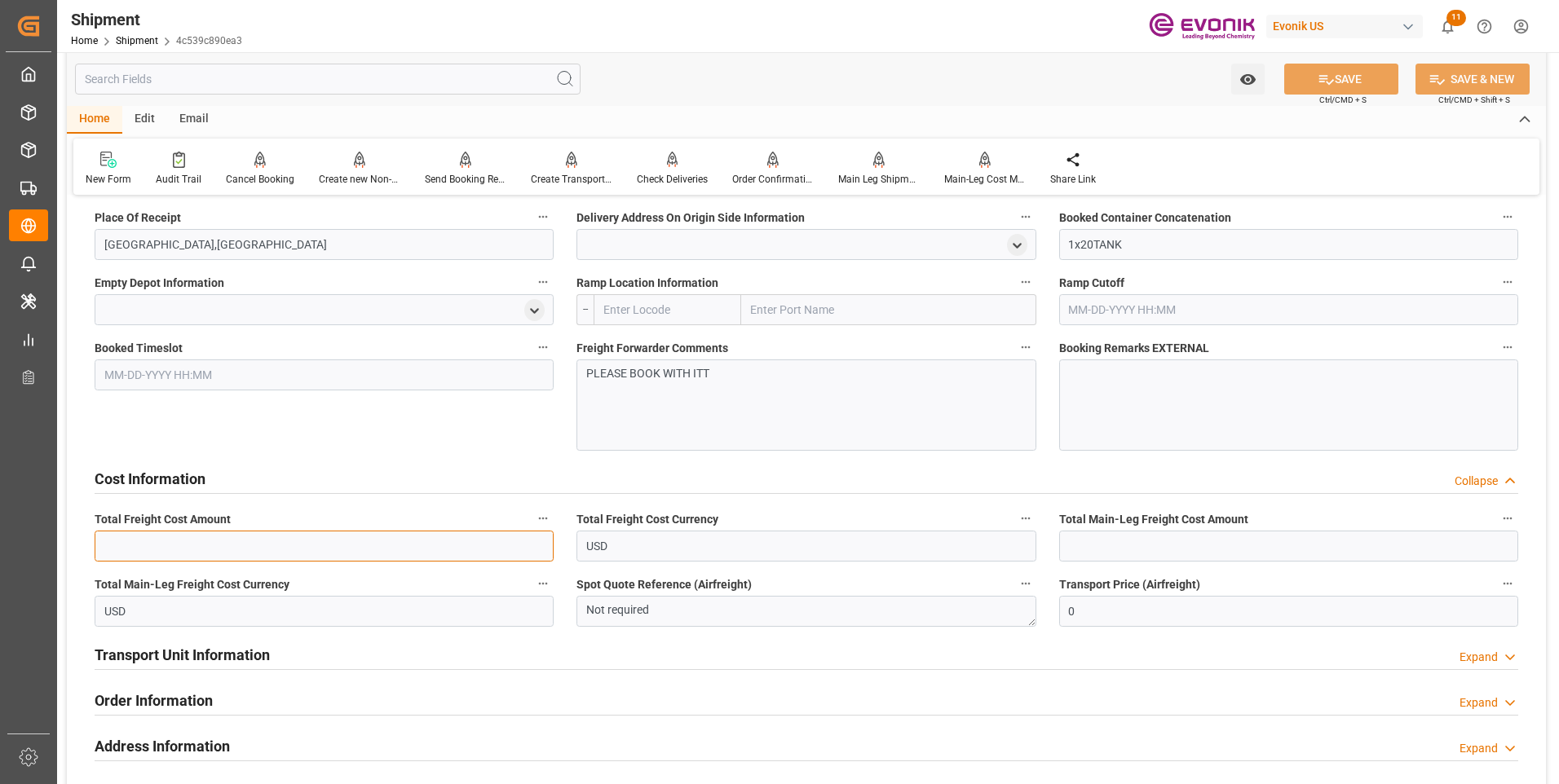
click at [262, 556] on input "text" at bounding box center [324, 546] width 459 height 31
click at [336, 548] on input "text" at bounding box center [324, 546] width 459 height 31
drag, startPoint x: 156, startPoint y: 543, endPoint x: 64, endPoint y: 543, distance: 92.0
type input "4627"
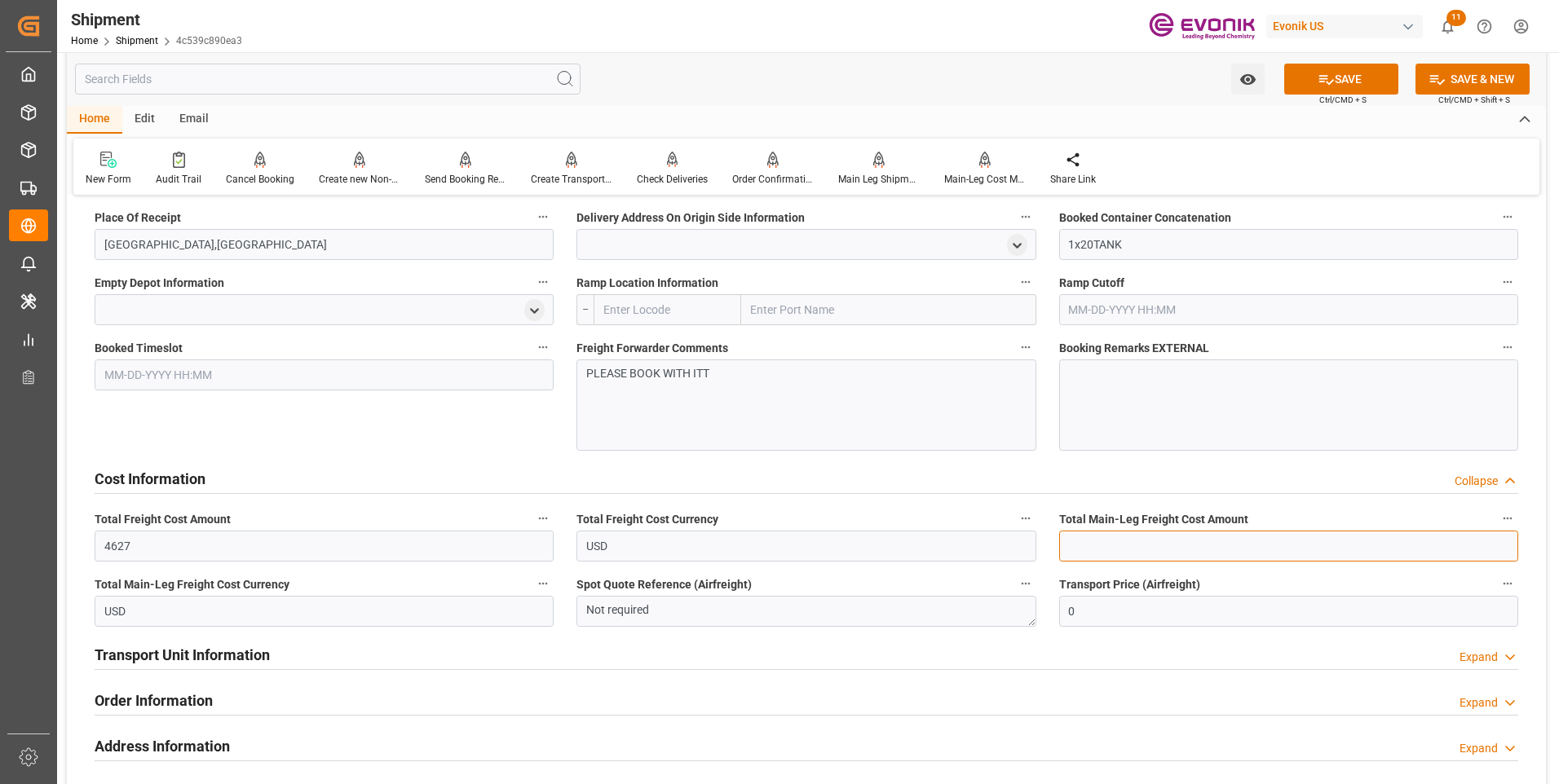
click at [1180, 549] on input "text" at bounding box center [1289, 546] width 459 height 31
paste input "4627"
type input "4627"
click at [1328, 83] on icon at bounding box center [1326, 80] width 14 height 9
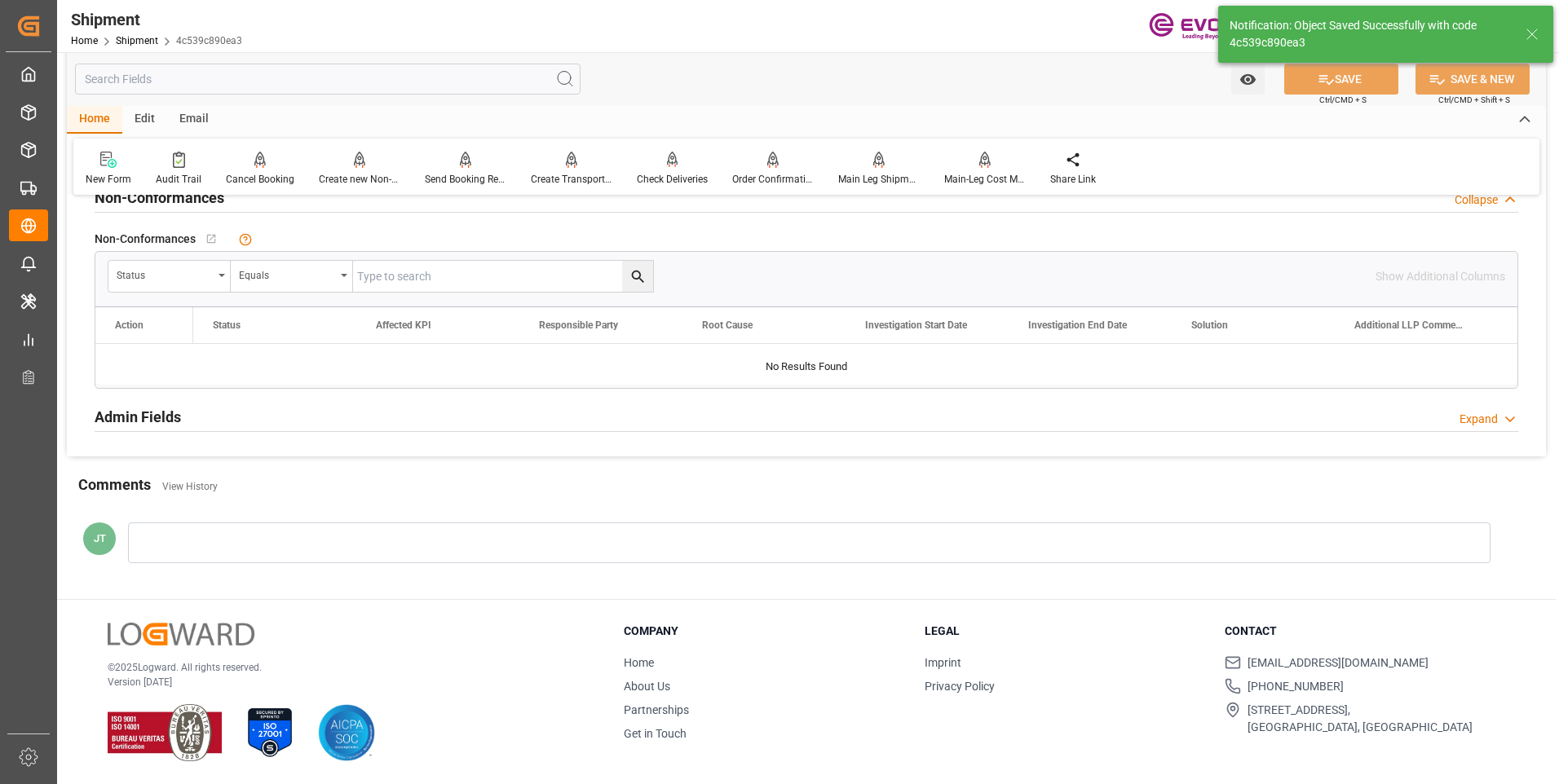
scroll to position [793, 0]
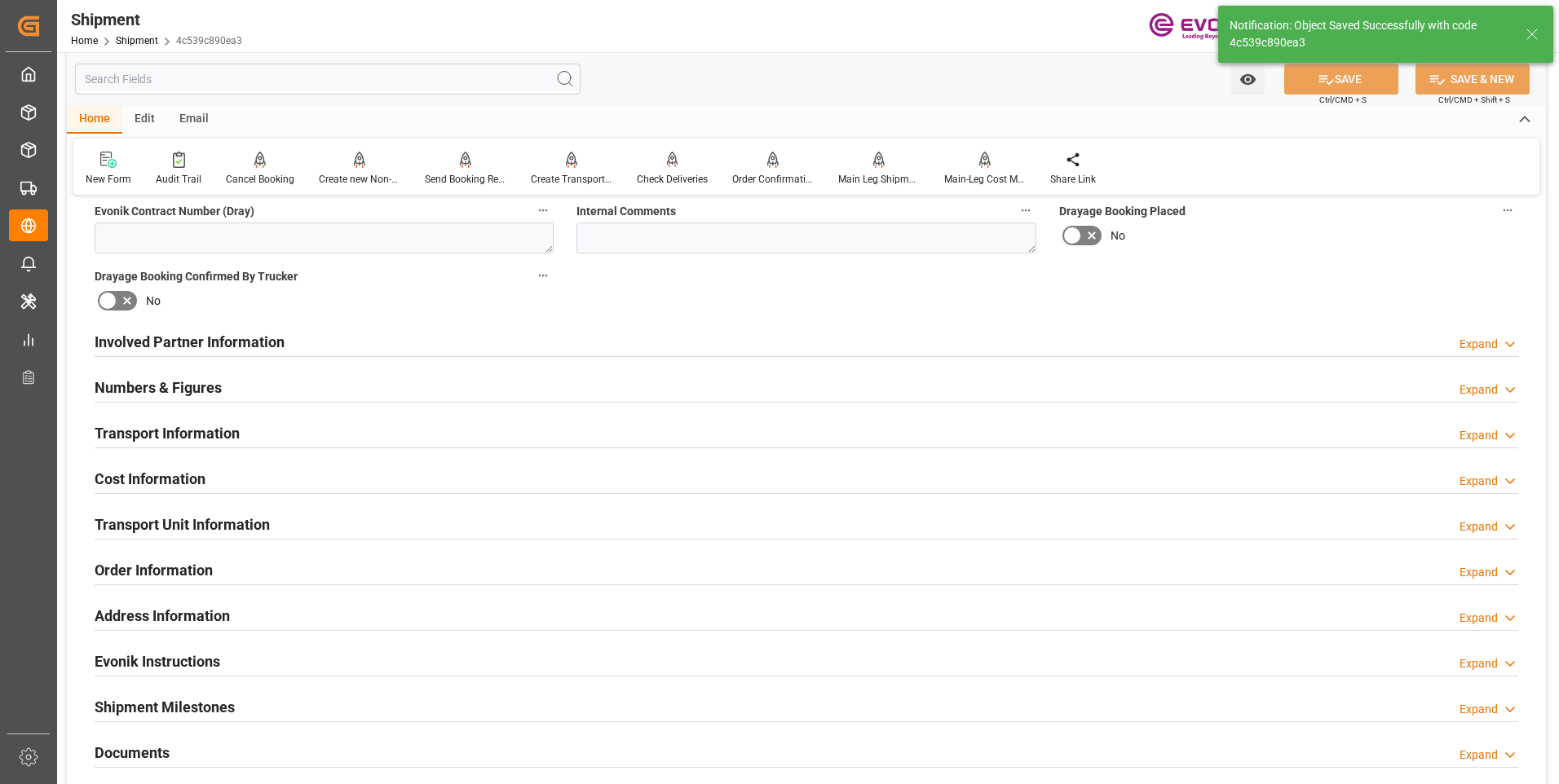
click at [206, 451] on div "Transport Information Expand" at bounding box center [807, 433] width 1447 height 46
click at [213, 473] on div "Cost Information Expand" at bounding box center [807, 478] width 1424 height 31
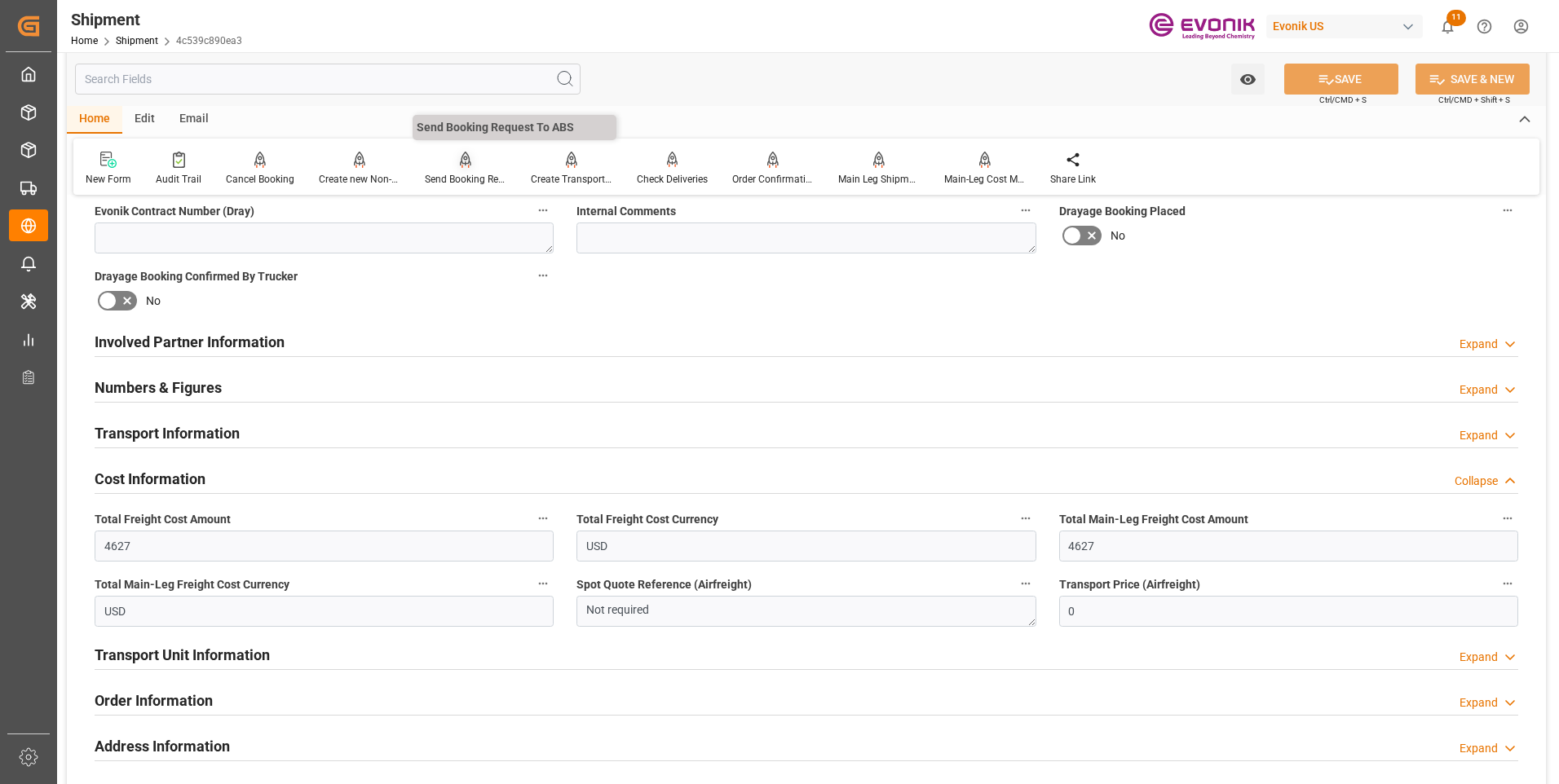
click at [466, 178] on div "Send Booking Request To ABS" at bounding box center [466, 178] width 82 height 14
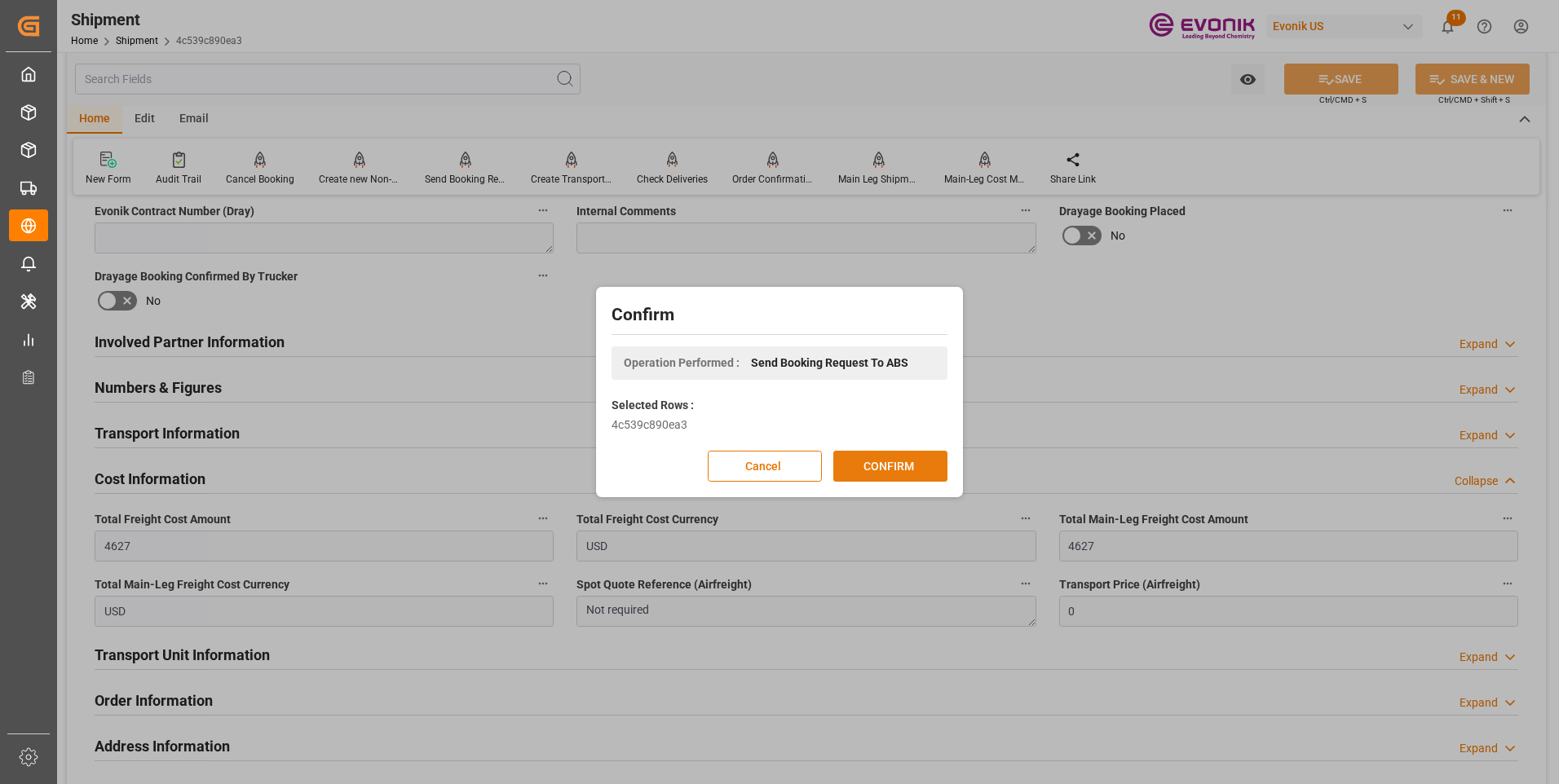
click at [867, 470] on button "CONFIRM" at bounding box center [890, 466] width 114 height 31
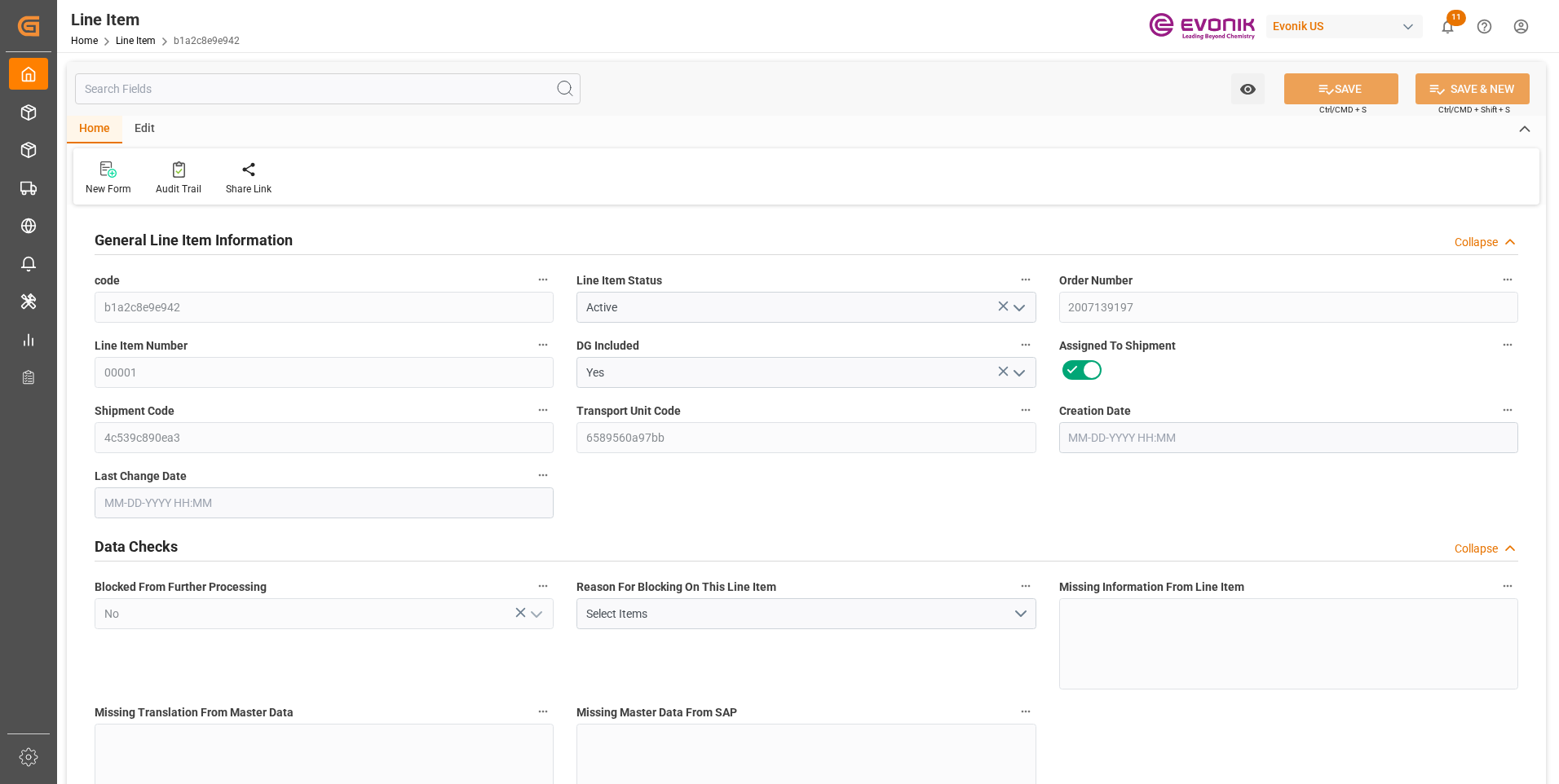
type input "0"
type input "20000"
type input "0"
type input "20000"
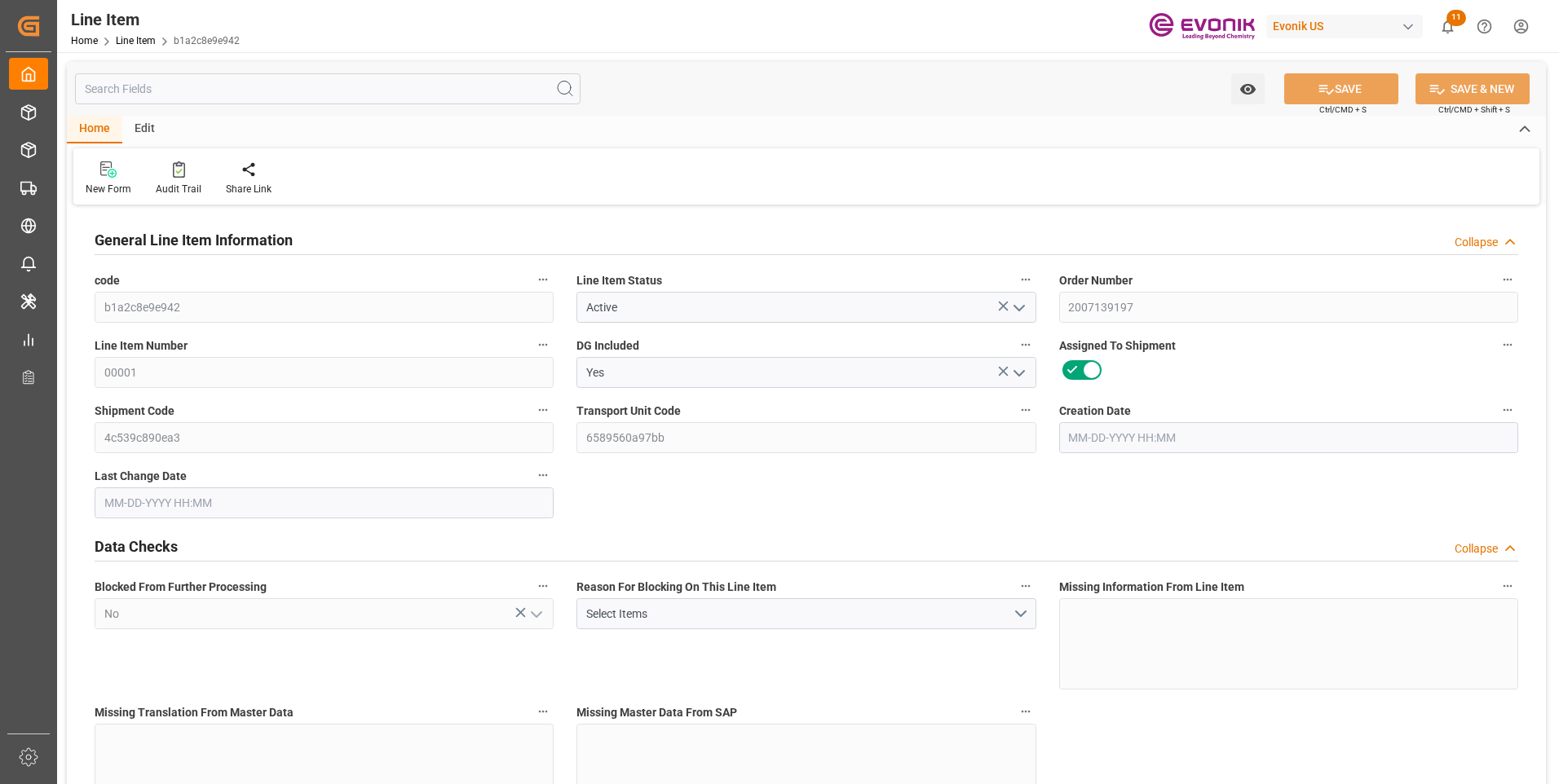
type input "97400"
type input "20000"
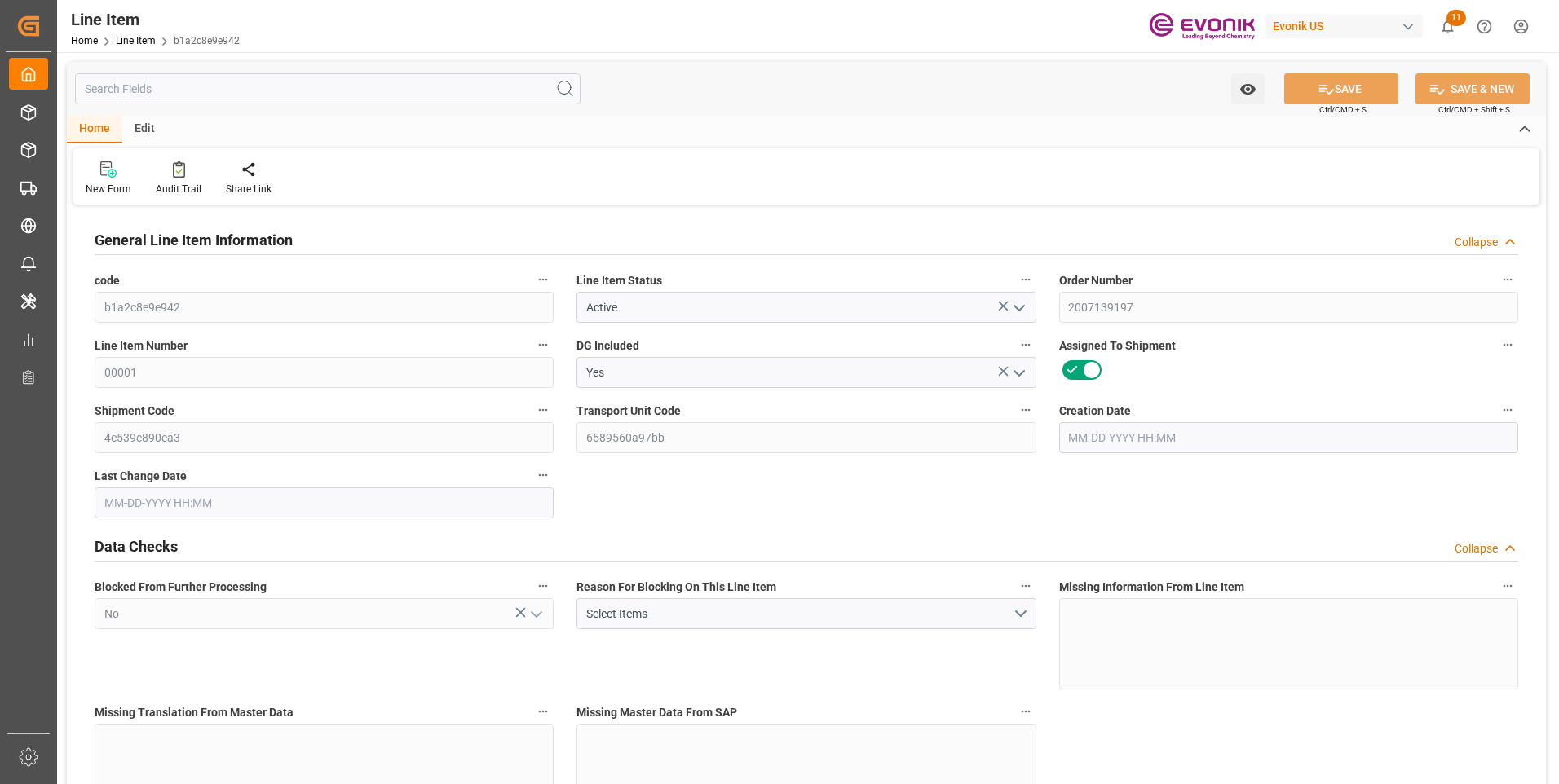
type input "20000"
type input "0"
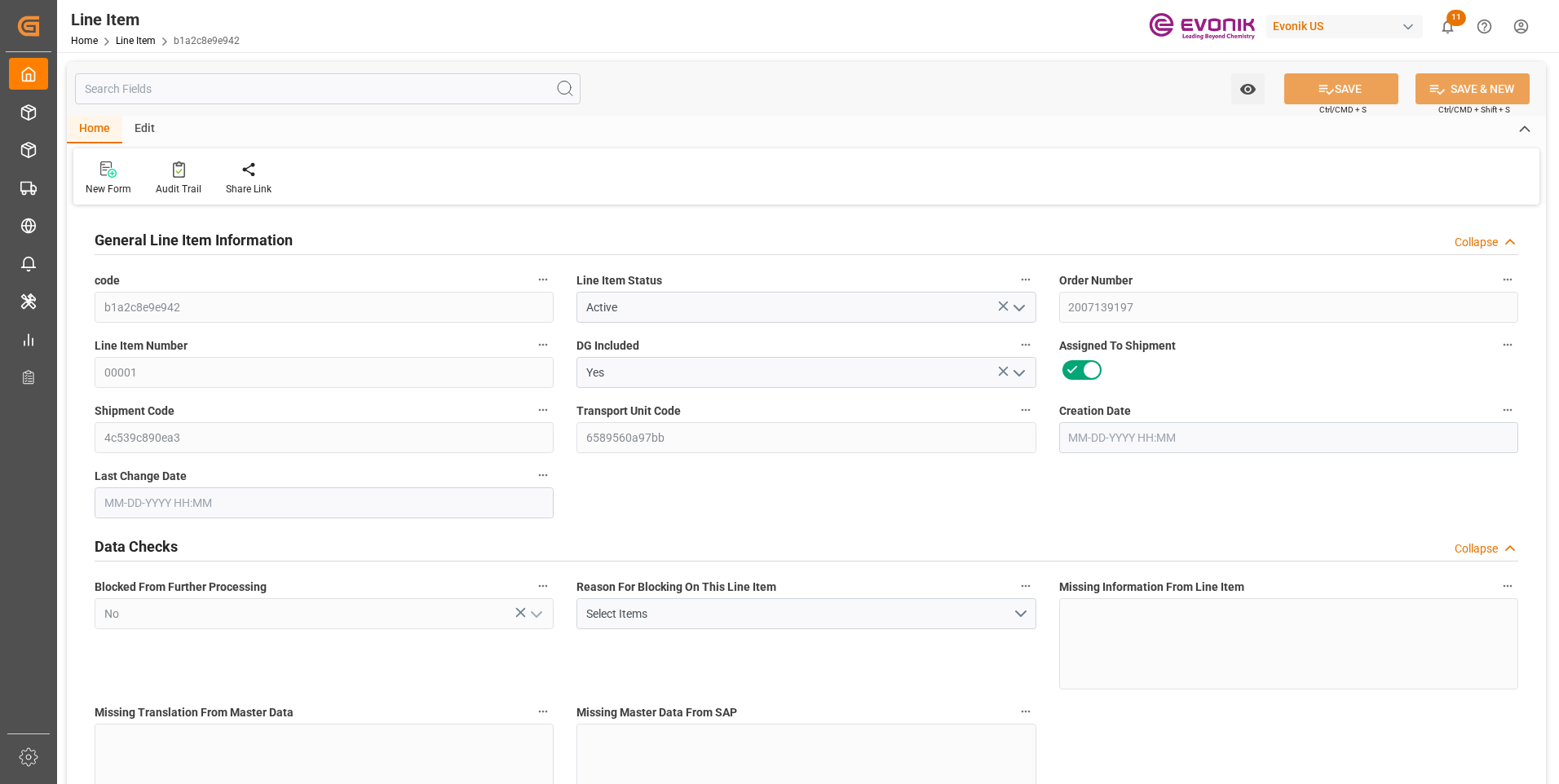
type input "0"
type input "[DATE] 19:18"
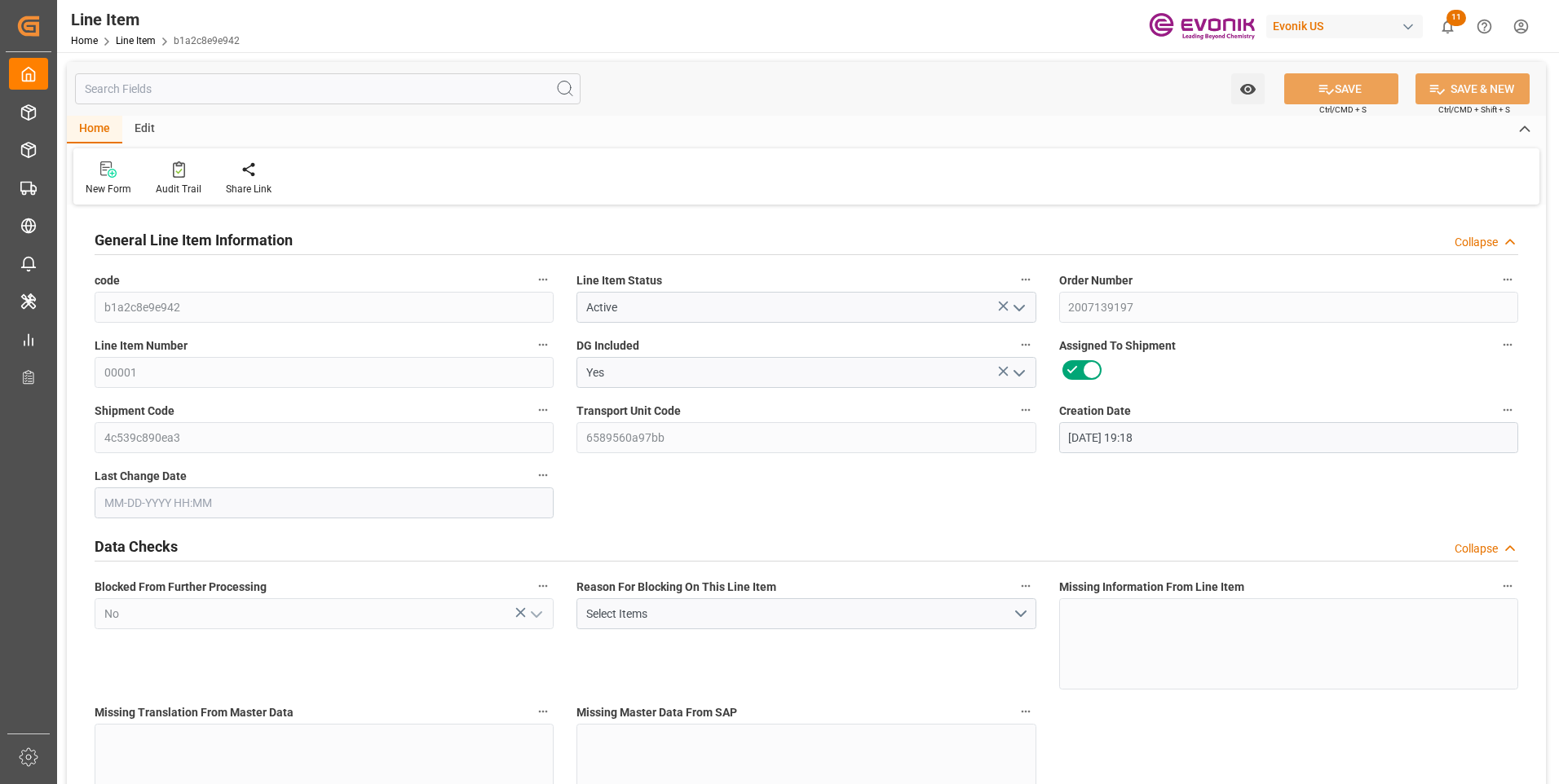
type input "[DATE] 21:02"
type input "[DATE]"
click at [266, 97] on input "text" at bounding box center [327, 88] width 505 height 31
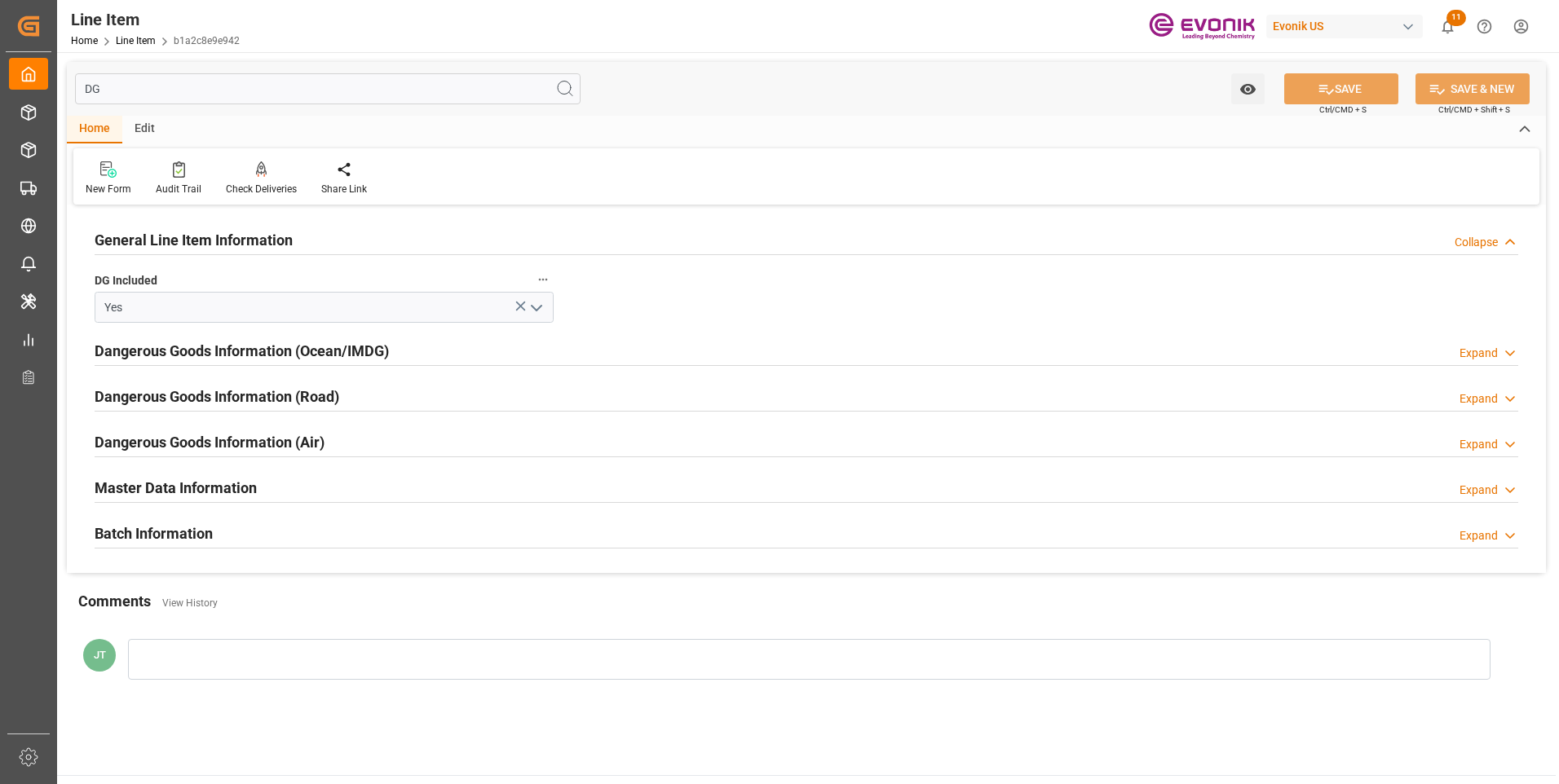
type input "DG"
click at [586, 346] on div "Dangerous Goods Information (Ocean/IMDG) Expand" at bounding box center [807, 350] width 1424 height 31
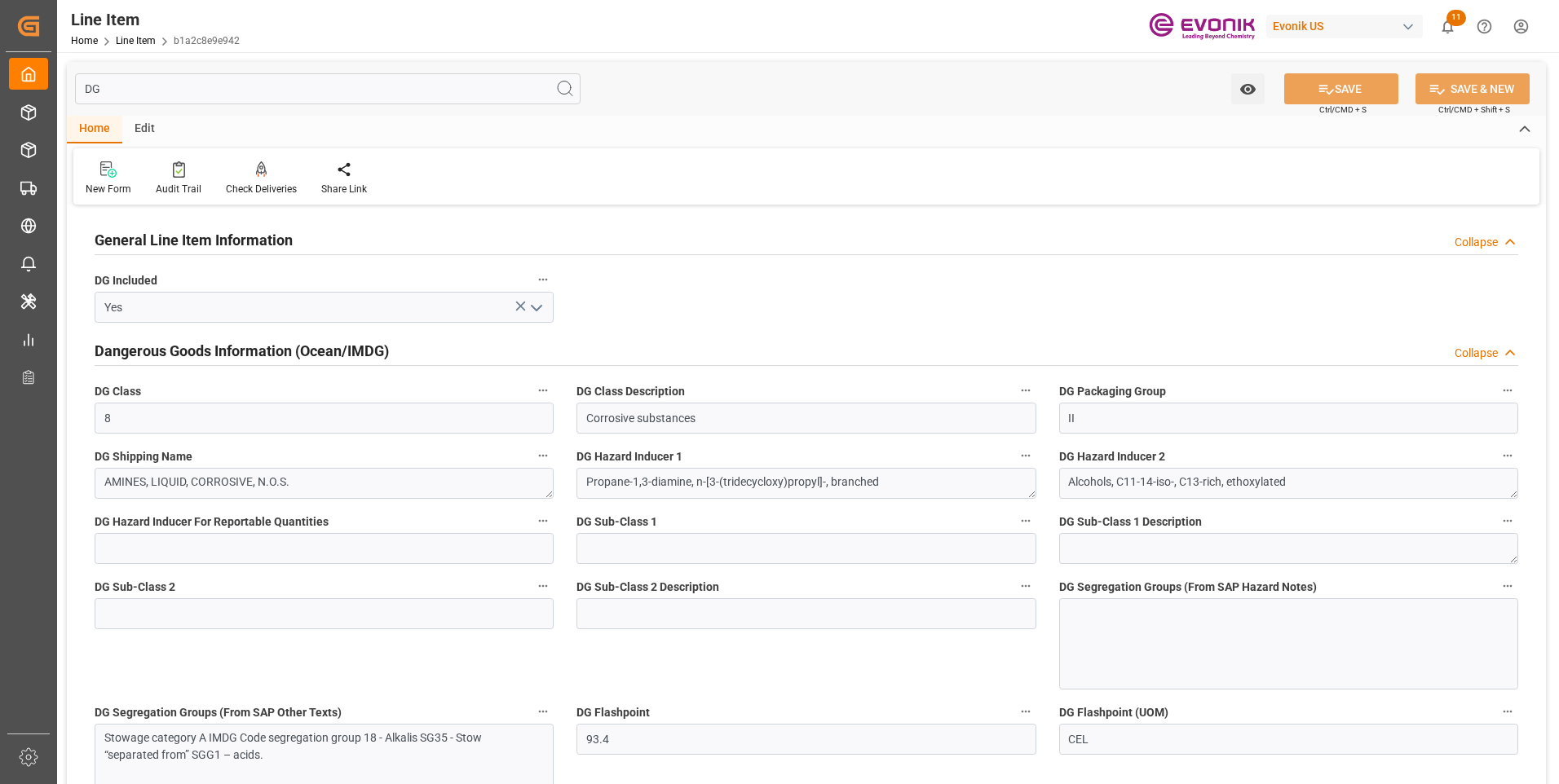
click at [1146, 634] on div at bounding box center [1289, 644] width 459 height 91
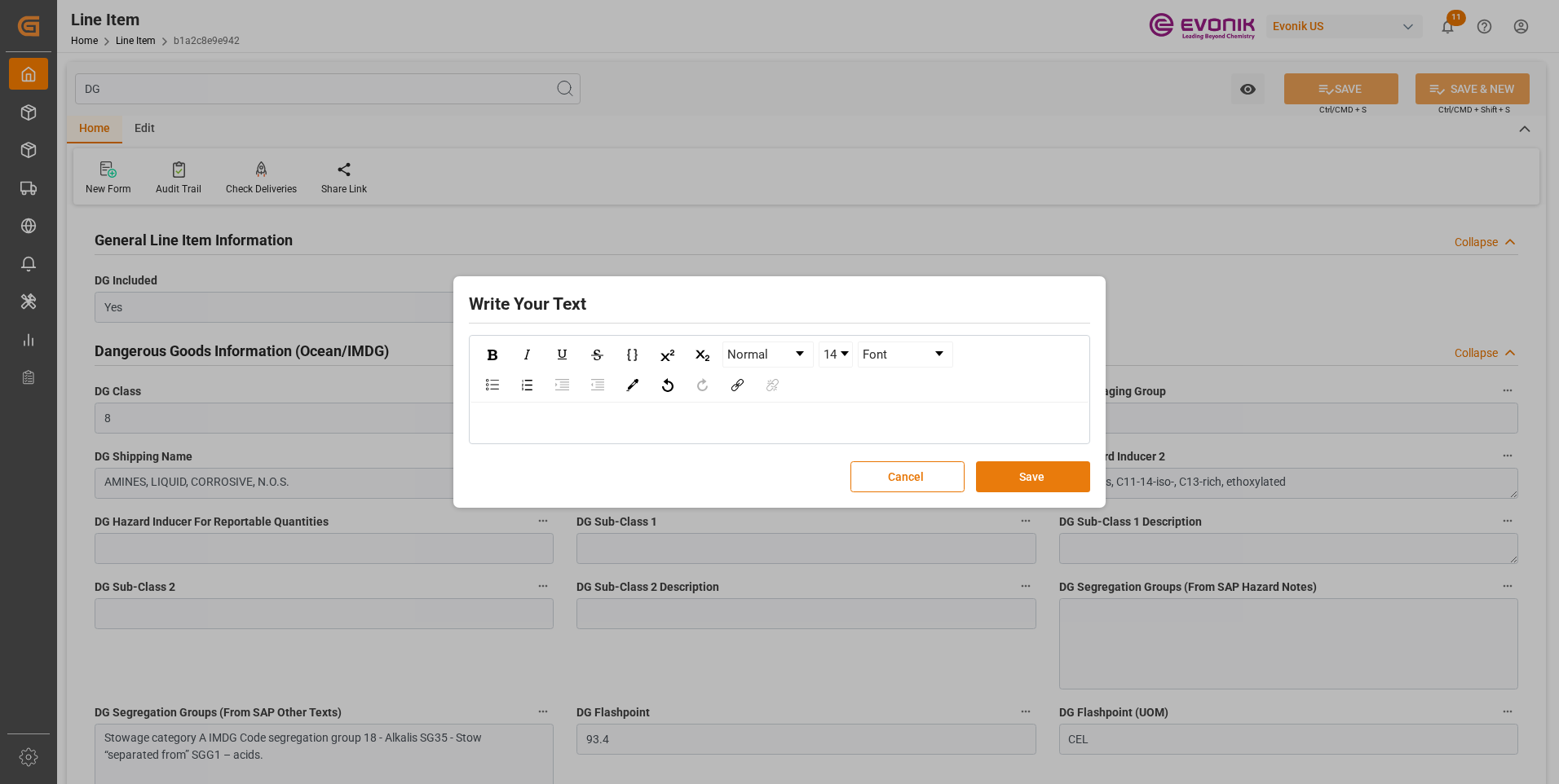
click at [1010, 474] on button "Save" at bounding box center [1033, 477] width 114 height 31
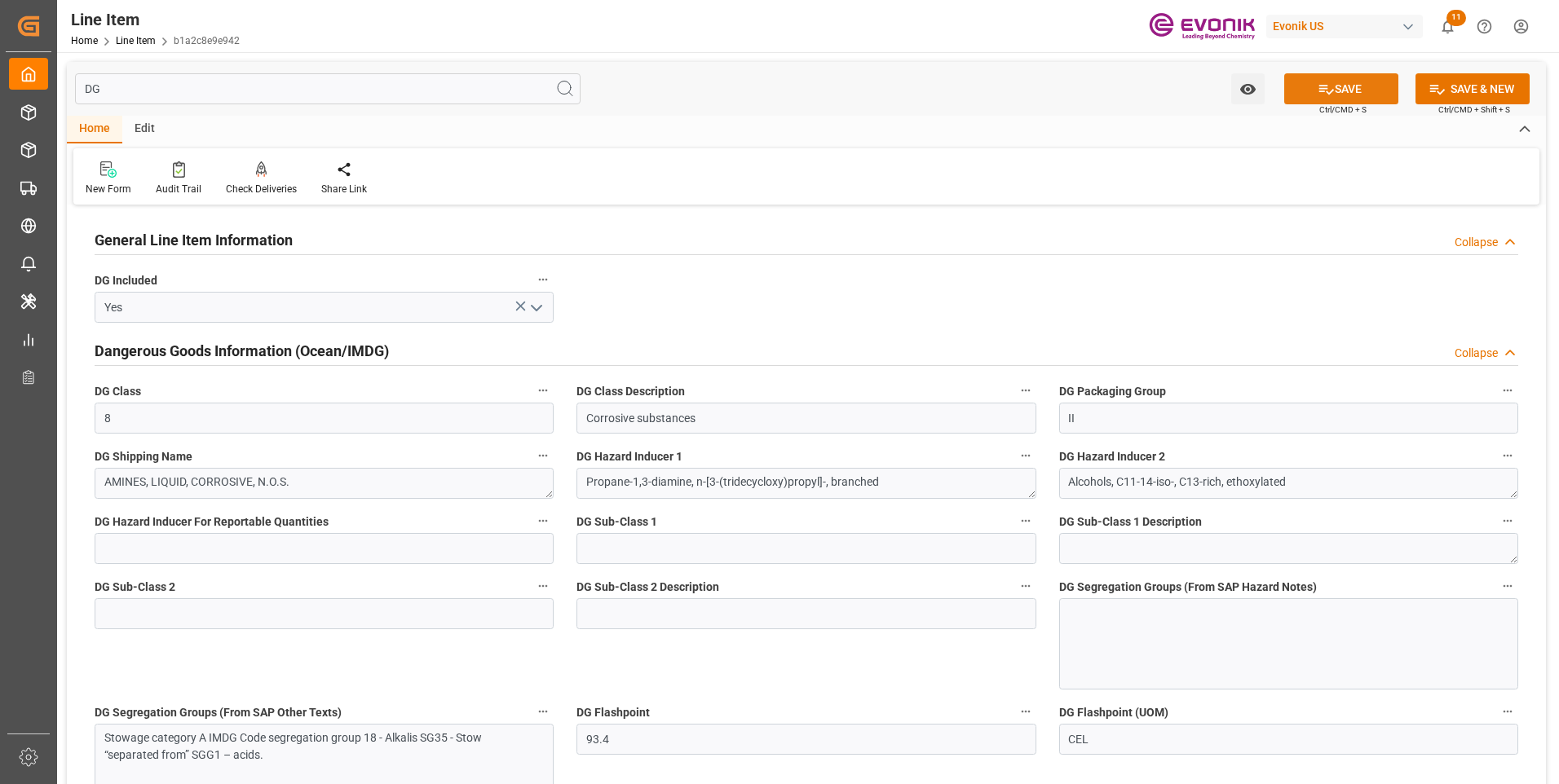
click at [1359, 82] on button "SAVE" at bounding box center [1341, 88] width 114 height 31
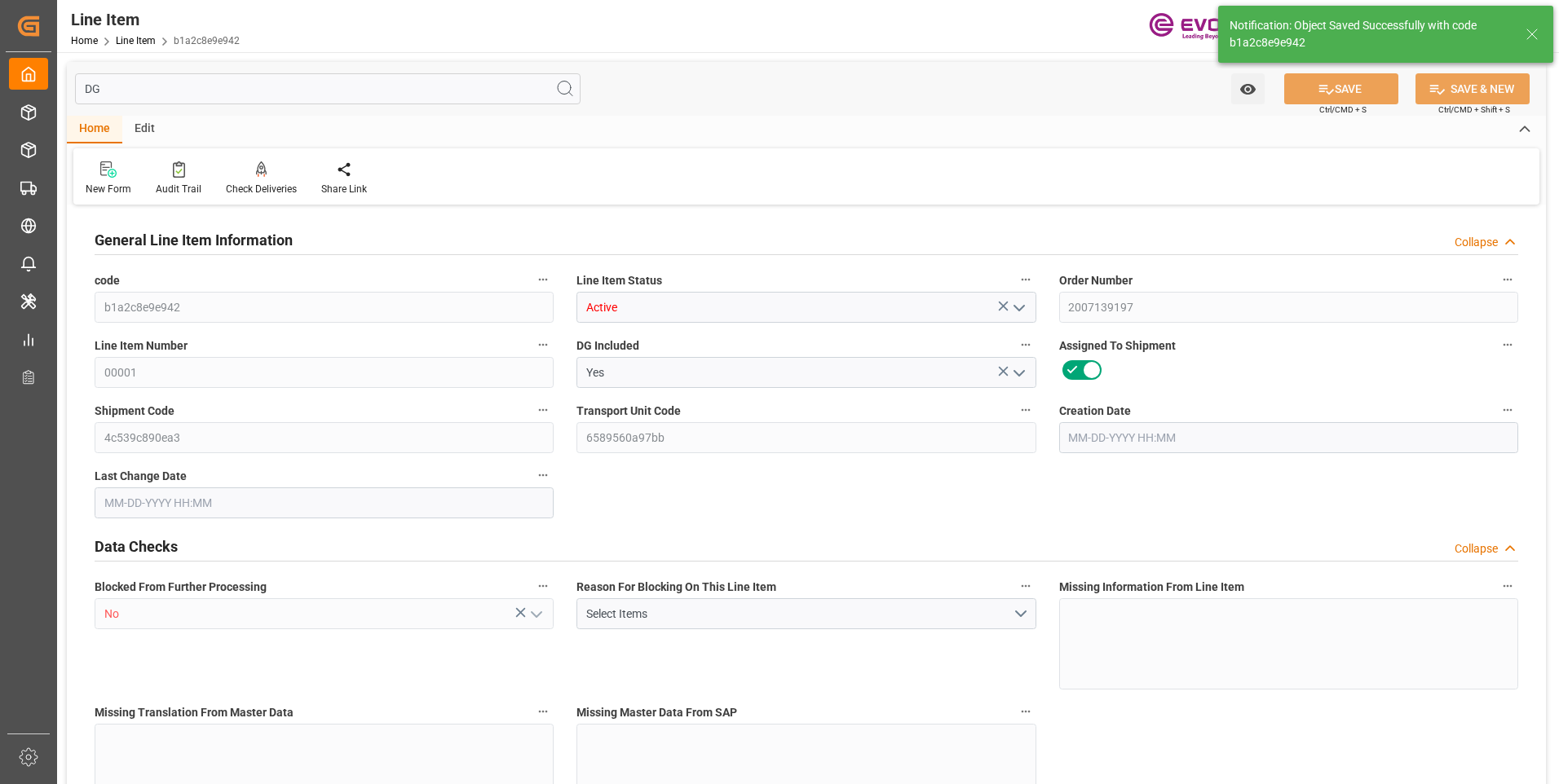
type input "0"
type input "20000"
type input "0"
type input "20000"
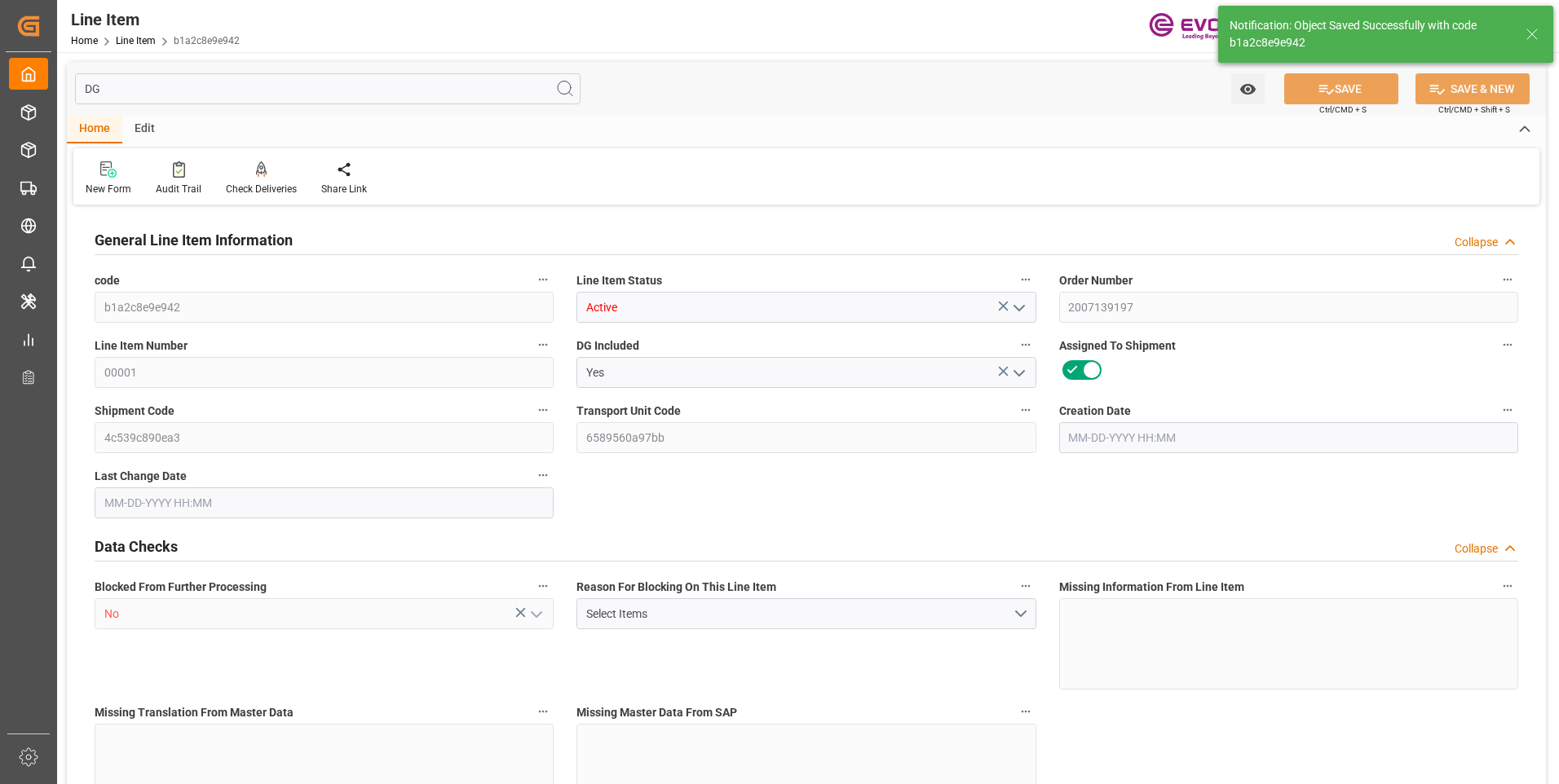
type input "97400"
type input "20000"
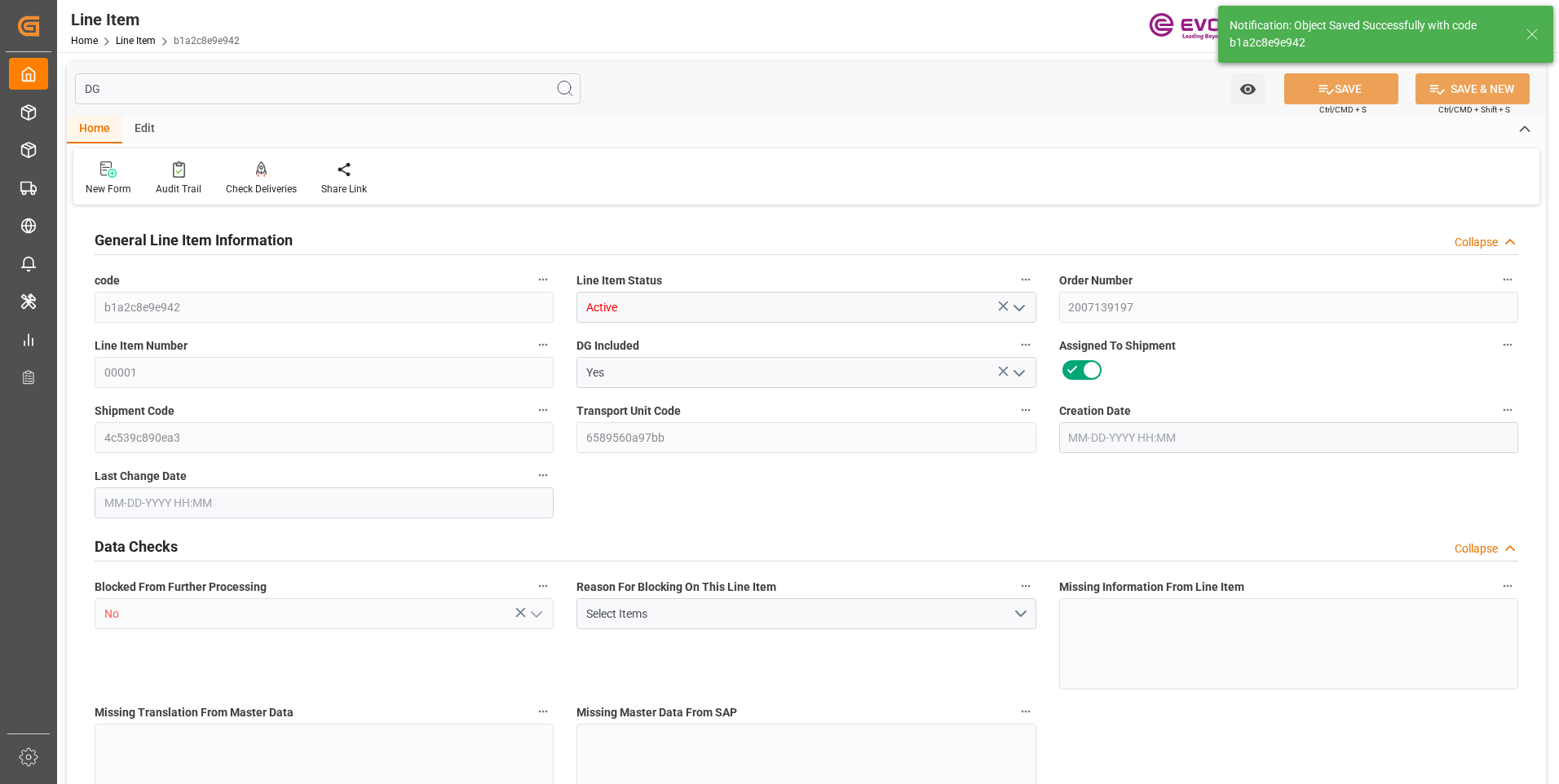
type input "20000"
type input "0"
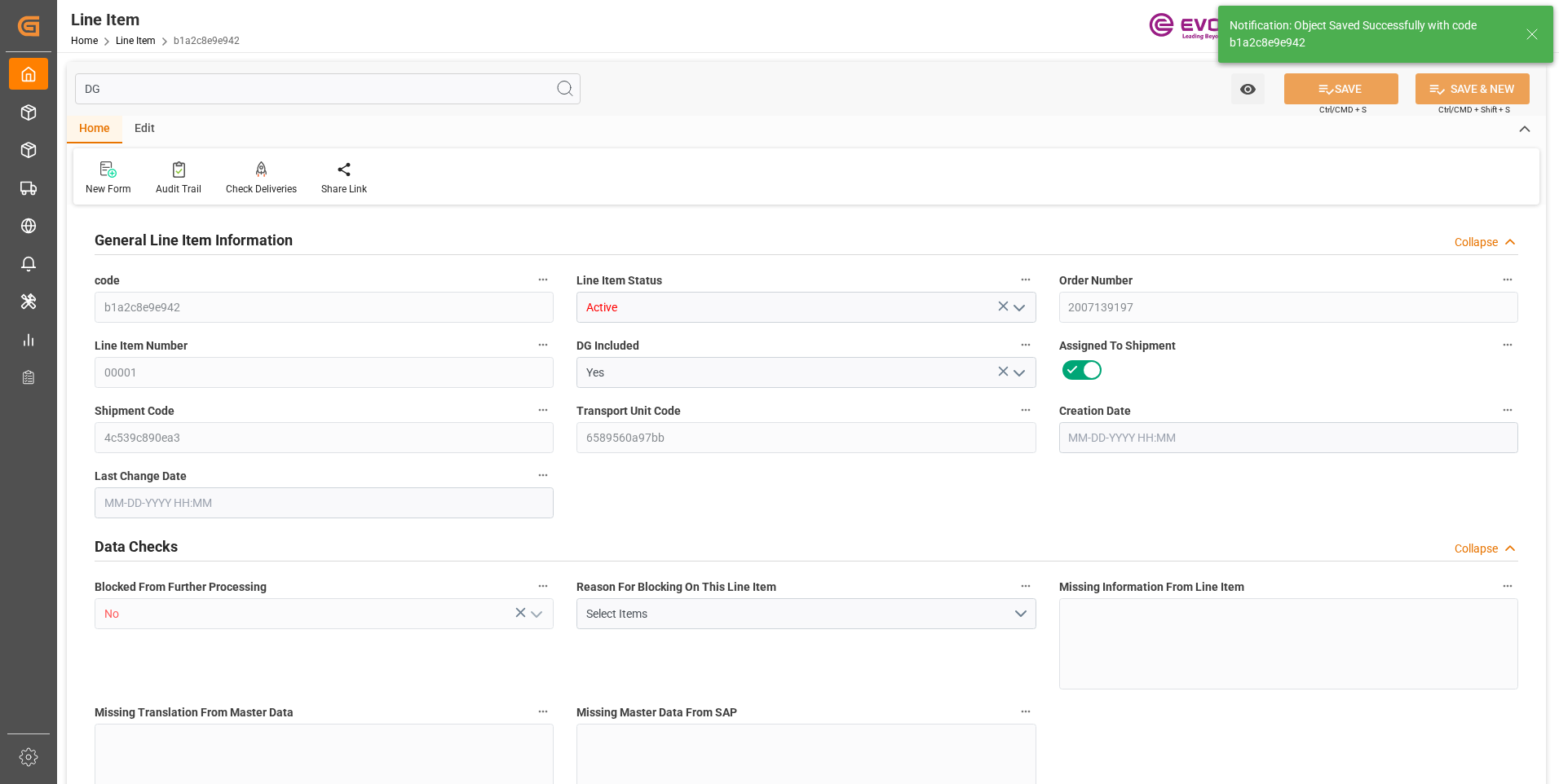
type input "0"
type input "[DATE] 19:18"
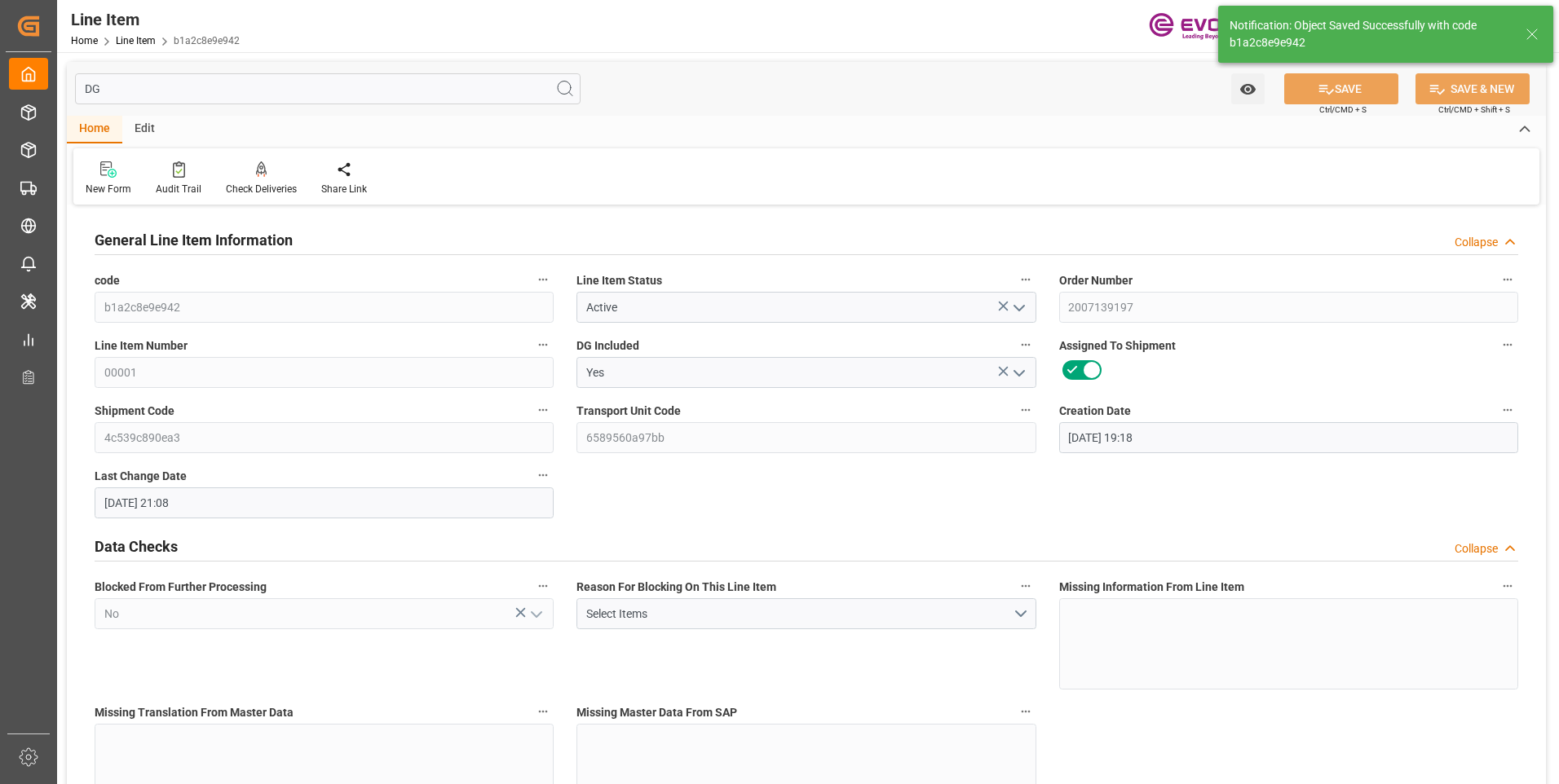
type input "[DATE] 21:08"
type input "[DATE]"
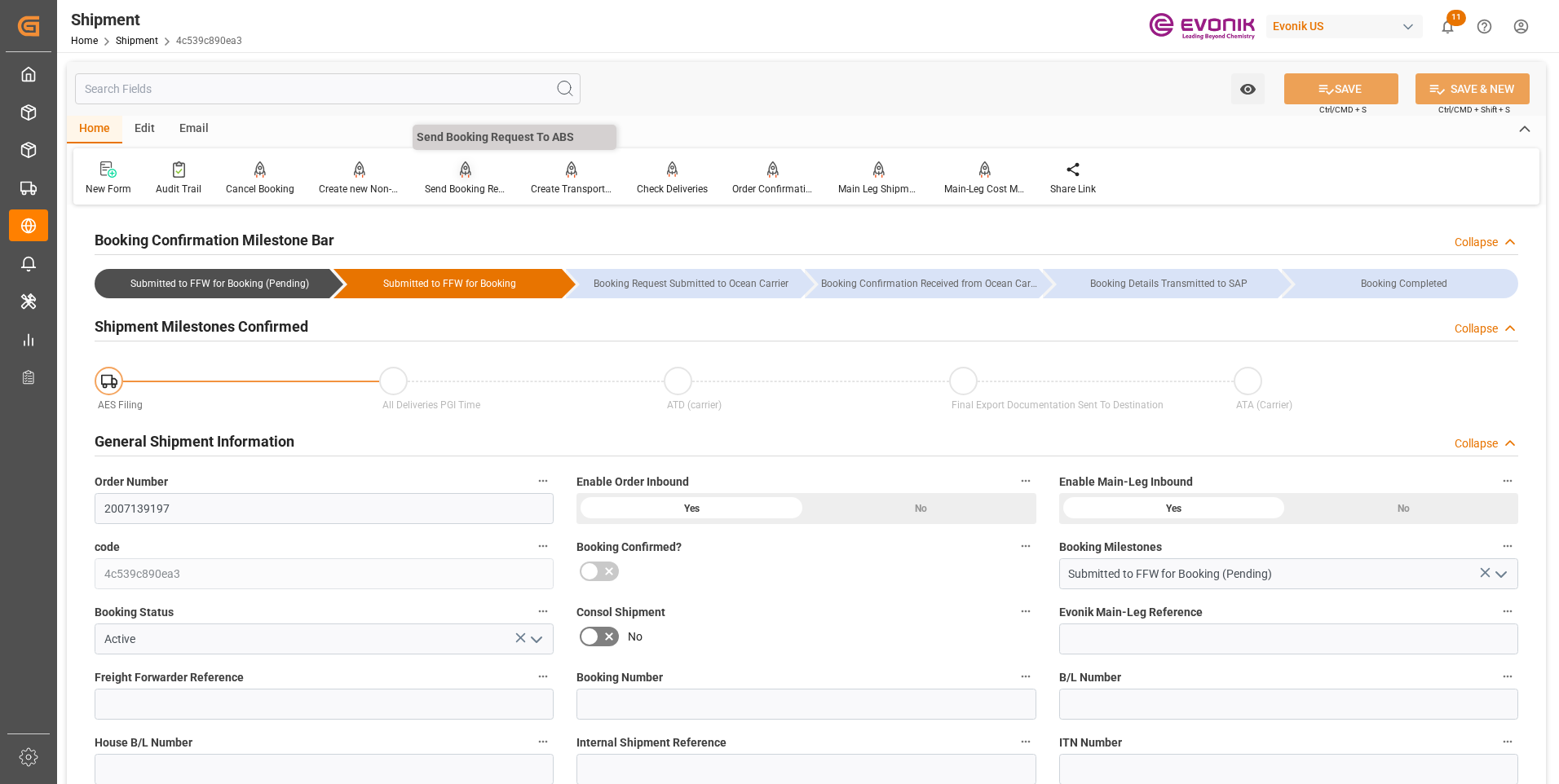
click at [455, 181] on div "Send Booking Request To ABS" at bounding box center [466, 178] width 106 height 36
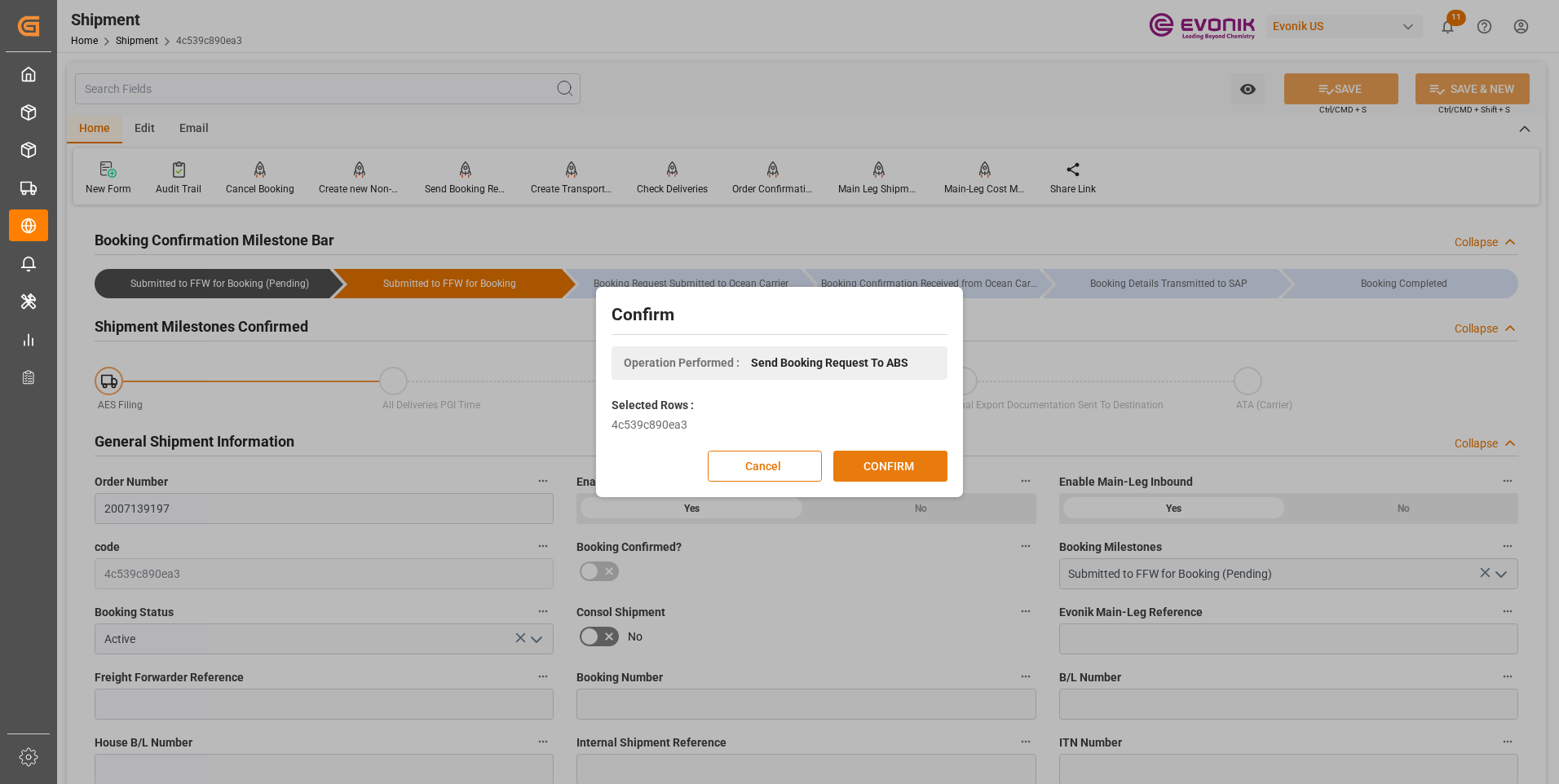
click at [906, 465] on button "CONFIRM" at bounding box center [890, 466] width 114 height 31
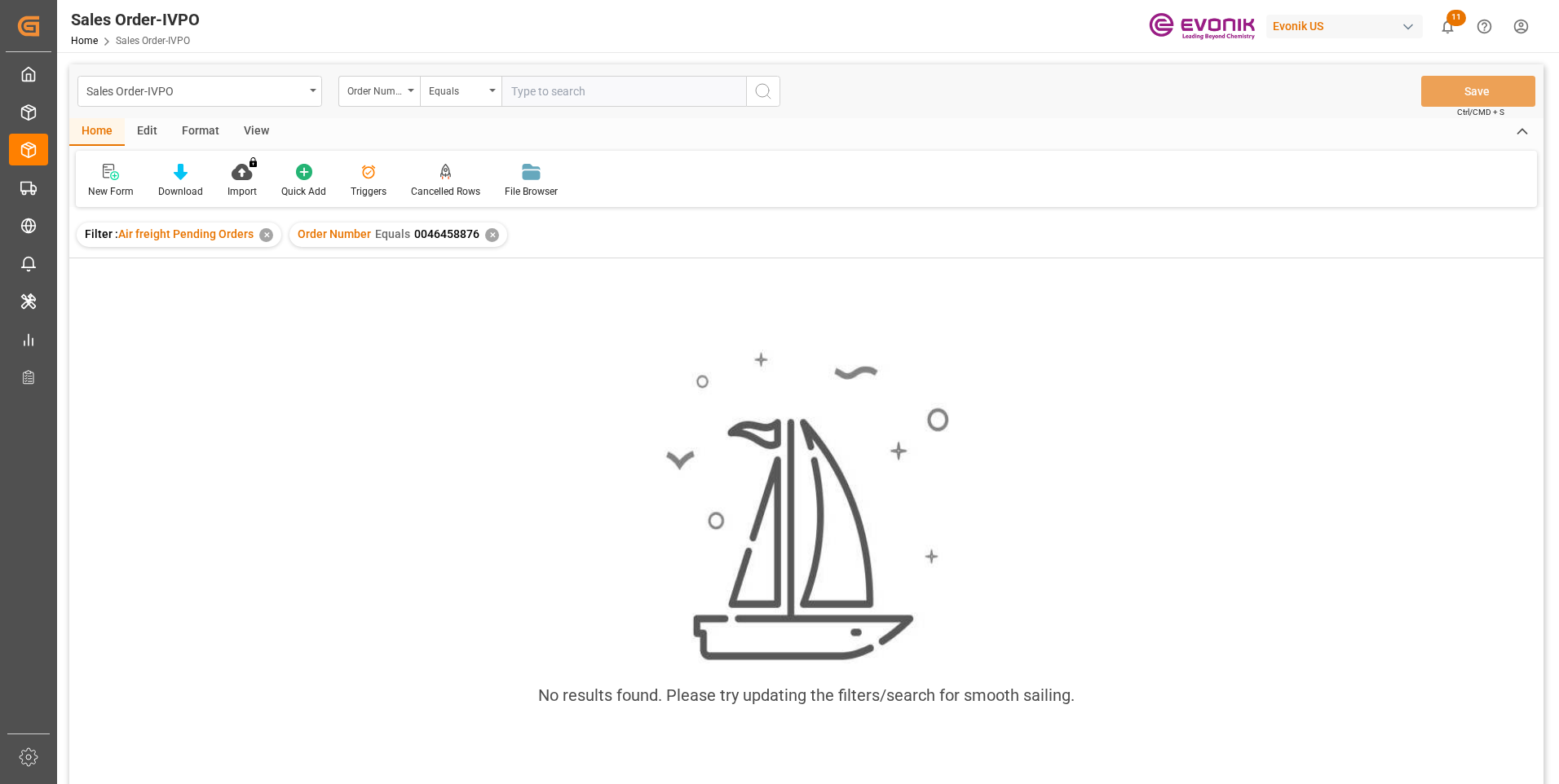
click at [540, 94] on input "text" at bounding box center [624, 91] width 245 height 31
type input "0046464010"
click at [765, 87] on icon "search button" at bounding box center [763, 91] width 20 height 20
click at [492, 239] on div "✕" at bounding box center [492, 235] width 14 height 14
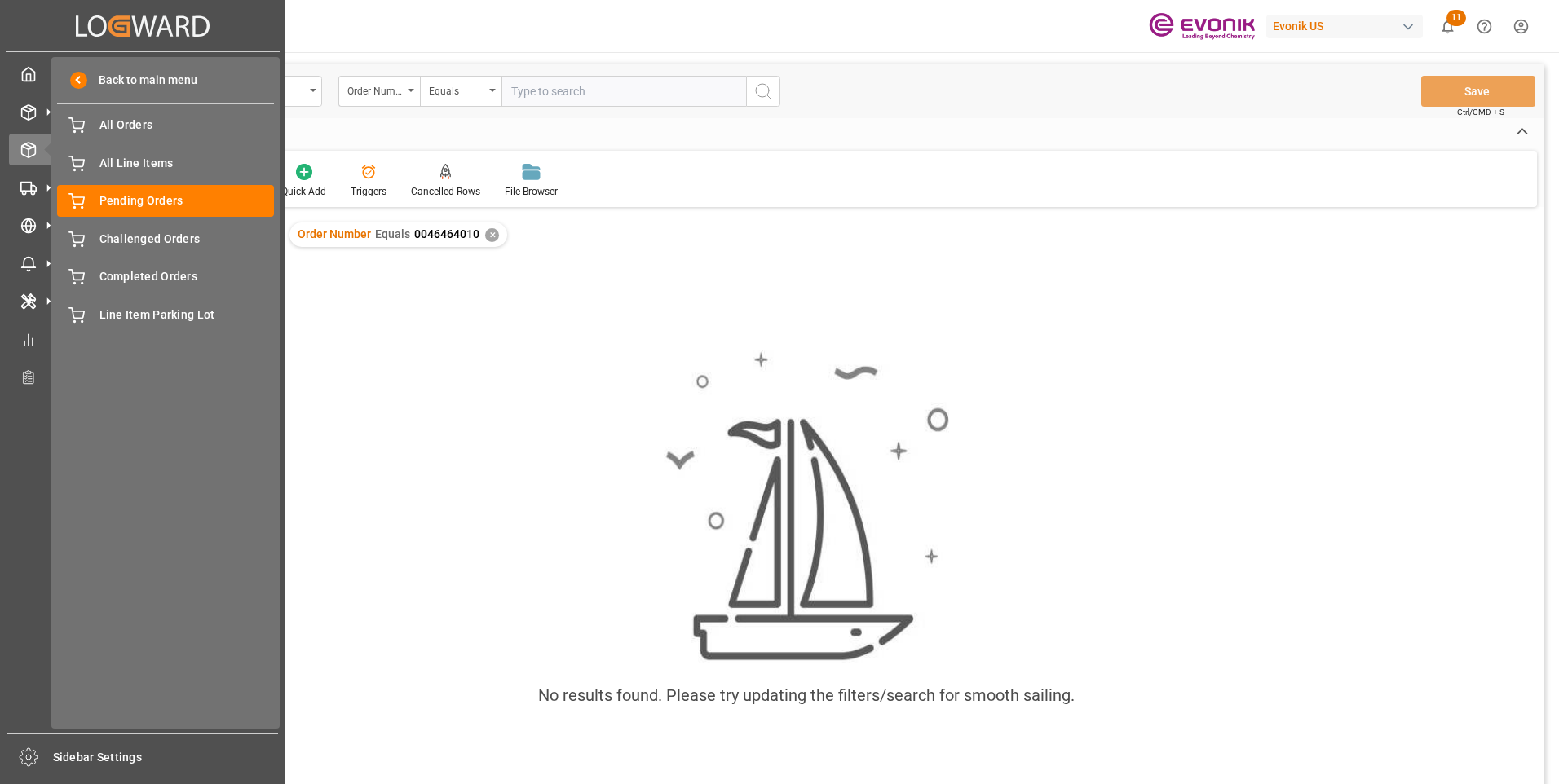
click at [41, 105] on icon at bounding box center [48, 112] width 17 height 17
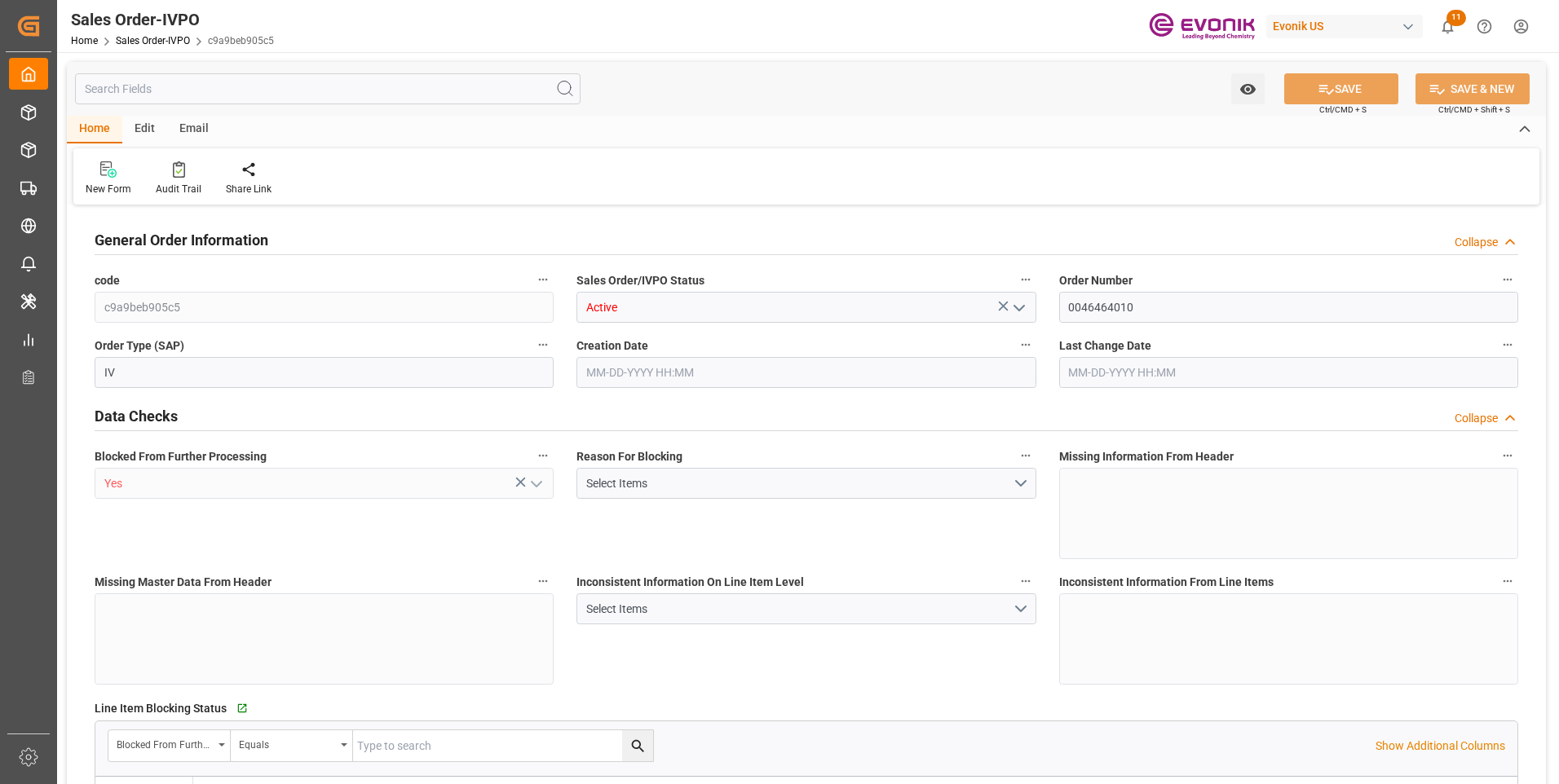
type input "KRPUS"
type input "0"
type input "1"
type input "2463"
type input "[DATE] 11:03"
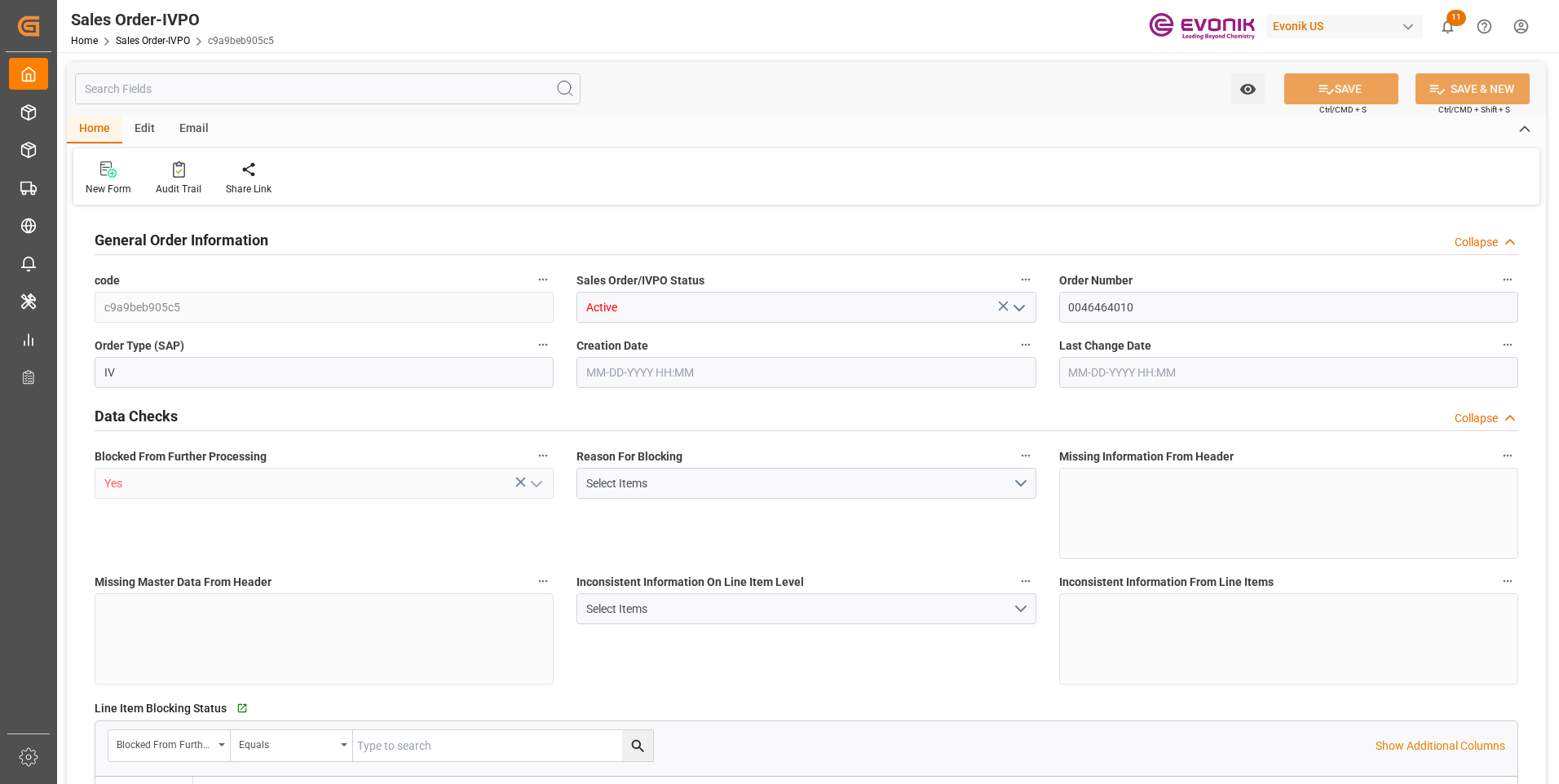
type input "[DATE] 08:00"
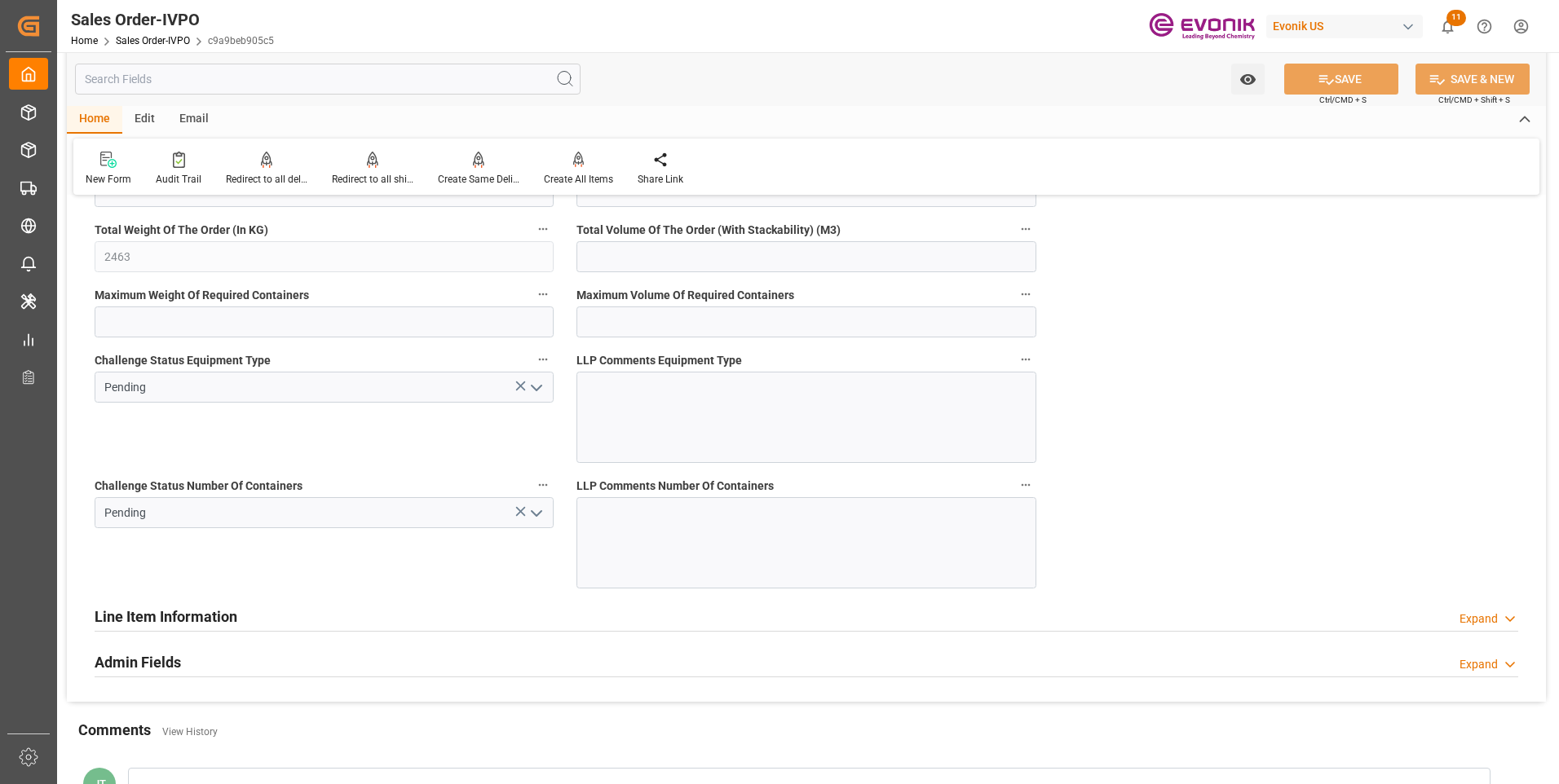
scroll to position [3261, 0]
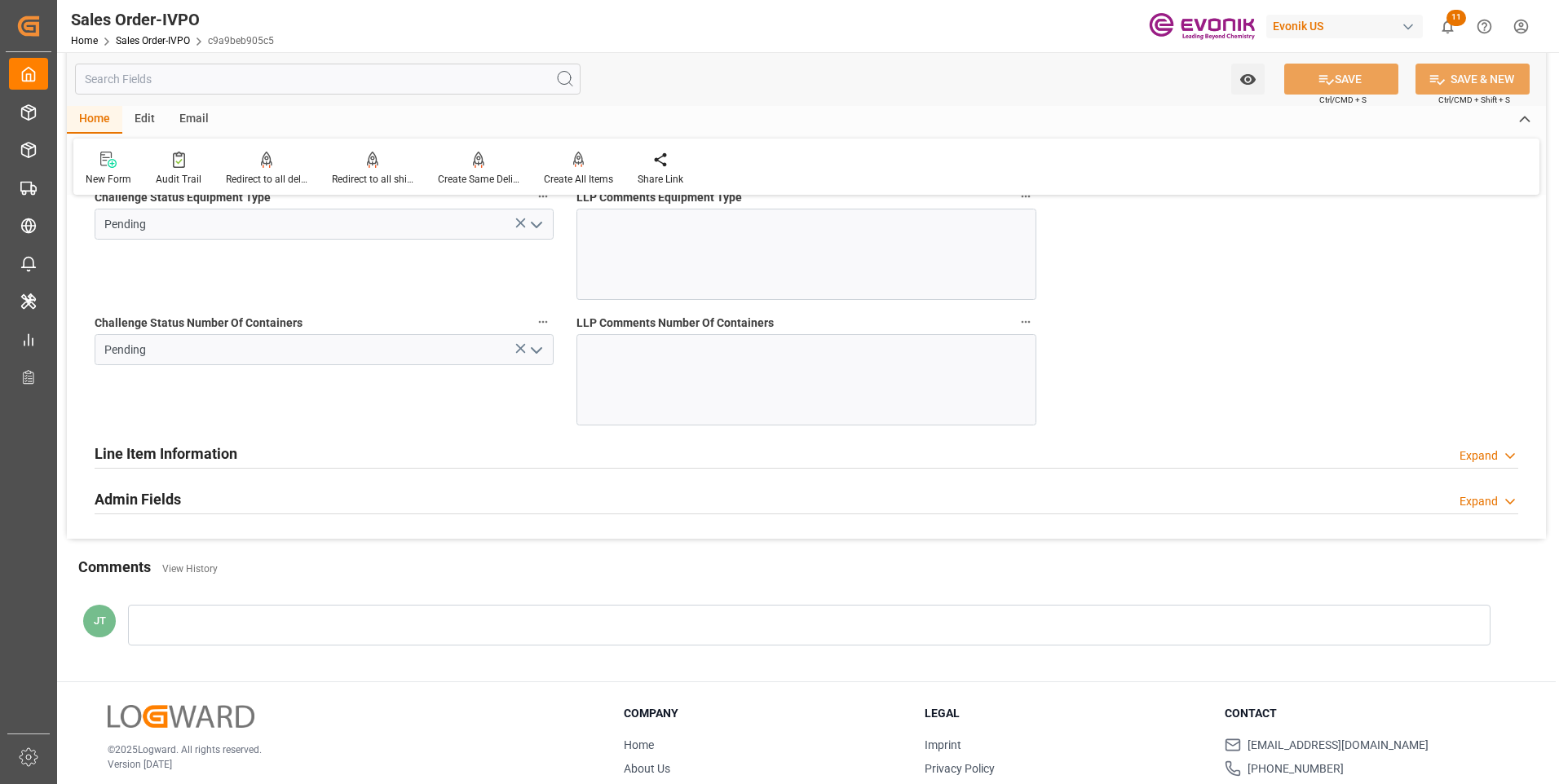
click at [534, 351] on polyline "open menu" at bounding box center [537, 350] width 9 height 5
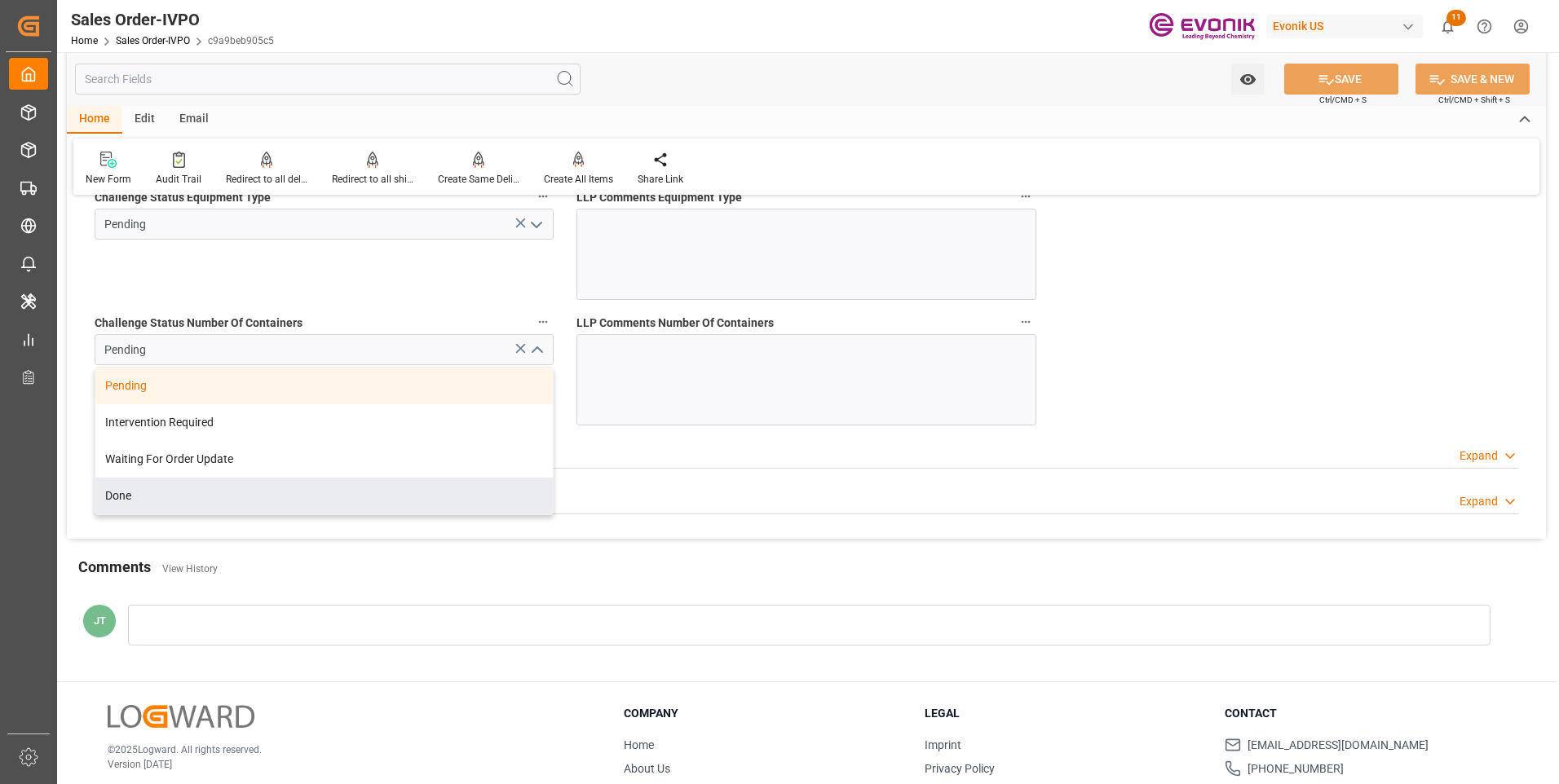
click at [151, 498] on div "Done" at bounding box center [324, 496] width 457 height 37
type input "Done"
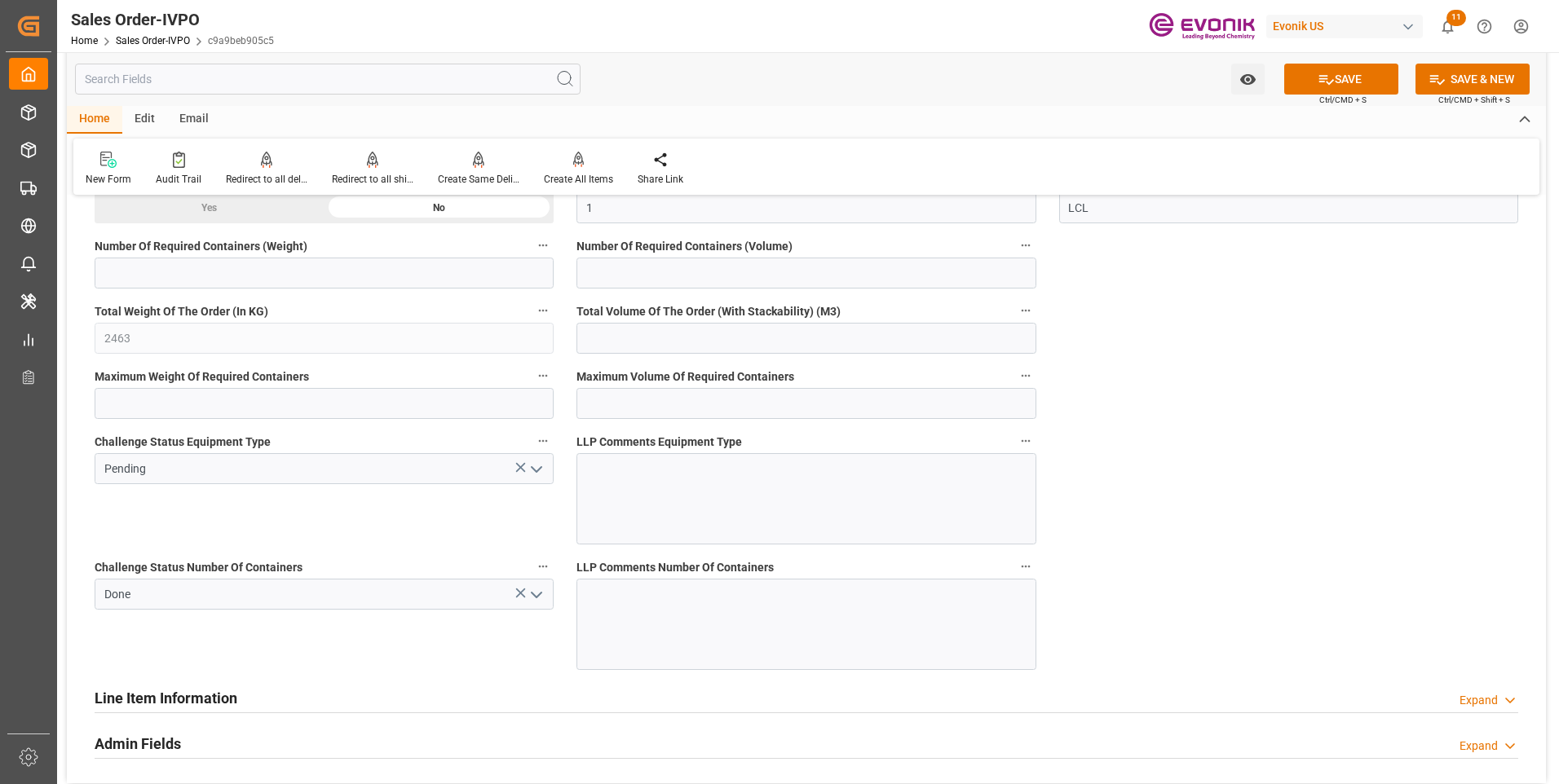
scroll to position [2935, 0]
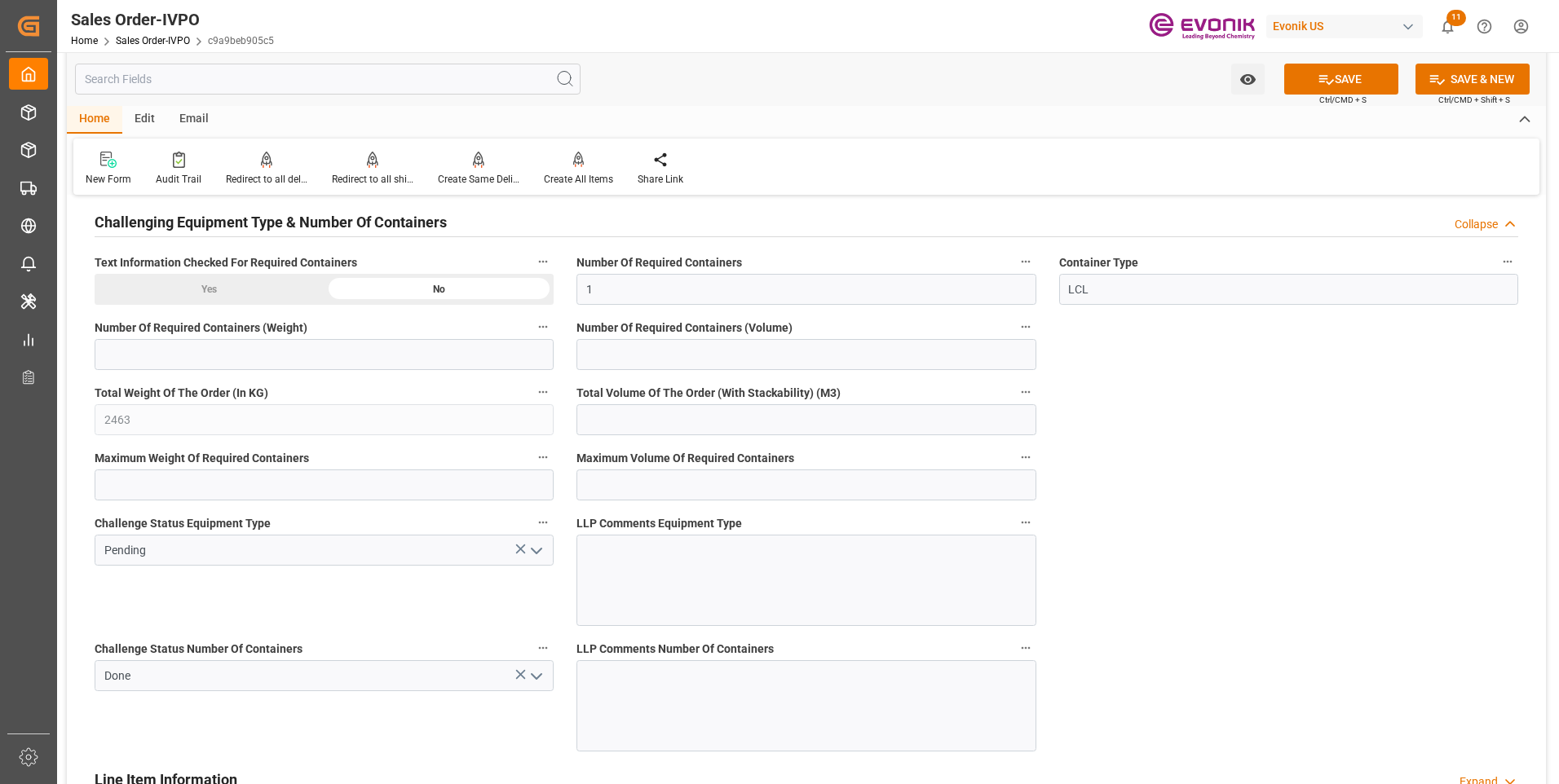
click at [534, 549] on icon "open menu" at bounding box center [537, 551] width 20 height 20
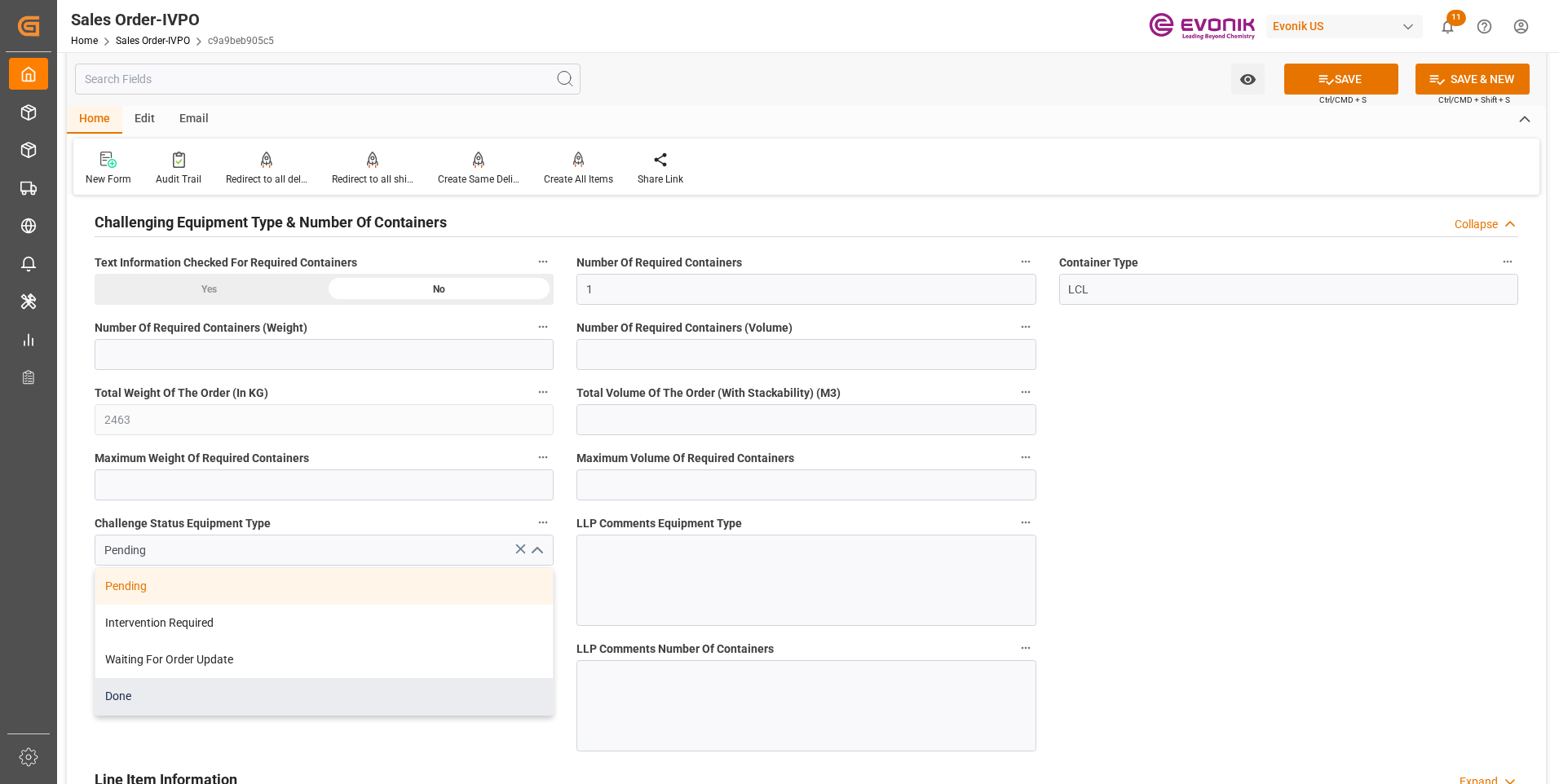
click at [132, 695] on div "Done" at bounding box center [324, 696] width 457 height 37
type input "Done"
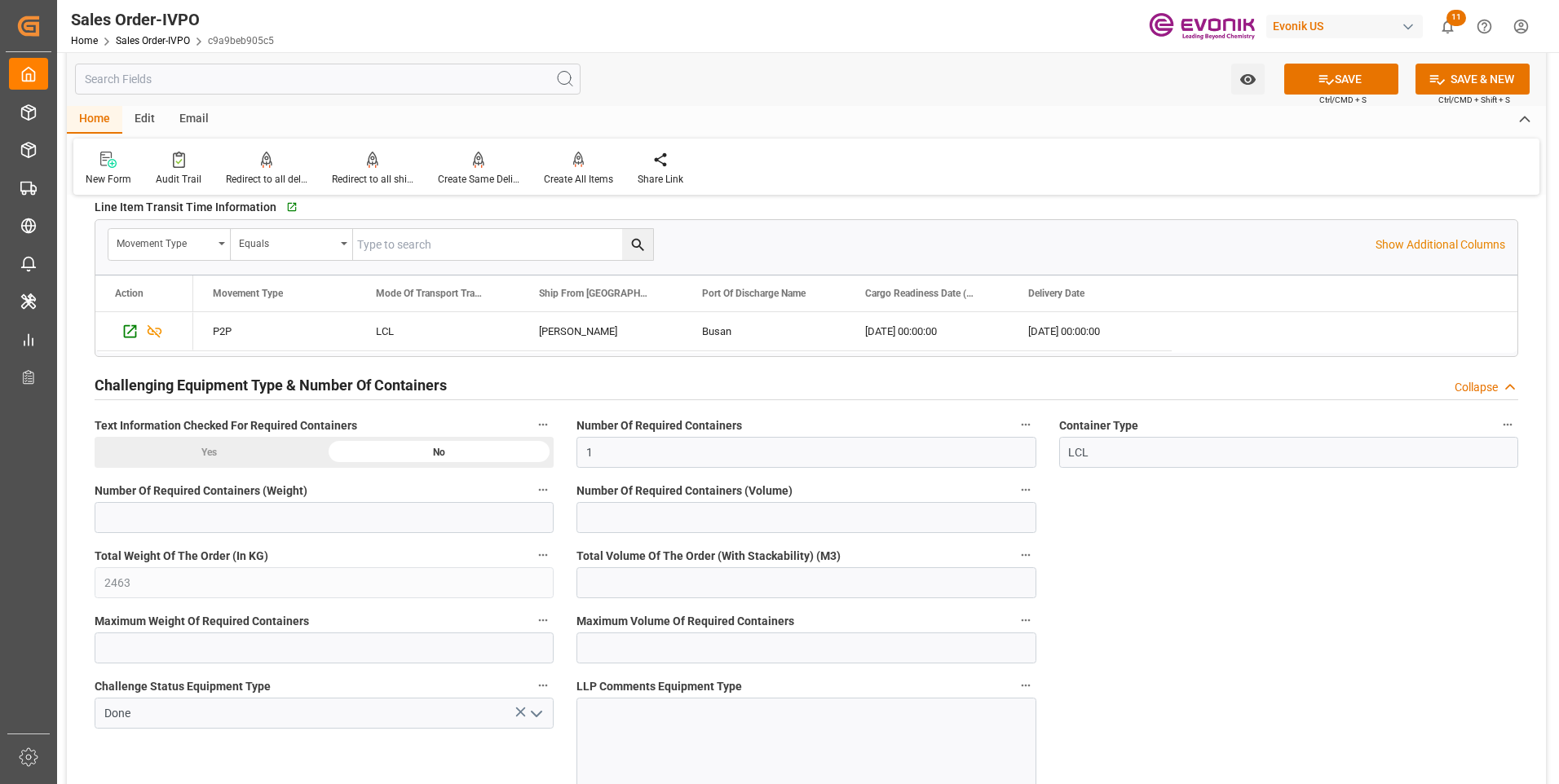
scroll to position [2609, 0]
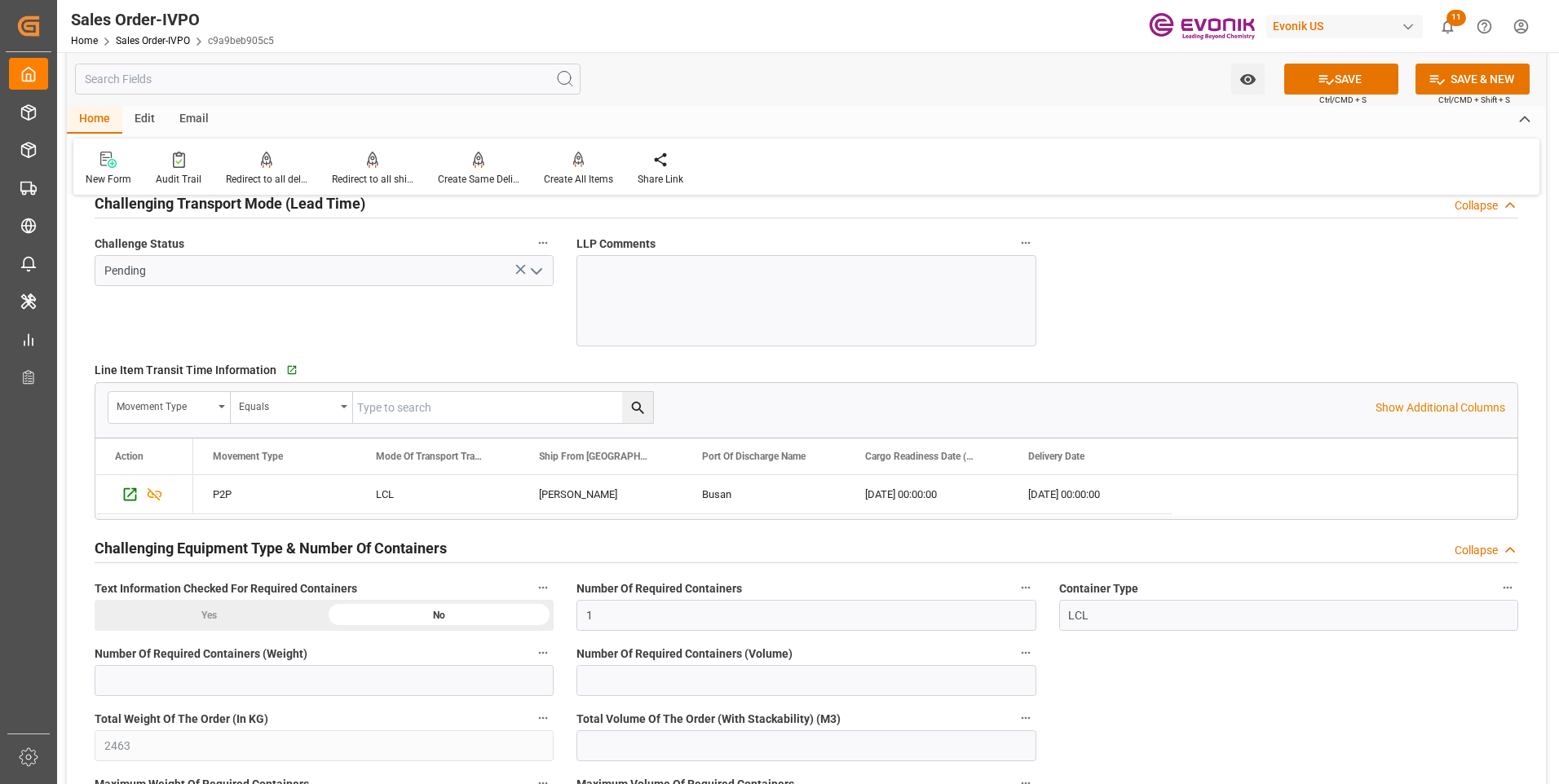
click at [531, 271] on icon "open menu" at bounding box center [537, 271] width 20 height 20
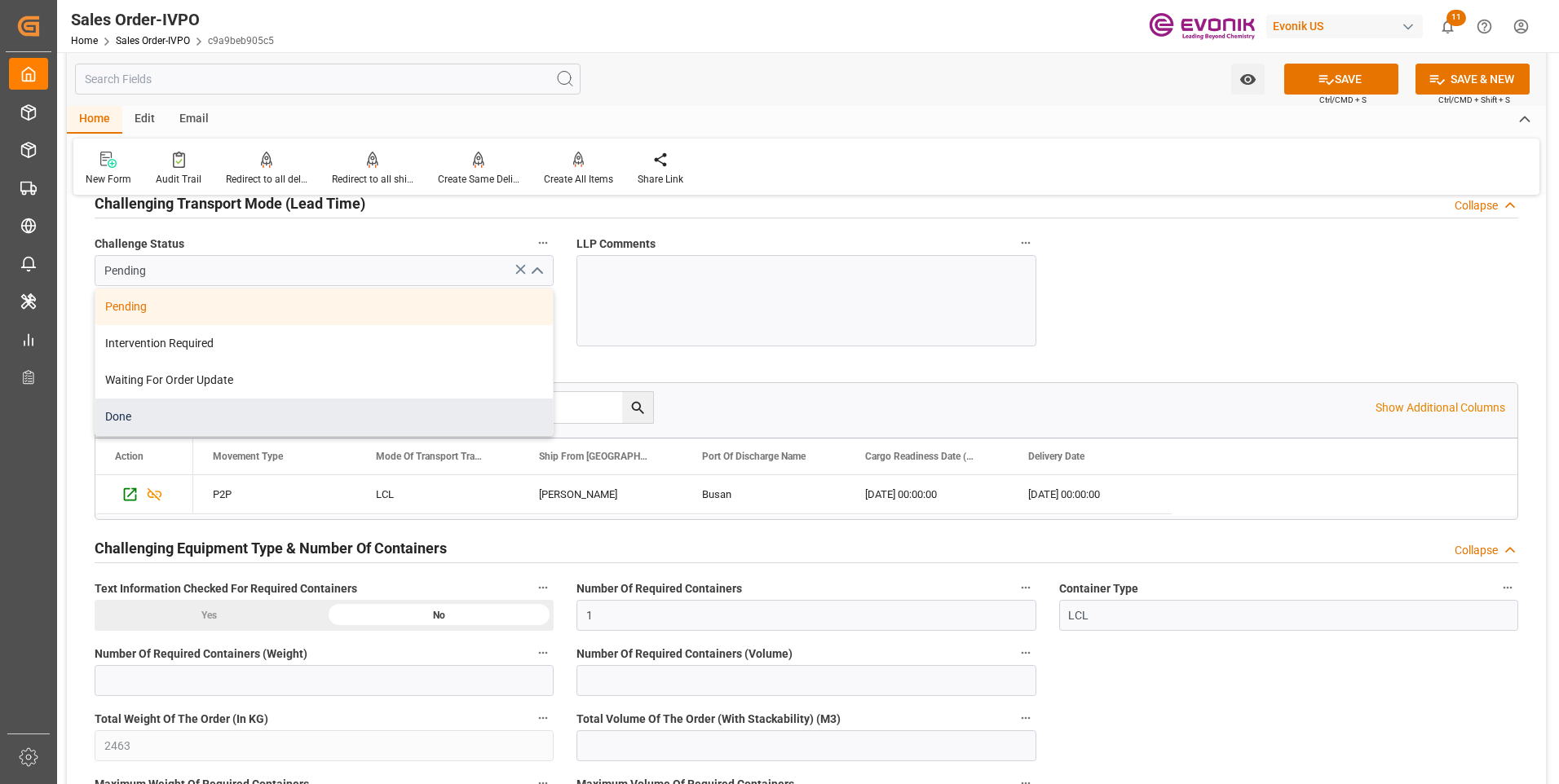
click at [218, 426] on div "Done" at bounding box center [324, 417] width 457 height 37
type input "Done"
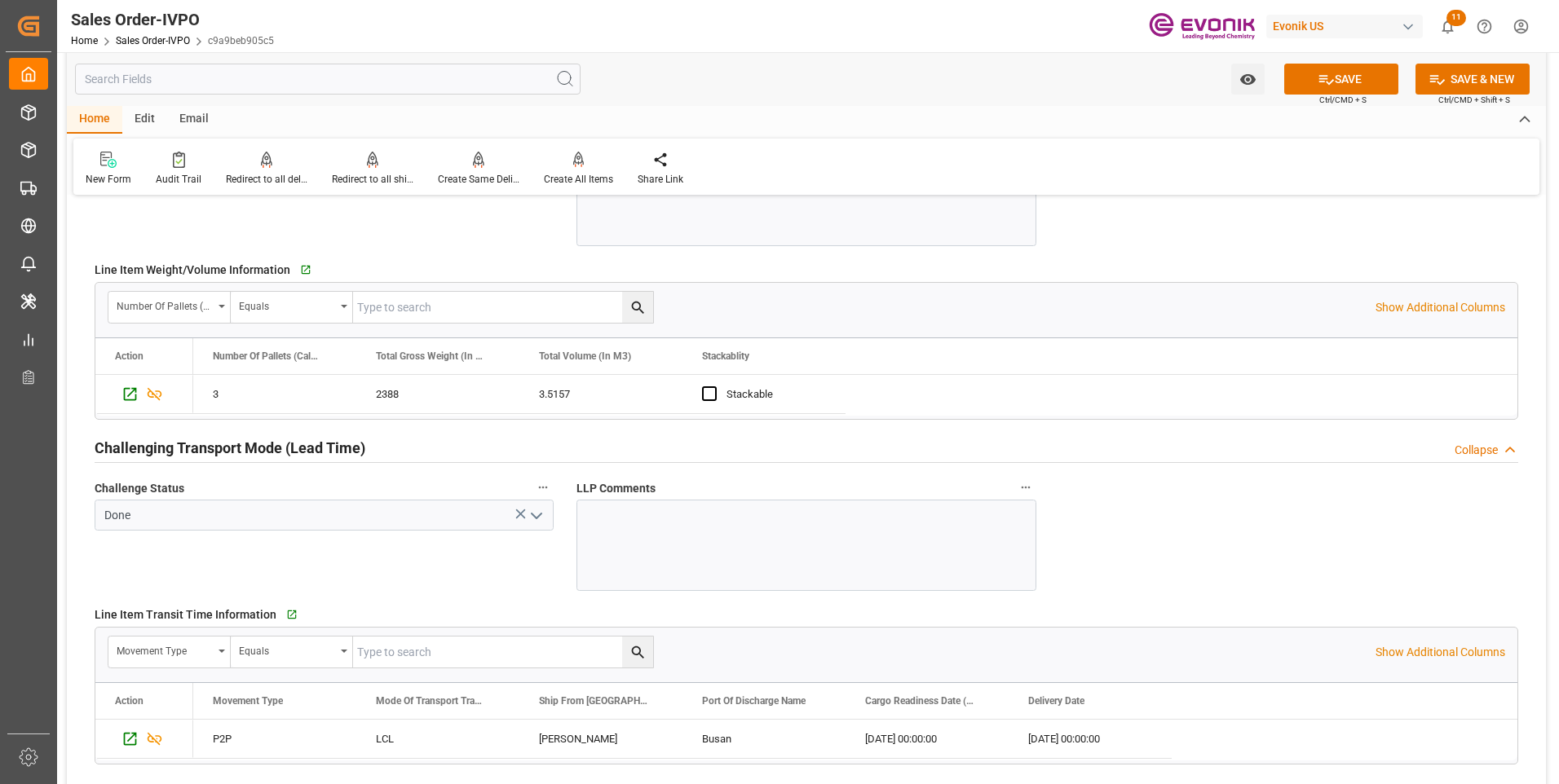
scroll to position [2283, 0]
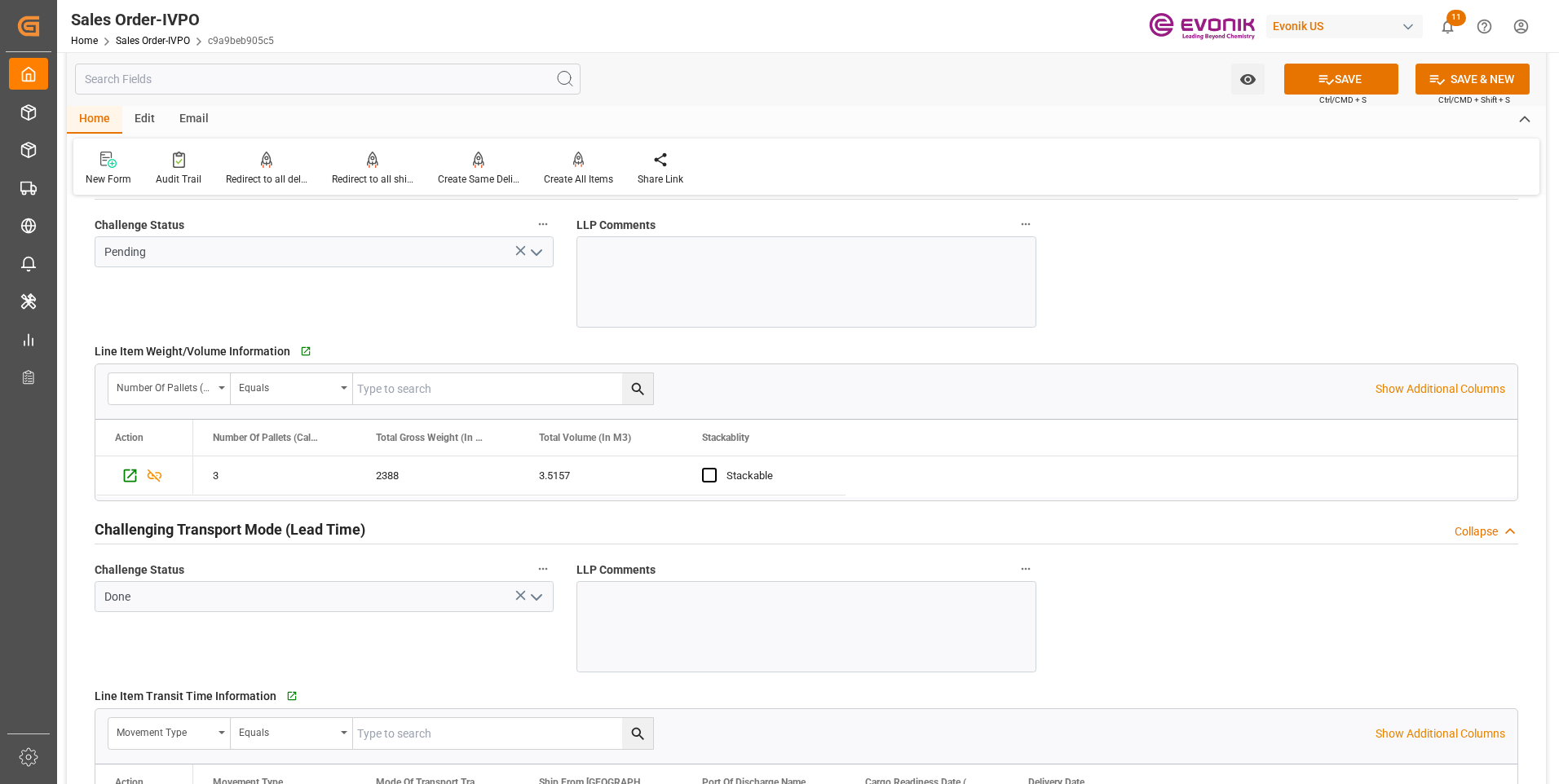
click at [537, 253] on icon "open menu" at bounding box center [537, 252] width 20 height 20
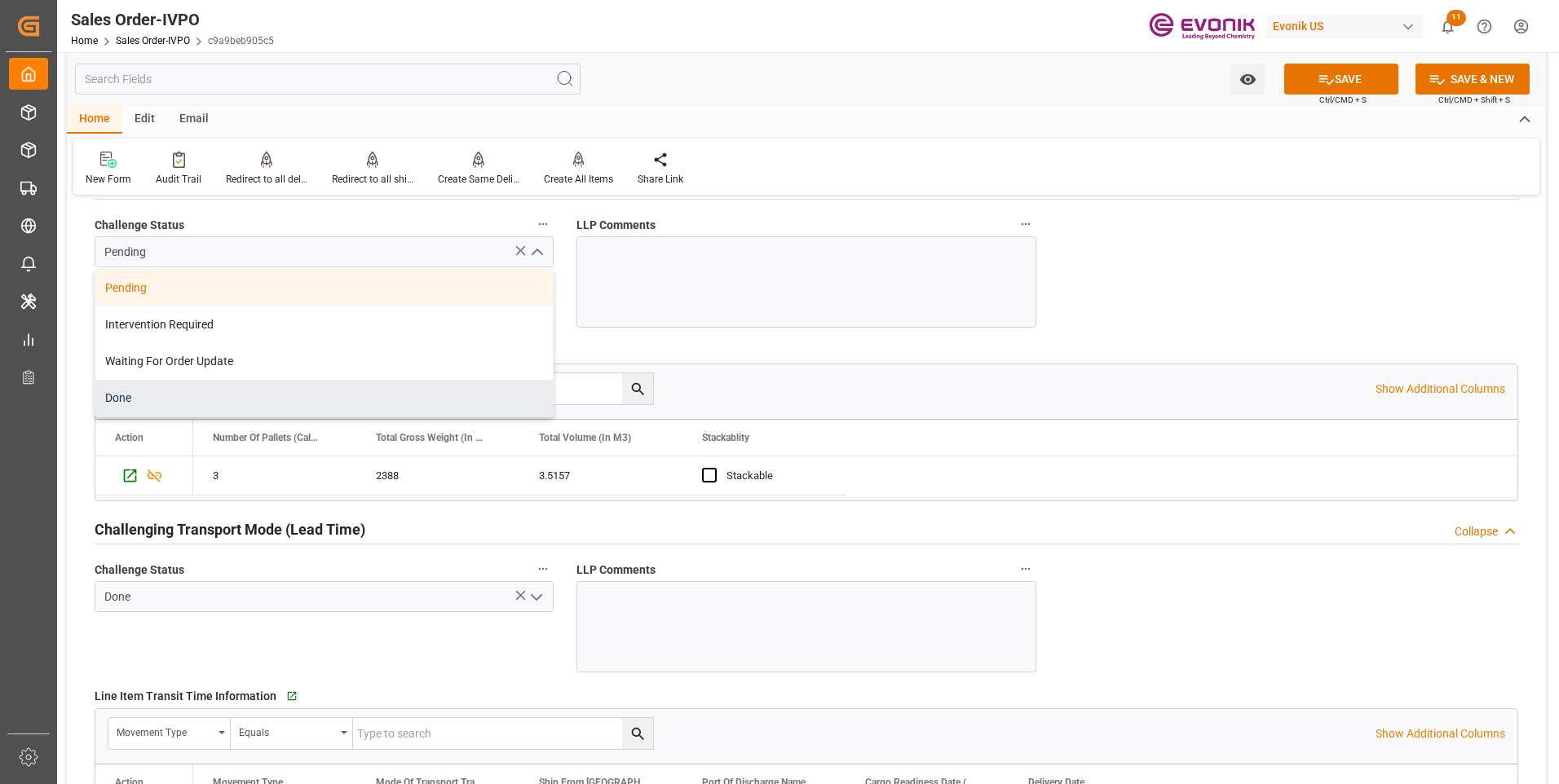
click at [223, 410] on div "Done" at bounding box center [324, 398] width 457 height 37
type input "Done"
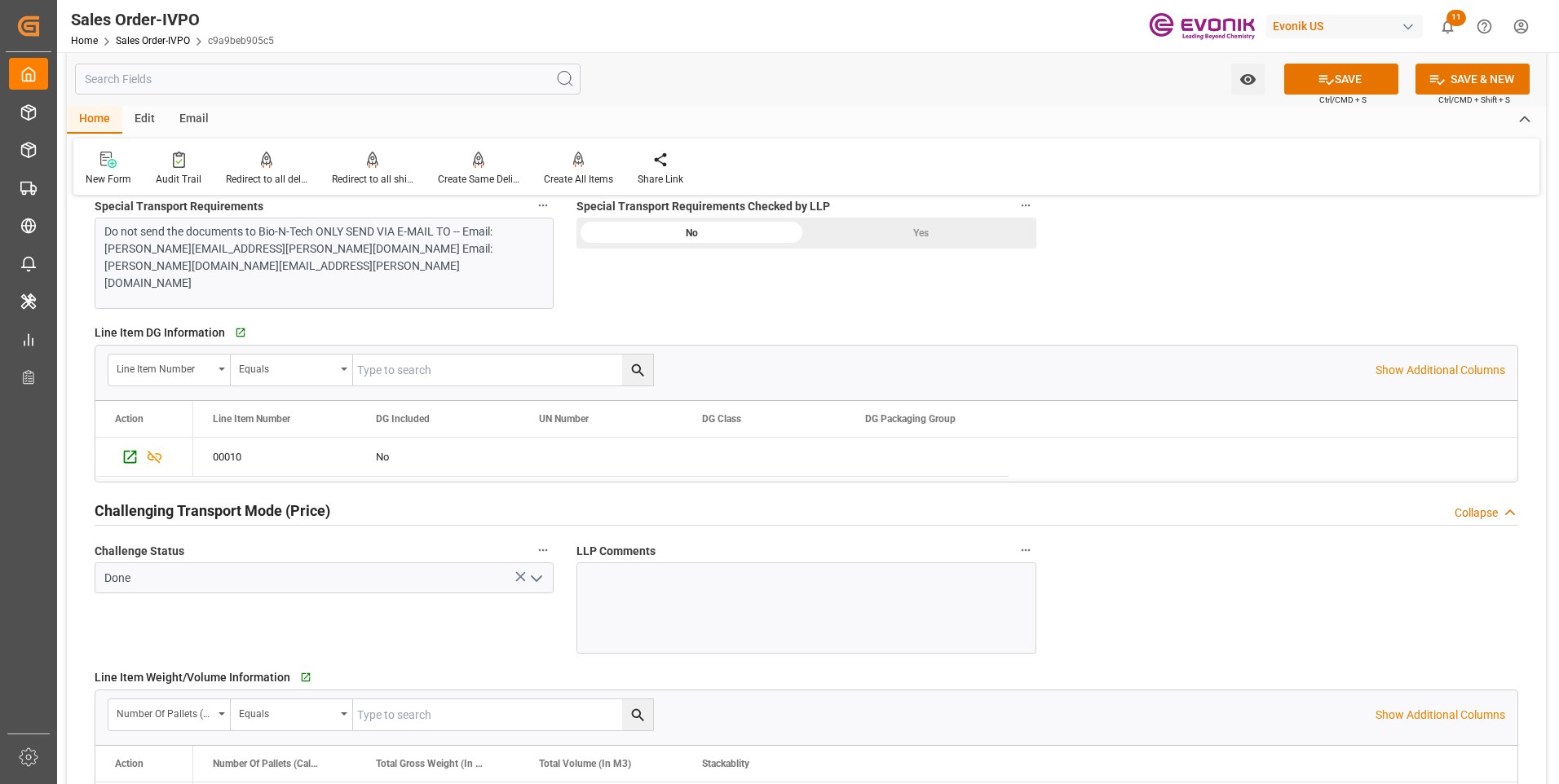
scroll to position [1875, 0]
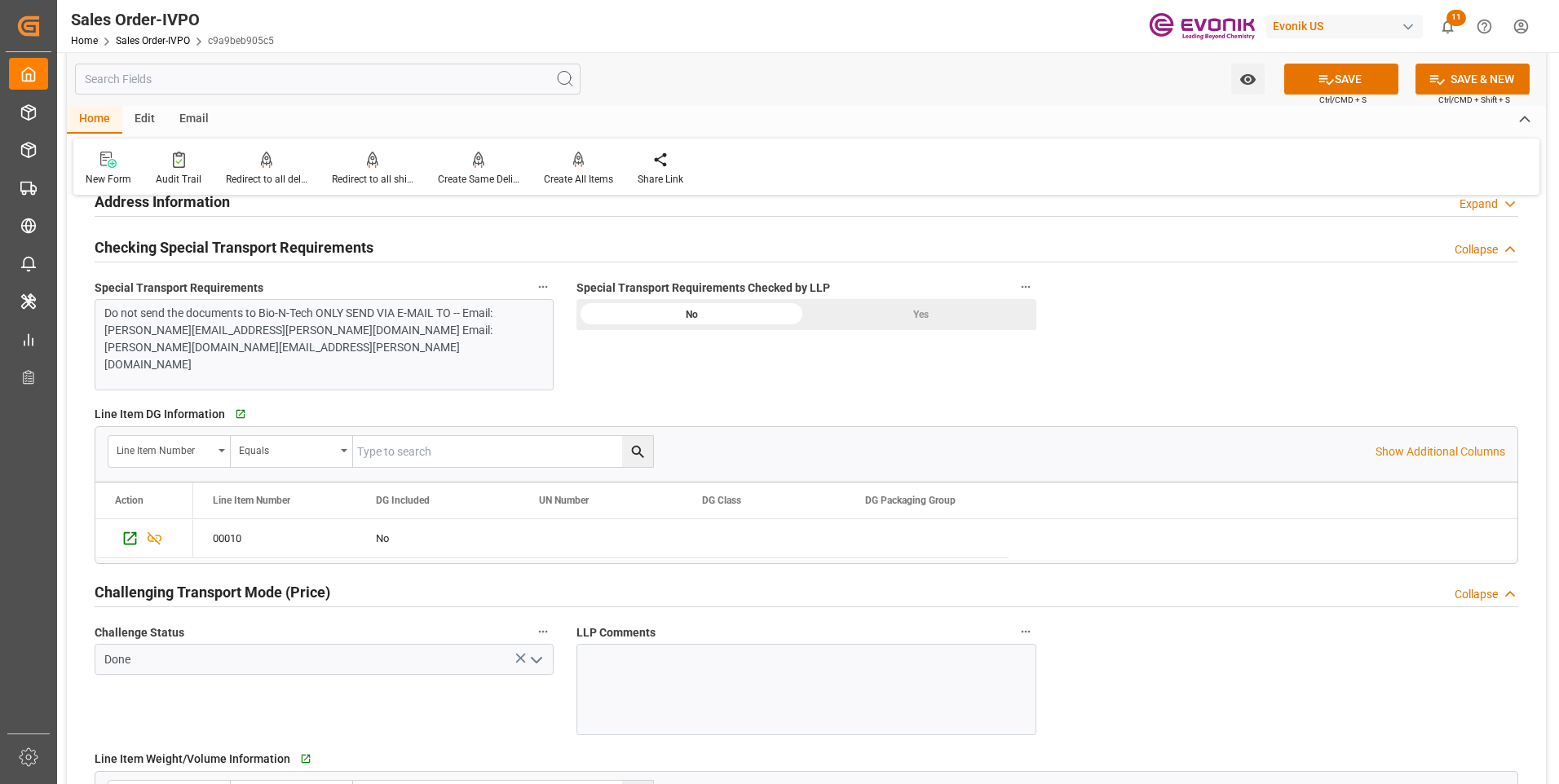
click at [879, 310] on div "Yes" at bounding box center [922, 315] width 230 height 31
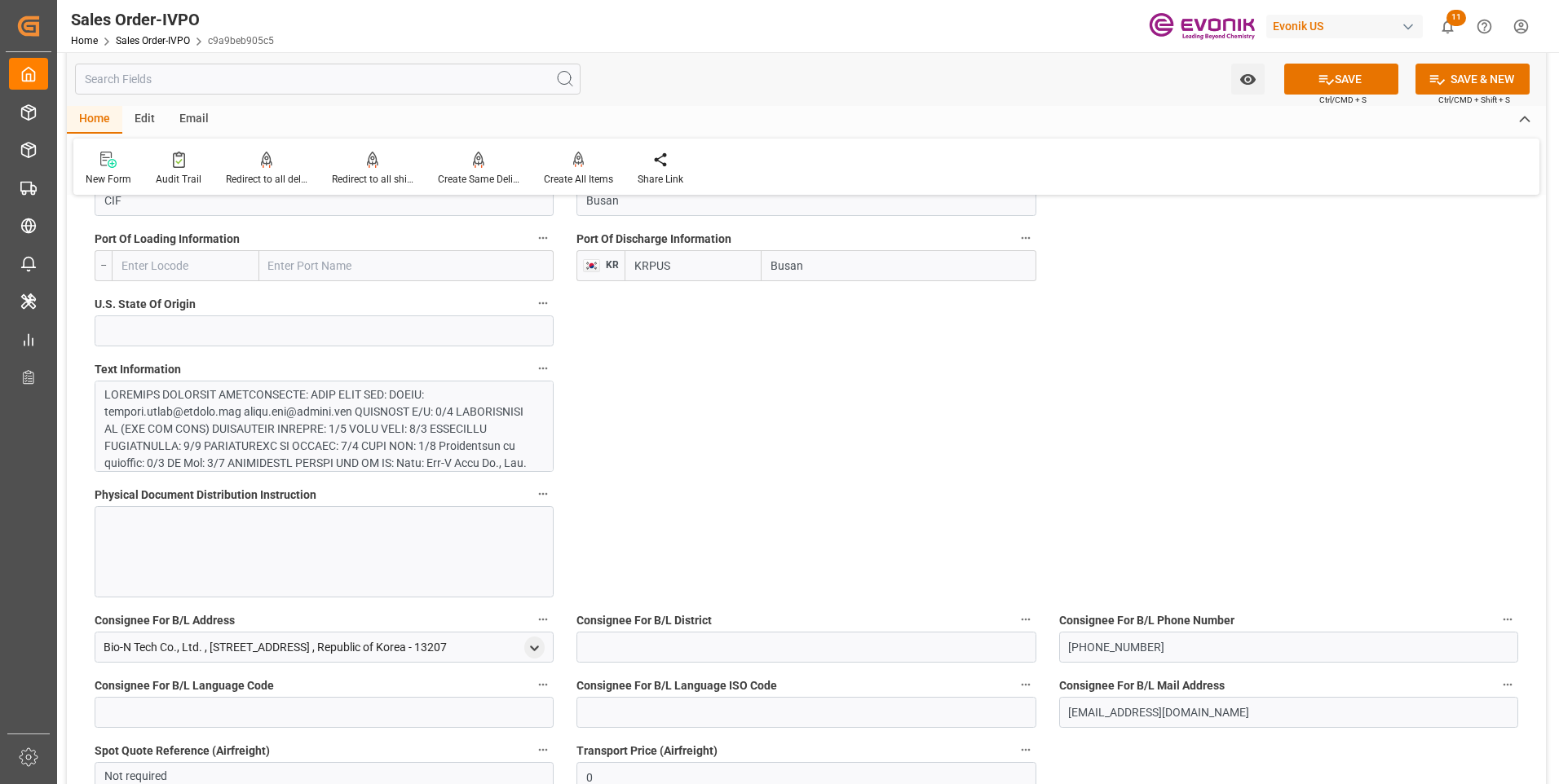
scroll to position [815, 0]
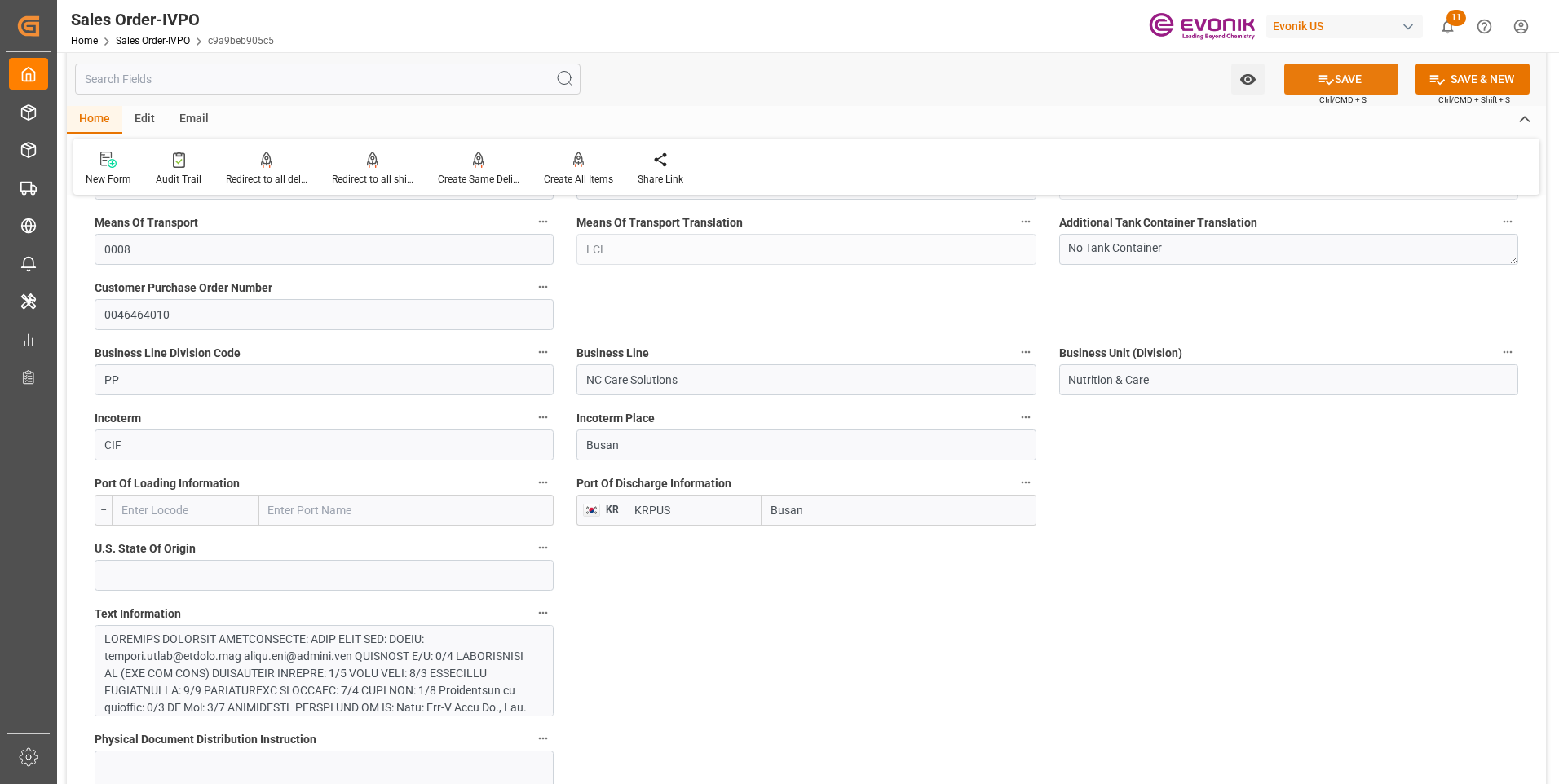
click at [1348, 79] on button "SAVE" at bounding box center [1341, 79] width 114 height 31
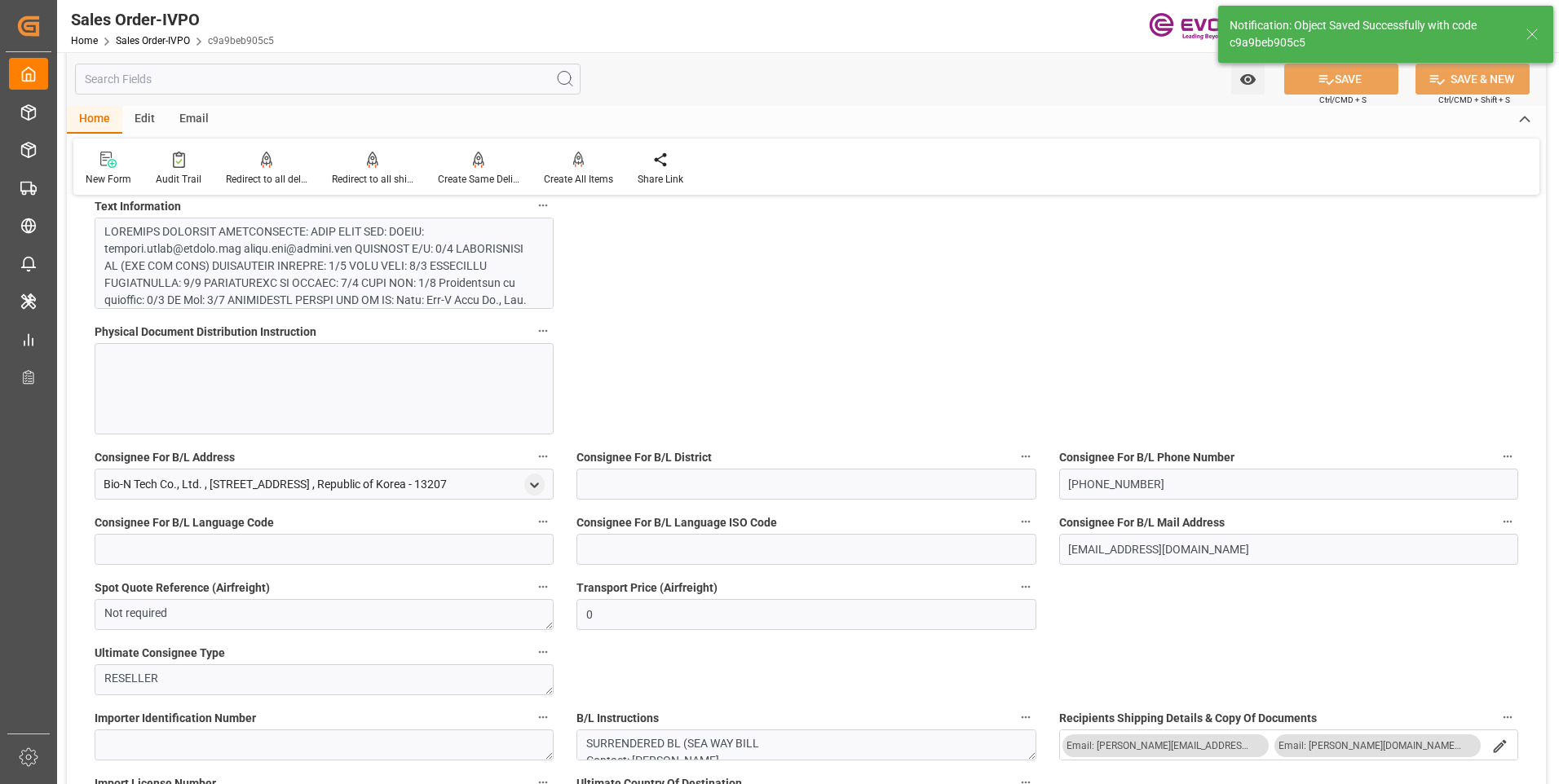
type input "[DATE] 21:53"
type input "No"
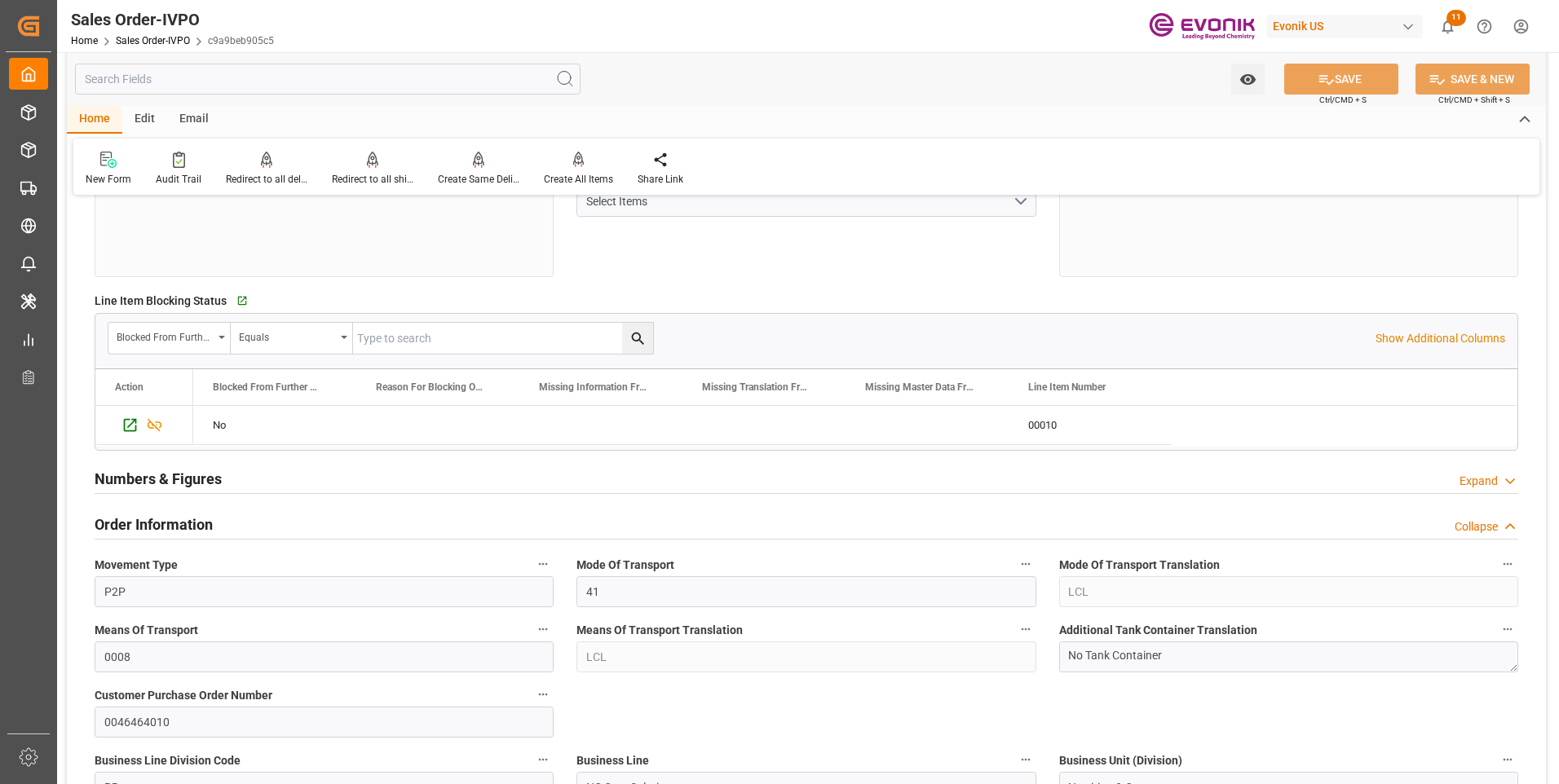
scroll to position [0, 0]
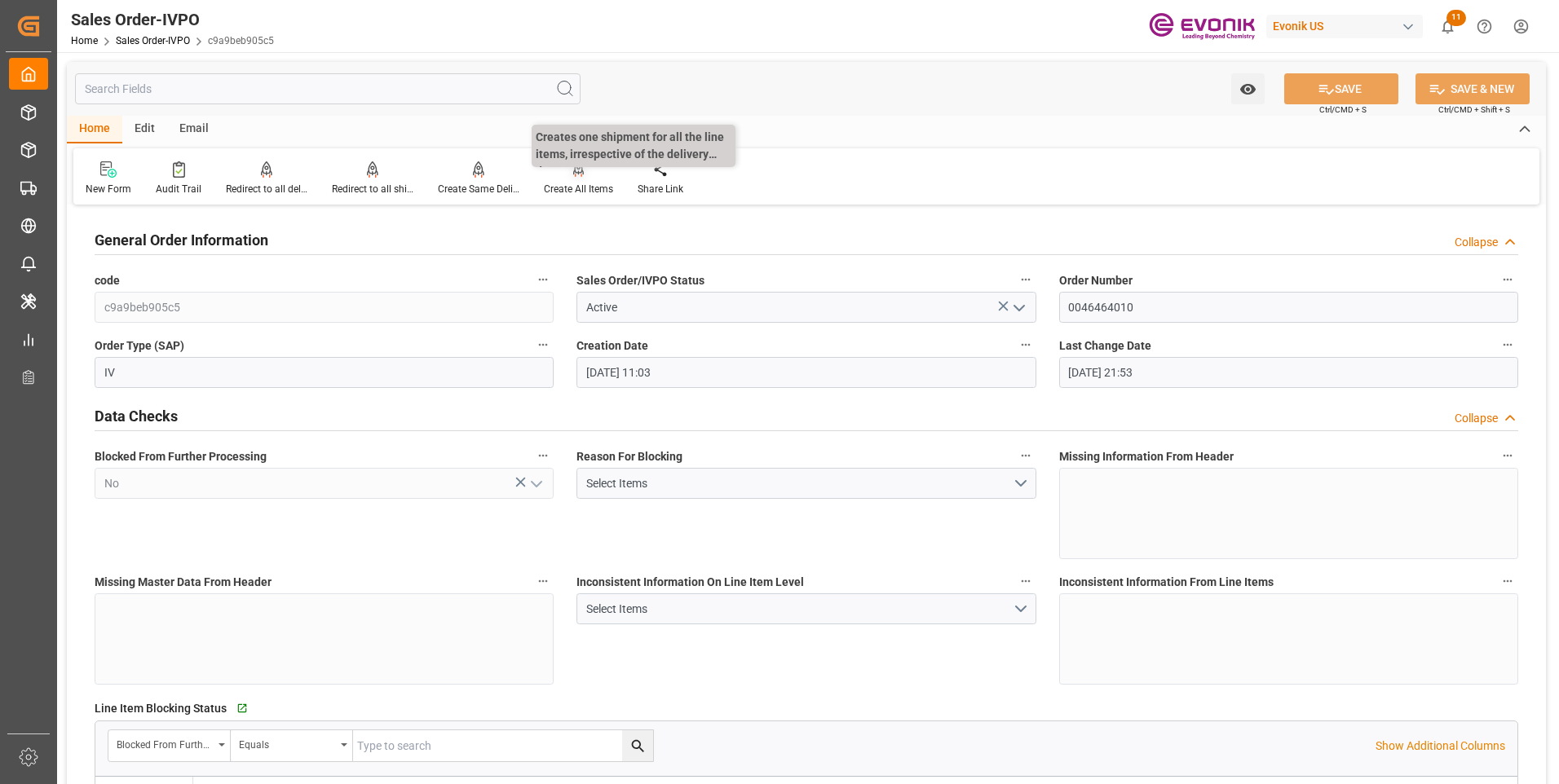
click at [587, 169] on div at bounding box center [578, 169] width 69 height 17
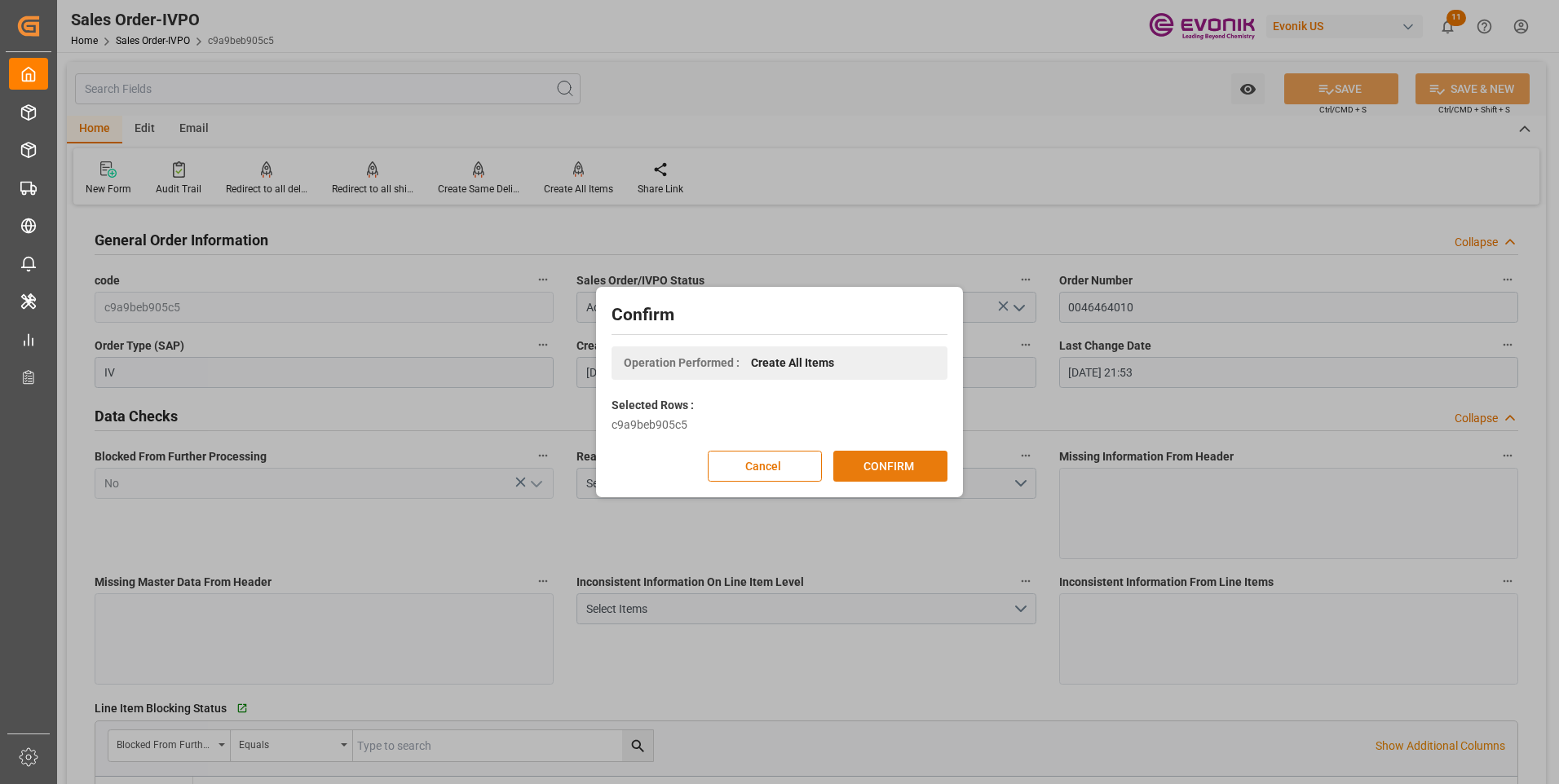
click at [867, 462] on button "CONFIRM" at bounding box center [890, 466] width 114 height 31
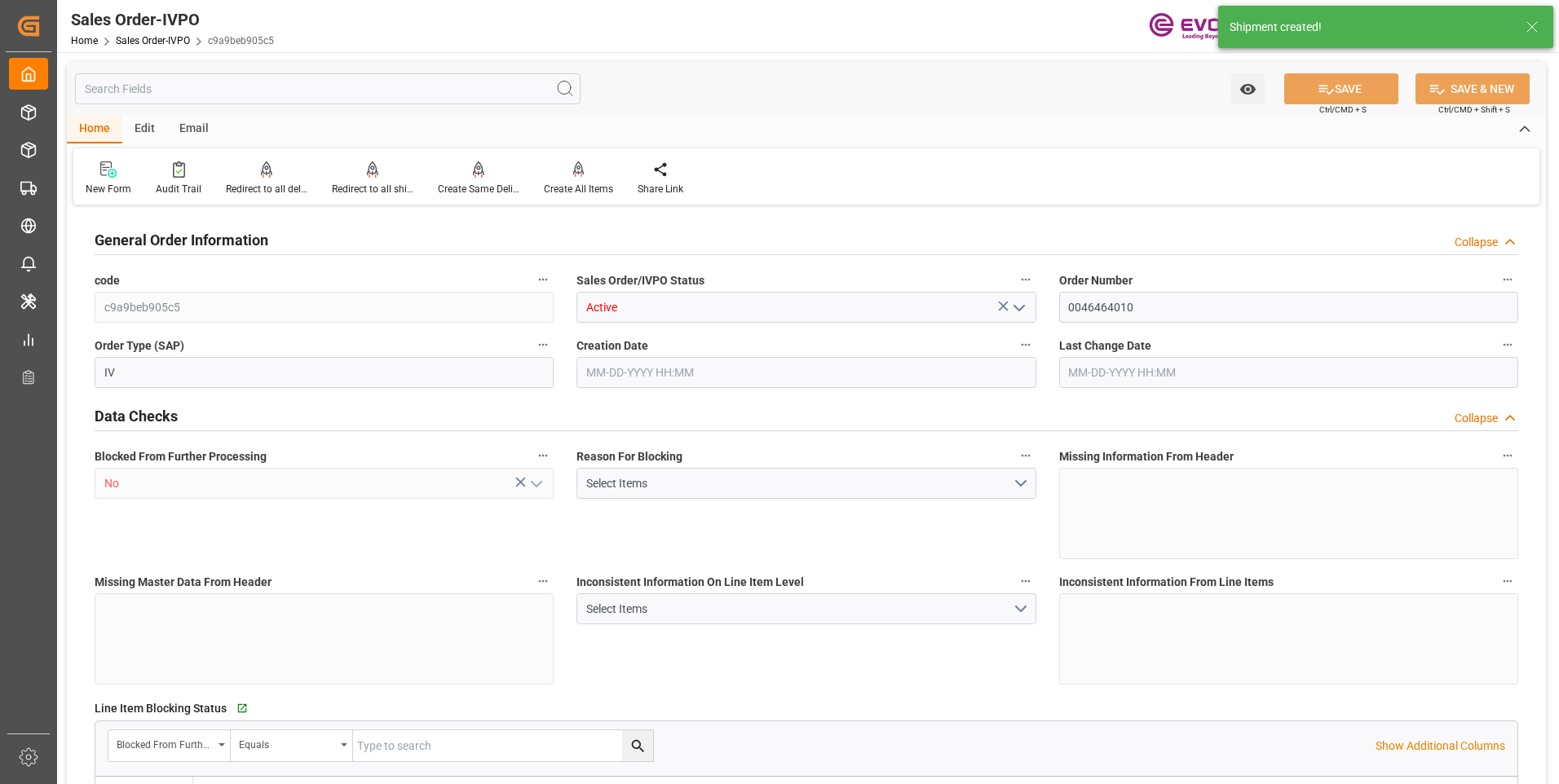
type input "KRPUS"
type input "0"
type input "1"
type input "2463"
type input "07-17-2025 11:03"
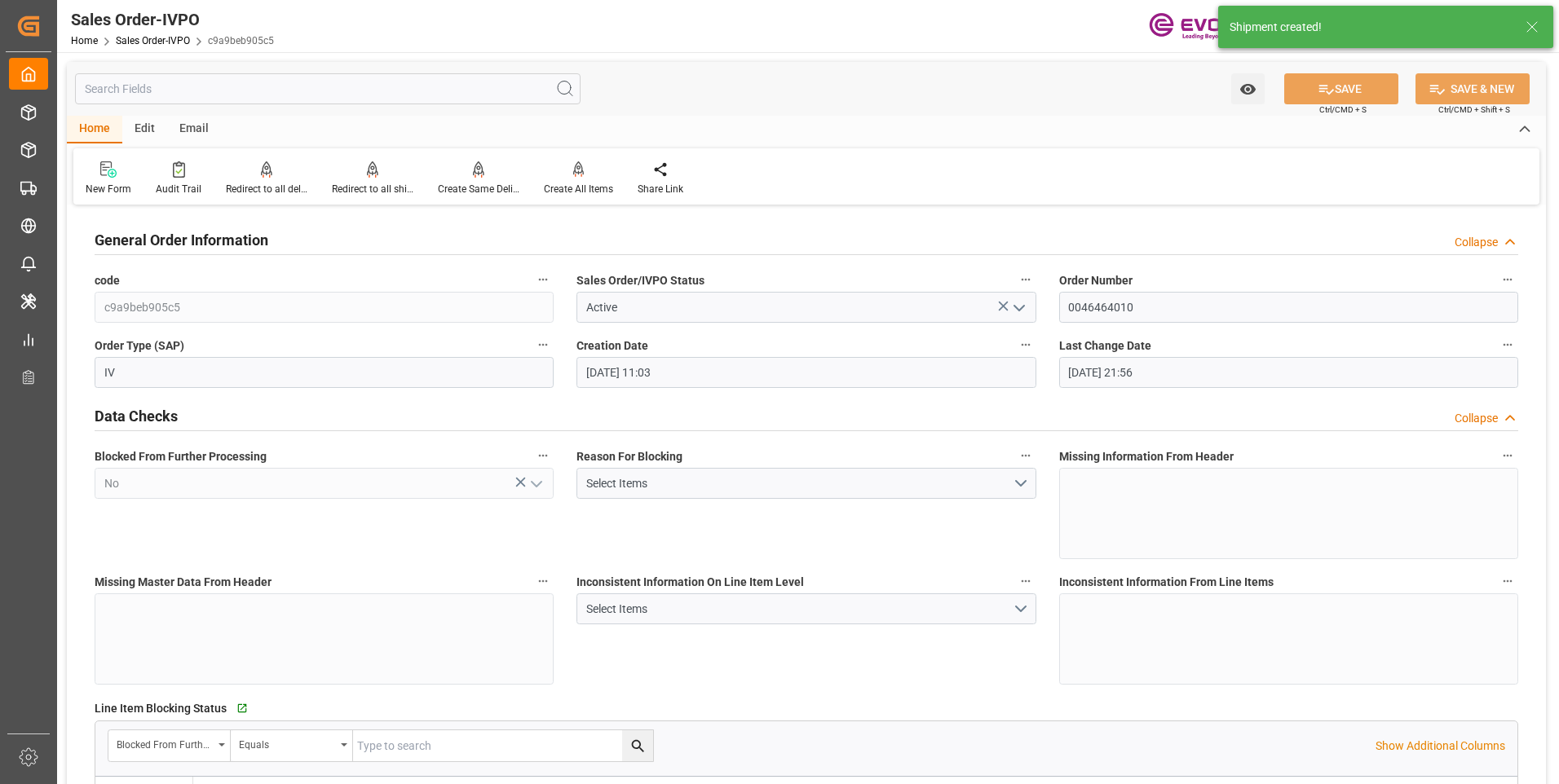
type input "[DATE] 21:56"
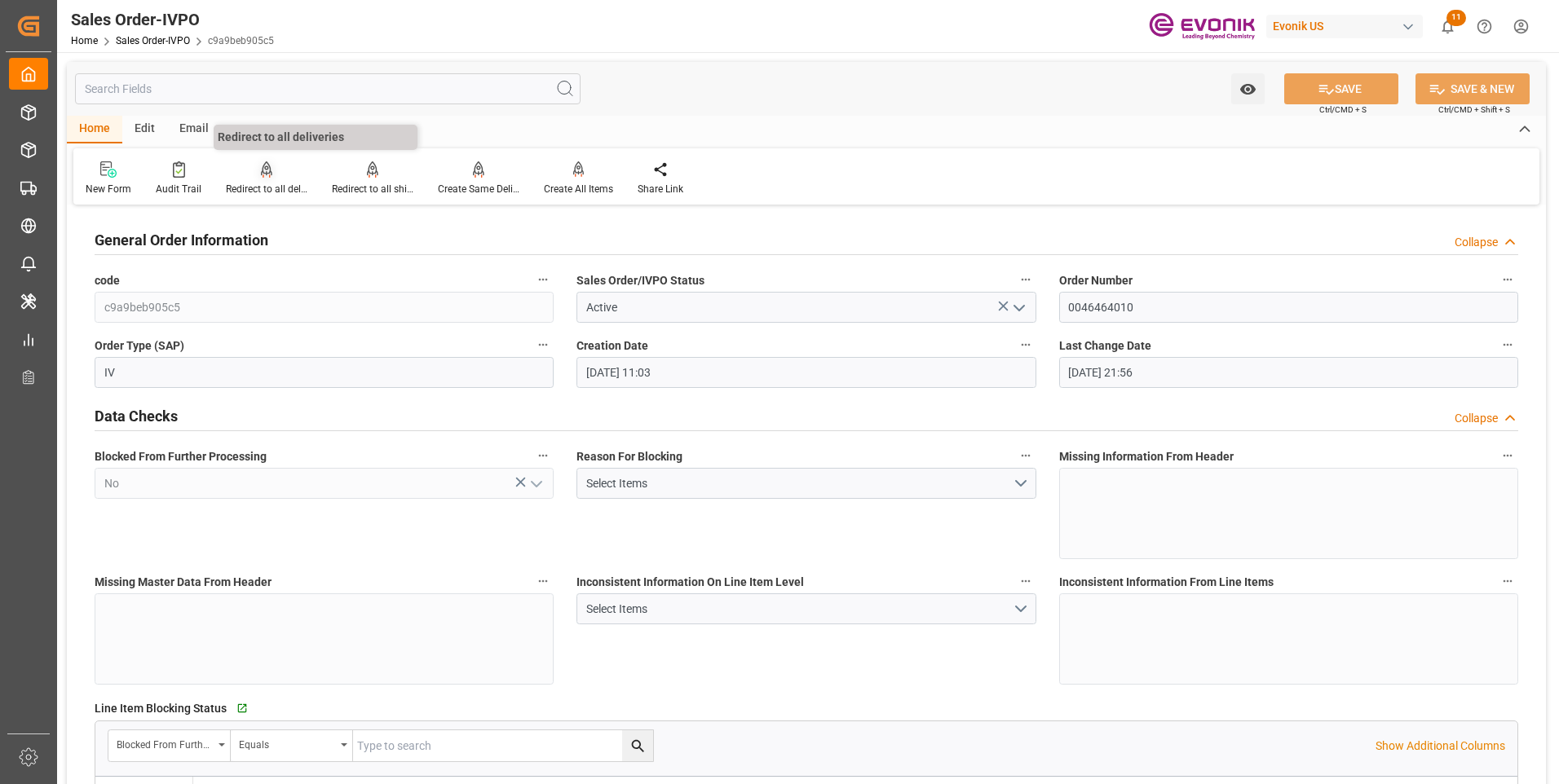
click at [282, 181] on div "Redirect to all deliveries" at bounding box center [266, 178] width 106 height 36
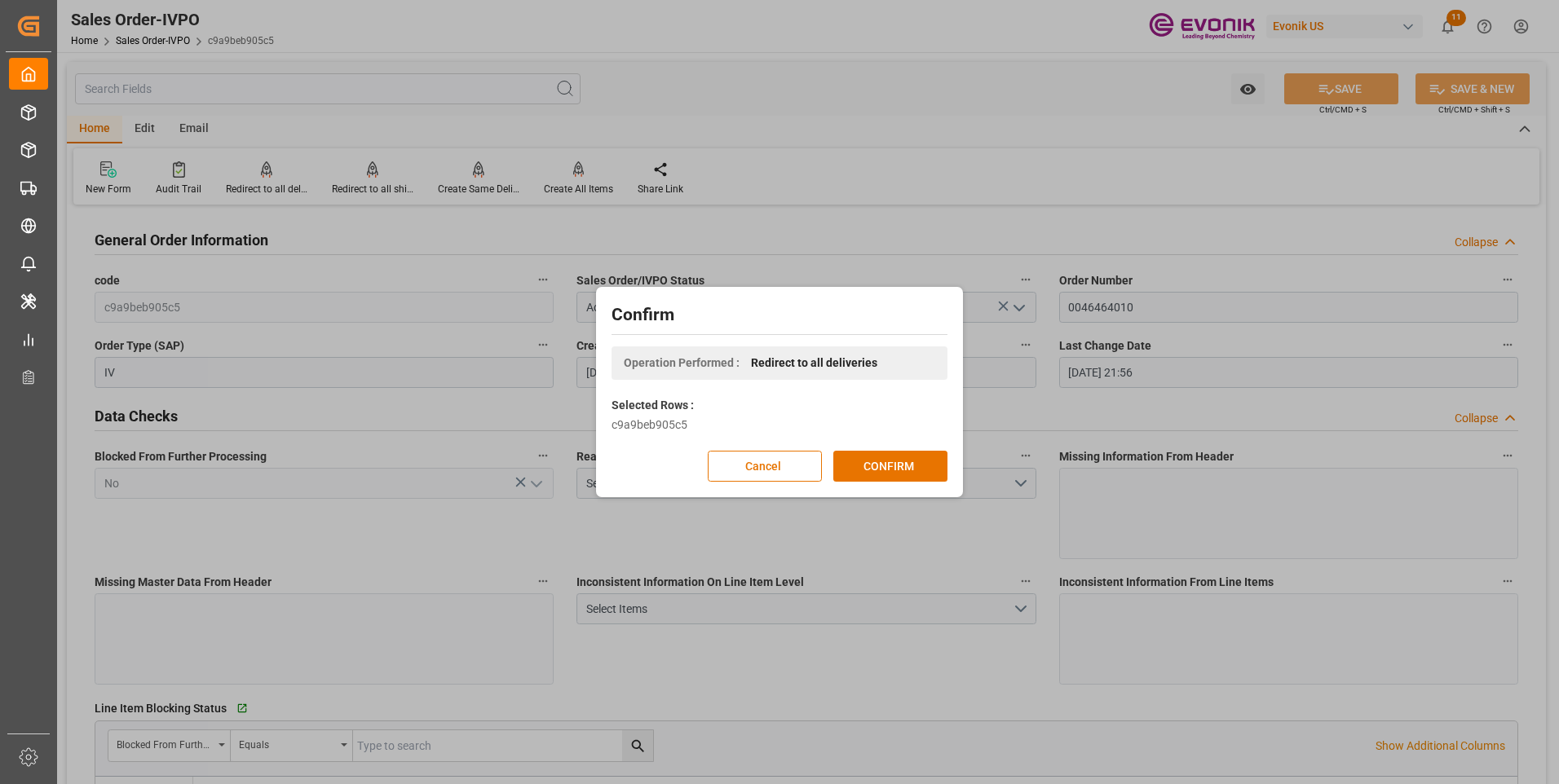
click at [763, 121] on div "Confirm Operation Performed : Redirect to all deliveries Selected Rows : c9a9be…" at bounding box center [780, 392] width 1559 height 784
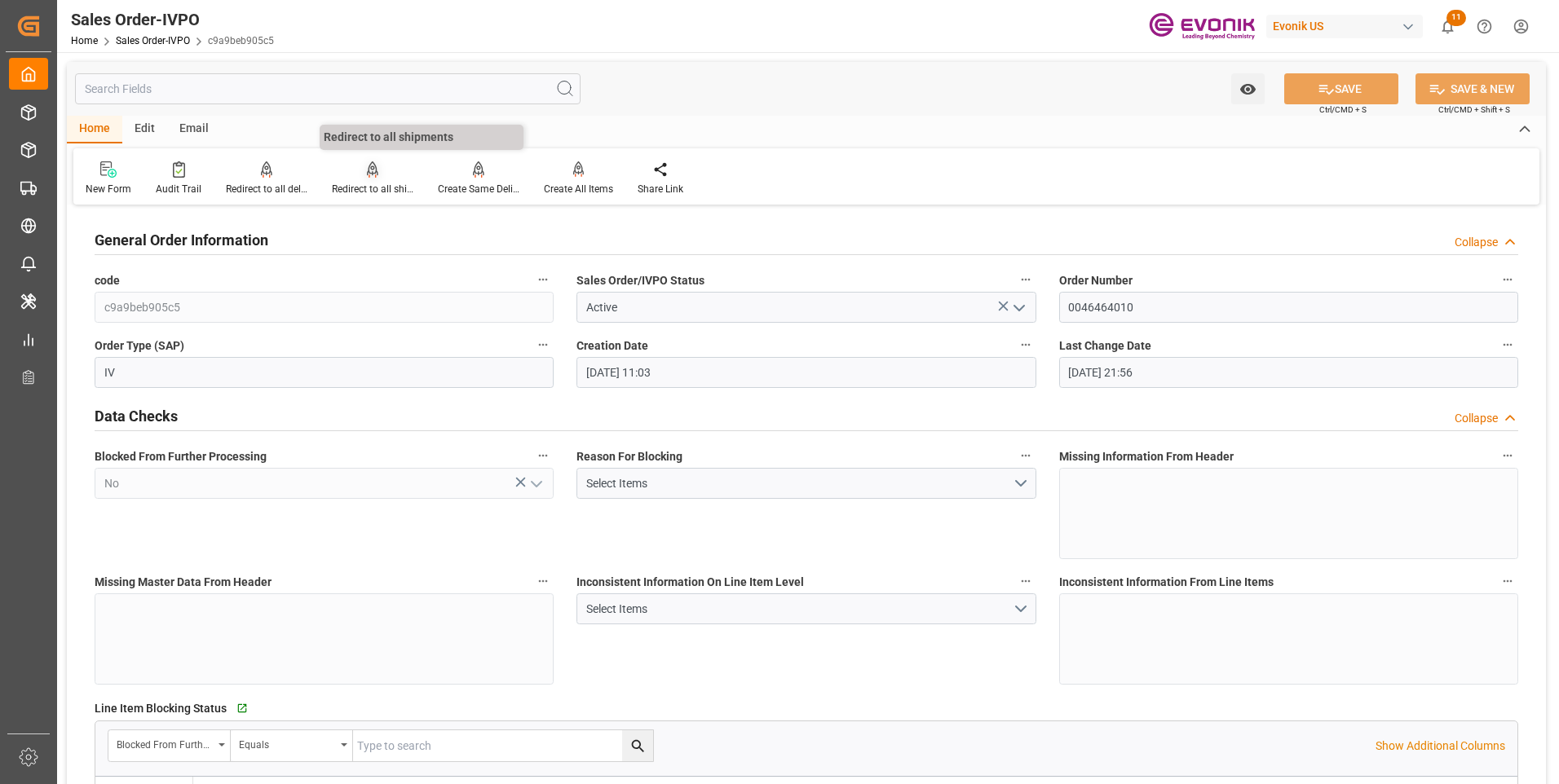
click at [401, 183] on div "Redirect to all shipments" at bounding box center [373, 189] width 82 height 14
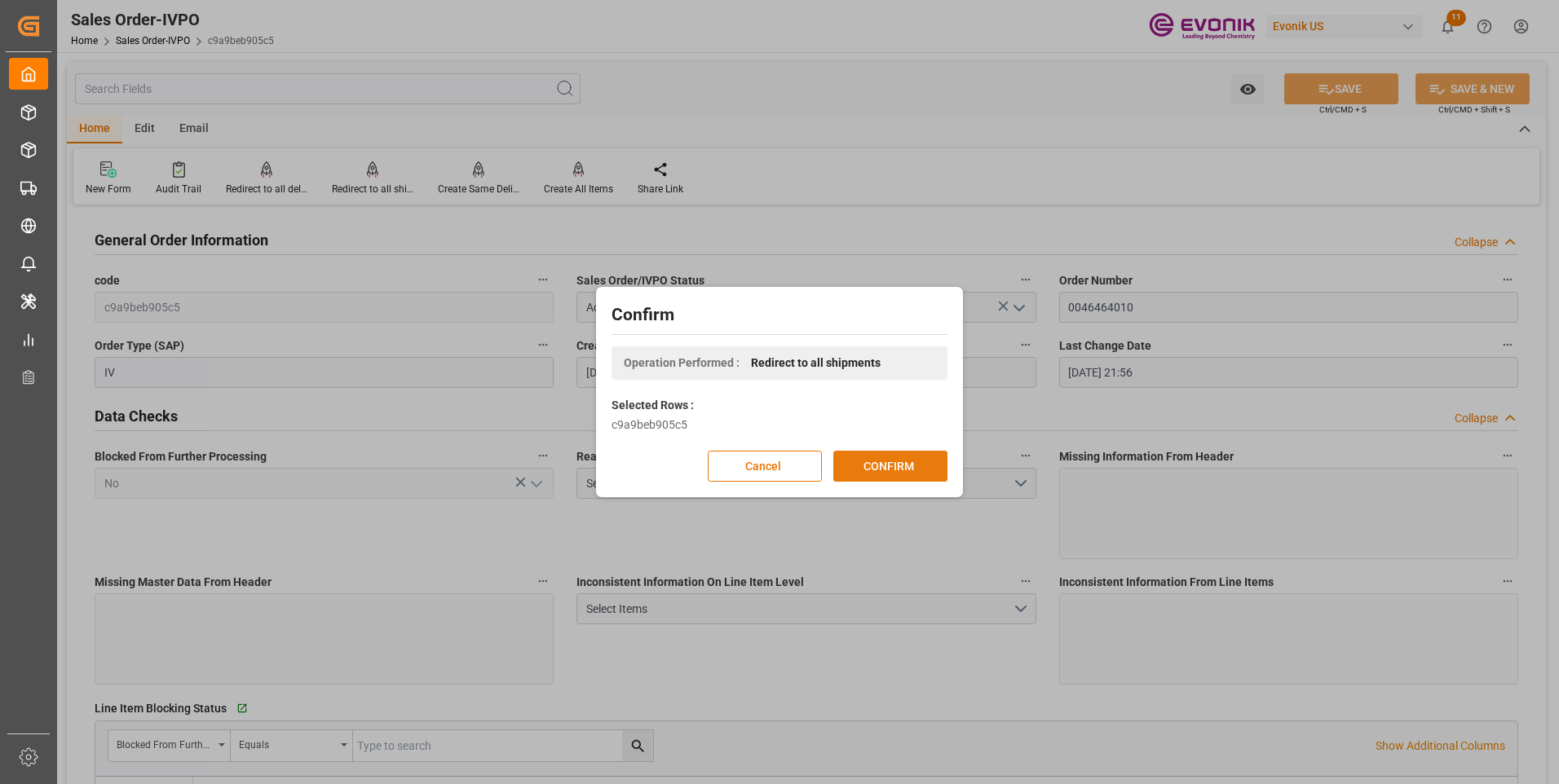
click at [882, 464] on button "CONFIRM" at bounding box center [890, 466] width 114 height 31
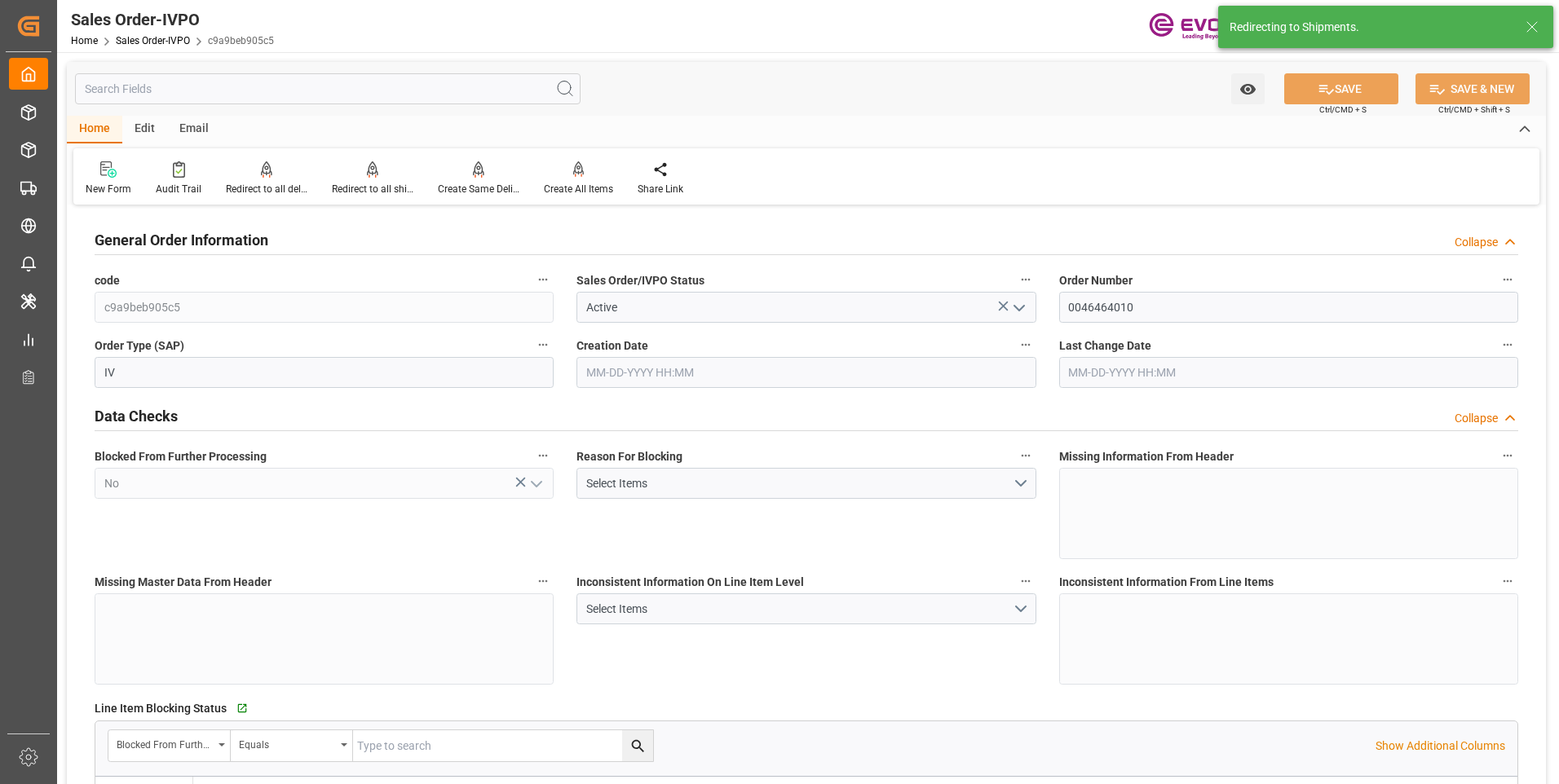
type input "07-17-2025 11:03"
type input "[DATE] 21:56"
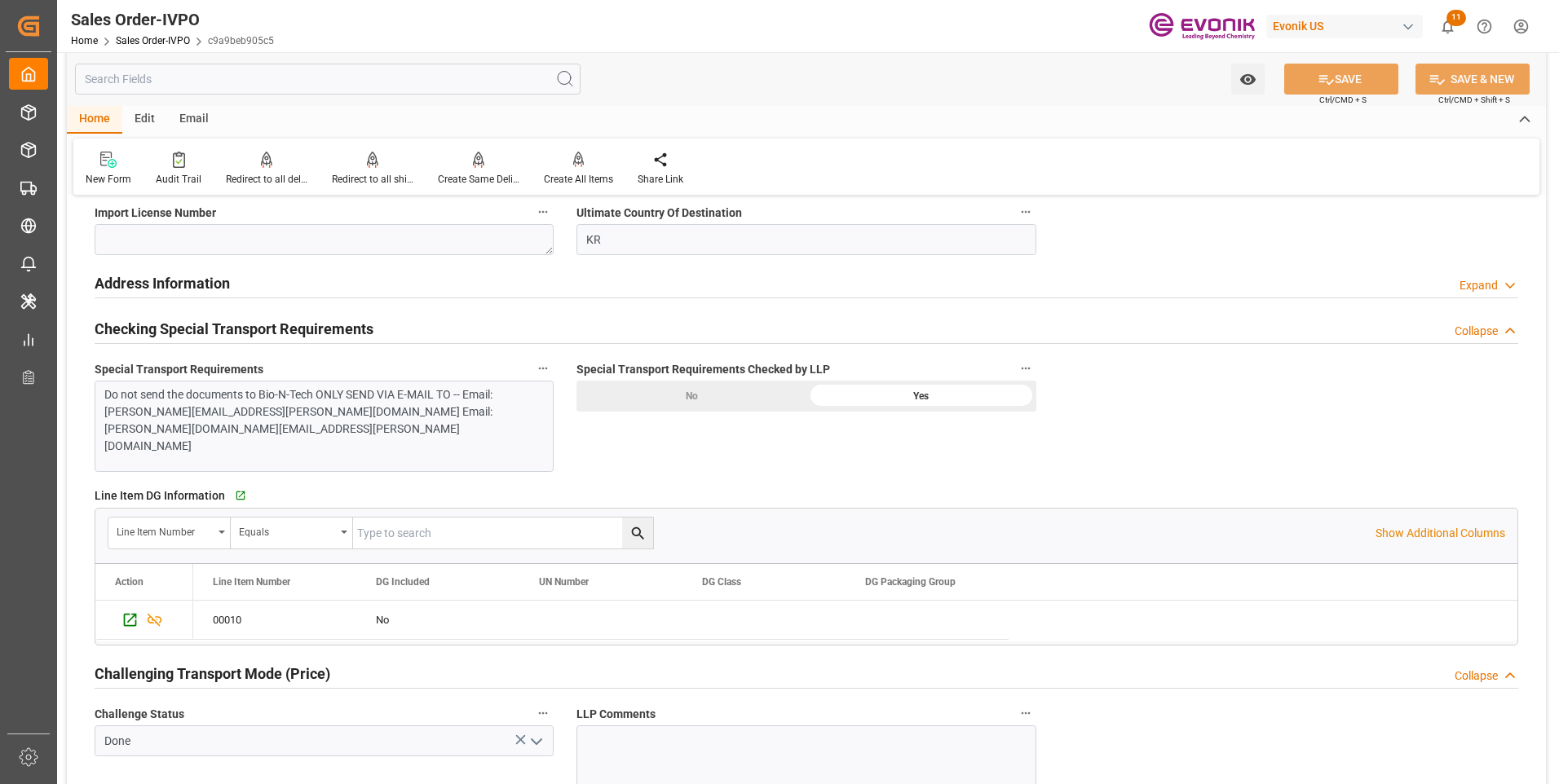
scroll to position [2038, 0]
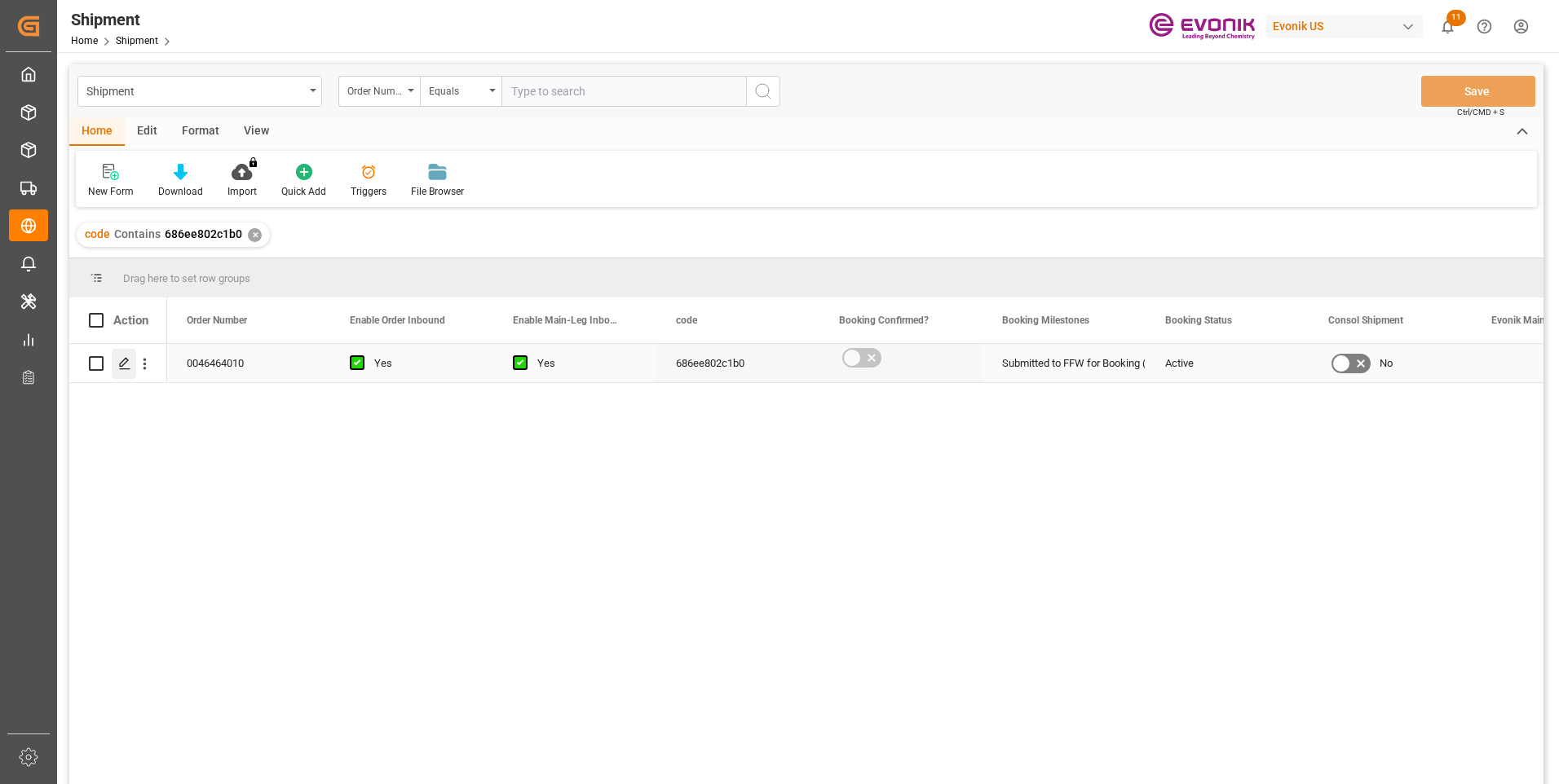
click at [125, 365] on icon "Press SPACE to select this row." at bounding box center [125, 364] width 13 height 13
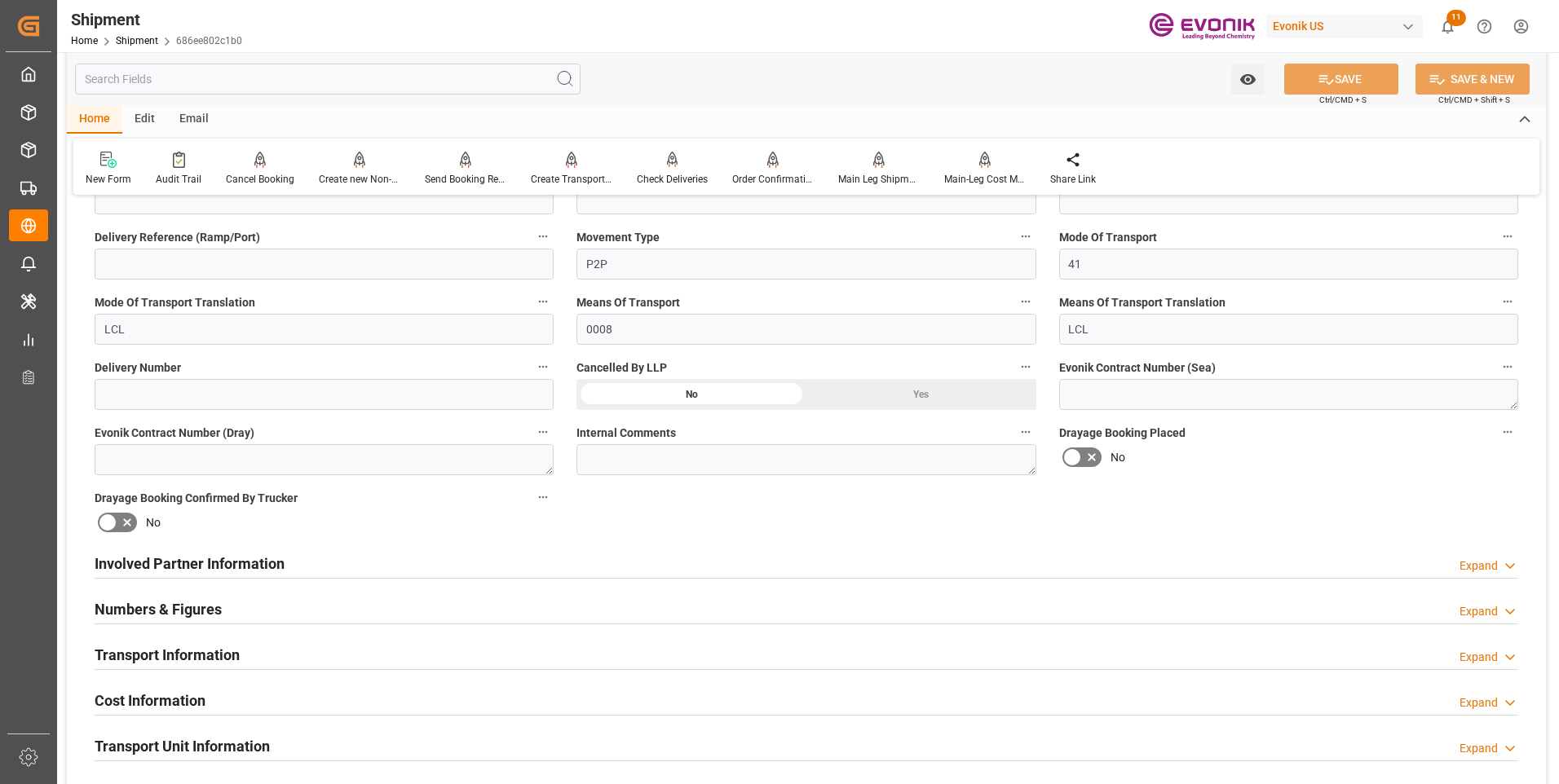
scroll to position [734, 0]
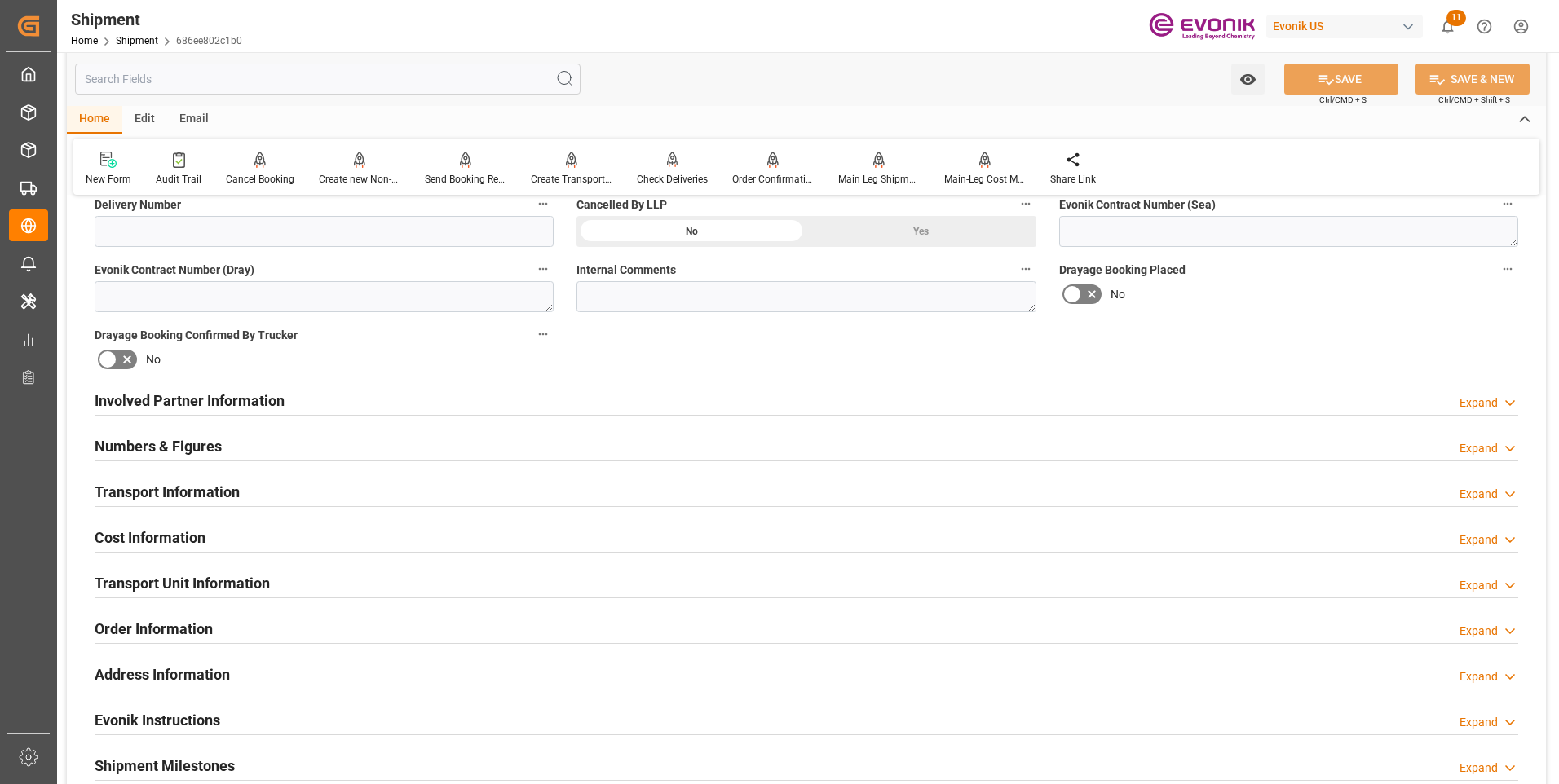
click at [273, 392] on h2 "Involved Partner Information" at bounding box center [190, 400] width 190 height 22
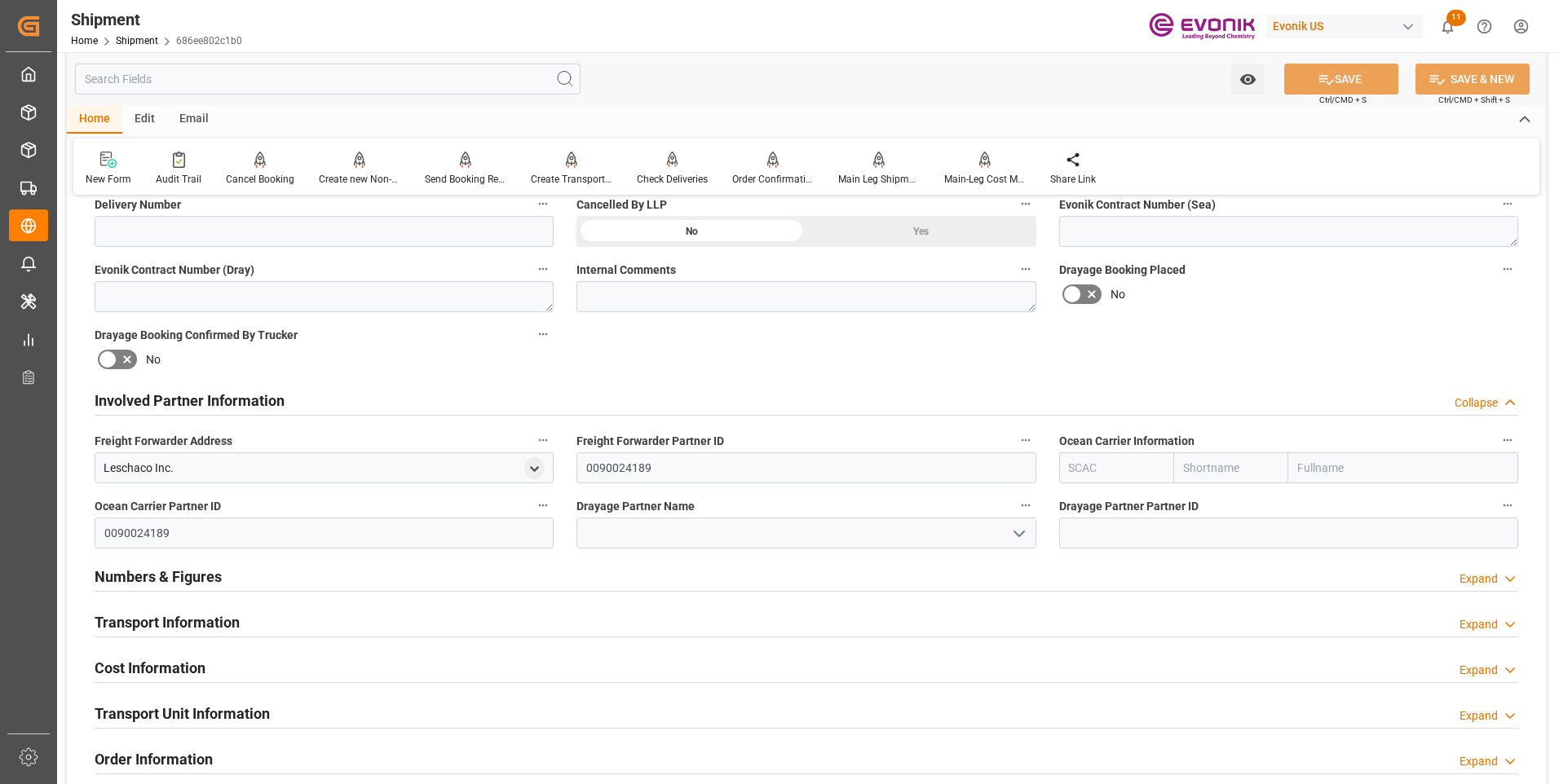
click at [1084, 463] on input "text" at bounding box center [1116, 467] width 115 height 31
click at [1086, 503] on b "ALRB" at bounding box center [1084, 504] width 28 height 13
type input "ALRB"
type input "AC Containerline"
type input "AC Containerline GmbH"
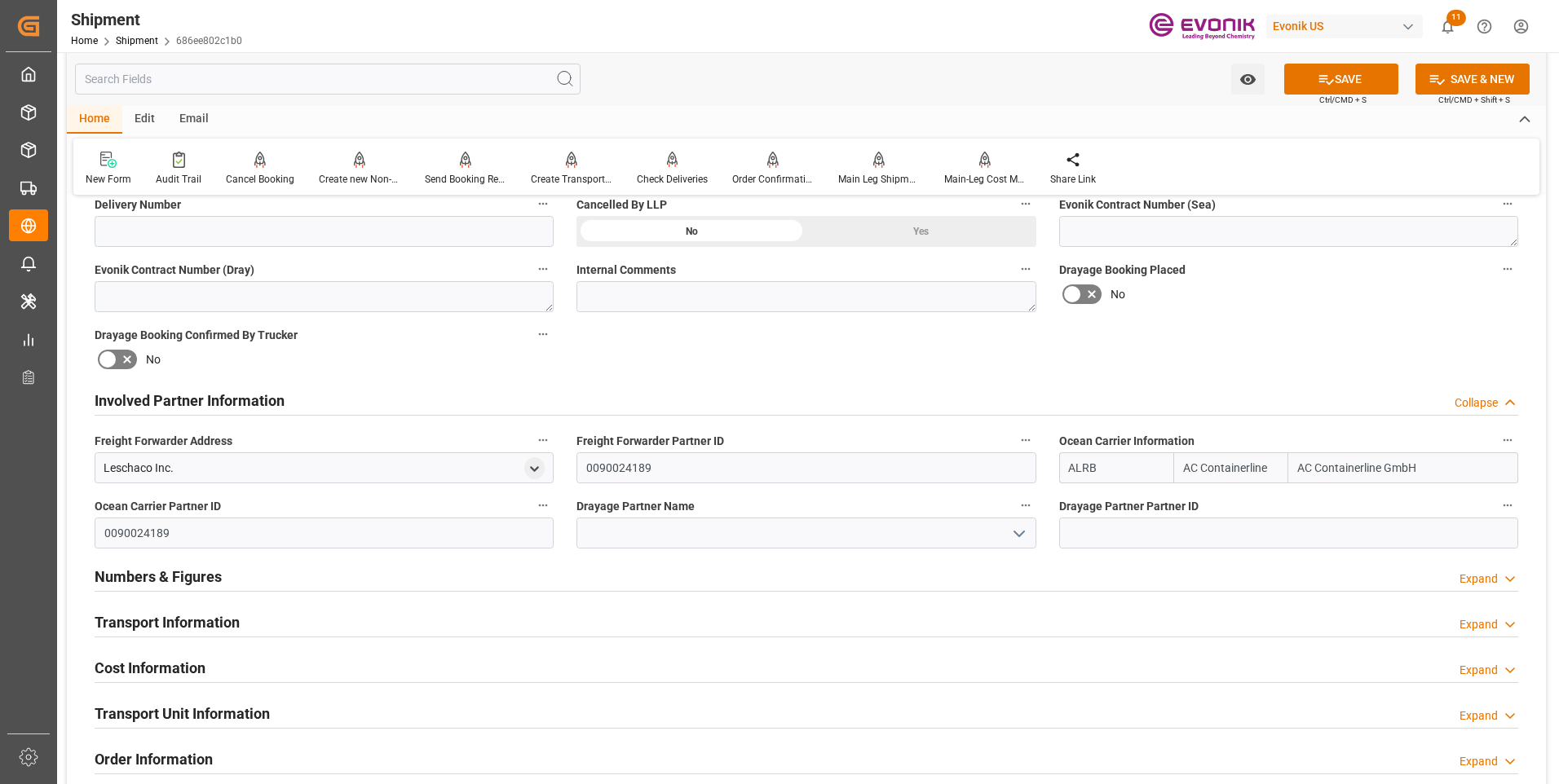
type input "ALRB"
click at [719, 534] on input at bounding box center [806, 533] width 459 height 31
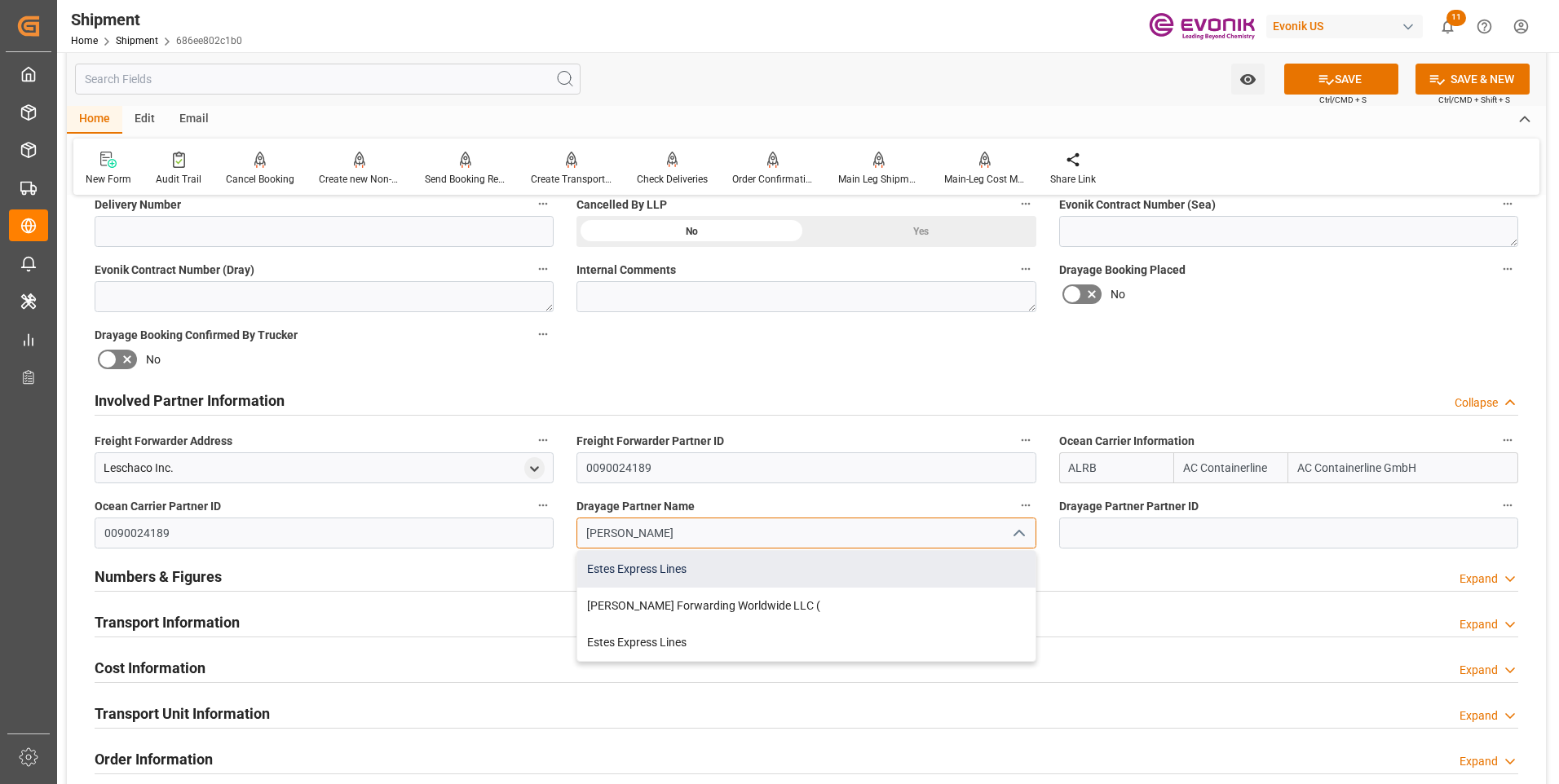
click at [656, 571] on div "Estes Express Lines" at bounding box center [806, 569] width 457 height 37
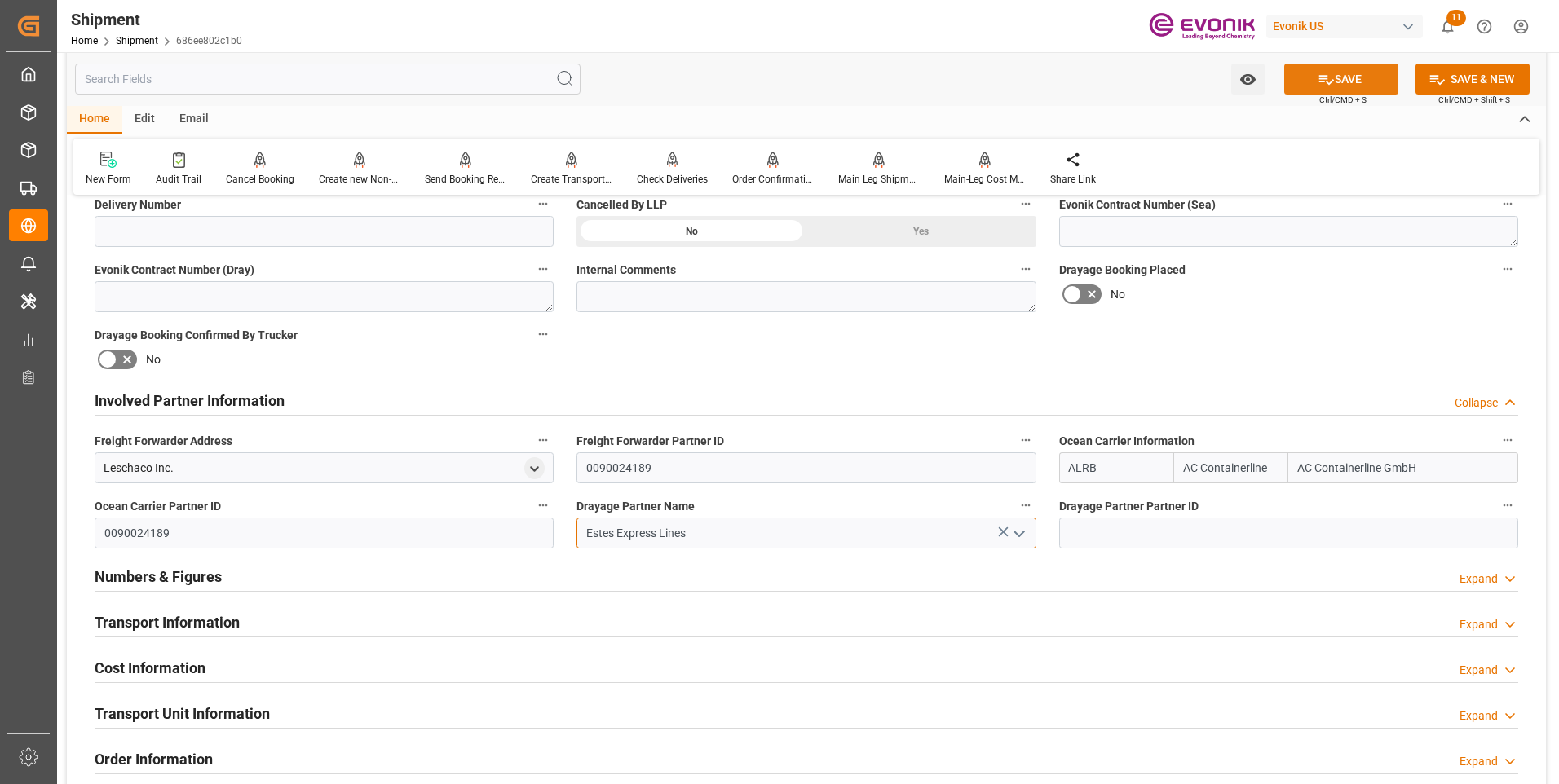
type input "Estes Express Lines"
click at [1350, 75] on button "SAVE" at bounding box center [1341, 79] width 114 height 31
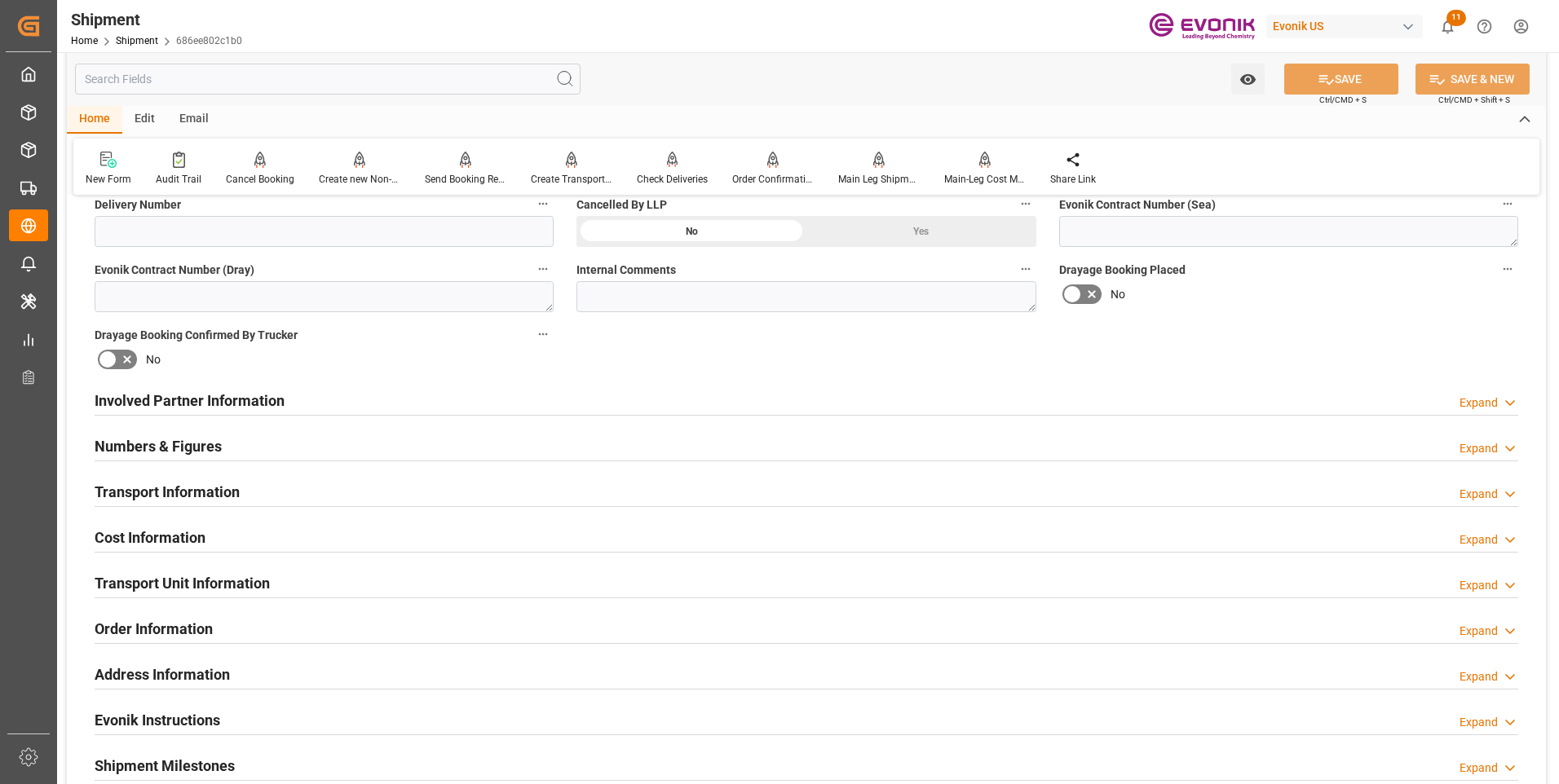
click at [315, 485] on div "Transport Information Expand" at bounding box center [807, 490] width 1424 height 31
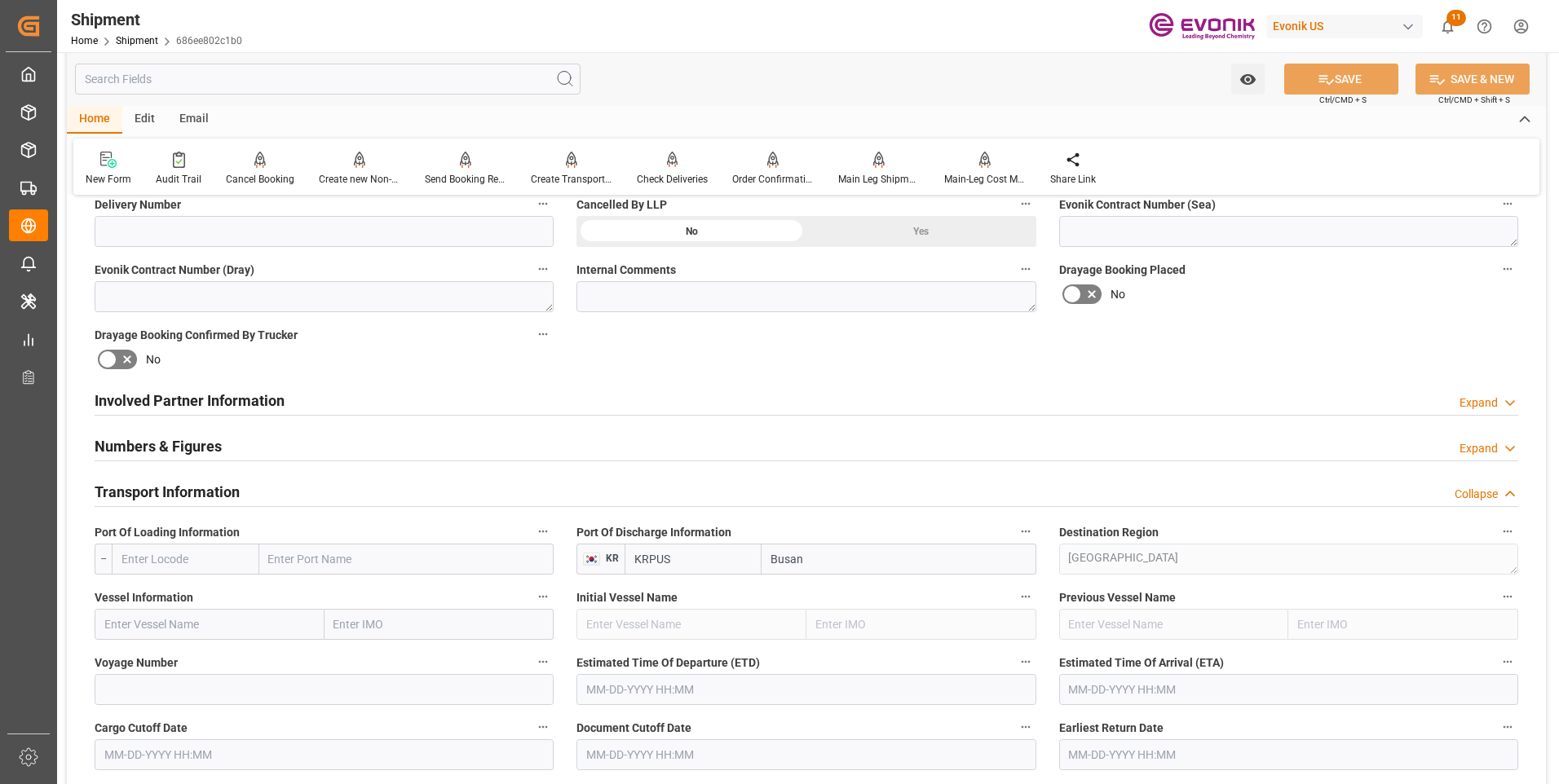
click at [204, 560] on input "text" at bounding box center [186, 559] width 148 height 31
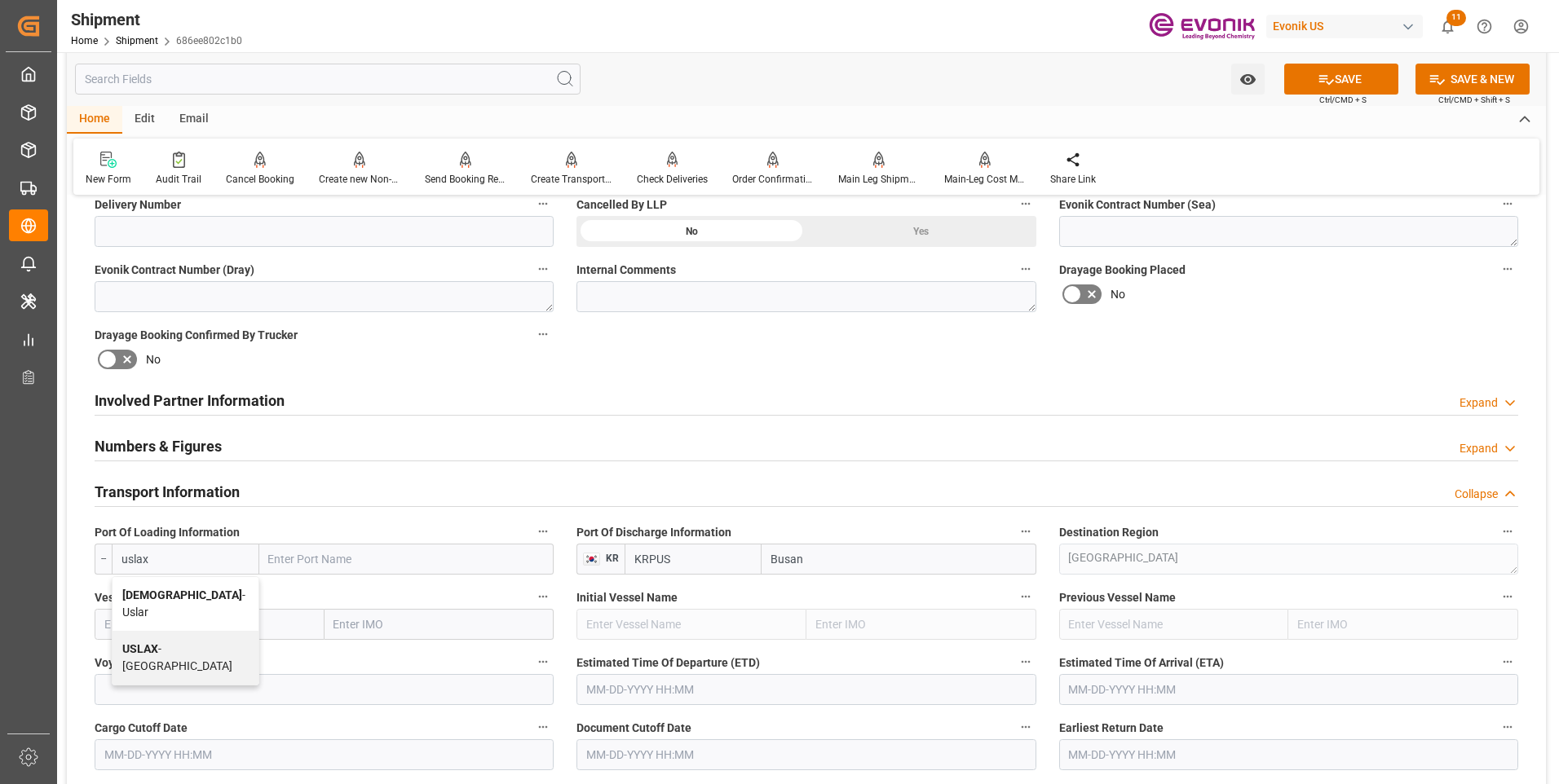
click at [138, 643] on b "USLAX" at bounding box center [140, 649] width 36 height 13
type input "USLAX"
type input "[GEOGRAPHIC_DATA]"
type input "USLAX"
click at [207, 629] on input "text" at bounding box center [210, 624] width 230 height 31
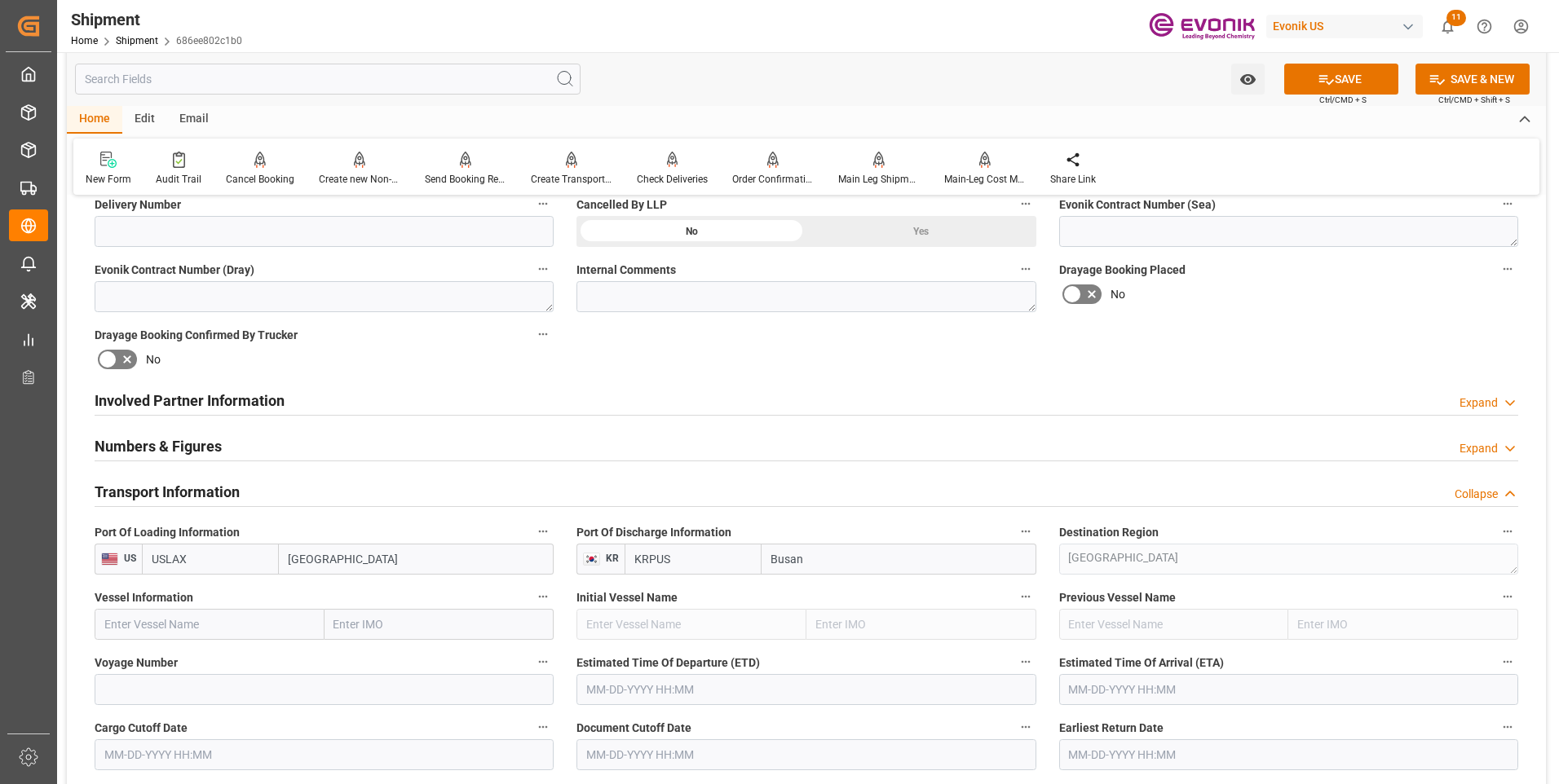
click at [201, 623] on input "text" at bounding box center [210, 624] width 230 height 31
paste input "ONE COMPETENCE"
type input "ONE COMPETENCE"
click at [201, 662] on b "ONE COMPETENCE" at bounding box center [156, 661] width 101 height 13
type input "9339662"
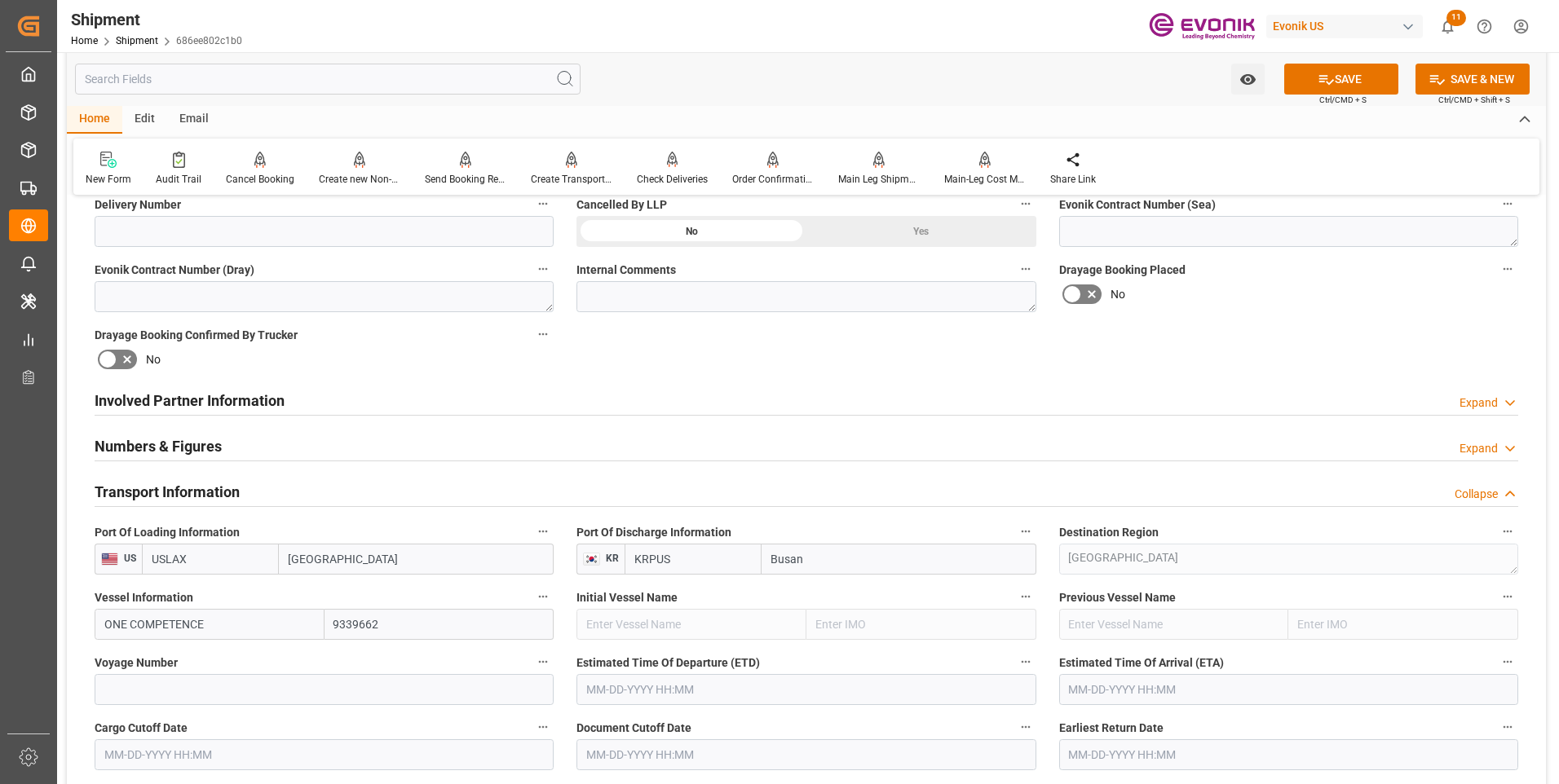
type input "ONE COMPETENCE"
click at [397, 684] on input at bounding box center [324, 689] width 459 height 31
paste input "095W"
type input "095W"
click at [667, 684] on input "text" at bounding box center [806, 689] width 459 height 31
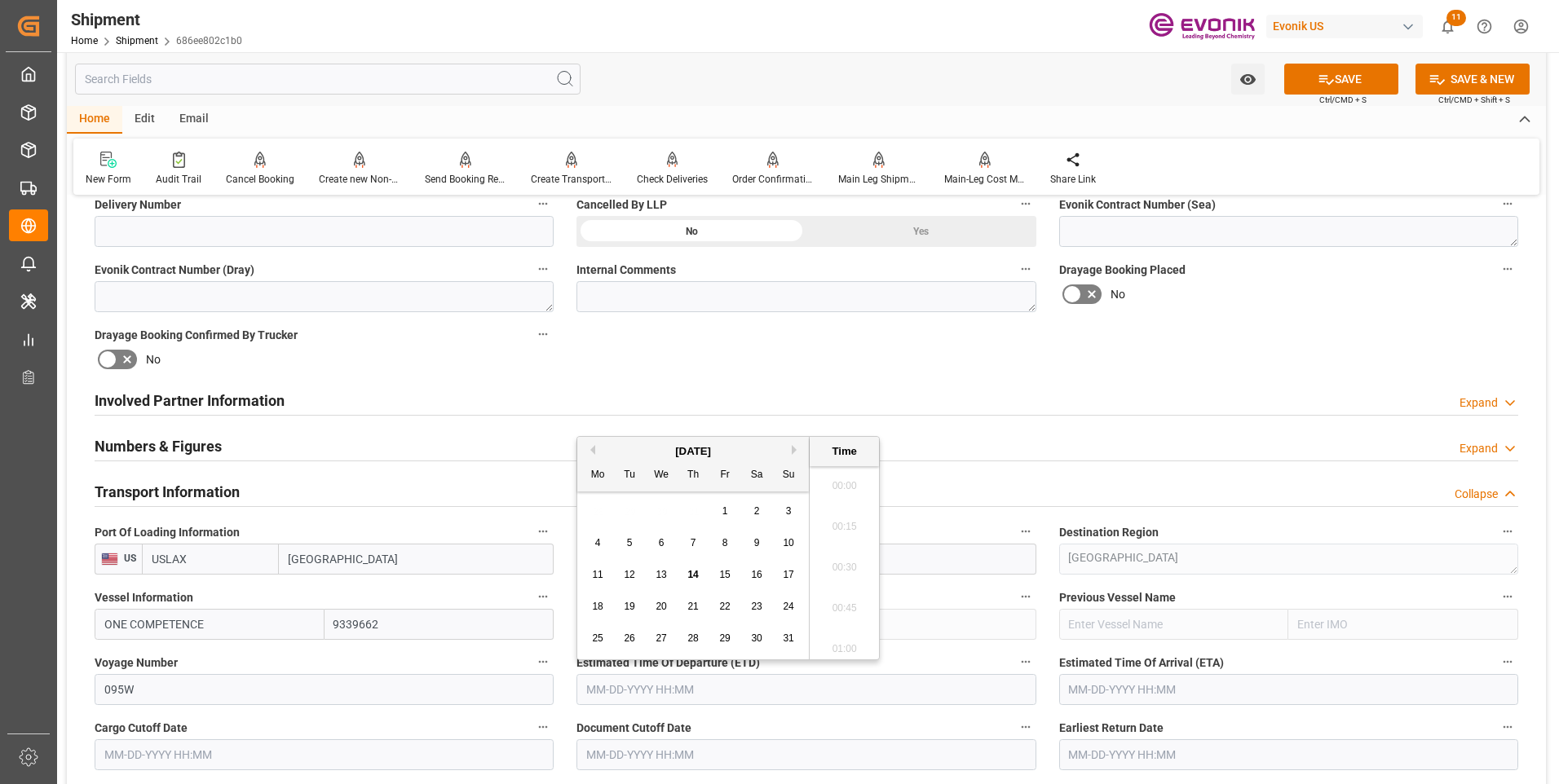
scroll to position [2818, 0]
click at [610, 698] on input "text" at bounding box center [806, 689] width 459 height 31
click at [842, 607] on li "18:00" at bounding box center [844, 603] width 69 height 41
type input "10-11-2025 18:00"
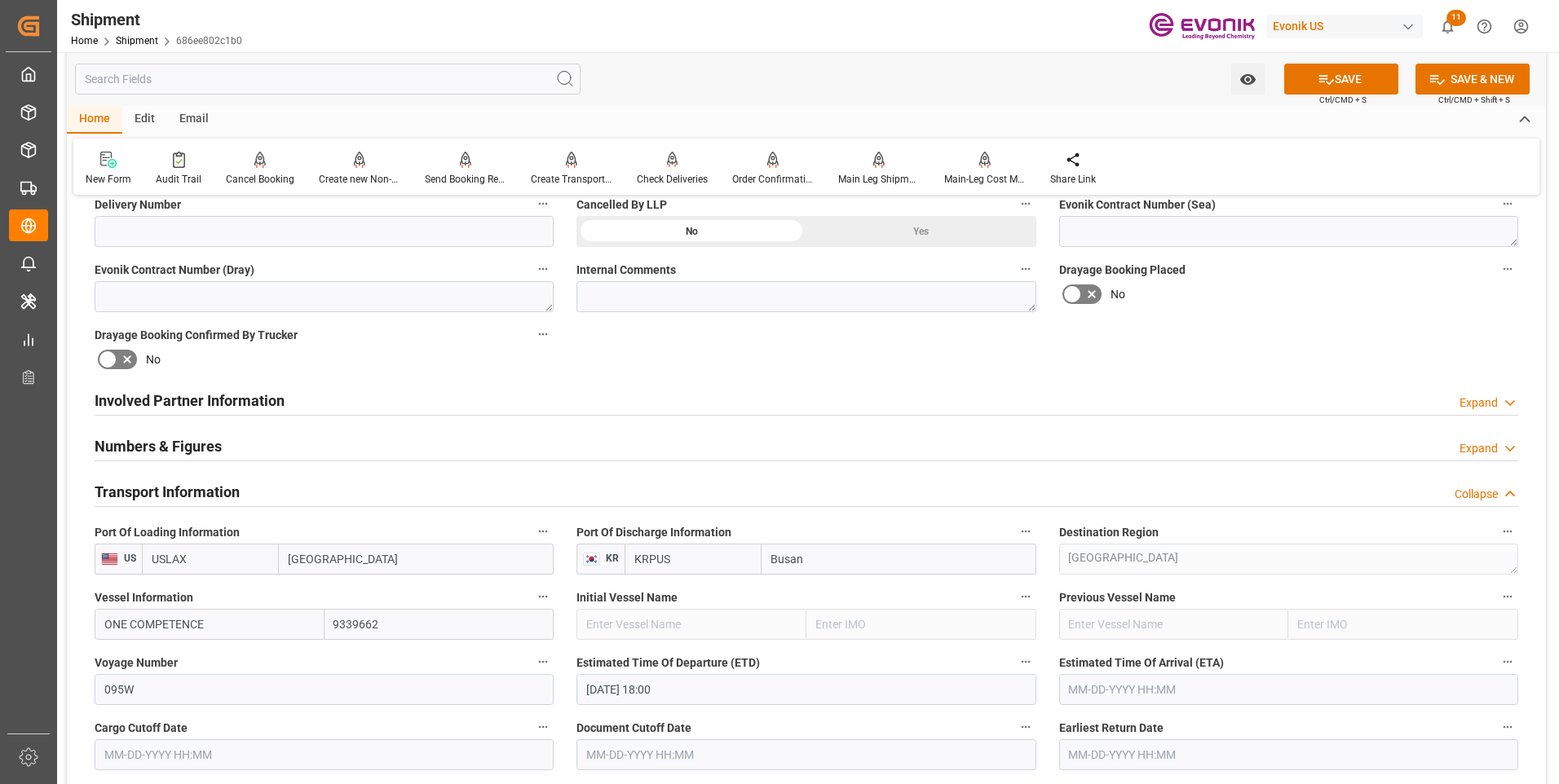
click at [1130, 691] on input "text" at bounding box center [1289, 689] width 459 height 31
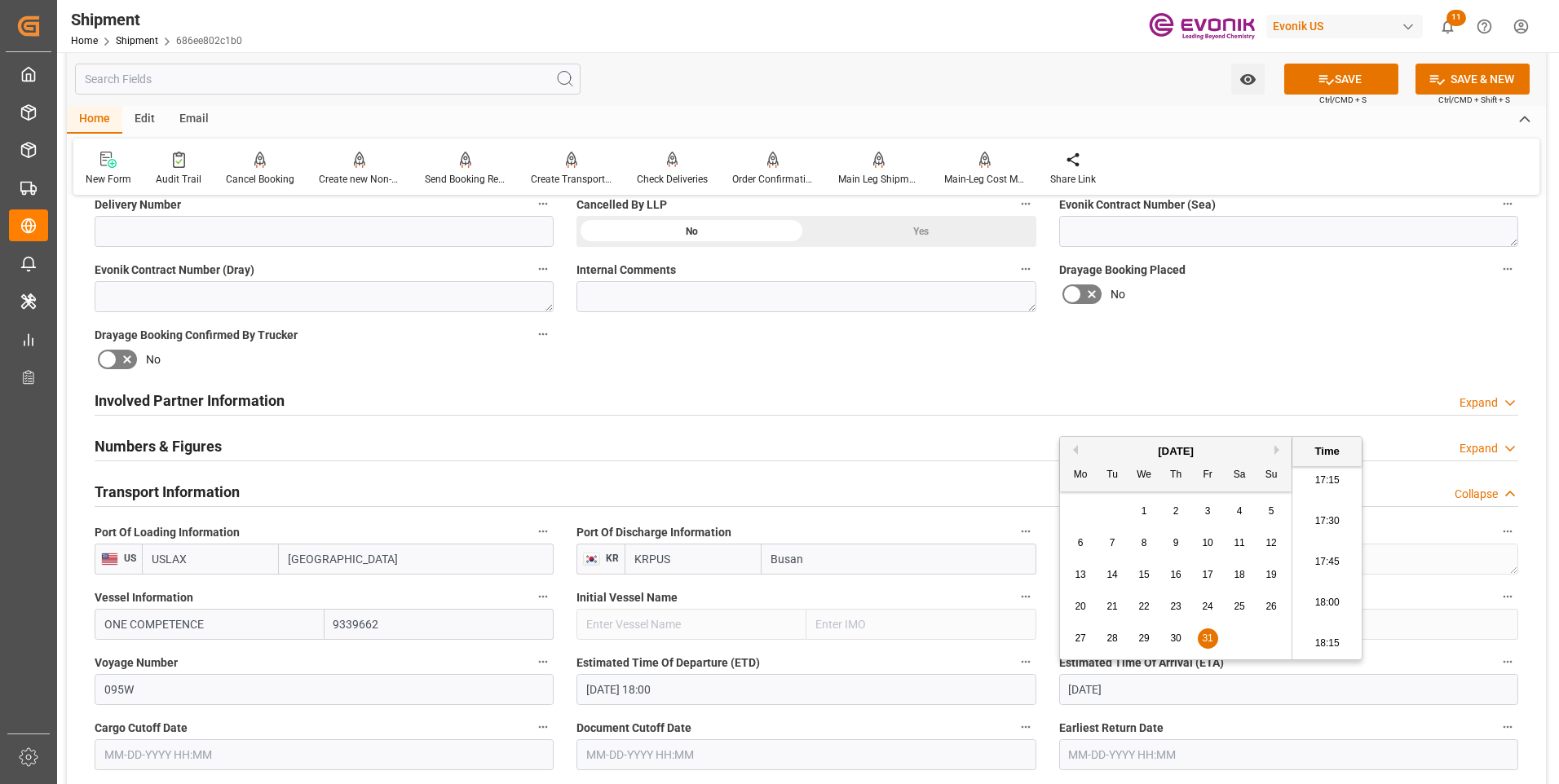
click at [1314, 598] on li "18:00" at bounding box center [1327, 603] width 69 height 41
type input "10-31-2025 18:00"
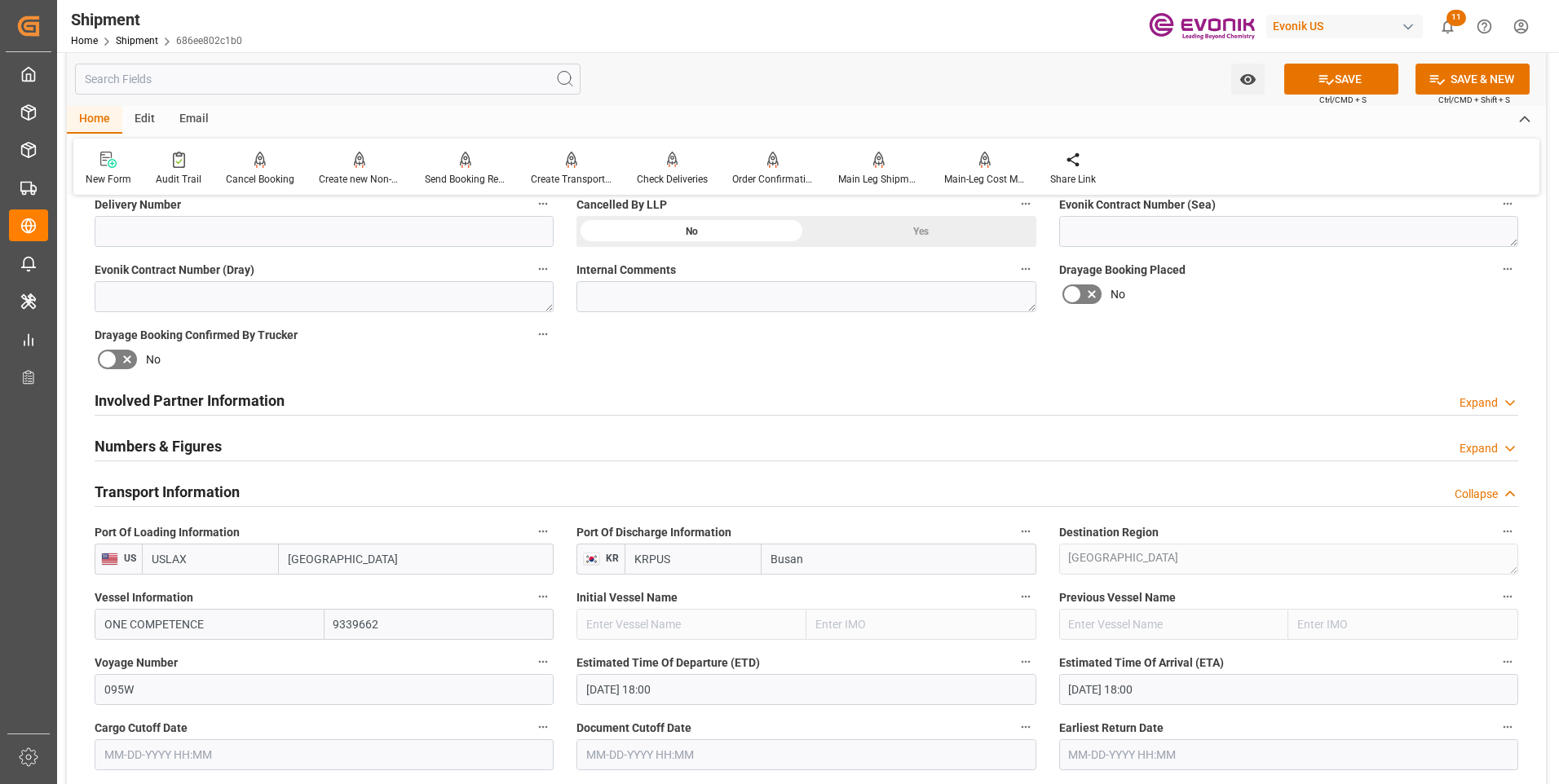
click at [209, 754] on input "text" at bounding box center [324, 755] width 459 height 31
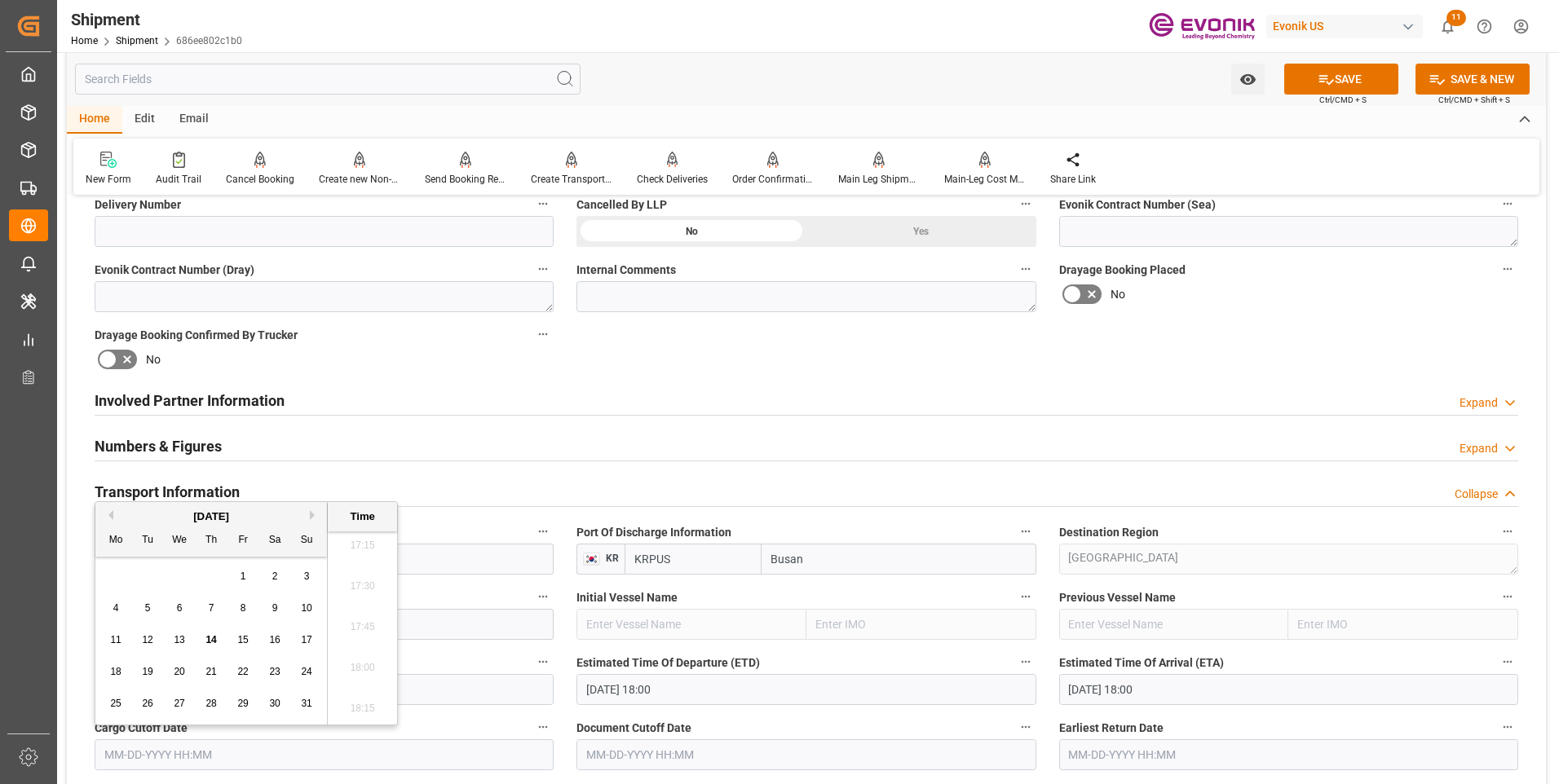
click at [146, 757] on input "text" at bounding box center [324, 755] width 459 height 31
click at [360, 660] on li "18:00" at bounding box center [362, 668] width 69 height 41
type input "09-22-2025 18:00"
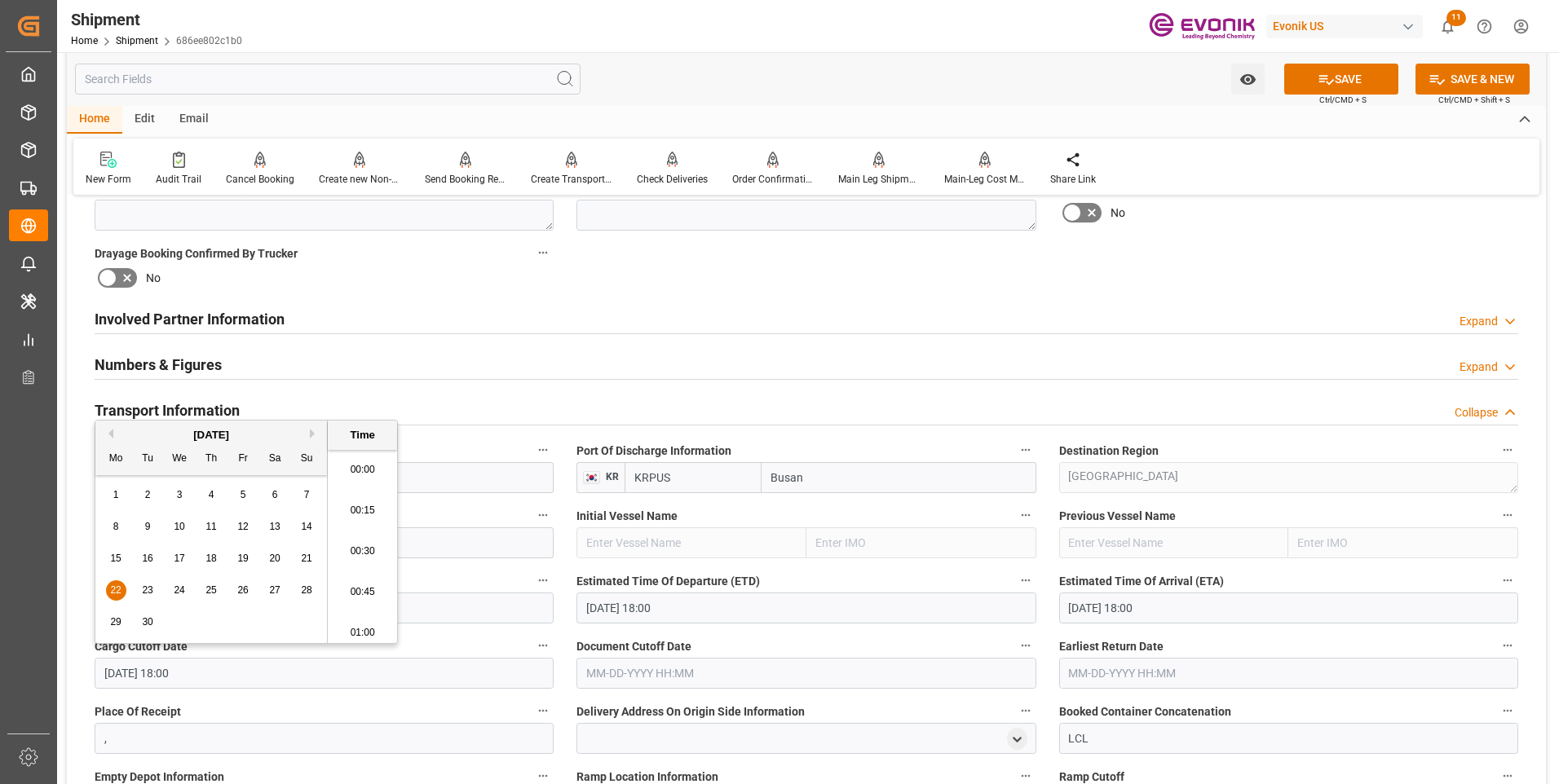
scroll to position [2859, 0]
drag, startPoint x: 202, startPoint y: 668, endPoint x: 79, endPoint y: 666, distance: 123.0
click at [79, 666] on div "Booking Confirmation Milestone Bar Collapse Submitted to FFW for Booking (Pendi…" at bounding box center [807, 496] width 1479 height 2203
click at [622, 675] on input "text" at bounding box center [806, 673] width 459 height 31
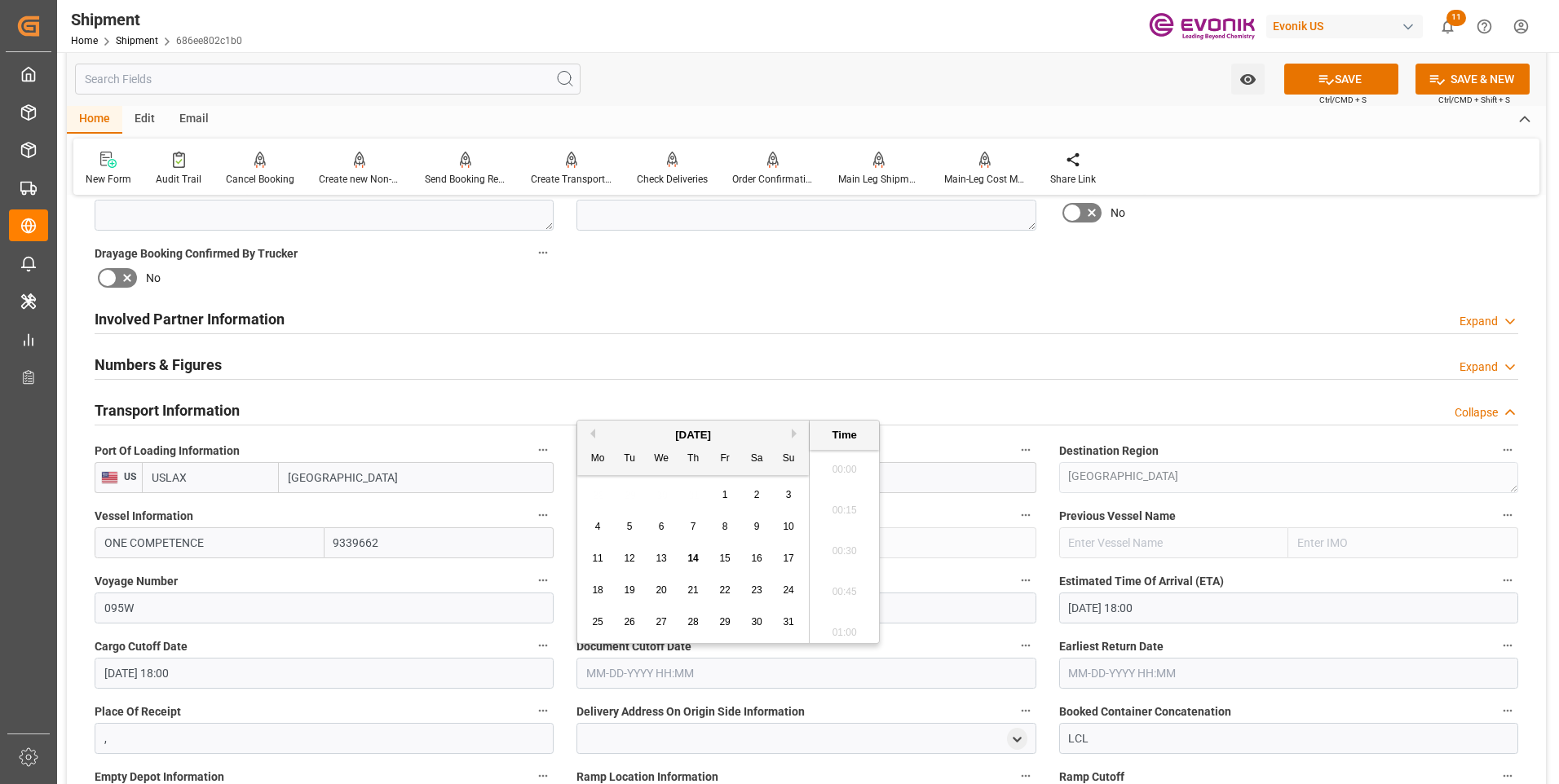
scroll to position [2818, 0]
paste input "09-22-2025 18:00"
type input "09-22-2025 18:00"
click at [1100, 675] on input "text" at bounding box center [1289, 673] width 459 height 31
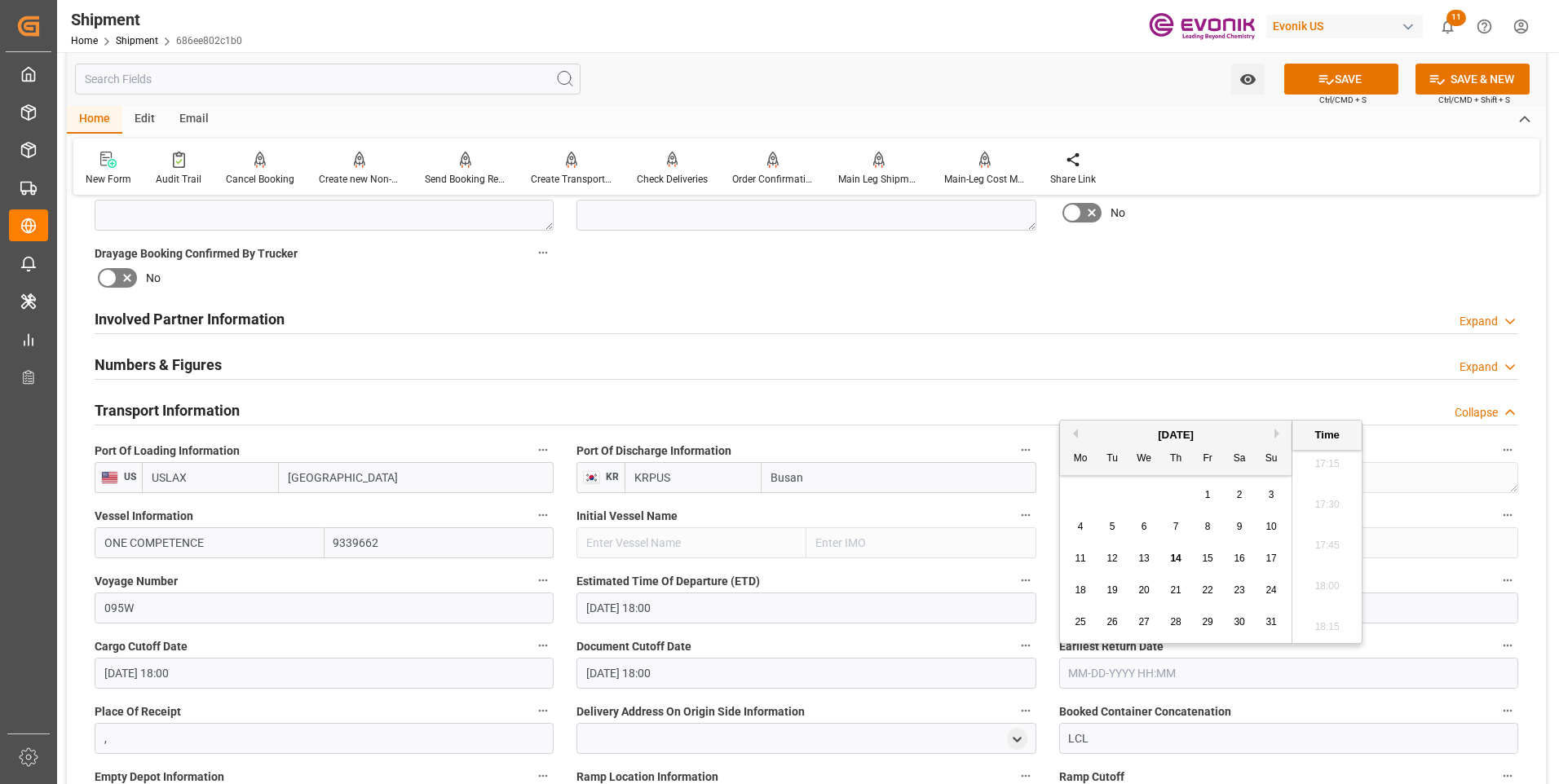
paste input "09-22-2025 18:00"
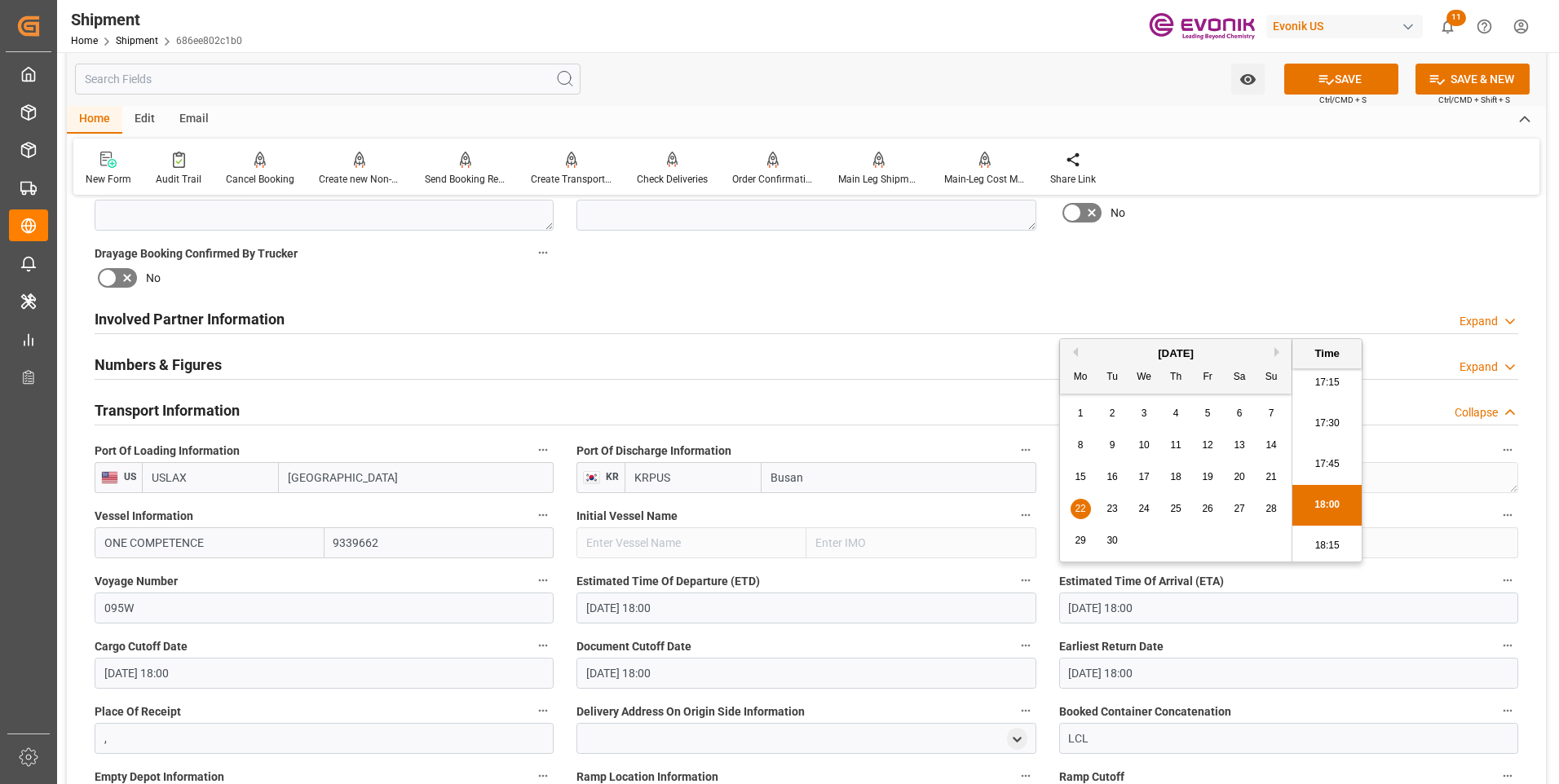
scroll to position [897, 0]
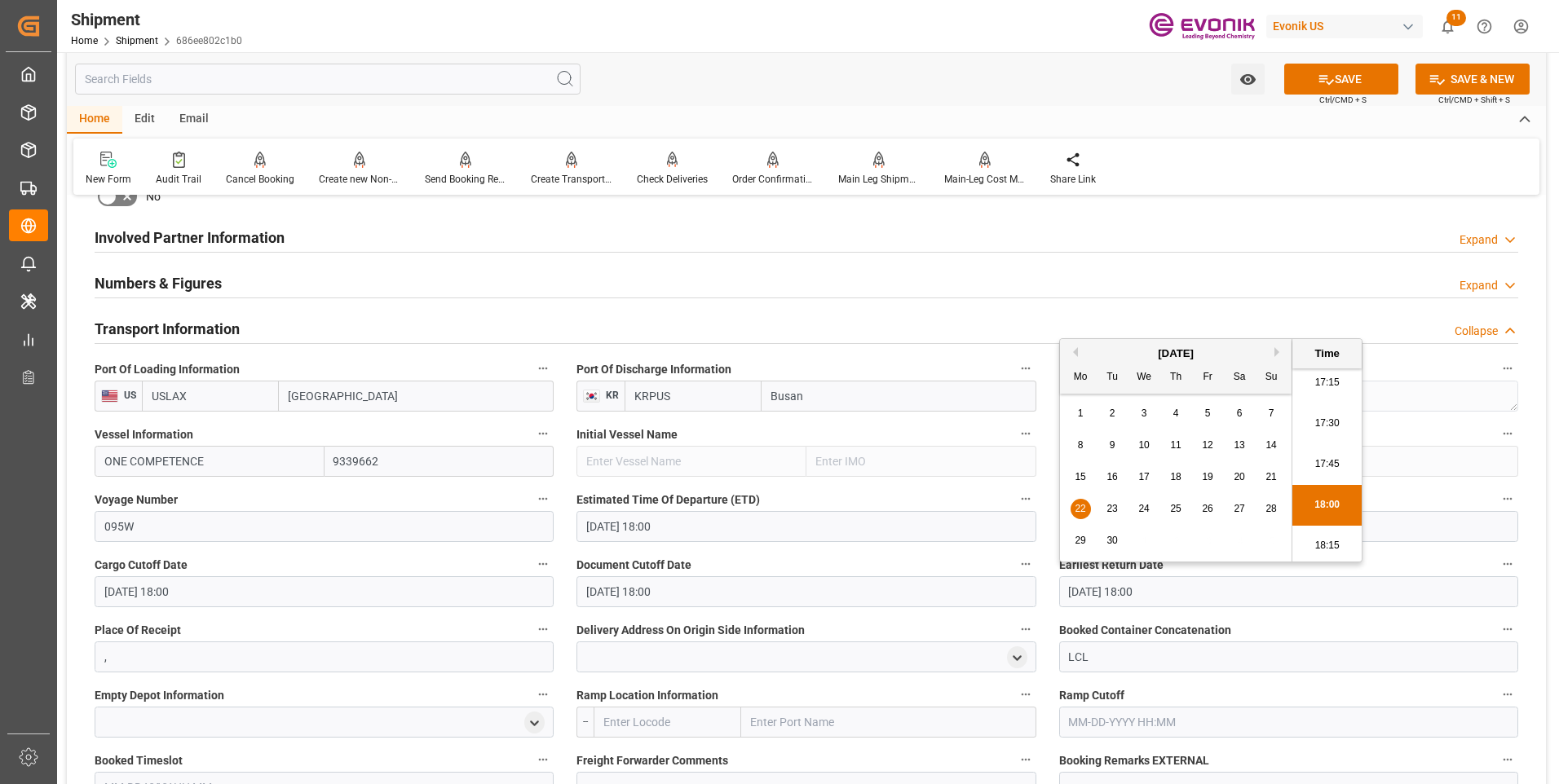
type input "09-22-2025 18:00"
click at [1319, 507] on li "18:00" at bounding box center [1327, 505] width 69 height 41
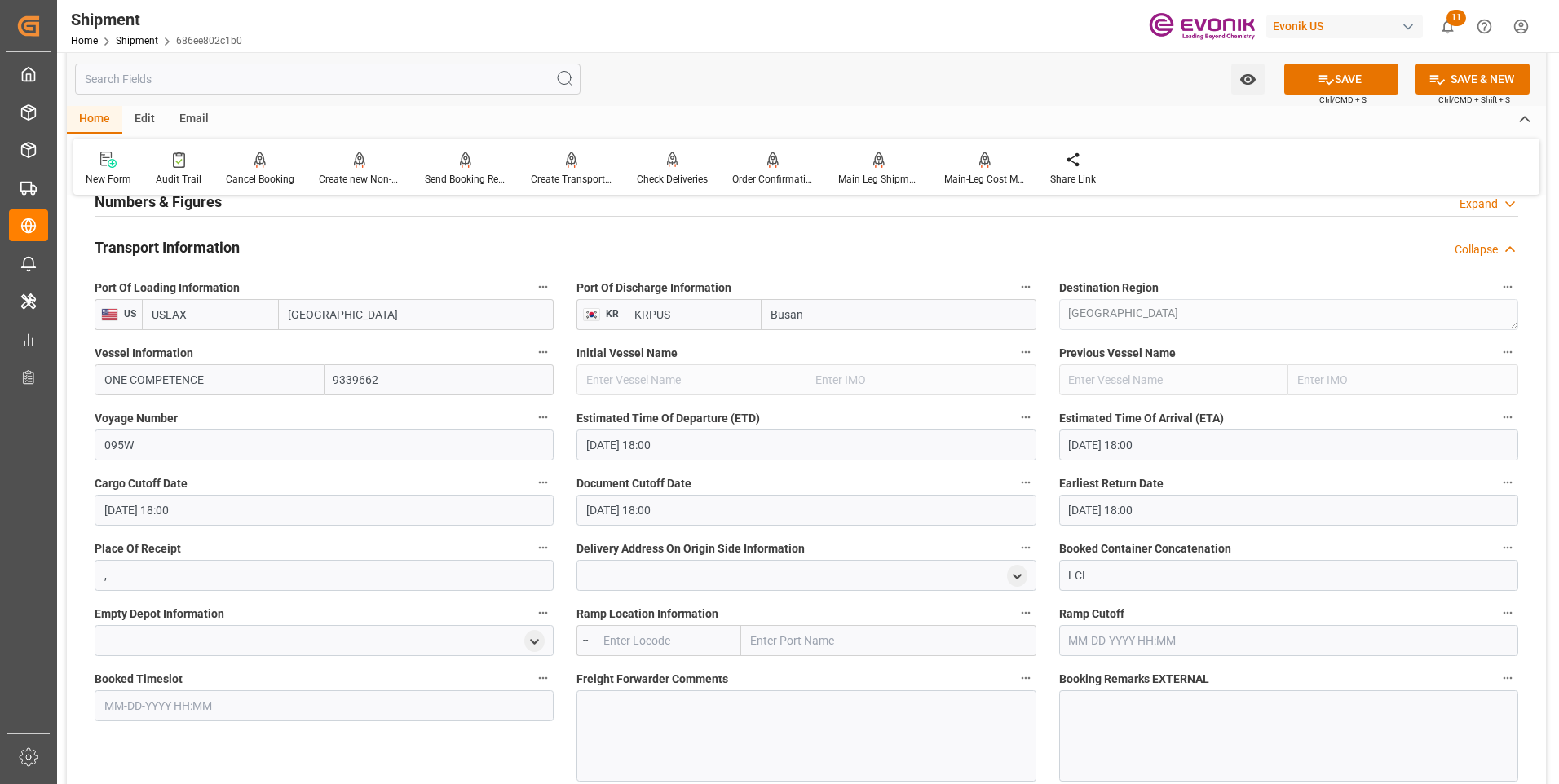
scroll to position [1060, 0]
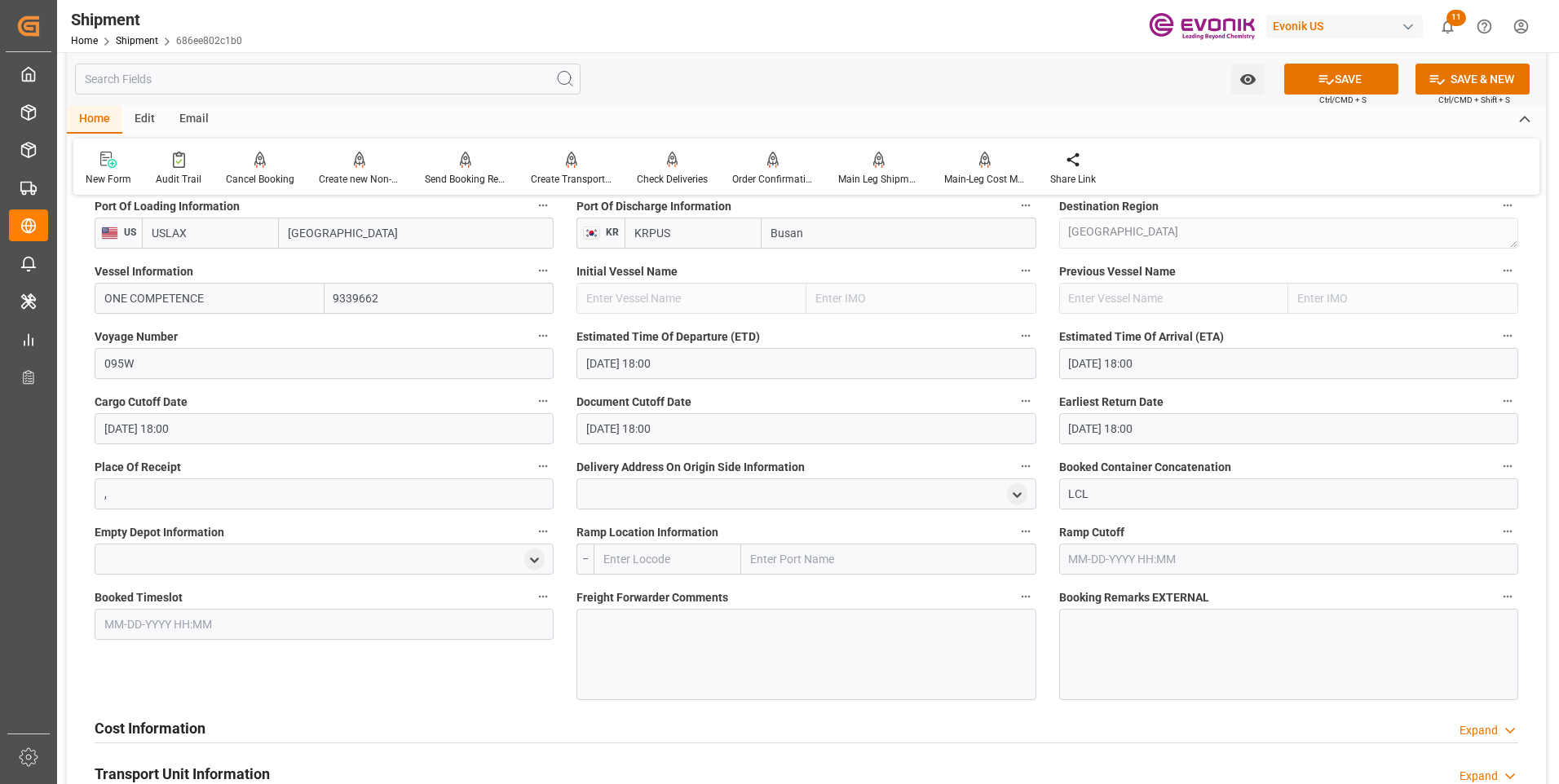
click at [632, 555] on input "text" at bounding box center [668, 559] width 148 height 31
click at [650, 593] on span "USCHI - Chicago" at bounding box center [659, 604] width 110 height 30
type input "USCHI"
type input "[GEOGRAPHIC_DATA]"
type input "USCHI"
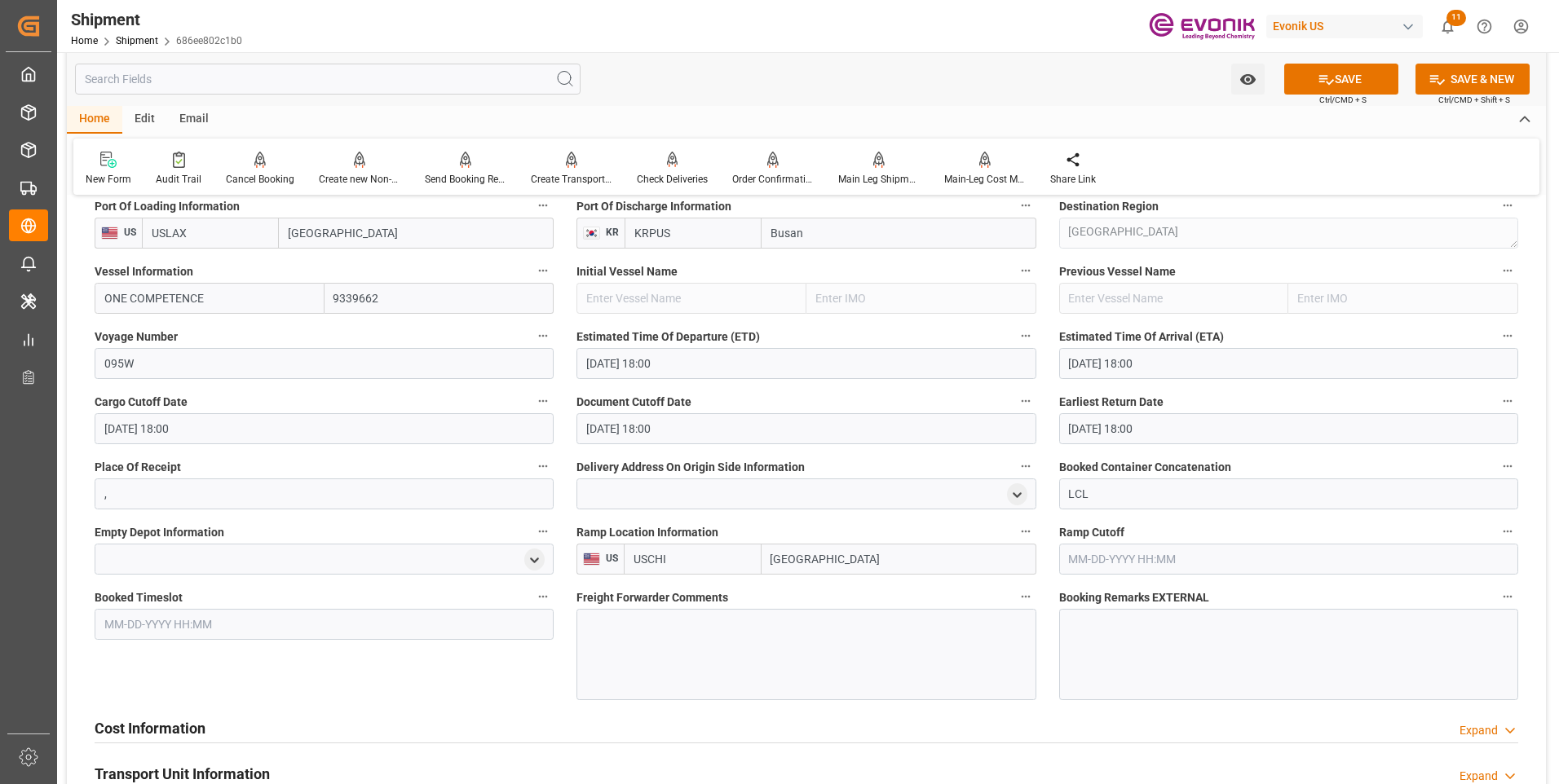
click at [633, 647] on div at bounding box center [806, 654] width 459 height 91
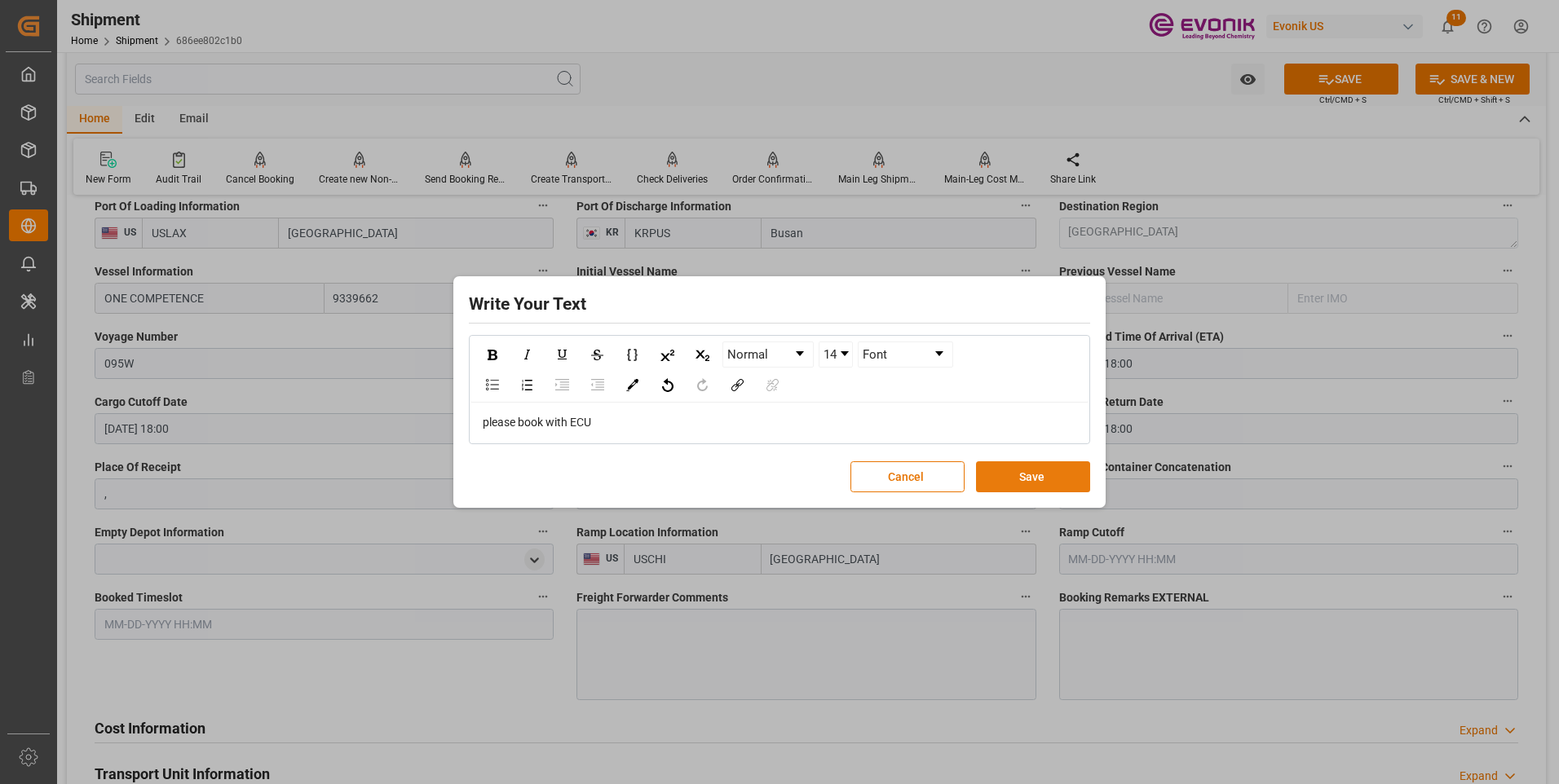
click at [1012, 486] on button "Save" at bounding box center [1033, 477] width 114 height 31
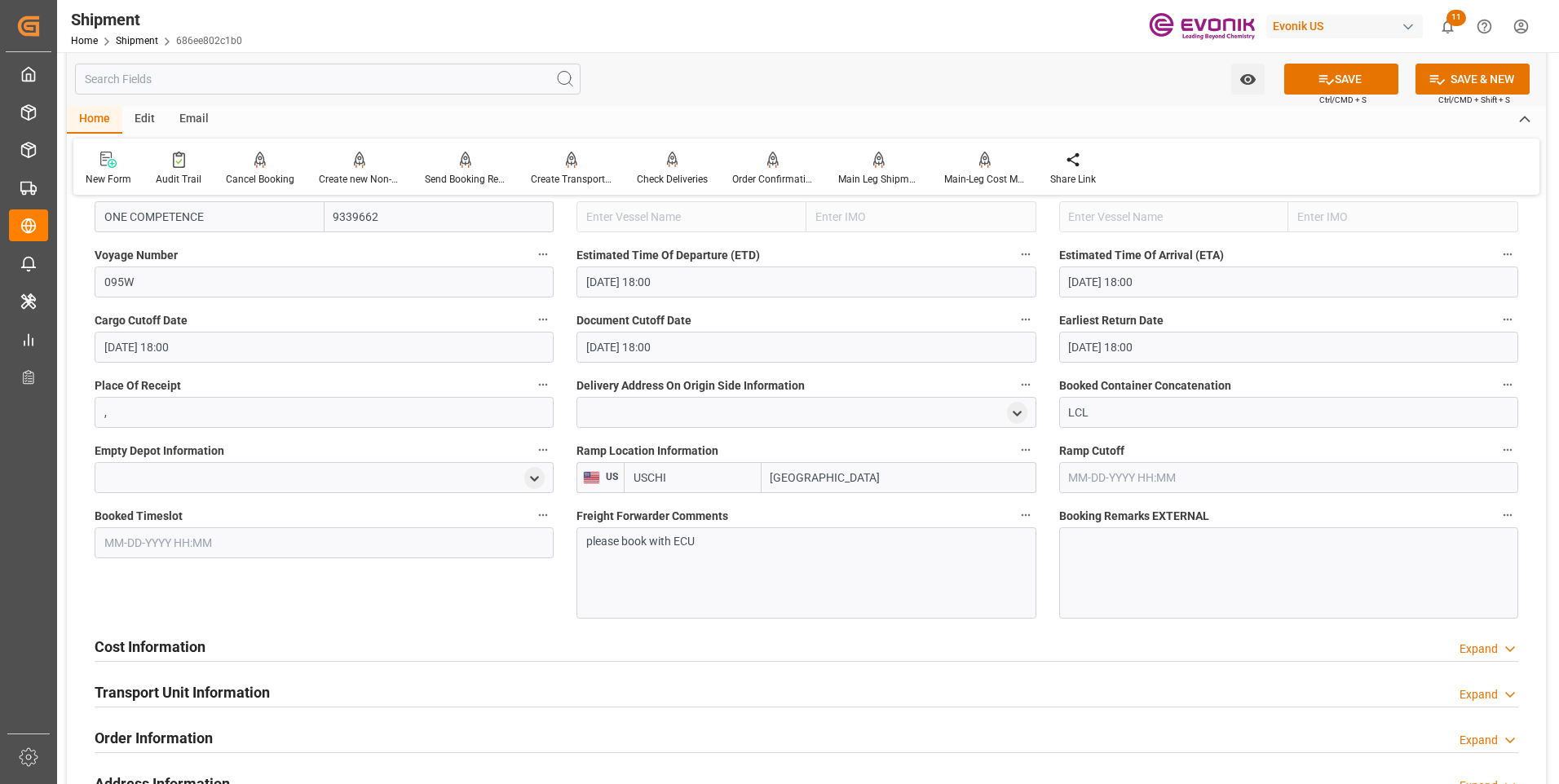
scroll to position [1223, 0]
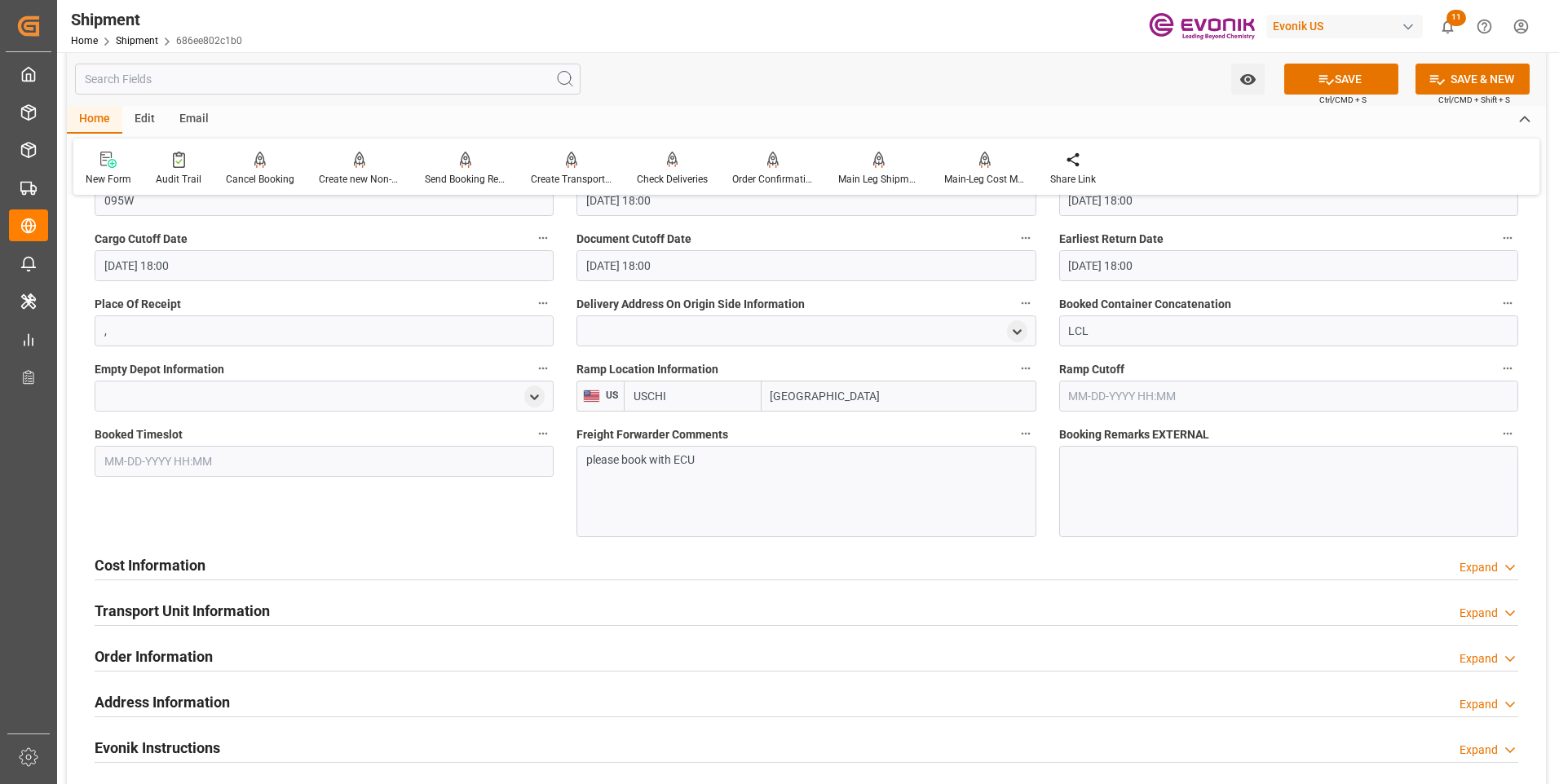
click at [399, 560] on div "Cost Information Expand" at bounding box center [807, 564] width 1424 height 31
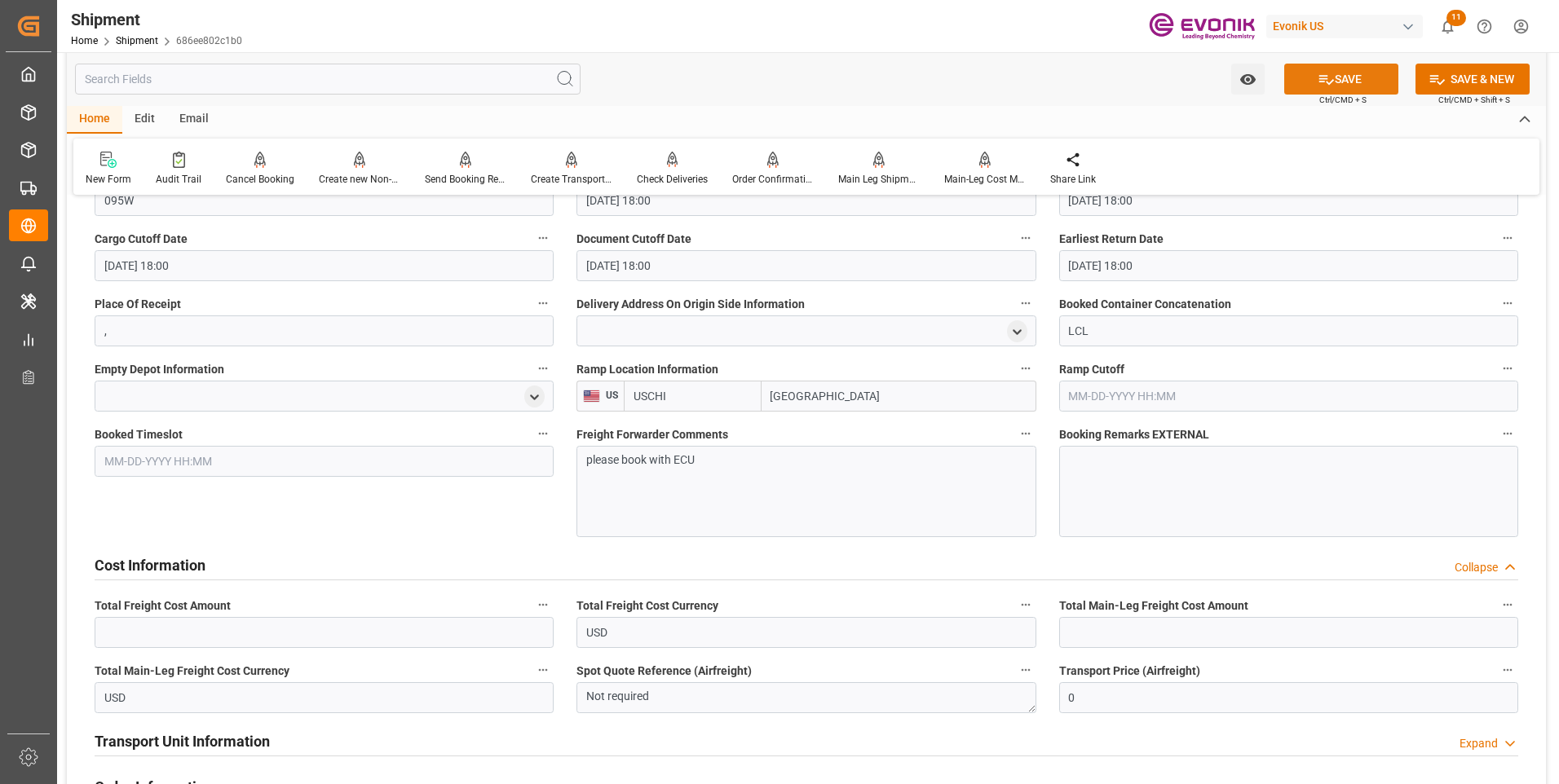
click at [1346, 79] on button "SAVE" at bounding box center [1341, 79] width 114 height 31
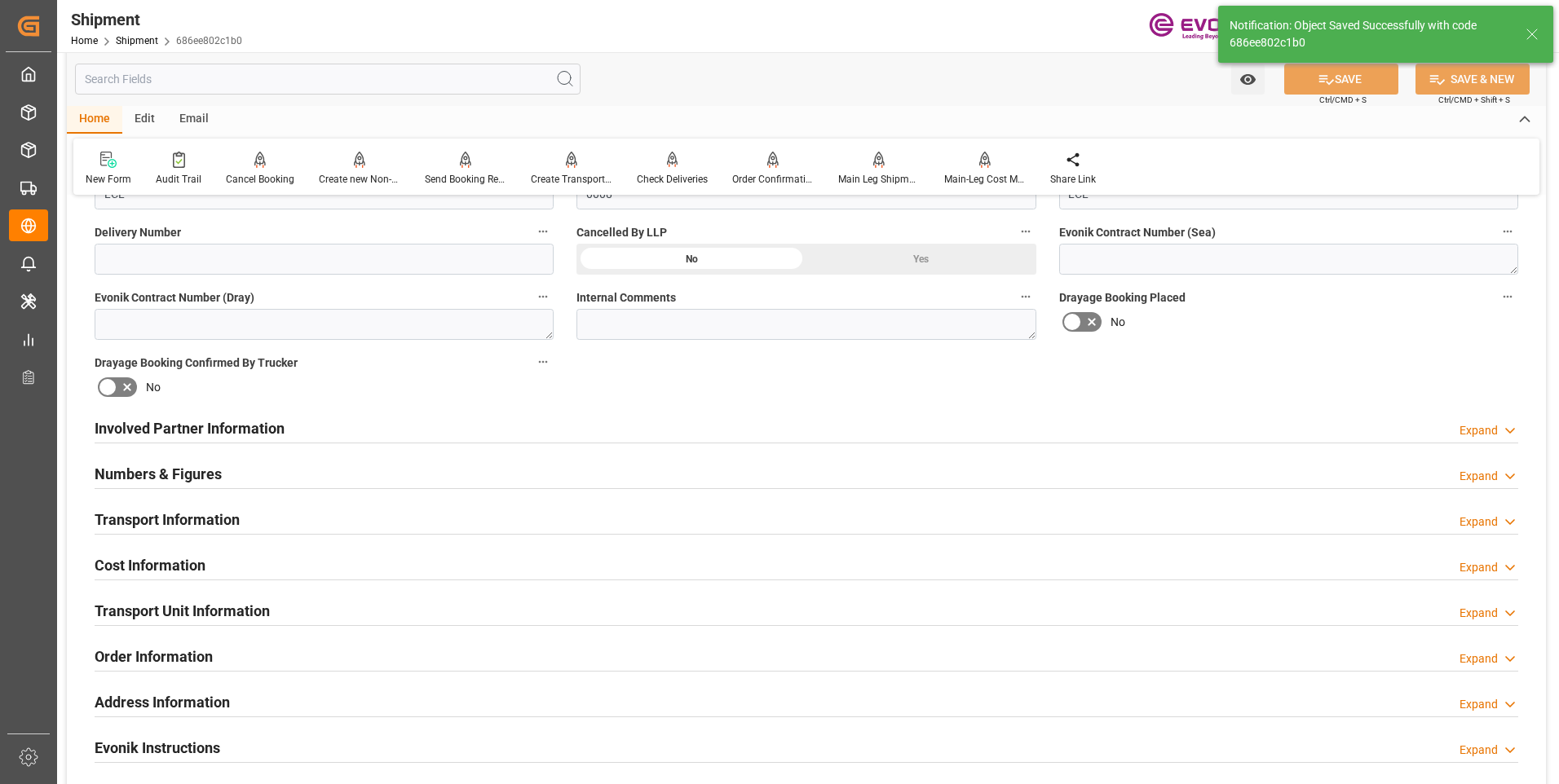
scroll to position [625, 0]
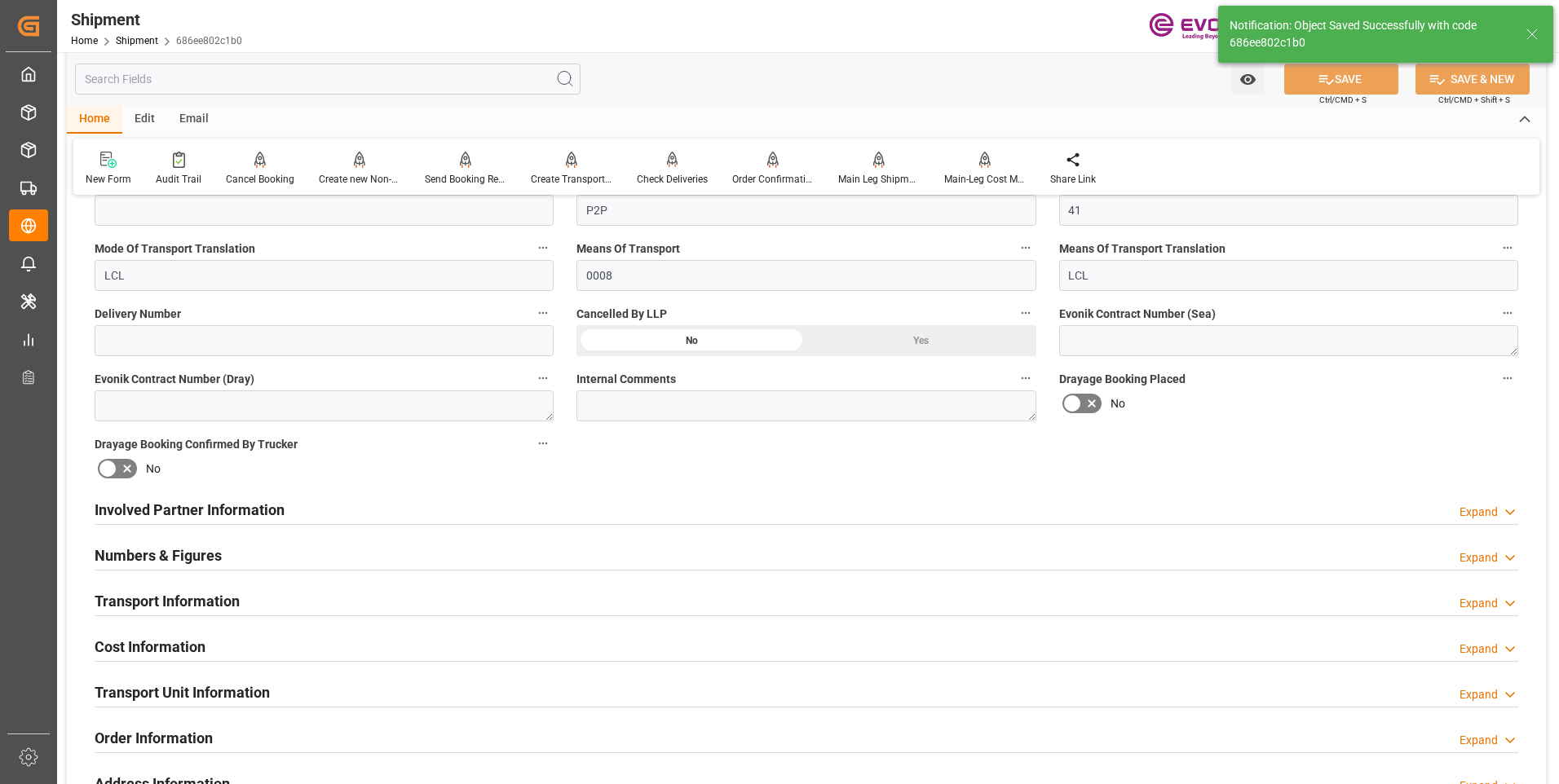
click at [545, 509] on div "Involved Partner Information Expand" at bounding box center [807, 508] width 1424 height 31
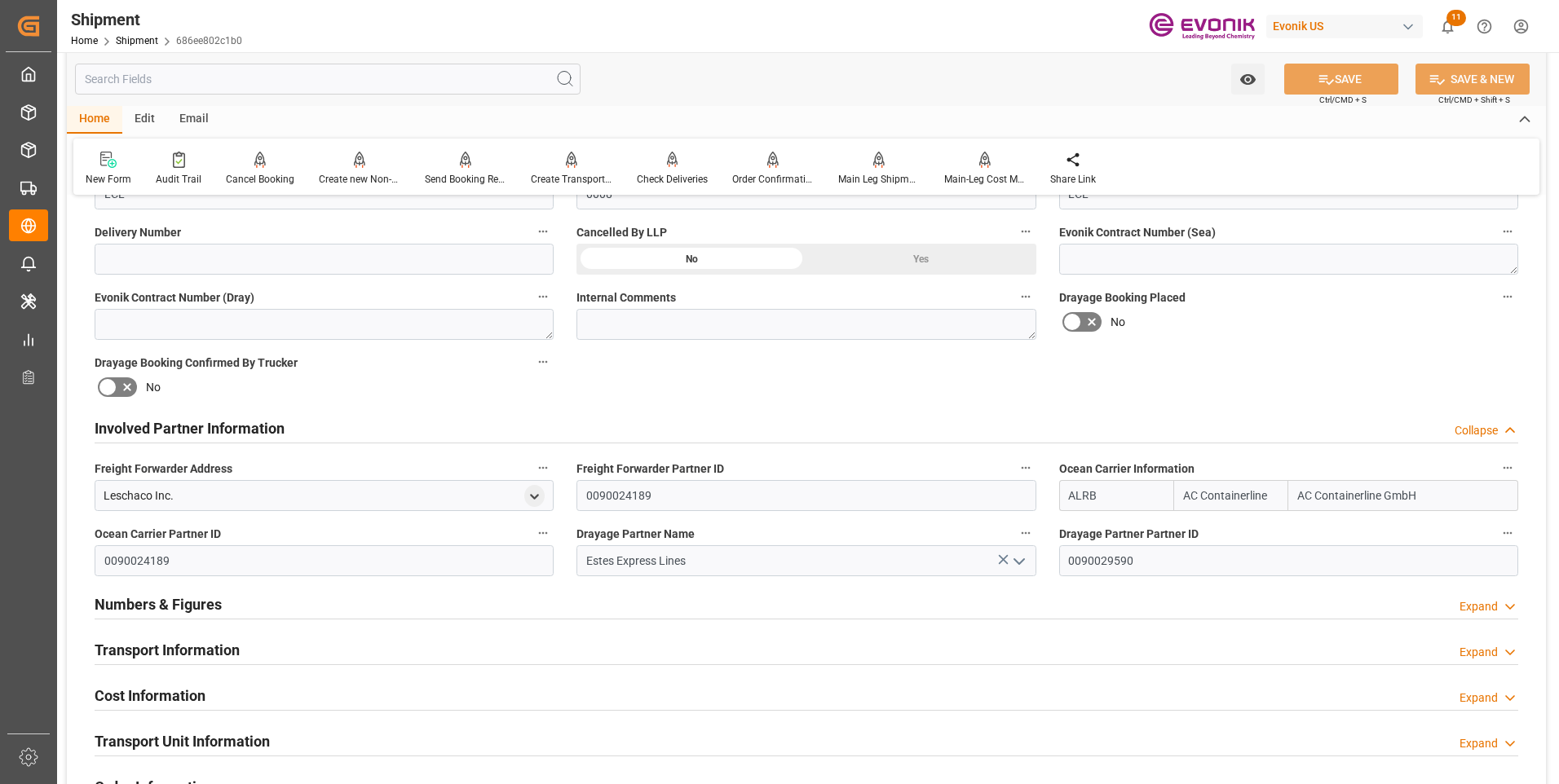
scroll to position [788, 0]
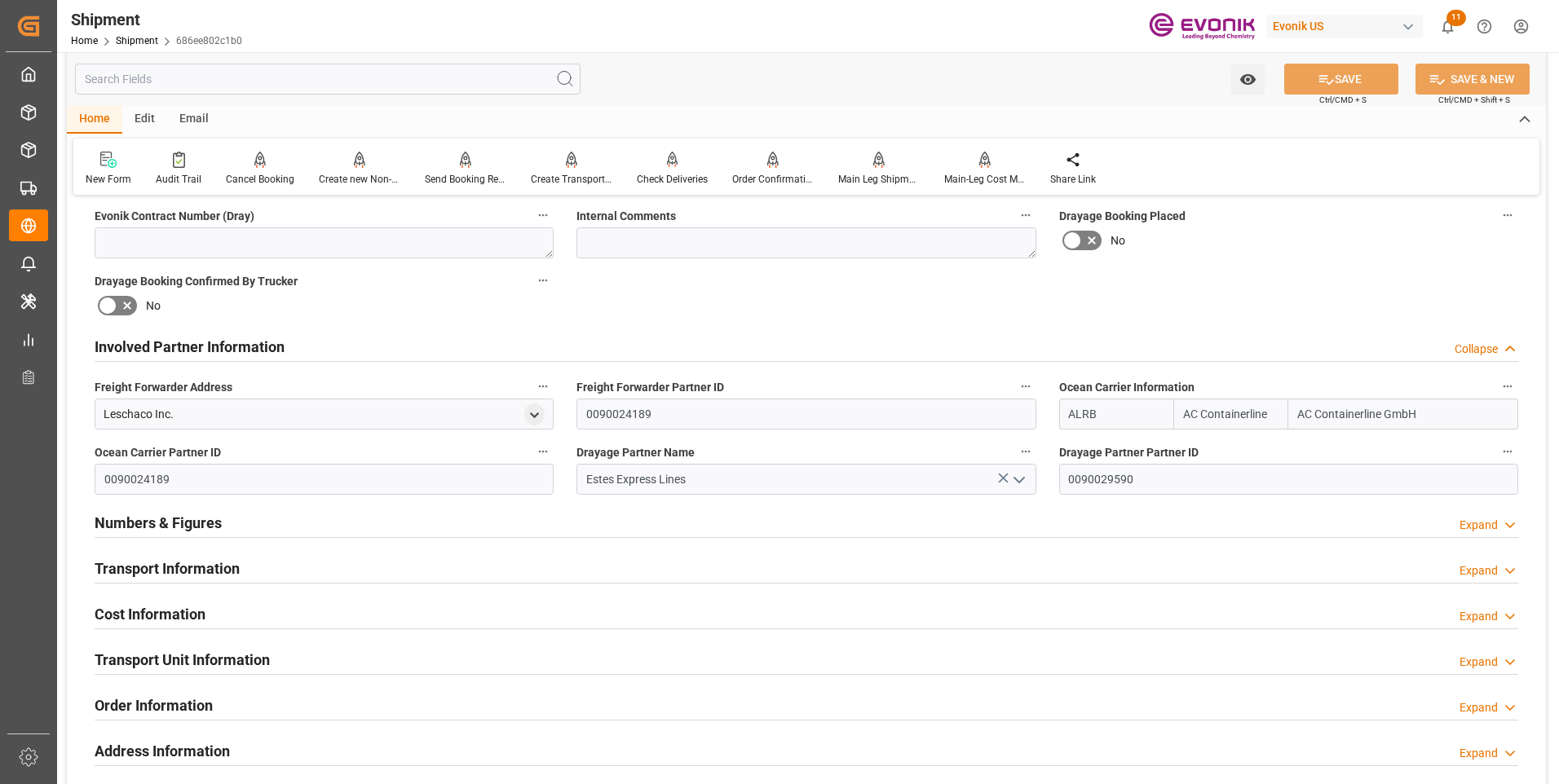
click at [528, 511] on div "Numbers & Figures Expand" at bounding box center [807, 521] width 1424 height 31
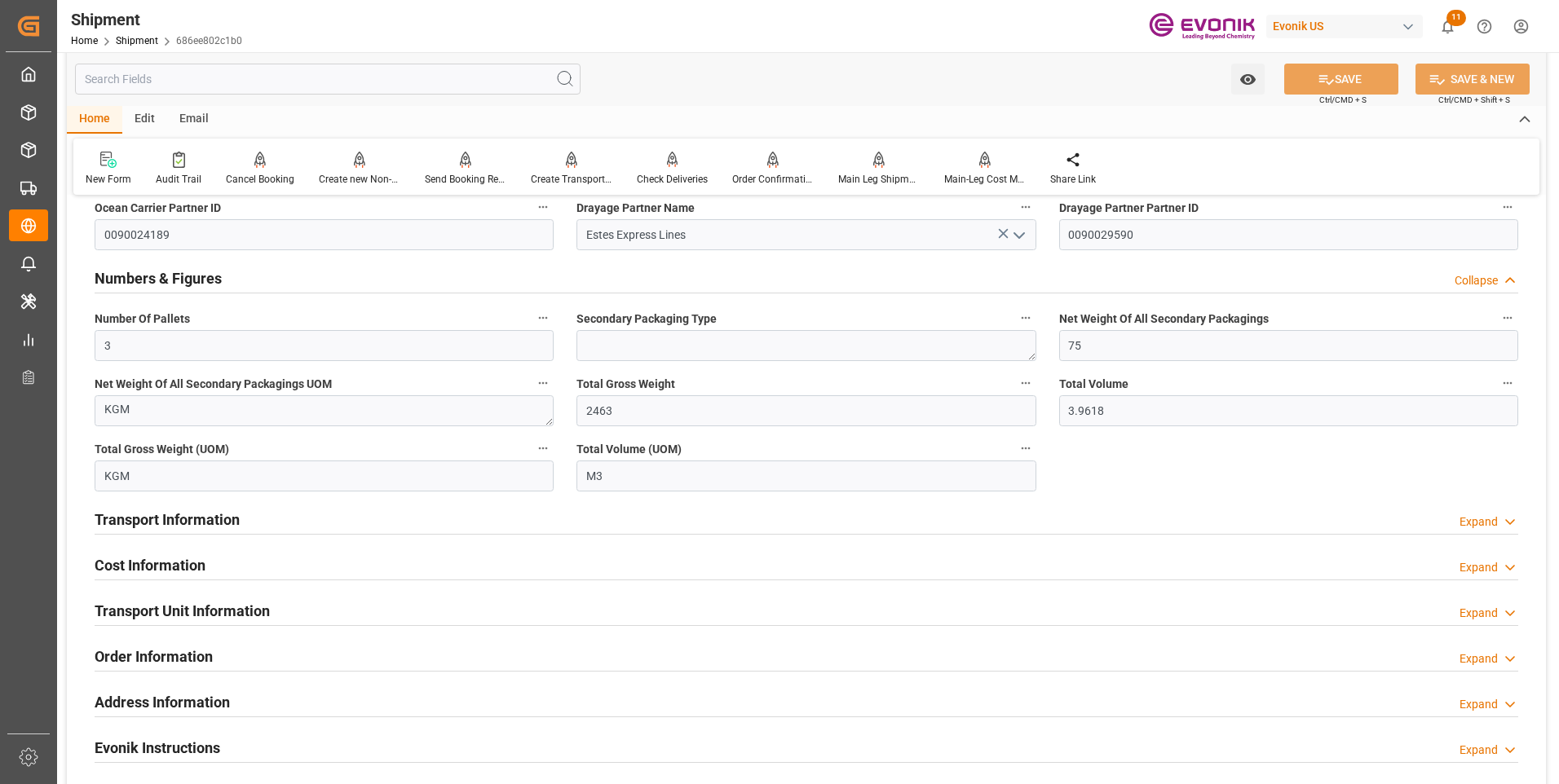
scroll to position [1114, 0]
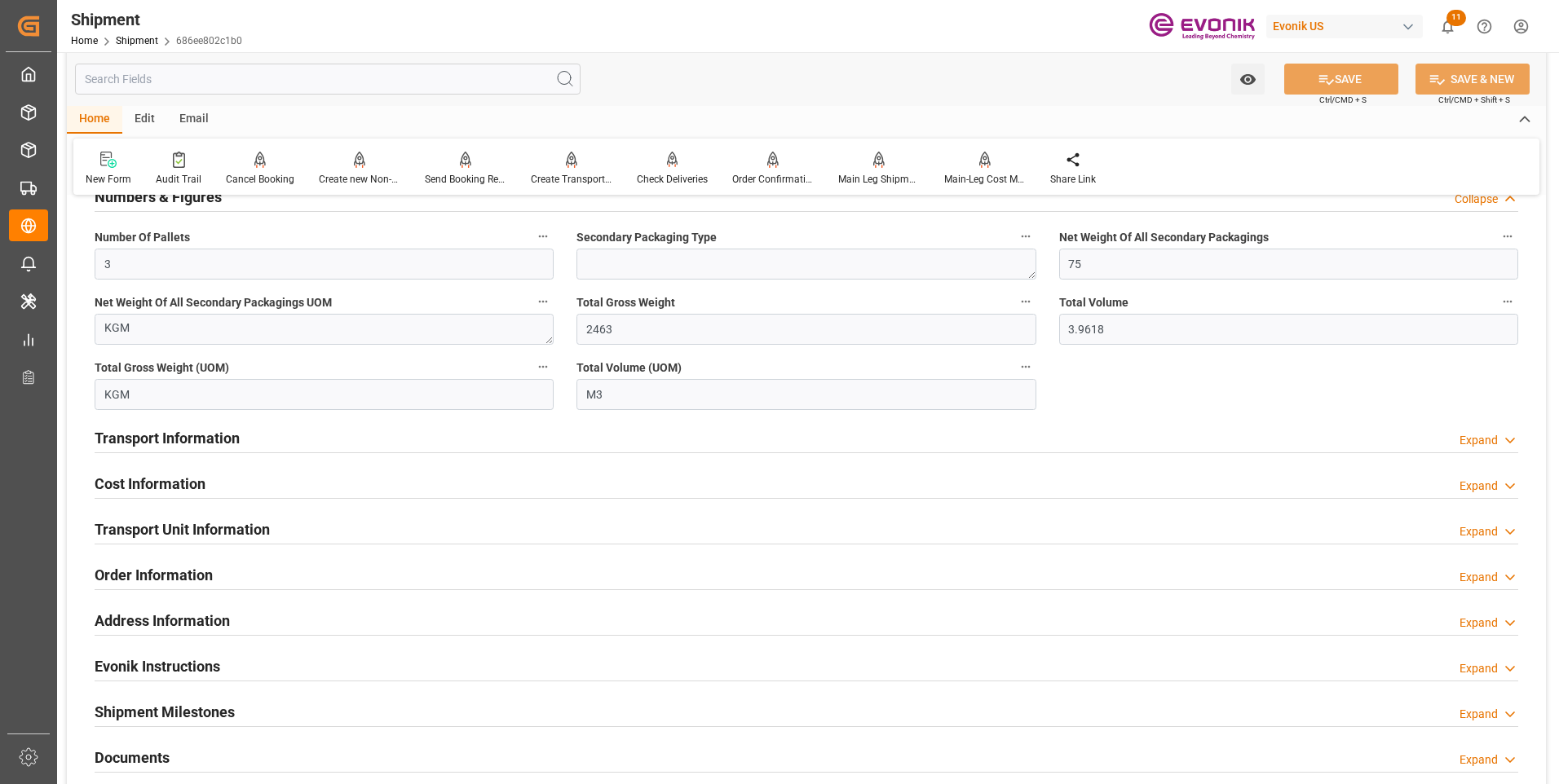
click at [597, 467] on div "Cost Information Expand" at bounding box center [807, 483] width 1424 height 31
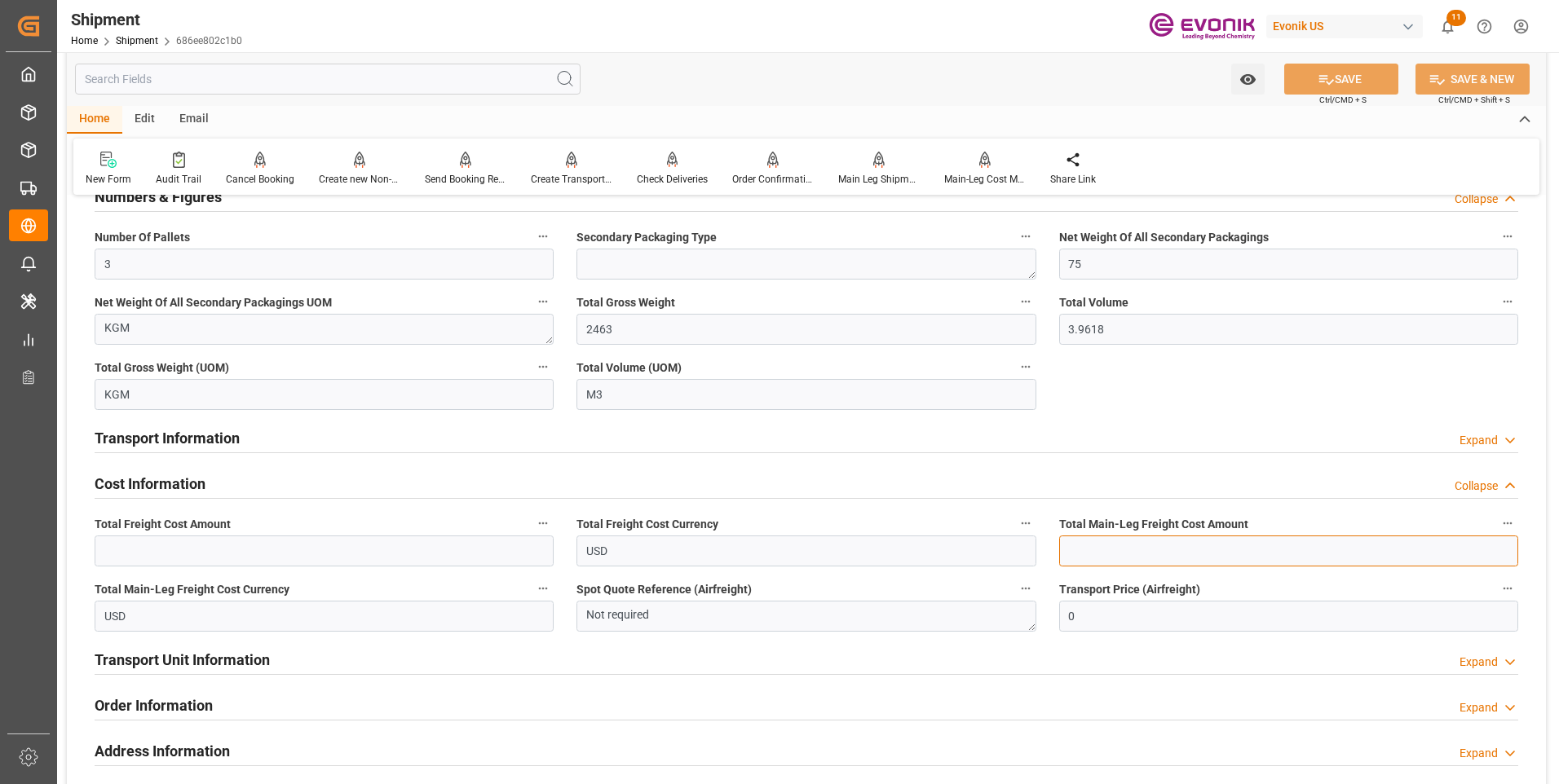
click at [1132, 556] on input "text" at bounding box center [1289, 551] width 459 height 31
type input "371.30"
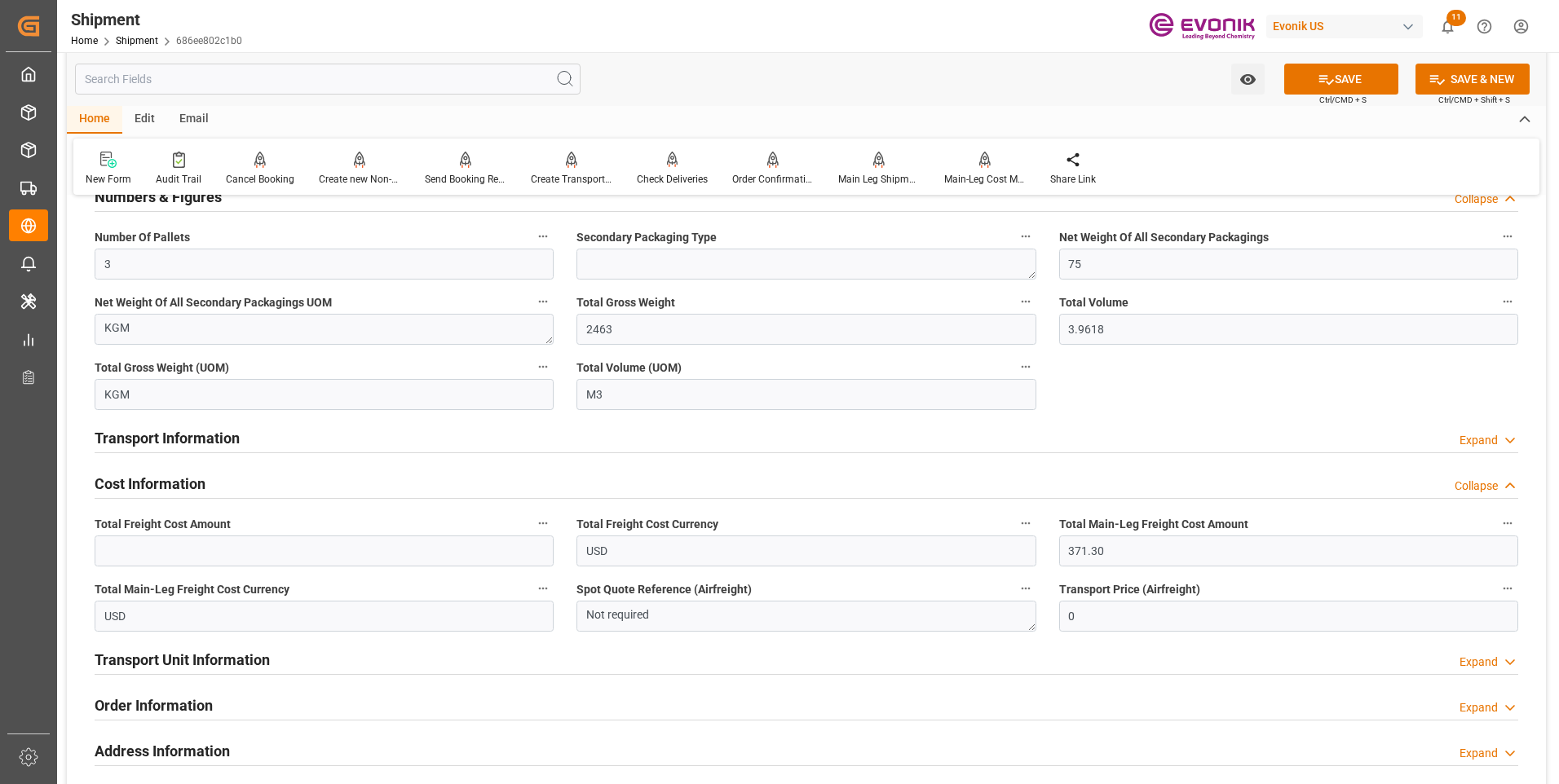
click at [1336, 60] on div "Watch Option SAVE Ctrl/CMD + S SAVE & NEW Ctrl/CMD + Shift + S" at bounding box center [807, 79] width 1479 height 54
click at [1339, 71] on button "SAVE" at bounding box center [1341, 79] width 114 height 31
click at [160, 650] on h2 "Transport Unit Information" at bounding box center [182, 660] width 175 height 22
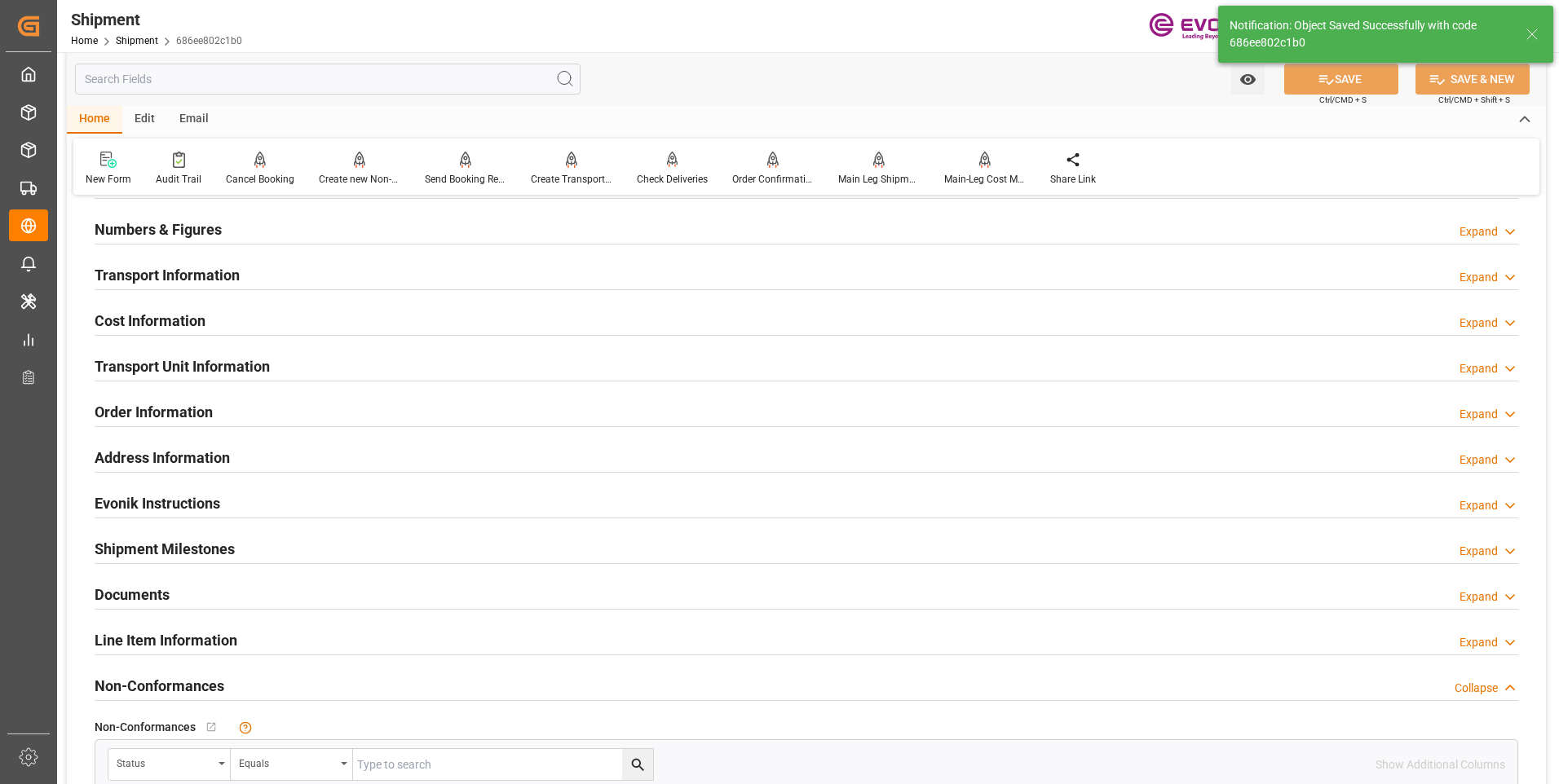
scroll to position [788, 0]
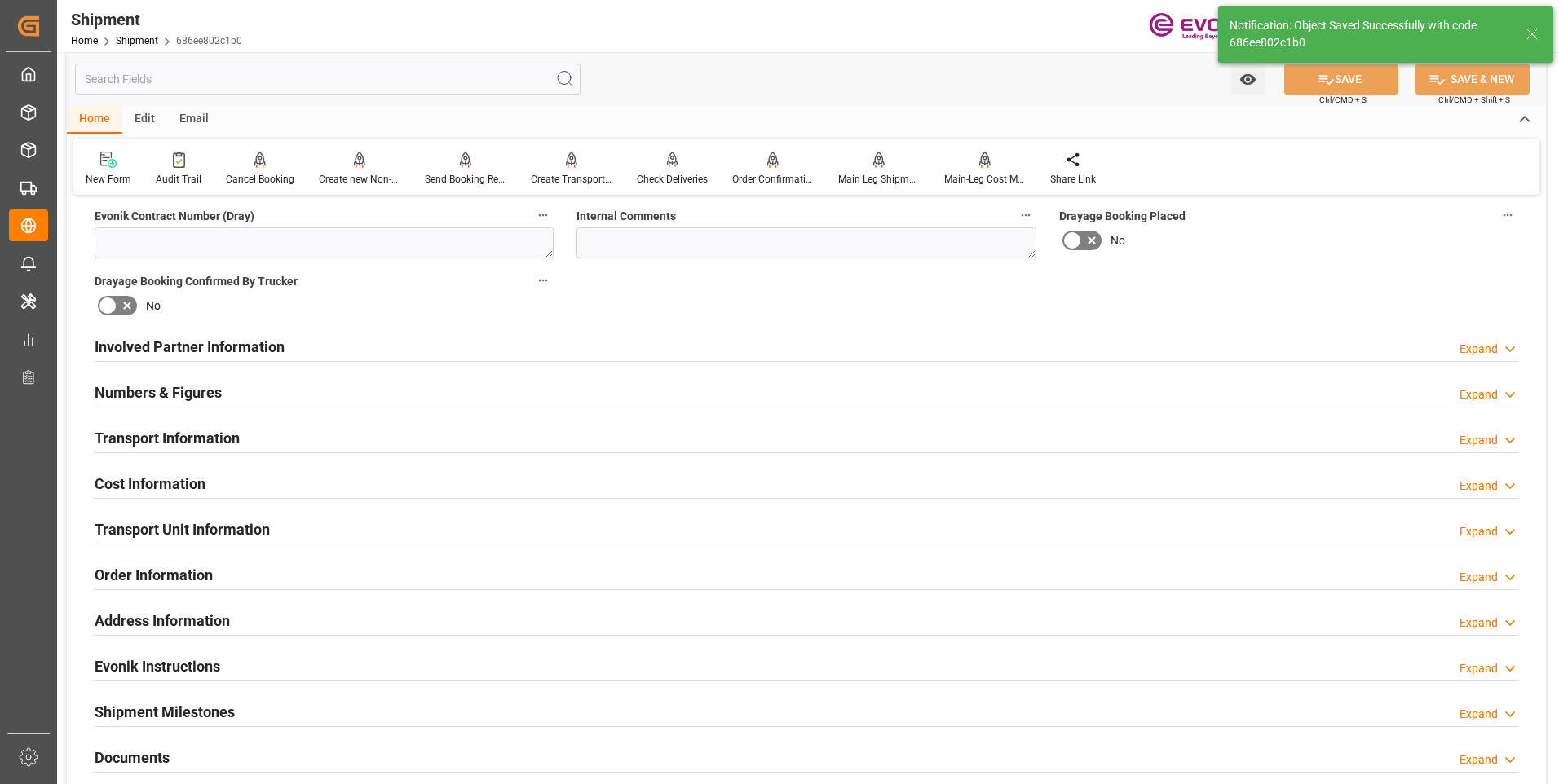
click at [132, 475] on h2 "Cost Information" at bounding box center [150, 483] width 111 height 22
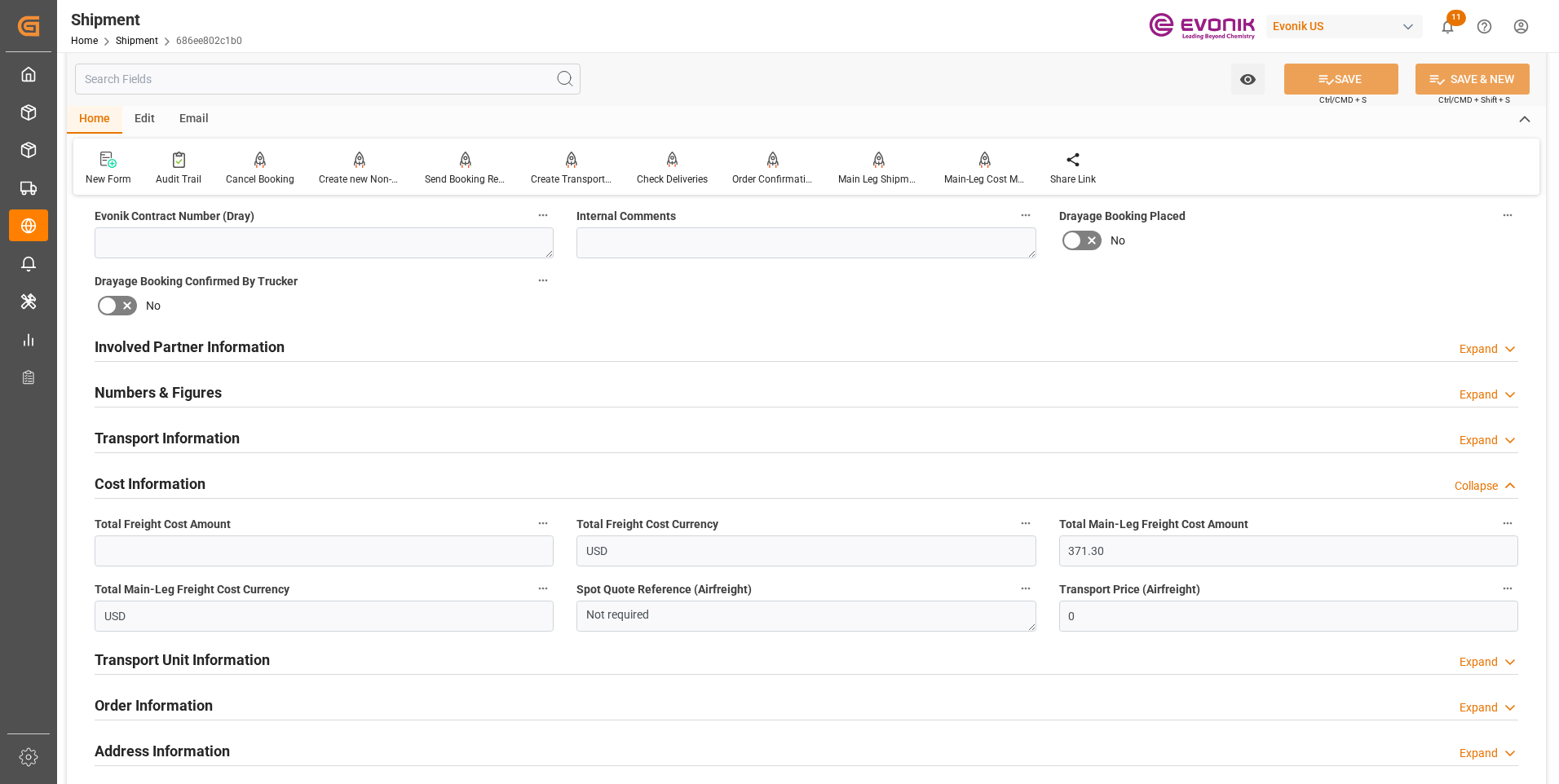
click at [120, 655] on h2 "Transport Unit Information" at bounding box center [182, 660] width 175 height 22
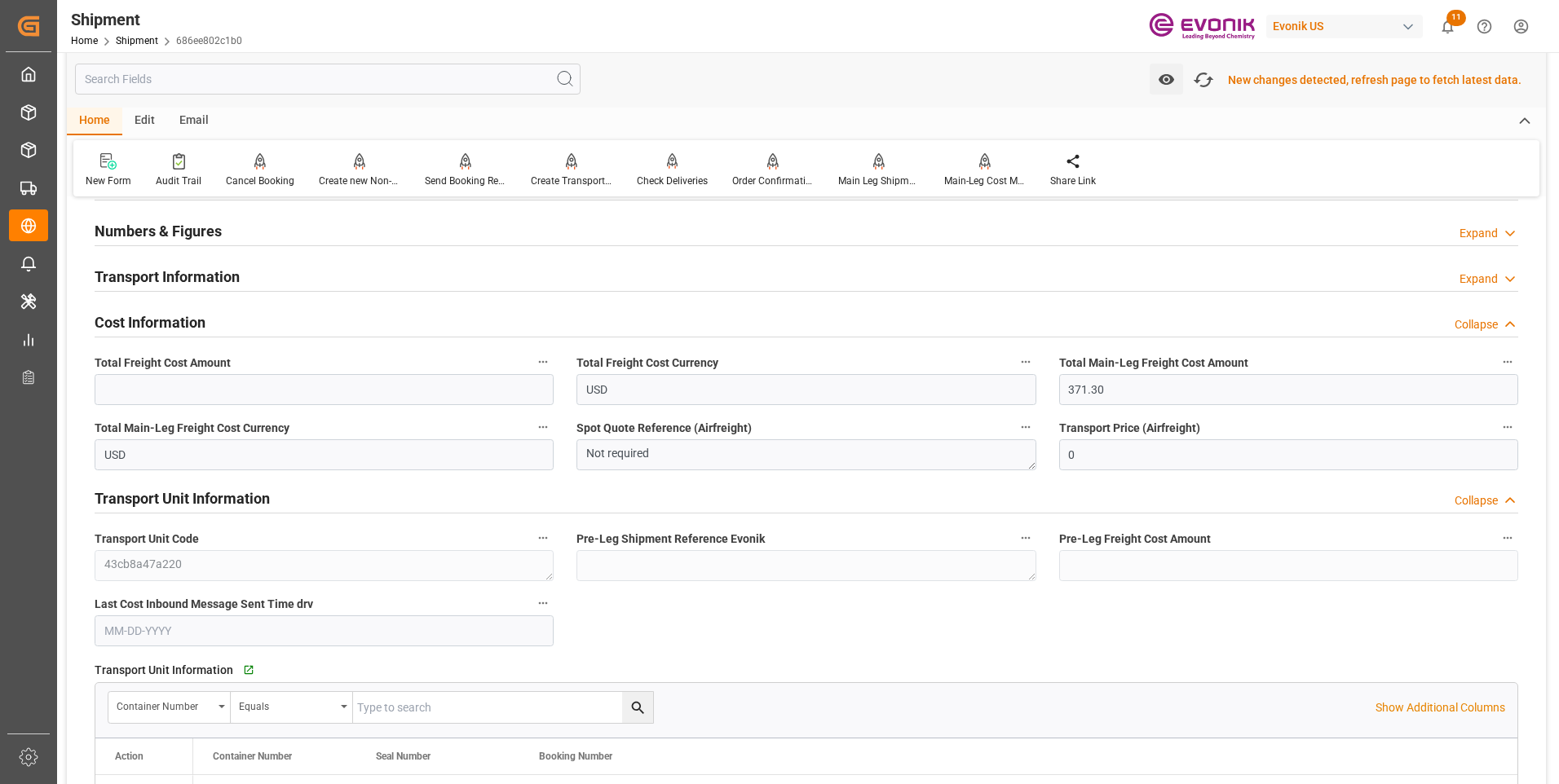
scroll to position [952, 0]
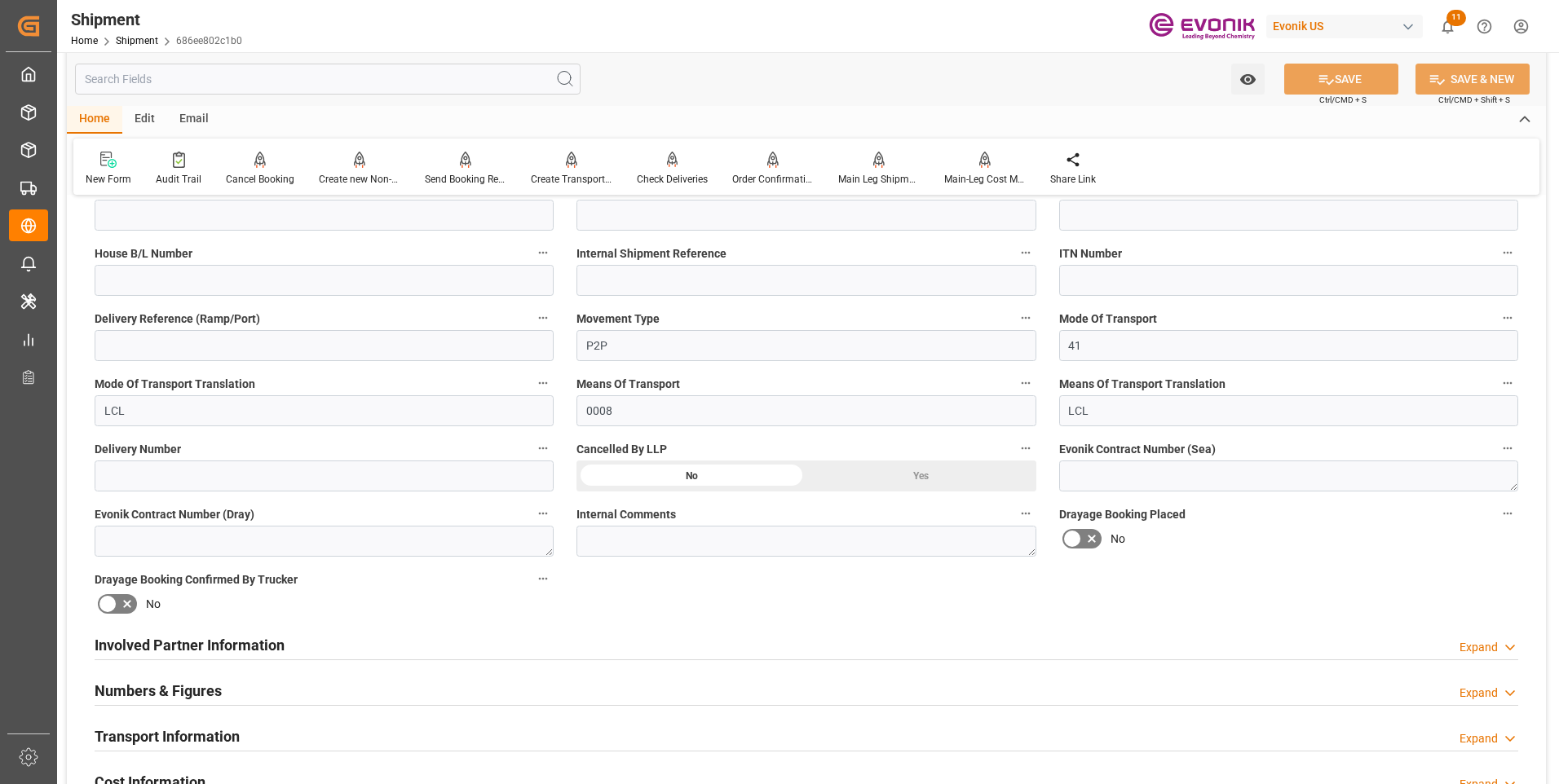
scroll to position [571, 0]
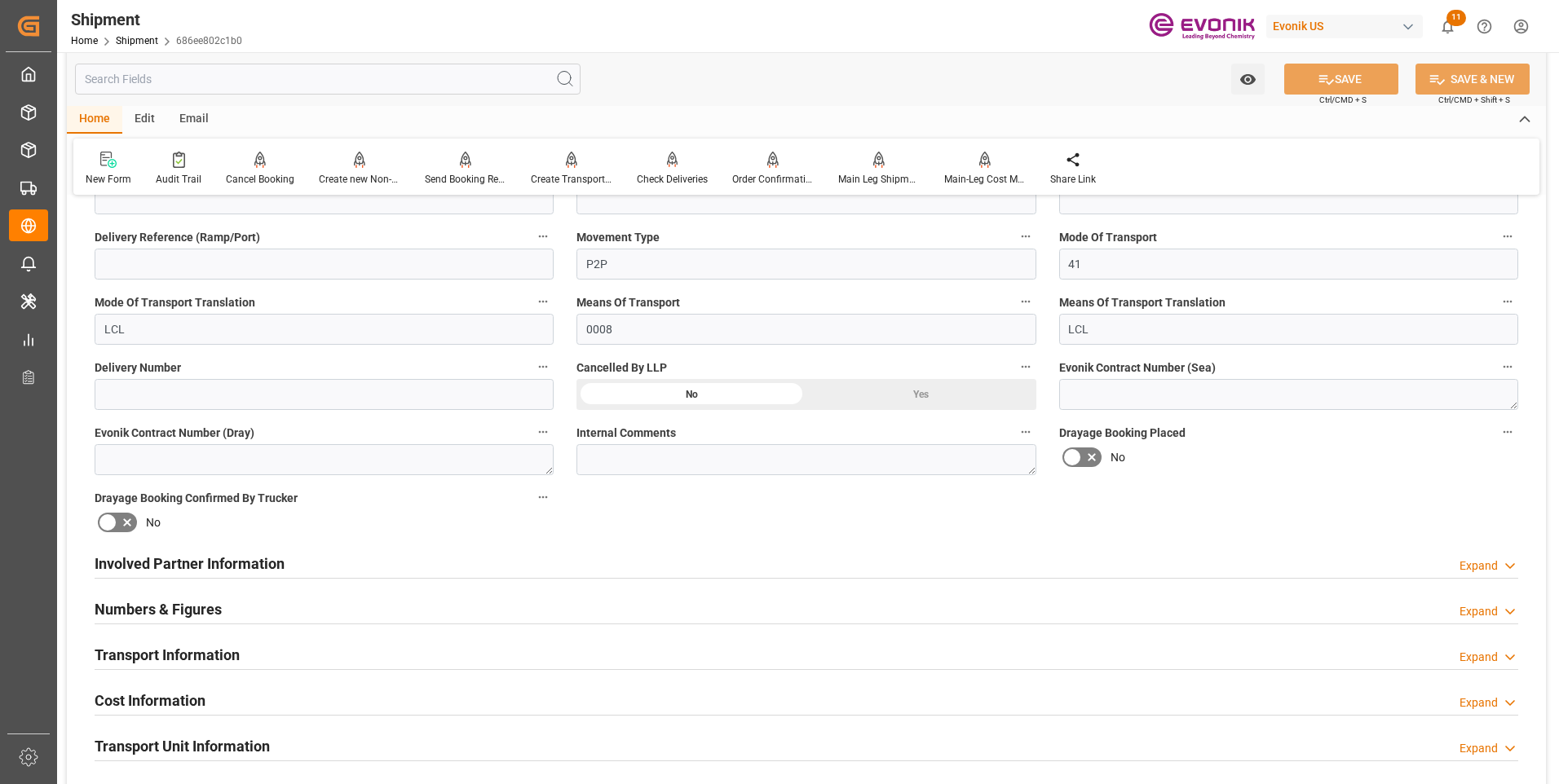
click at [230, 693] on div "Cost Information Expand" at bounding box center [807, 700] width 1424 height 31
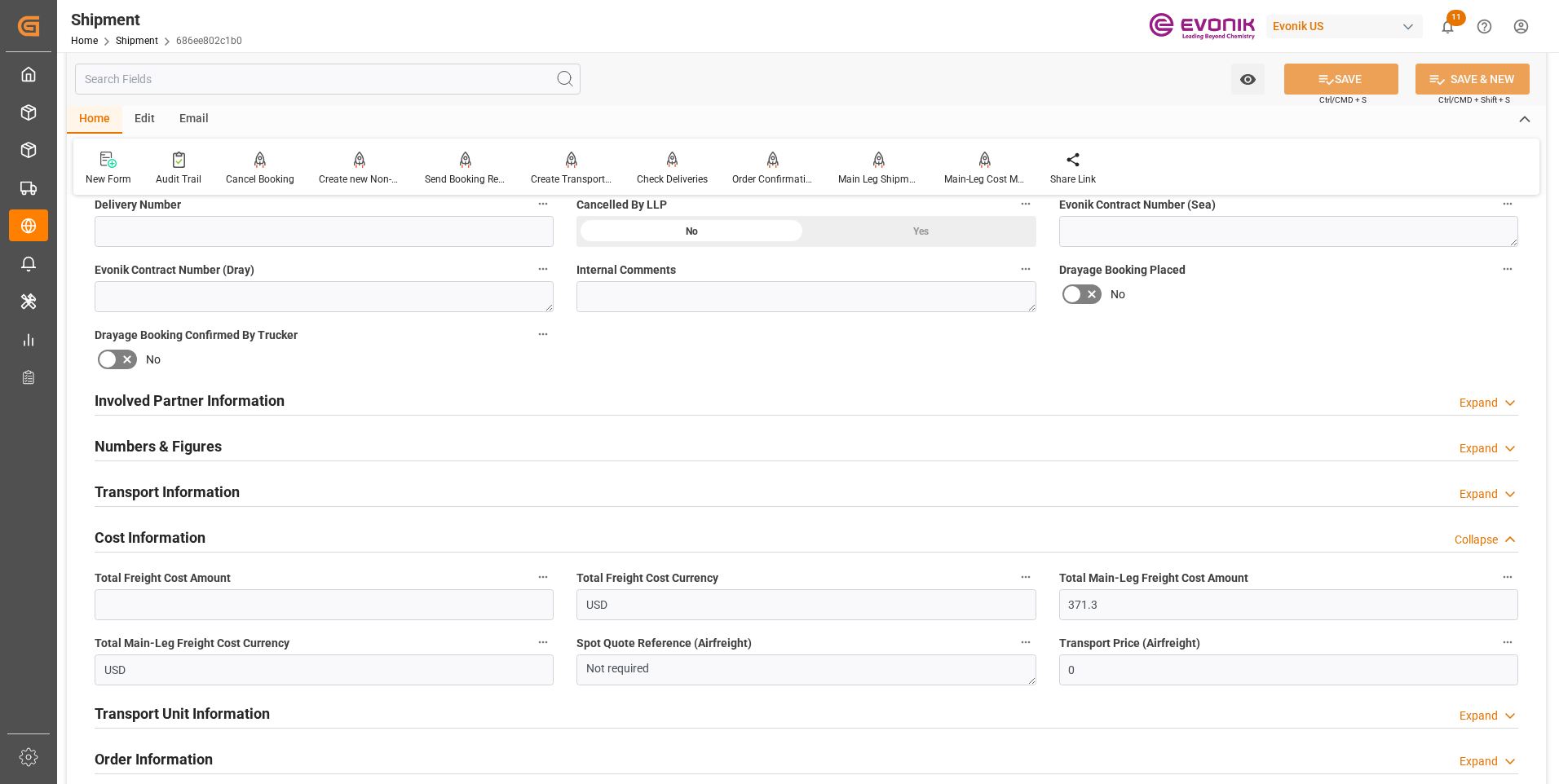
scroll to position [897, 0]
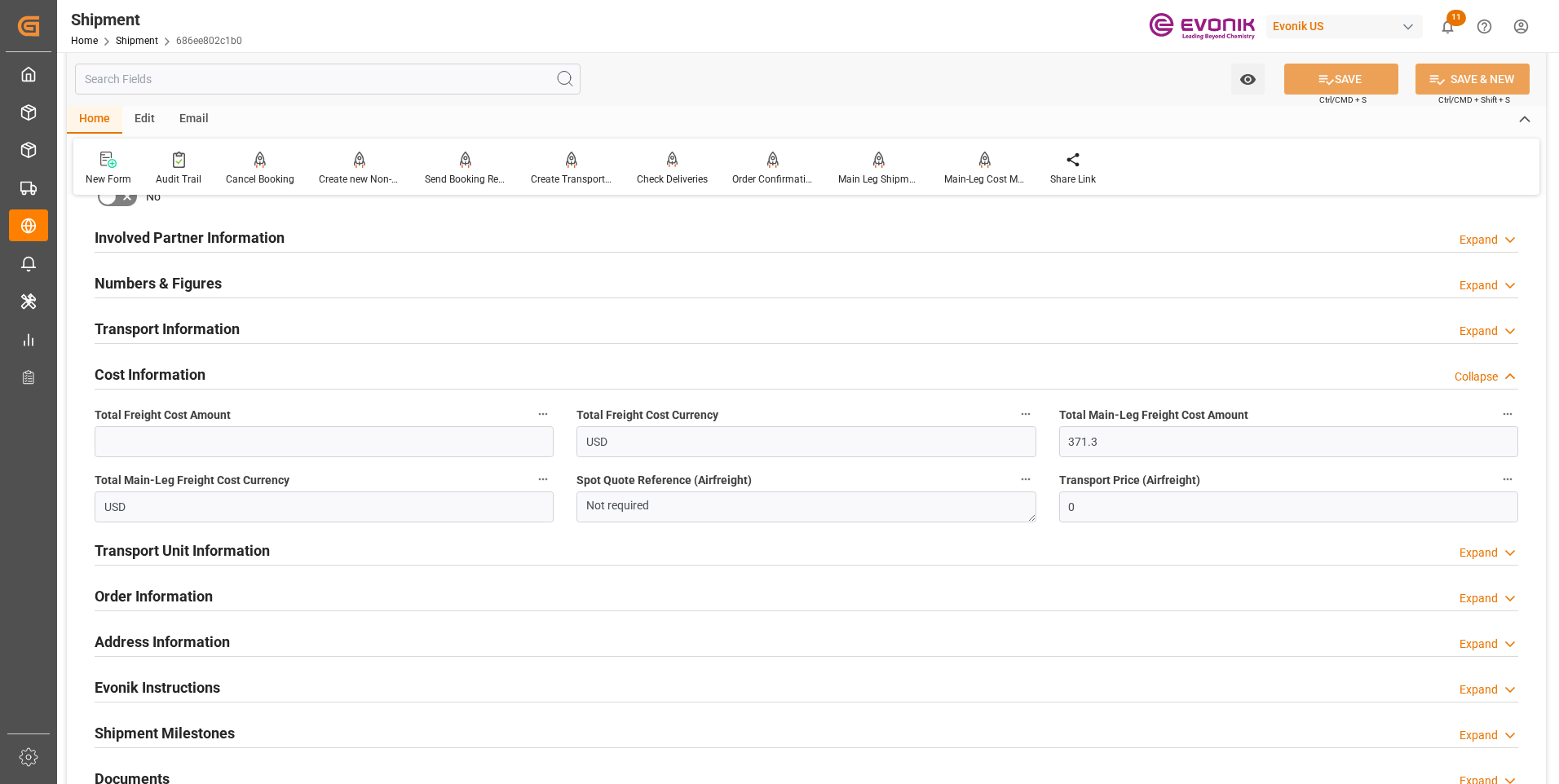
click at [172, 542] on h2 "Transport Unit Information" at bounding box center [182, 550] width 175 height 22
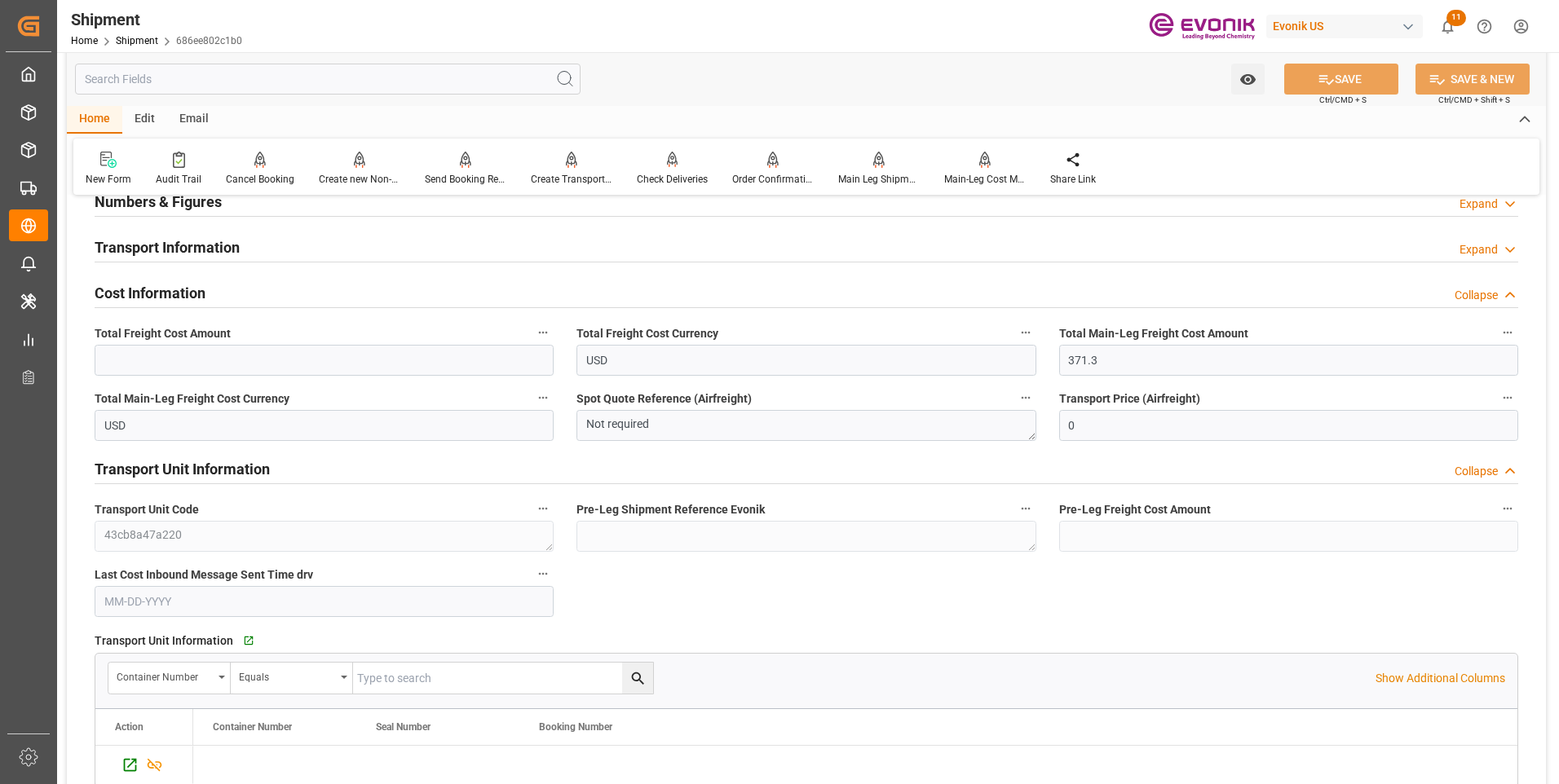
scroll to position [1060, 0]
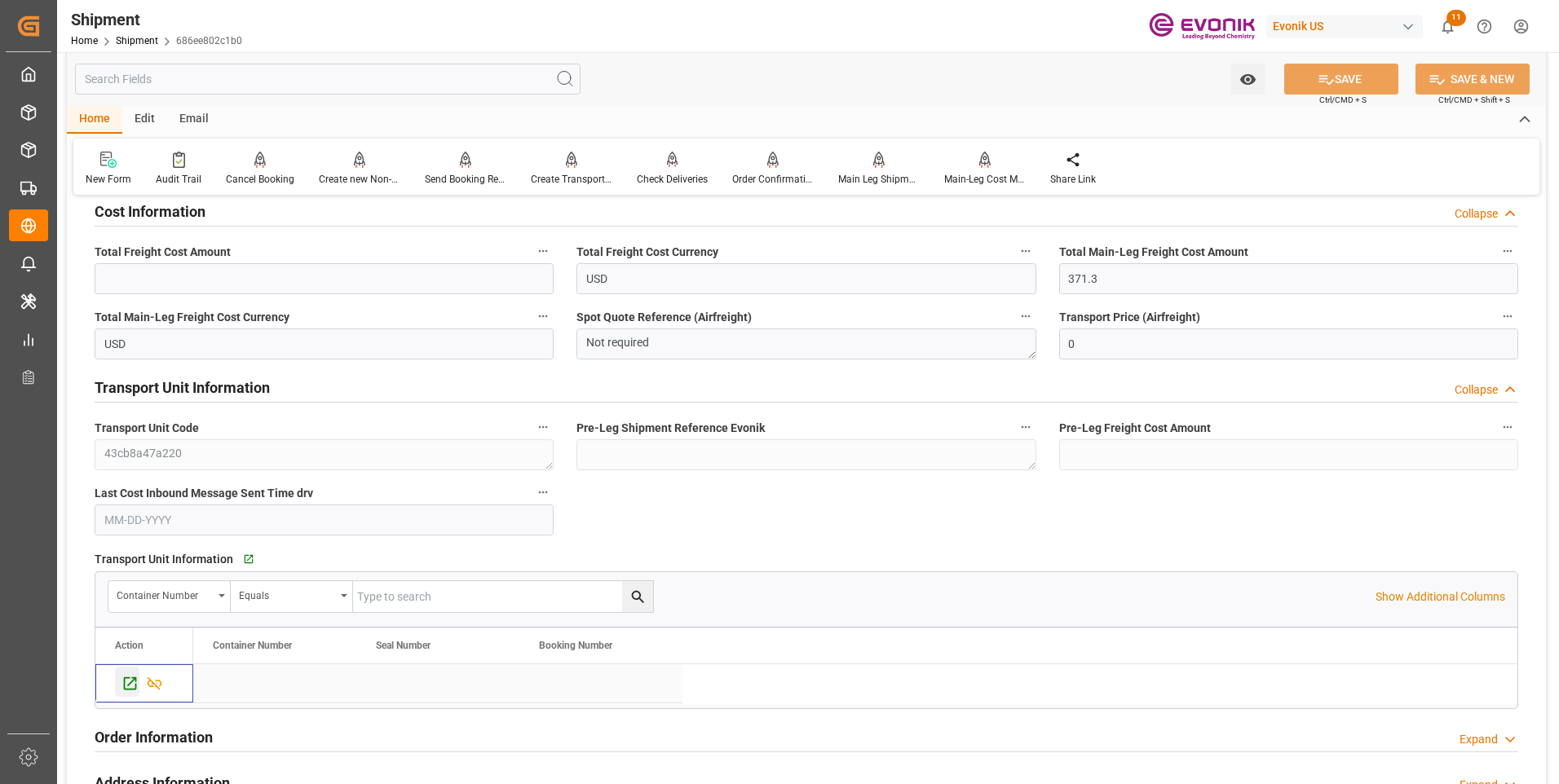
click at [135, 681] on icon "Press SPACE to select this row." at bounding box center [130, 684] width 17 height 17
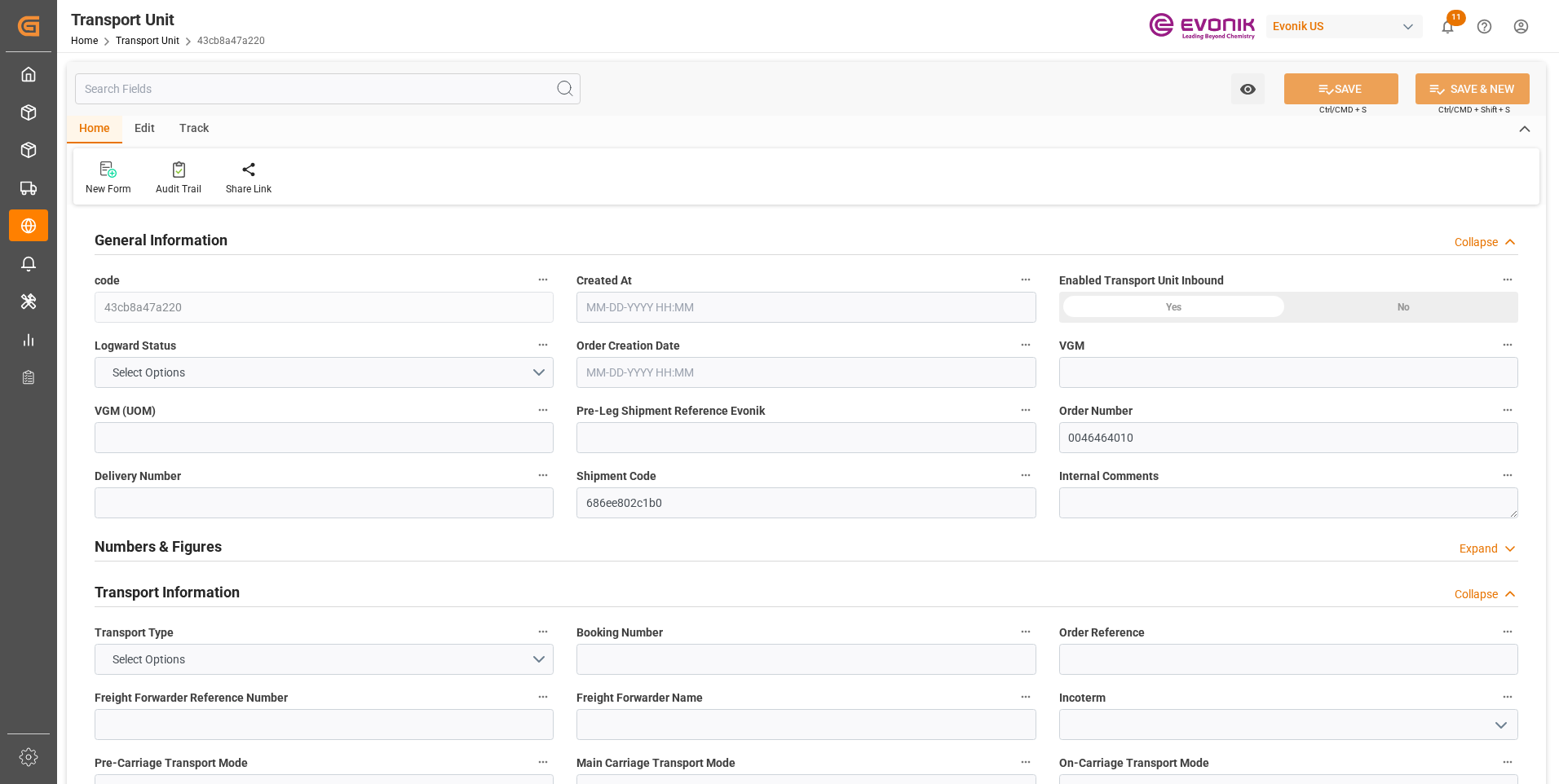
type input "AC Containerline"
type input "Leschaco Inc."
type input "USLAX"
type input "KRPUS"
type input "2463"
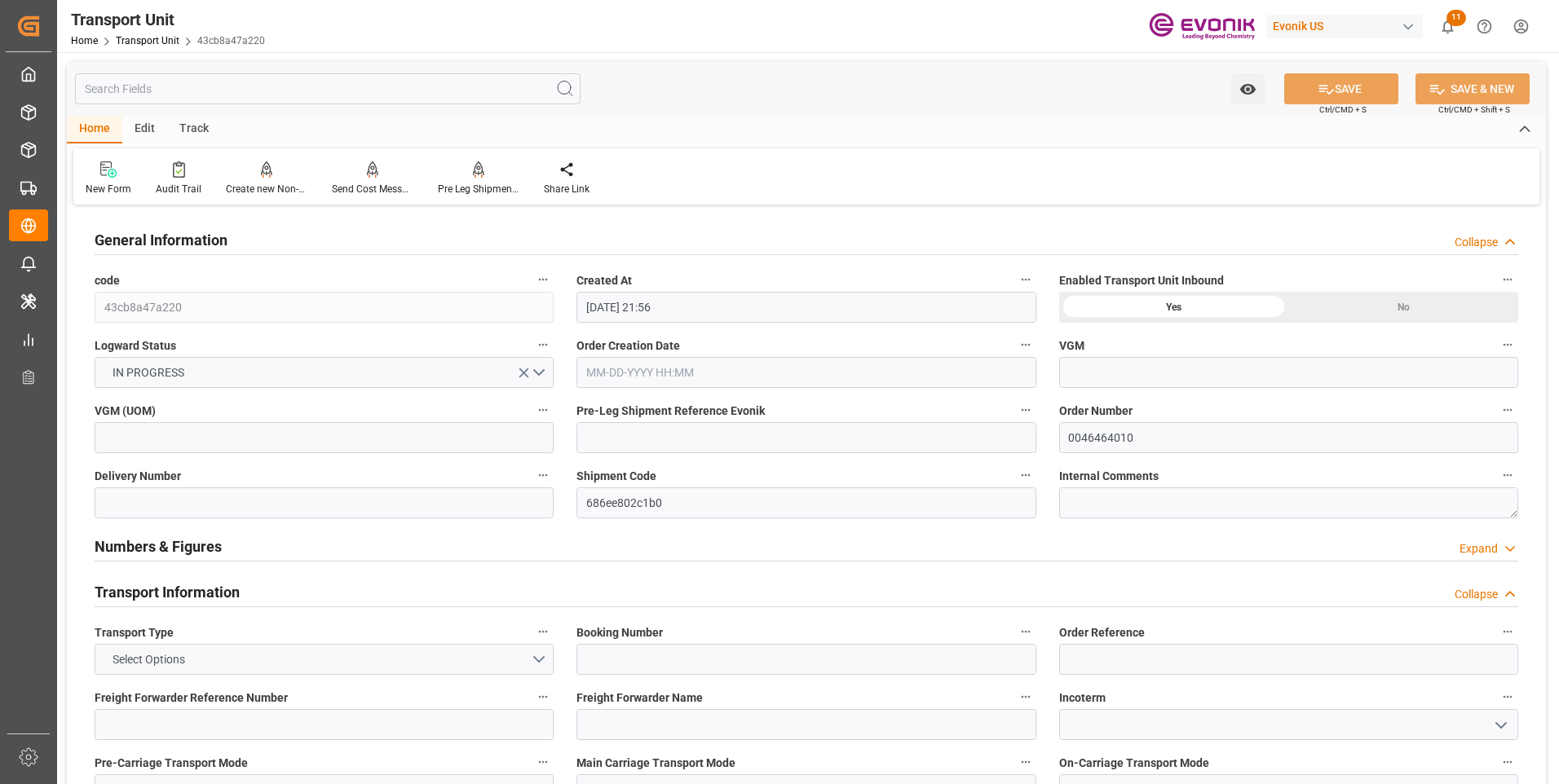
type input "[DATE] 21:56"
type input "[DATE]"
type input "[DATE] 18:00"
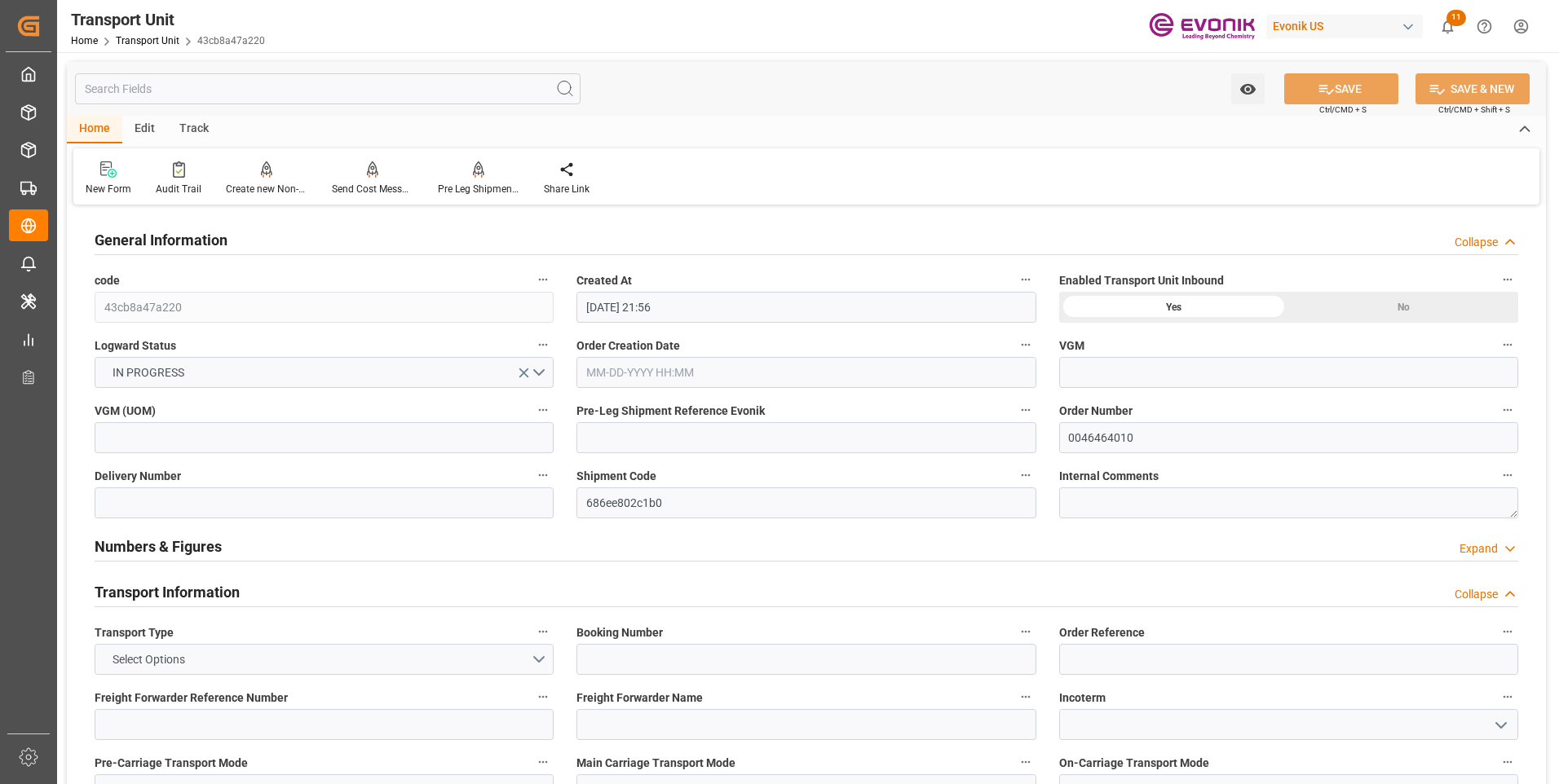
type input "[DATE] 18:00"
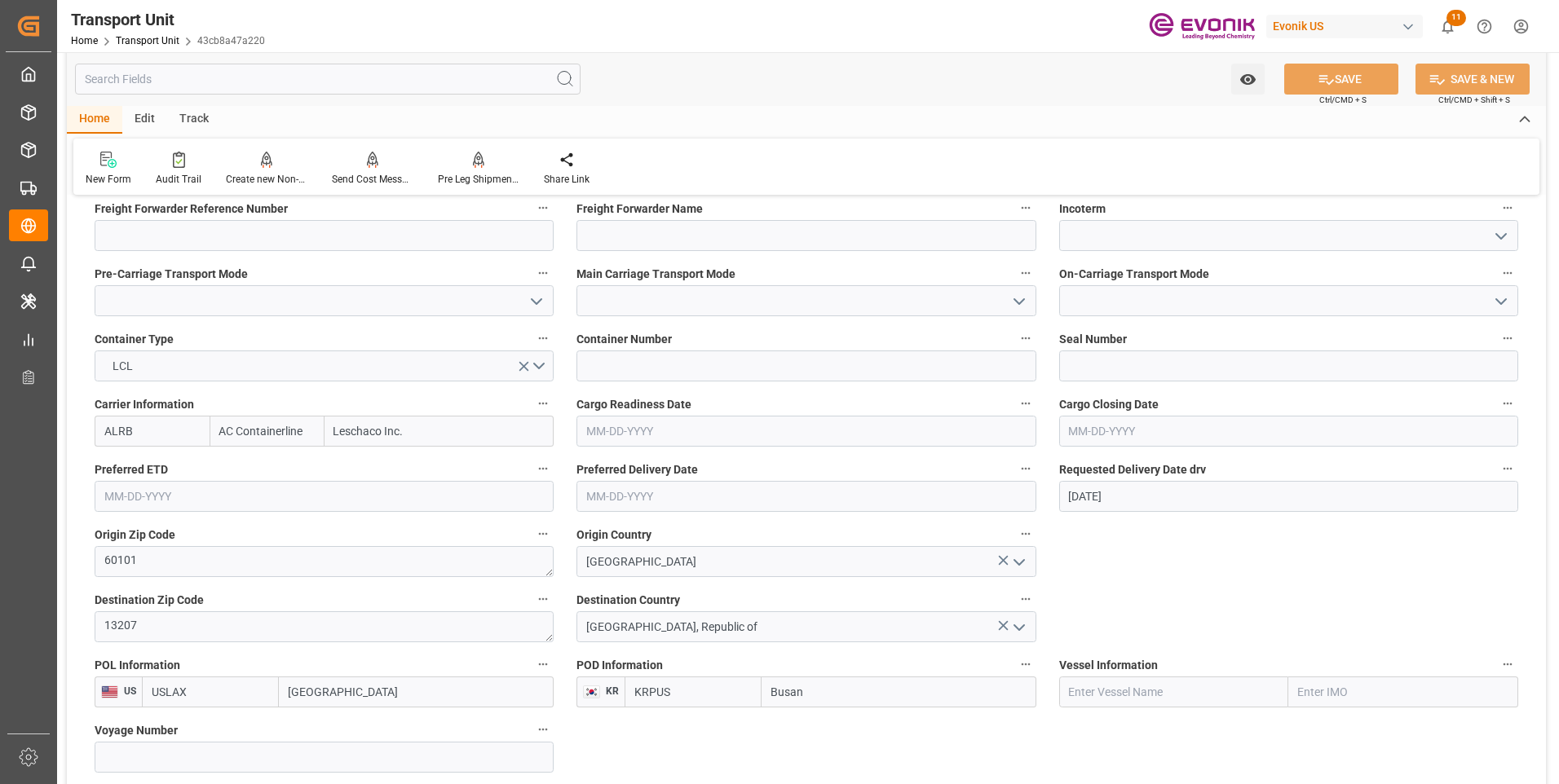
scroll to position [652, 0]
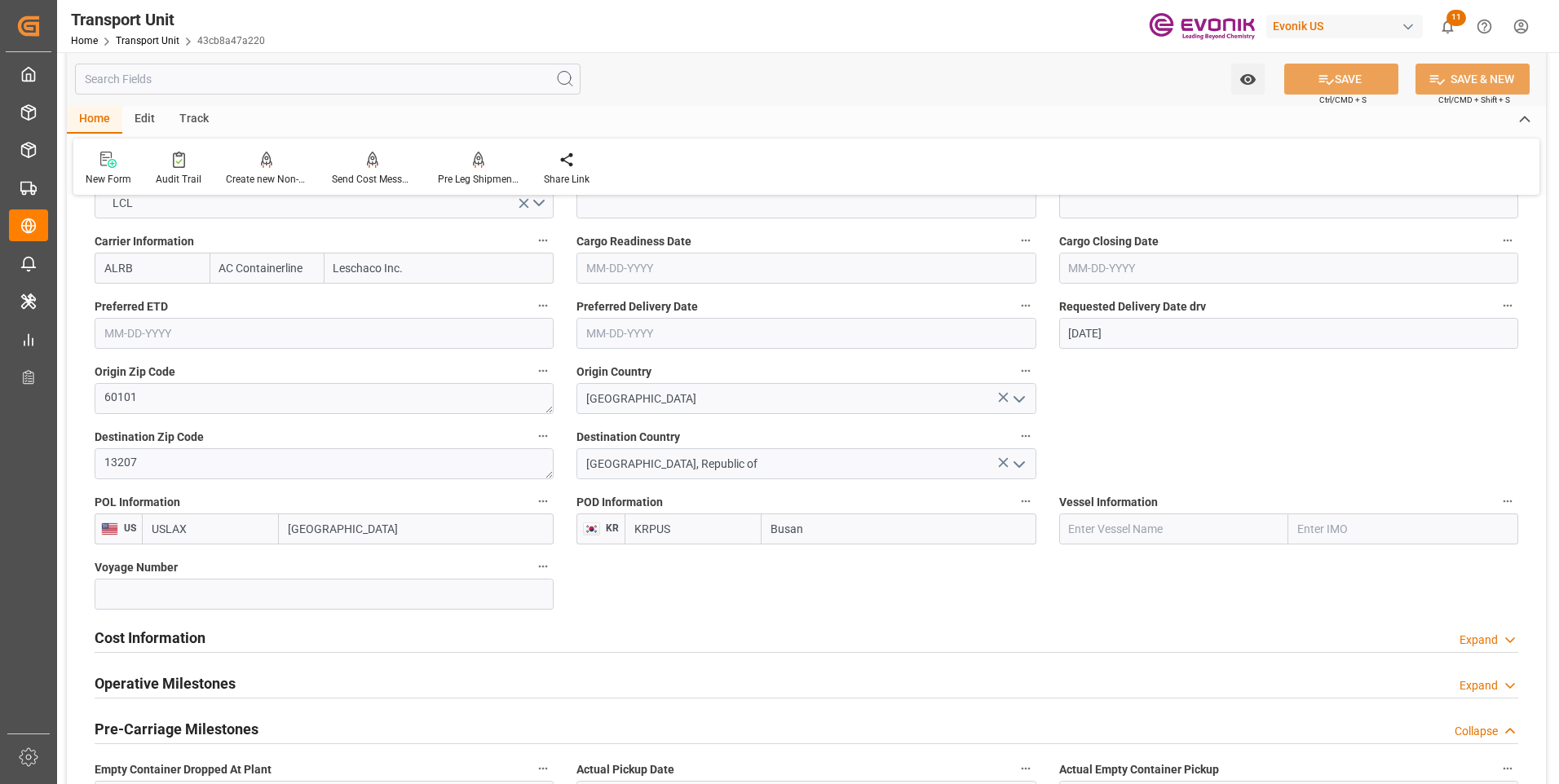
click at [149, 631] on h2 "Cost Information" at bounding box center [150, 637] width 111 height 22
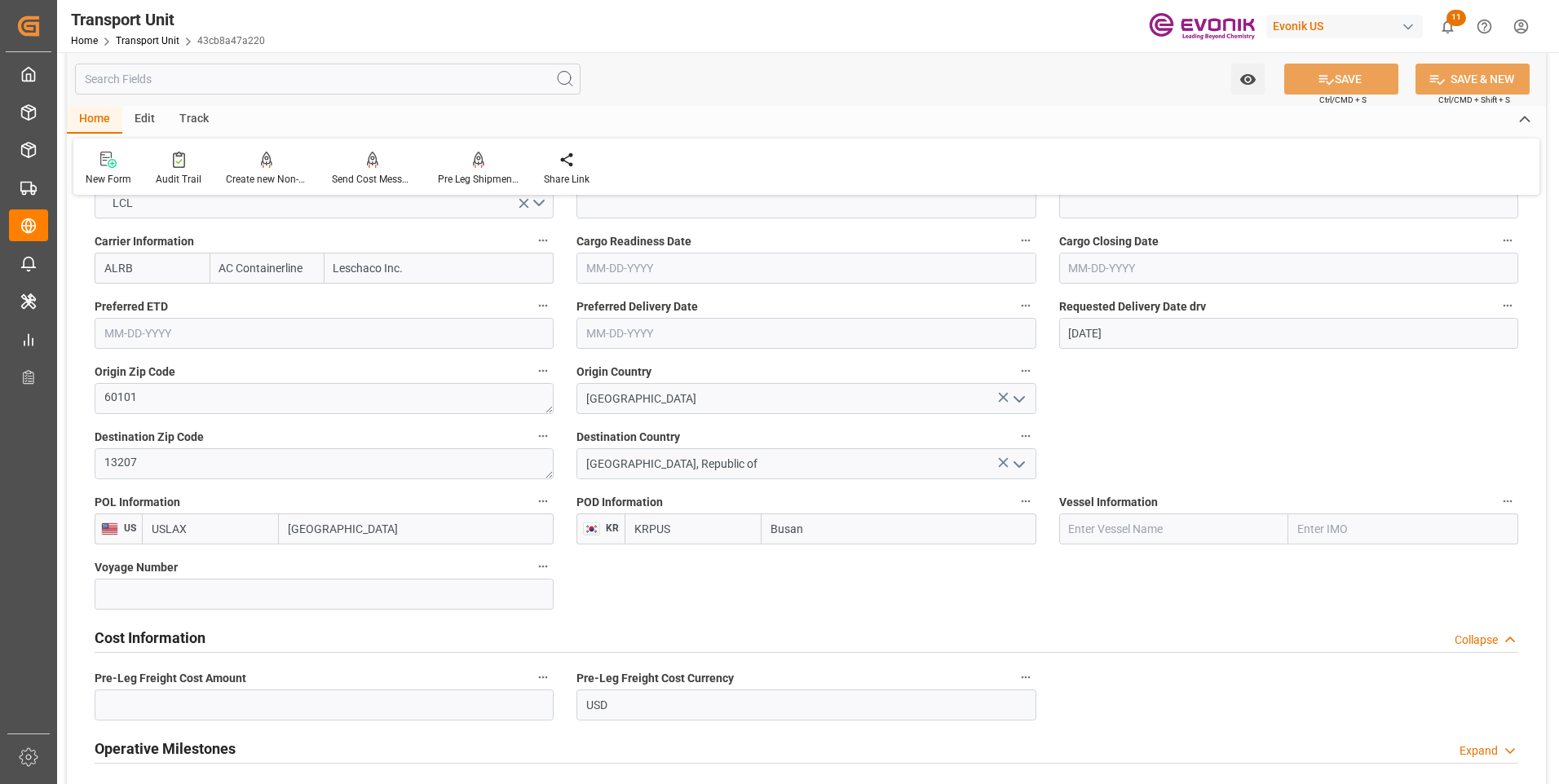
scroll to position [734, 0]
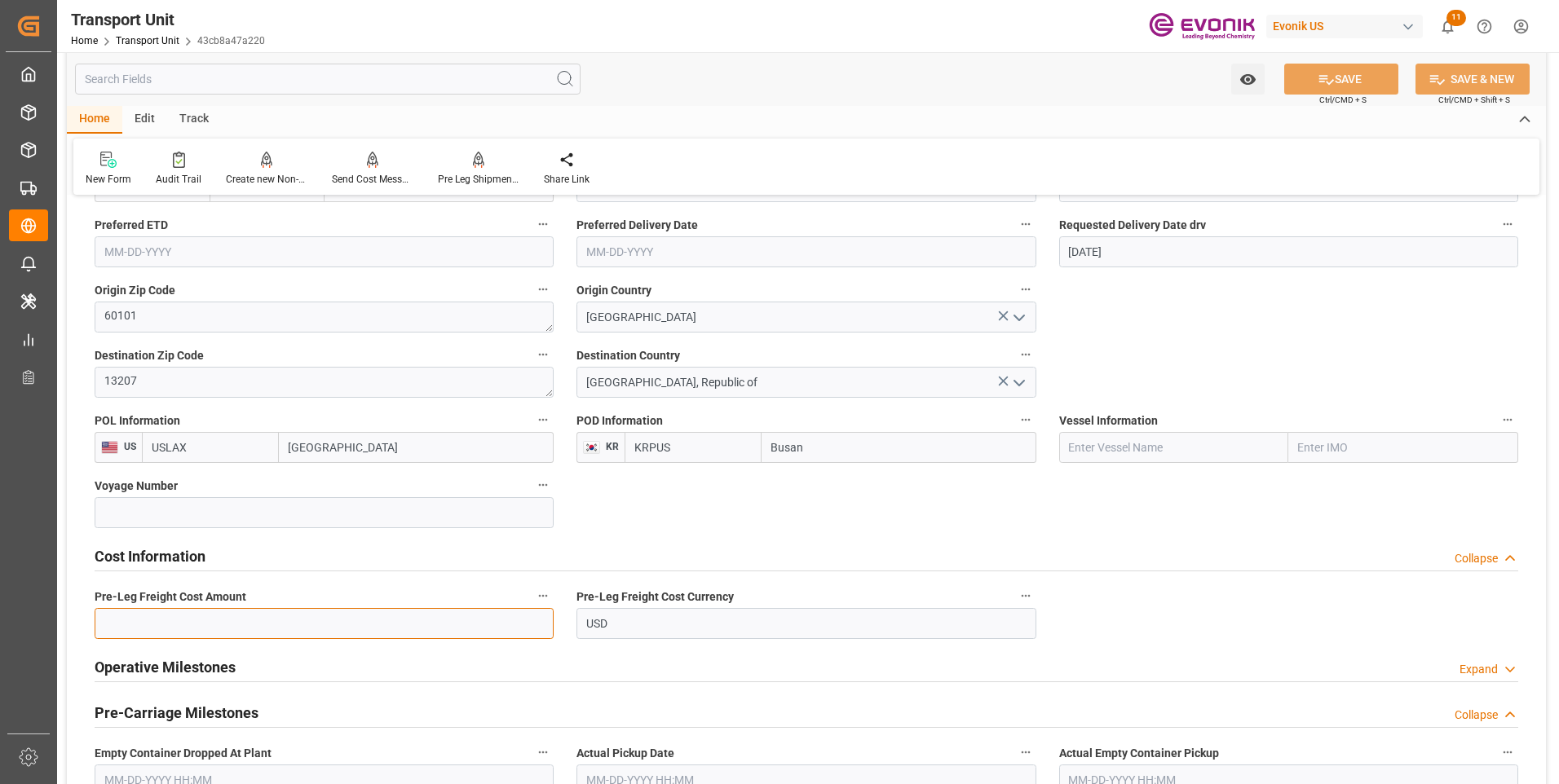
click at [179, 624] on input "text" at bounding box center [324, 624] width 459 height 31
type input "202"
click at [1371, 80] on button "SAVE" at bounding box center [1341, 79] width 114 height 31
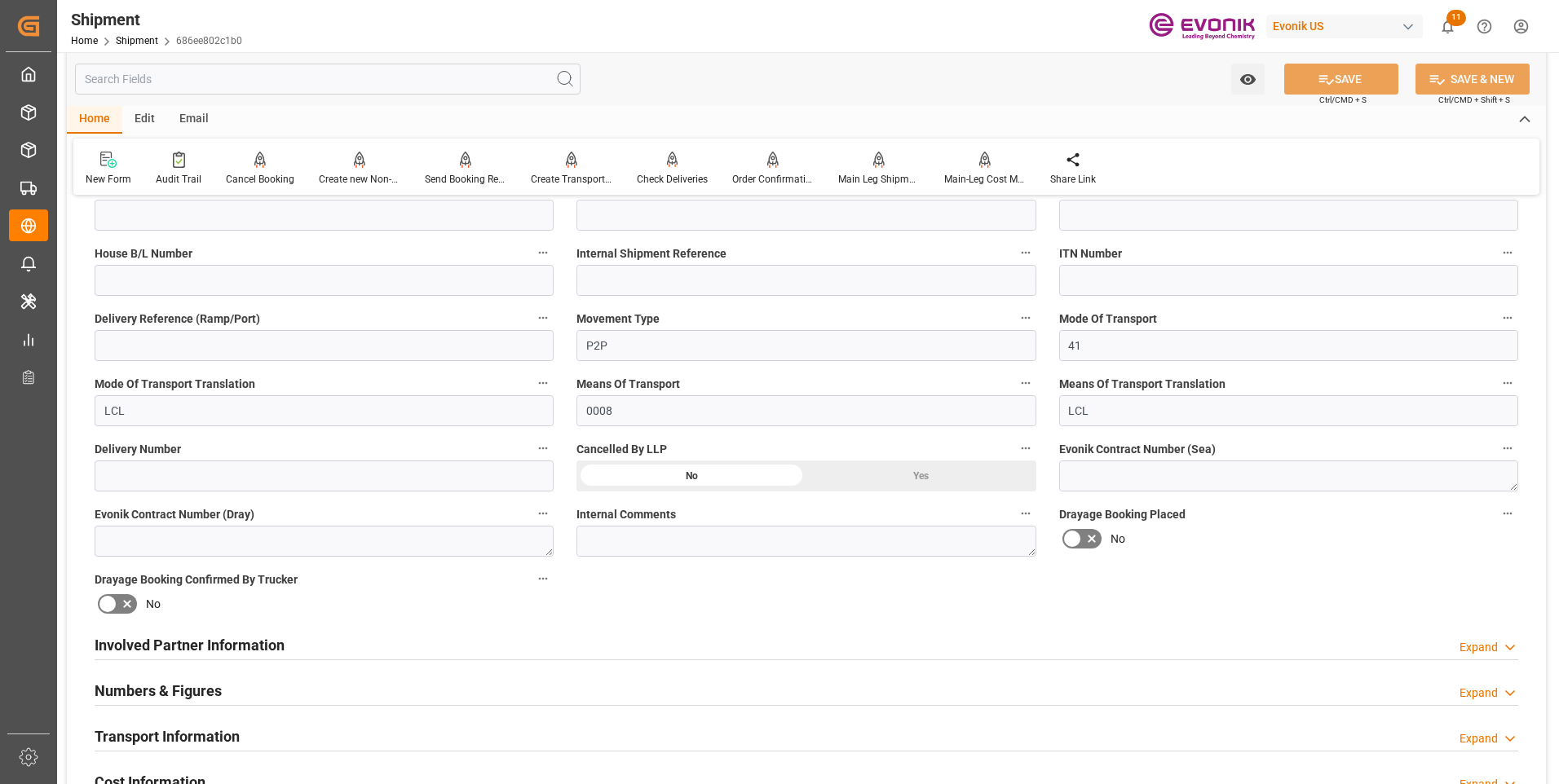
scroll to position [734, 0]
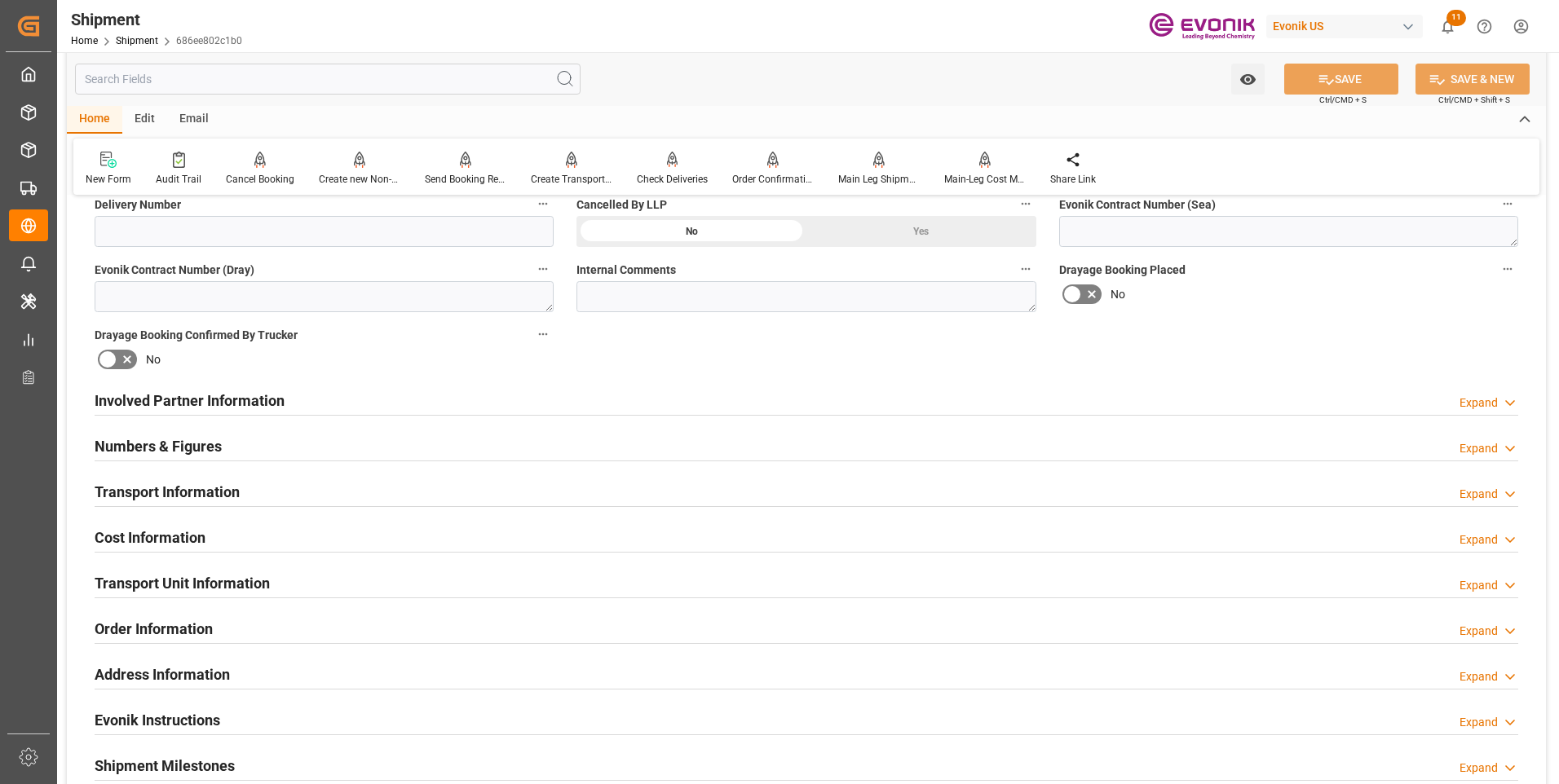
click at [403, 542] on div "Cost Information Expand" at bounding box center [807, 537] width 1424 height 31
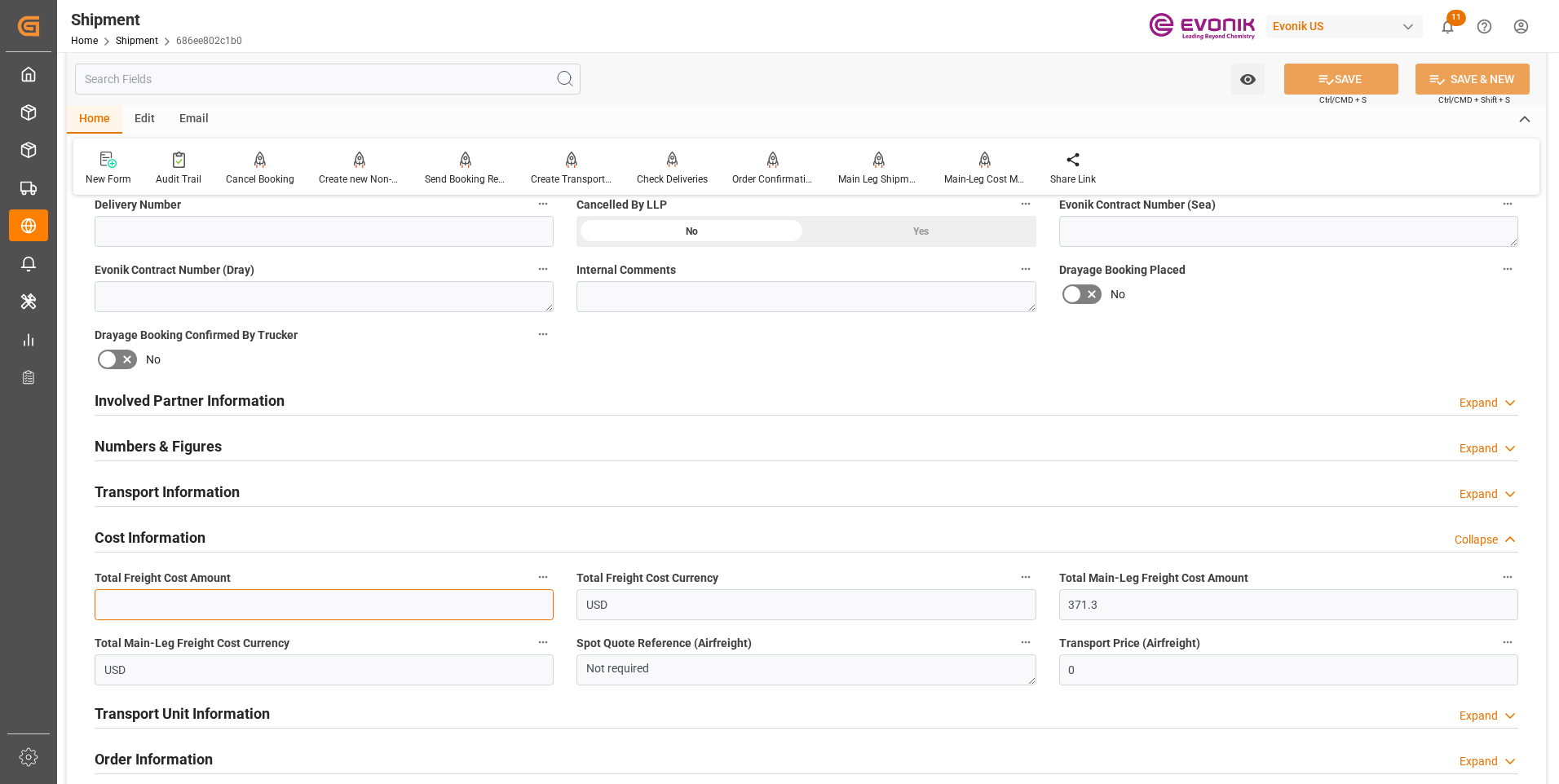
click at [202, 597] on input "text" at bounding box center [324, 605] width 459 height 31
type input "573.3"
click at [1364, 80] on button "SAVE" at bounding box center [1341, 79] width 114 height 31
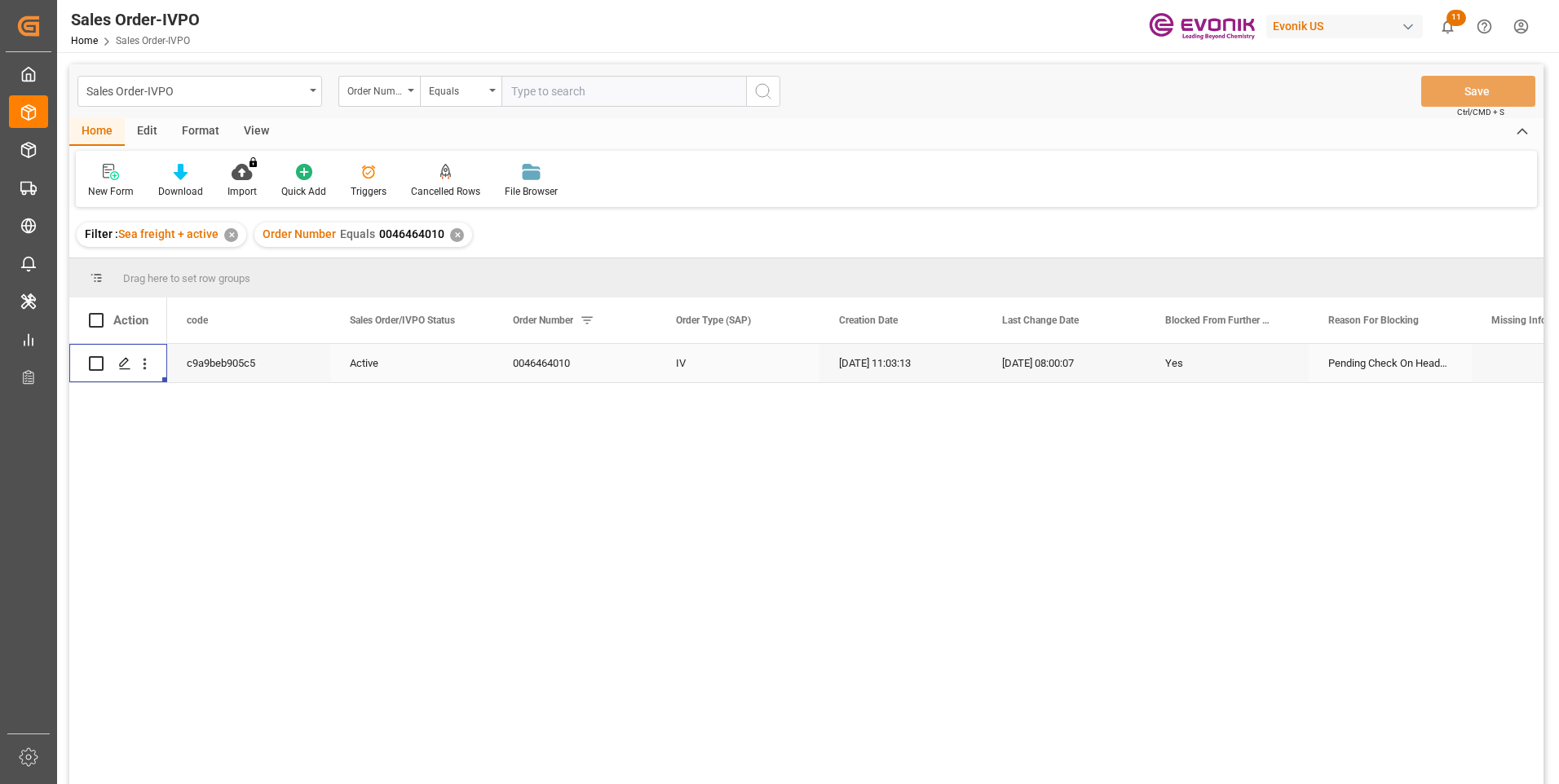
click at [558, 92] on input "text" at bounding box center [624, 91] width 245 height 31
paste input "0046455648"
type input "0046455648"
click at [760, 84] on icon "search button" at bounding box center [763, 91] width 20 height 20
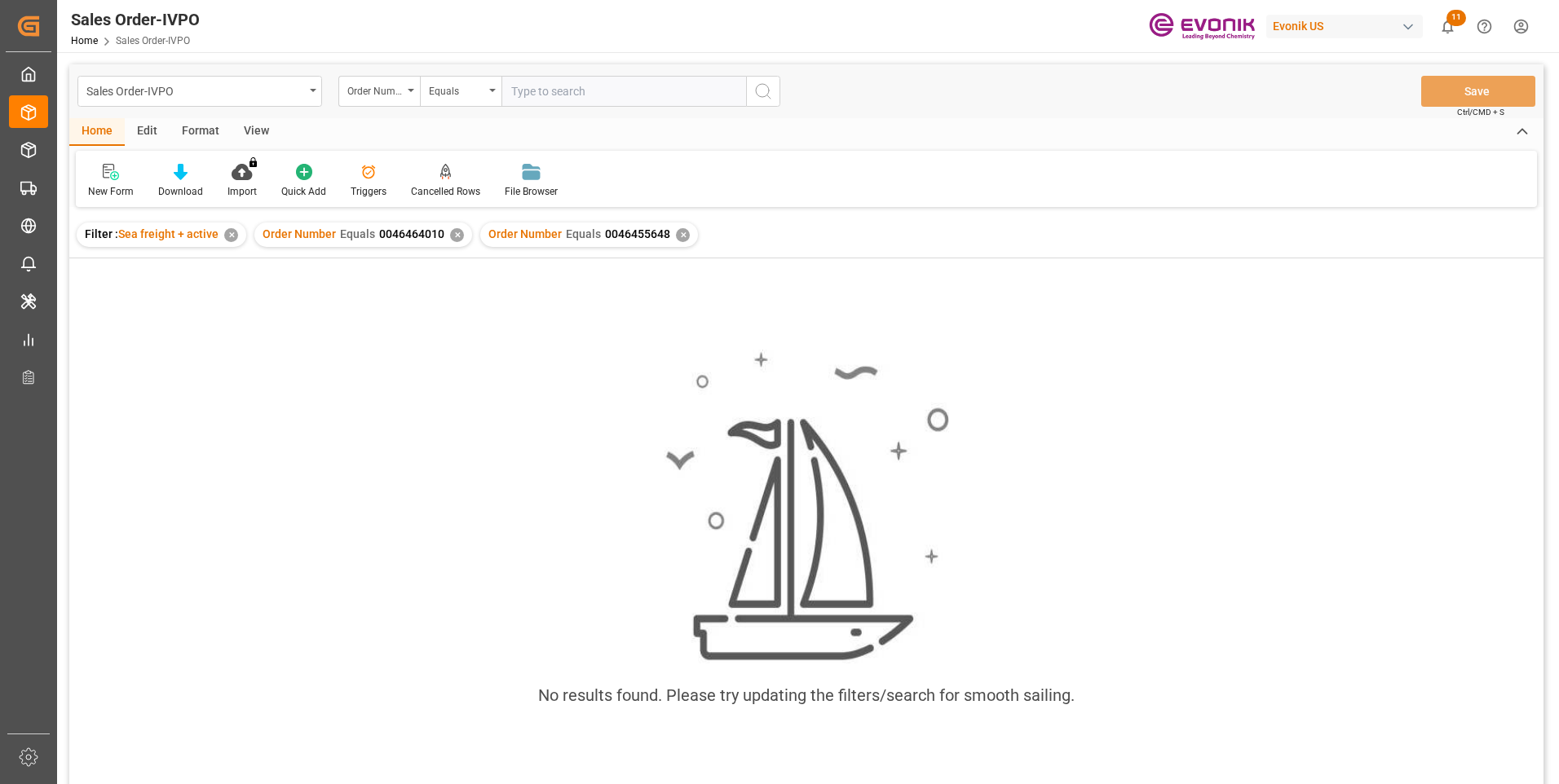
click at [450, 236] on div "✕" at bounding box center [457, 235] width 14 height 14
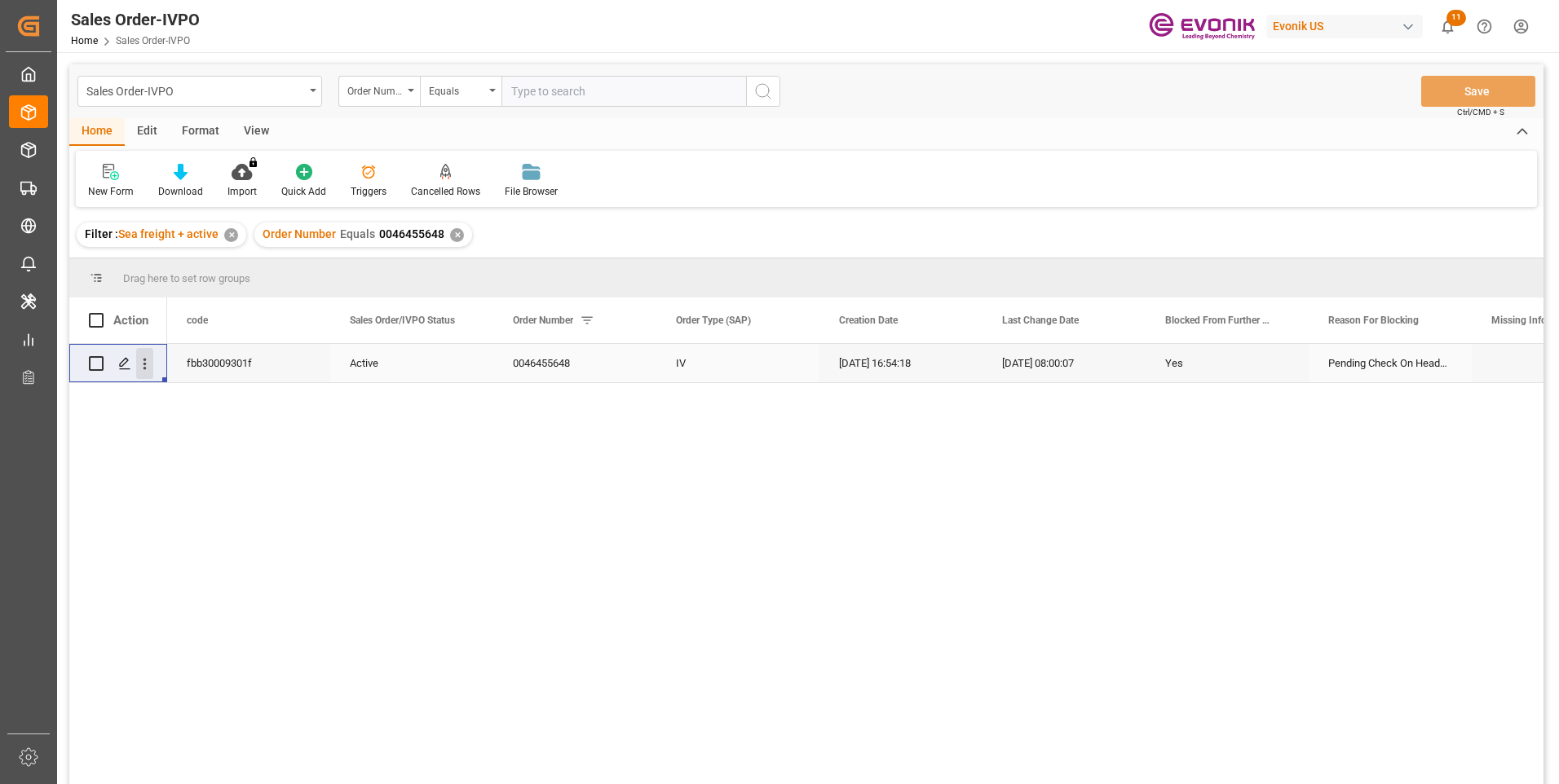
click at [144, 370] on icon "open menu" at bounding box center [144, 364] width 3 height 11
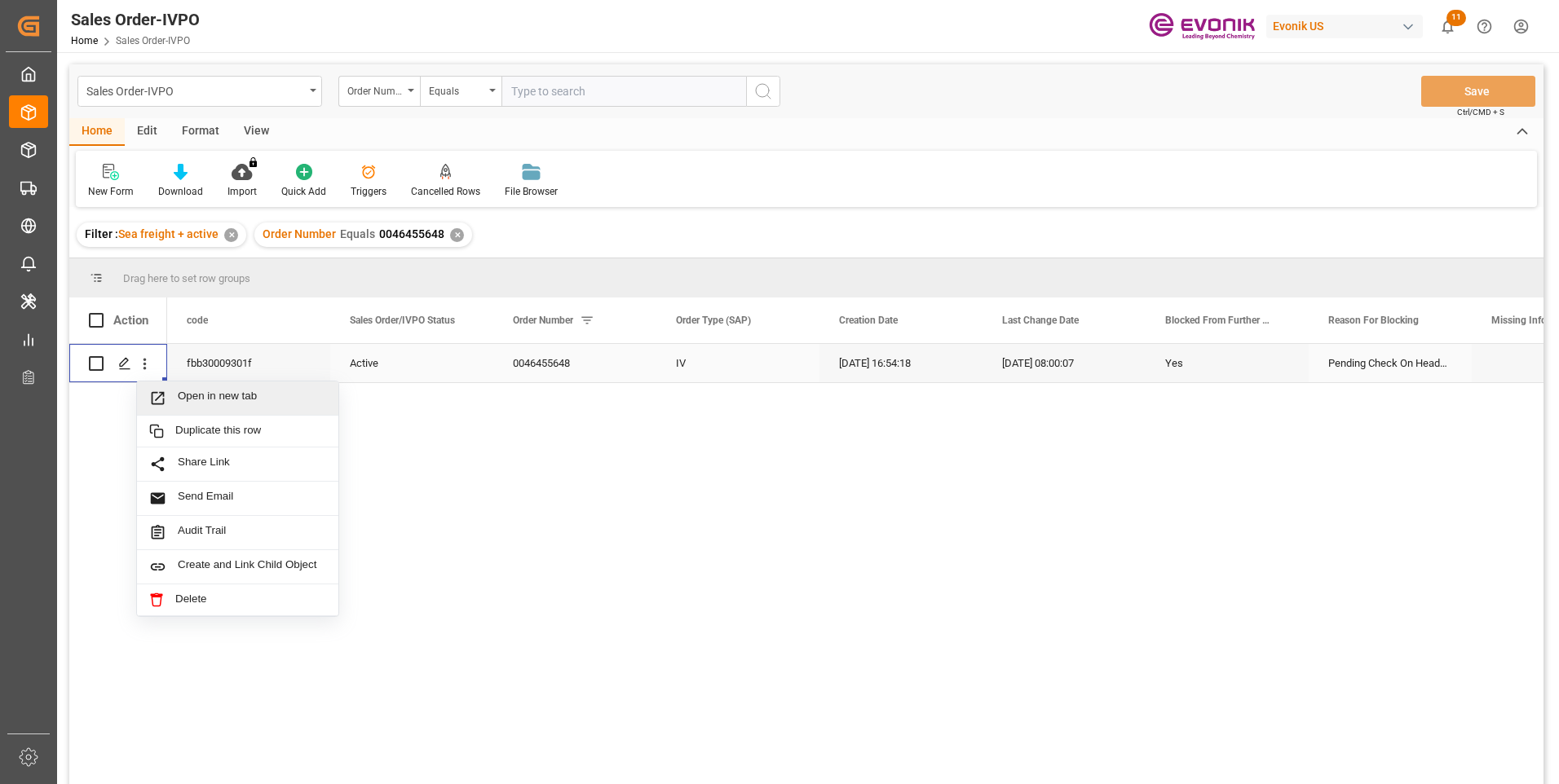
click at [183, 383] on div "Open in new tab" at bounding box center [237, 398] width 201 height 34
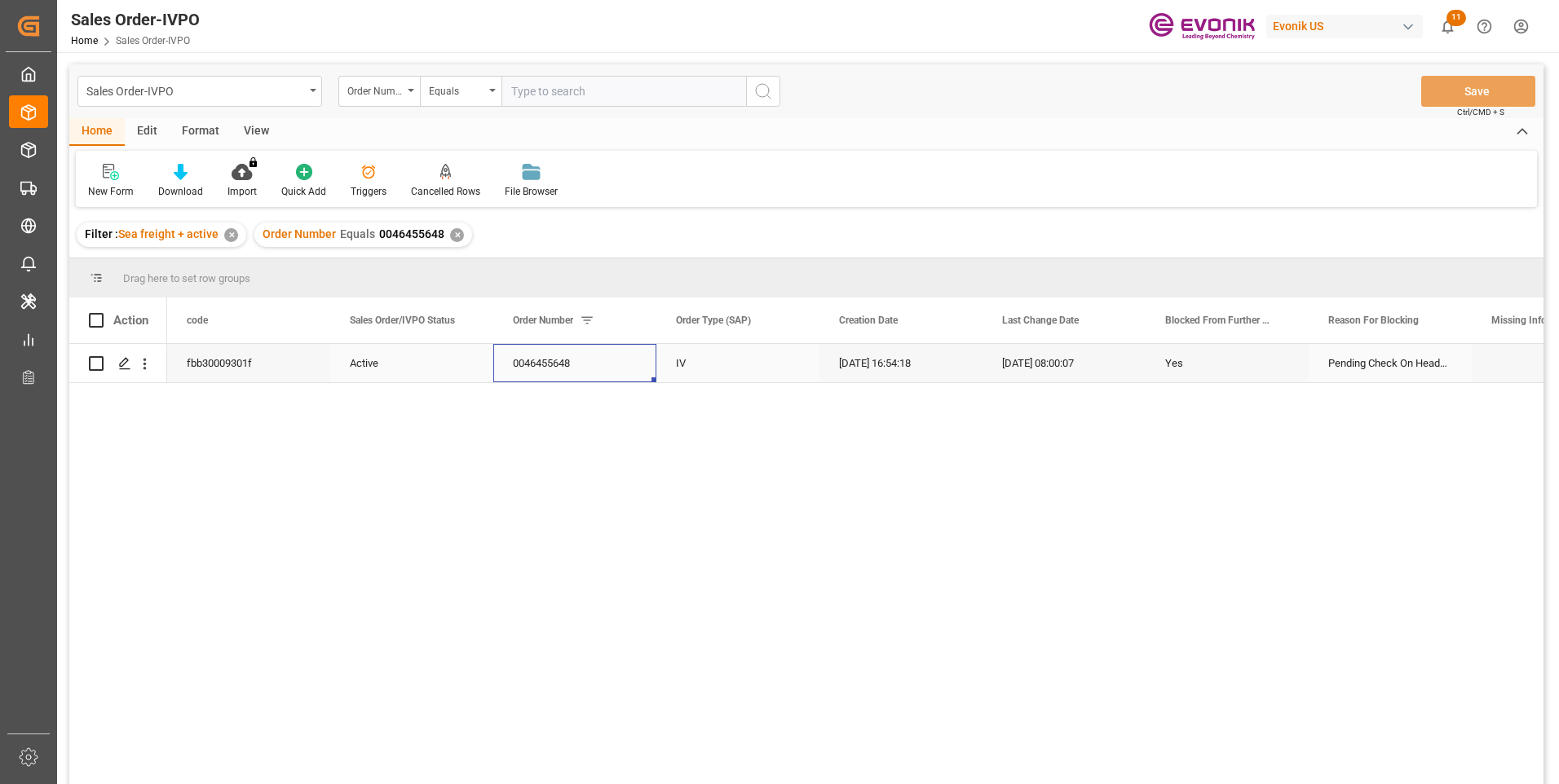
click at [537, 366] on div "0046455648" at bounding box center [575, 363] width 163 height 38
click at [562, 85] on input "text" at bounding box center [624, 91] width 245 height 31
paste input "0046467630"
type input "0046467630"
click at [762, 89] on icon "search button" at bounding box center [763, 91] width 20 height 20
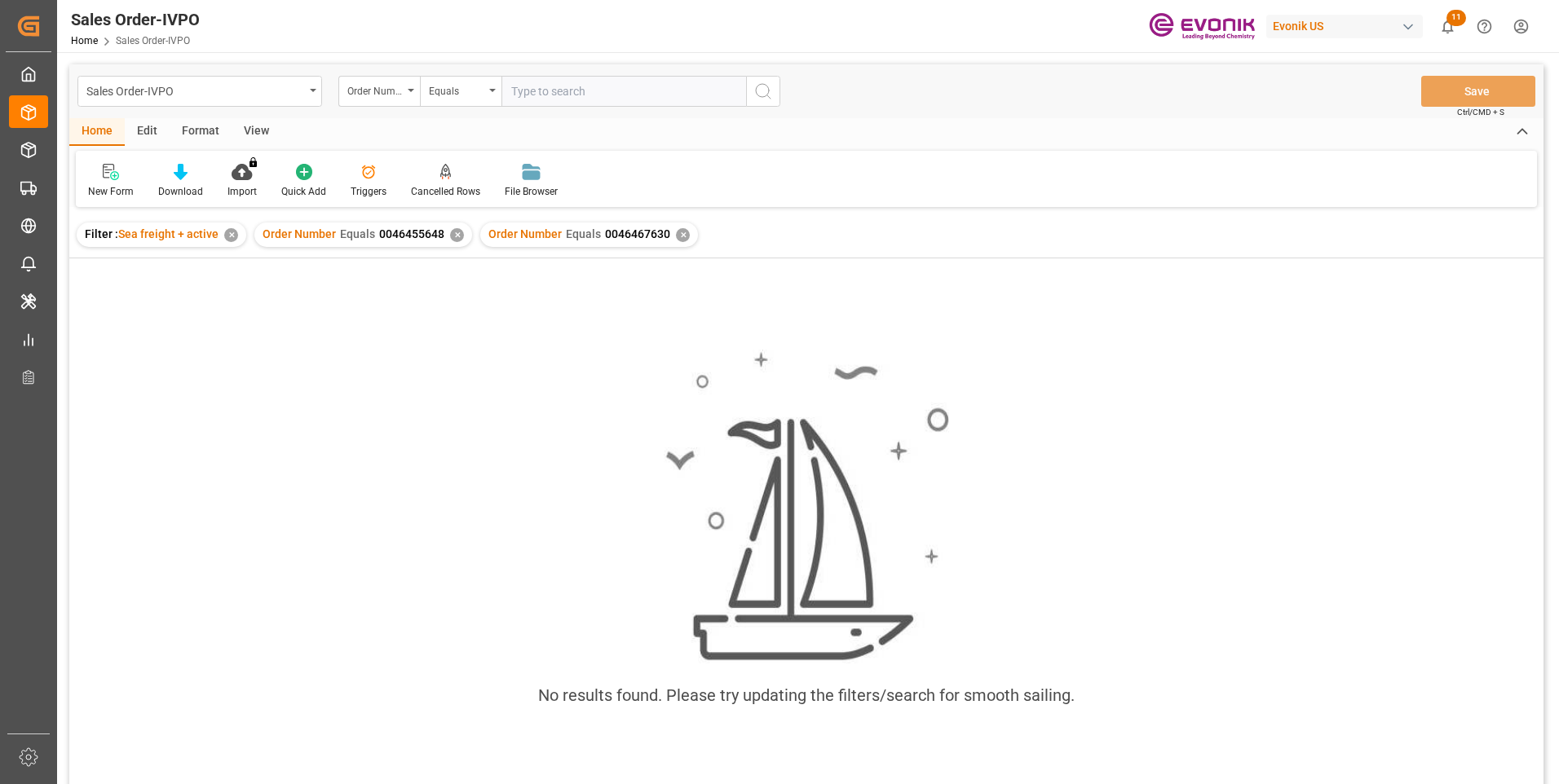
click at [450, 231] on div "✕" at bounding box center [457, 235] width 14 height 14
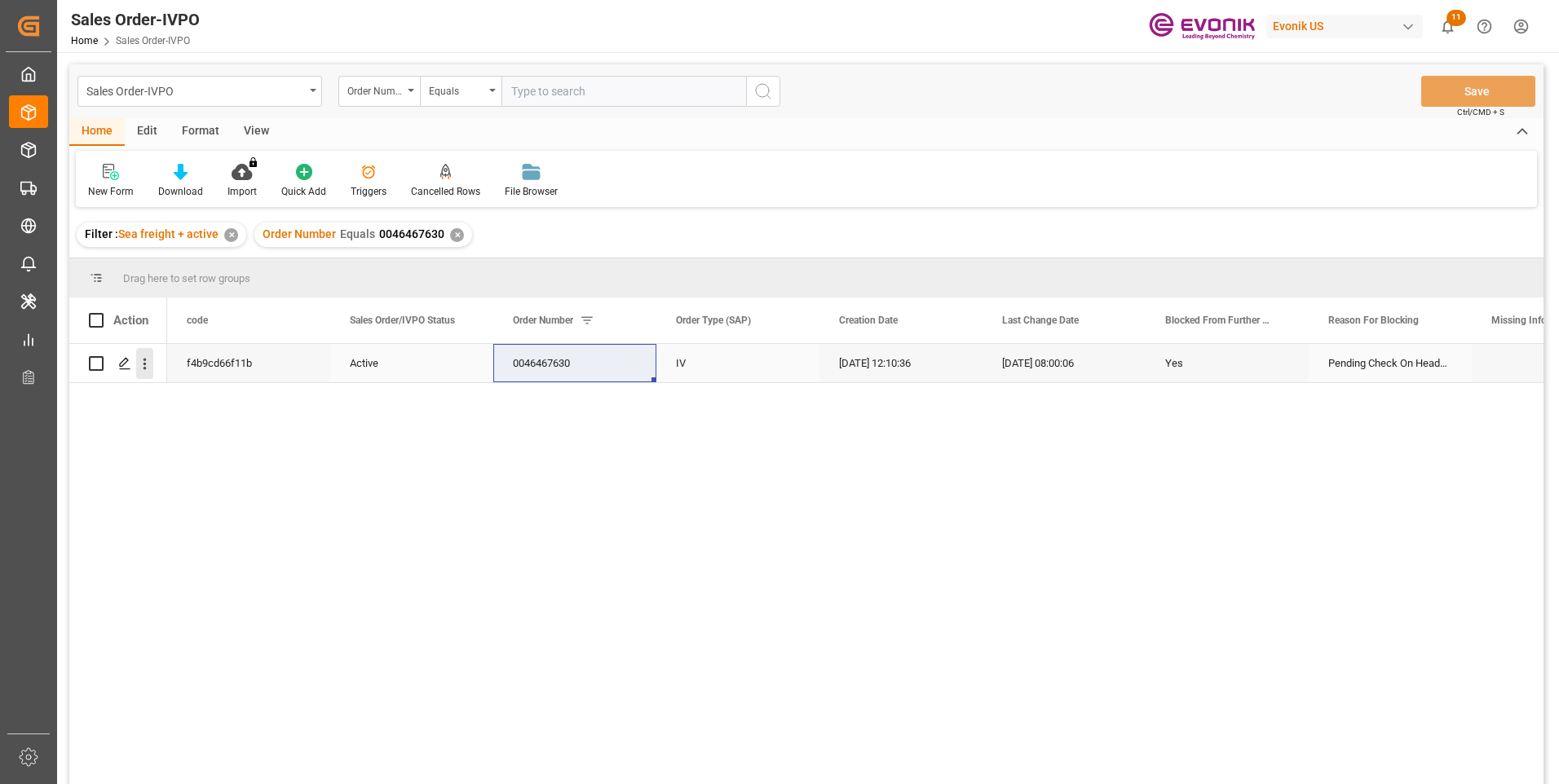
click at [142, 366] on icon "open menu" at bounding box center [145, 364] width 17 height 17
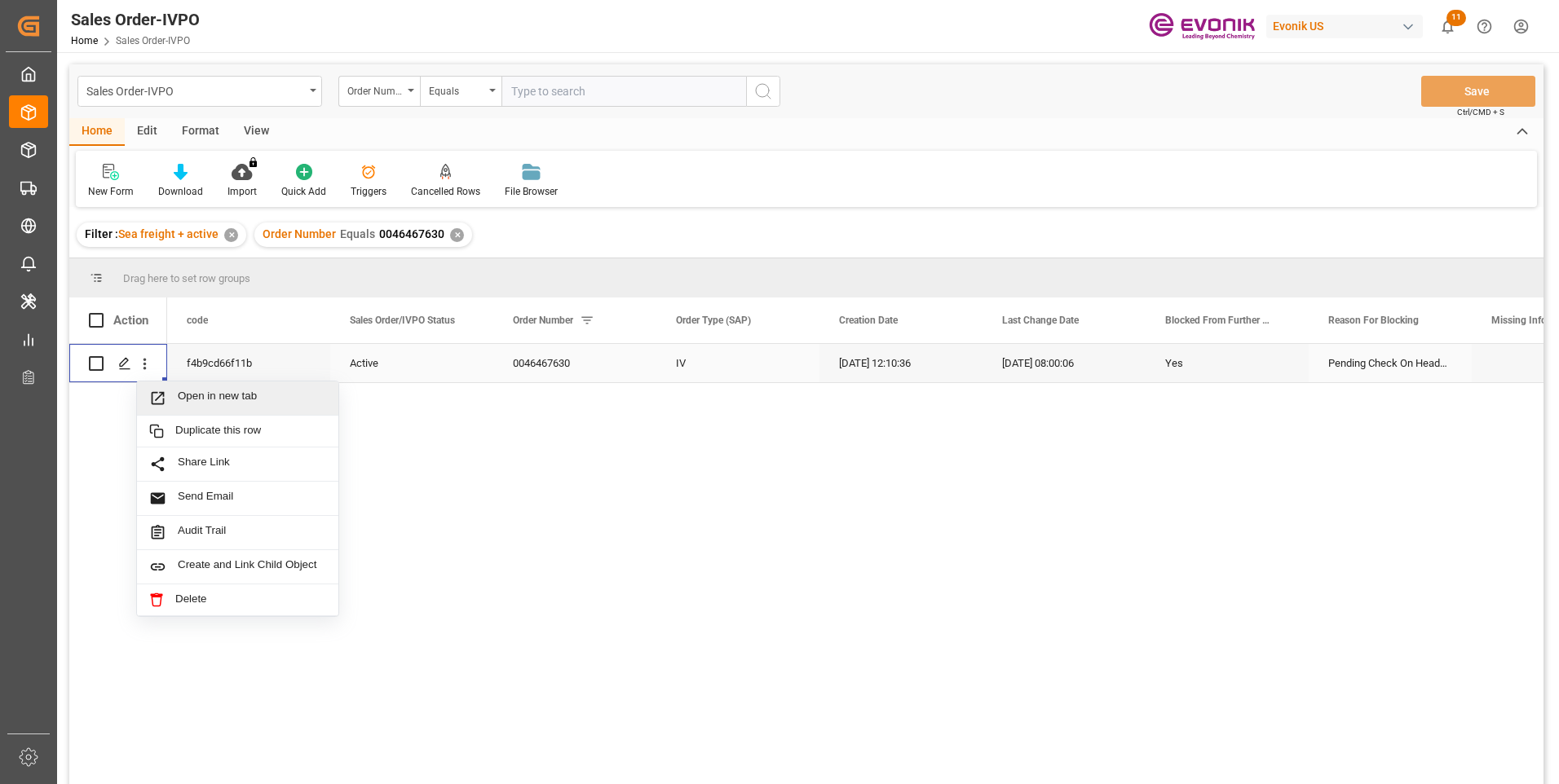
click at [201, 391] on span "Open in new tab" at bounding box center [251, 398] width 149 height 17
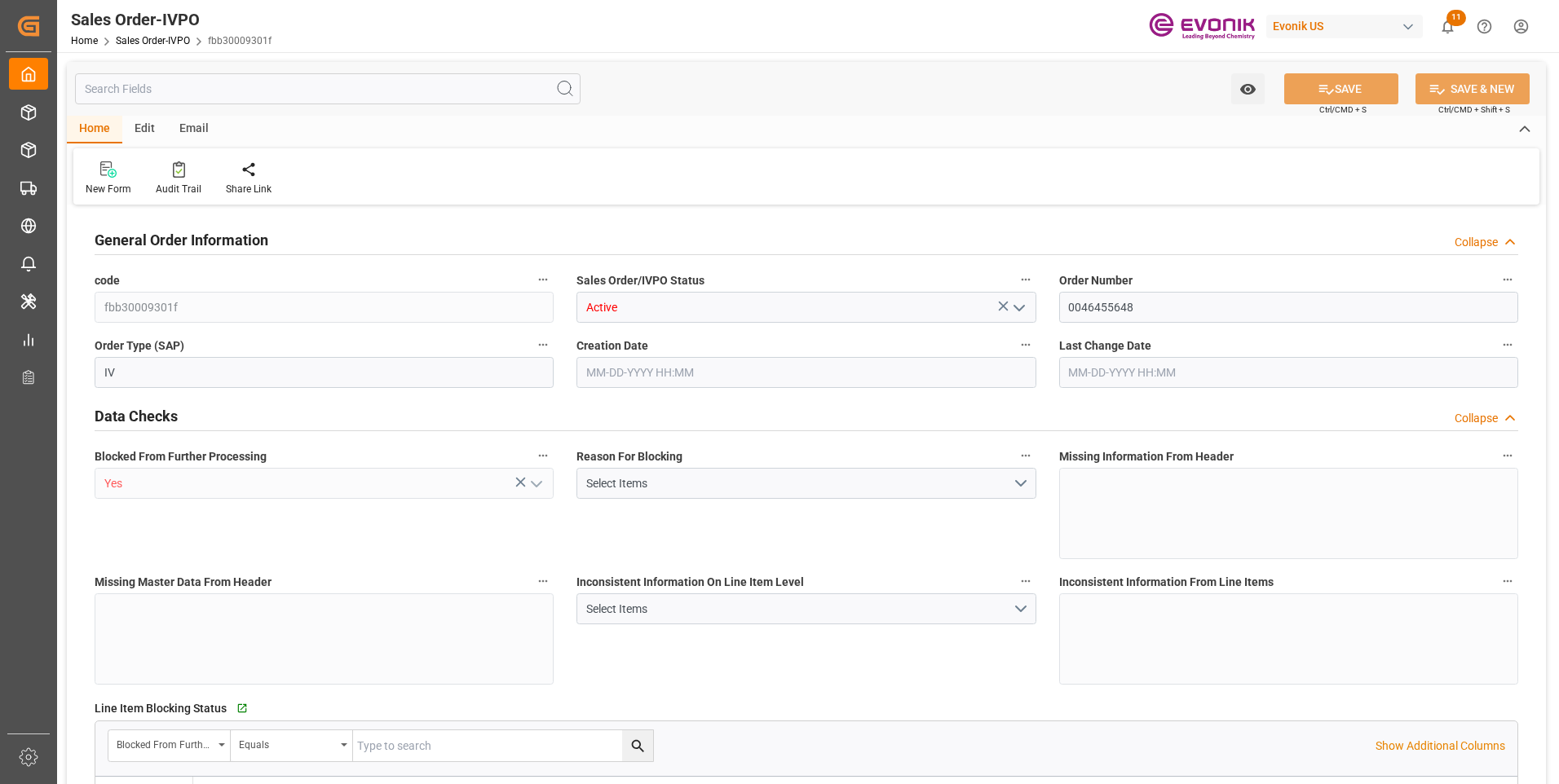
type input "BEANR"
type input "0"
type input "1"
type input "13283.136"
type input "37.0066"
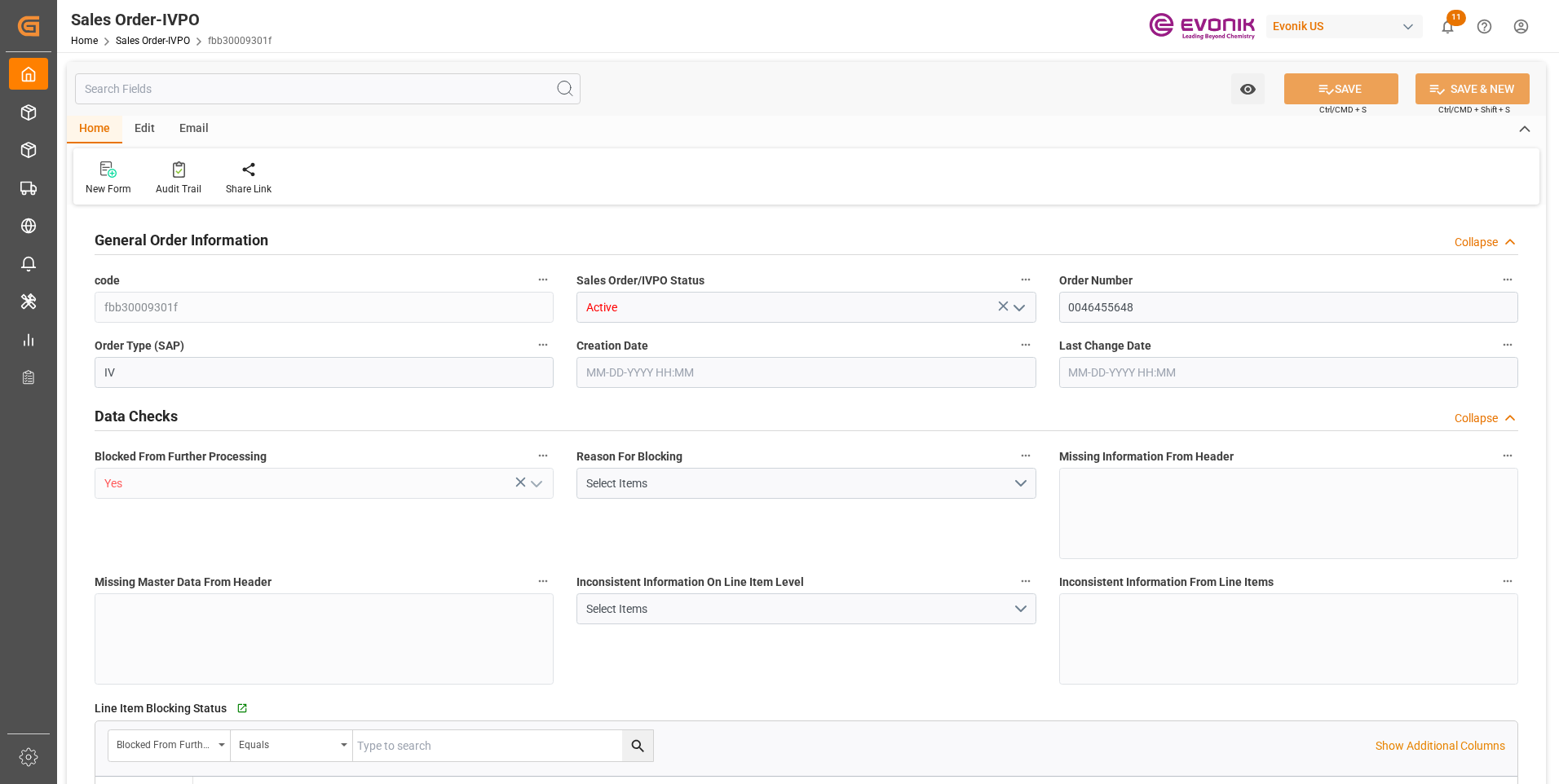
type input "0"
type input "[DATE] 16:54"
type input "[DATE] 08:00"
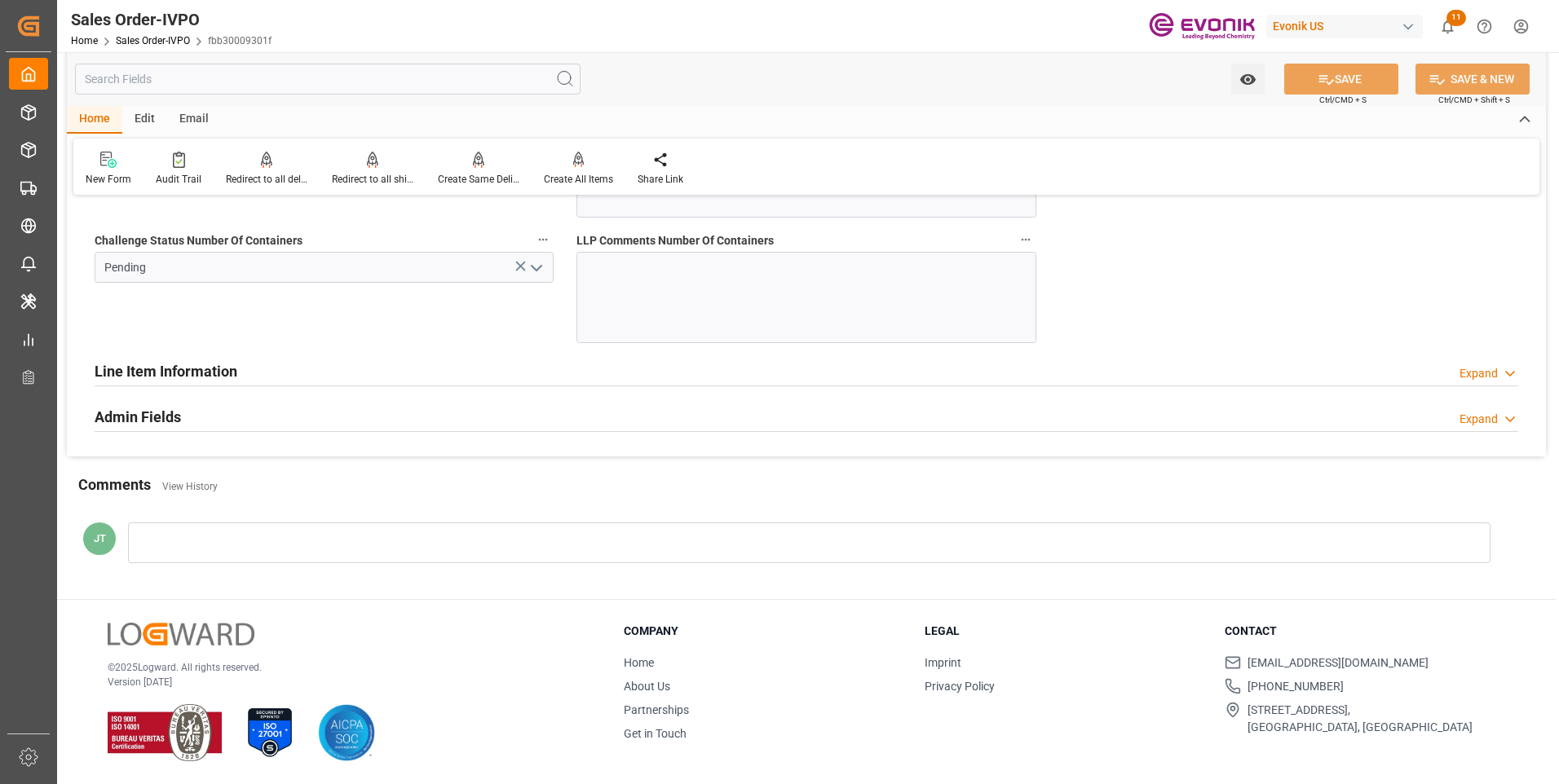
scroll to position [3181, 0]
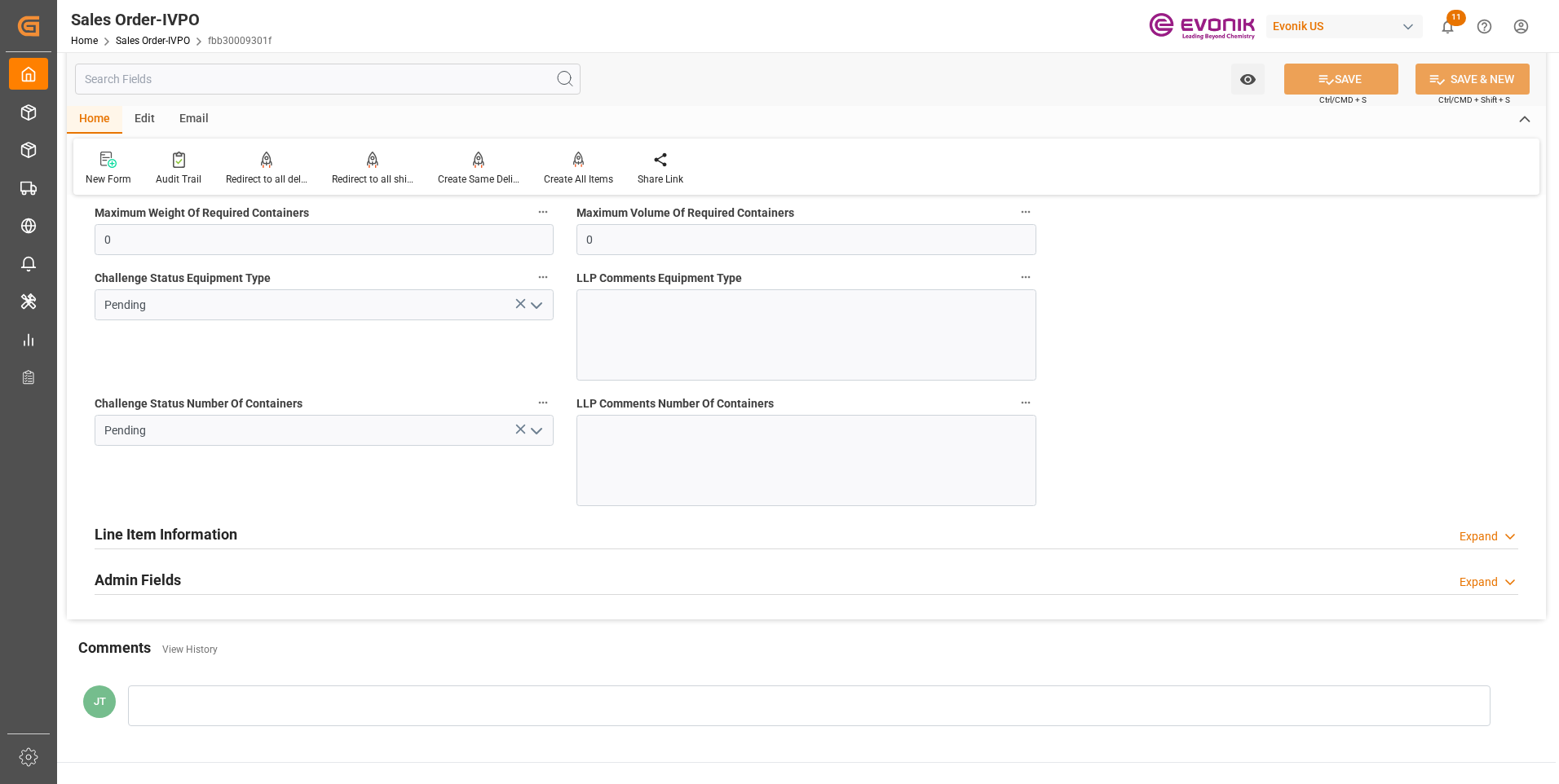
click at [539, 430] on polyline "open menu" at bounding box center [537, 430] width 9 height 5
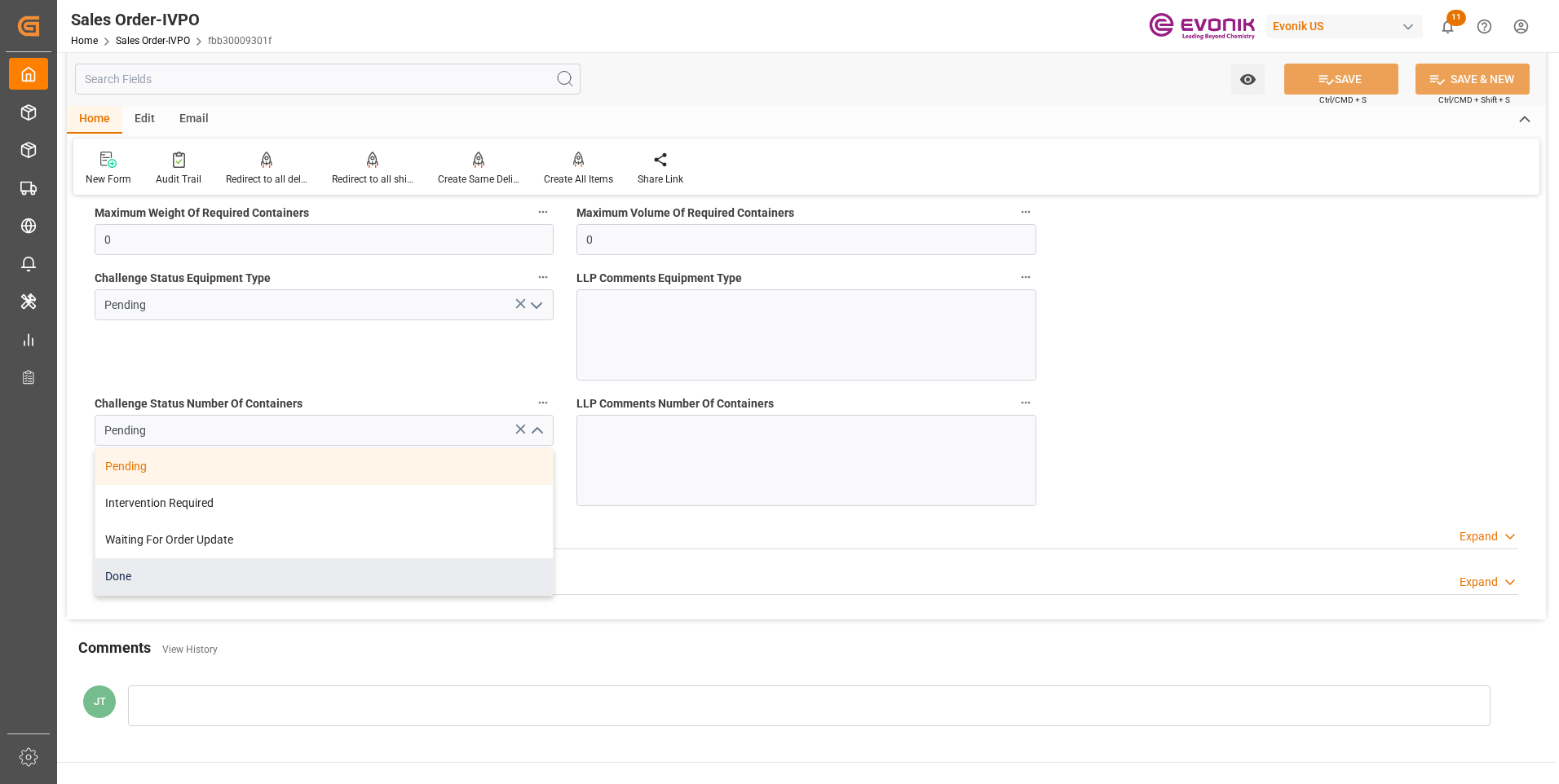
click at [138, 575] on div "Done" at bounding box center [324, 576] width 457 height 37
type input "Done"
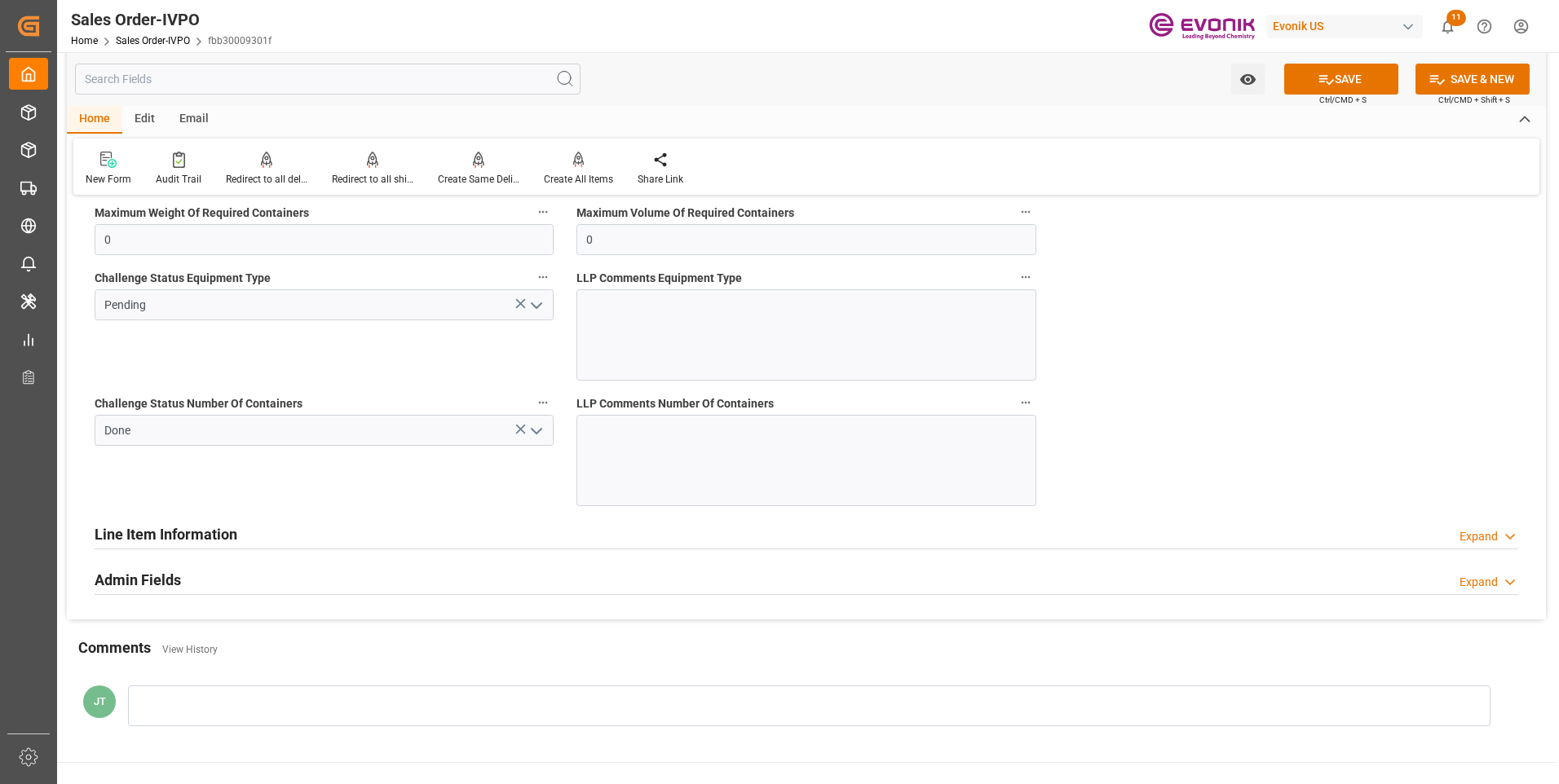
scroll to position [3017, 0]
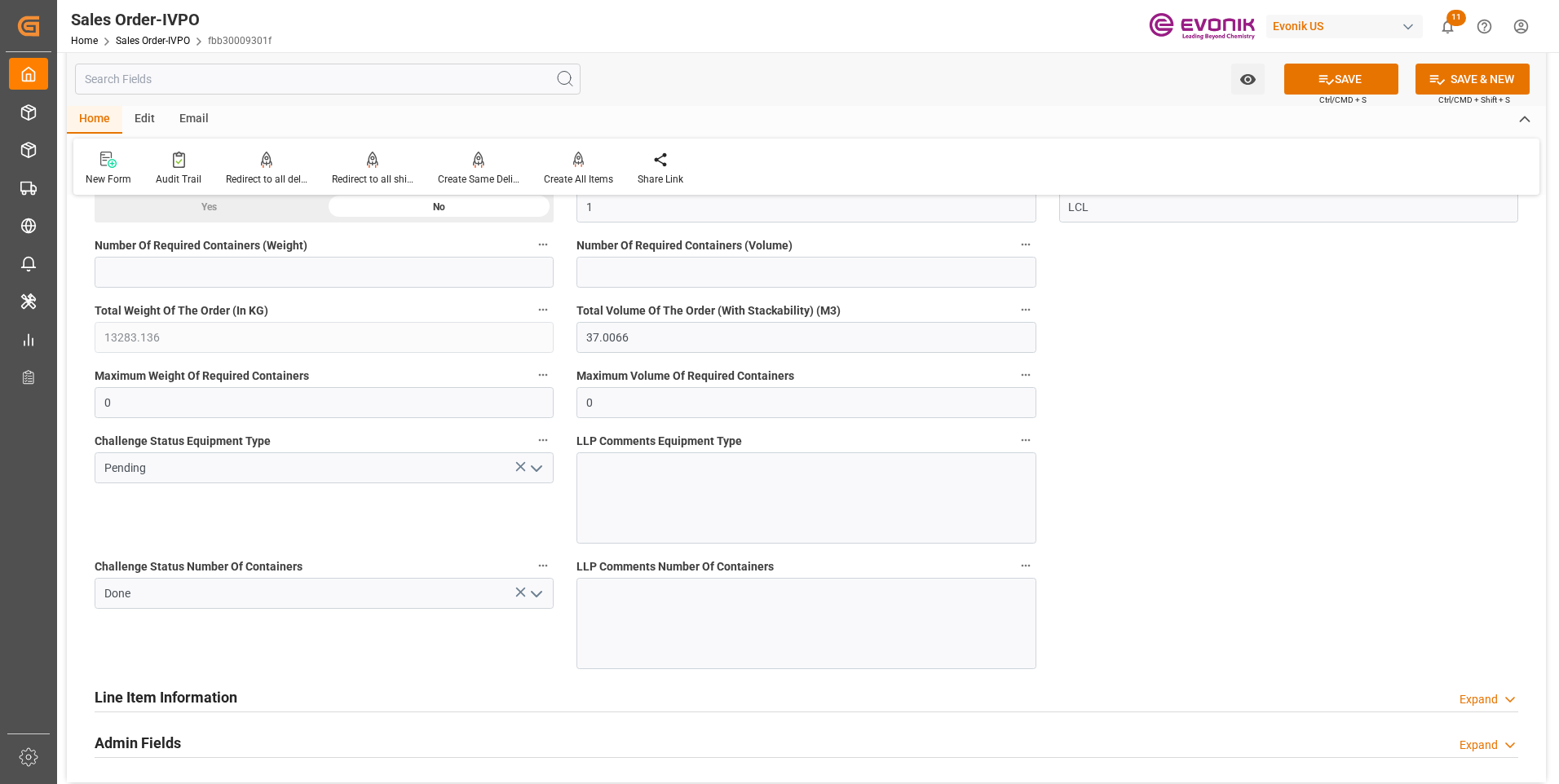
click at [539, 467] on icon "open menu" at bounding box center [537, 468] width 20 height 20
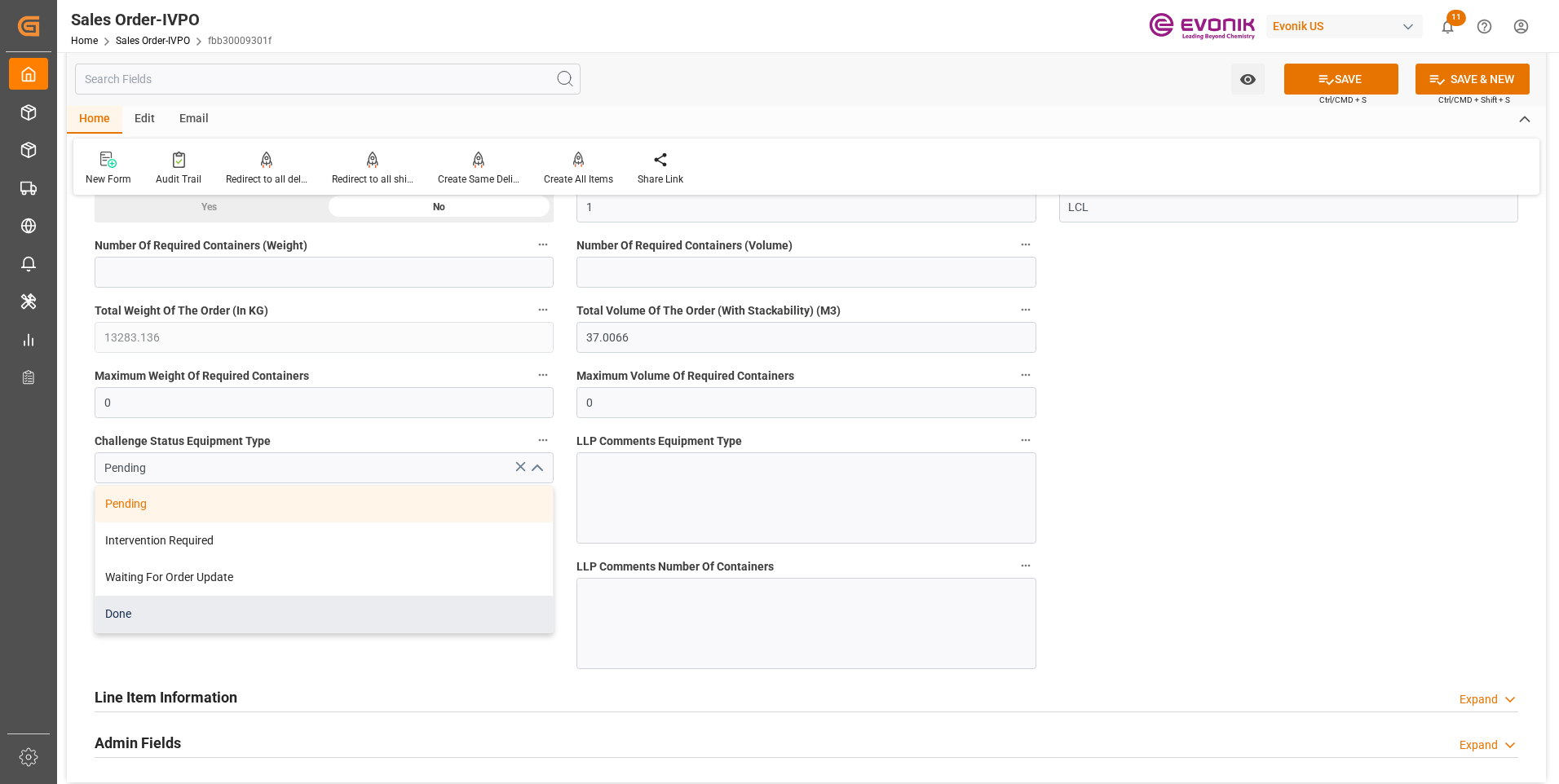
click at [180, 610] on div "Done" at bounding box center [324, 614] width 457 height 37
type input "Done"
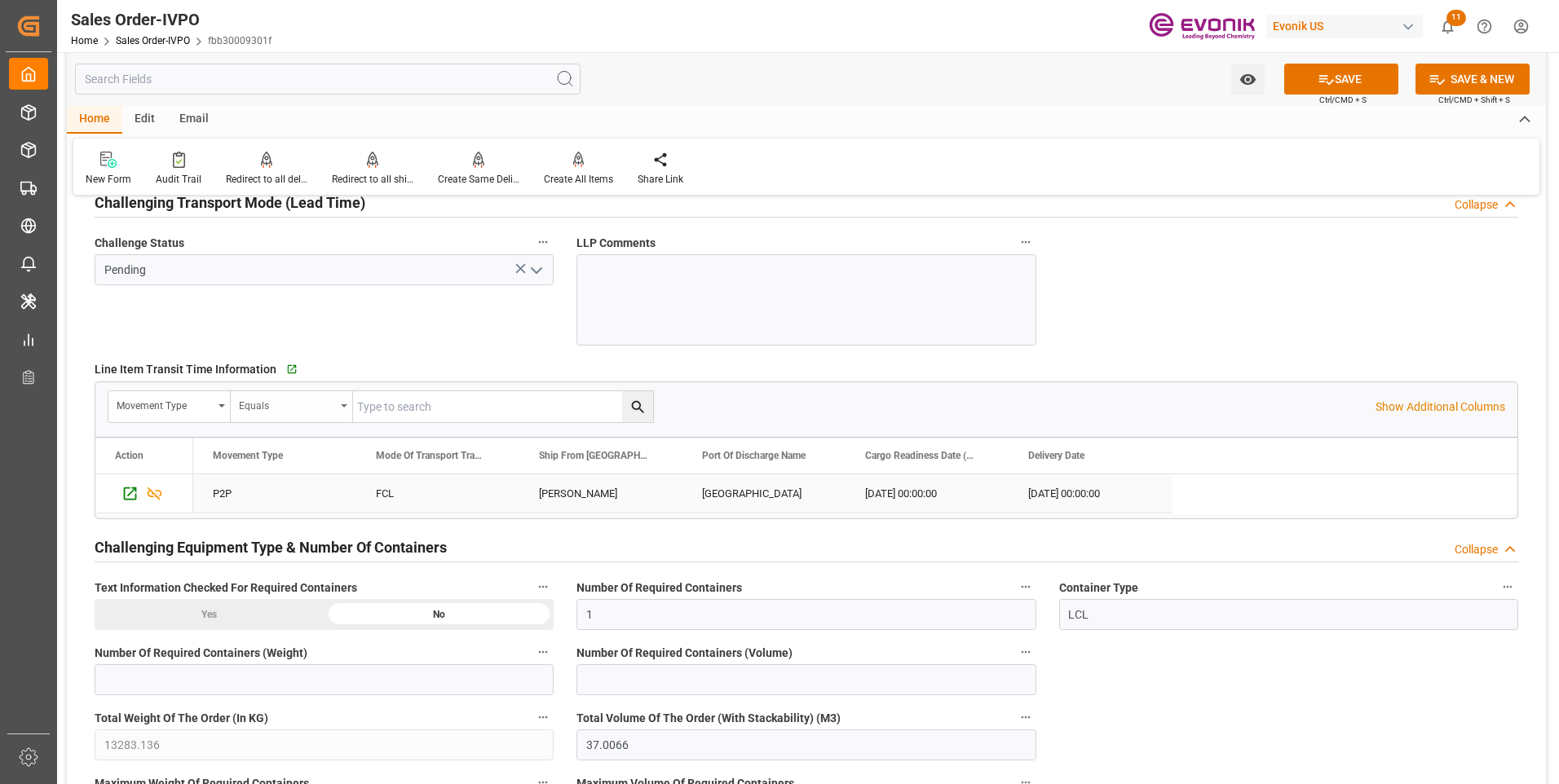
scroll to position [2528, 0]
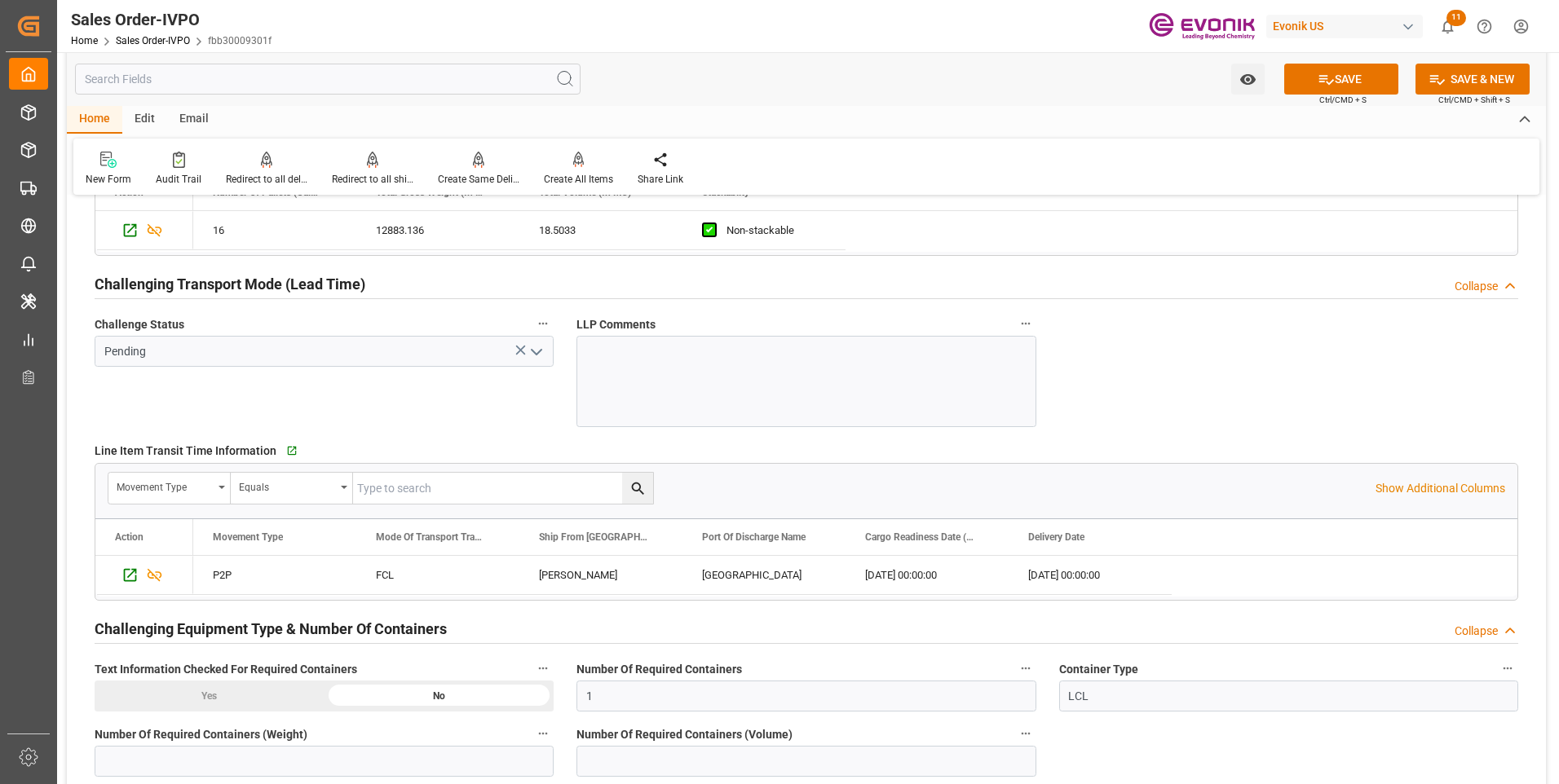
click at [536, 346] on icon "open menu" at bounding box center [537, 352] width 20 height 20
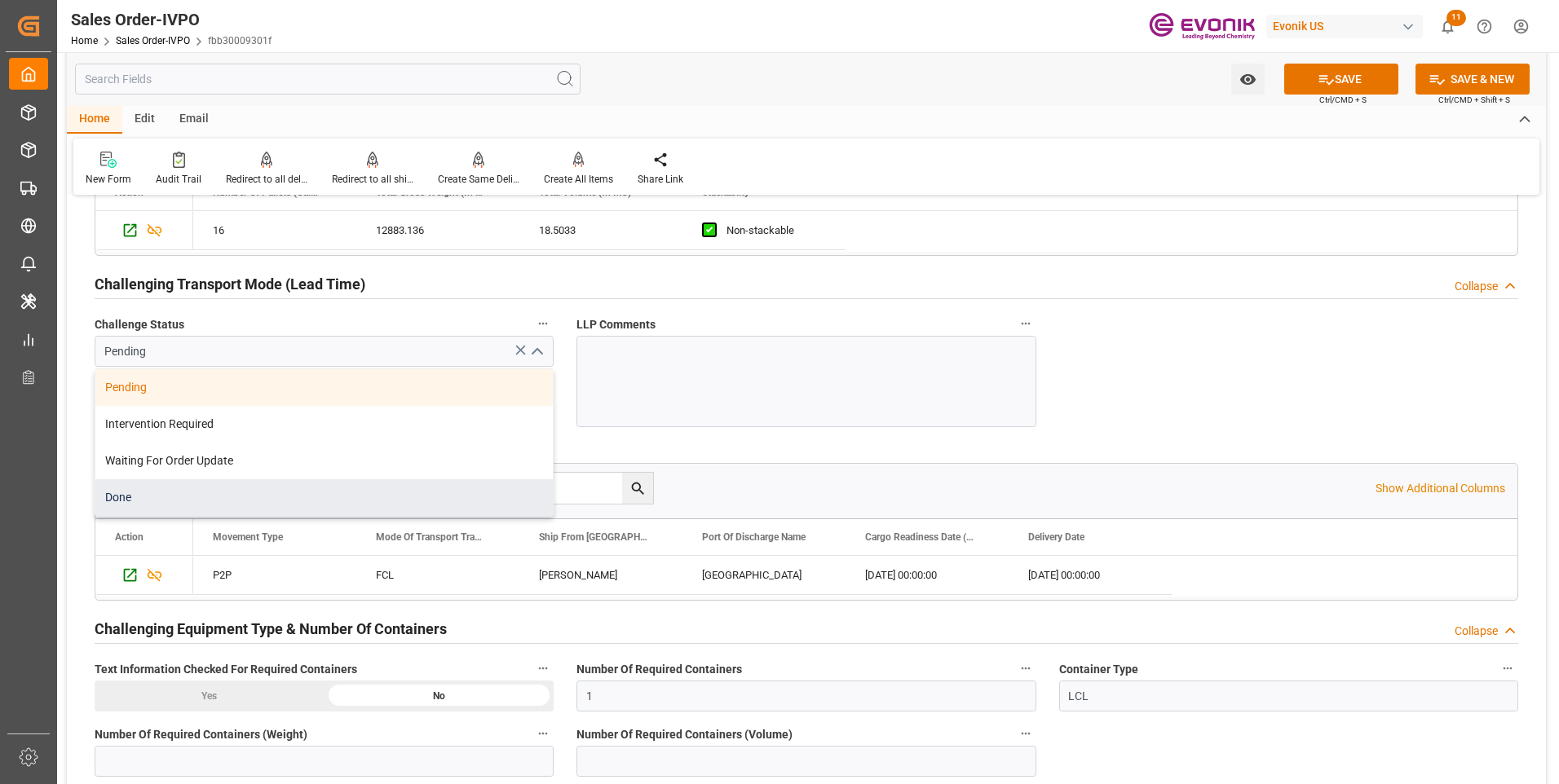
click at [177, 497] on div "Done" at bounding box center [324, 498] width 457 height 37
type input "Done"
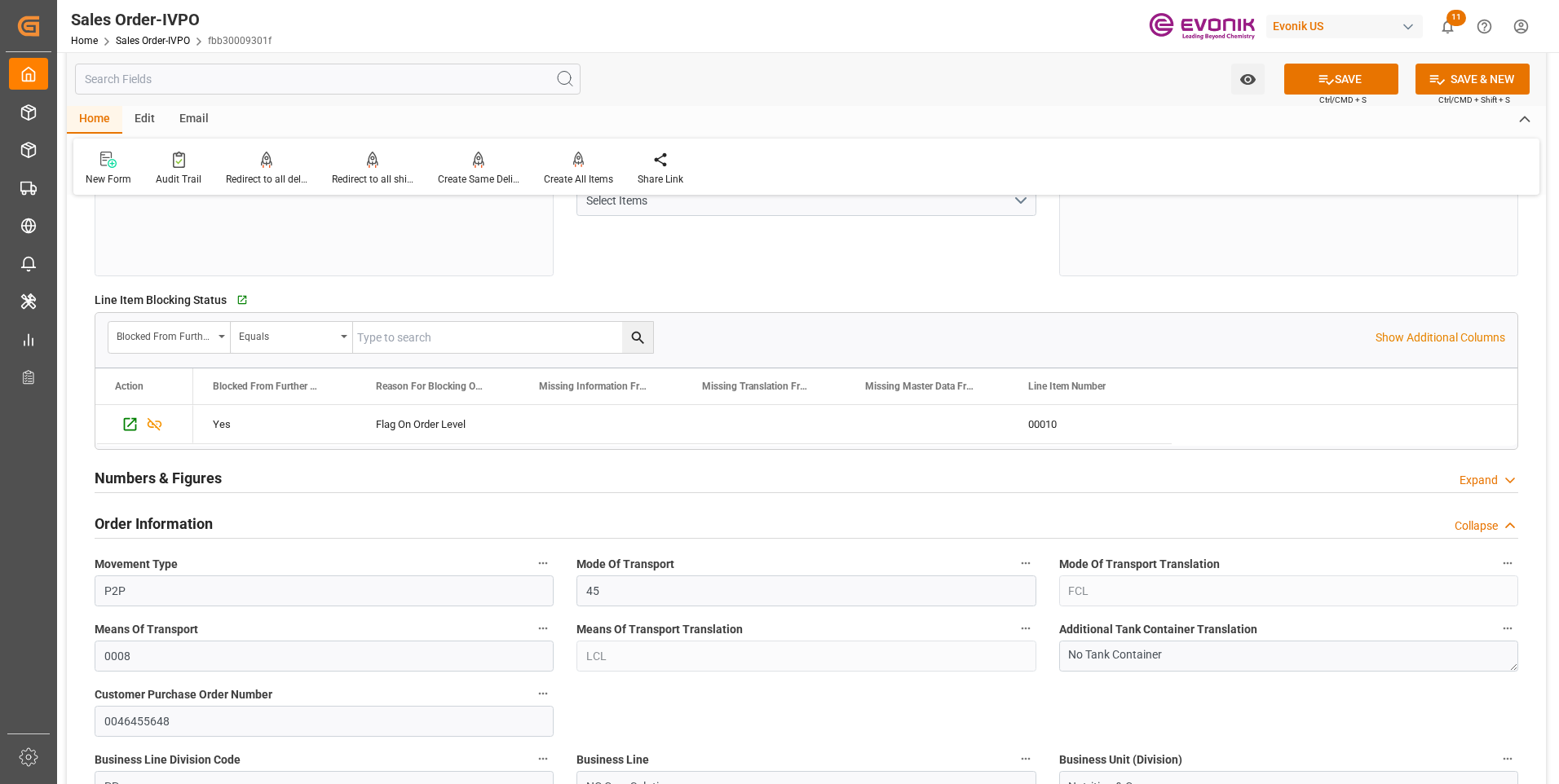
scroll to position [1, 0]
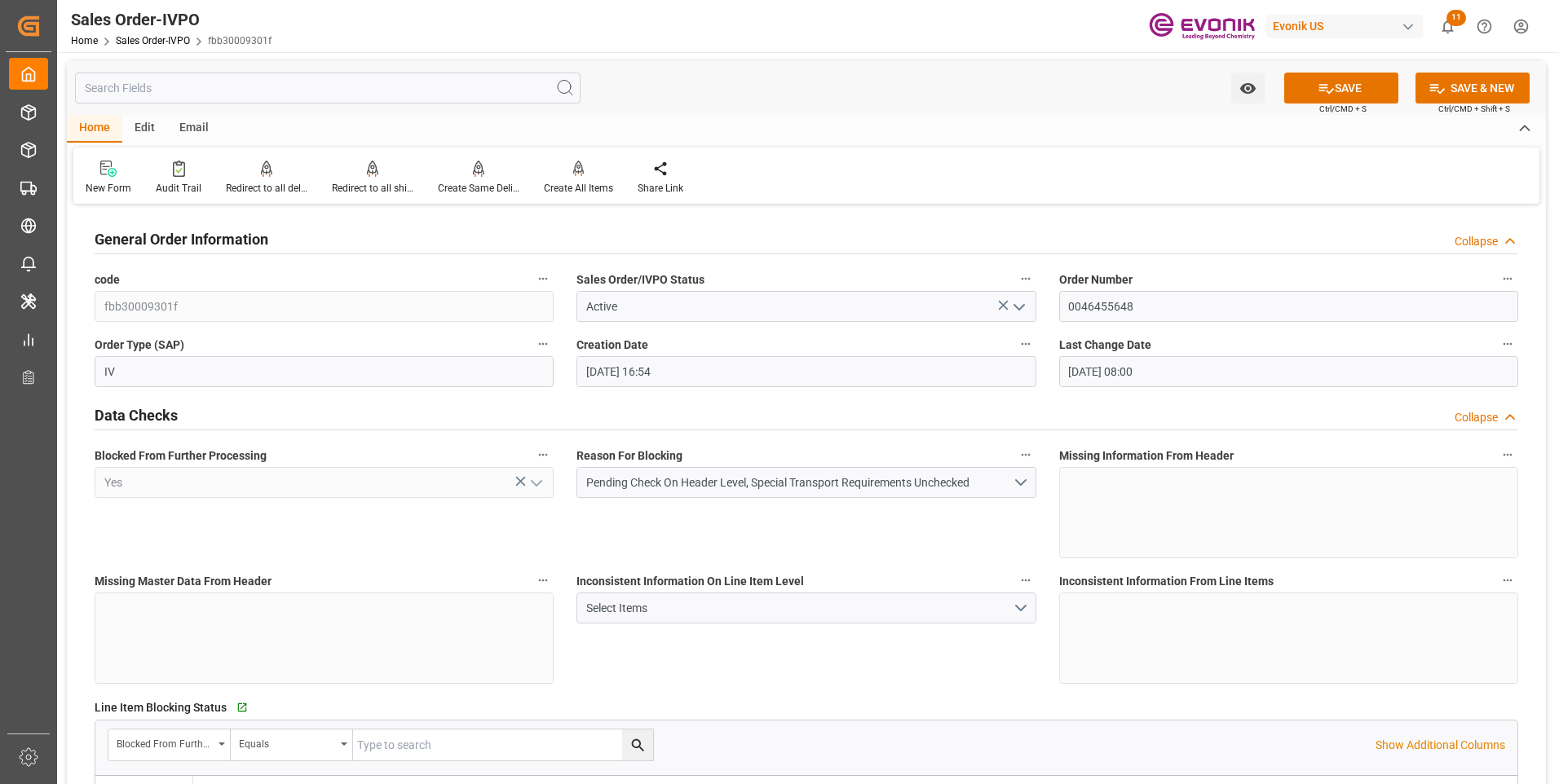
click at [177, 78] on input "text" at bounding box center [327, 88] width 505 height 31
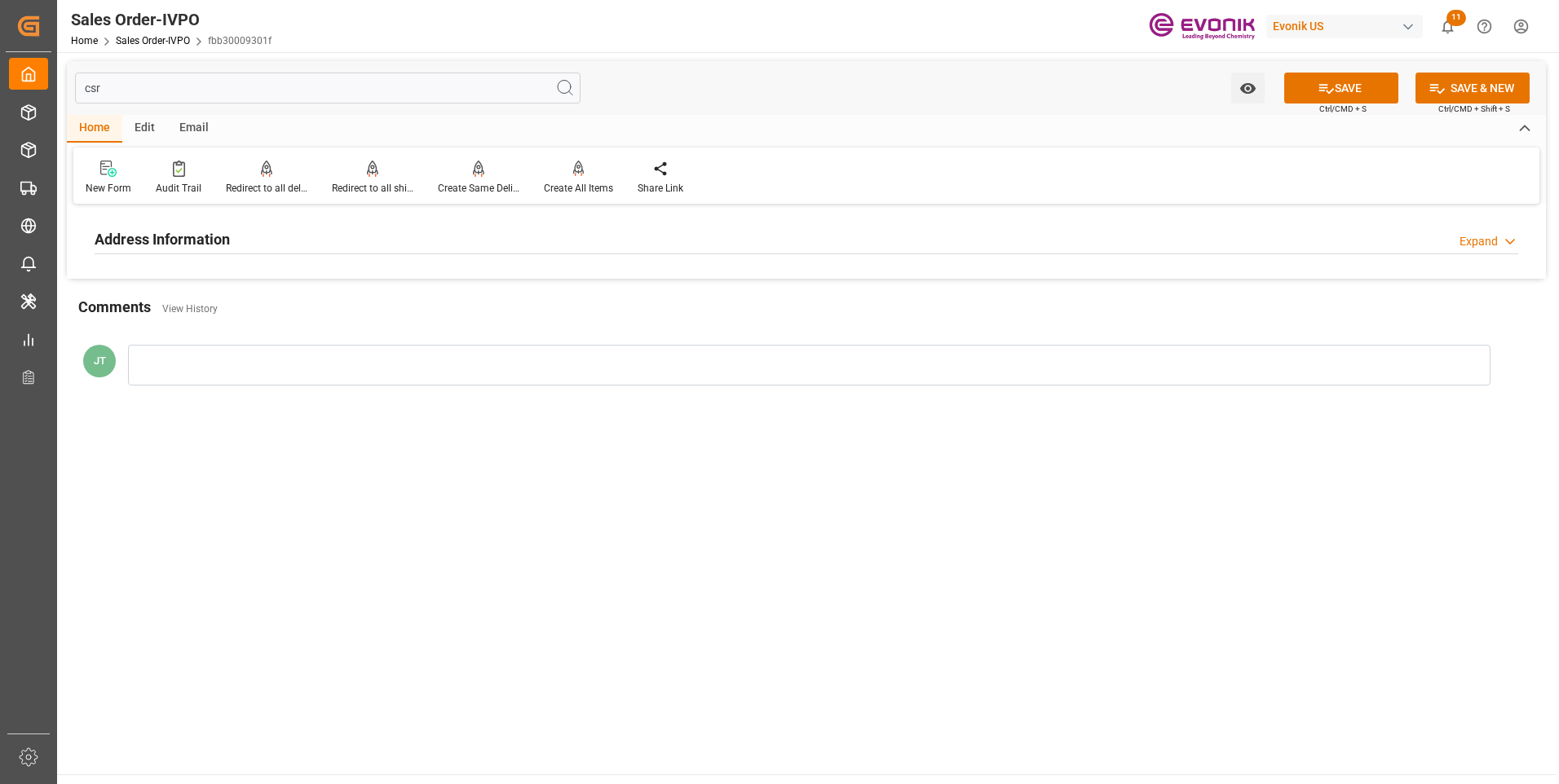
click at [271, 230] on div "Address Information Expand" at bounding box center [807, 238] width 1424 height 31
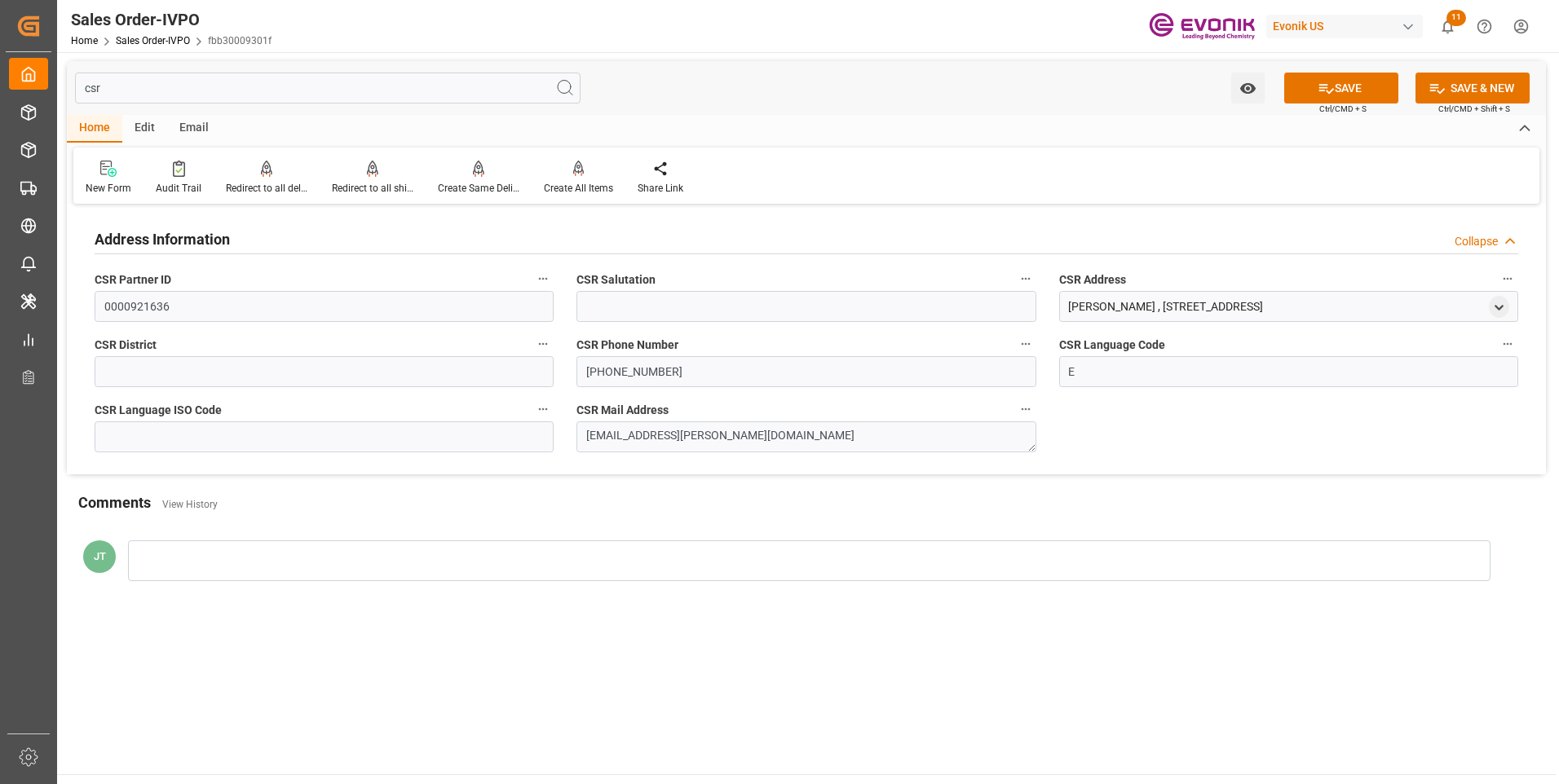
click at [149, 90] on input "csr" at bounding box center [327, 88] width 505 height 31
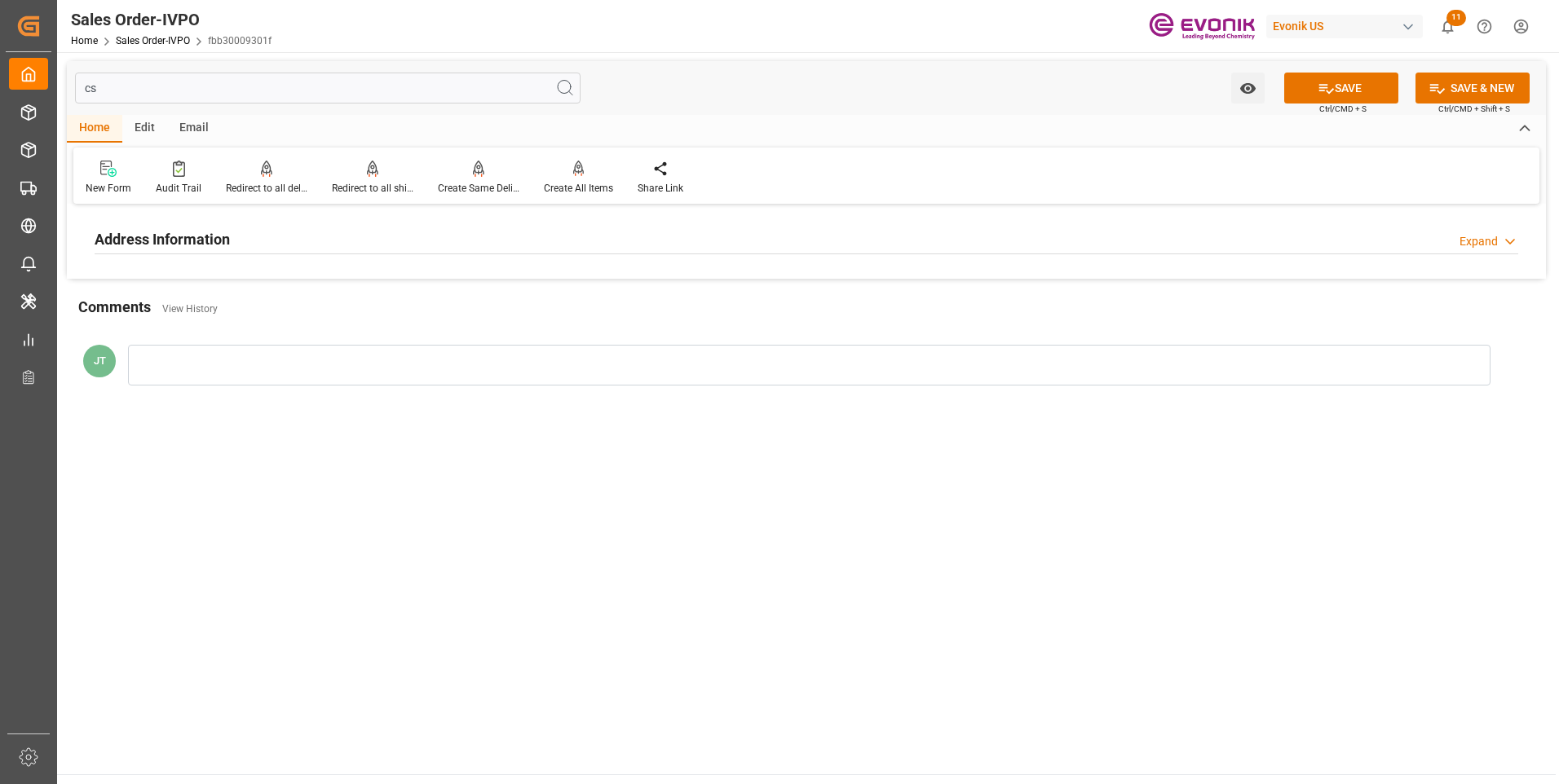
type input "c"
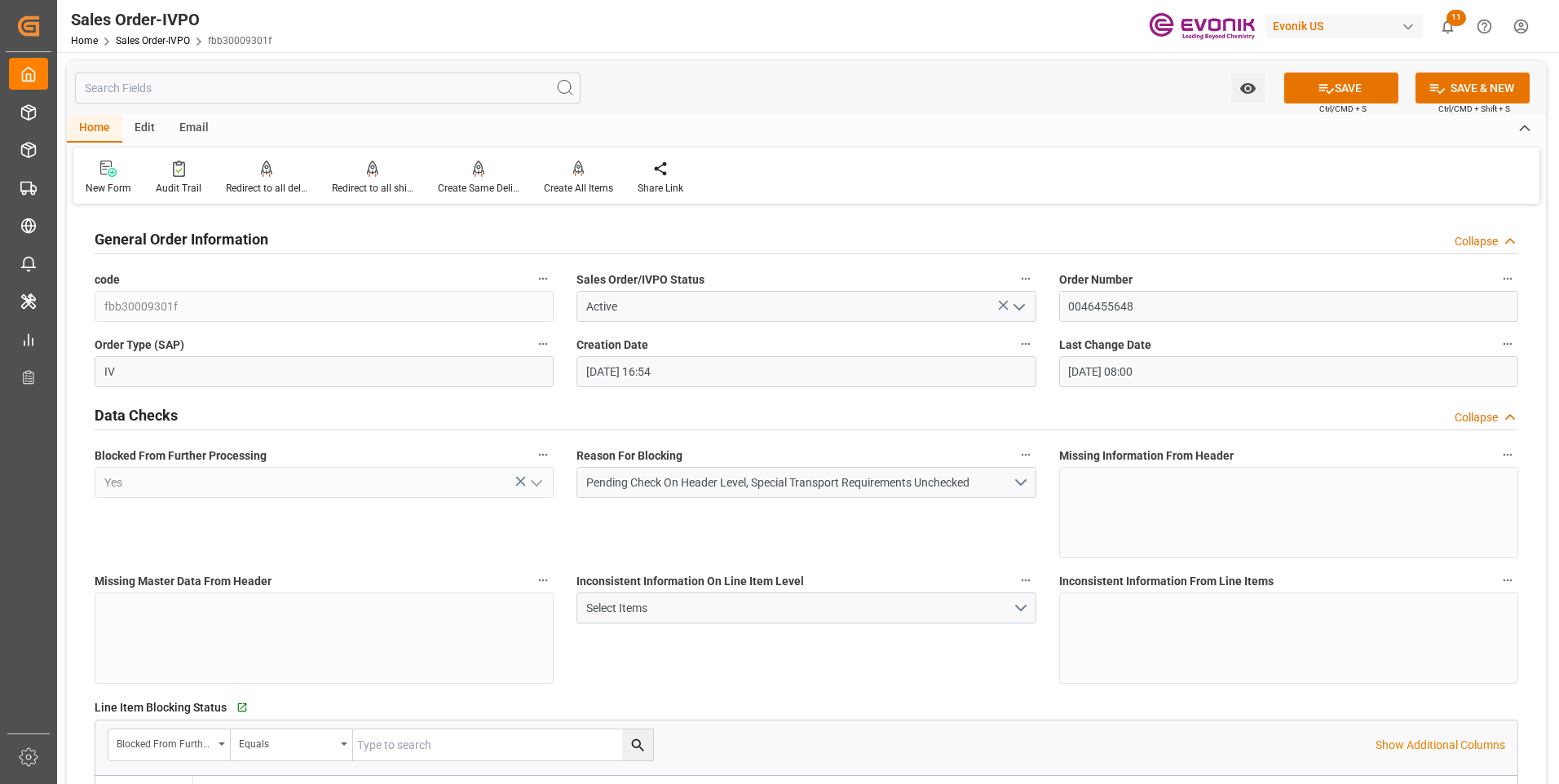
type input "08-12-2025 16:54"
type input "08-13-2025 08:00"
type input "13283.136"
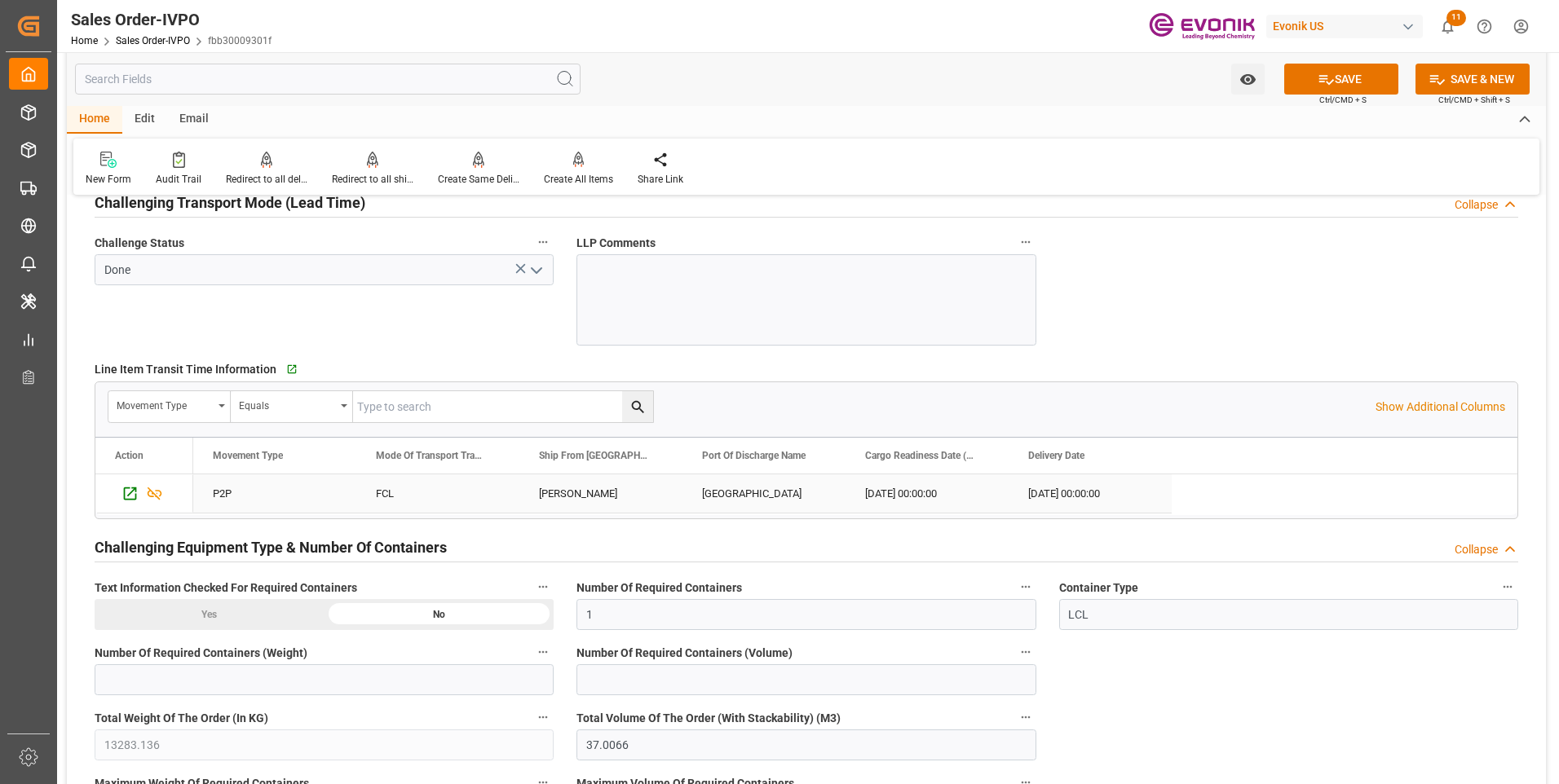
scroll to position [2691, 0]
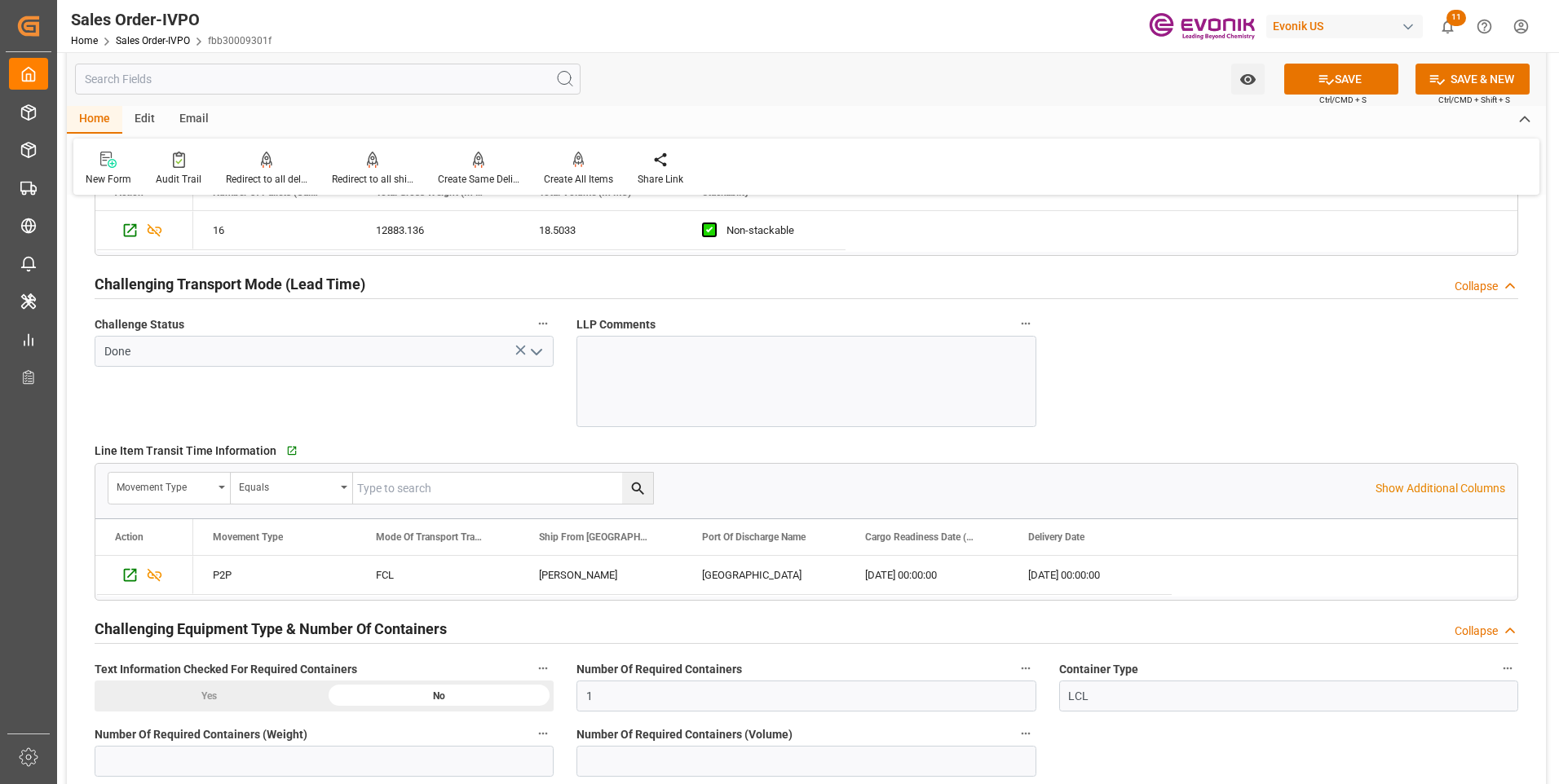
click at [636, 379] on div at bounding box center [806, 381] width 459 height 91
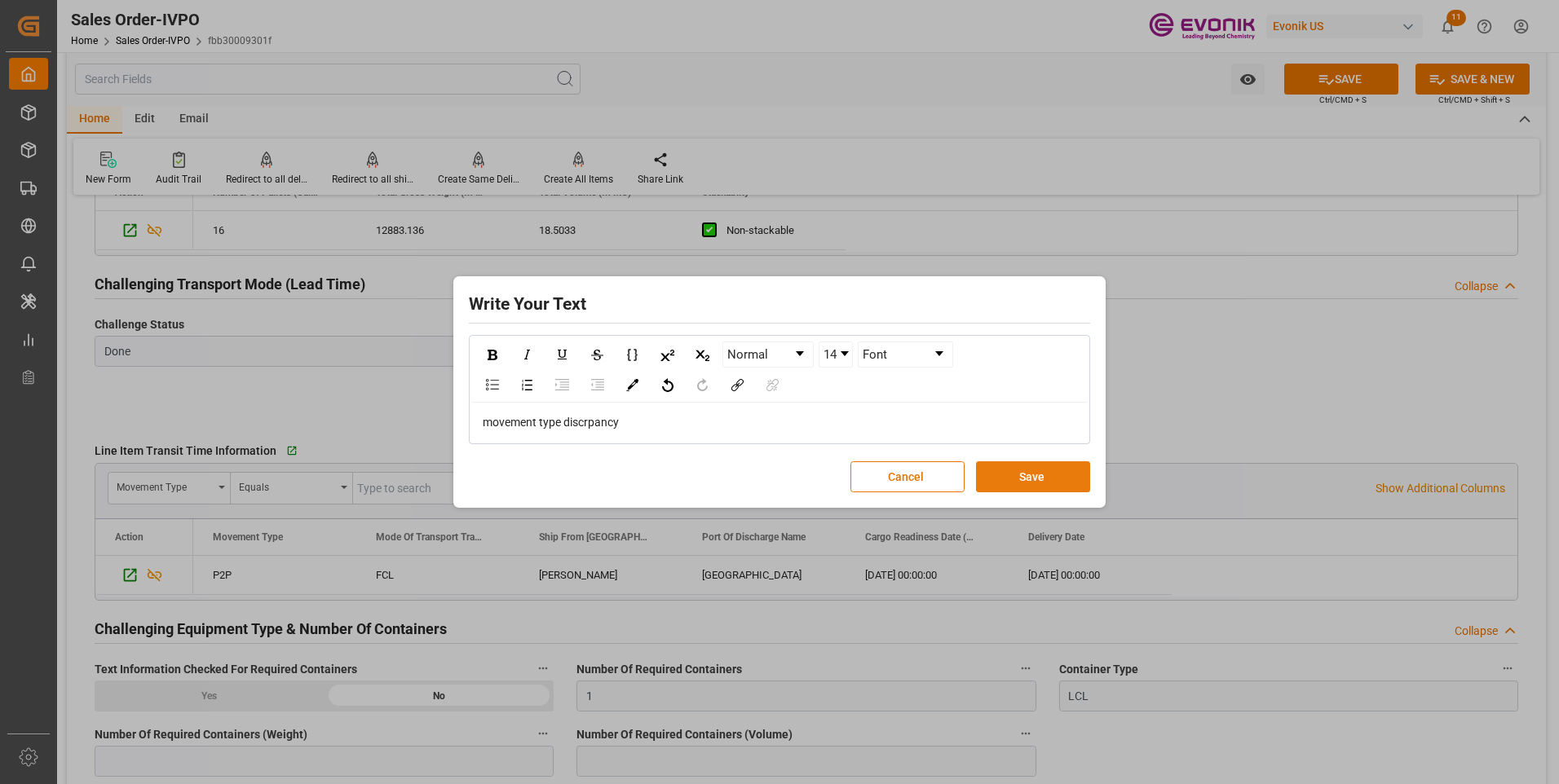
click at [1027, 485] on button "Save" at bounding box center [1033, 477] width 114 height 31
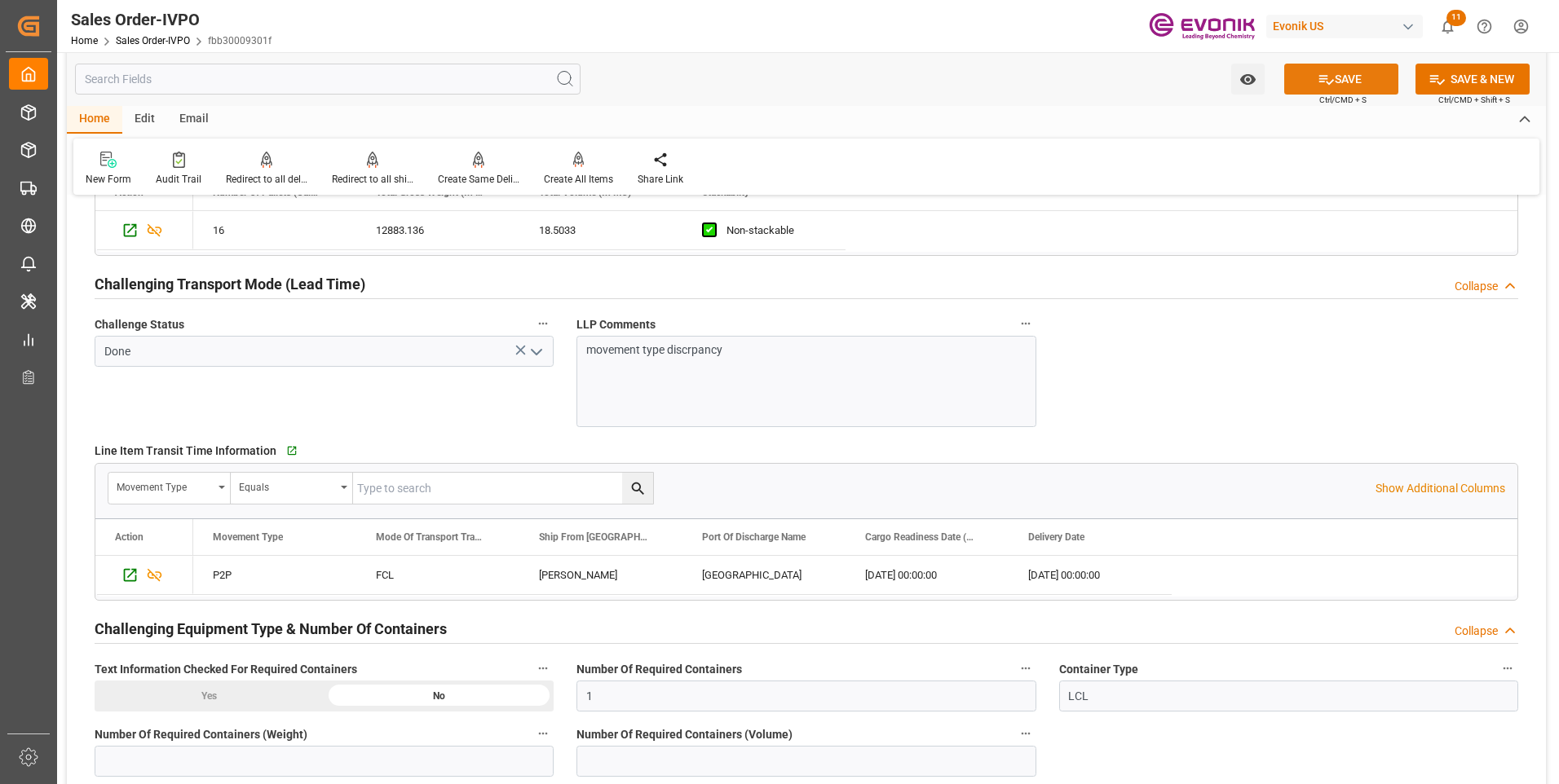
click at [1330, 79] on icon at bounding box center [1327, 80] width 17 height 17
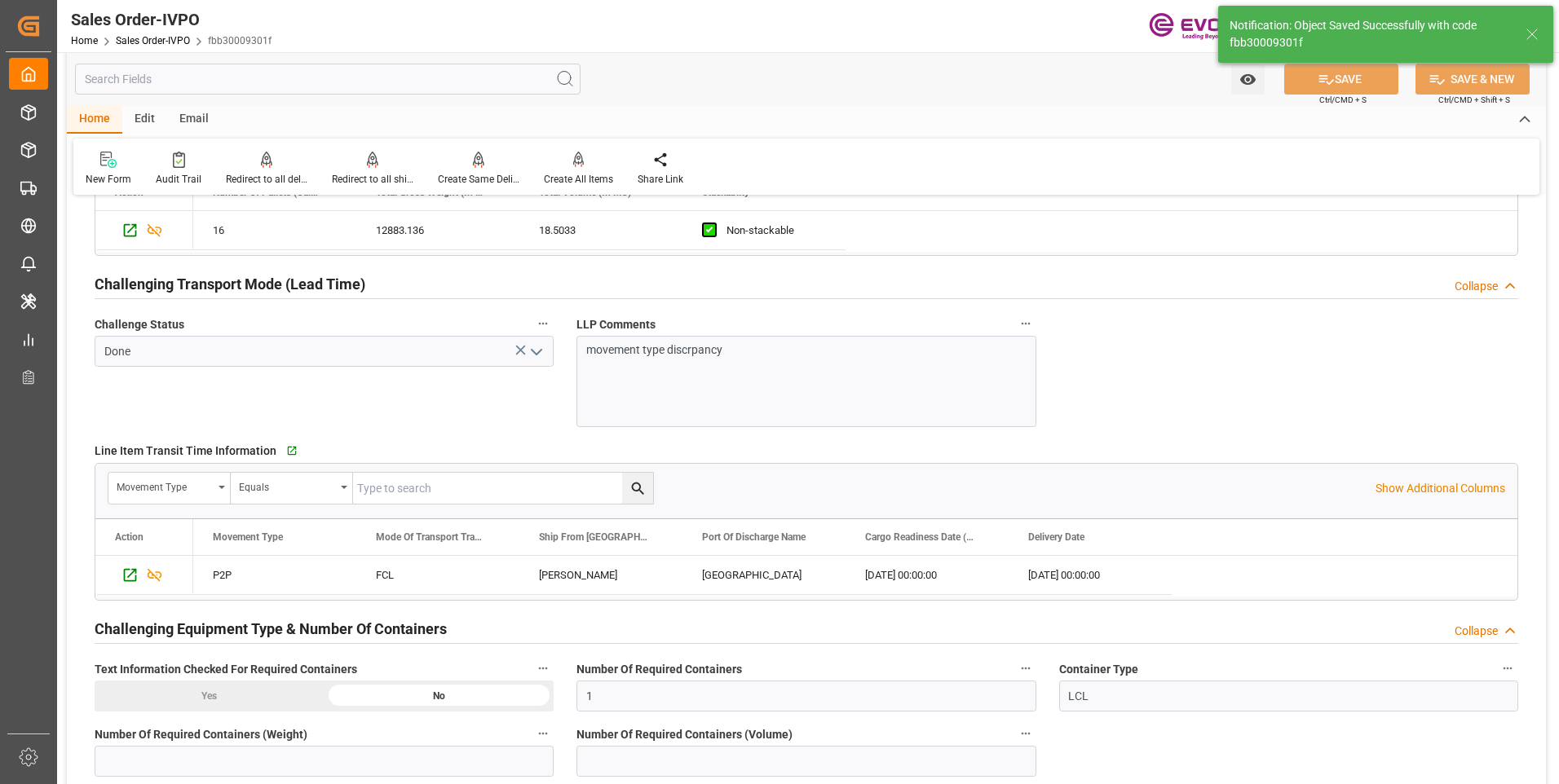
type input "08-14-2025 22:08"
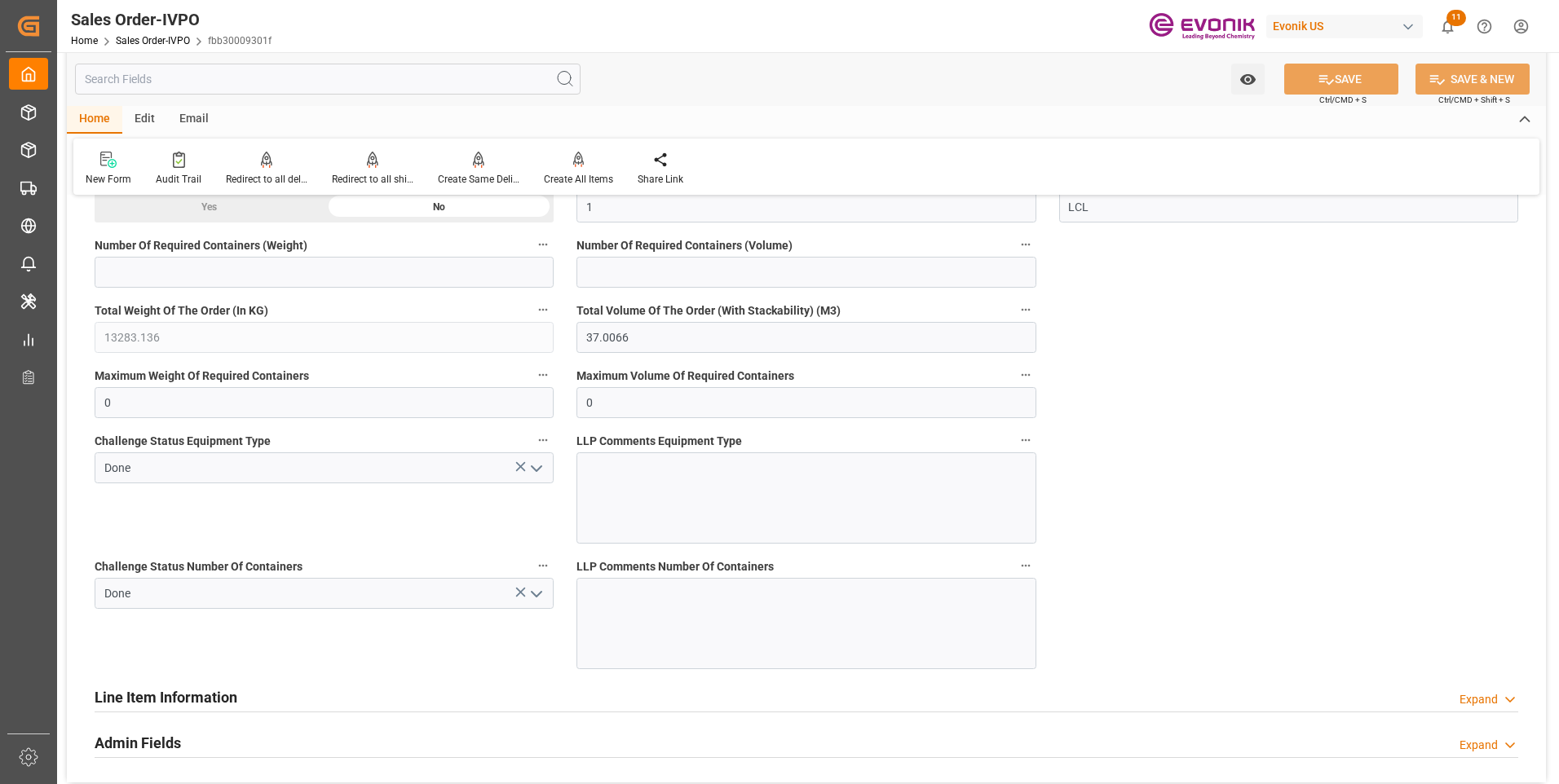
scroll to position [2773, 0]
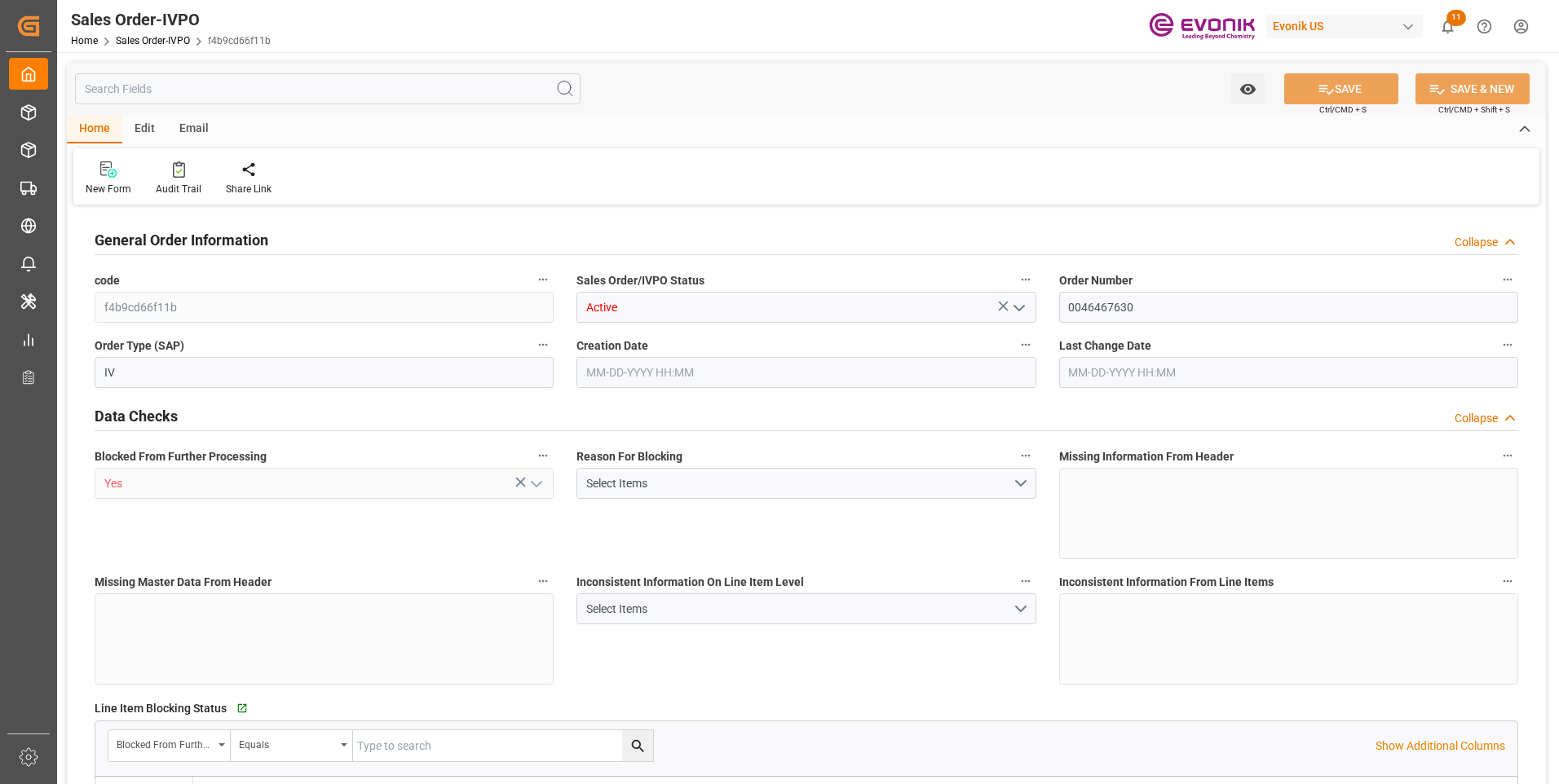
type input "CNSHA"
type input "0"
type input "1"
type input "3910"
type input "[DATE] 12:10"
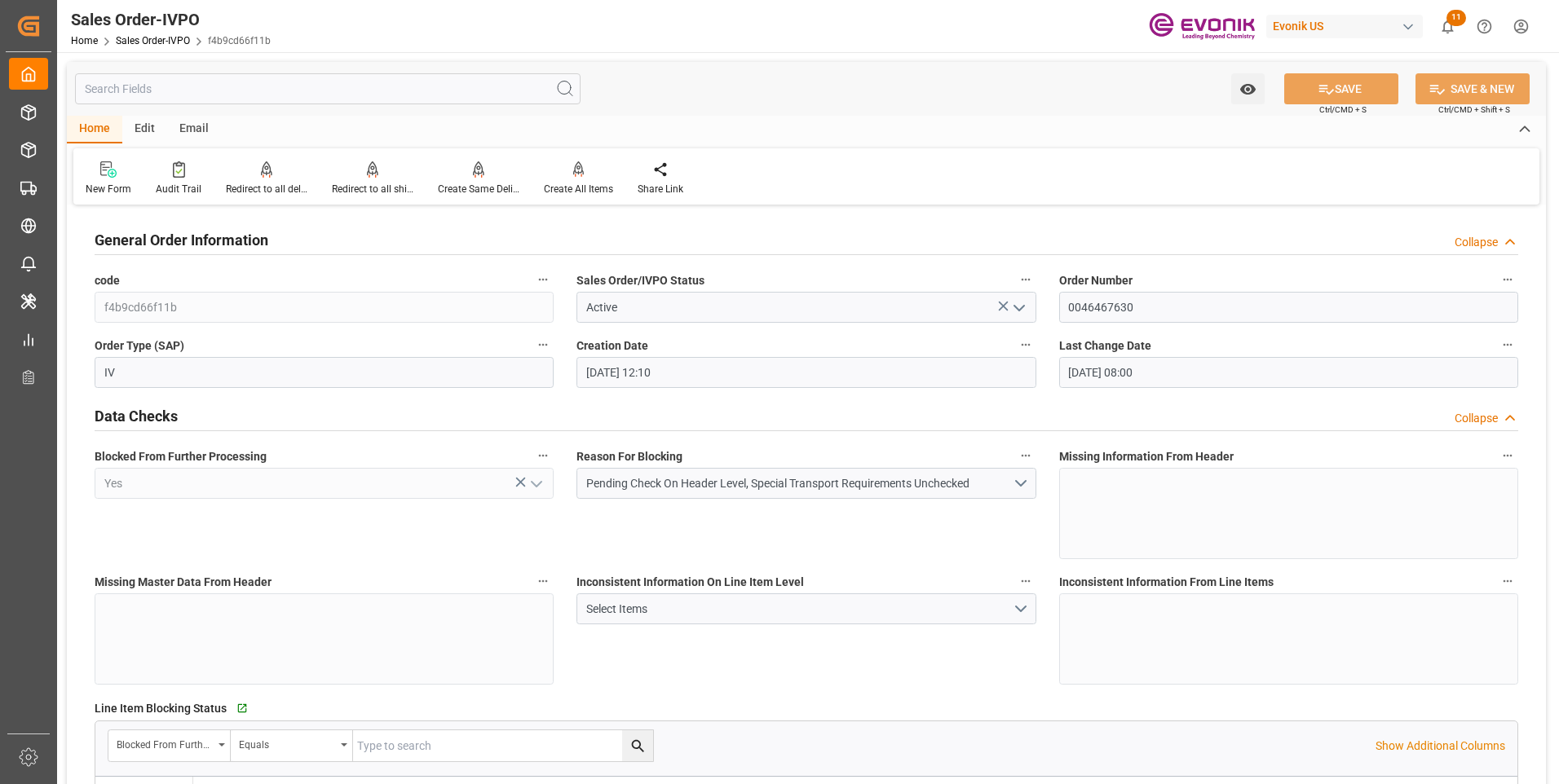
type input "[DATE] 08:00"
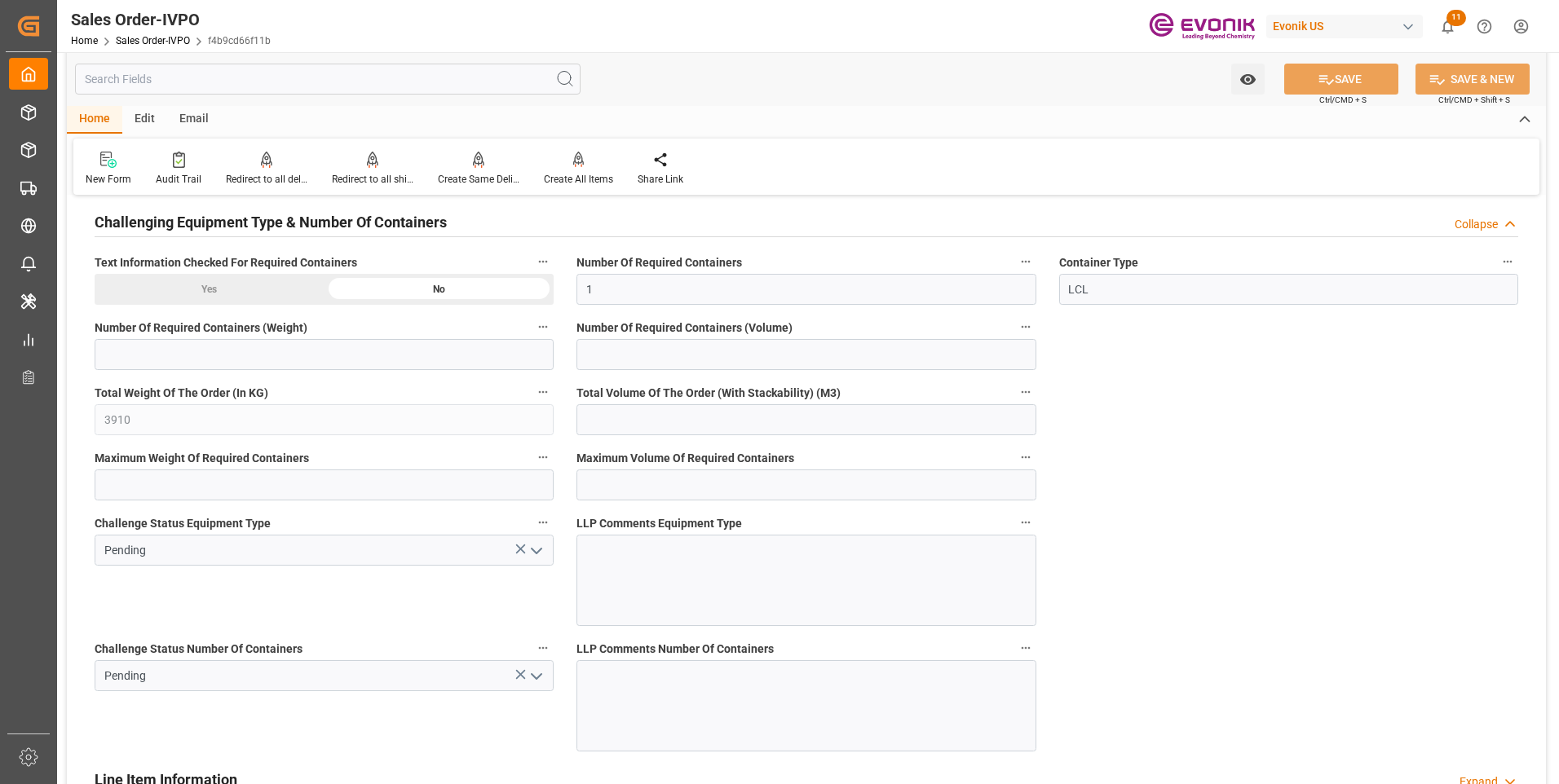
scroll to position [3180, 0]
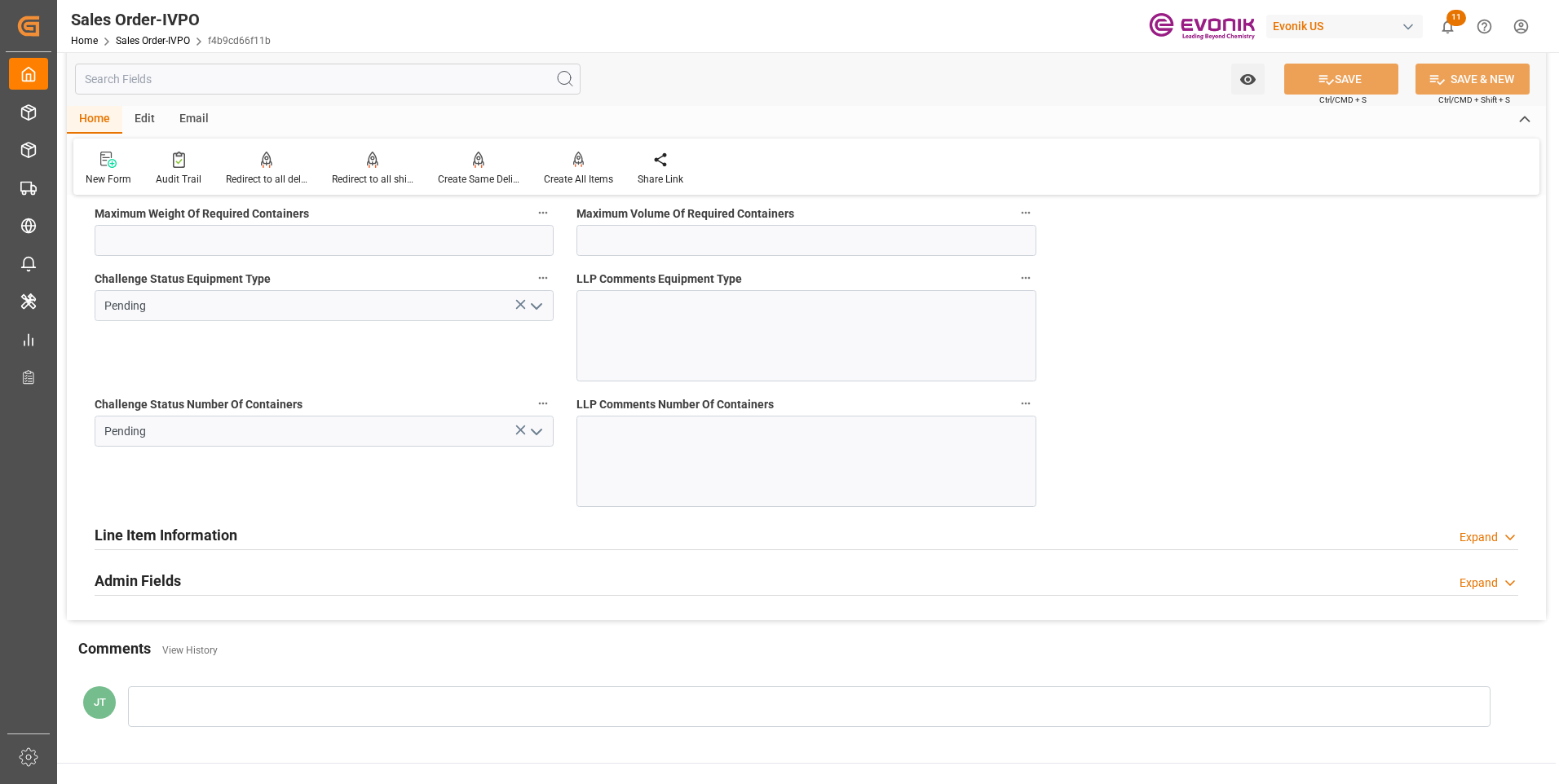
click at [538, 430] on icon "open menu" at bounding box center [537, 431] width 20 height 20
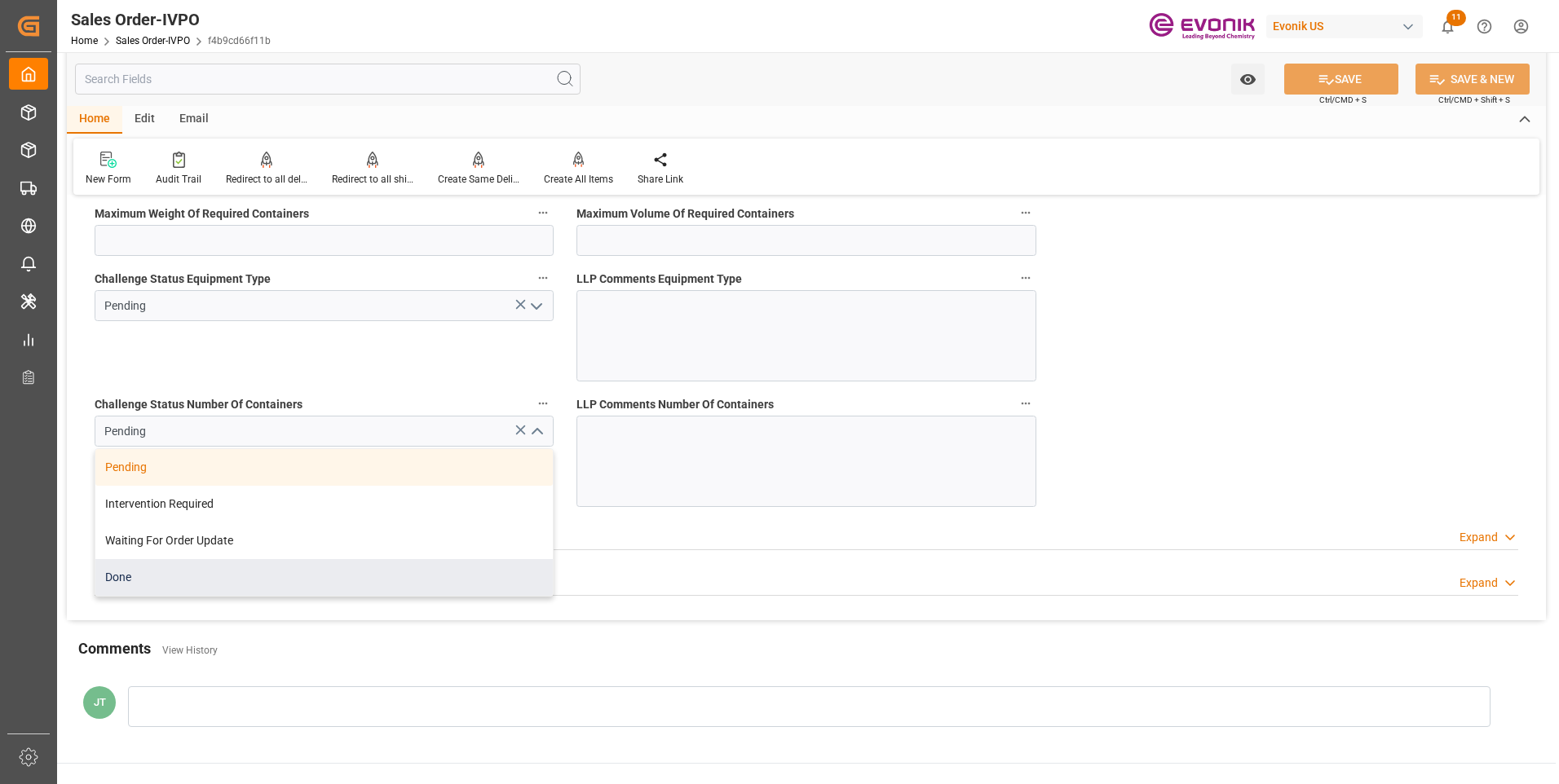
click at [160, 586] on div "Done" at bounding box center [324, 577] width 457 height 37
type input "Done"
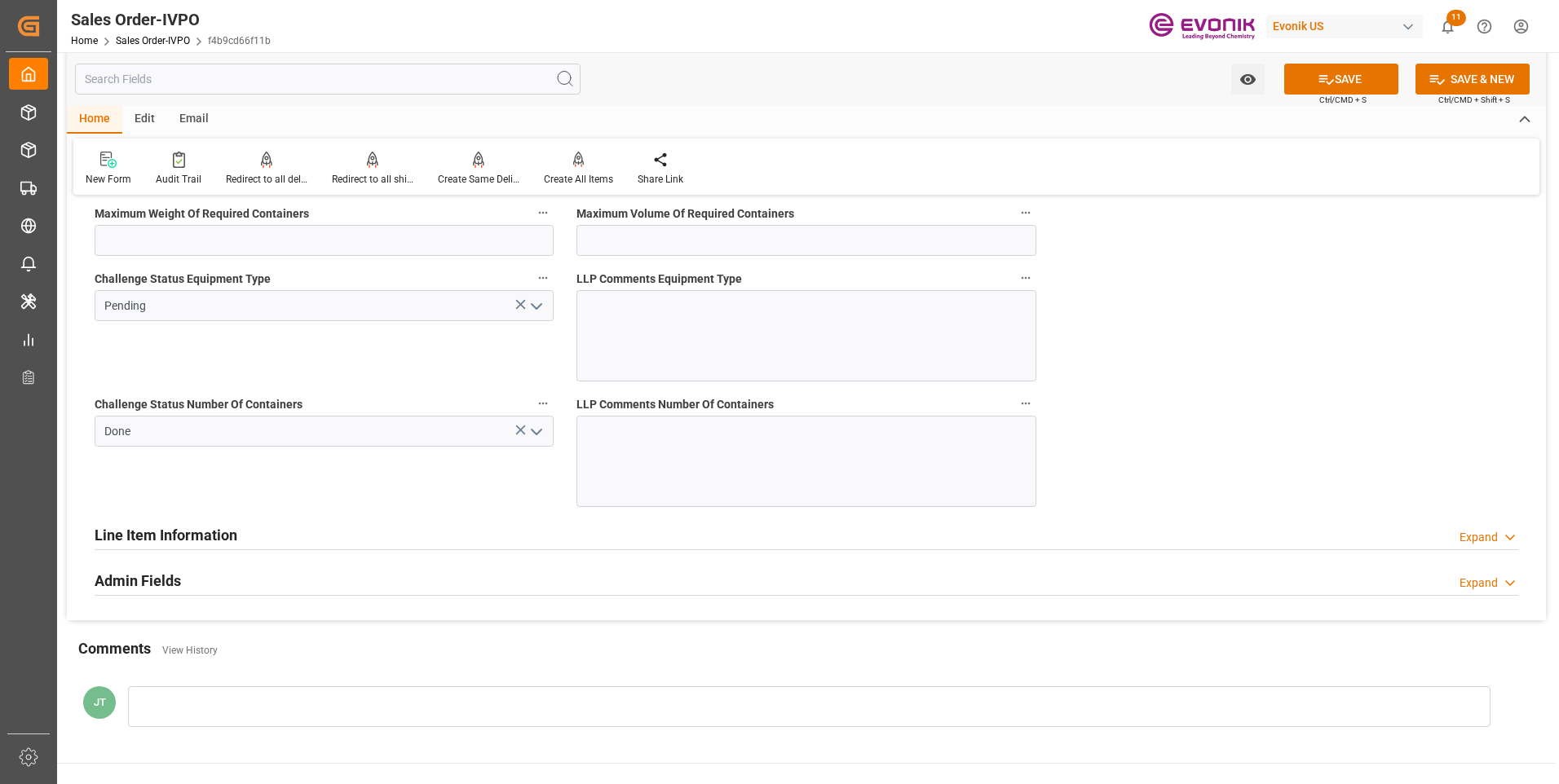
click at [534, 306] on icon "open menu" at bounding box center [537, 306] width 20 height 20
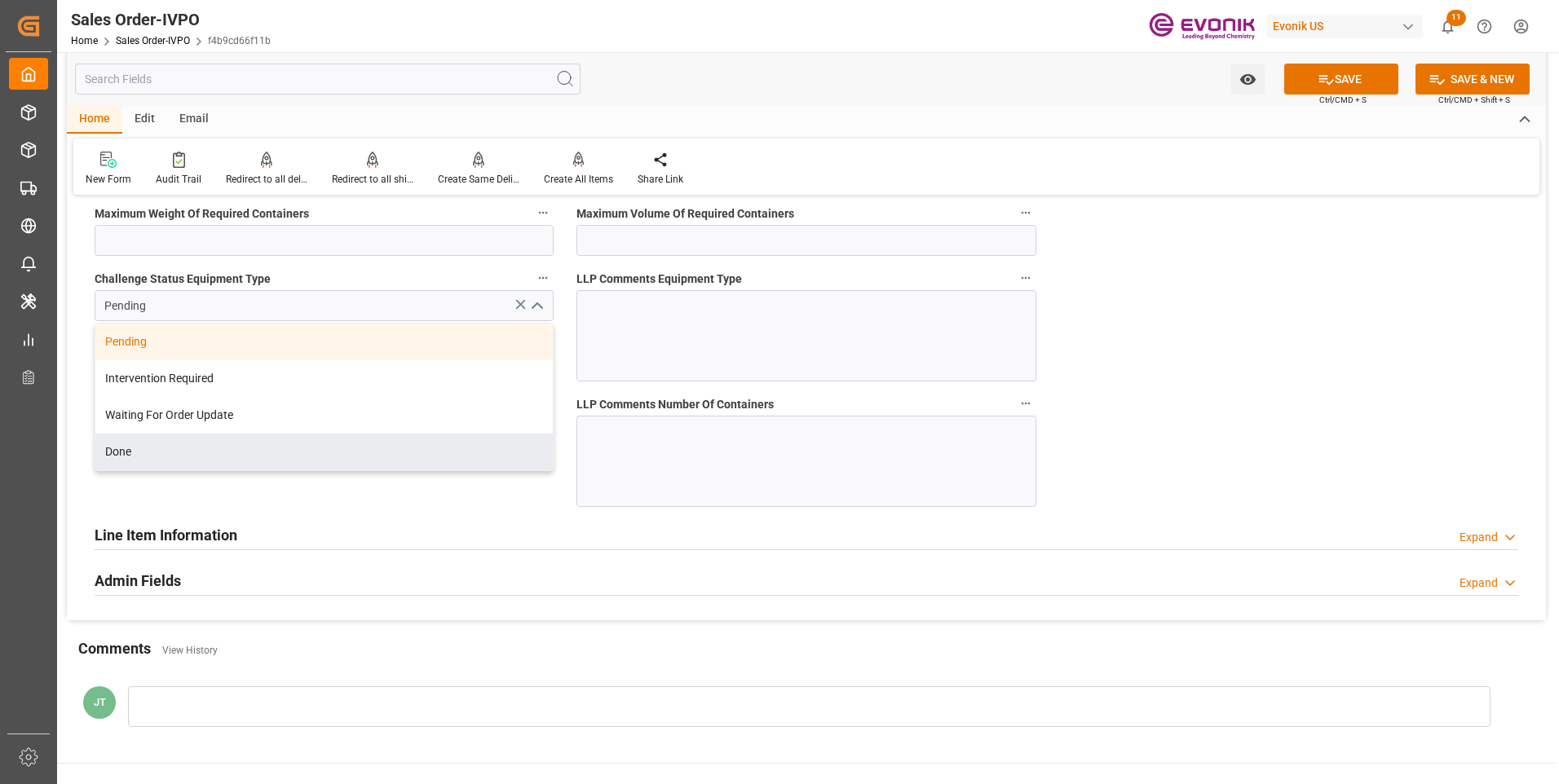
click at [163, 454] on div "Done" at bounding box center [324, 452] width 457 height 37
type input "Done"
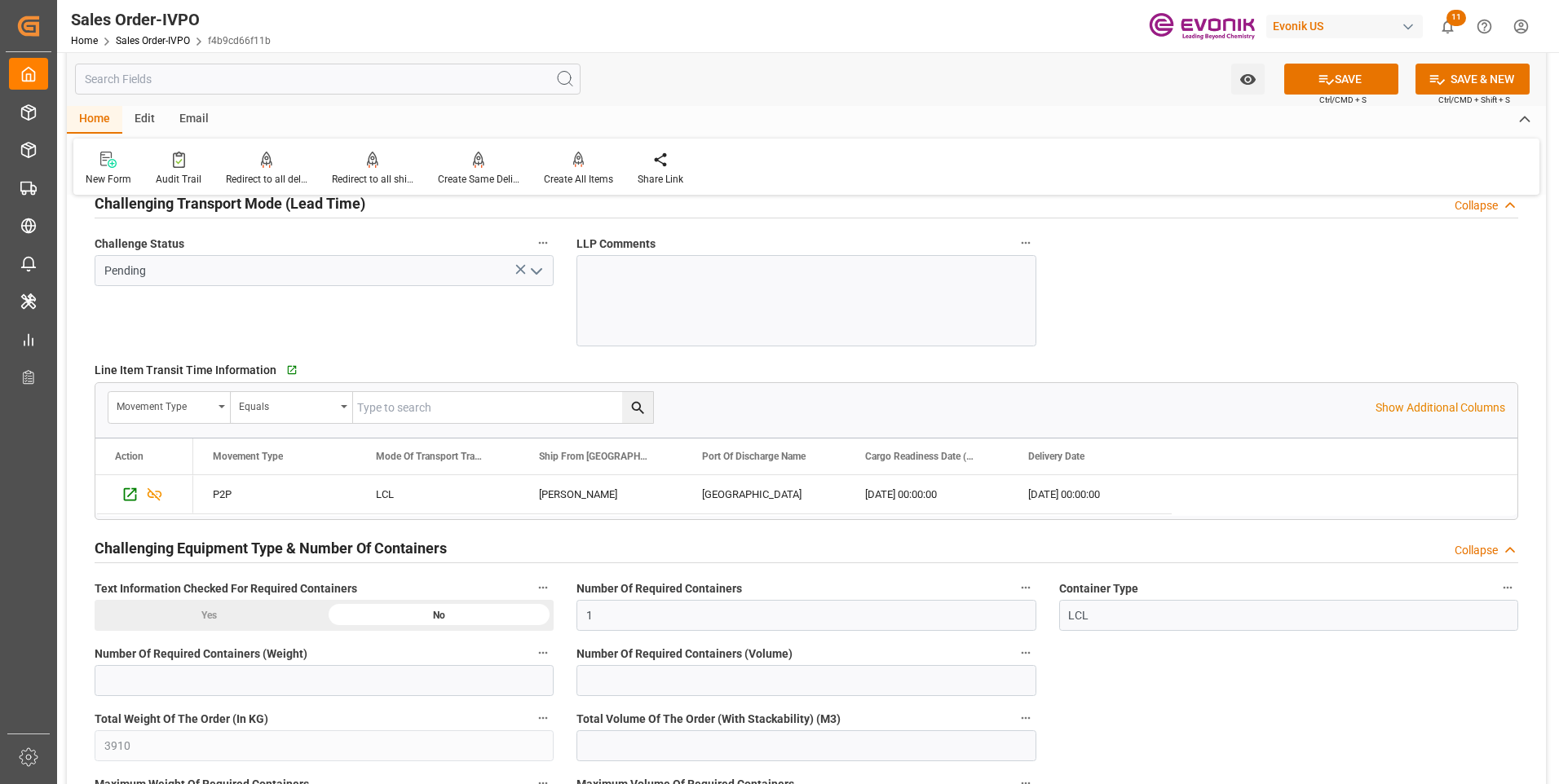
scroll to position [2527, 0]
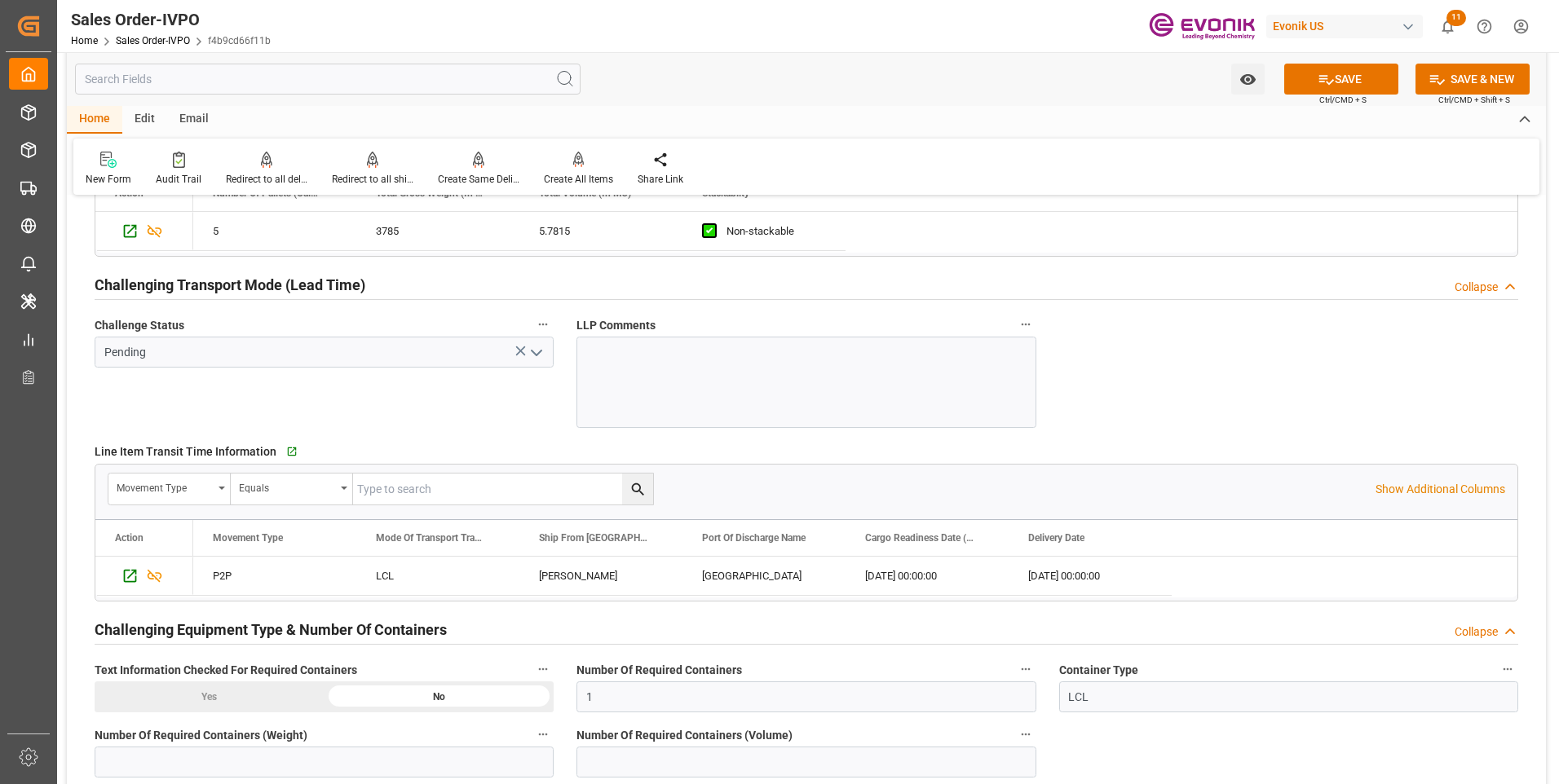
click at [532, 356] on icon "open menu" at bounding box center [537, 353] width 20 height 20
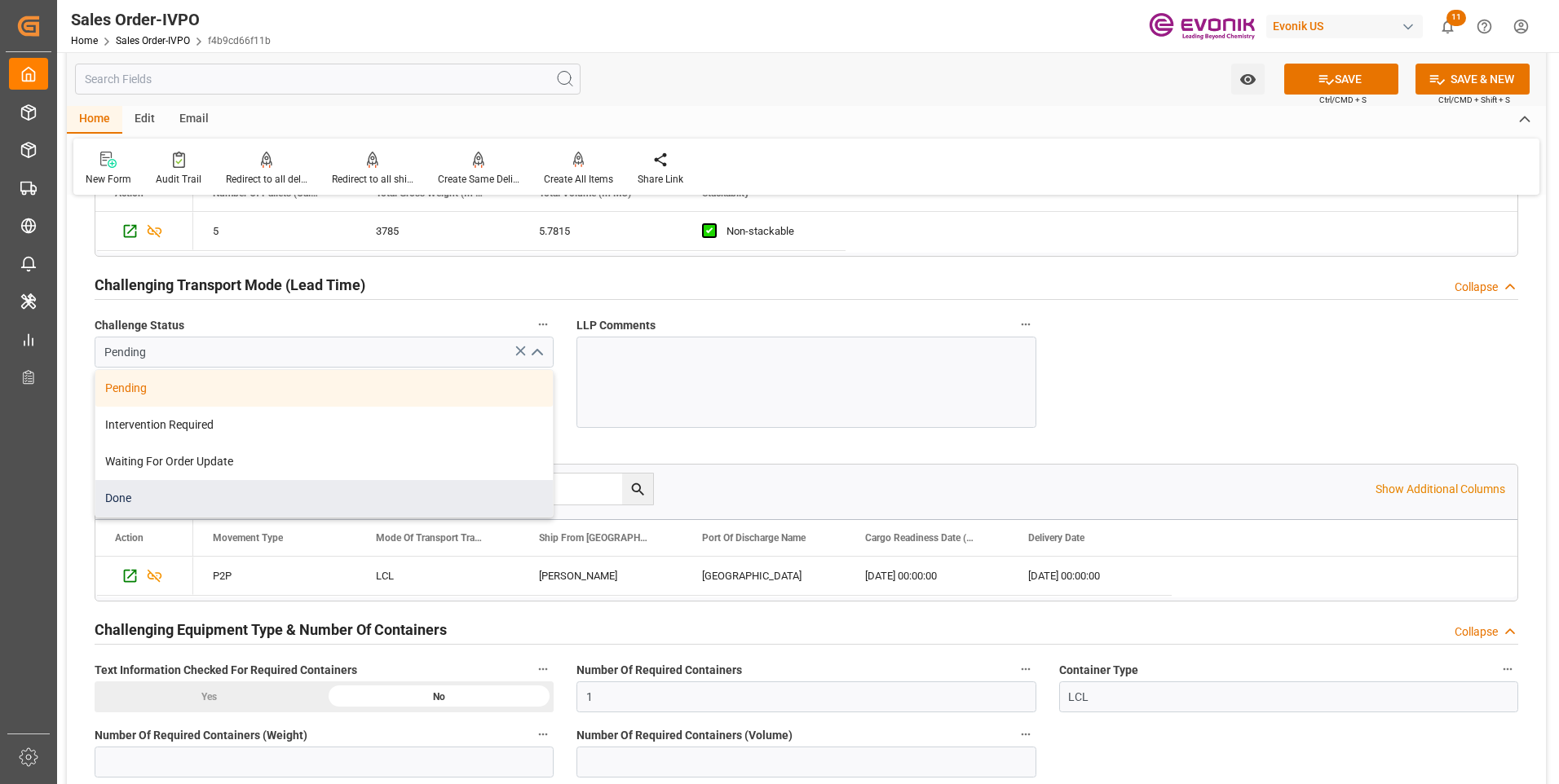
click at [177, 503] on div "Done" at bounding box center [324, 499] width 457 height 37
type input "Done"
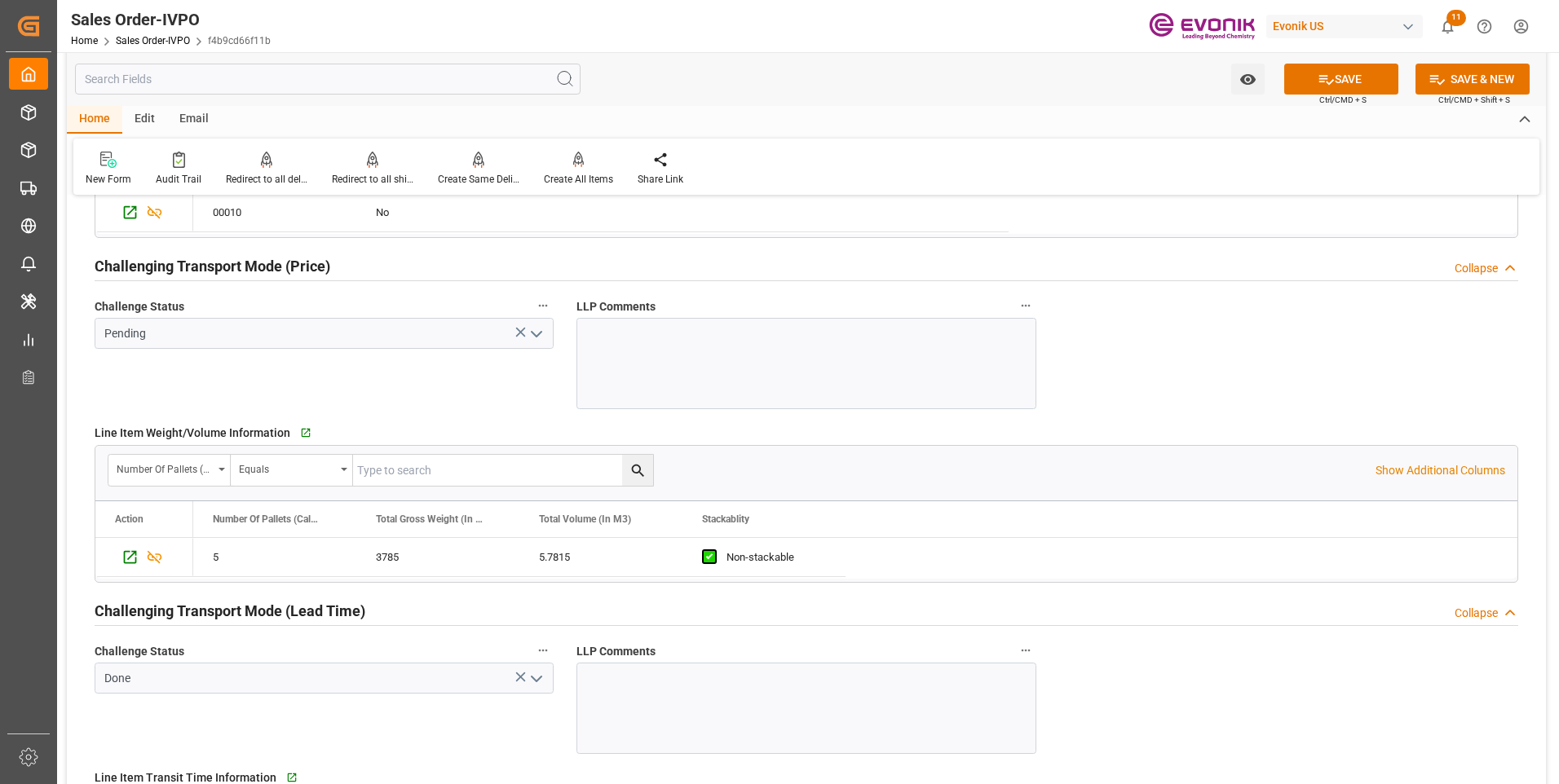
scroll to position [2120, 0]
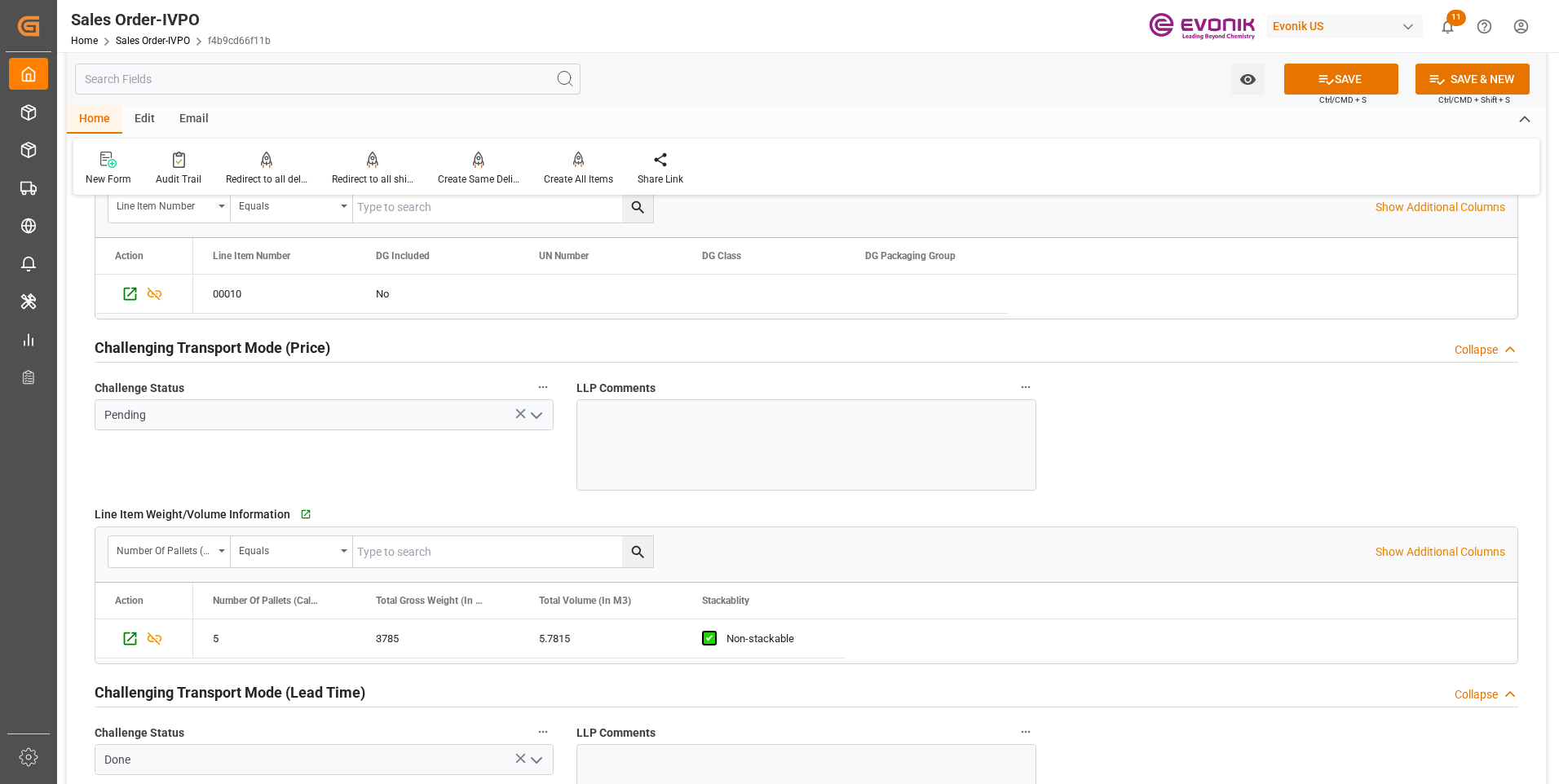
click at [535, 416] on polyline "open menu" at bounding box center [537, 415] width 9 height 5
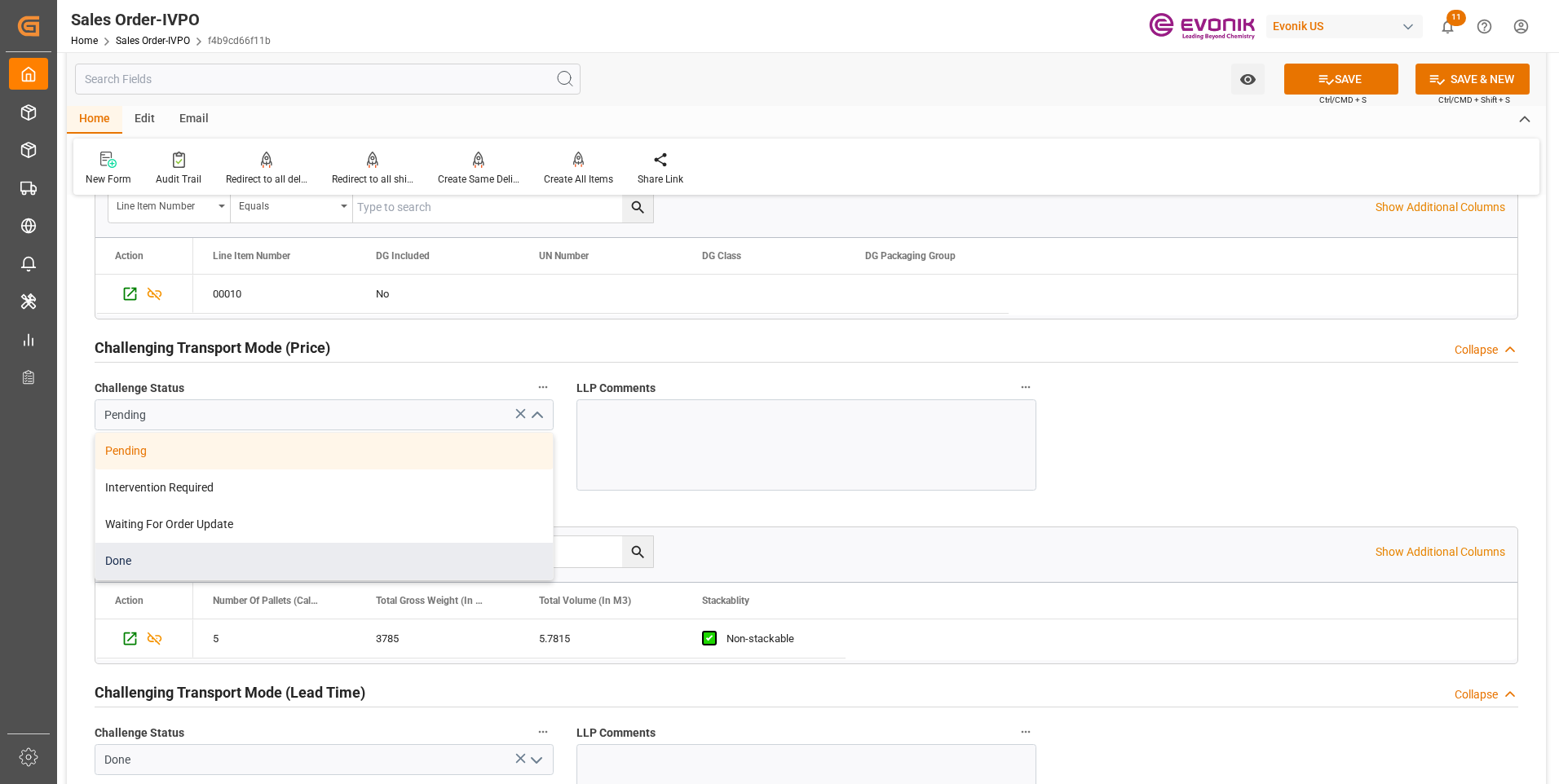
click at [184, 556] on div "Done" at bounding box center [324, 561] width 457 height 37
type input "Done"
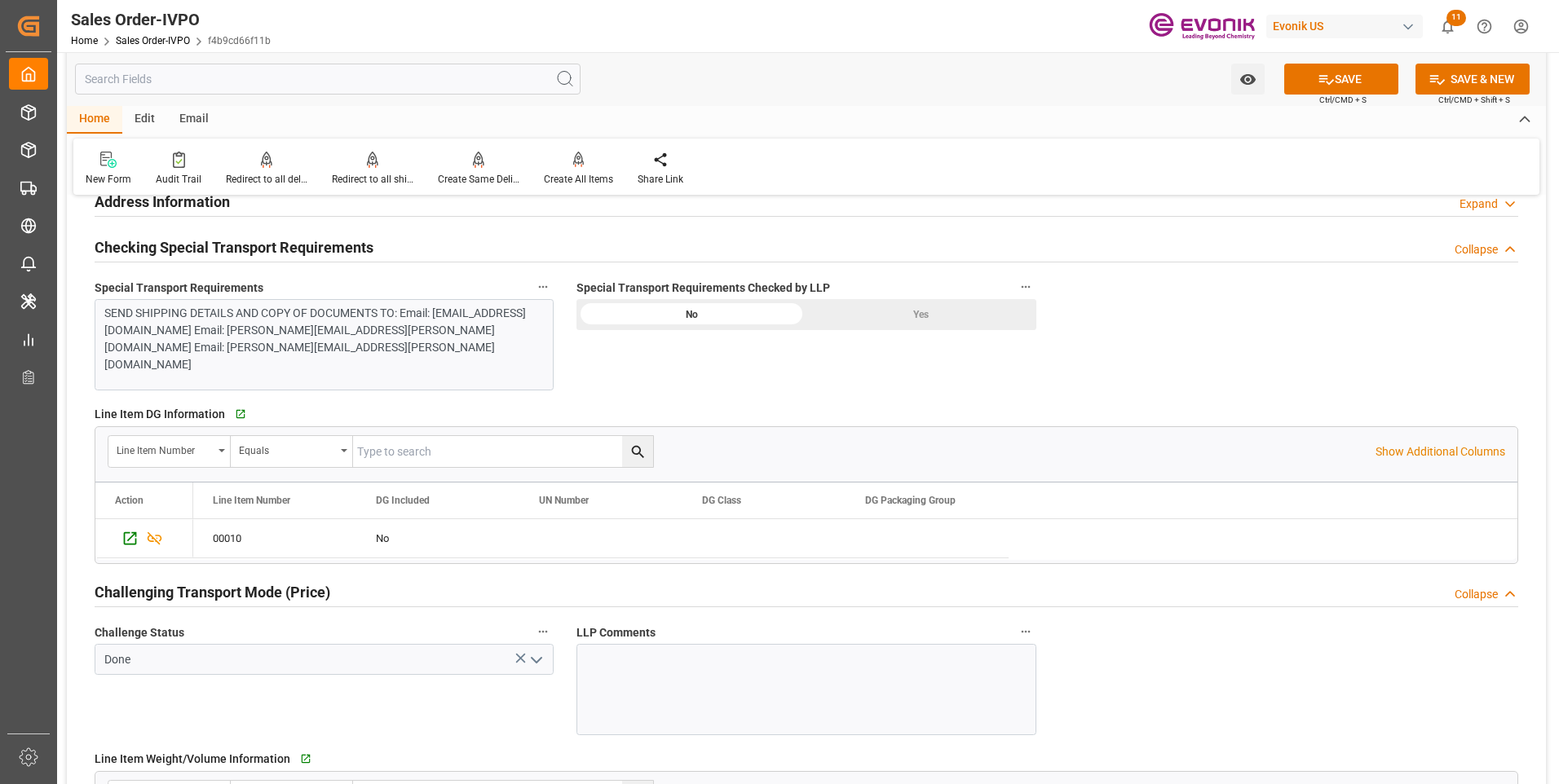
scroll to position [1712, 0]
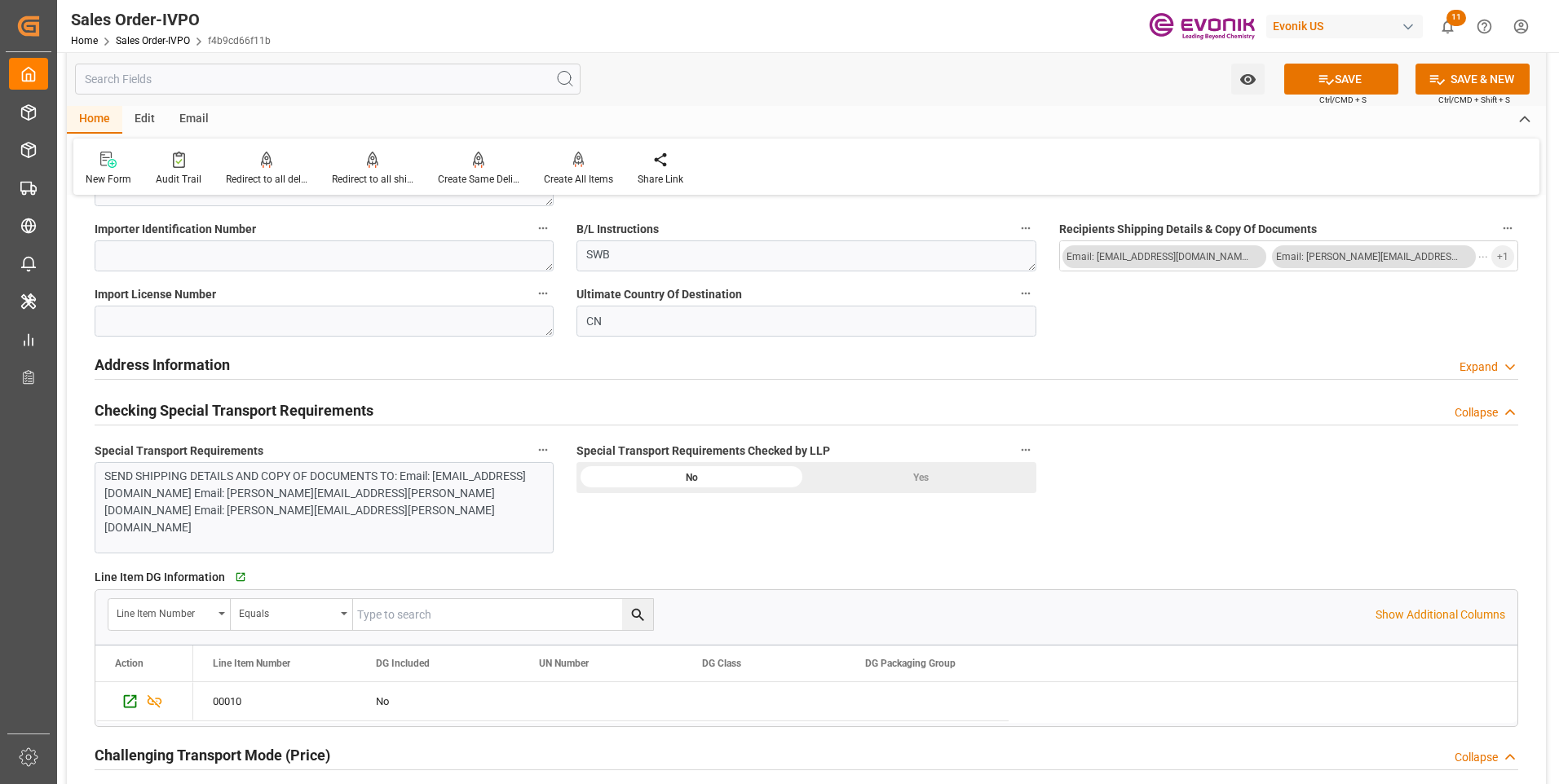
click at [883, 470] on div "Yes" at bounding box center [922, 478] width 230 height 31
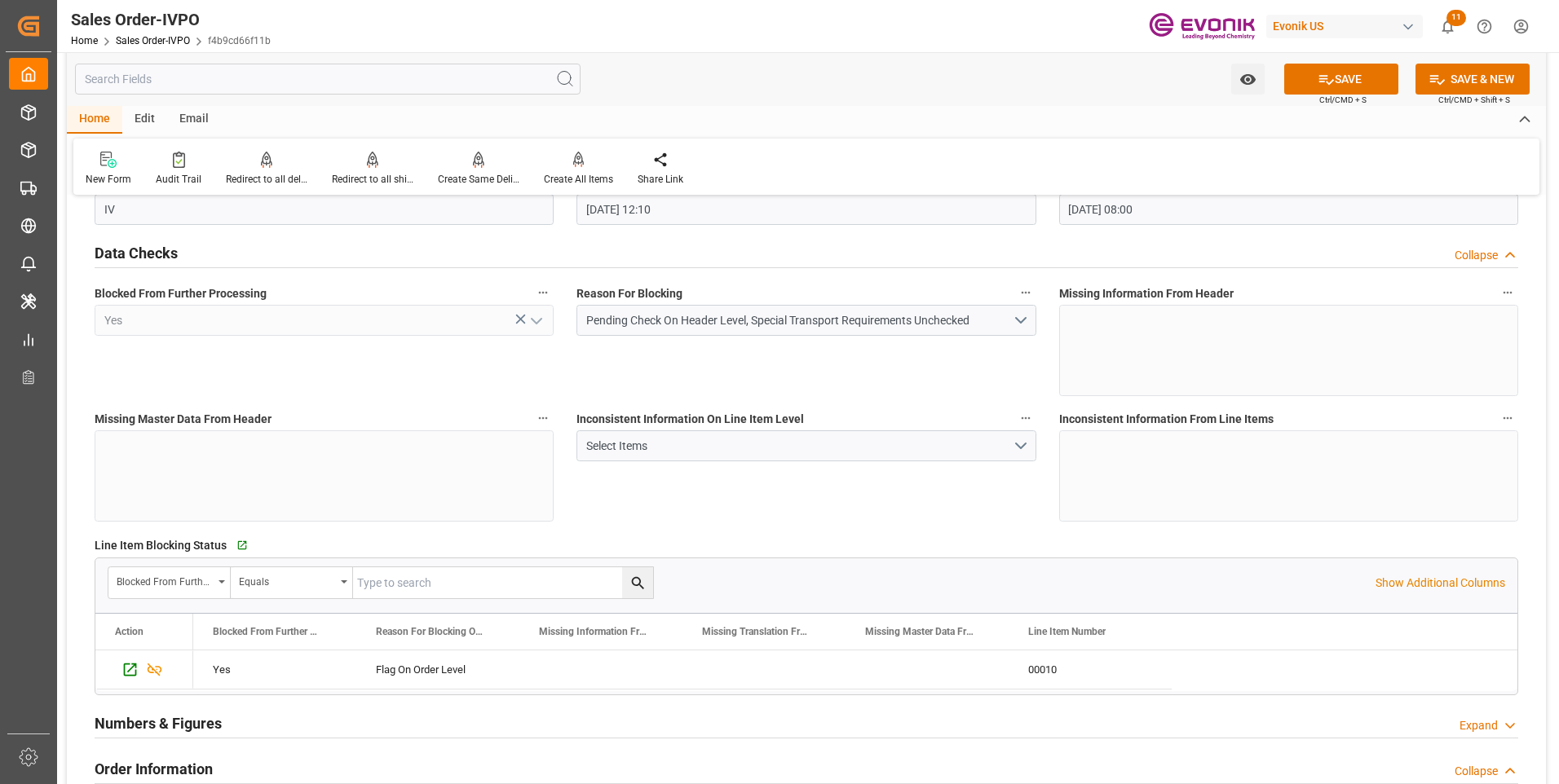
scroll to position [0, 0]
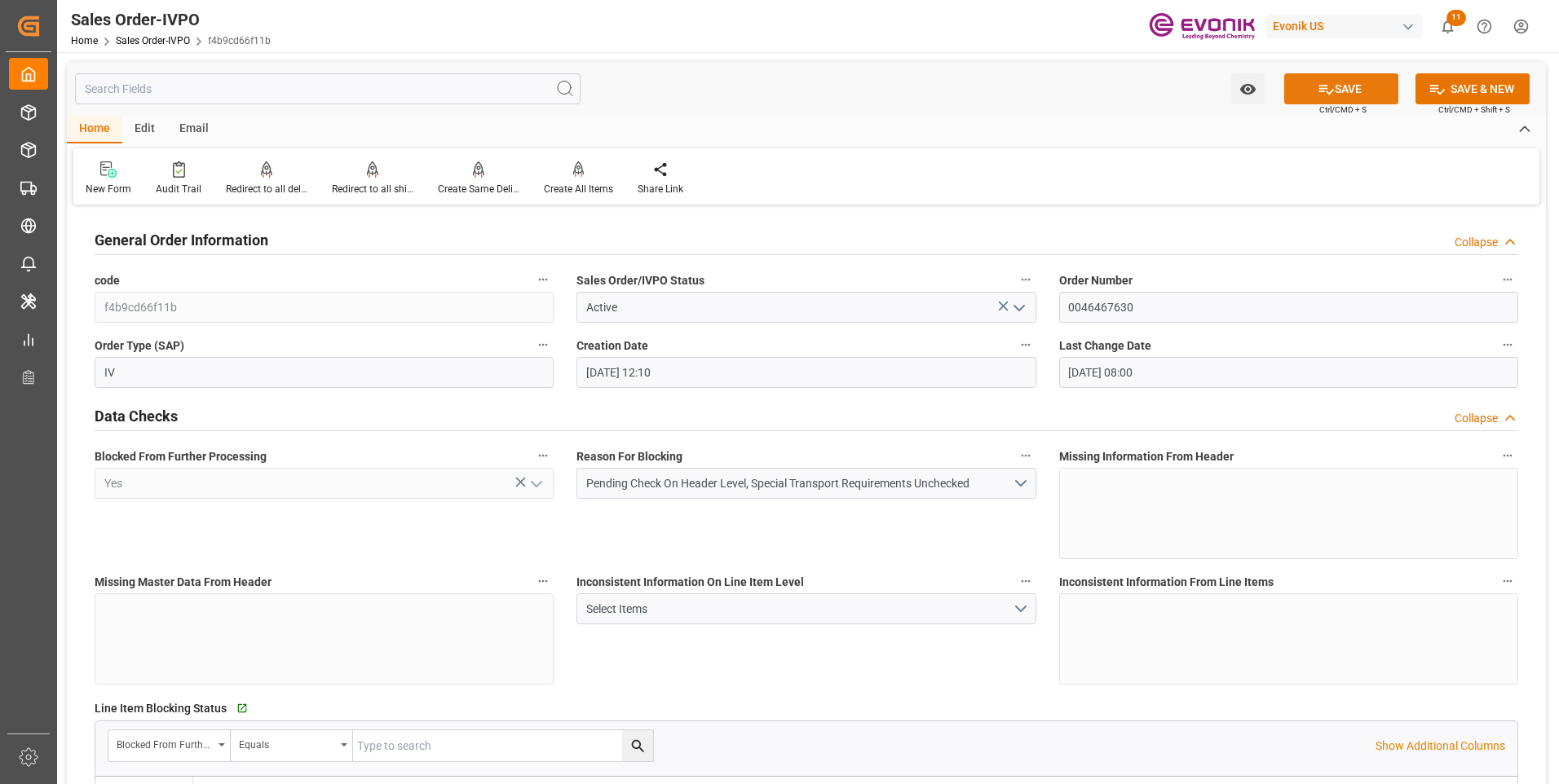
click at [1357, 102] on div "SAVE Ctrl/CMD + S" at bounding box center [1341, 88] width 149 height 31
drag, startPoint x: 1357, startPoint y: 102, endPoint x: 1352, endPoint y: 90, distance: 13.0
click at [1352, 90] on button "SAVE" at bounding box center [1341, 88] width 114 height 31
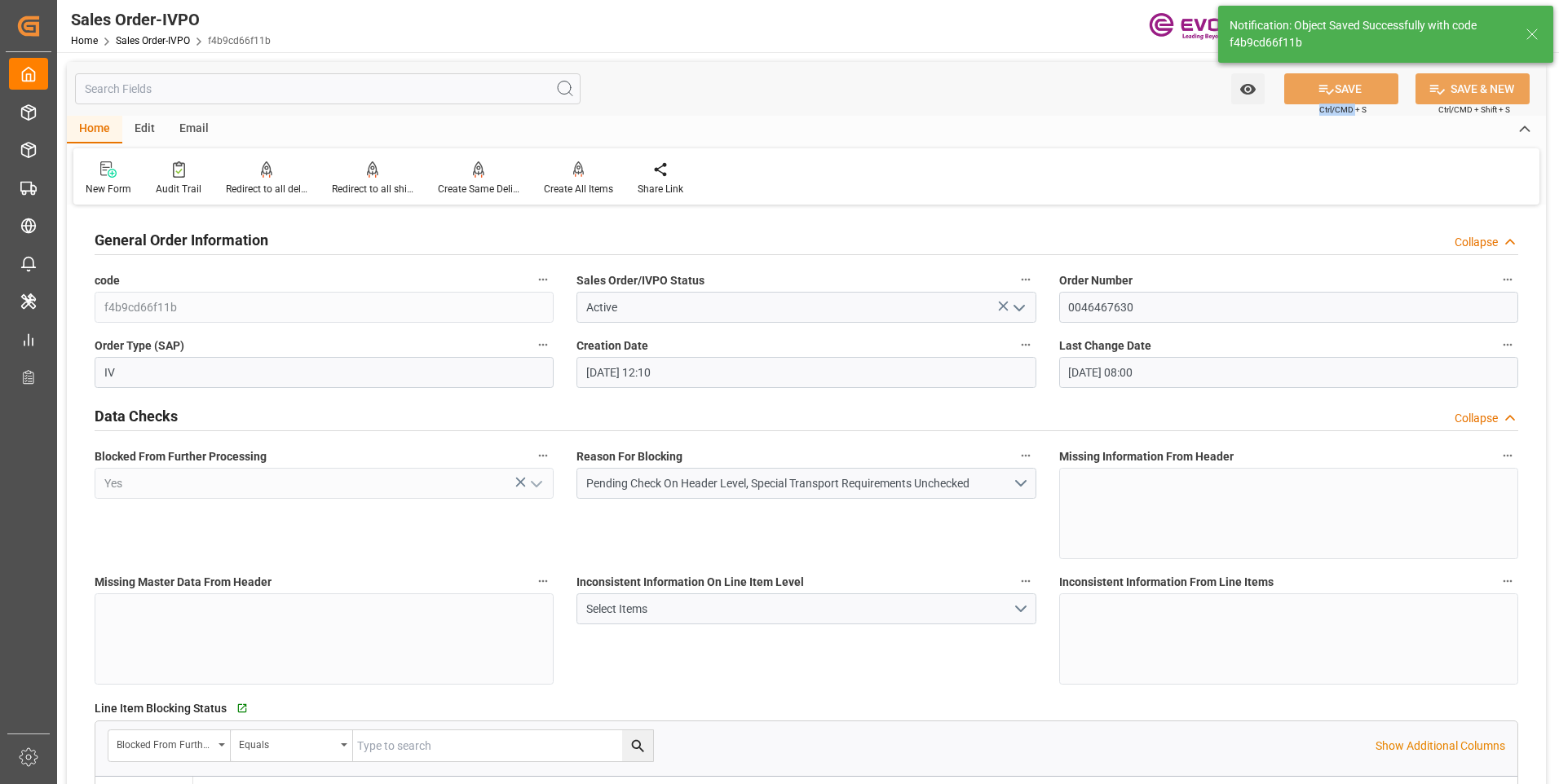
type input "[DATE] 22:12"
type input "No"
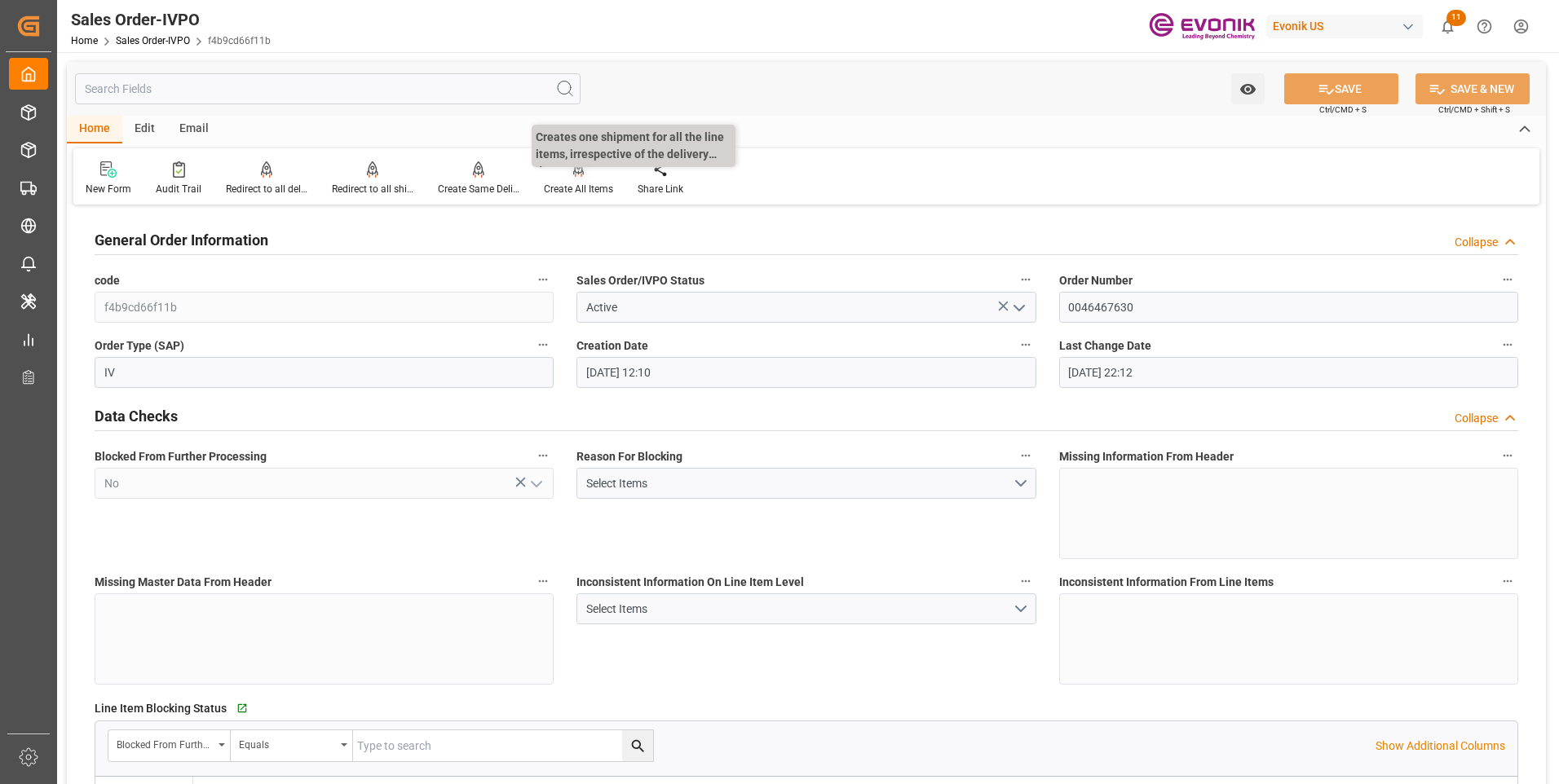
click at [578, 194] on div "Create All Items" at bounding box center [578, 189] width 69 height 14
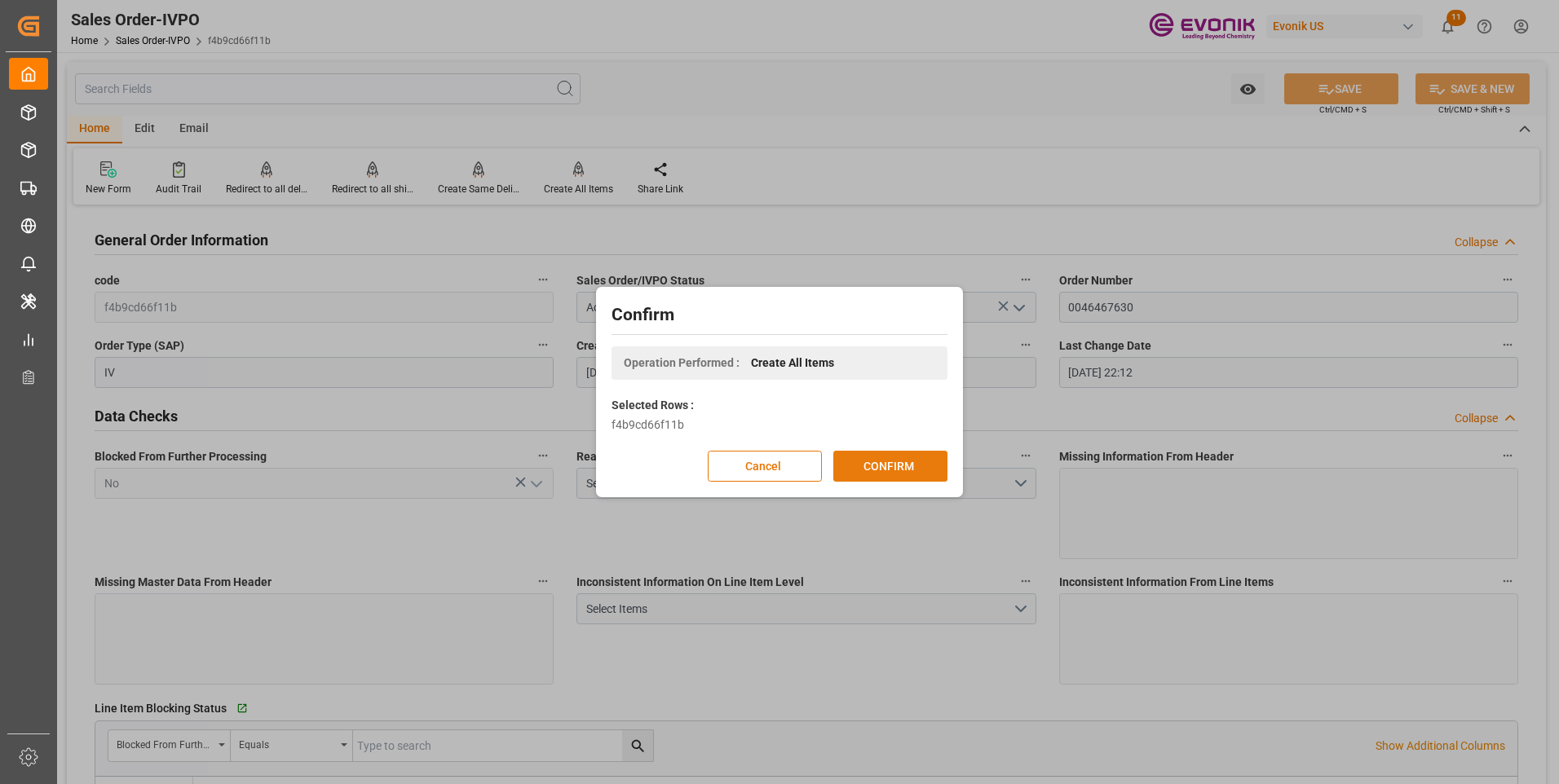
click at [922, 475] on button "CONFIRM" at bounding box center [890, 466] width 114 height 31
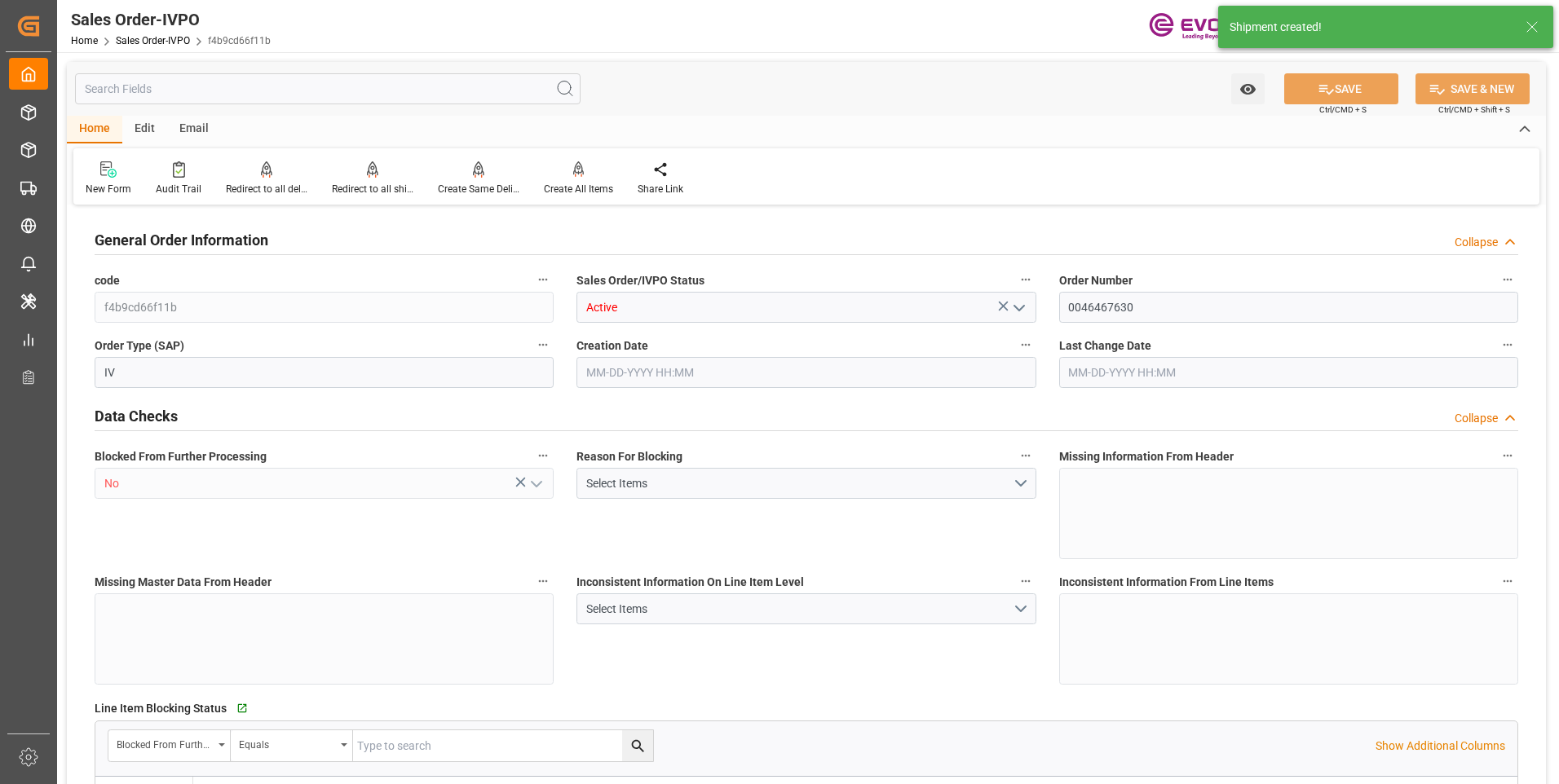
type input "CNSHA"
type input "0"
type input "1"
type input "3910"
type input "08-08-2025 12:10"
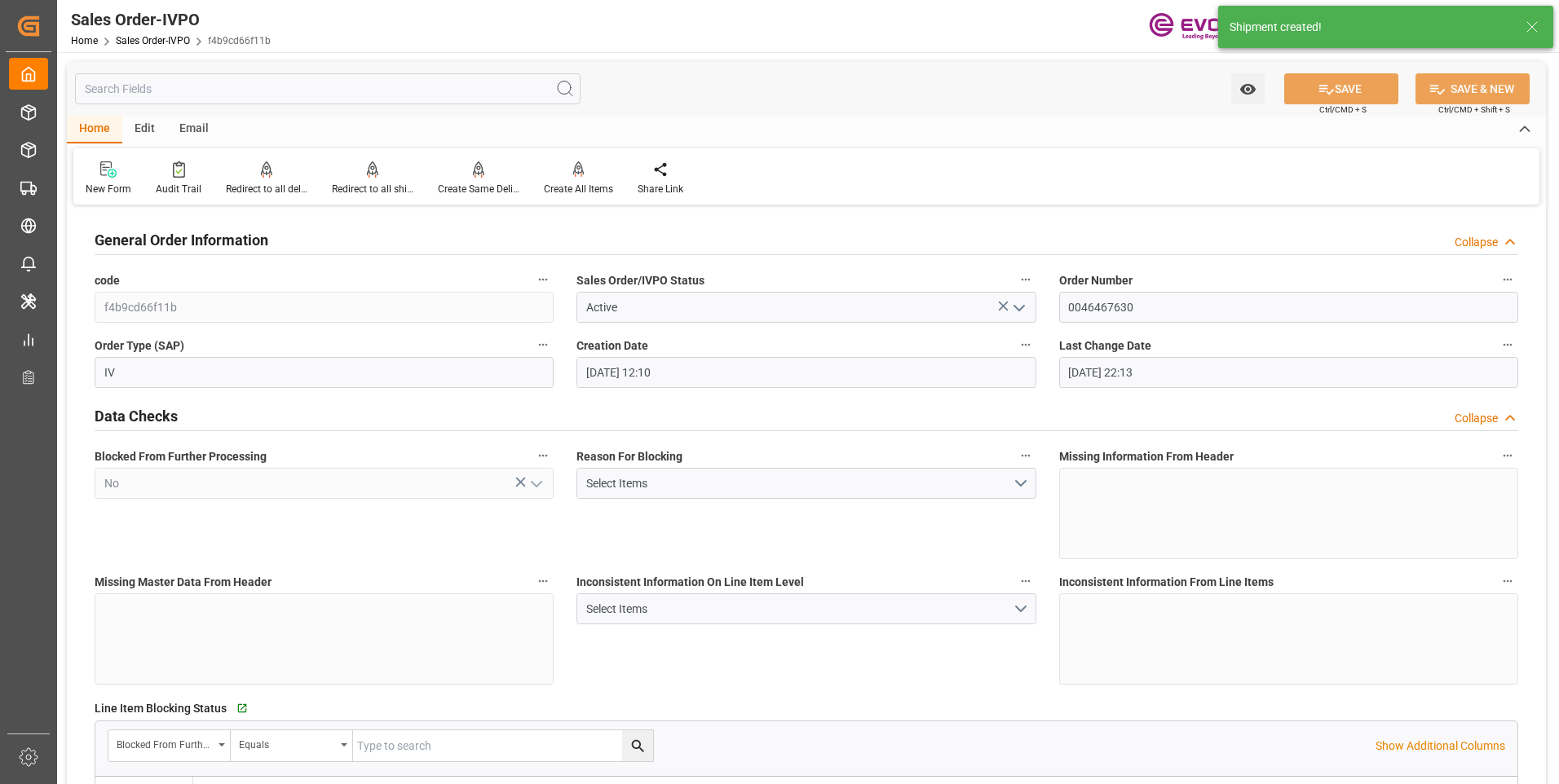
type input "[DATE] 22:13"
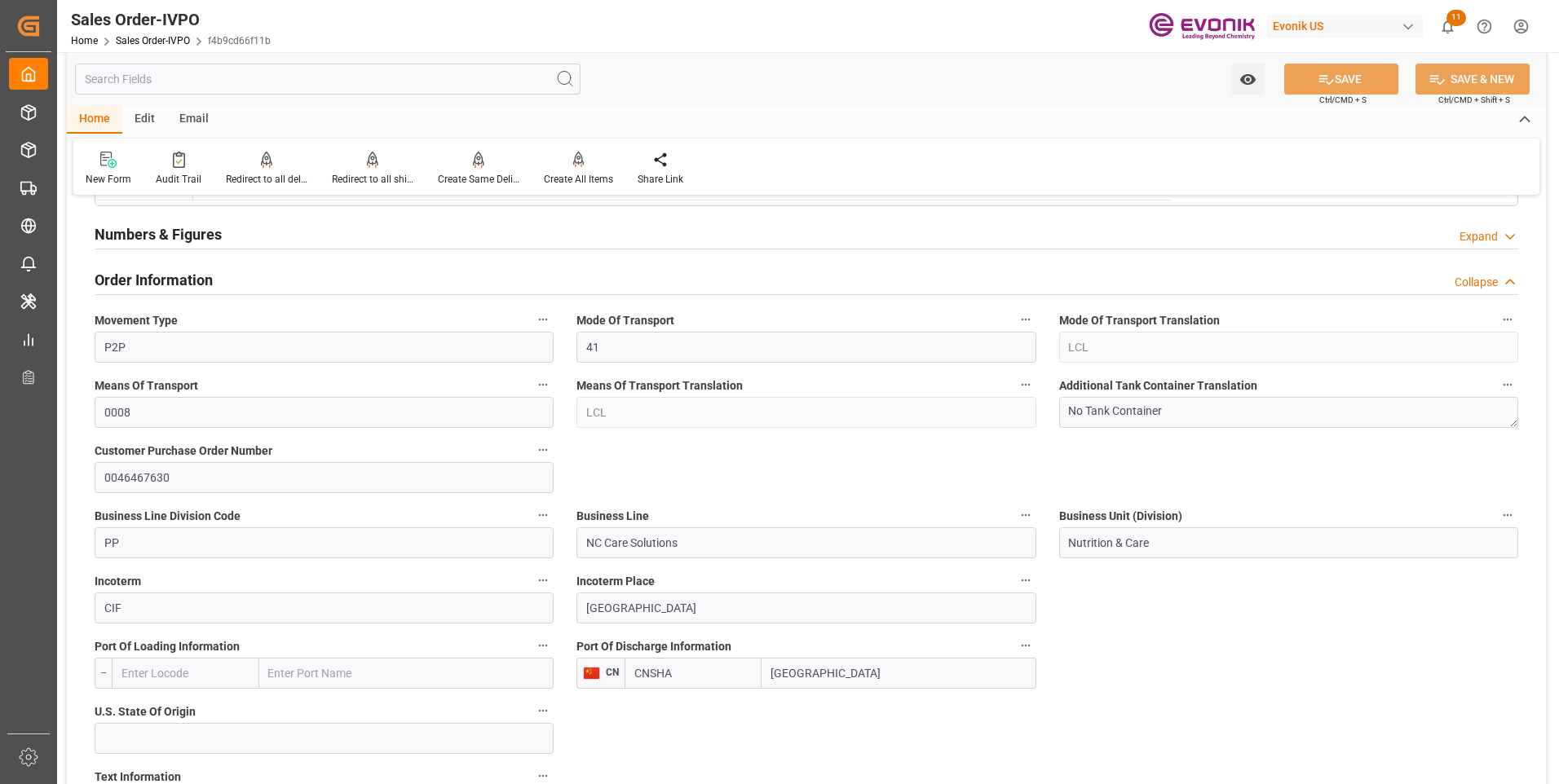
scroll to position [163, 0]
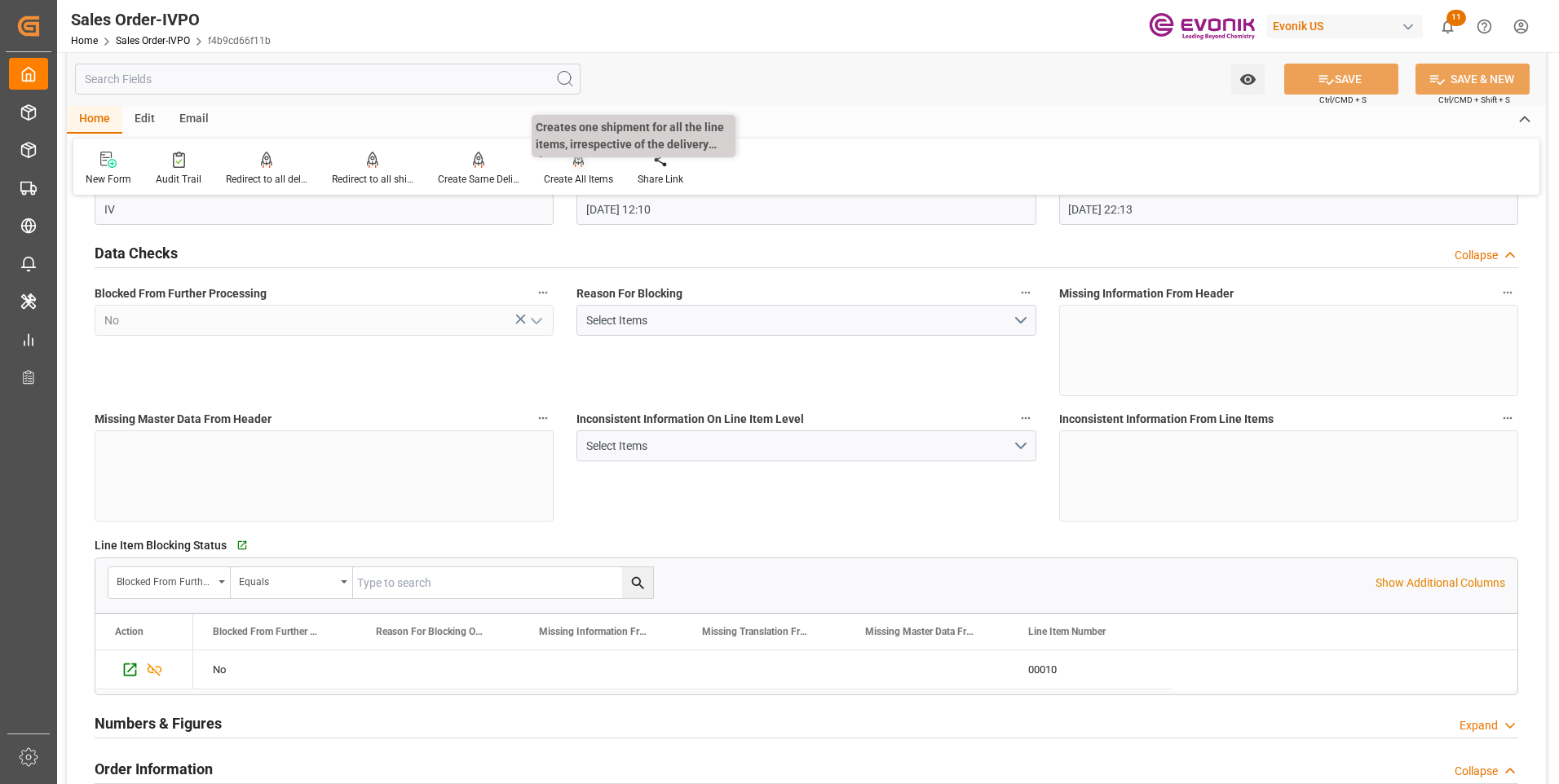
click at [578, 171] on div "Create All Items" at bounding box center [578, 169] width 94 height 36
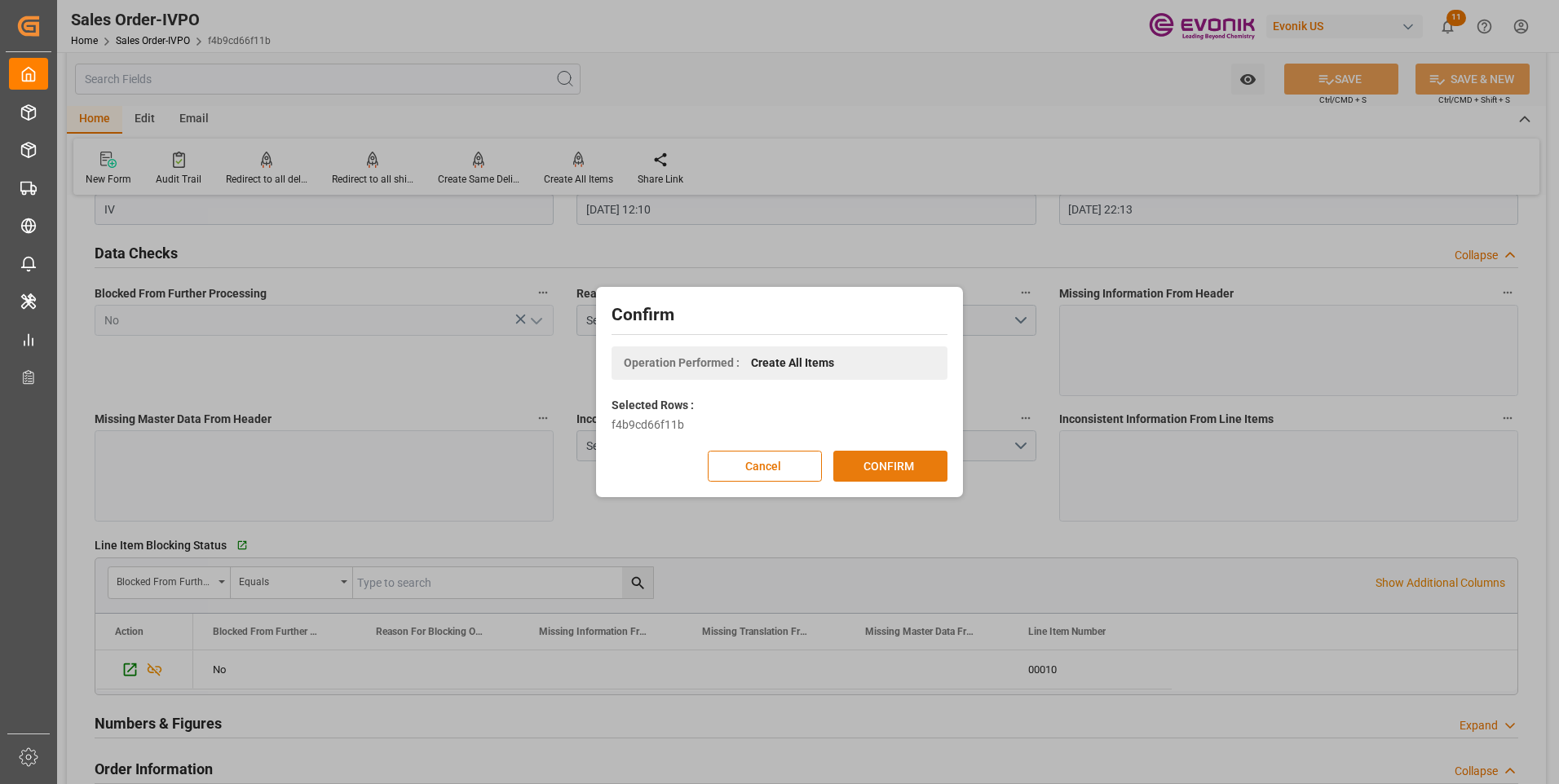
click at [882, 464] on button "CONFIRM" at bounding box center [890, 466] width 114 height 31
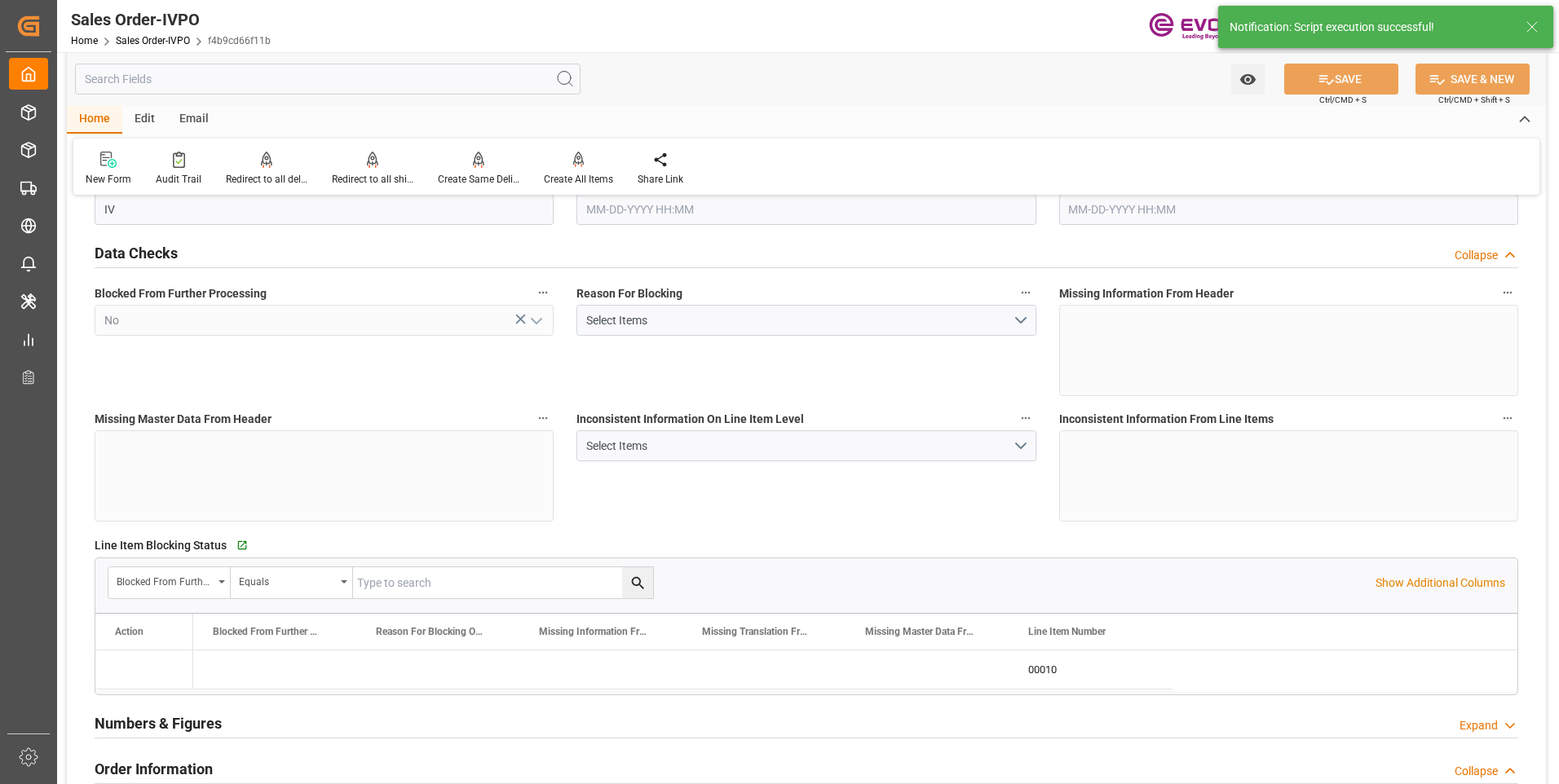
type input "CNSHA"
type input "0"
type input "1"
type input "3910"
type input "08-08-2025 12:10"
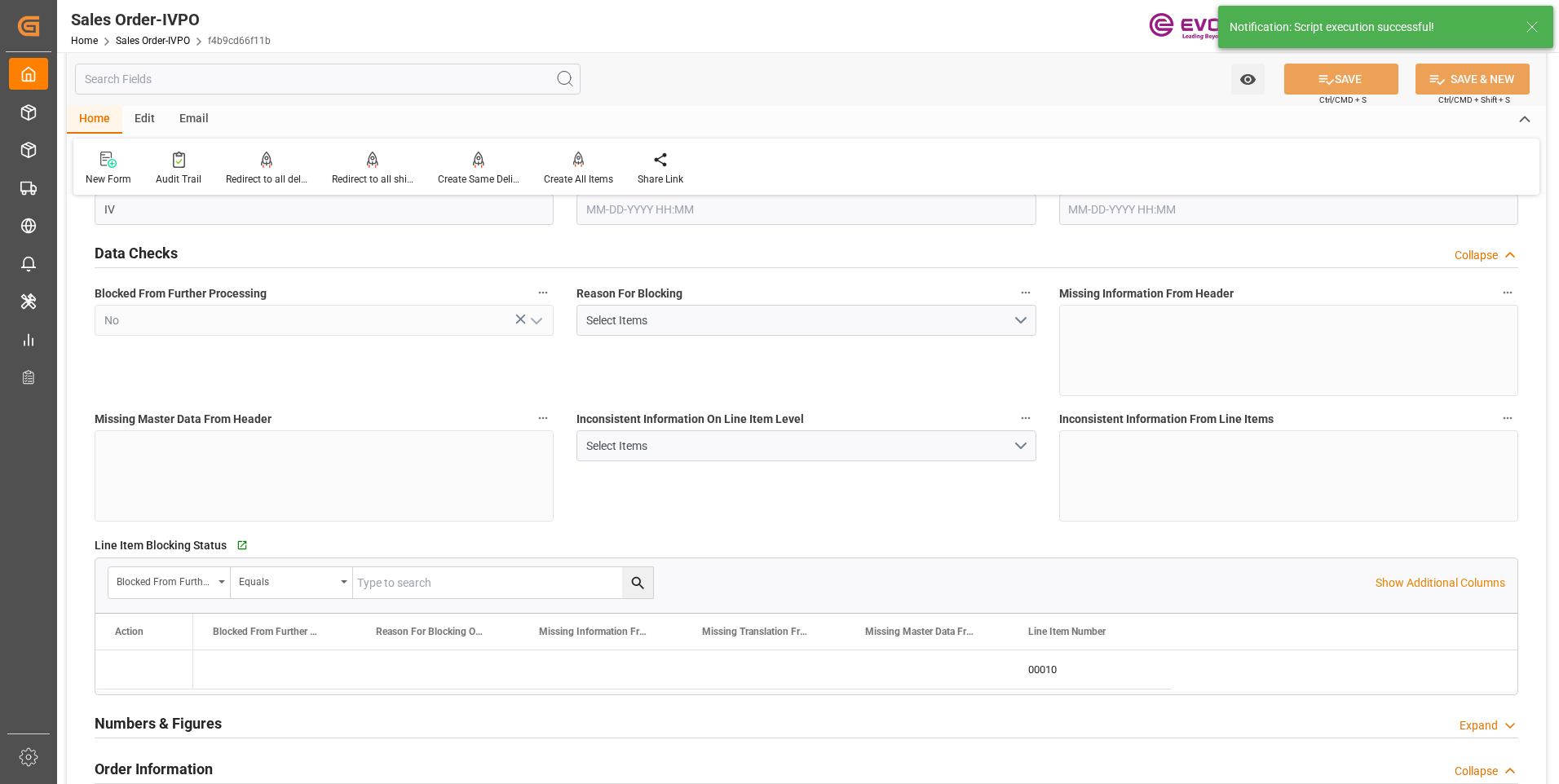
type input "[DATE] 22:13"
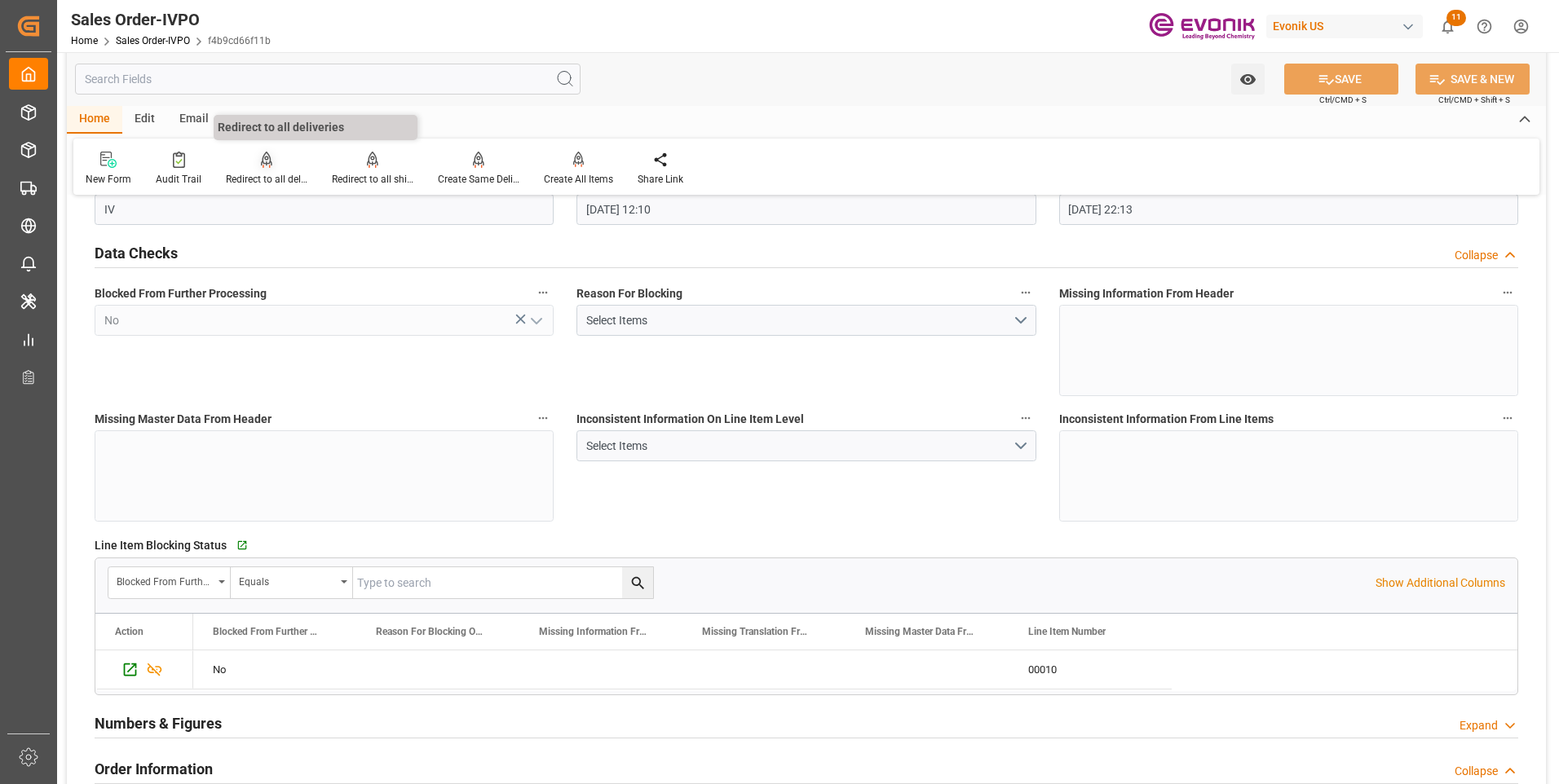
click at [261, 177] on div "Redirect to all deliveries" at bounding box center [266, 178] width 82 height 14
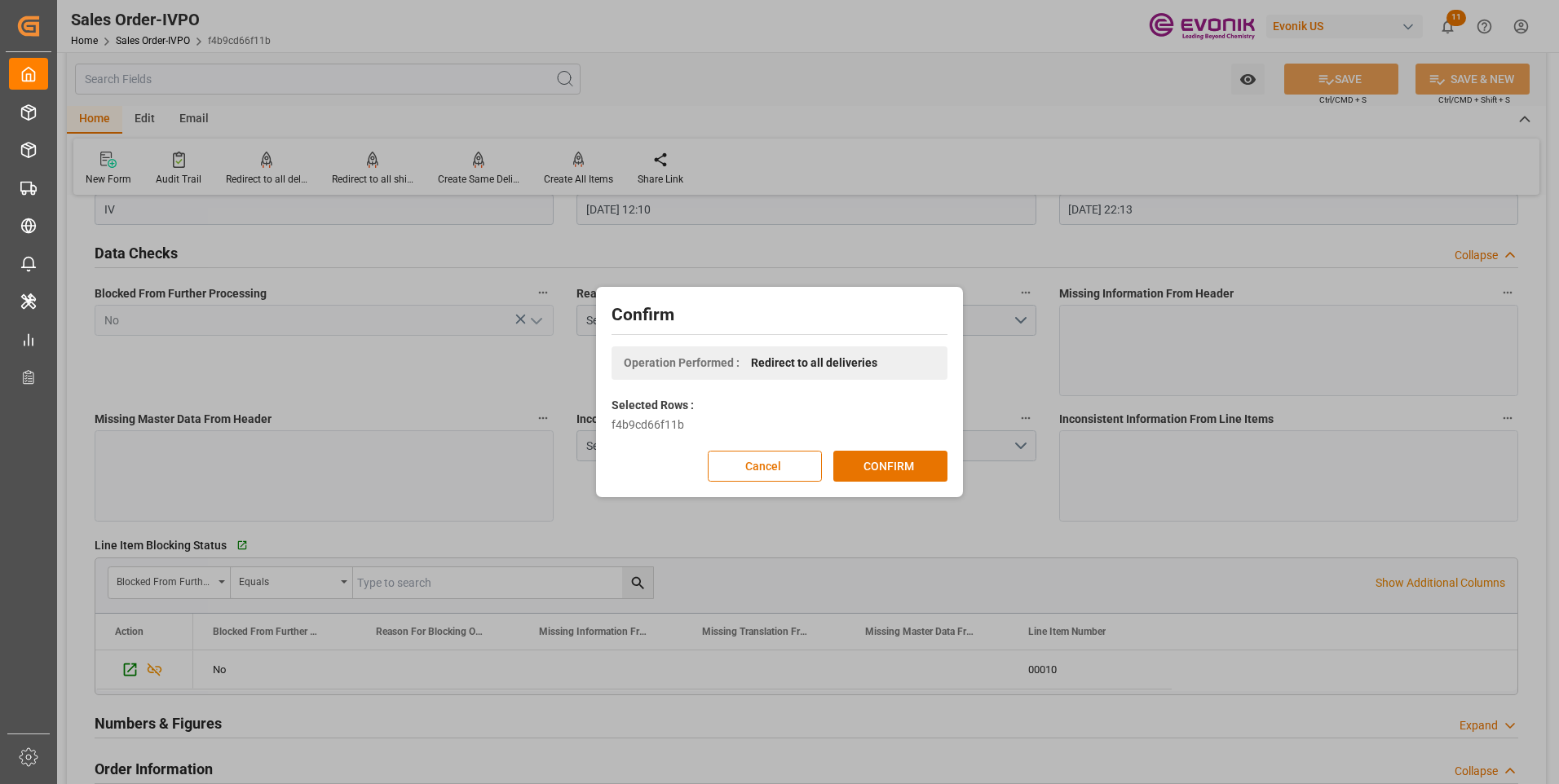
click at [373, 174] on div "Confirm Operation Performed : Redirect to all deliveries Selected Rows : f4b9cd…" at bounding box center [780, 392] width 1559 height 784
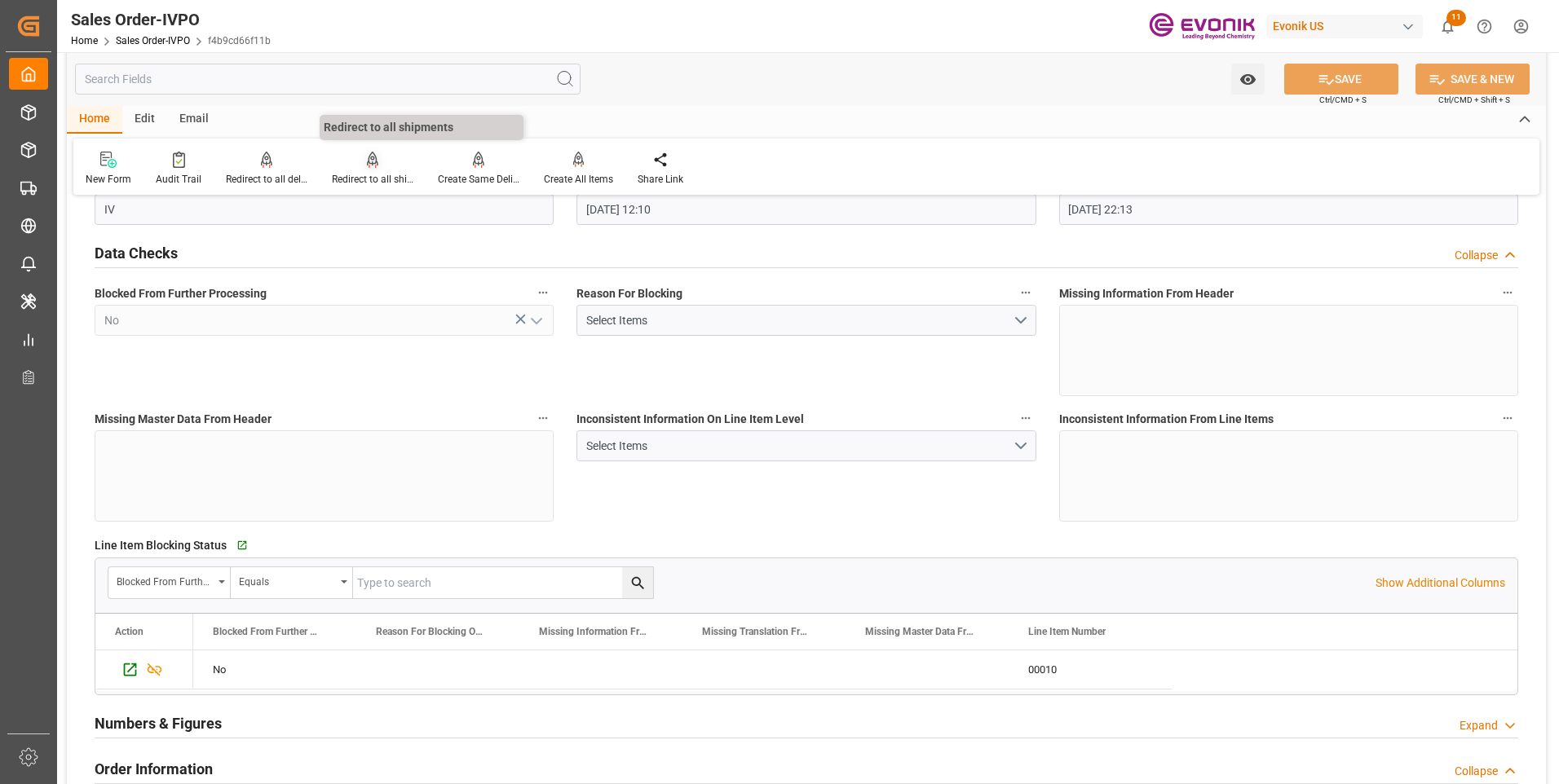
click at [373, 179] on div "Redirect to all shipments" at bounding box center [373, 178] width 82 height 14
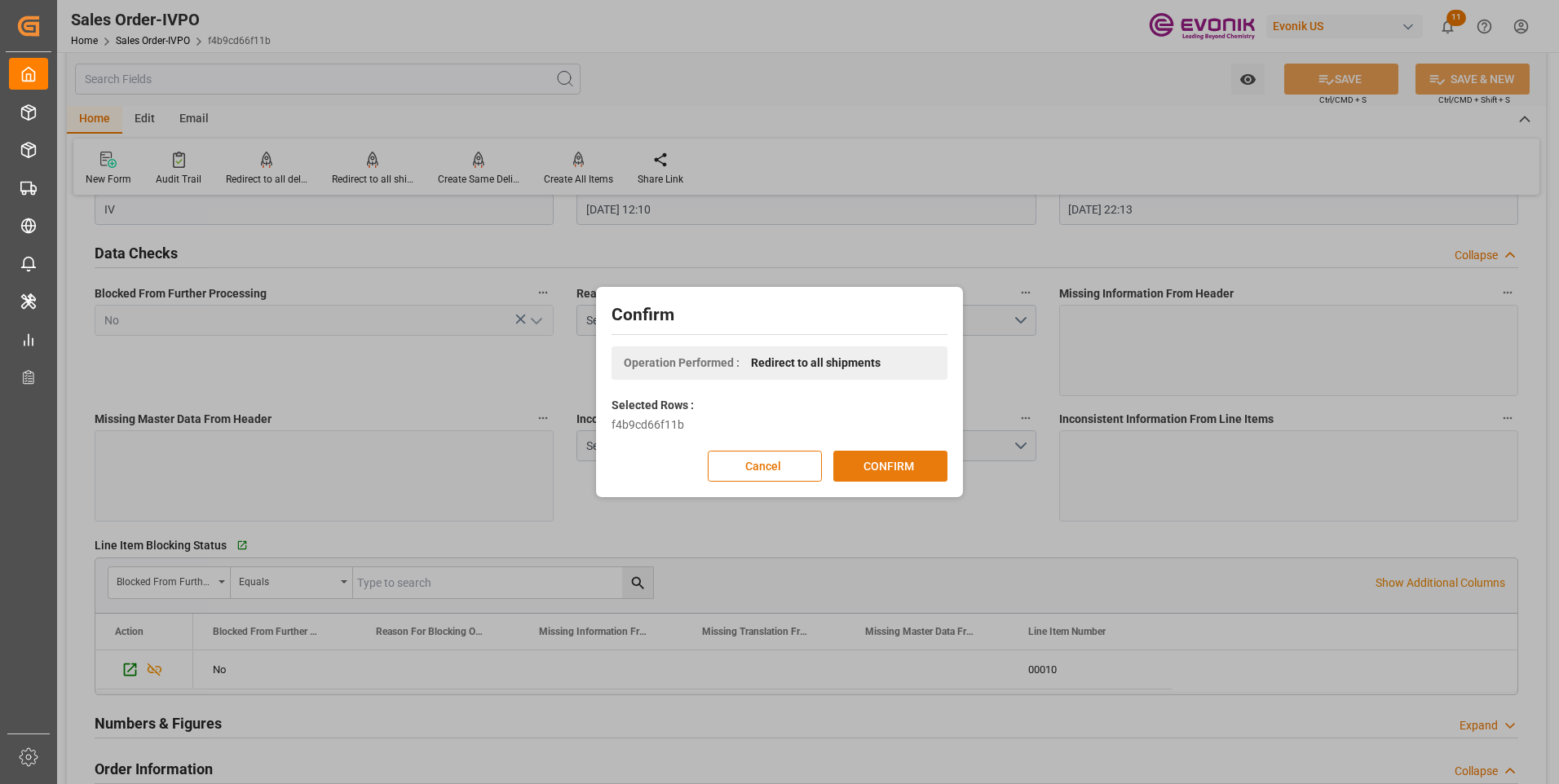
click at [877, 463] on button "CONFIRM" at bounding box center [890, 466] width 114 height 31
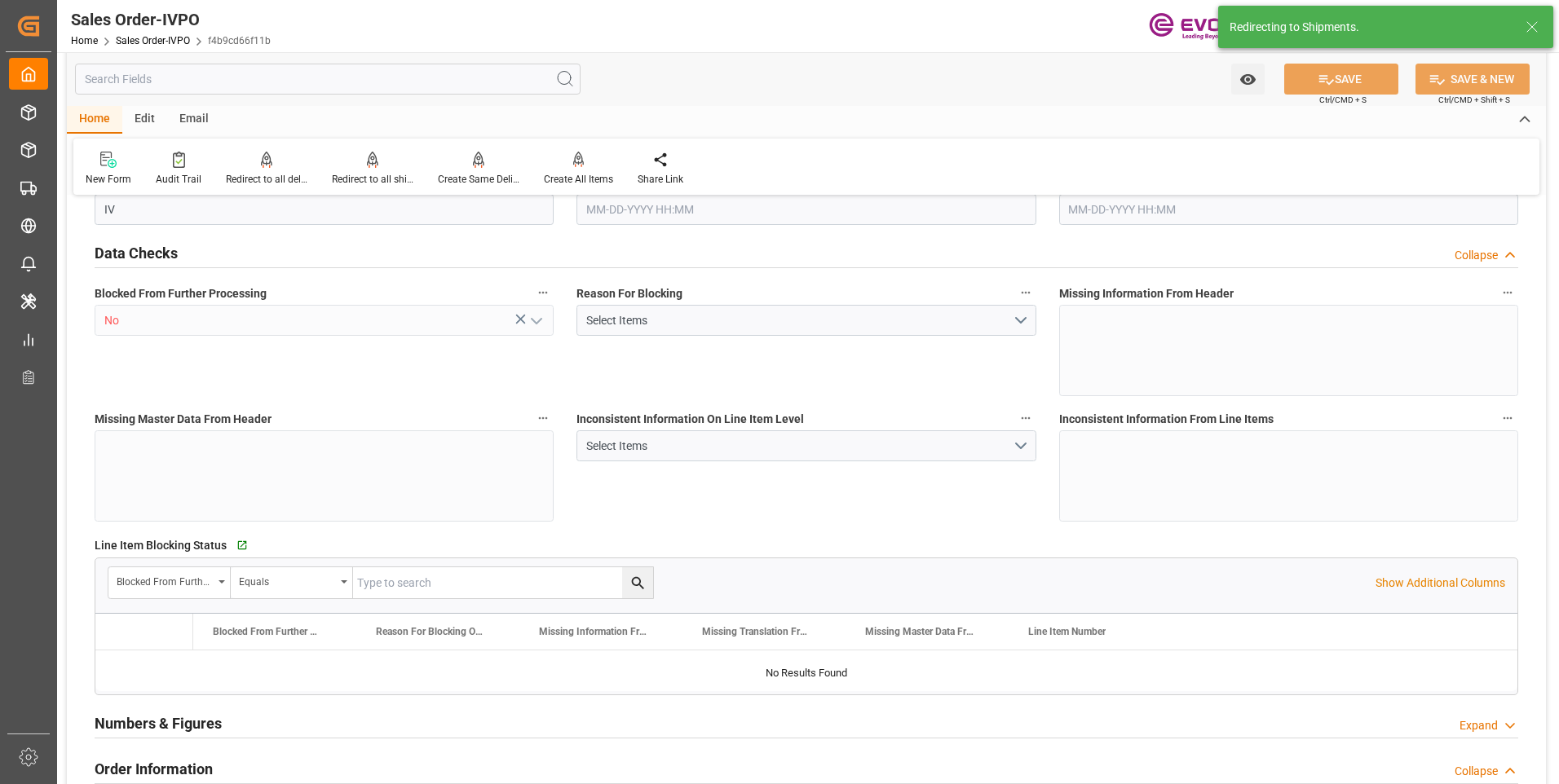
type input "CNSHA"
type input "0"
type input "1"
type input "3910"
type input "08-08-2025 12:10"
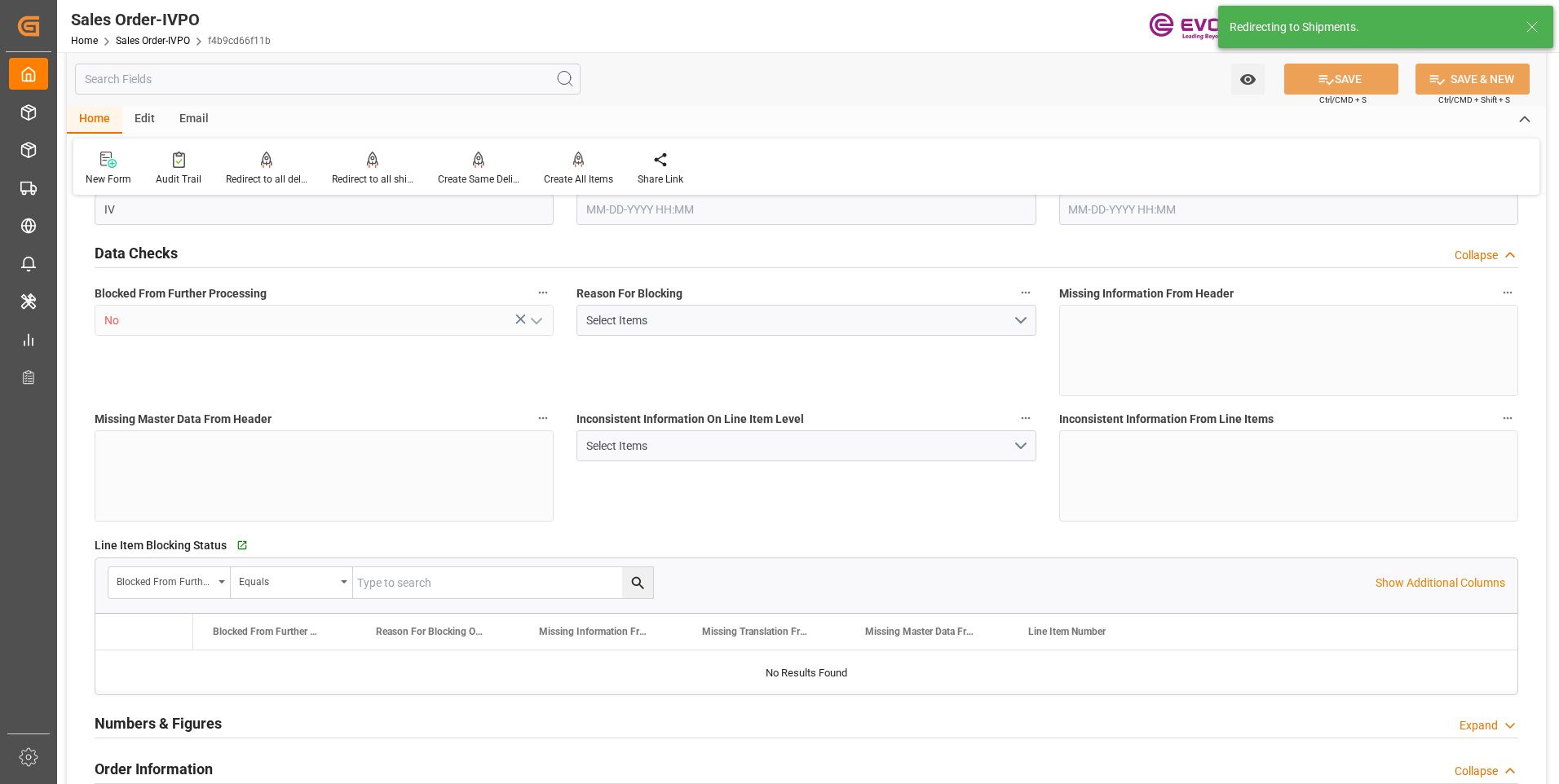
type input "[DATE] 22:13"
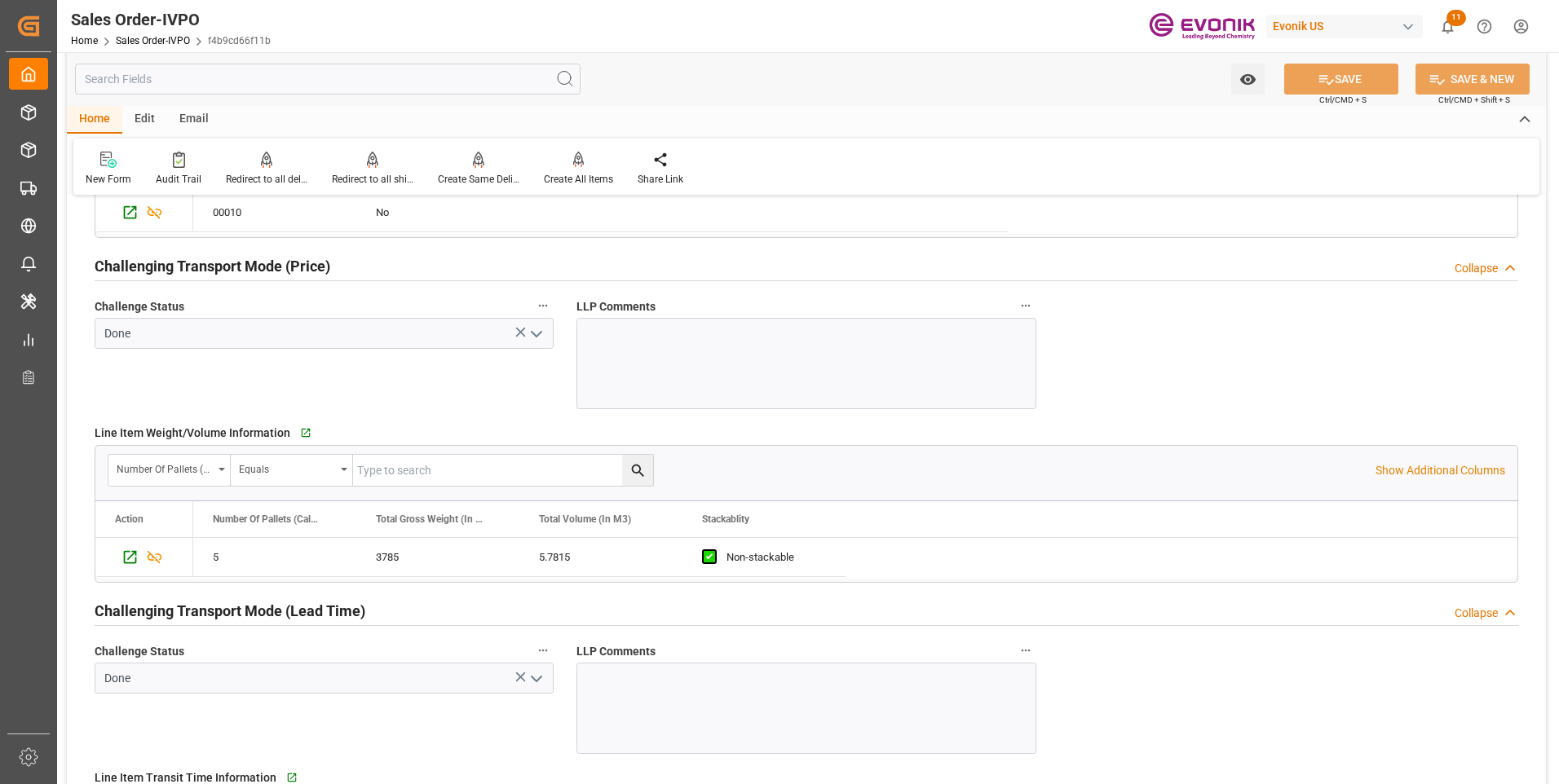
scroll to position [2120, 0]
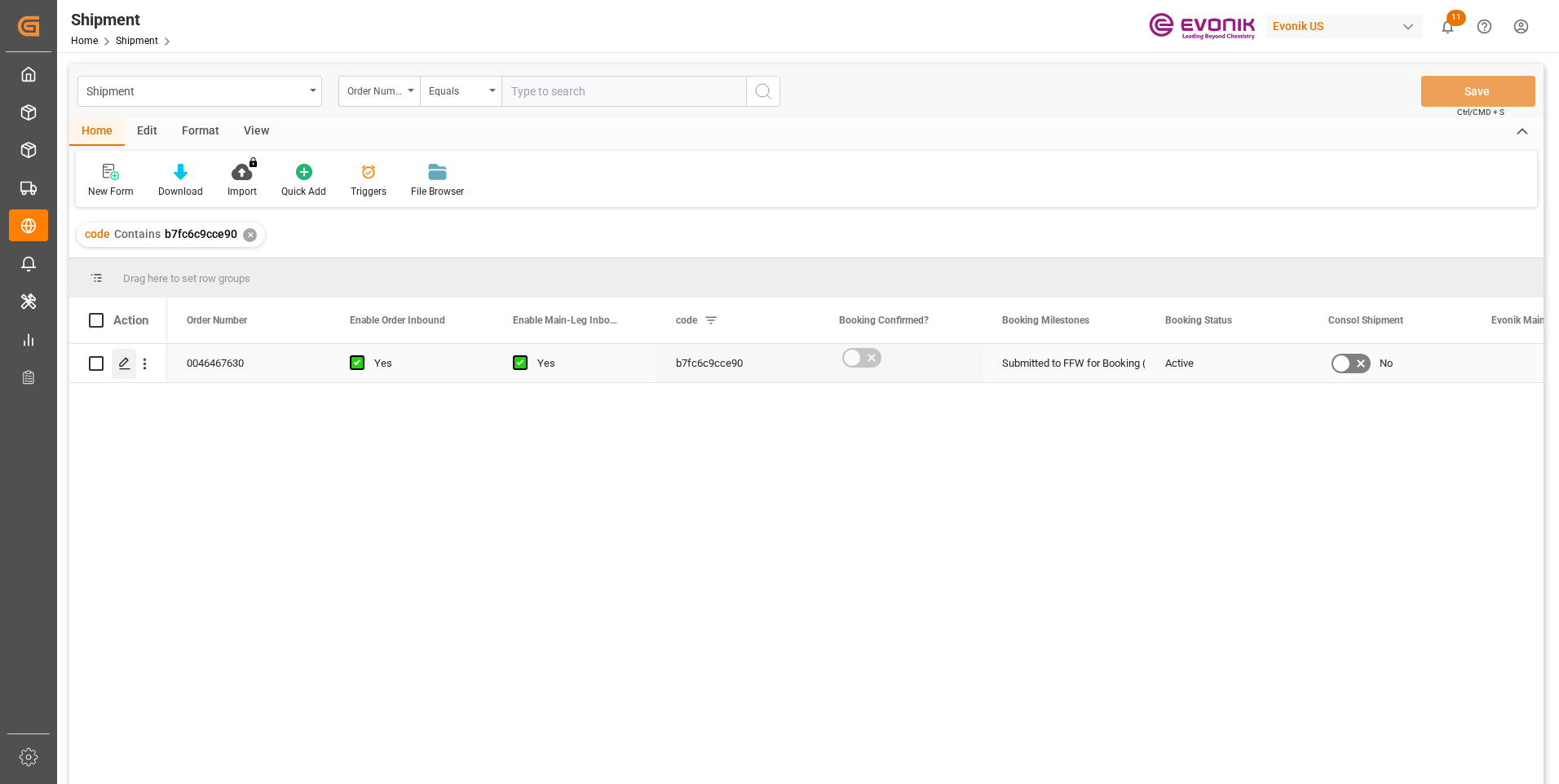
click at [133, 362] on div "Press SPACE to select this row." at bounding box center [124, 364] width 25 height 30
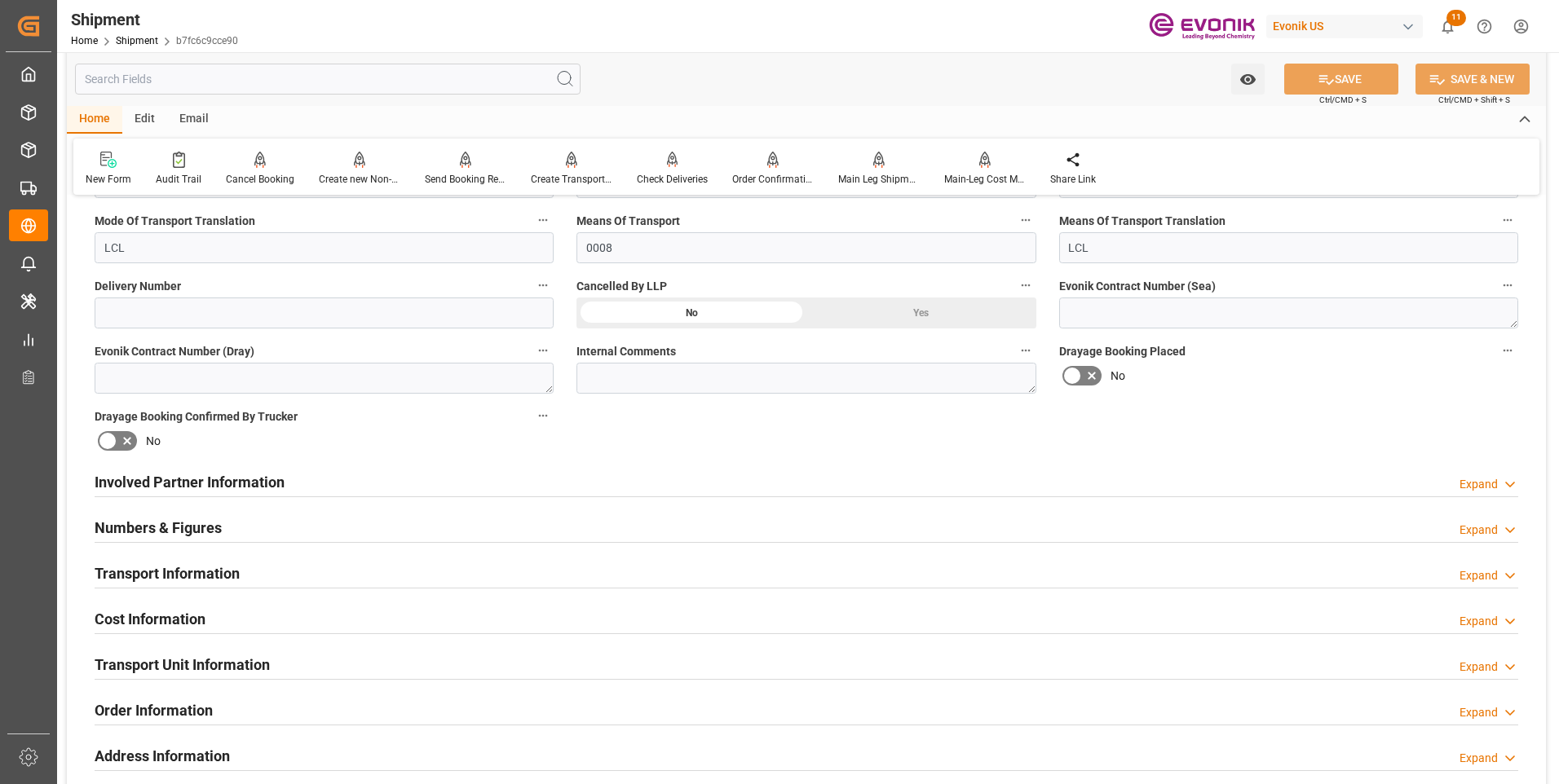
scroll to position [734, 0]
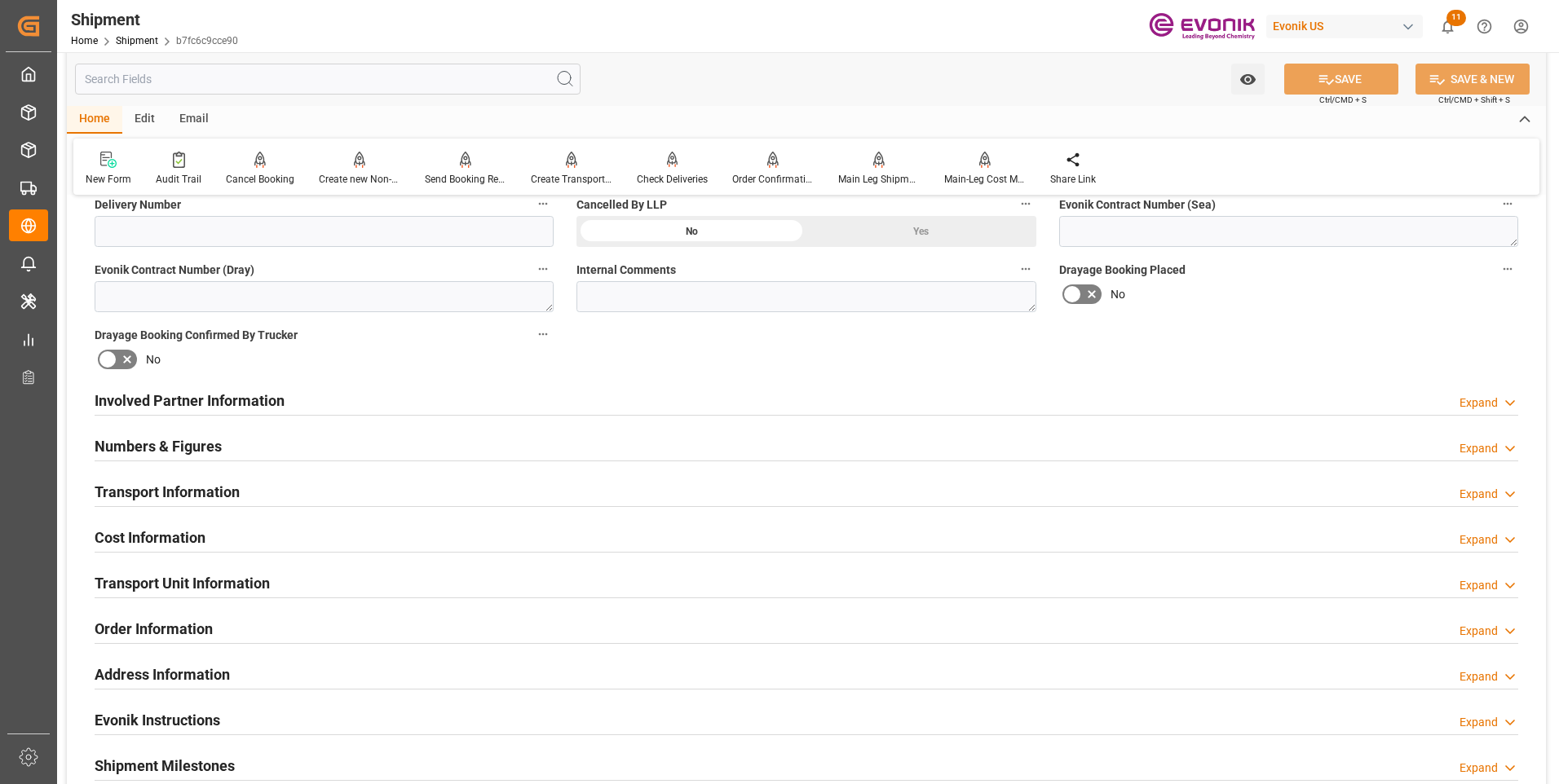
click at [328, 400] on div "Involved Partner Information Expand" at bounding box center [807, 399] width 1424 height 31
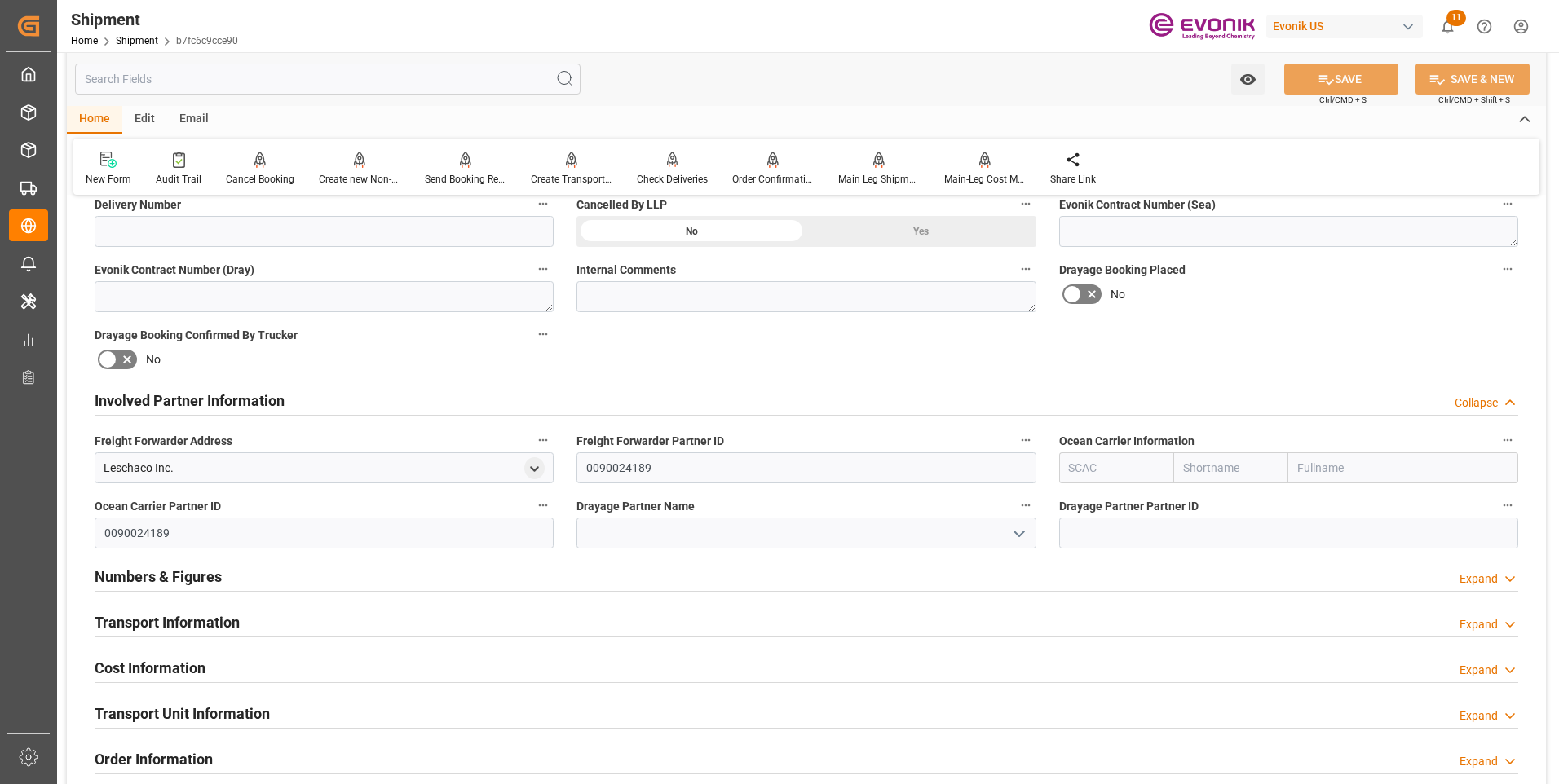
click at [1112, 468] on input "text" at bounding box center [1116, 467] width 115 height 31
click at [1086, 505] on b "ALRB" at bounding box center [1084, 504] width 28 height 13
type input "ALRB"
type input "AC Containerline"
type input "AC Containerline GmbH"
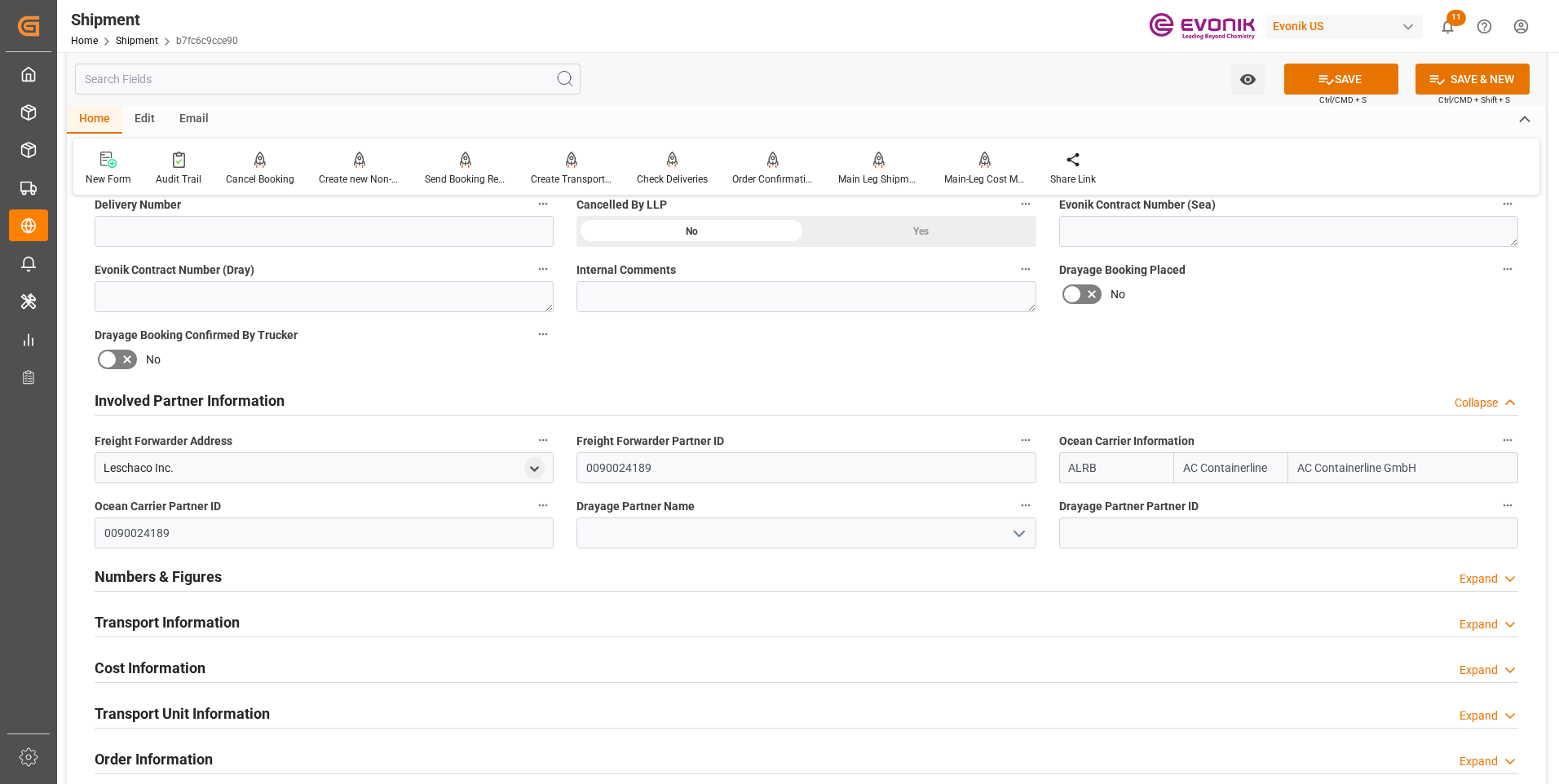
type input "ALRB"
click at [685, 535] on input at bounding box center [806, 533] width 459 height 31
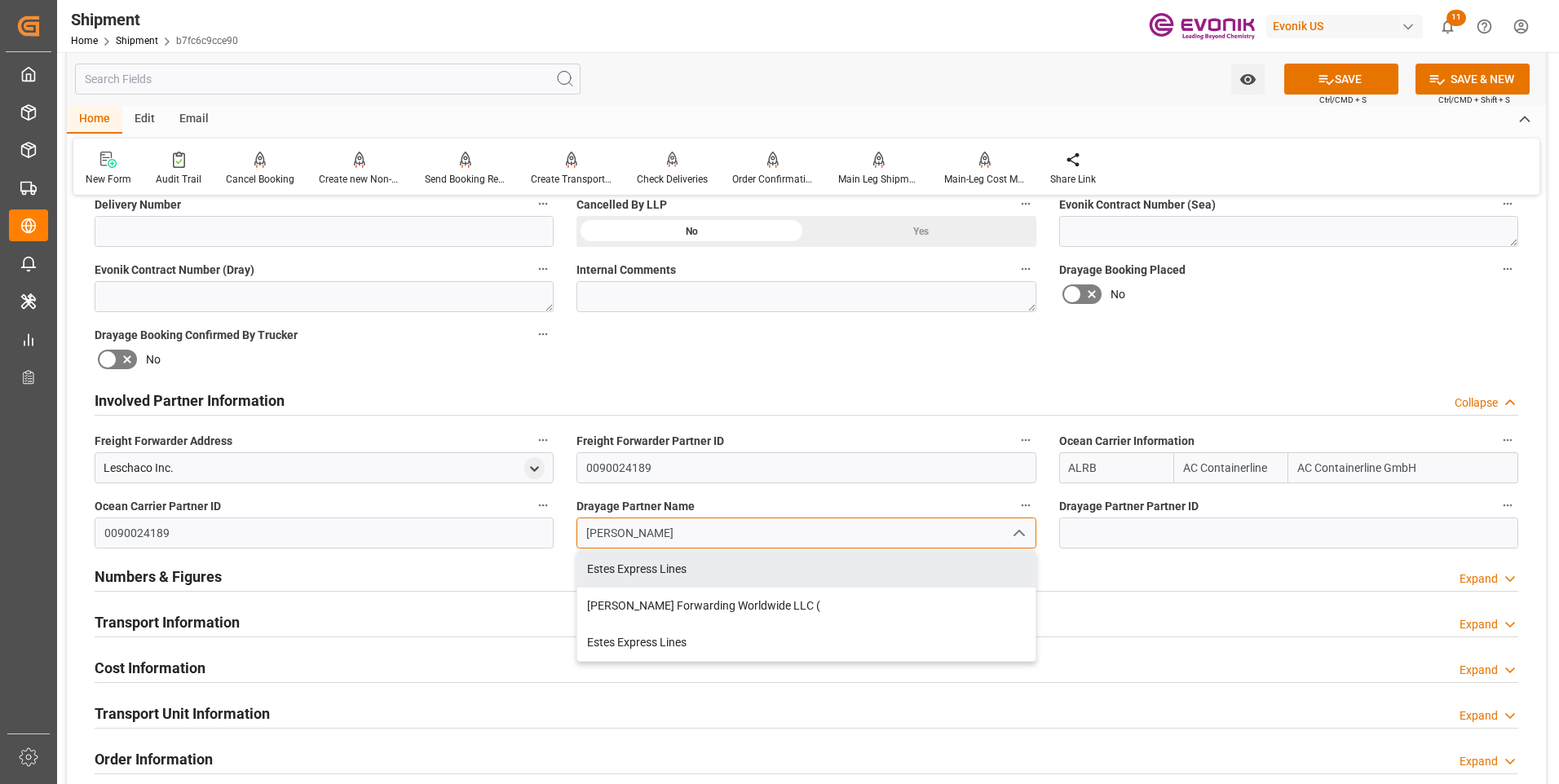
click at [655, 574] on div "Estes Express Lines" at bounding box center [806, 569] width 457 height 37
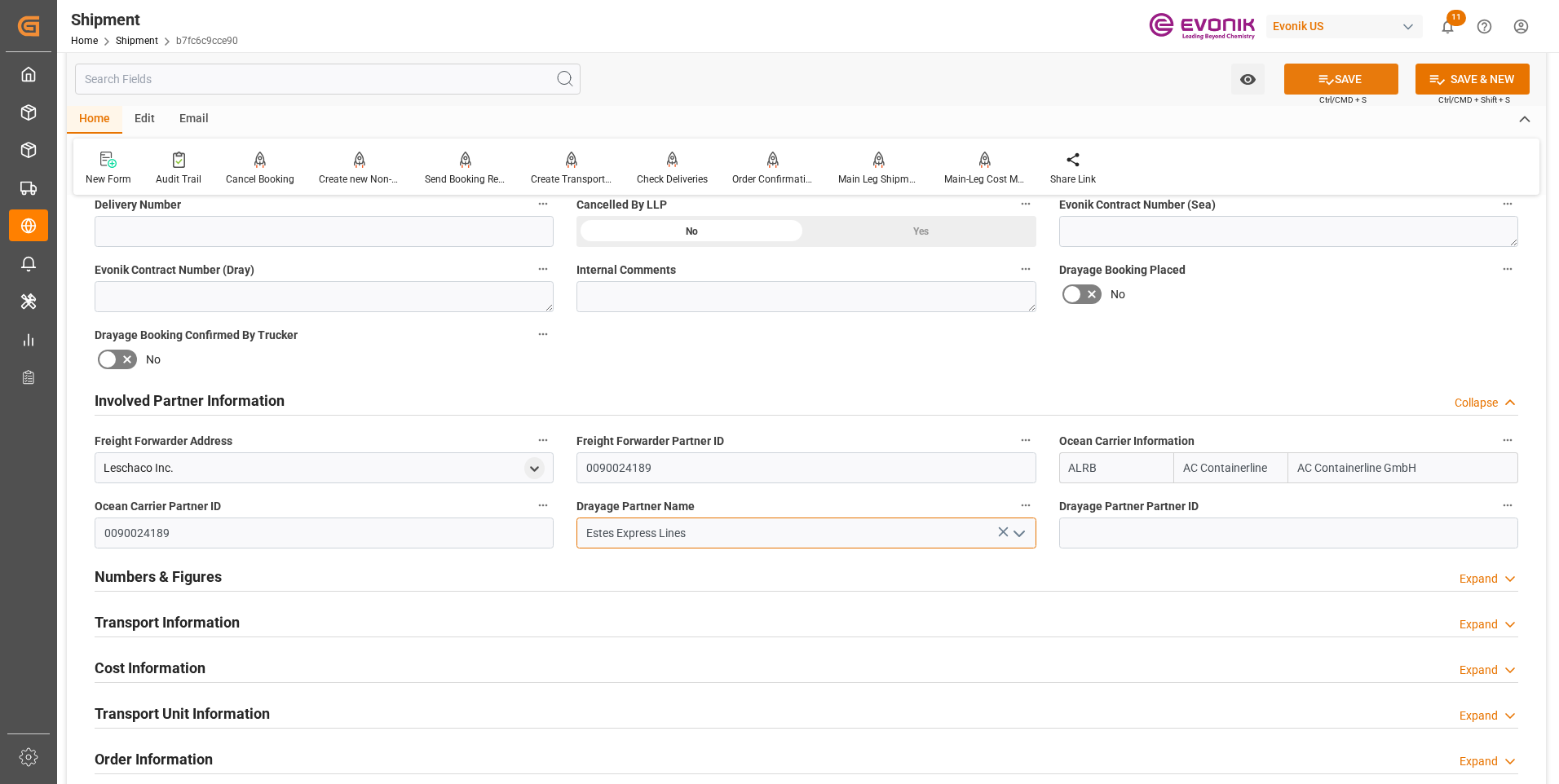
type input "Estes Express Lines"
click at [1336, 85] on button "SAVE" at bounding box center [1341, 79] width 114 height 31
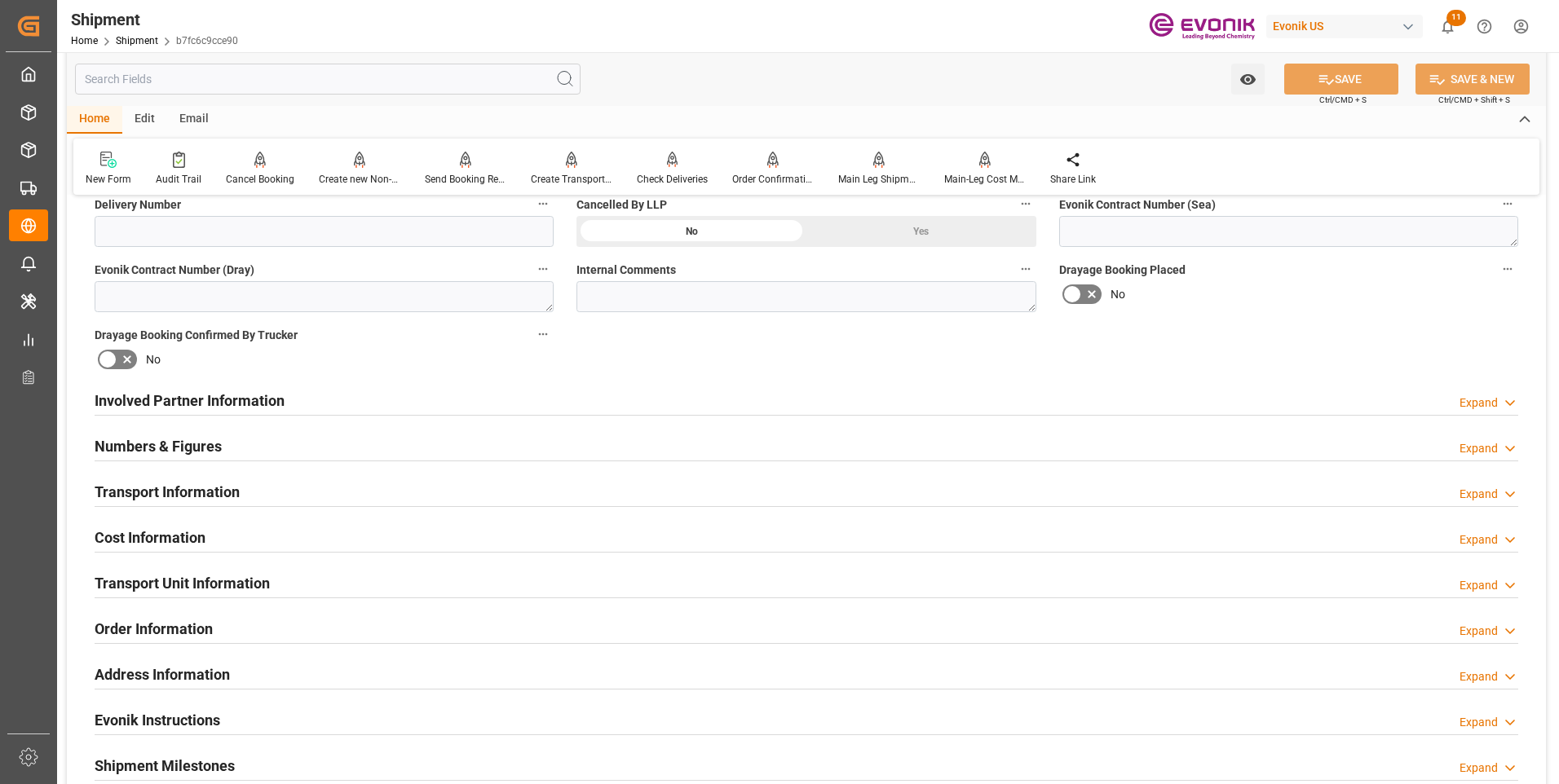
click at [332, 495] on div "Transport Information Expand" at bounding box center [807, 490] width 1424 height 31
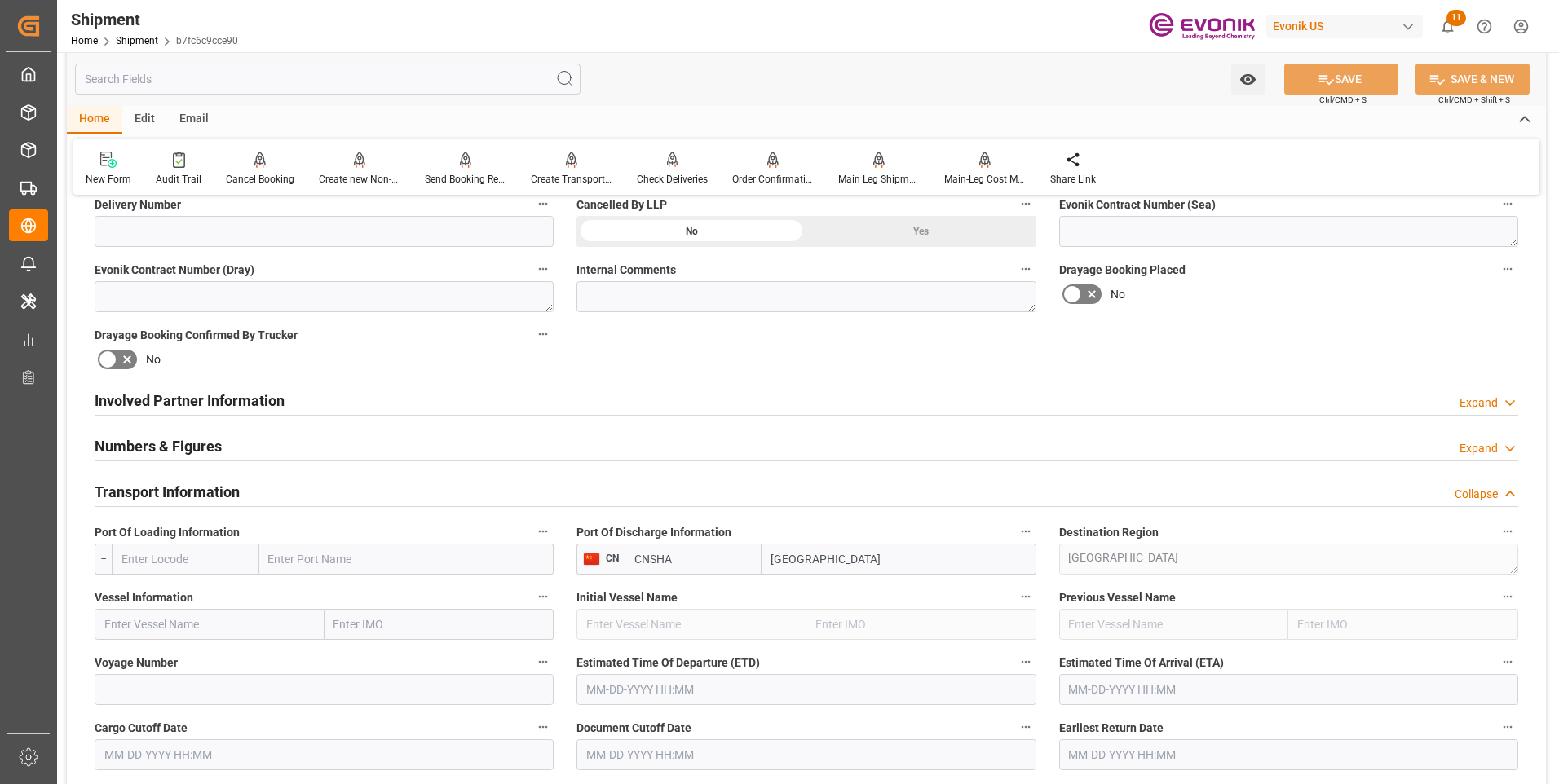
click at [155, 554] on input "text" at bounding box center [186, 559] width 148 height 31
click at [156, 544] on input "text" at bounding box center [186, 559] width 148 height 31
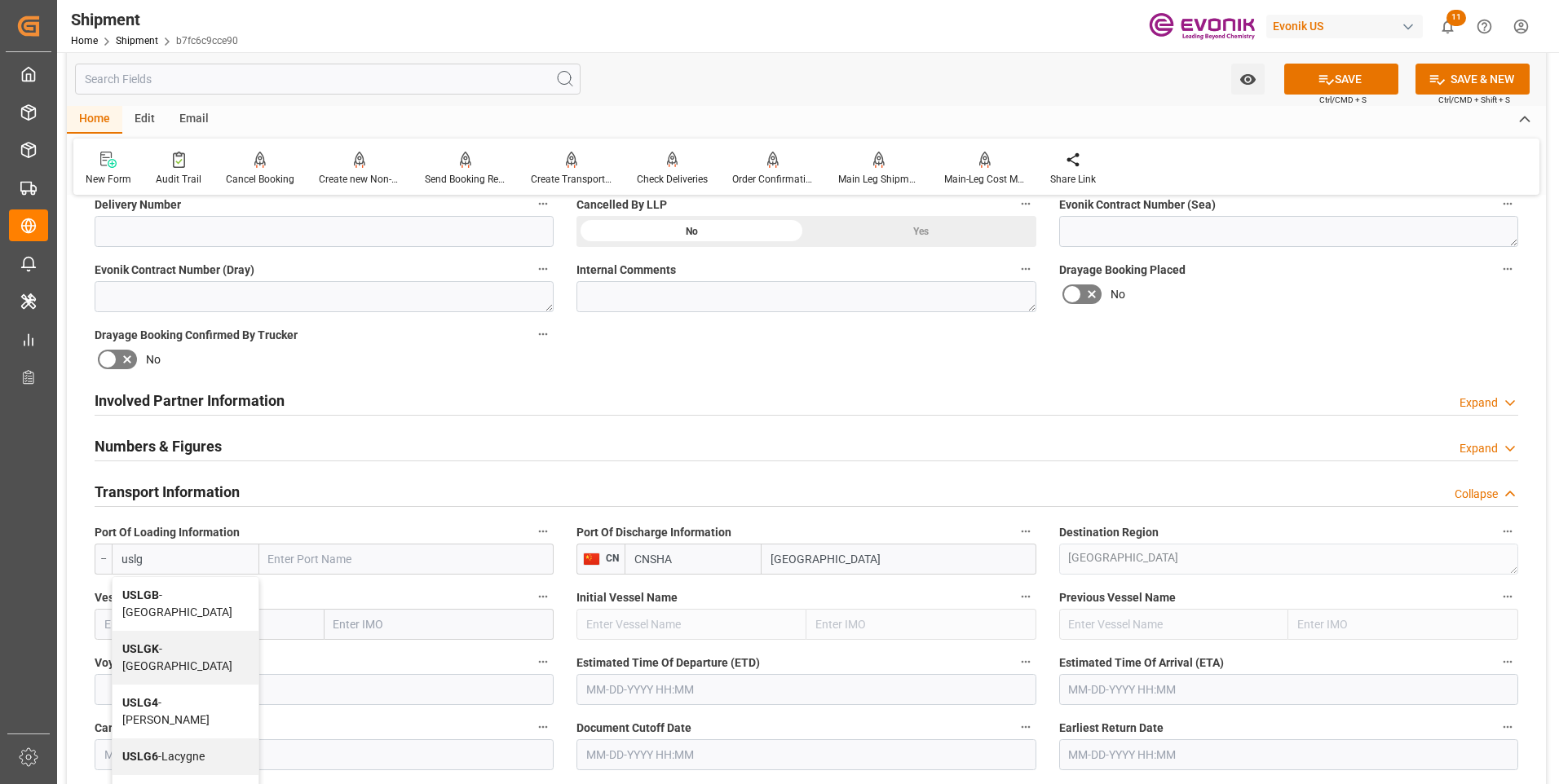
click at [149, 598] on b "USLGB" at bounding box center [140, 595] width 37 height 13
type input "USLGB"
type input "[GEOGRAPHIC_DATA]"
type input "USLGB"
click at [204, 625] on input "text" at bounding box center [210, 624] width 230 height 31
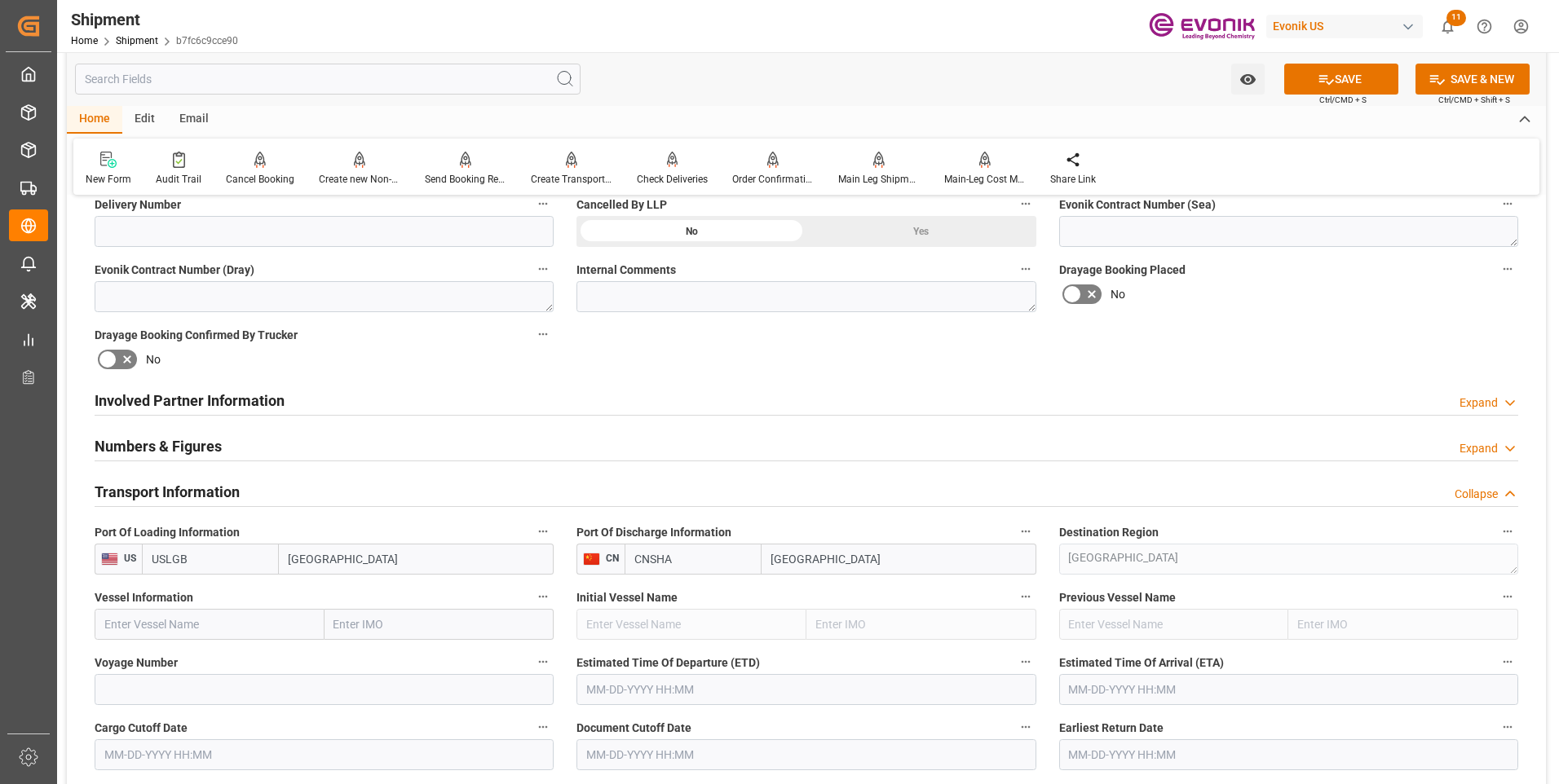
paste input "ONE FRIENDSHIP"
type input "ONE FRIENDSHIP"
click at [175, 656] on b "ONE FRIENDSHIP" at bounding box center [150, 661] width 90 height 13
type input "9934369"
type input "ONE FRIENDSHIP"
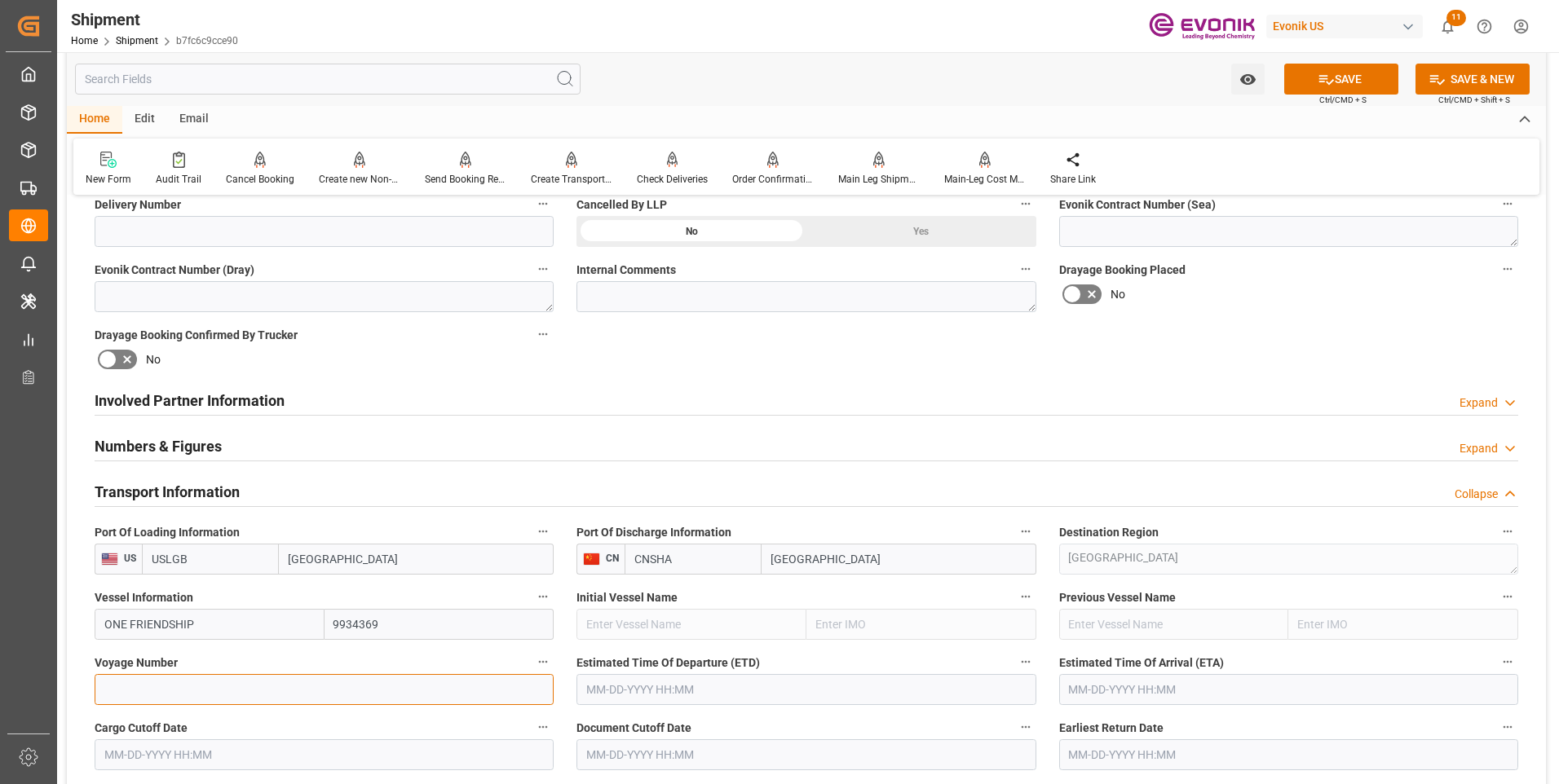
click at [141, 682] on input at bounding box center [324, 689] width 459 height 31
type input "0009W"
click at [639, 688] on input "text" at bounding box center [806, 689] width 459 height 31
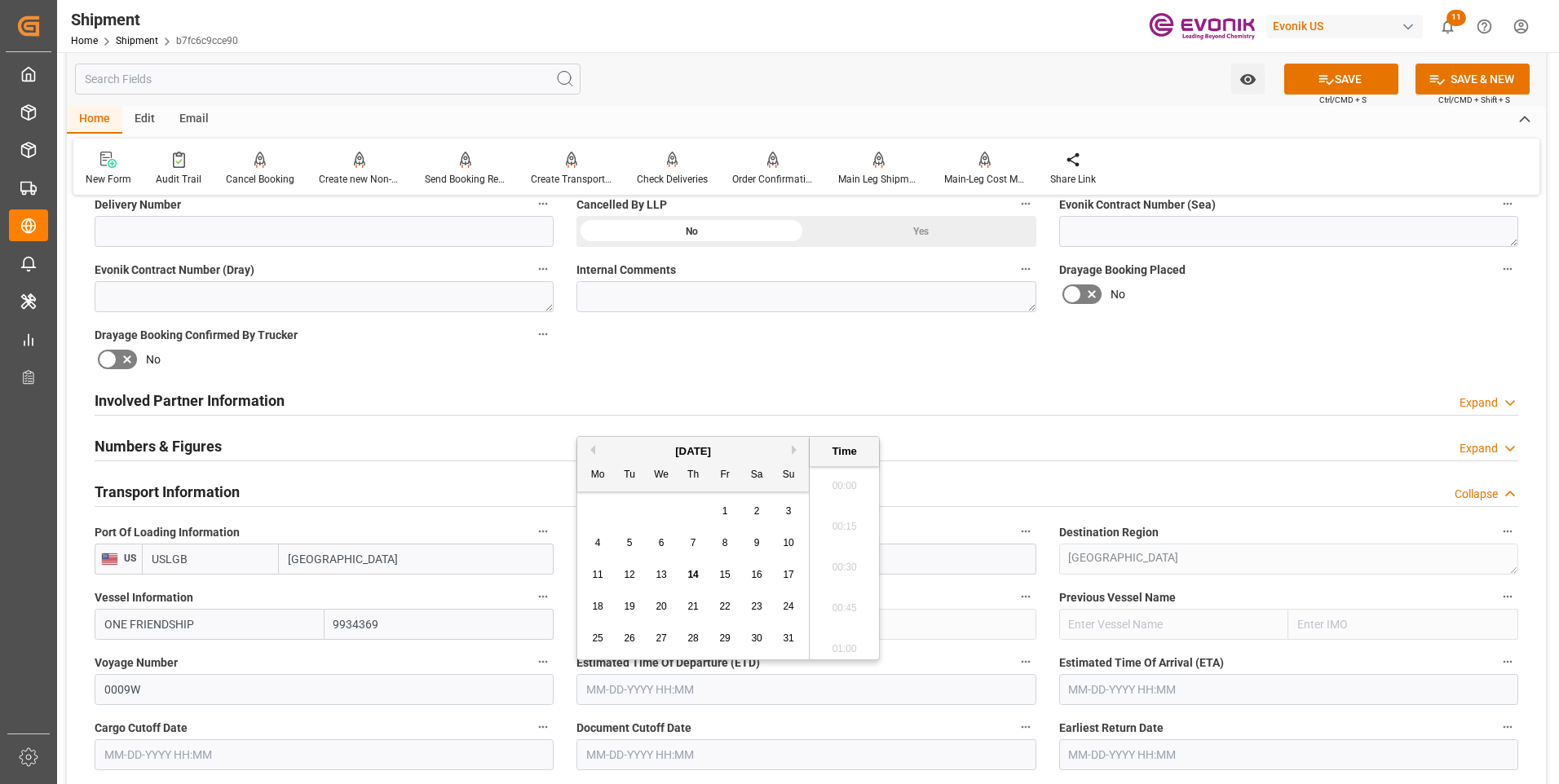
scroll to position [2900, 0]
click at [593, 691] on input "text" at bounding box center [806, 689] width 459 height 31
click at [835, 595] on li "18:30" at bounding box center [844, 603] width 69 height 41
type input "[DATE] 18:30"
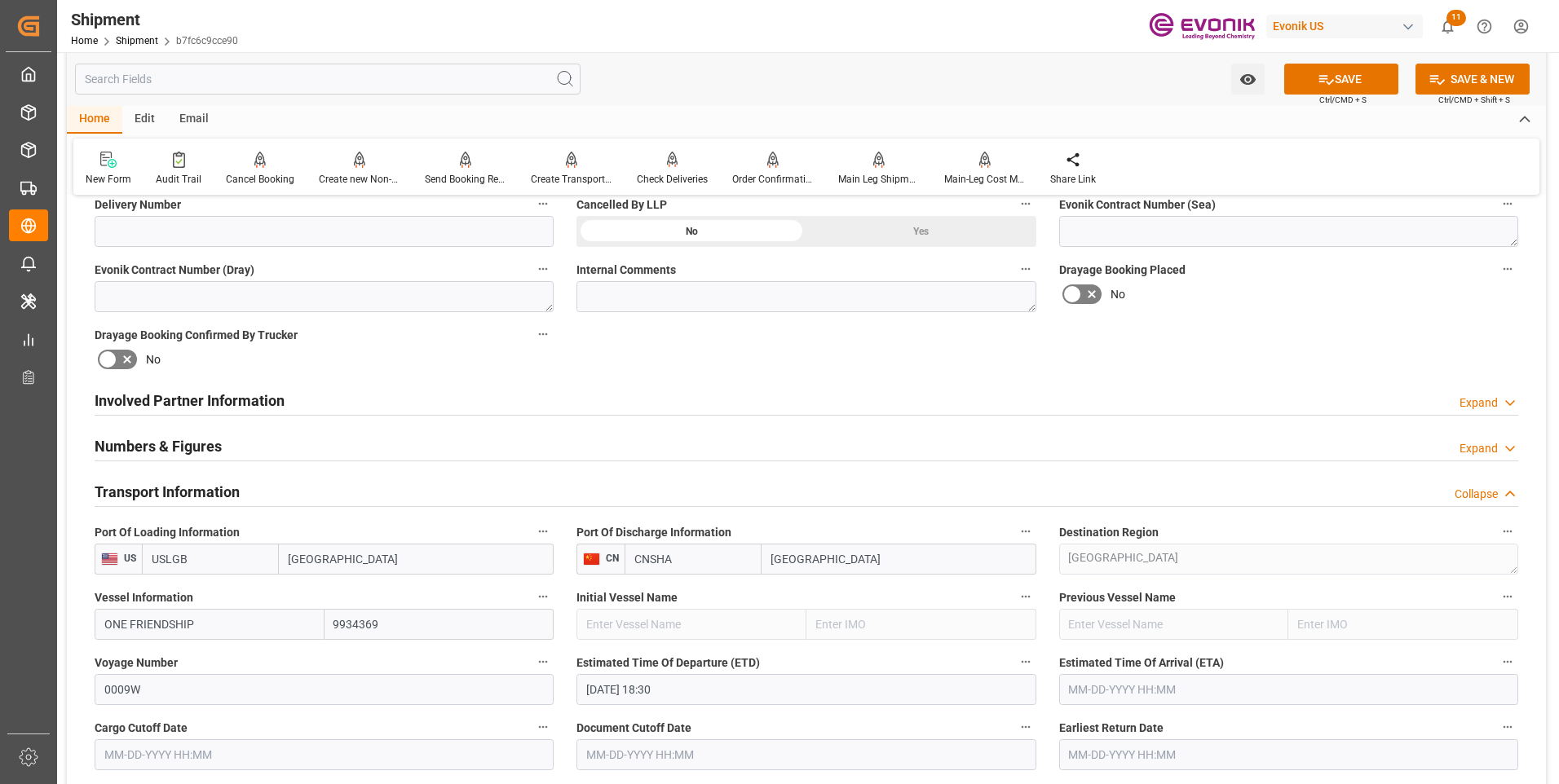
click at [1104, 681] on input "text" at bounding box center [1289, 689] width 459 height 31
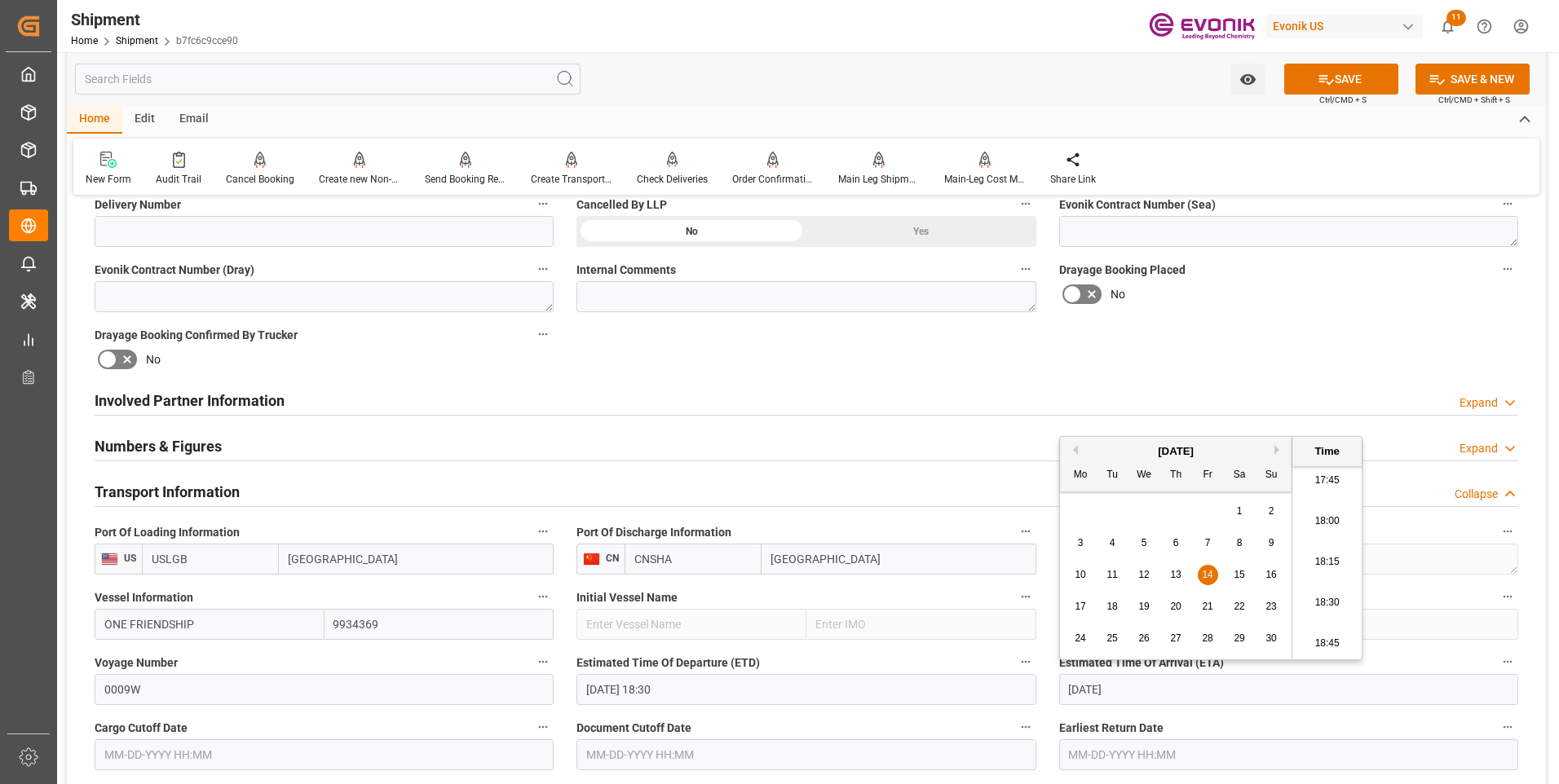
click at [1311, 557] on li "18:15" at bounding box center [1327, 562] width 69 height 41
type input "[DATE] 18:15"
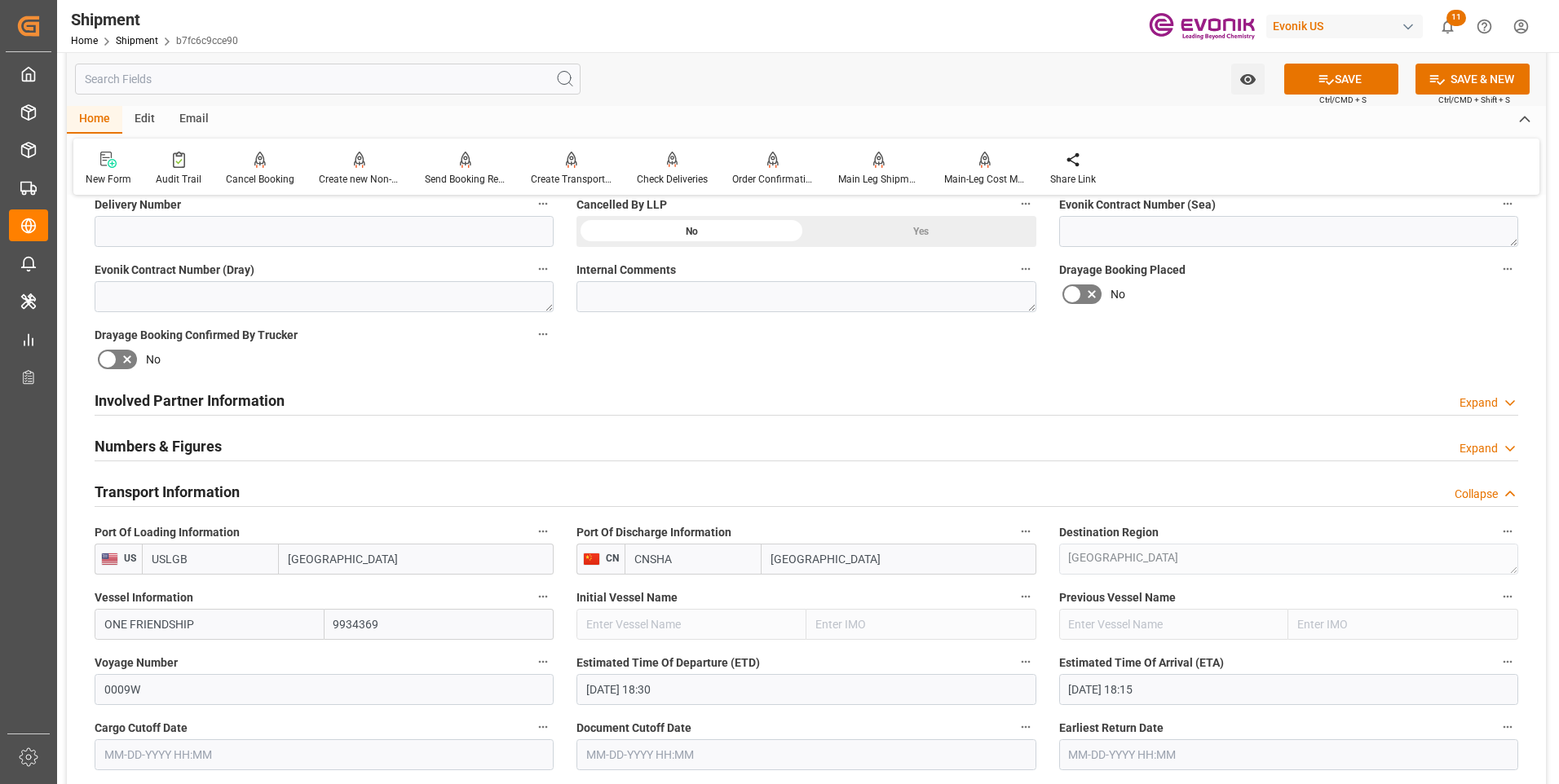
click at [162, 760] on input "text" at bounding box center [324, 755] width 459 height 31
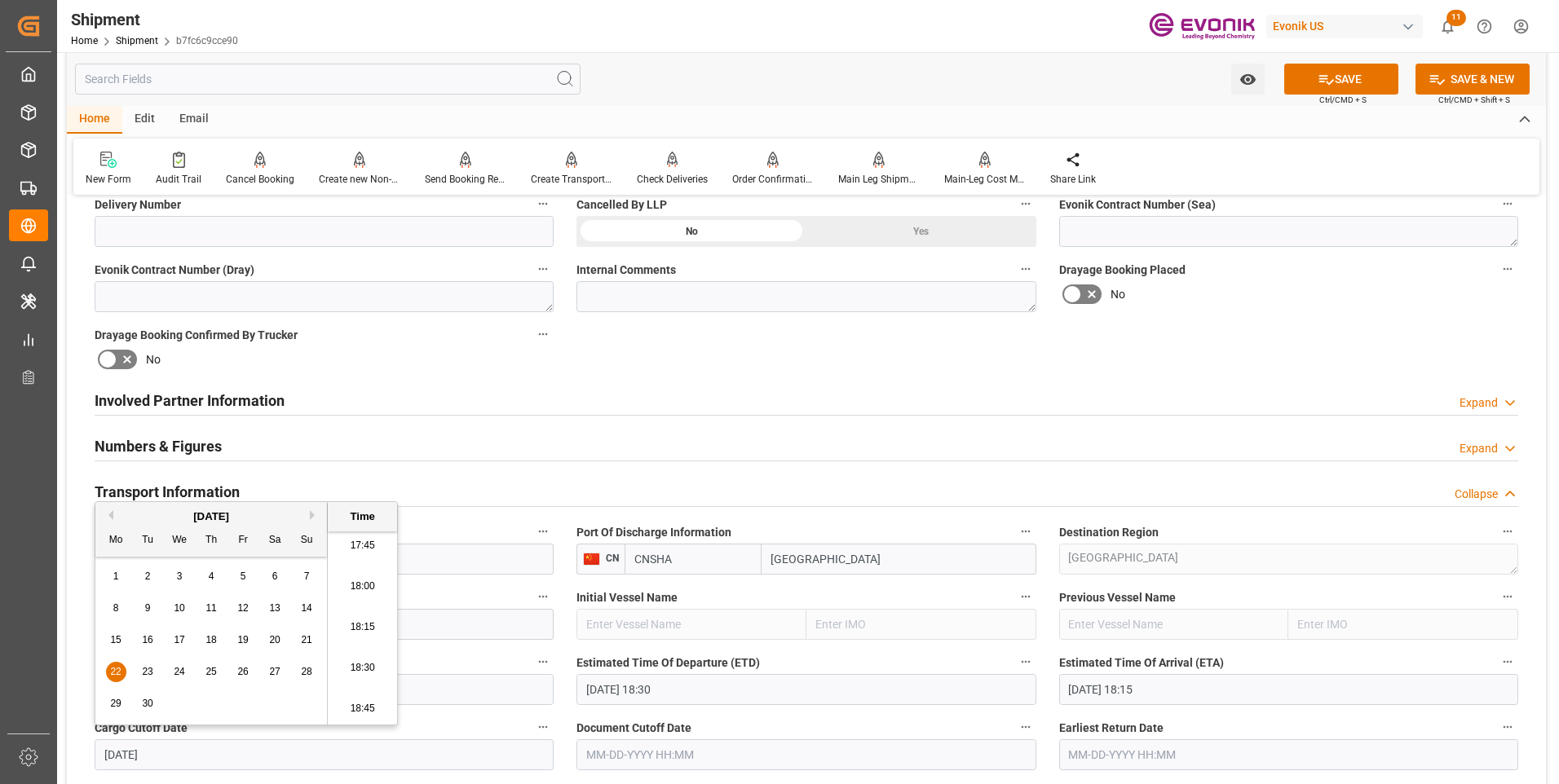
click at [354, 669] on li "18:30" at bounding box center [362, 668] width 69 height 41
type input "[DATE] 18:30"
drag, startPoint x: 204, startPoint y: 755, endPoint x: 79, endPoint y: 757, distance: 125.0
click at [79, 757] on div "Booking Confirmation Milestone Bar Collapse Submitted to FFW for Booking (Pendi…" at bounding box center [807, 577] width 1479 height 2203
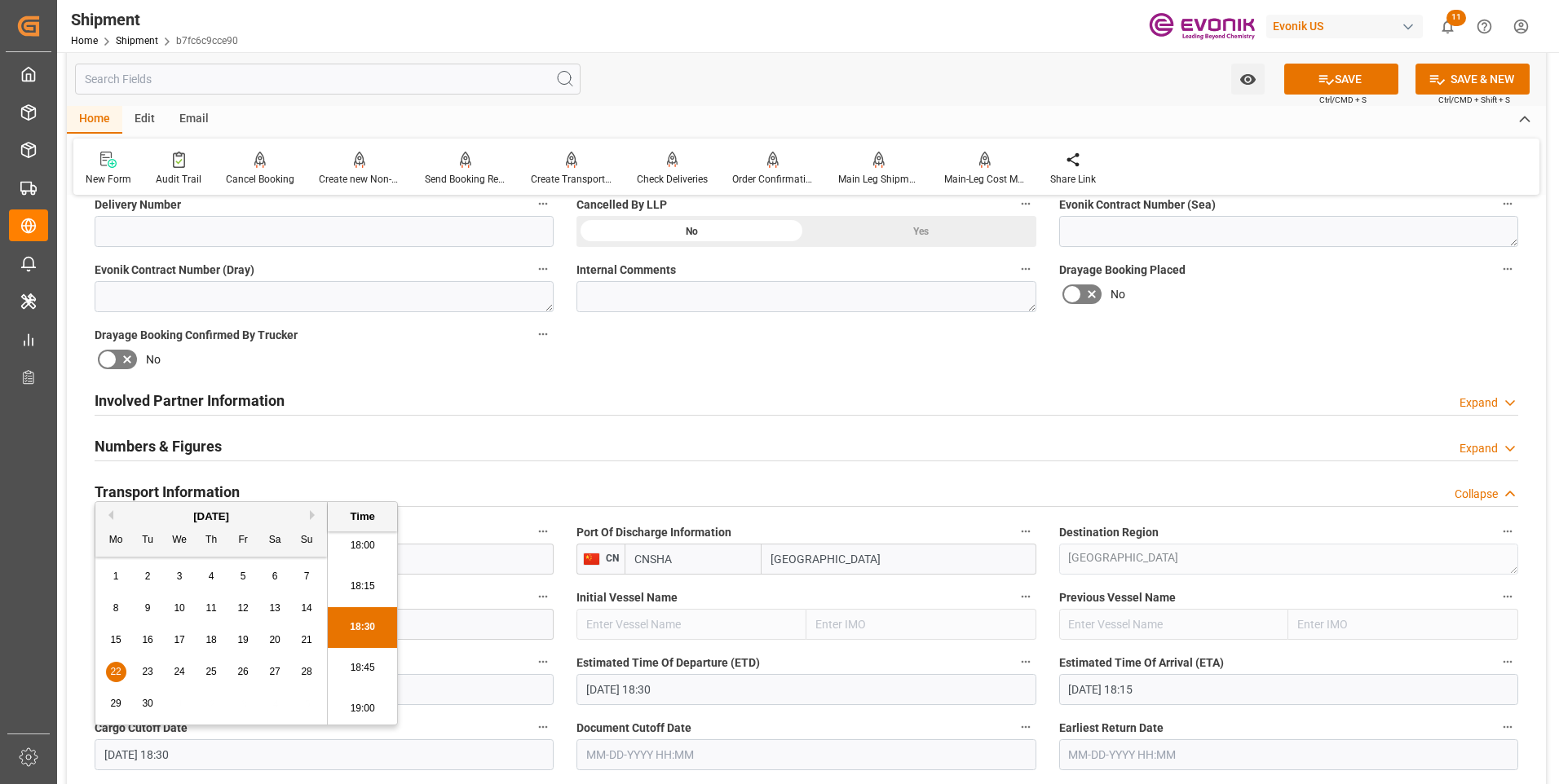
click at [626, 755] on input "text" at bounding box center [806, 755] width 459 height 31
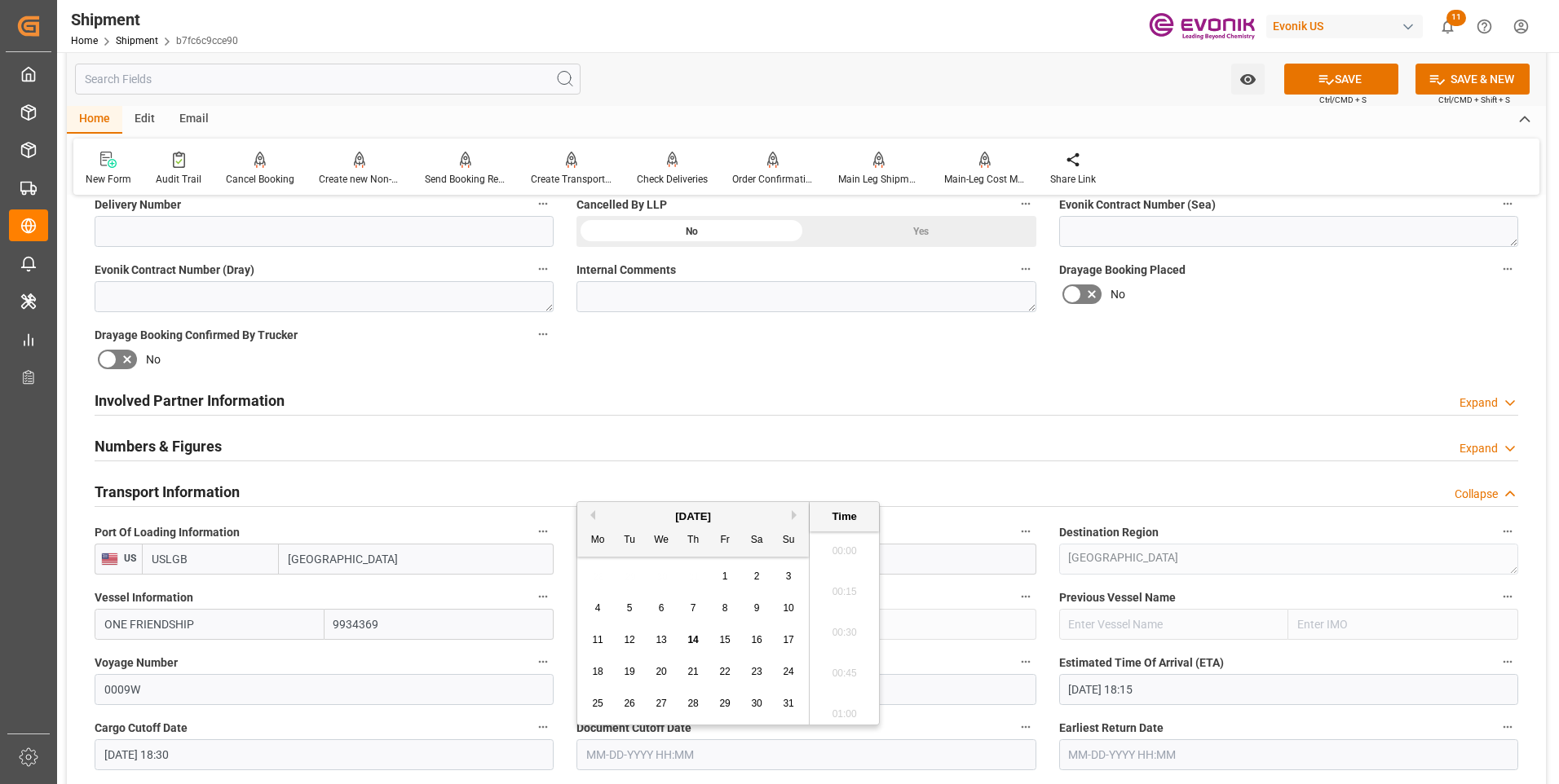
paste input "[DATE] 18:30"
type input "[DATE] 18:30"
click at [1116, 743] on input "text" at bounding box center [1289, 755] width 459 height 31
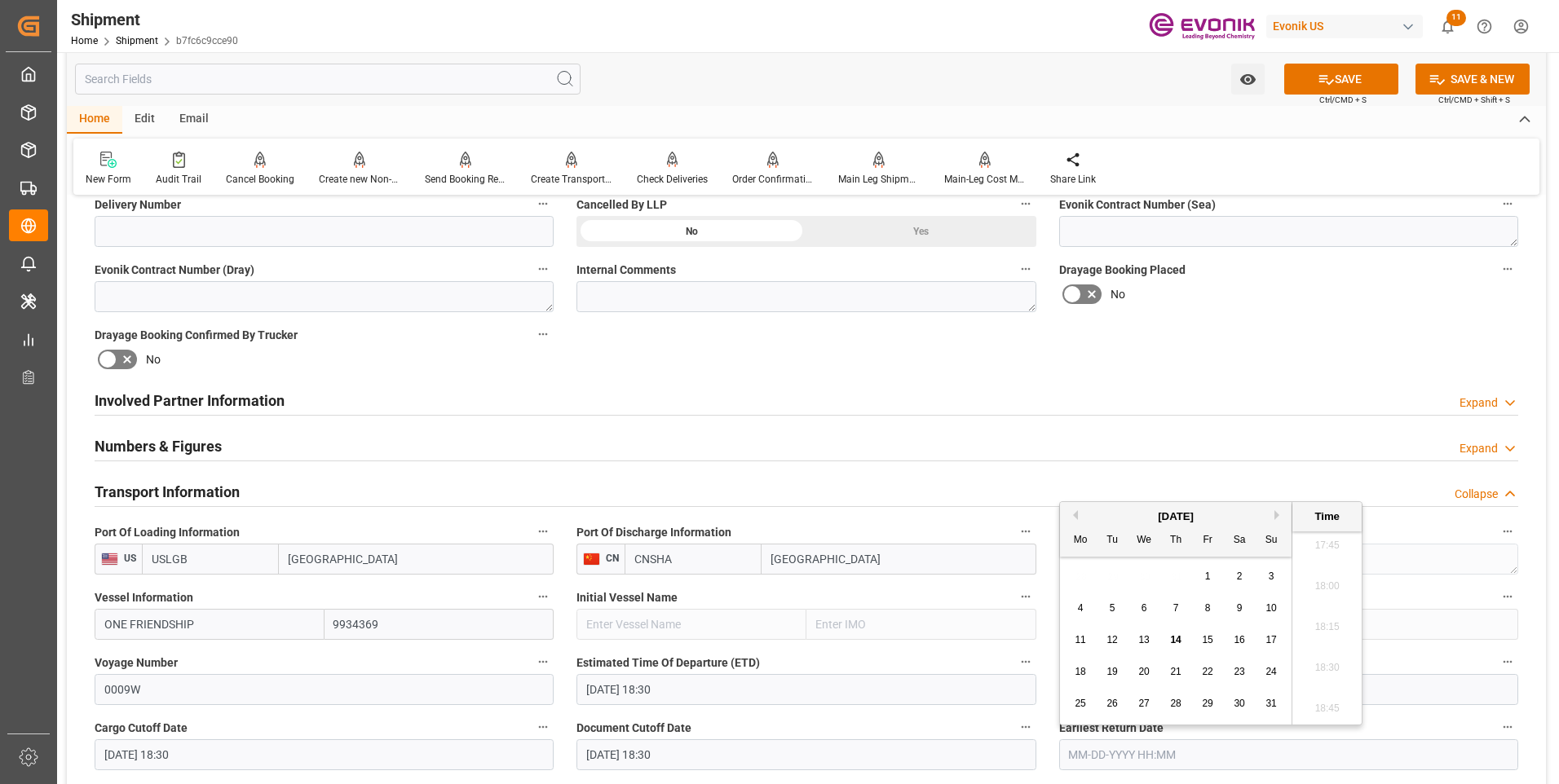
paste input "[DATE] 18:30"
click at [1086, 763] on input "[DATE] 18:30" at bounding box center [1289, 755] width 459 height 31
paste input "[DATE] 18:30"
click at [1319, 672] on li "18:30" at bounding box center [1327, 668] width 69 height 41
type input "[DATE] 18:30"
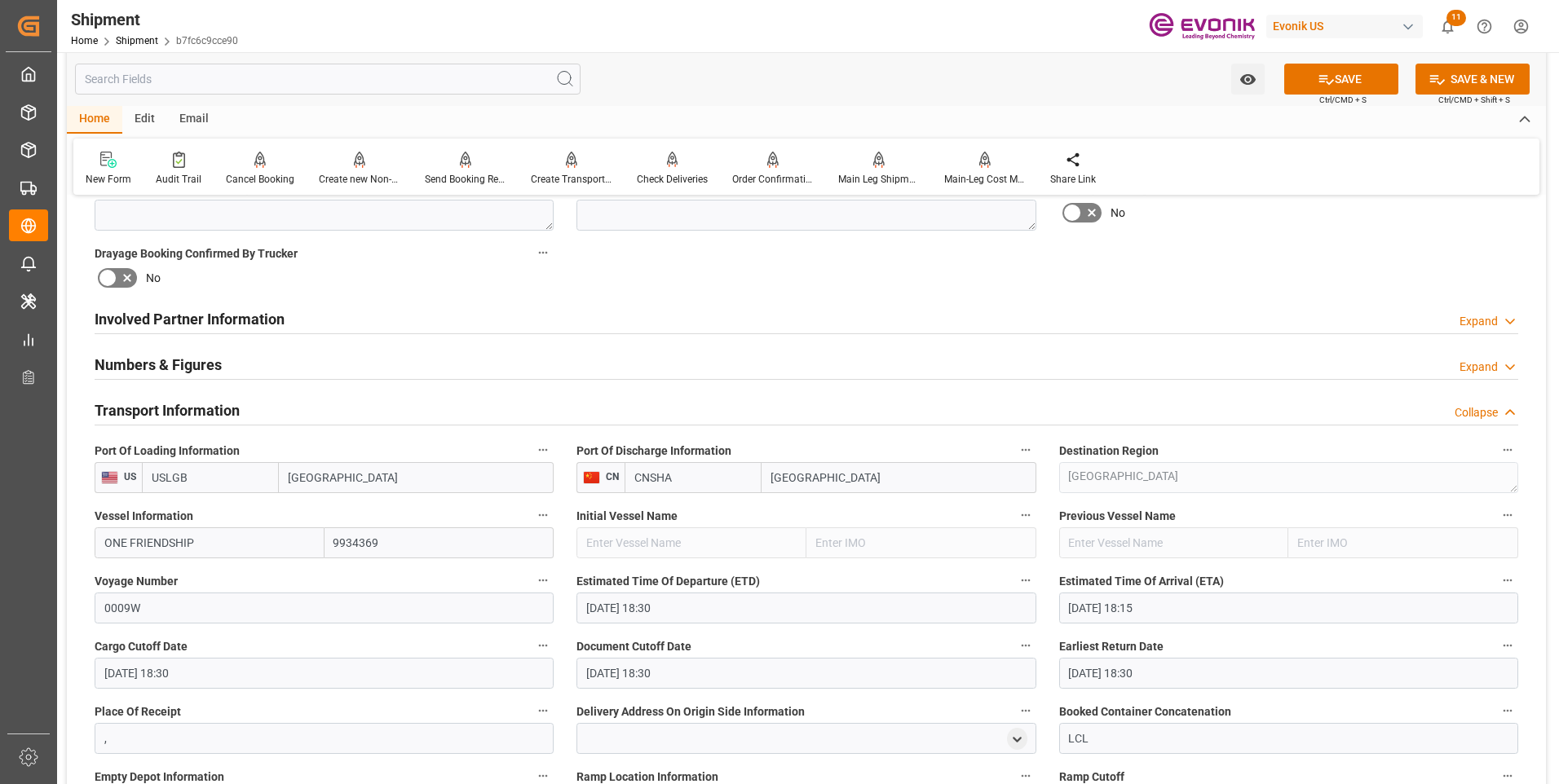
scroll to position [897, 0]
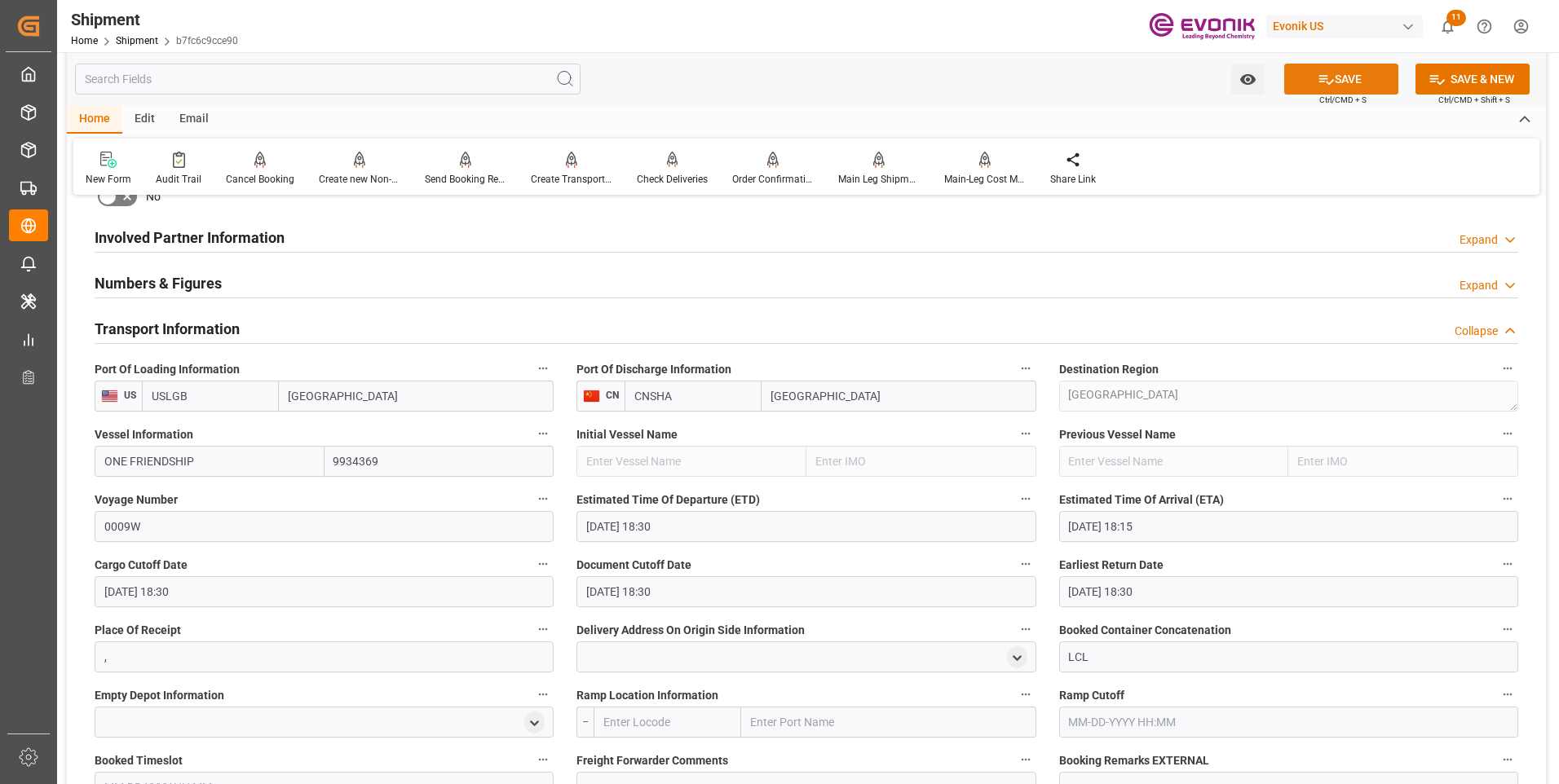
click at [1365, 88] on button "SAVE" at bounding box center [1341, 79] width 114 height 31
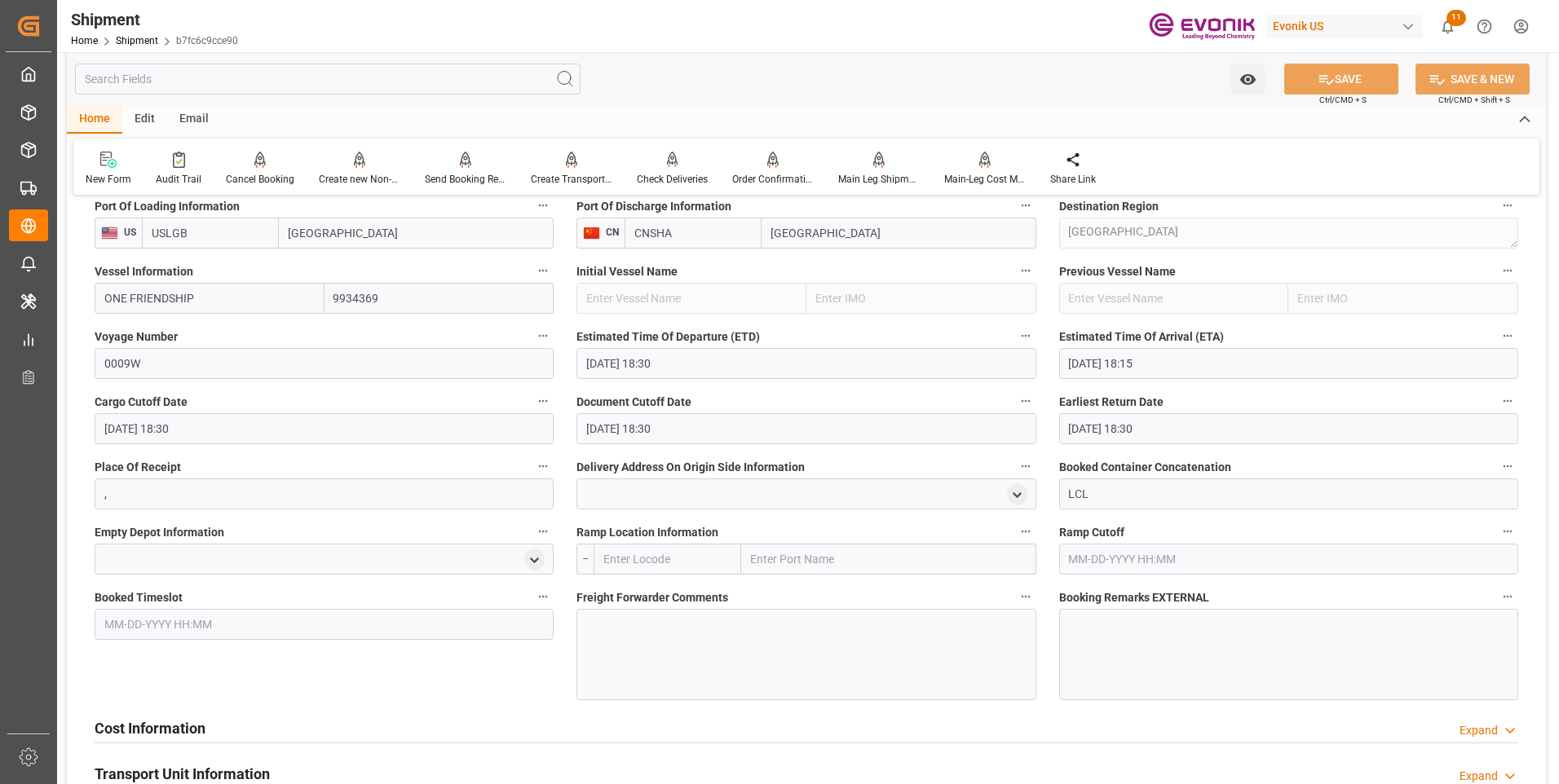
scroll to position [1141, 0]
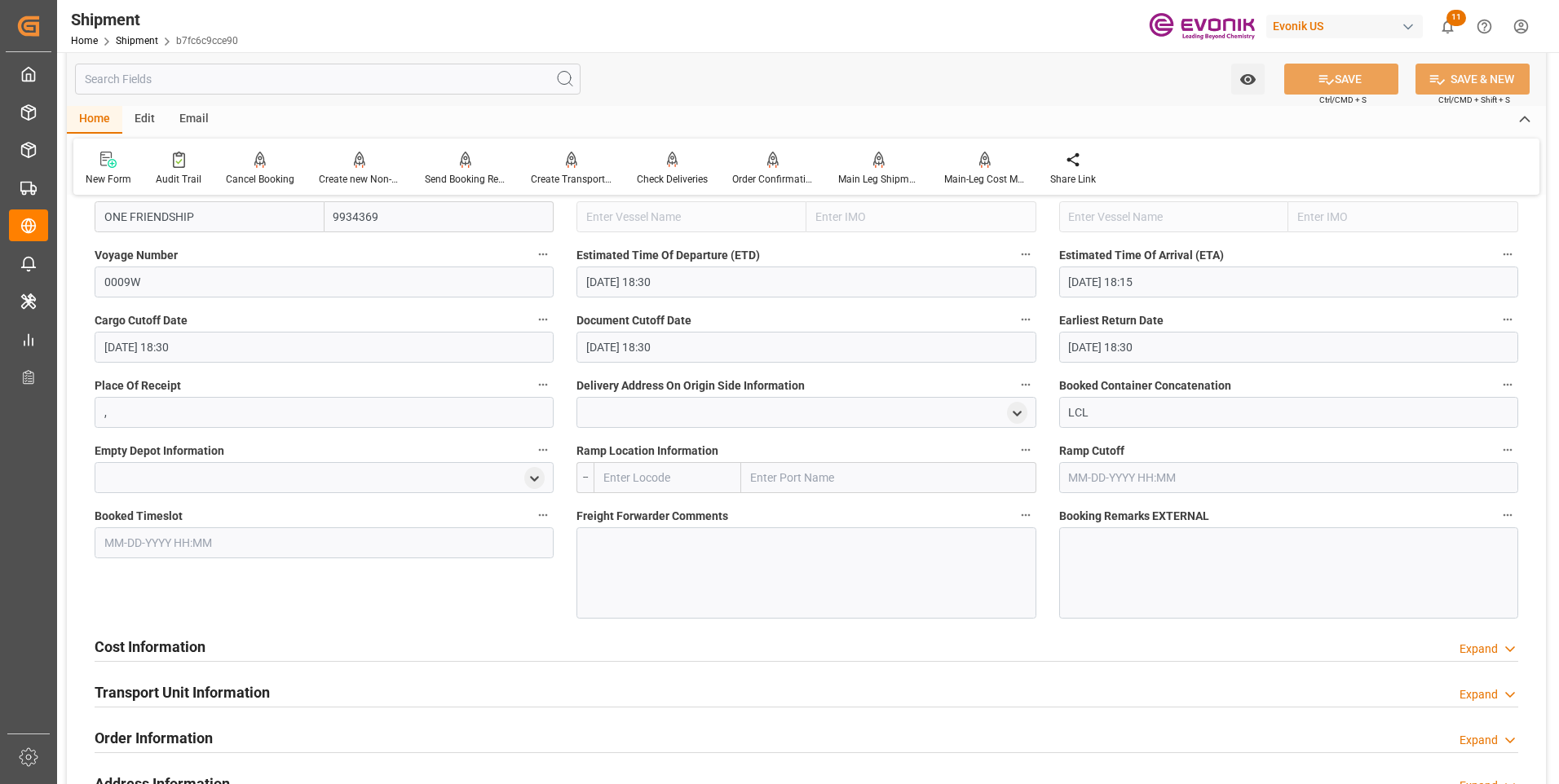
click at [618, 466] on input "text" at bounding box center [668, 478] width 148 height 31
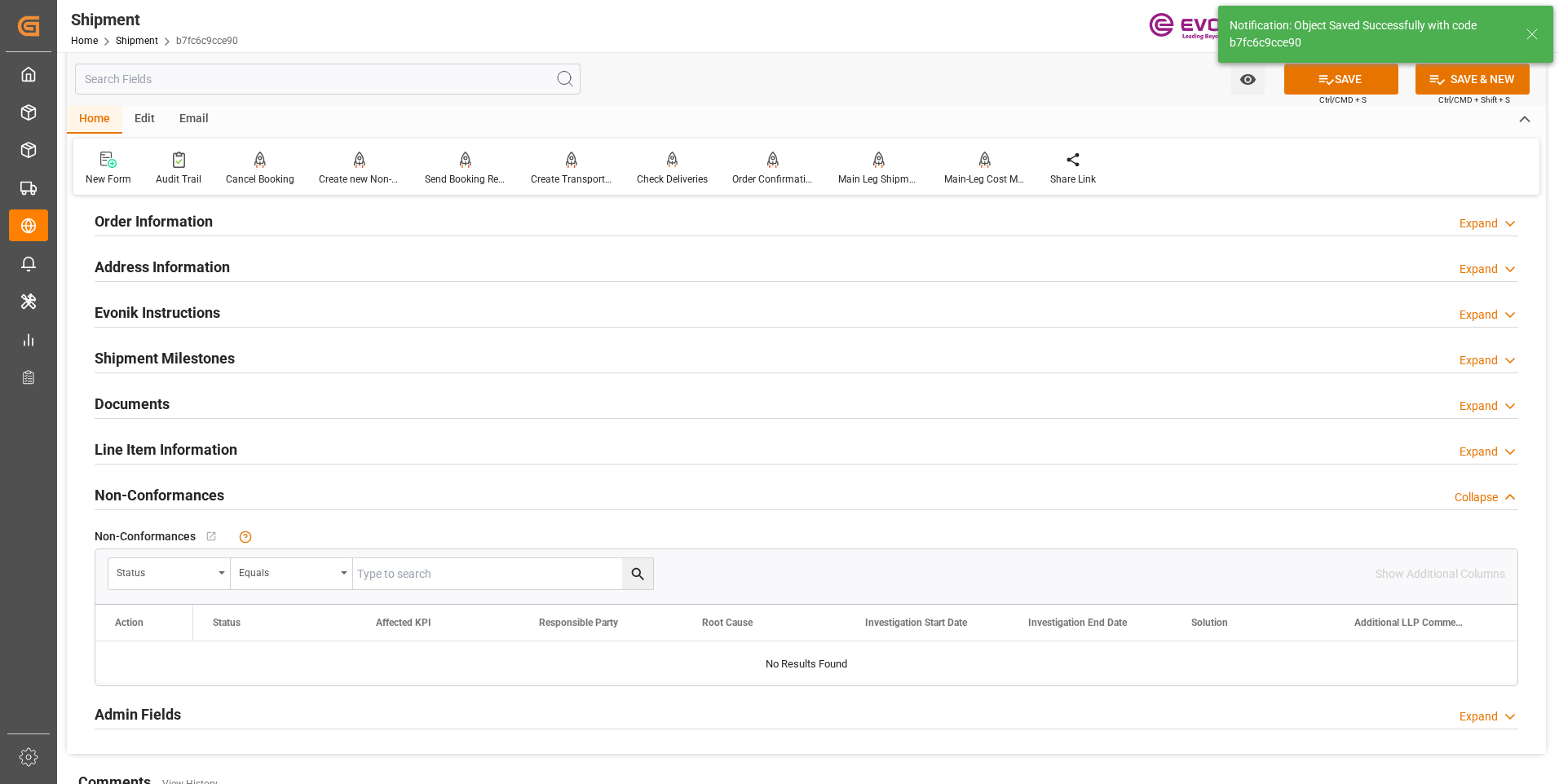
scroll to position [978, 0]
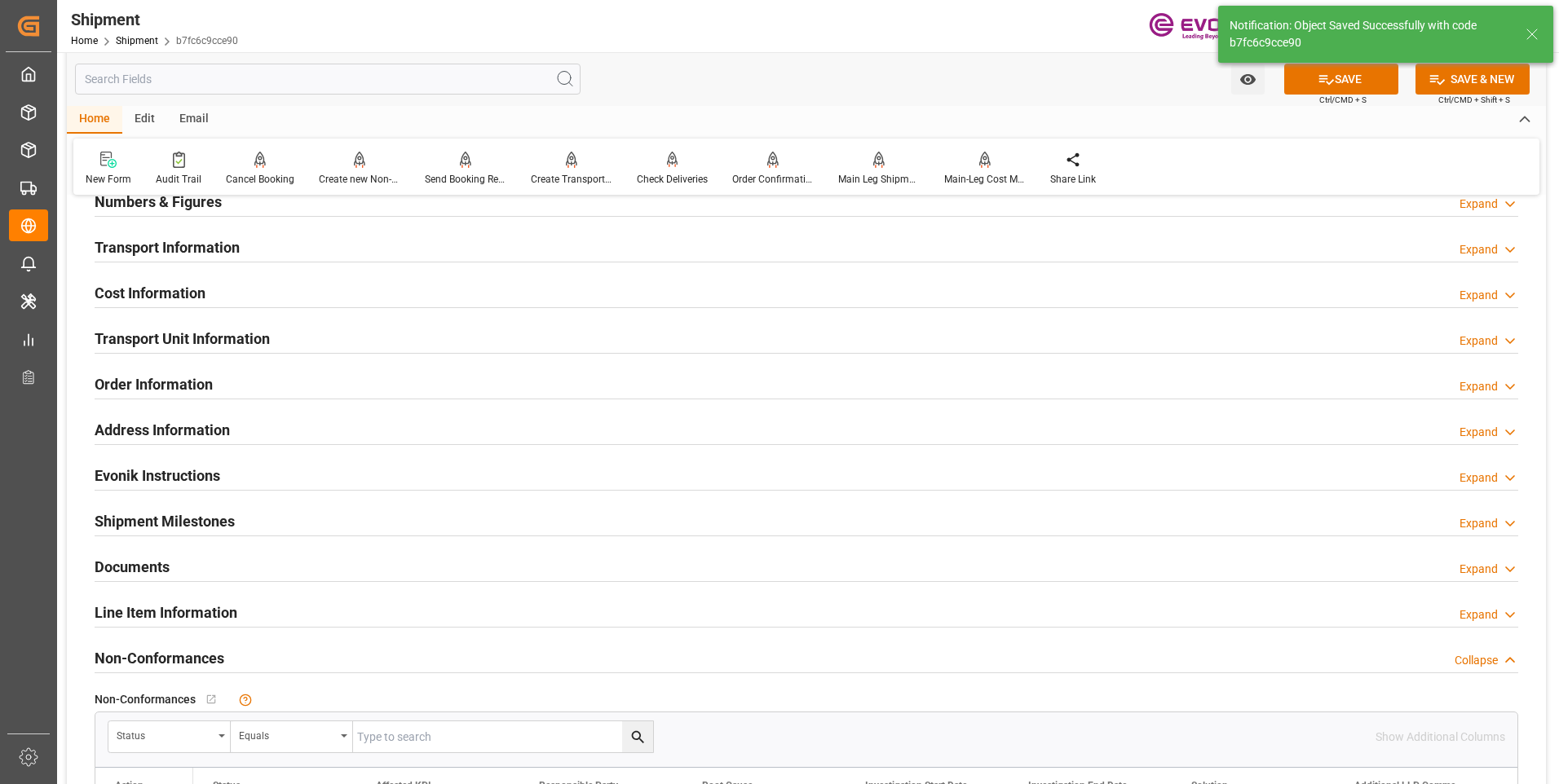
click at [418, 249] on div "Transport Information Expand" at bounding box center [807, 246] width 1424 height 31
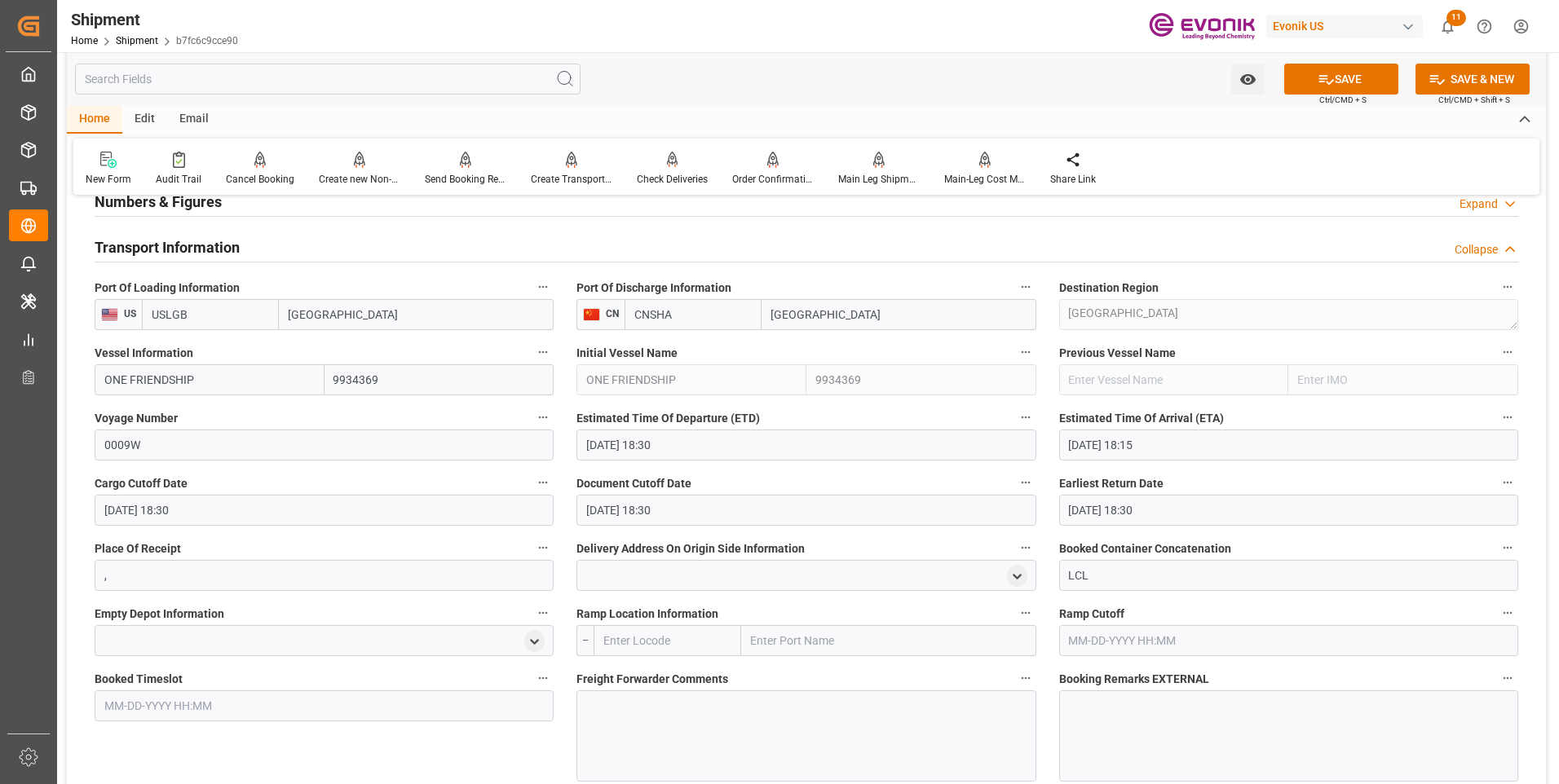
click at [629, 637] on input "text" at bounding box center [668, 641] width 148 height 31
click at [650, 681] on span "USCHI - Chicago" at bounding box center [659, 685] width 110 height 30
type input "USCHI"
type input "[GEOGRAPHIC_DATA]"
type input "USCHI"
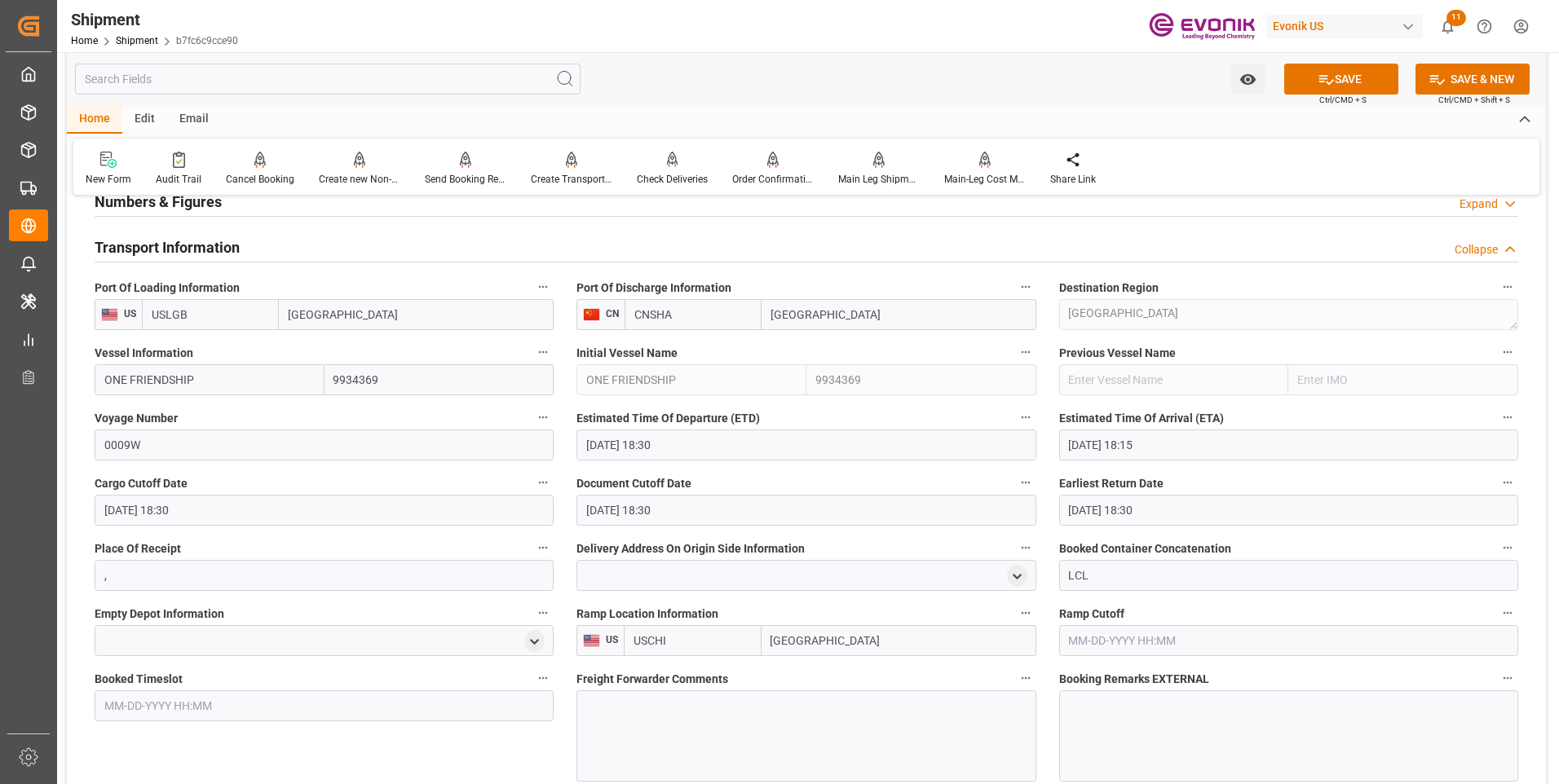
click at [663, 721] on div at bounding box center [806, 736] width 459 height 91
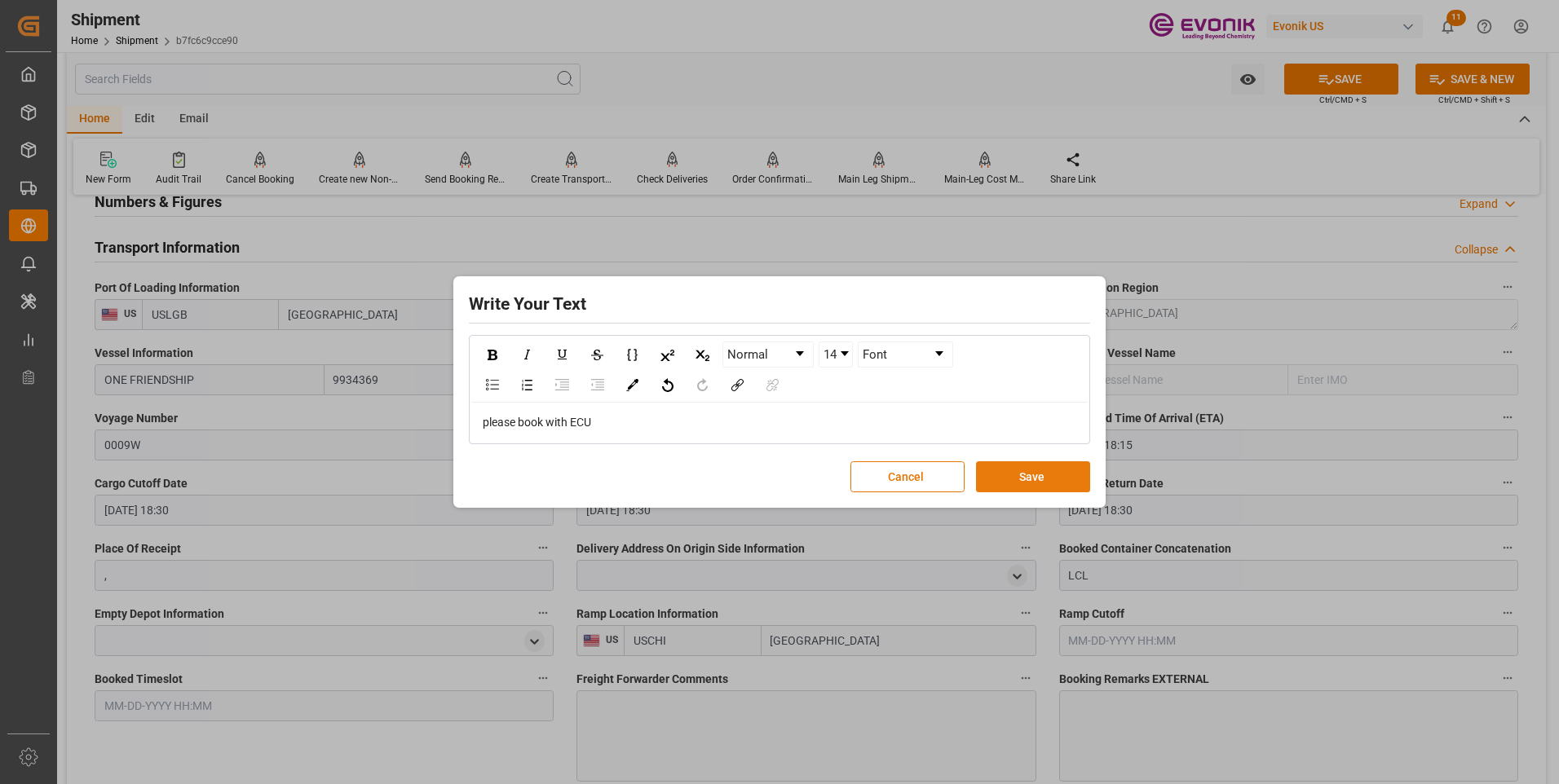
click at [1045, 478] on button "Save" at bounding box center [1033, 477] width 114 height 31
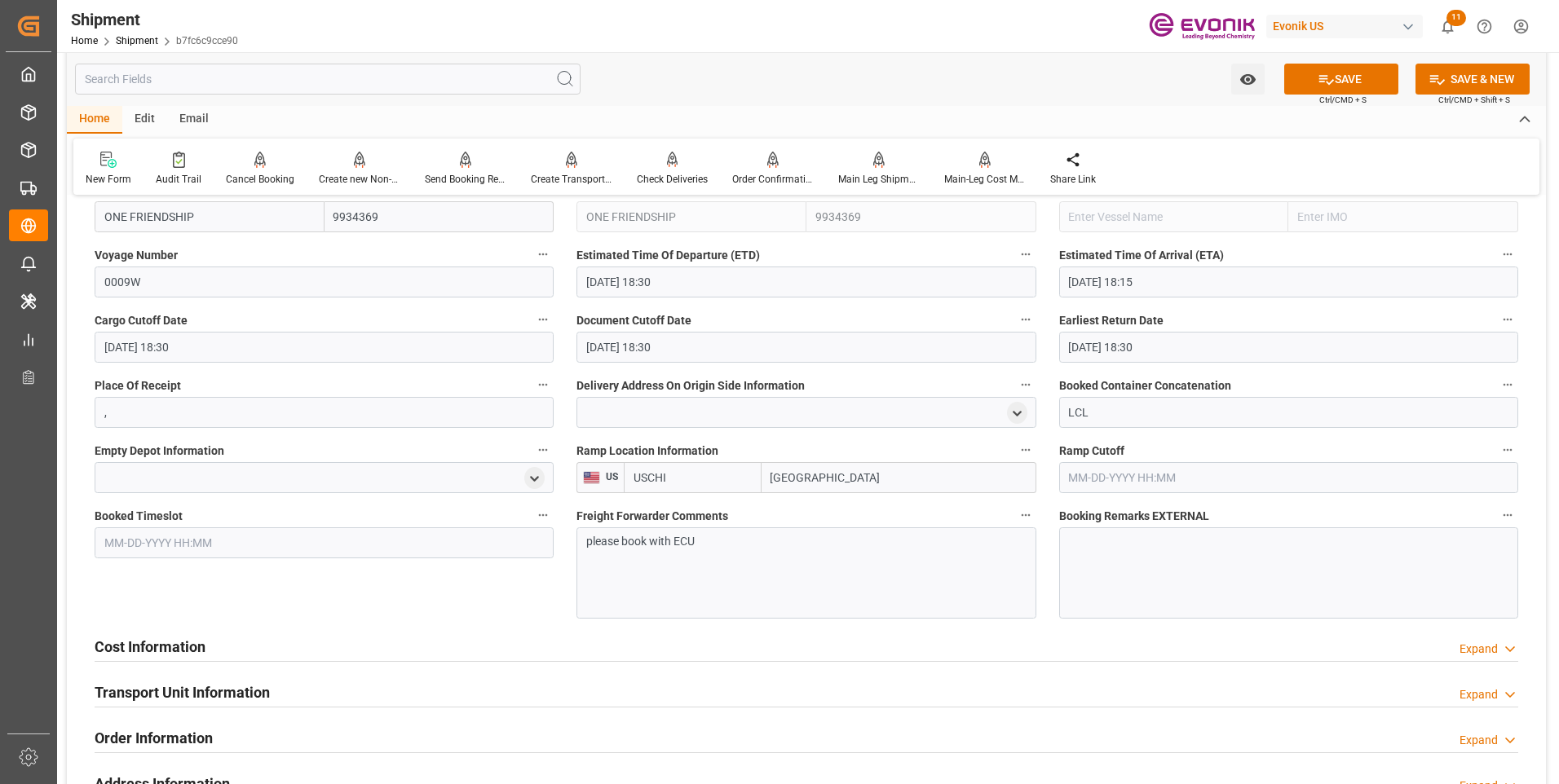
scroll to position [1304, 0]
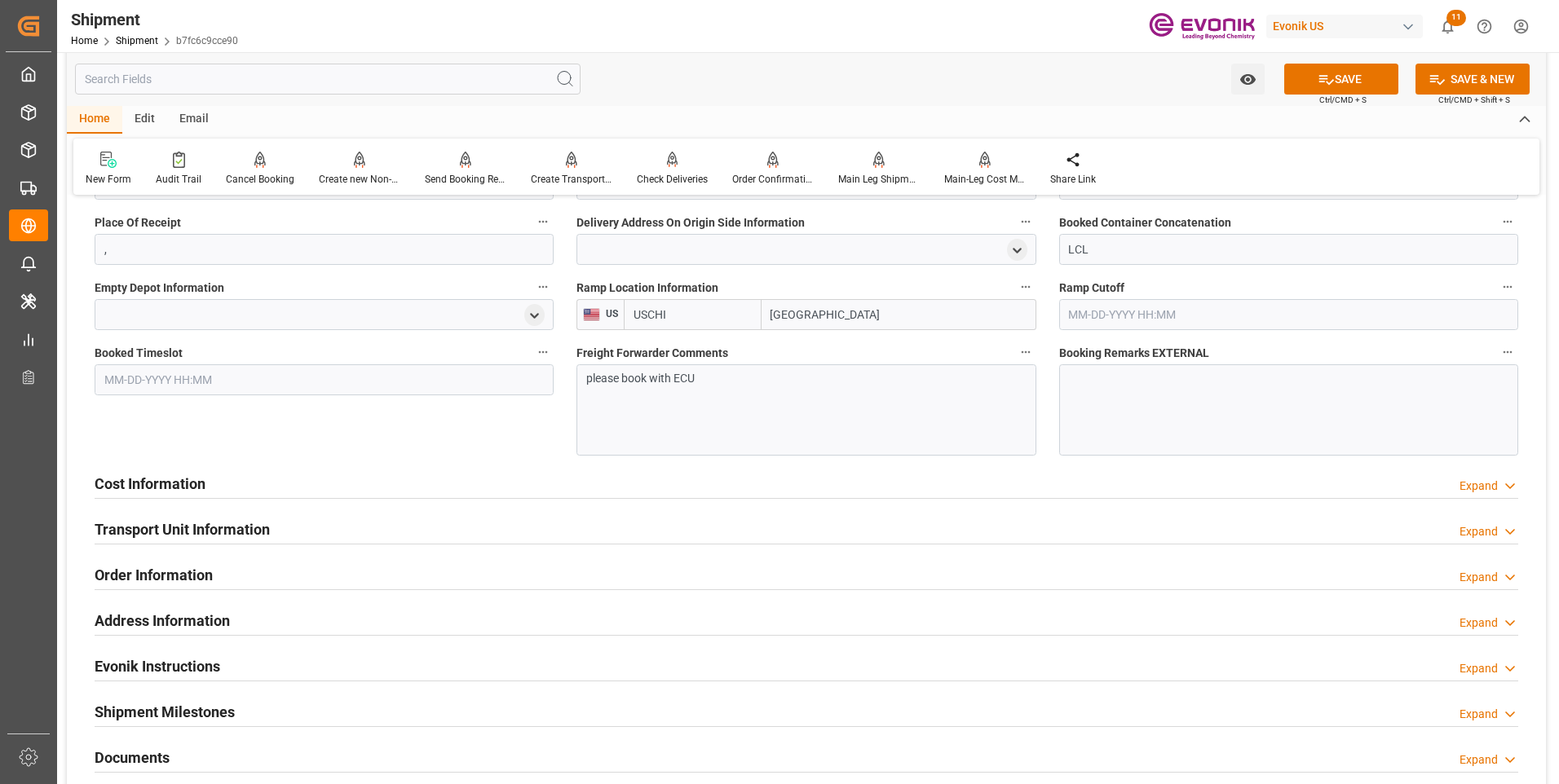
click at [365, 488] on div "Cost Information Expand" at bounding box center [807, 483] width 1424 height 31
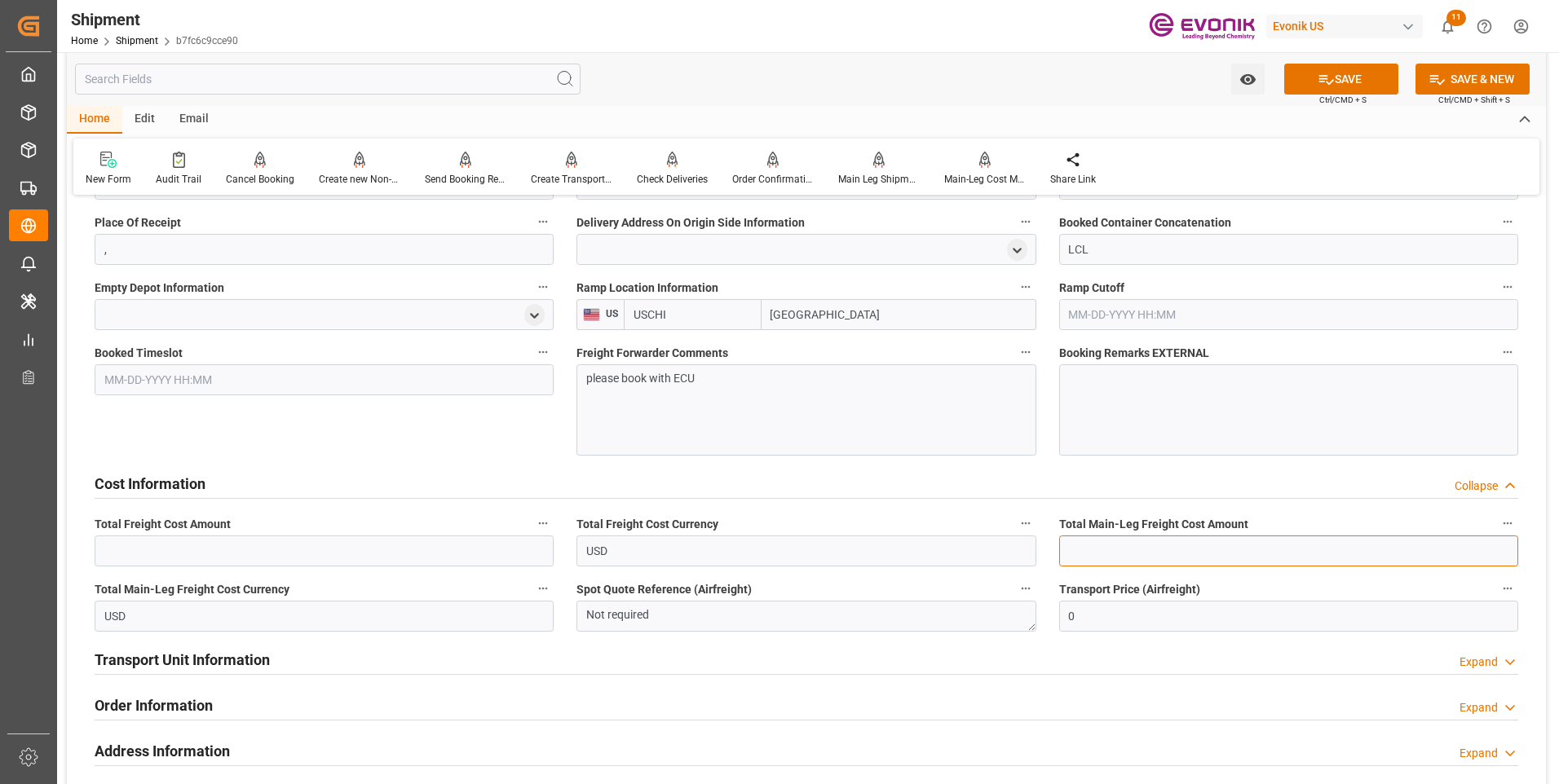
click at [1091, 546] on input "text" at bounding box center [1289, 551] width 459 height 31
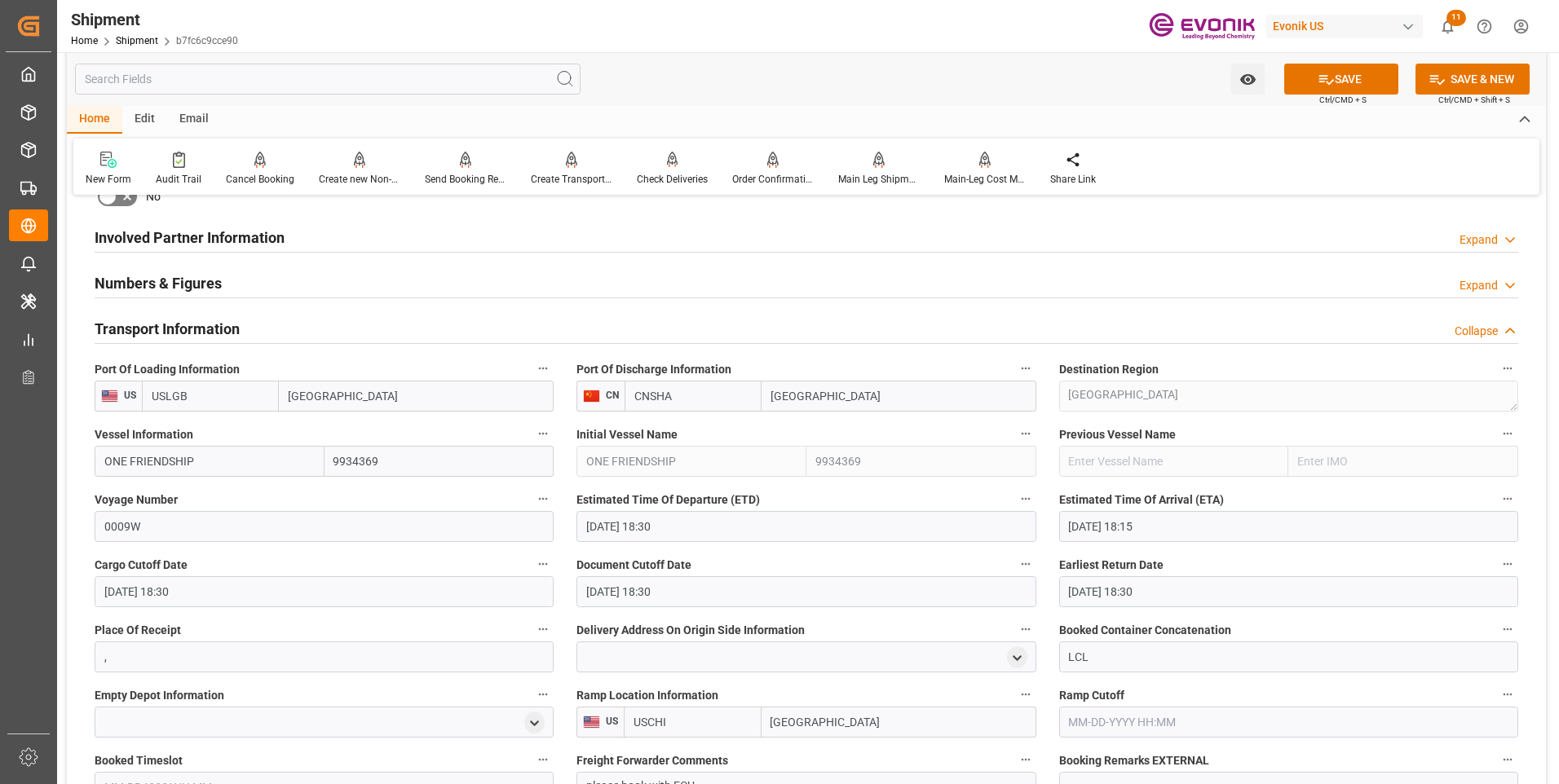
scroll to position [815, 0]
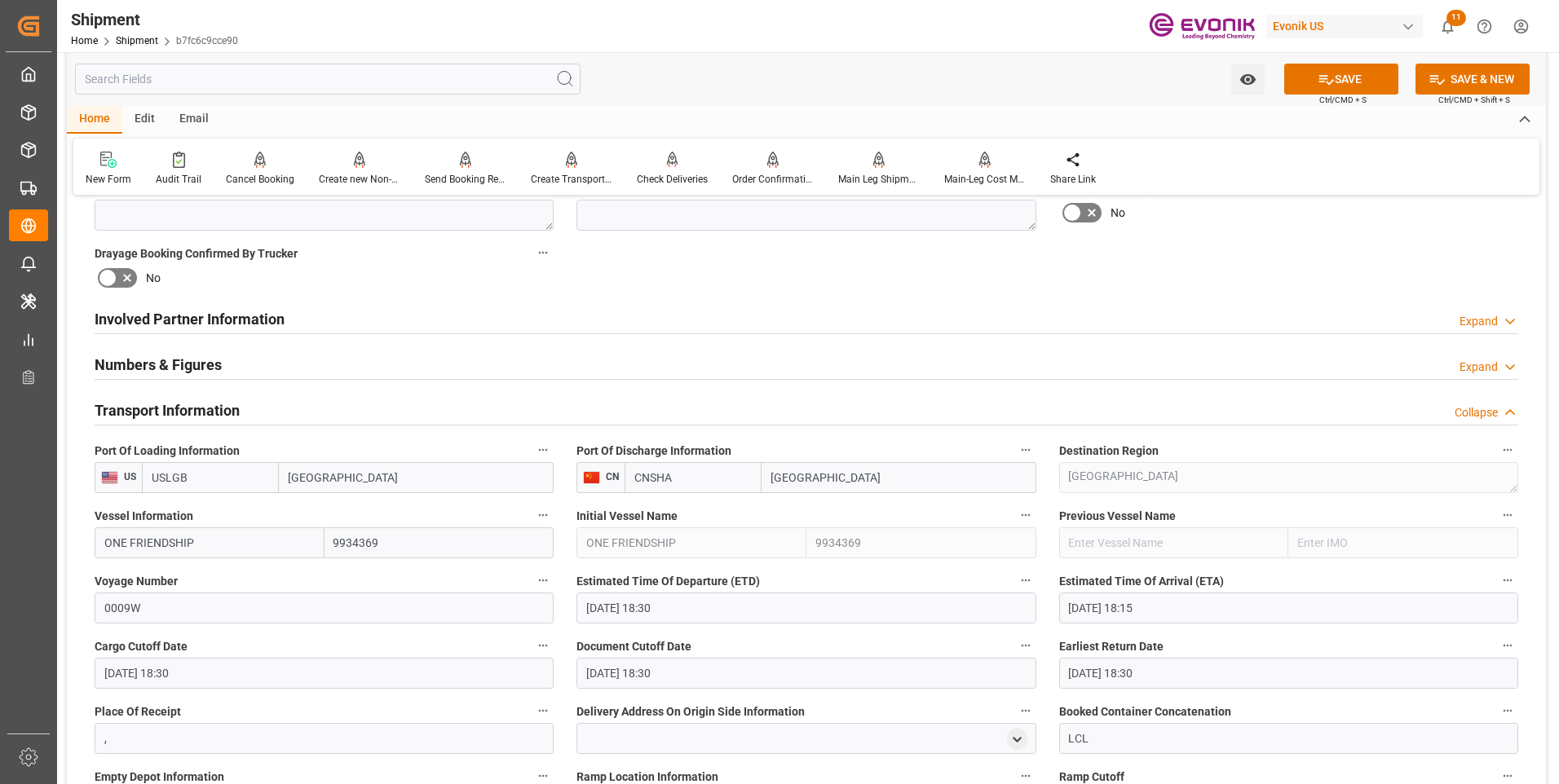
click at [515, 368] on div "Numbers & Figures Expand" at bounding box center [807, 363] width 1424 height 31
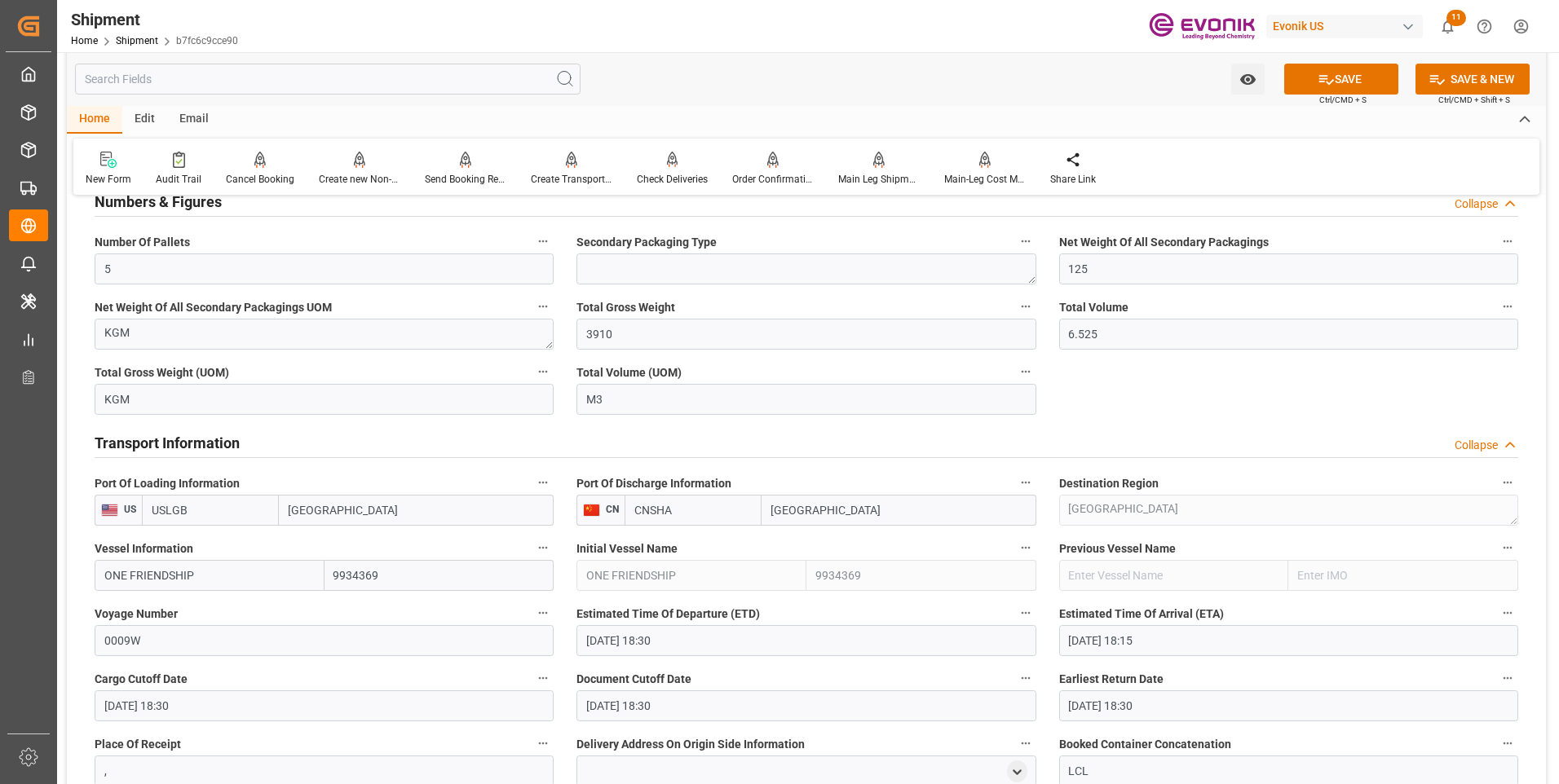
scroll to position [734, 0]
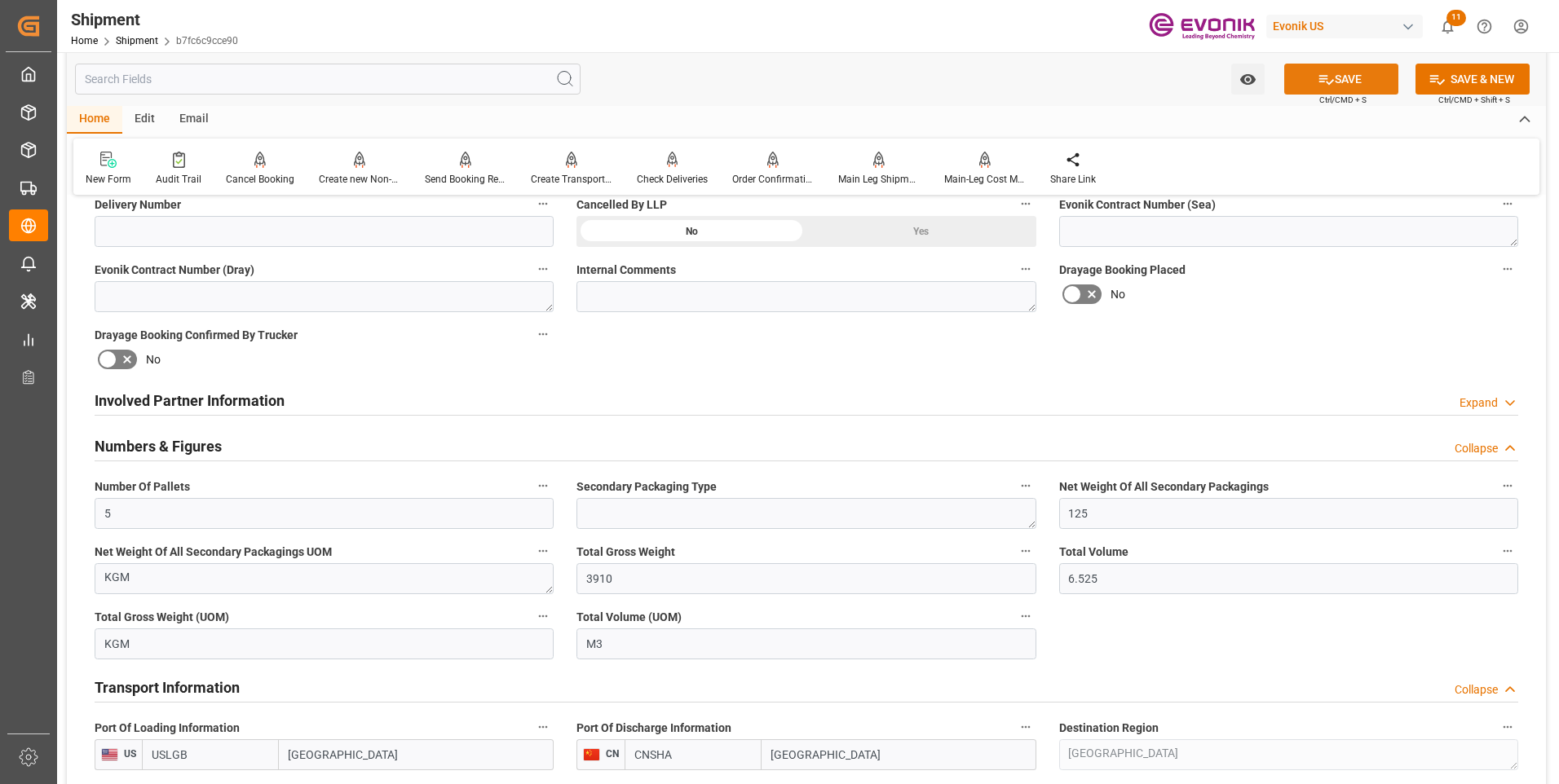
click at [1329, 76] on icon at bounding box center [1327, 80] width 17 height 17
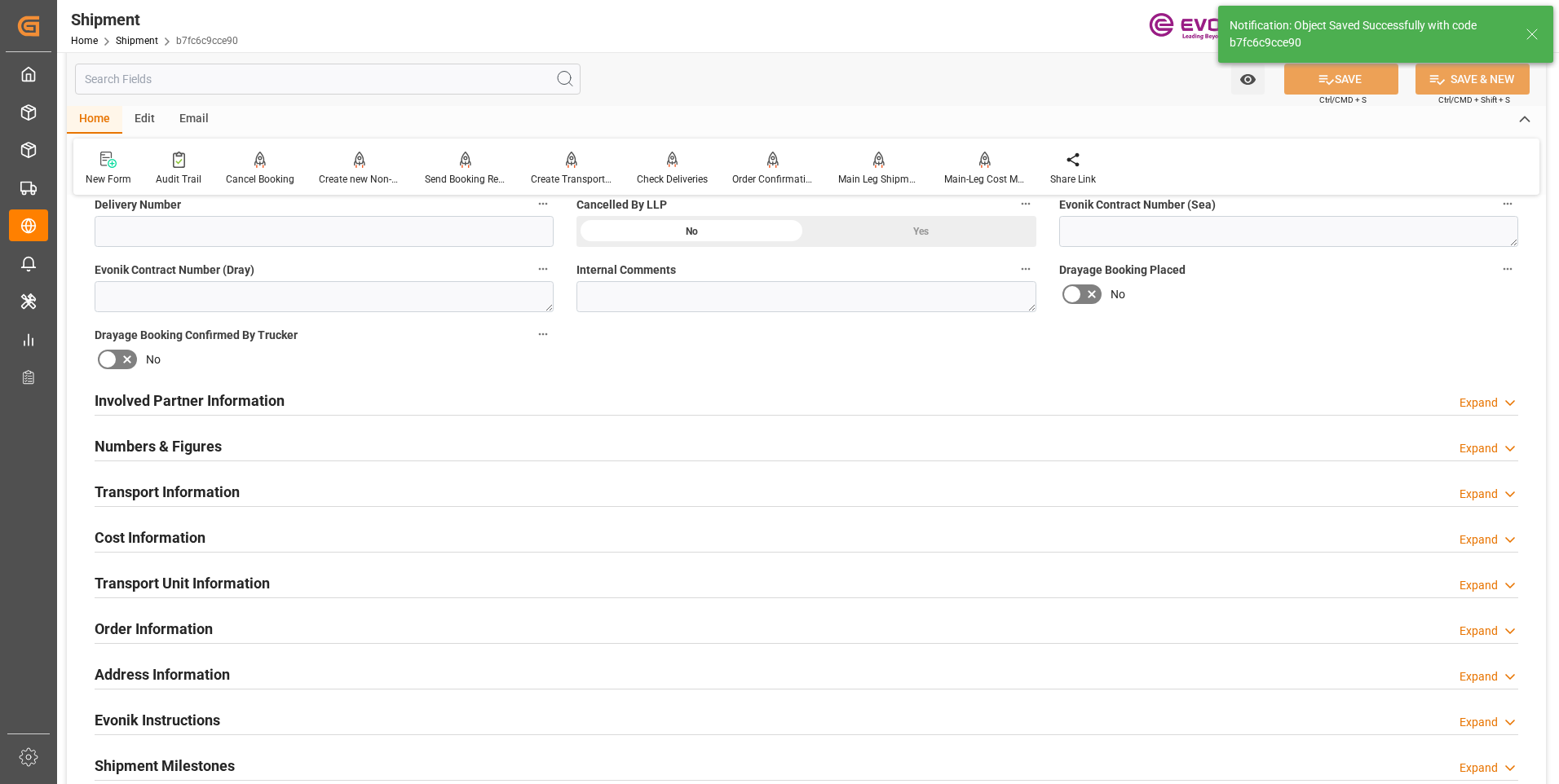
click at [468, 520] on div "Cost Information Expand" at bounding box center [807, 538] width 1447 height 46
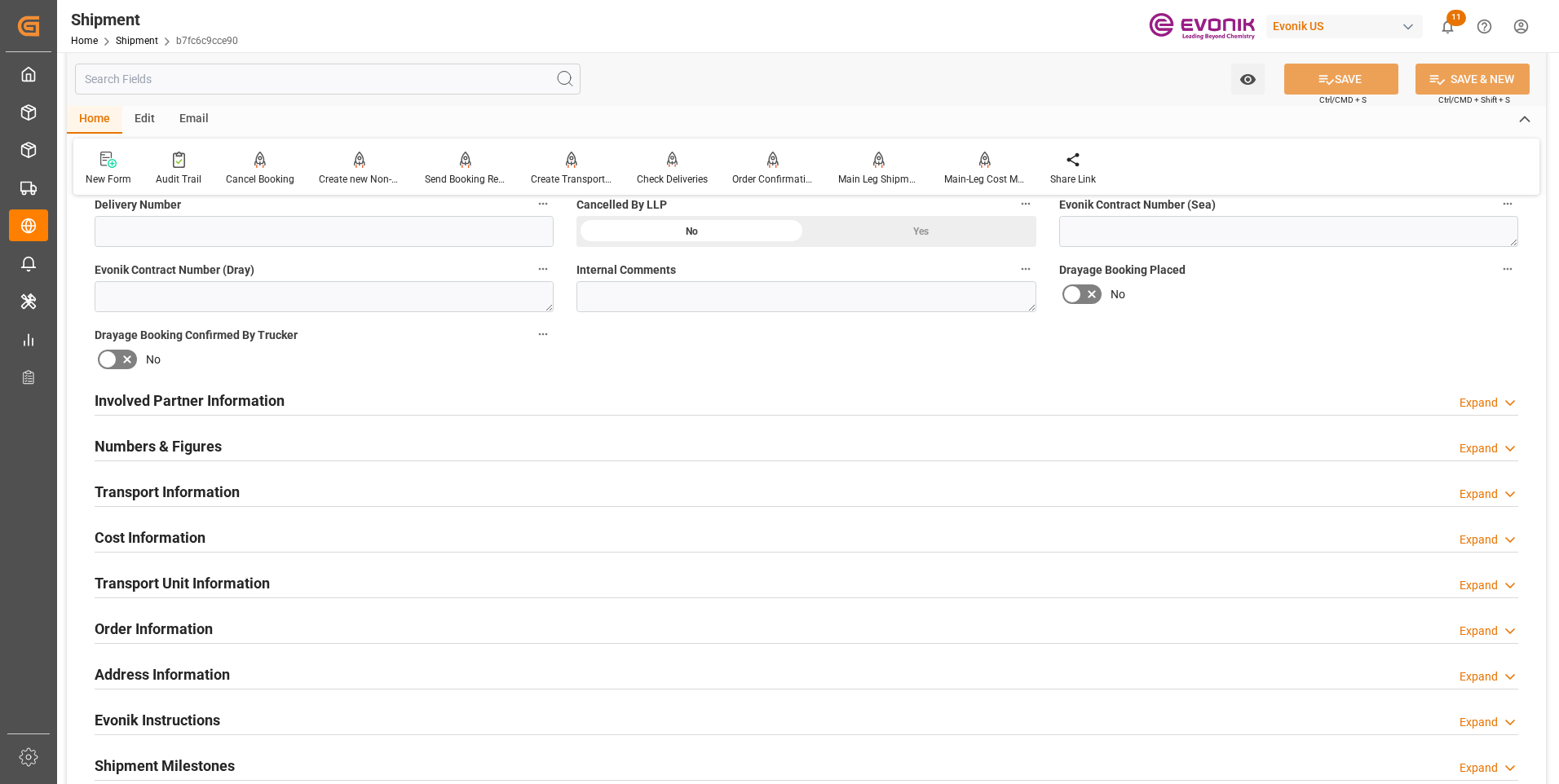
click at [522, 536] on div "Cost Information Expand" at bounding box center [807, 537] width 1424 height 31
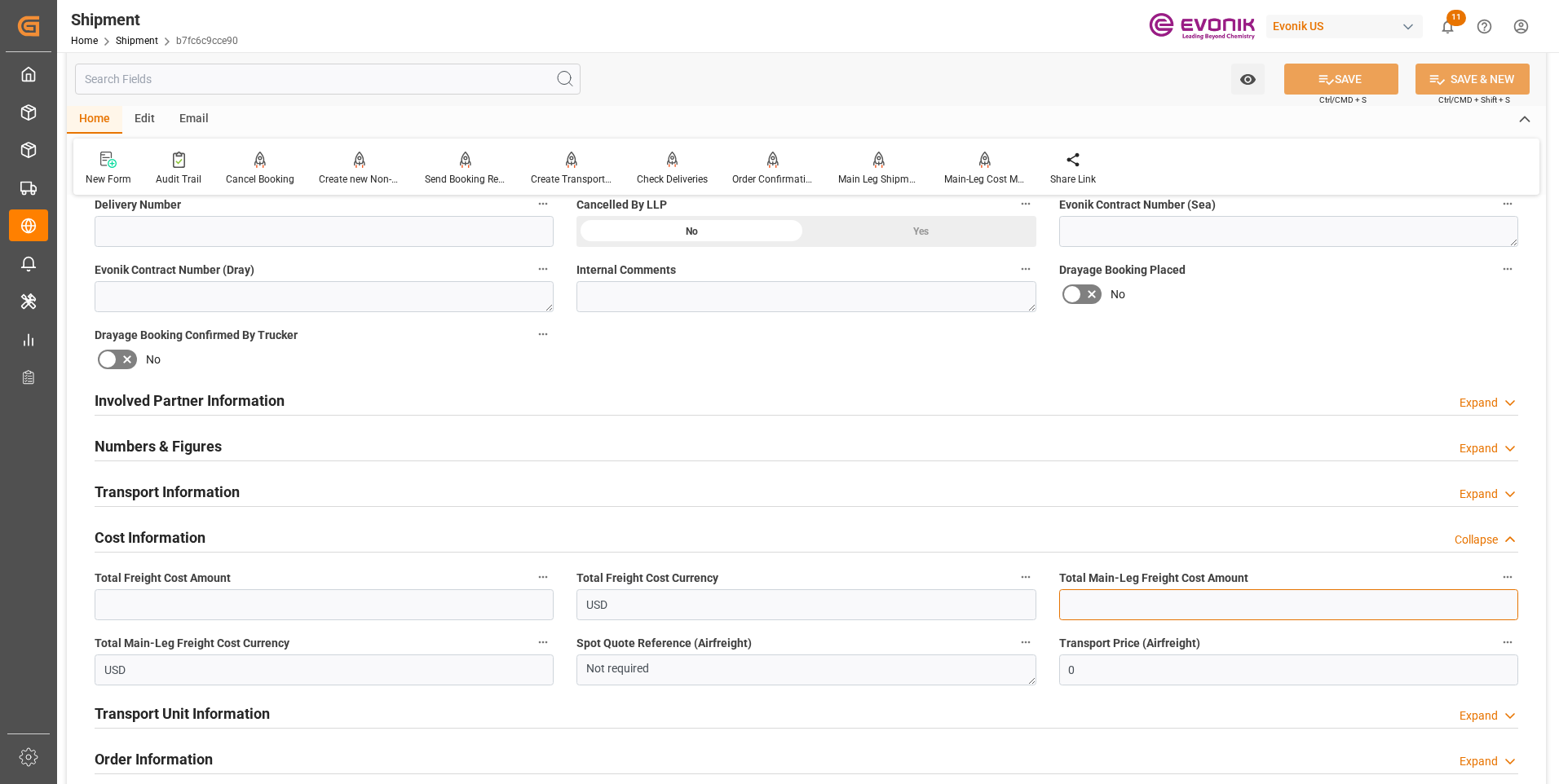
click at [1075, 596] on input "text" at bounding box center [1289, 605] width 459 height 31
type input "948.5"
click at [1361, 83] on button "SAVE" at bounding box center [1341, 79] width 114 height 31
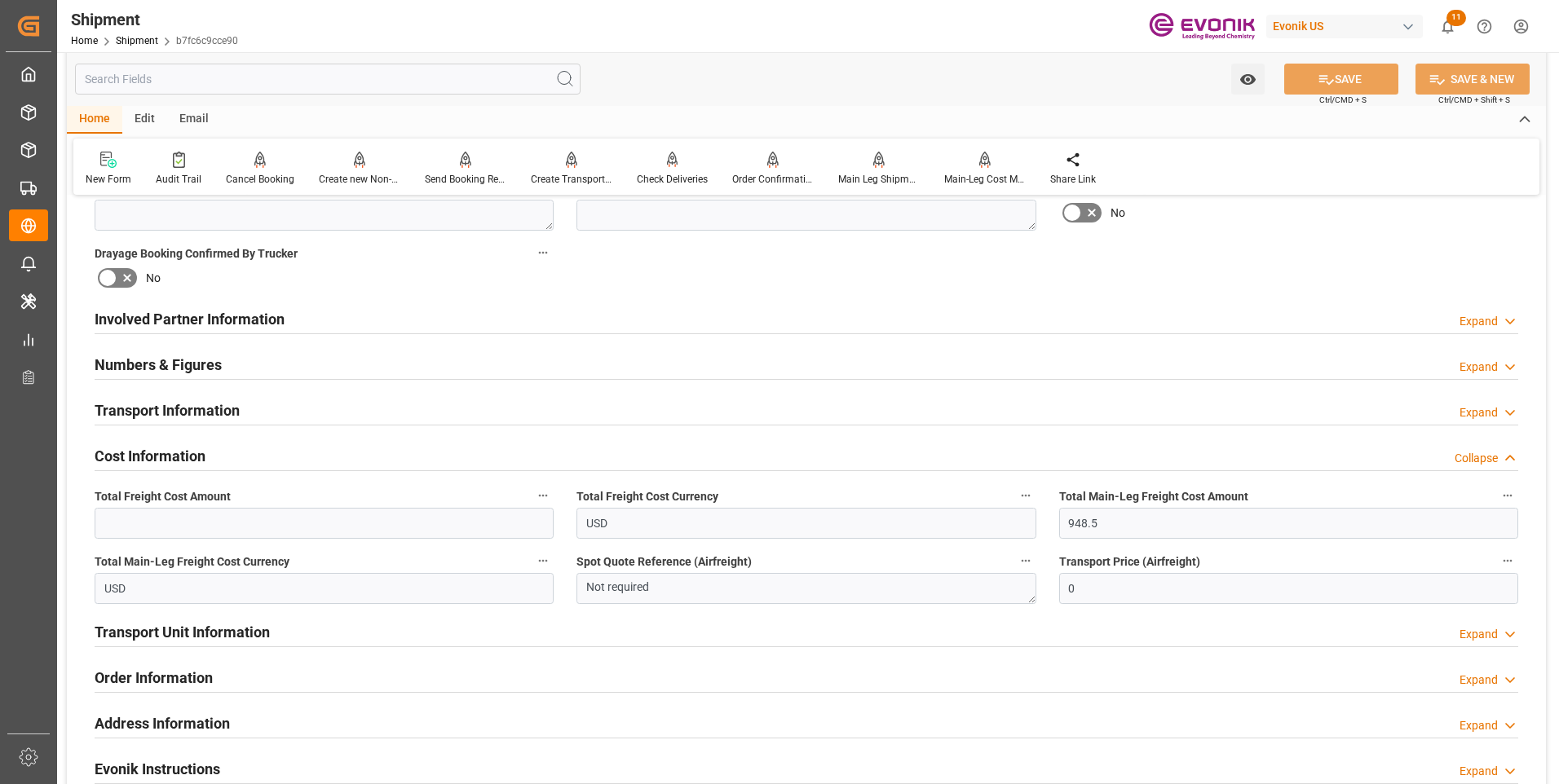
scroll to position [897, 0]
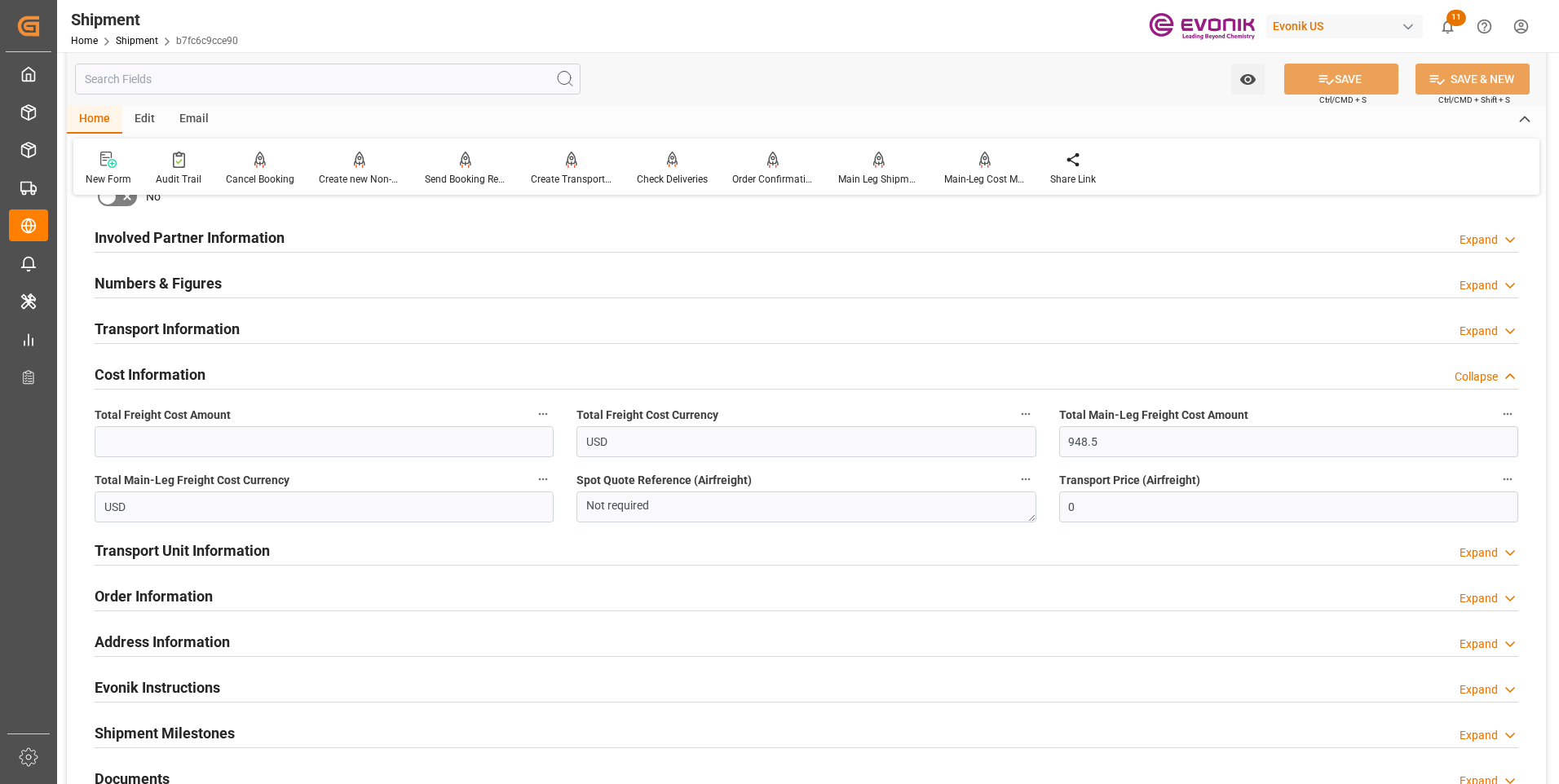
click at [141, 585] on h2 "Order Information" at bounding box center [154, 595] width 119 height 22
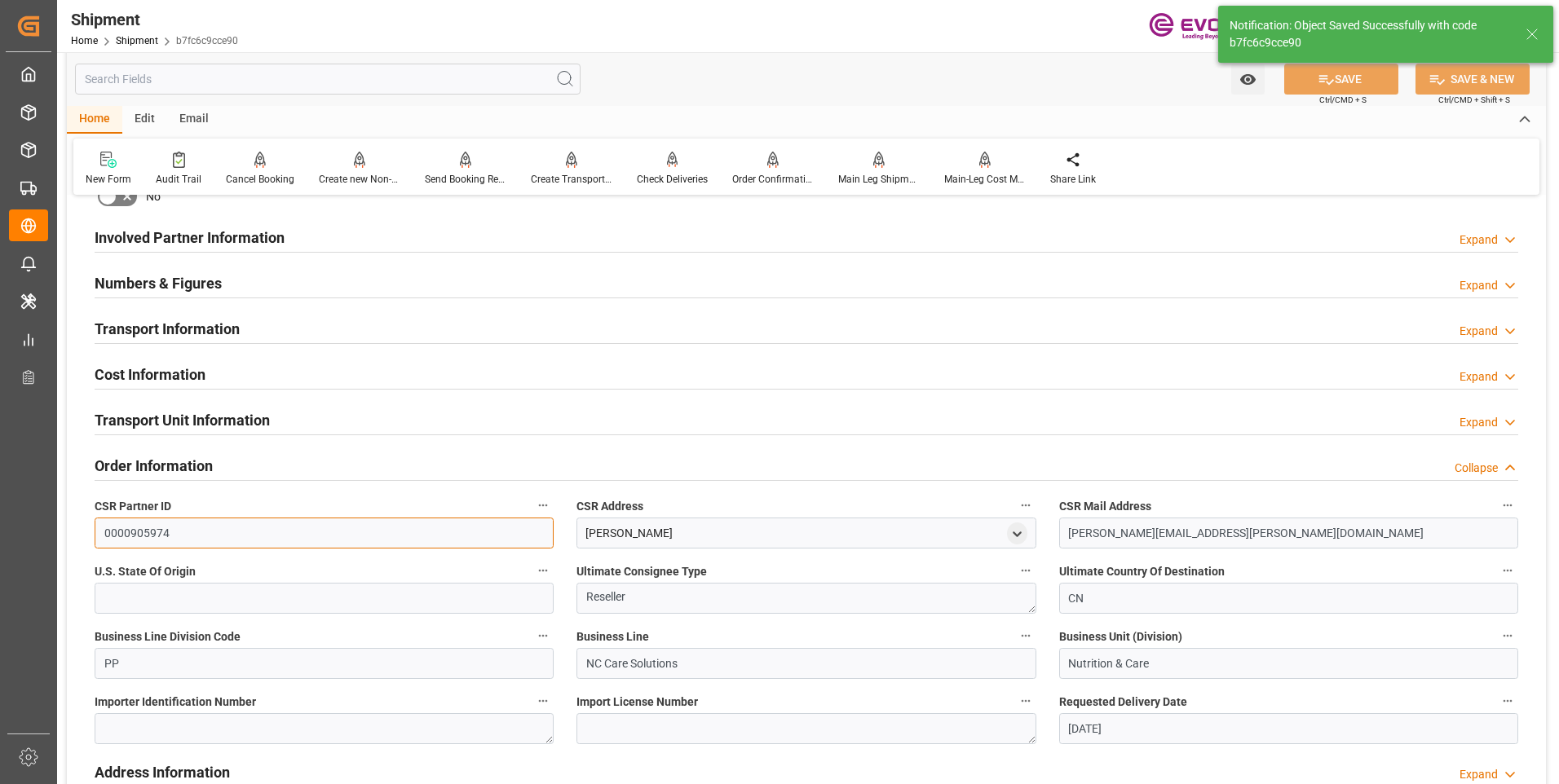
click at [171, 539] on input "0000905974" at bounding box center [324, 533] width 459 height 31
click at [224, 365] on div "Cost Information Expand" at bounding box center [807, 374] width 1424 height 31
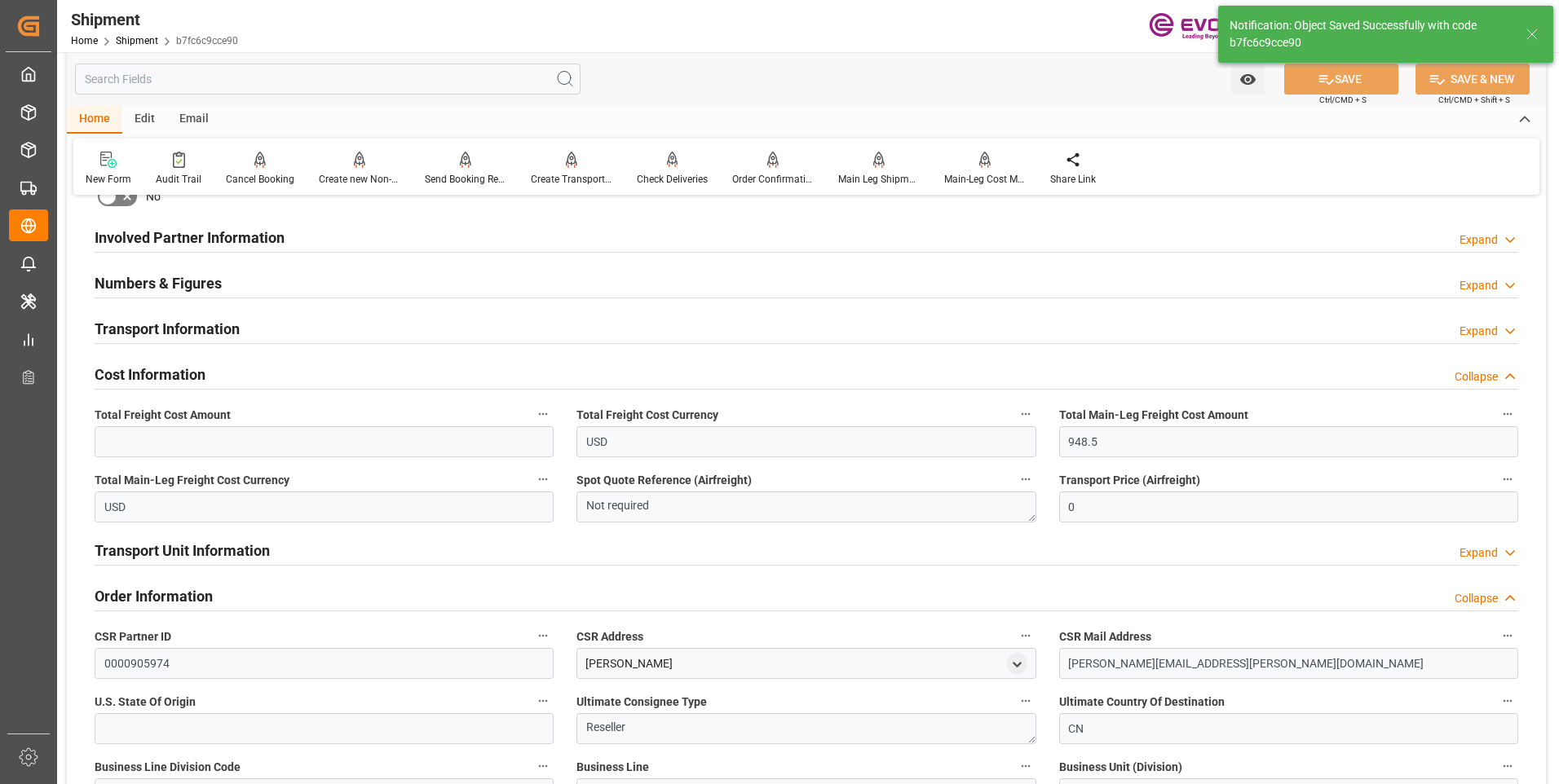
click at [216, 422] on span "Total Freight Cost Amount" at bounding box center [163, 415] width 137 height 17
click at [533, 422] on button "Total Freight Cost Amount" at bounding box center [543, 414] width 21 height 21
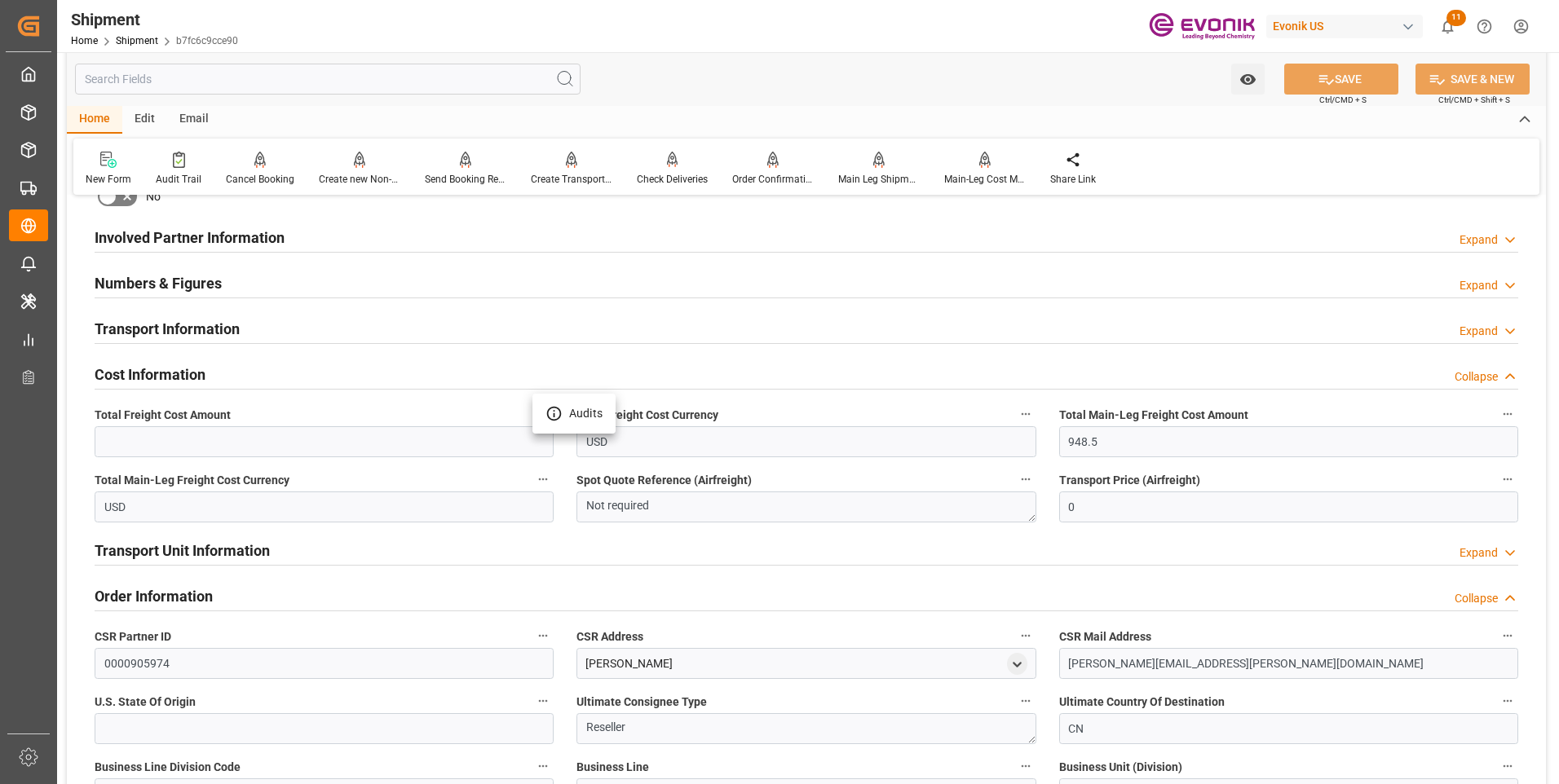
click at [212, 336] on div at bounding box center [780, 392] width 1559 height 784
click at [212, 324] on h2 "Transport Information" at bounding box center [167, 328] width 145 height 22
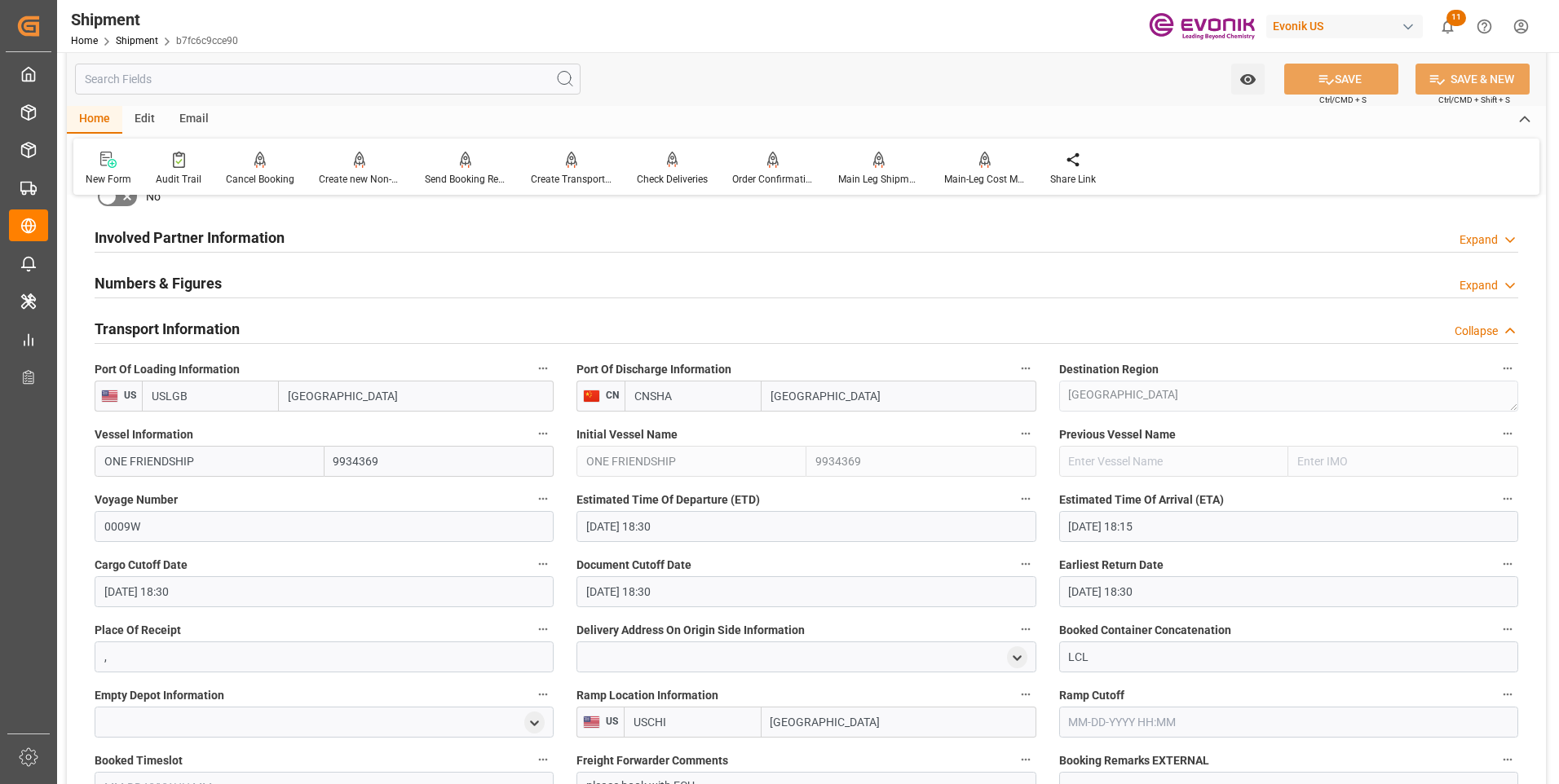
click at [207, 324] on h2 "Transport Information" at bounding box center [167, 328] width 145 height 22
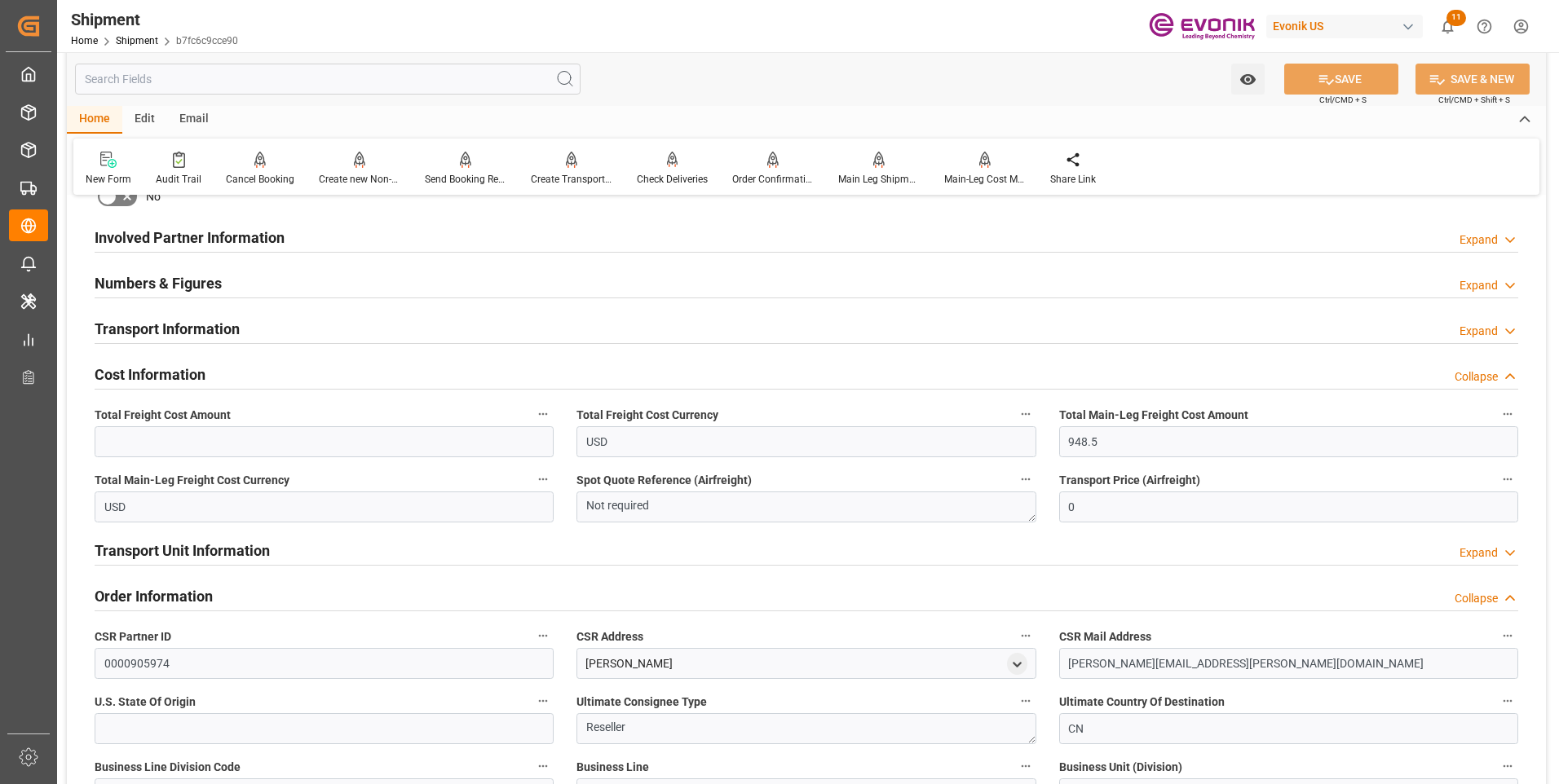
click at [180, 551] on h2 "Transport Unit Information" at bounding box center [182, 550] width 175 height 22
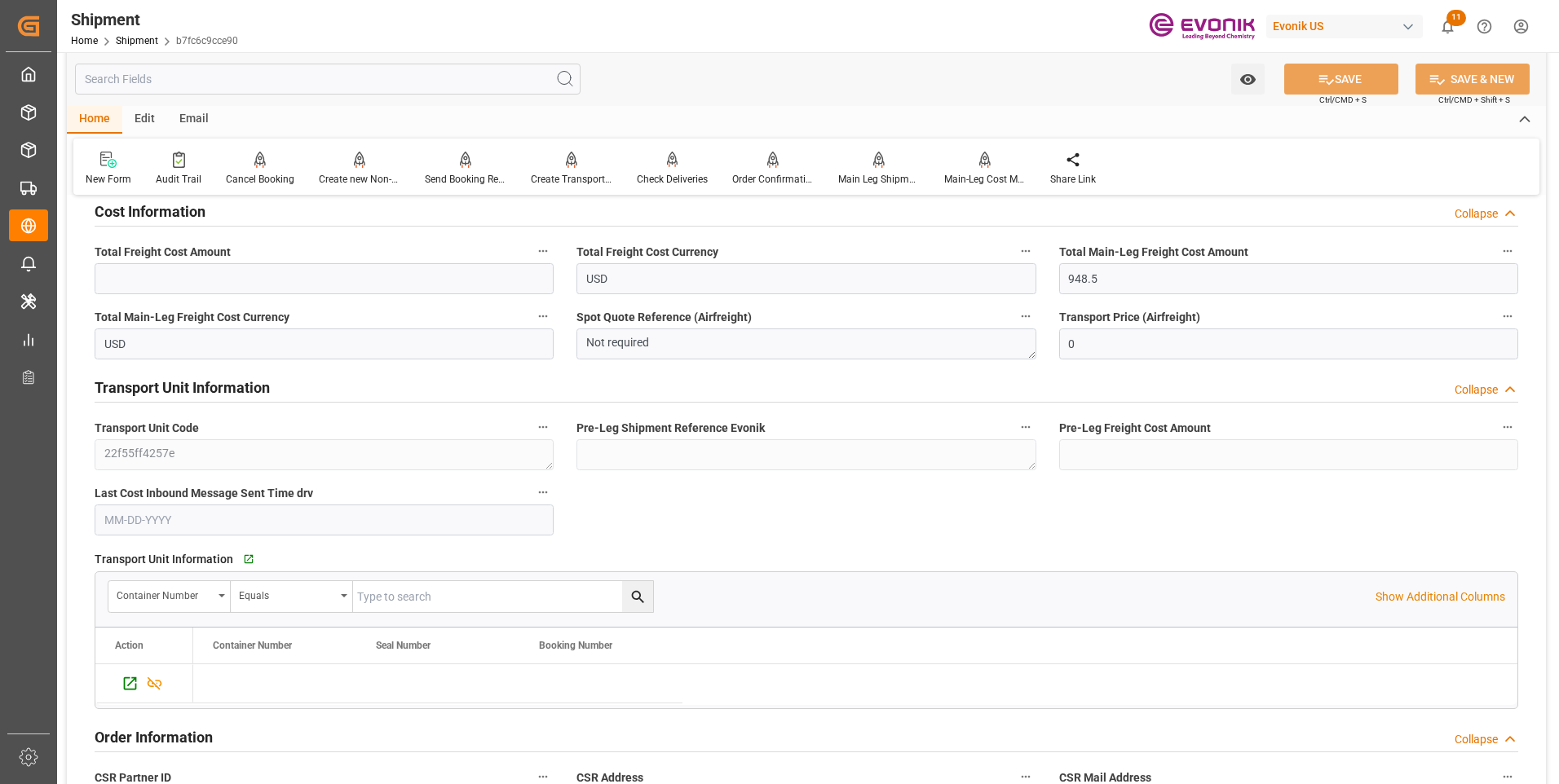
scroll to position [1223, 0]
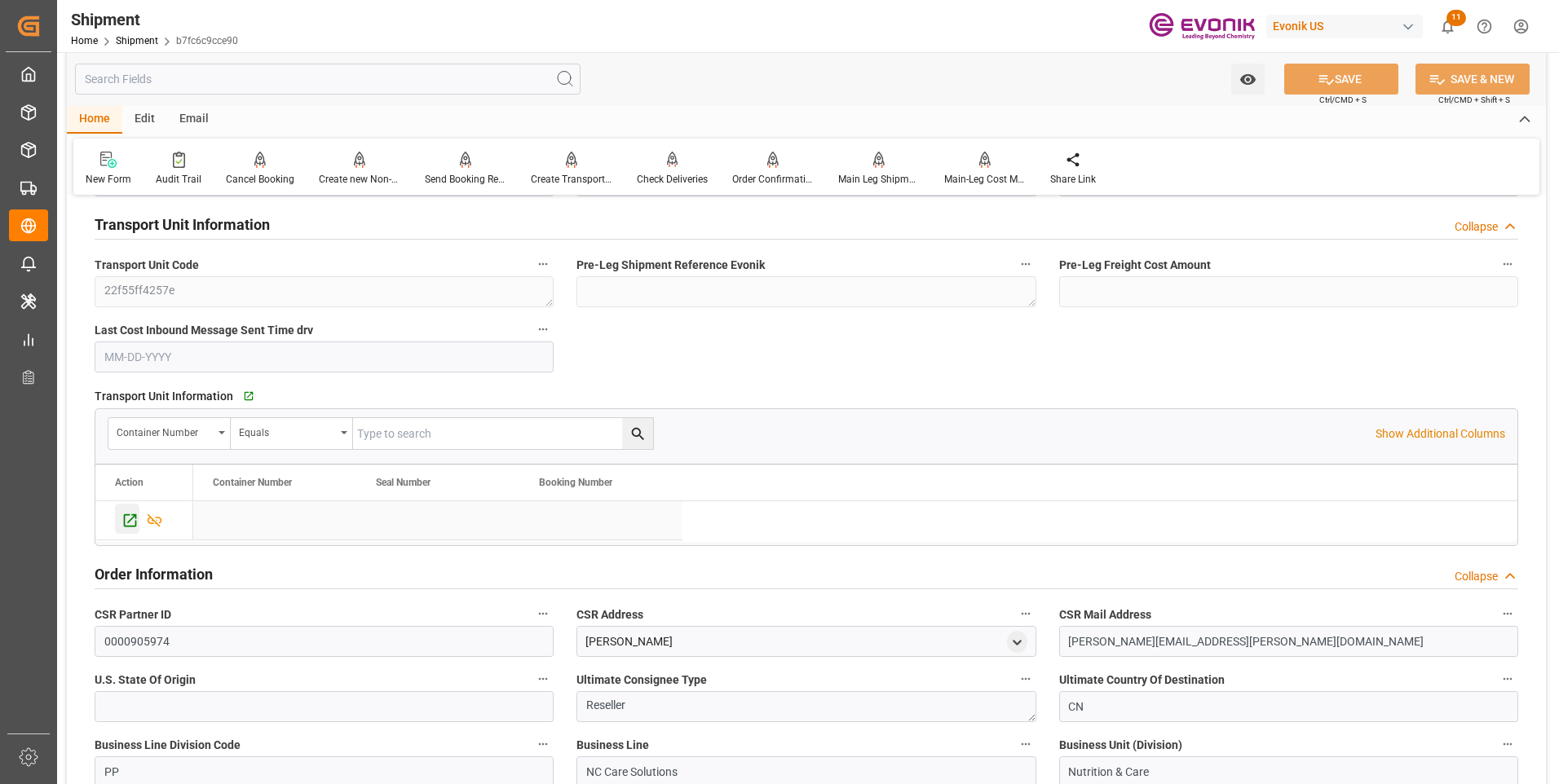
click at [130, 520] on icon "Press SPACE to select this row." at bounding box center [130, 520] width 17 height 17
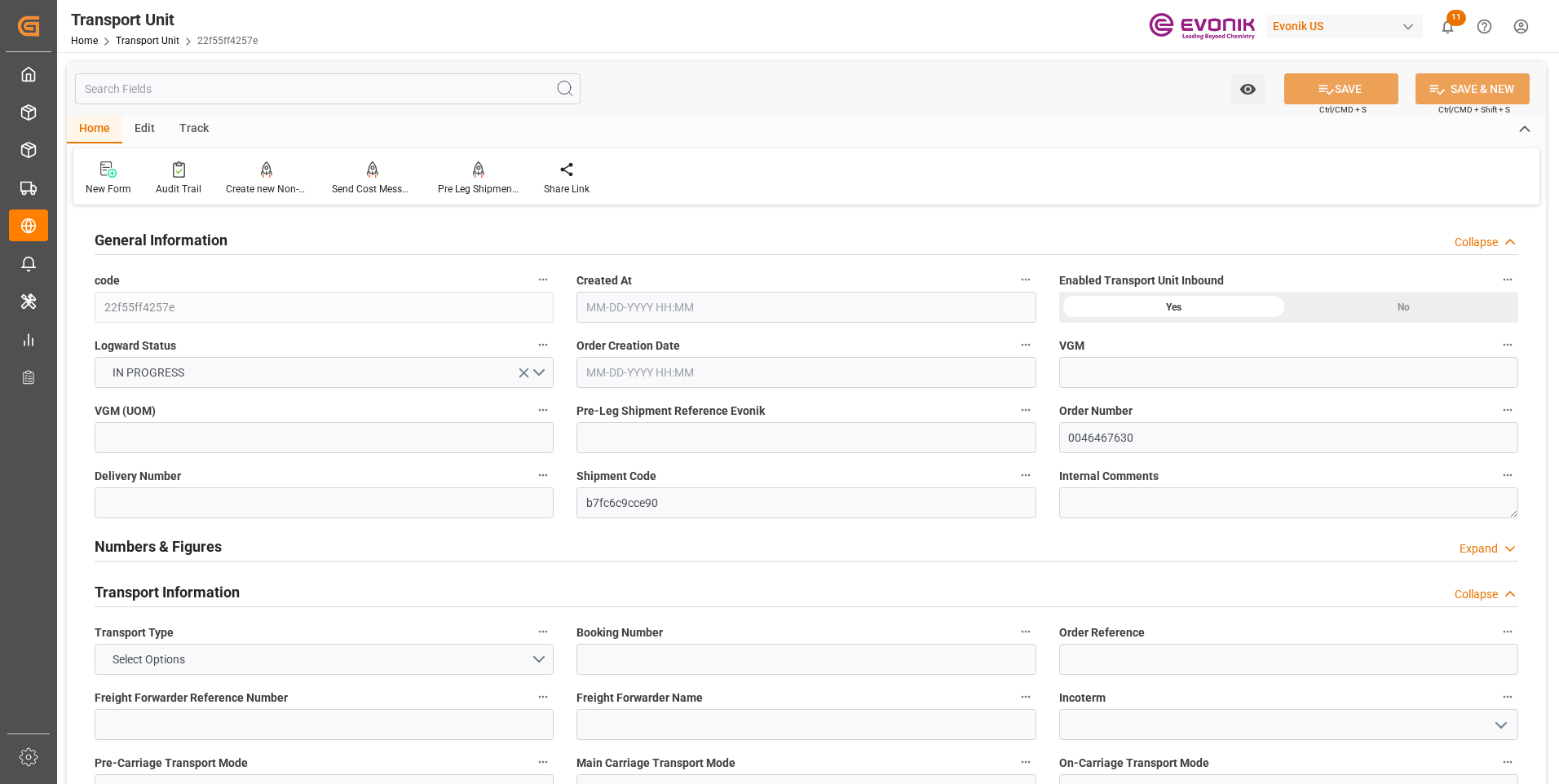
type input "AC Containerline"
type input "Leschaco Inc."
type input "USLGB"
type input "CNSHA"
type input "3910"
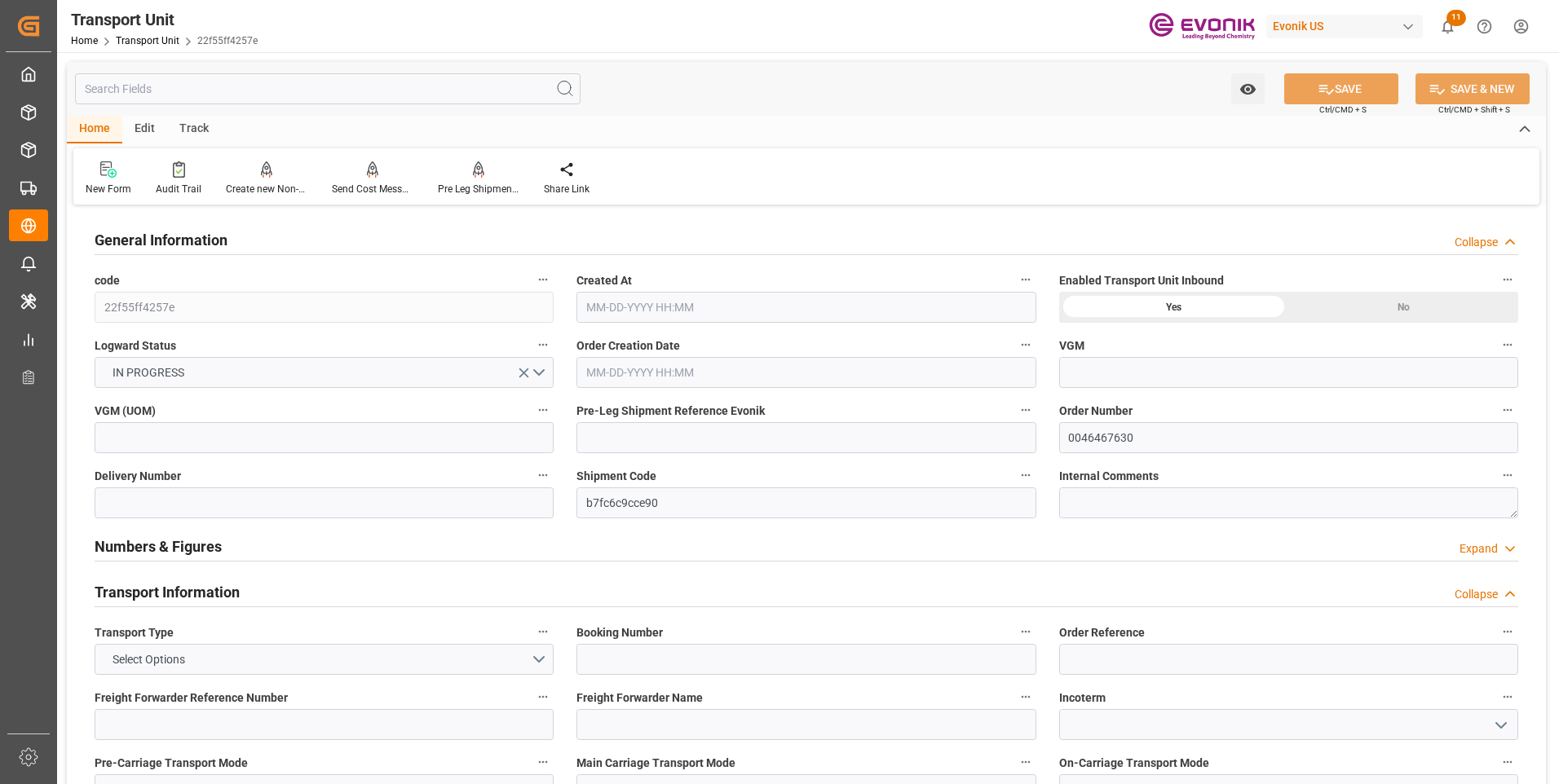
type input "[DATE] 22:13"
type input "[DATE]"
type input "[DATE] 18:30"
type input "[DATE] 18:15"
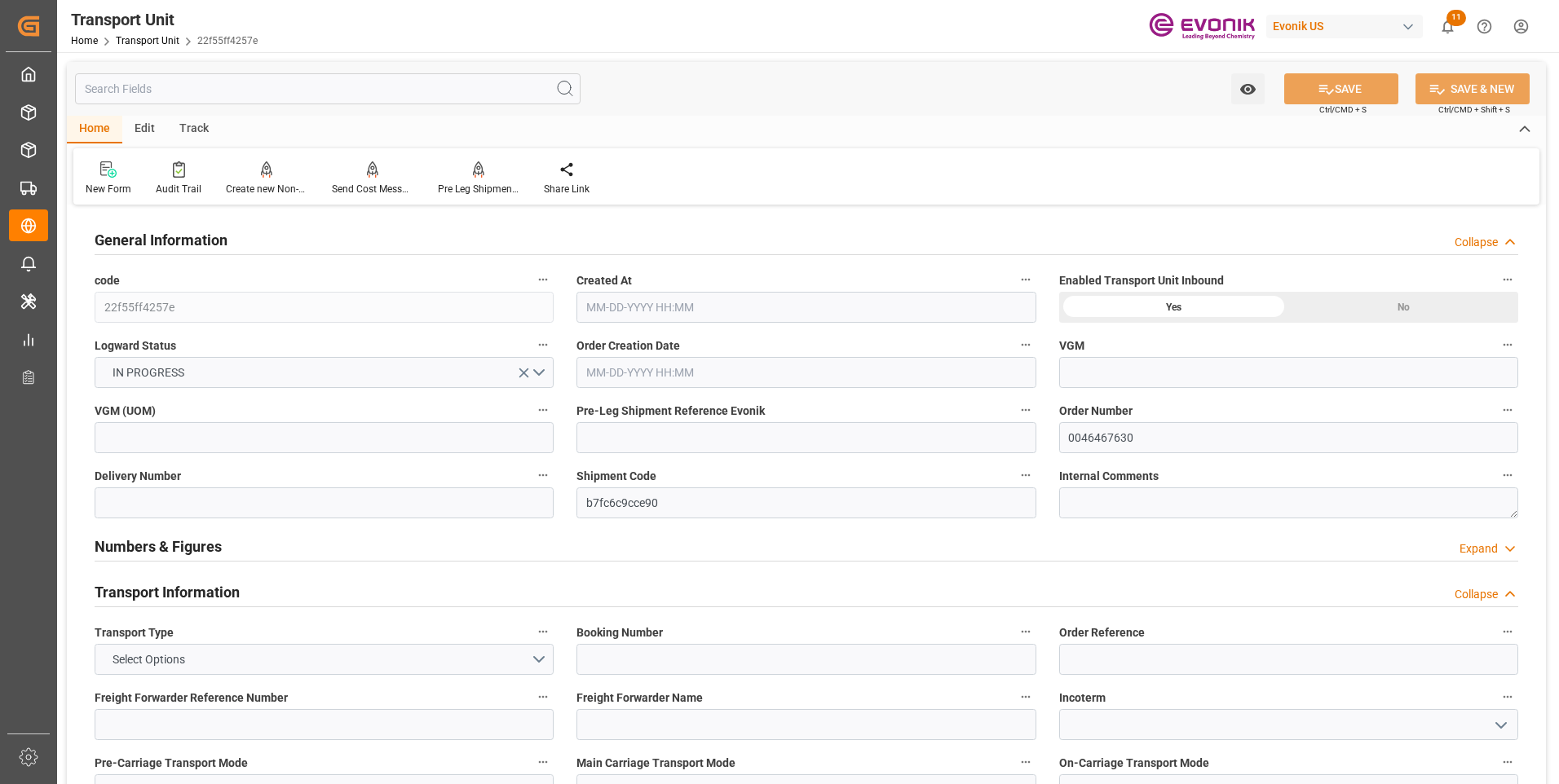
type input "[DATE] 18:15"
type input "[DATE] 18:30"
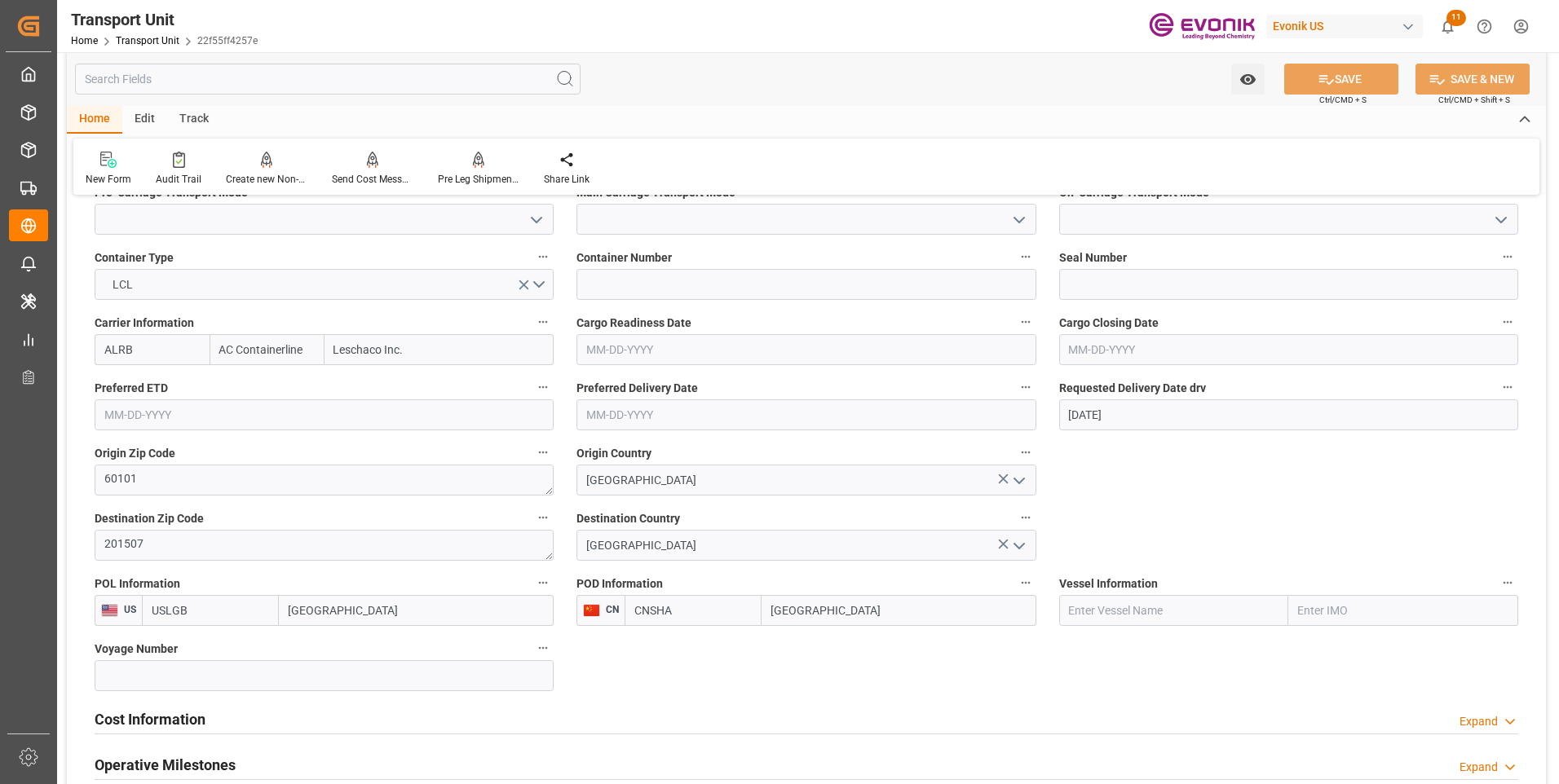
scroll to position [652, 0]
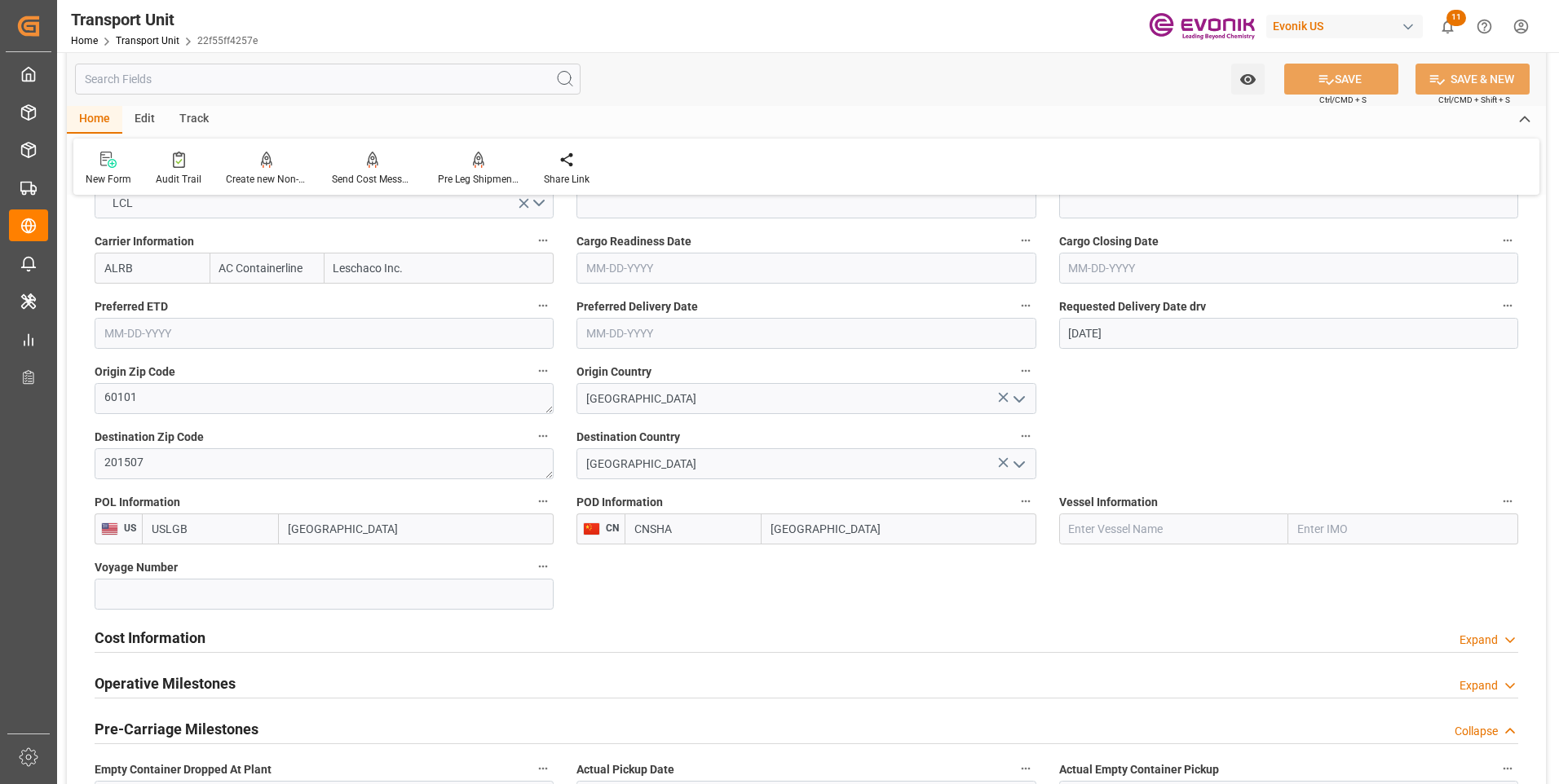
click at [131, 644] on h2 "Cost Information" at bounding box center [150, 637] width 111 height 22
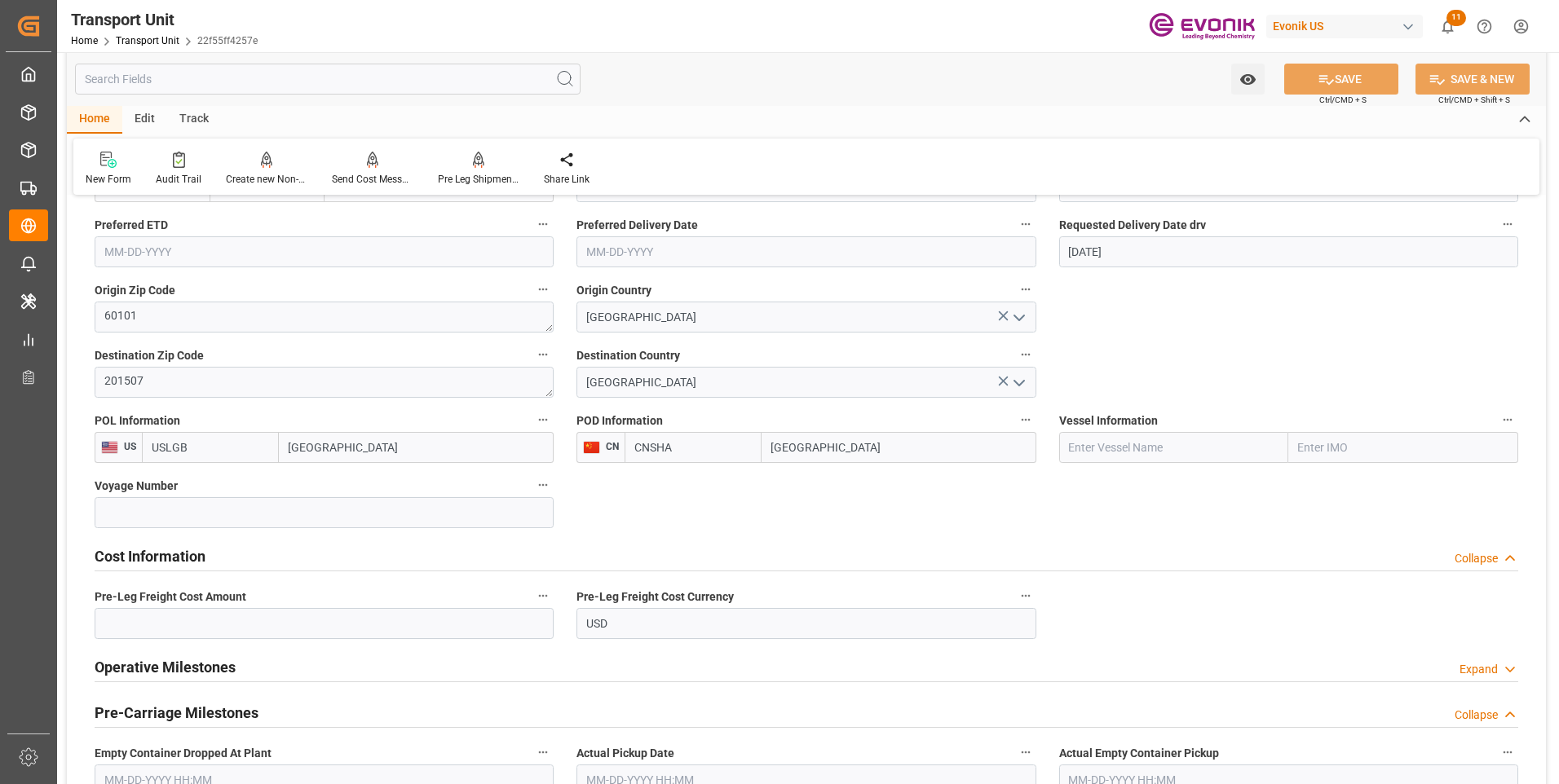
scroll to position [815, 0]
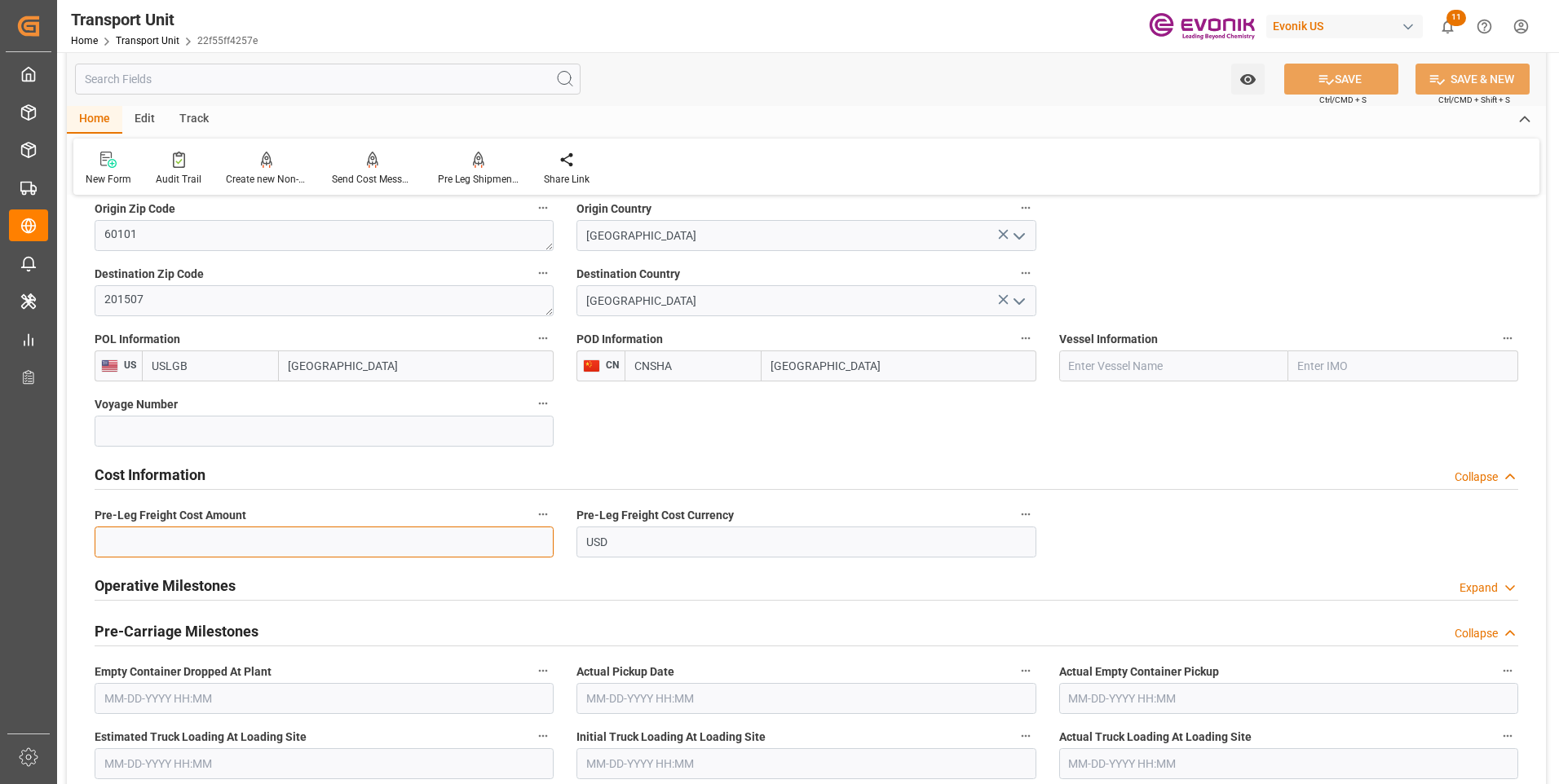
click at [190, 542] on input "text" at bounding box center [324, 542] width 459 height 31
type input "304"
click at [1354, 79] on button "SAVE" at bounding box center [1341, 79] width 114 height 31
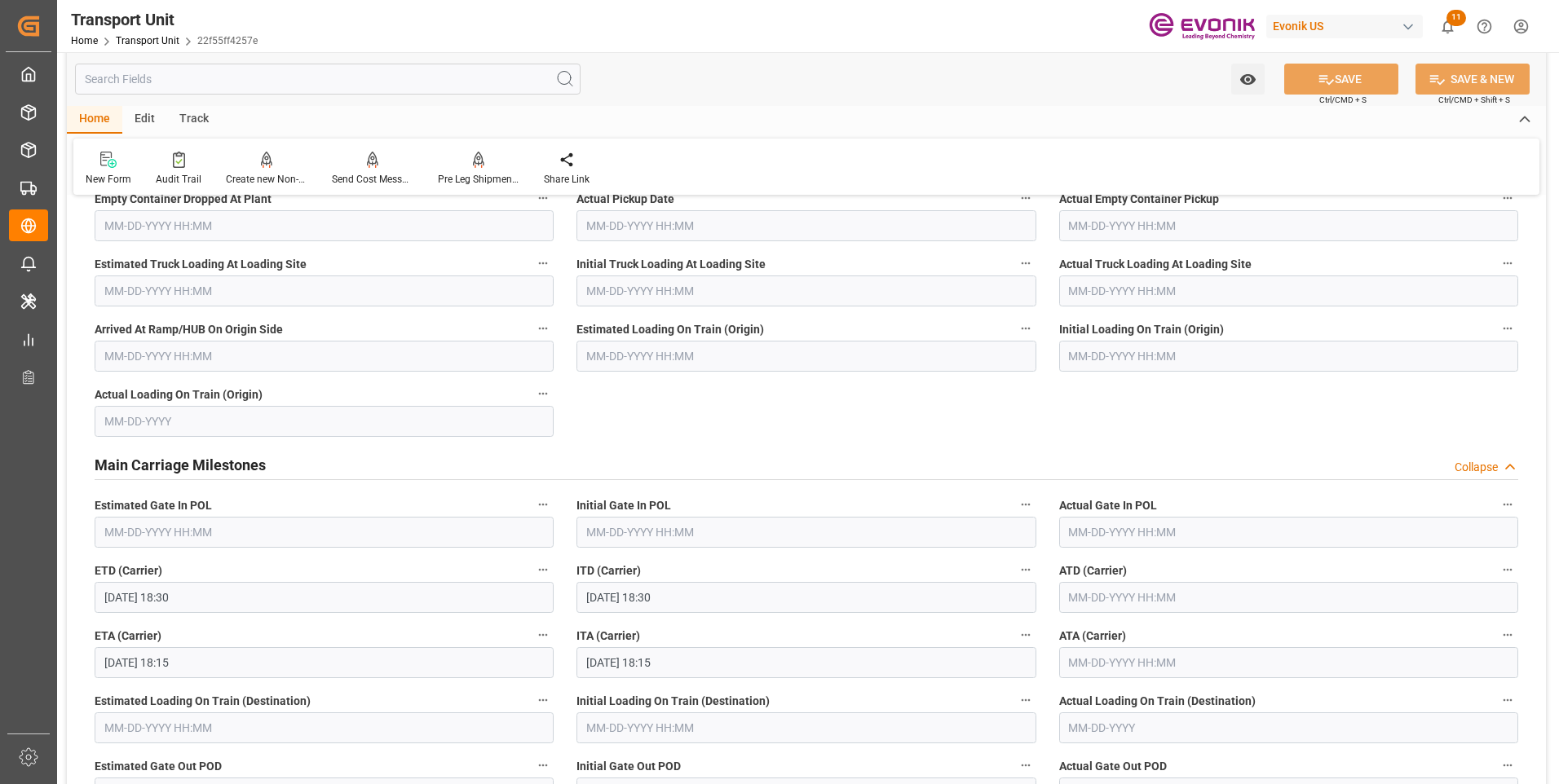
scroll to position [1060, 0]
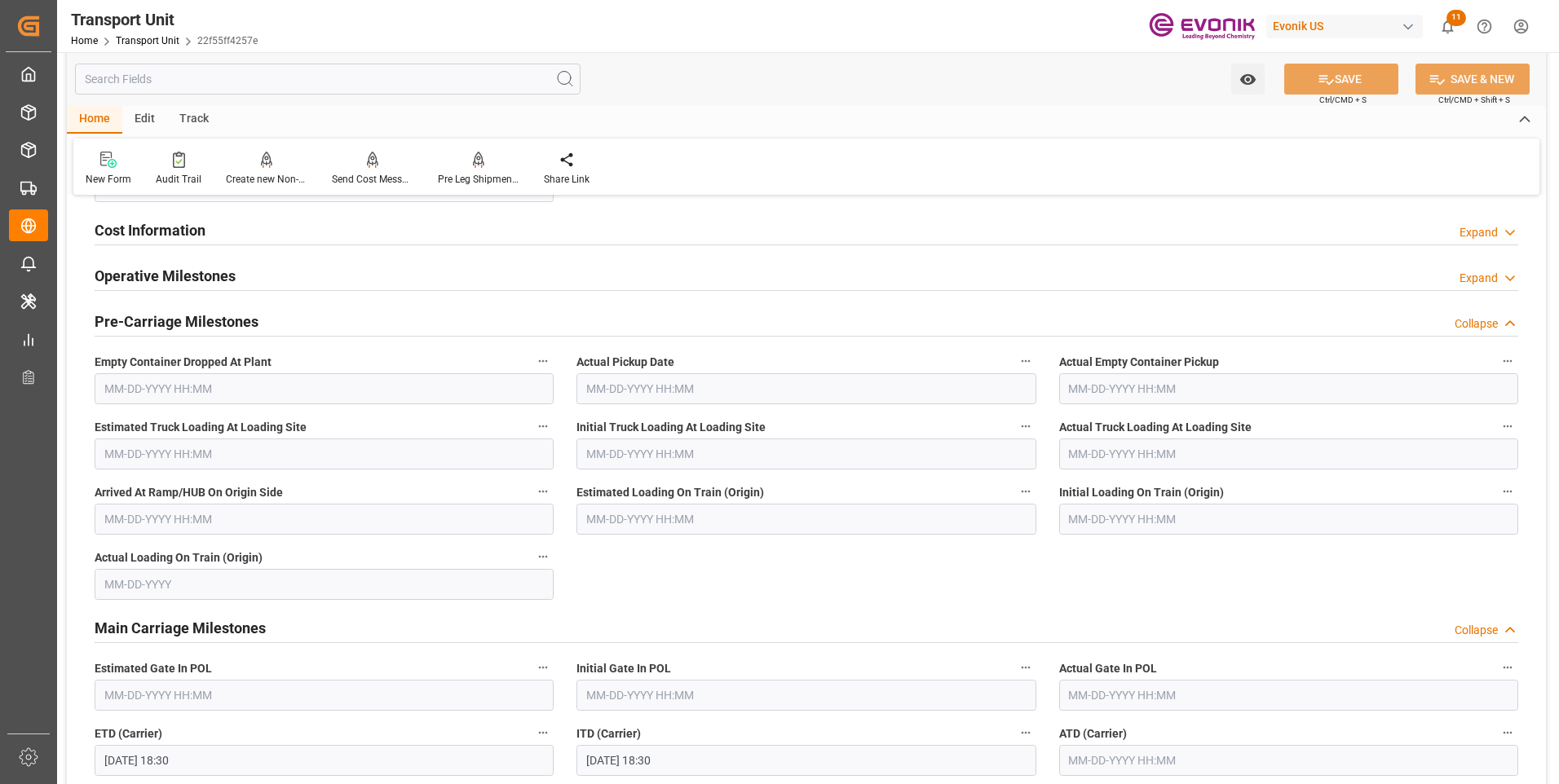
click at [220, 236] on div "Cost Information Expand" at bounding box center [807, 228] width 1424 height 31
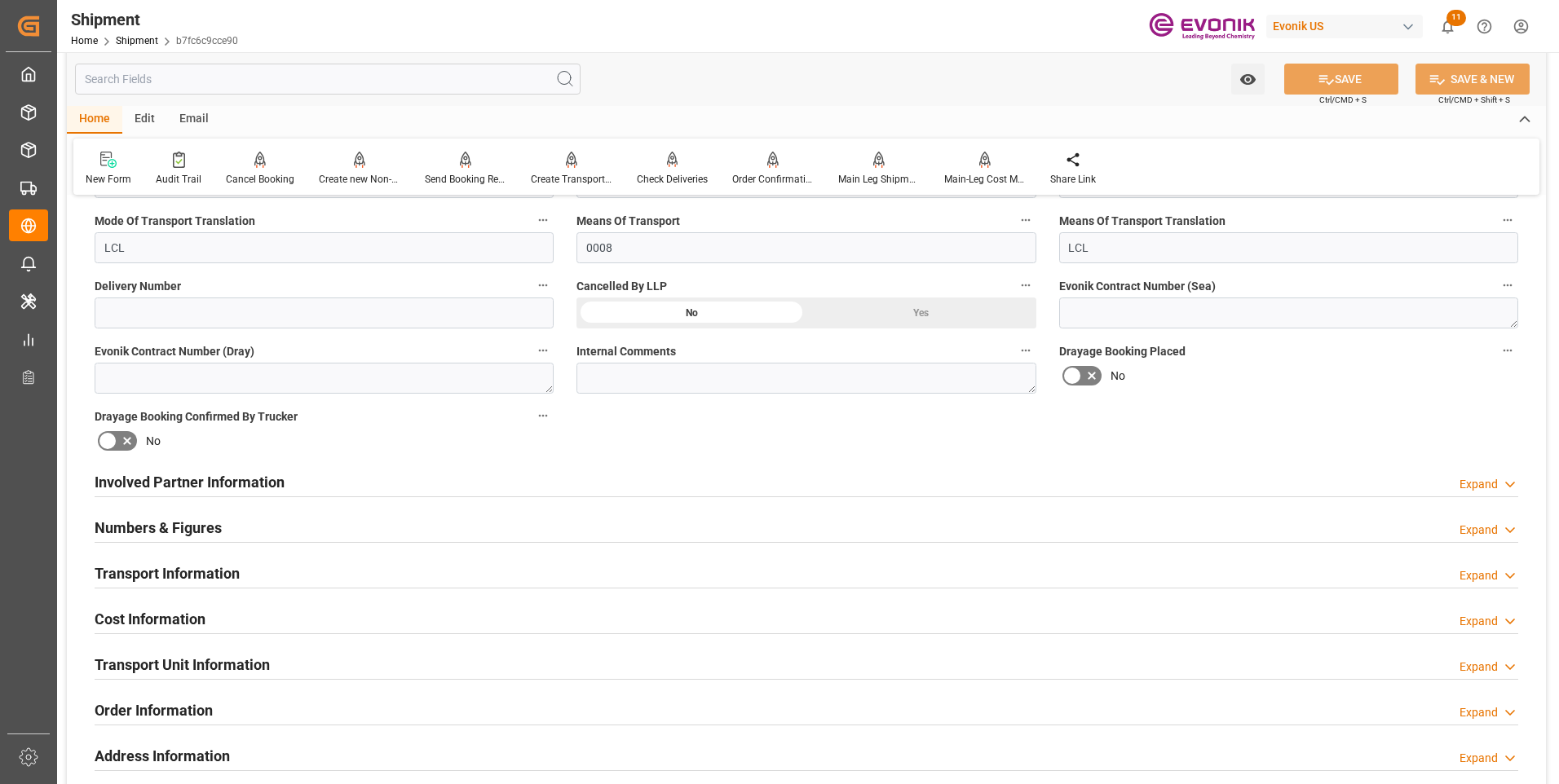
scroll to position [815, 0]
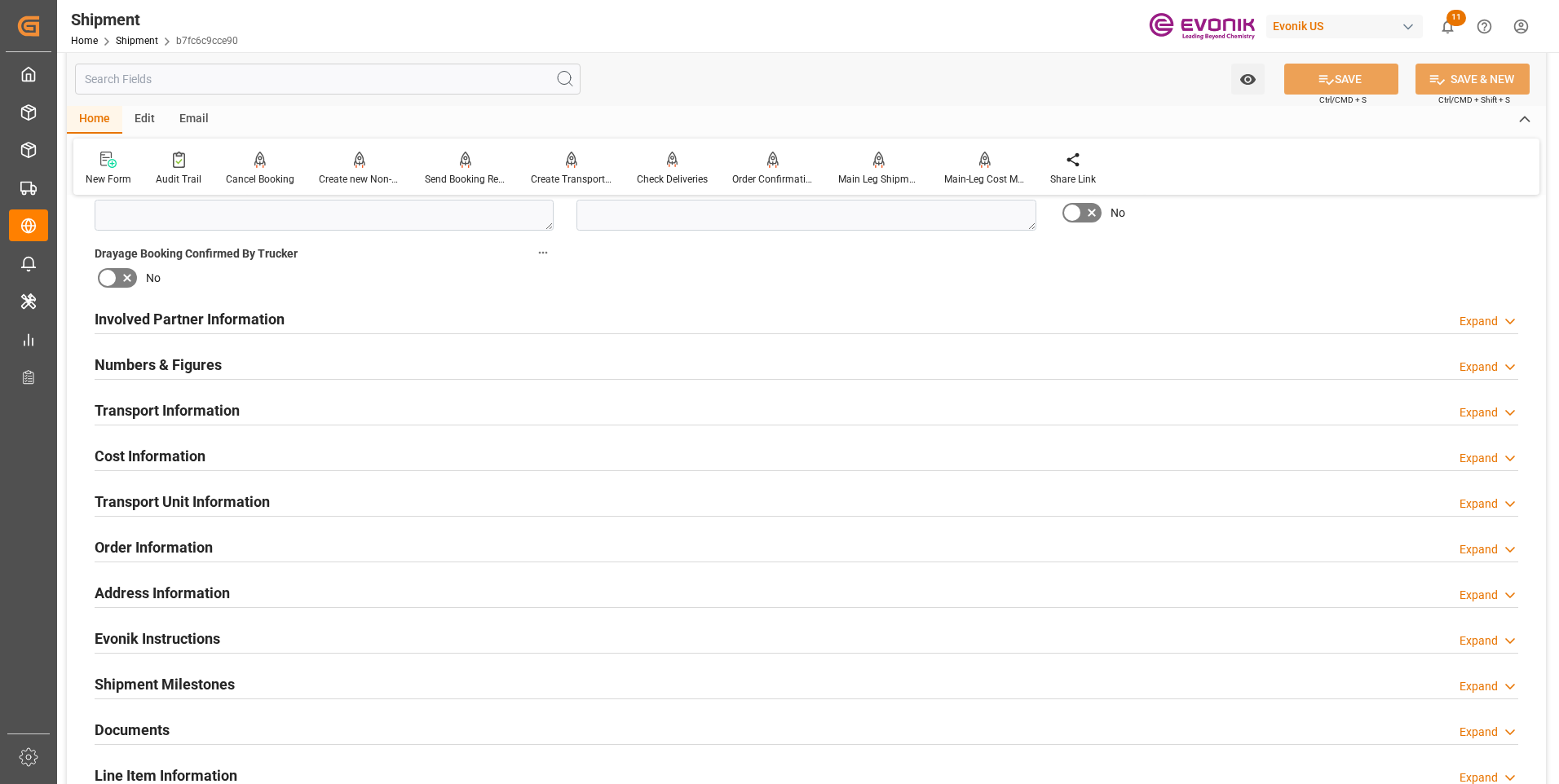
click at [138, 444] on div "Cost Information" at bounding box center [150, 455] width 111 height 31
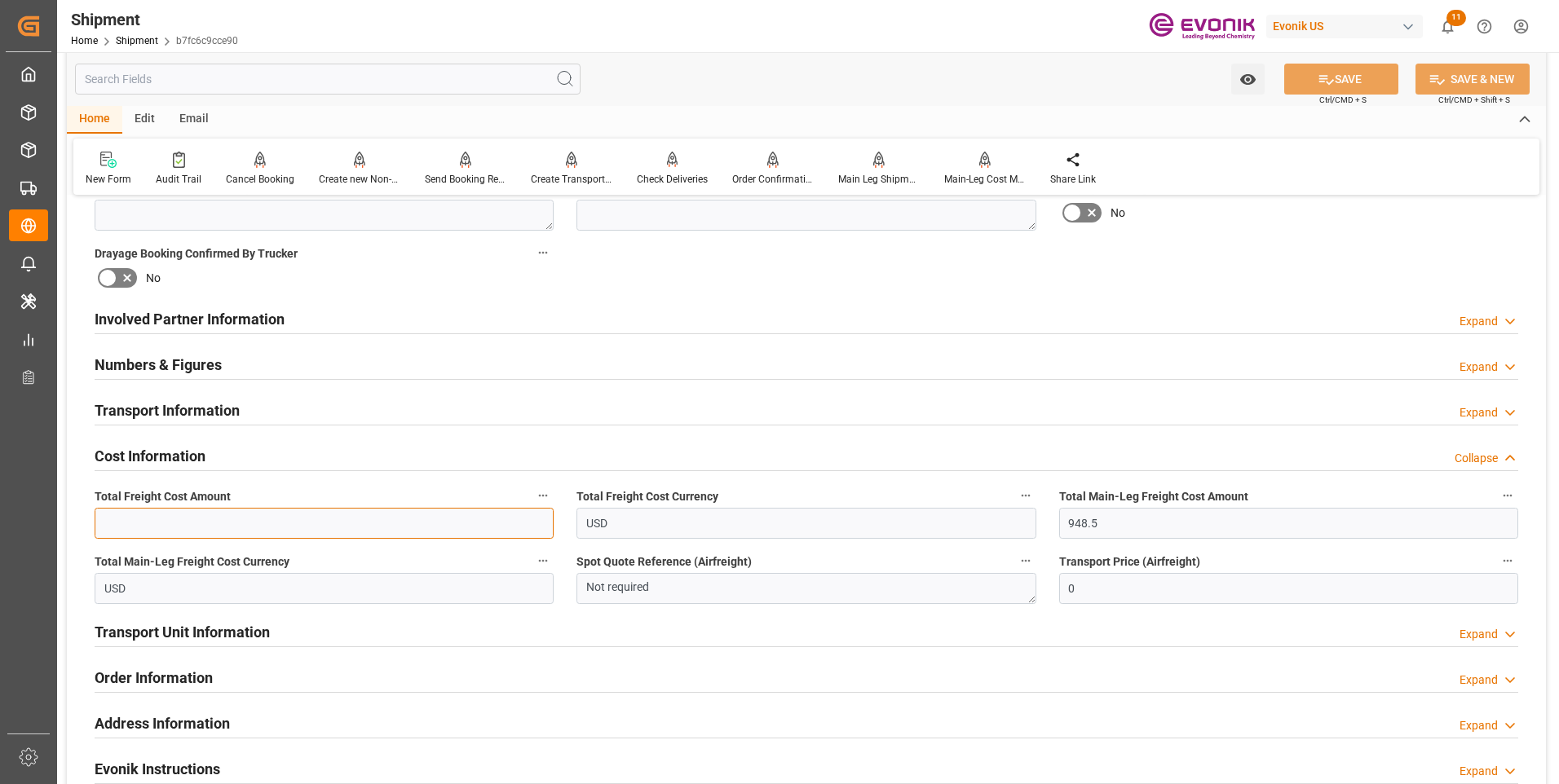
click at [206, 528] on input "text" at bounding box center [324, 523] width 459 height 31
click at [181, 520] on input "text" at bounding box center [324, 523] width 459 height 31
type input "1252.5"
click at [1325, 79] on icon at bounding box center [1327, 80] width 17 height 17
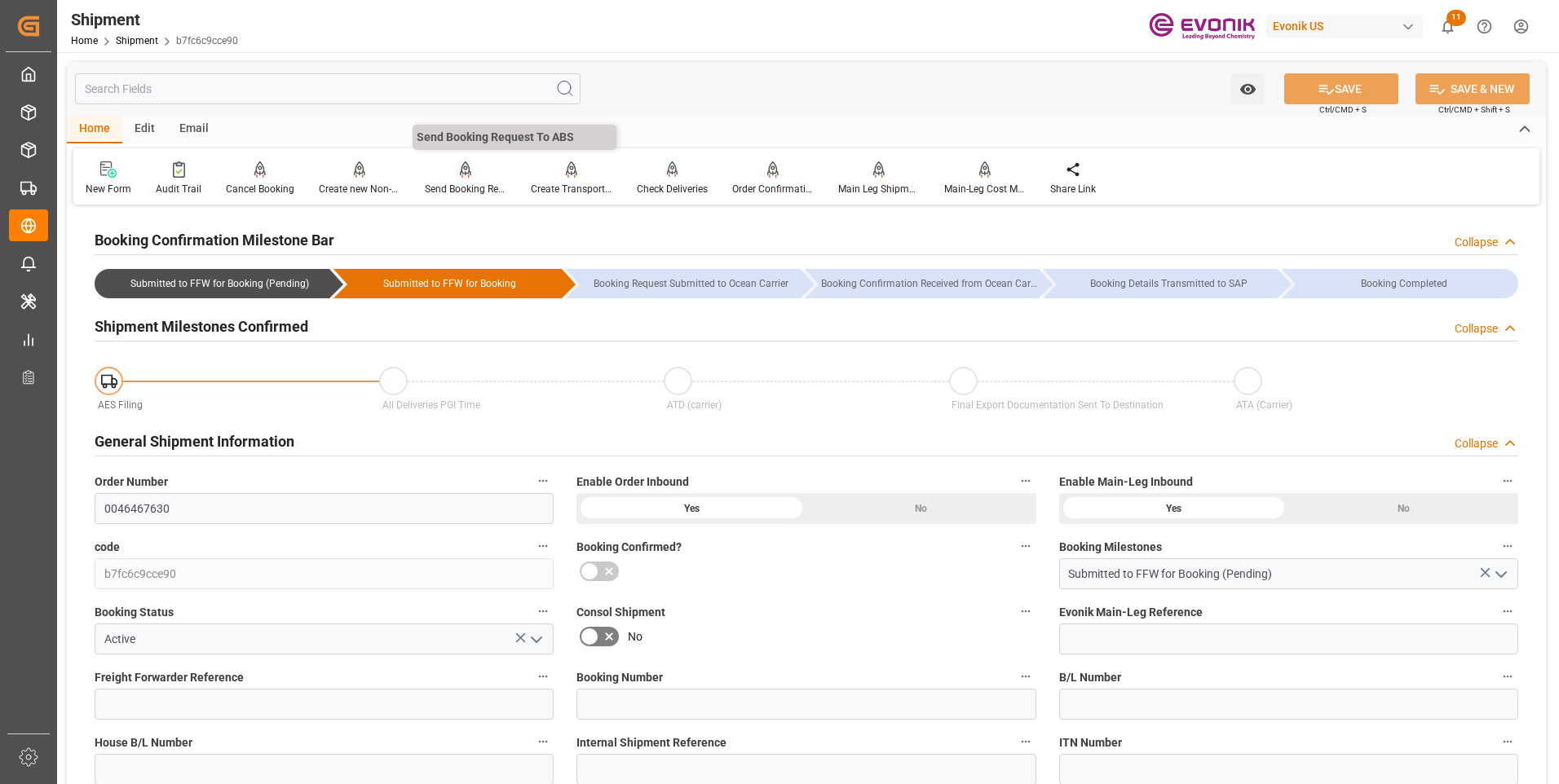
click at [477, 181] on div "Send Booking Request To ABS" at bounding box center [466, 178] width 106 height 36
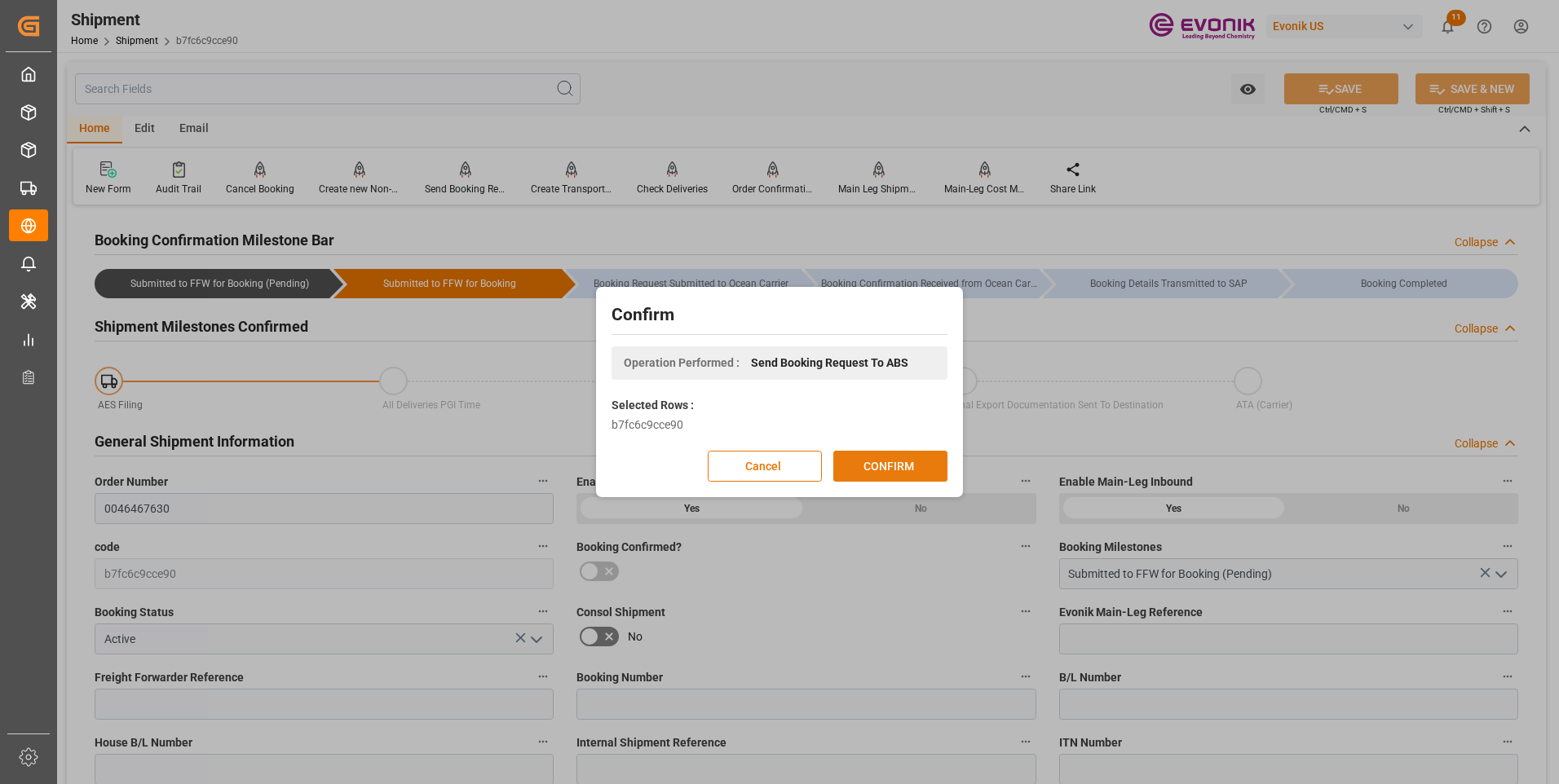
click at [866, 465] on button "CONFIRM" at bounding box center [890, 466] width 114 height 31
